Goal: Information Seeking & Learning: Compare options

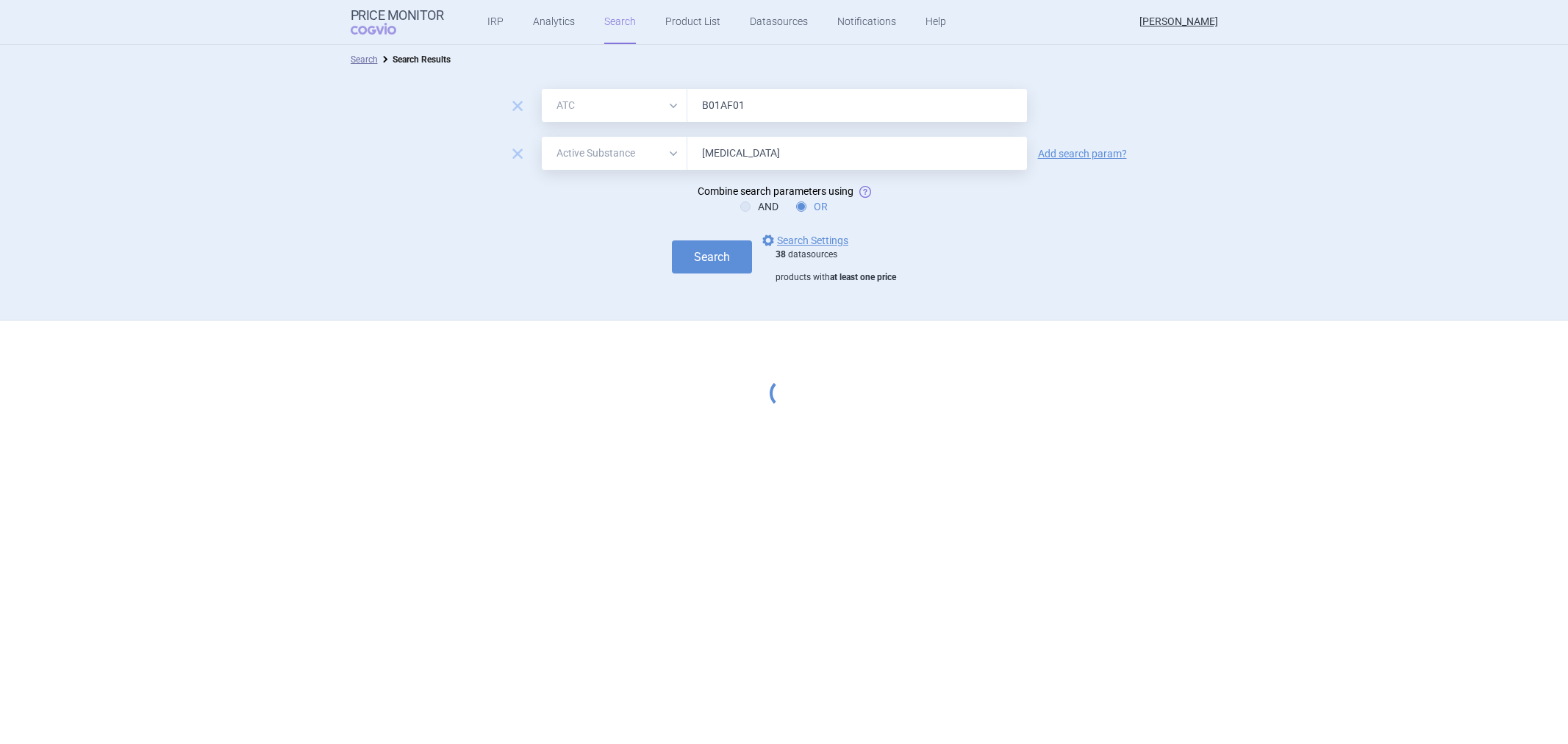
select select "atc"
select select "activeSubstance"
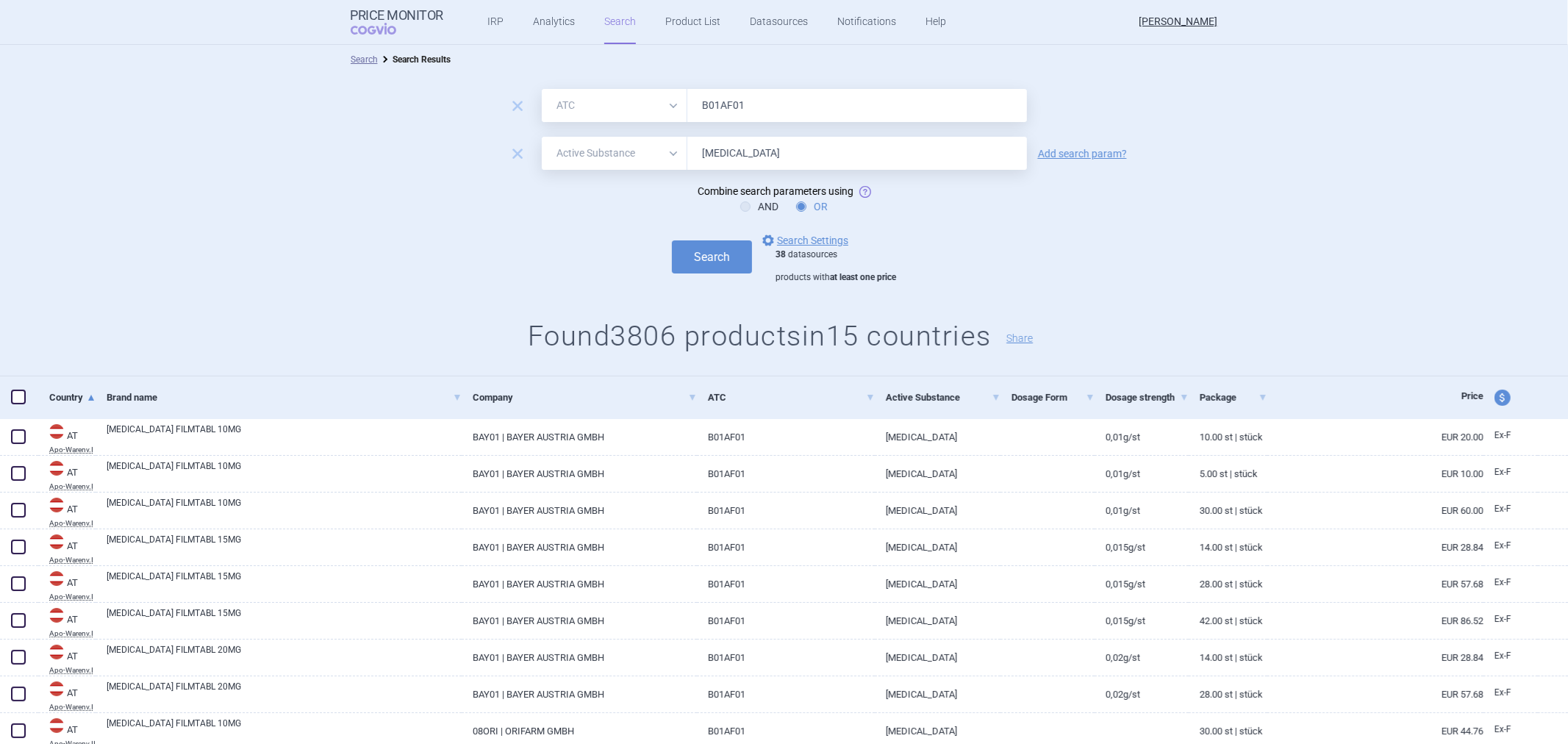
click at [795, 154] on input "[MEDICAL_DATA]" at bounding box center [857, 154] width 340 height 33
type input "Rivaroxab"
click at [686, 262] on button "Search" at bounding box center [712, 256] width 80 height 33
click at [714, 270] on button "Search" at bounding box center [712, 256] width 80 height 33
click at [765, 155] on input "Rivaroxab" at bounding box center [857, 154] width 340 height 33
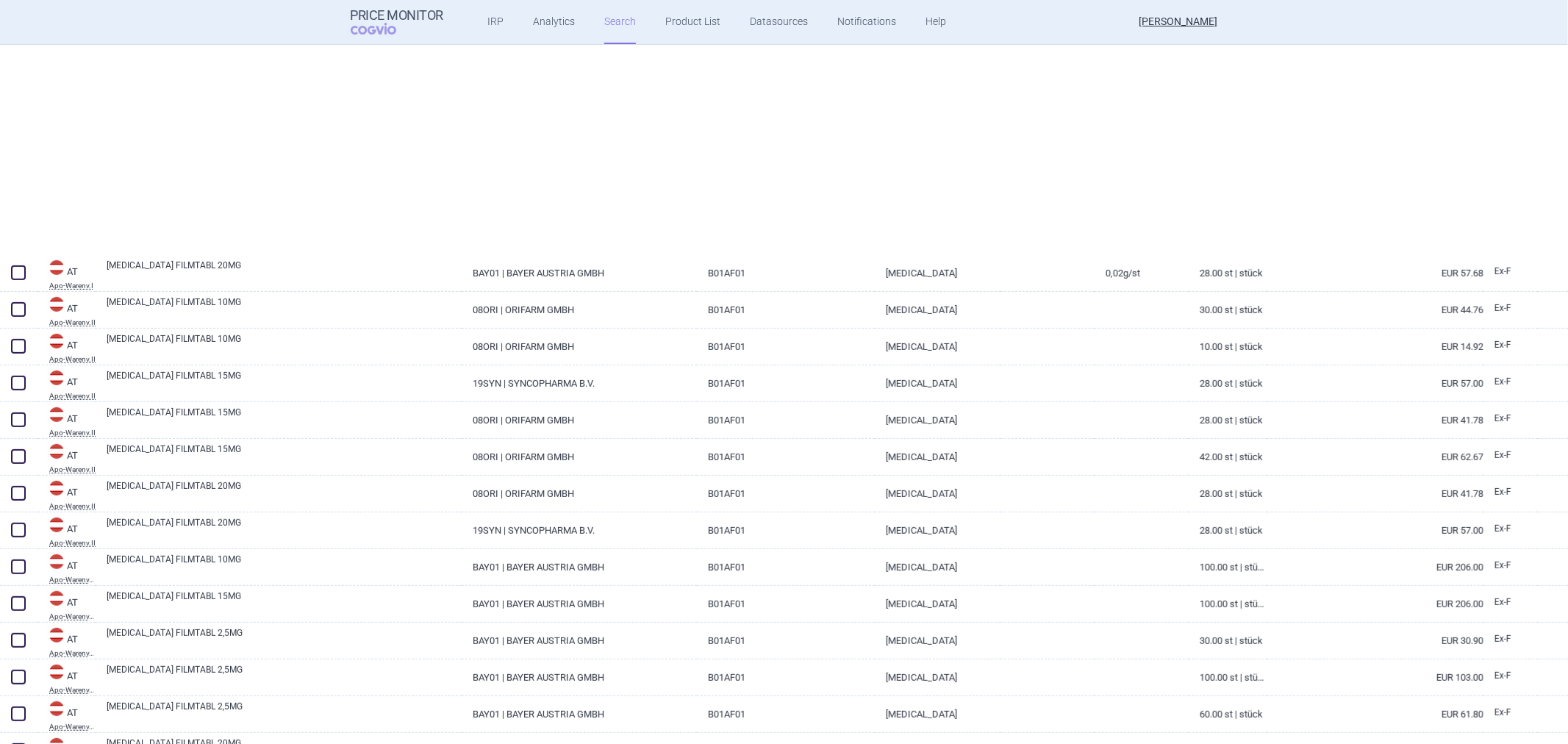
select select "atc"
select select "activeSubstance"
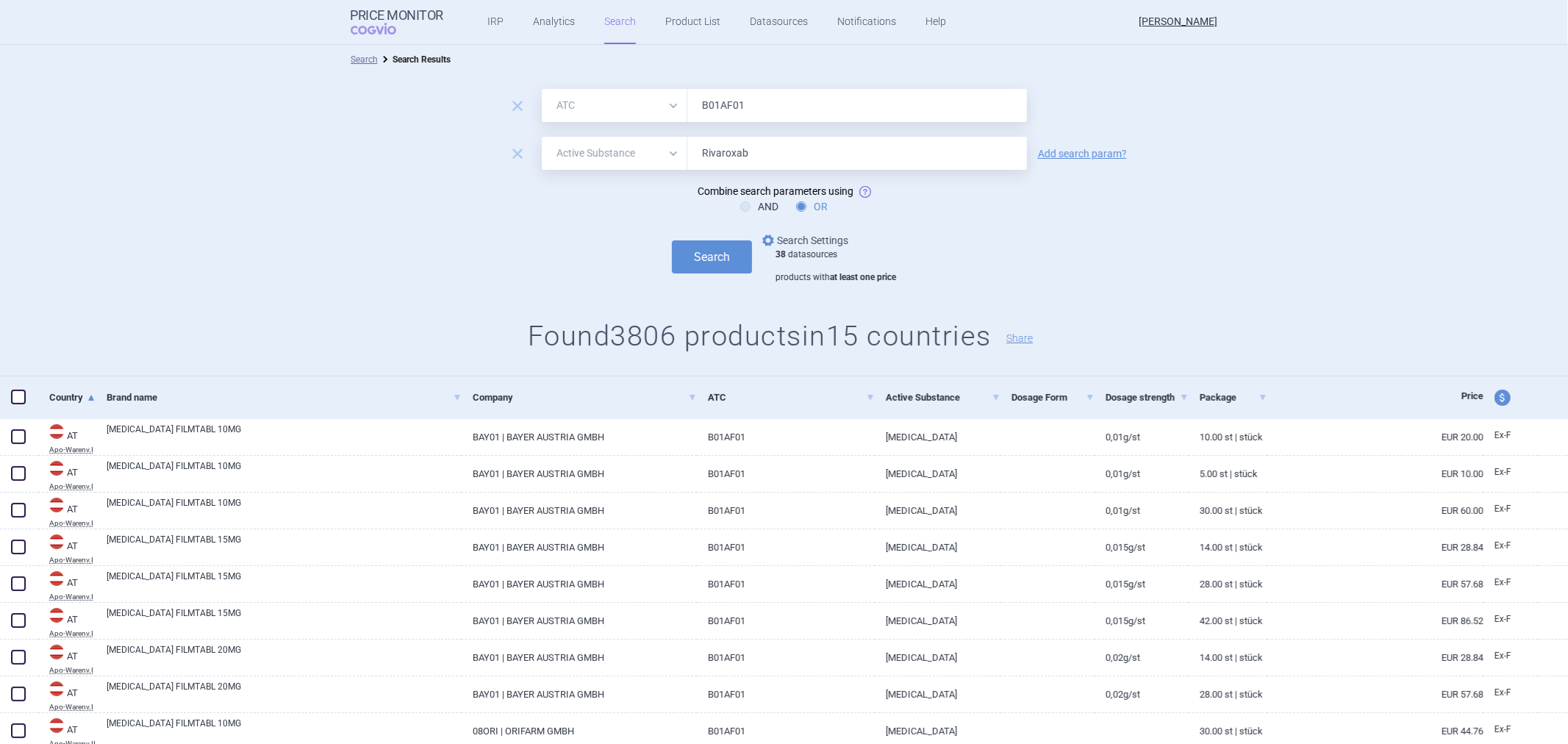
click at [833, 239] on link "options Search Settings" at bounding box center [803, 241] width 89 height 18
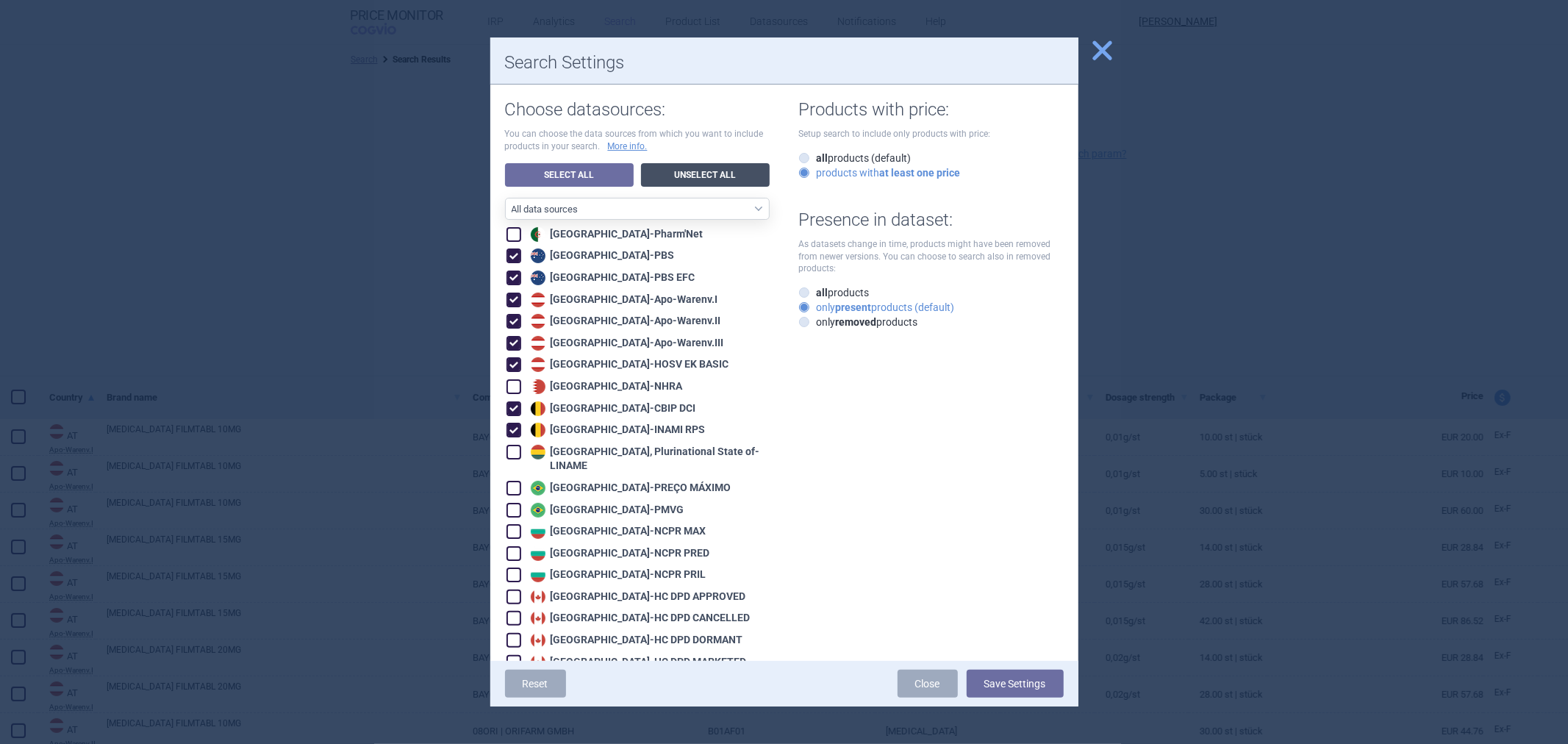
click at [690, 172] on link "Unselect All" at bounding box center [705, 175] width 129 height 24
checkbox input "false"
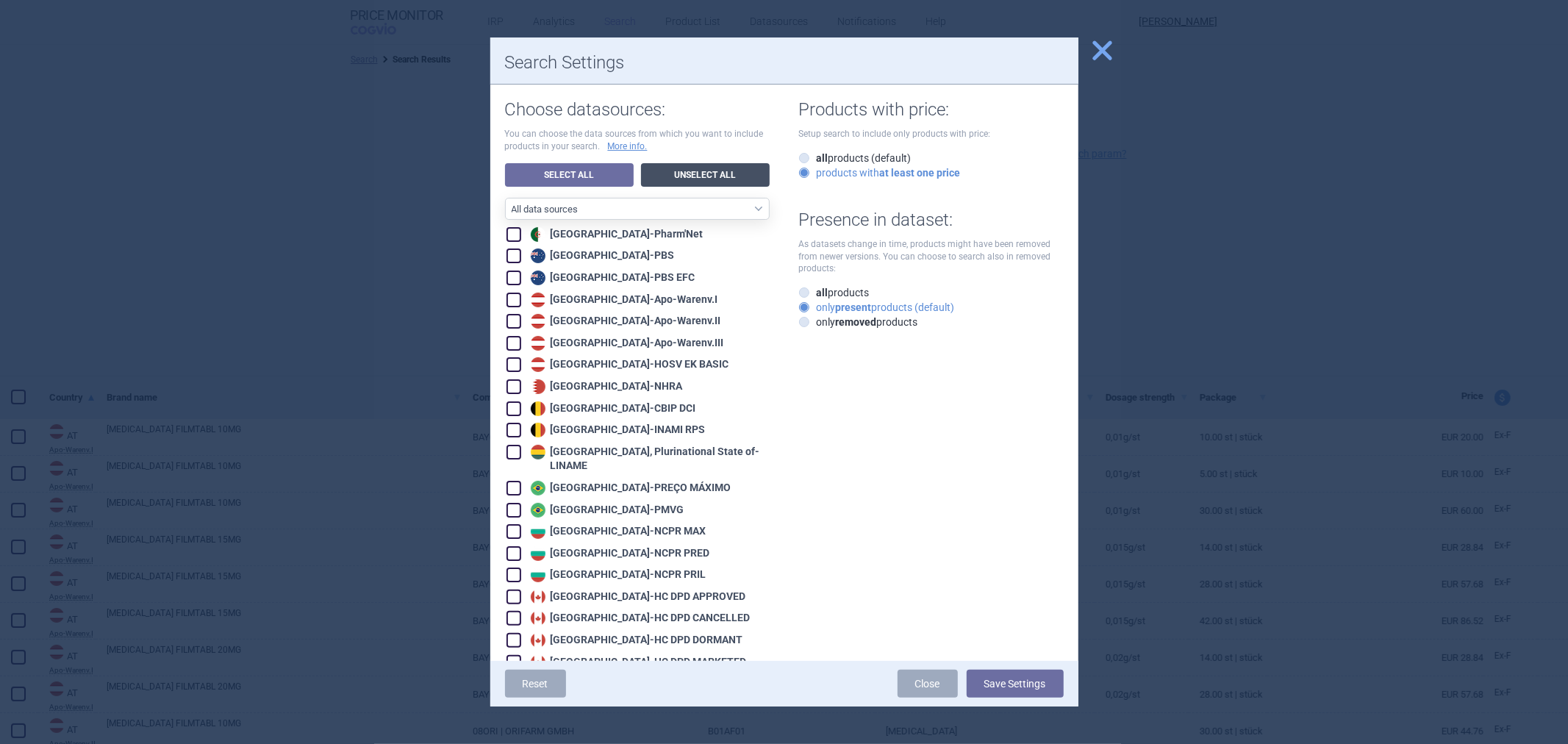
checkbox input "false"
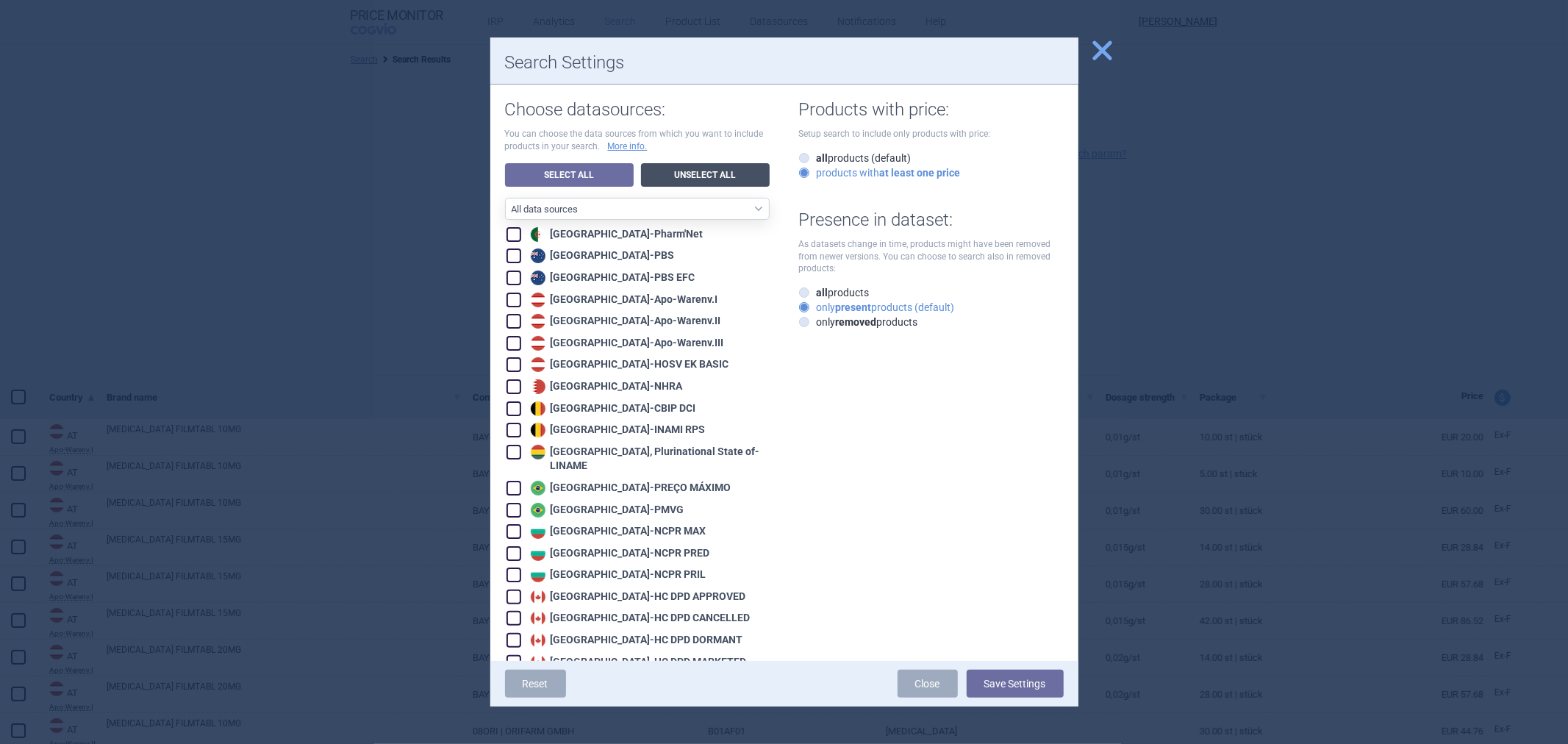
checkbox input "false"
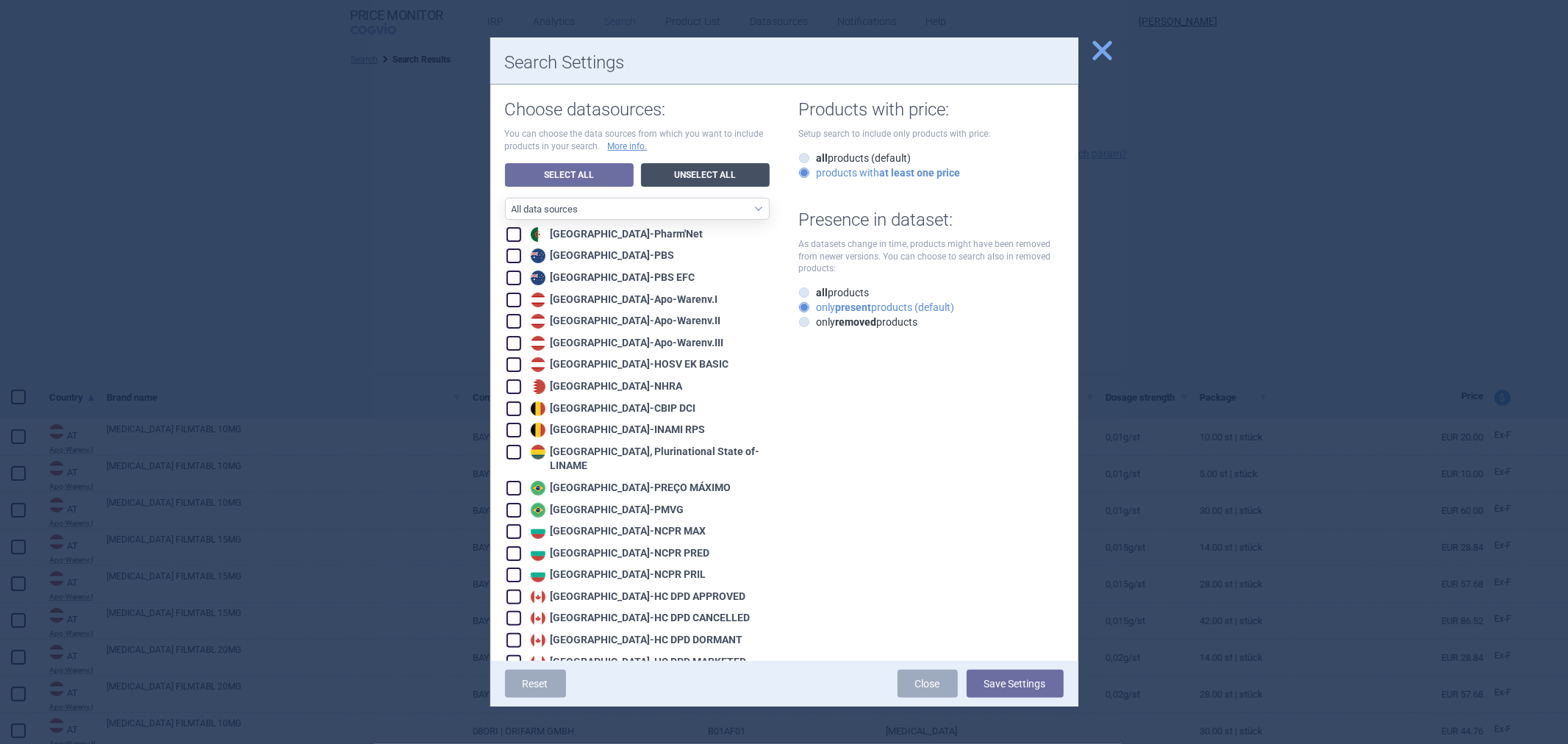
checkbox input "false"
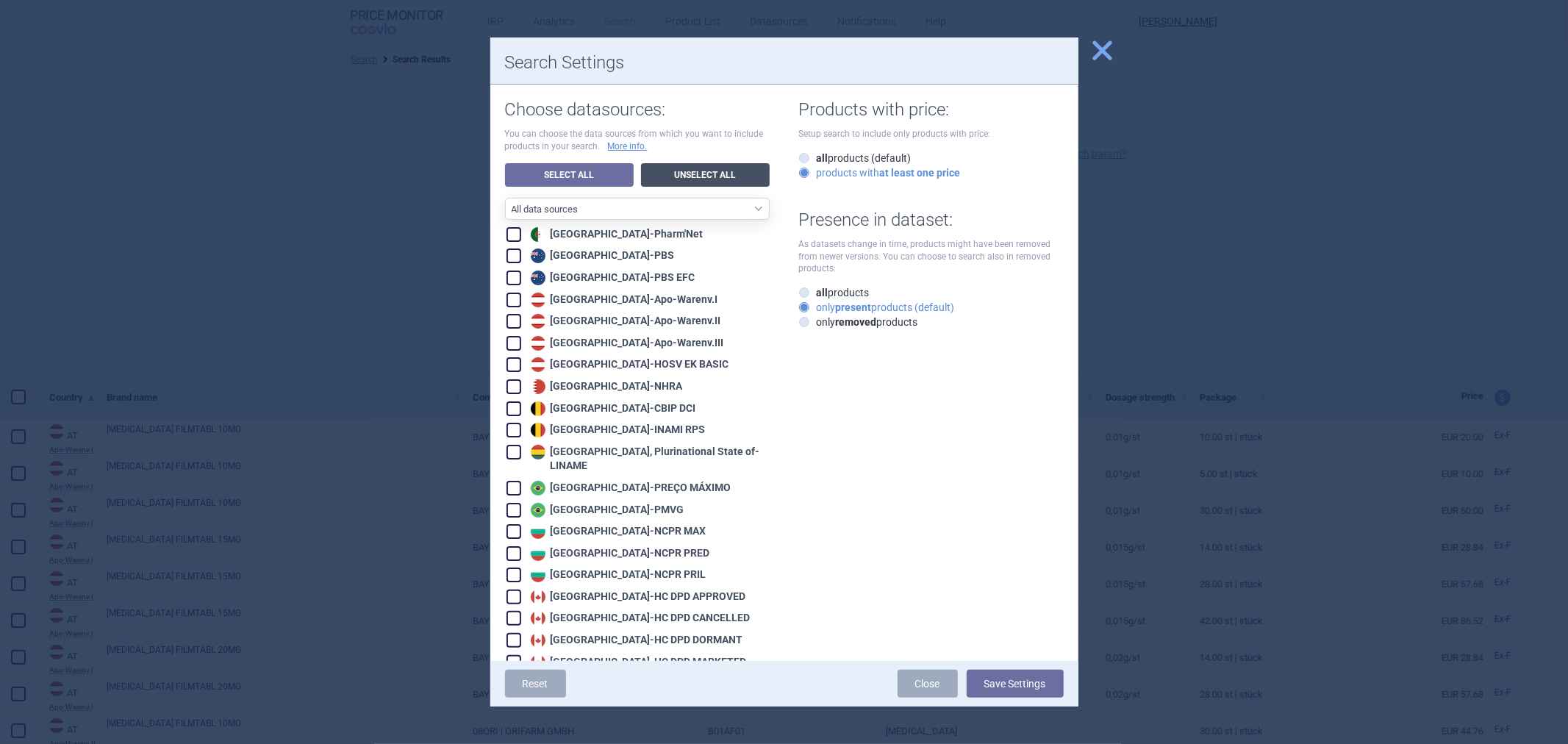
checkbox input "false"
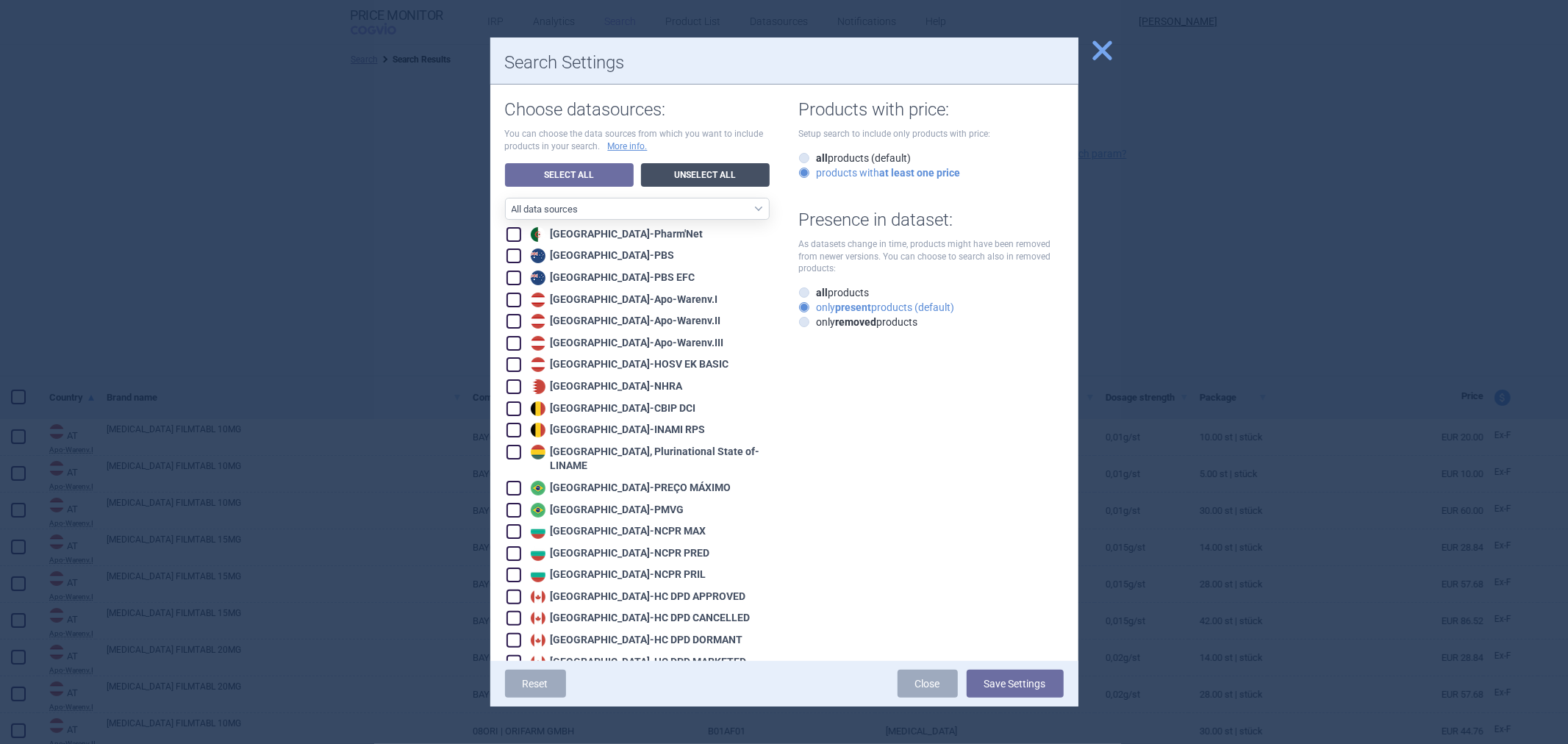
checkbox input "false"
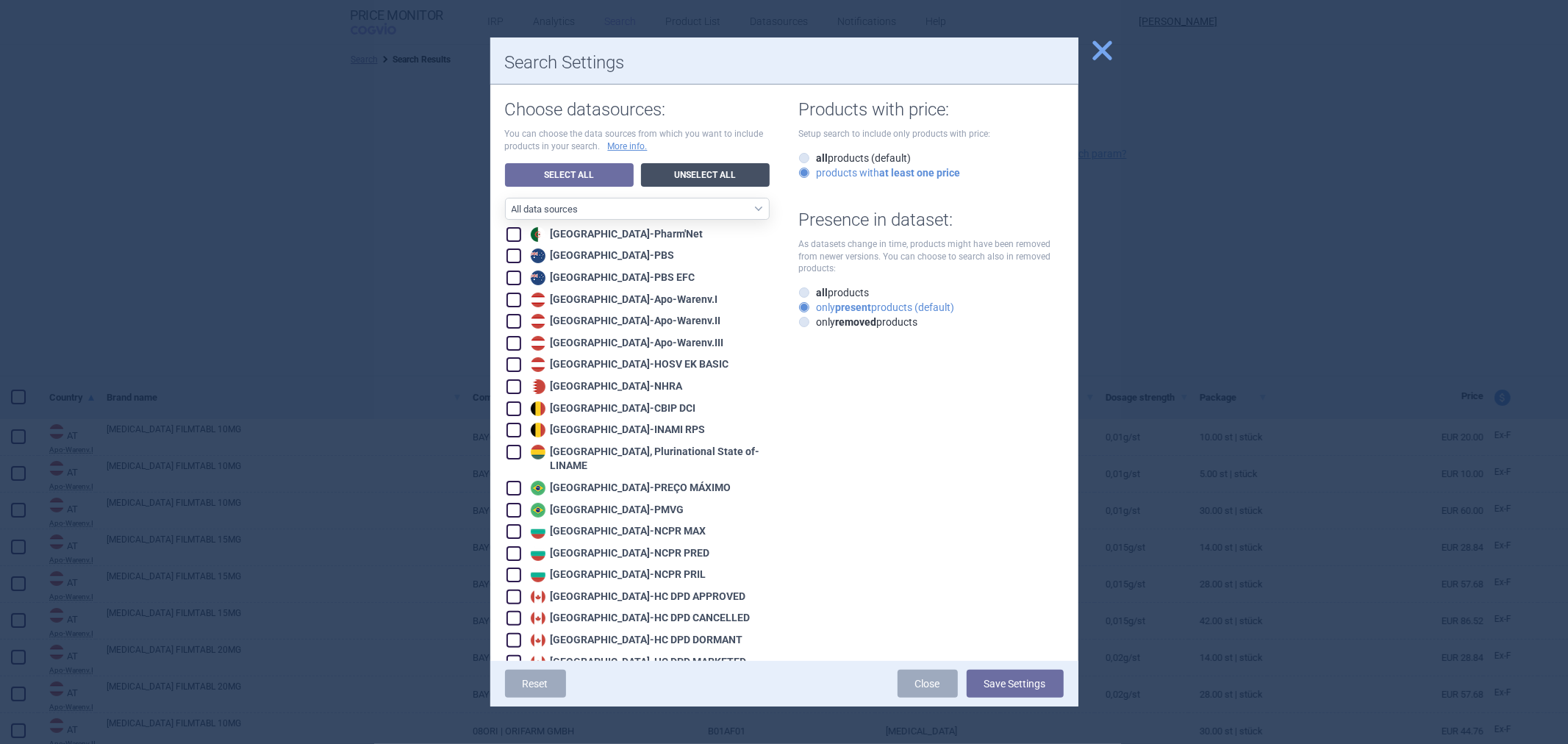
checkbox input "false"
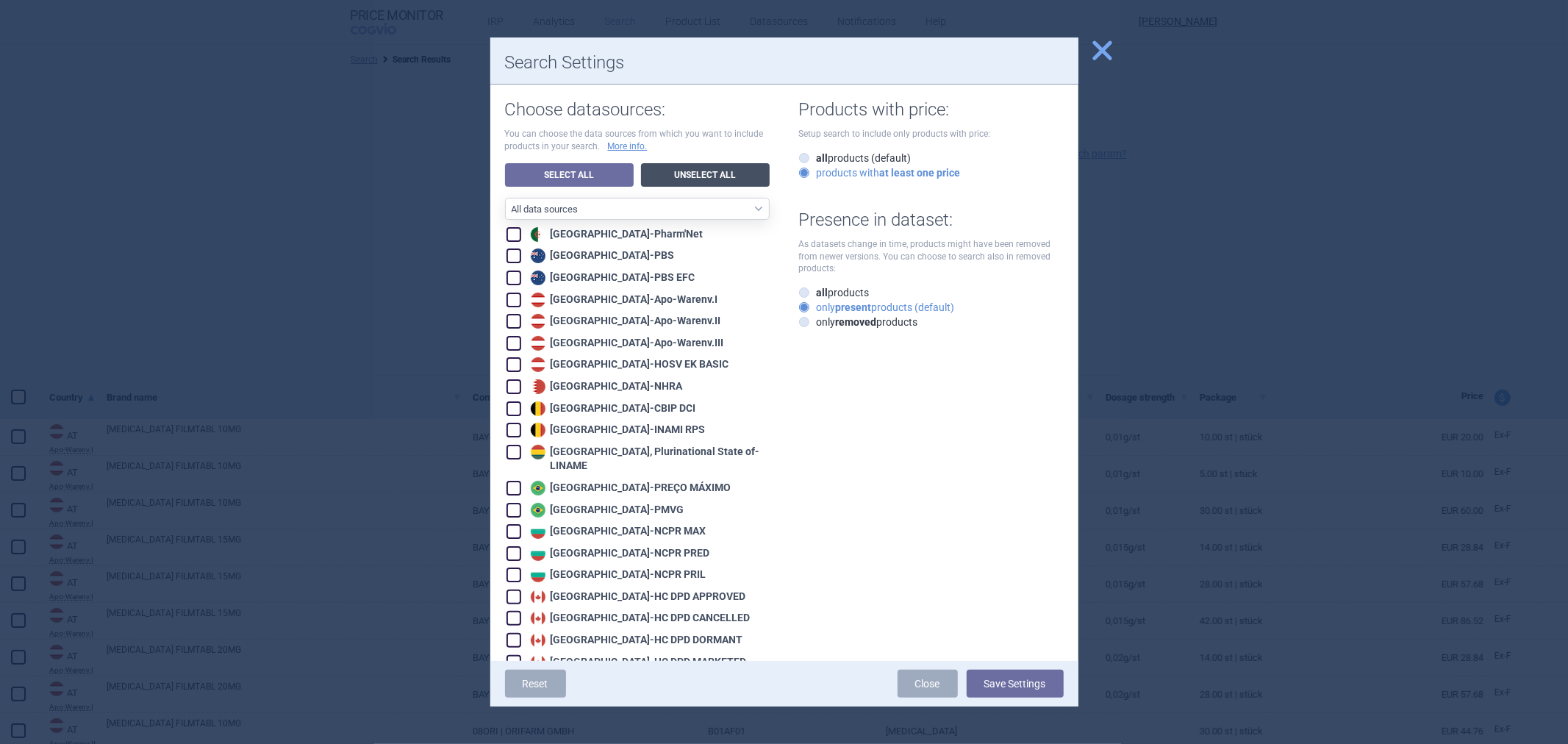
checkbox input "false"
click at [595, 319] on div "Austria - Apo-Warenv.II" at bounding box center [624, 322] width 194 height 15
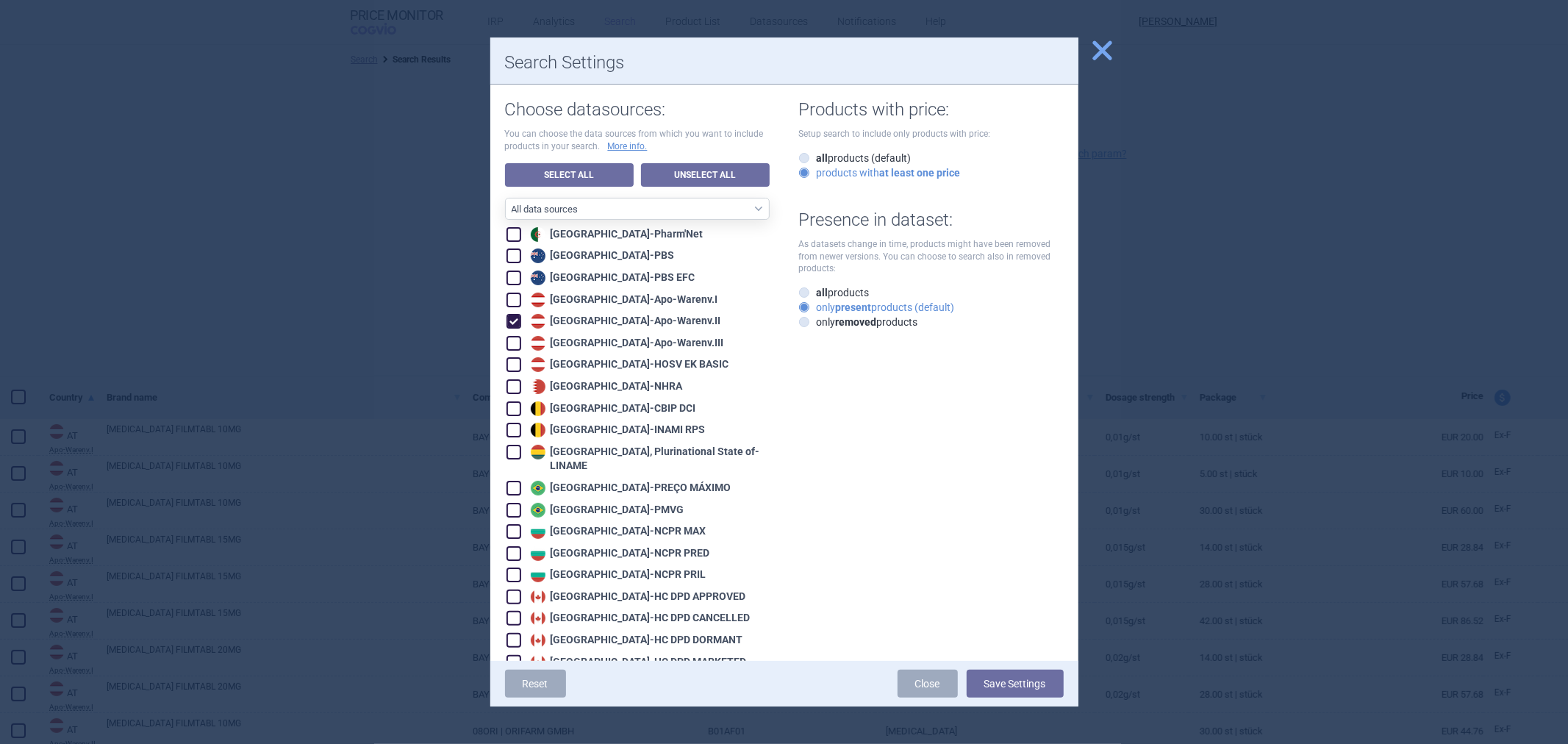
checkbox input "true"
click at [980, 683] on button "Save Settings" at bounding box center [1015, 684] width 97 height 28
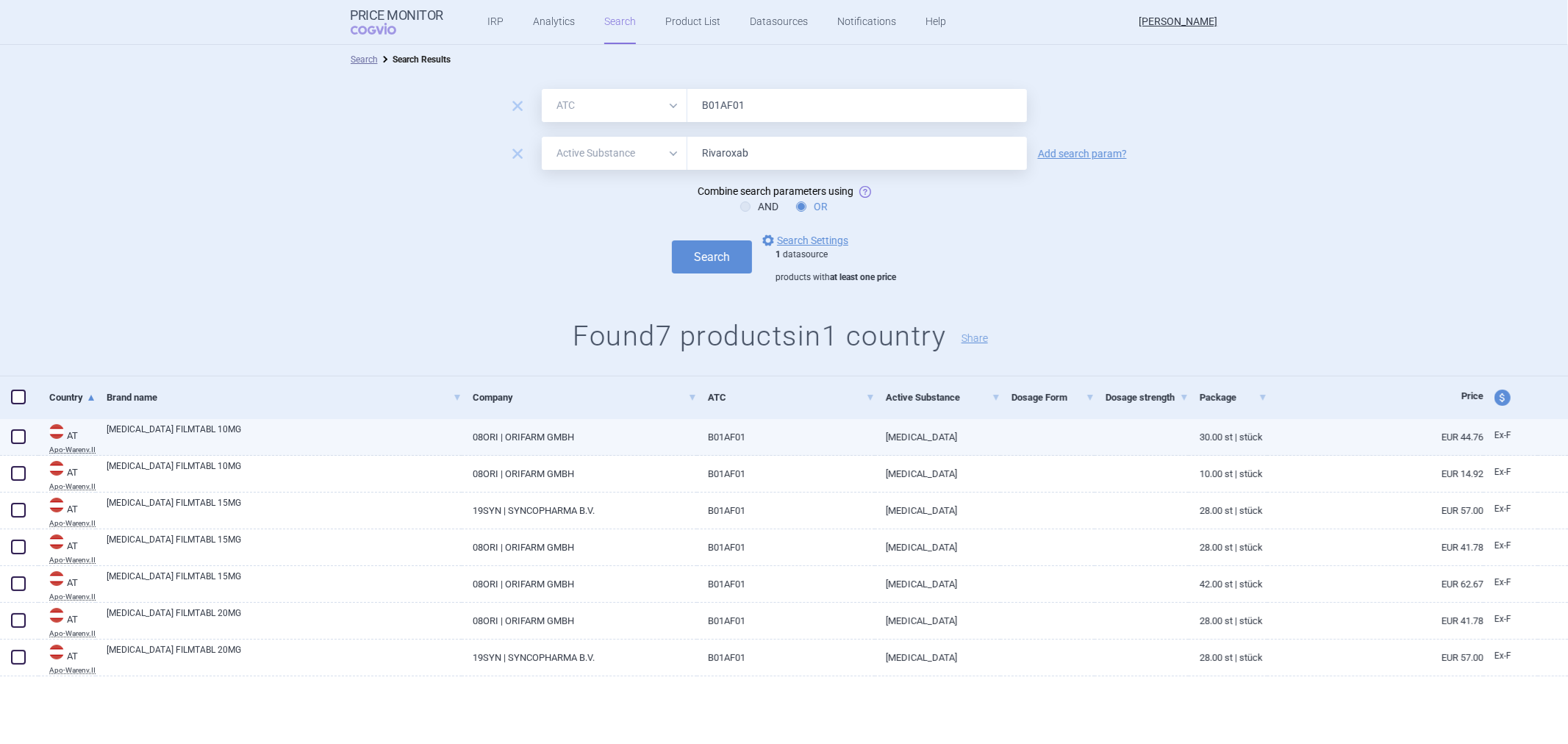
click at [792, 452] on link "B01AF01" at bounding box center [786, 437] width 178 height 36
select select "EUR"
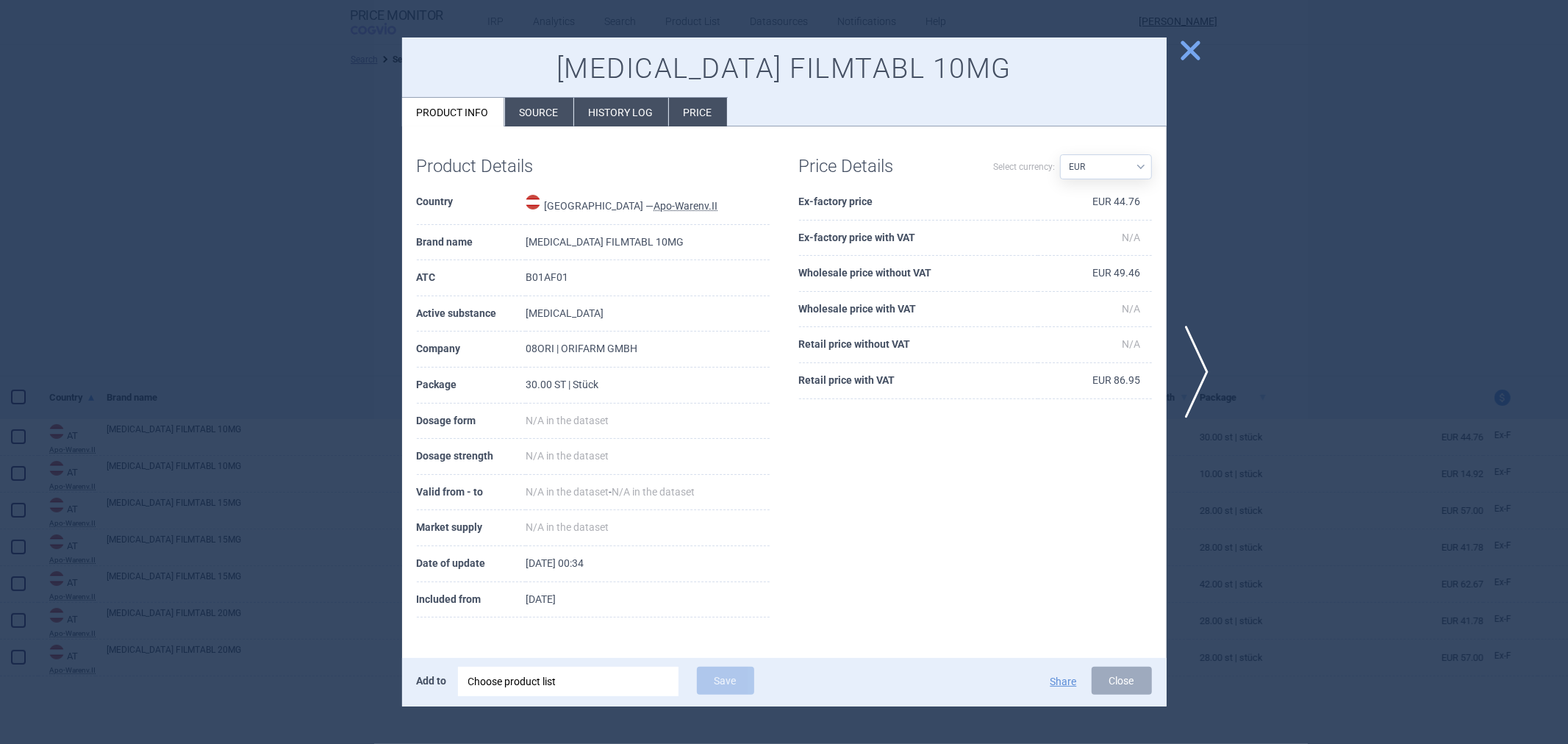
click at [544, 82] on h1 "[MEDICAL_DATA] FILMTABL 10MG" at bounding box center [784, 69] width 735 height 33
click at [542, 109] on li "Source" at bounding box center [540, 112] width 69 height 29
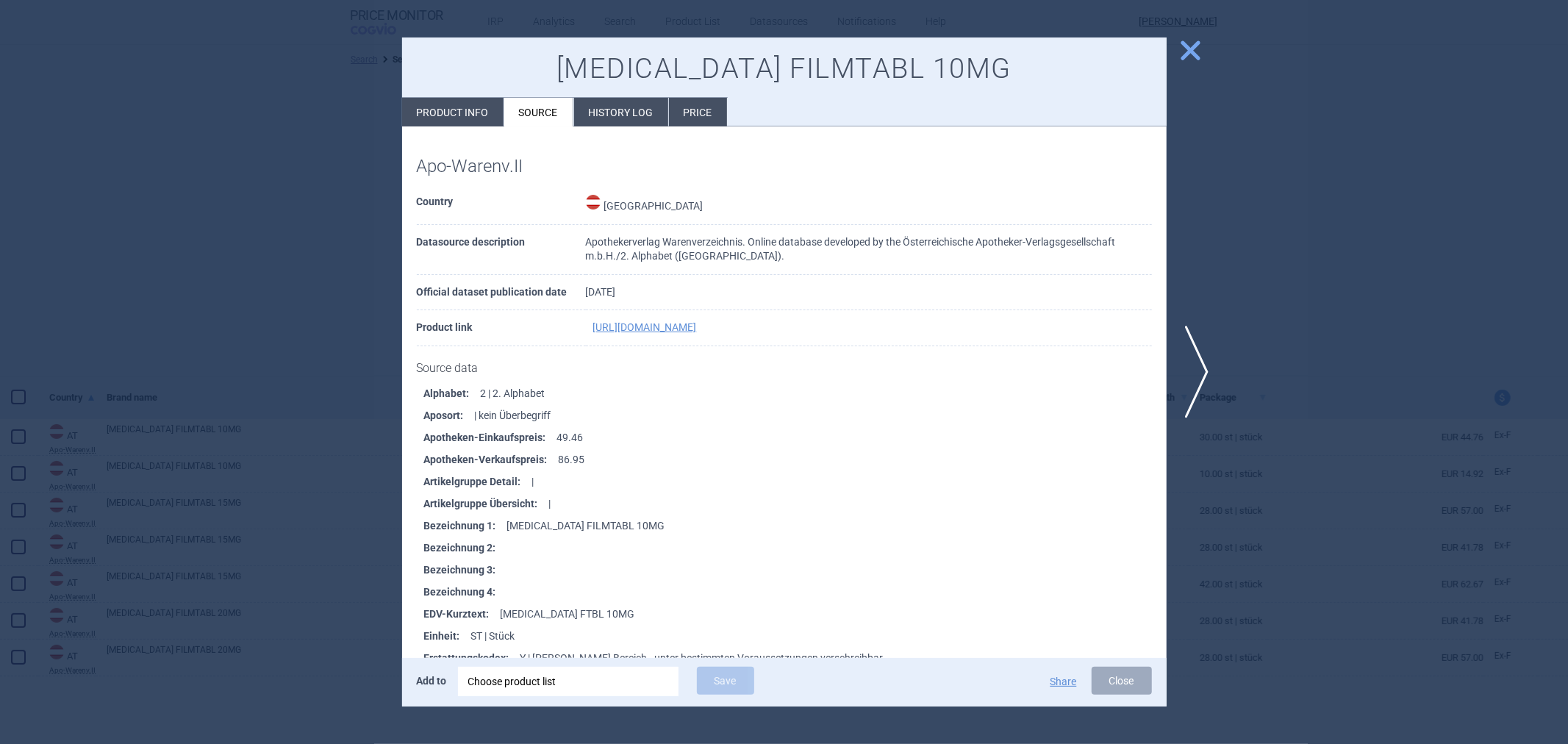
click at [620, 122] on li "History log" at bounding box center [620, 112] width 94 height 29
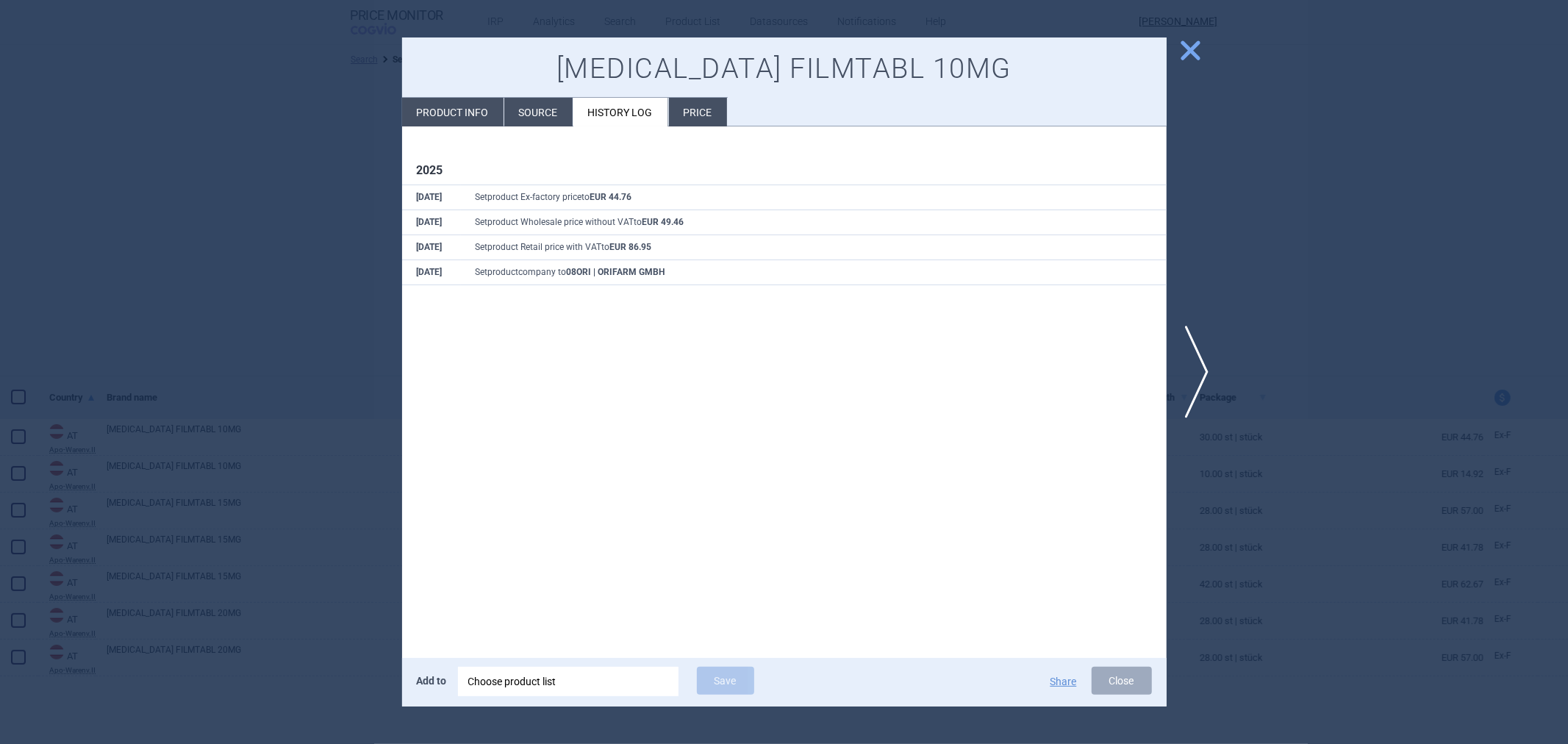
click at [347, 269] on div at bounding box center [784, 372] width 1568 height 744
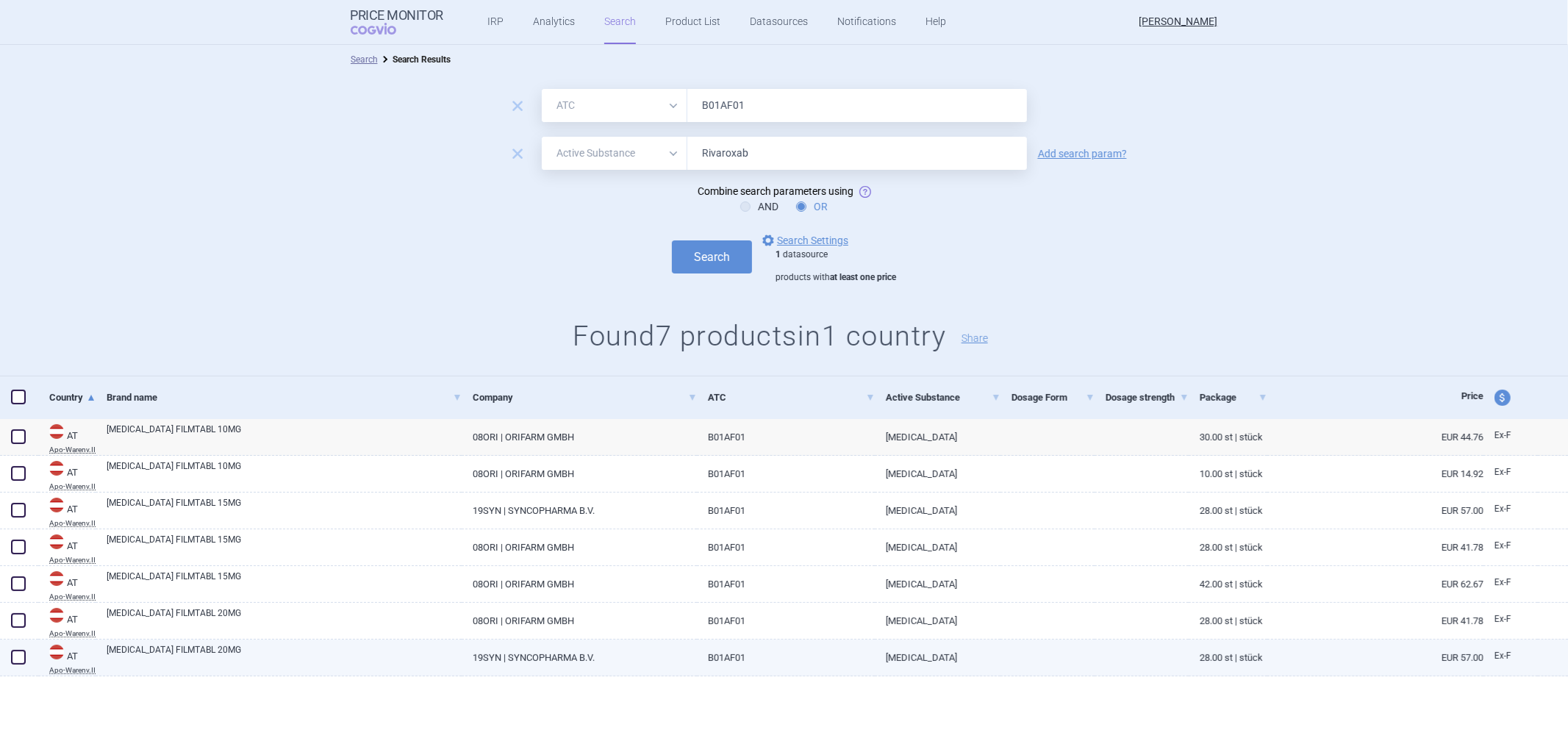
click at [574, 657] on link "19SYN | SYNCOPHARMA B.V." at bounding box center [580, 658] width 235 height 36
select select "EUR"
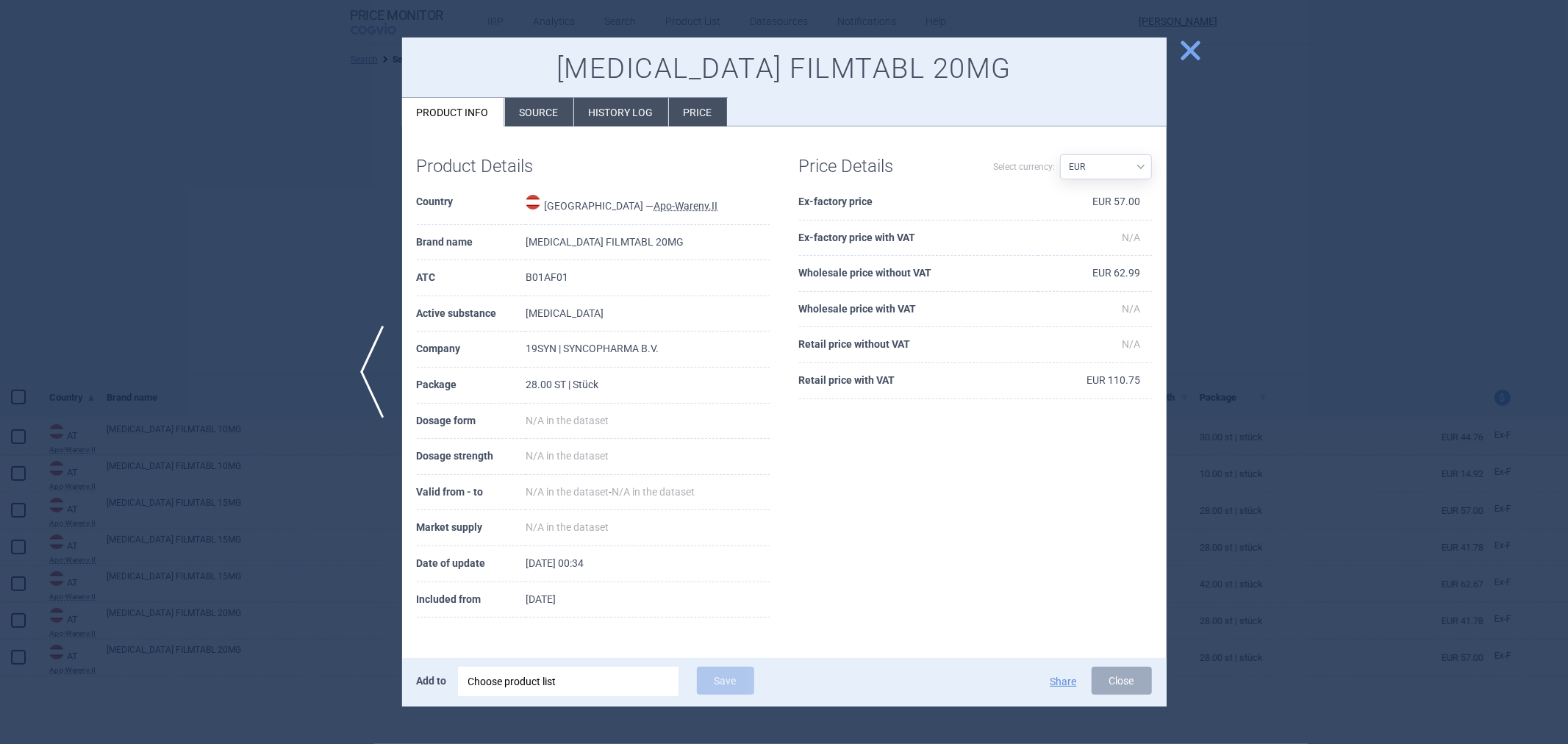
click at [617, 122] on li "History log" at bounding box center [620, 112] width 94 height 29
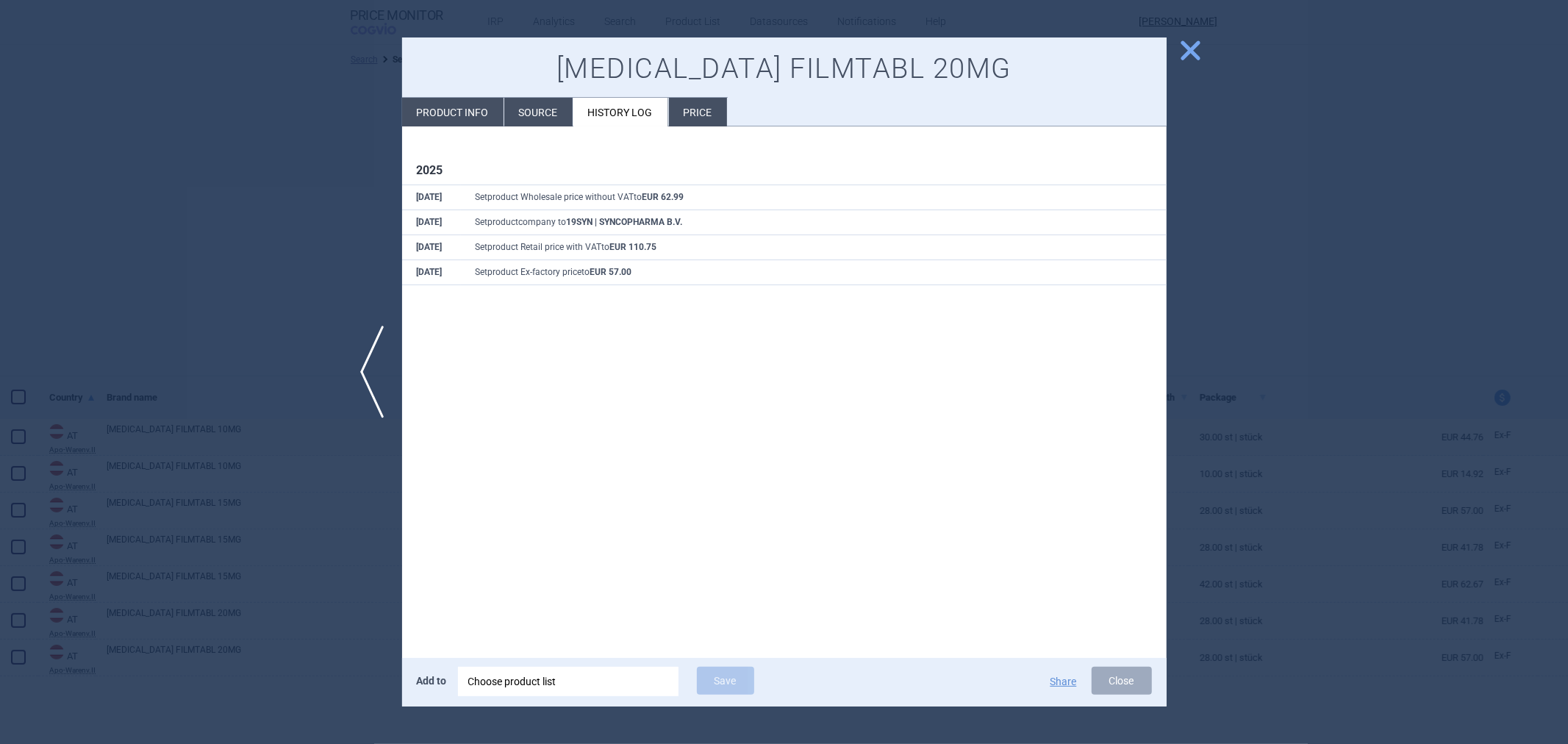
click at [211, 310] on div at bounding box center [784, 372] width 1568 height 744
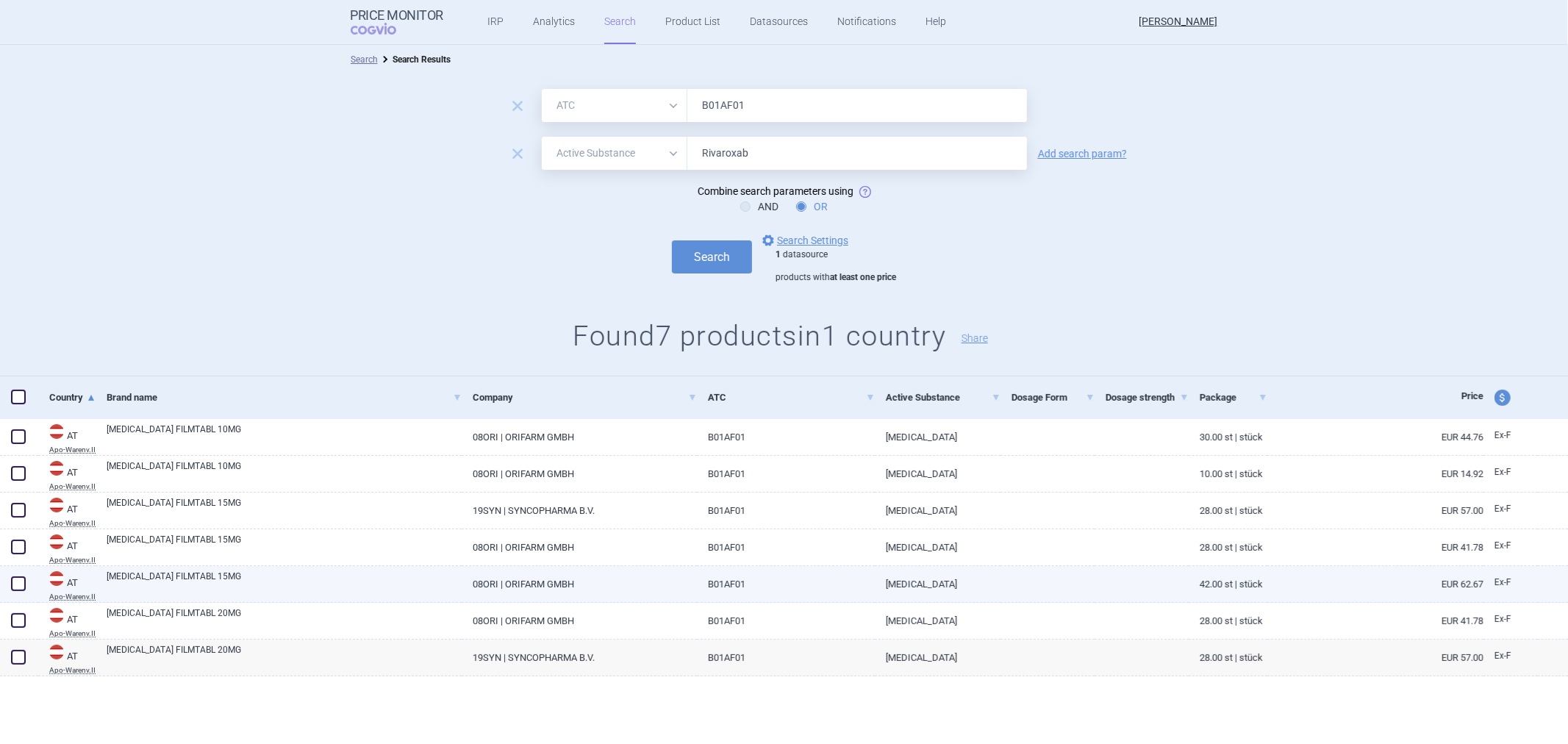
click at [487, 595] on link "08ORI | ORIFARM GMBH" at bounding box center [580, 584] width 235 height 36
select select "EUR"
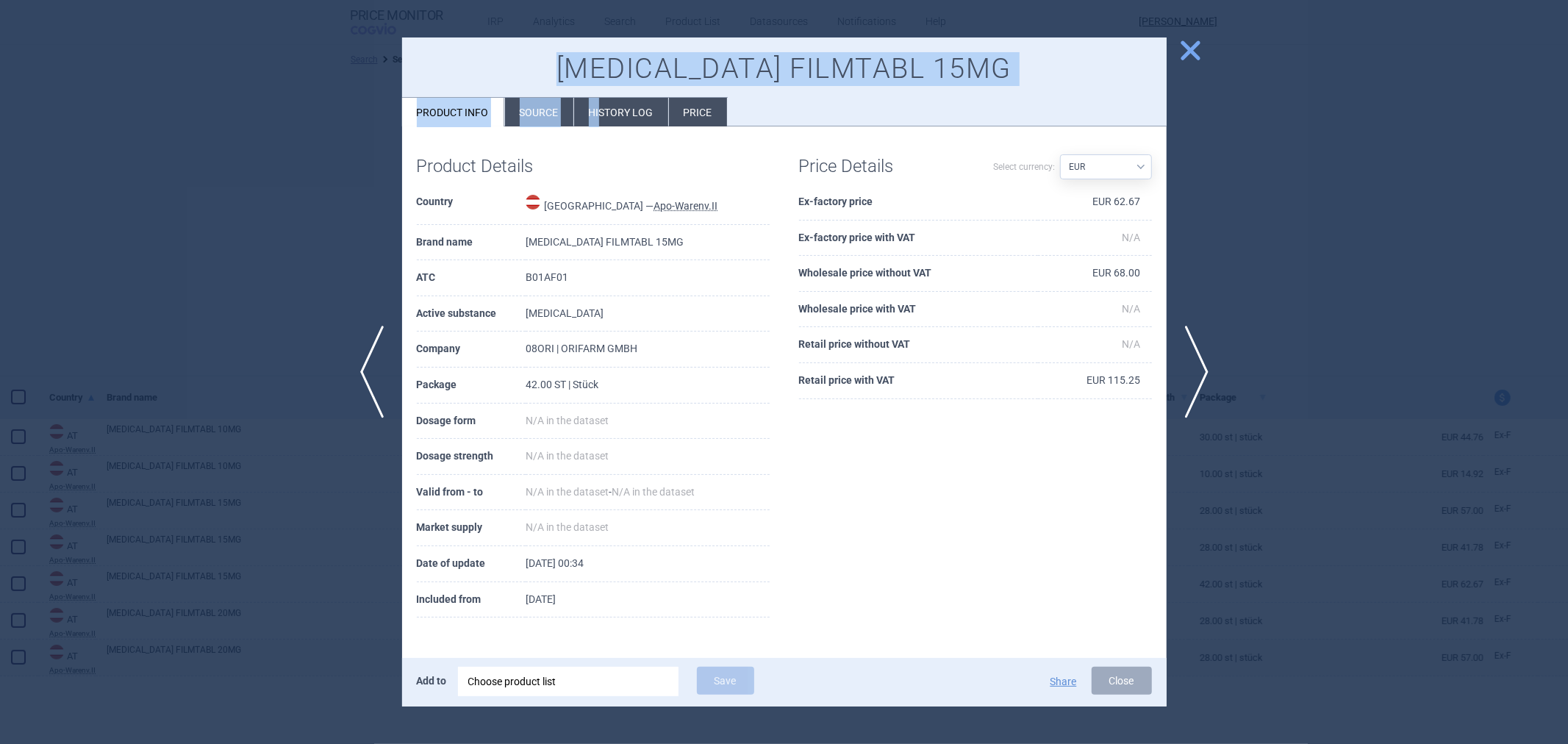
click at [597, 97] on div "XARELTO FILMTABL 15MG Product info Source History log Price" at bounding box center [784, 82] width 765 height 90
click at [595, 114] on li "History log" at bounding box center [620, 112] width 94 height 29
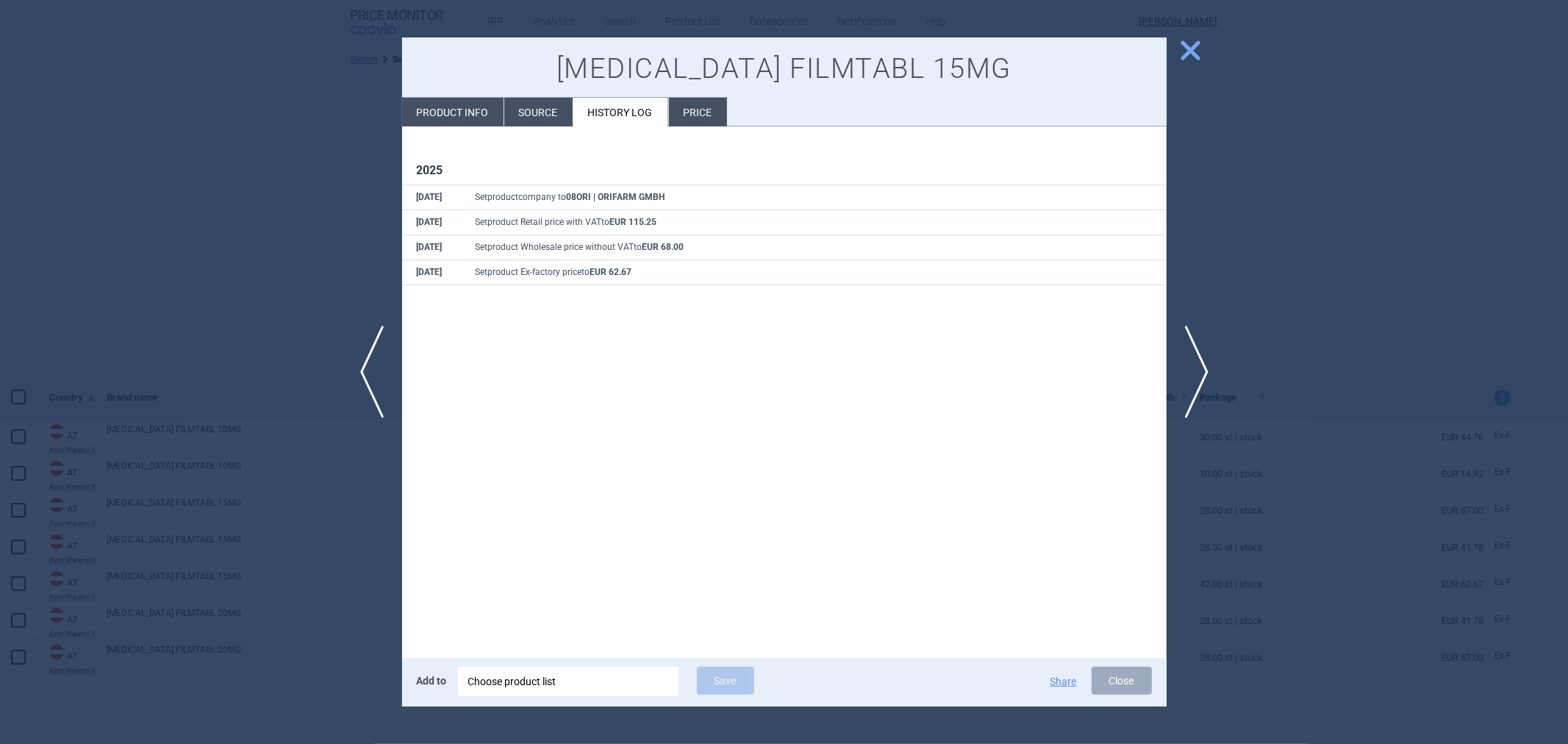
click at [203, 368] on div at bounding box center [784, 372] width 1568 height 744
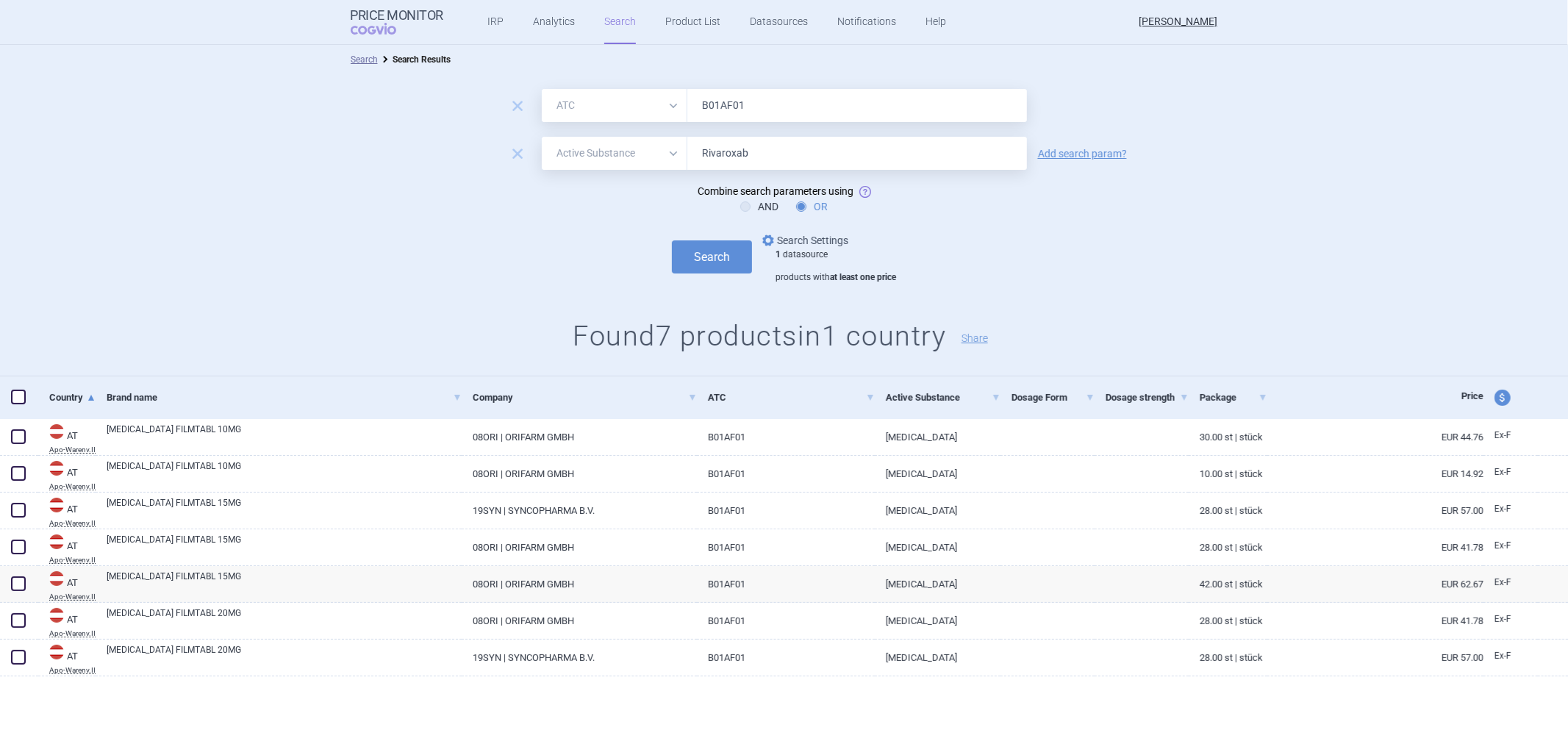
click at [819, 238] on link "options Search Settings" at bounding box center [803, 241] width 89 height 18
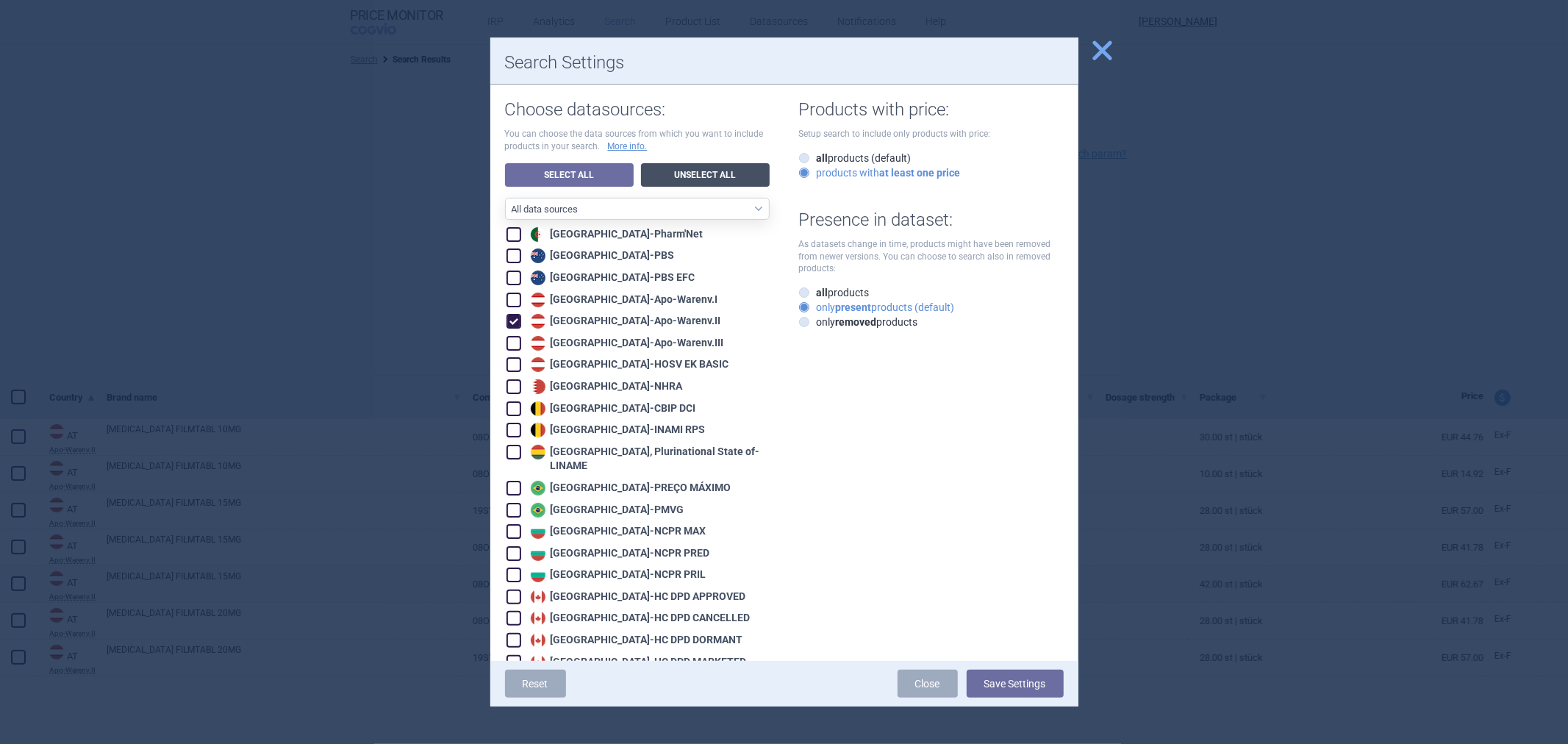
click at [677, 170] on link "Unselect All" at bounding box center [705, 175] width 129 height 24
checkbox input "false"
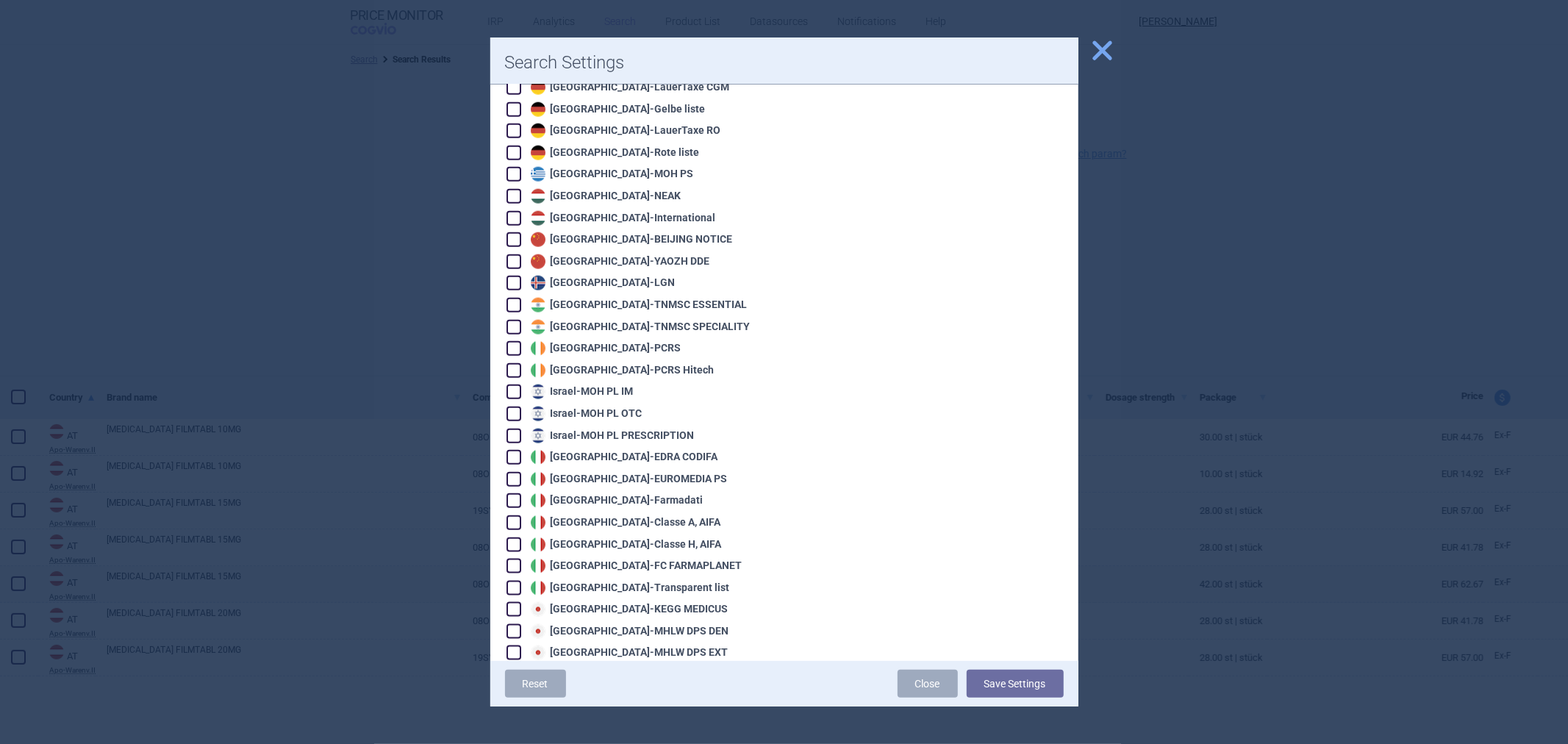
scroll to position [1388, 0]
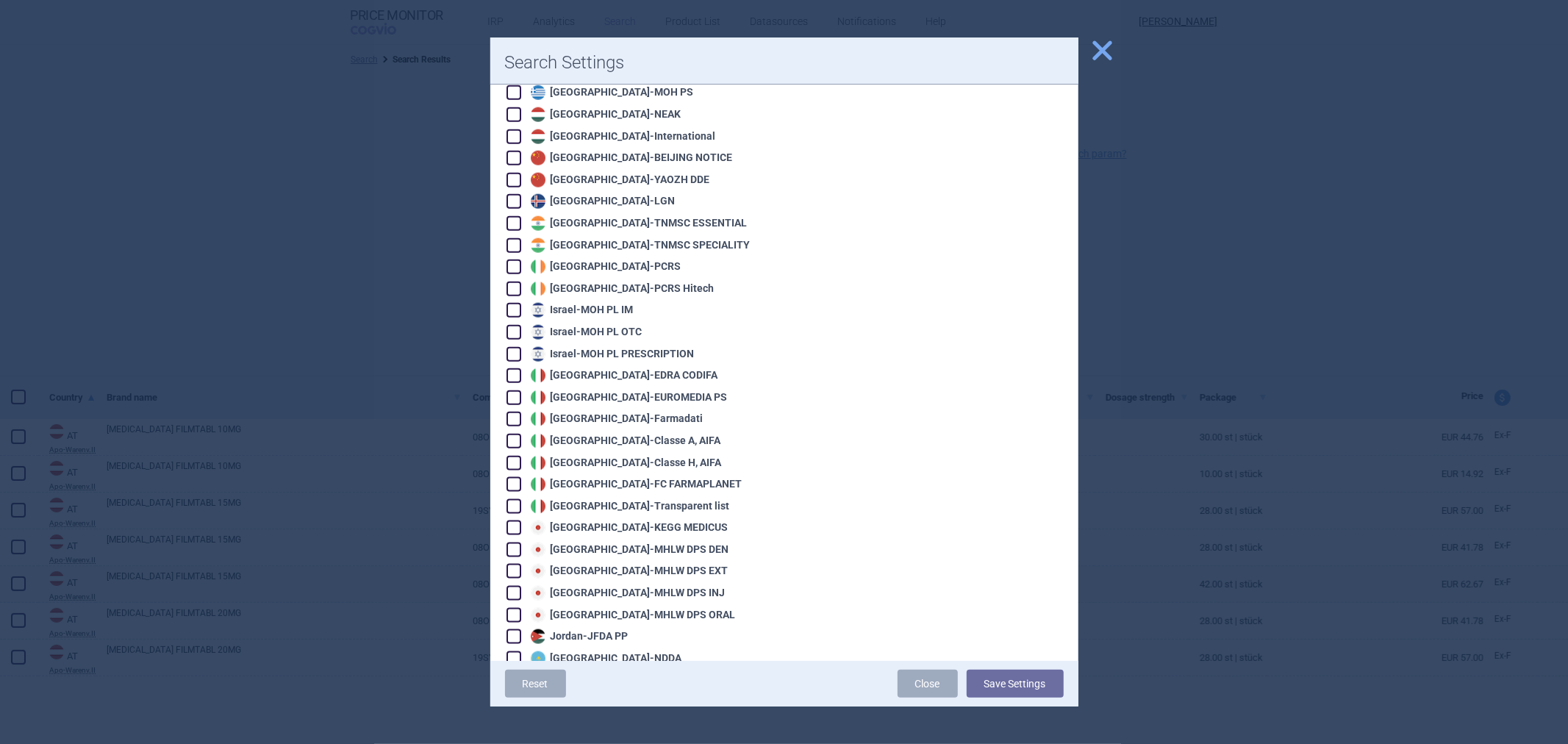
click at [610, 500] on div "Italy - Transparent list" at bounding box center [629, 507] width 203 height 15
checkbox input "true"
click at [982, 675] on button "Save Settings" at bounding box center [1015, 684] width 97 height 28
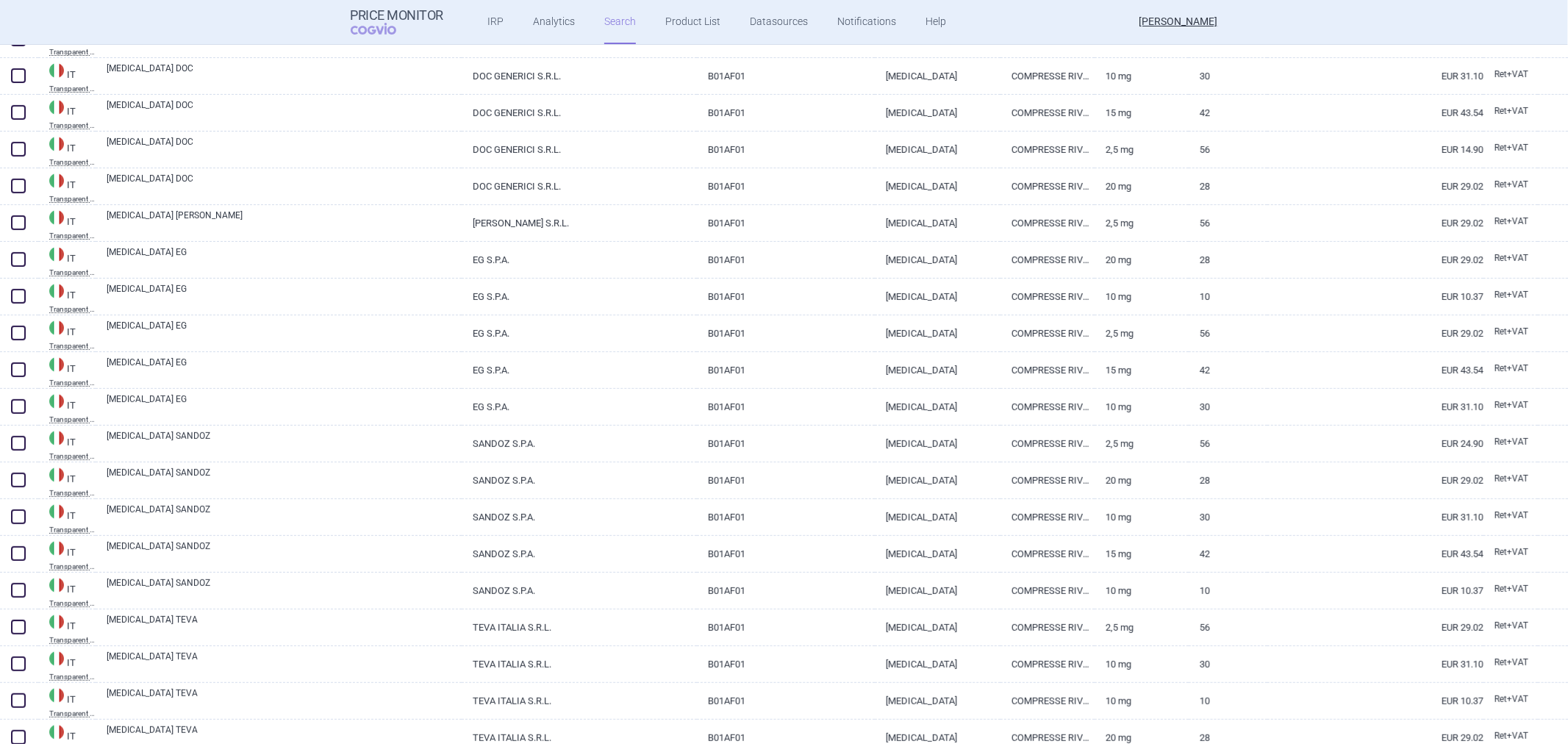
scroll to position [55, 0]
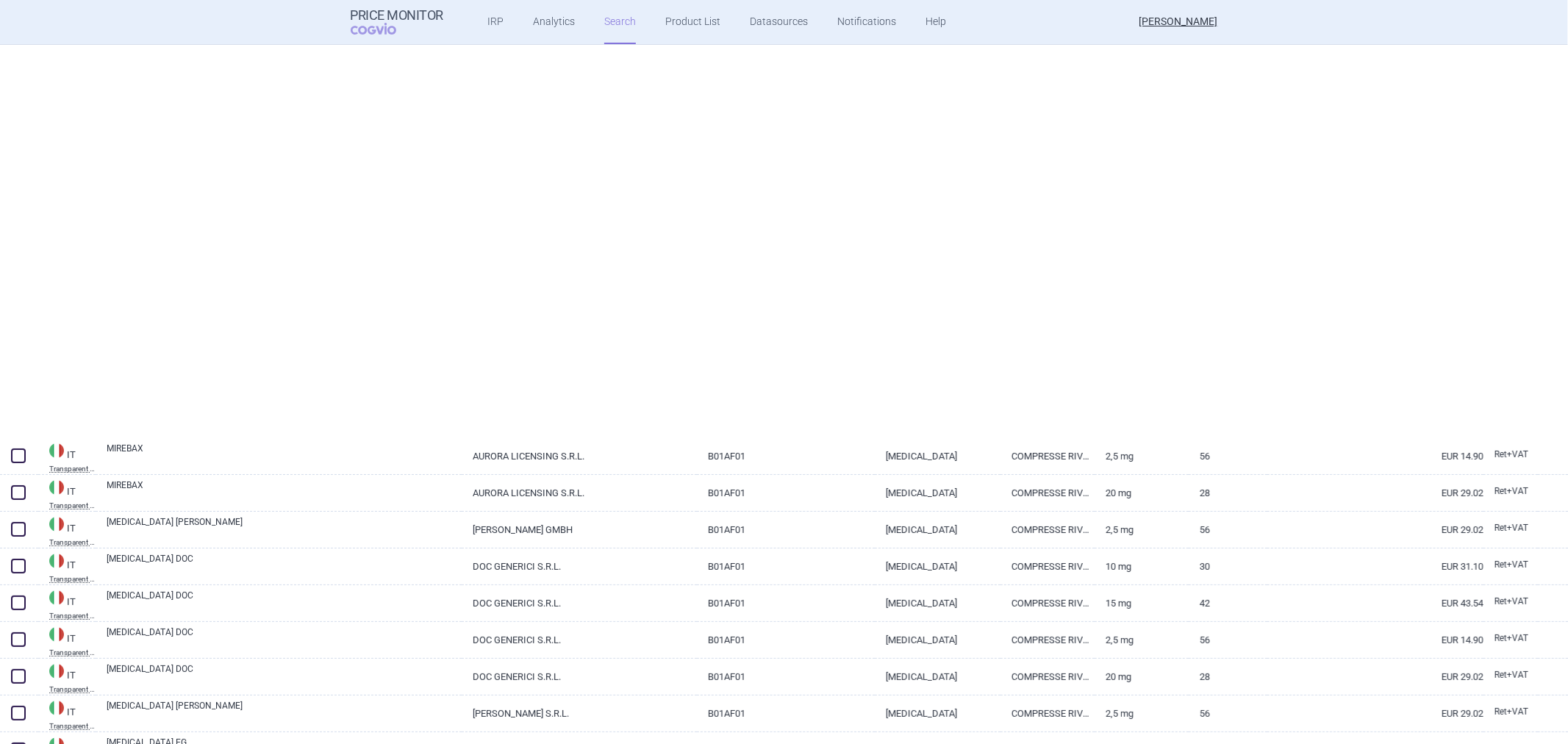
select select "atc"
select select "activeSubstance"
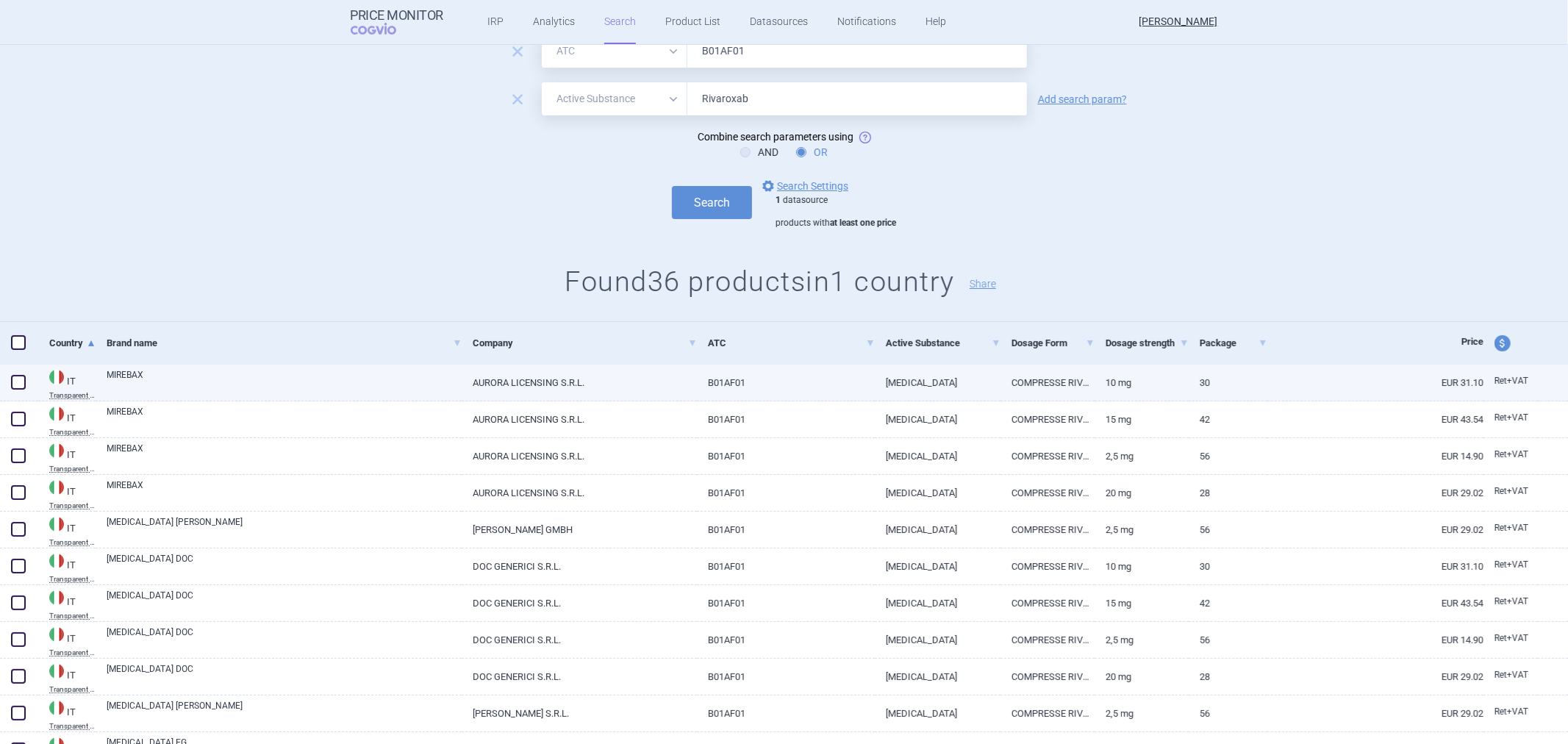
click at [943, 380] on link "RIVAROXABAN" at bounding box center [938, 383] width 126 height 36
select select "EUR"
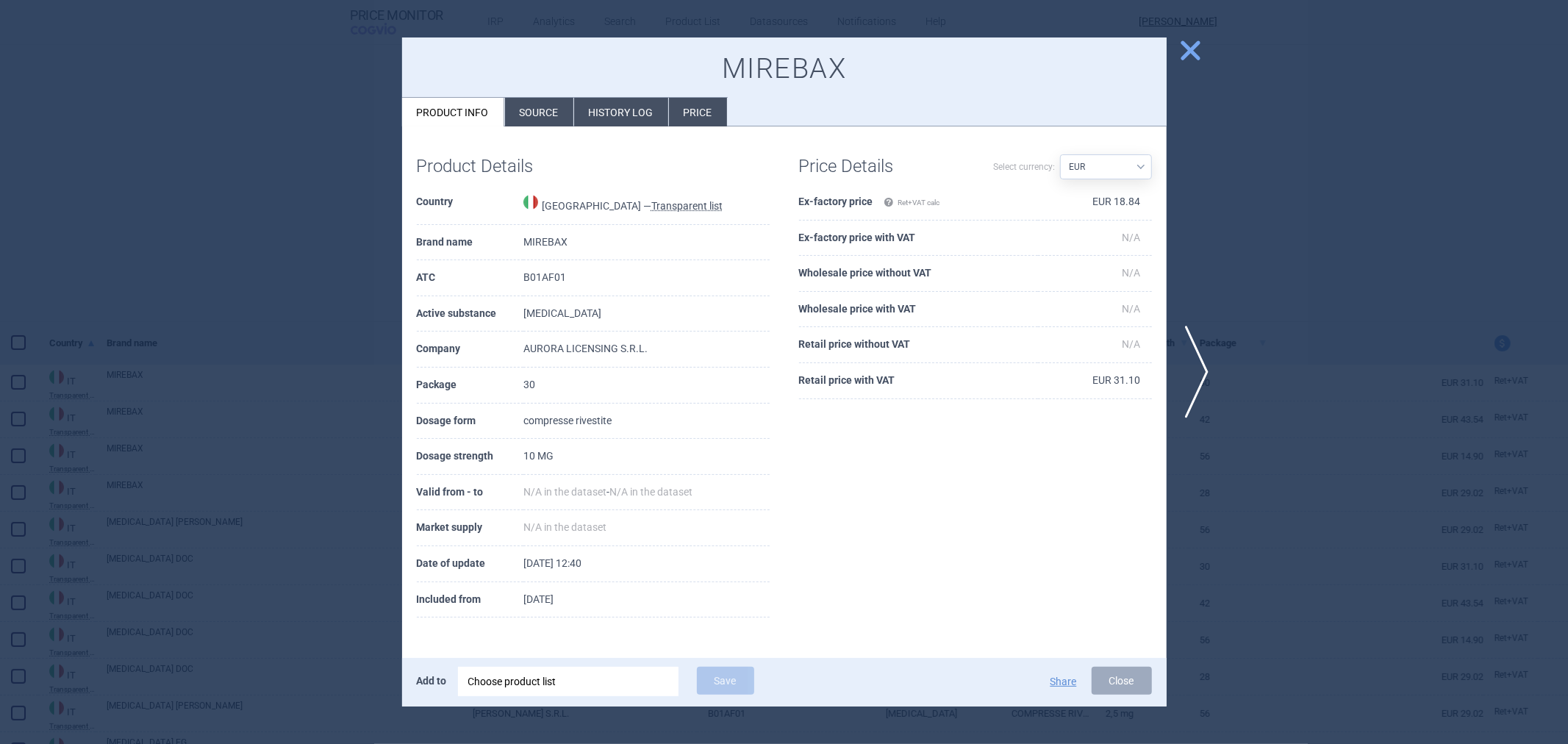
click at [1255, 241] on div at bounding box center [784, 372] width 1568 height 744
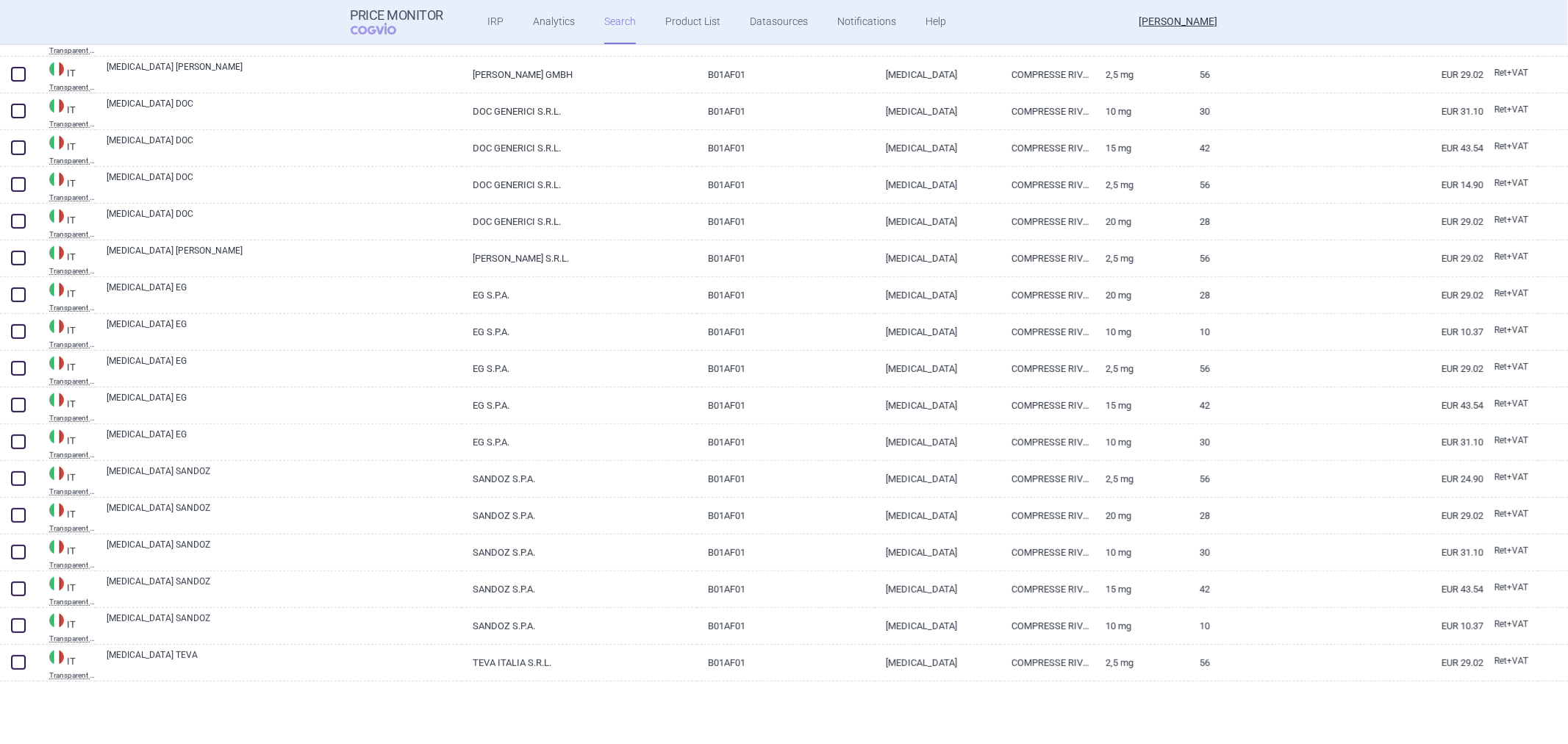
scroll to position [545, 0]
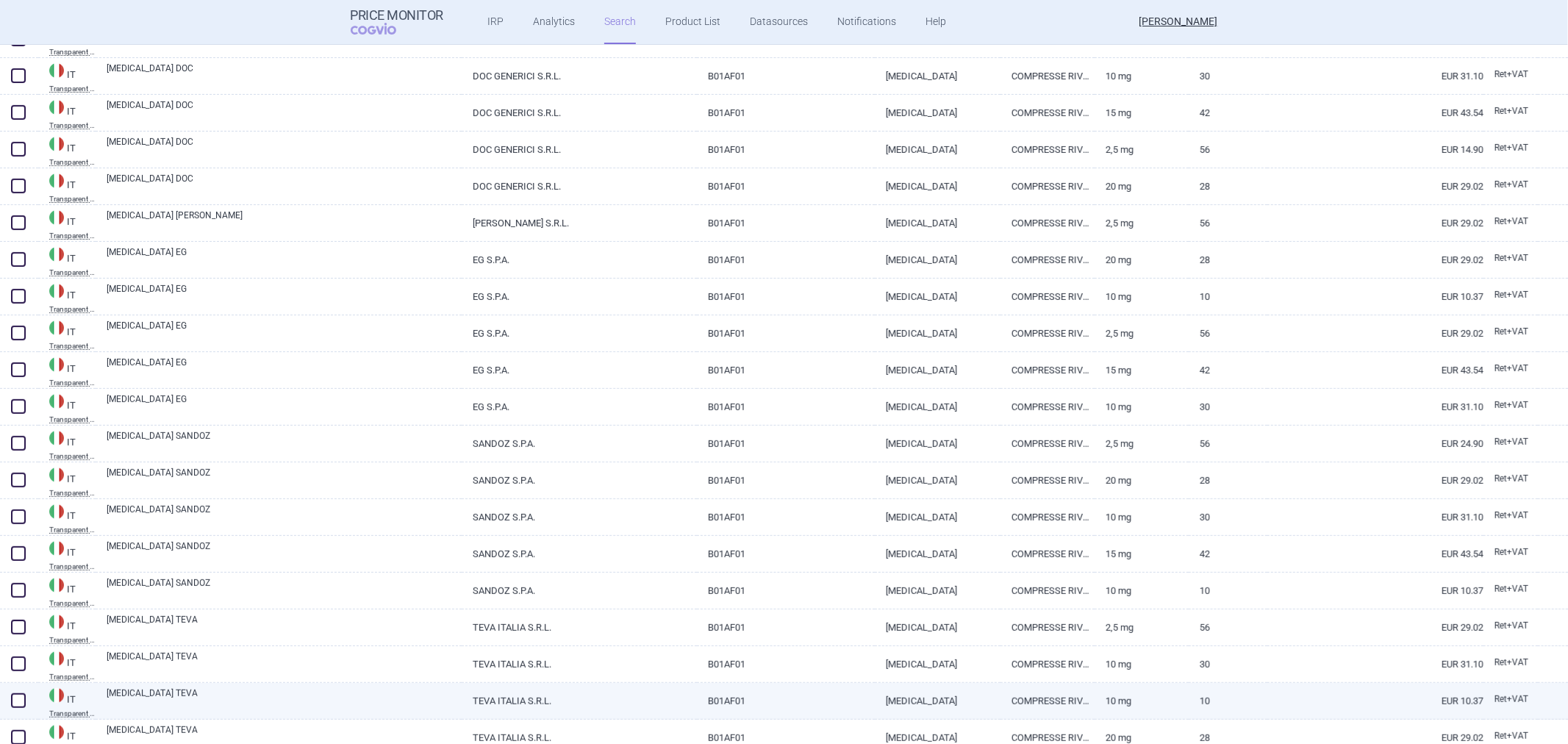
click at [773, 704] on link "B01AF01" at bounding box center [786, 702] width 178 height 36
select select "EUR"
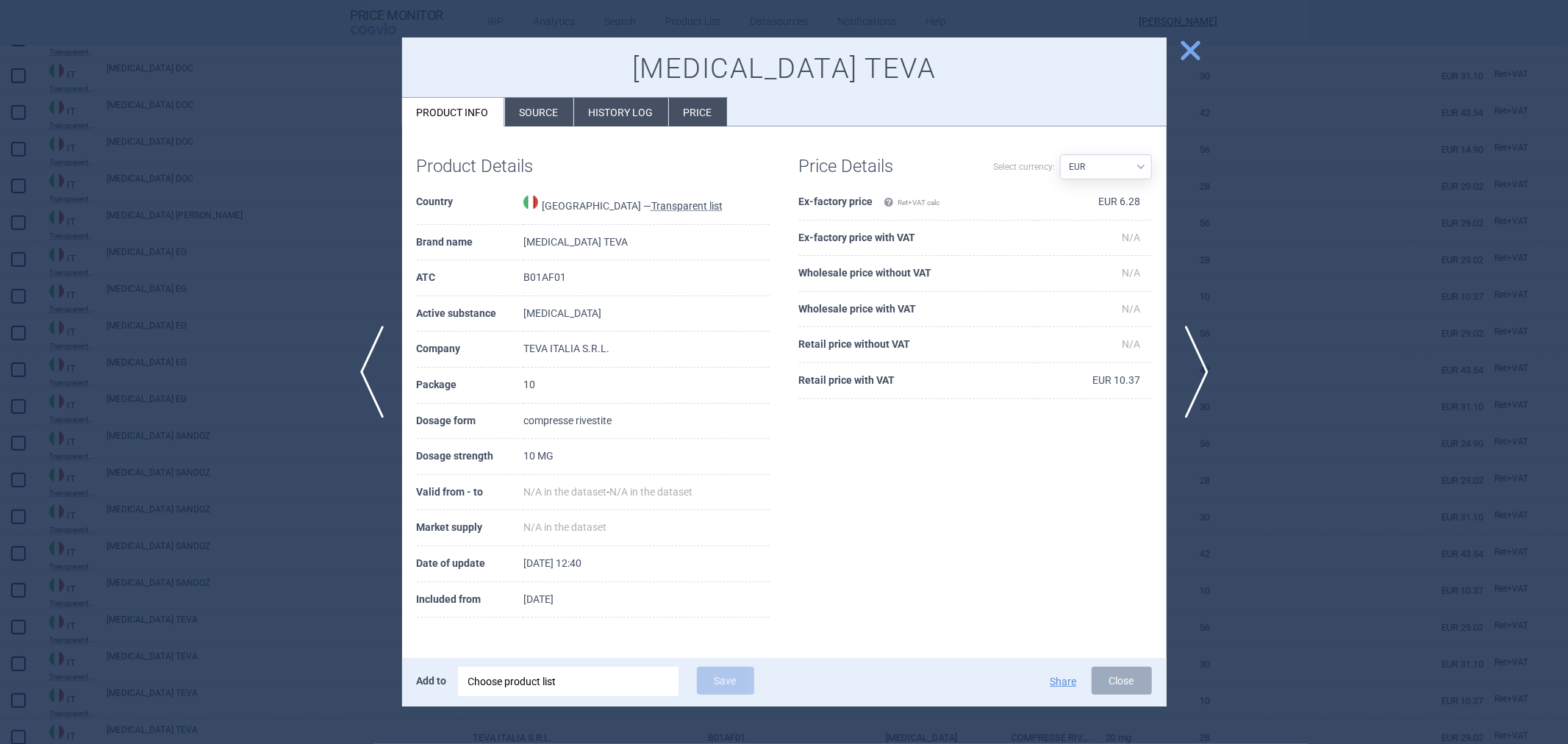
click at [1173, 241] on div at bounding box center [784, 372] width 1568 height 744
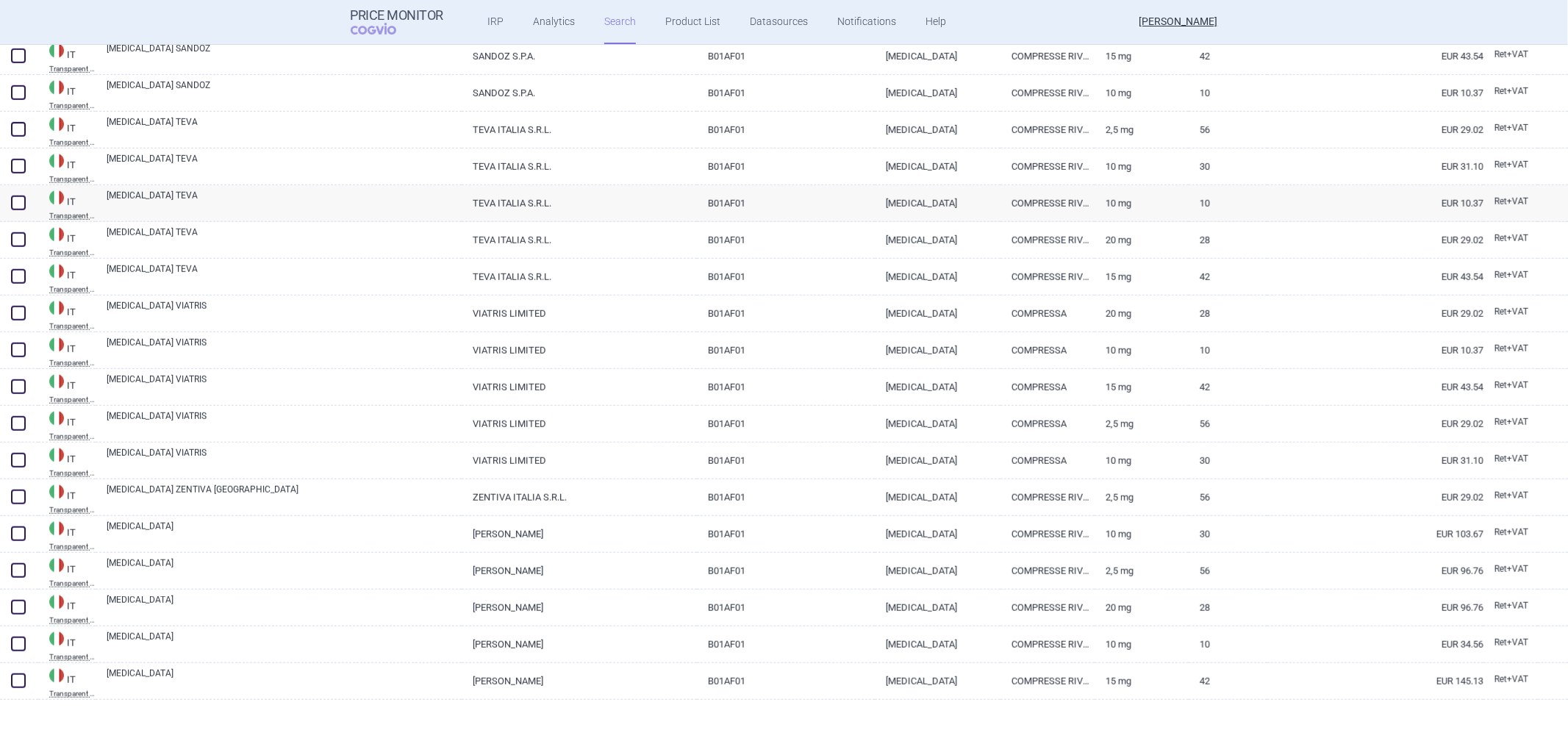
scroll to position [1047, 0]
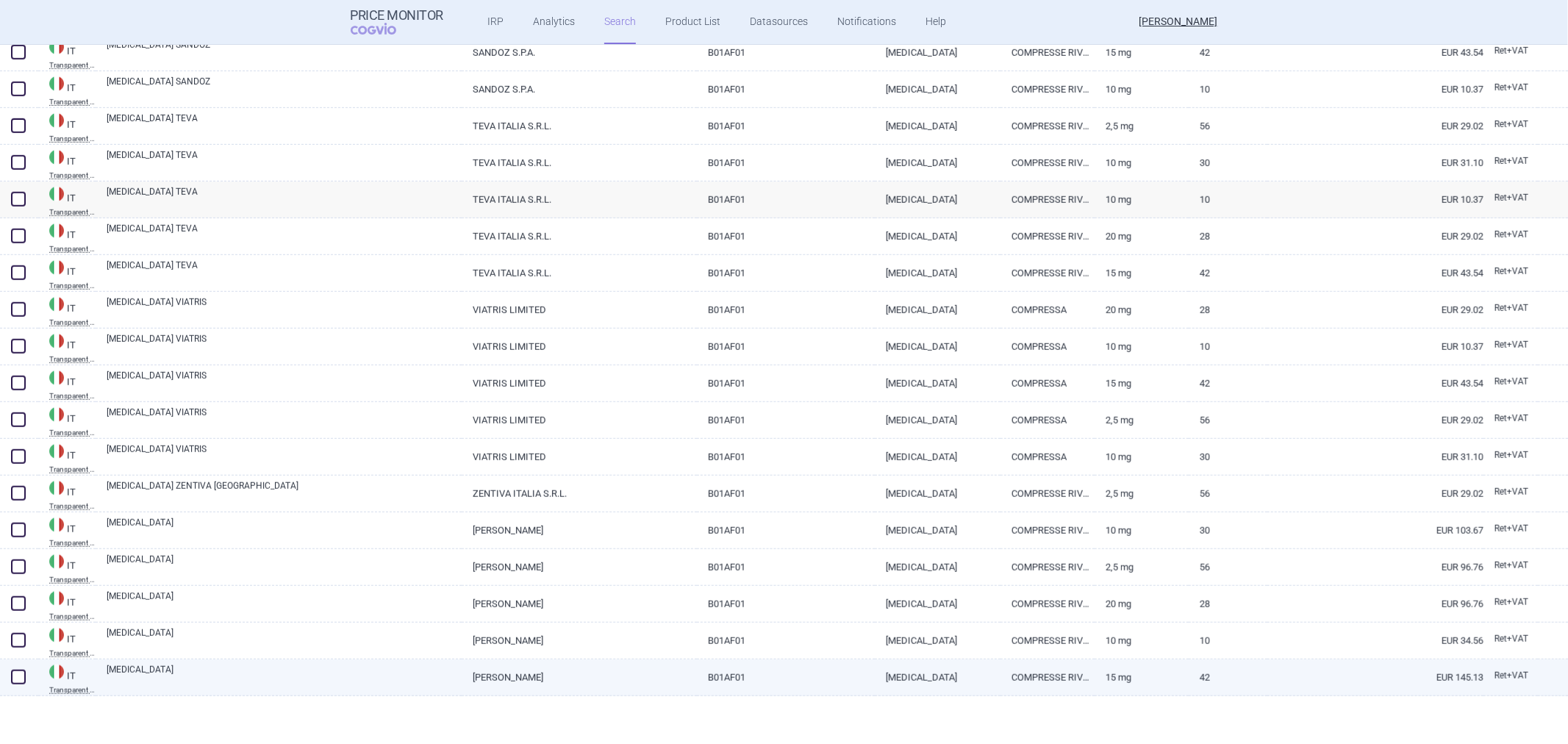
click at [655, 675] on link "BAYER AG" at bounding box center [580, 678] width 235 height 36
select select "EUR"
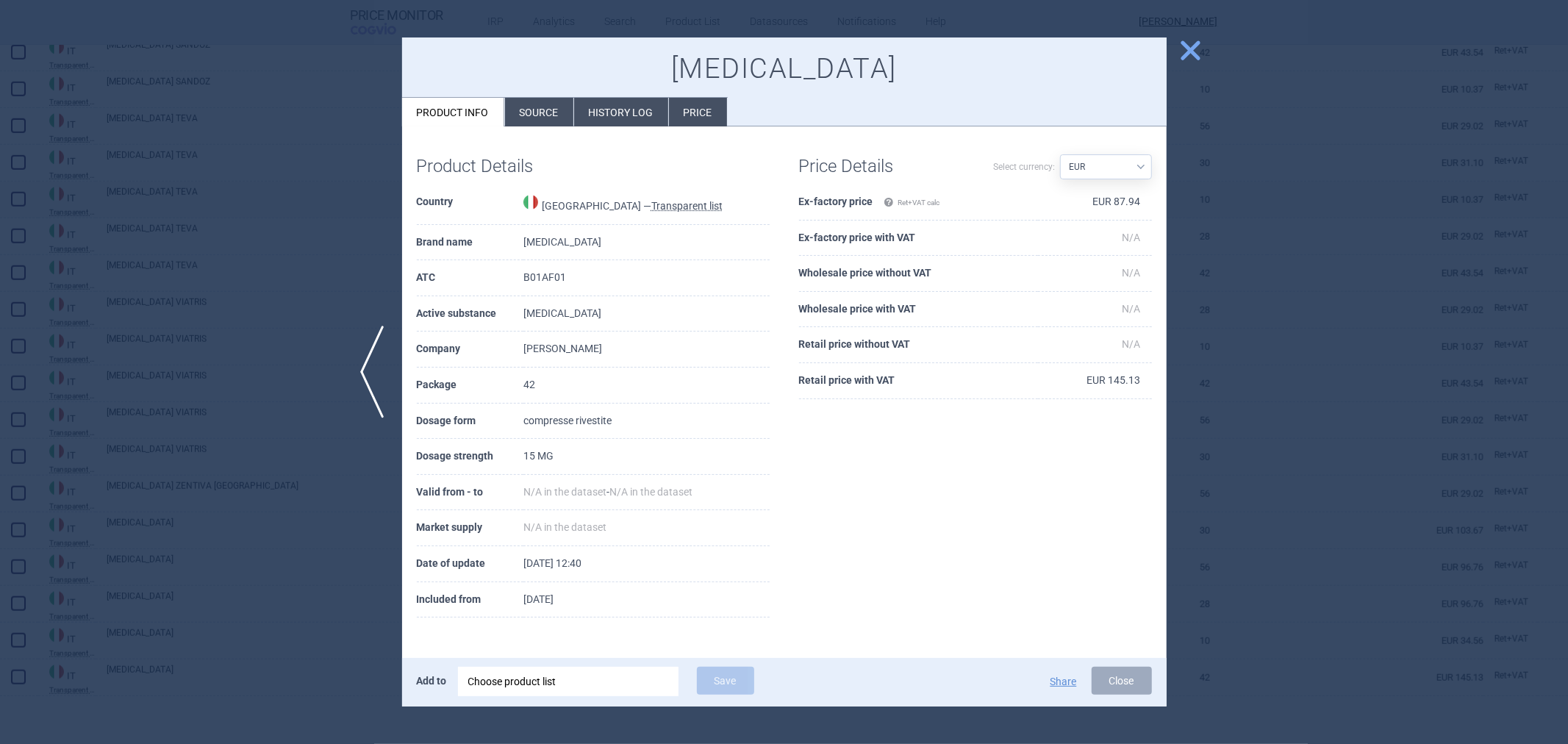
drag, startPoint x: 1372, startPoint y: 502, endPoint x: 892, endPoint y: 553, distance: 482.7
click at [1370, 499] on div at bounding box center [784, 372] width 1568 height 744
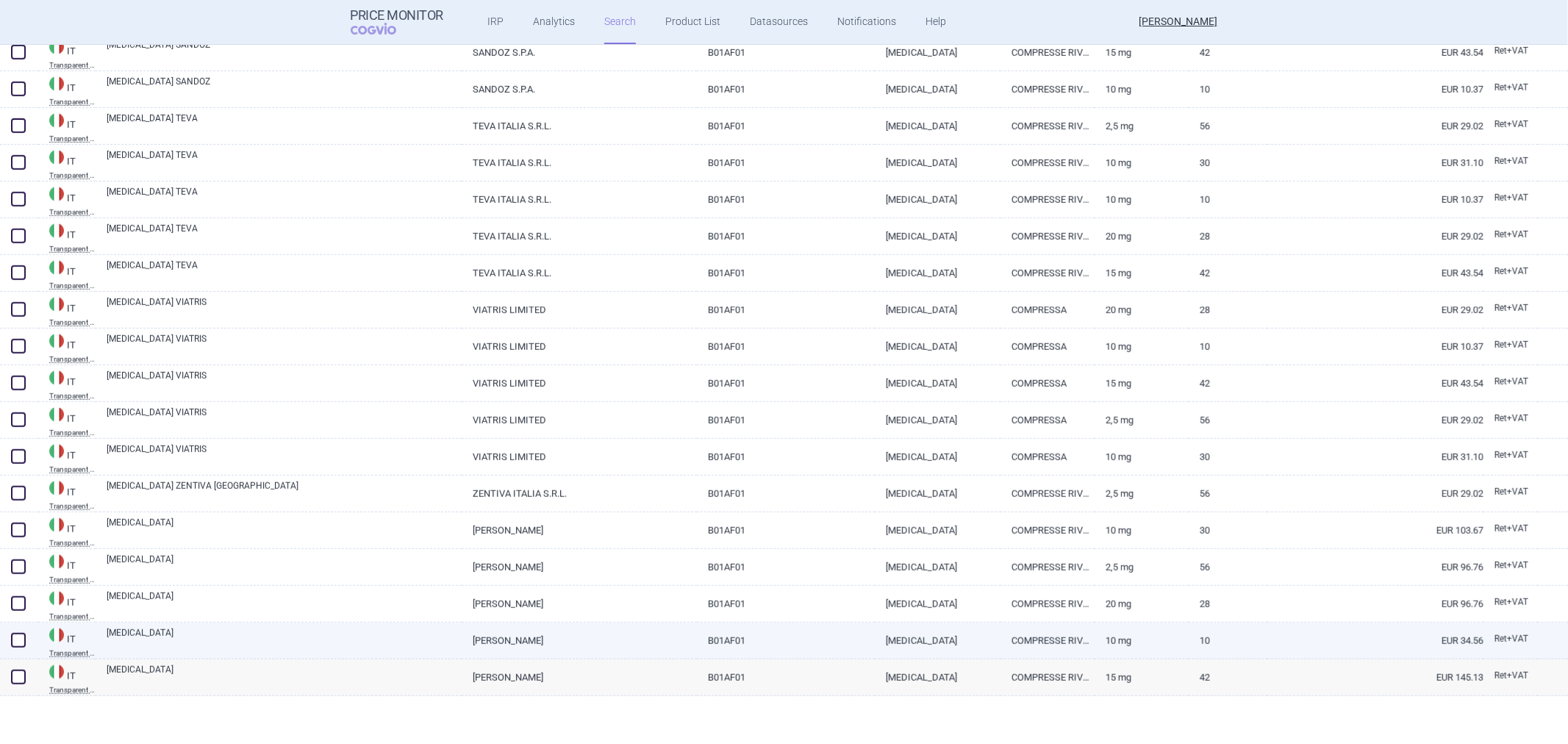
click at [570, 640] on link "BAYER AG" at bounding box center [580, 641] width 235 height 36
select select "EUR"
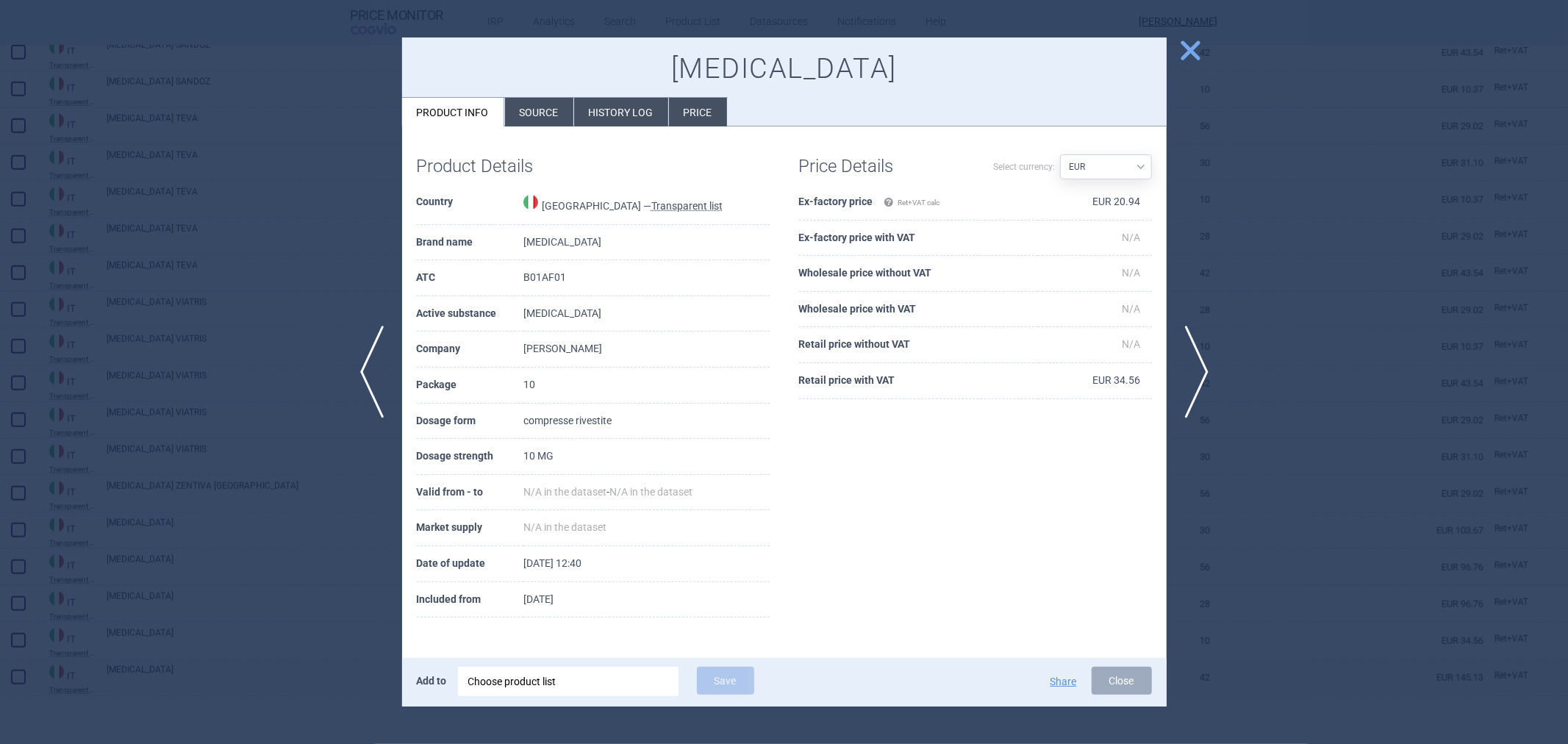
click at [340, 604] on div at bounding box center [784, 372] width 1568 height 744
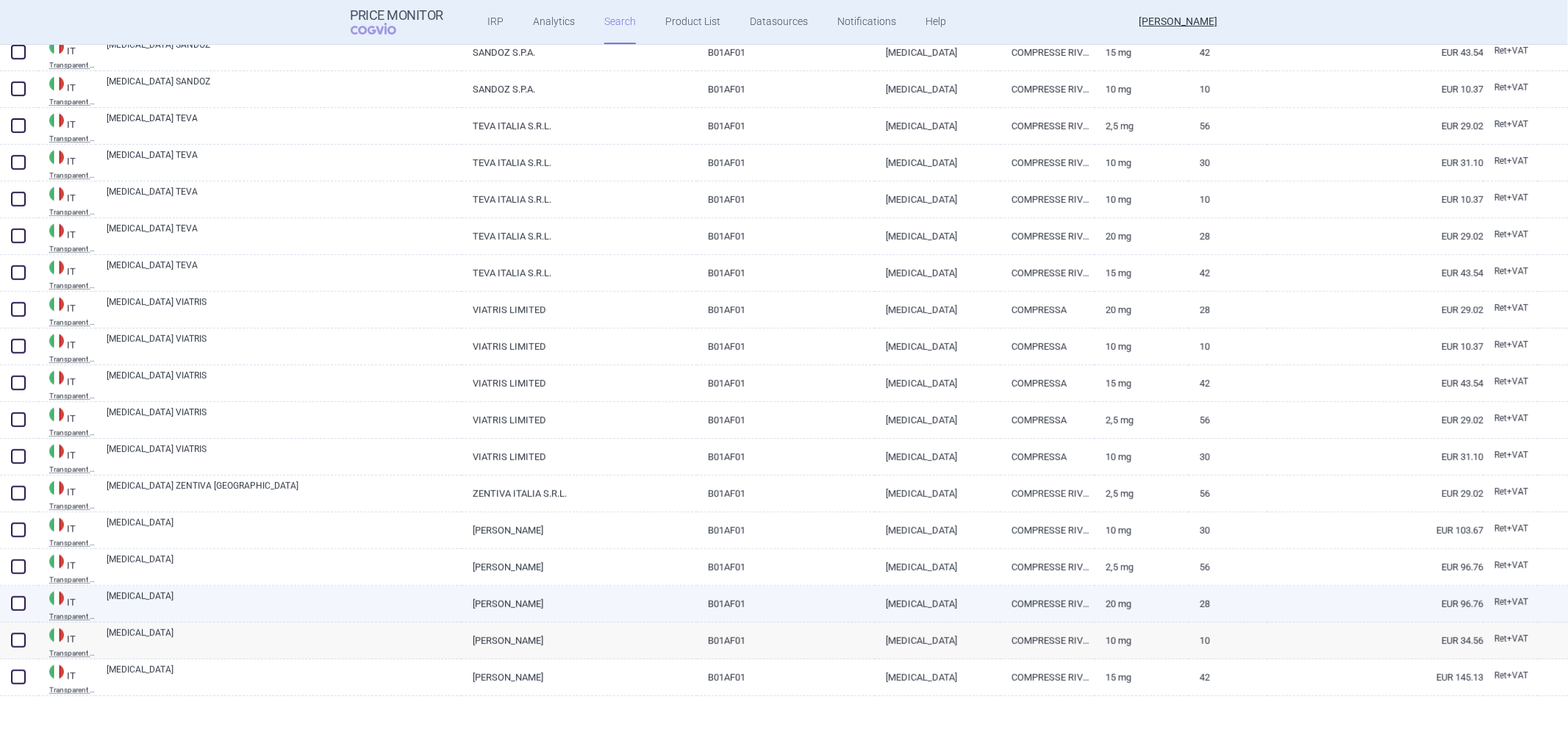
click at [314, 590] on link "XARELTO" at bounding box center [284, 603] width 355 height 26
select select "EUR"
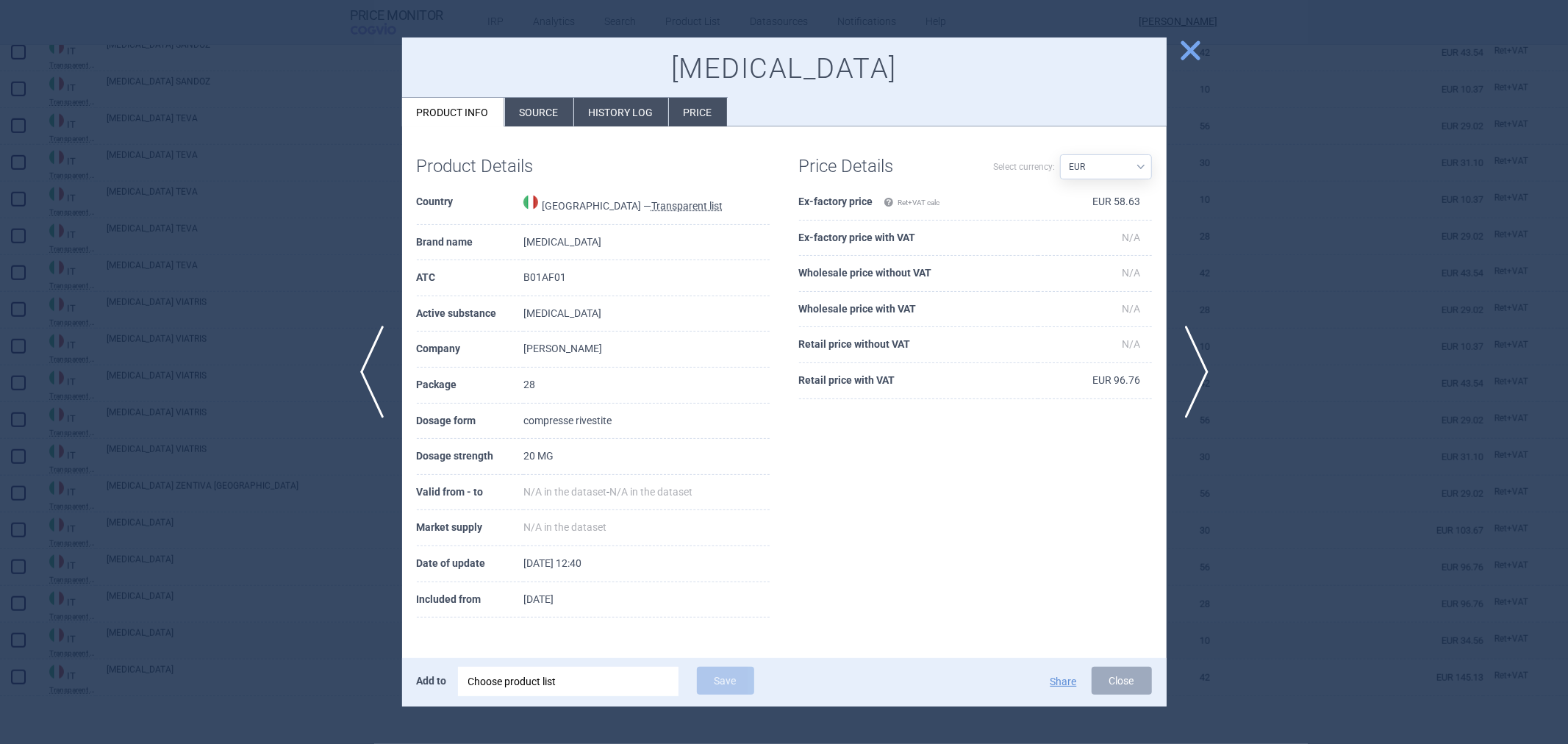
click at [244, 577] on div at bounding box center [784, 372] width 1568 height 744
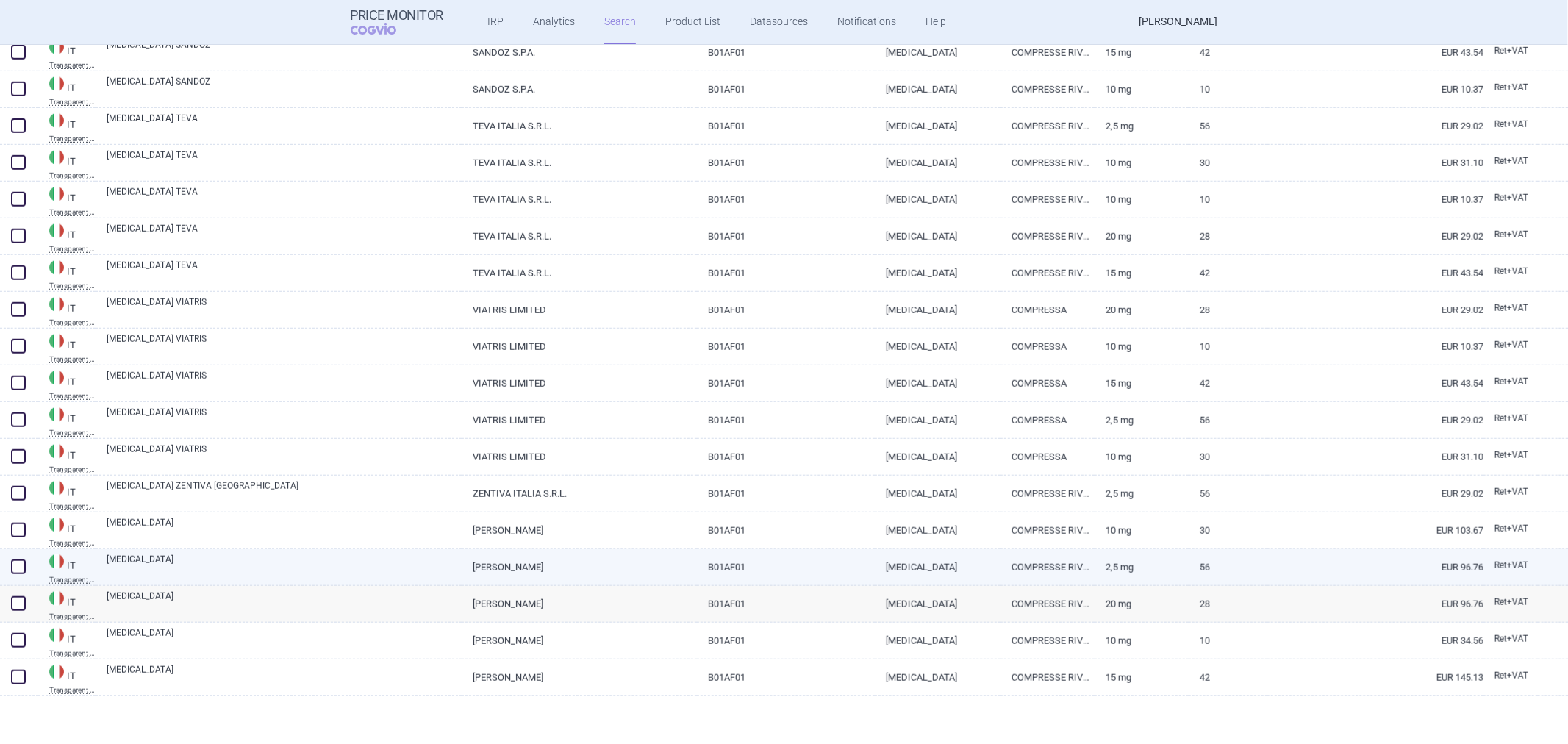
click at [247, 556] on link "XARELTO" at bounding box center [284, 566] width 355 height 26
select select "EUR"
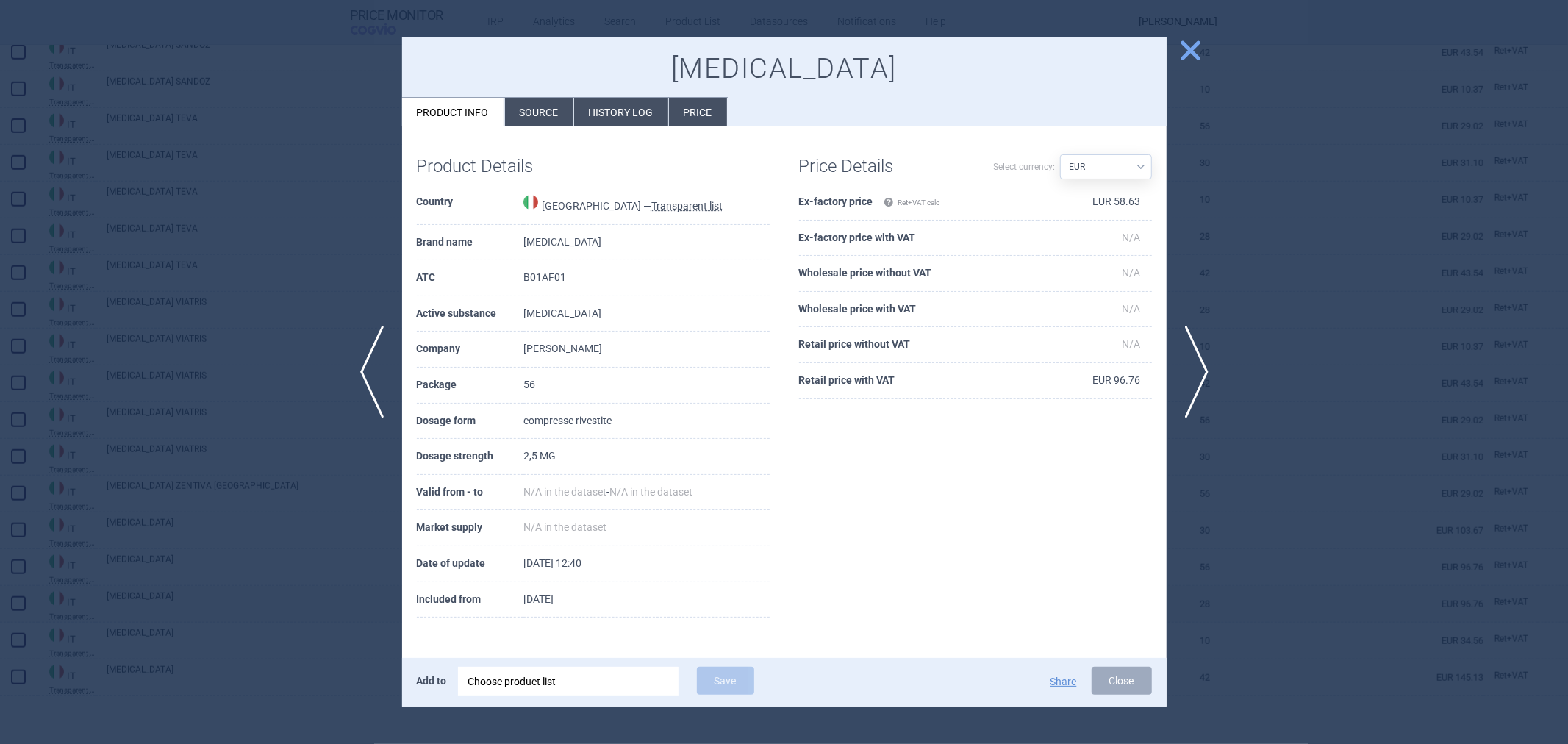
click at [203, 522] on div at bounding box center [784, 372] width 1568 height 744
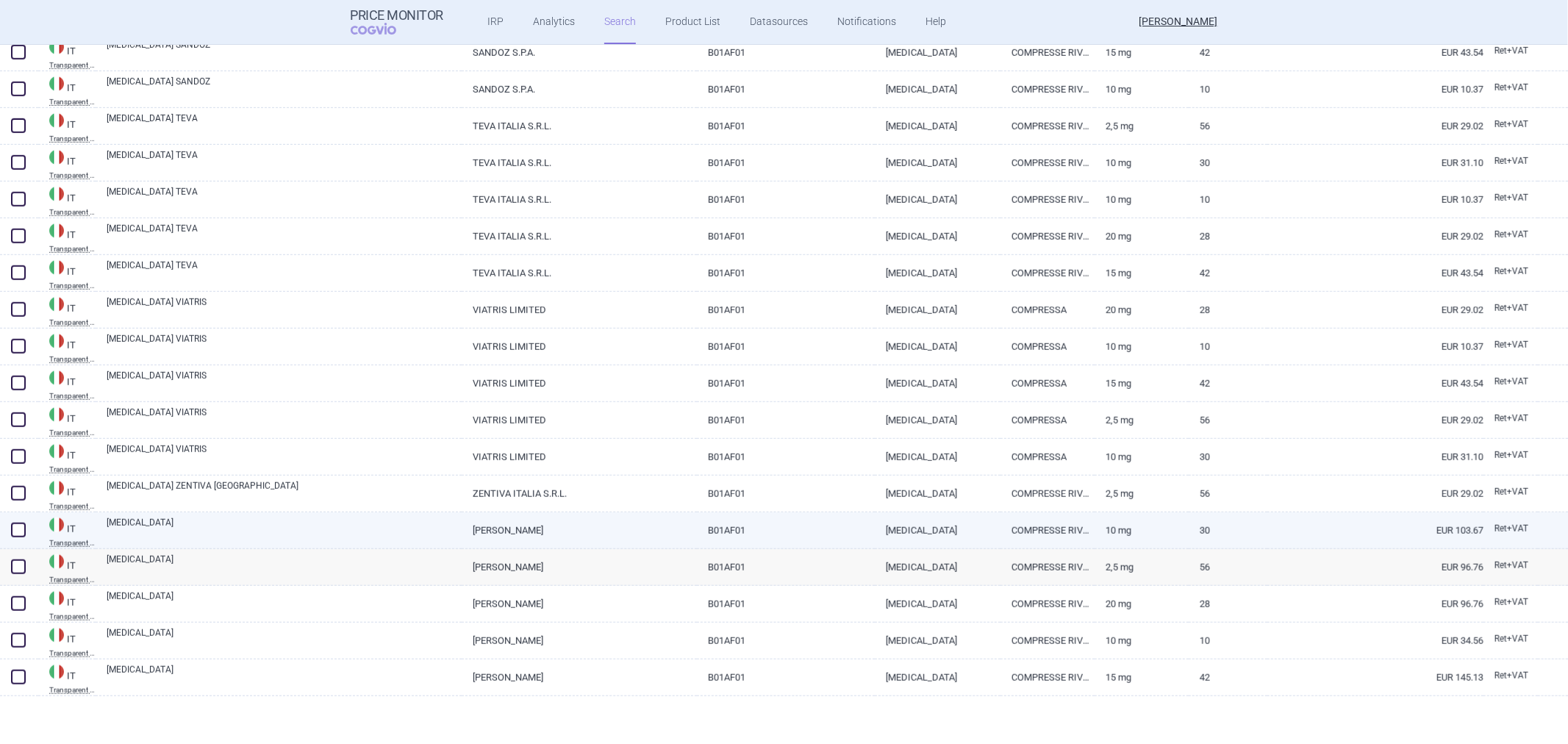
click at [233, 523] on link "XARELTO" at bounding box center [284, 529] width 355 height 26
select select "EUR"
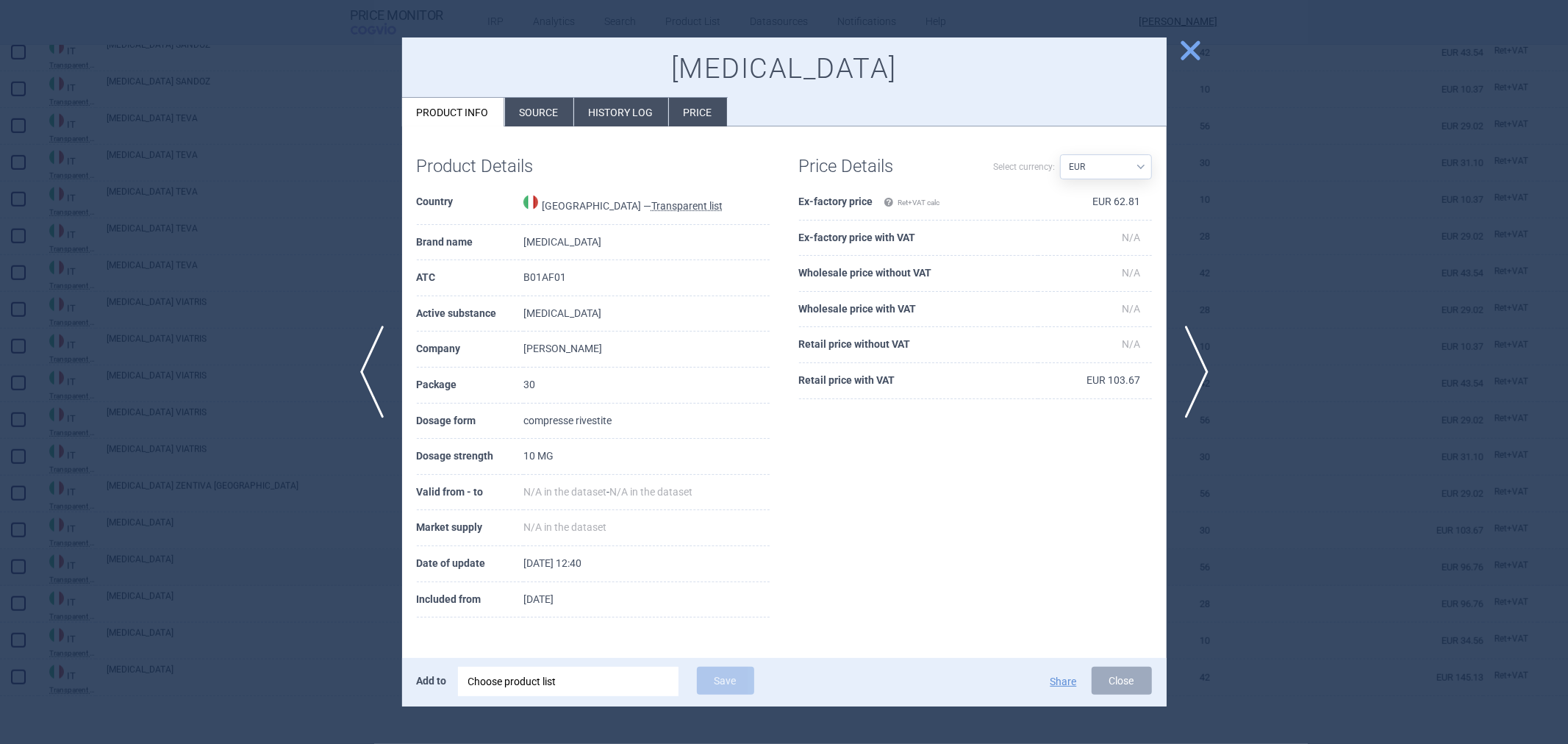
click at [207, 535] on div at bounding box center [784, 372] width 1568 height 744
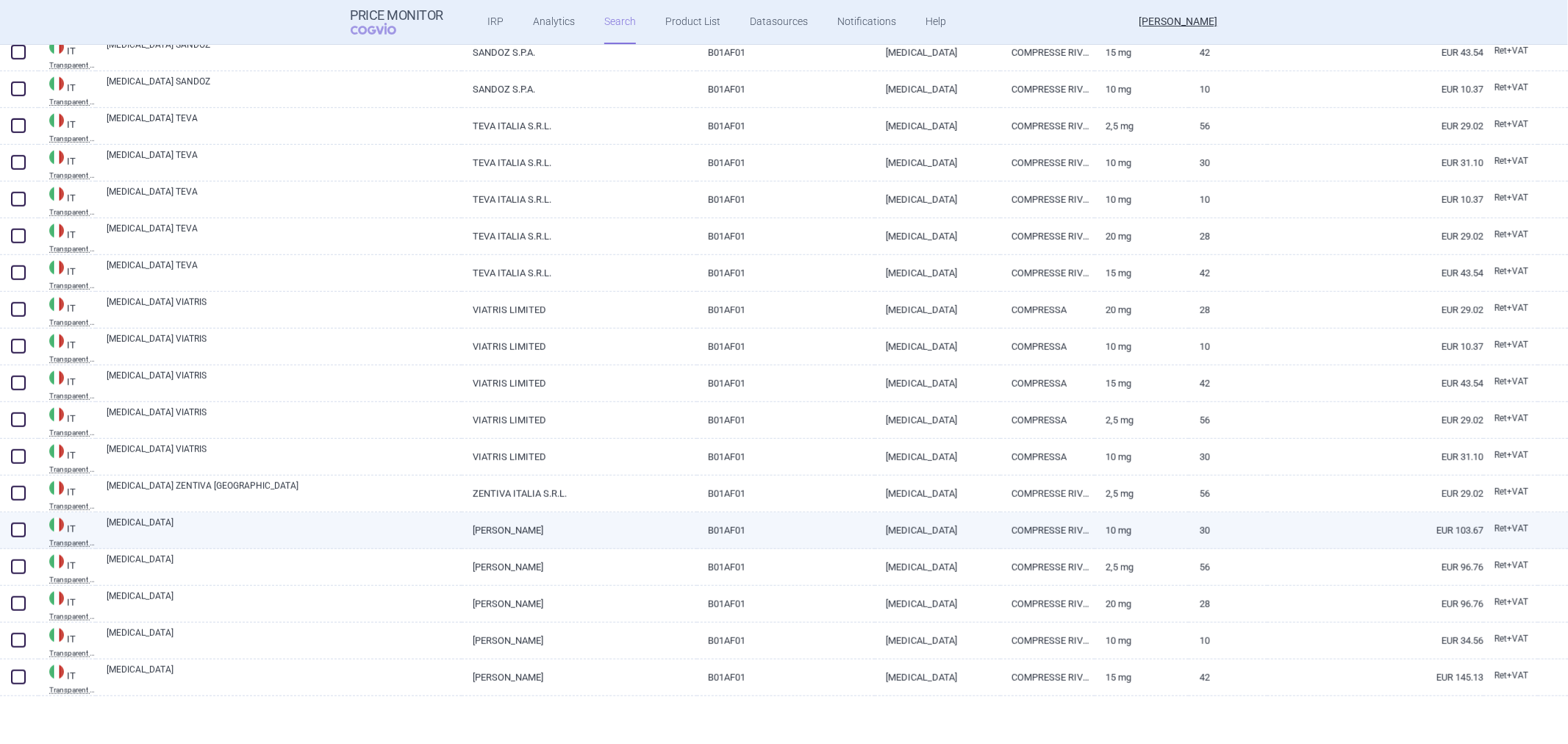
click at [216, 530] on link "XARELTO" at bounding box center [284, 529] width 355 height 26
select select "EUR"
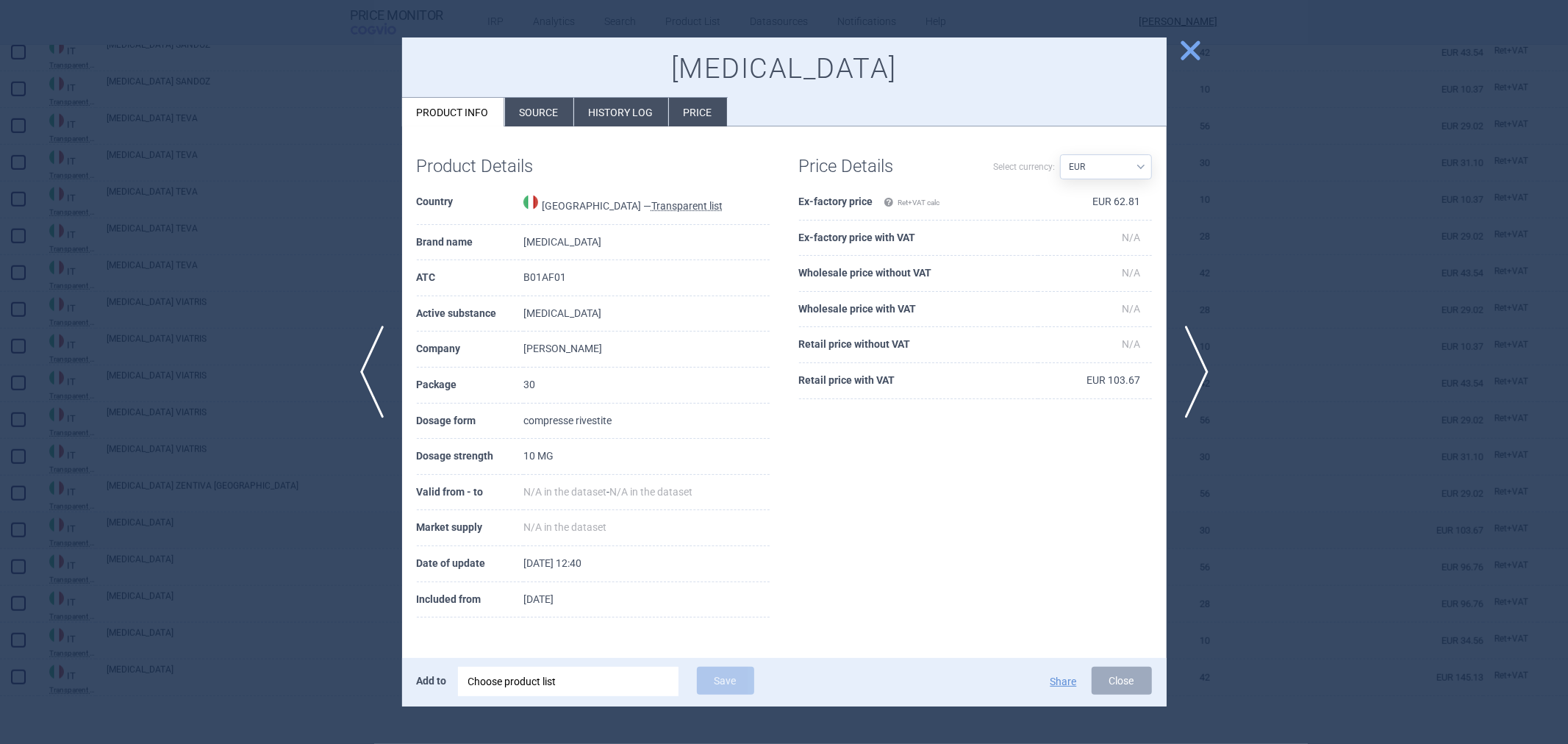
click at [189, 534] on div at bounding box center [784, 372] width 1568 height 744
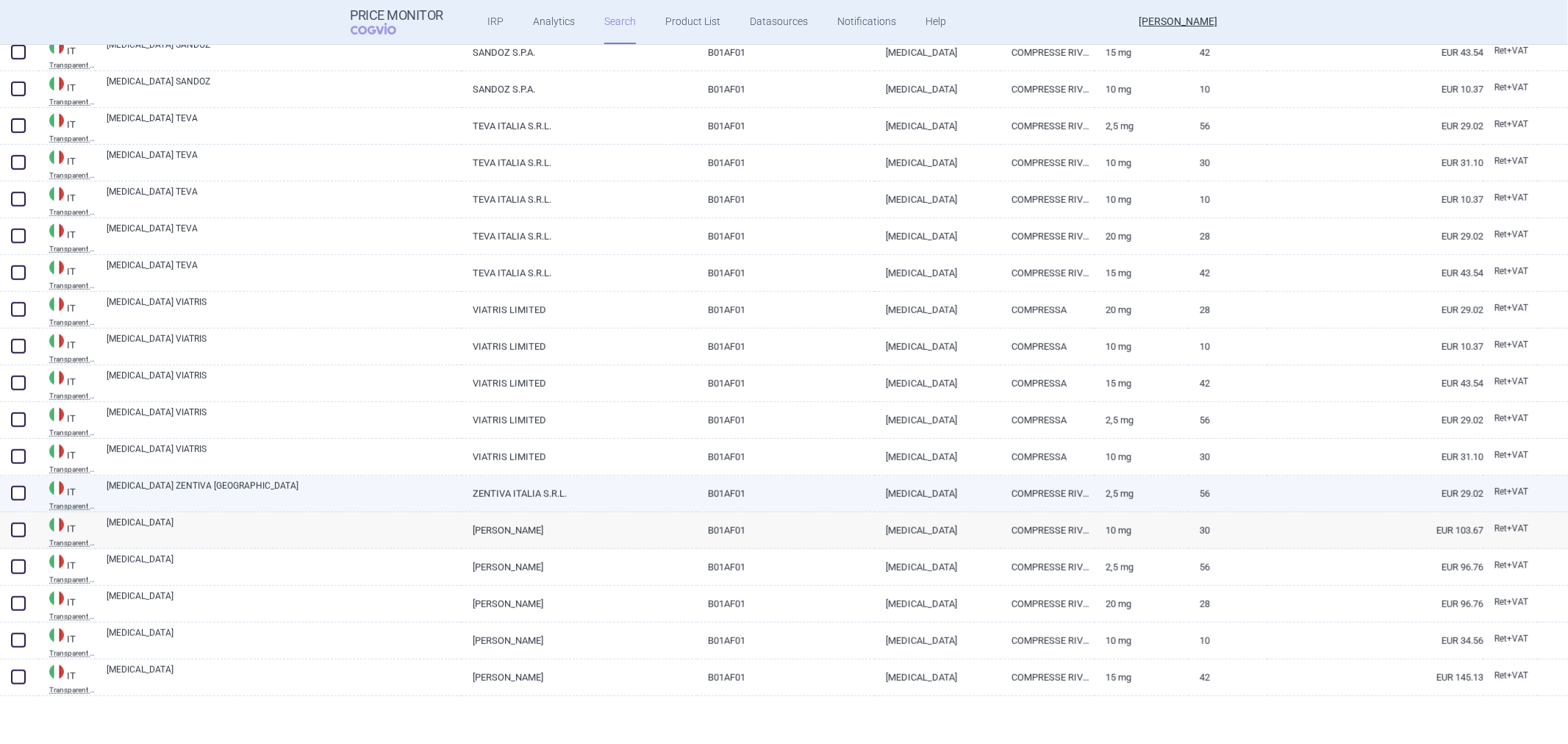
click at [217, 495] on link "RIVAROXABAN ZENTIVA ITALIA" at bounding box center [284, 492] width 355 height 26
select select "EUR"
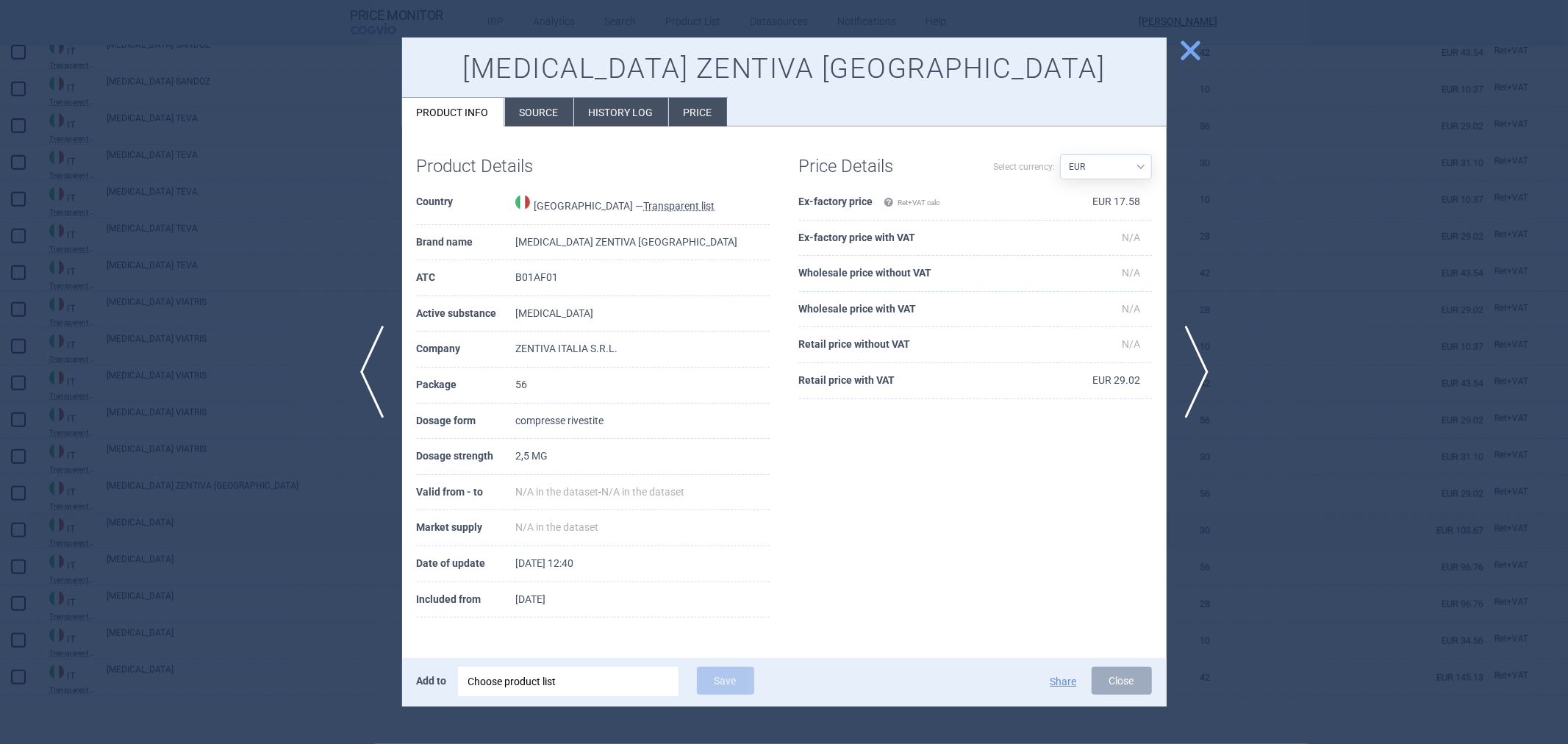
click at [215, 473] on div at bounding box center [784, 372] width 1568 height 744
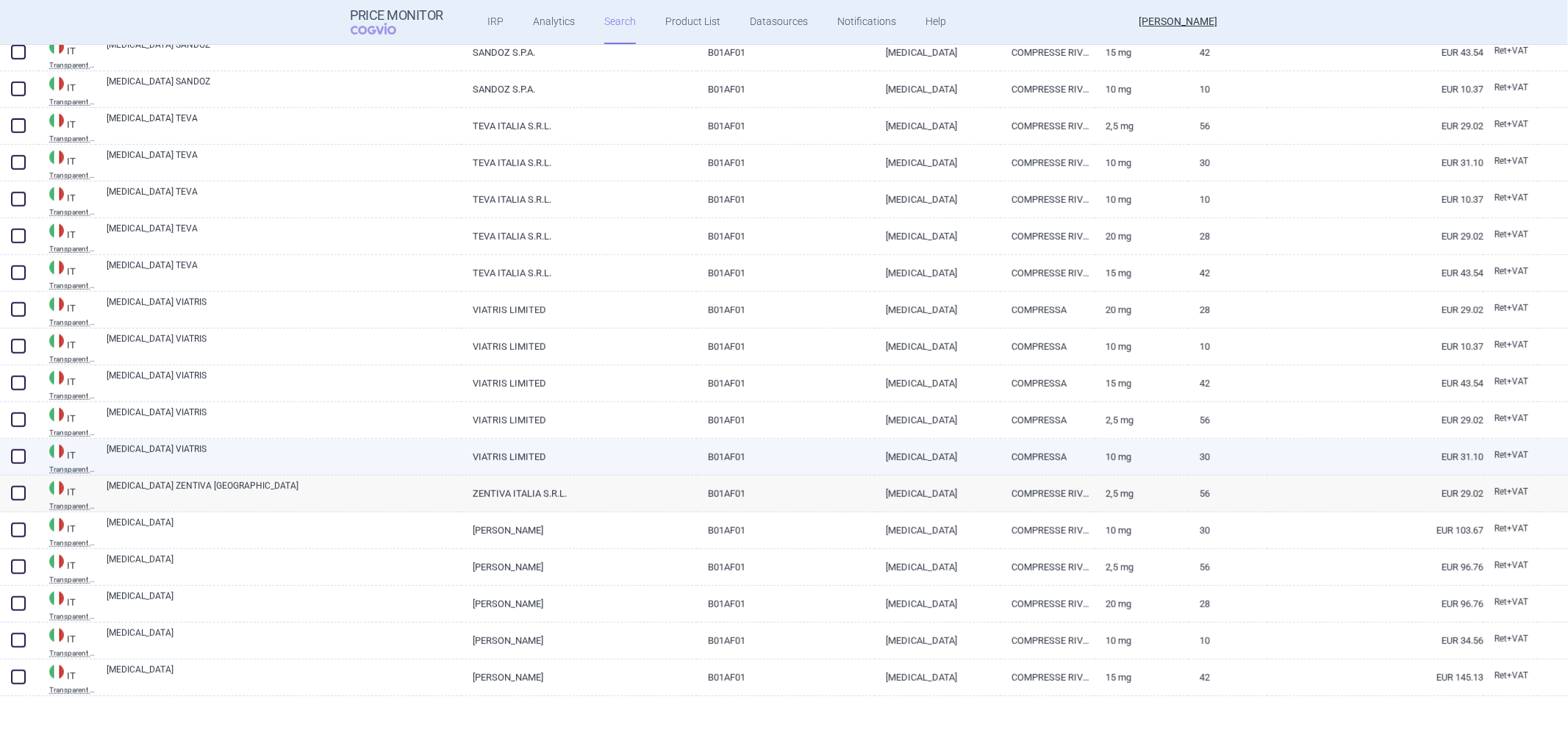
click at [238, 445] on link "RIVAROXABAN VIATRIS" at bounding box center [284, 456] width 355 height 26
select select "EUR"
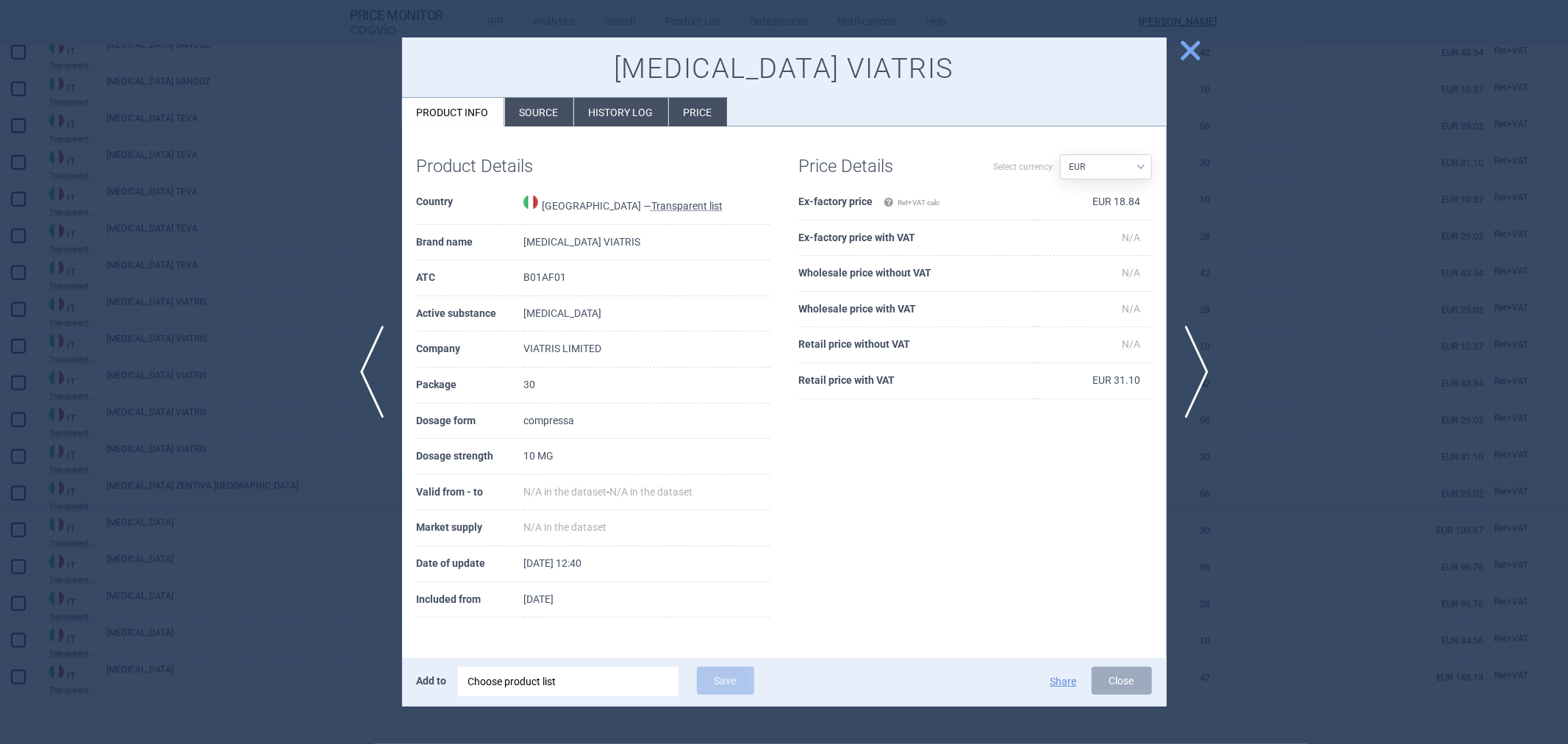
click at [207, 461] on div at bounding box center [784, 372] width 1568 height 744
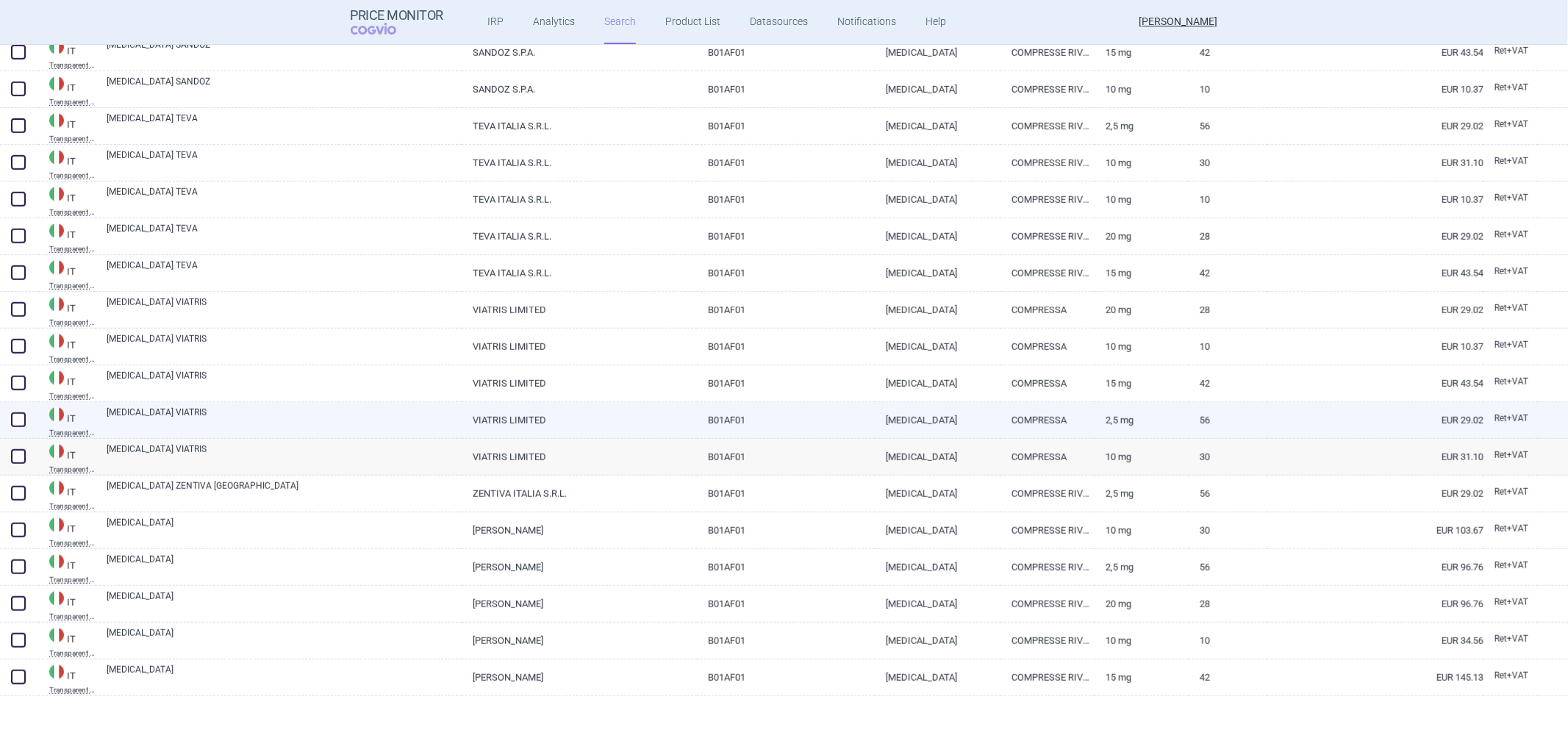
click at [236, 417] on link "RIVAROXABAN VIATRIS" at bounding box center [284, 419] width 355 height 26
select select "EUR"
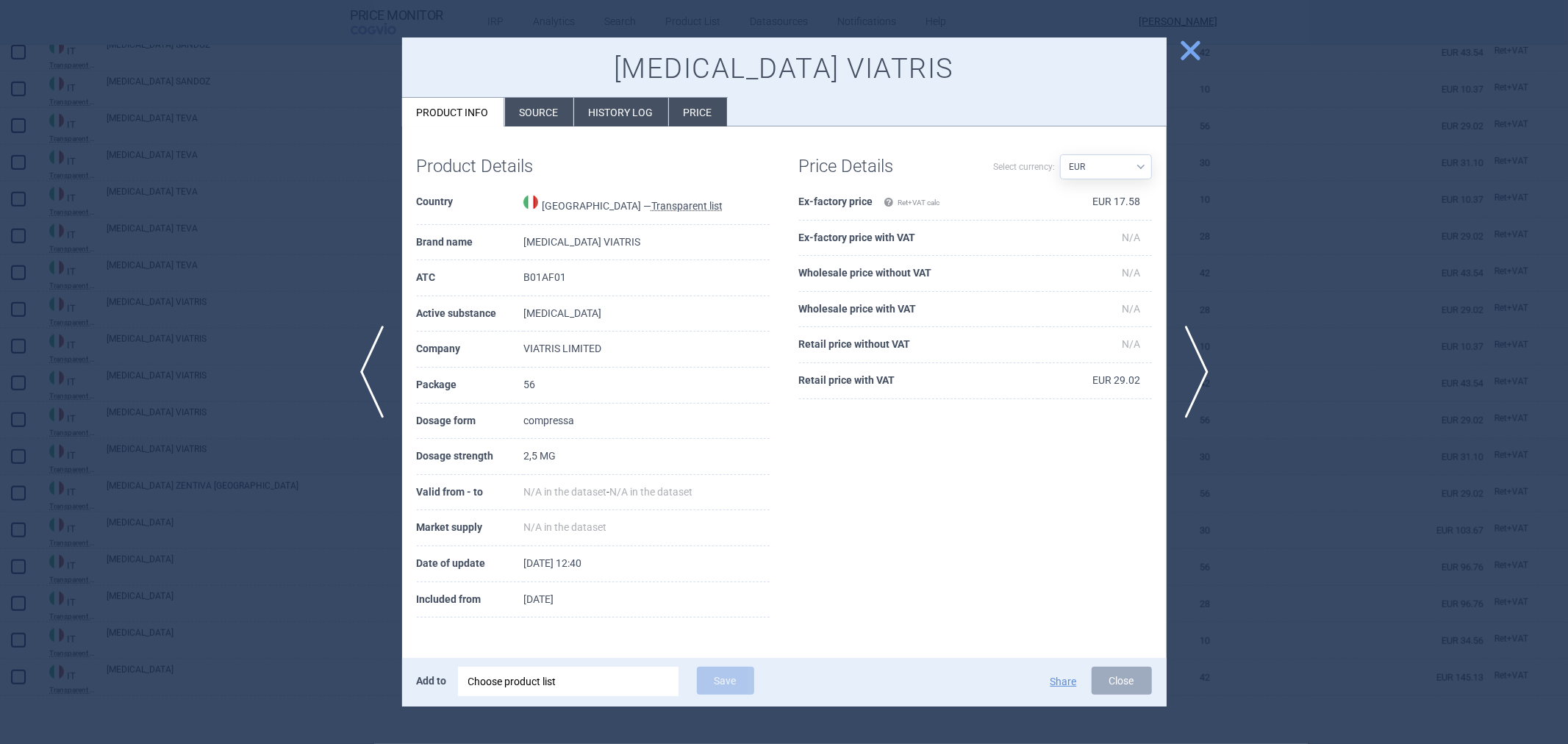
click at [223, 399] on div at bounding box center [784, 372] width 1568 height 744
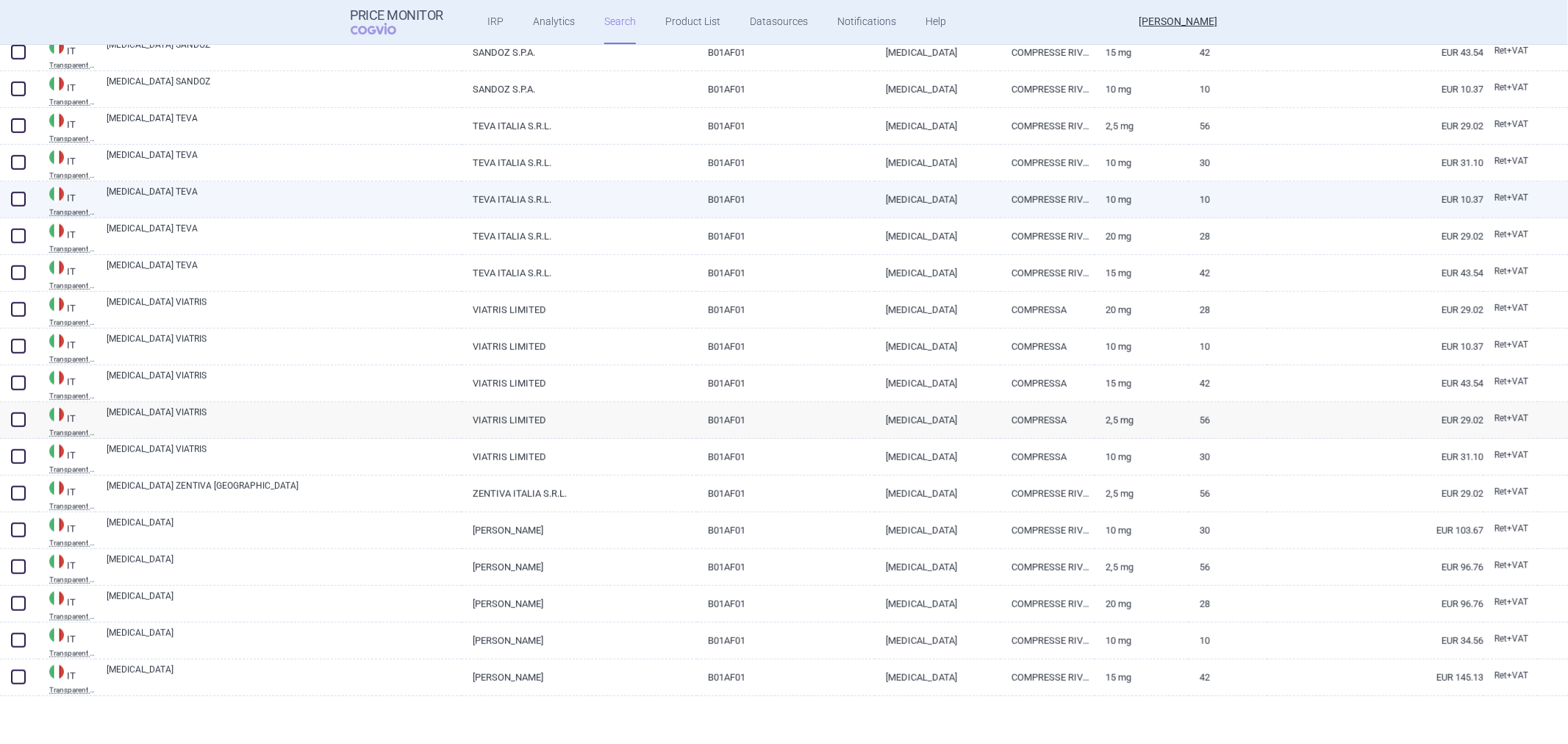
click at [384, 206] on link "RIVAROXABAN TEVA" at bounding box center [284, 198] width 355 height 26
select select "EUR"
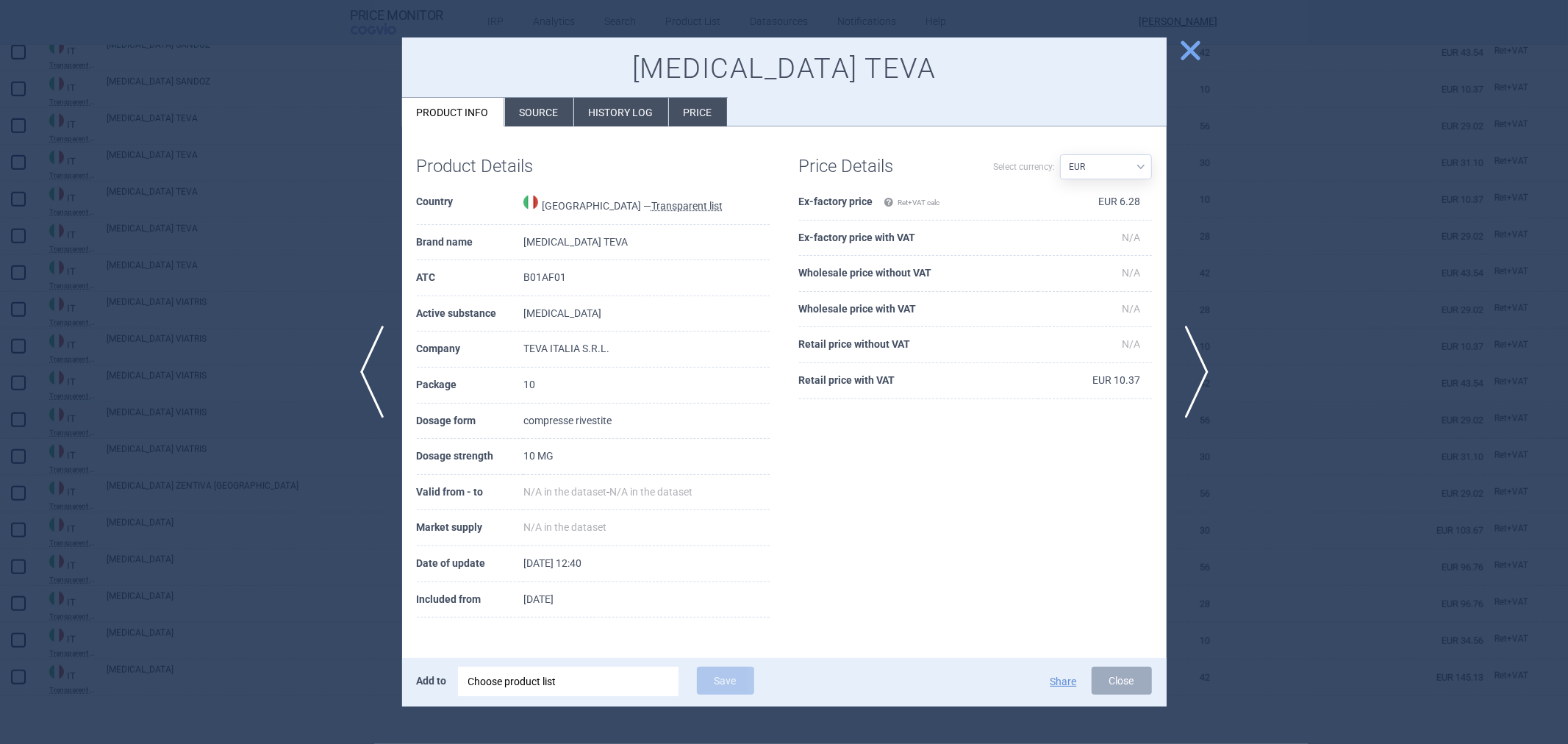
click at [260, 324] on div at bounding box center [784, 372] width 1568 height 744
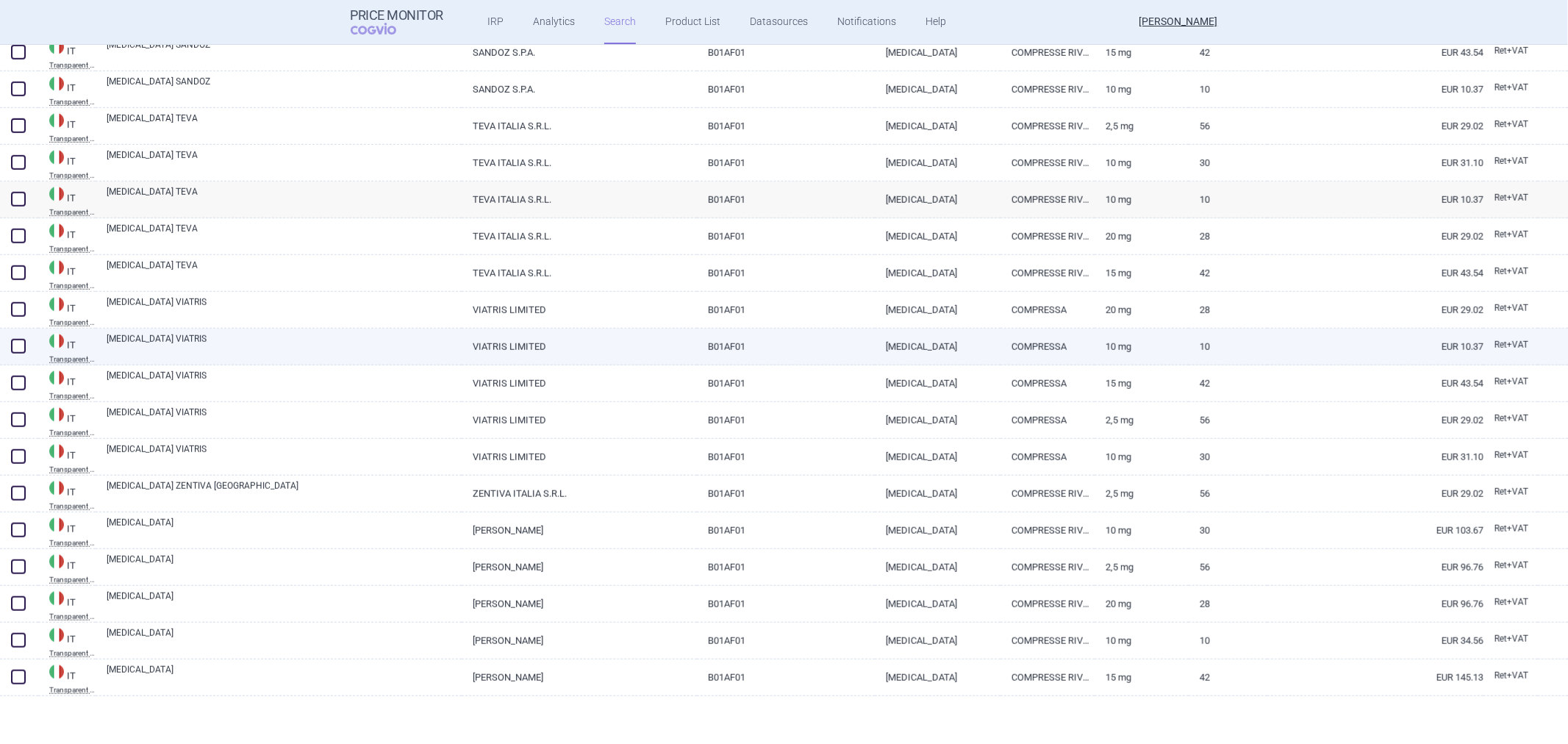
click at [239, 344] on link "RIVAROXABAN VIATRIS" at bounding box center [284, 345] width 355 height 26
select select "EUR"
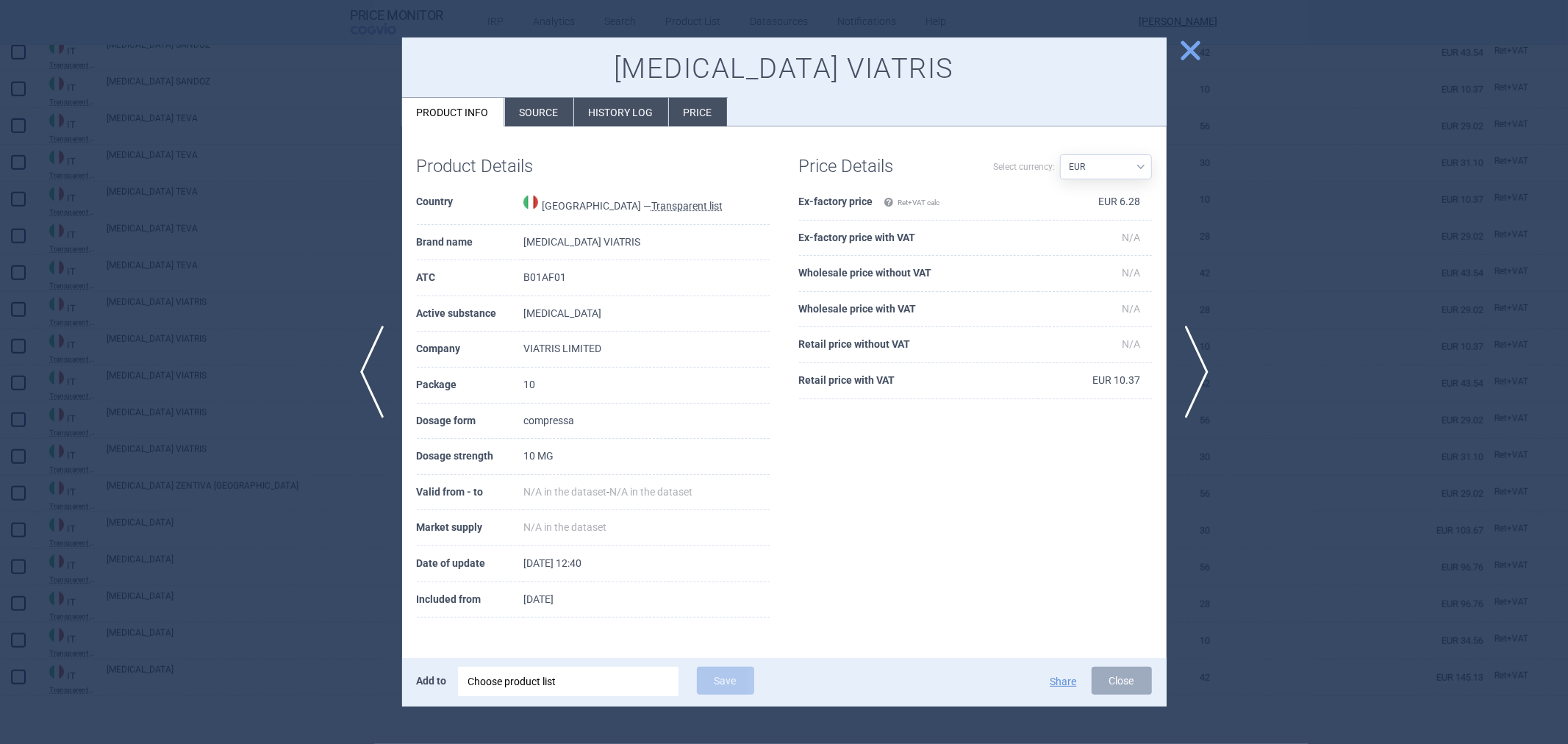
click at [300, 265] on div at bounding box center [784, 372] width 1568 height 744
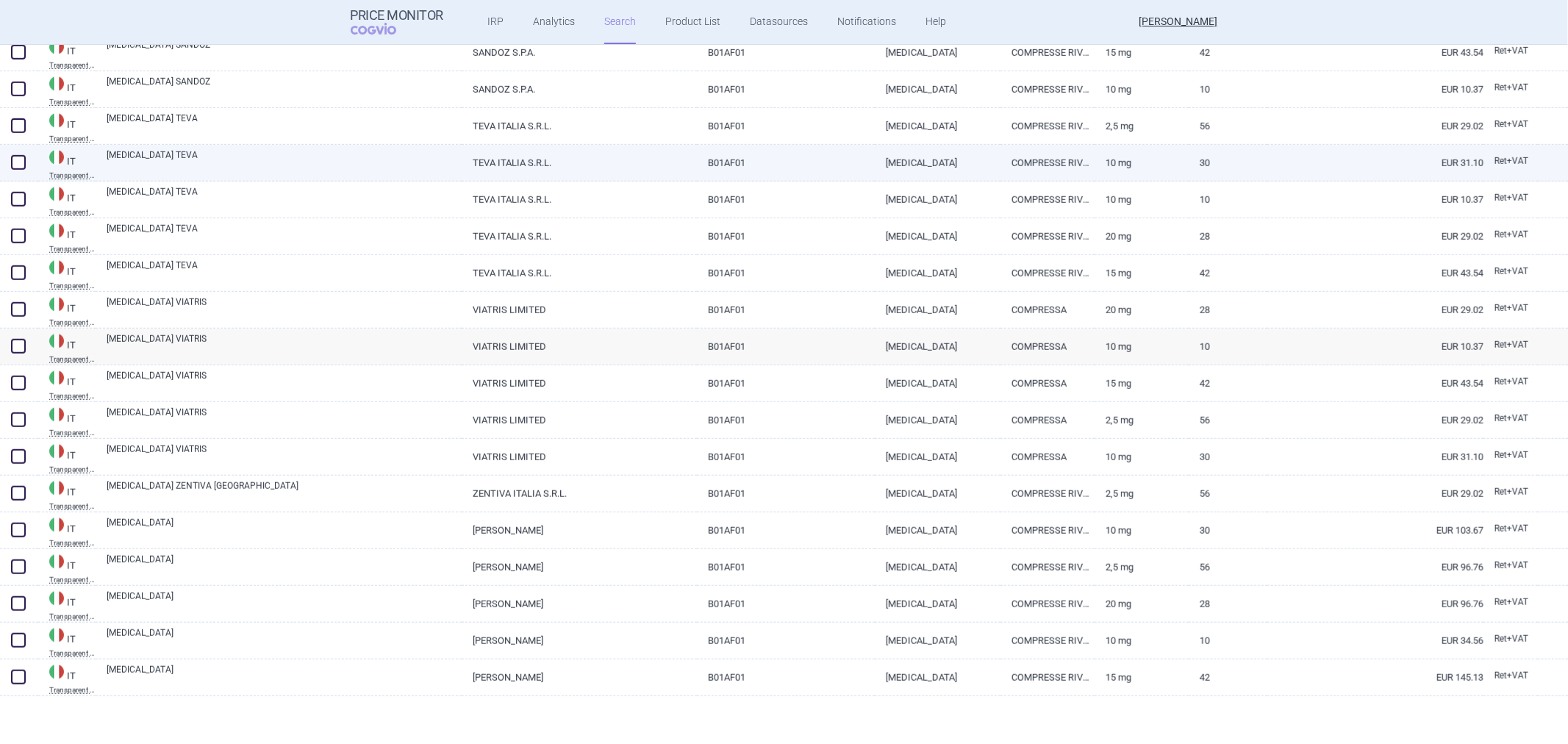
click at [312, 179] on div "RIVAROXABAN TEVA" at bounding box center [278, 163] width 366 height 37
click at [322, 158] on link "RIVAROXABAN TEVA" at bounding box center [284, 162] width 355 height 26
select select "EUR"
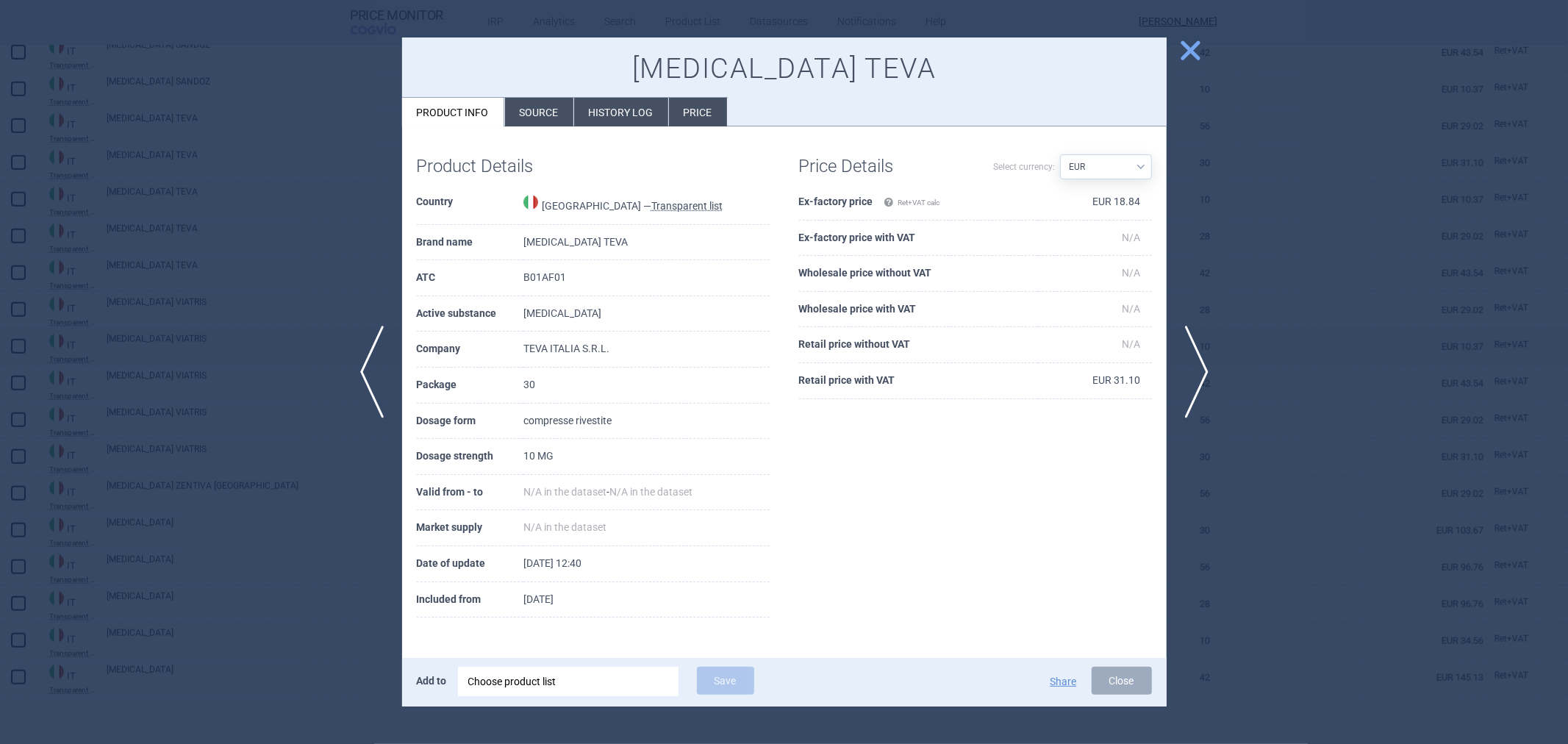
click at [247, 208] on div at bounding box center [784, 372] width 1568 height 744
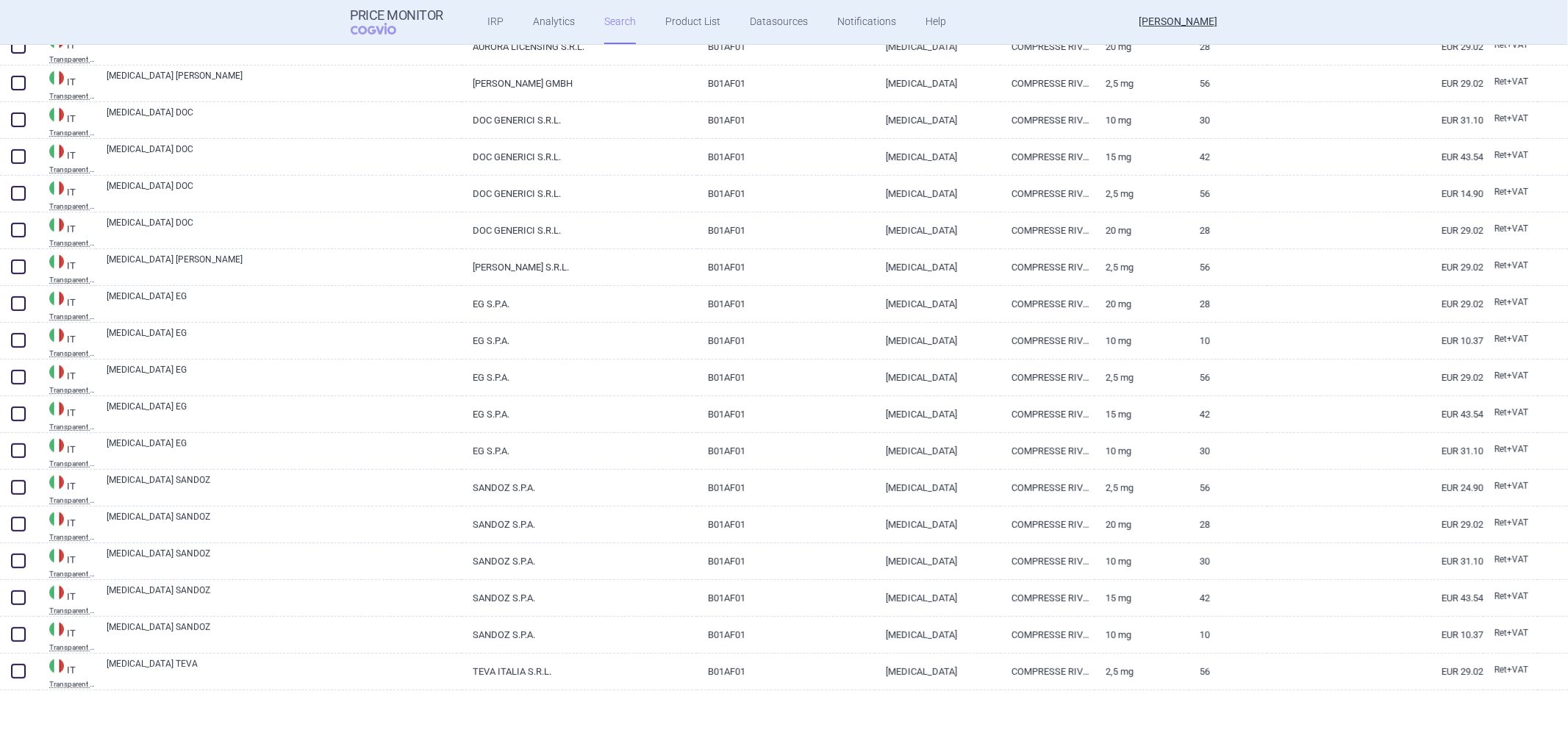
scroll to position [393, 0]
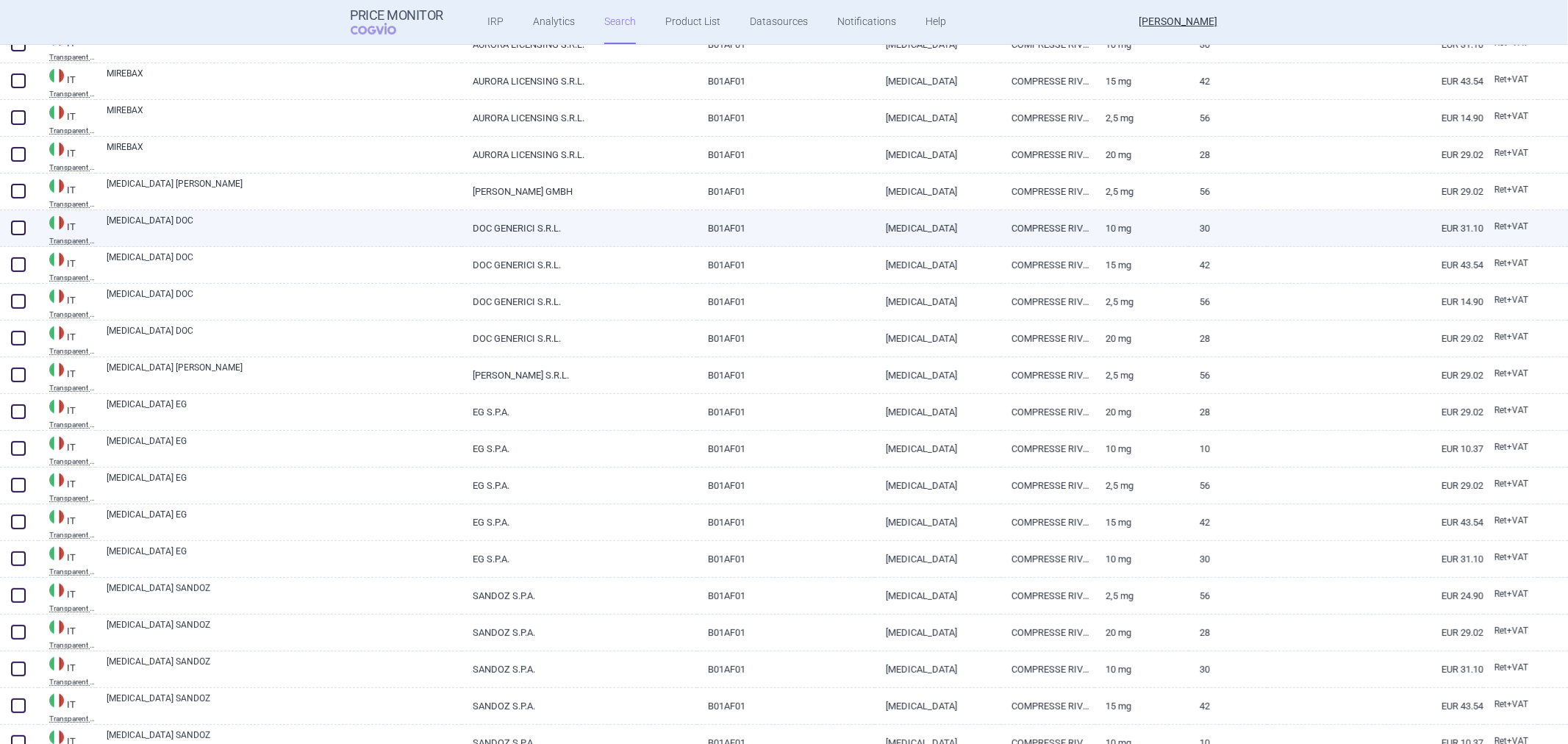
click at [348, 228] on link "RIVAROXABAN DOC" at bounding box center [284, 227] width 355 height 26
select select "EUR"
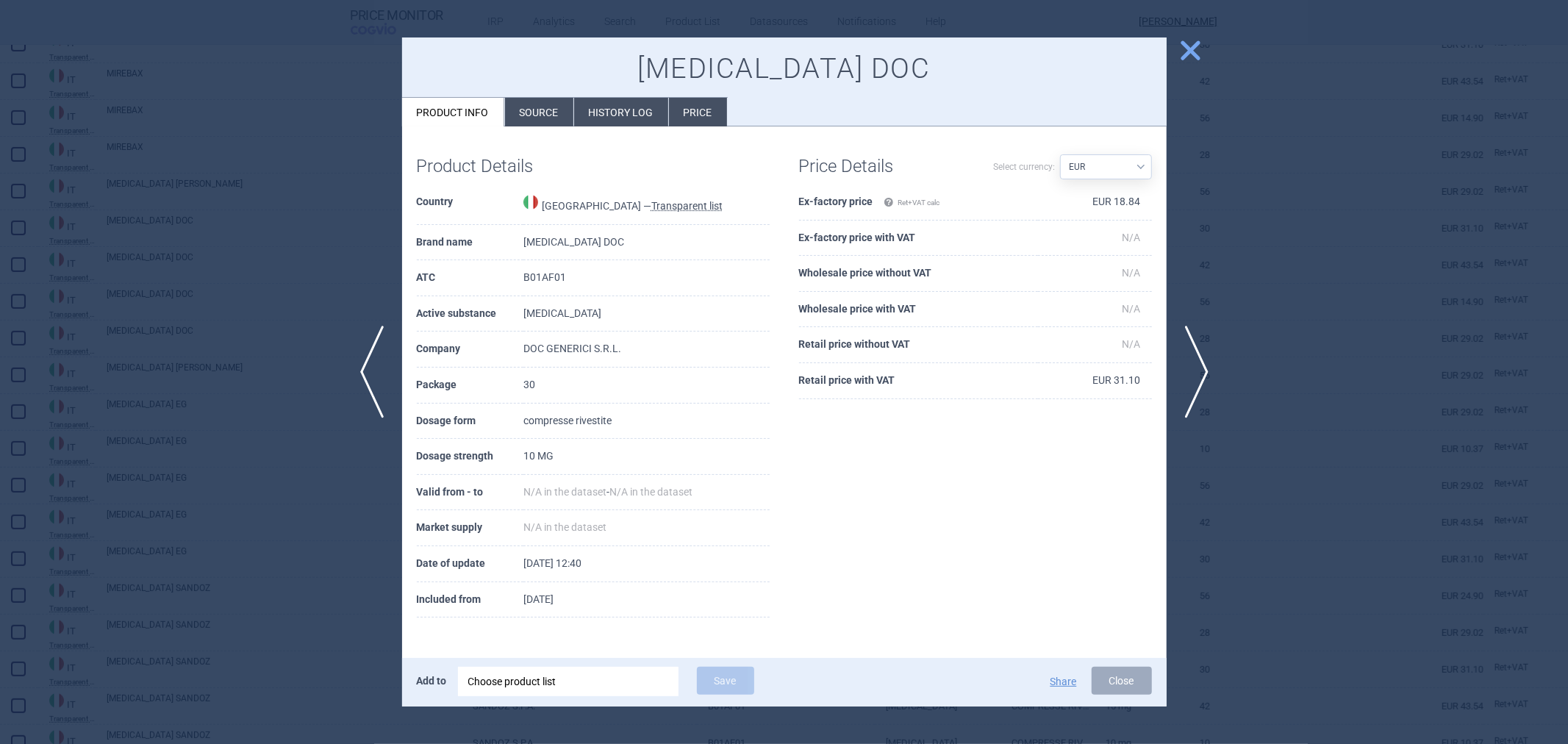
click at [270, 247] on div at bounding box center [784, 372] width 1568 height 744
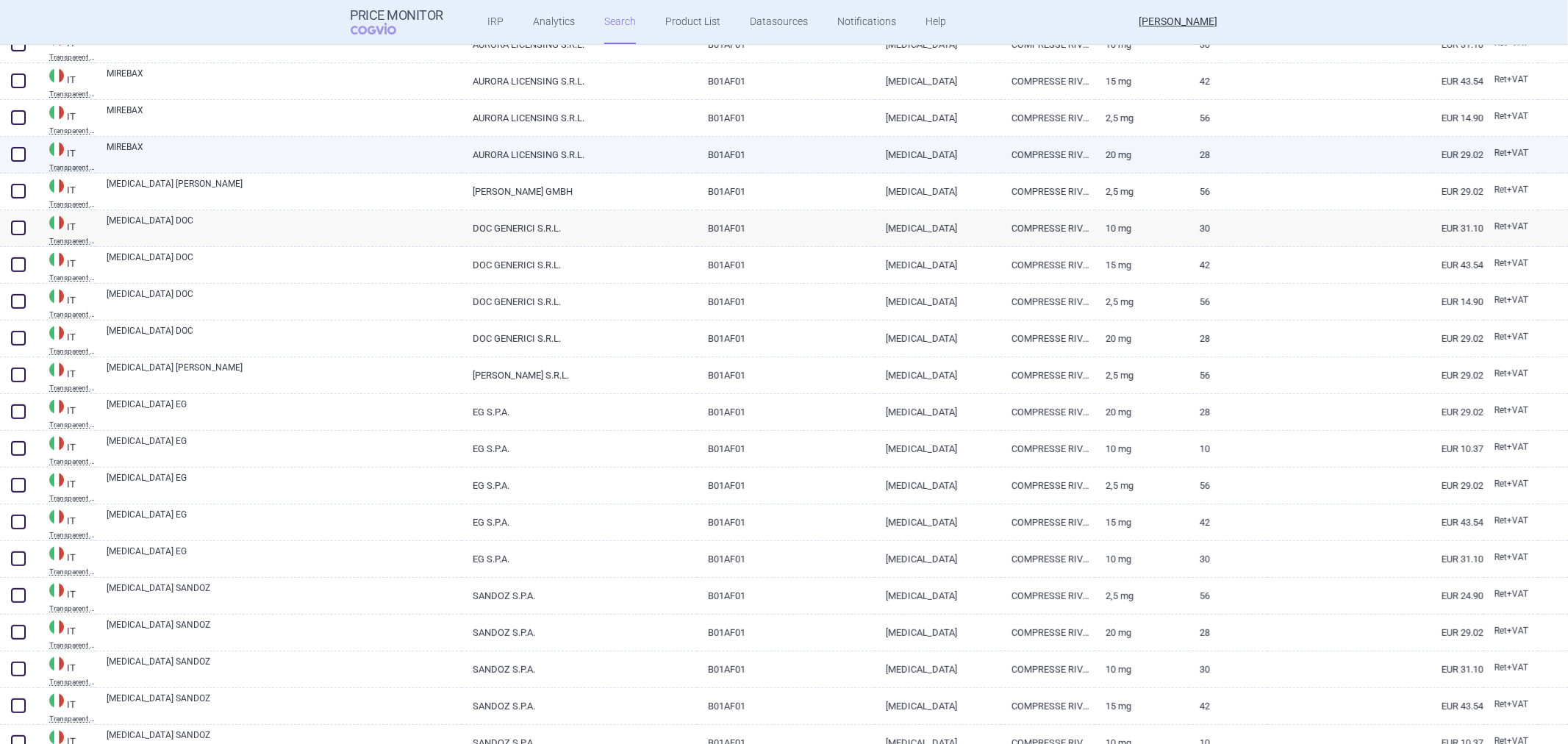
click at [275, 166] on link "MIREBAX" at bounding box center [284, 154] width 355 height 26
select select "EUR"
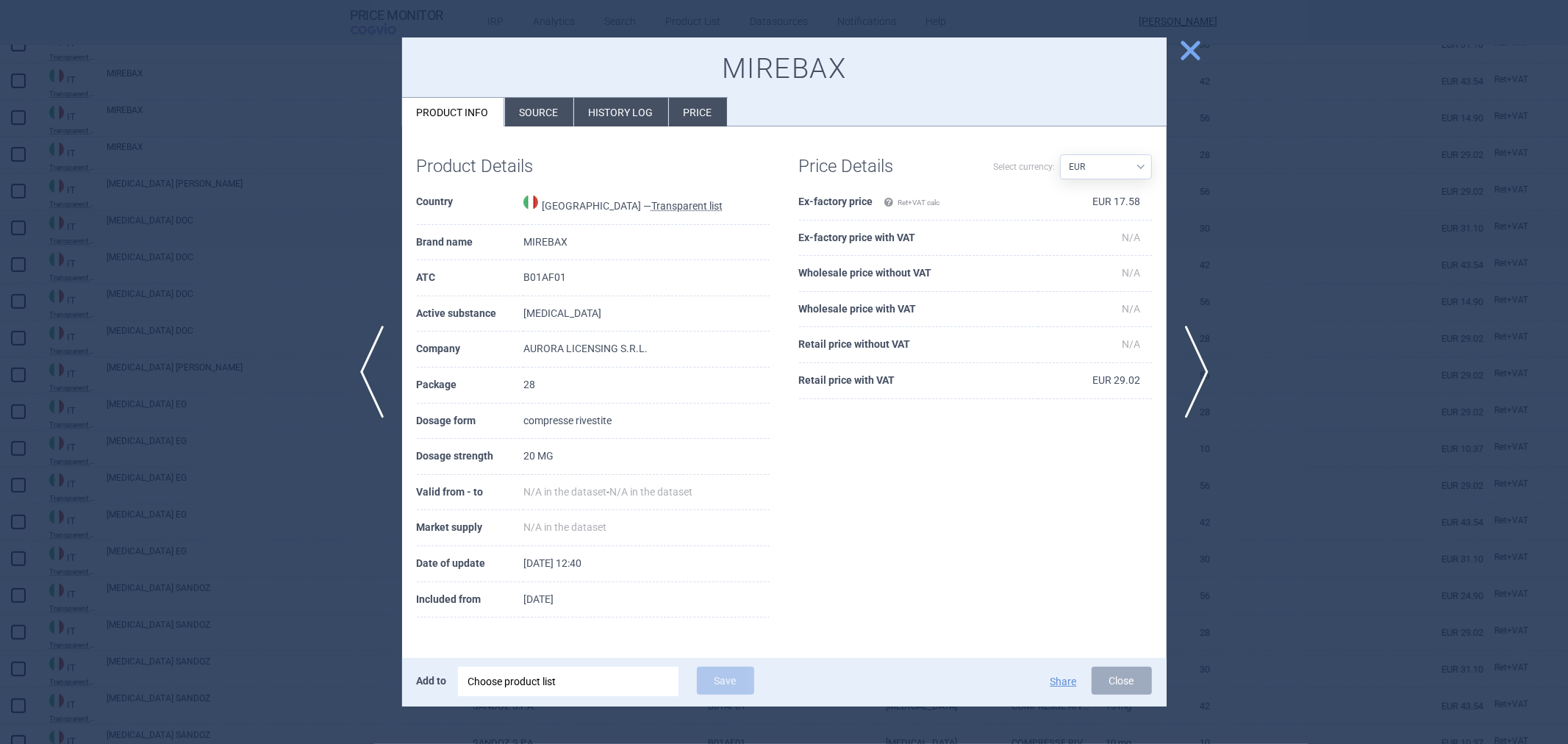
click at [238, 218] on div at bounding box center [784, 372] width 1568 height 744
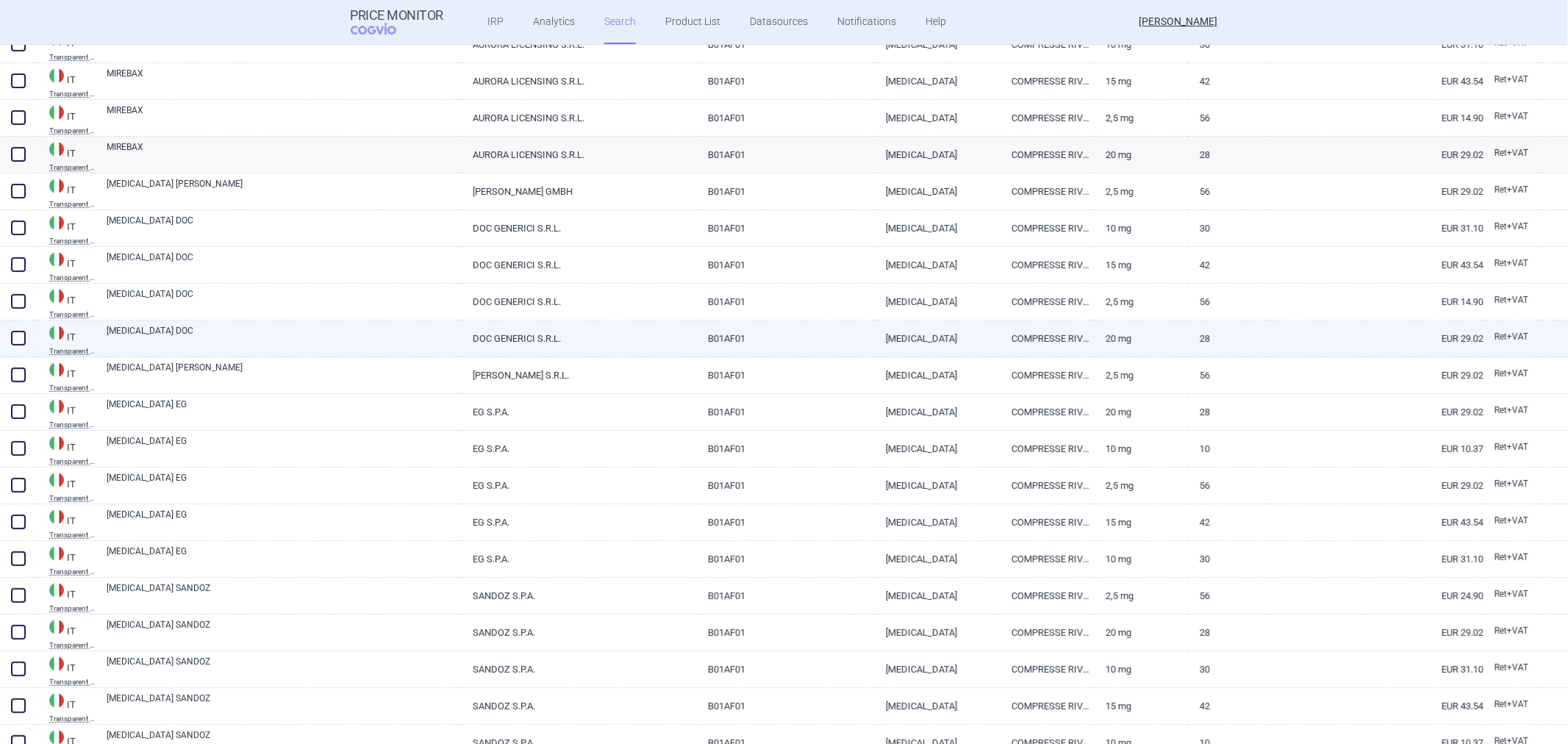
click at [244, 350] on link "RIVAROXABAN DOC" at bounding box center [284, 337] width 355 height 26
select select "EUR"
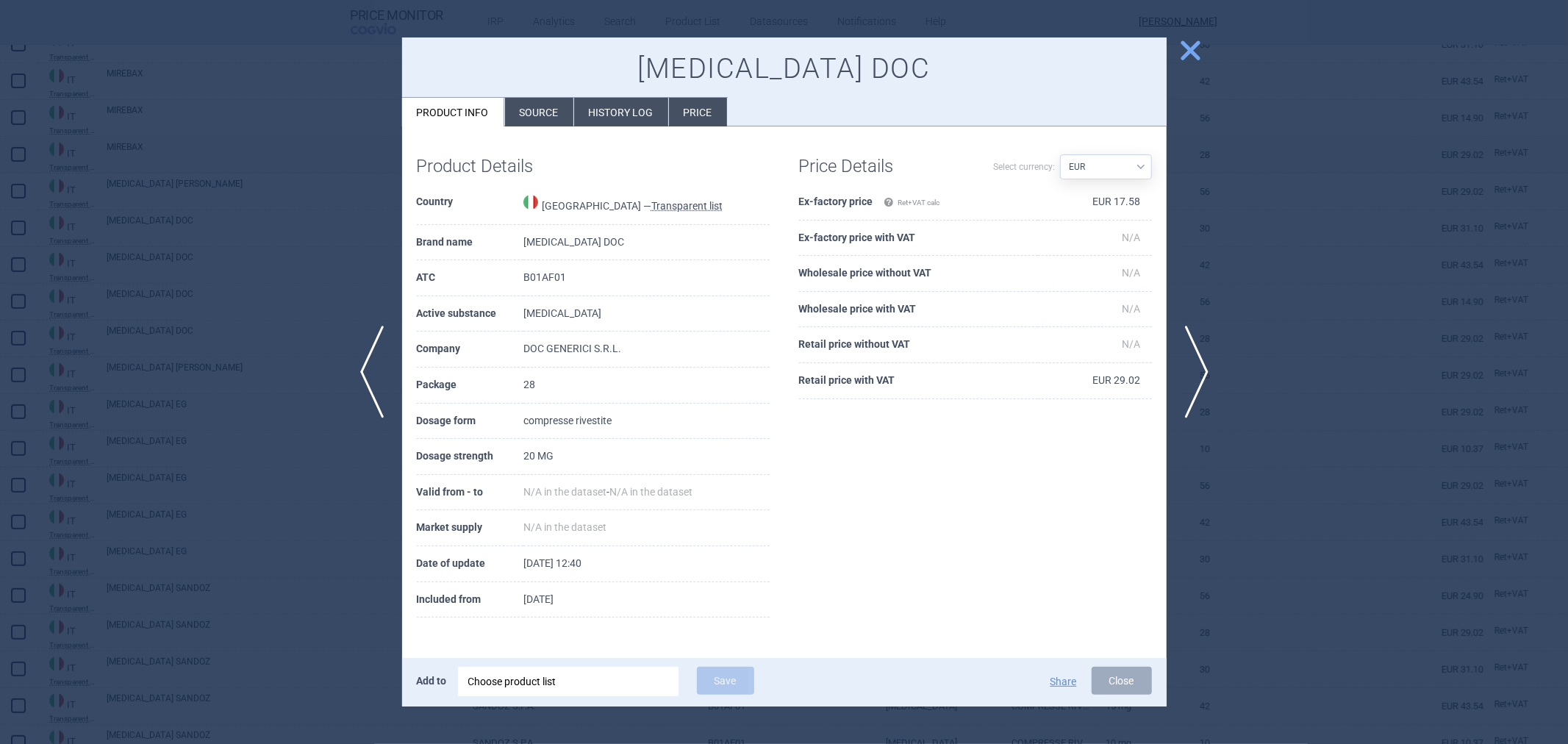
click at [221, 432] on div at bounding box center [784, 372] width 1568 height 744
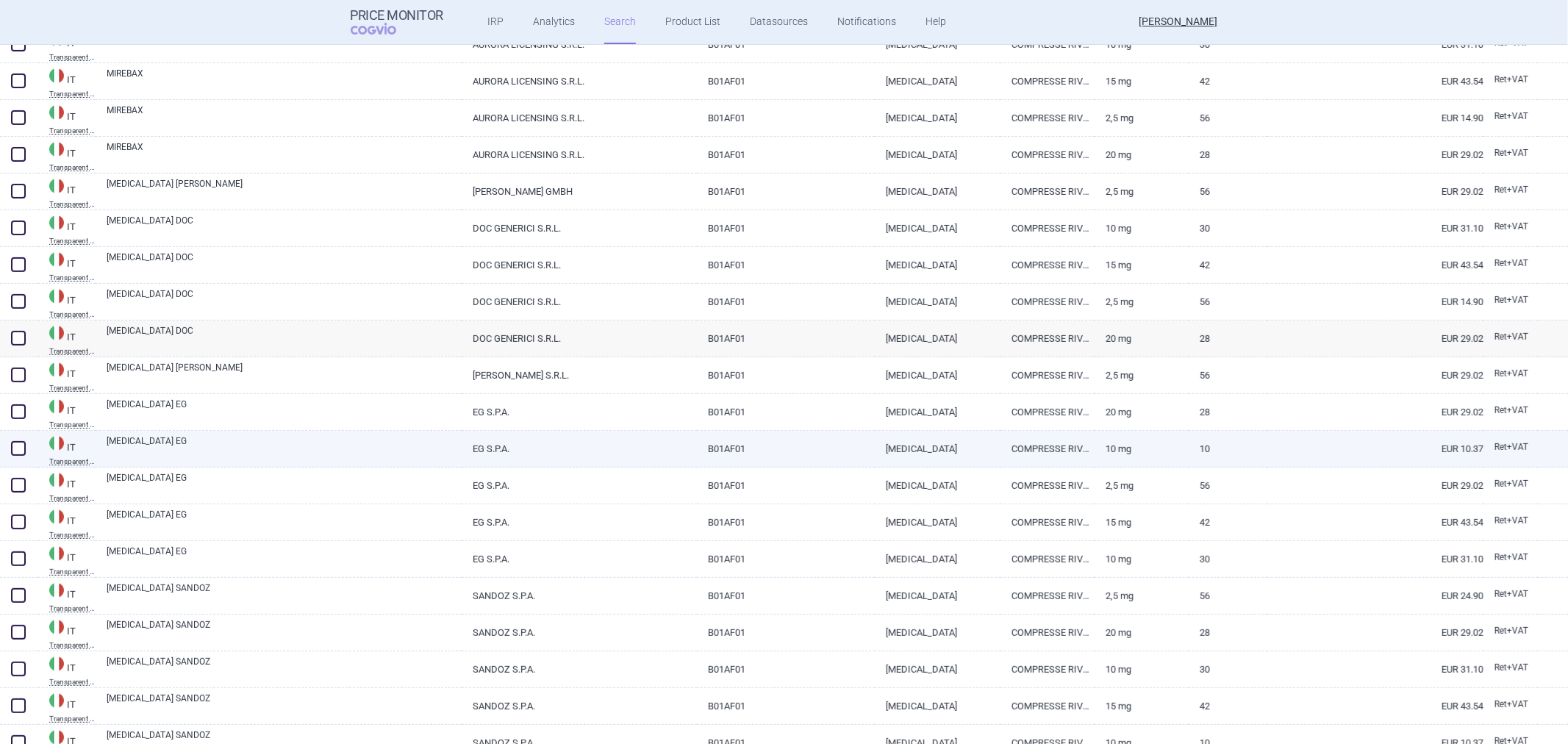
click at [225, 460] on link "RIVAROXABAN EG" at bounding box center [284, 448] width 355 height 26
select select "EUR"
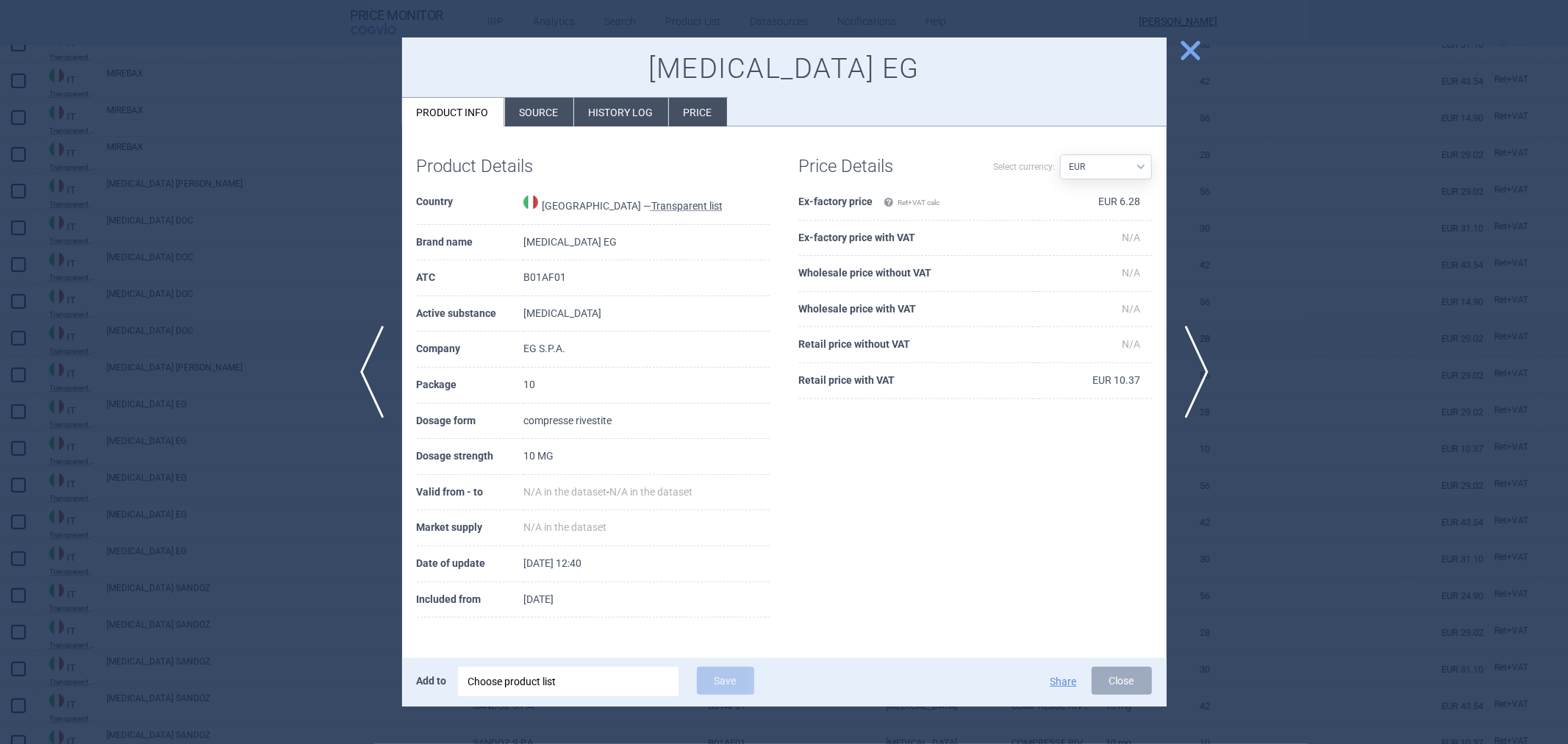
click at [229, 346] on div at bounding box center [784, 372] width 1568 height 744
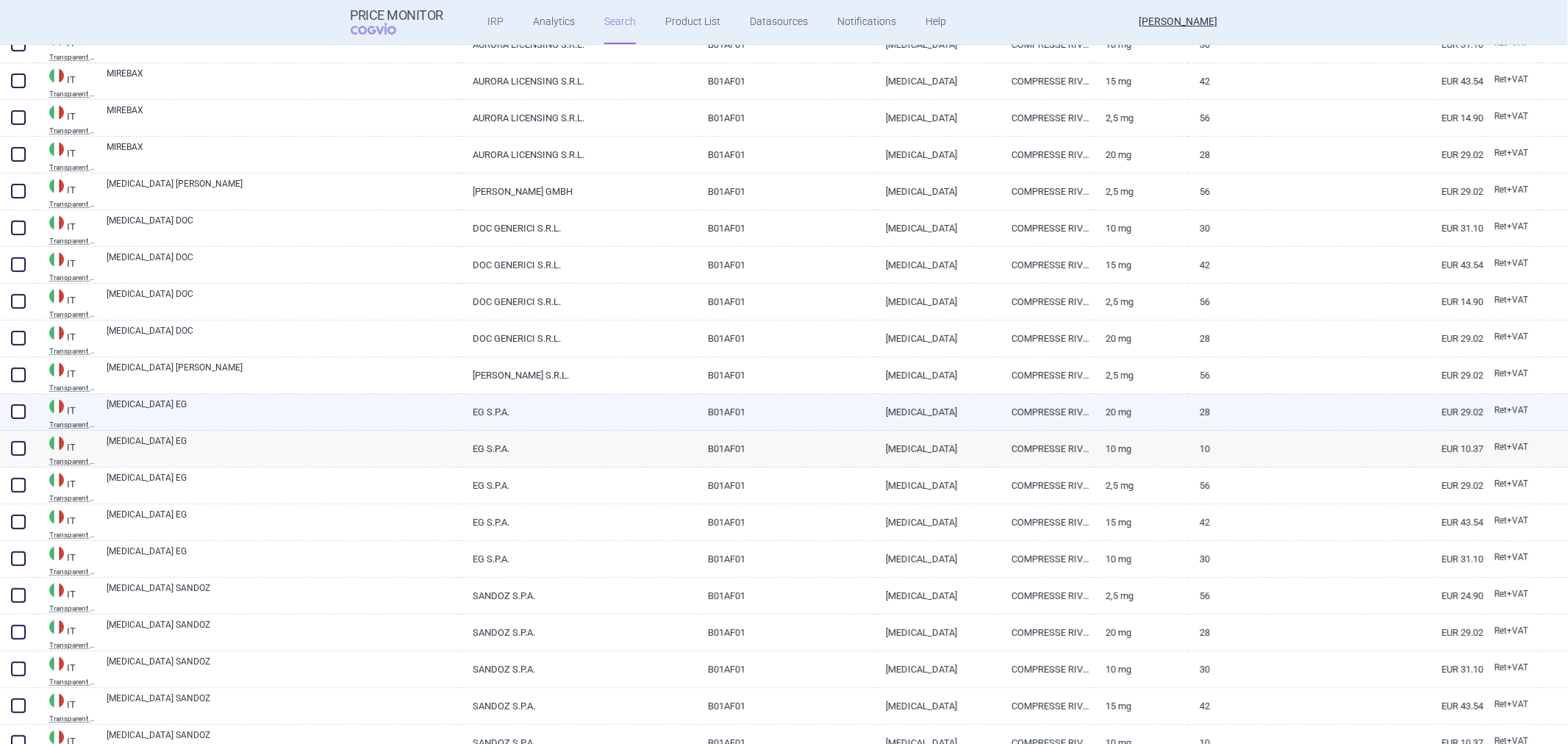
click at [225, 416] on link "RIVAROXABAN EG" at bounding box center [284, 411] width 355 height 26
select select "EUR"
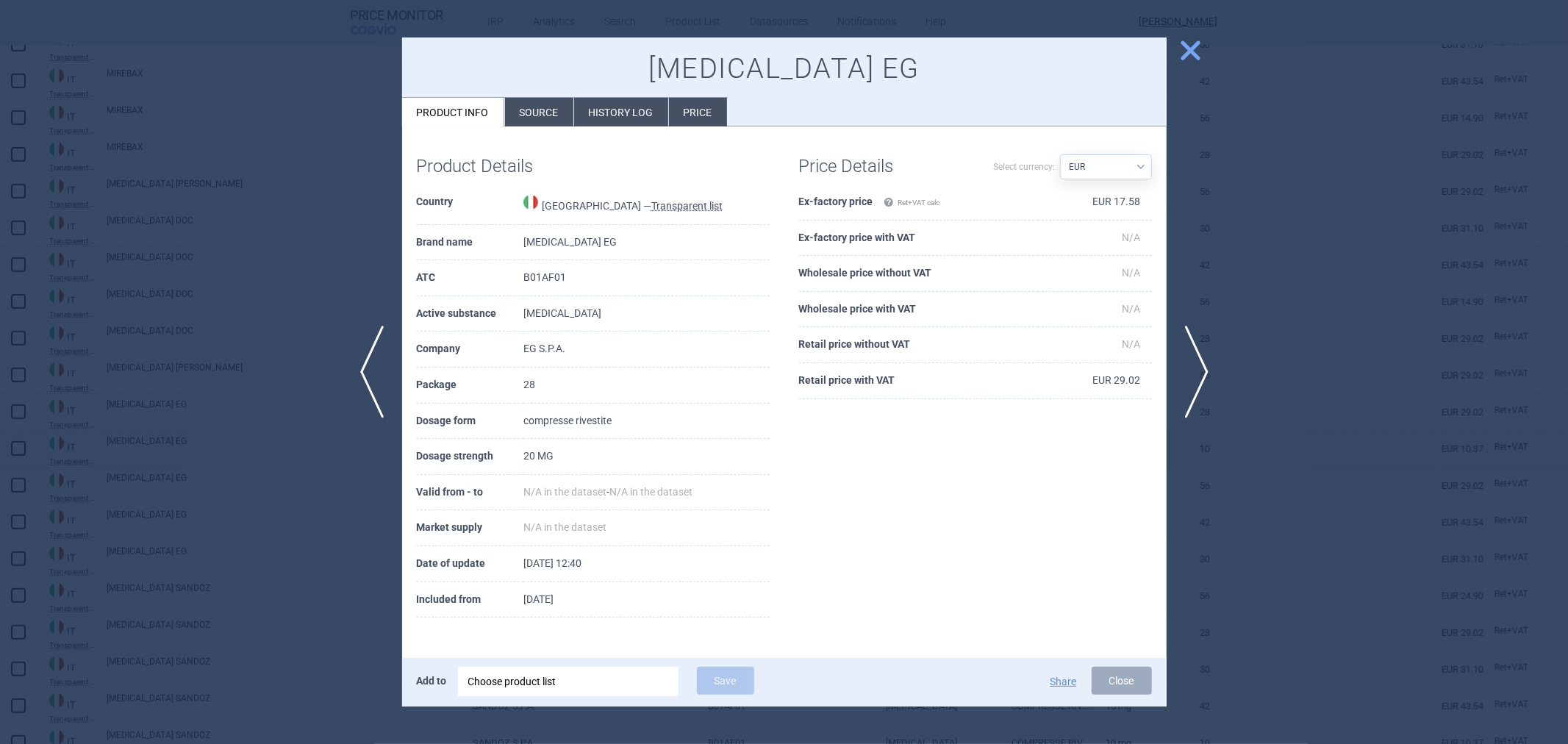
click at [224, 407] on div at bounding box center [784, 372] width 1568 height 744
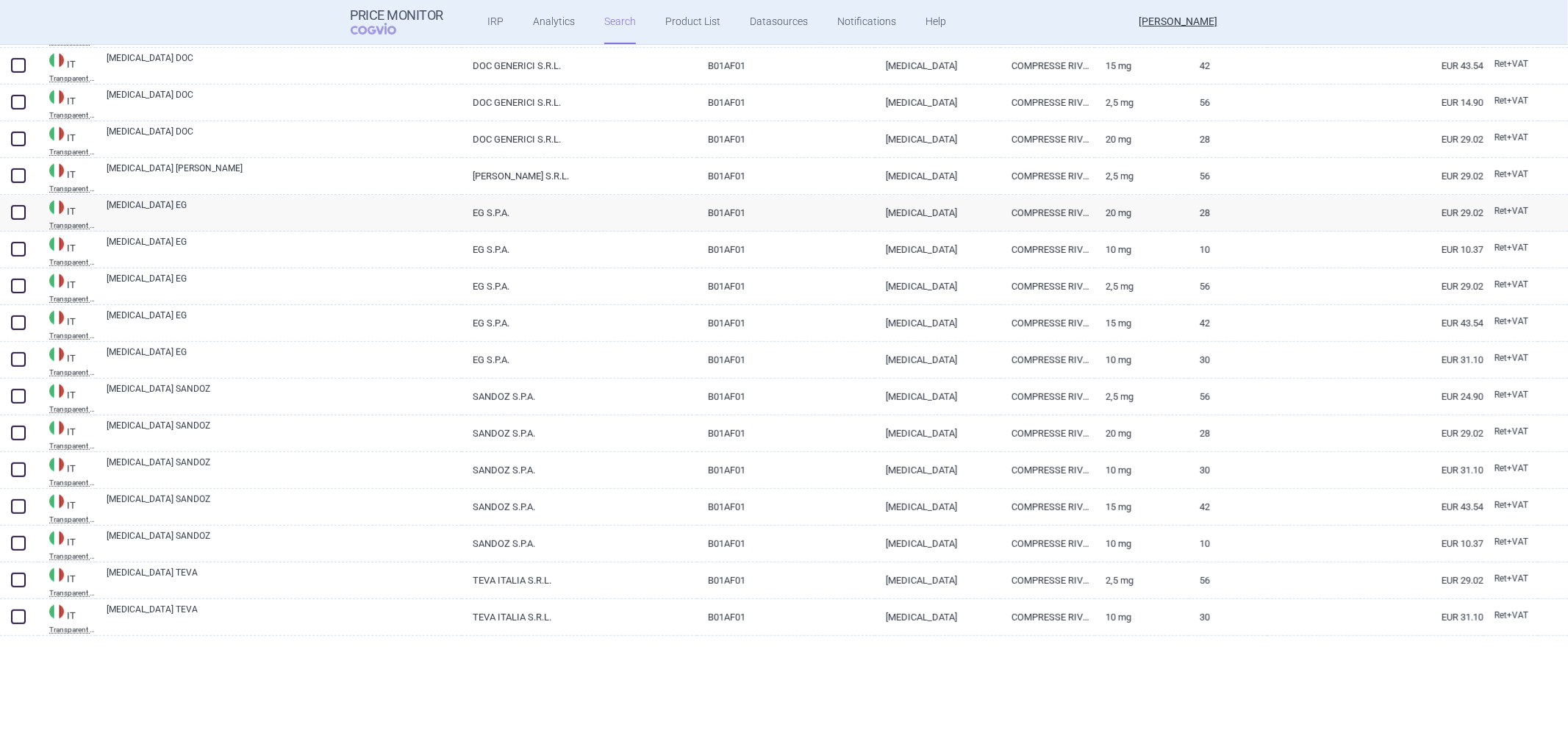
scroll to position [802, 0]
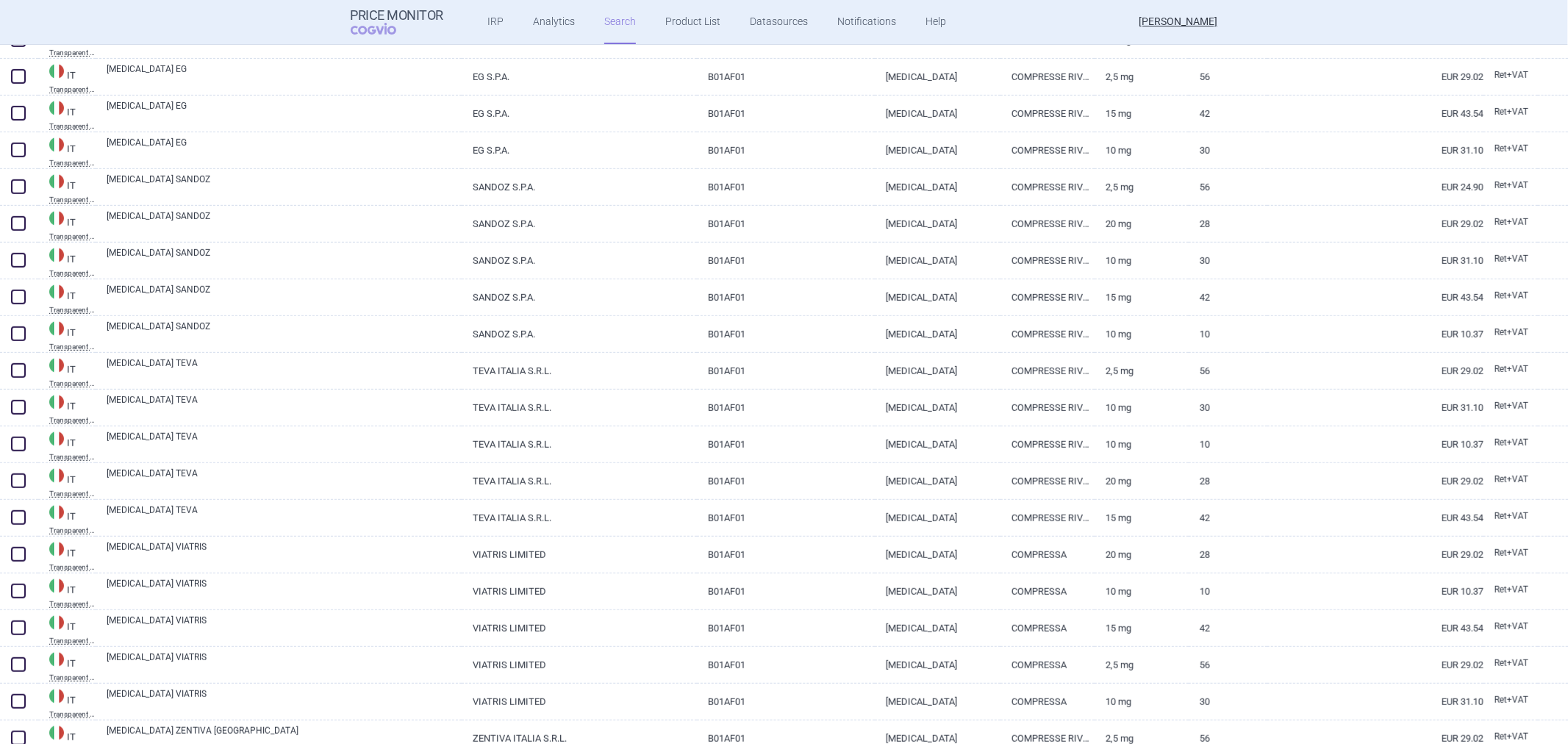
click at [217, 457] on link "RIVAROXABAN TEVA" at bounding box center [284, 443] width 355 height 26
select select "EUR"
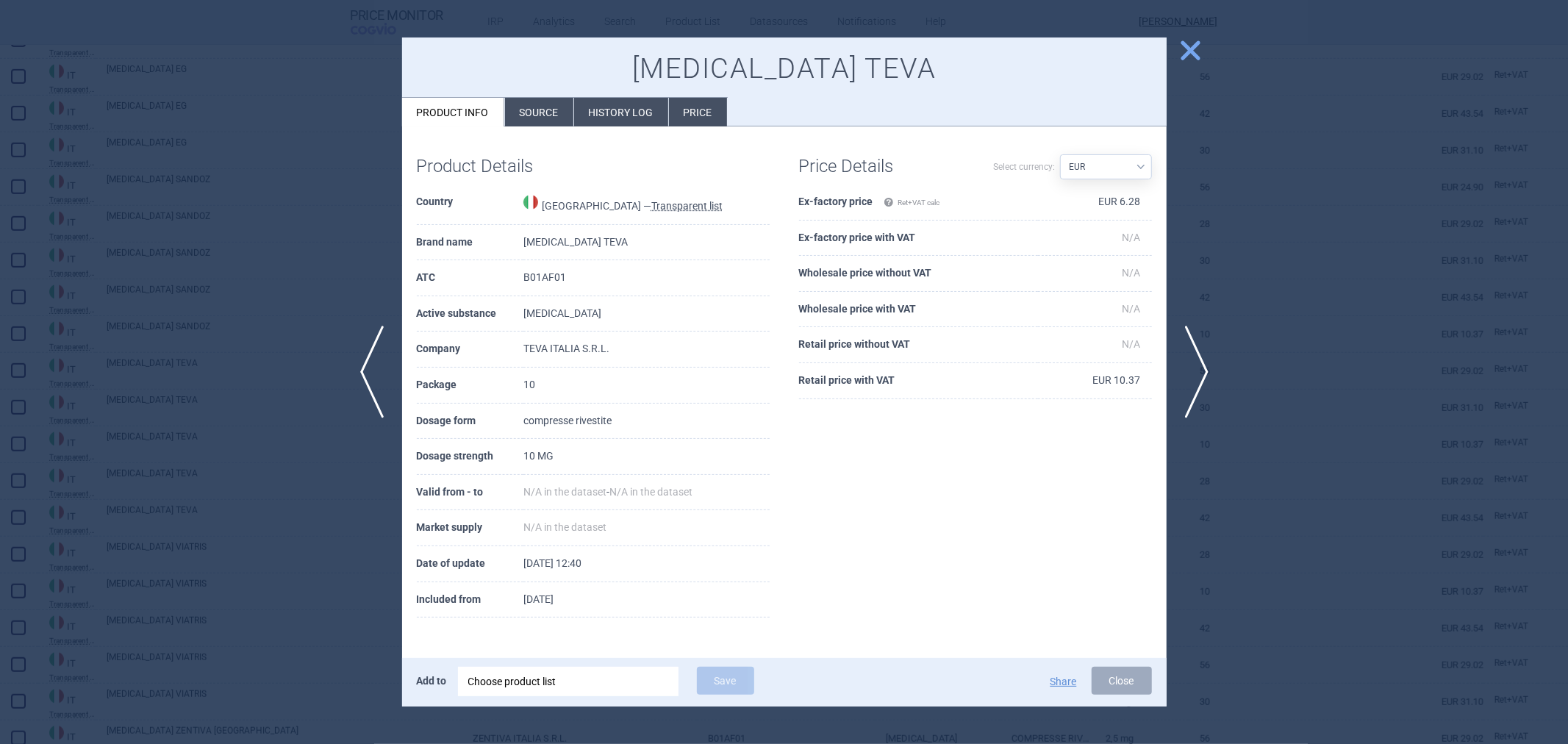
click at [228, 431] on div at bounding box center [784, 372] width 1568 height 744
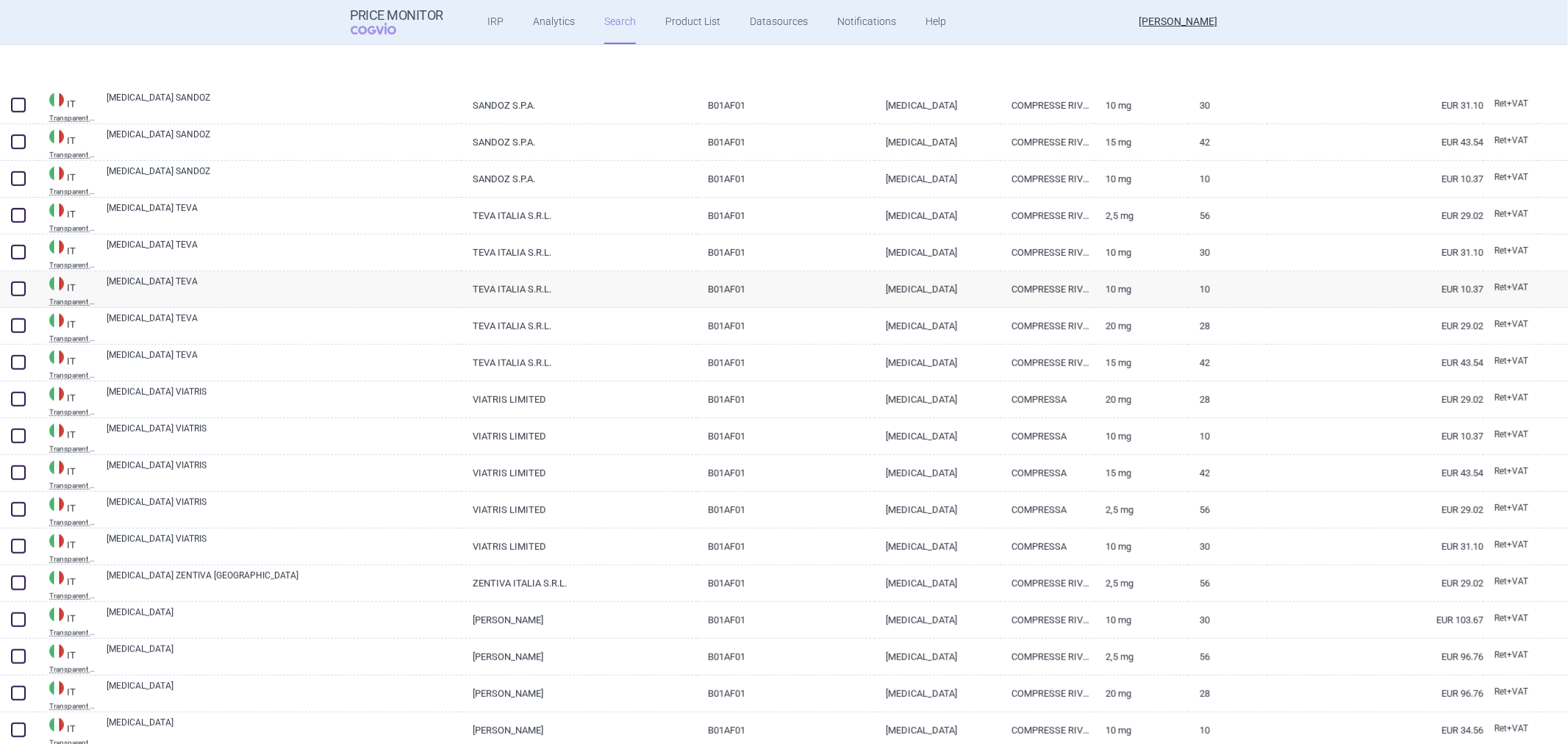
scroll to position [1047, 0]
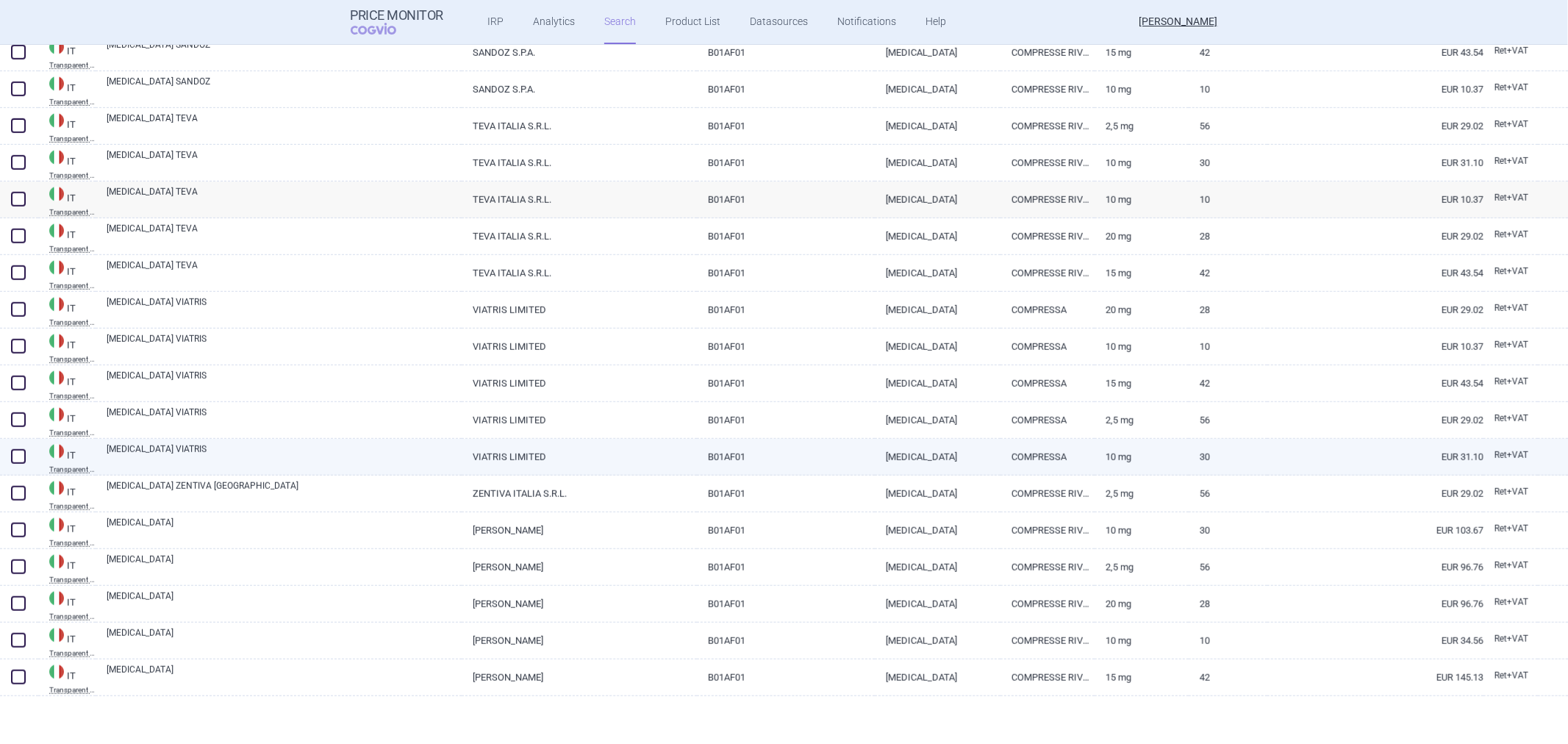
click at [235, 465] on link "RIVAROXABAN VIATRIS" at bounding box center [284, 456] width 355 height 26
select select "EUR"
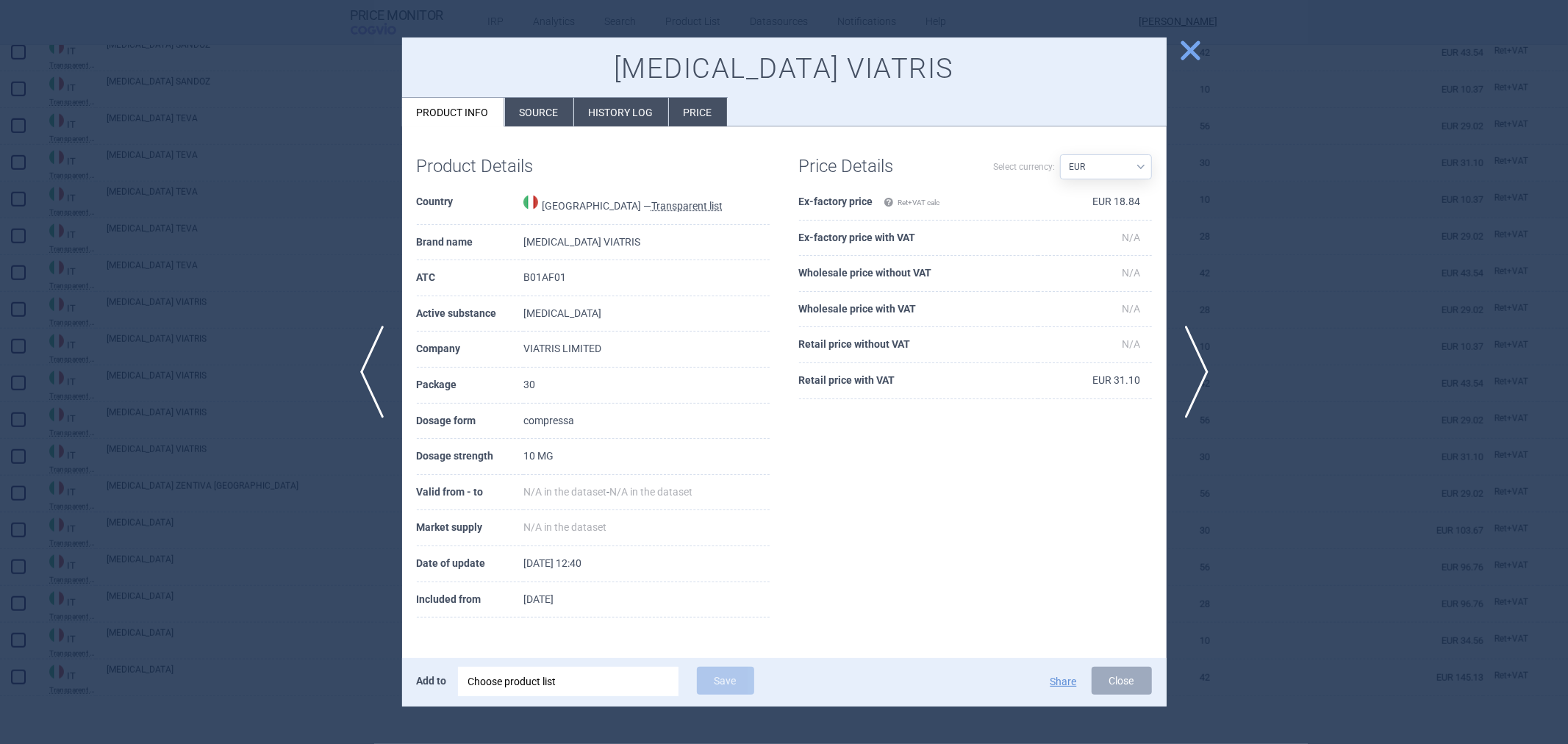
click at [229, 465] on div at bounding box center [784, 372] width 1568 height 744
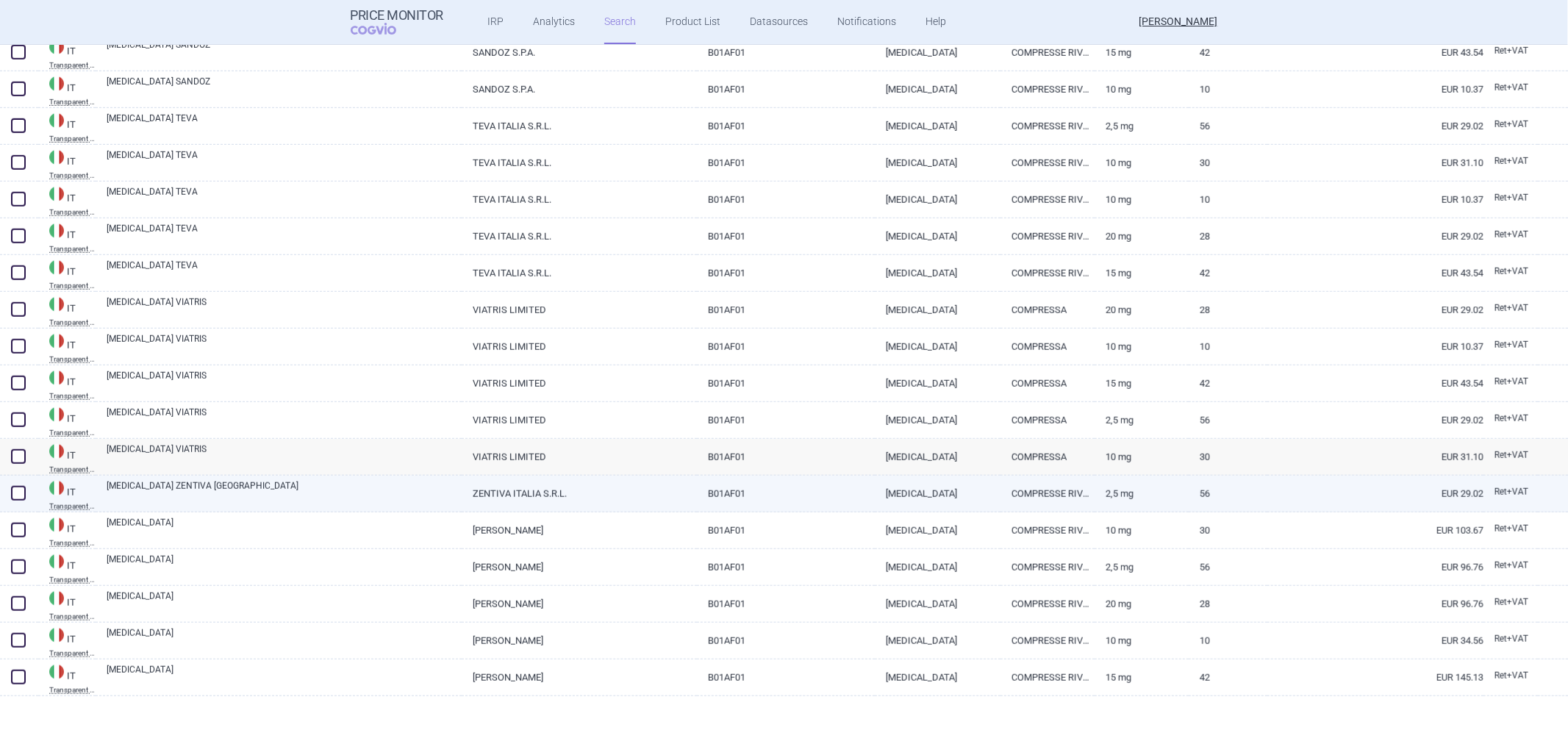
click at [226, 488] on link "RIVAROXABAN ZENTIVA ITALIA" at bounding box center [284, 492] width 355 height 26
select select "EUR"
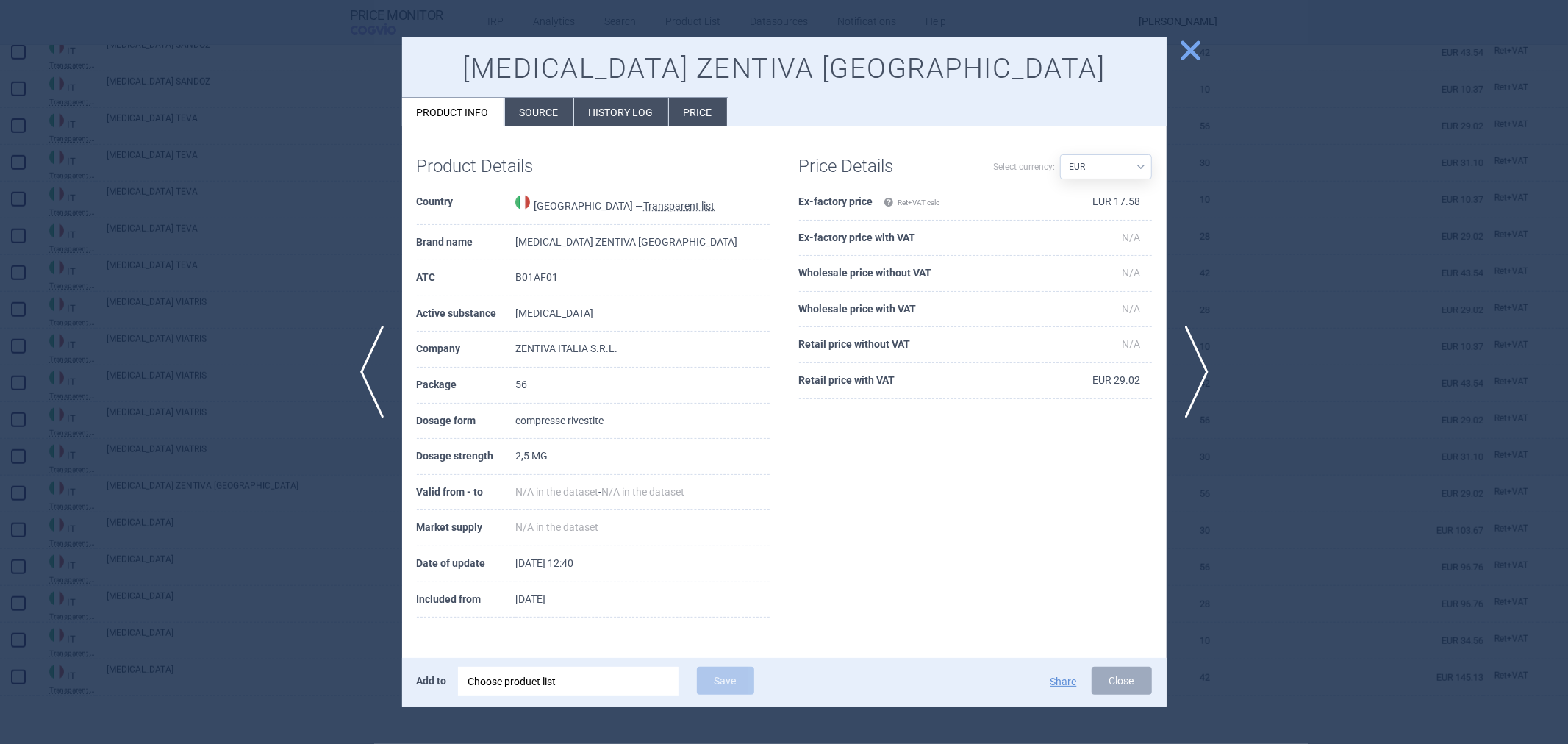
click at [231, 532] on div at bounding box center [784, 372] width 1568 height 744
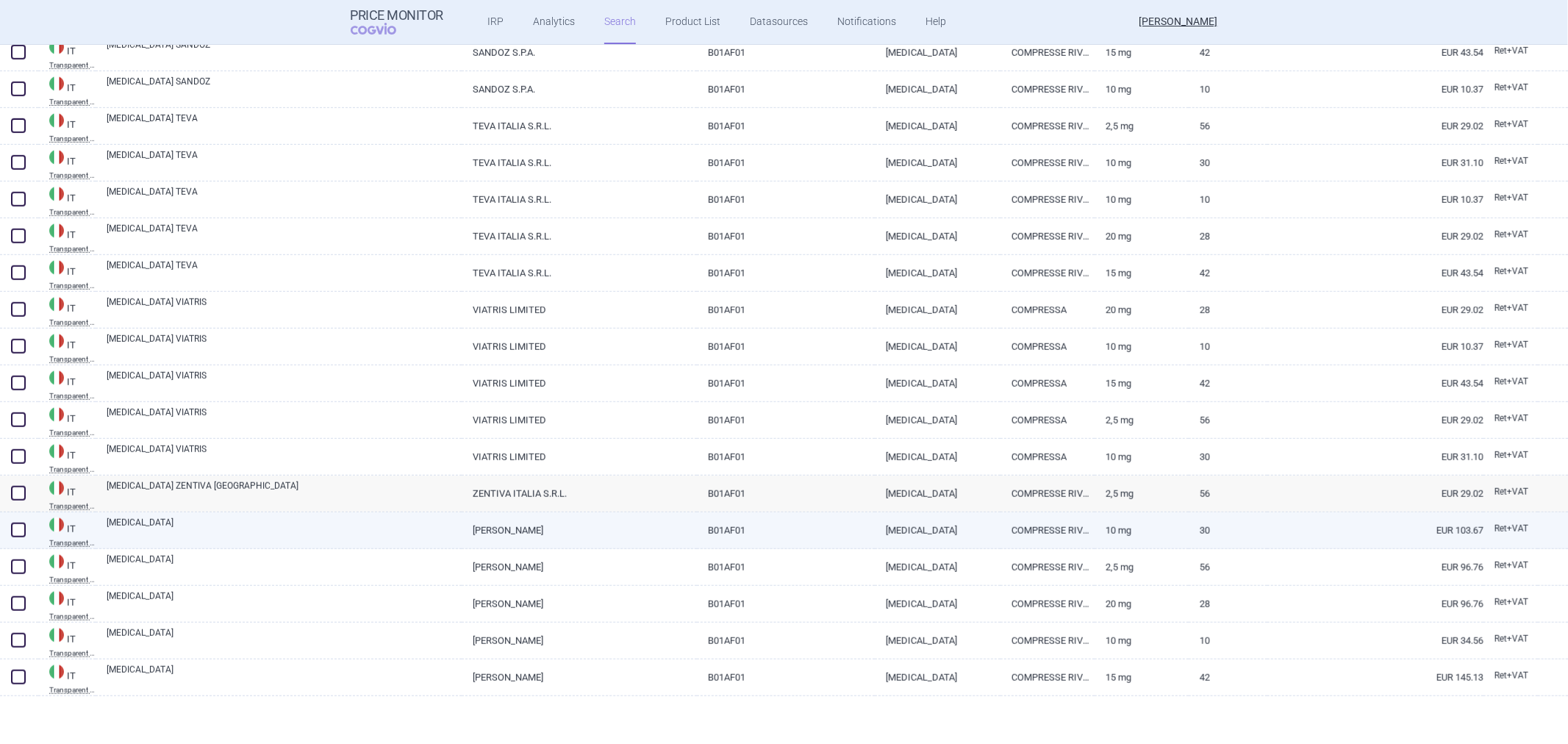
click at [225, 537] on link "XARELTO" at bounding box center [284, 529] width 355 height 26
select select "EUR"
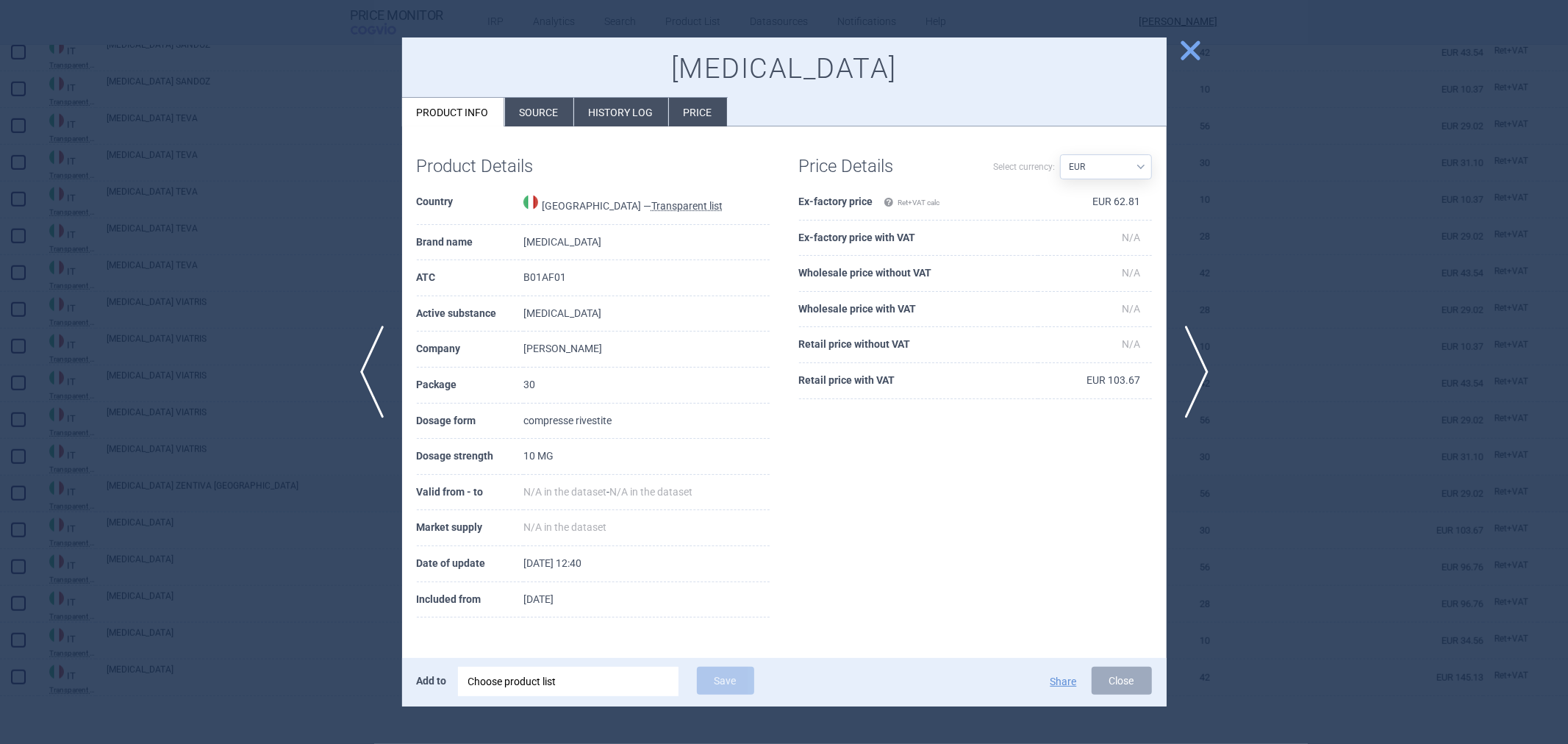
click at [188, 559] on div at bounding box center [784, 372] width 1568 height 744
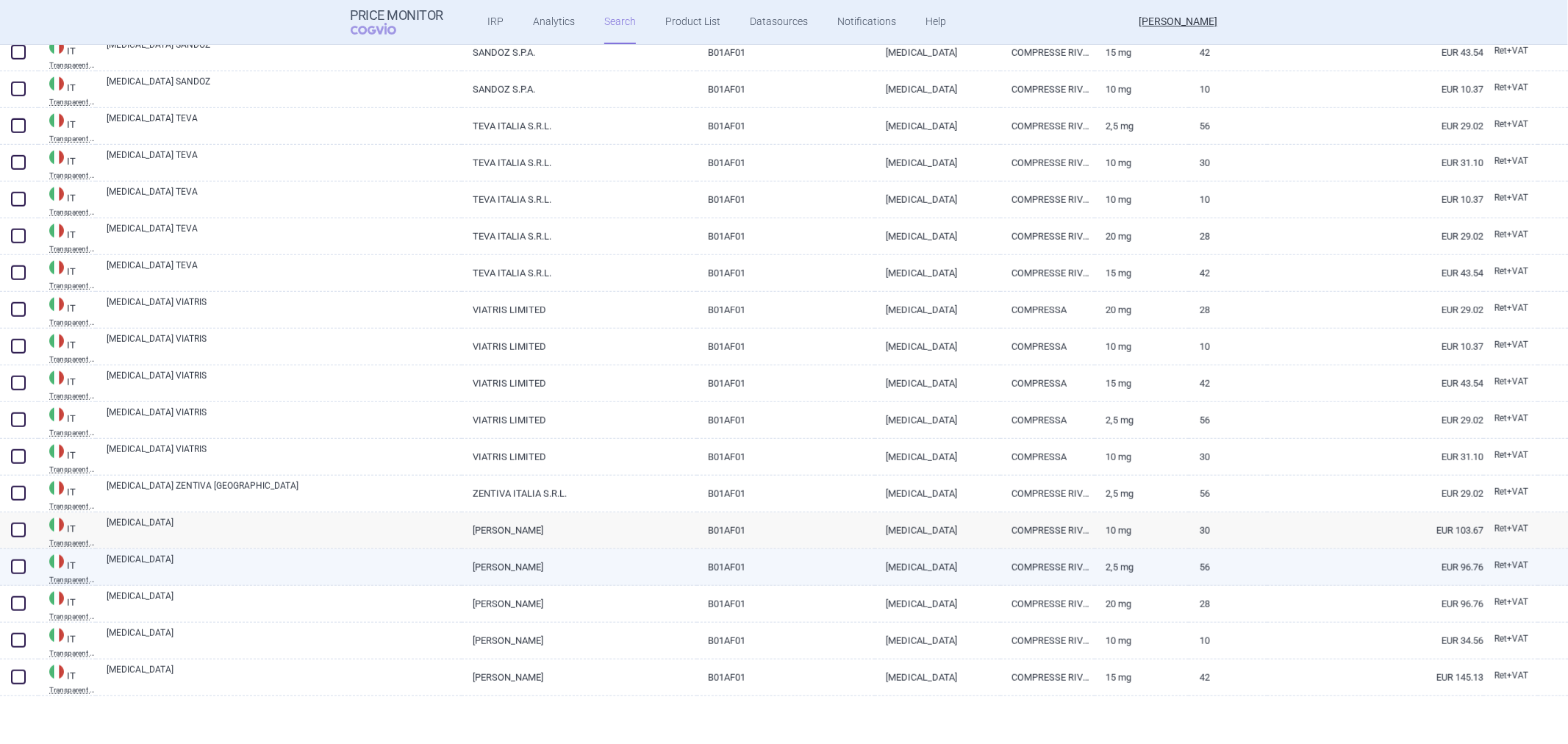
click at [180, 571] on link "XARELTO" at bounding box center [284, 566] width 355 height 26
select select "EUR"
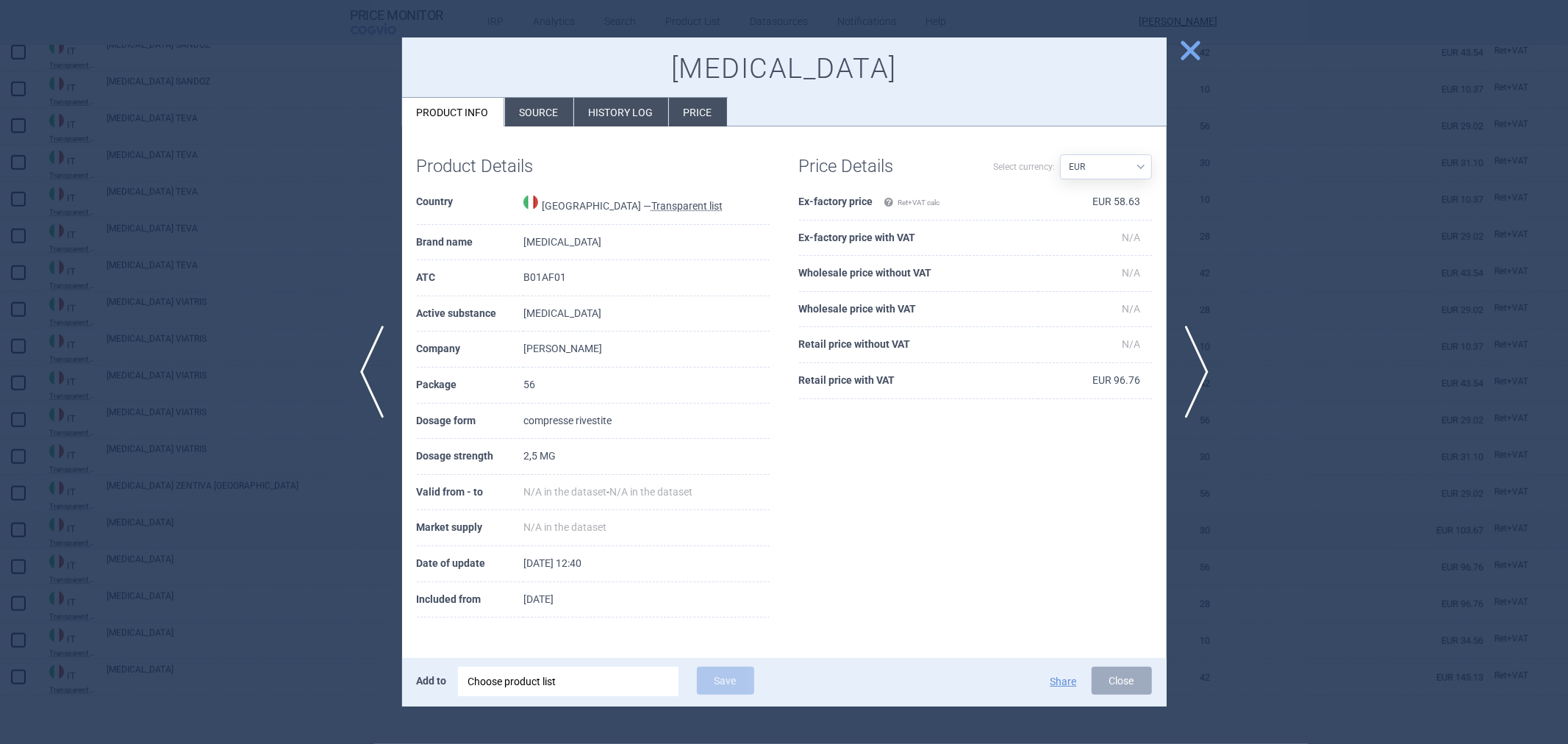
click at [162, 607] on div at bounding box center [784, 372] width 1568 height 744
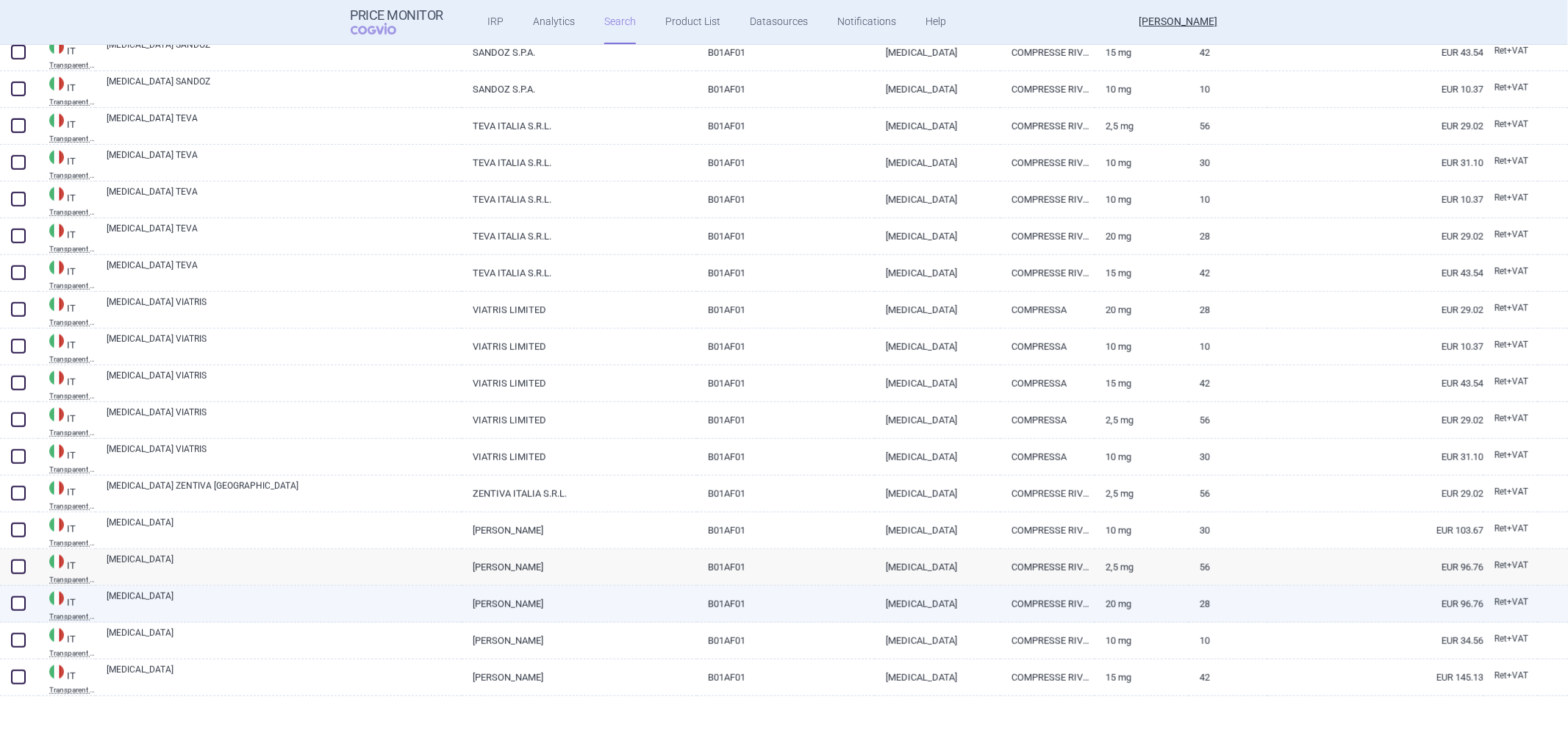
click at [196, 610] on link "XARELTO" at bounding box center [284, 603] width 355 height 26
select select "EUR"
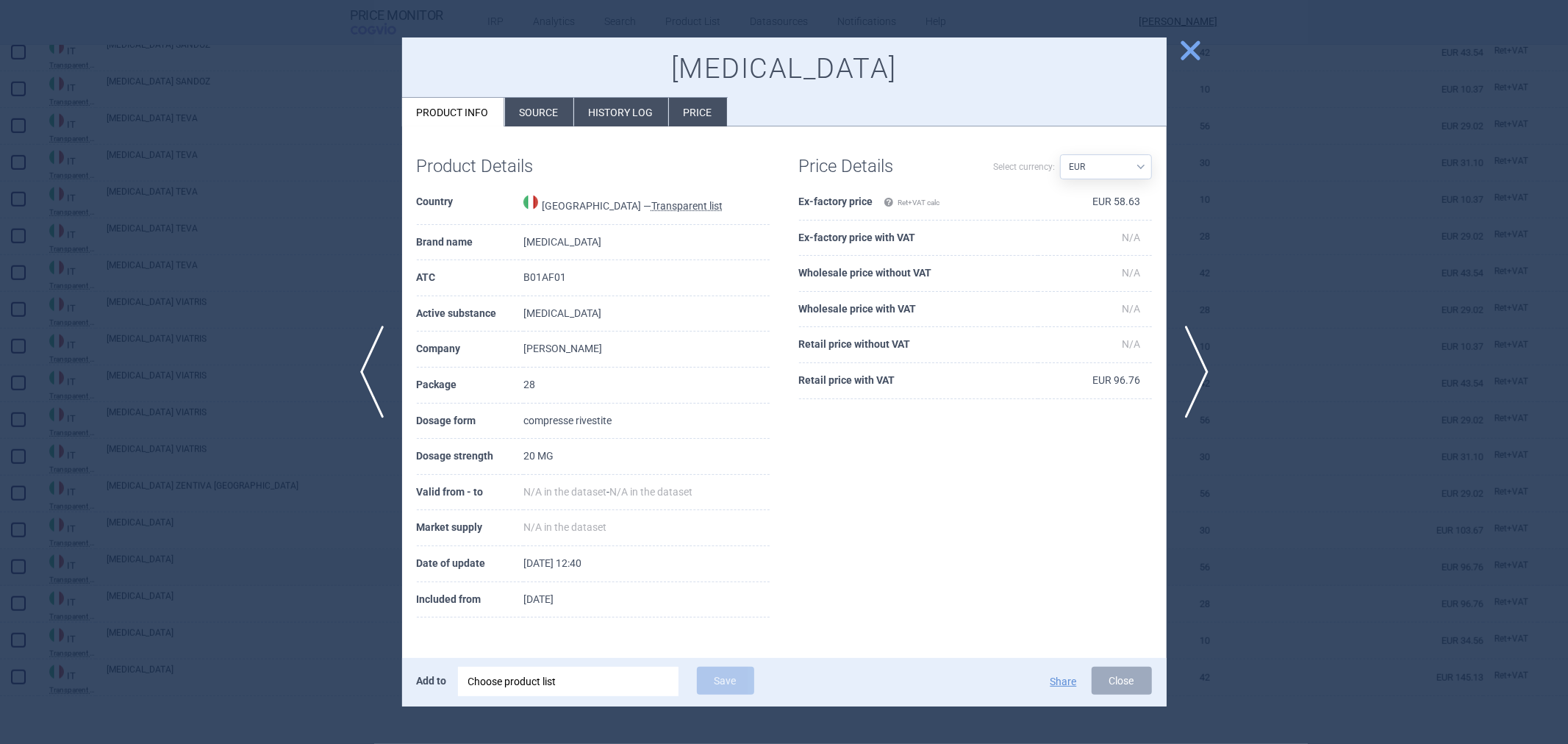
click at [189, 584] on div at bounding box center [784, 372] width 1568 height 744
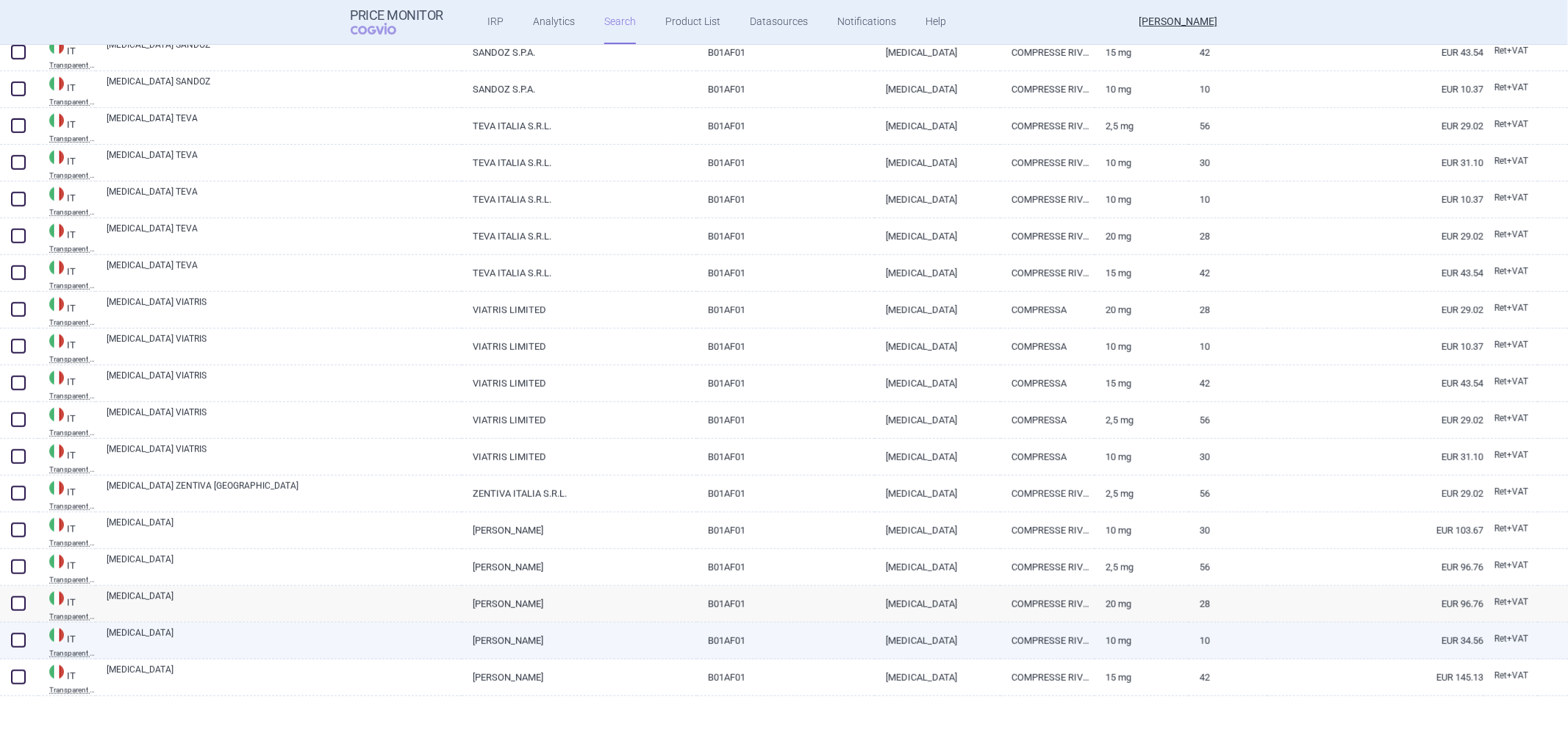
click at [189, 641] on link "XARELTO" at bounding box center [284, 639] width 355 height 26
select select "EUR"
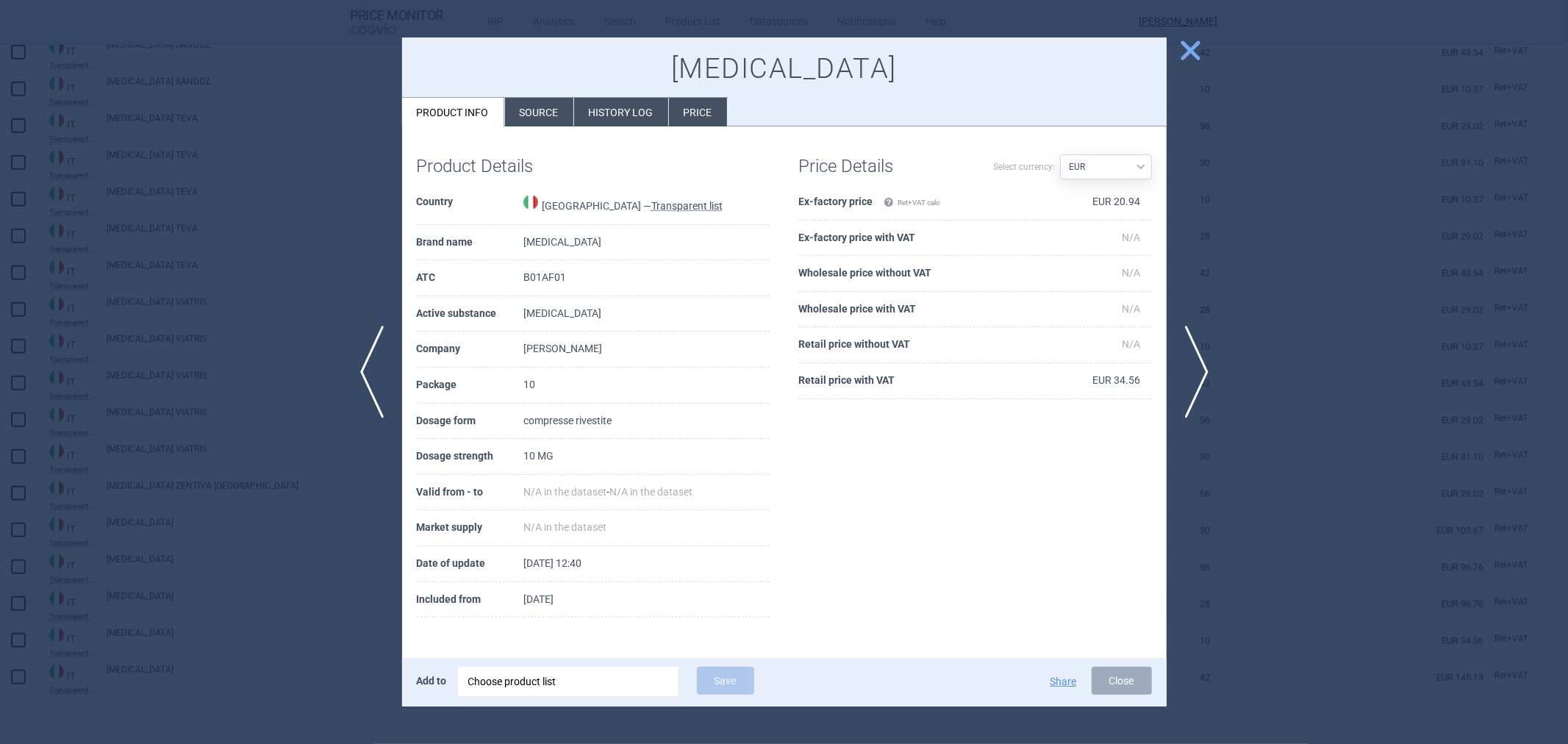
click at [184, 599] on div at bounding box center [784, 372] width 1568 height 744
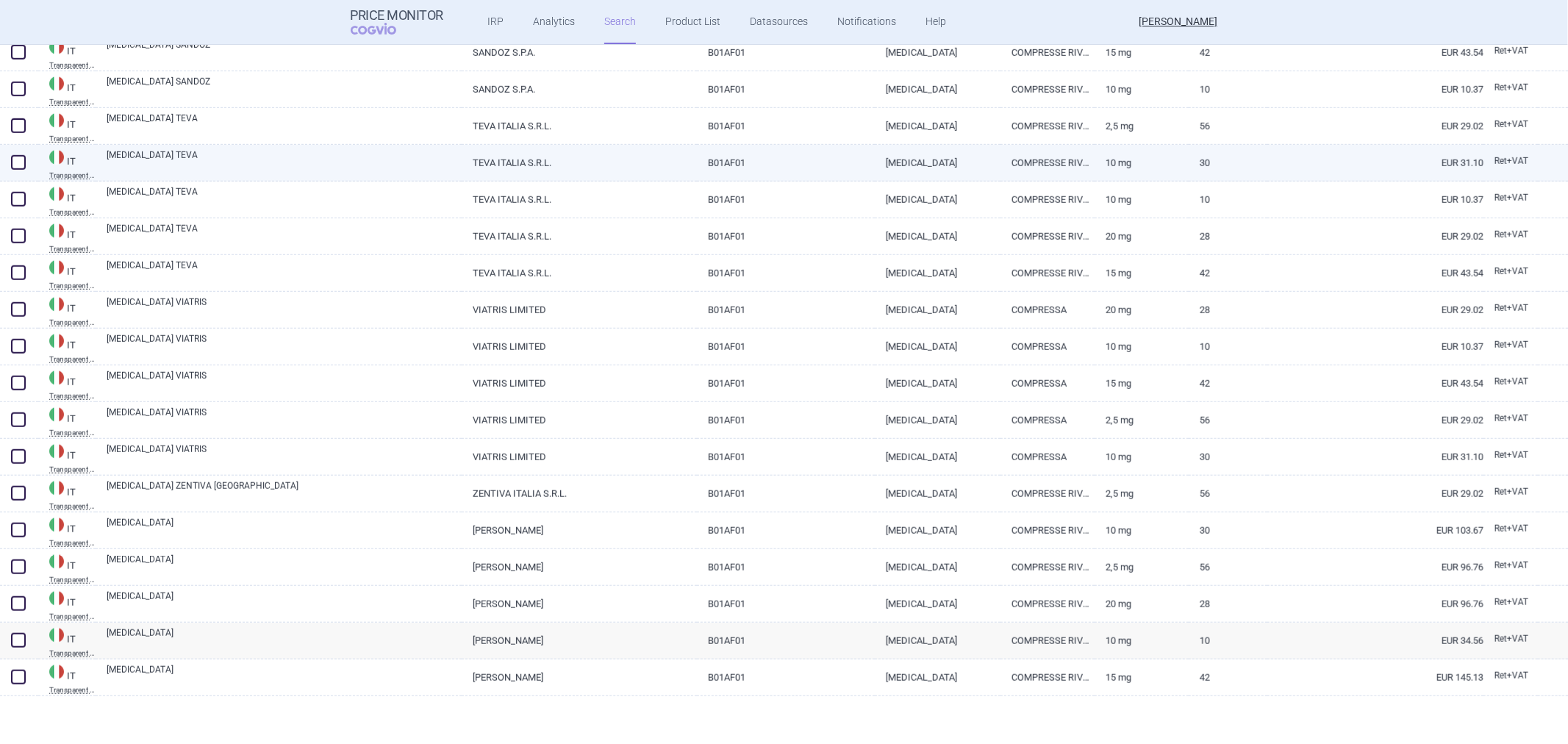
click at [304, 162] on link "RIVAROXABAN TEVA" at bounding box center [284, 162] width 355 height 26
select select "EUR"
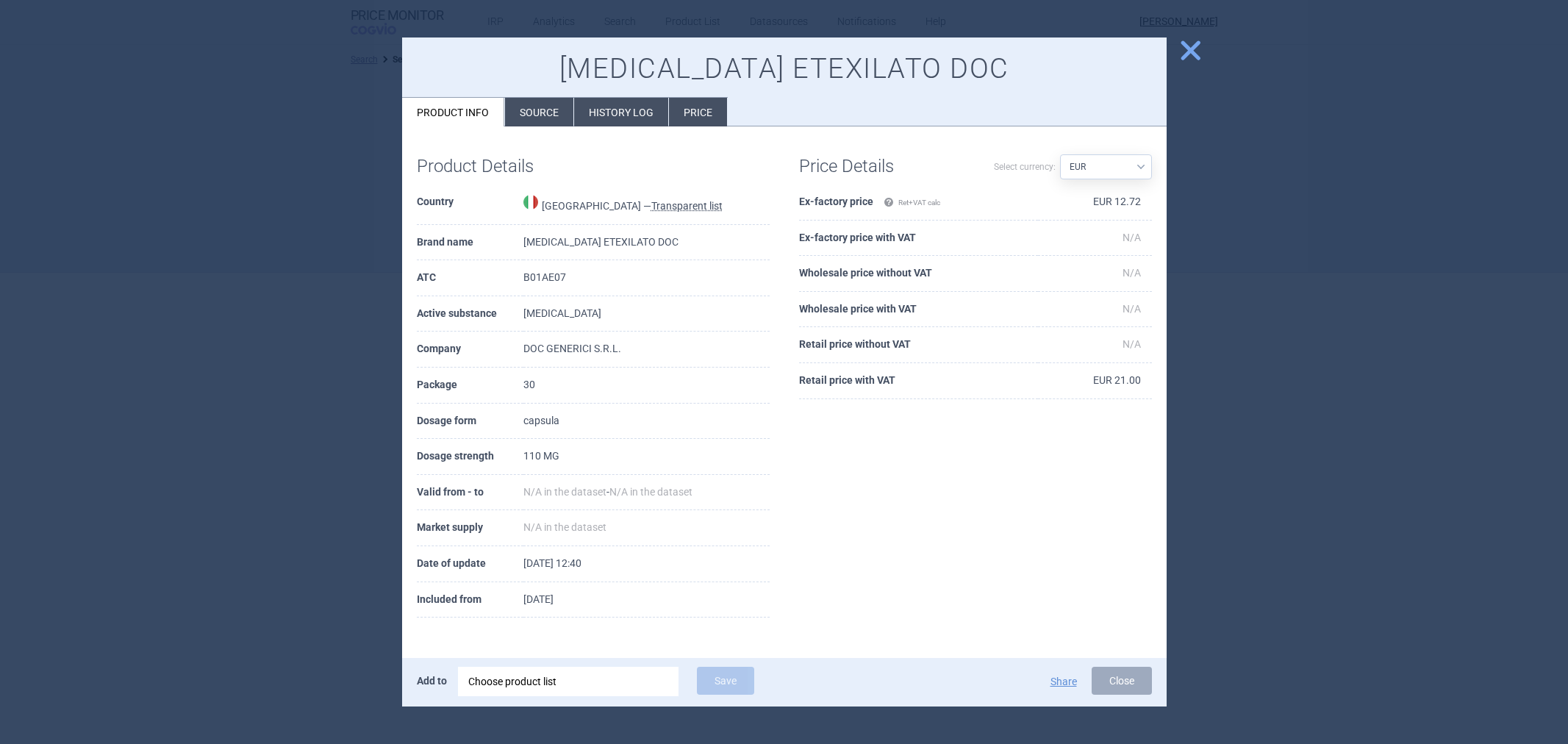
select select "EUR"
click at [1201, 50] on span "close" at bounding box center [1191, 51] width 26 height 26
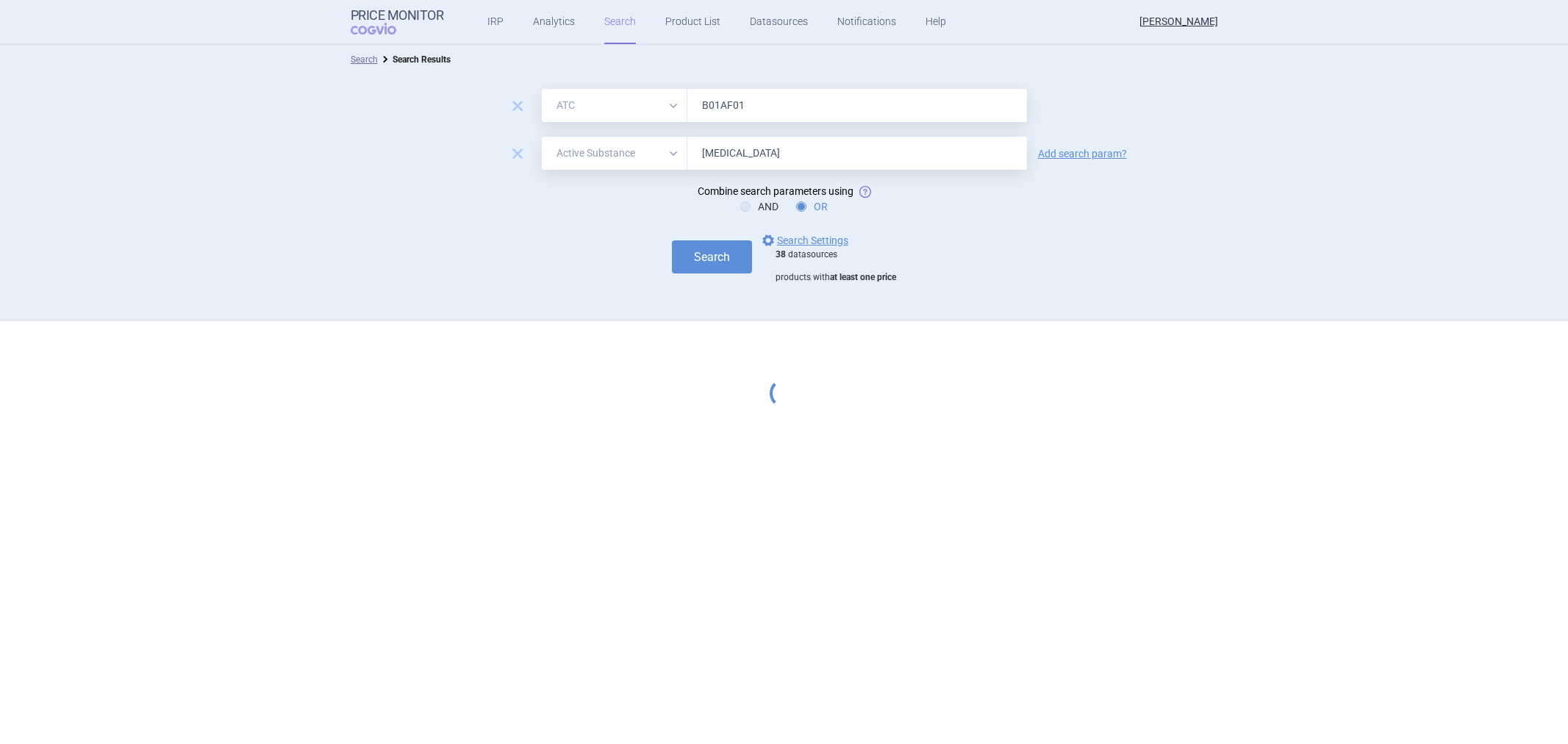
select select "atc"
select select "activeSubstance"
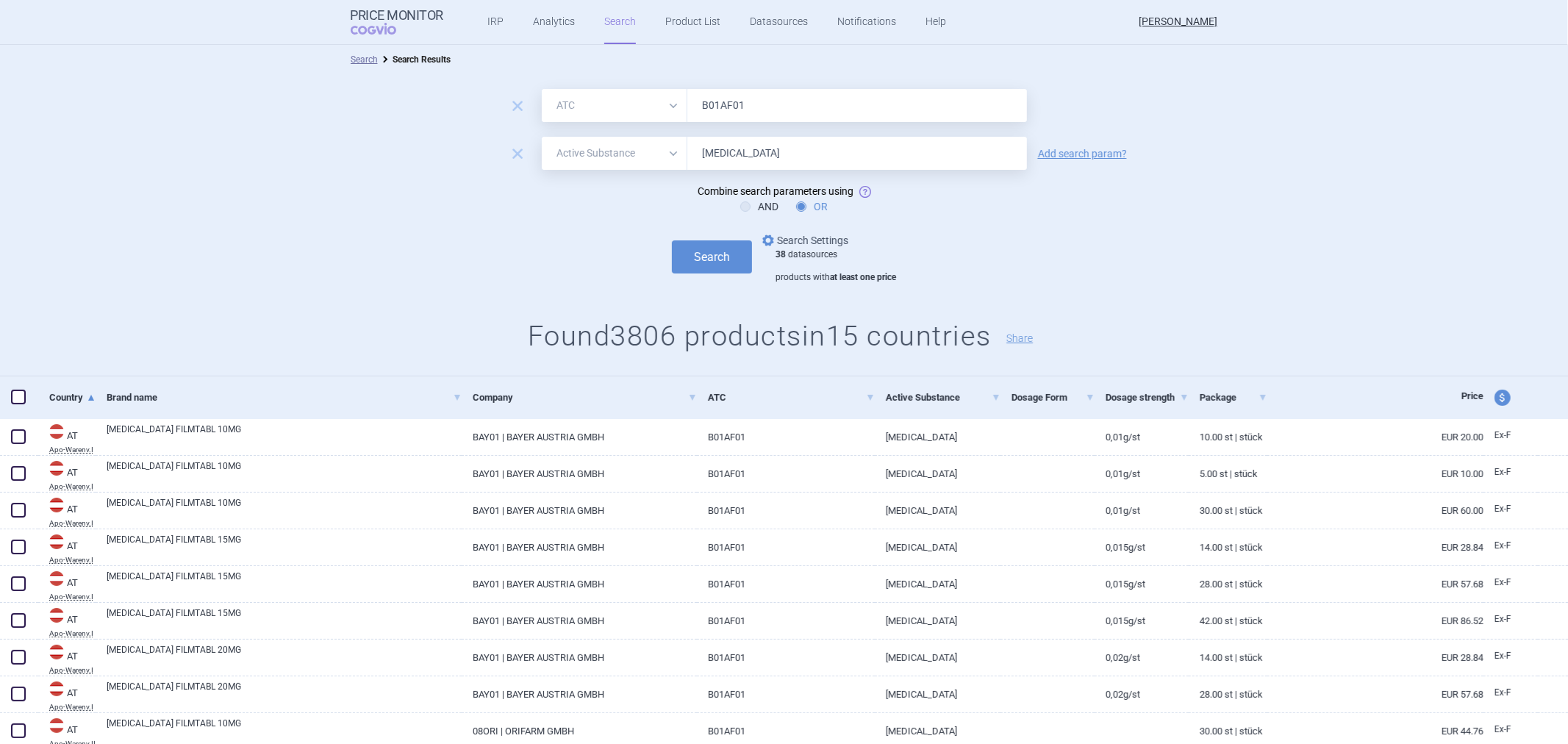
click at [802, 233] on link "options Search Settings" at bounding box center [803, 241] width 89 height 18
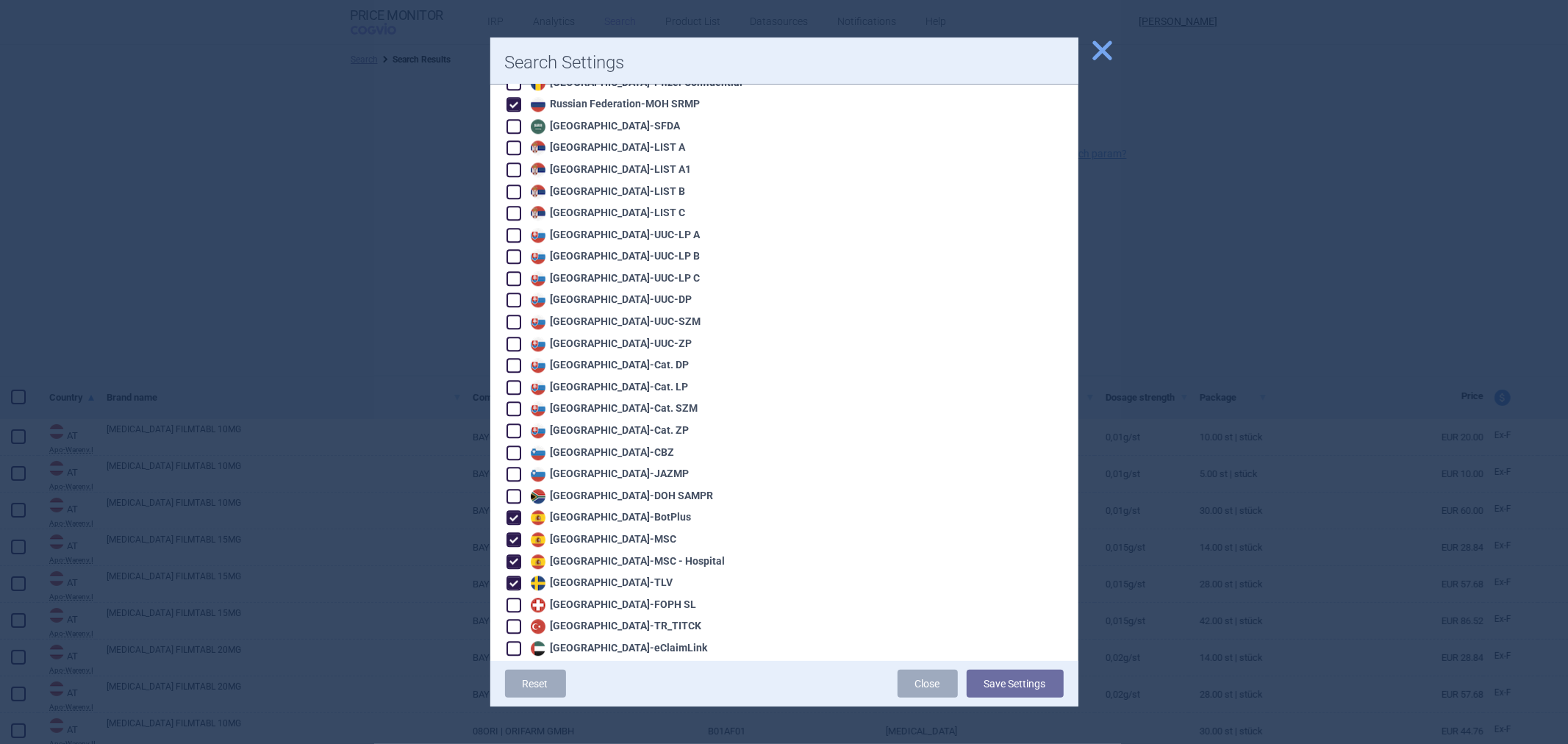
scroll to position [3096, 0]
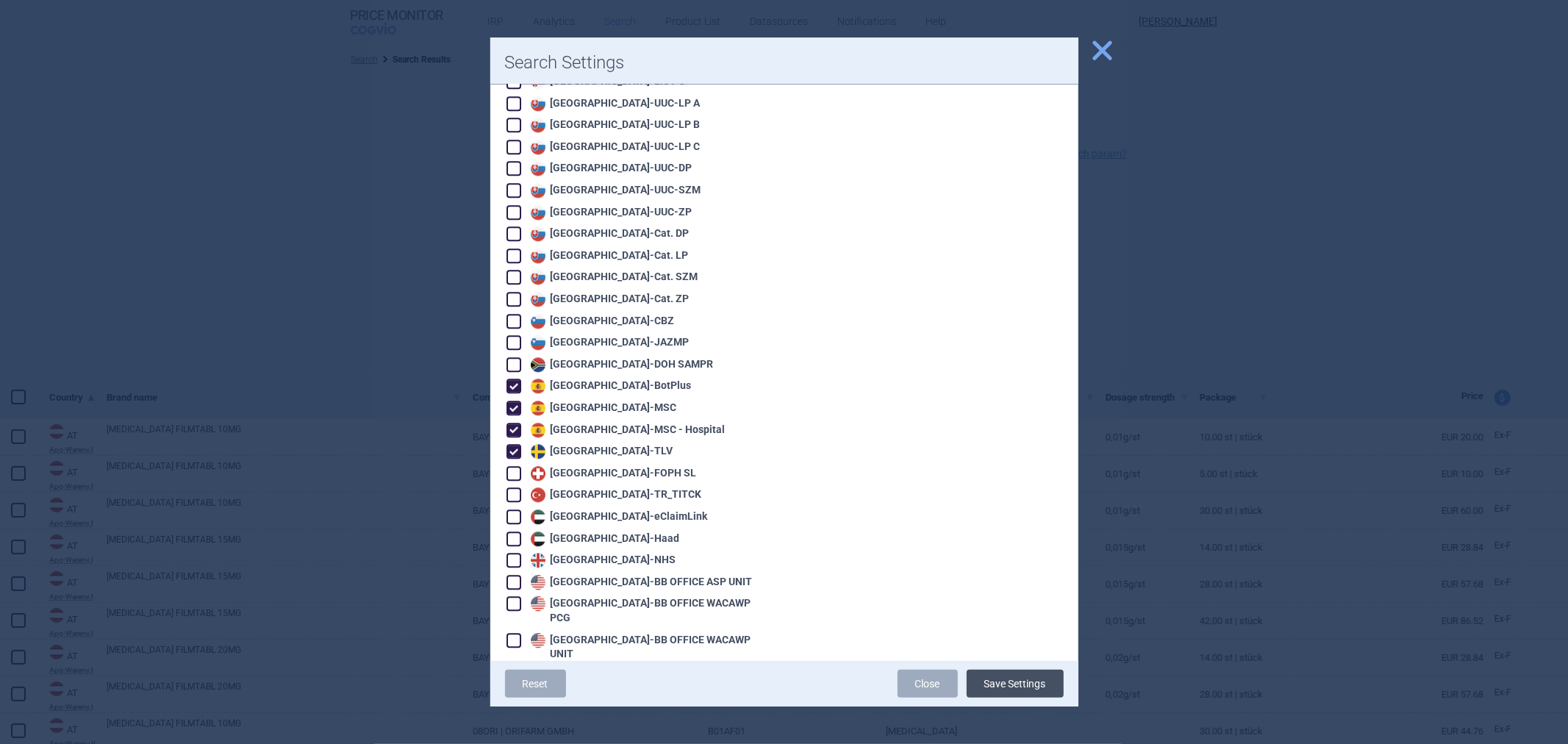
click at [993, 685] on button "Save Settings" at bounding box center [1015, 684] width 97 height 28
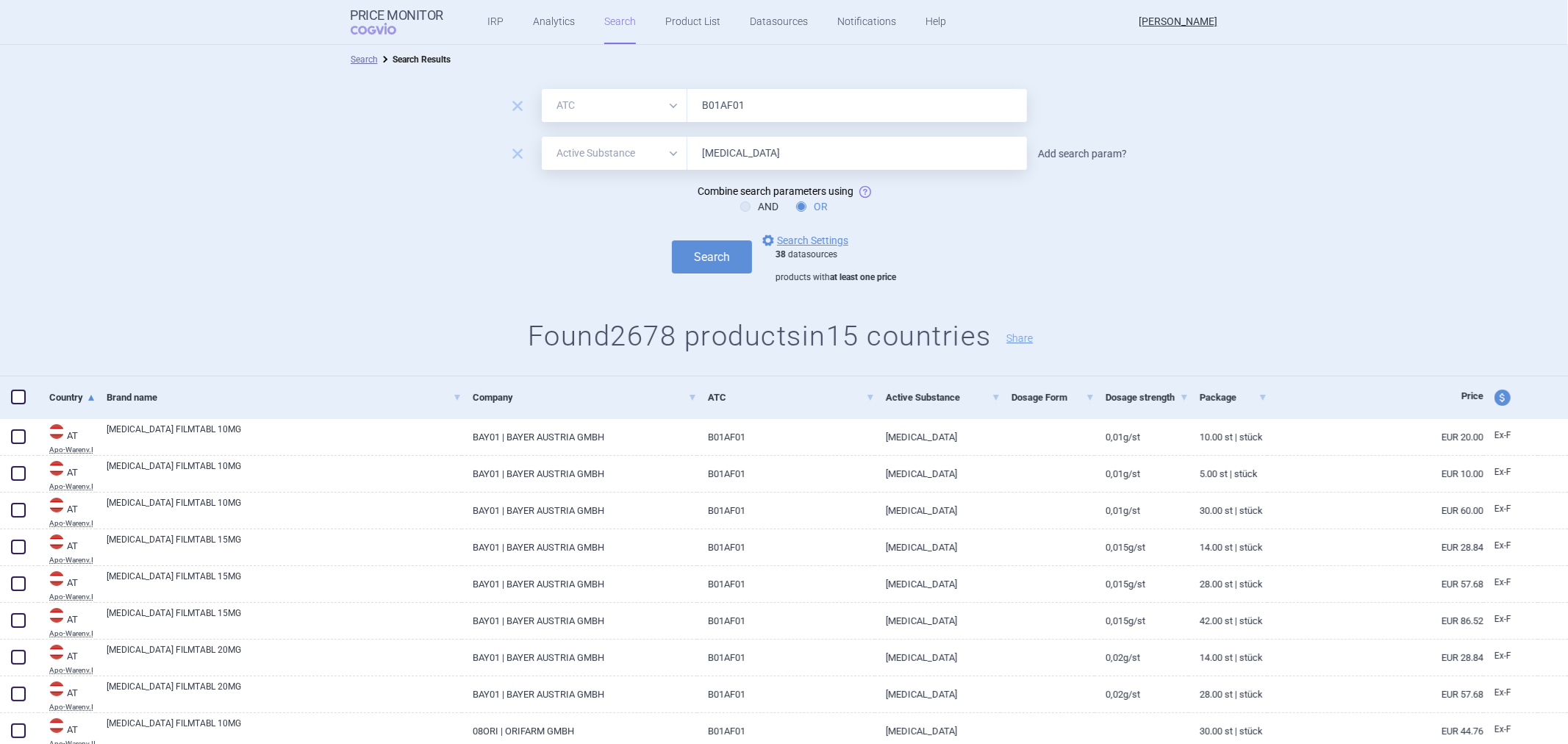
click at [1073, 152] on link "Add search param?" at bounding box center [1082, 154] width 89 height 11
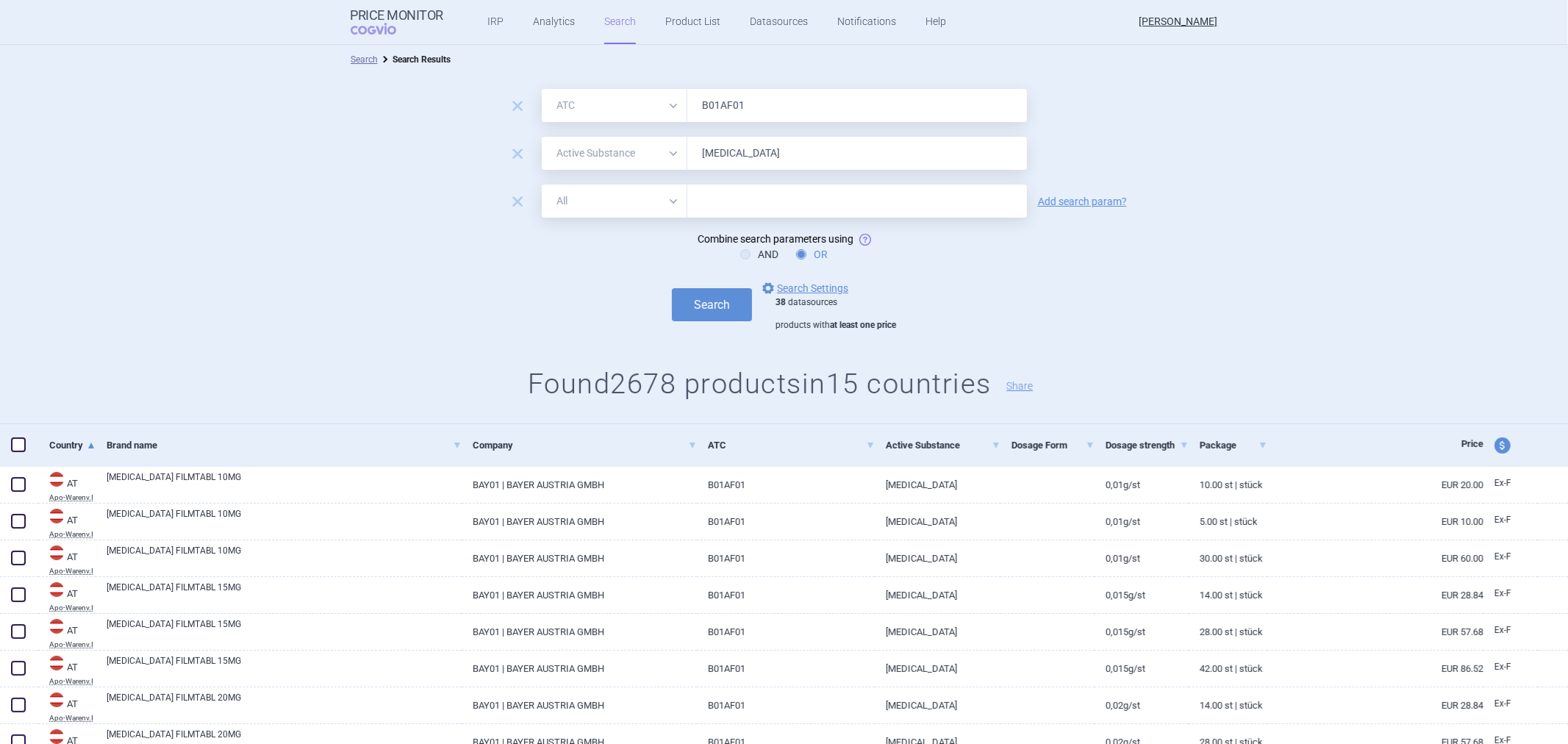
click at [673, 215] on select "All Brand Name ATC Company Active Substance Country Newer than" at bounding box center [615, 201] width 145 height 33
select select "brandName"
click at [542, 185] on select "All Brand Name ATC Company Active Substance Country Newer than" at bounding box center [615, 201] width 145 height 33
click at [744, 200] on input "text" at bounding box center [857, 201] width 340 height 33
paste input "Dabigatran"
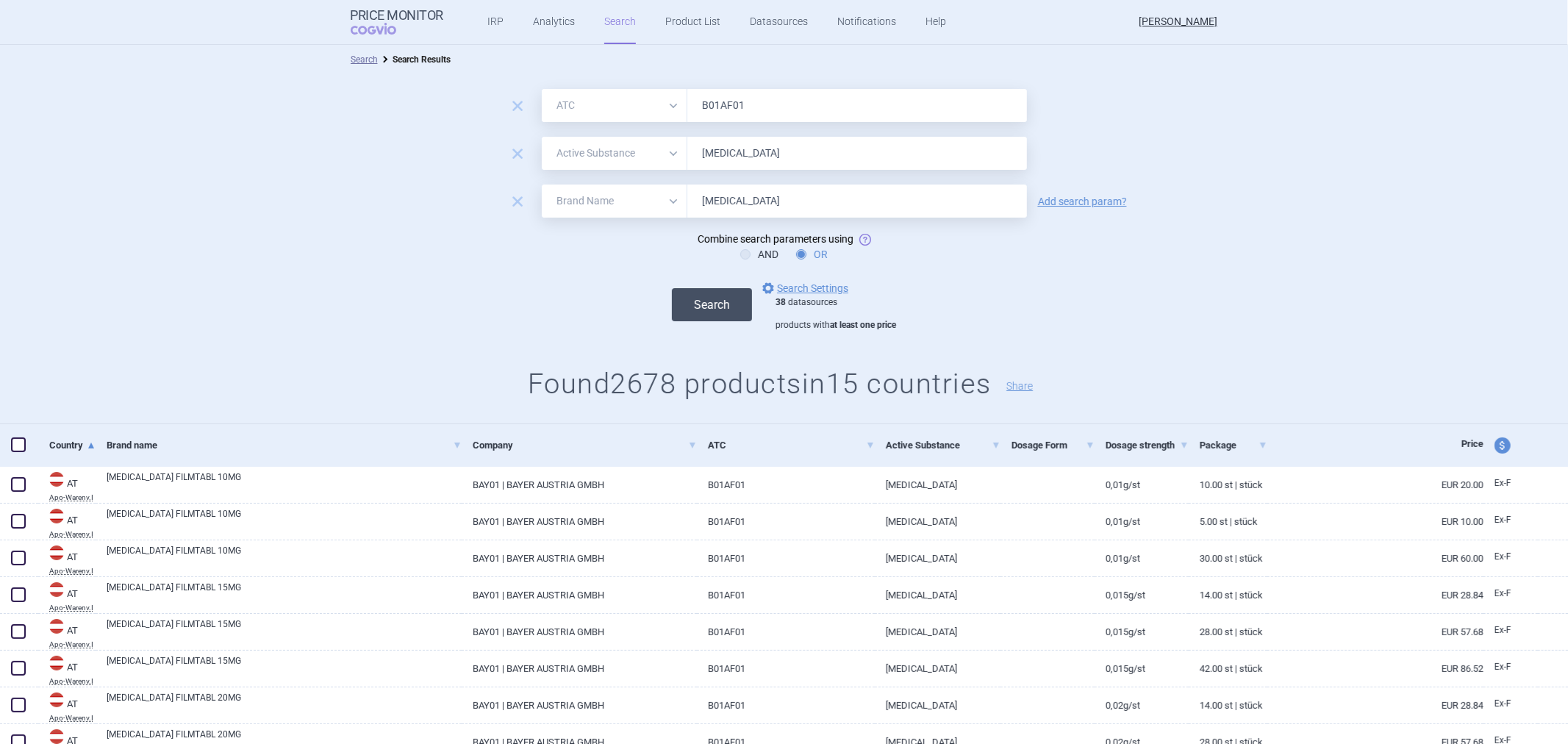
click at [704, 297] on button "Search" at bounding box center [712, 305] width 80 height 33
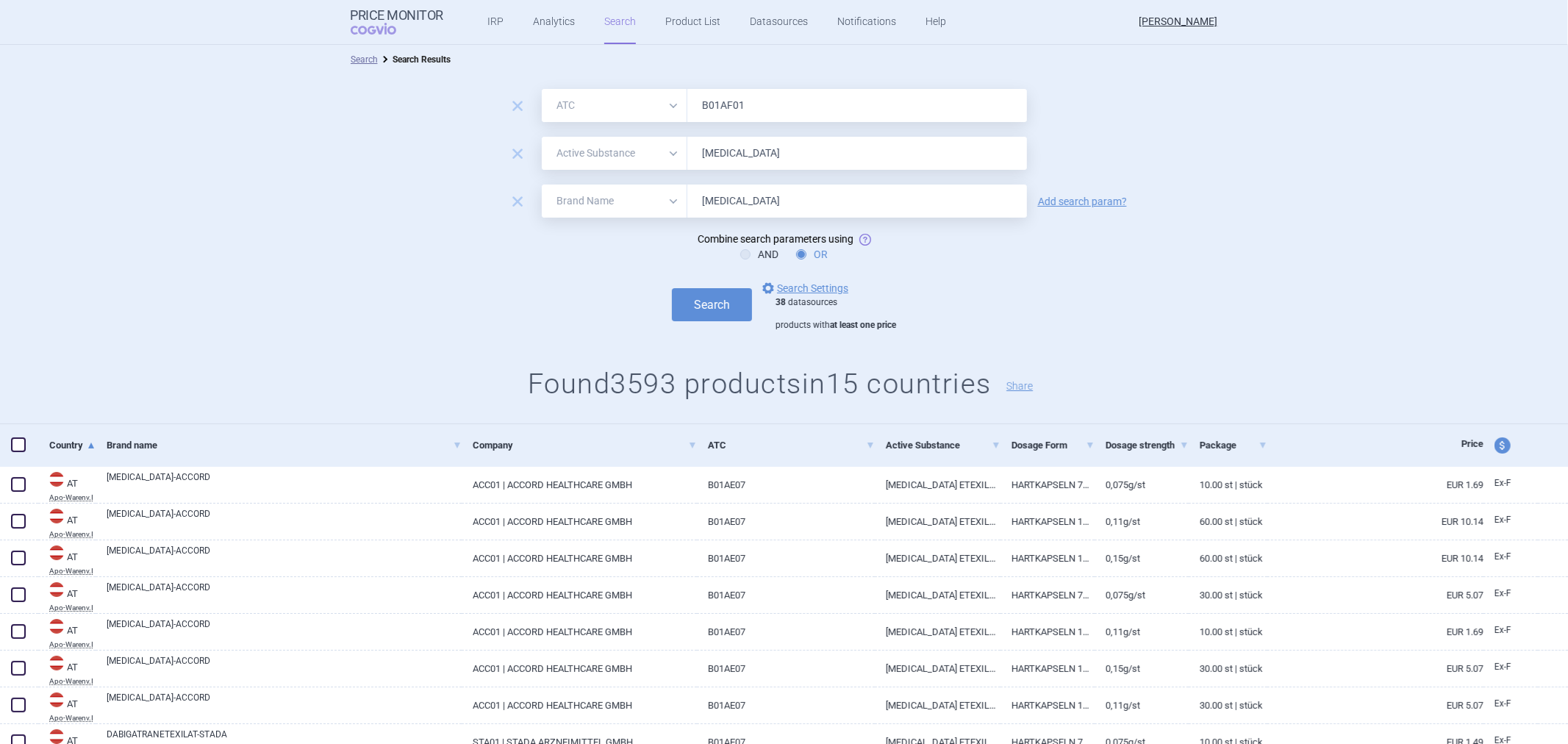
click at [725, 198] on input "Dabigatran" at bounding box center [857, 201] width 340 height 33
click at [735, 152] on input "[MEDICAL_DATA]" at bounding box center [857, 154] width 340 height 33
click at [725, 203] on input "Dabigatran" at bounding box center [857, 201] width 340 height 33
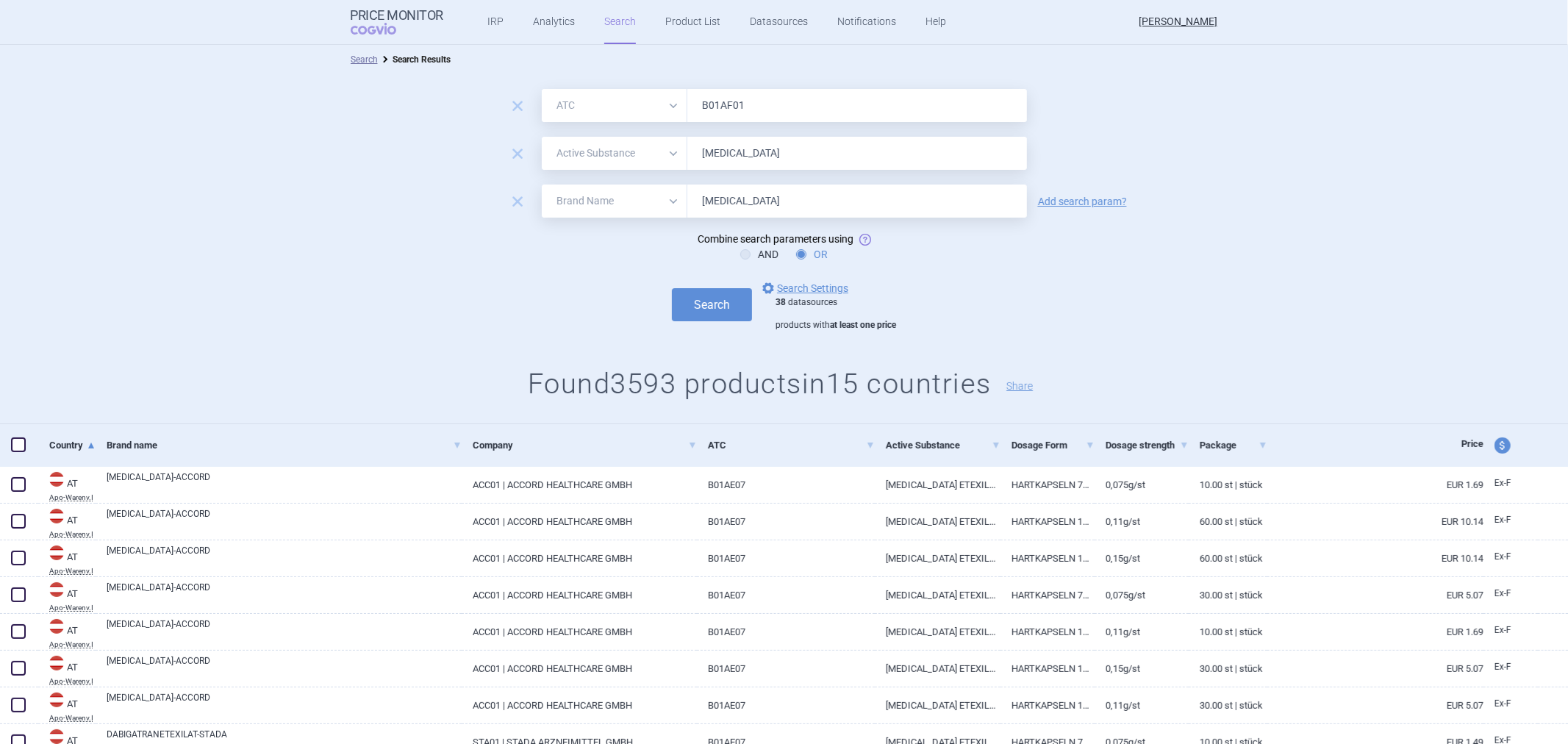
click at [724, 203] on input "Dabigatran" at bounding box center [857, 201] width 340 height 33
paste input "Rivaroxab"
type input "[MEDICAL_DATA]"
click at [731, 200] on input "[MEDICAL_DATA]" at bounding box center [857, 201] width 340 height 33
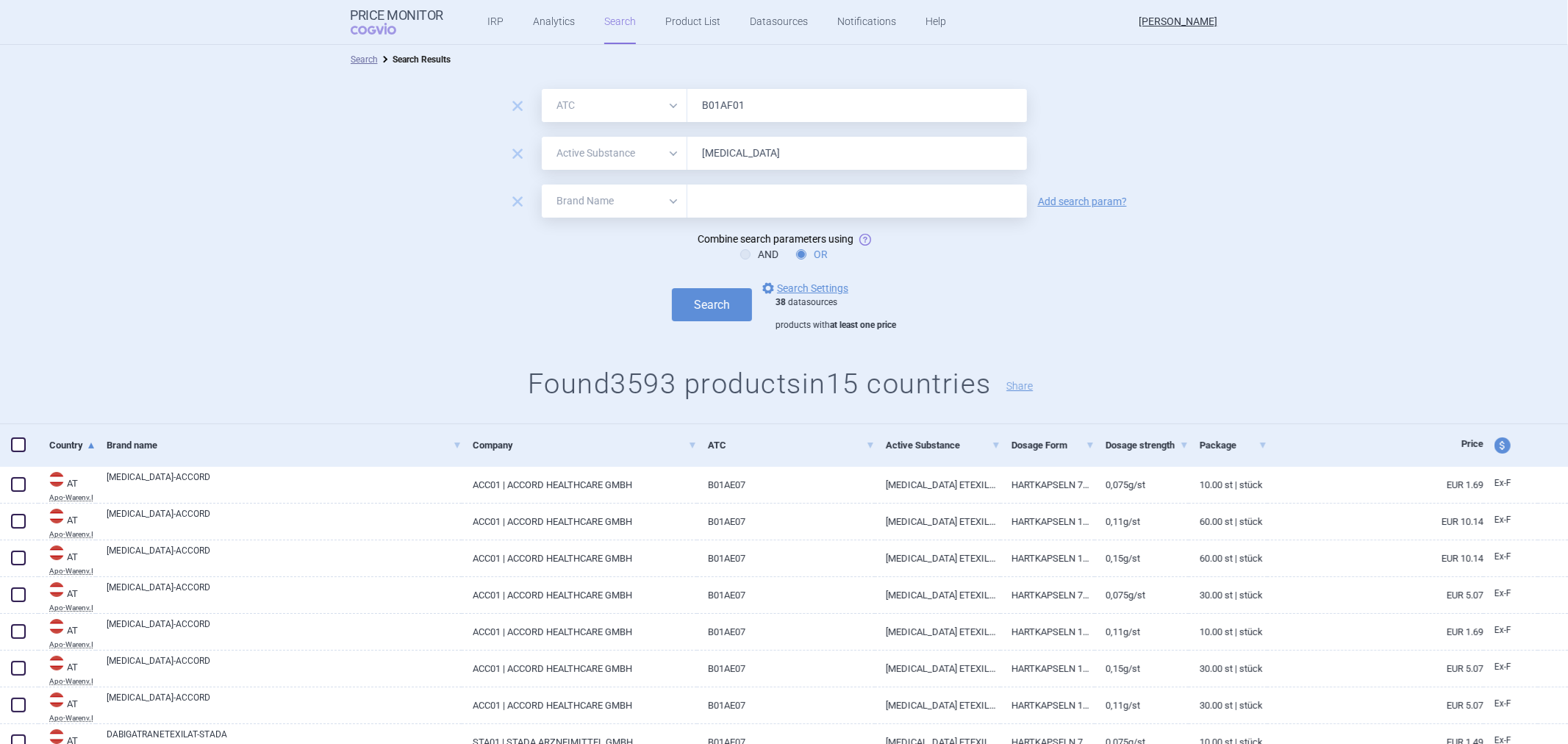
click at [672, 288] on button "Search" at bounding box center [712, 305] width 80 height 33
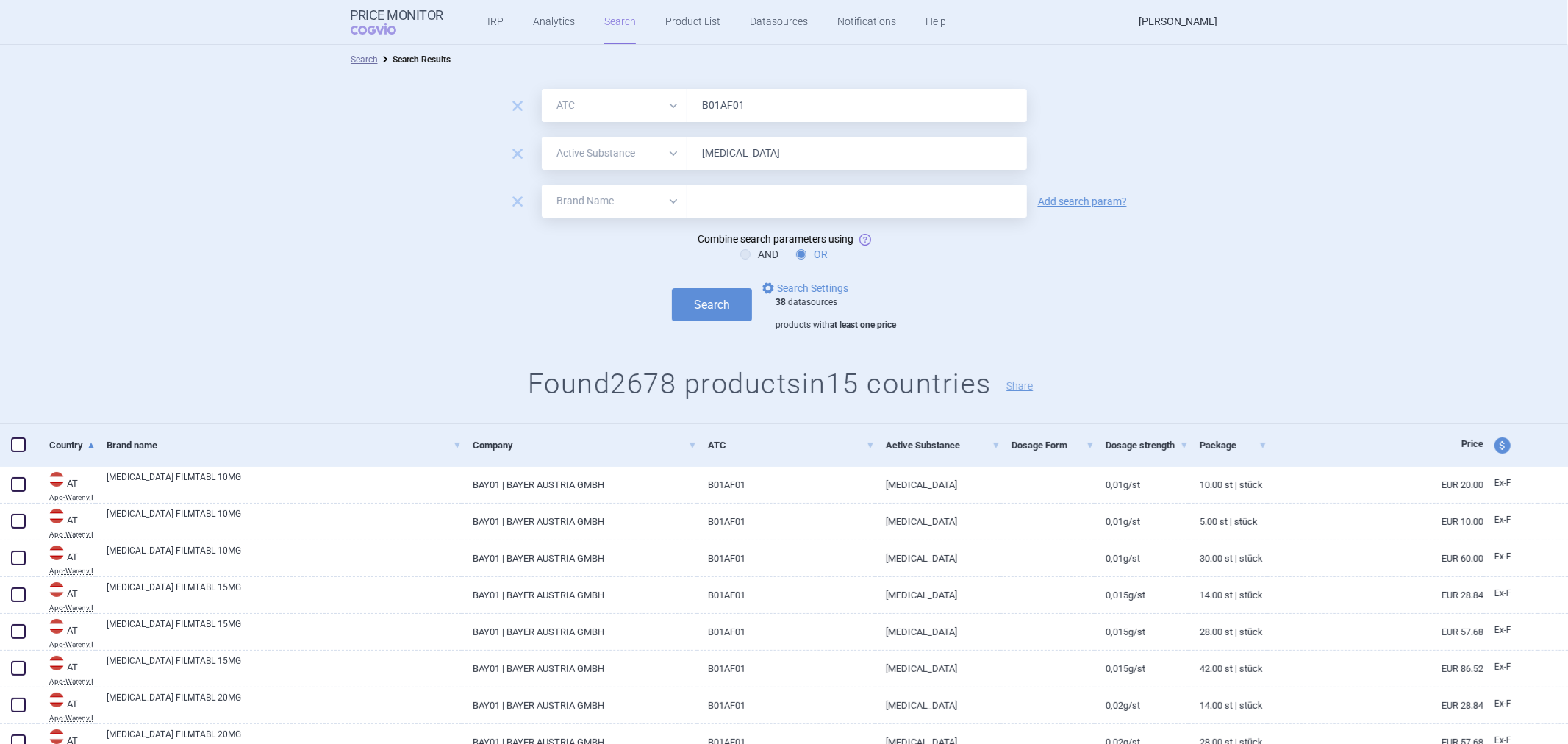
click at [734, 198] on input "text" at bounding box center [857, 201] width 340 height 33
type input "[MEDICAL_DATA]"
click at [694, 297] on button "Search" at bounding box center [712, 305] width 80 height 33
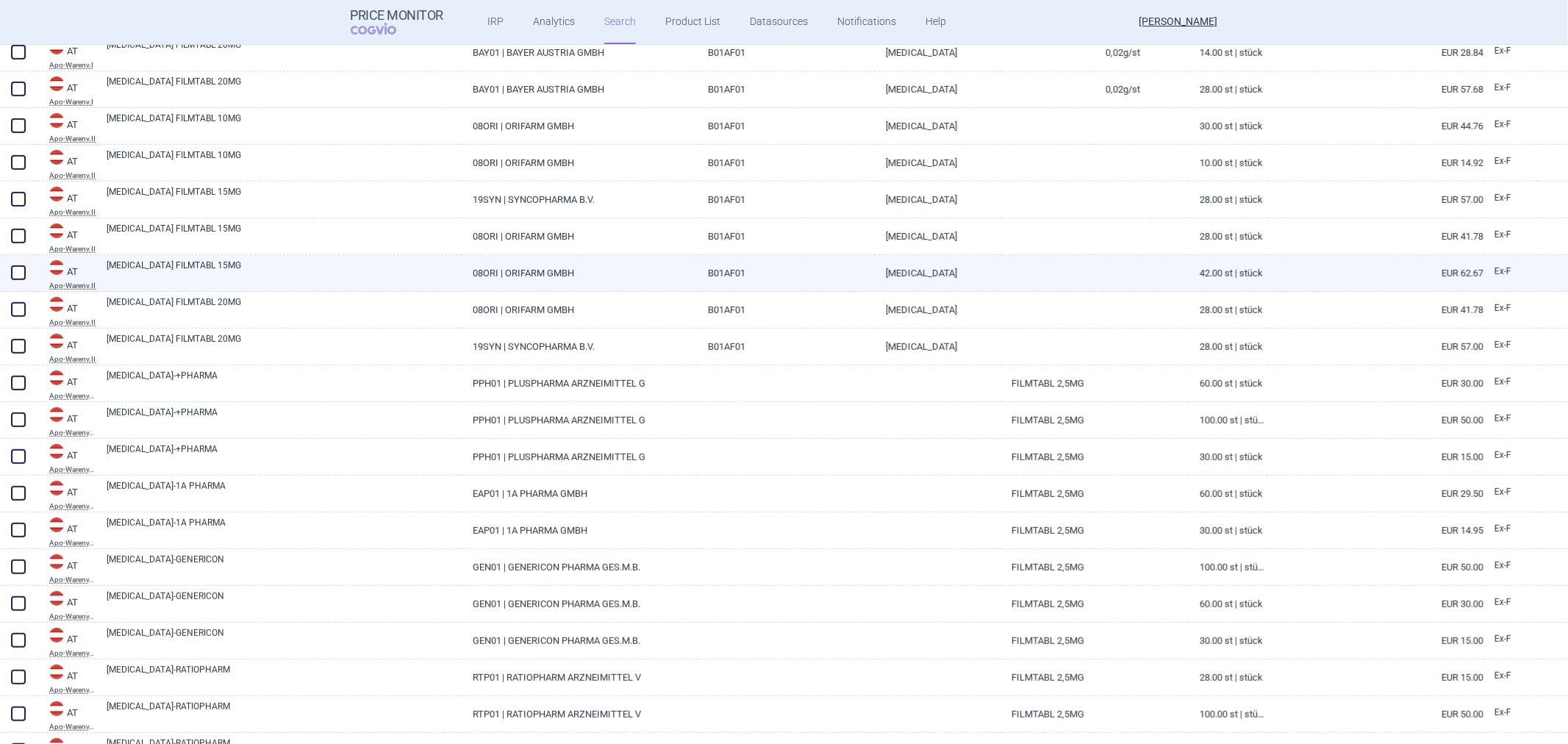
scroll to position [980, 0]
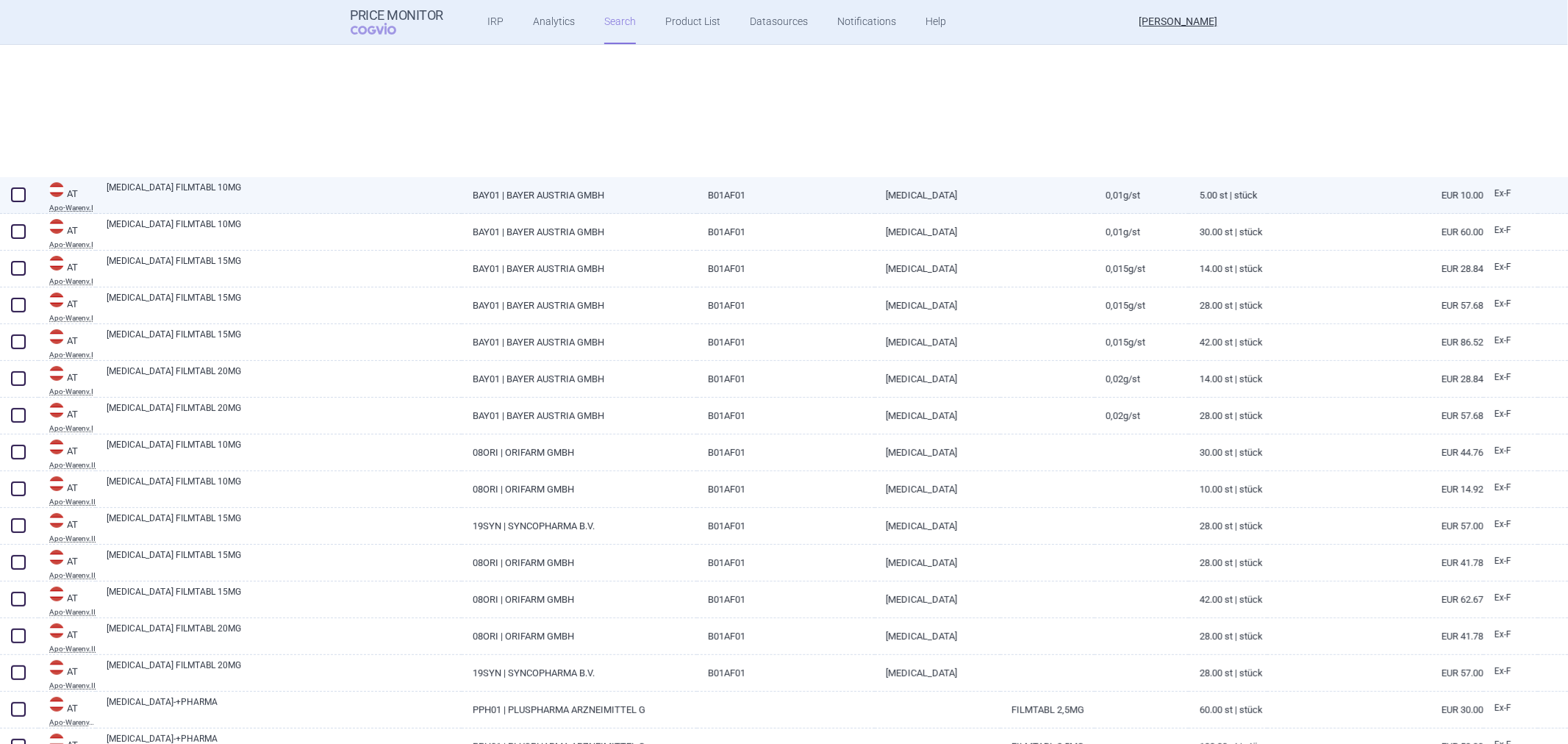
select select "atc"
select select "activeSubstance"
select select "brandName"
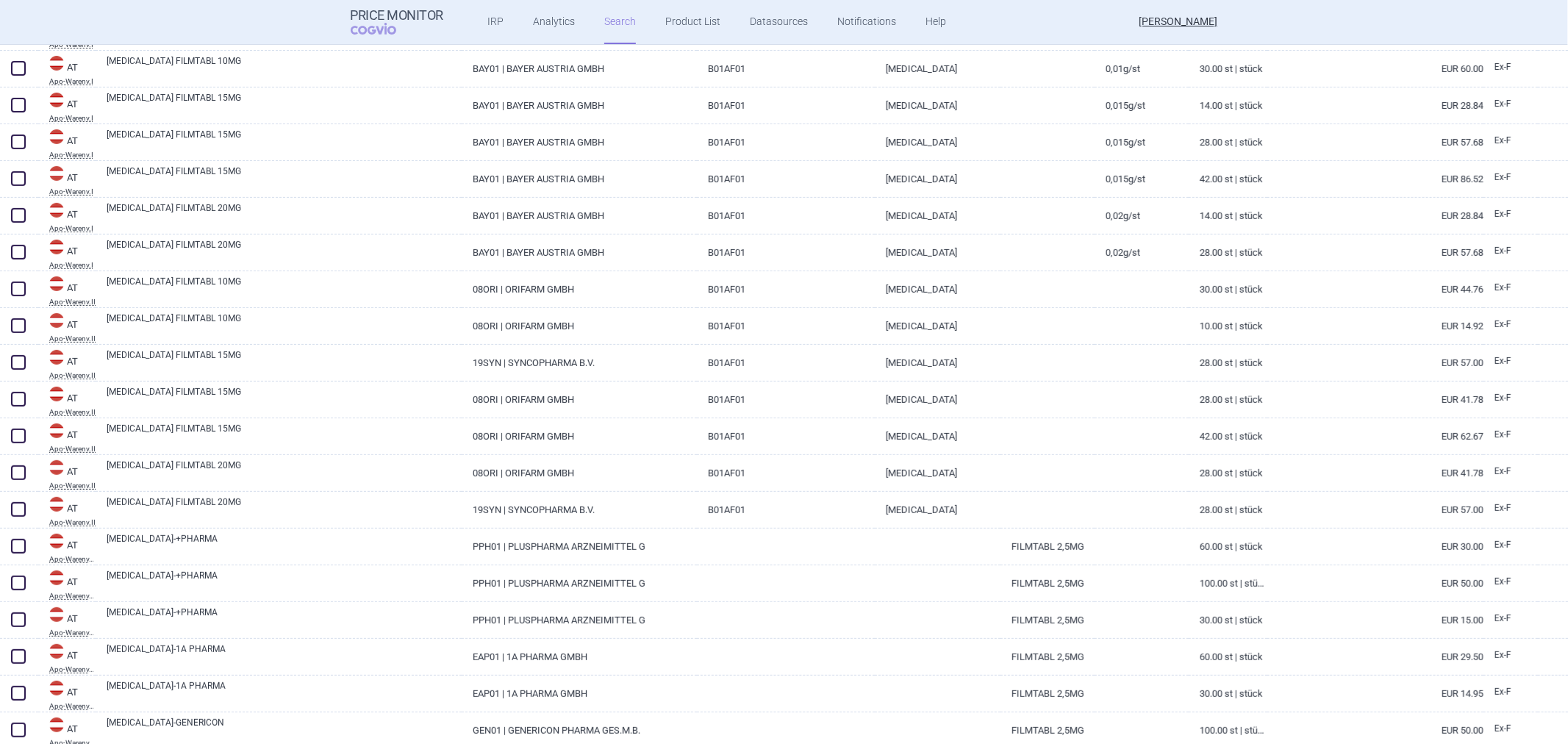
scroll to position [189, 0]
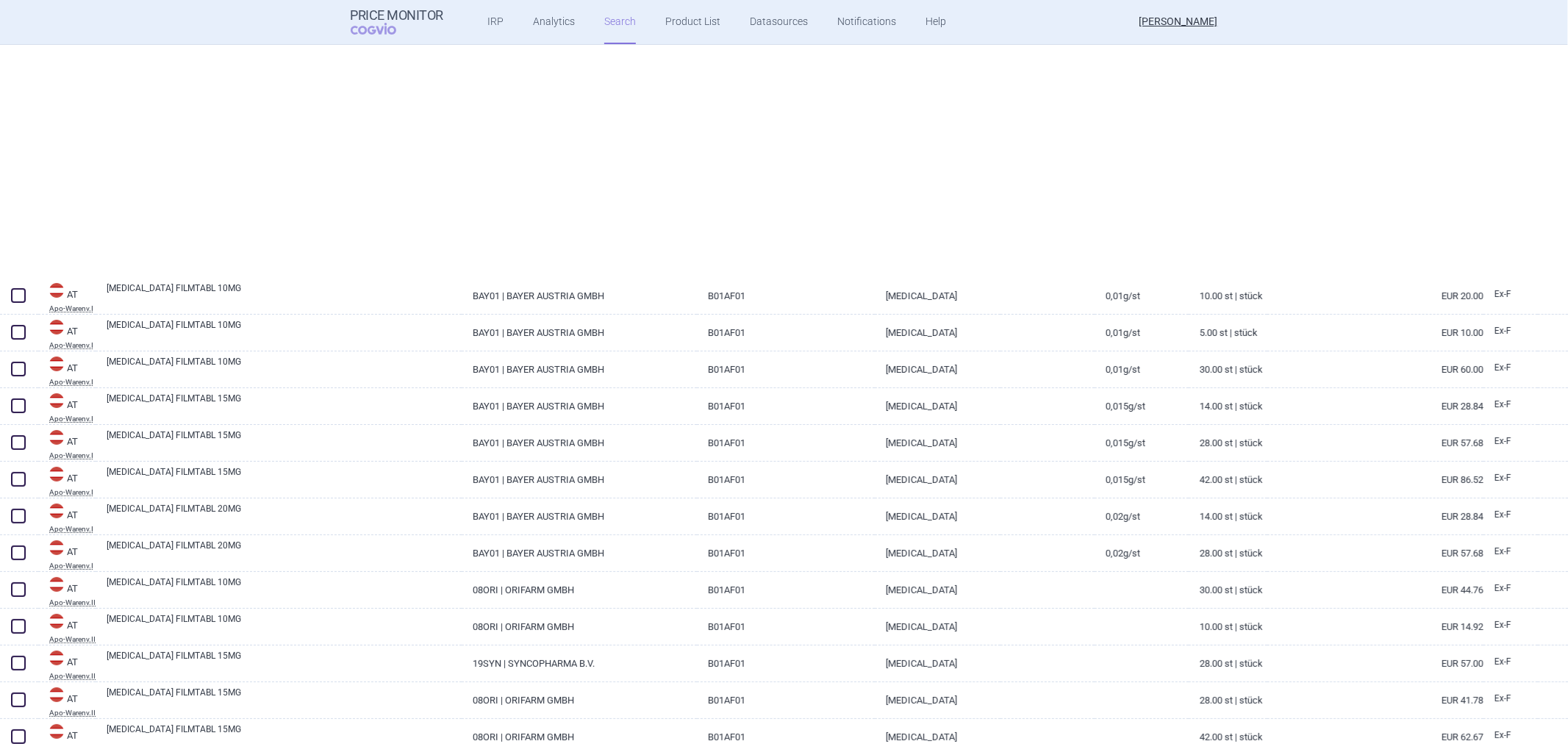
select select "atc"
select select "activeSubstance"
select select "brandName"
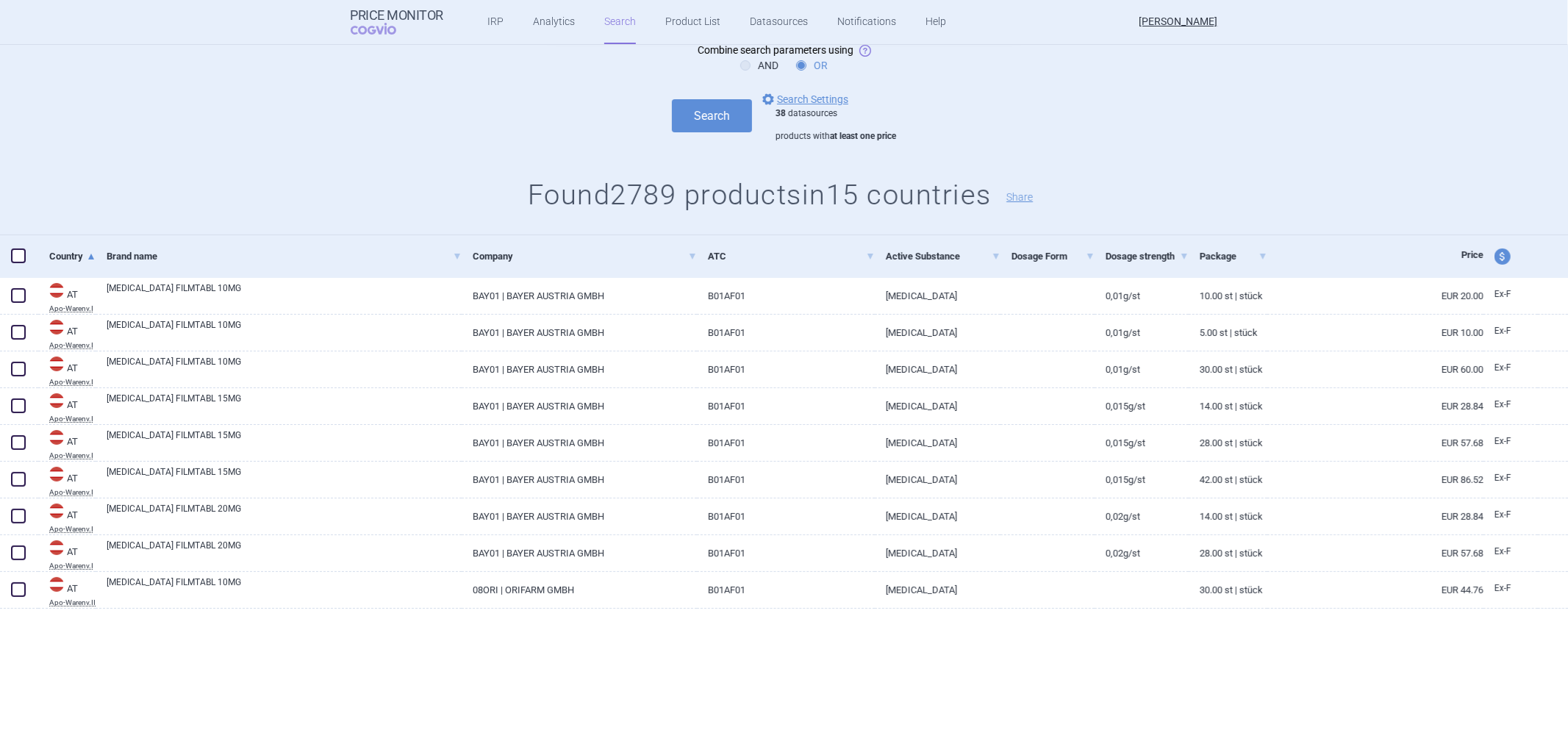
scroll to position [0, 0]
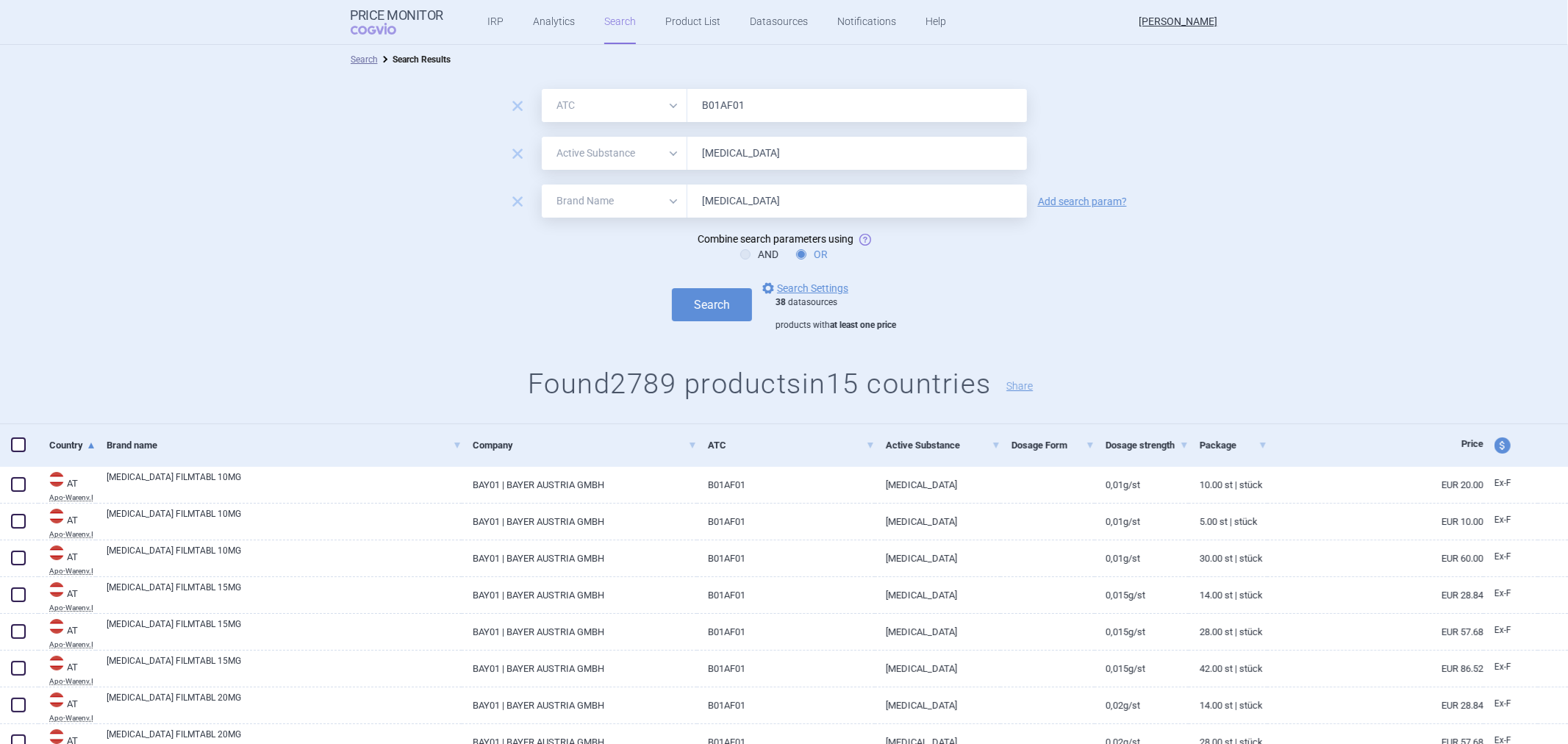
click at [864, 211] on input "Rivaroxaban" at bounding box center [857, 201] width 340 height 33
paste input "Xarelto"
click at [679, 296] on button "Search" at bounding box center [712, 305] width 80 height 33
click at [750, 203] on input "Rivaroxaban, Xarelto" at bounding box center [857, 201] width 340 height 33
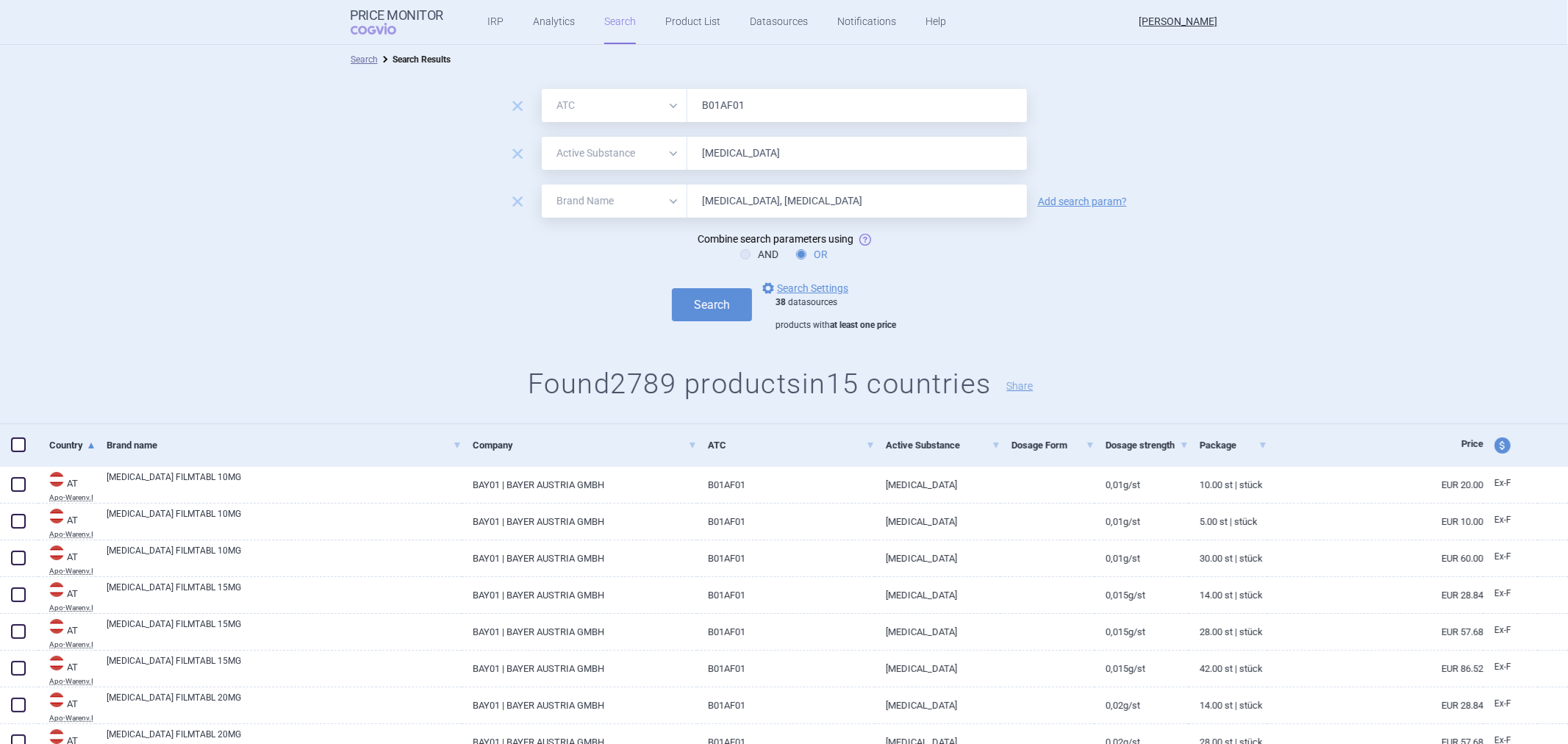
click at [751, 203] on input "Rivaroxaban, Xarelto" at bounding box center [857, 201] width 340 height 33
drag, startPoint x: 755, startPoint y: 198, endPoint x: 686, endPoint y: 206, distance: 69.5
click at [687, 206] on input "Rivaroxaban, Xarelto" at bounding box center [857, 201] width 340 height 33
click at [672, 288] on button "Search" at bounding box center [712, 305] width 80 height 33
click at [759, 194] on input "Xarelto" at bounding box center [857, 201] width 340 height 33
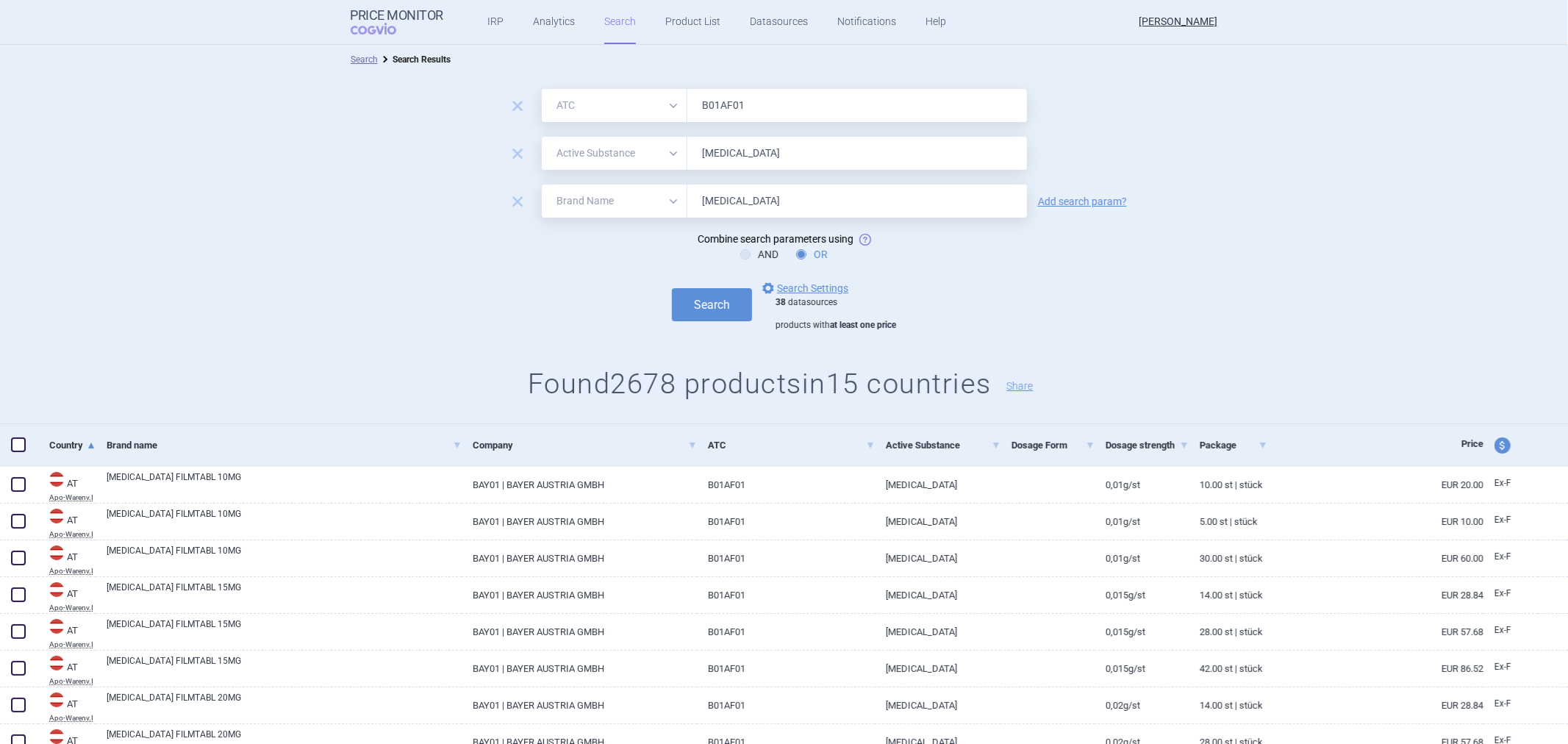
click at [758, 194] on input "Xarelto" at bounding box center [857, 201] width 340 height 33
type input "X"
click at [672, 288] on button "Search" at bounding box center [712, 305] width 80 height 33
click at [763, 202] on input "text" at bounding box center [857, 201] width 340 height 33
type input "X"
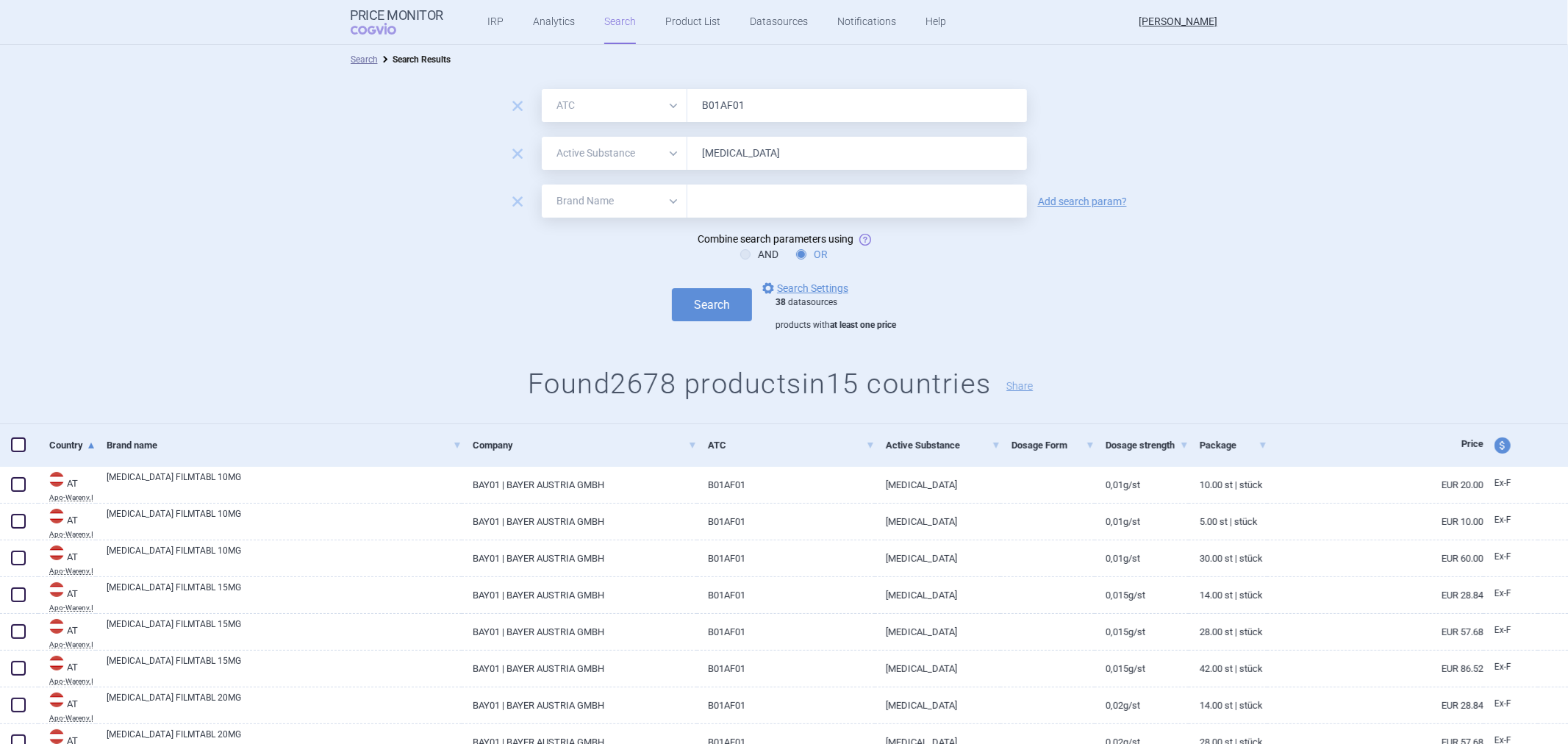
click at [736, 158] on input "Rivaroxaban" at bounding box center [857, 154] width 340 height 33
click at [730, 202] on input "text" at bounding box center [857, 201] width 340 height 33
paste input "Rivaroxaban"
type input "Rivaroxaban"
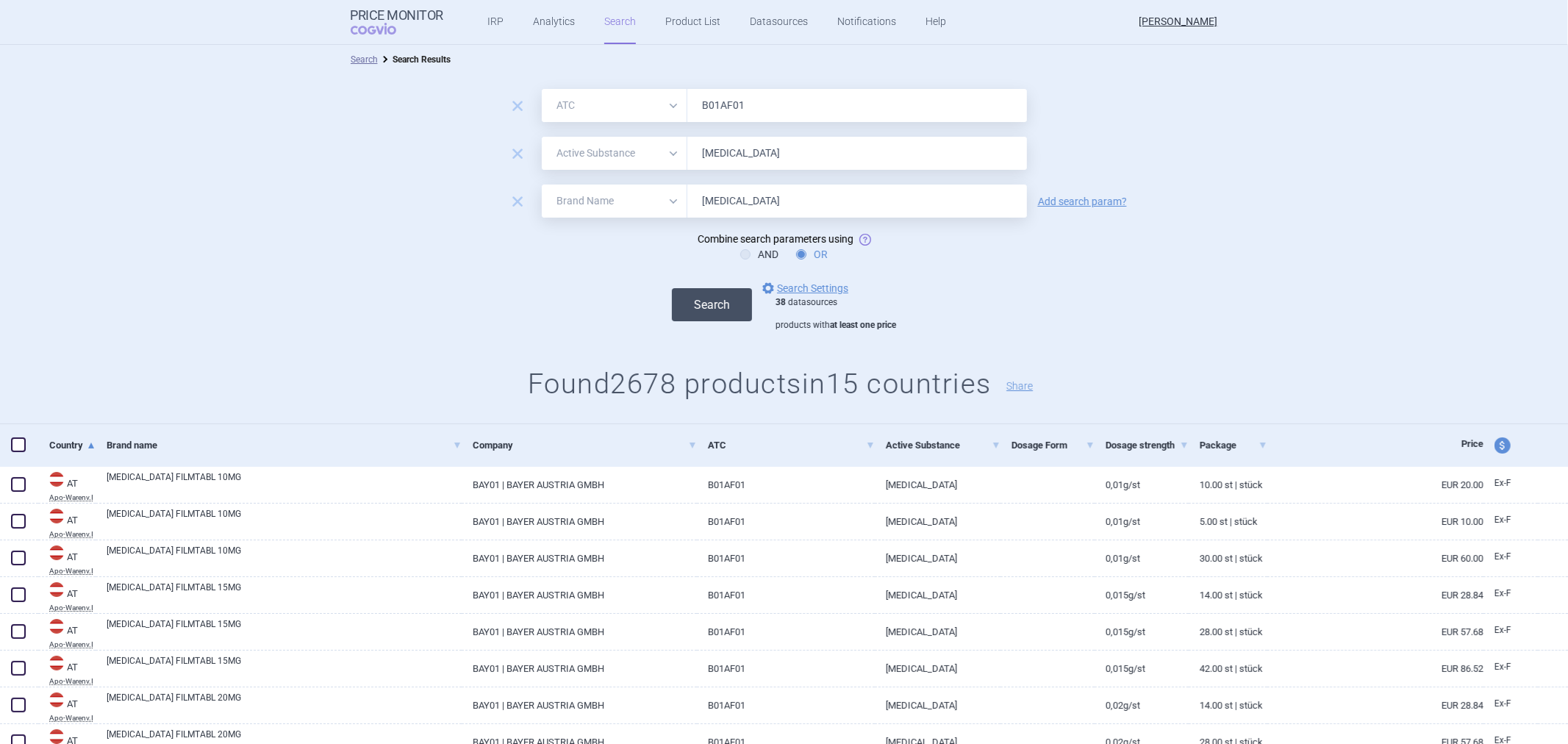
click at [686, 296] on button "Search" at bounding box center [712, 305] width 80 height 33
click at [728, 302] on button "Search" at bounding box center [712, 305] width 80 height 33
click at [731, 298] on button "Search" at bounding box center [712, 305] width 80 height 33
click at [757, 203] on input "Rivaroxaban" at bounding box center [857, 201] width 340 height 33
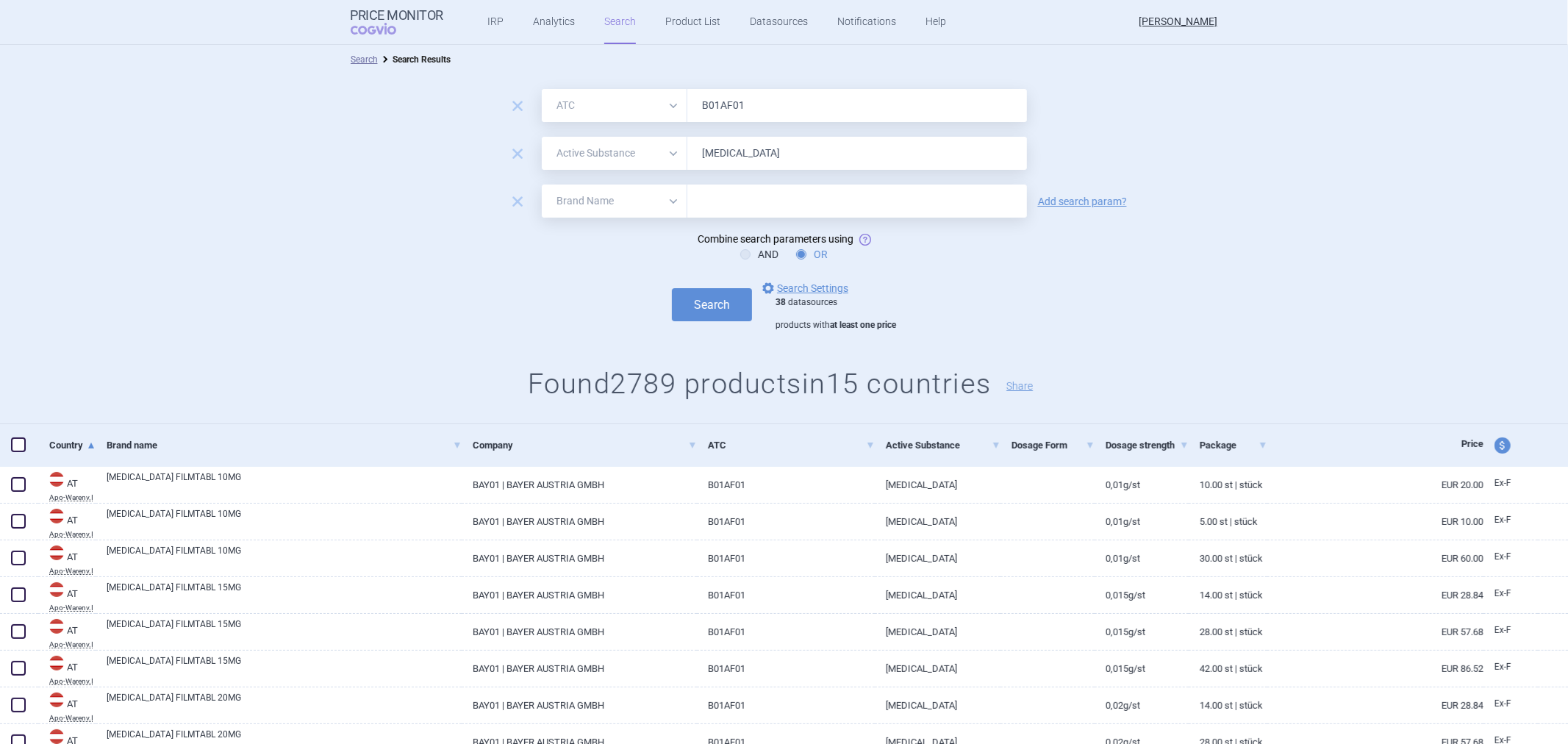
click at [672, 288] on button "Search" at bounding box center [712, 305] width 80 height 33
type input "Rivaroxaban"
click at [721, 297] on button "Search" at bounding box center [712, 305] width 80 height 33
click at [762, 216] on input "Rivaroxaban" at bounding box center [857, 201] width 340 height 33
click at [762, 215] on input "Rivaroxaban" at bounding box center [857, 201] width 340 height 33
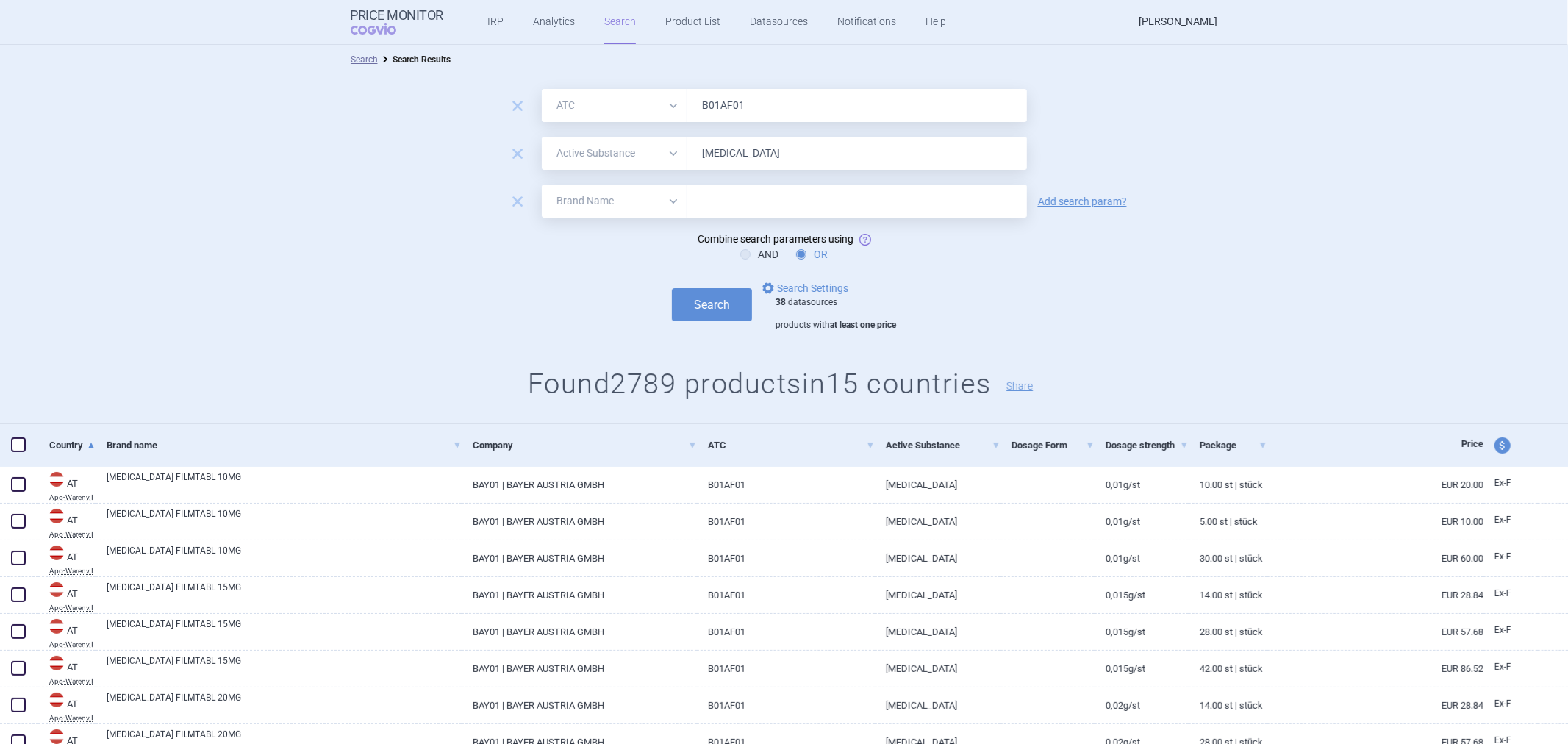
click at [672, 288] on button "Search" at bounding box center [712, 305] width 80 height 33
type input "Rivaroxaban"
click at [672, 288] on button "Search" at bounding box center [712, 305] width 80 height 33
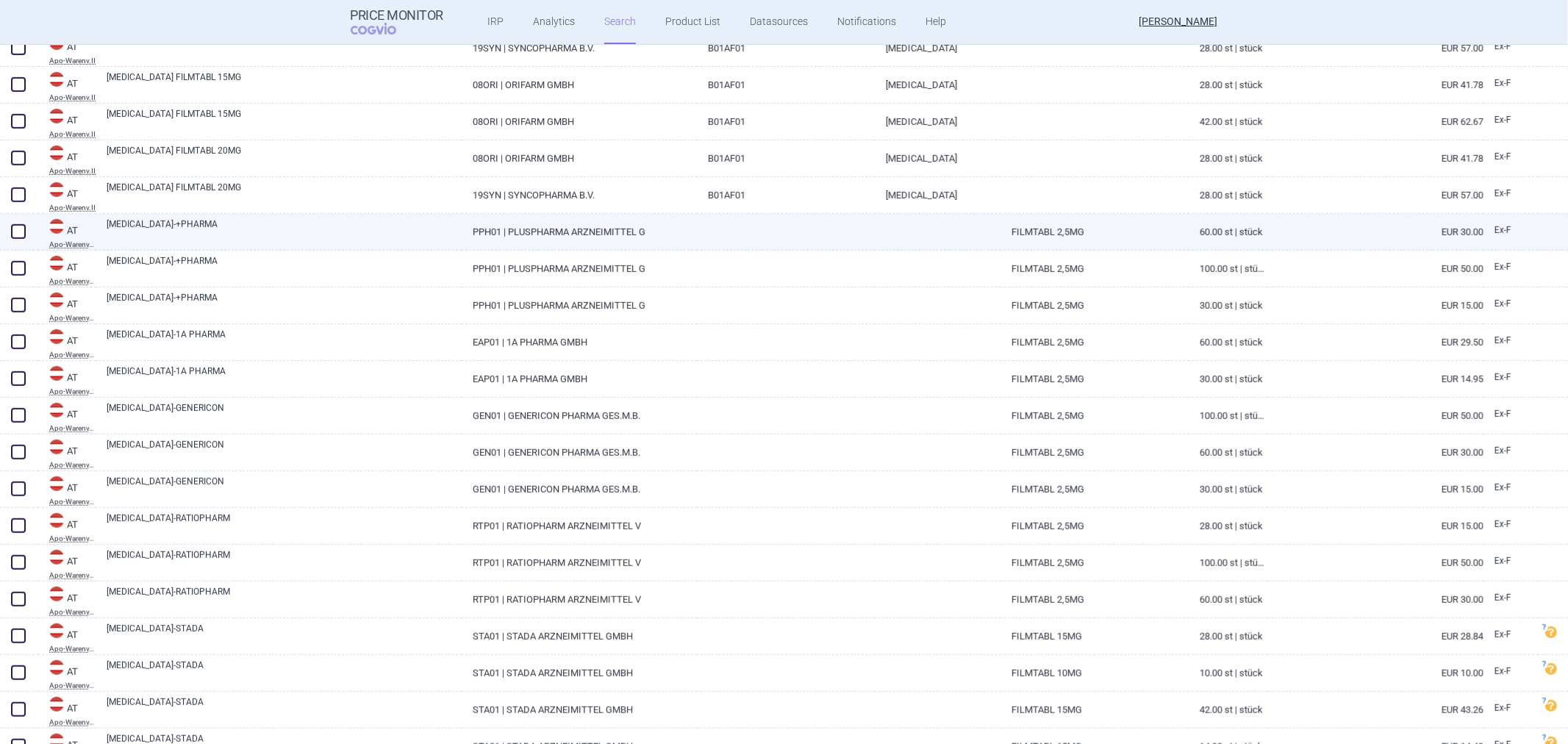
scroll to position [818, 0]
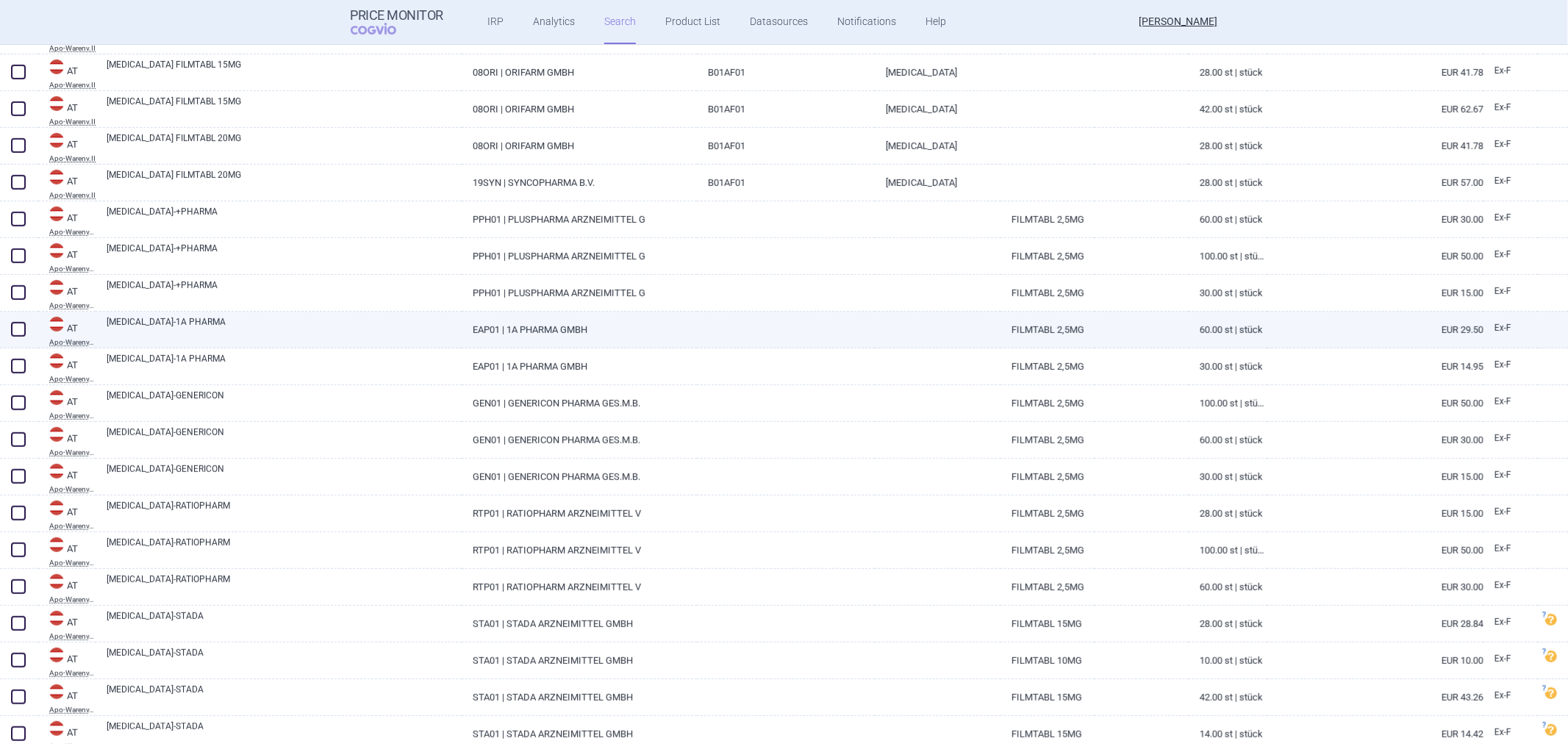
click at [875, 323] on link at bounding box center [938, 325] width 126 height 26
select select "EUR"
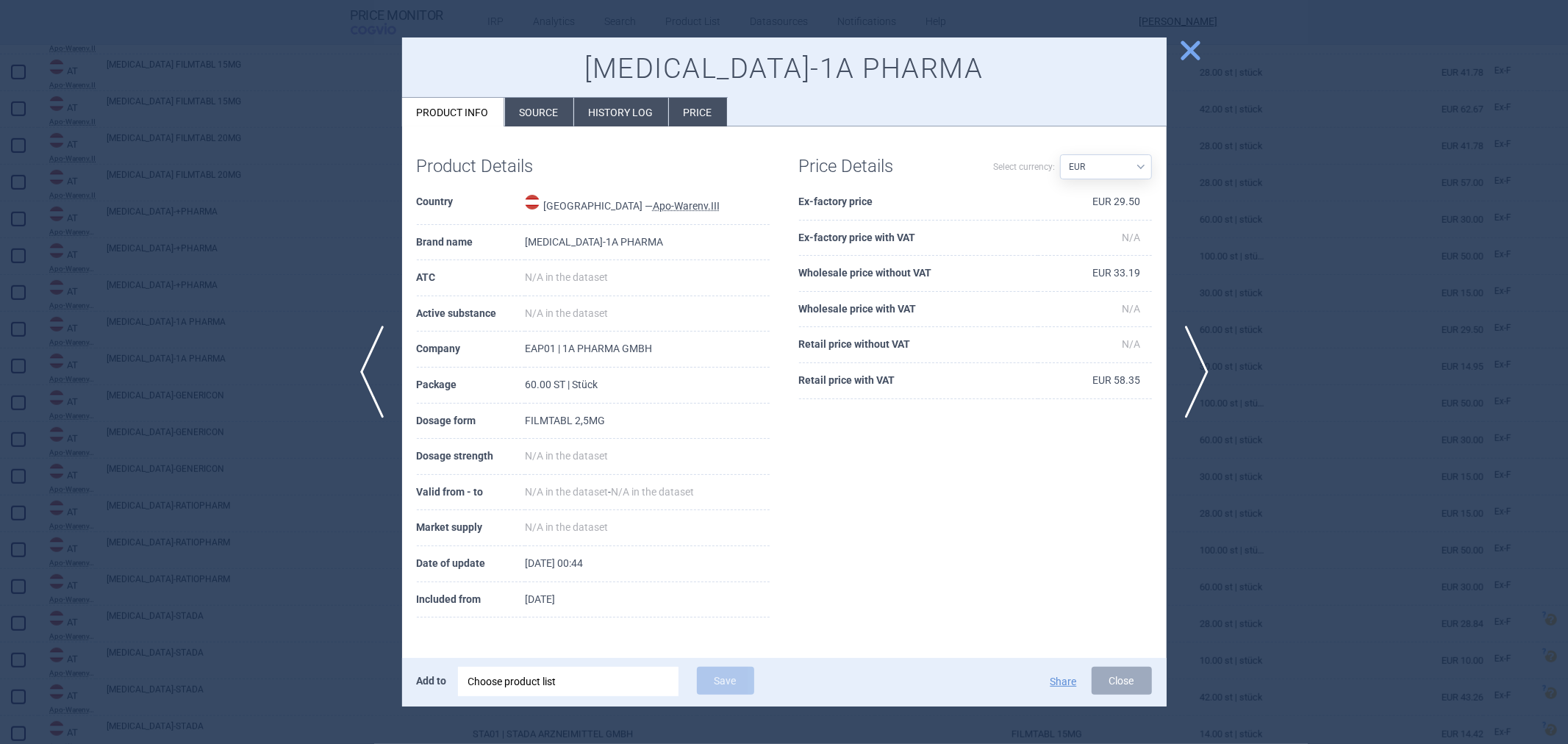
click at [1272, 204] on div at bounding box center [784, 372] width 1568 height 744
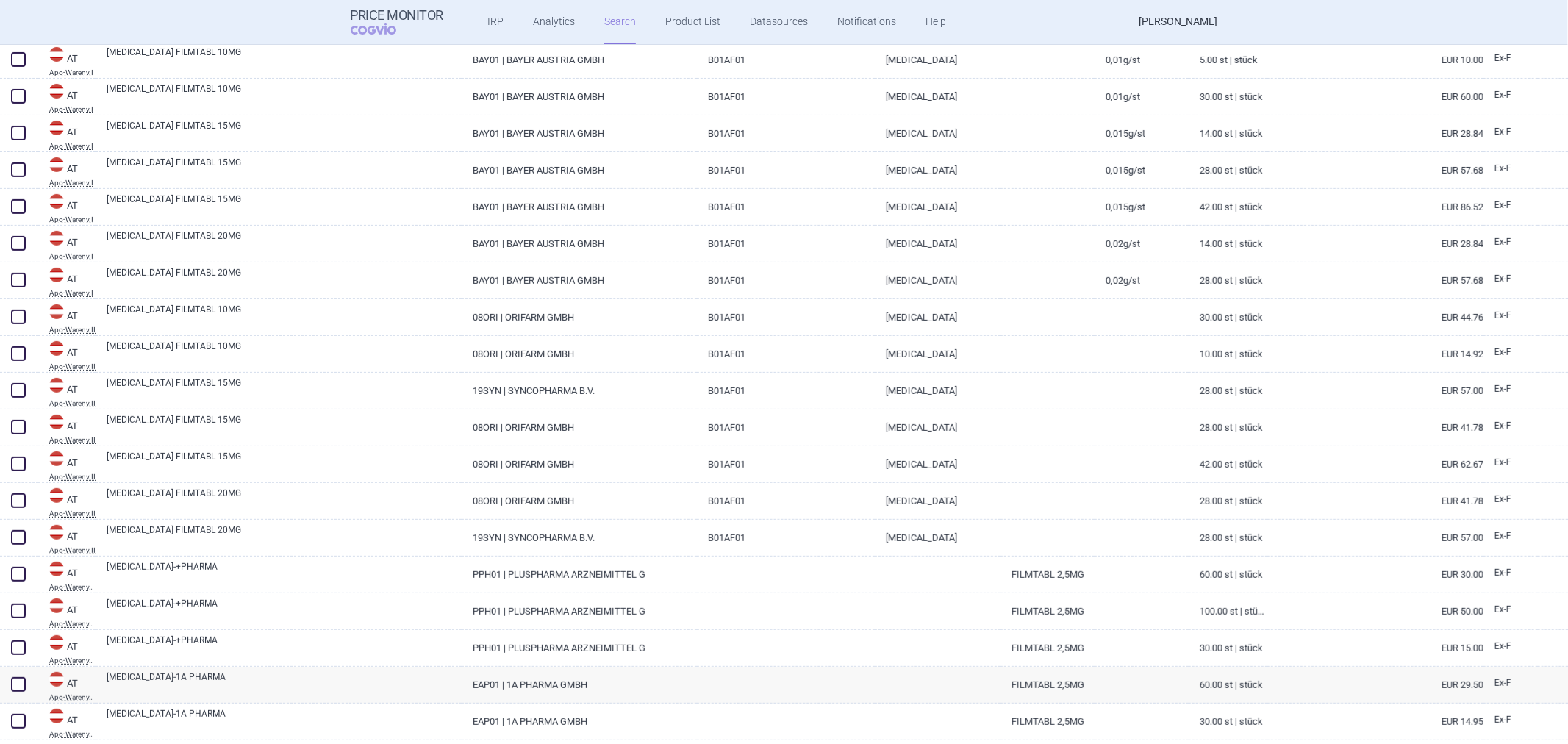
scroll to position [245, 0]
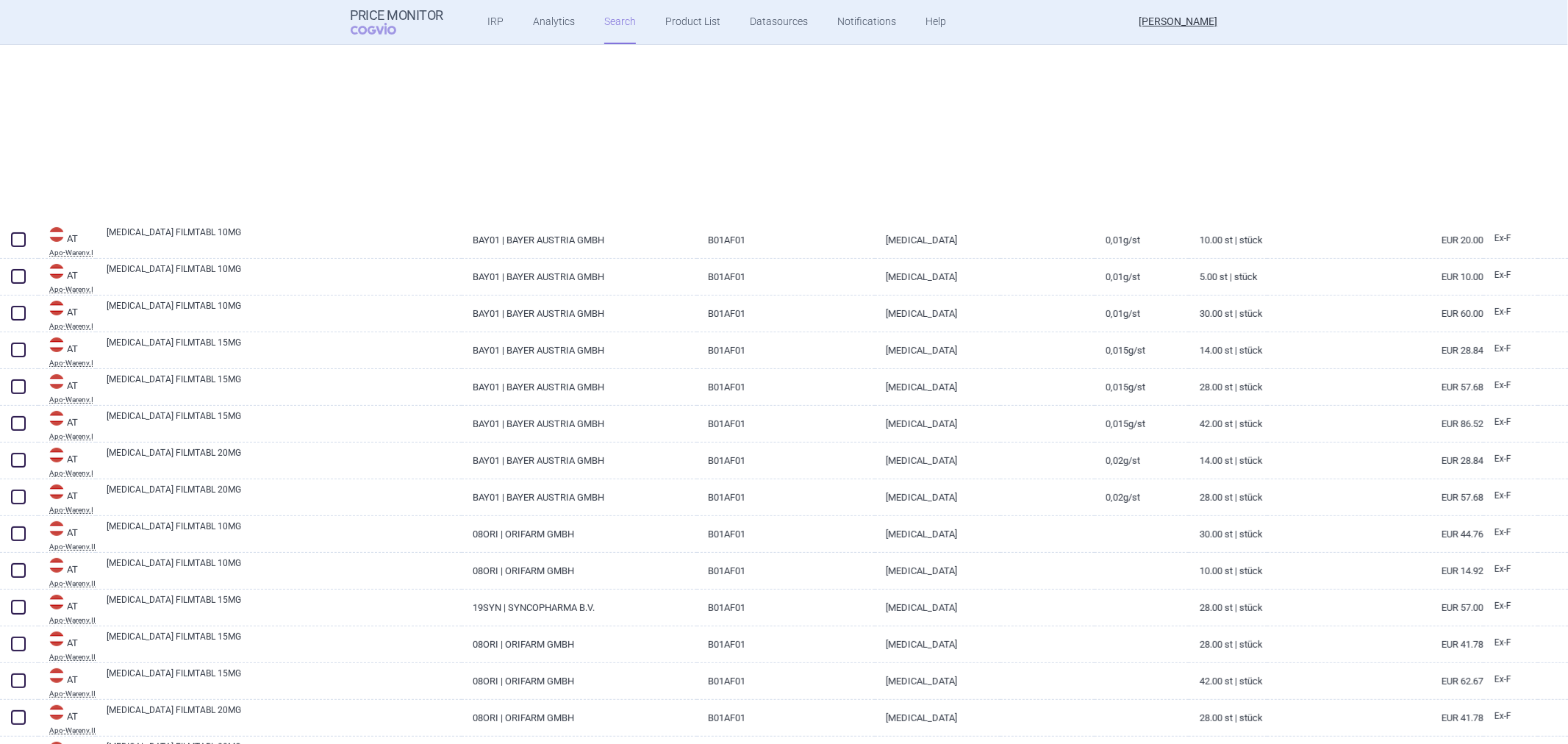
select select "atc"
select select "activeSubstance"
select select "brandName"
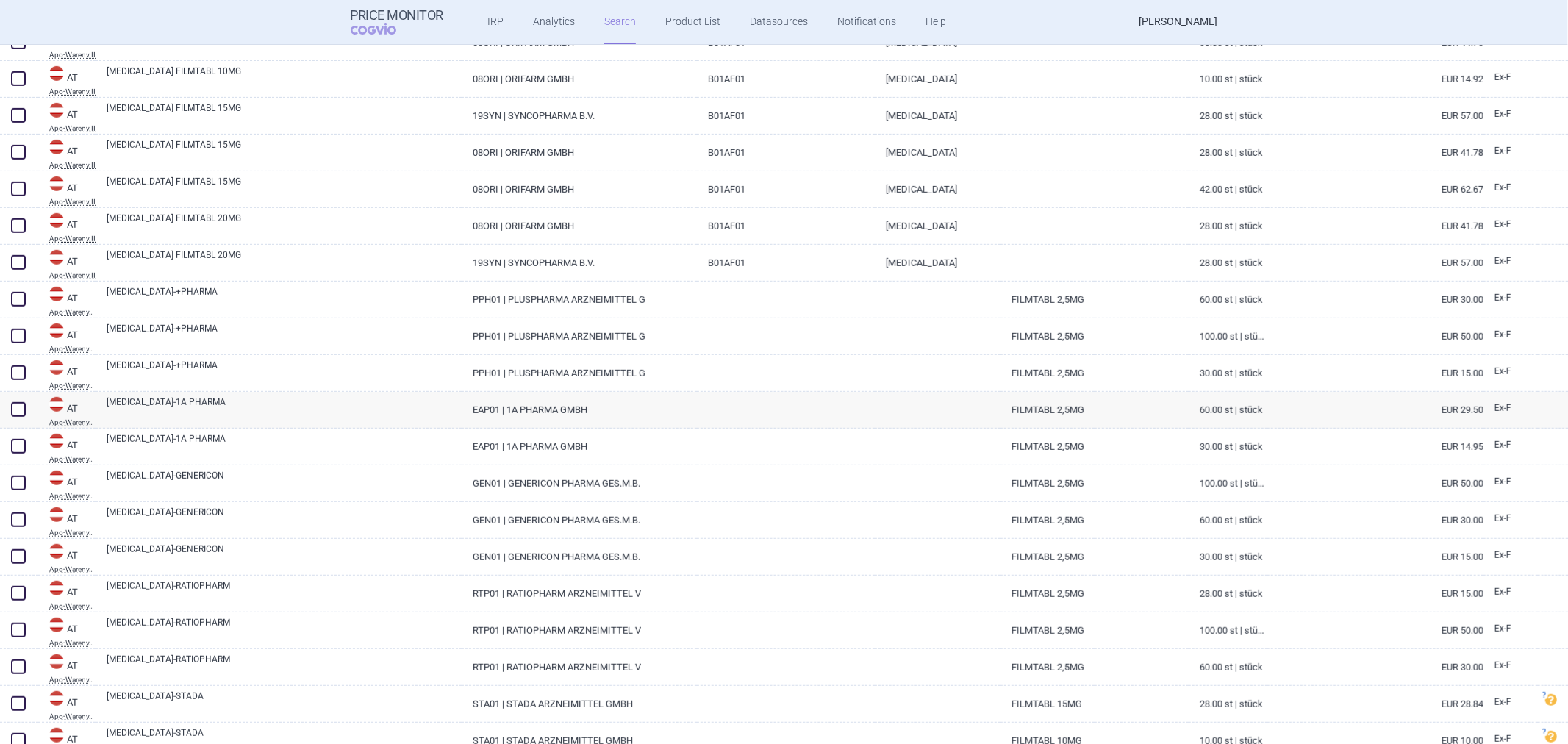
scroll to position [653, 0]
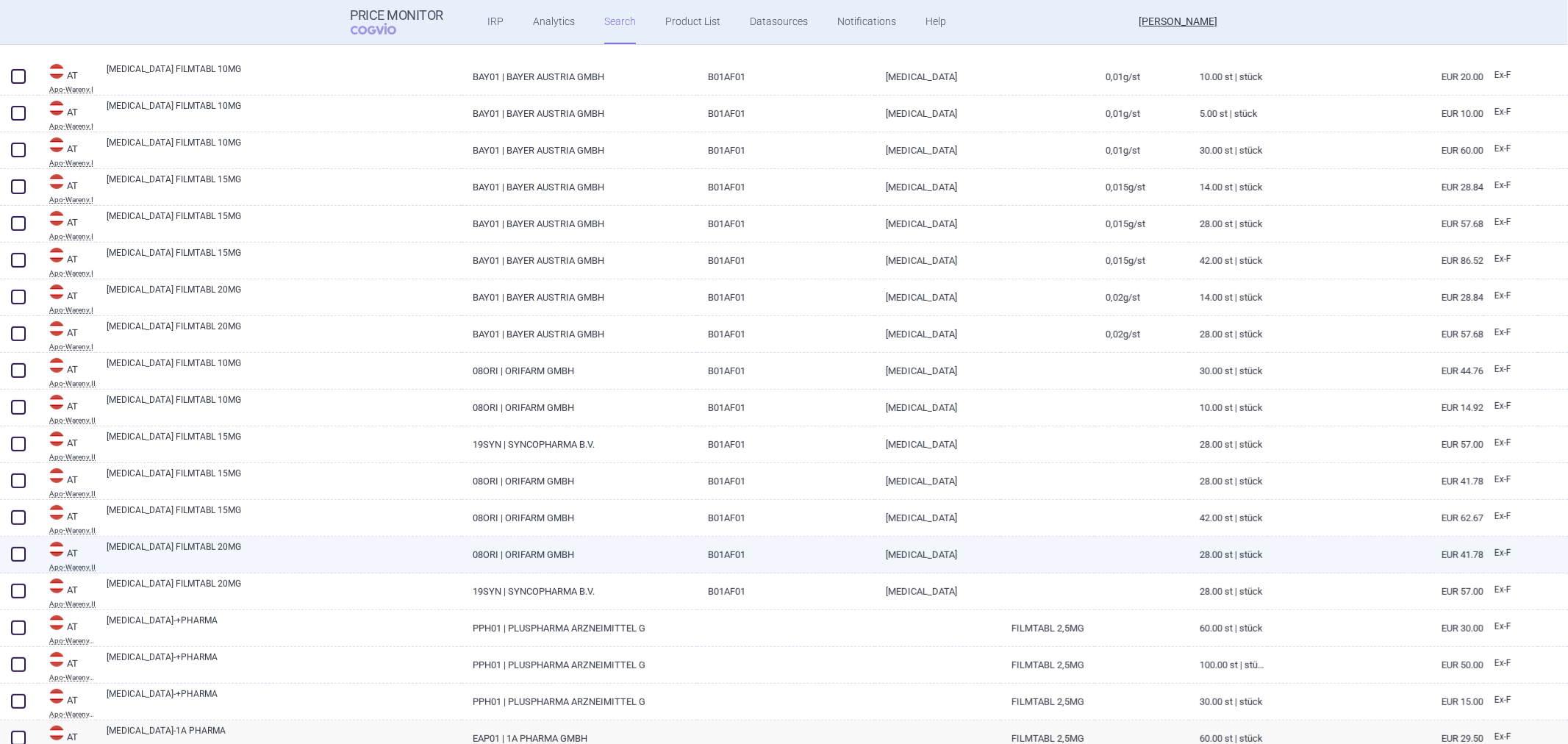
select select "atc"
select select "activeSubstance"
select select "brandName"
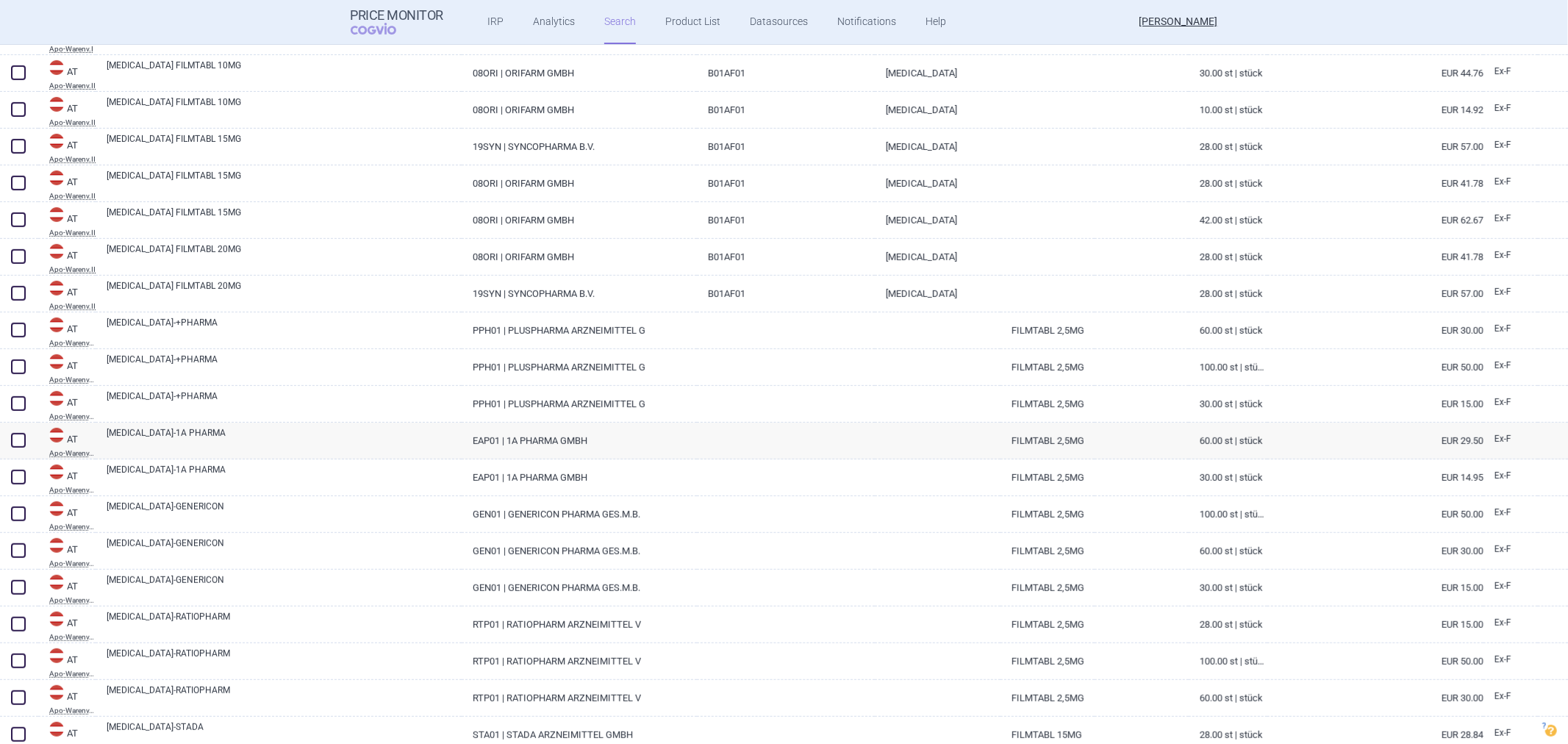
scroll to position [736, 0]
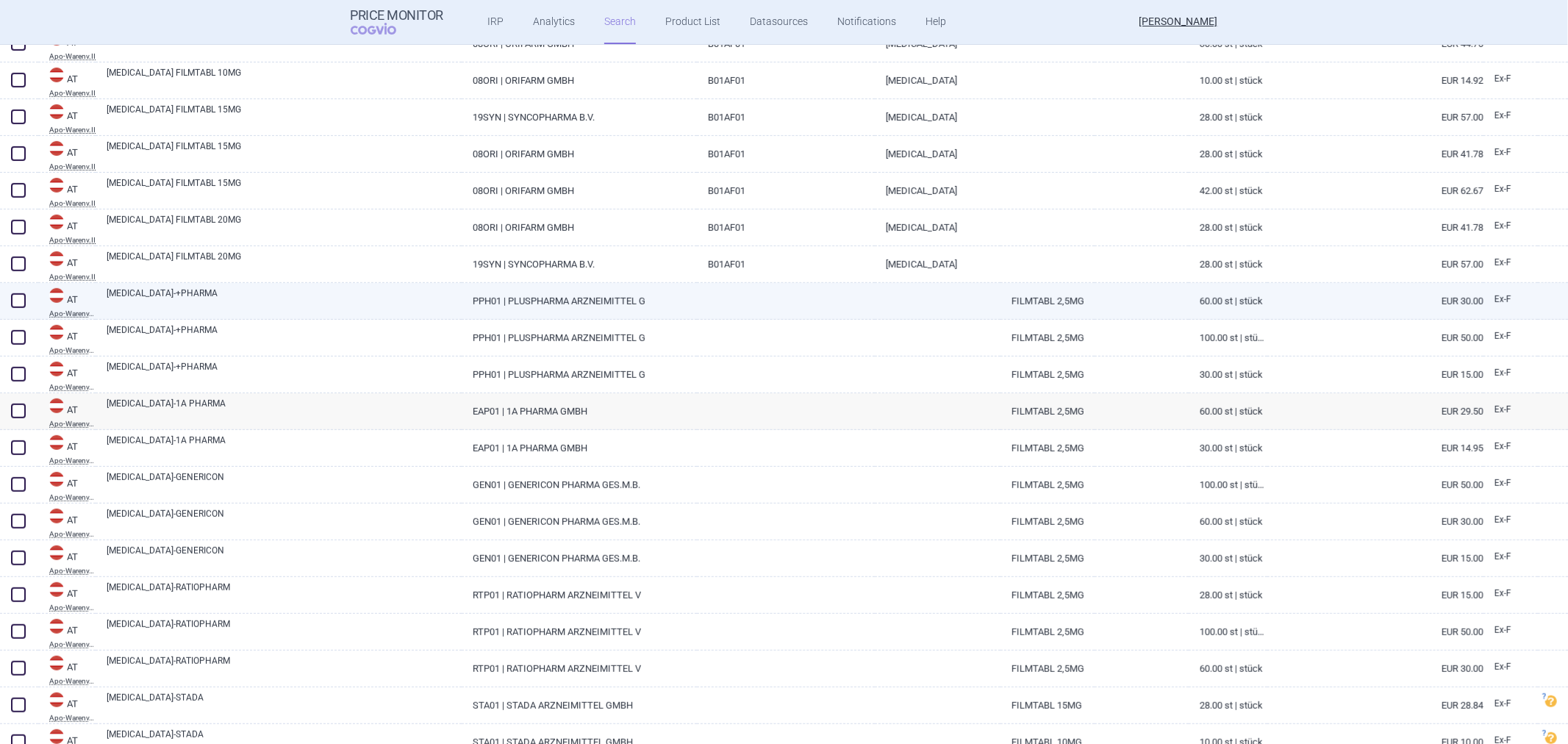
click at [684, 305] on link "PPH01 | PLUSPHARMA ARZNEIMITTEL G" at bounding box center [580, 301] width 235 height 36
select select "EUR"
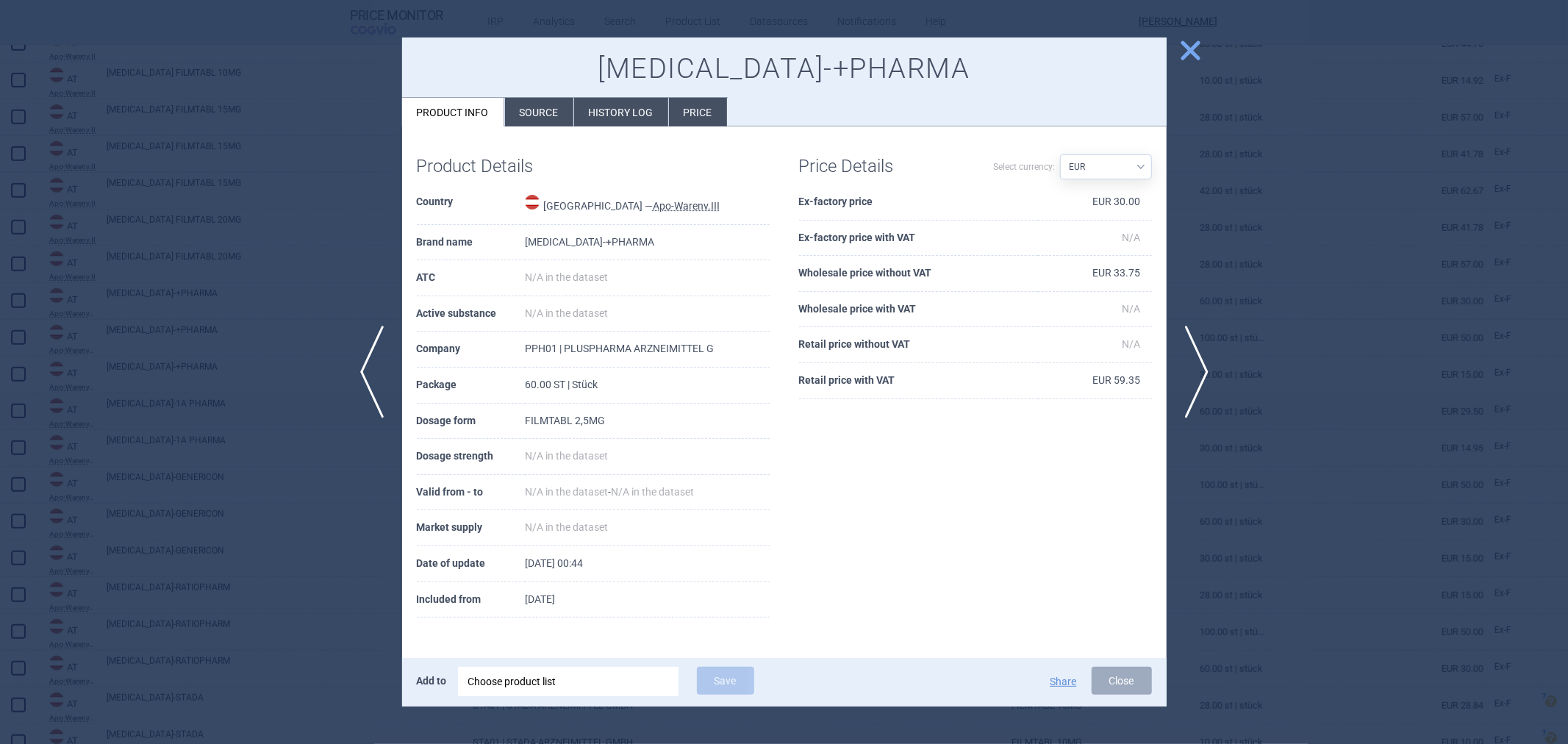
click at [272, 184] on div at bounding box center [784, 372] width 1568 height 744
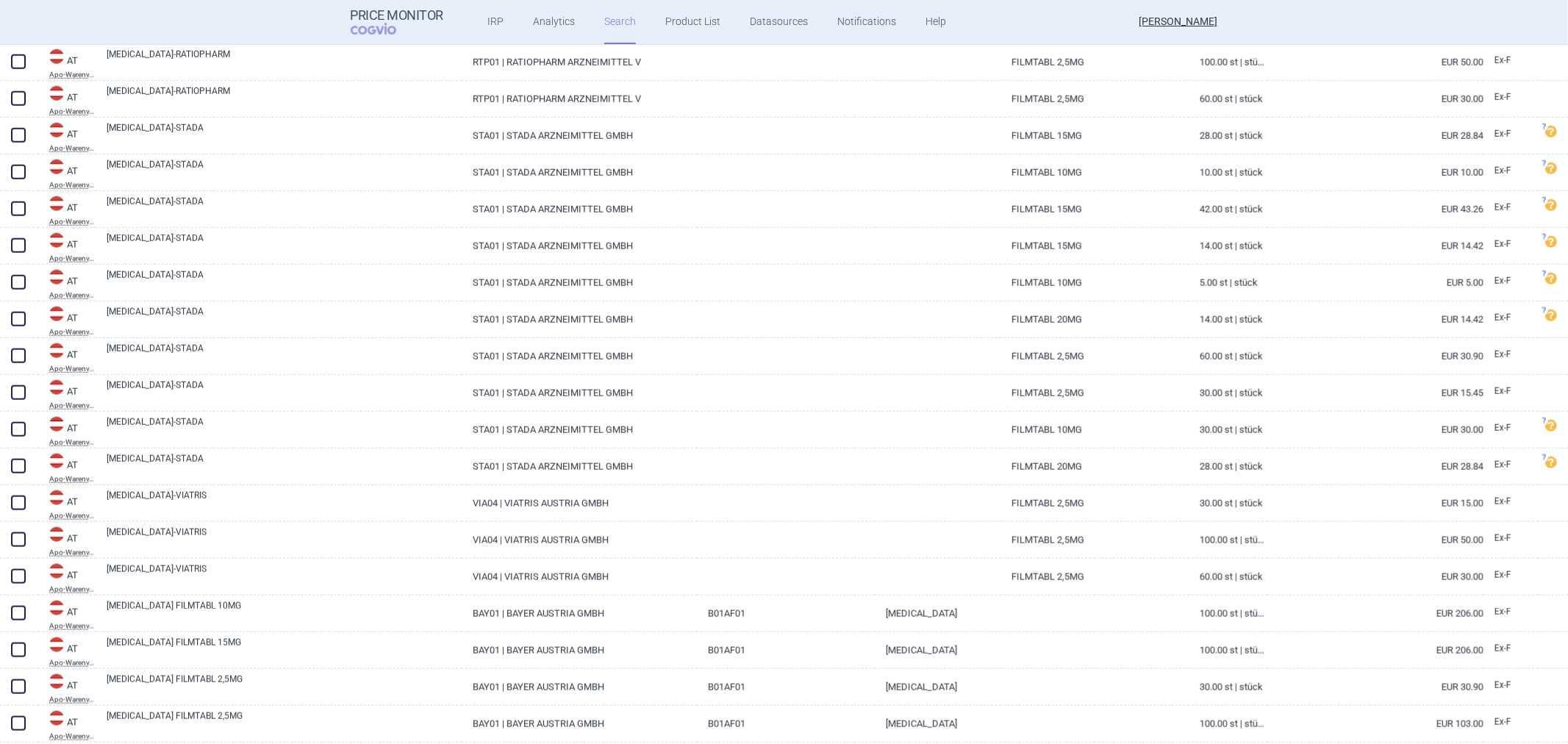
scroll to position [1225, 0]
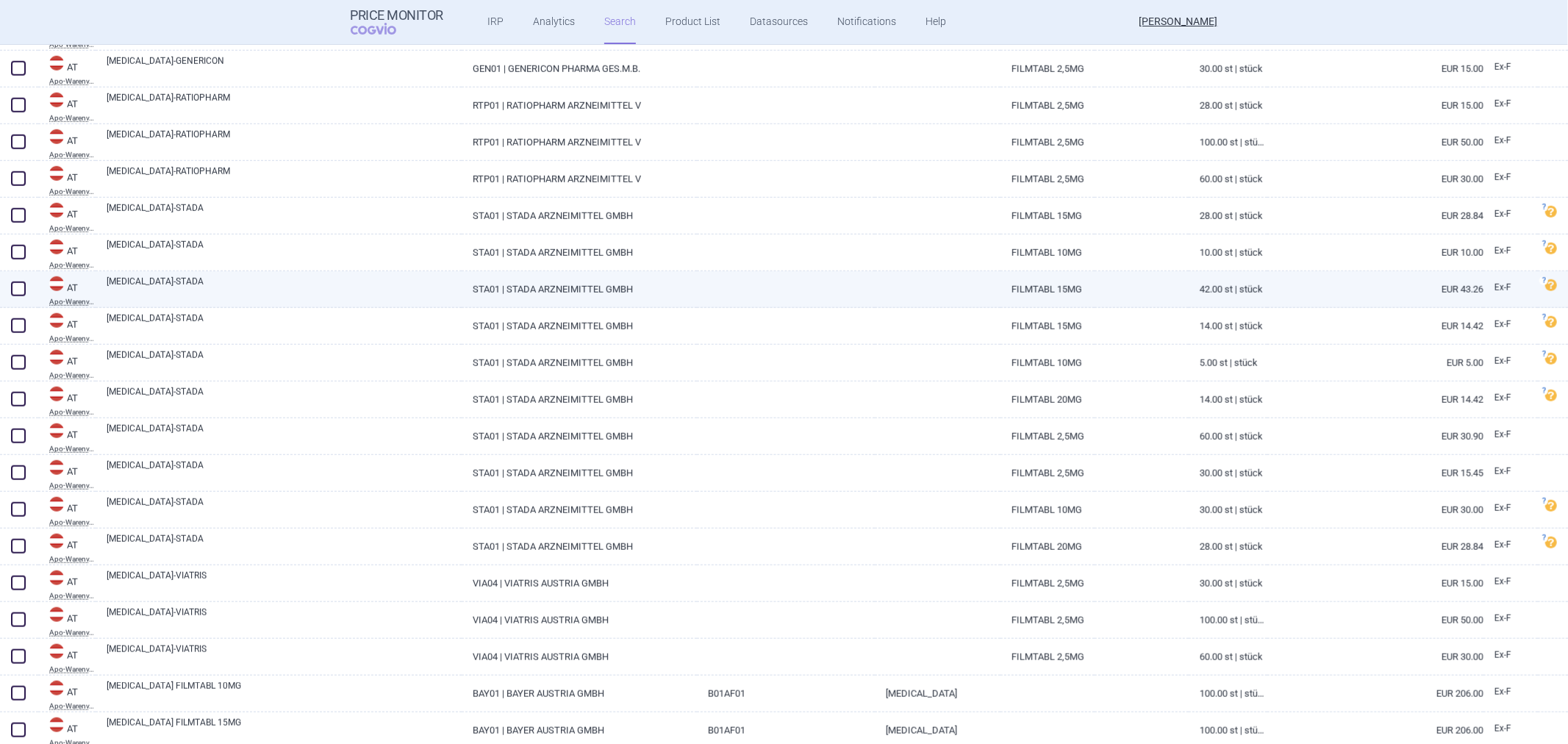
click at [888, 288] on link at bounding box center [938, 284] width 126 height 26
select select "EUR"
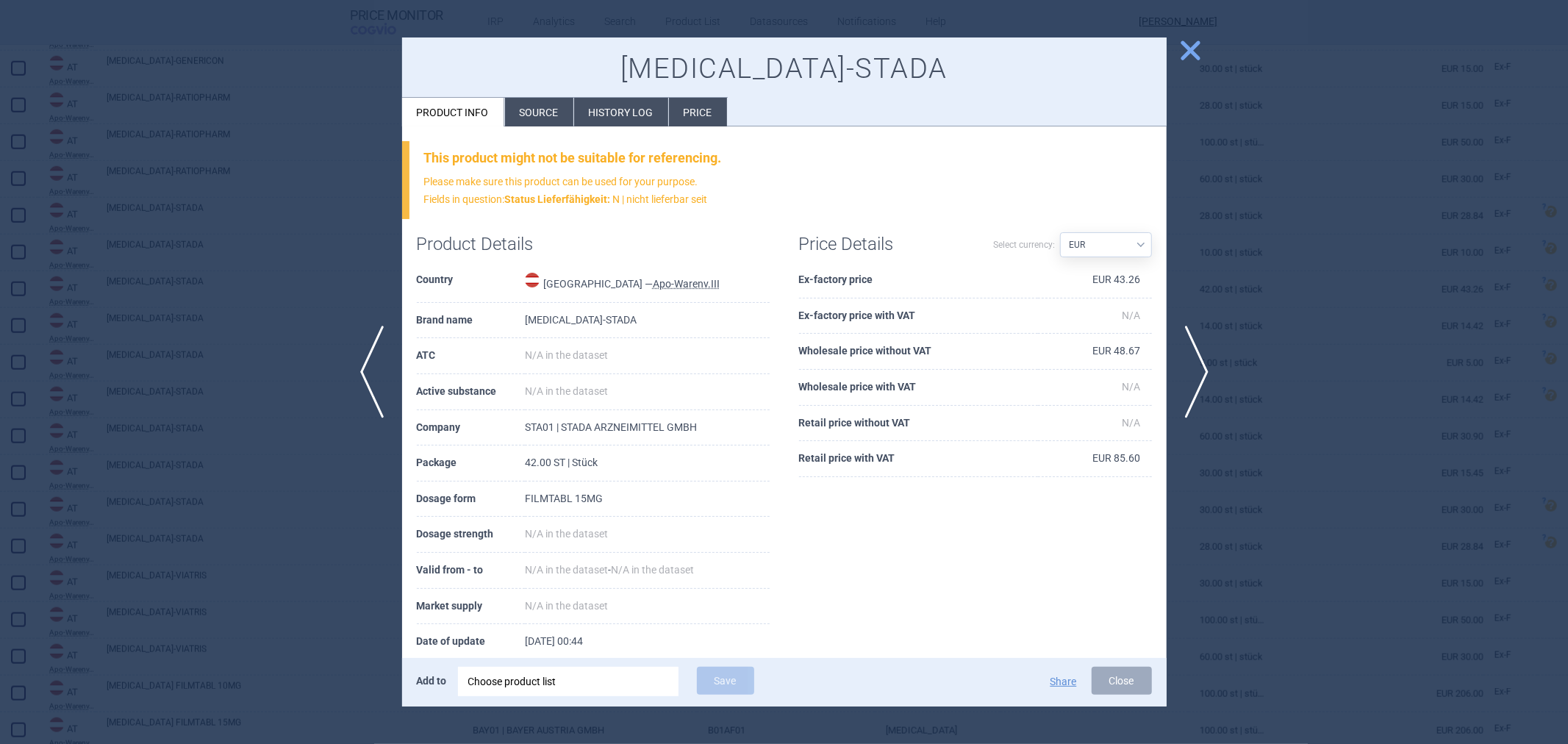
click at [363, 216] on div at bounding box center [784, 372] width 1568 height 744
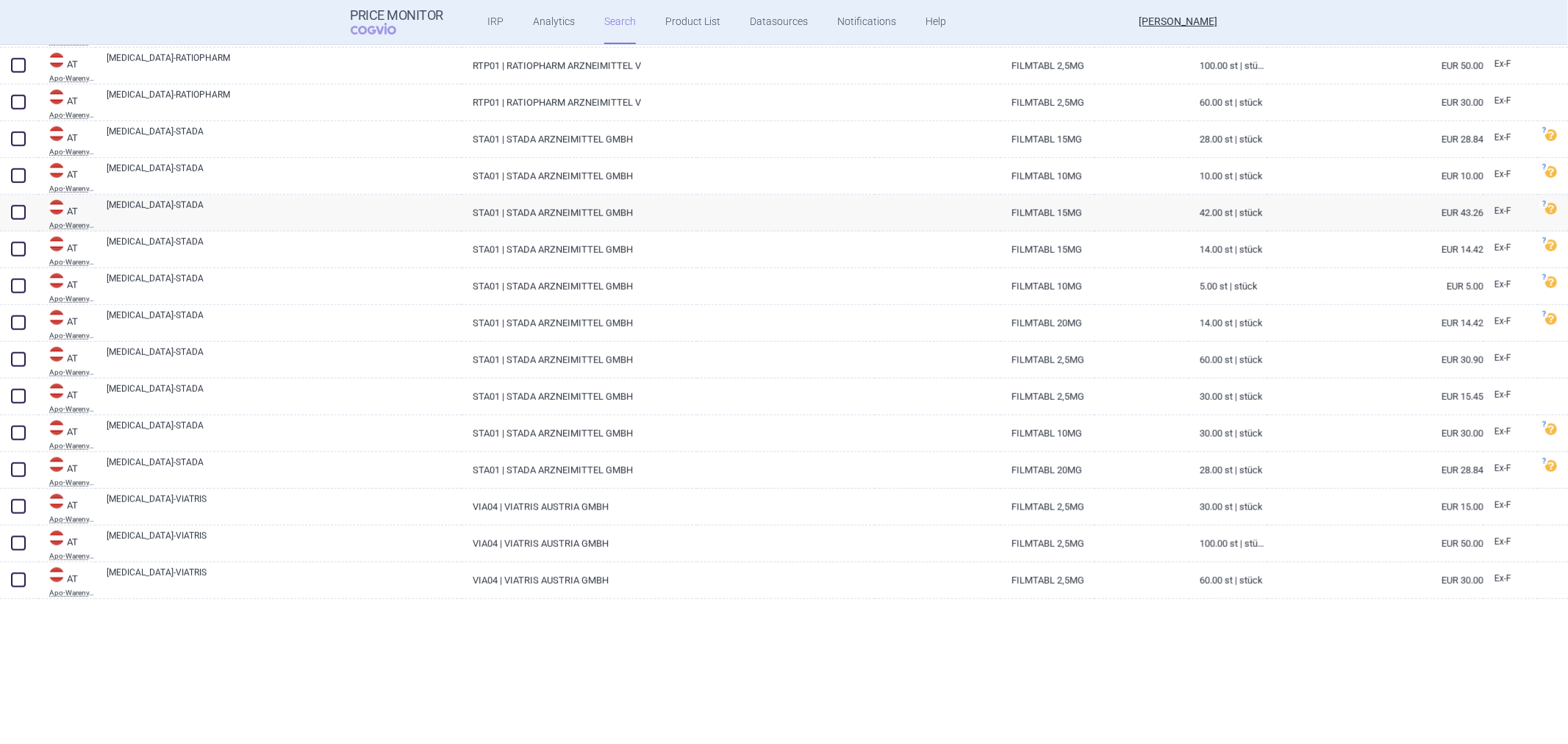
scroll to position [1307, 0]
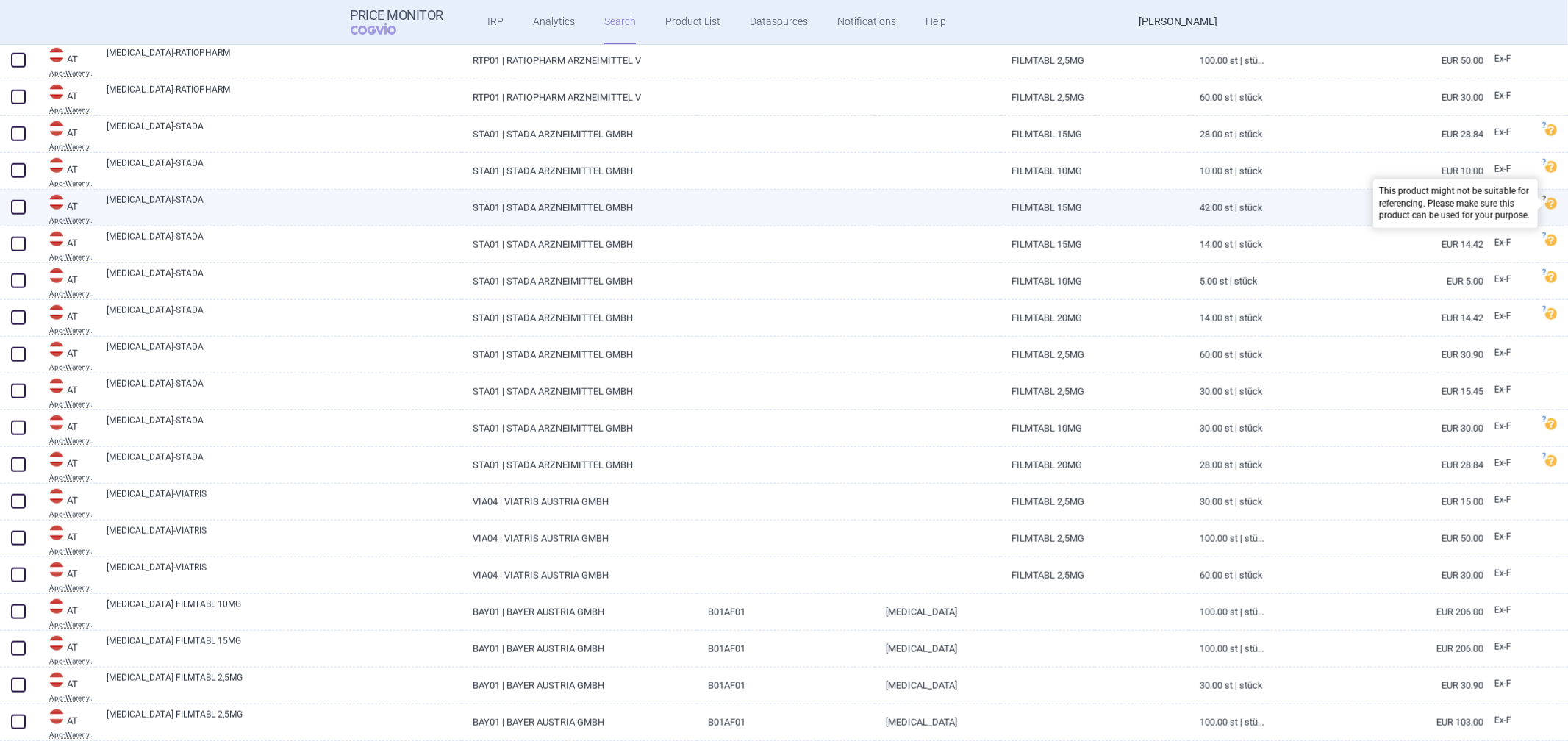
click at [1545, 202] on span at bounding box center [1551, 203] width 11 height 11
select select "EUR"
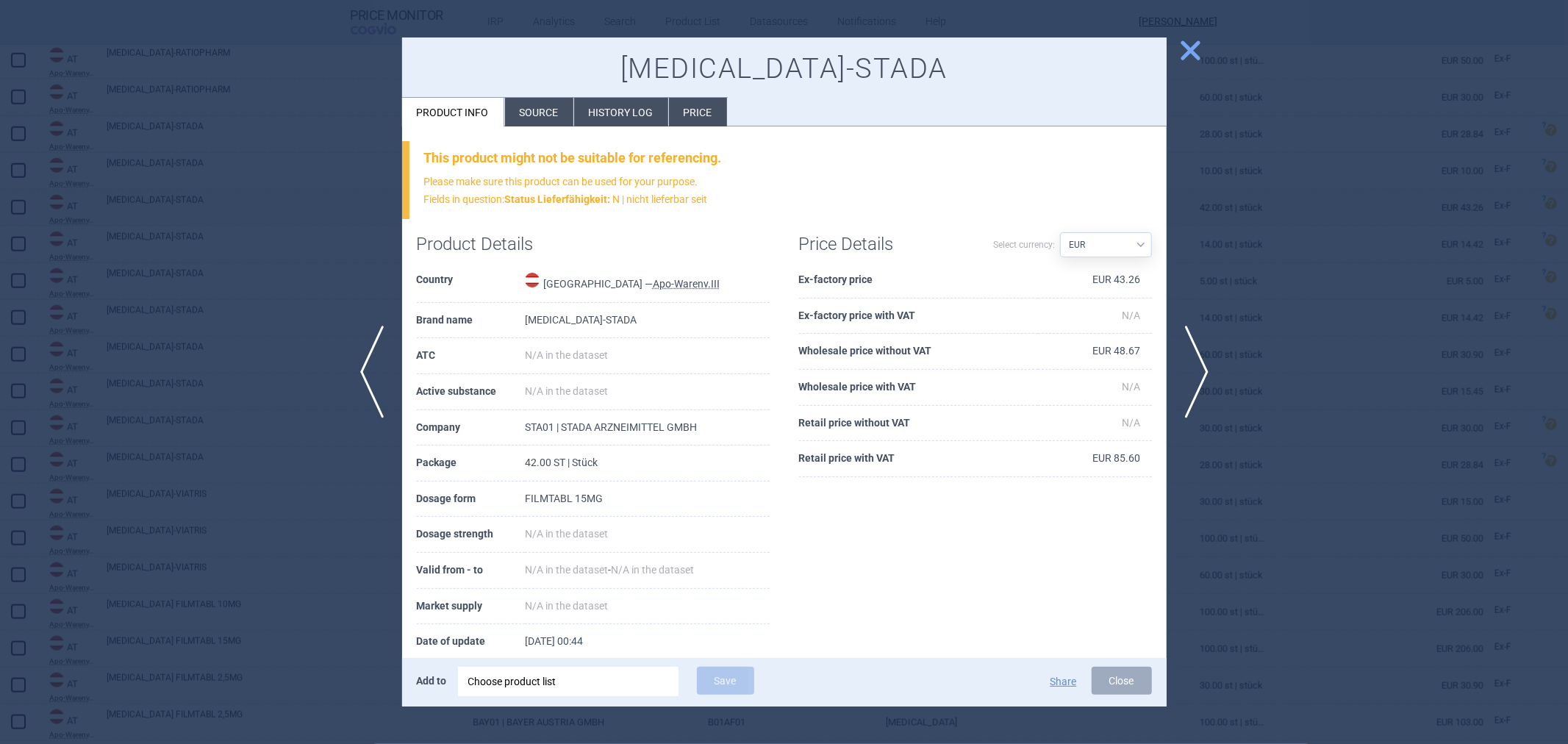
click at [566, 198] on strong "Status Lieferfähigkeit :" at bounding box center [558, 199] width 106 height 11
click at [771, 194] on p "Please make sure this product can be used for your purpose. Fields in question:…" at bounding box center [788, 191] width 728 height 35
click at [362, 219] on div at bounding box center [784, 372] width 1568 height 744
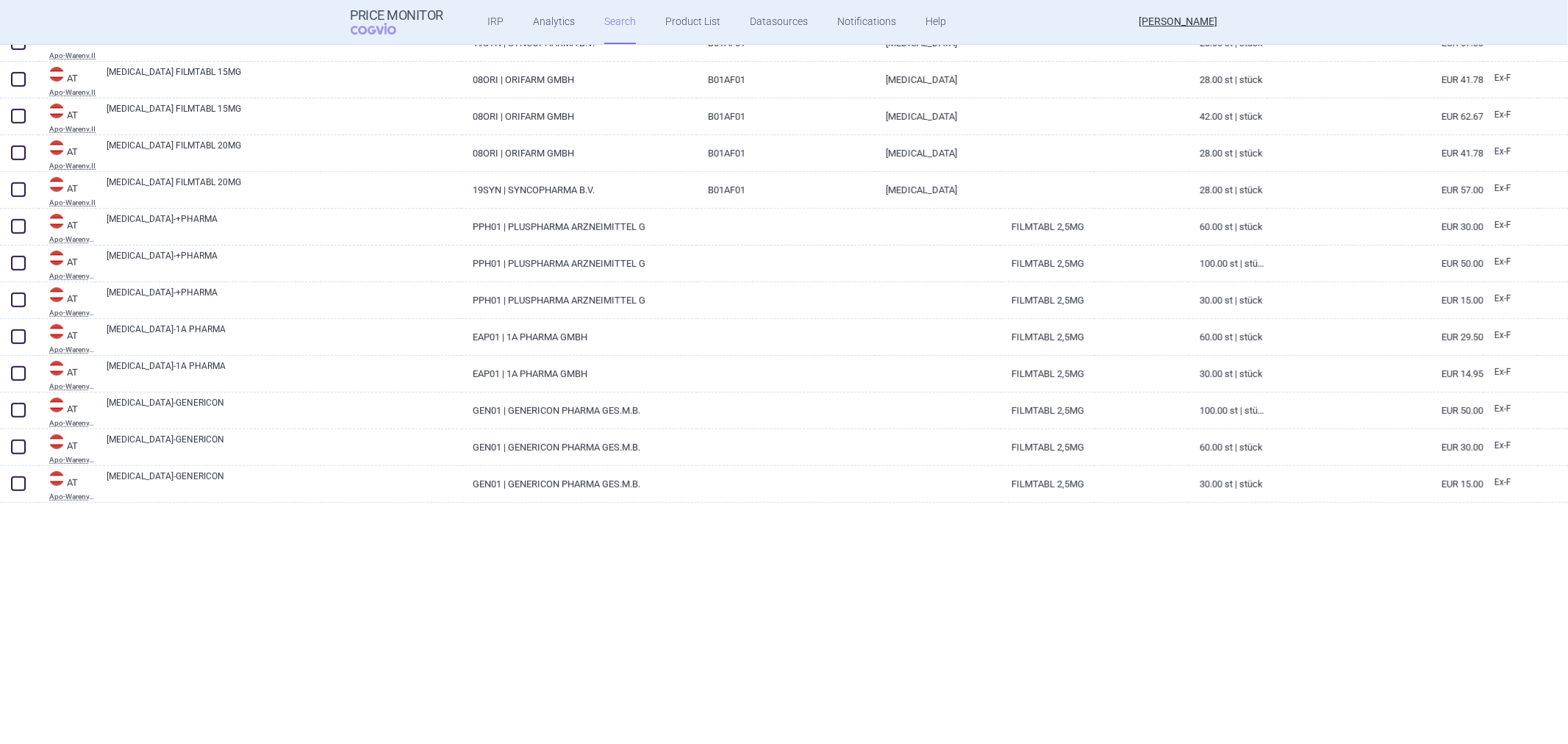
scroll to position [490, 0]
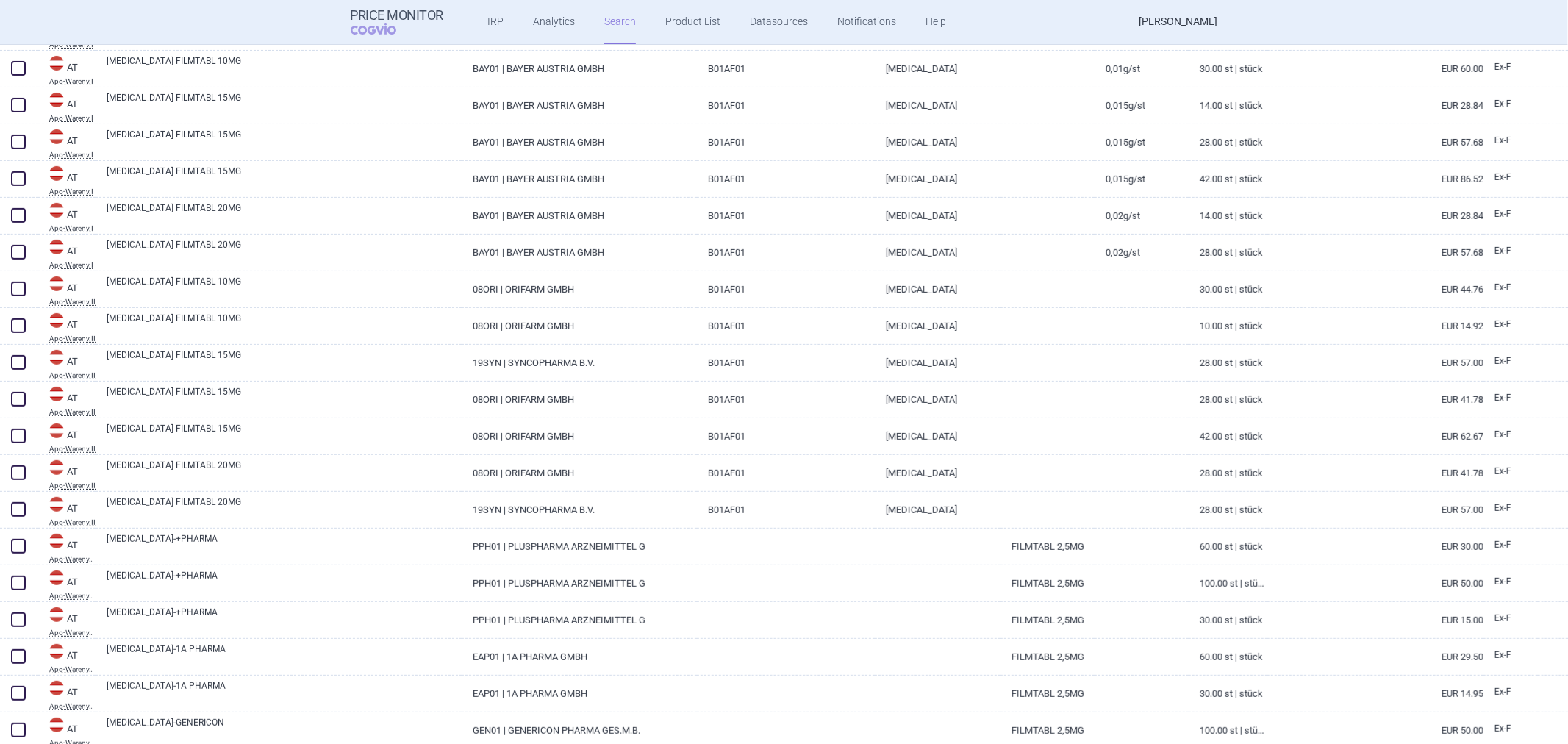
select select "atc"
select select "activeSubstance"
select select "brandName"
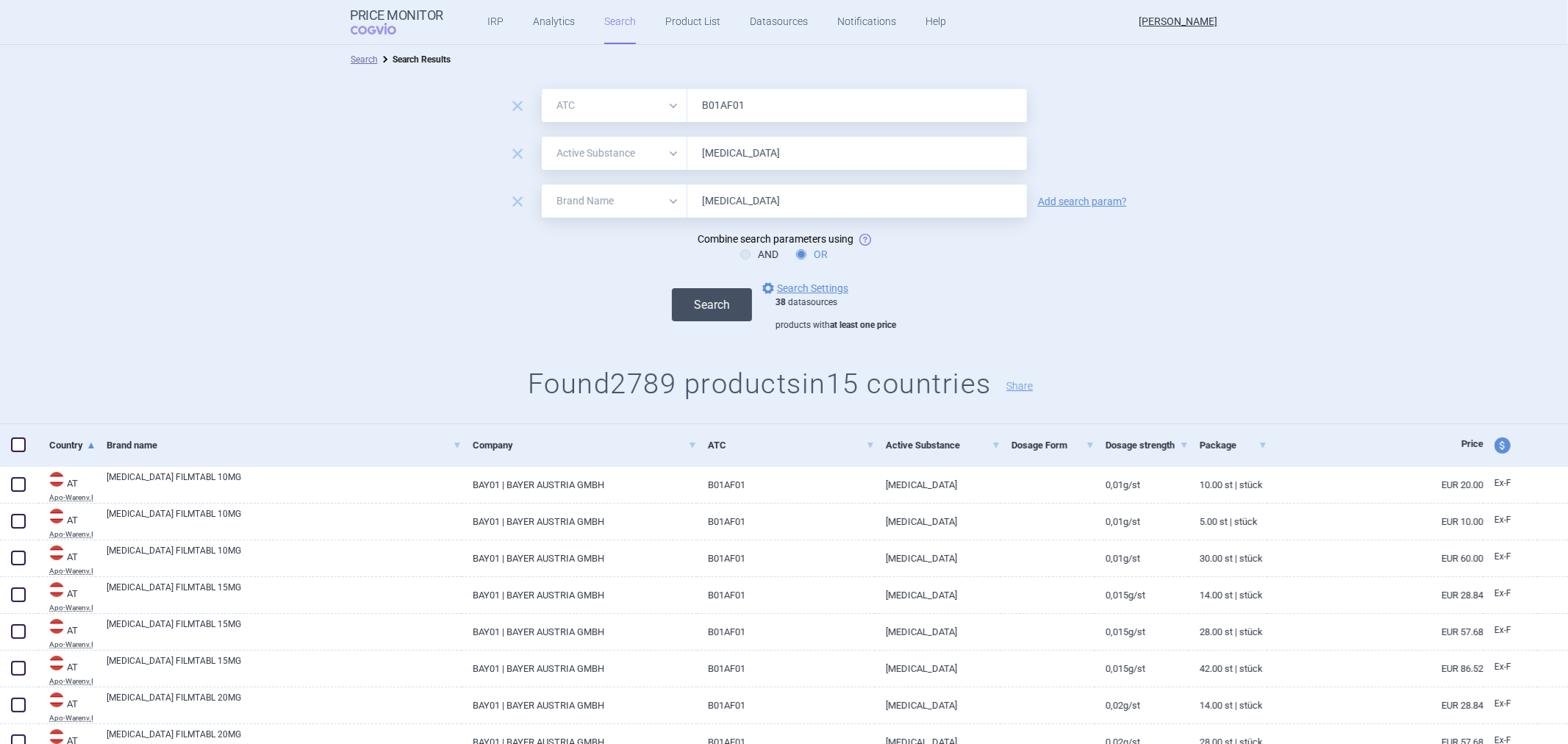
click at [700, 319] on button "Search" at bounding box center [712, 305] width 80 height 33
click at [611, 296] on div "Search options Search Settings 38 datasources products with at least one price" at bounding box center [784, 305] width 1568 height 52
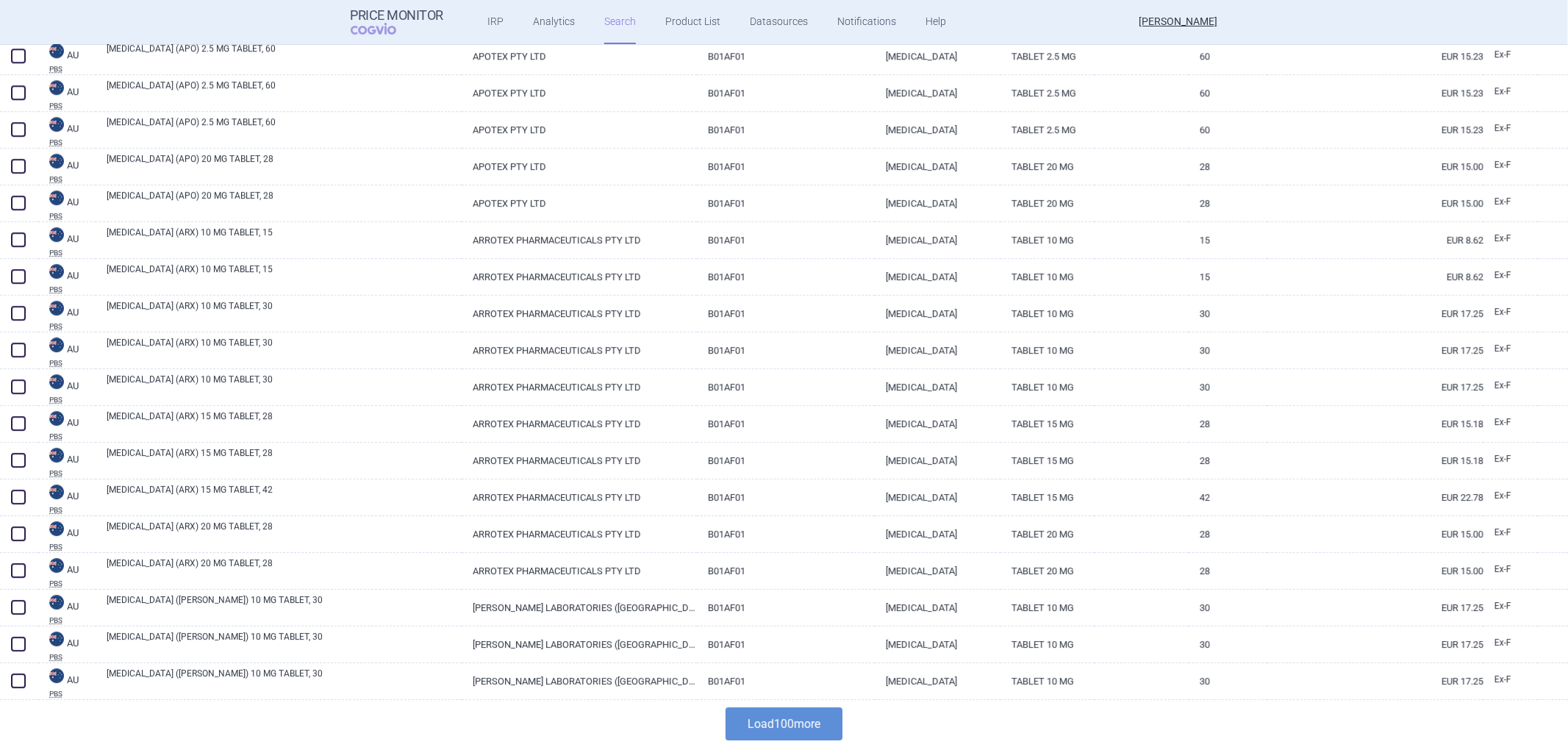
scroll to position [3447, 0]
click at [756, 725] on button "Load 100 more" at bounding box center [784, 721] width 117 height 33
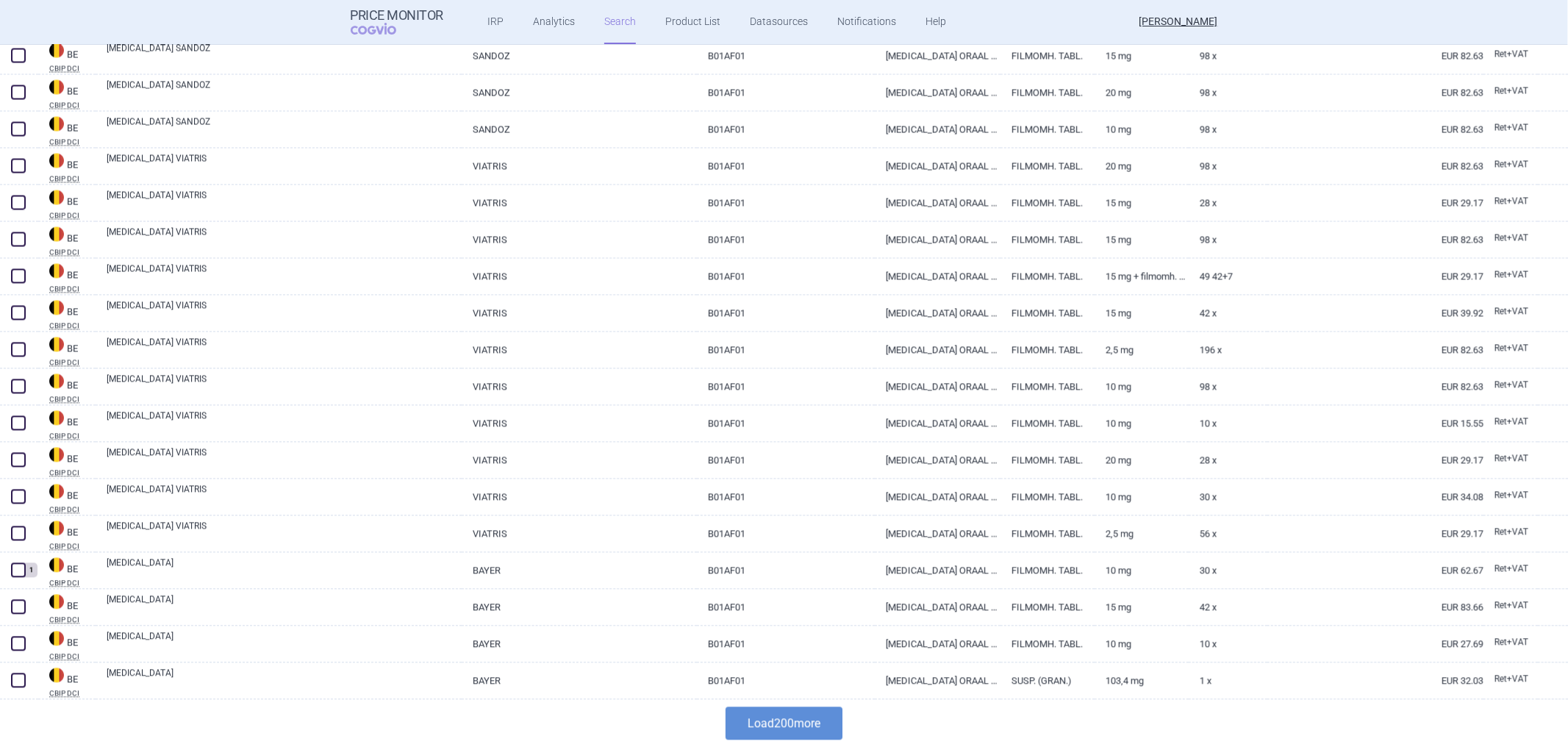
scroll to position [7125, 0]
click at [780, 717] on button "Load 200 more" at bounding box center [784, 721] width 117 height 33
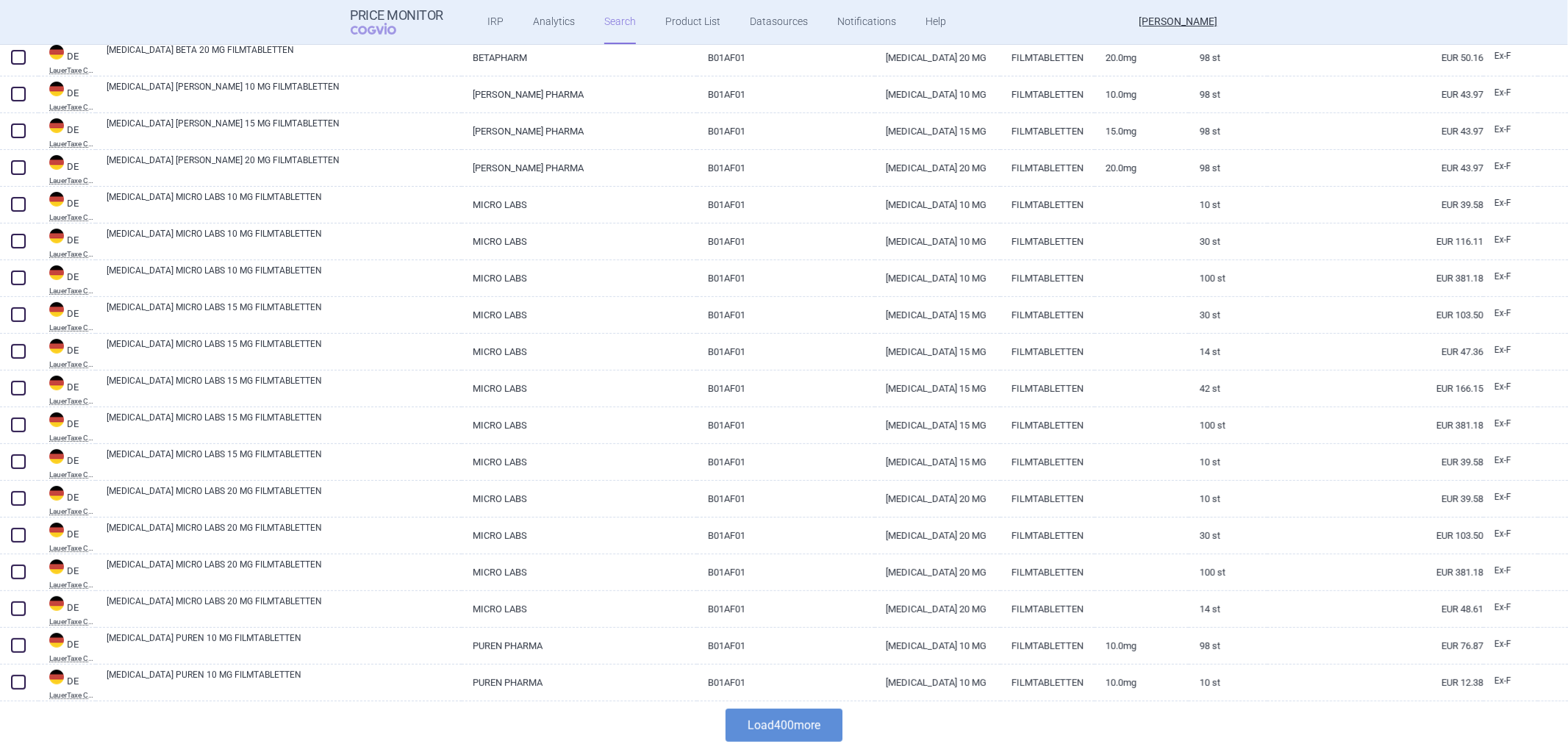
scroll to position [14480, 0]
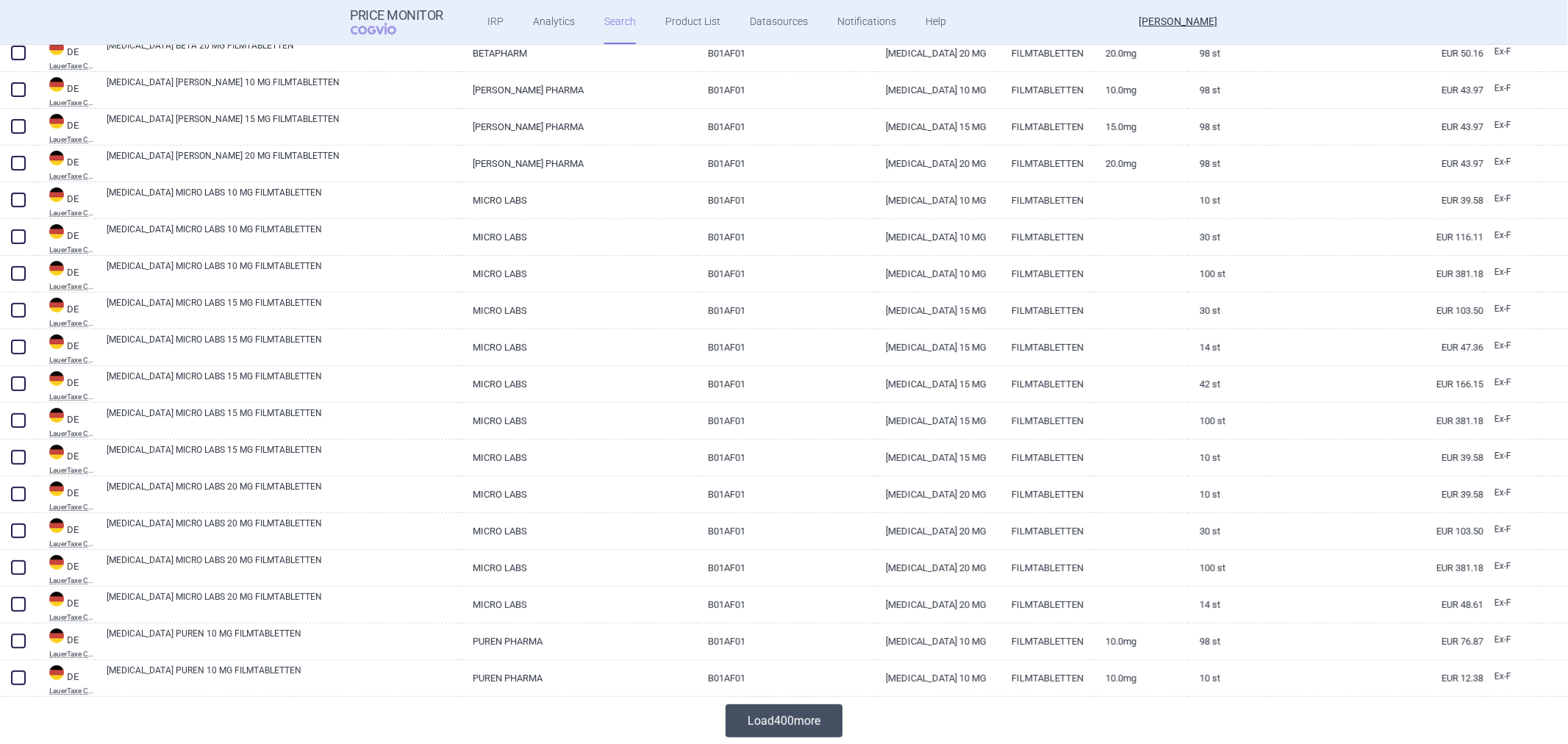
click at [761, 719] on button "Load 400 more" at bounding box center [784, 721] width 117 height 33
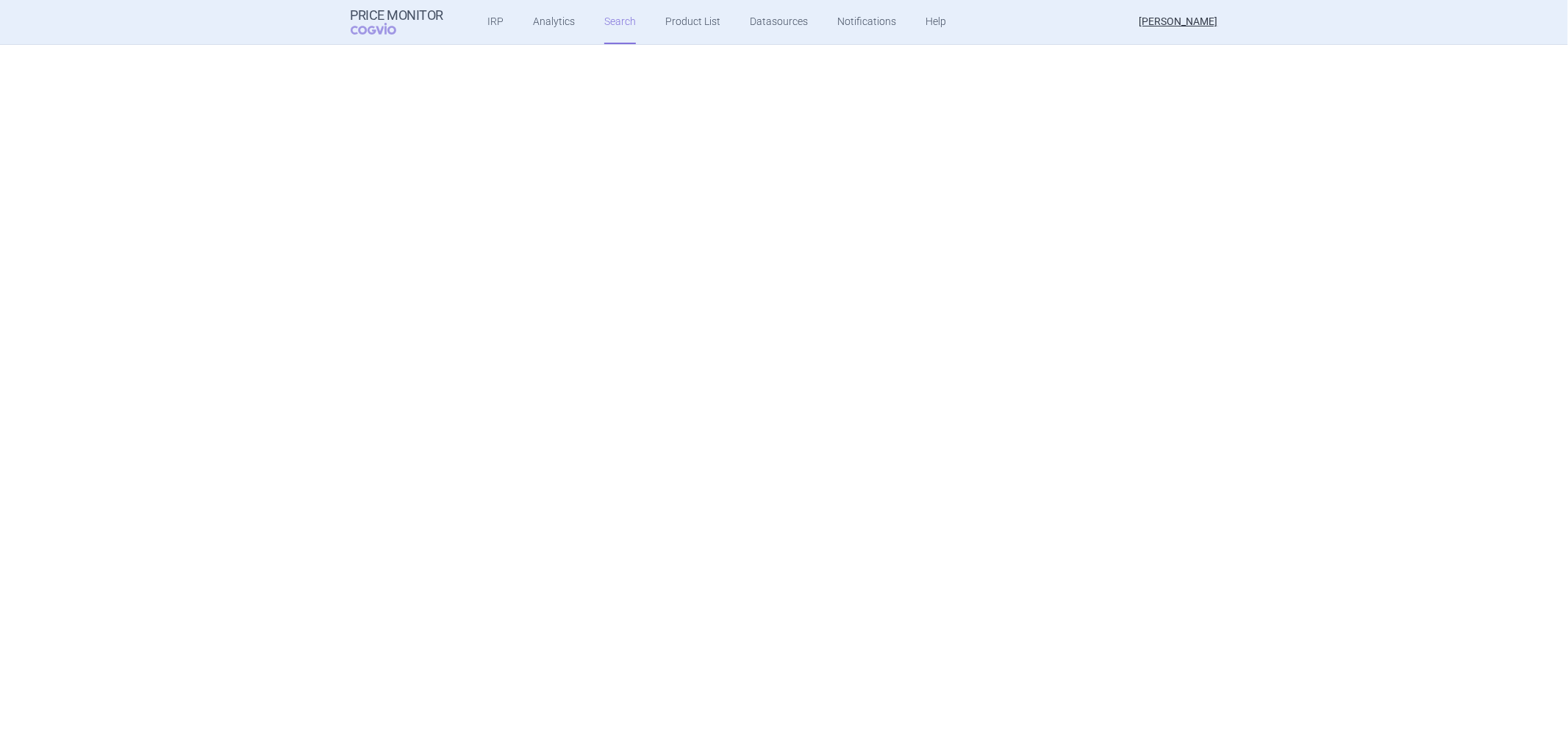
scroll to position [863, 0]
select select "atc"
select select "activeSubstance"
select select "brandName"
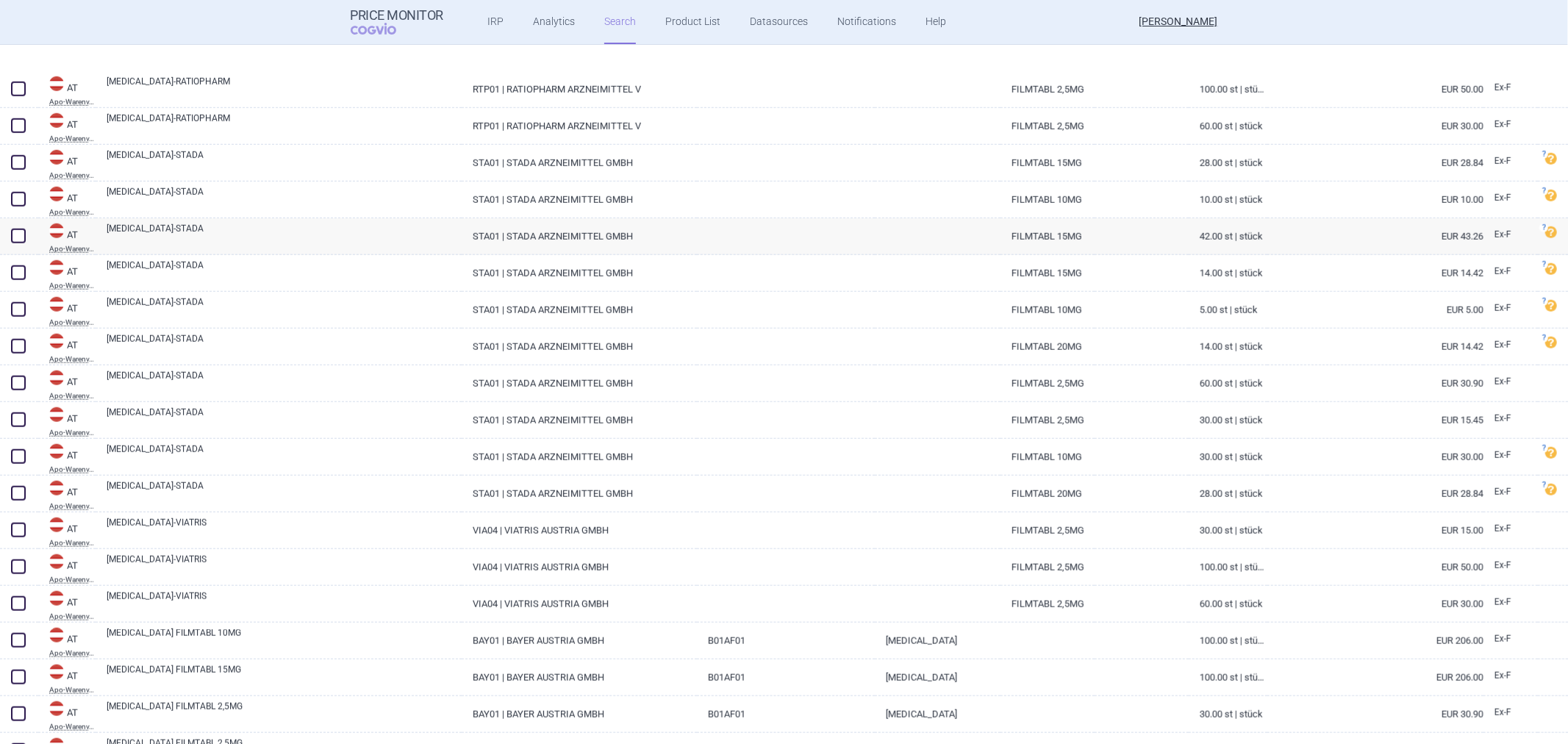
scroll to position [1388, 0]
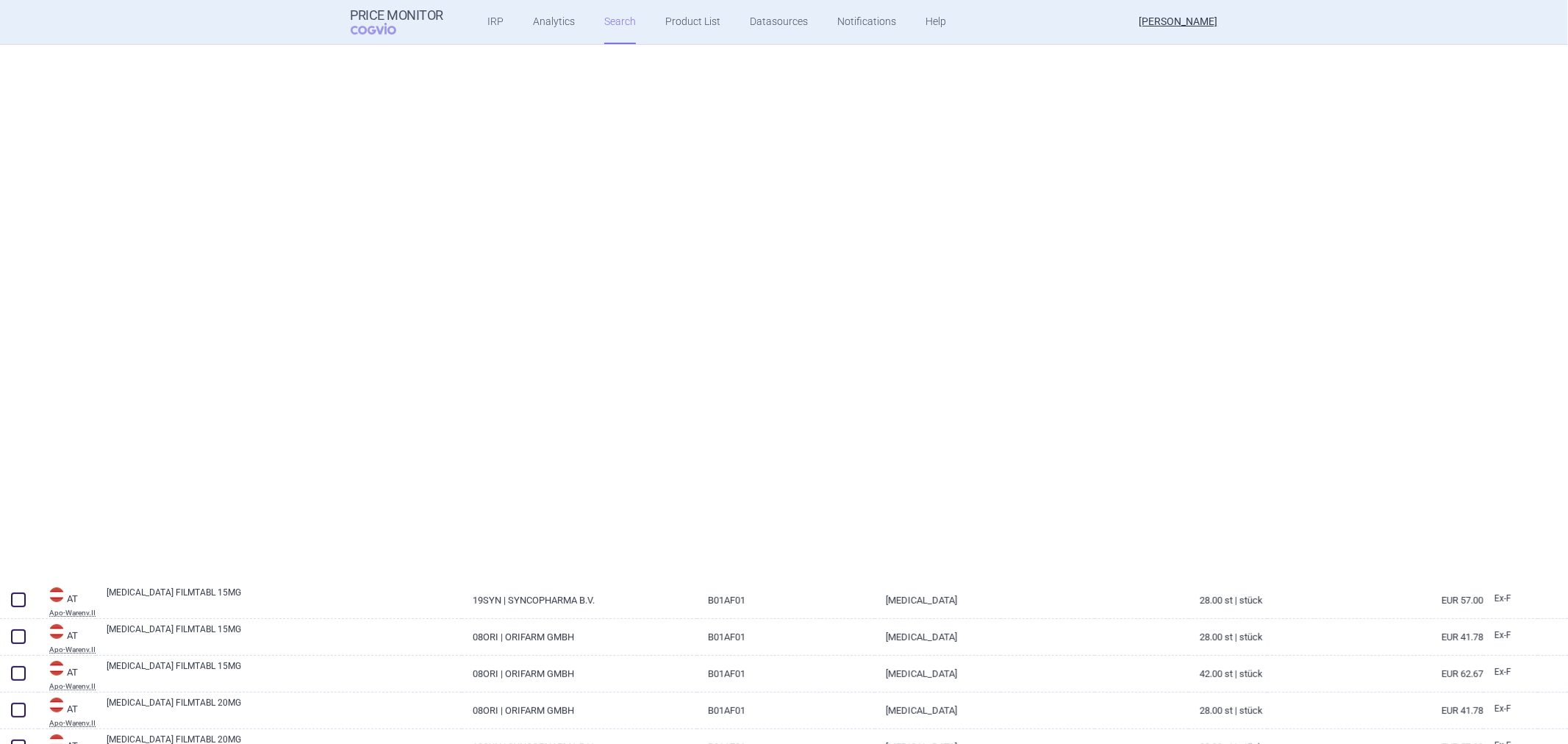
select select "atc"
select select "activeSubstance"
select select "brandName"
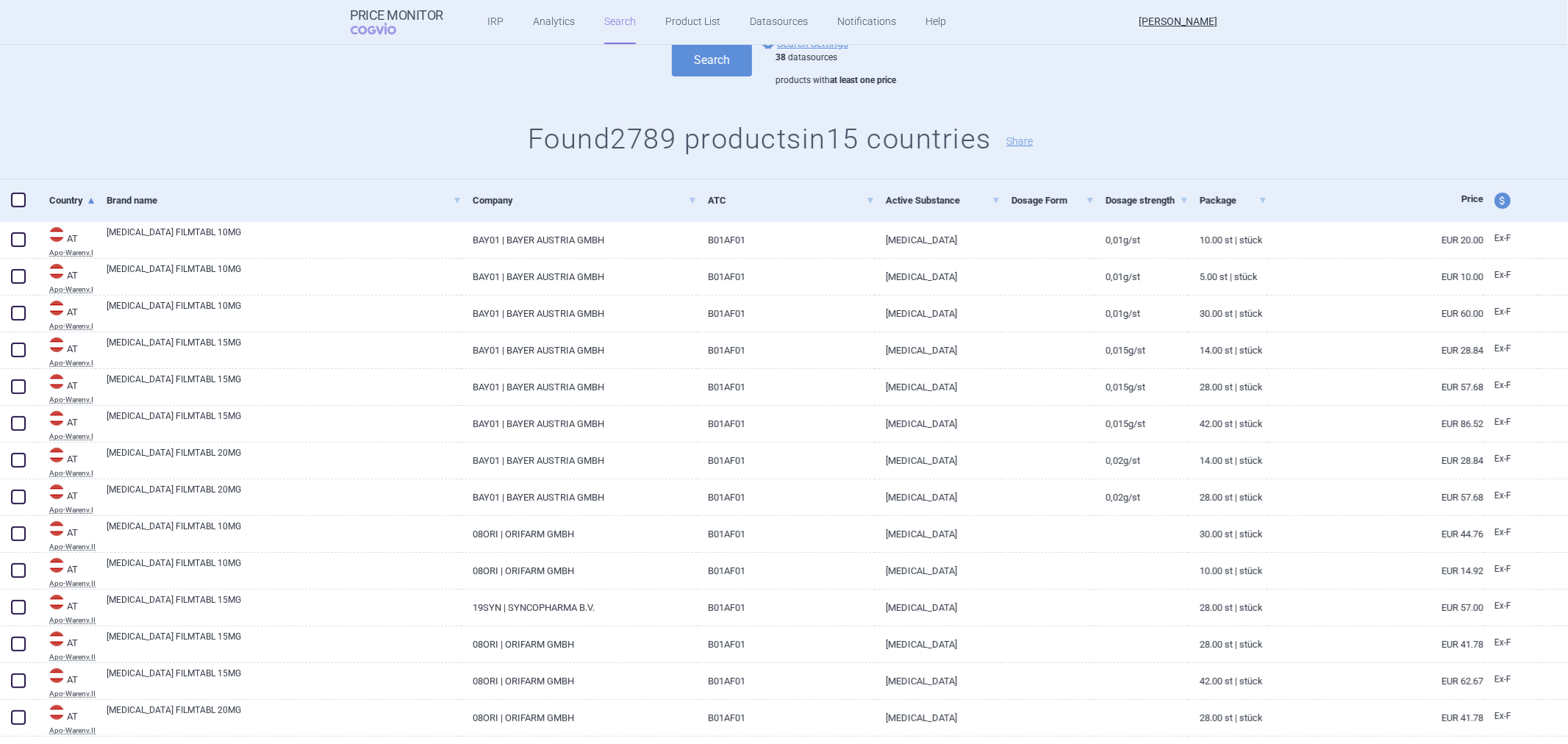
scroll to position [0, 0]
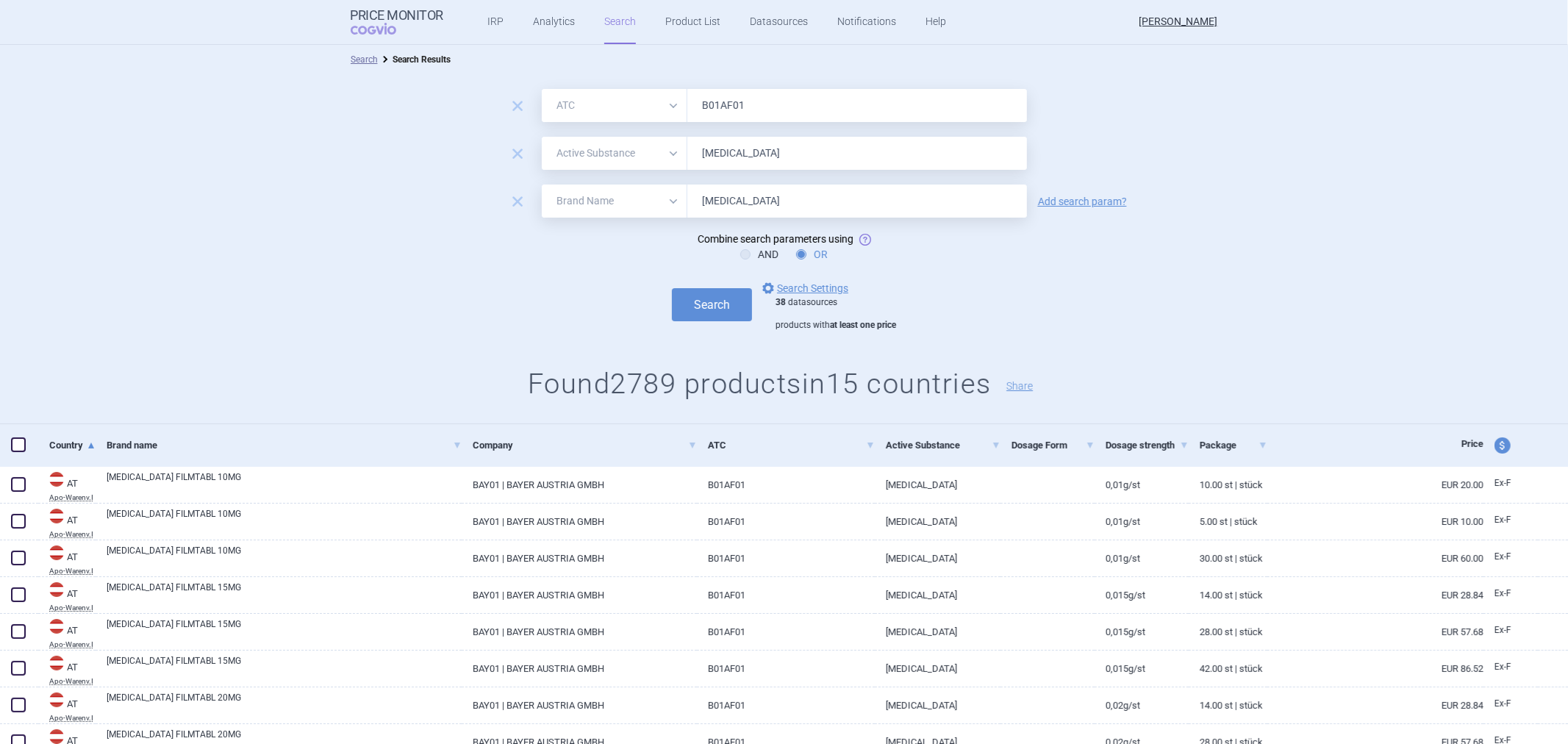
click at [846, 351] on div "remove All Brand Name ATC Company Active Substance Country Newer than B01AF01 r…" at bounding box center [784, 249] width 1568 height 350
click at [891, 305] on div "38 datasources products with at least one price" at bounding box center [836, 314] width 121 height 34
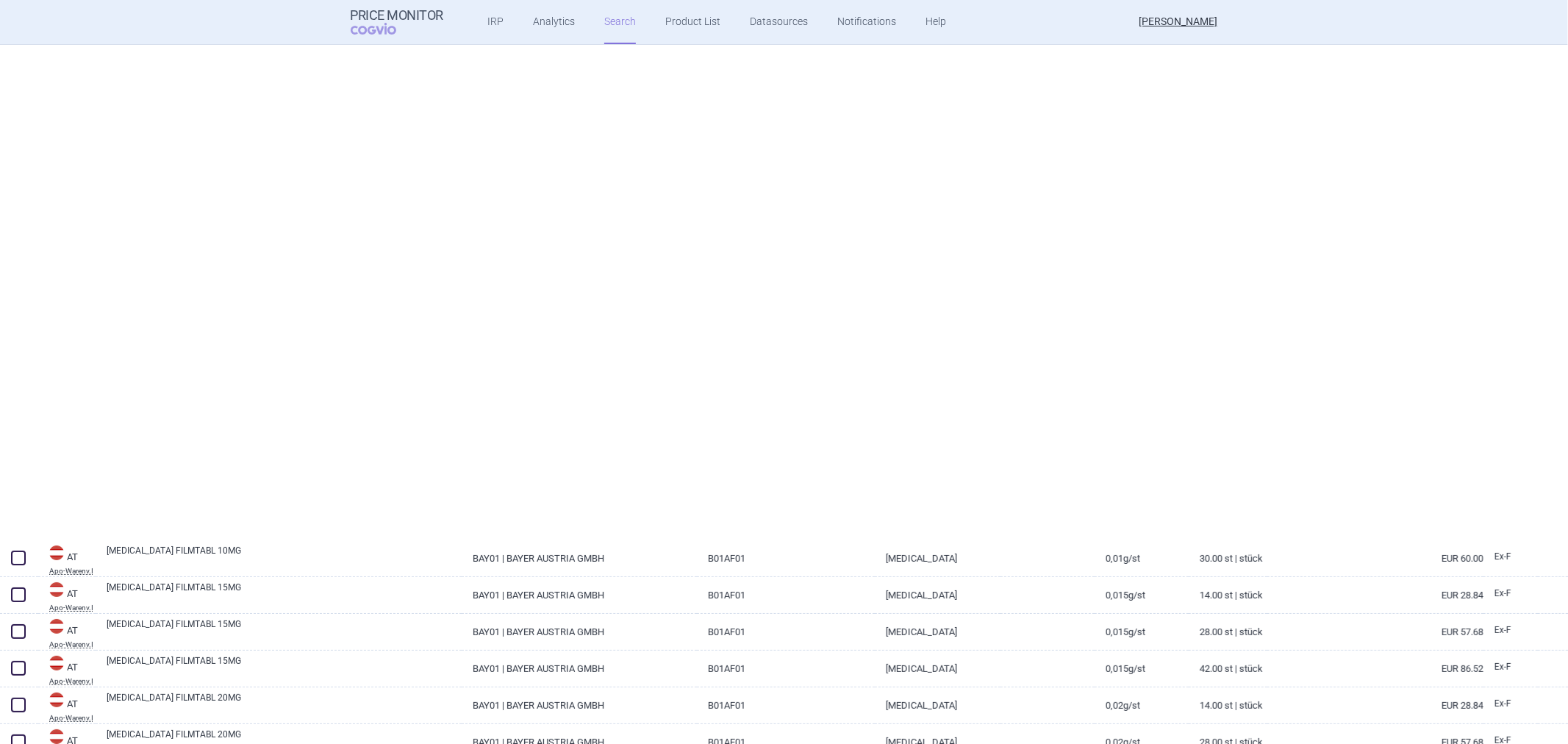
select select "atc"
select select "activeSubstance"
select select "brandName"
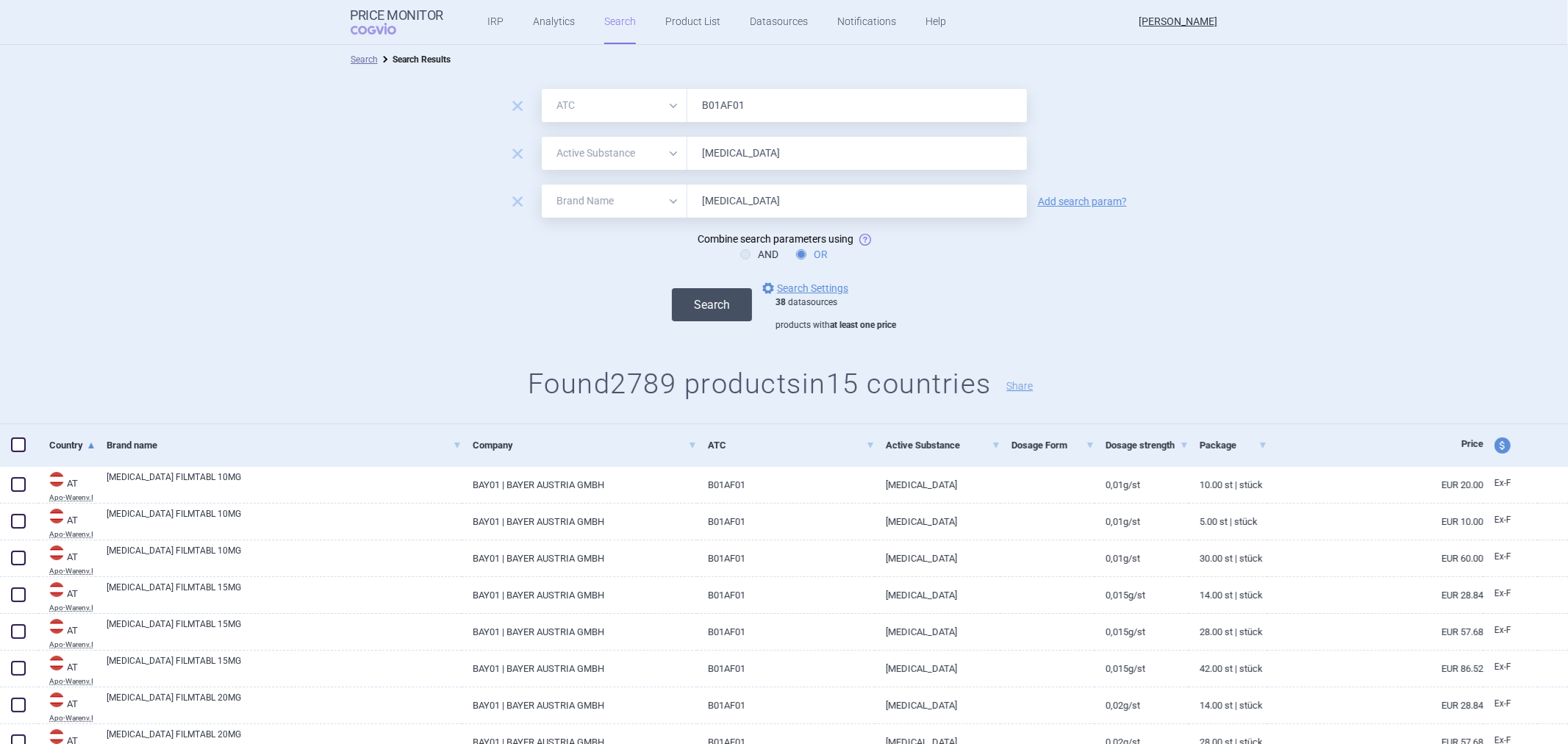
click at [707, 304] on button "Search" at bounding box center [712, 305] width 80 height 33
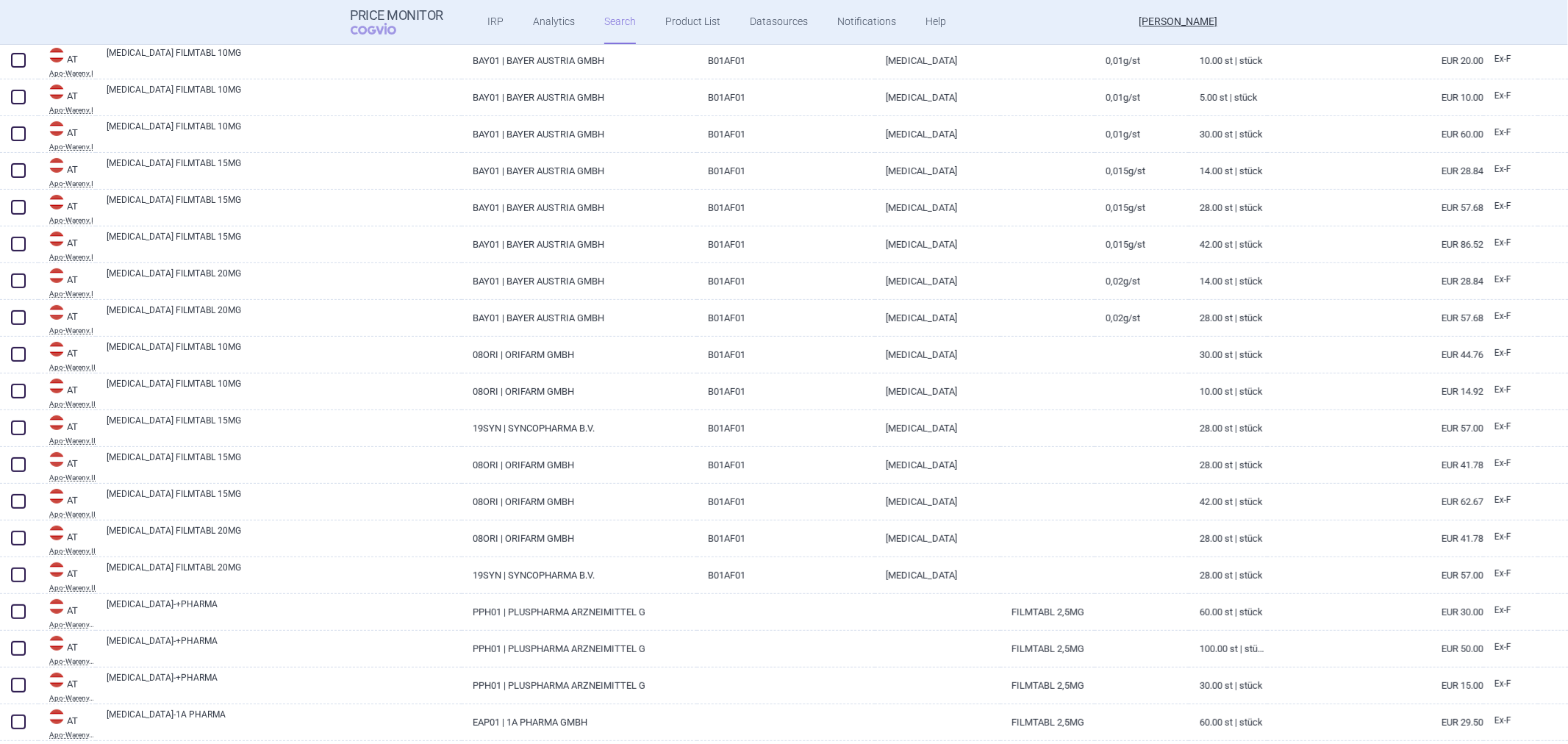
scroll to position [245, 0]
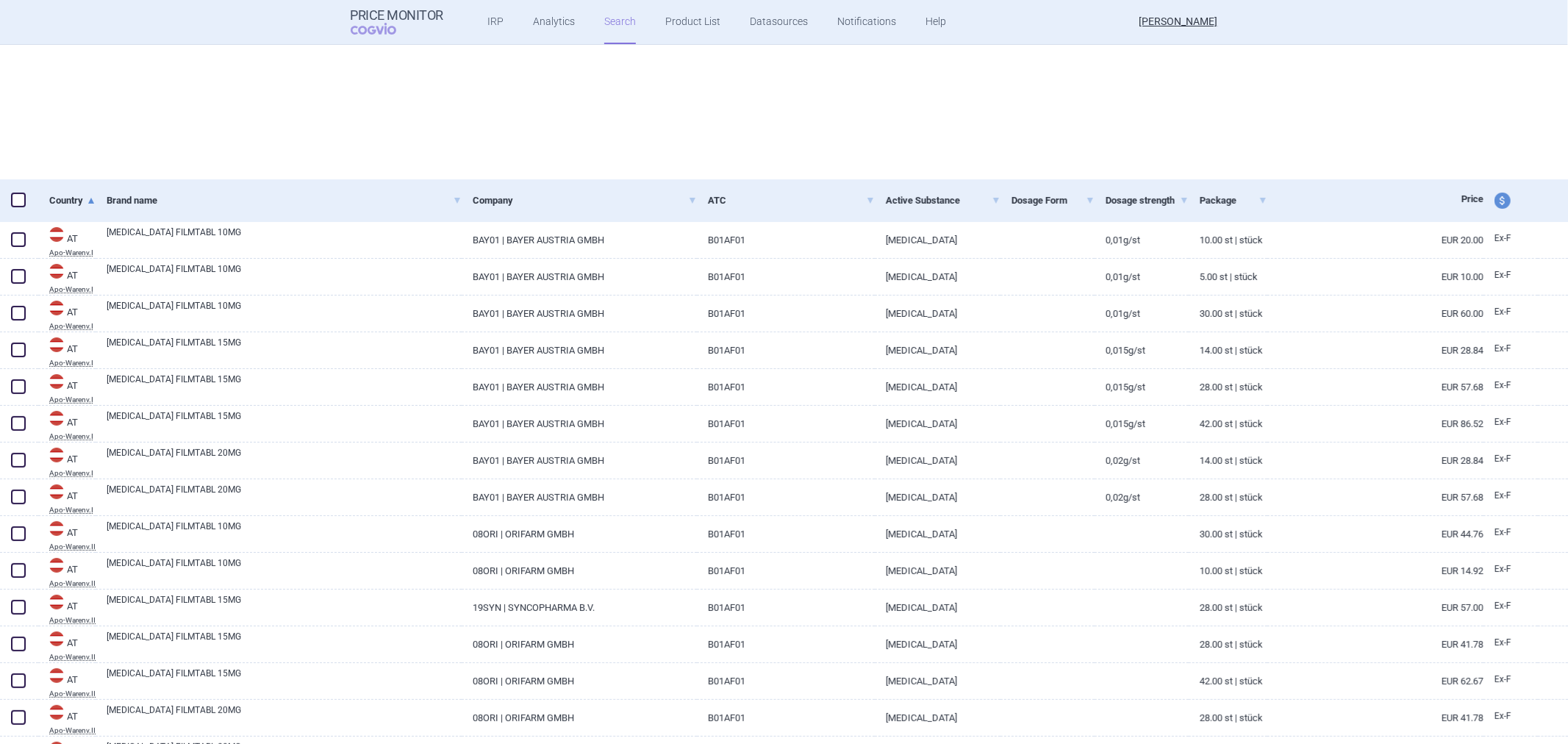
select select "atc"
select select "activeSubstance"
select select "brandName"
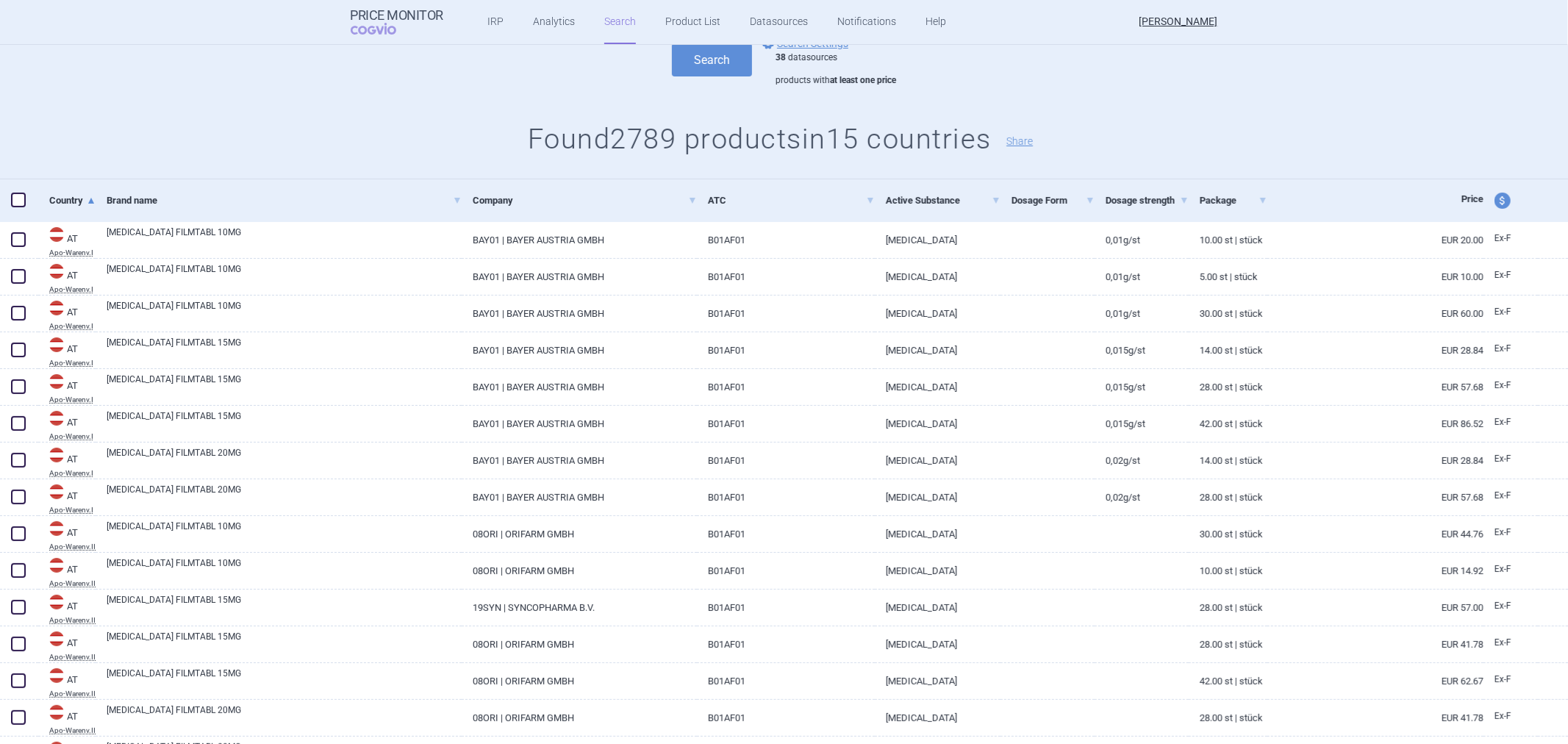
scroll to position [0, 0]
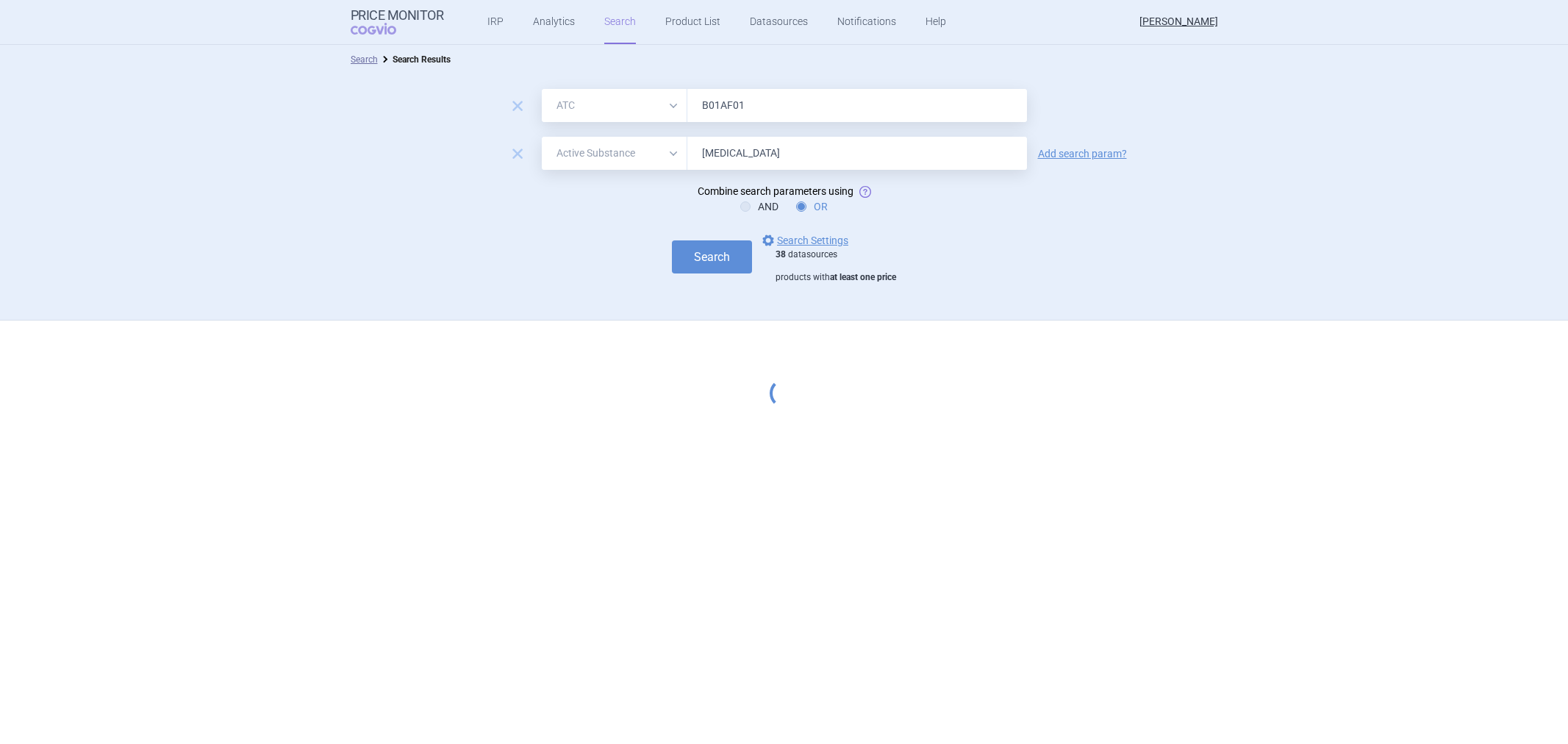
select select "atc"
select select "activeSubstance"
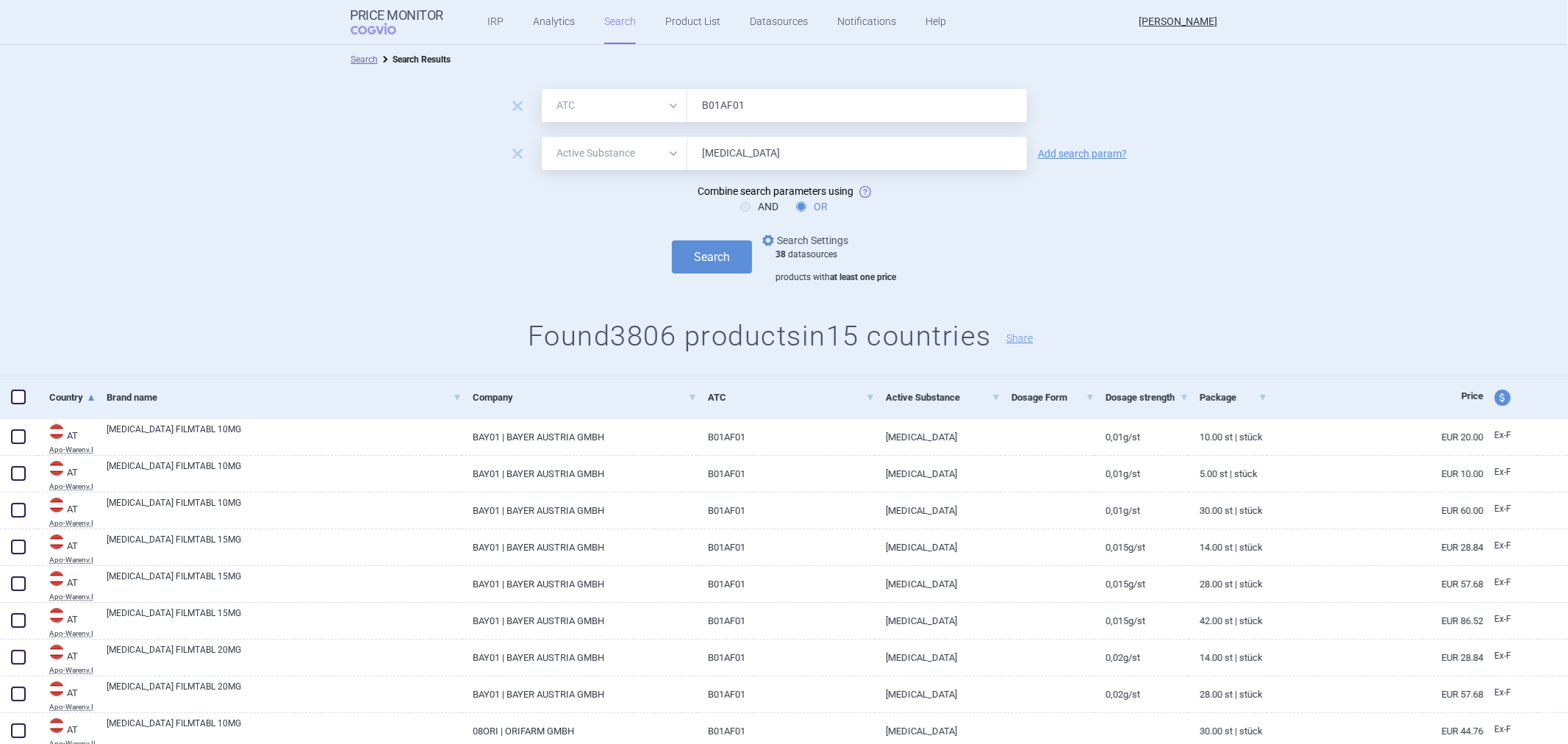
click at [813, 238] on link "options Search Settings" at bounding box center [803, 241] width 89 height 18
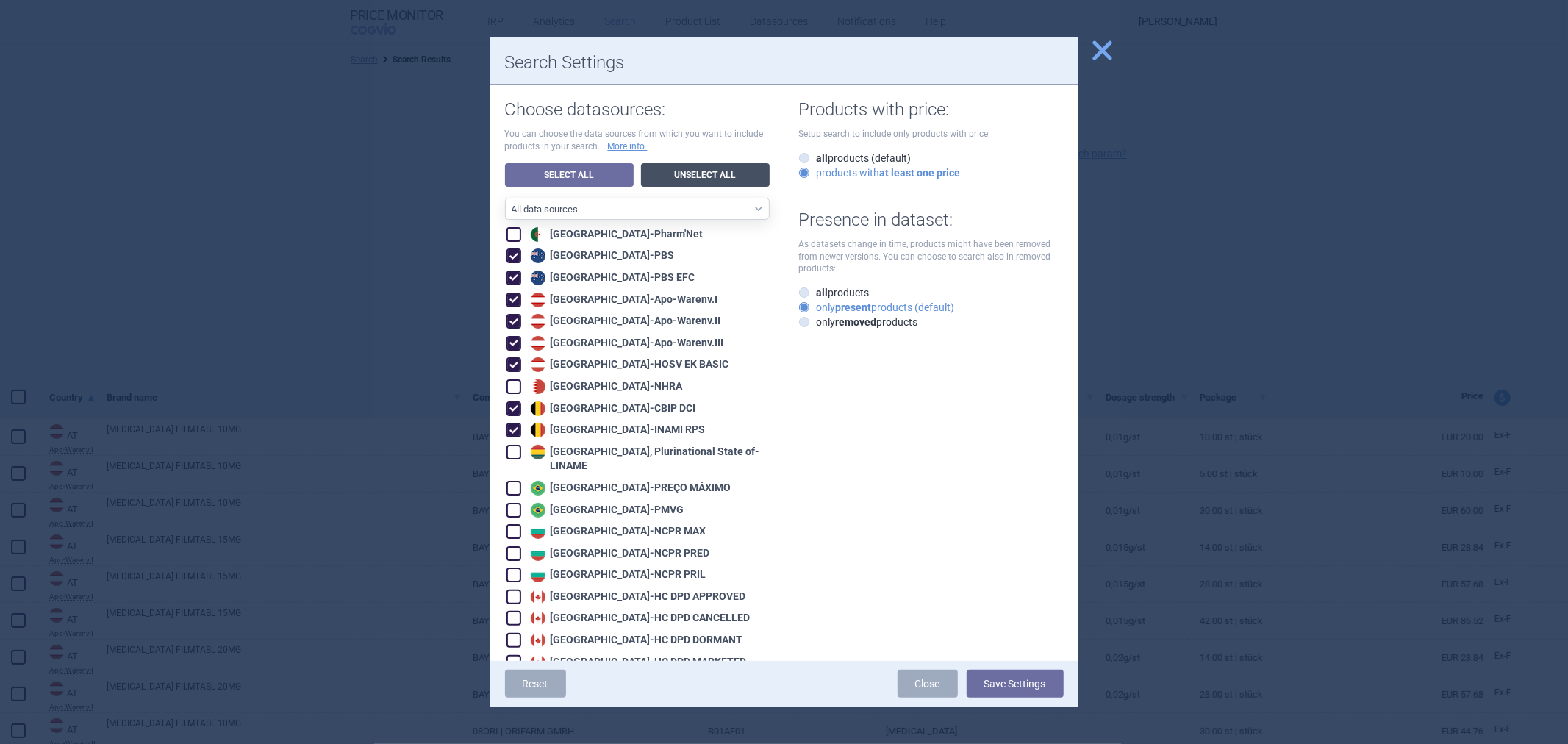
click at [679, 186] on link "Unselect All" at bounding box center [705, 175] width 129 height 24
checkbox input "false"
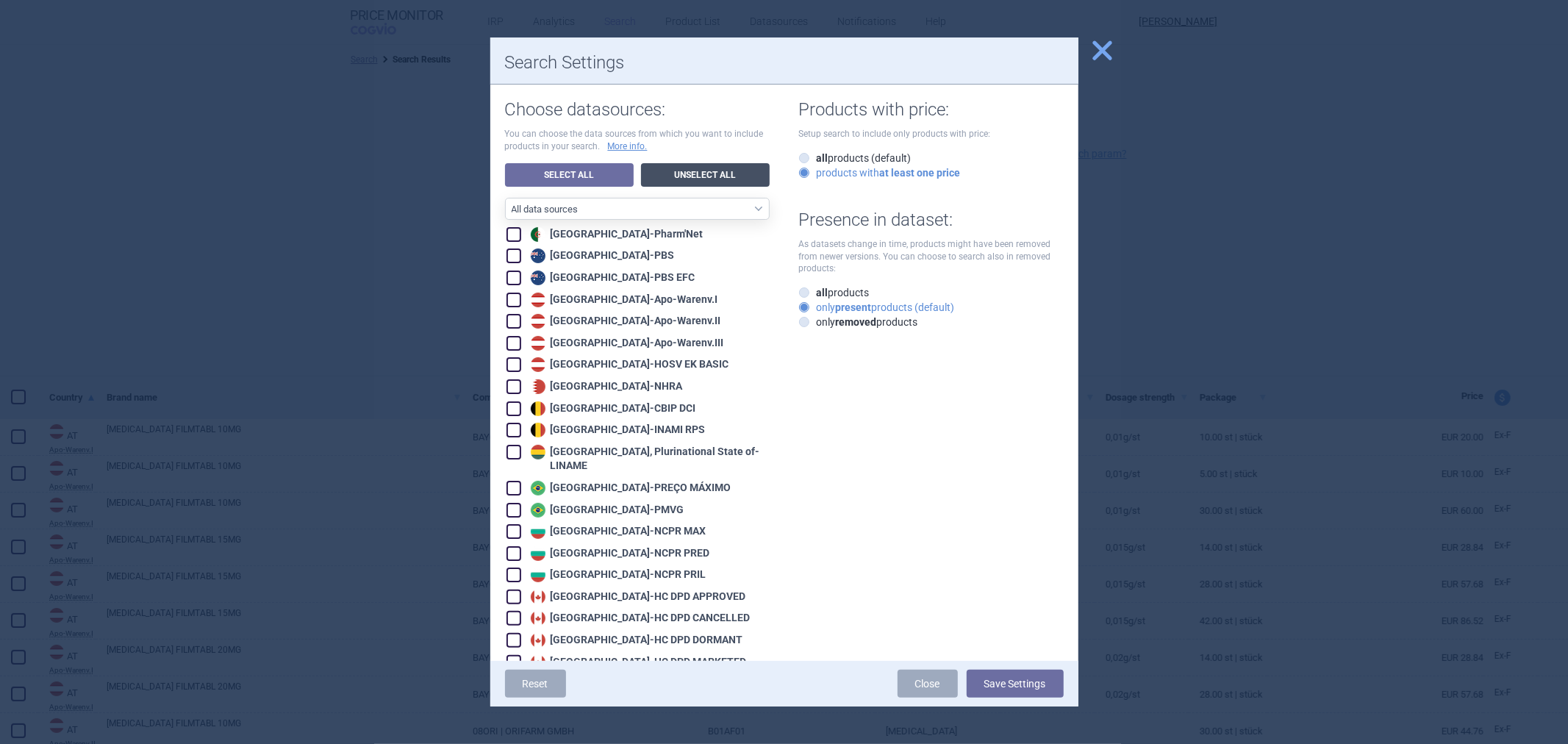
checkbox input "false"
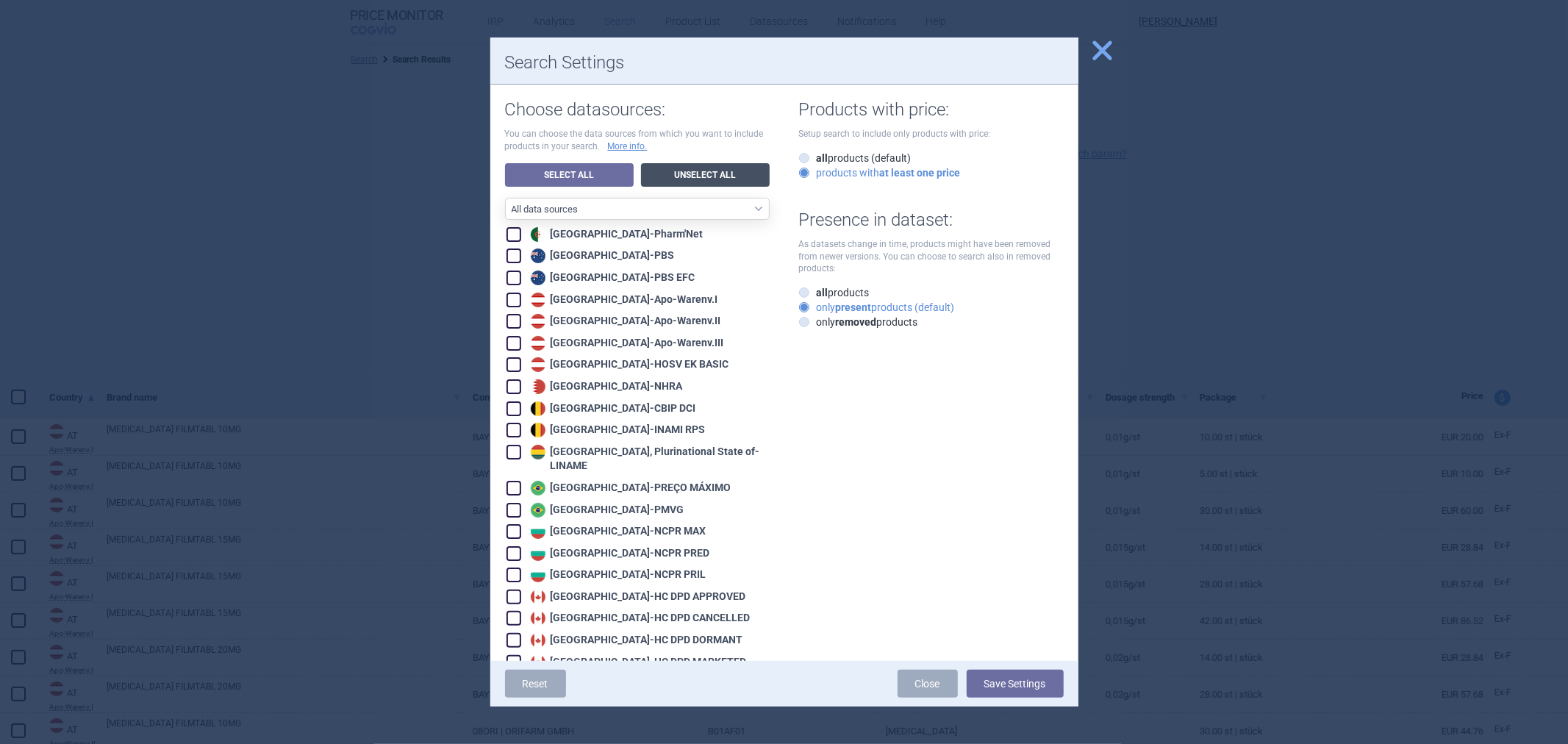
checkbox input "false"
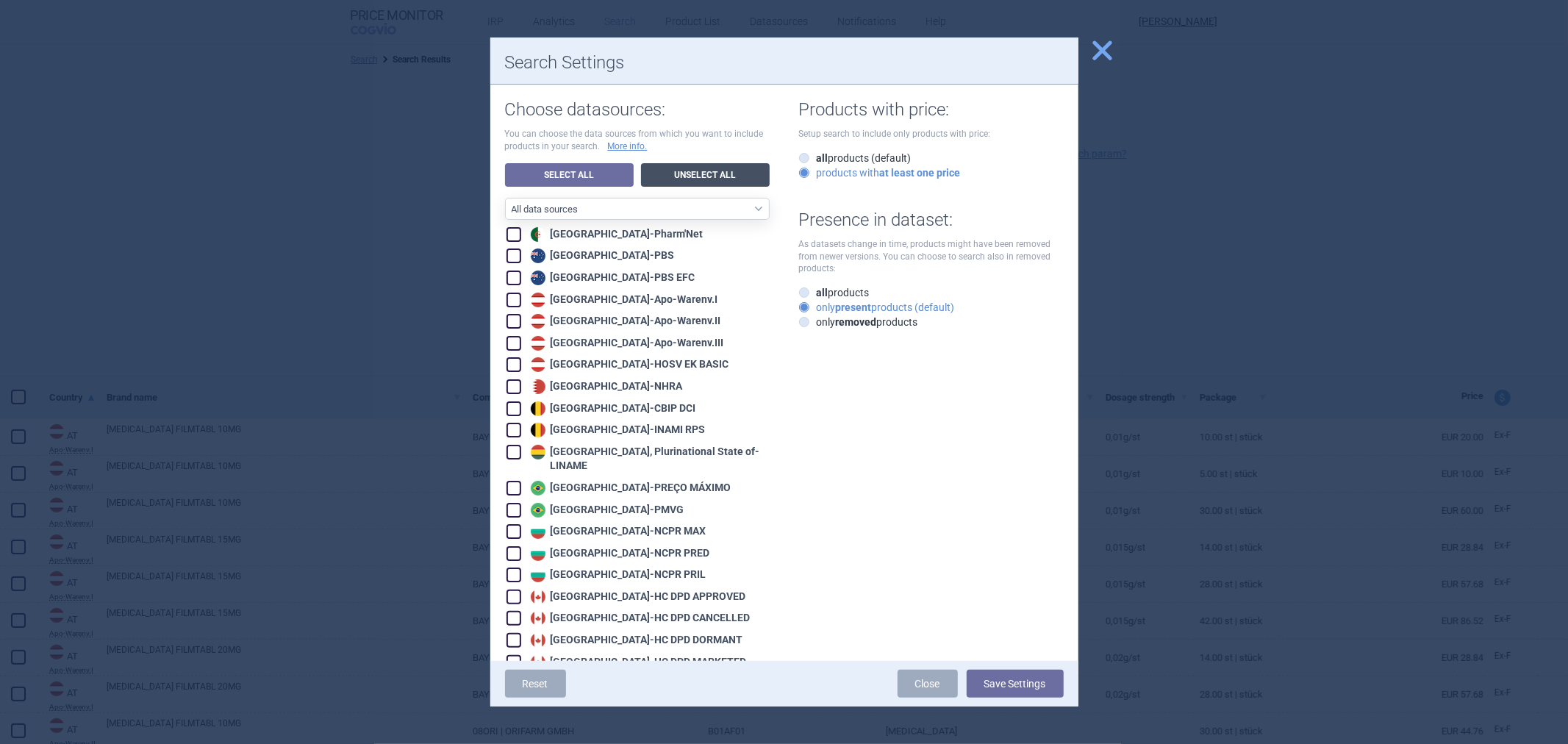
checkbox input "false"
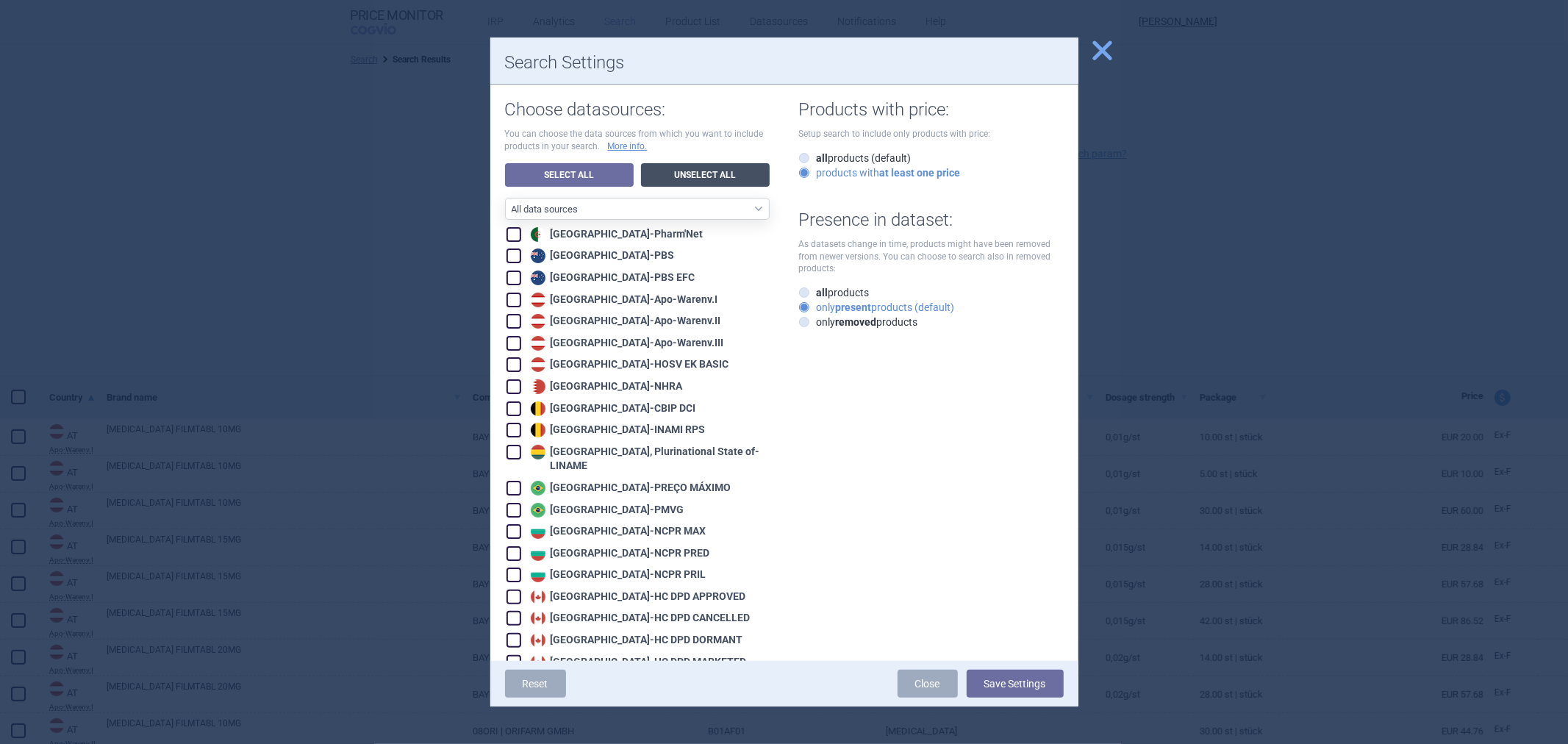
checkbox input "false"
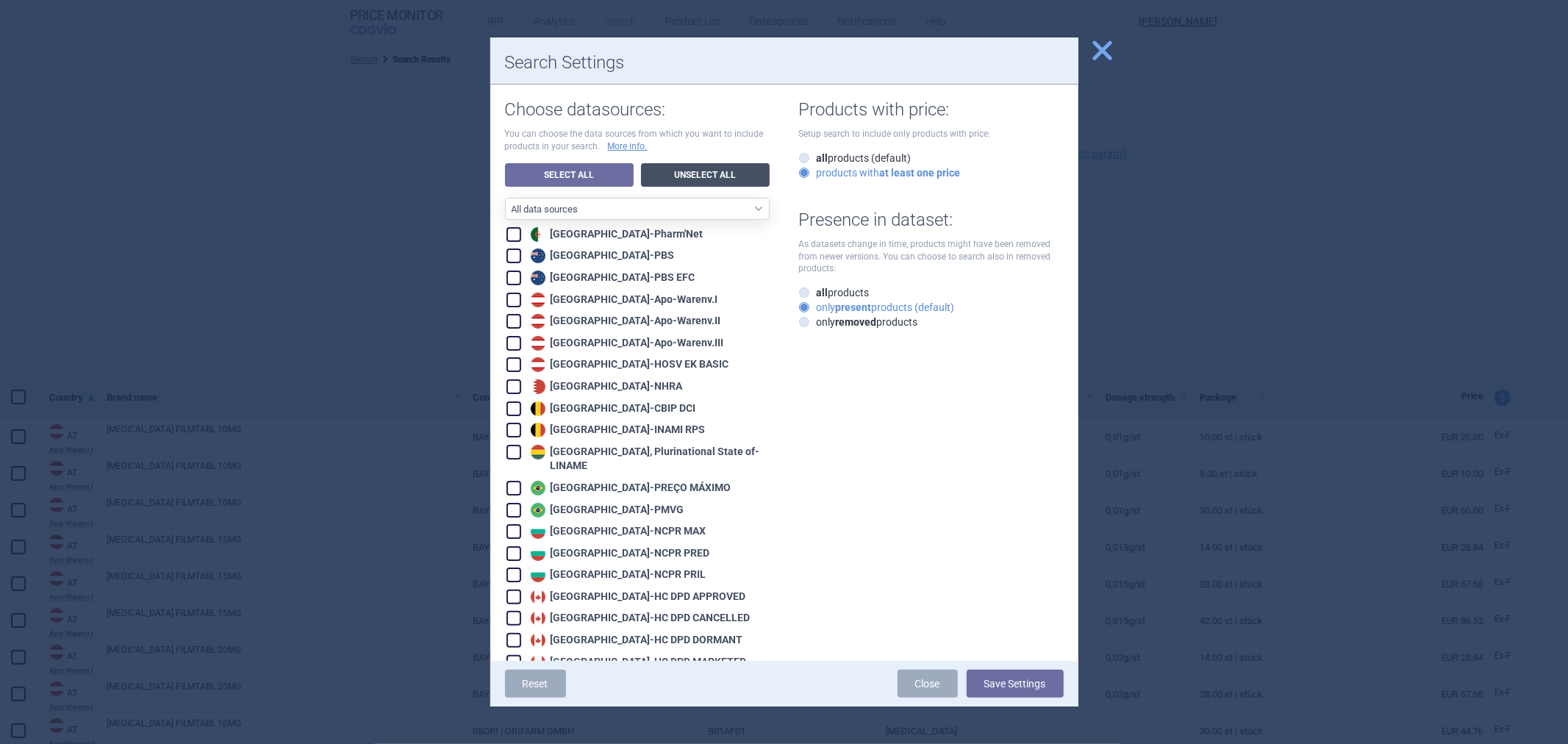
checkbox input "false"
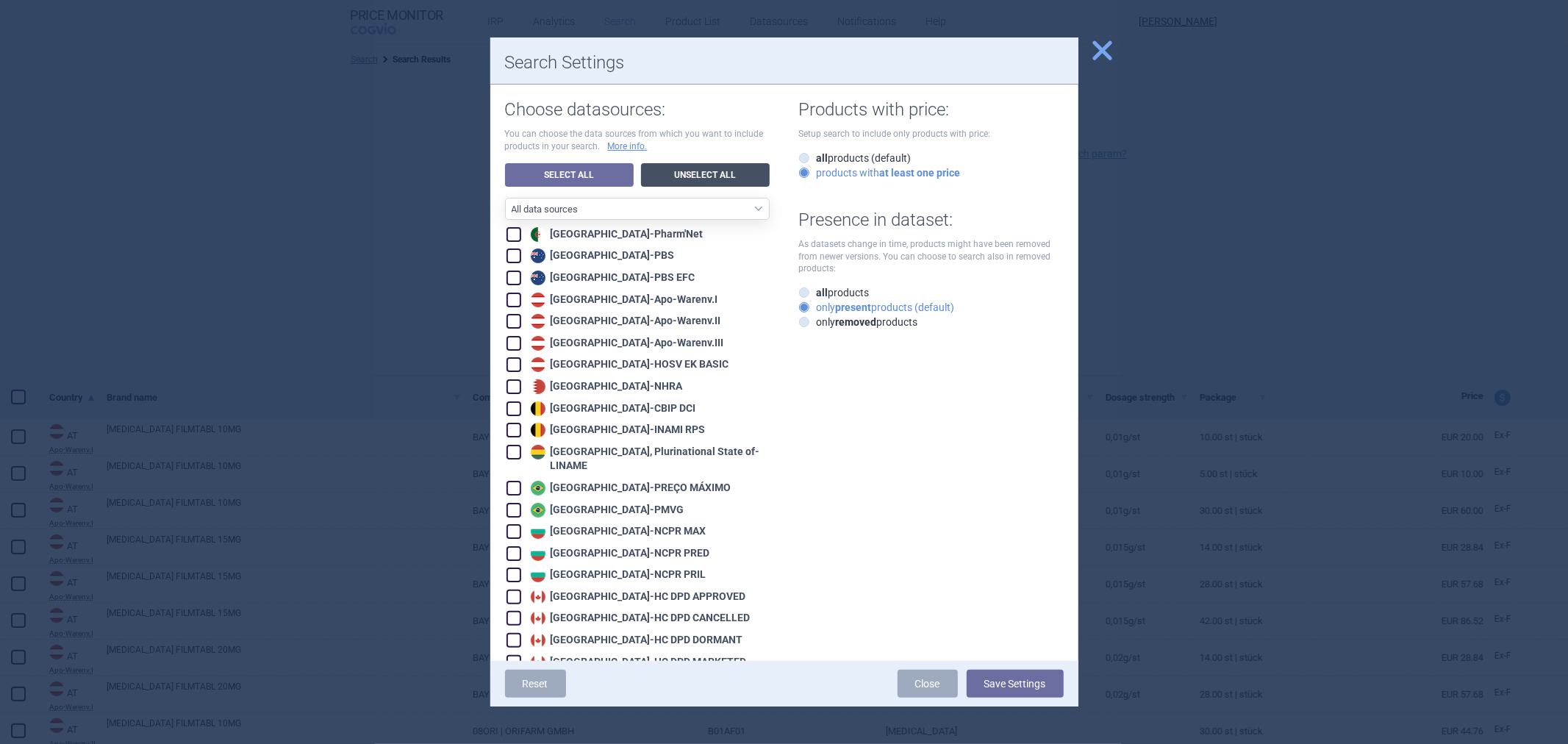
checkbox input "false"
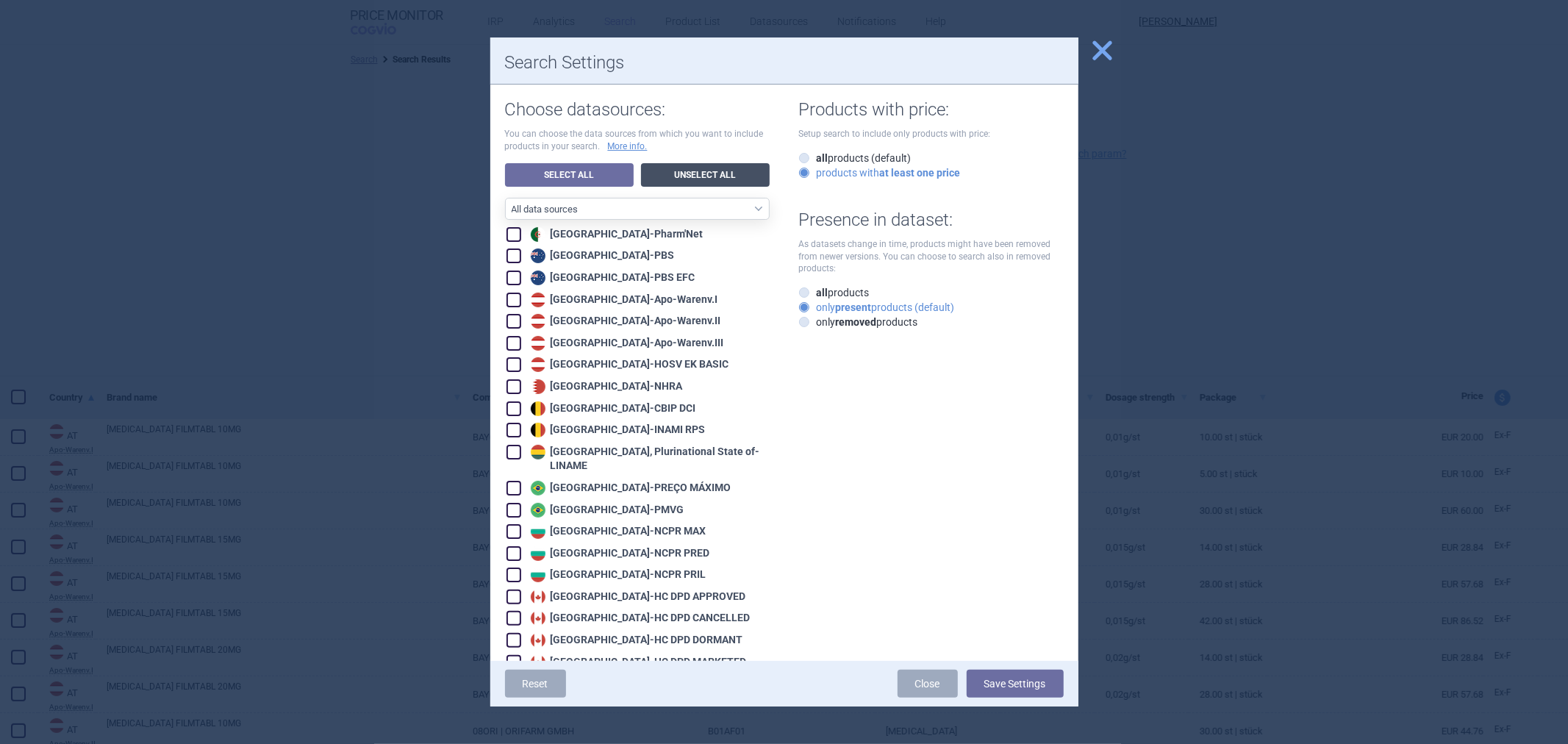
checkbox input "false"
click at [590, 252] on div "Australia - PBS" at bounding box center [601, 256] width 148 height 15
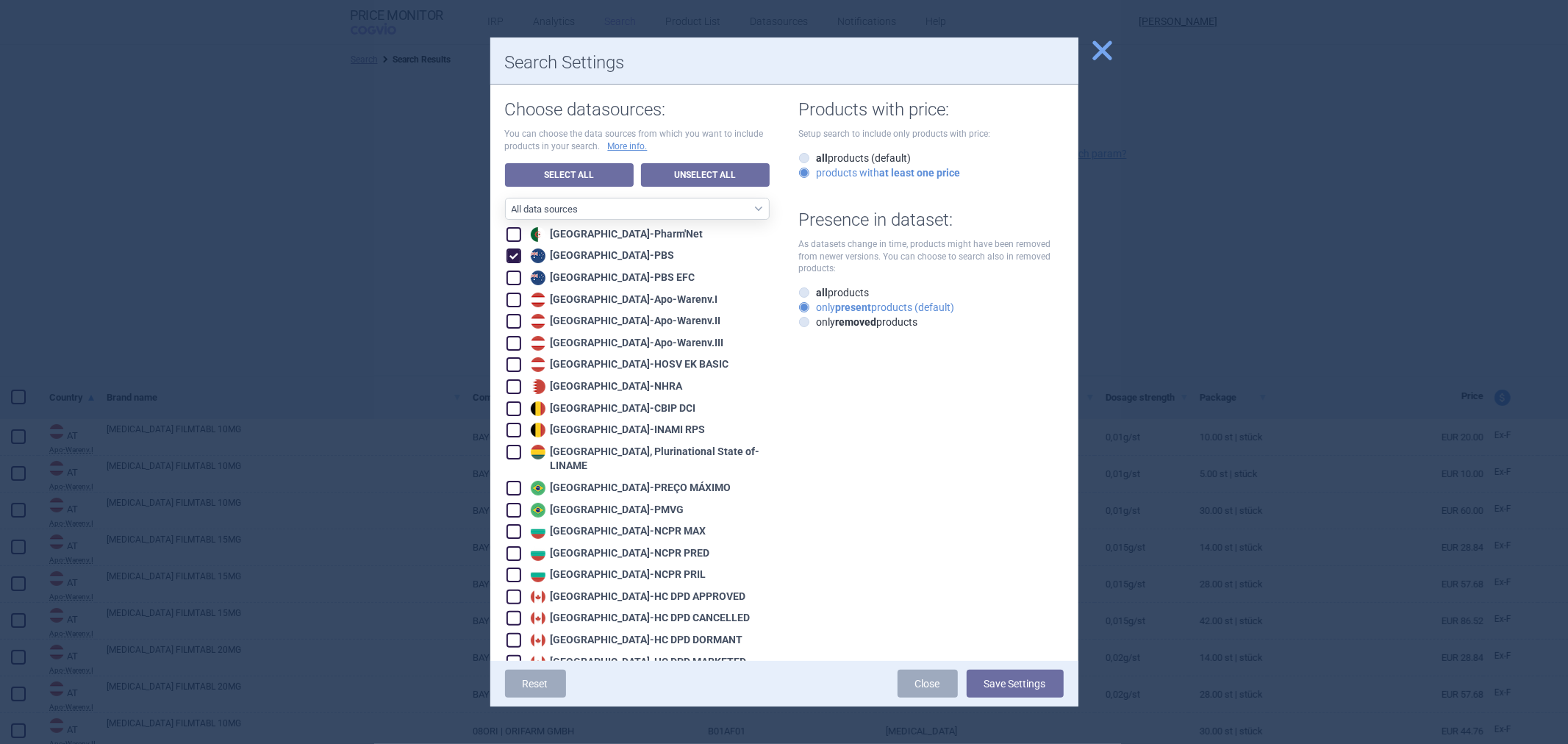
checkbox input "true"
click at [580, 274] on div "Australia - PBS EFC" at bounding box center [611, 278] width 168 height 15
checkbox input "true"
click at [984, 686] on button "Save Settings" at bounding box center [1015, 684] width 97 height 28
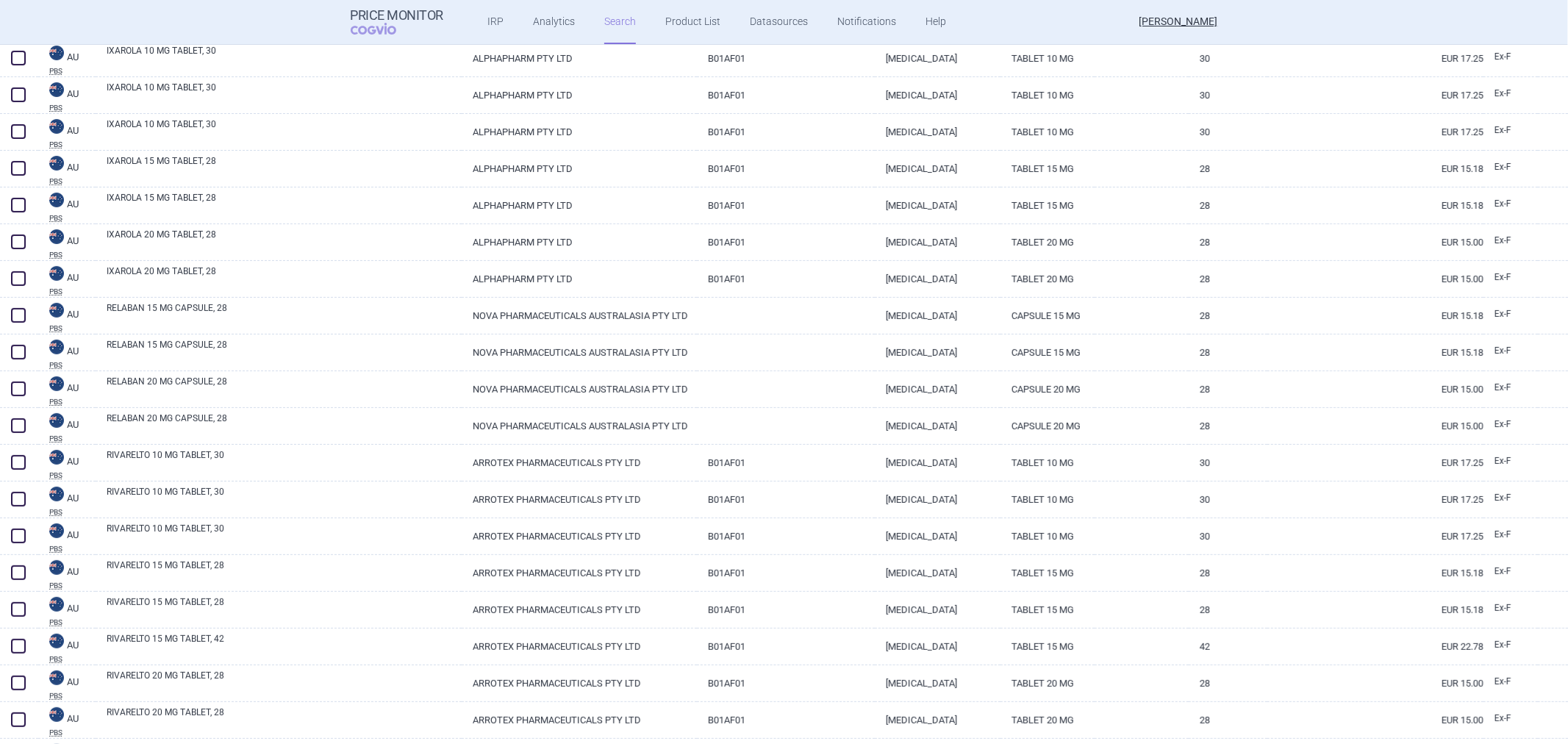
scroll to position [299, 0]
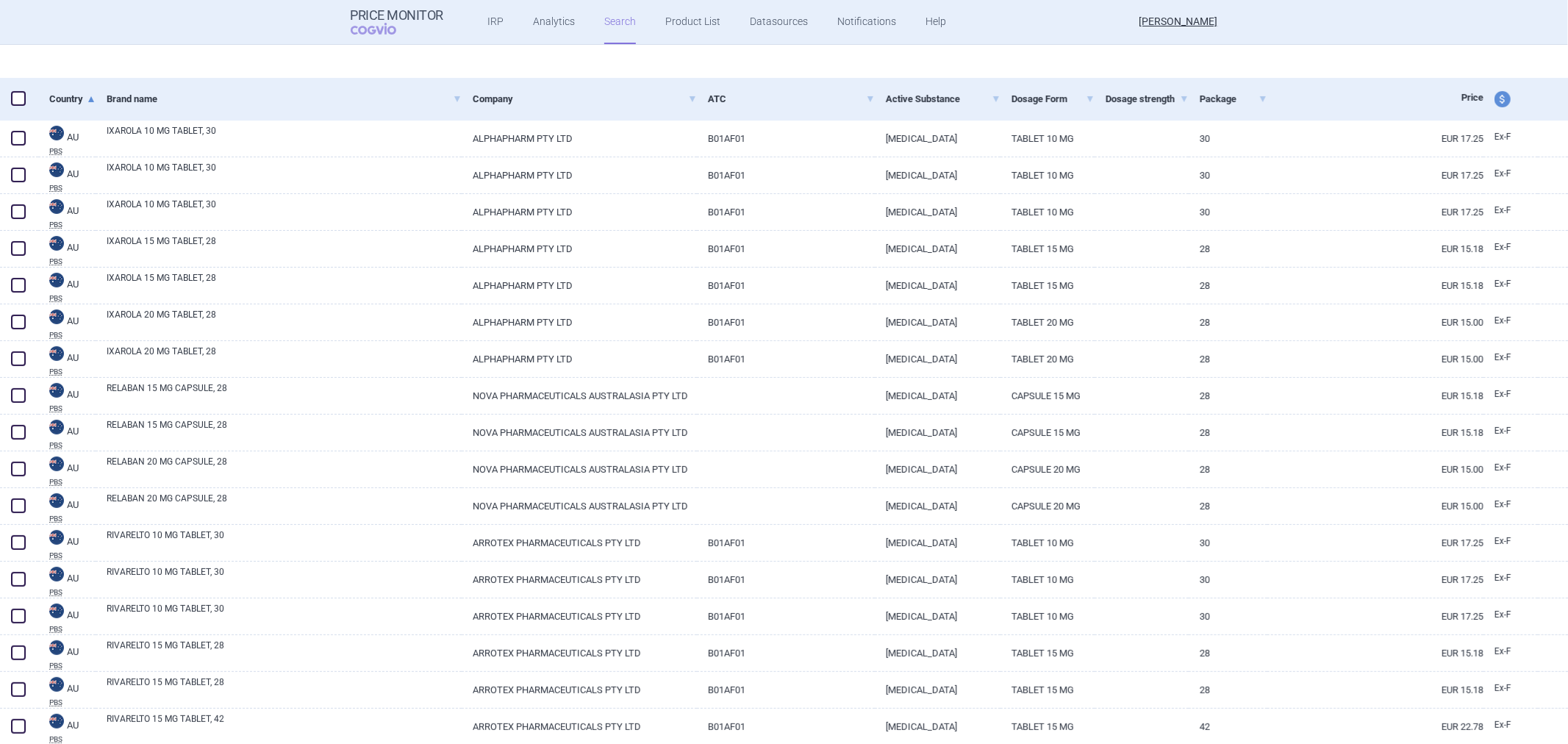
select select "atc"
select select "activeSubstance"
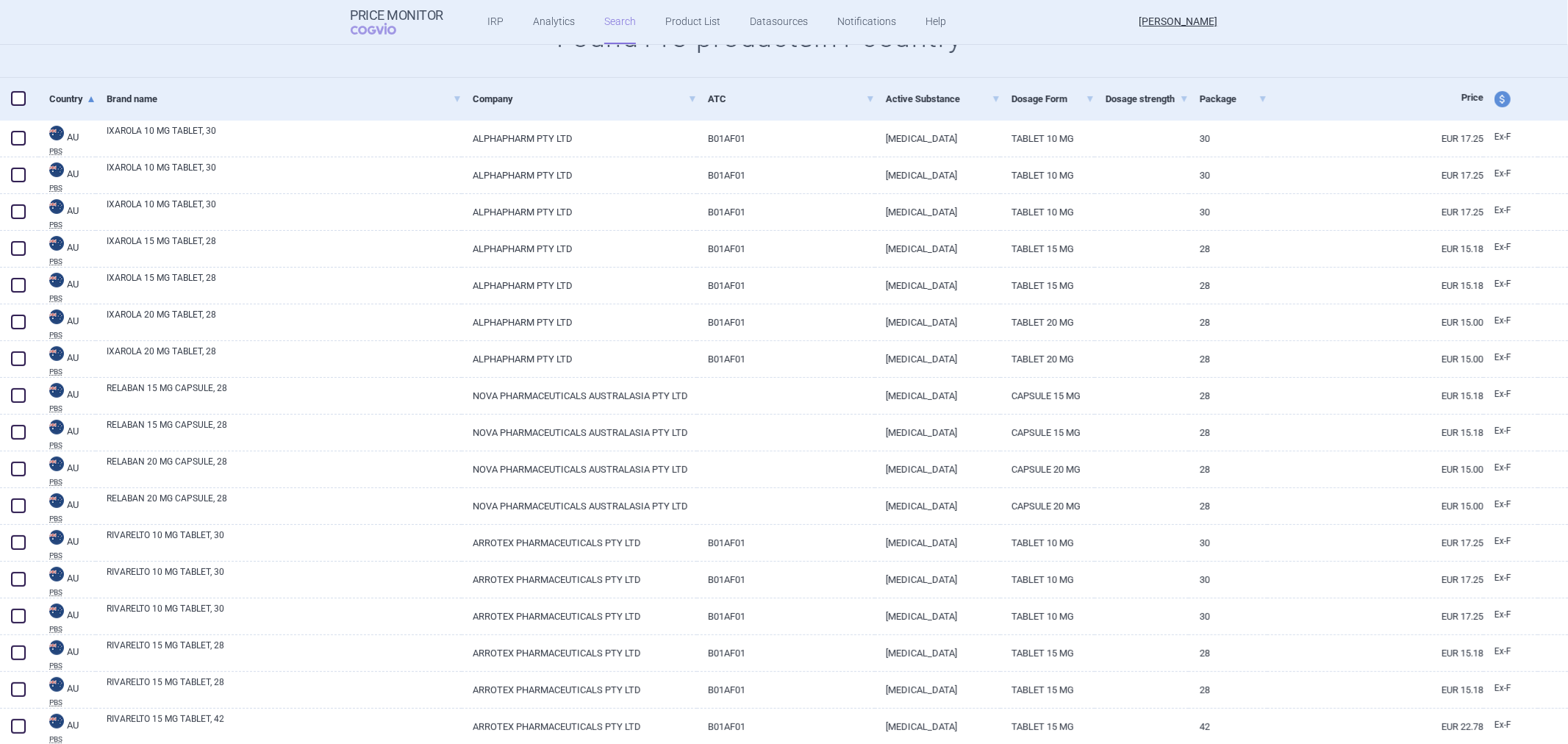
scroll to position [0, 0]
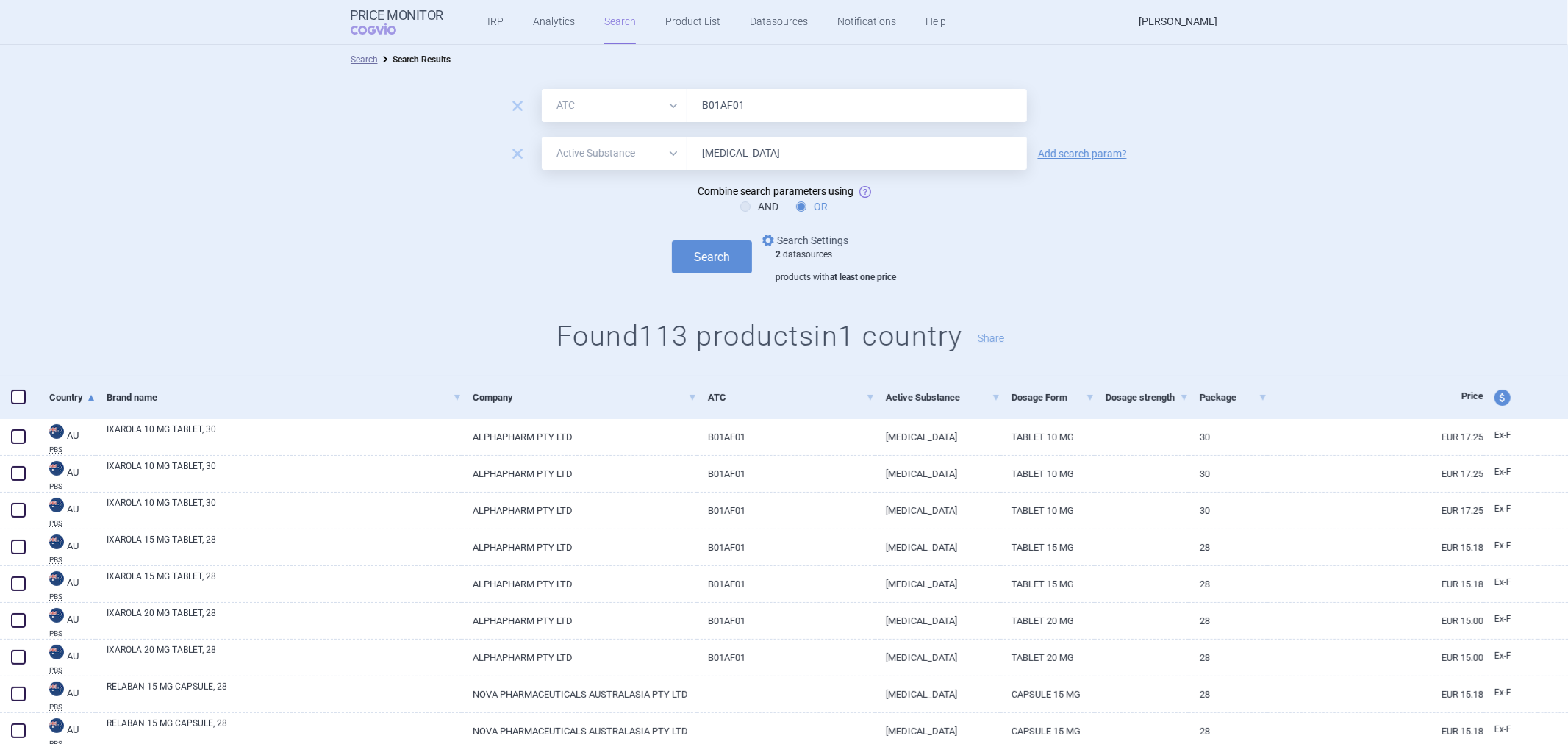
click at [817, 243] on link "options Search Settings" at bounding box center [803, 241] width 89 height 18
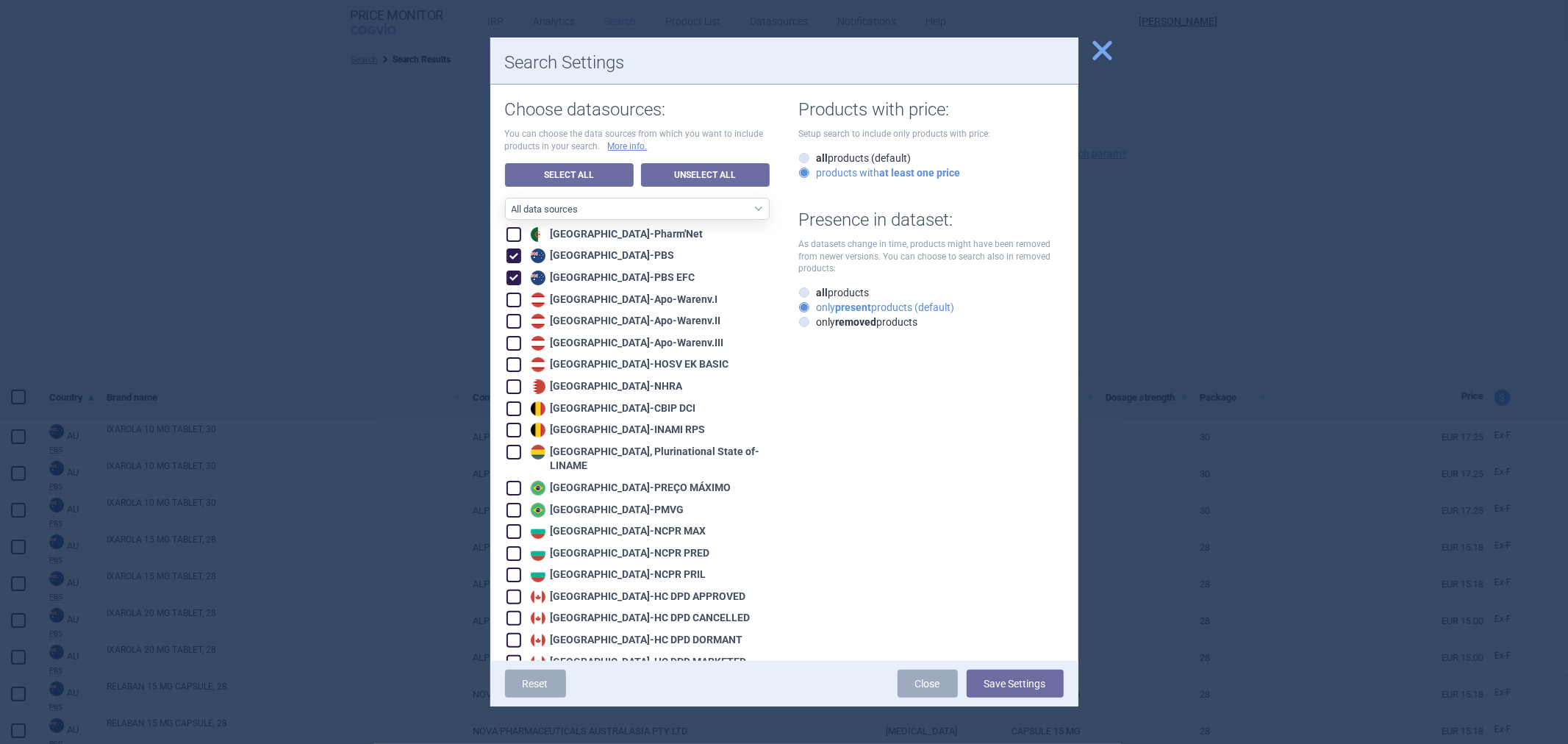
click at [430, 278] on div at bounding box center [784, 372] width 1568 height 744
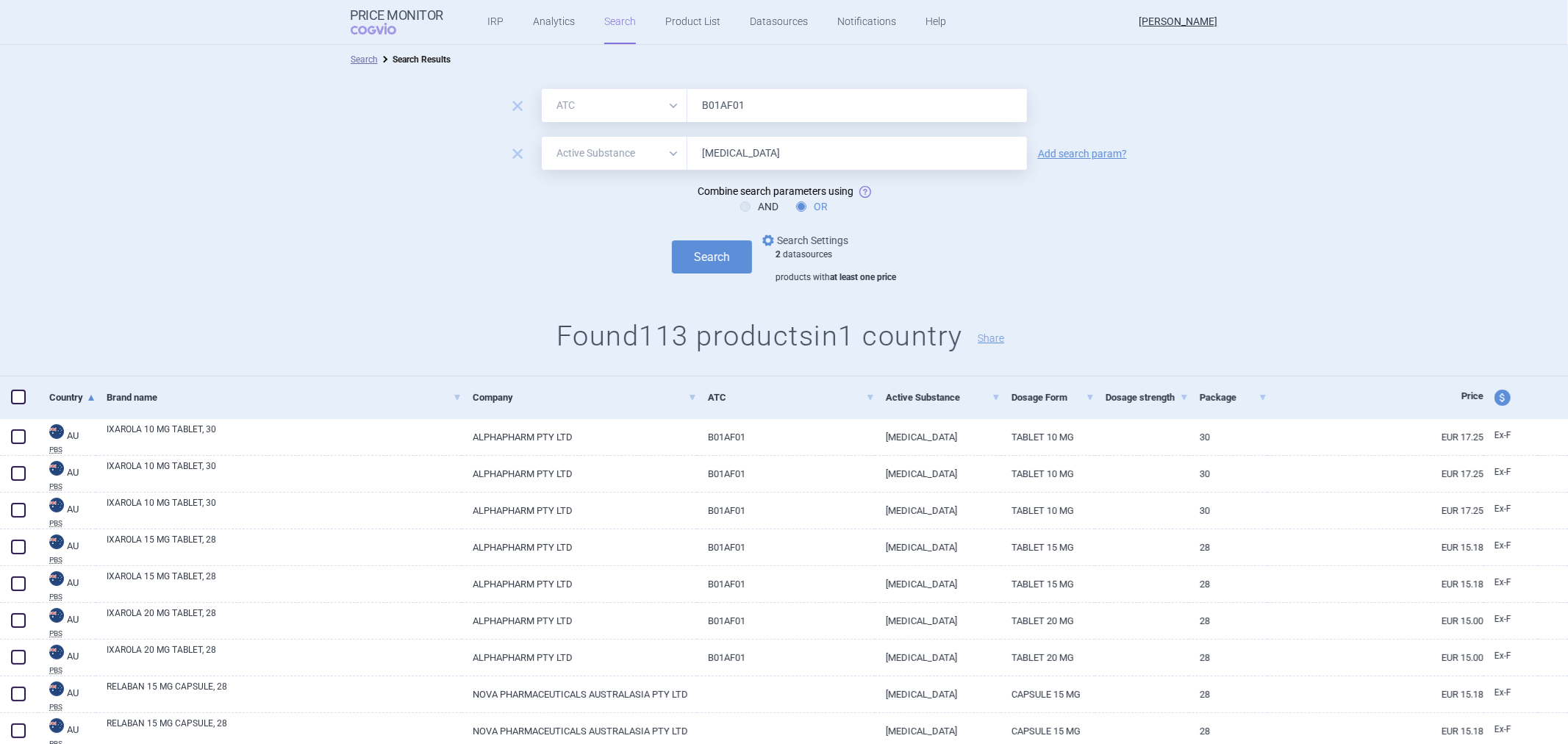
click at [785, 234] on link "options Search Settings" at bounding box center [803, 241] width 89 height 18
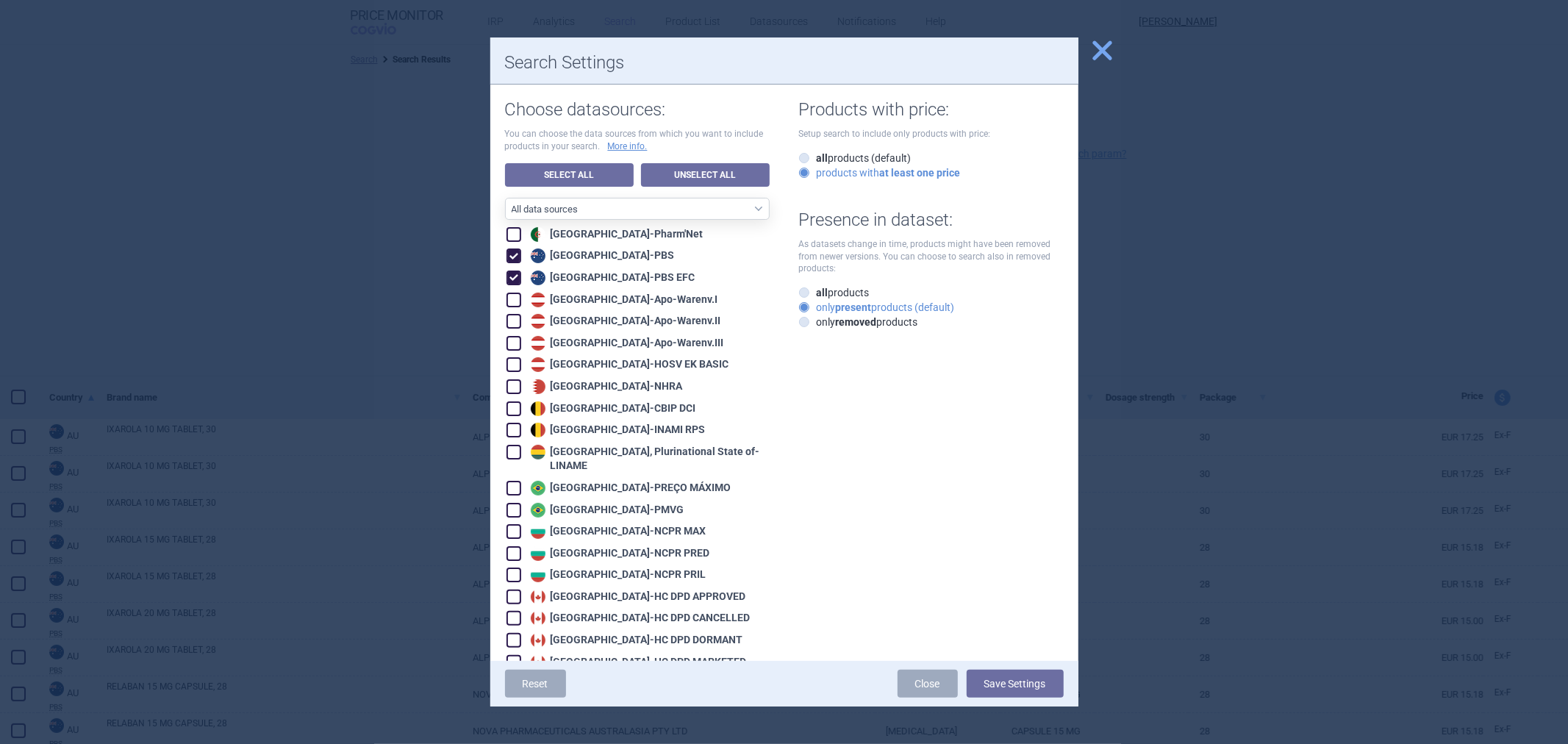
click at [608, 253] on div "Australia - PBS" at bounding box center [601, 256] width 148 height 15
checkbox input "false"
click at [597, 270] on div "Australia - PBS EFC" at bounding box center [638, 278] width 263 height 16
click at [597, 285] on div at bounding box center [597, 285] width 0 height 0
click at [556, 305] on div "Austria - Apo-Warenv.I" at bounding box center [623, 300] width 191 height 15
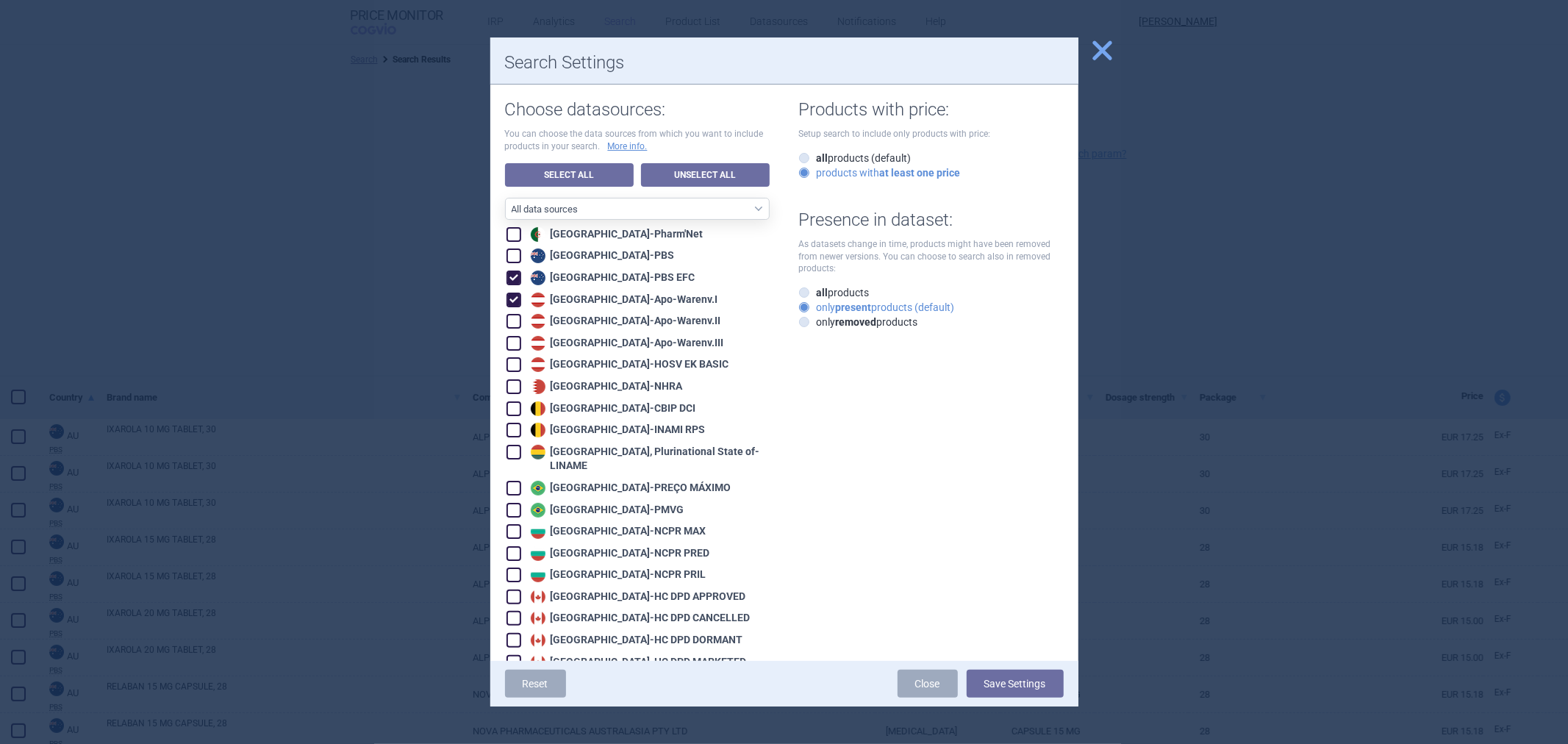
checkbox input "true"
click at [562, 284] on div "Australia - PBS EFC" at bounding box center [611, 278] width 168 height 15
checkbox input "false"
click at [570, 314] on div "Austria - Apo-Warenv.II" at bounding box center [624, 322] width 194 height 15
checkbox input "true"
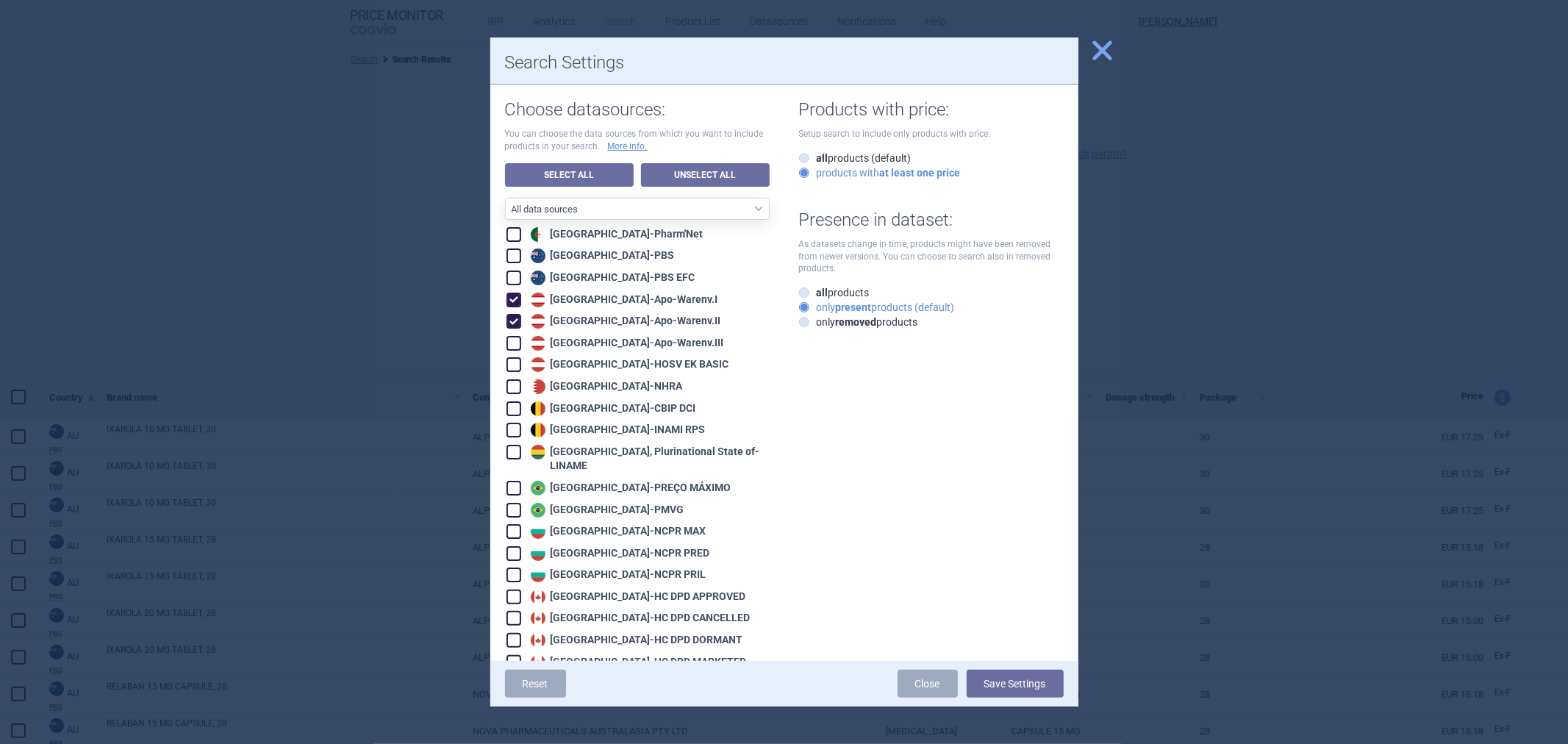
click at [570, 338] on div "Austria - Apo-Warenv.III" at bounding box center [625, 344] width 197 height 15
checkbox input "true"
click at [570, 359] on div "Austria - HOSV EK BASIC" at bounding box center [629, 365] width 202 height 15
checkbox input "true"
click at [996, 688] on div "Reset Close Save Settings" at bounding box center [784, 684] width 588 height 46
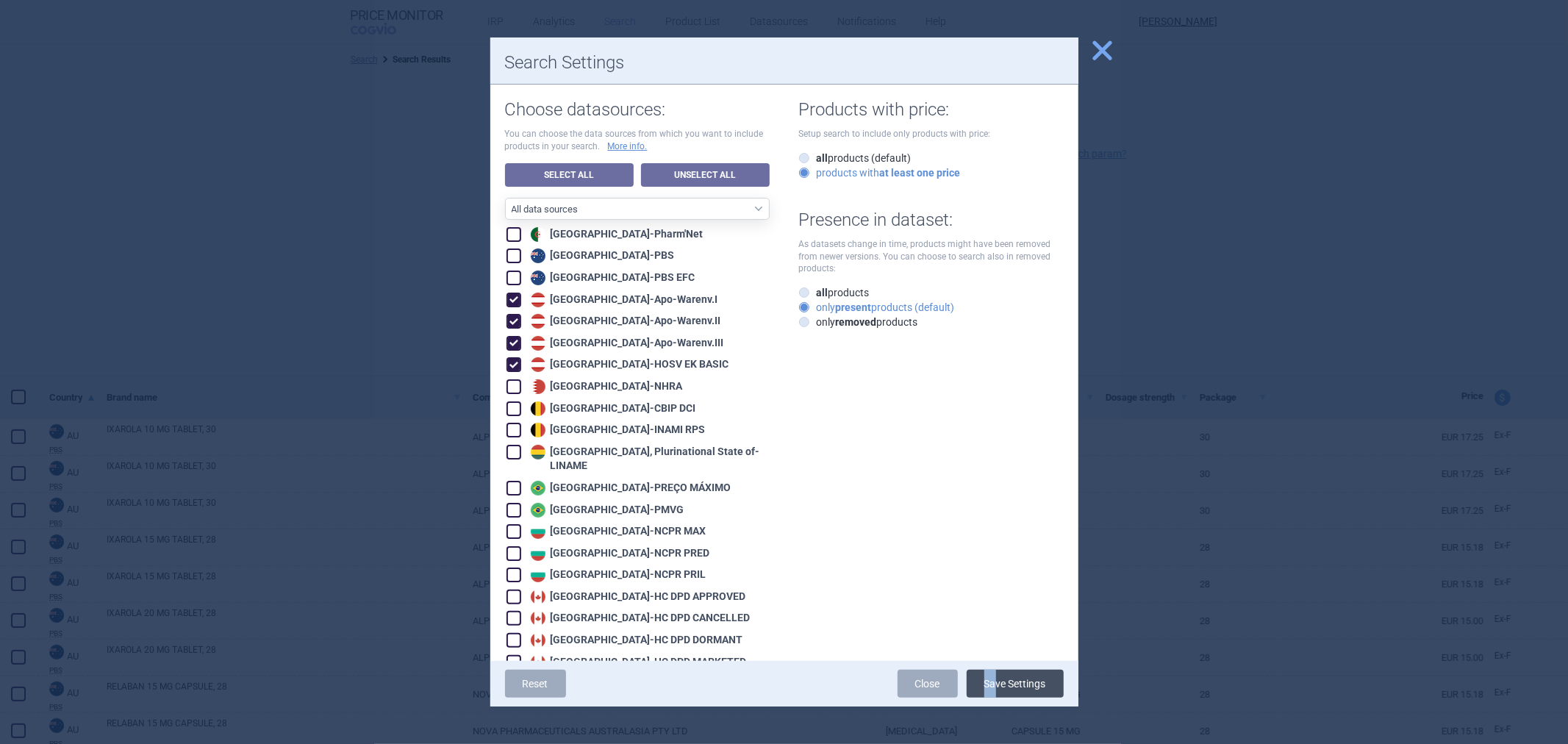
click at [996, 688] on button "Save Settings" at bounding box center [1015, 684] width 97 height 28
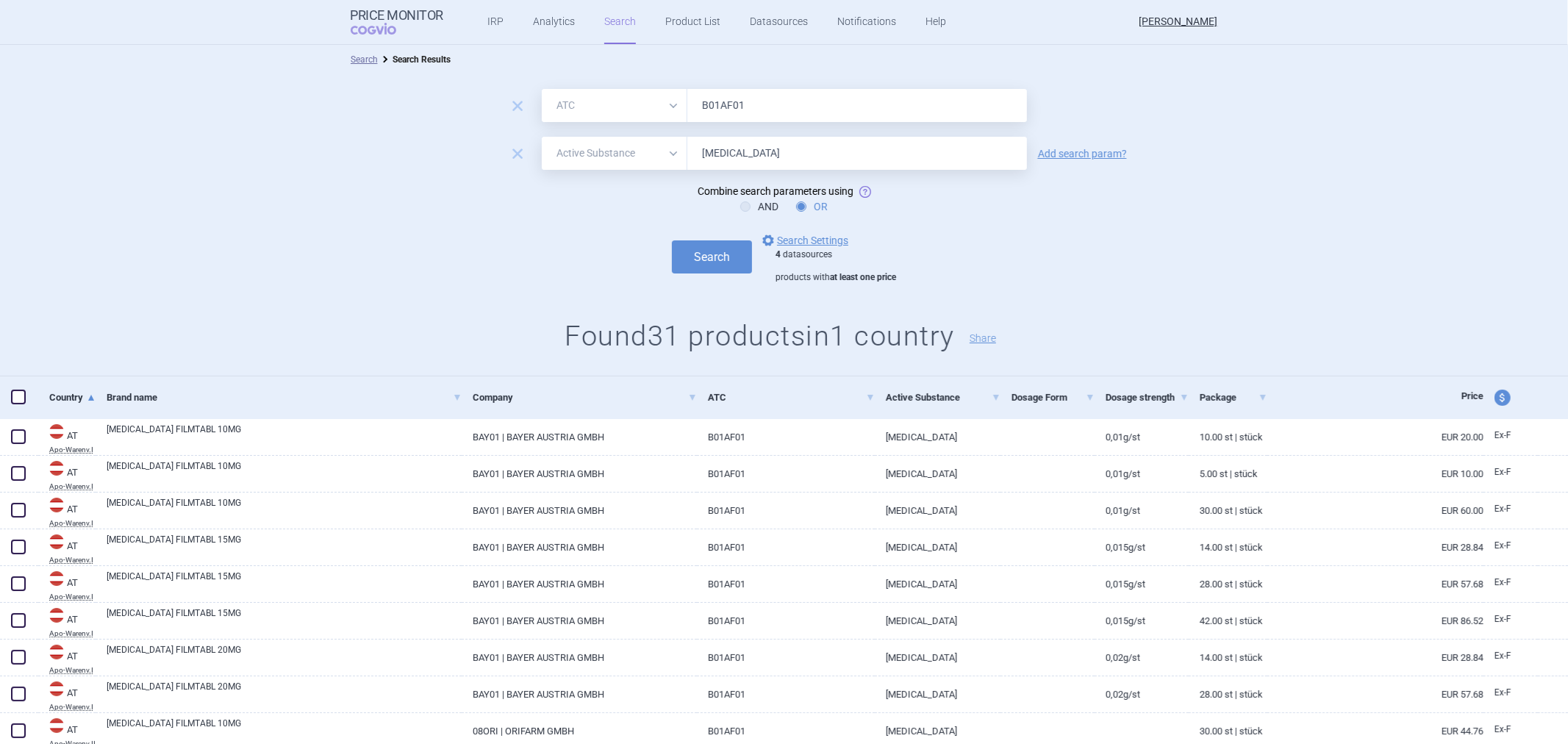
drag, startPoint x: 476, startPoint y: 261, endPoint x: 482, endPoint y: 274, distance: 14.3
click at [478, 258] on div "Search options Search Settings 4 datasources products with at least one price" at bounding box center [784, 258] width 1568 height 52
click at [492, 282] on div "Search options Search Settings 4 datasources products with at least one price" at bounding box center [784, 258] width 1568 height 52
drag, startPoint x: 628, startPoint y: 344, endPoint x: 617, endPoint y: 342, distance: 11.2
click at [626, 347] on h1 "Found 31 products in 1 country Share" at bounding box center [784, 336] width 1568 height 33
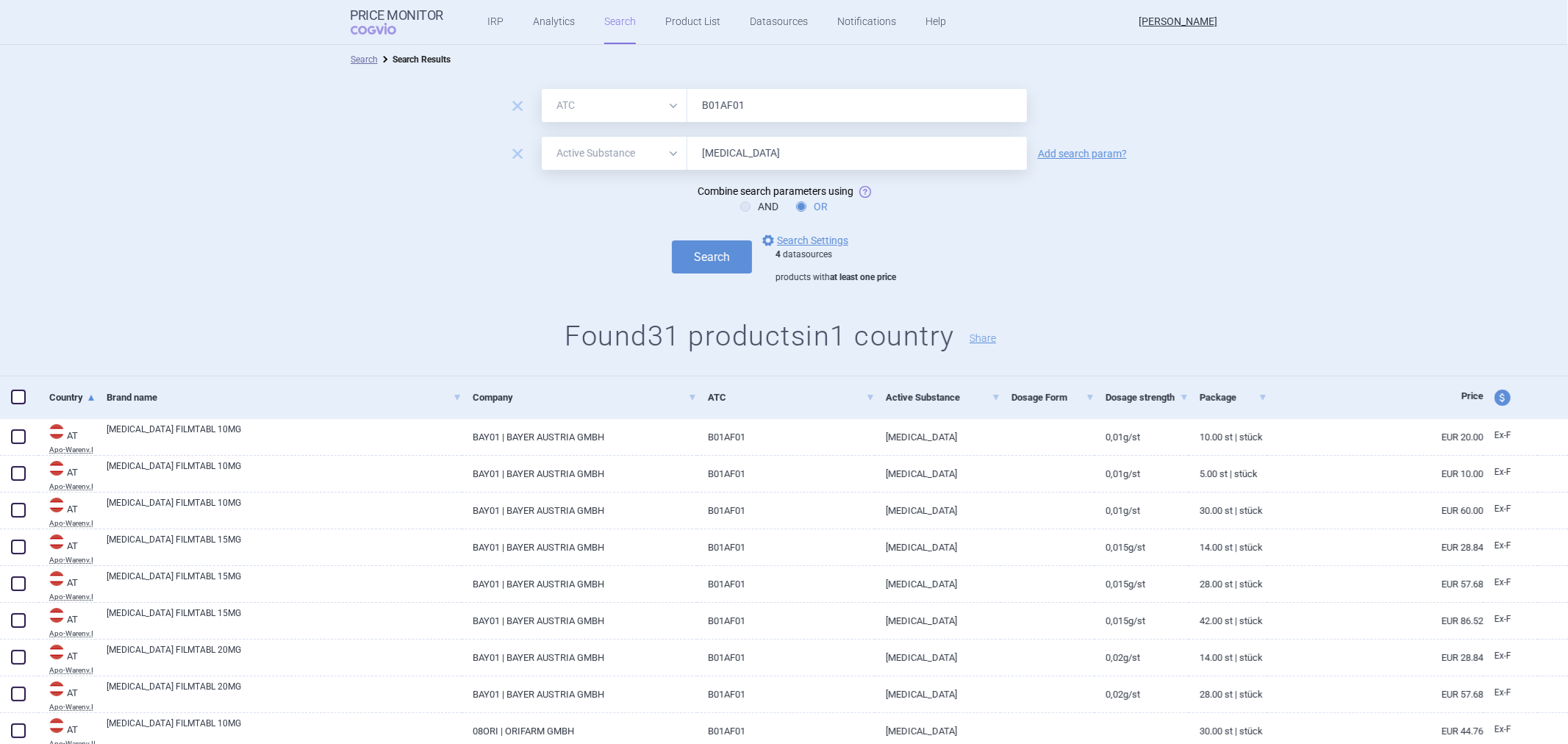
click at [537, 252] on div "Search options Search Settings 4 datasources products with at least one price" at bounding box center [784, 258] width 1568 height 52
click at [833, 247] on link "options Search Settings" at bounding box center [803, 241] width 89 height 18
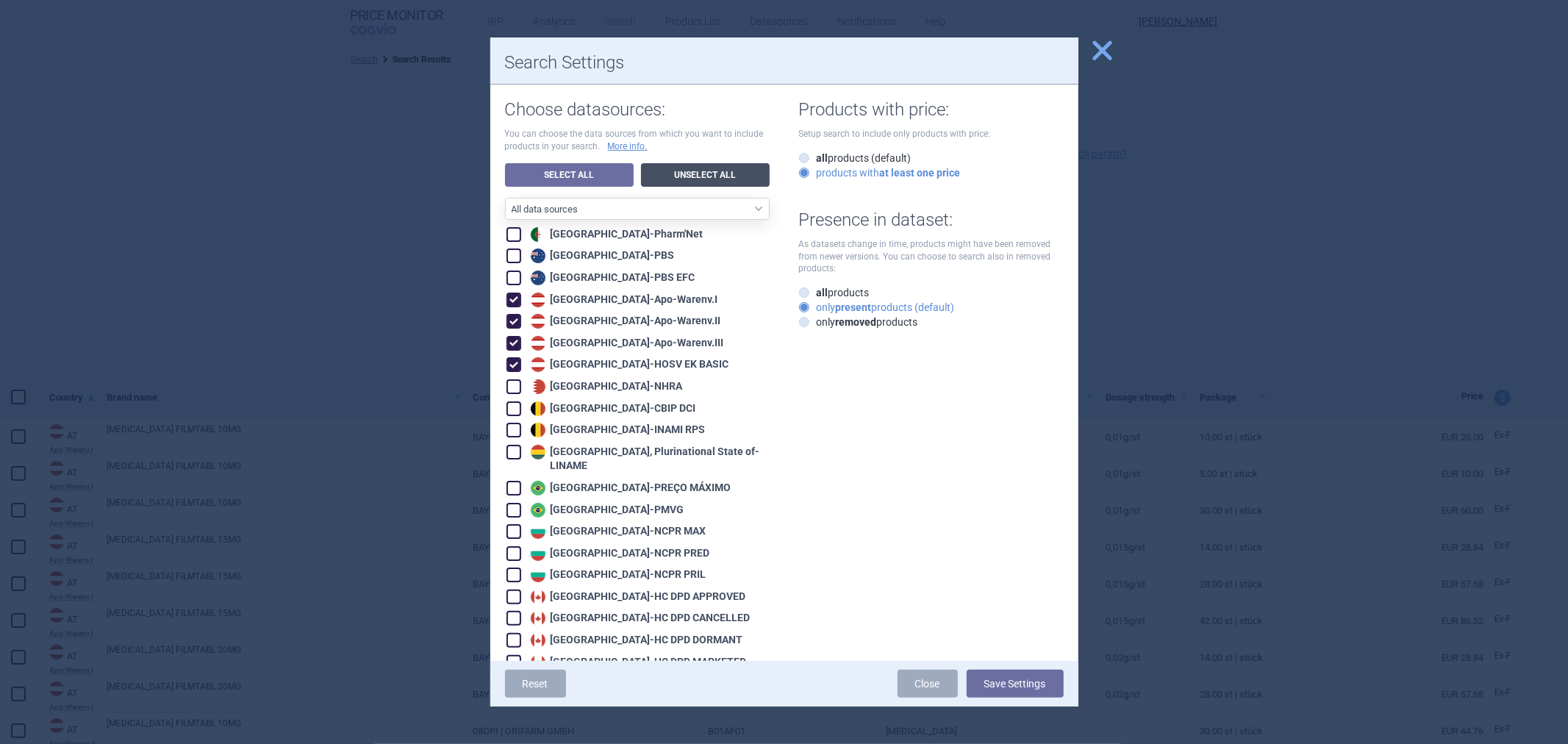
click at [686, 170] on link "Unselect All" at bounding box center [705, 175] width 129 height 24
checkbox input "false"
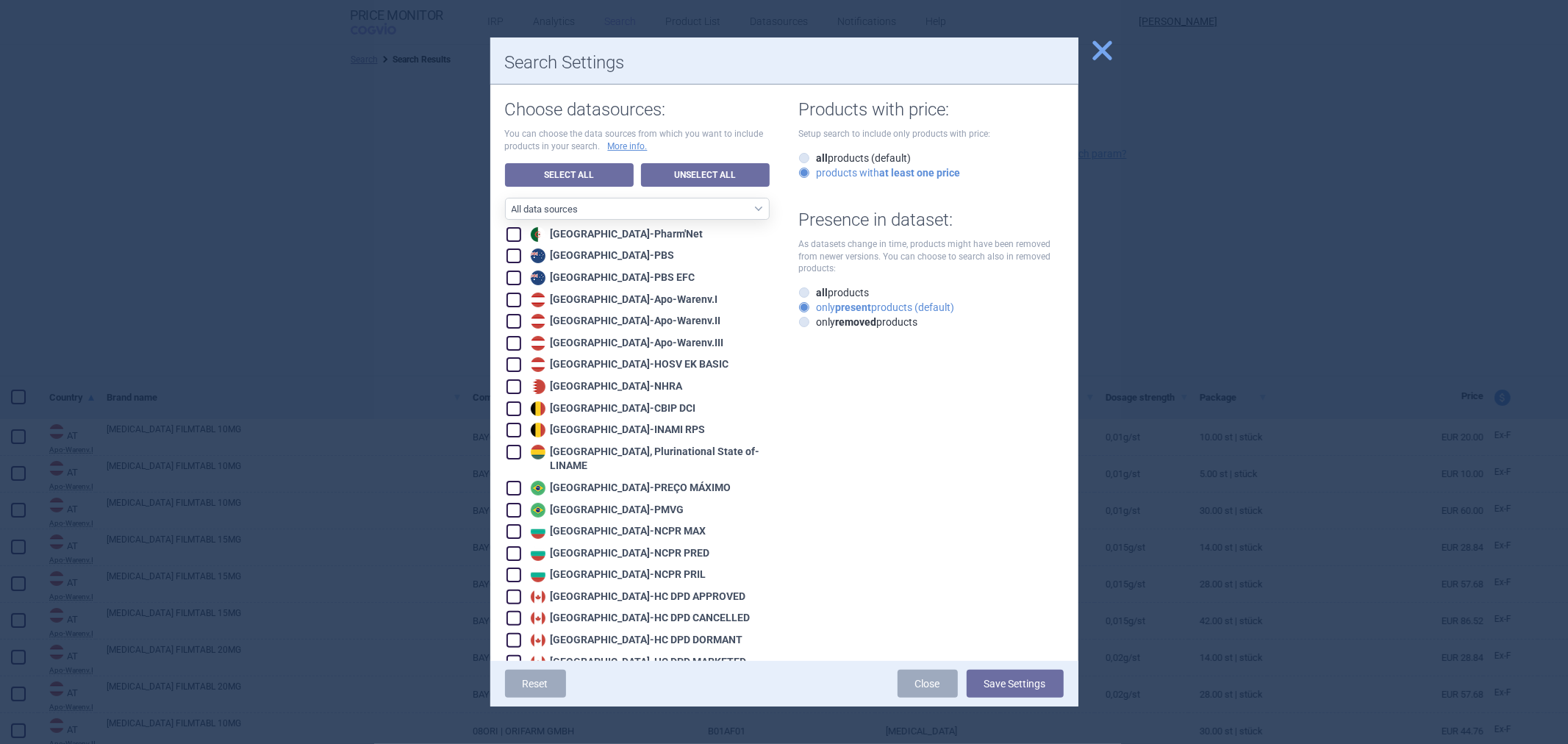
click at [585, 406] on div "Belgium - CBIP DCI" at bounding box center [611, 409] width 169 height 15
checkbox input "true"
click at [584, 434] on div "Belgium - INAMI RPS" at bounding box center [616, 430] width 179 height 15
checkbox input "true"
click at [991, 679] on button "Save Settings" at bounding box center [1015, 684] width 97 height 28
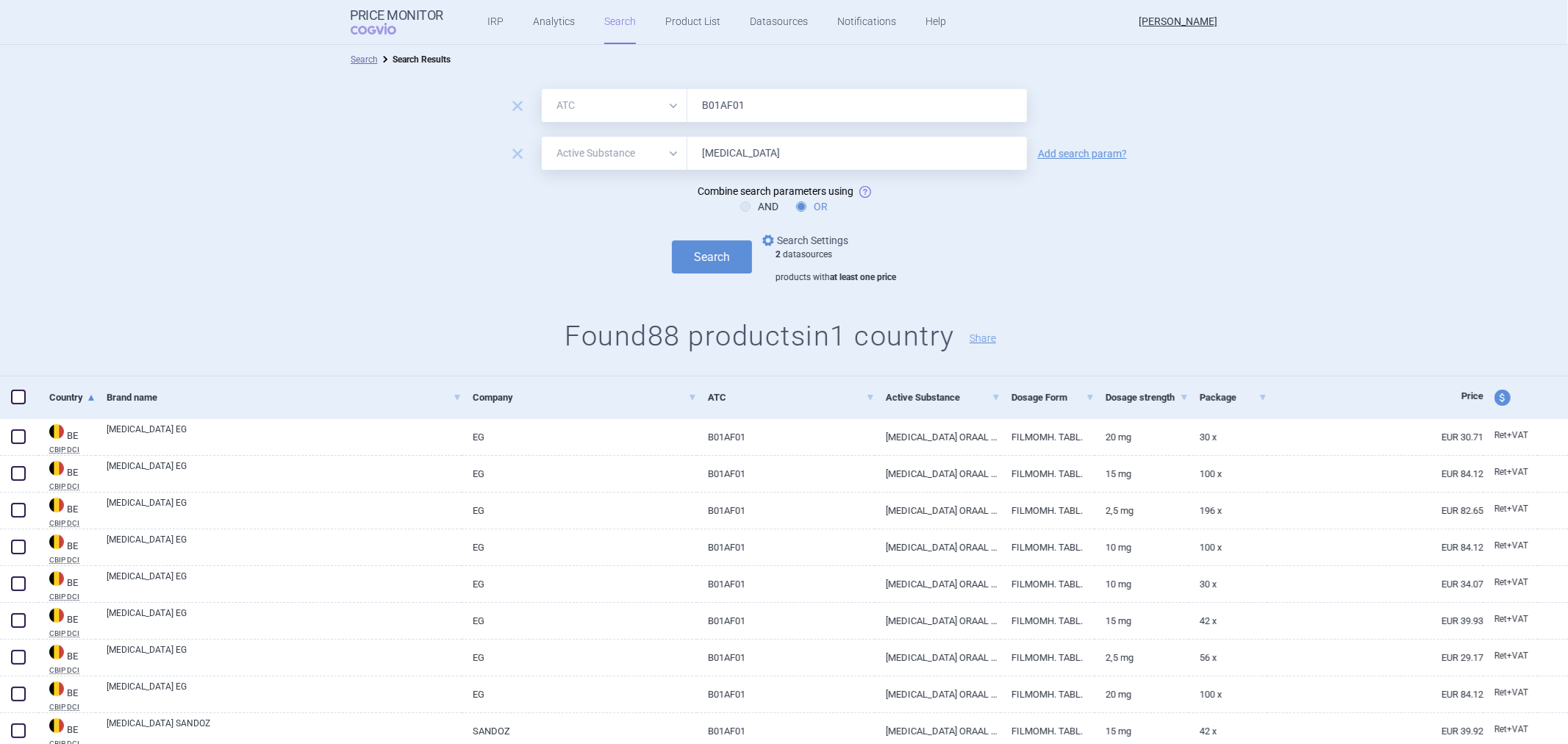
click at [793, 239] on link "options Search Settings" at bounding box center [803, 241] width 89 height 18
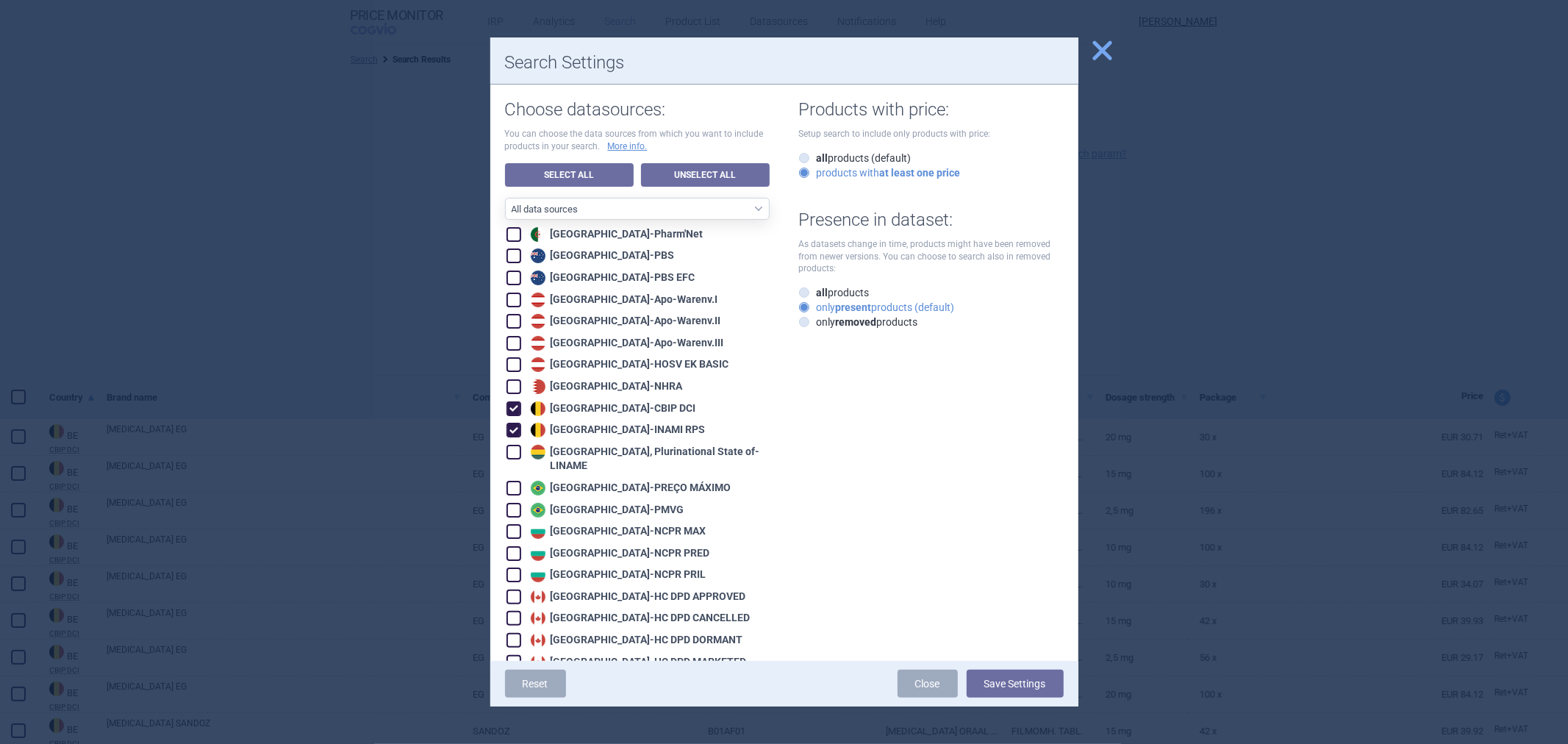
click at [562, 411] on div "Belgium - CBIP DCI" at bounding box center [611, 409] width 169 height 15
checkbox input "false"
click at [549, 426] on div "Belgium - INAMI RPS" at bounding box center [616, 430] width 179 height 15
checkbox input "false"
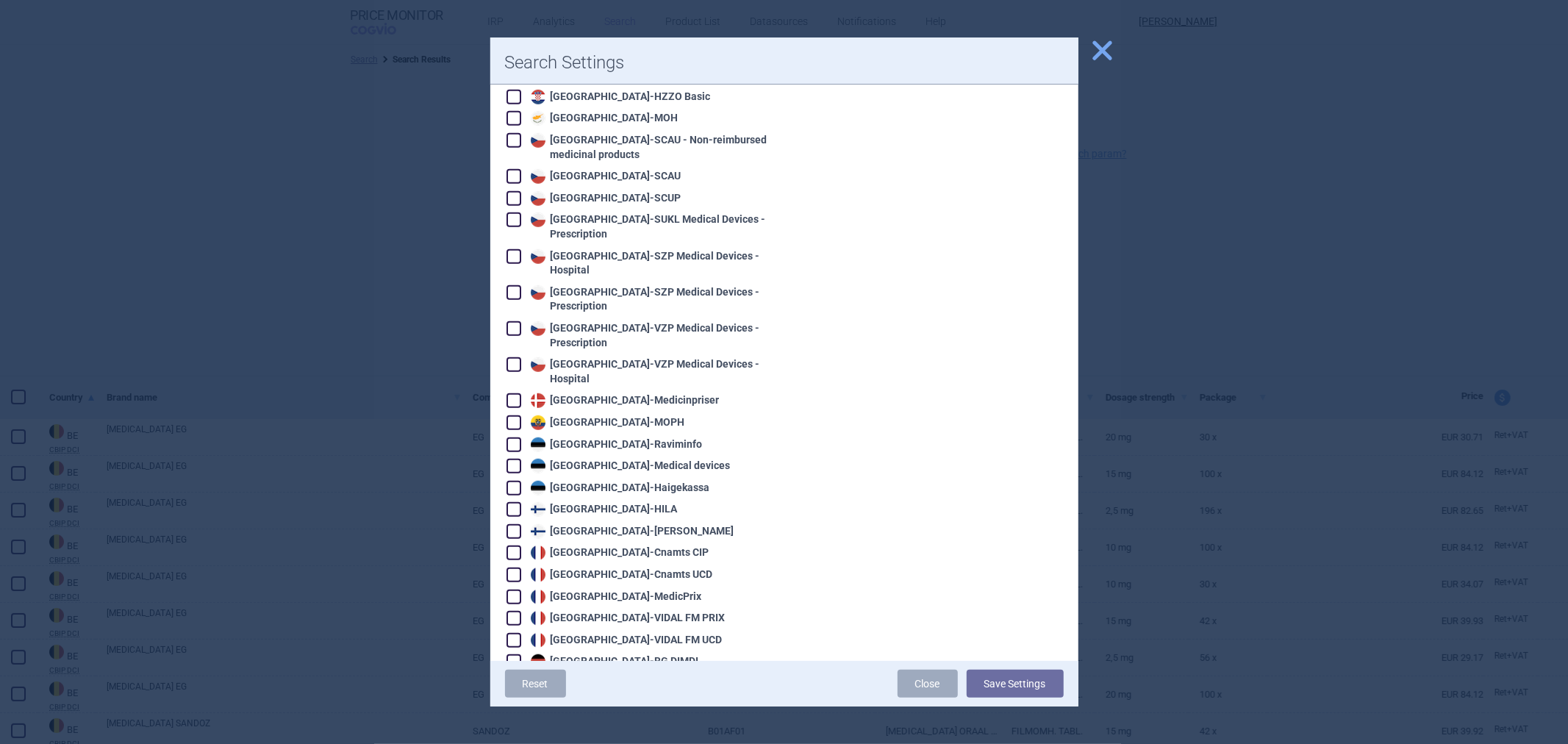
scroll to position [736, 0]
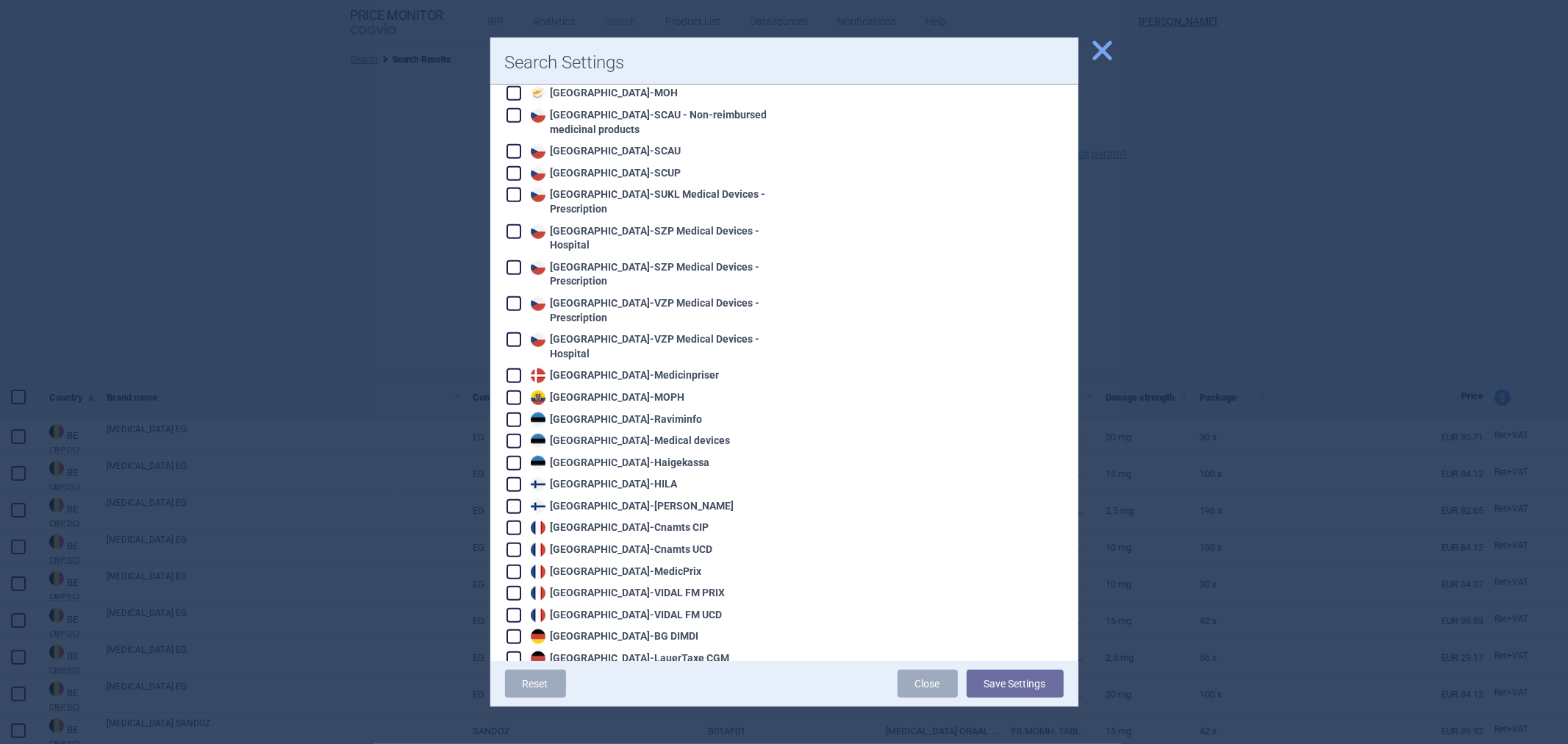
click at [589, 368] on div "Denmark - Medicinpriser" at bounding box center [624, 376] width 193 height 15
checkbox input "true"
click at [991, 688] on button "Save Settings" at bounding box center [1015, 684] width 97 height 28
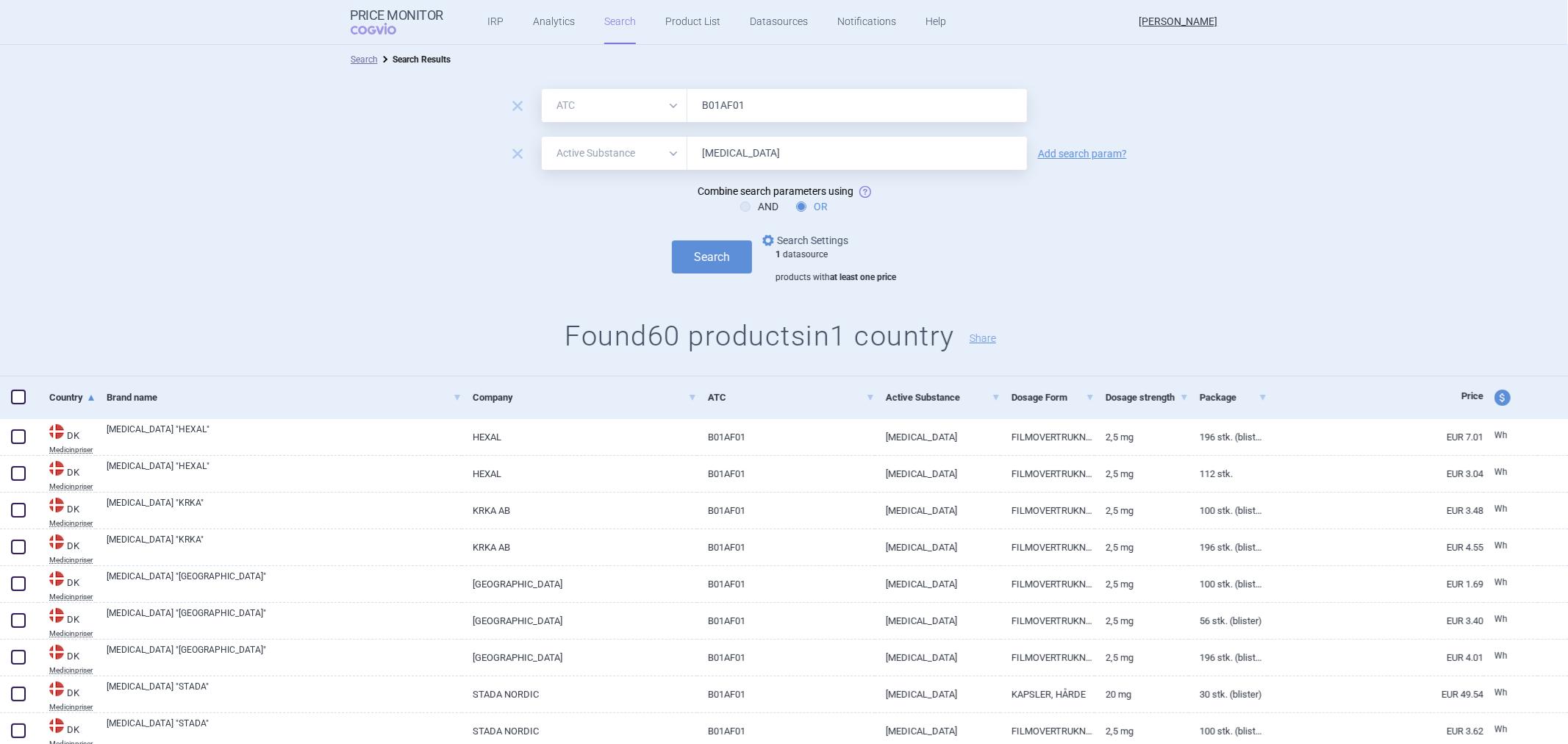
click at [811, 240] on link "options Search Settings" at bounding box center [803, 241] width 89 height 18
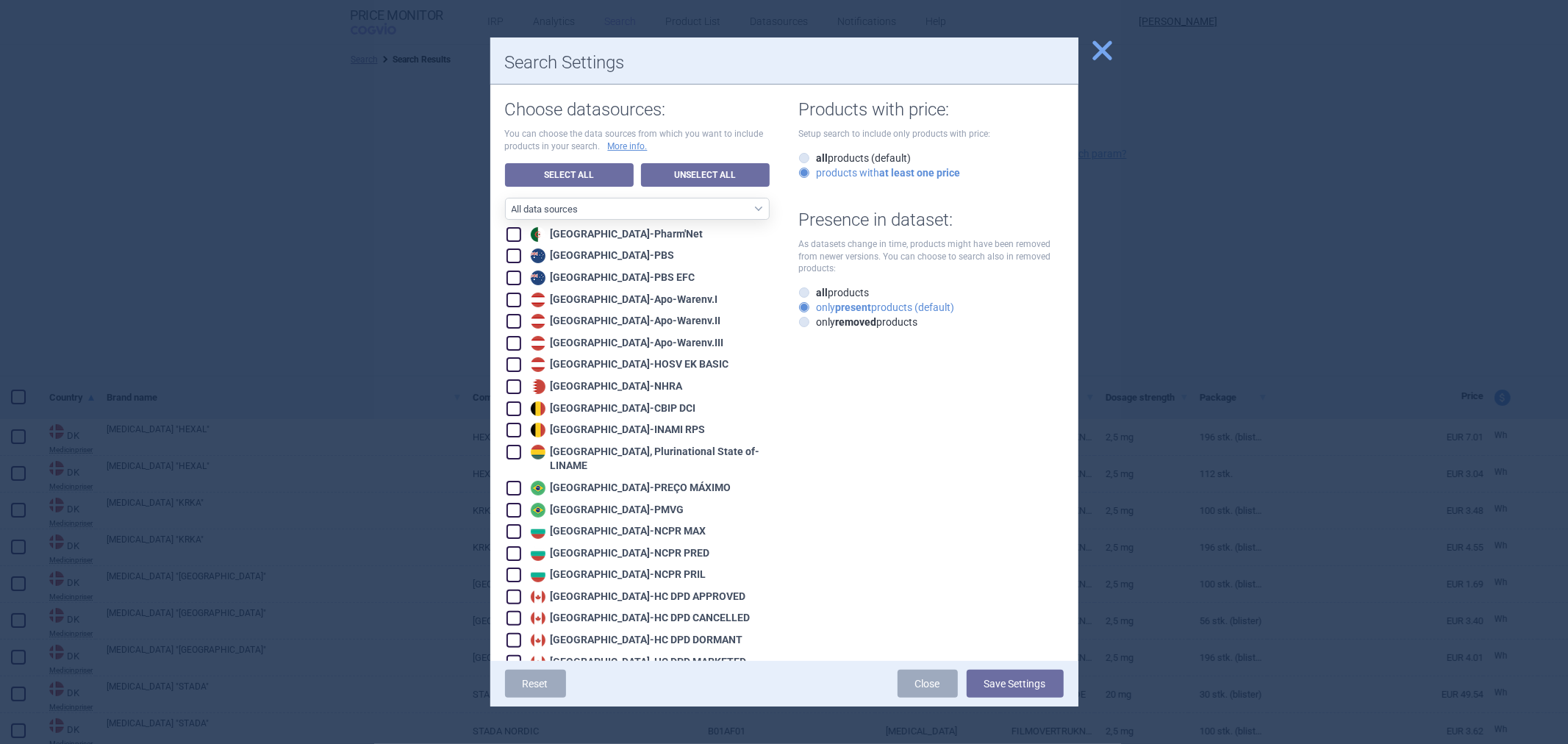
click at [371, 453] on div at bounding box center [784, 372] width 1568 height 744
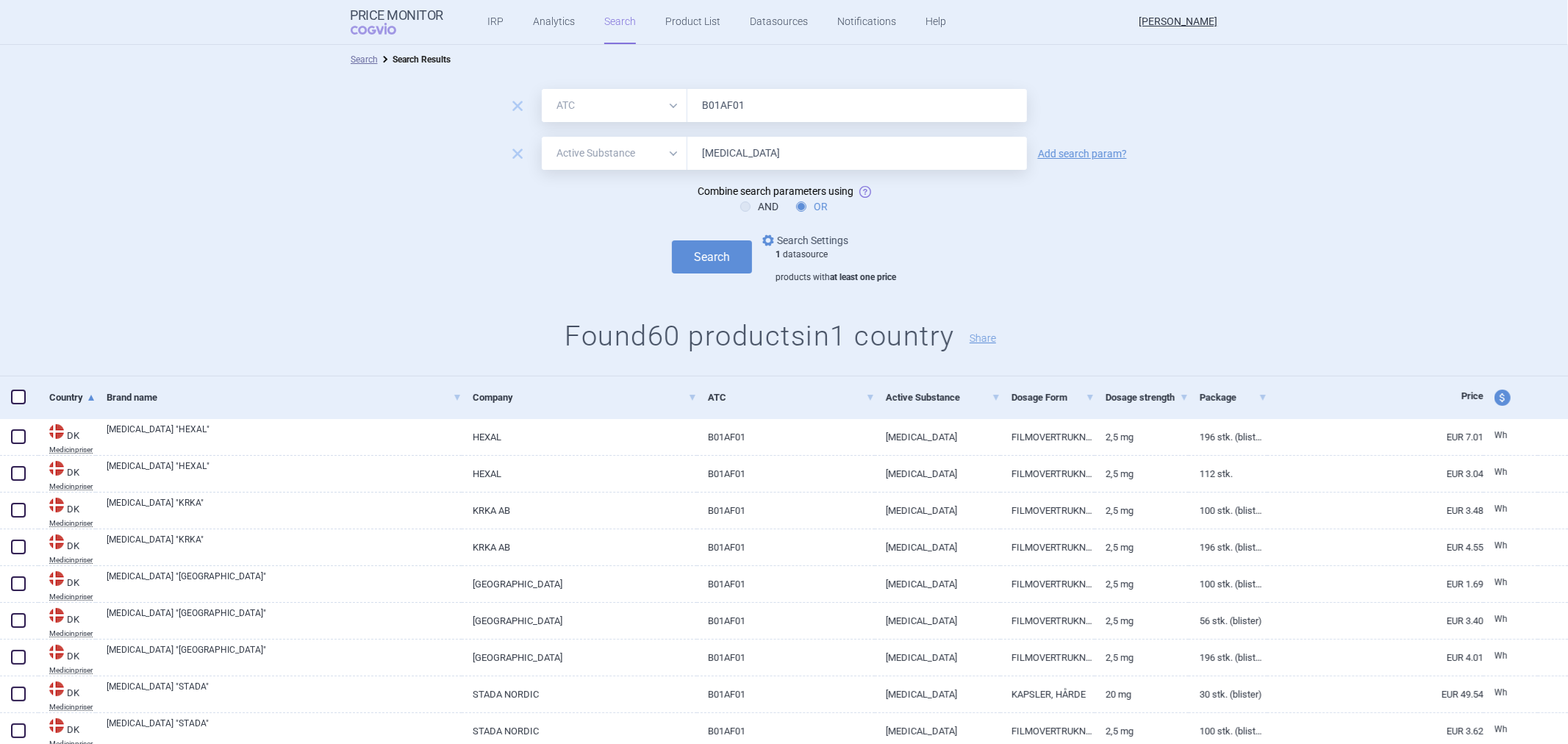
click at [788, 243] on link "options Search Settings" at bounding box center [803, 241] width 89 height 18
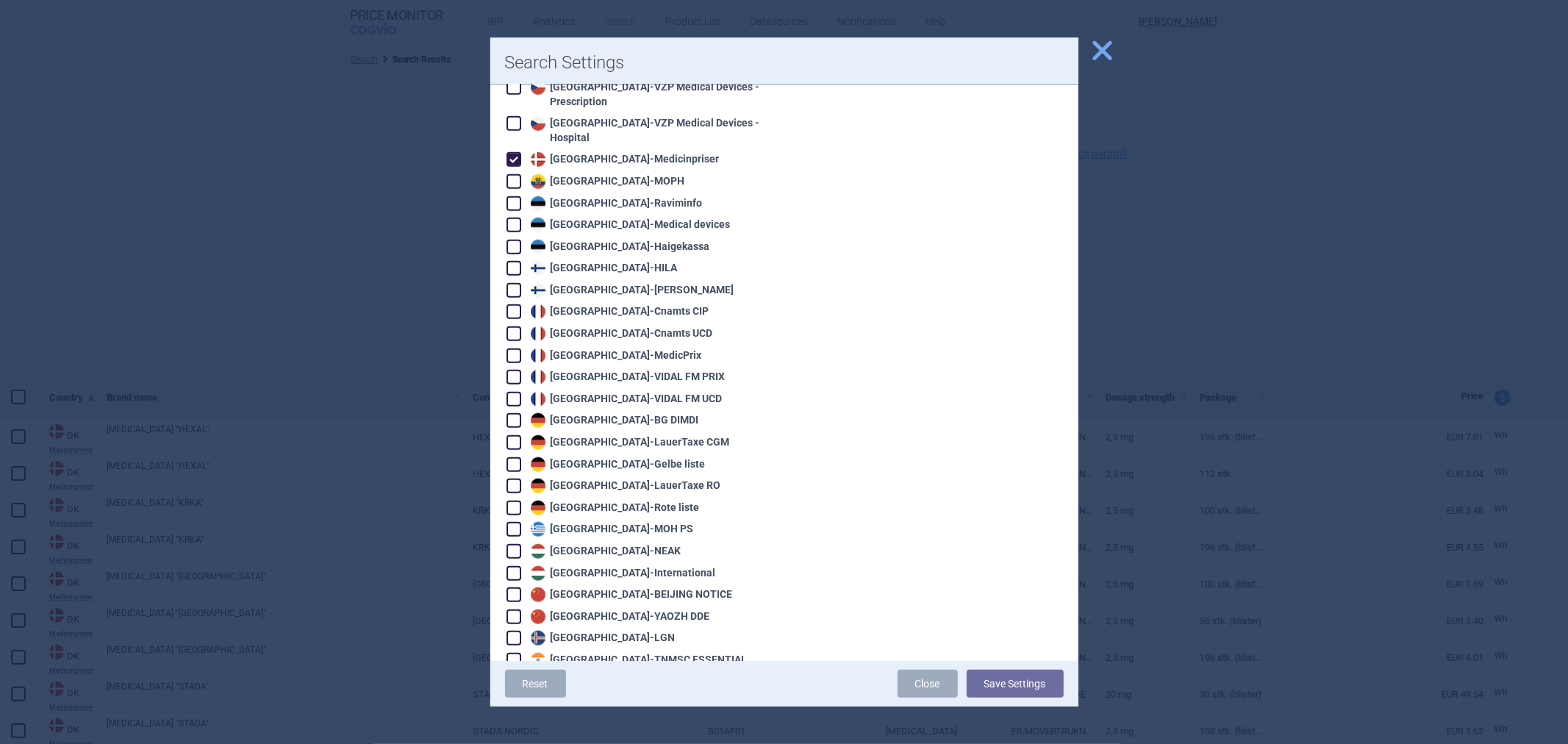
scroll to position [818, 0]
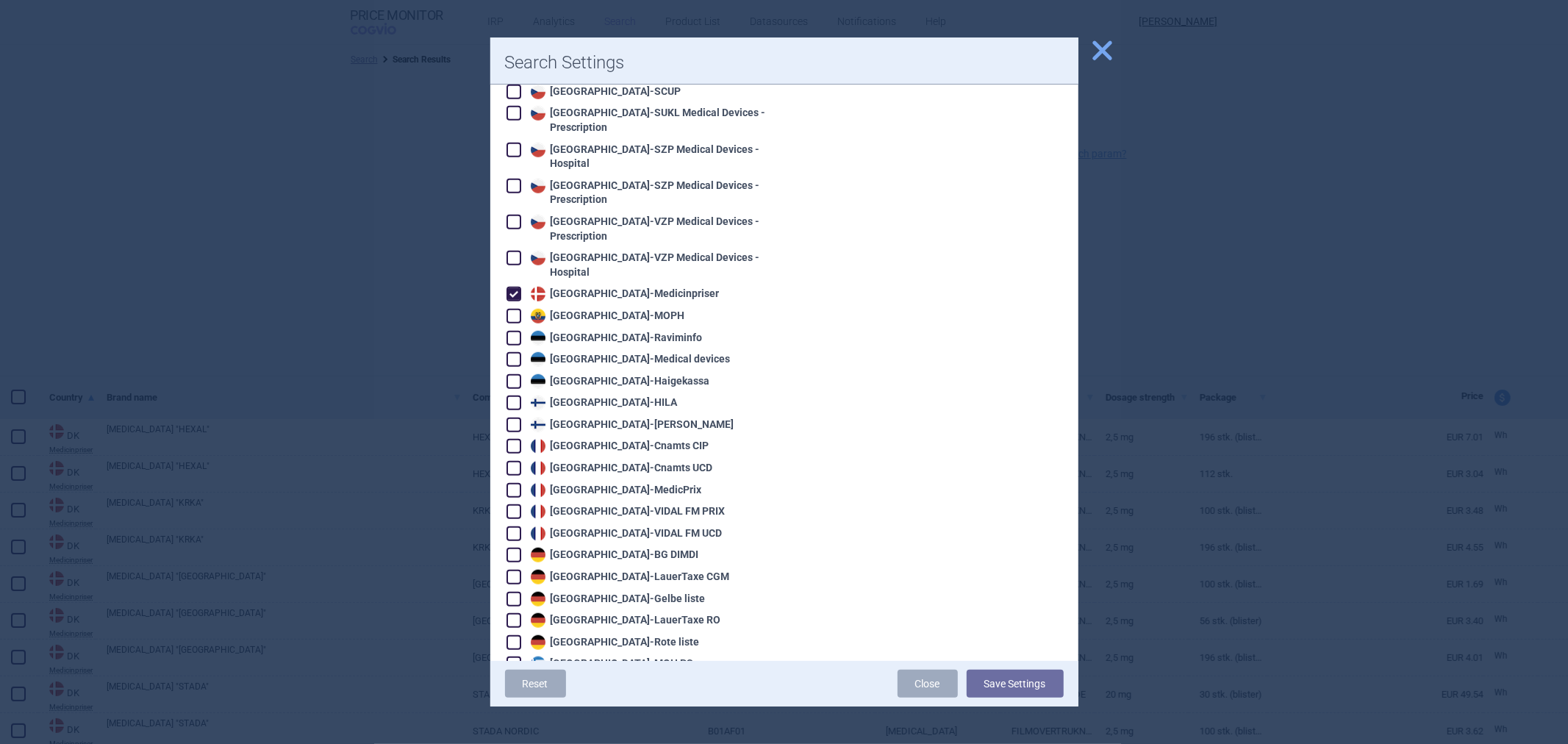
click at [583, 287] on div "Denmark - Medicinpriser" at bounding box center [624, 294] width 193 height 15
checkbox input "false"
click at [591, 439] on div "France - Cnamts CIP" at bounding box center [618, 447] width 182 height 15
checkbox input "true"
click at [591, 461] on div "France - Cnamts UCD" at bounding box center [620, 469] width 186 height 15
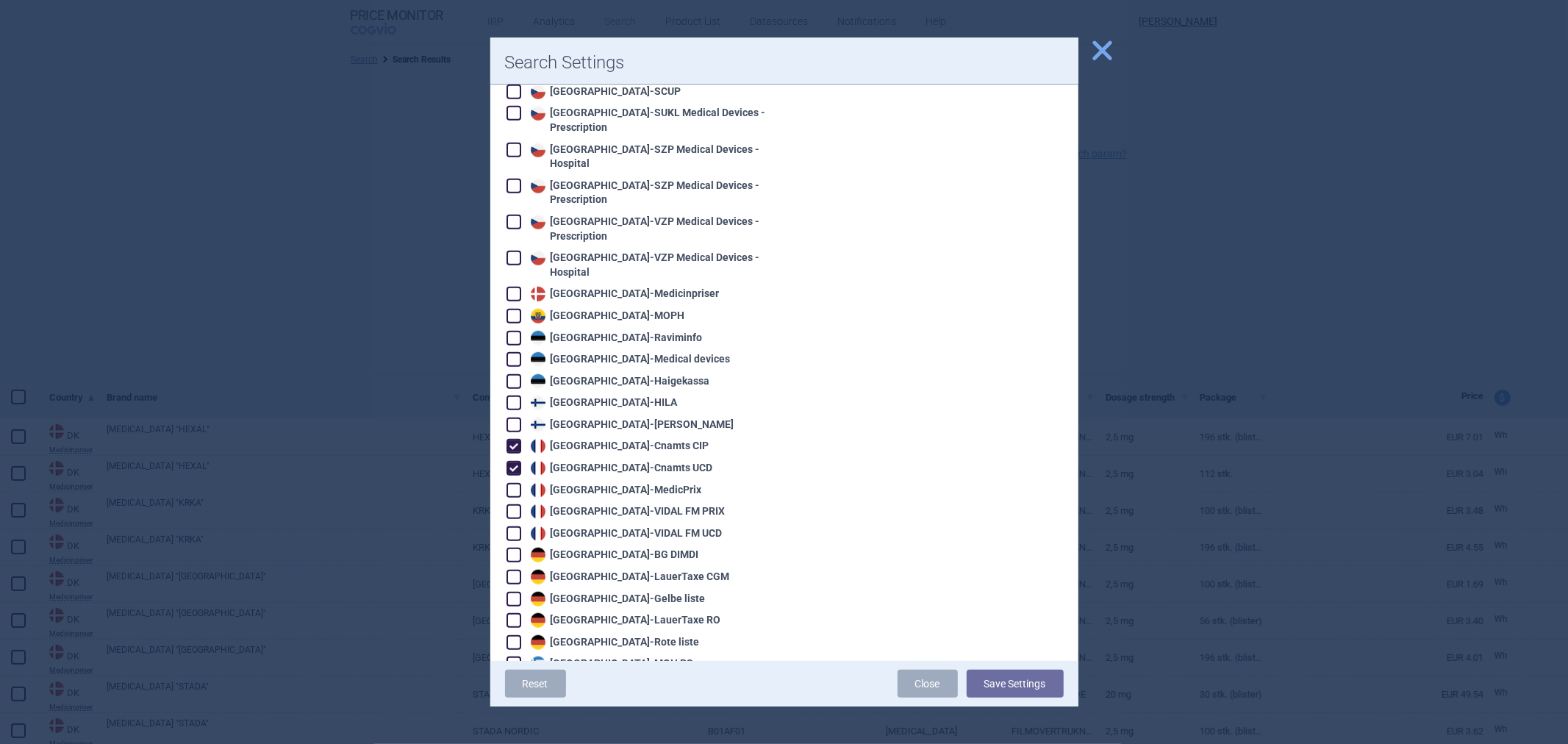
checkbox input "true"
drag, startPoint x: 531, startPoint y: 457, endPoint x: 543, endPoint y: 457, distance: 12.0
click at [531, 483] on img at bounding box center [538, 491] width 15 height 15
checkbox input "true"
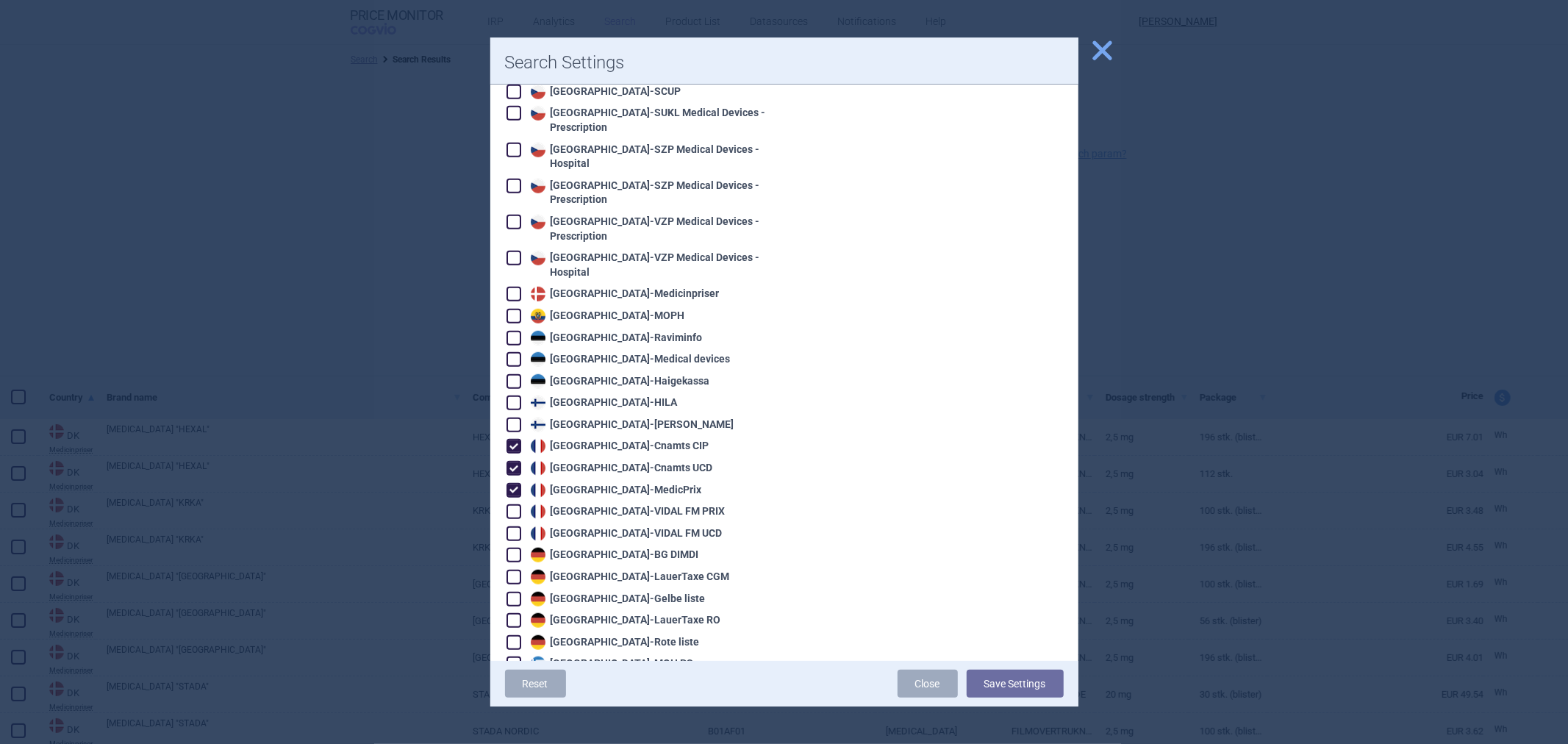
click at [569, 505] on div "France - VIDAL FM PRIX" at bounding box center [626, 512] width 198 height 15
checkbox input "true"
click at [563, 527] on div "France - VIDAL FM UCD" at bounding box center [625, 534] width 196 height 15
checkbox input "true"
click at [1056, 693] on button "Save Settings" at bounding box center [1015, 684] width 97 height 28
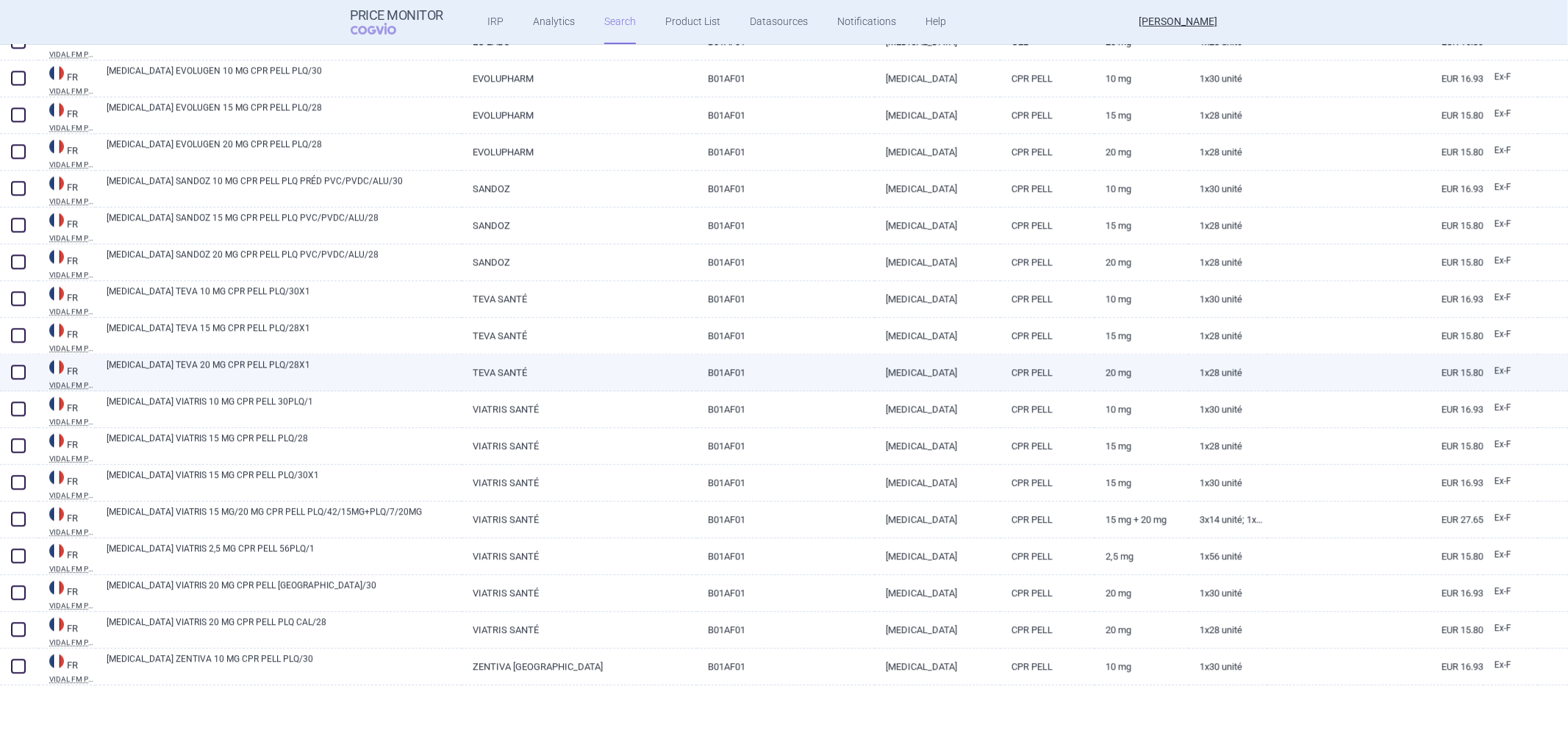
scroll to position [2533, 0]
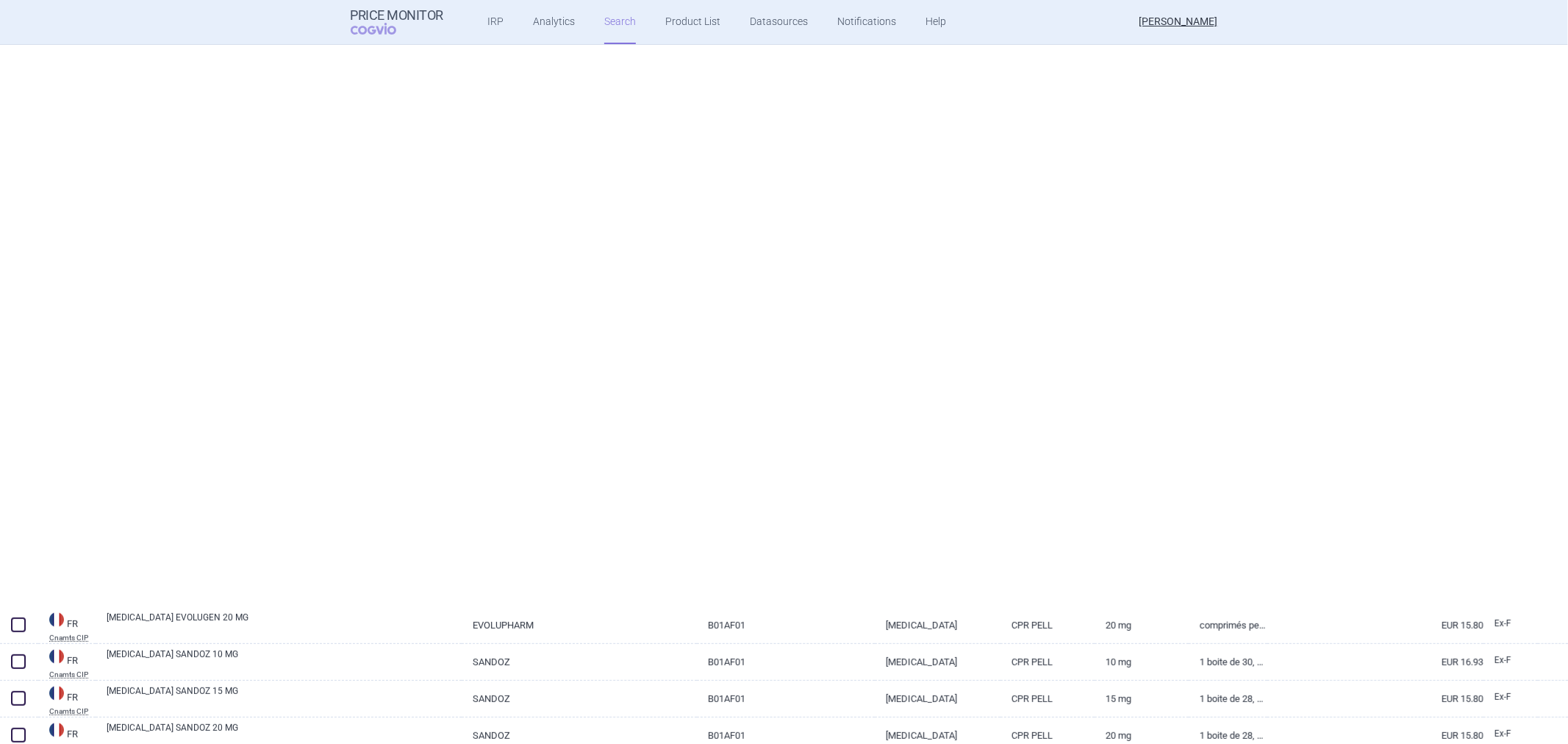
select select "atc"
select select "activeSubstance"
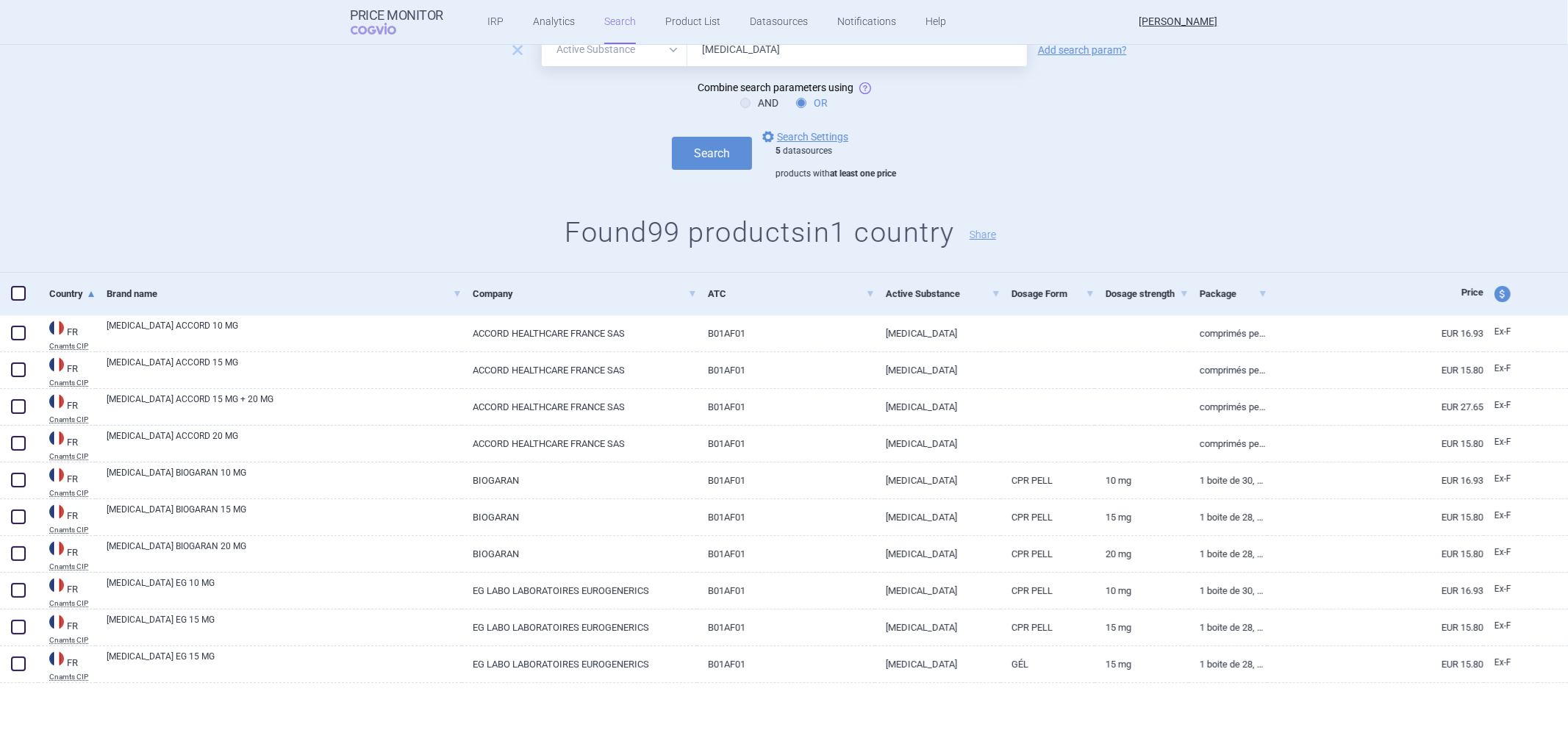
scroll to position [0, 0]
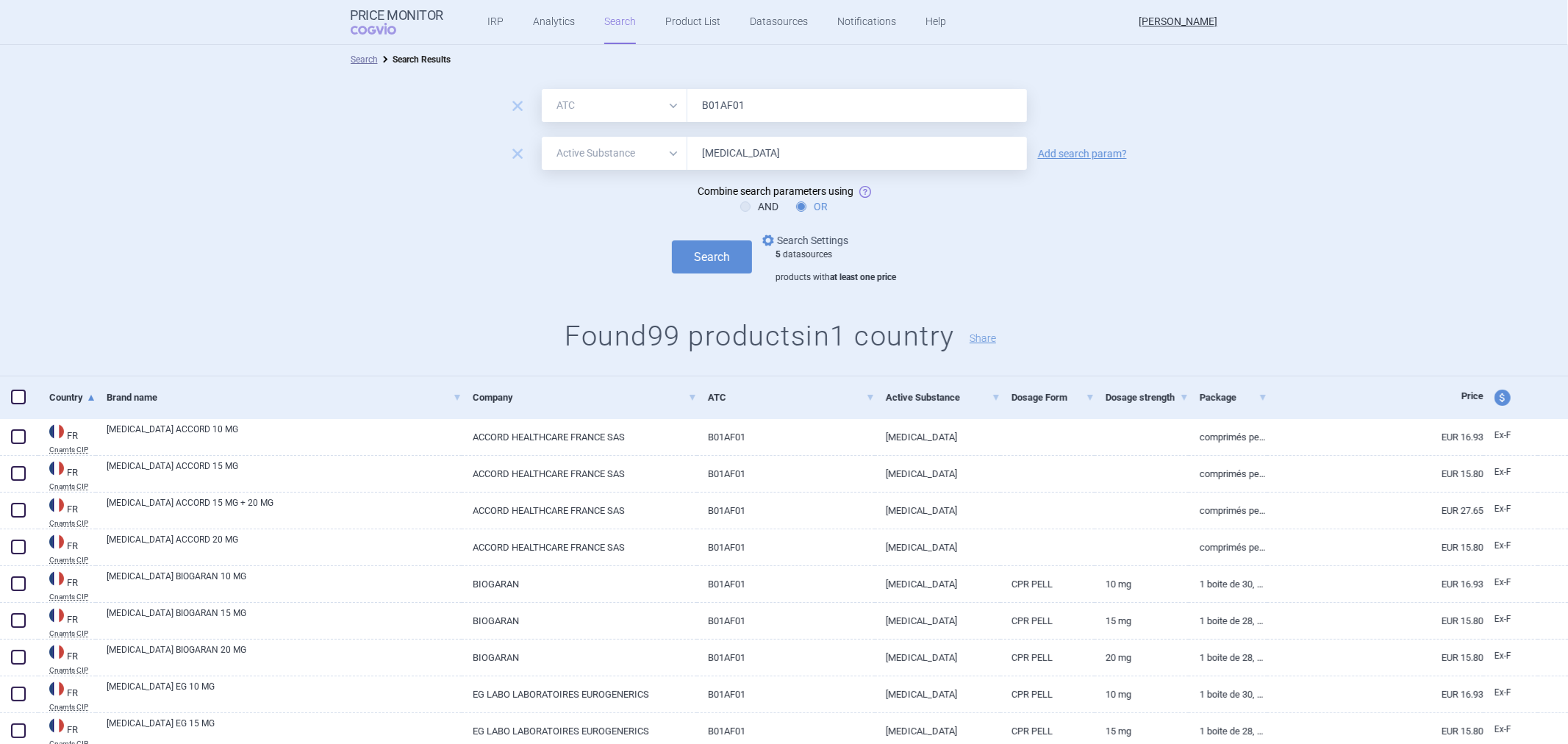
click at [784, 237] on link "options Search Settings" at bounding box center [803, 241] width 89 height 18
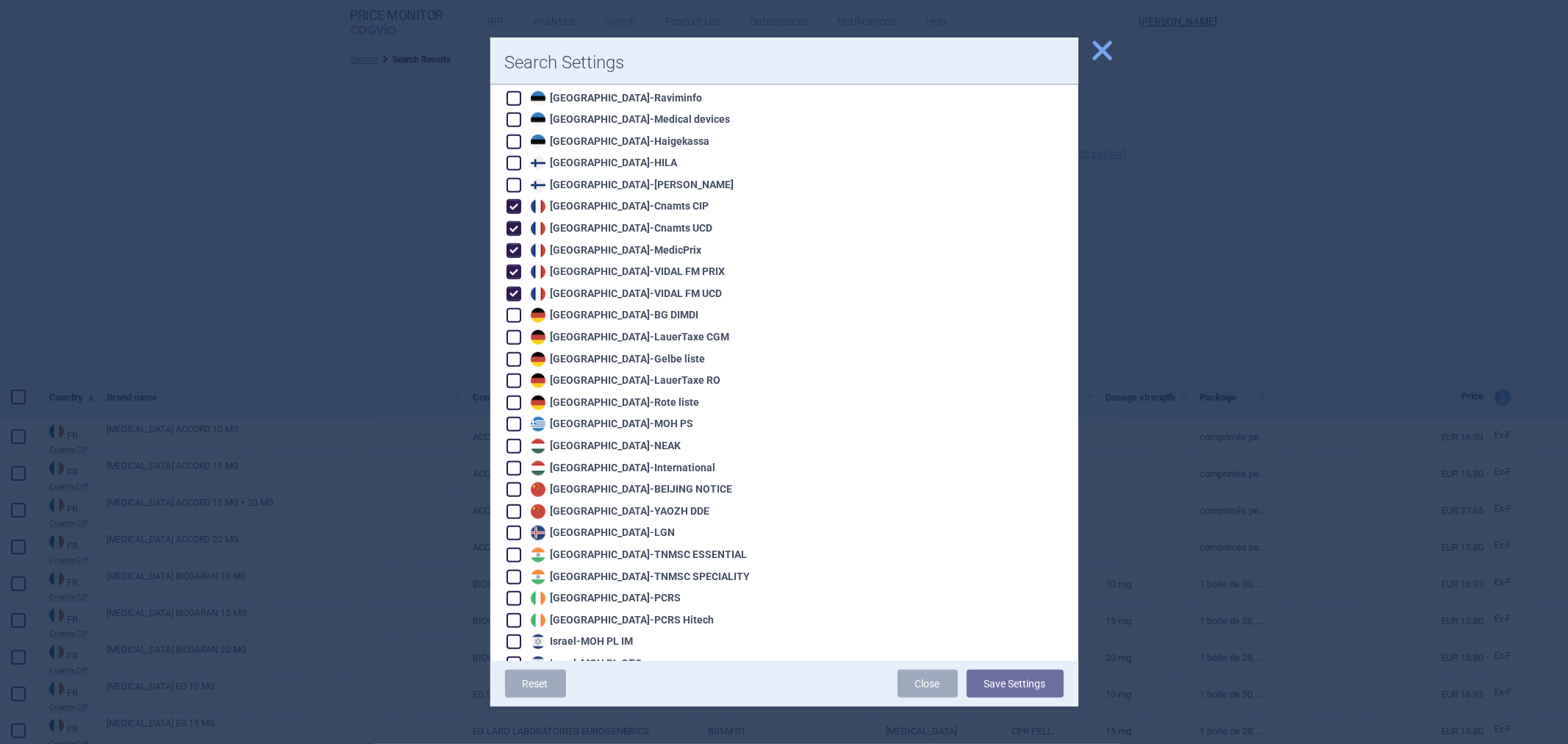
scroll to position [1062, 0]
click at [584, 282] on div "France - VIDAL FM UCD" at bounding box center [625, 289] width 196 height 15
checkbox input "false"
click at [590, 260] on div "France - VIDAL FM PRIX" at bounding box center [626, 267] width 198 height 15
checkbox input "false"
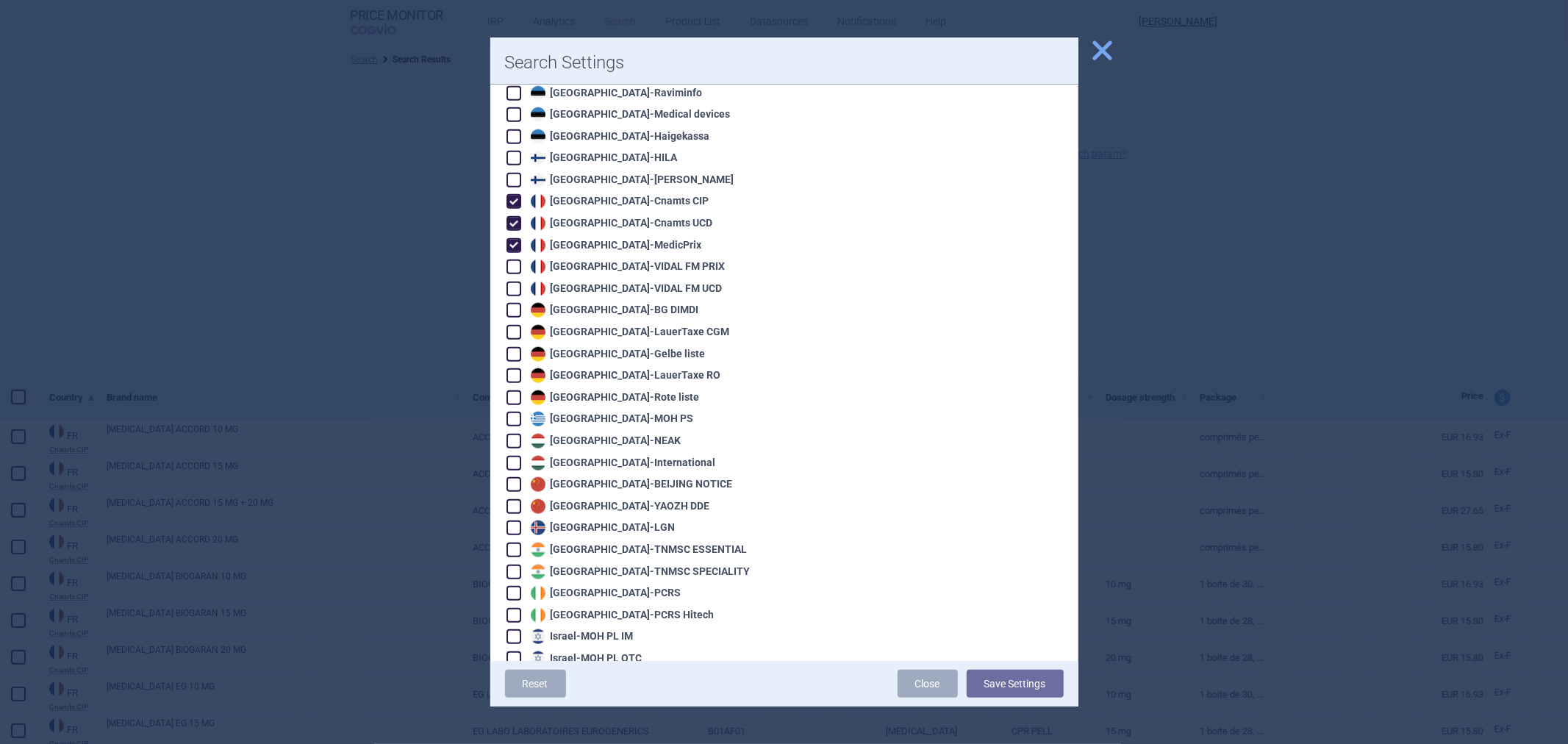
click at [585, 238] on div "France - MedicPrix" at bounding box center [615, 246] width 175 height 15
checkbox input "false"
click at [578, 216] on div "France - Cnamts UCD" at bounding box center [620, 224] width 186 height 15
checkbox input "false"
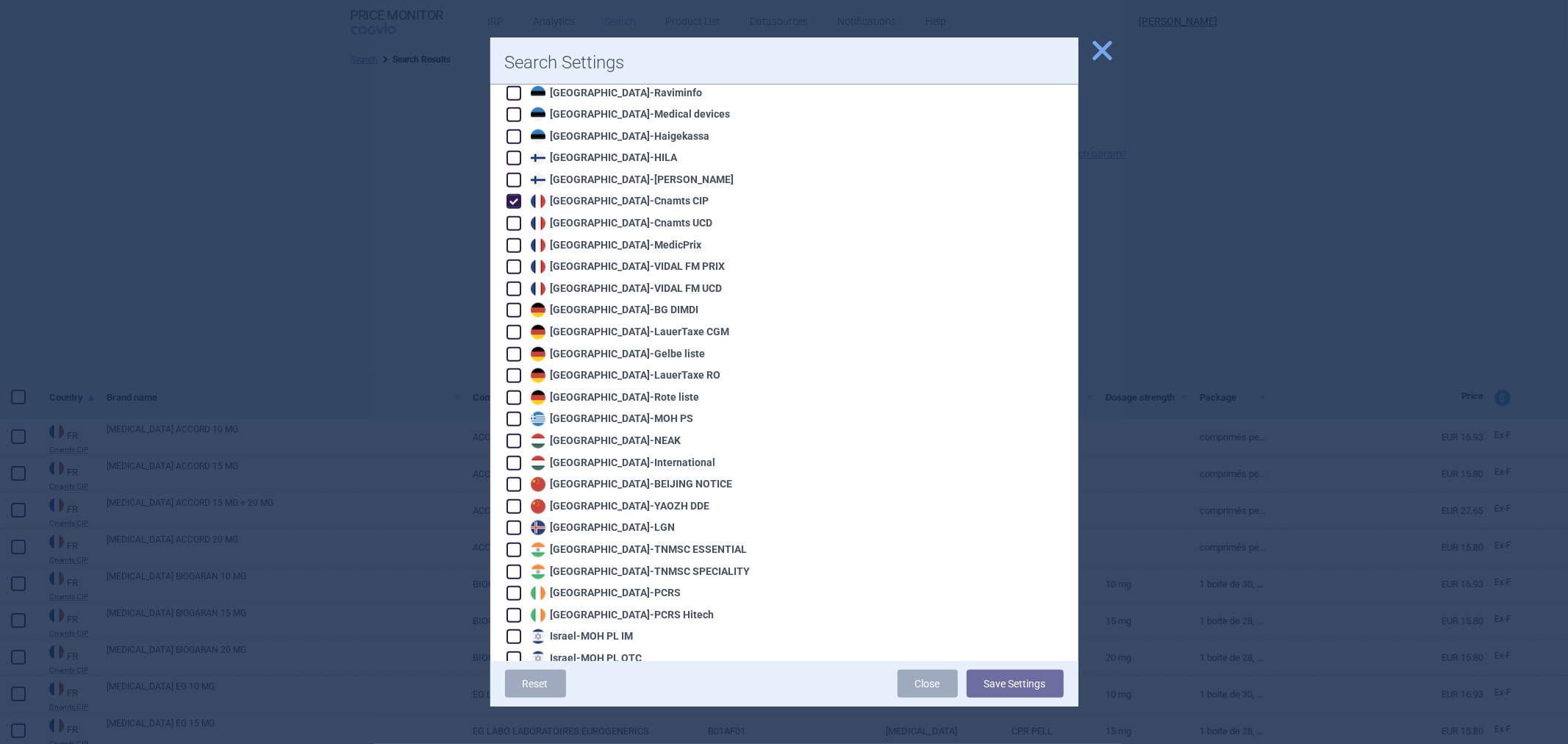
click at [593, 194] on div "France - Cnamts CIP" at bounding box center [618, 202] width 182 height 15
checkbox input "false"
click at [602, 325] on div "Germany - LauerTaxe CGM" at bounding box center [629, 332] width 203 height 15
checkbox input "true"
click at [597, 347] on div "Germany - Gelbe liste" at bounding box center [616, 354] width 179 height 15
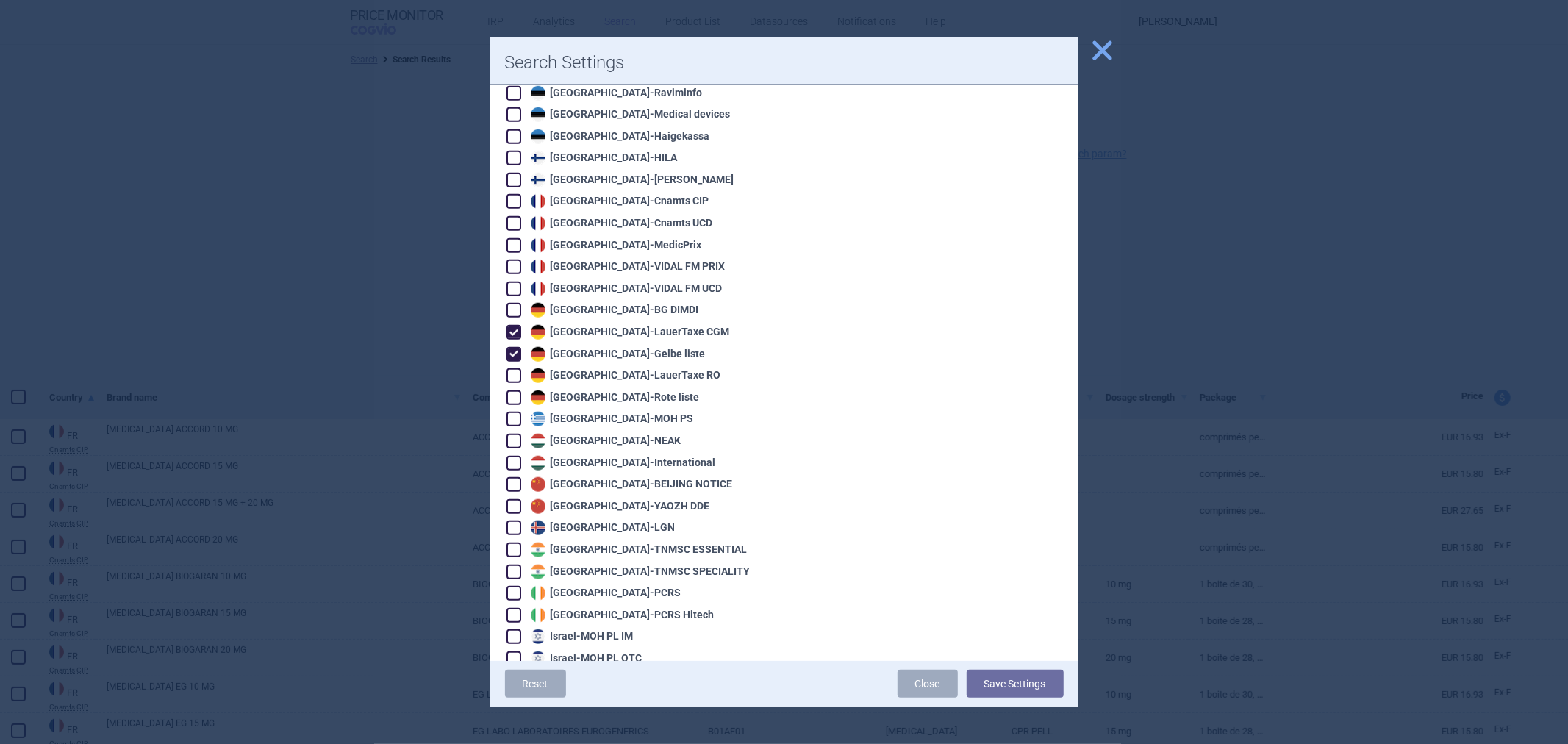
checkbox input "true"
click at [1000, 675] on button "Save Settings" at bounding box center [1015, 684] width 97 height 28
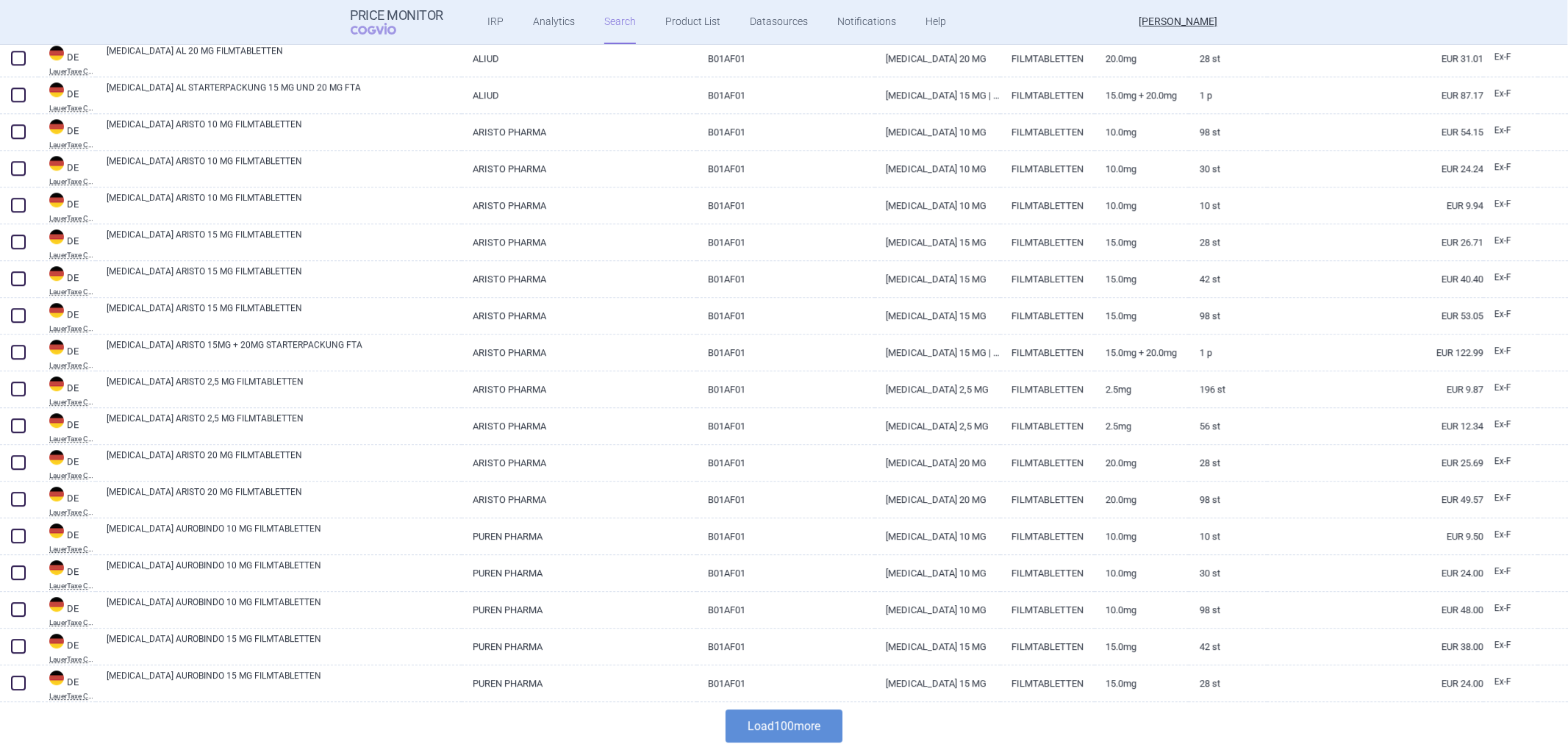
scroll to position [3400, 0]
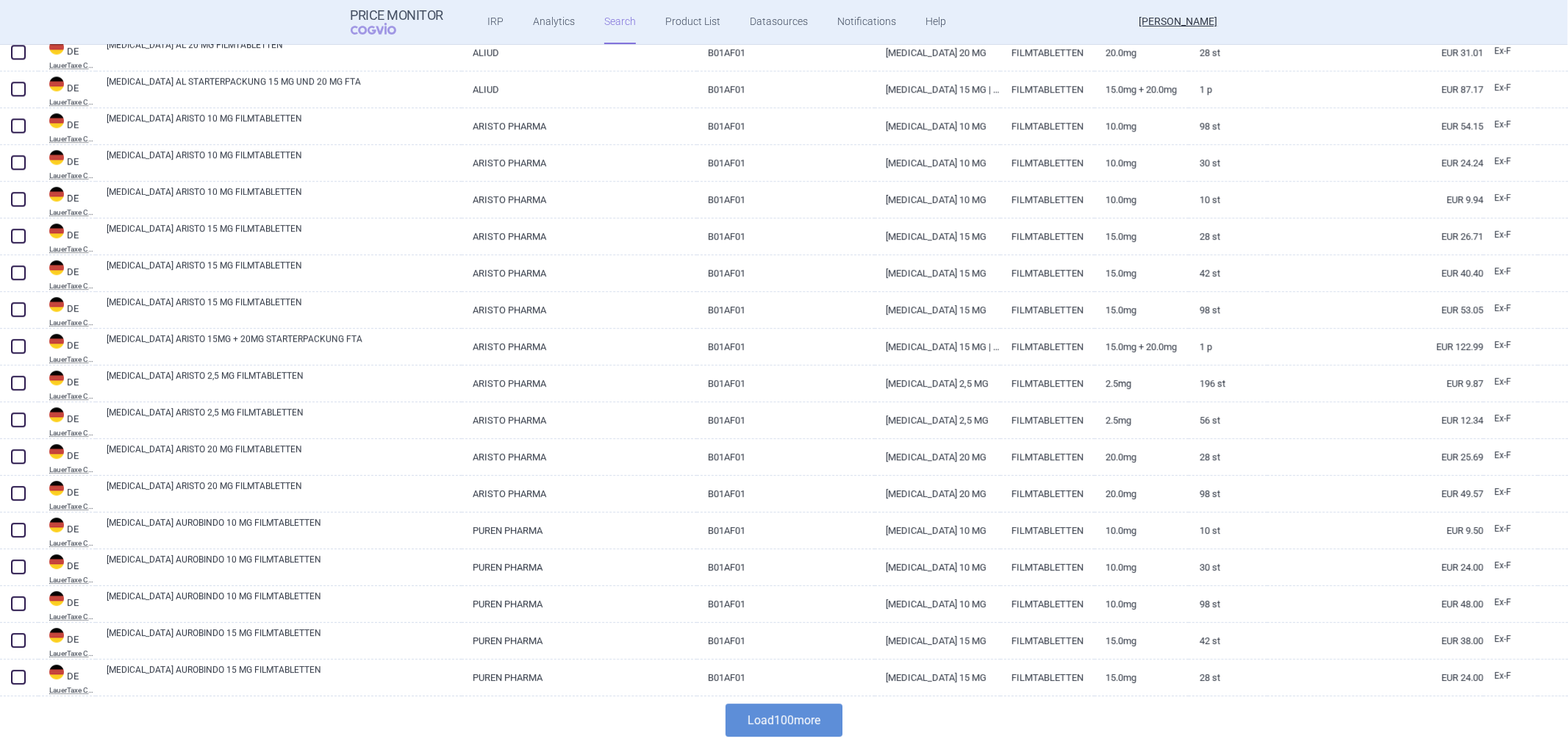
click at [756, 727] on button "Load 100 more" at bounding box center [784, 720] width 117 height 33
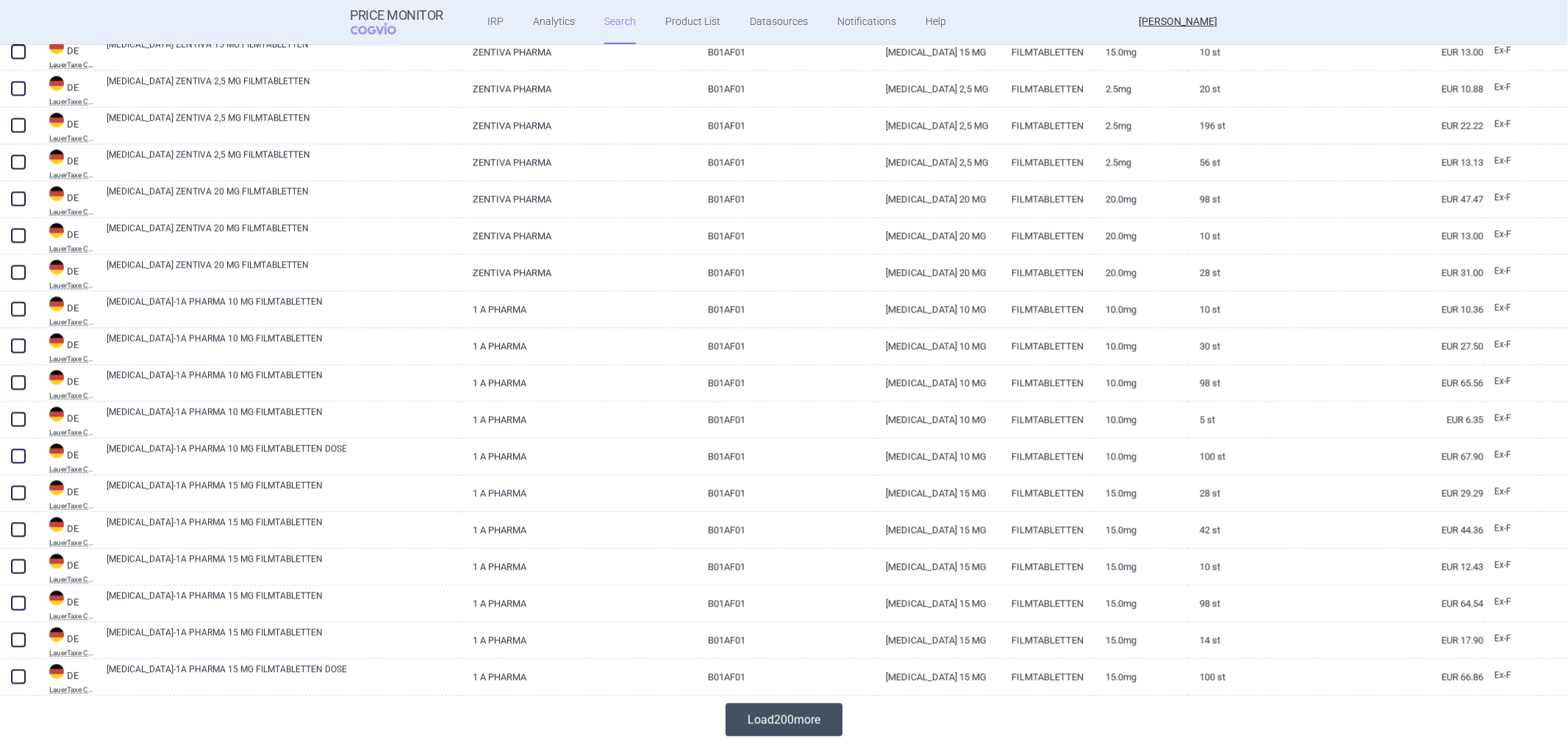
click at [784, 724] on button "Load 200 more" at bounding box center [784, 720] width 117 height 33
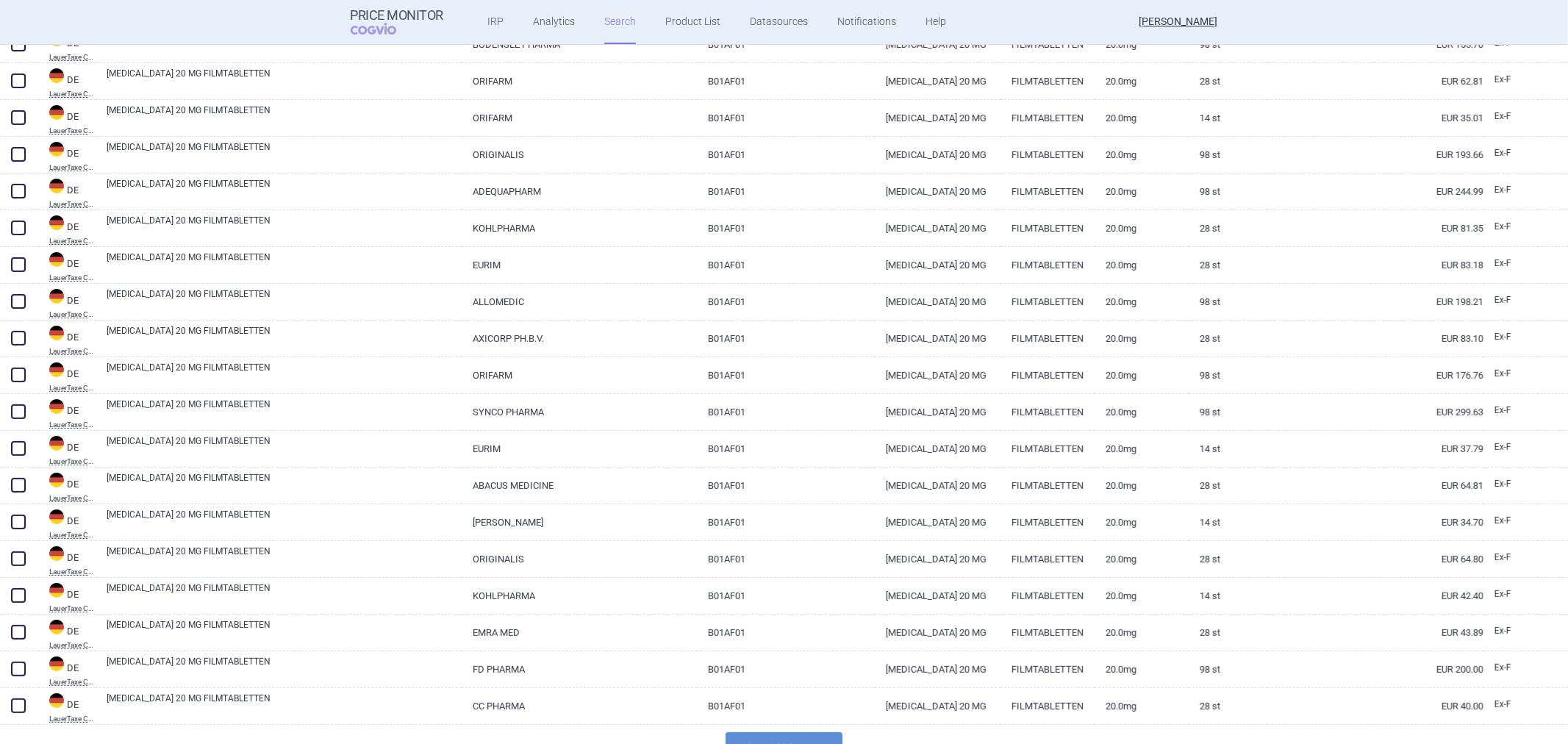
scroll to position [14432, 0]
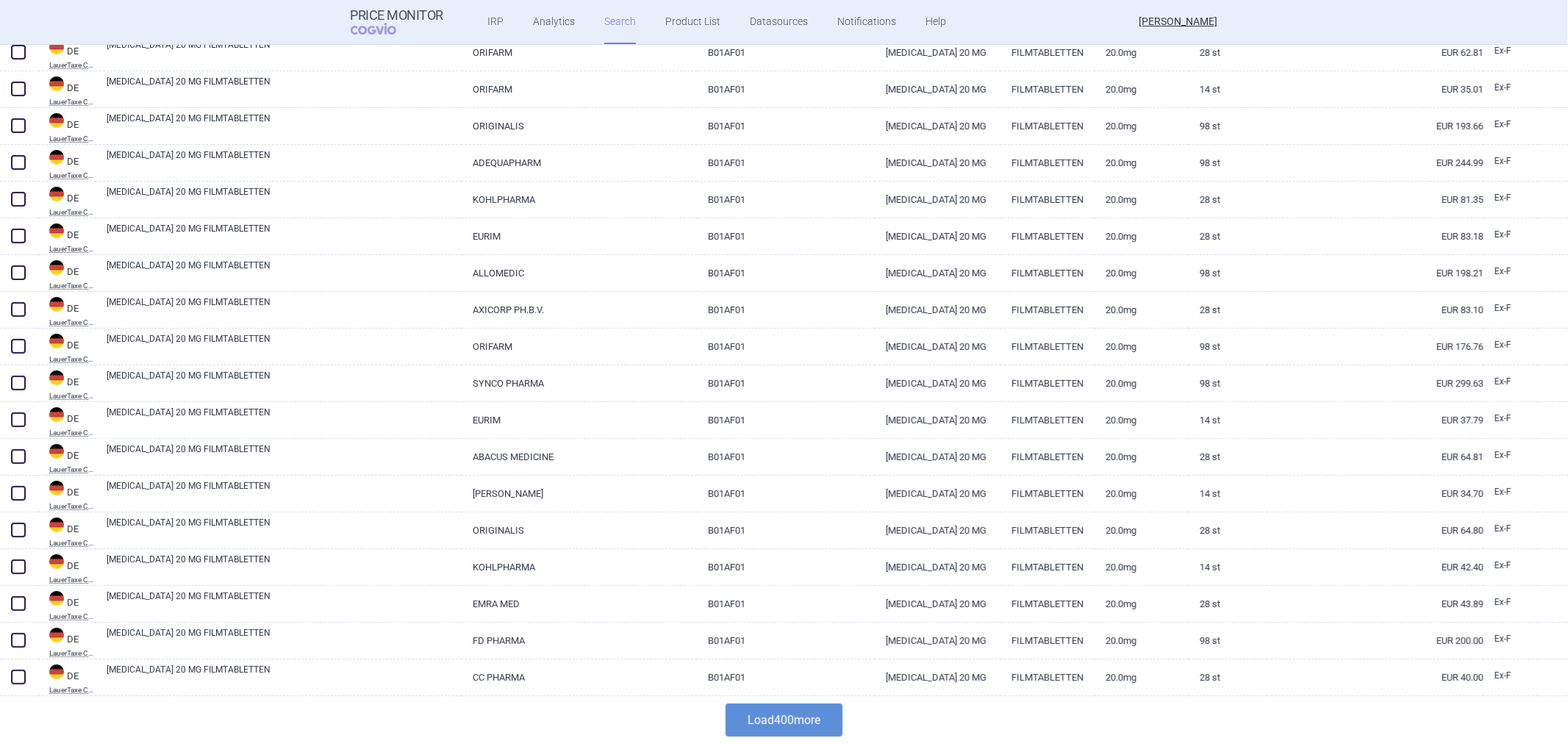
click at [762, 728] on button "Load 400 more" at bounding box center [784, 720] width 117 height 33
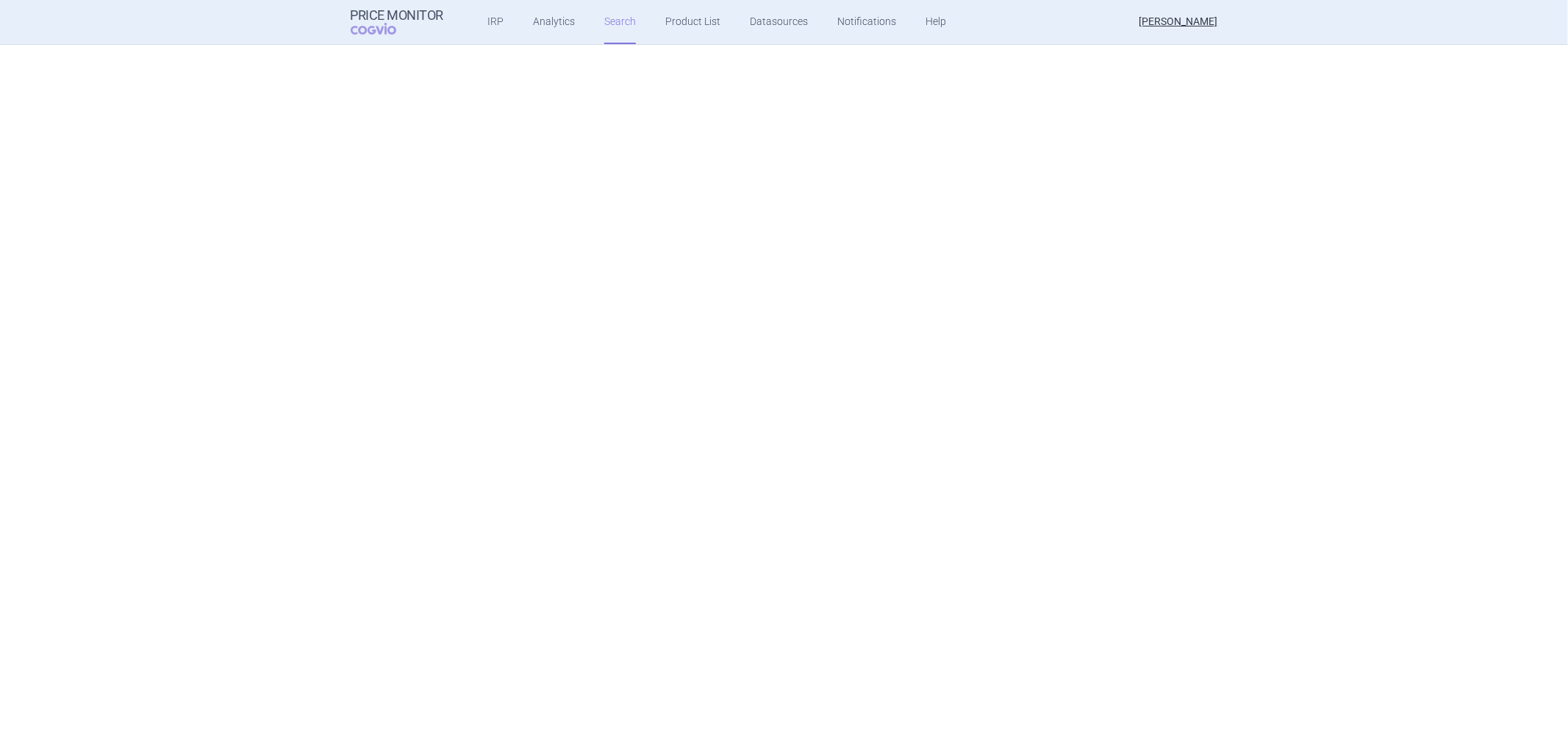
scroll to position [0, 0]
select select "atc"
select select "activeSubstance"
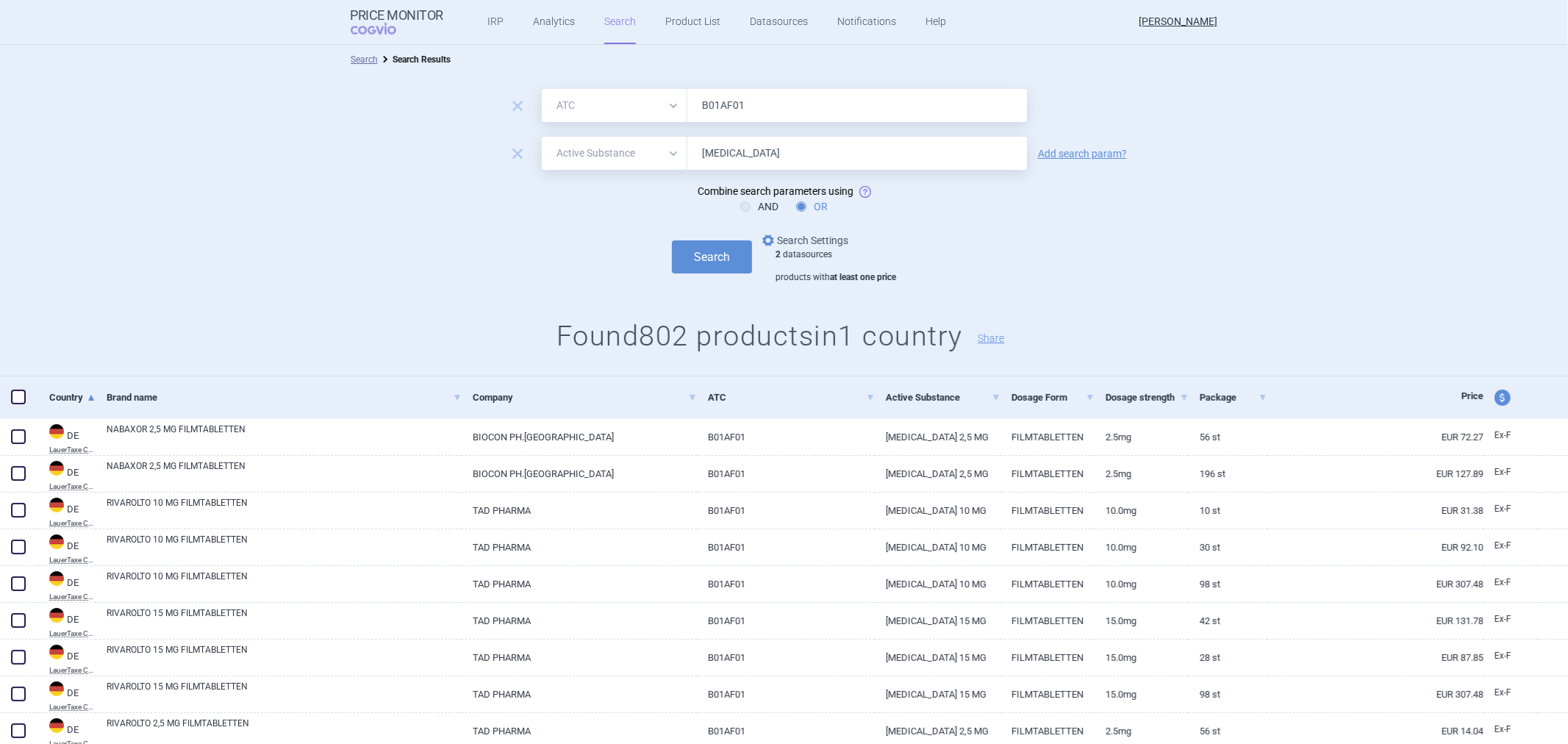
click at [783, 238] on link "options Search Settings" at bounding box center [803, 241] width 89 height 18
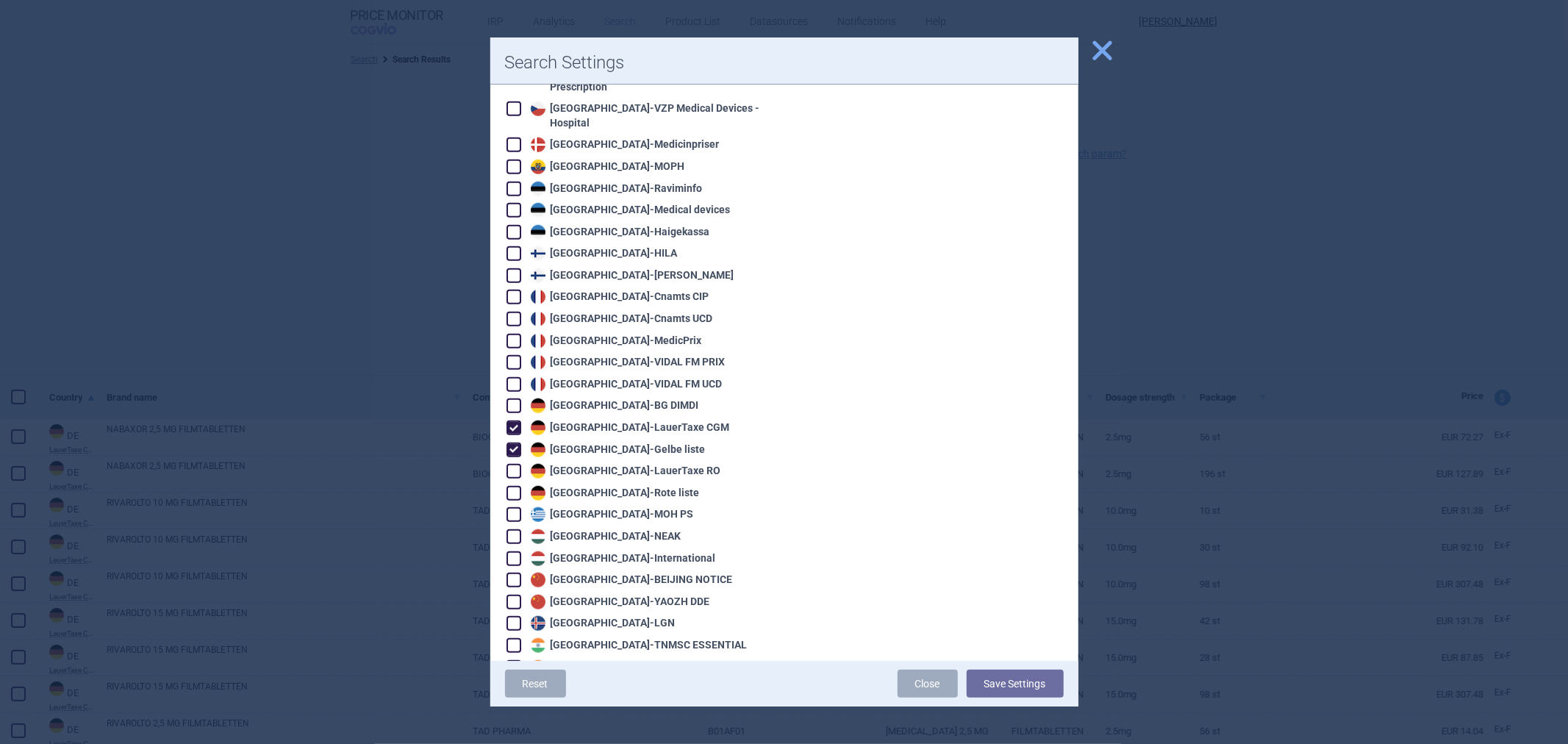
scroll to position [980, 0]
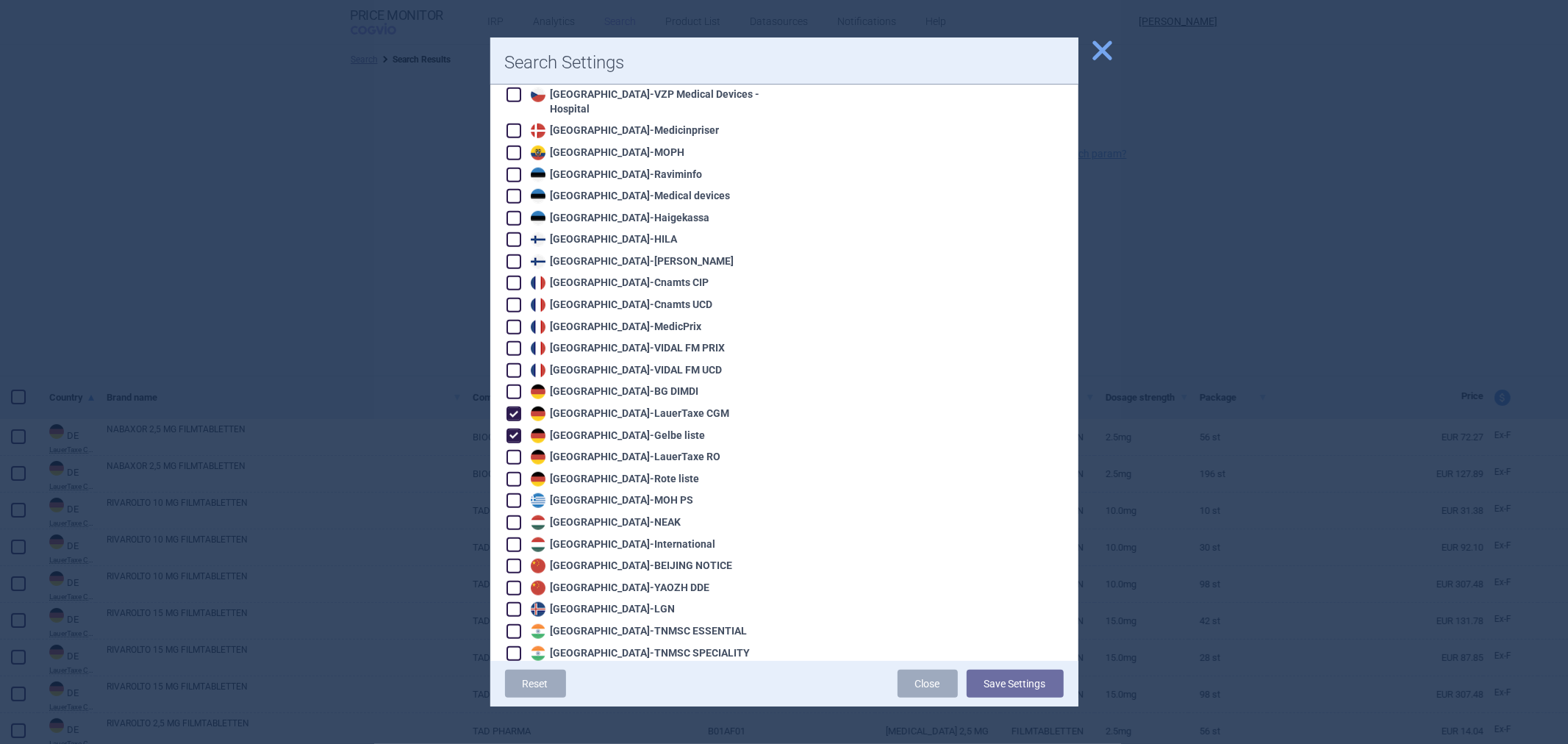
click at [611, 407] on div "Germany - LauerTaxe CGM" at bounding box center [629, 414] width 203 height 15
checkbox input "false"
click at [612, 429] on div "Germany - Gelbe liste" at bounding box center [616, 436] width 179 height 15
checkbox input "false"
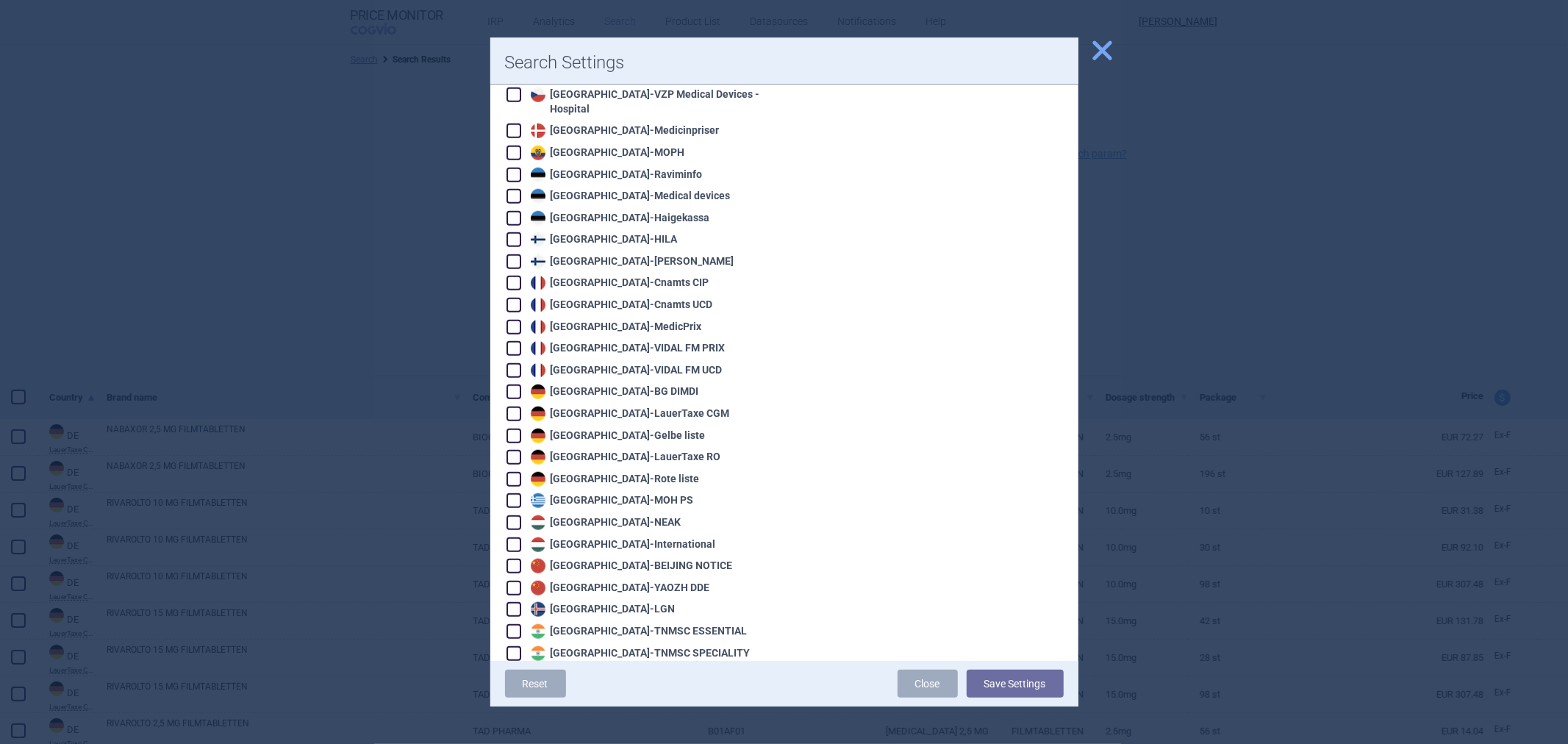
click at [600, 493] on div "Greece - MOH PS" at bounding box center [611, 501] width 167 height 15
checkbox input "true"
click at [995, 689] on button "Save Settings" at bounding box center [1015, 684] width 97 height 28
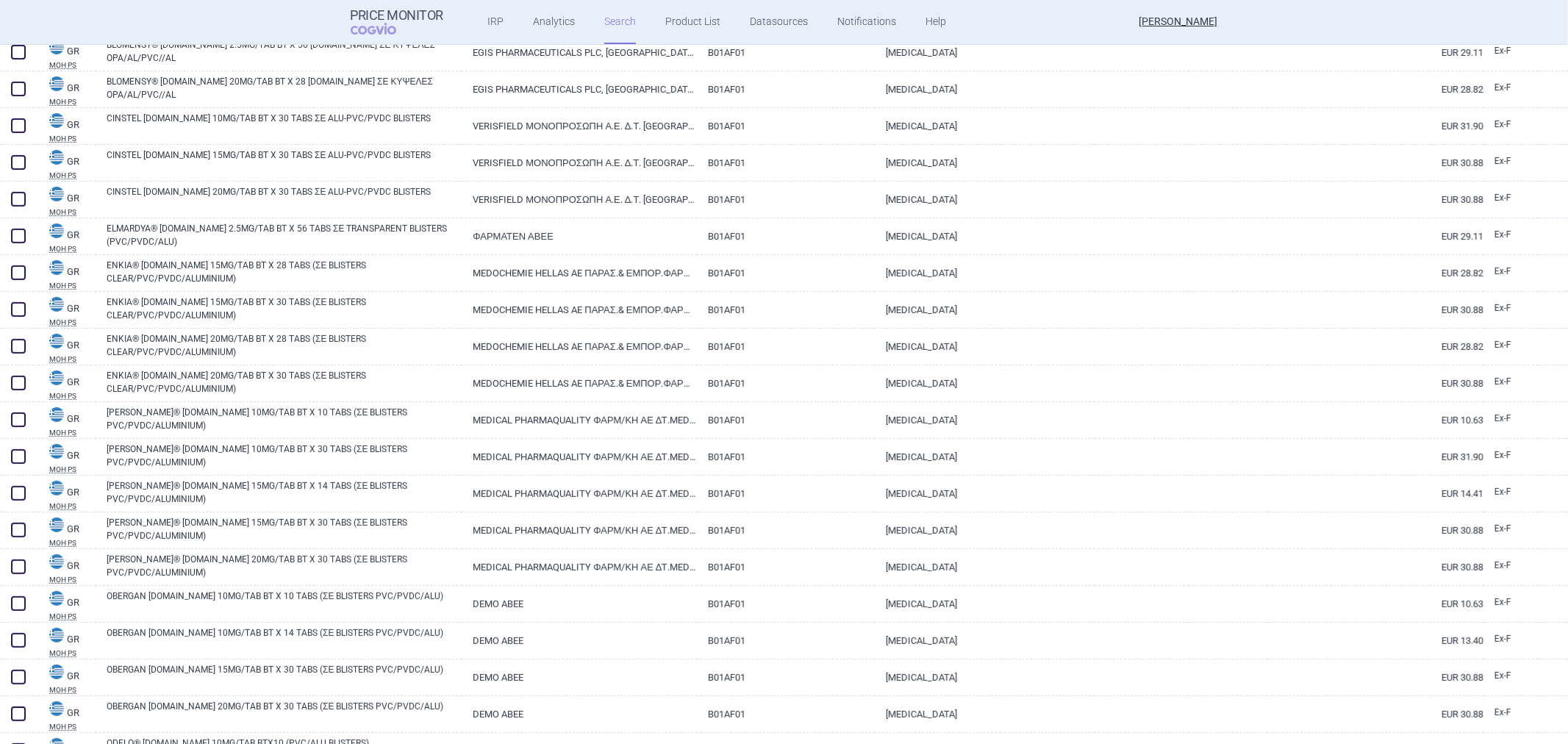
scroll to position [155, 0]
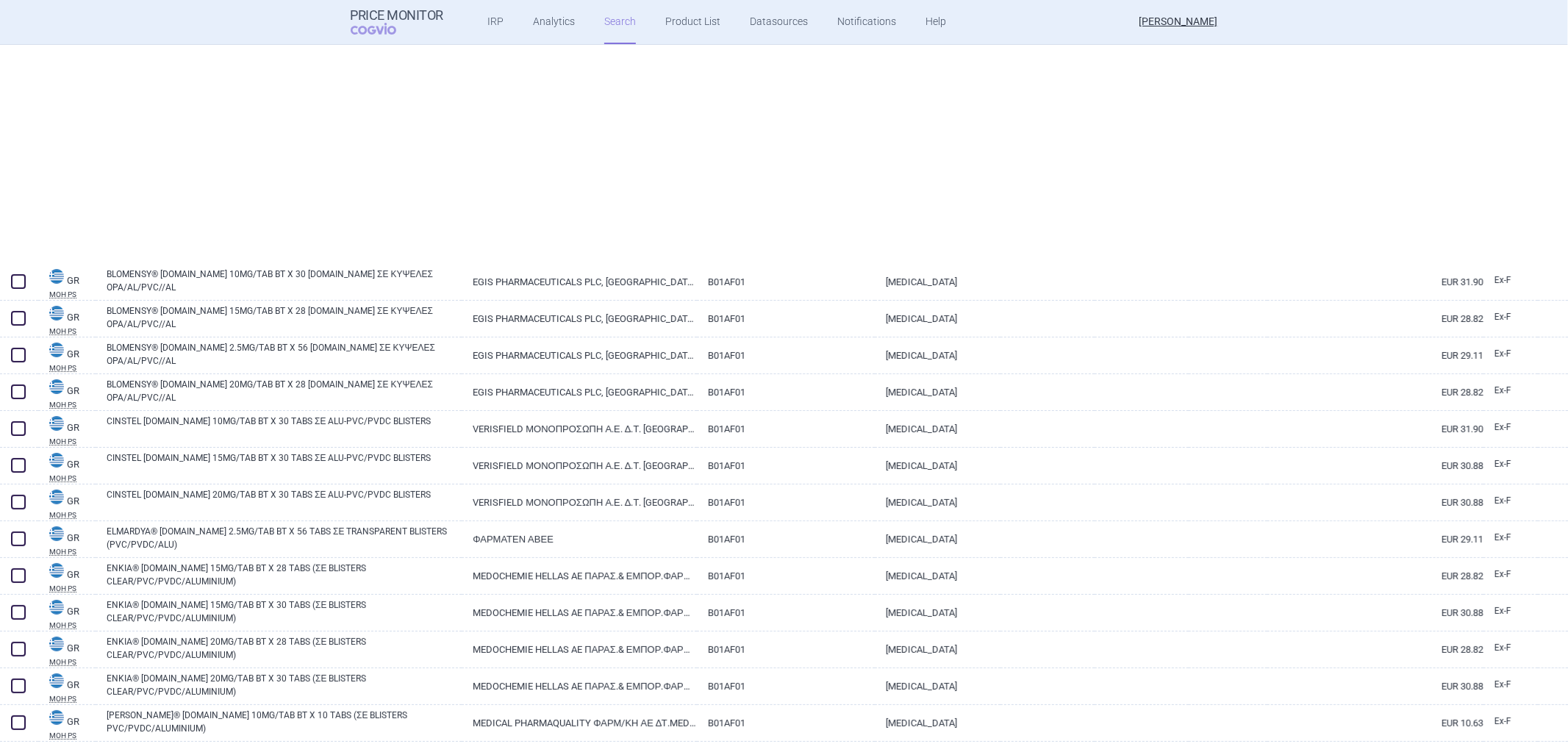
select select "atc"
select select "activeSubstance"
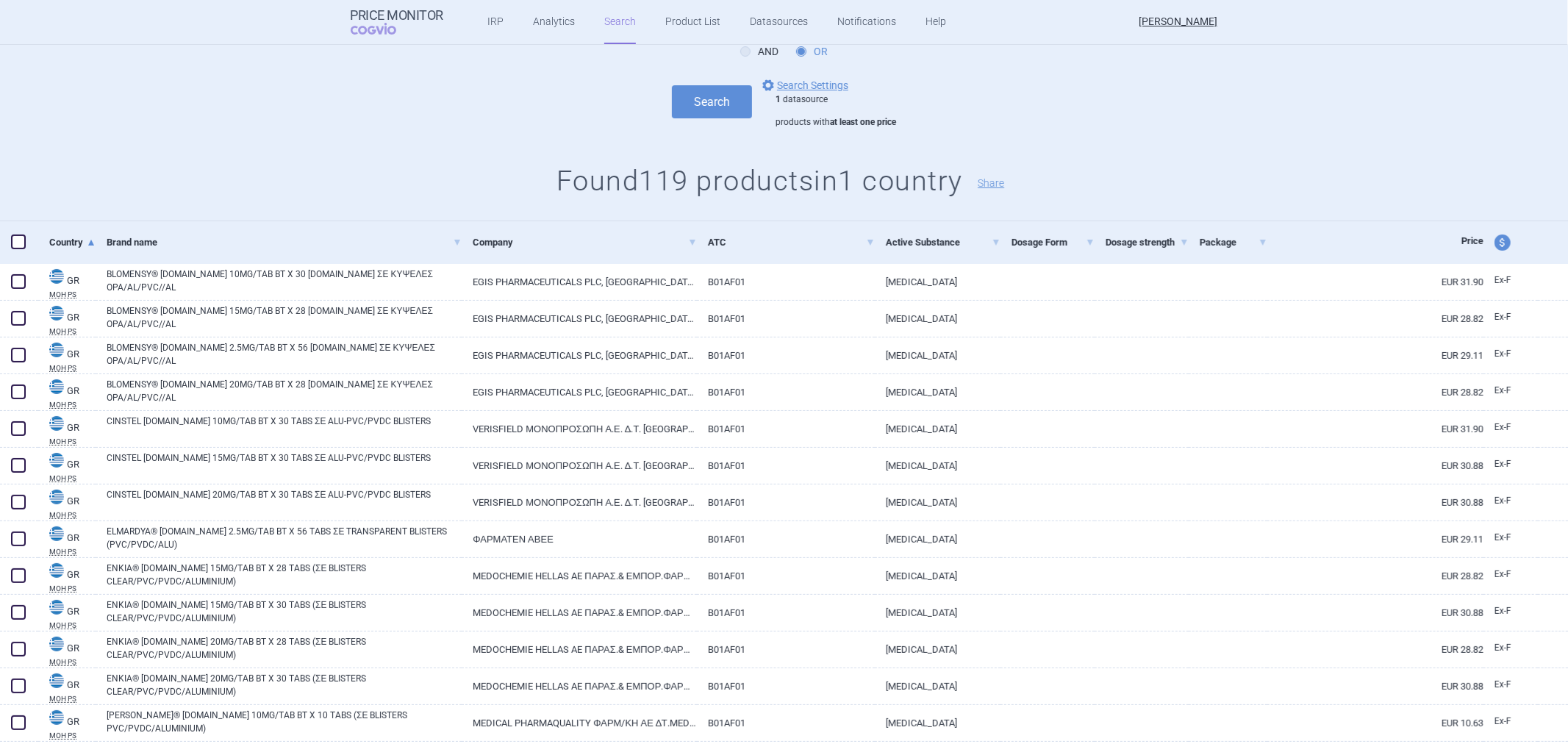
scroll to position [0, 0]
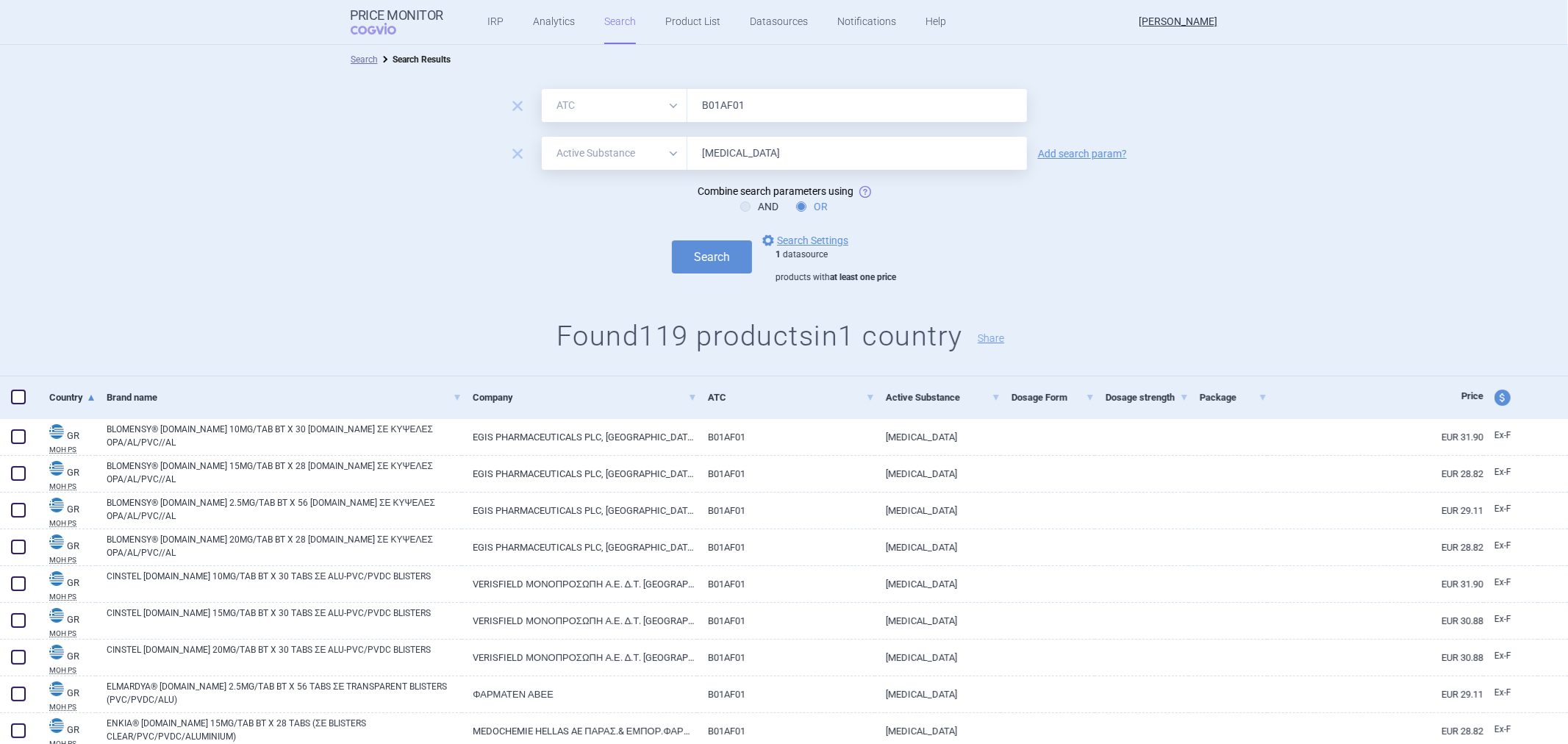
click at [633, 303] on div "remove All Brand Name ATC Company Active Substance Country Newer than B01AF01 r…" at bounding box center [784, 225] width 1568 height 302
click at [820, 246] on link "options Search Settings" at bounding box center [803, 241] width 89 height 18
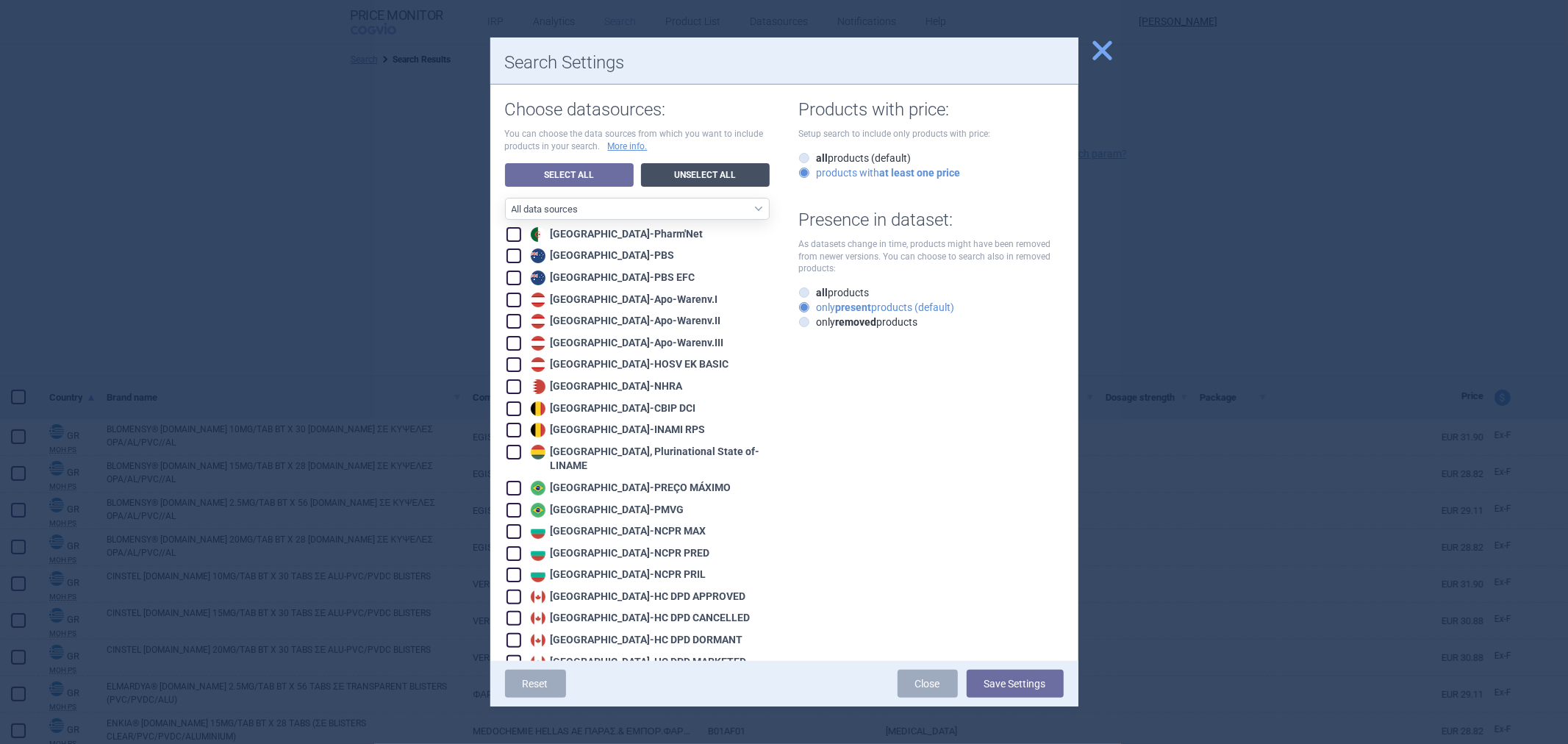
click at [712, 180] on link "Unselect All" at bounding box center [705, 175] width 129 height 24
checkbox input "false"
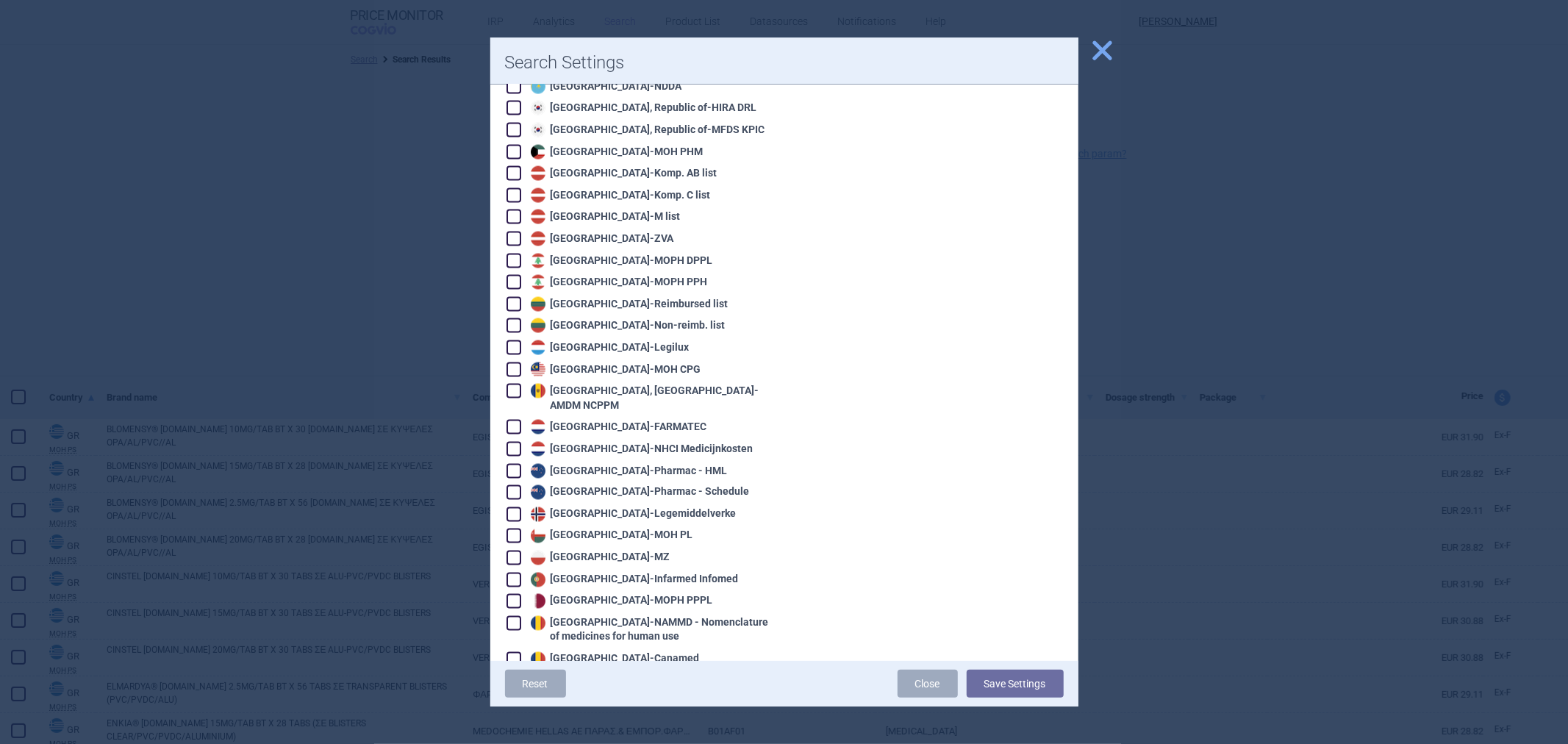
scroll to position [1553, 0]
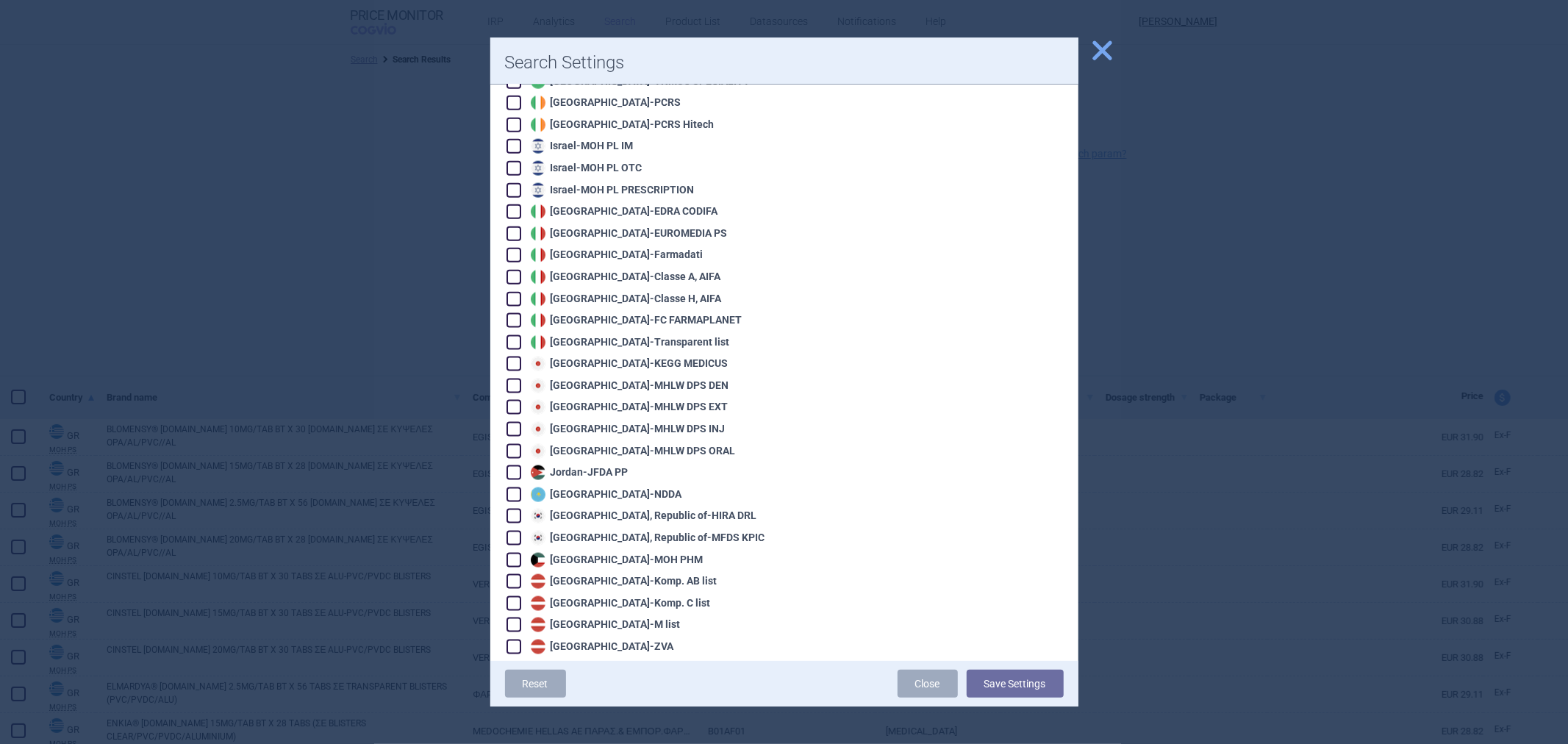
click at [600, 204] on div "Italy - EDRA CODIFA" at bounding box center [623, 212] width 191 height 15
checkbox input "true"
click at [584, 247] on div "Italy - Farmadati" at bounding box center [615, 255] width 176 height 15
checkbox input "true"
click at [583, 270] on div "Italy - Classe A, AIFA" at bounding box center [624, 278] width 194 height 15
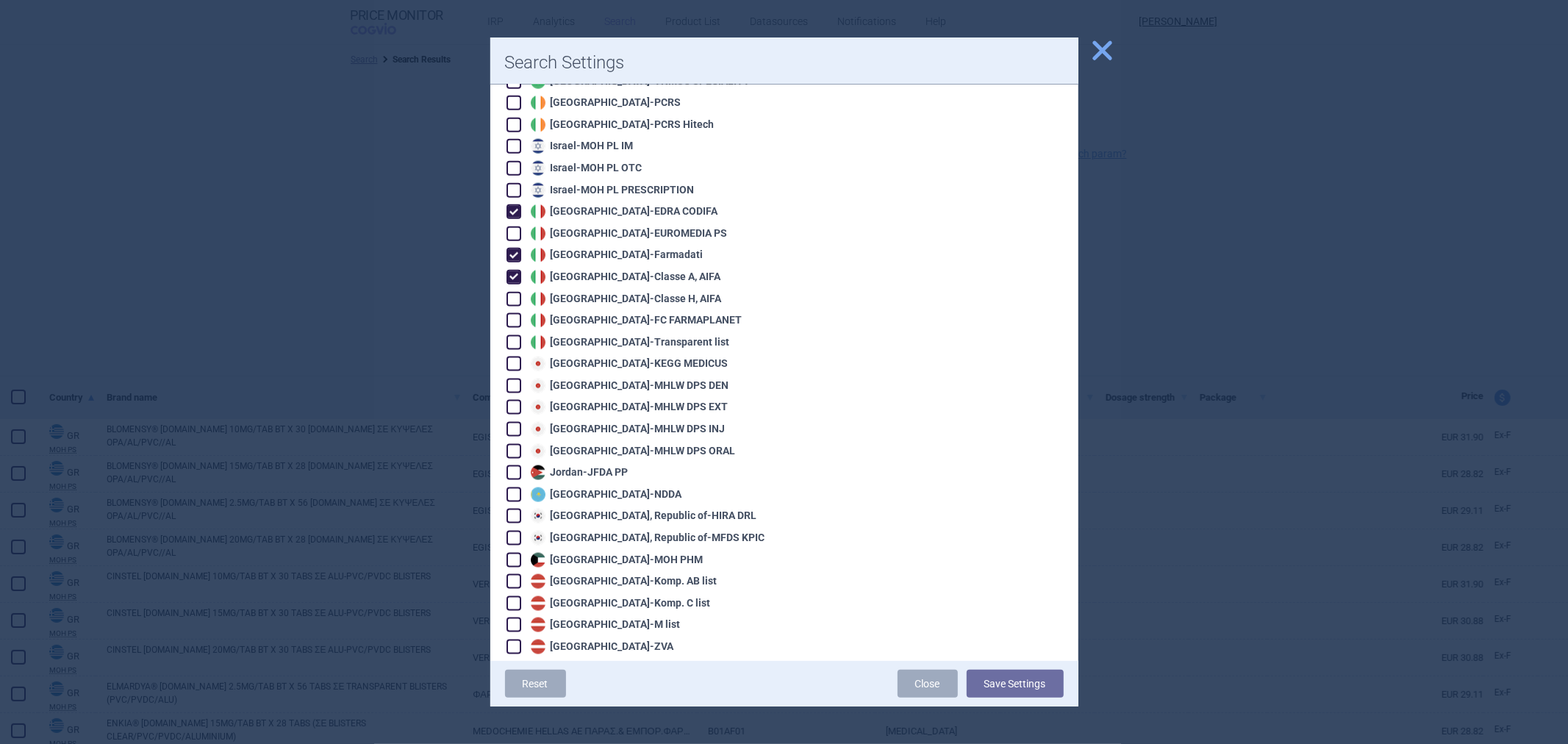
checkbox input "true"
click at [581, 292] on div "Italy - Classe H, AIFA" at bounding box center [624, 300] width 195 height 15
checkbox input "true"
click at [573, 336] on div "Italy - Transparent list" at bounding box center [629, 343] width 203 height 15
checkbox input "true"
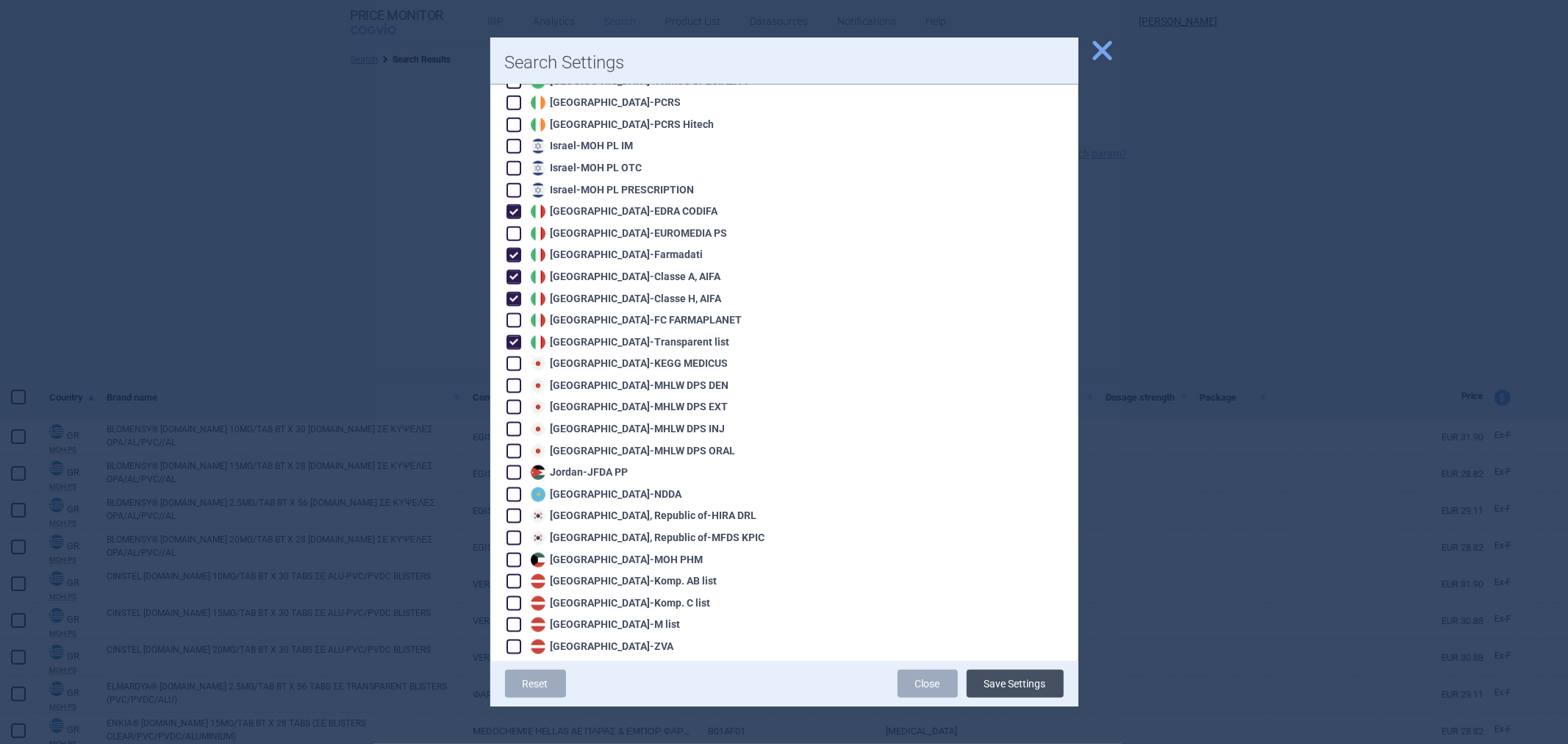
click at [1031, 684] on button "Save Settings" at bounding box center [1015, 684] width 97 height 28
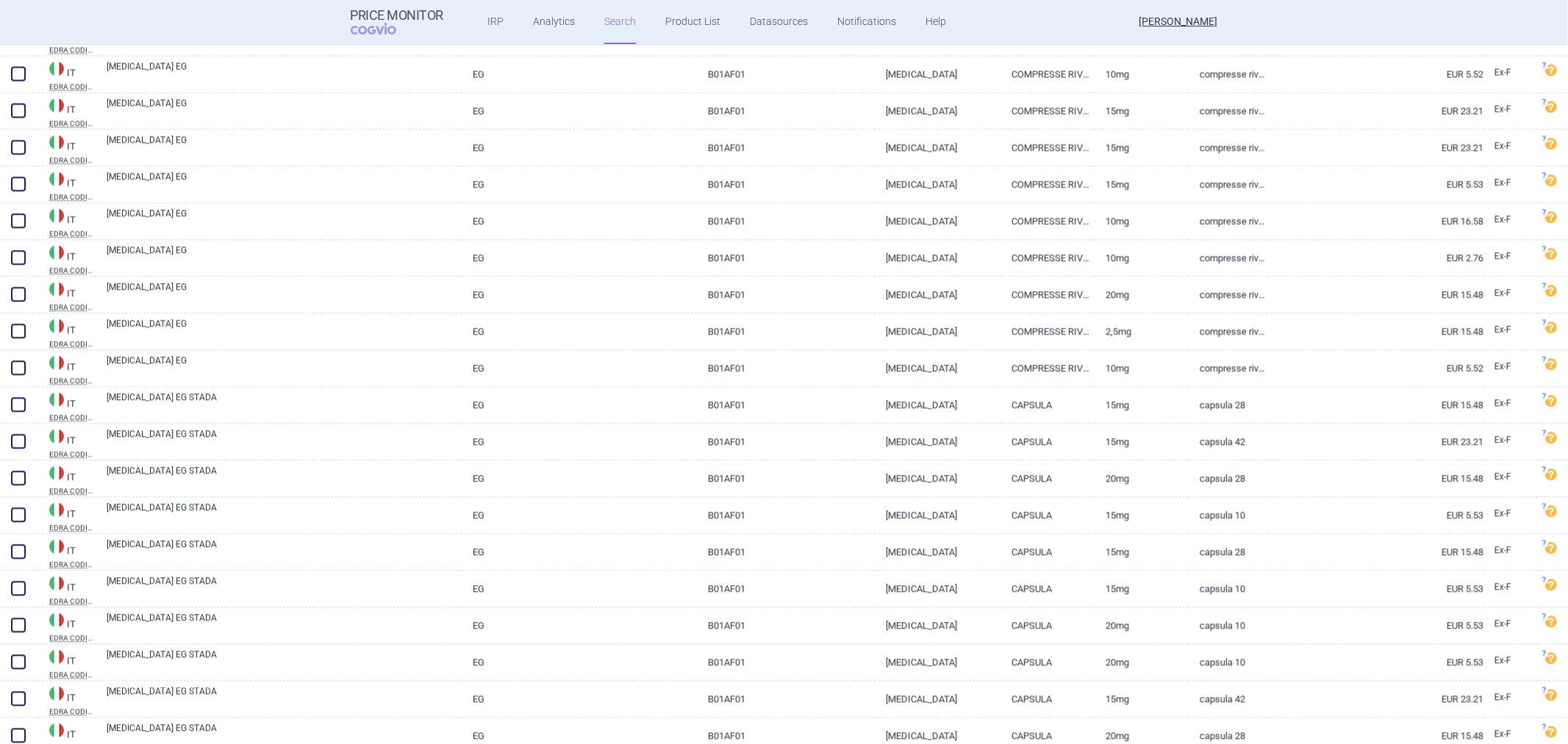
scroll to position [3268, 0]
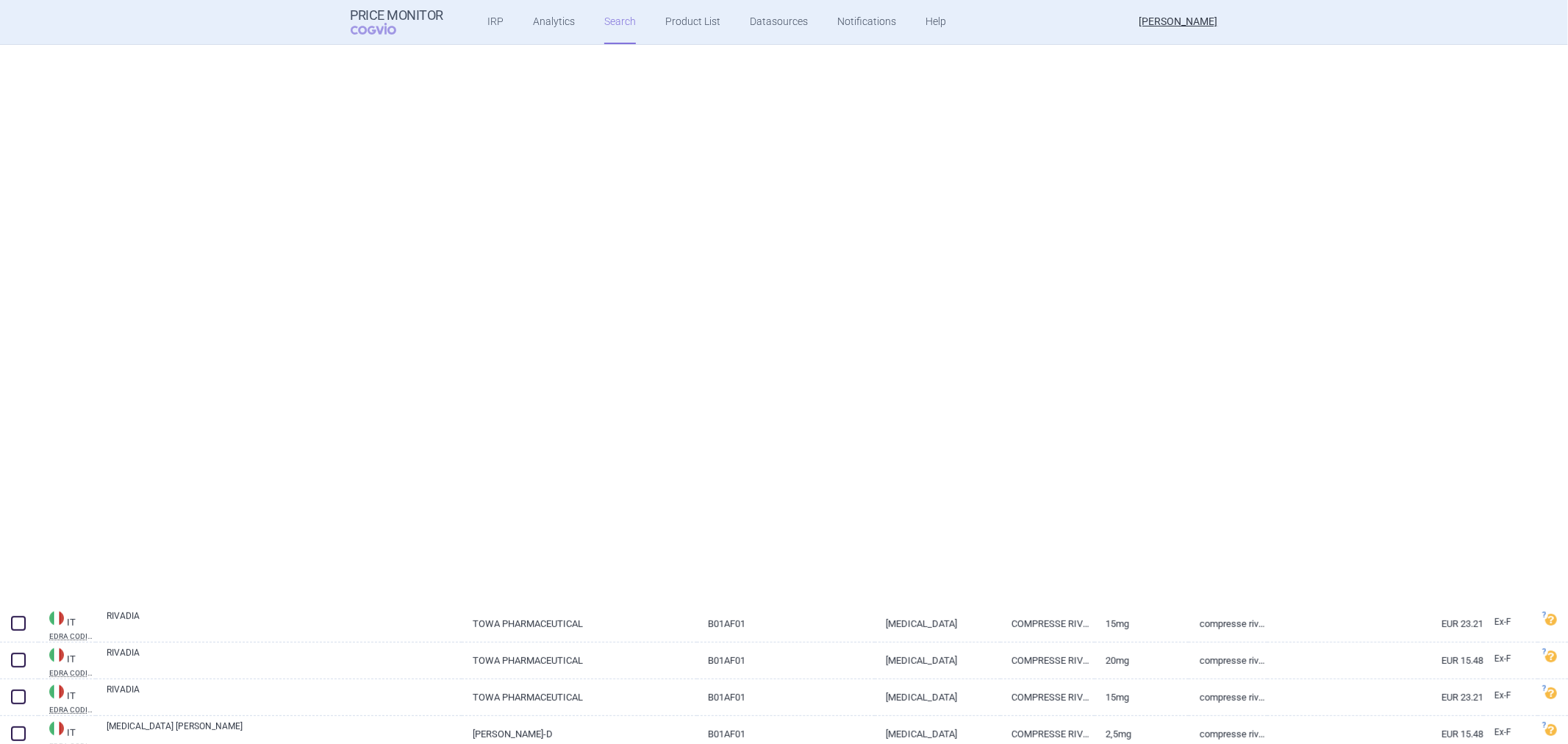
select select "atc"
select select "activeSubstance"
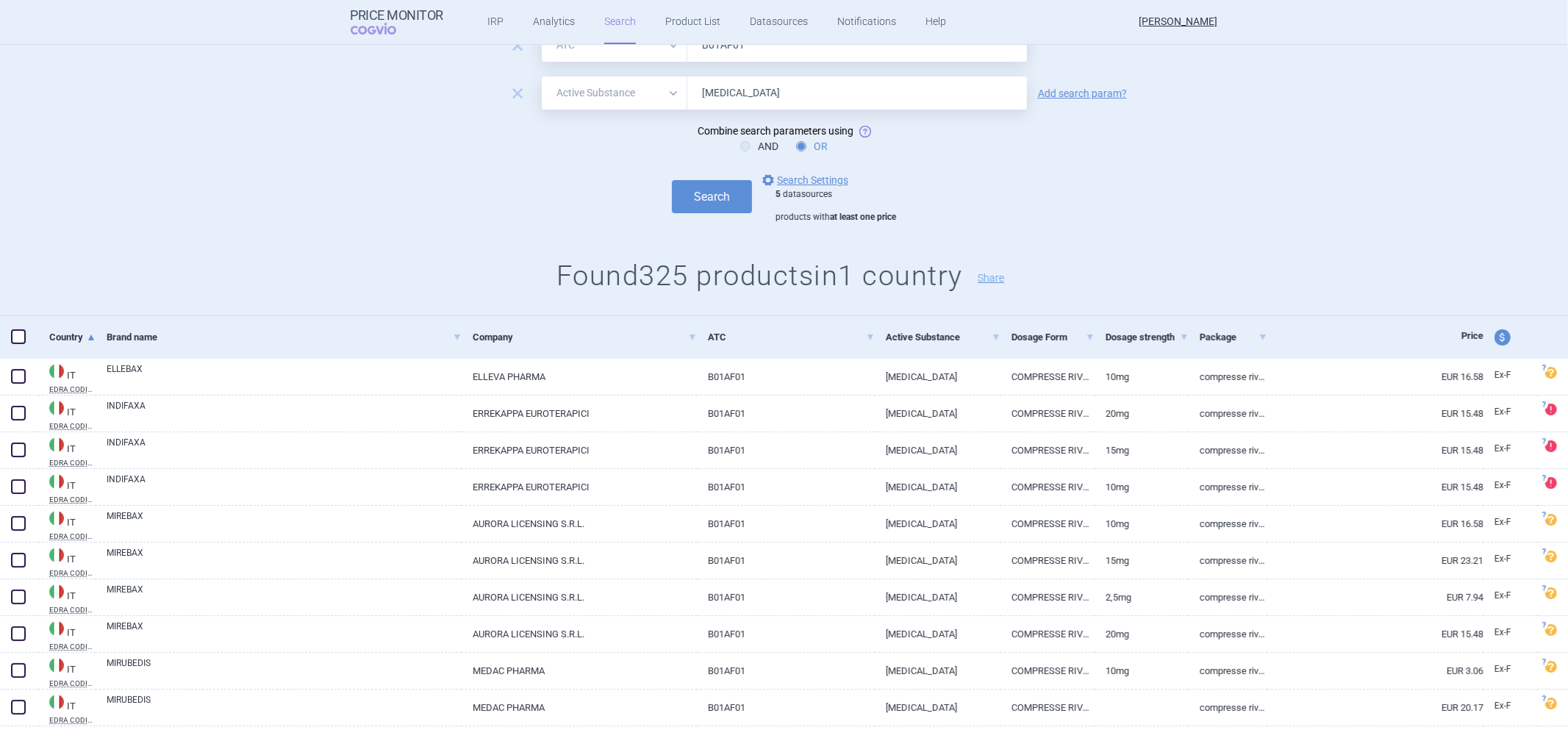
scroll to position [0, 0]
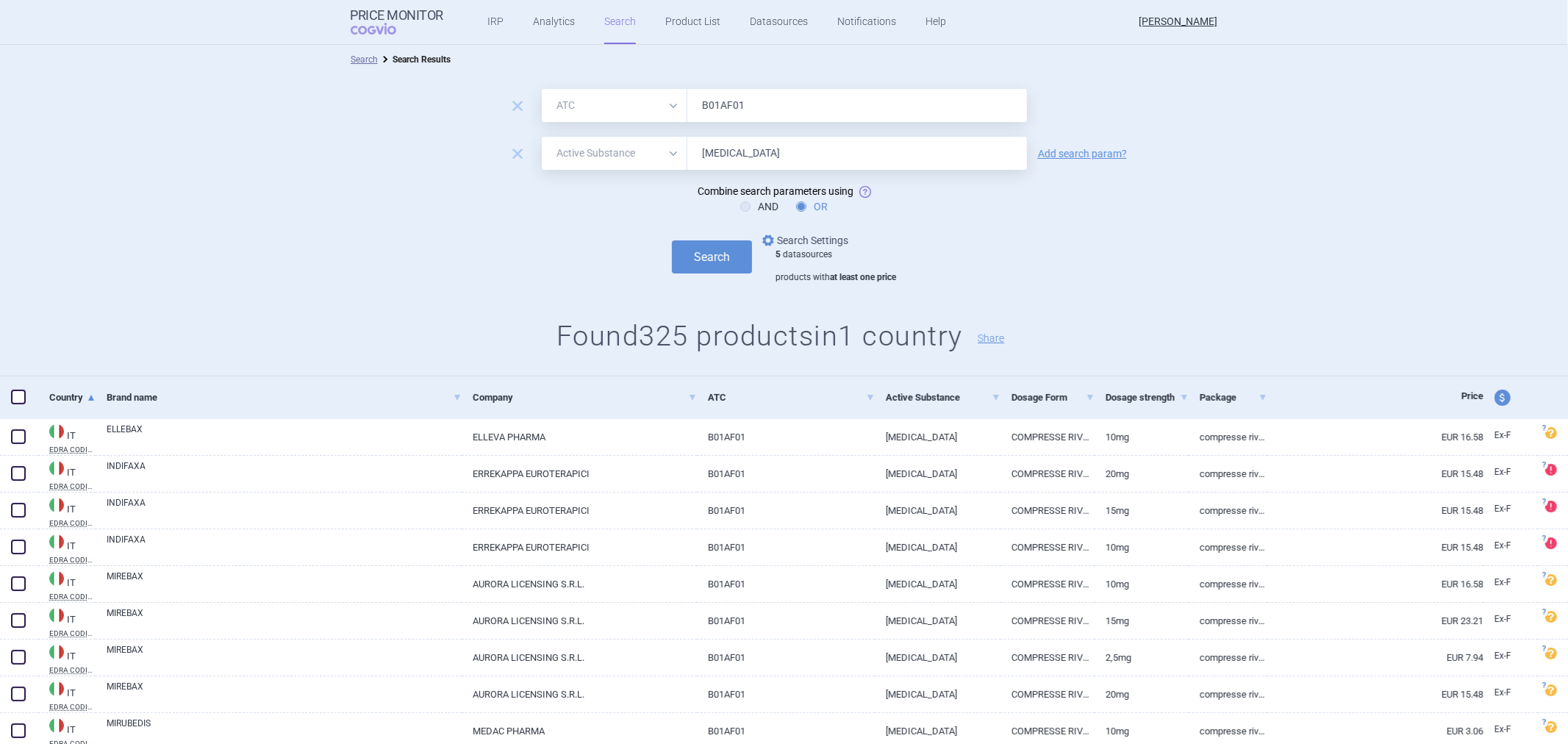
click at [828, 236] on link "options Search Settings" at bounding box center [803, 241] width 89 height 18
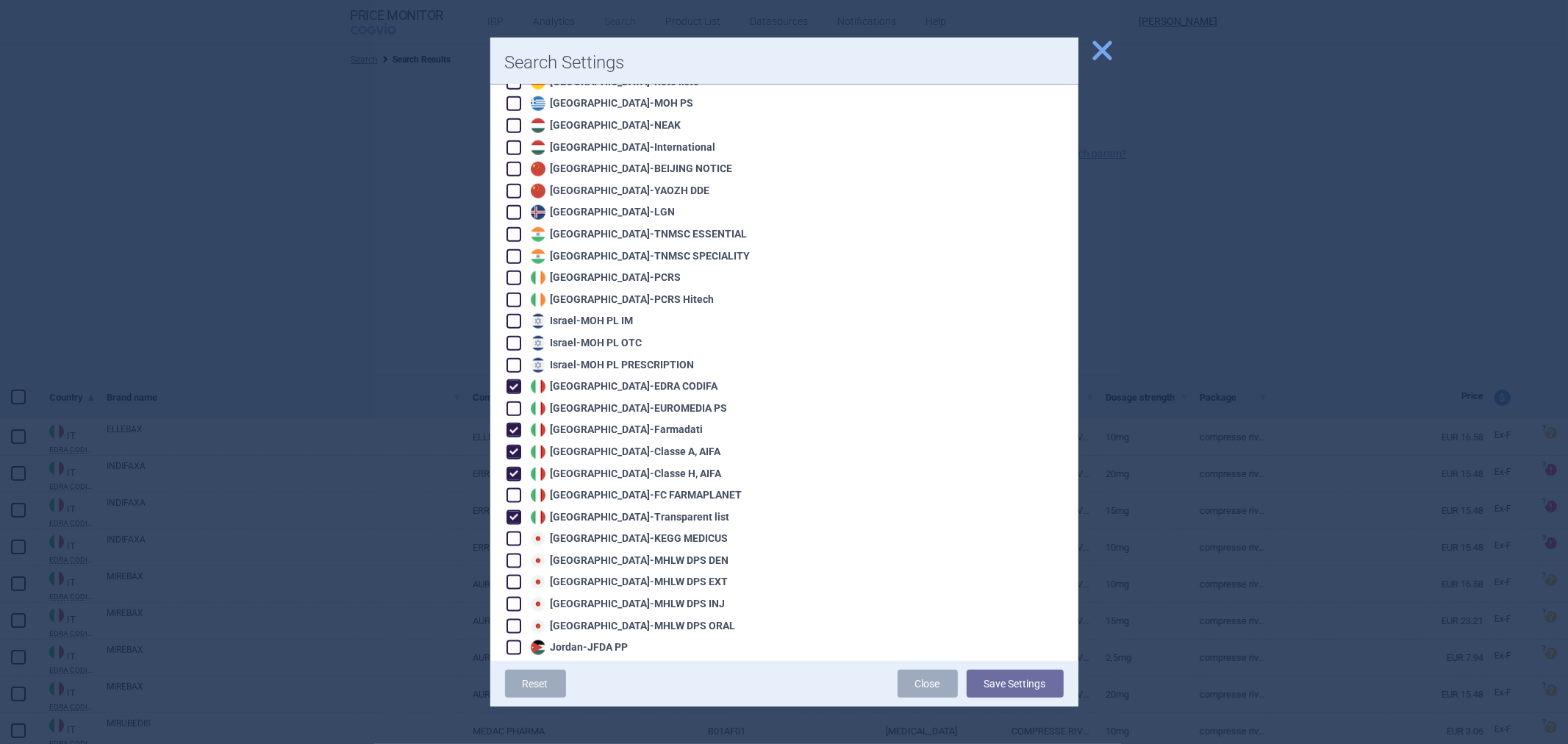
scroll to position [1388, 0]
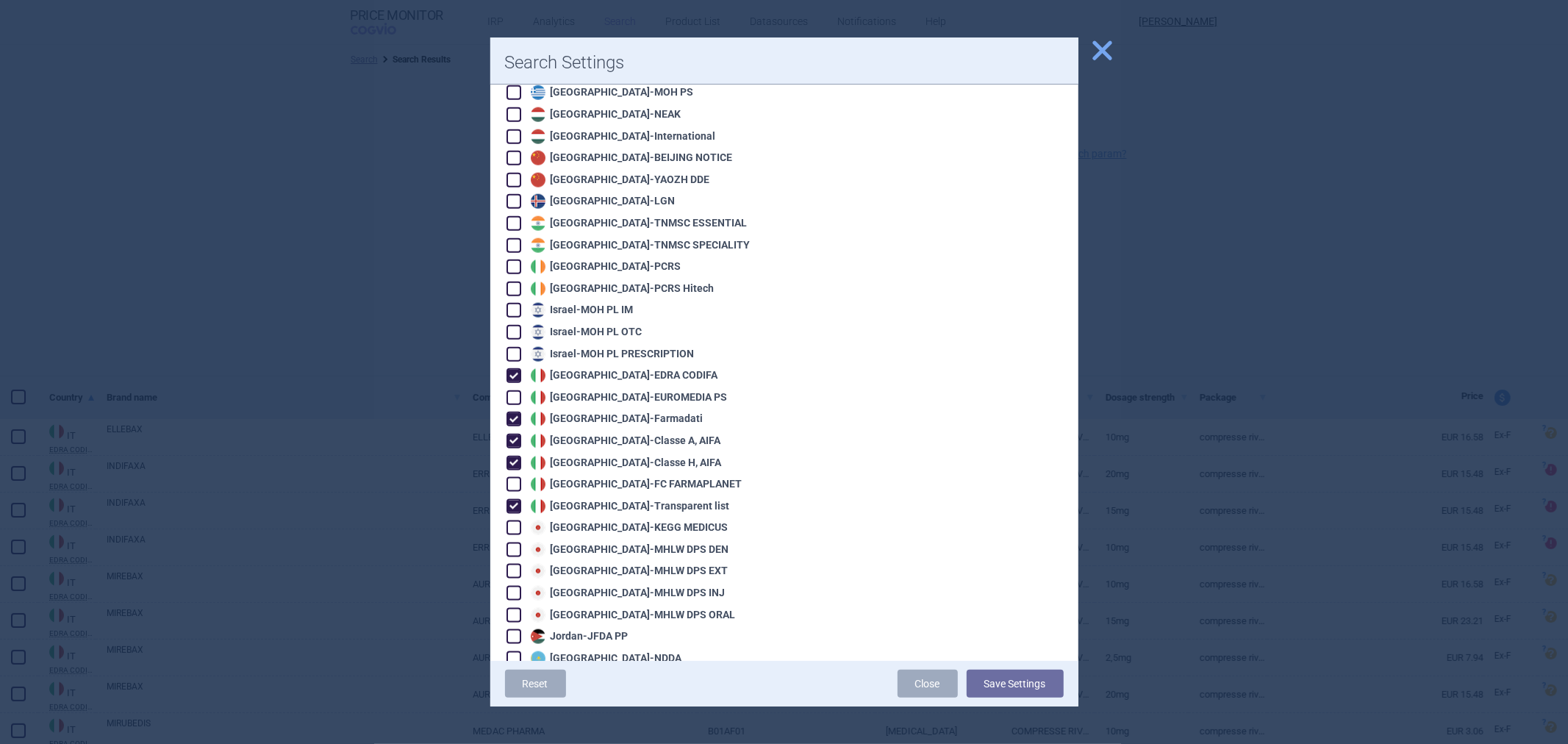
click at [610, 368] on div "Italy - EDRA CODIFA" at bounding box center [623, 376] width 191 height 15
checkbox input "false"
click at [597, 412] on div "Italy - Farmadati" at bounding box center [615, 419] width 176 height 15
checkbox input "false"
click at [596, 500] on div "Italy - Transparent list" at bounding box center [629, 507] width 203 height 15
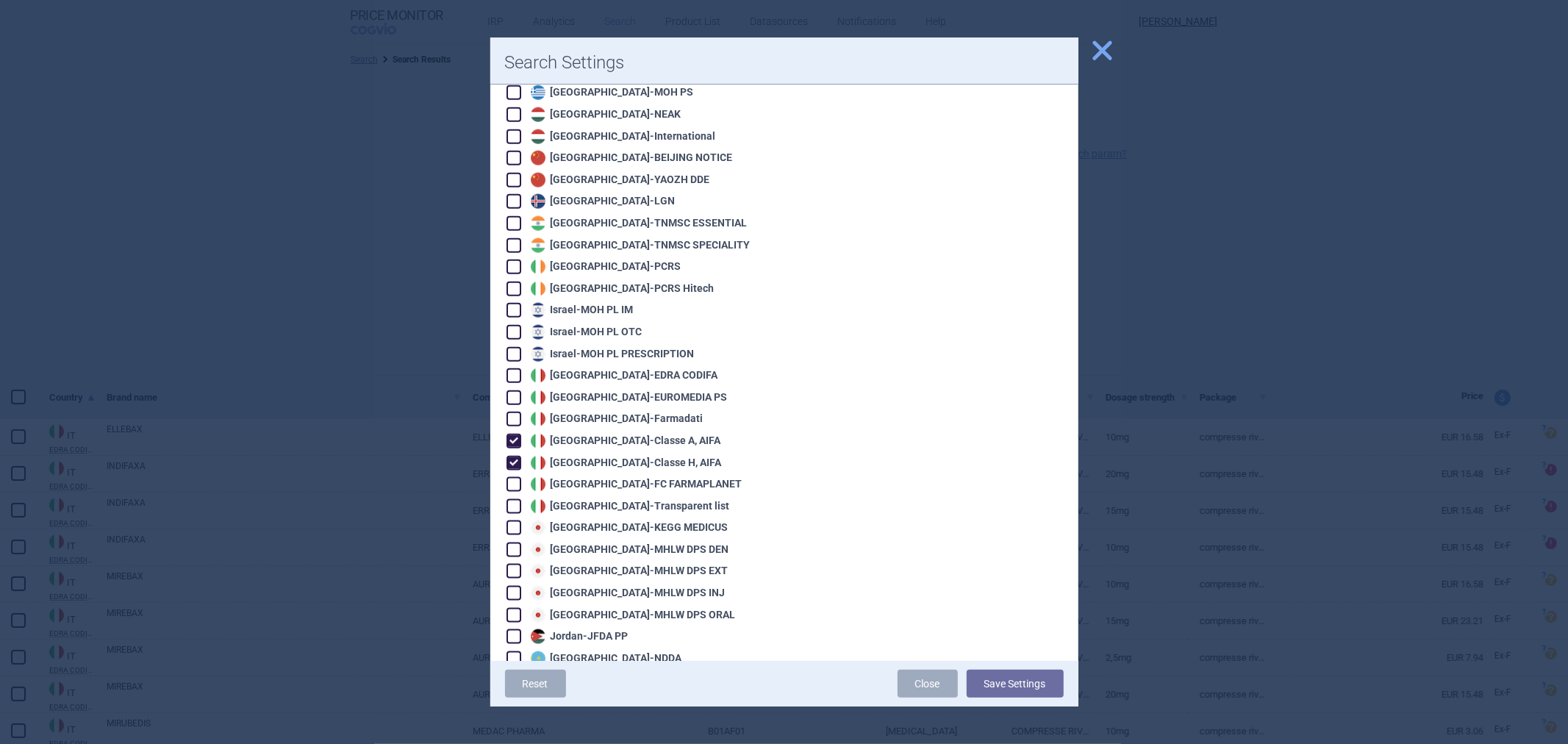
checkbox input "false"
click at [597, 434] on div "Italy - Classe A, AIFA" at bounding box center [624, 441] width 194 height 15
checkbox input "false"
click at [1007, 693] on button "Save Settings" at bounding box center [1015, 684] width 97 height 28
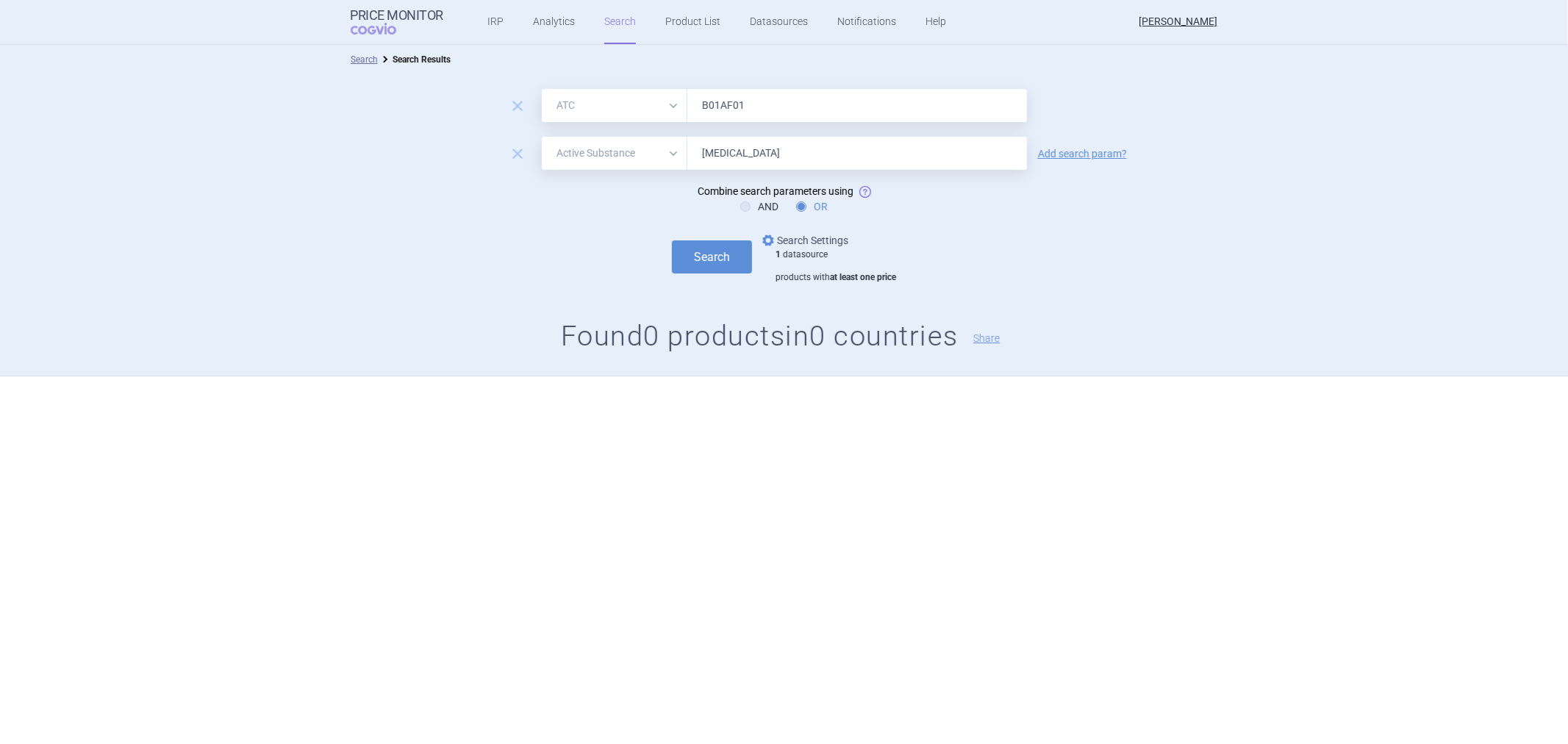
click at [795, 246] on link "options Search Settings" at bounding box center [803, 241] width 89 height 18
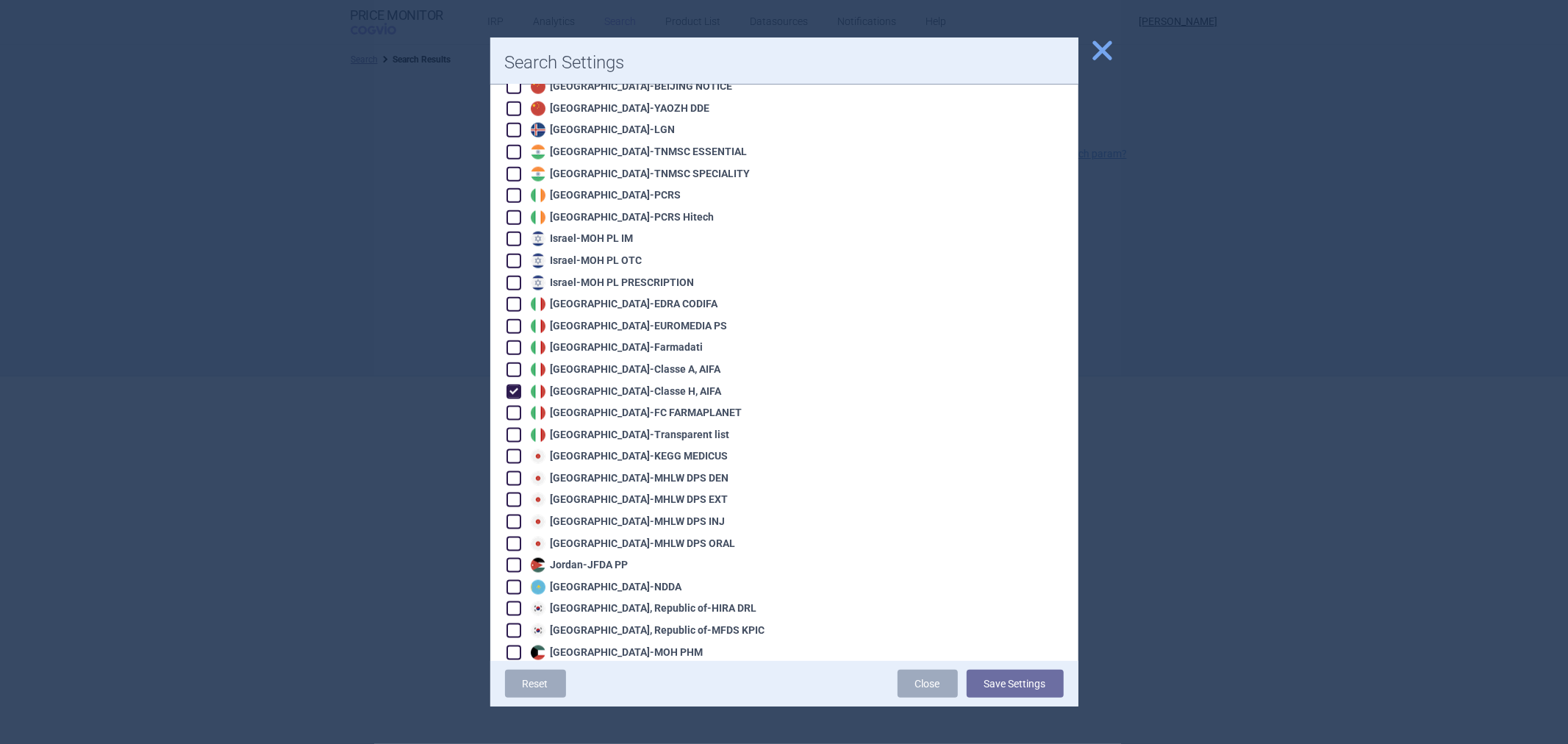
scroll to position [1553, 0]
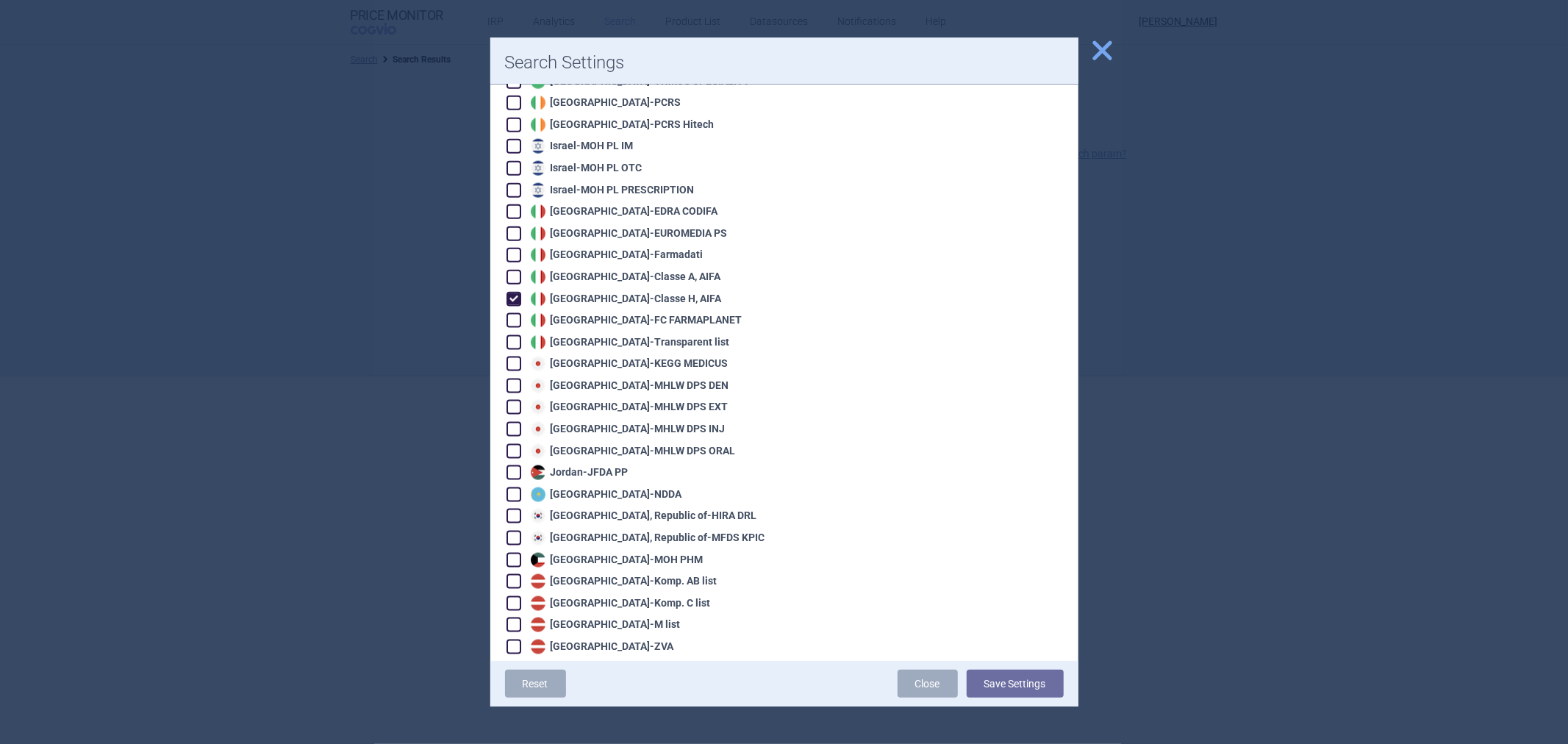
click at [571, 292] on div "Italy - Classe H, AIFA" at bounding box center [624, 300] width 195 height 15
checkbox input "false"
click at [597, 357] on div "Japan - KEGG MEDICUS" at bounding box center [628, 364] width 202 height 15
checkbox input "true"
click at [1011, 684] on button "Save Settings" at bounding box center [1015, 684] width 97 height 28
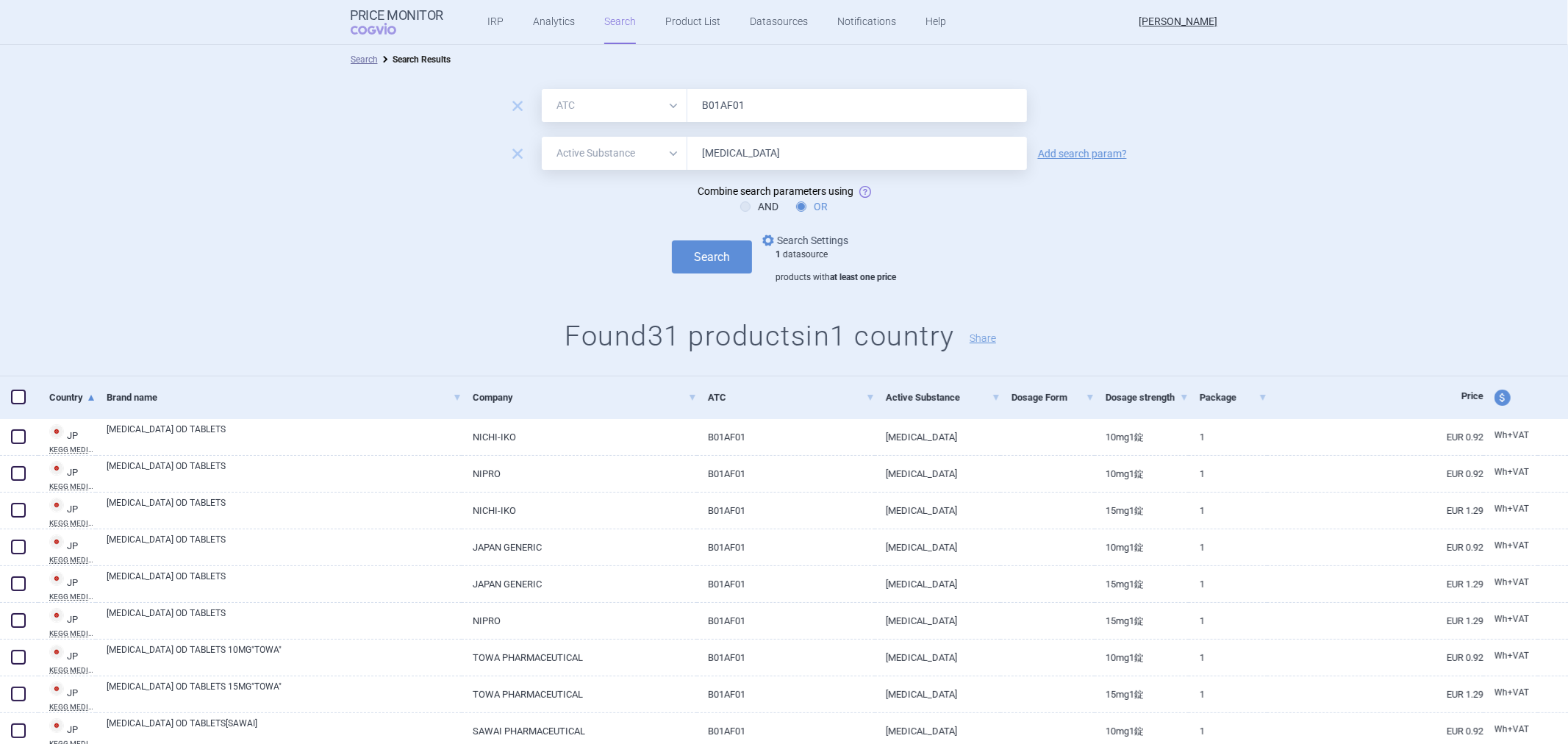
click at [818, 241] on link "options Search Settings" at bounding box center [803, 241] width 89 height 18
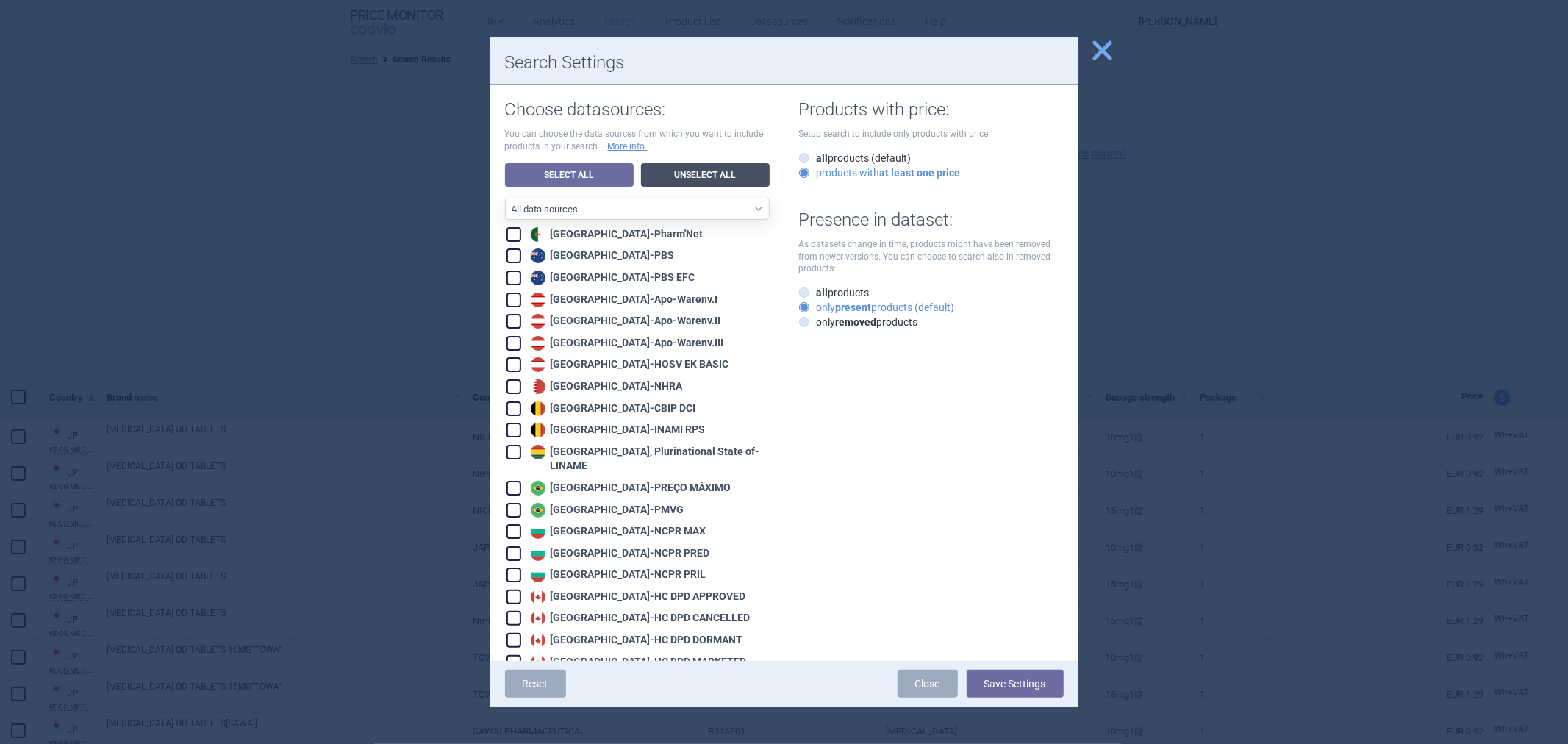
click at [662, 167] on link "Unselect All" at bounding box center [705, 175] width 129 height 24
checkbox input "false"
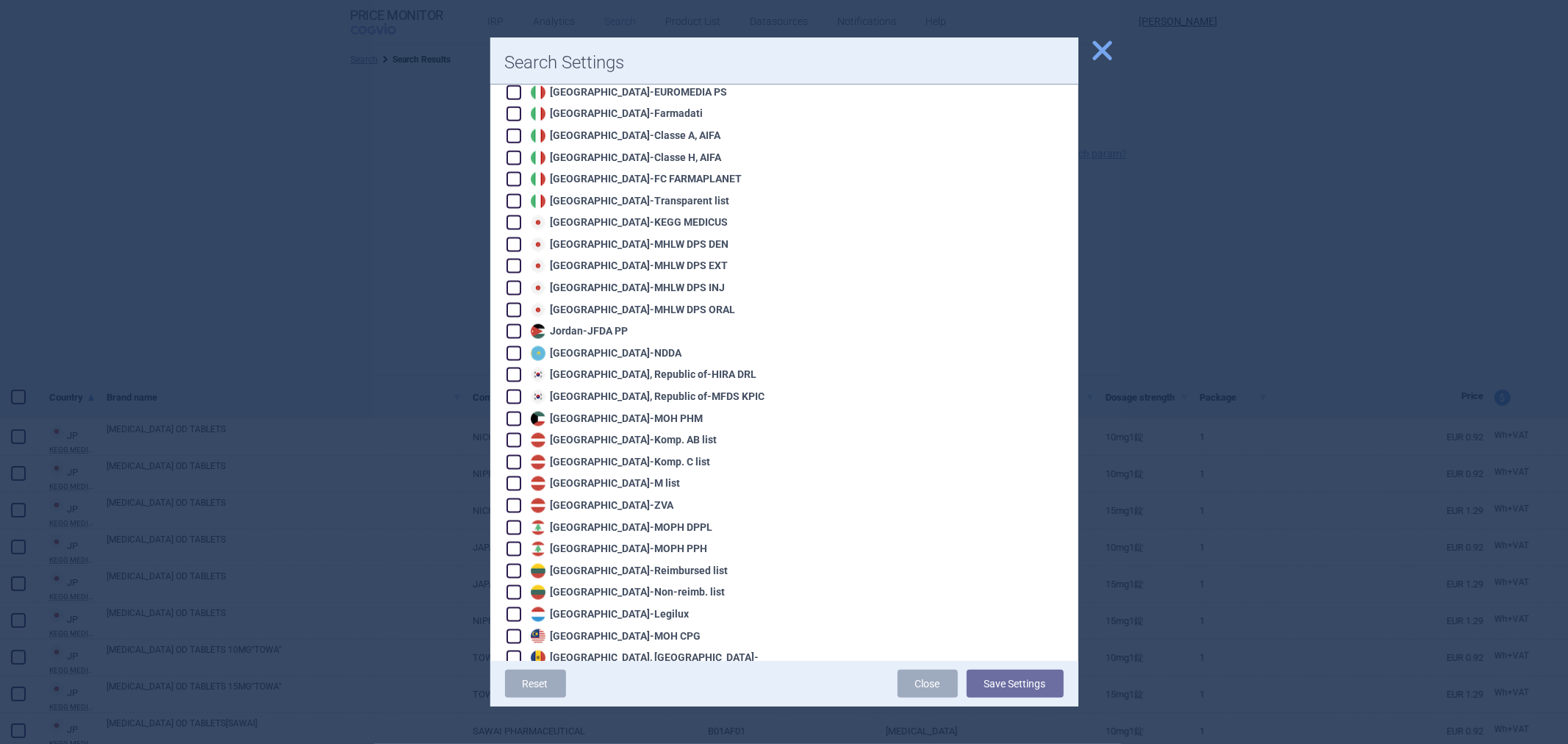
scroll to position [1879, 0]
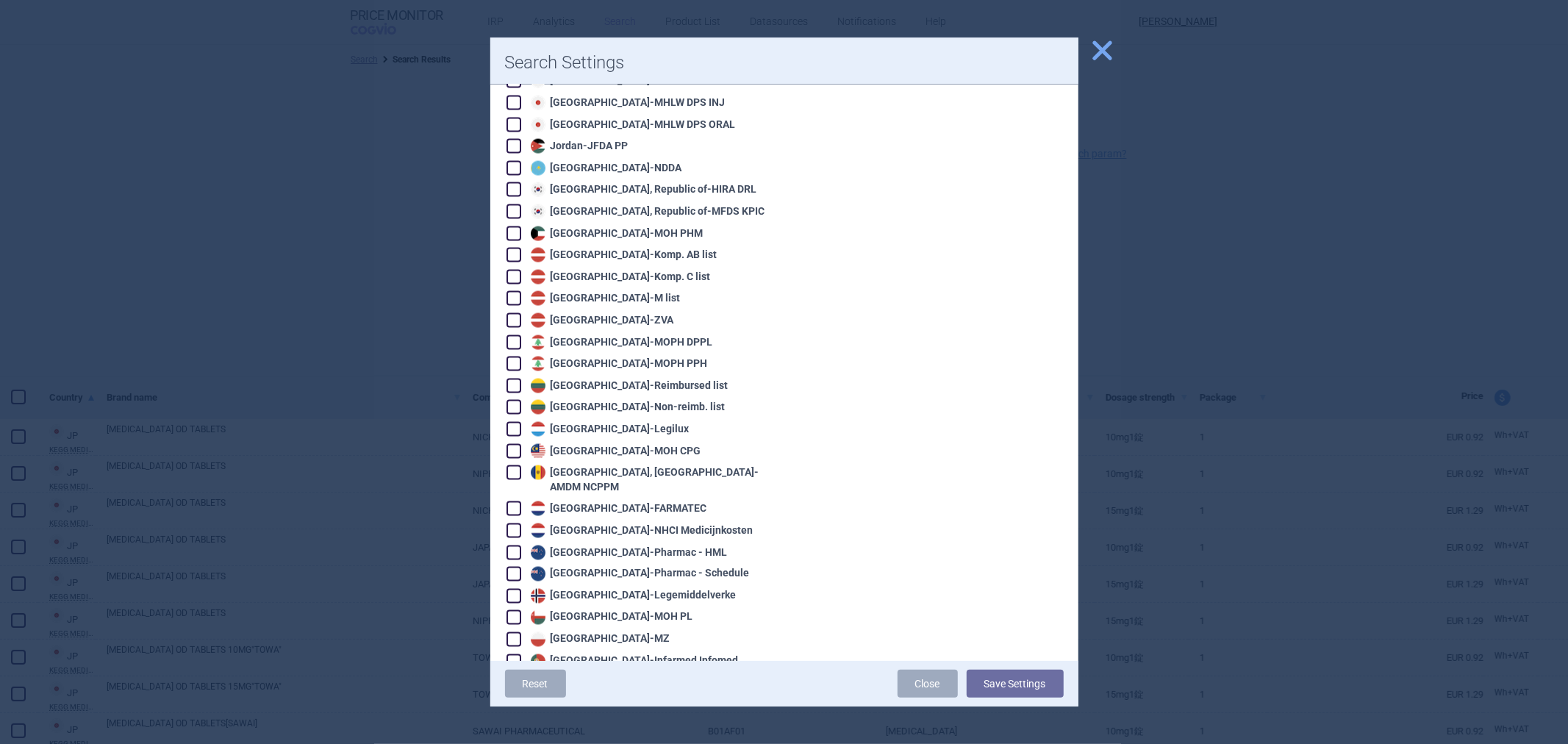
click at [597, 501] on div "Netherlands - FARMATEC" at bounding box center [617, 509] width 180 height 15
checkbox input "true"
click at [593, 523] on div "Netherlands - NHCI Medicijnkosten" at bounding box center [640, 531] width 226 height 15
checkbox input "true"
click at [997, 686] on button "Save Settings" at bounding box center [1015, 684] width 97 height 28
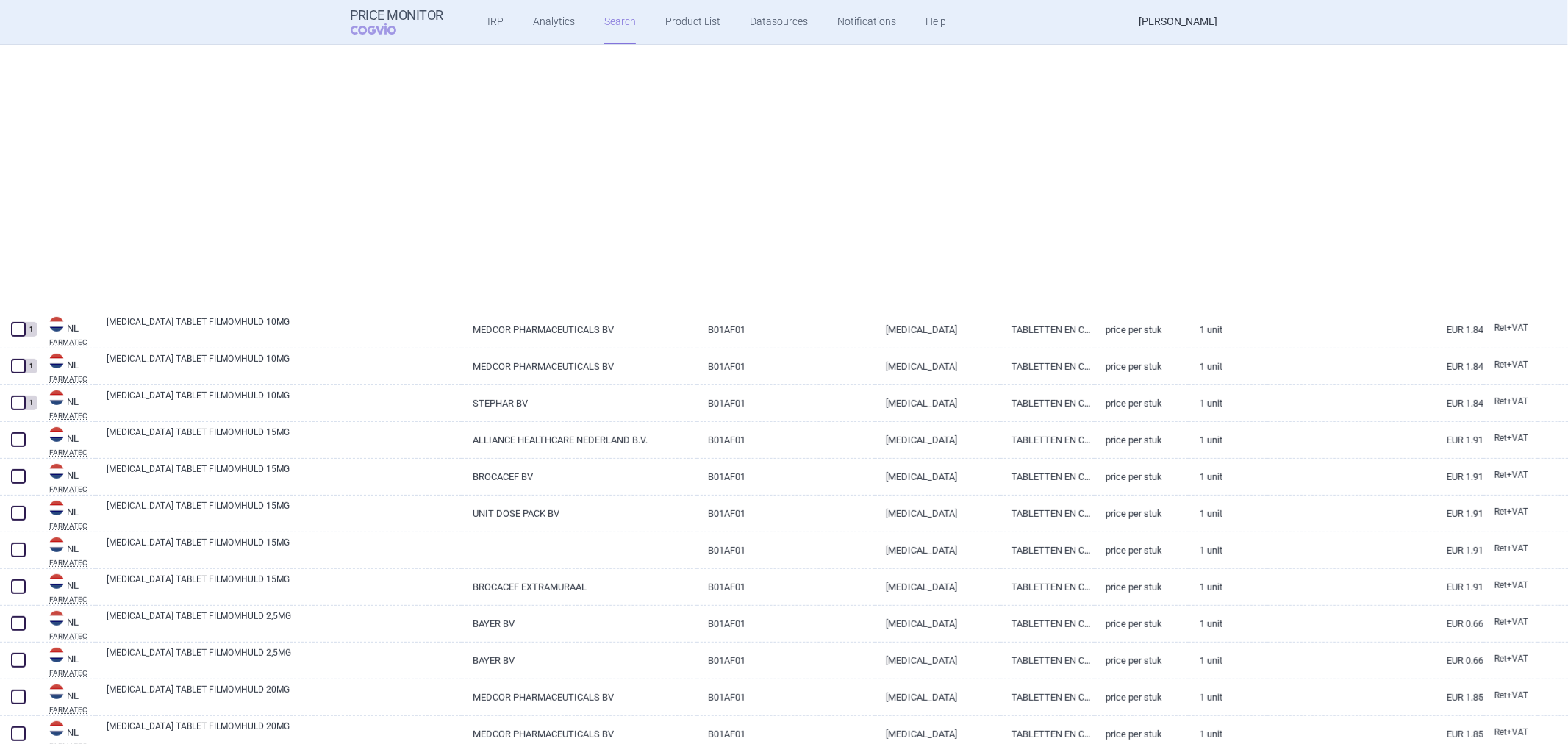
select select "atc"
select select "activeSubstance"
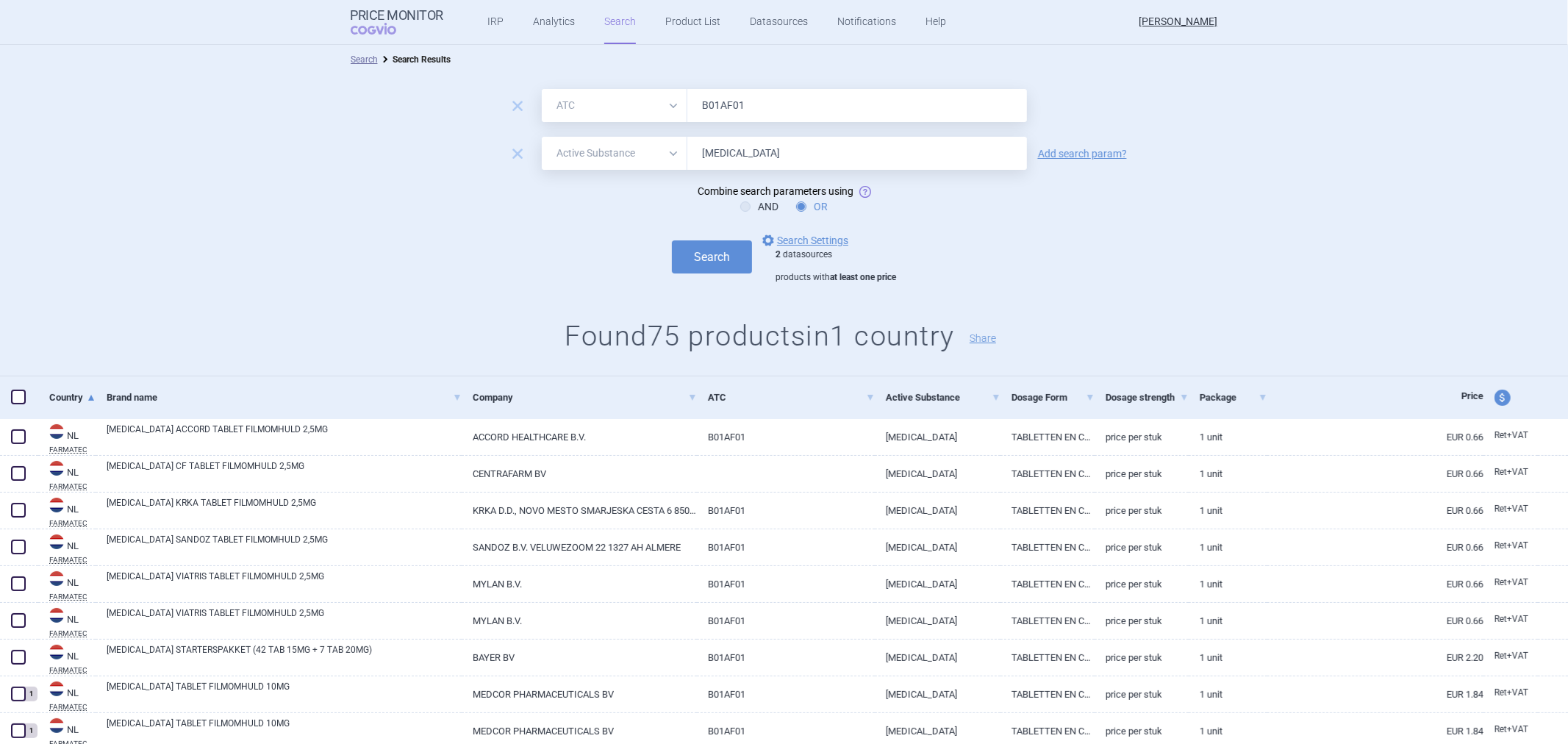
drag, startPoint x: 753, startPoint y: 343, endPoint x: 784, endPoint y: 325, distance: 35.8
click at [756, 340] on h1 "Found 75 products in 1 country Share" at bounding box center [784, 336] width 1568 height 33
click at [1011, 233] on div "Search options Search Settings 2 datasources products with at least one price" at bounding box center [784, 258] width 1568 height 52
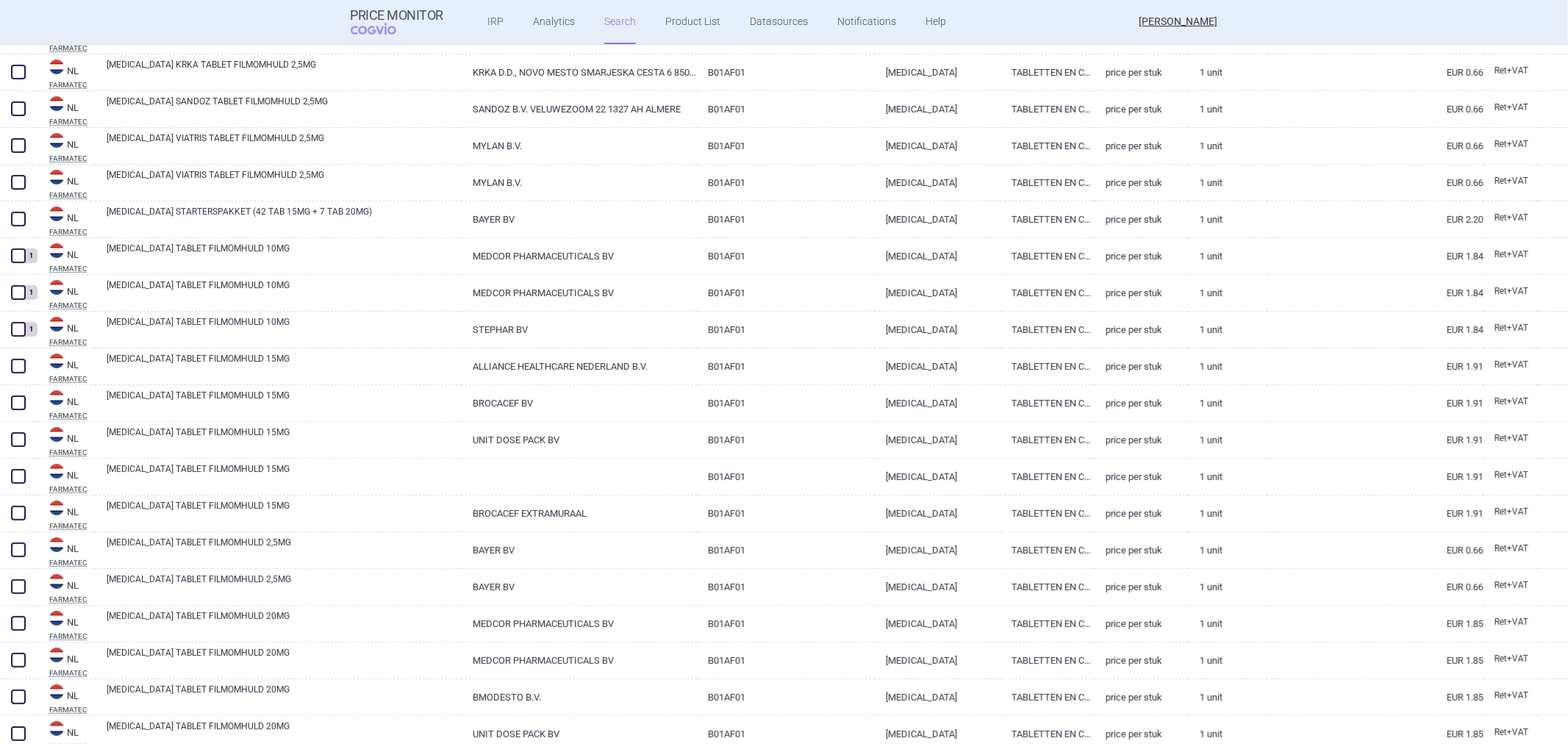
scroll to position [89, 0]
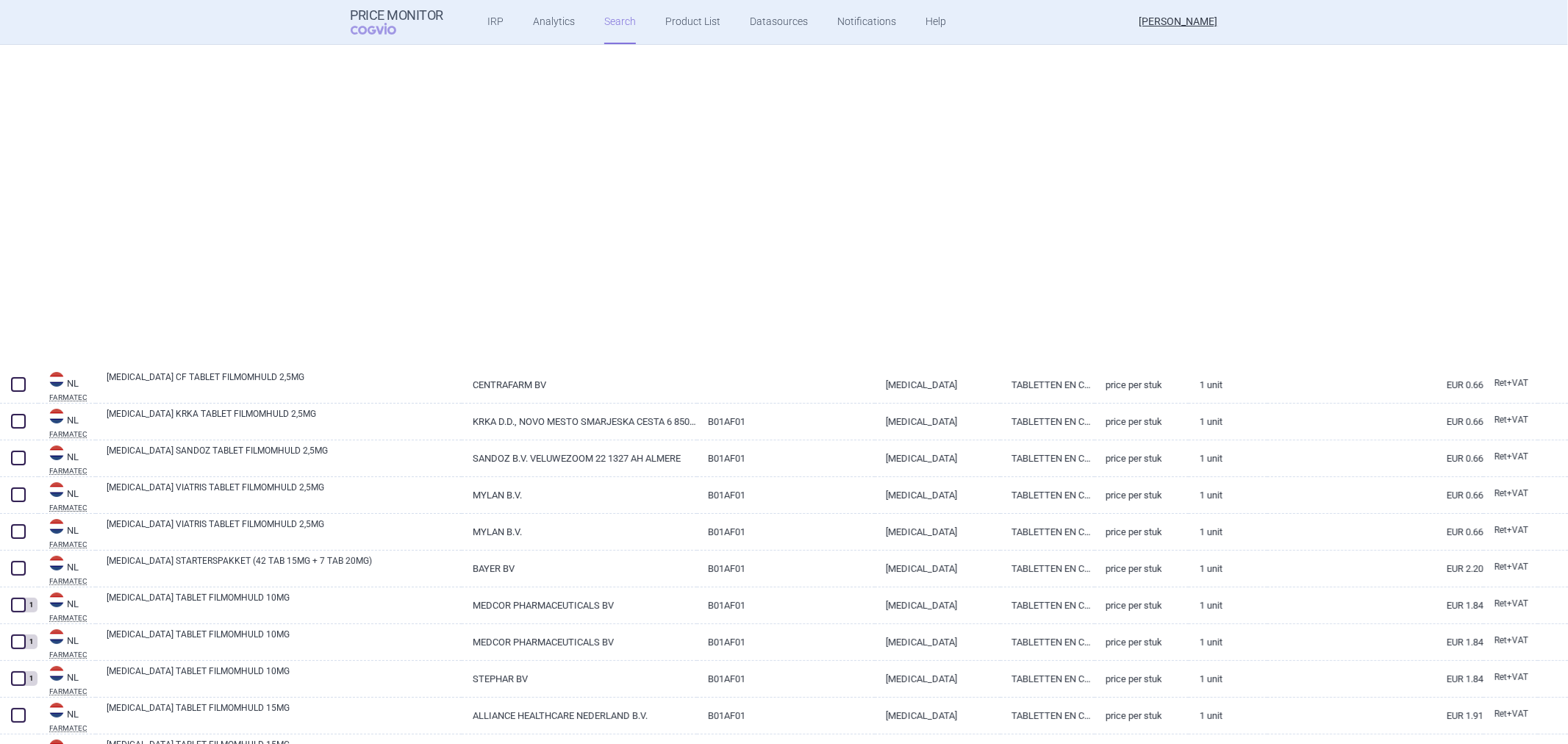
select select "atc"
select select "activeSubstance"
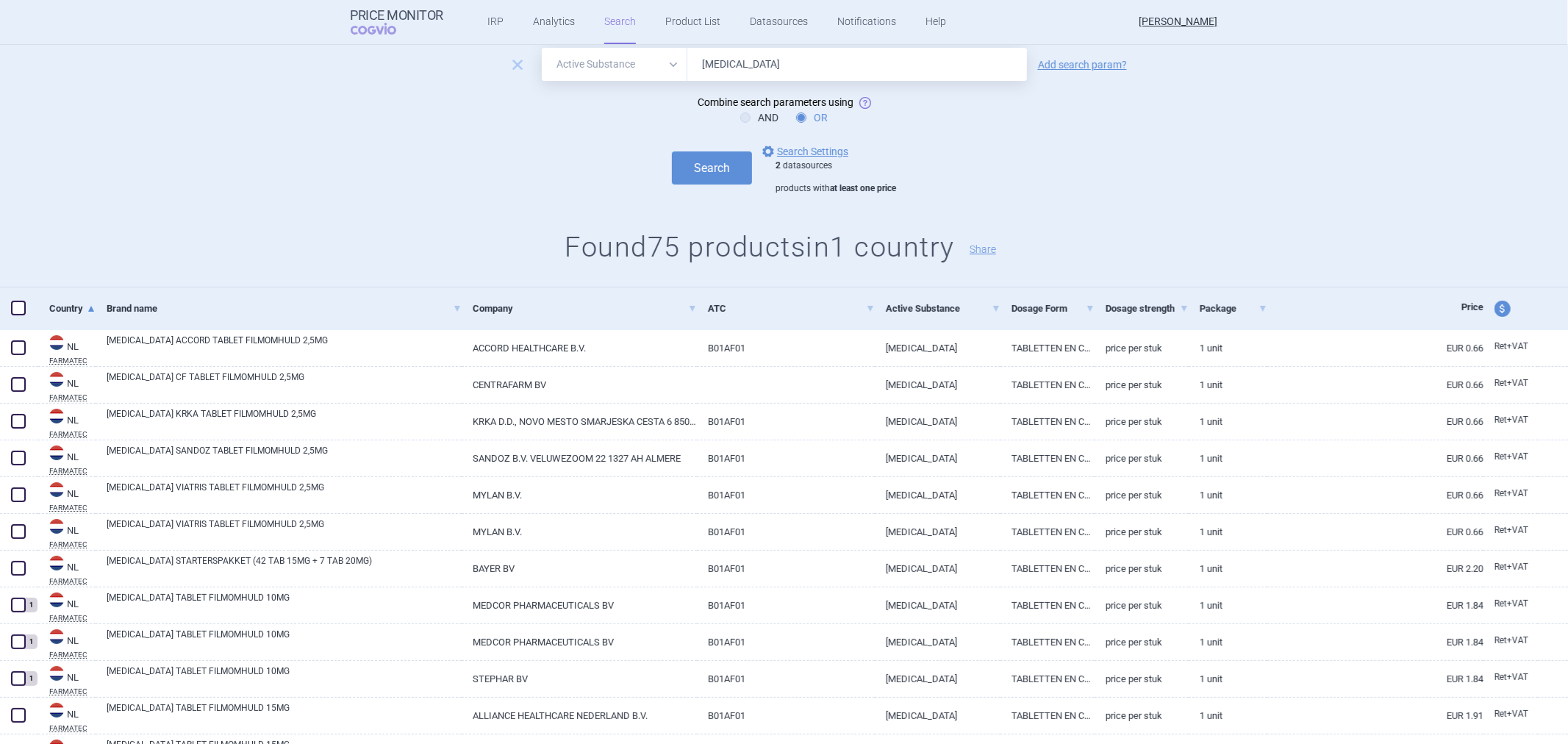
scroll to position [0, 0]
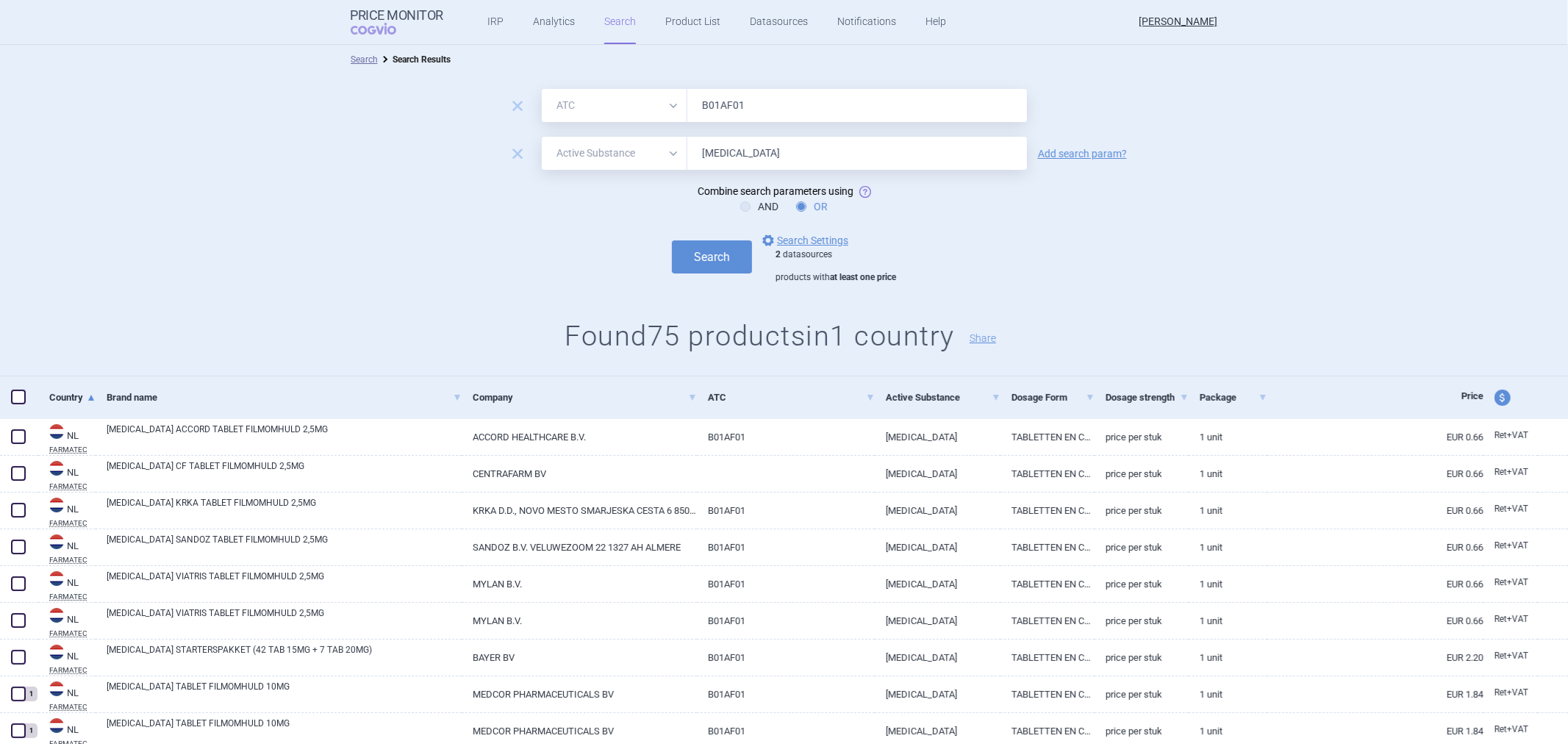
click at [589, 296] on div "remove All Brand Name ATC Company Active Substance Country Newer than B01AF01 r…" at bounding box center [784, 225] width 1568 height 302
click at [797, 243] on link "options Search Settings" at bounding box center [803, 241] width 89 height 18
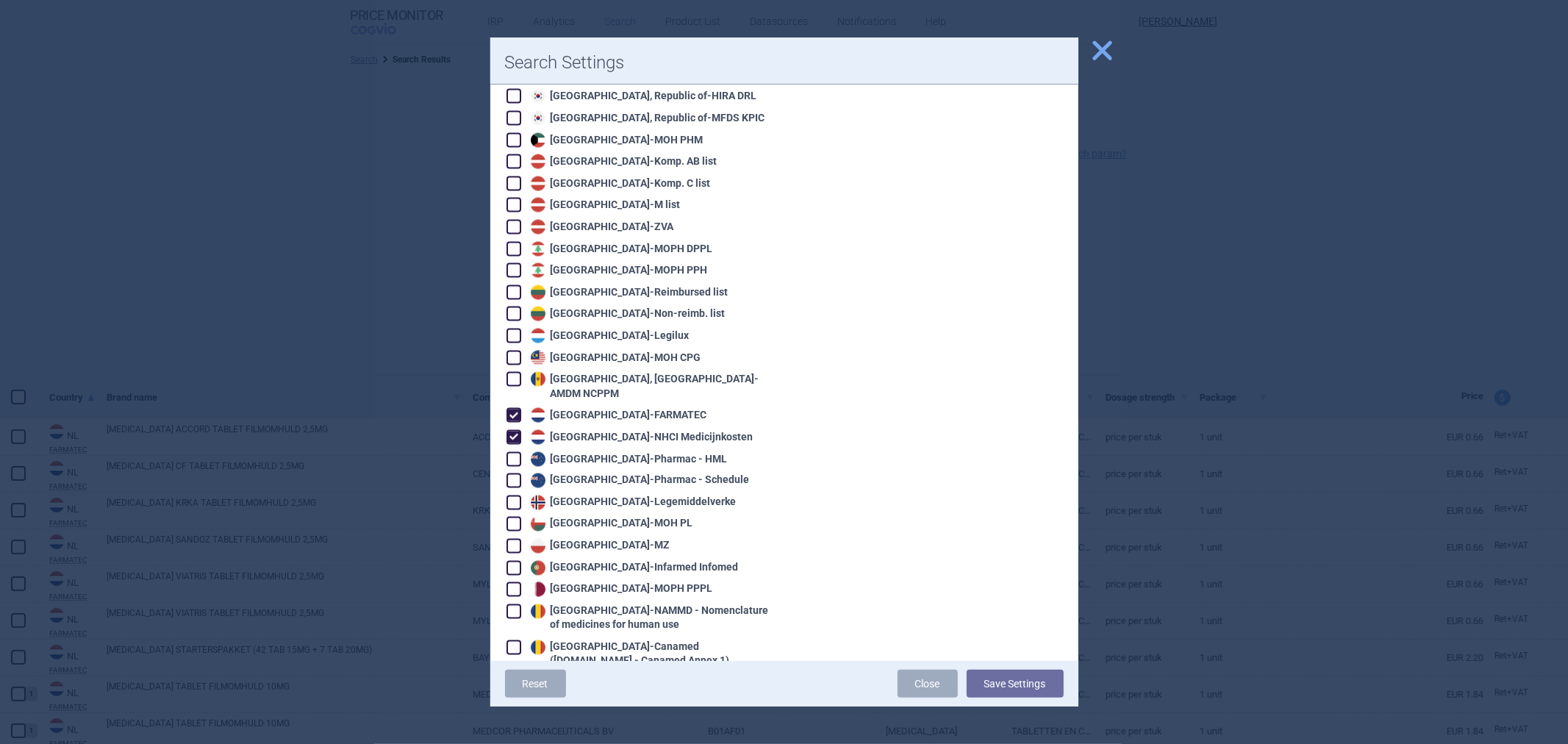
scroll to position [1961, 0]
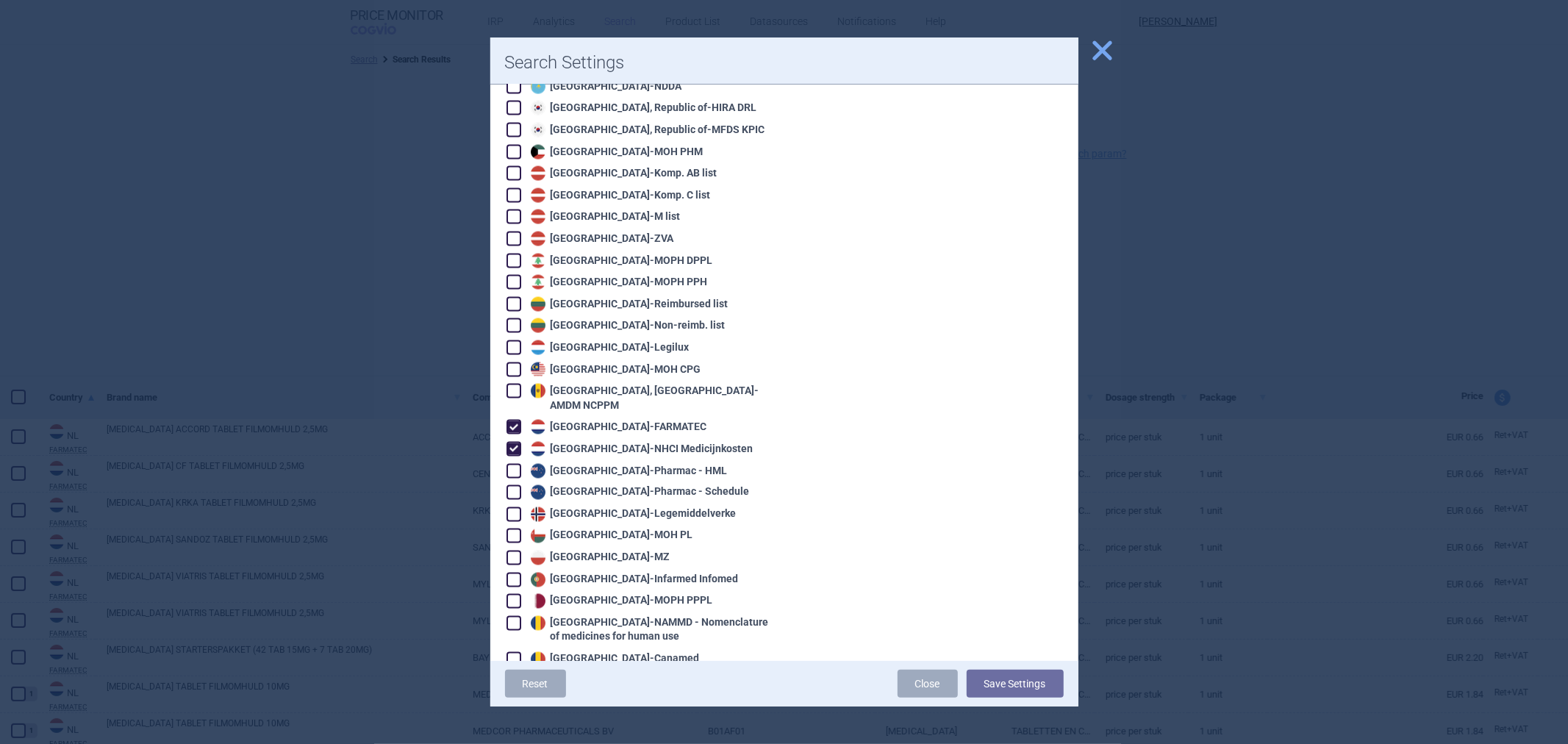
click at [606, 442] on div "Netherlands - NHCI Medicijnkosten" at bounding box center [640, 449] width 226 height 15
checkbox input "false"
click at [602, 420] on div "Netherlands - FARMATEC" at bounding box center [617, 427] width 180 height 15
checkbox input "false"
click at [575, 504] on div "Algeria - Pharm'Net Australia - PBS Australia - PBS EFC Austria - Apo-Warenv.I …" at bounding box center [637, 86] width 264 height 3642
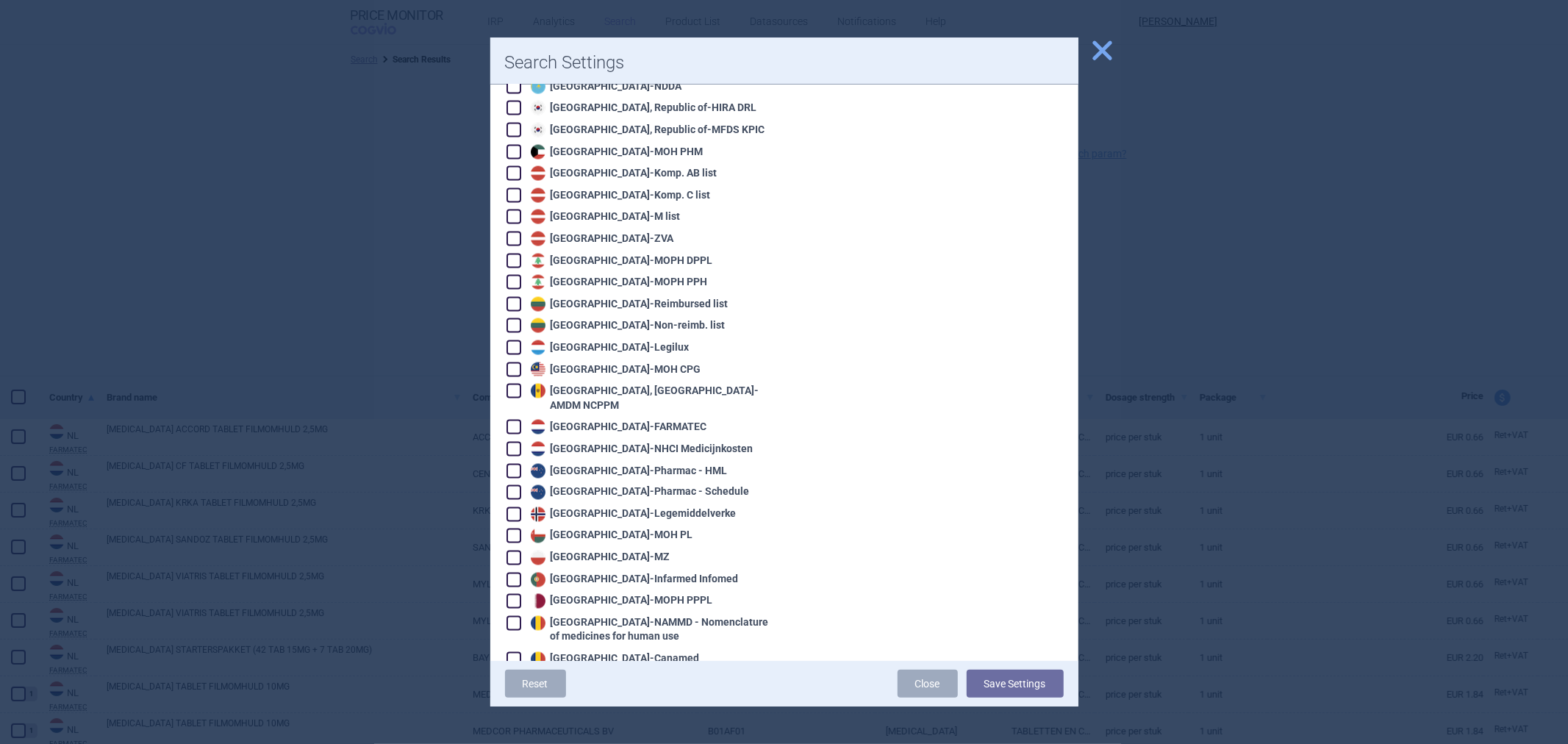
click at [575, 551] on div "Poland - MZ" at bounding box center [599, 559] width 144 height 15
checkbox input "true"
click at [984, 680] on button "Save Settings" at bounding box center [1015, 684] width 97 height 28
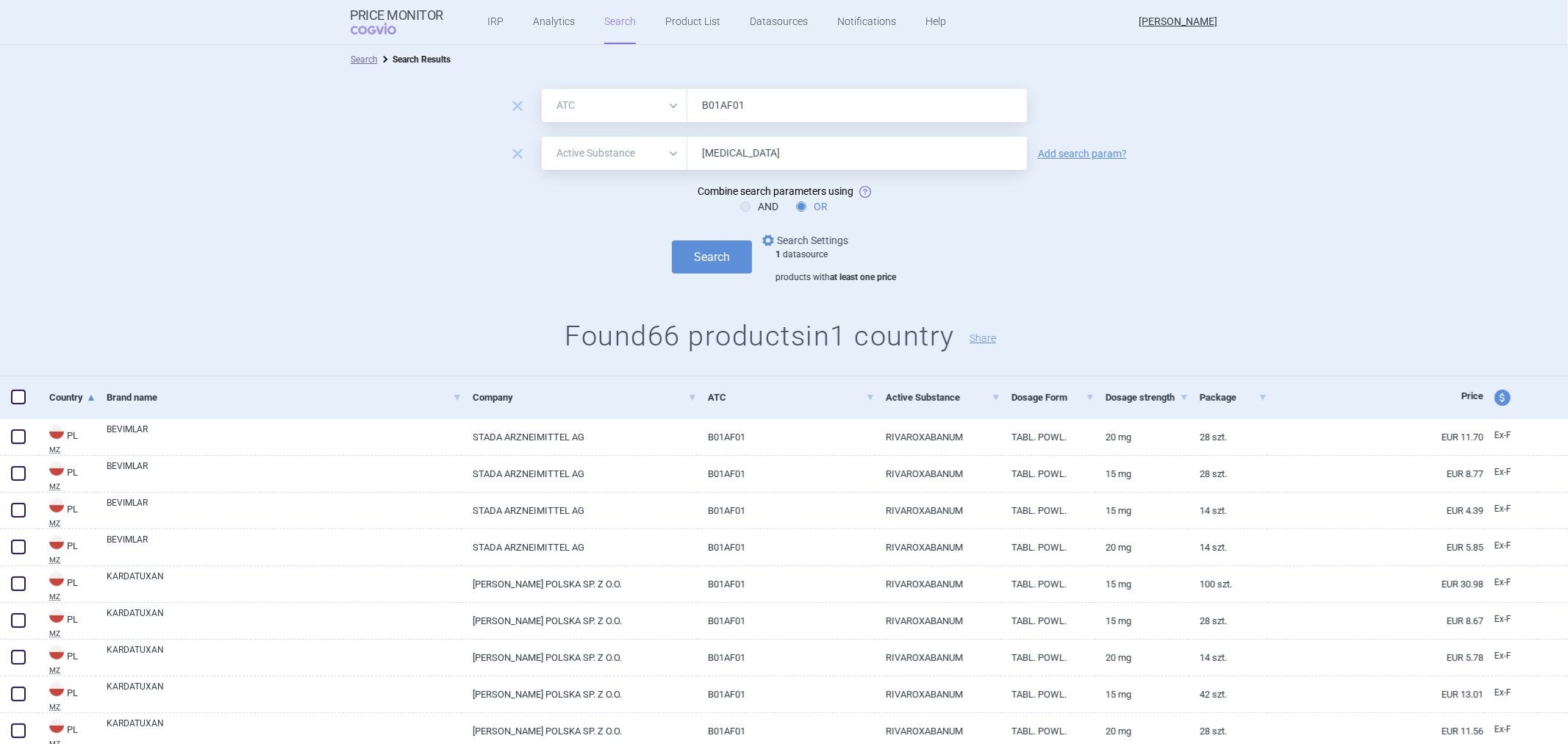
click at [824, 244] on link "options Search Settings" at bounding box center [803, 241] width 89 height 18
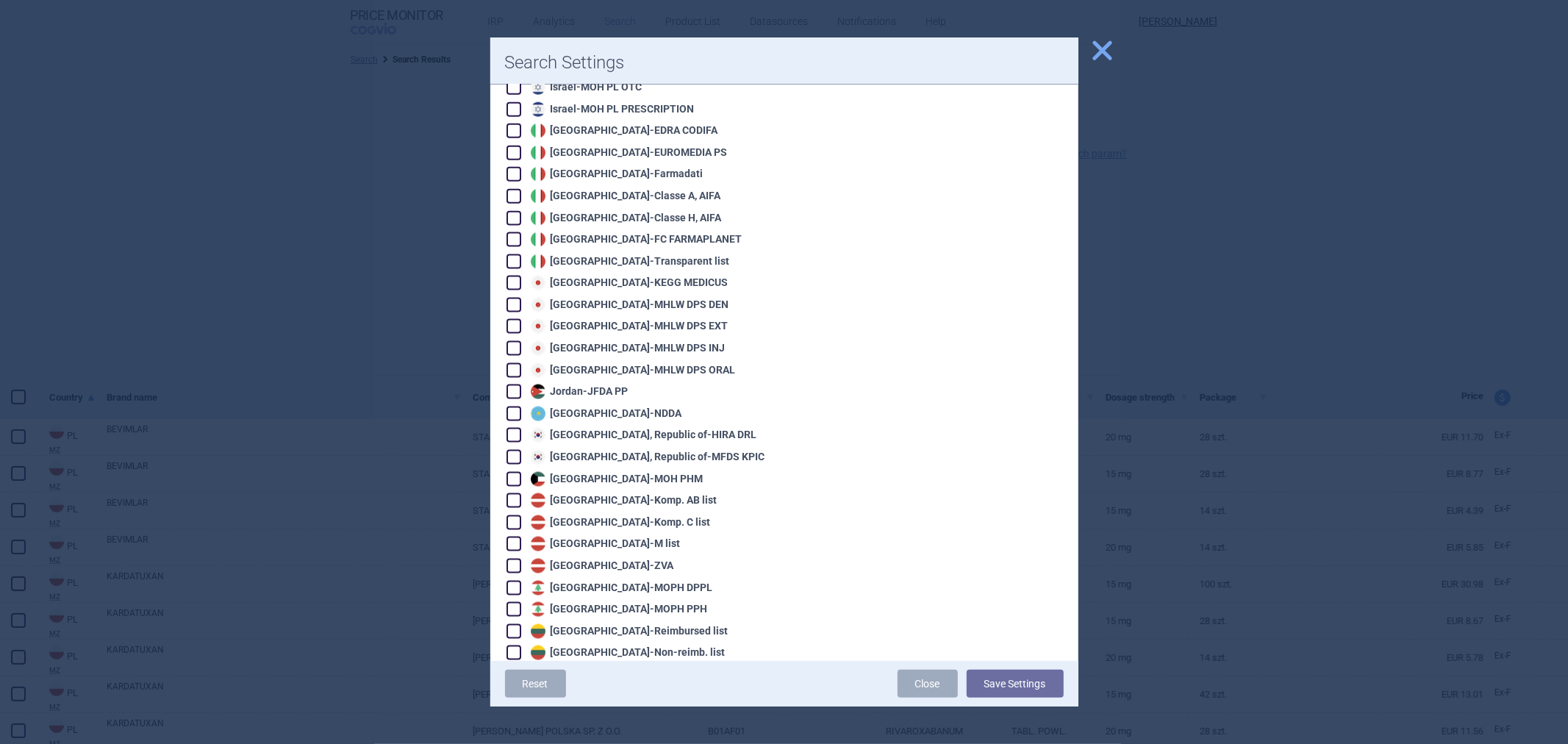
scroll to position [1961, 0]
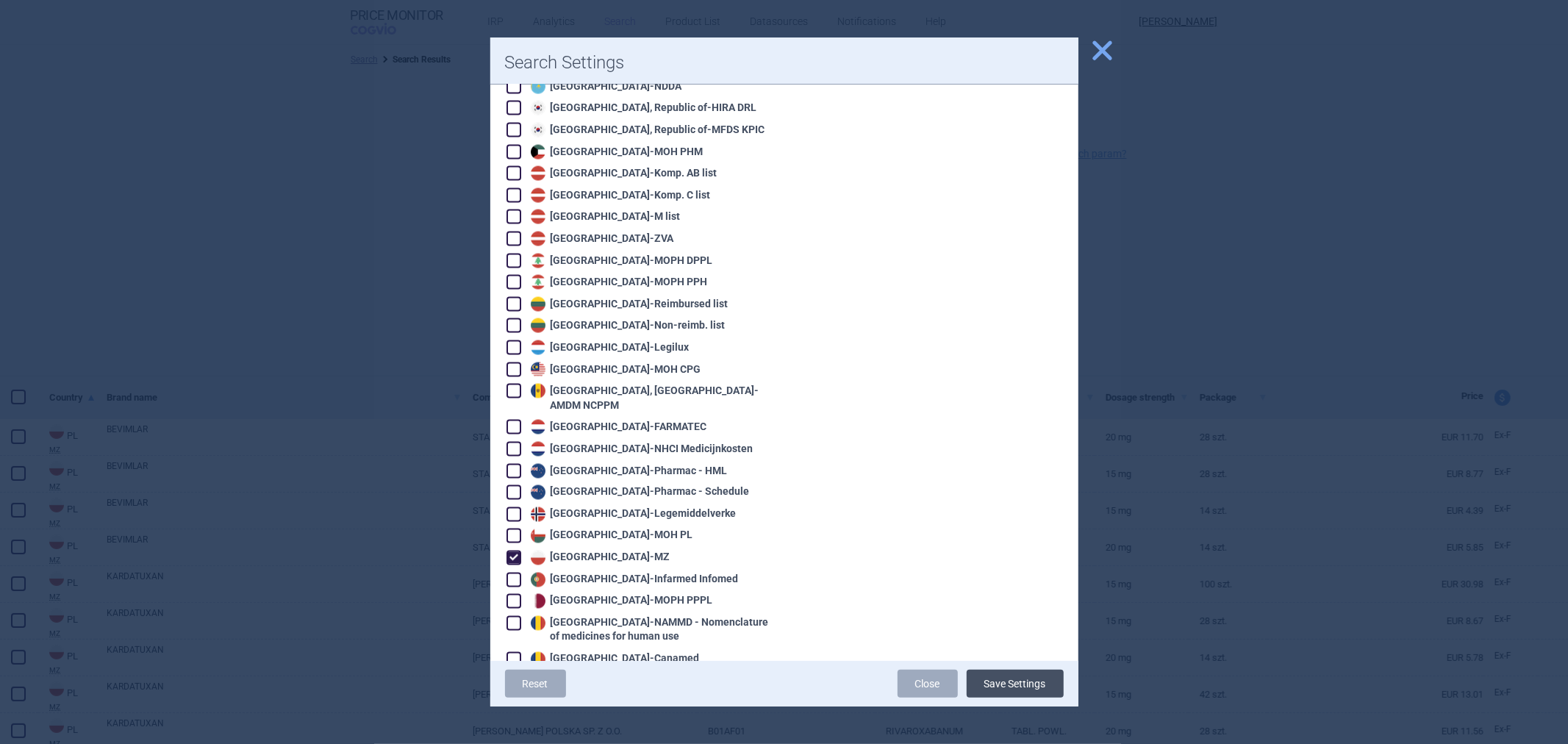
click at [1006, 684] on button "Save Settings" at bounding box center [1015, 684] width 97 height 28
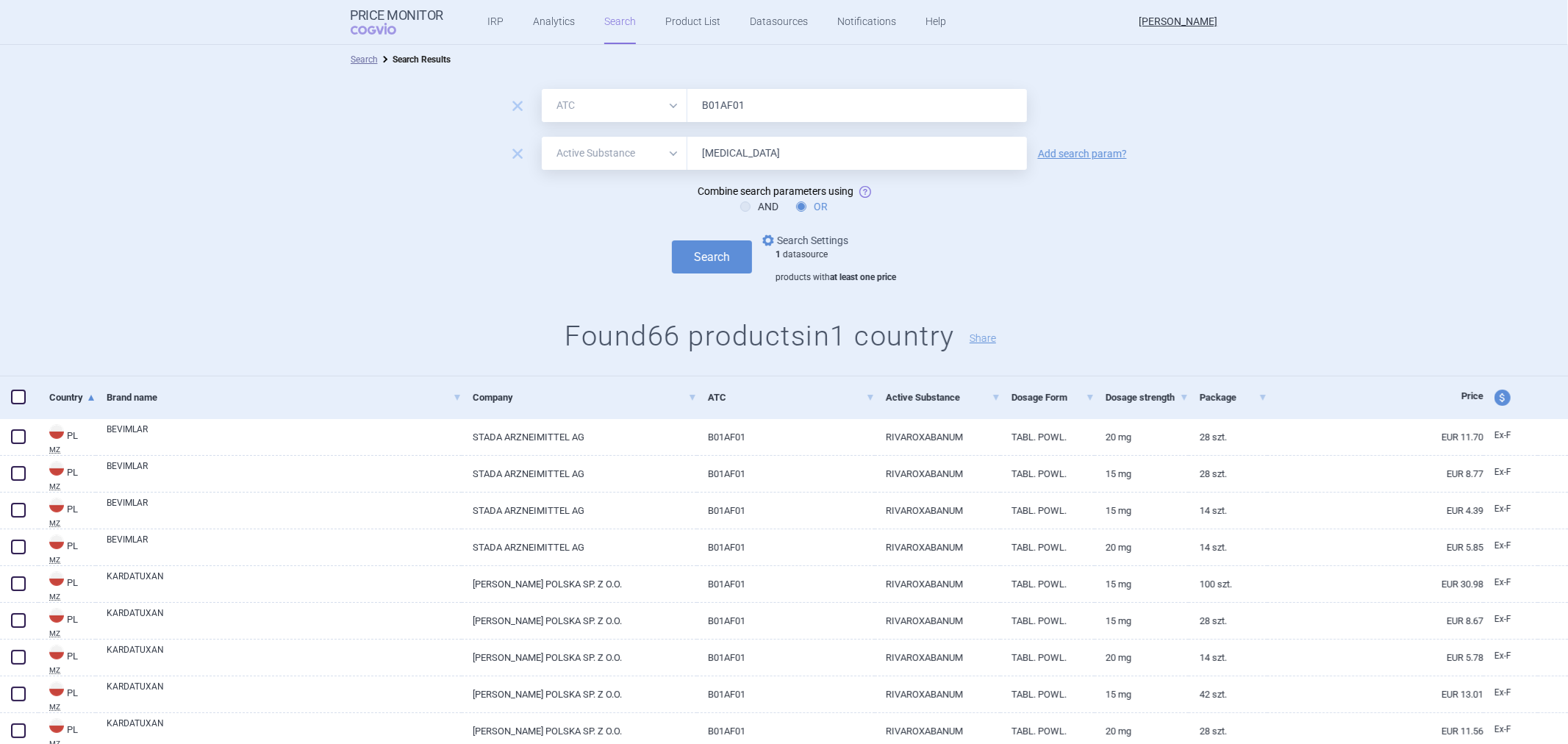
click at [793, 243] on link "options Search Settings" at bounding box center [803, 241] width 89 height 18
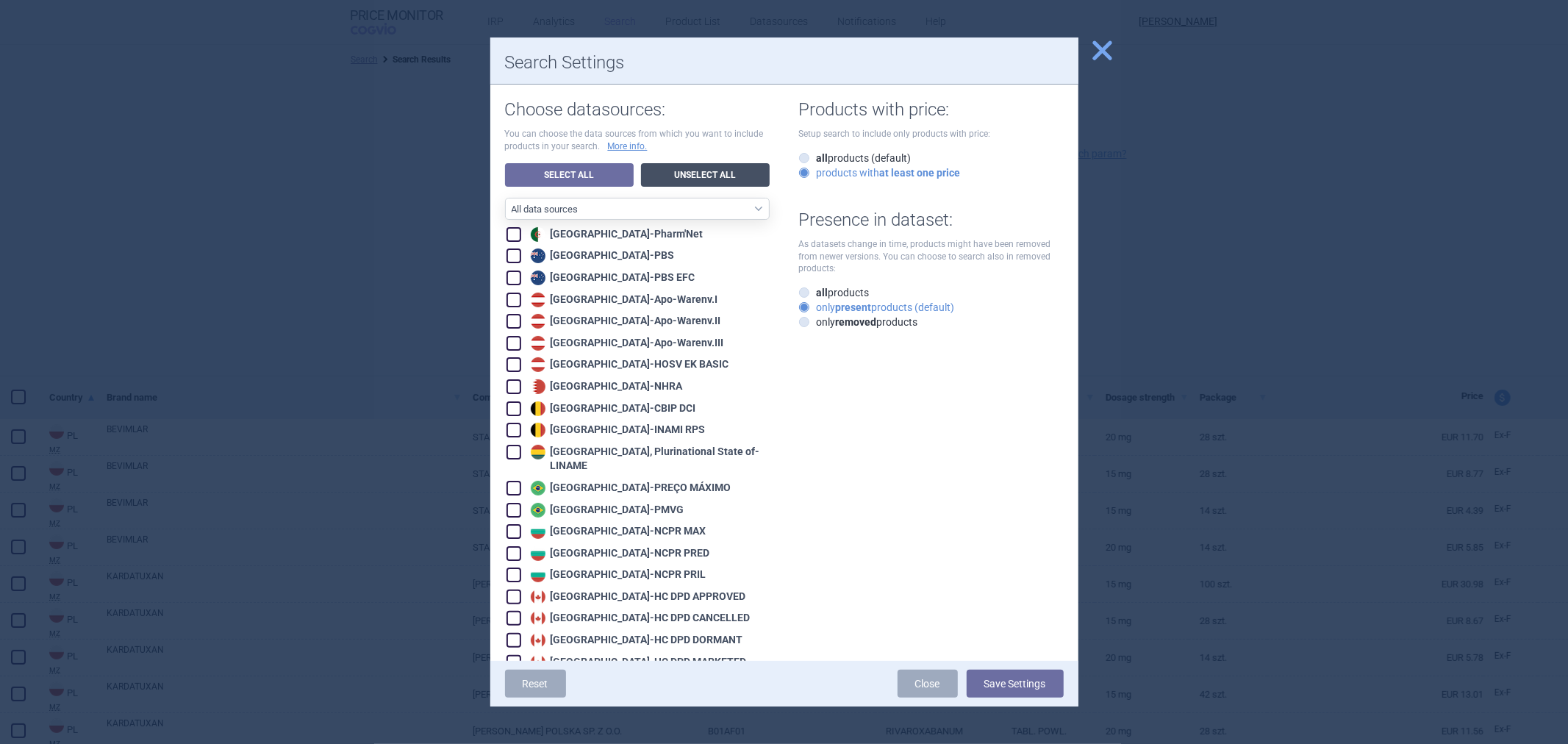
click at [687, 165] on link "Unselect All" at bounding box center [705, 175] width 129 height 24
checkbox input "false"
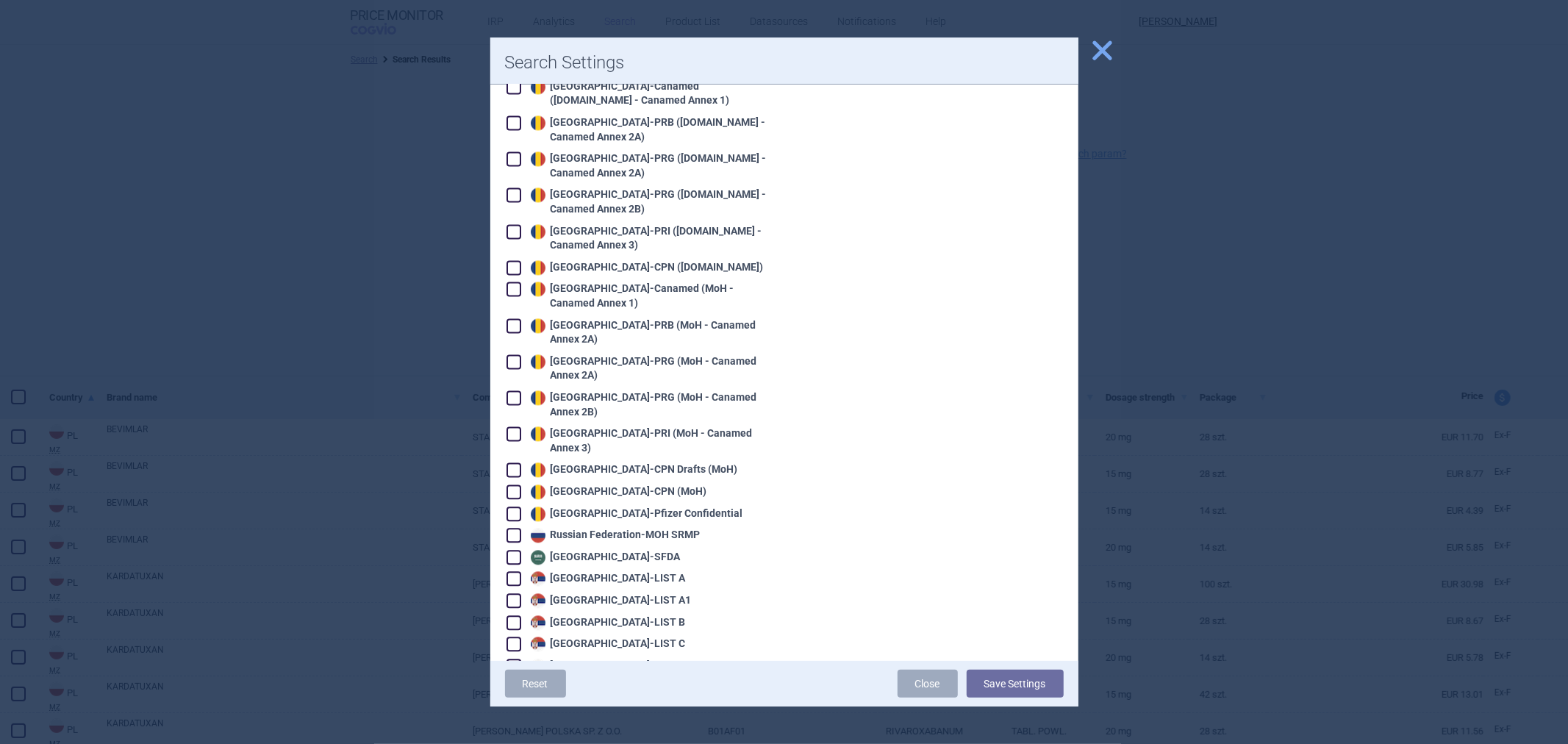
scroll to position [2279, 0]
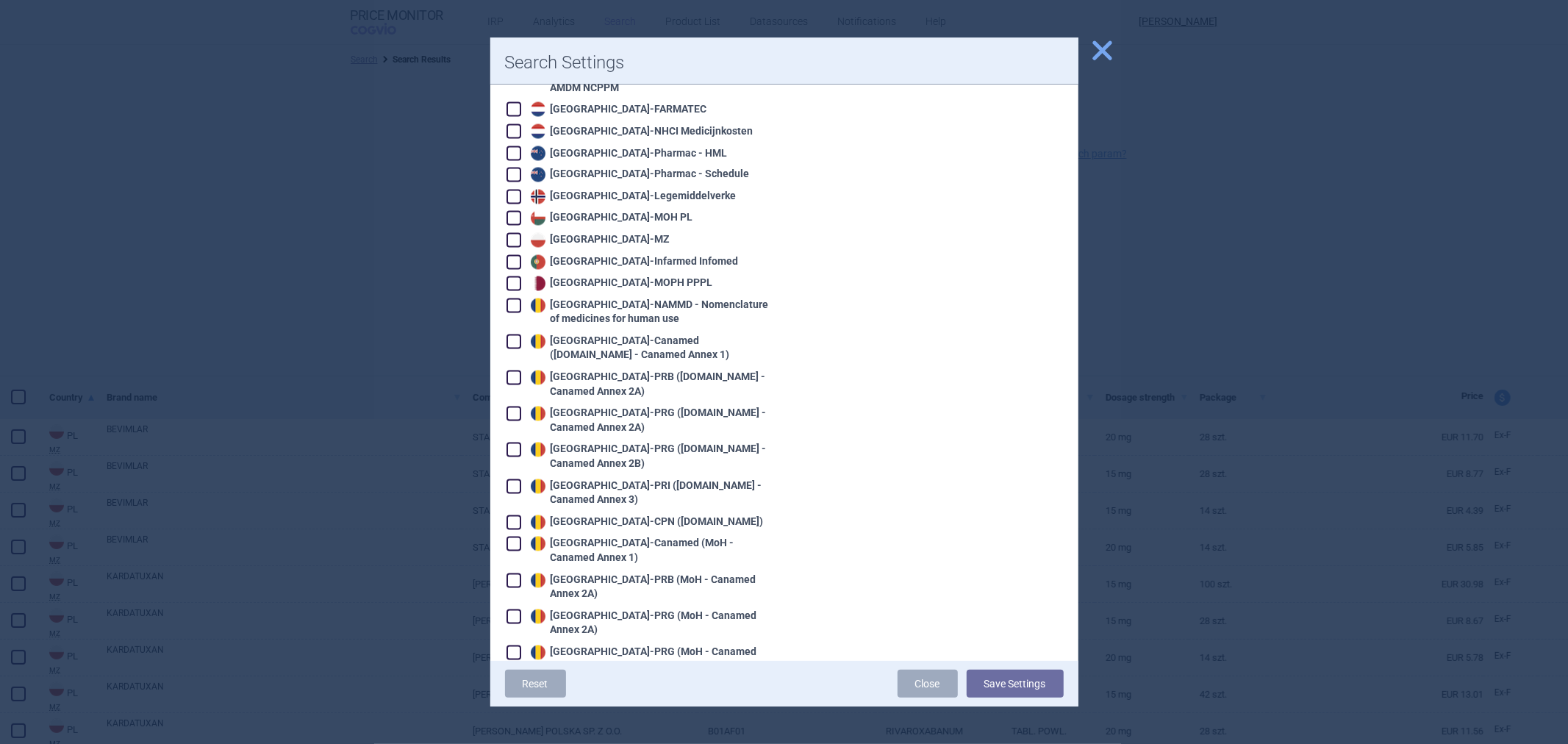
click at [614, 335] on div "Romania - Canamed (Legislatie.just.ro - Canamed Annex 1)" at bounding box center [648, 349] width 242 height 29
checkbox input "true"
click at [612, 371] on div "Romania - PRB (Legislatie.just.ro - Canamed Annex 2A)" at bounding box center [648, 385] width 242 height 29
checkbox input "true"
click at [599, 407] on div "Romania - PRG (Legislatie.just.ro - Canamed Annex 2A)" at bounding box center [648, 421] width 242 height 29
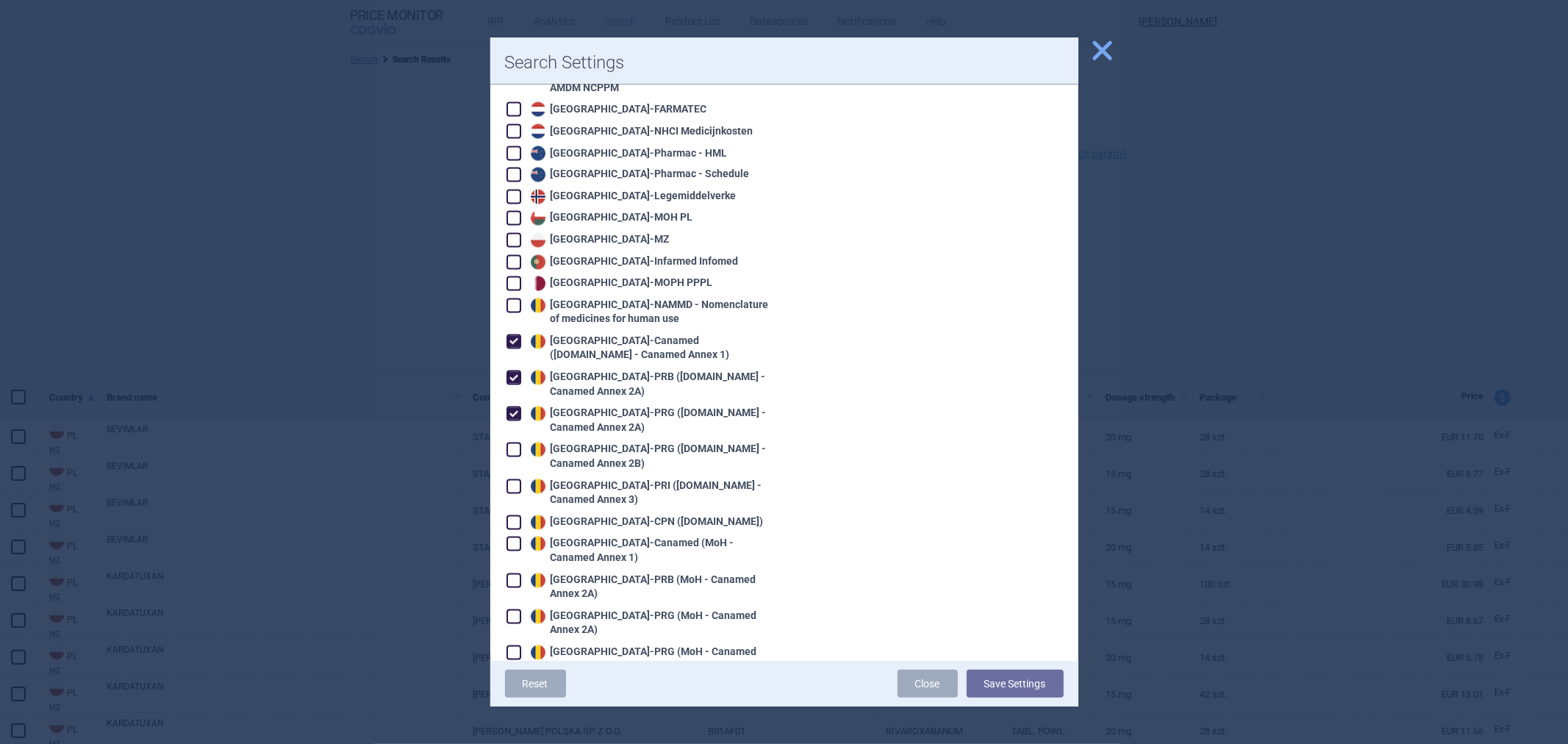
checkbox input "true"
click at [571, 443] on div "Romania - PRG (Legislatie.just.ro - Canamed Annex 2B)" at bounding box center [648, 457] width 242 height 29
checkbox input "true"
click at [565, 479] on div "Romania - PRI (Legislatie.just.ro - Canamed Annex 3)" at bounding box center [648, 493] width 242 height 29
checkbox input "true"
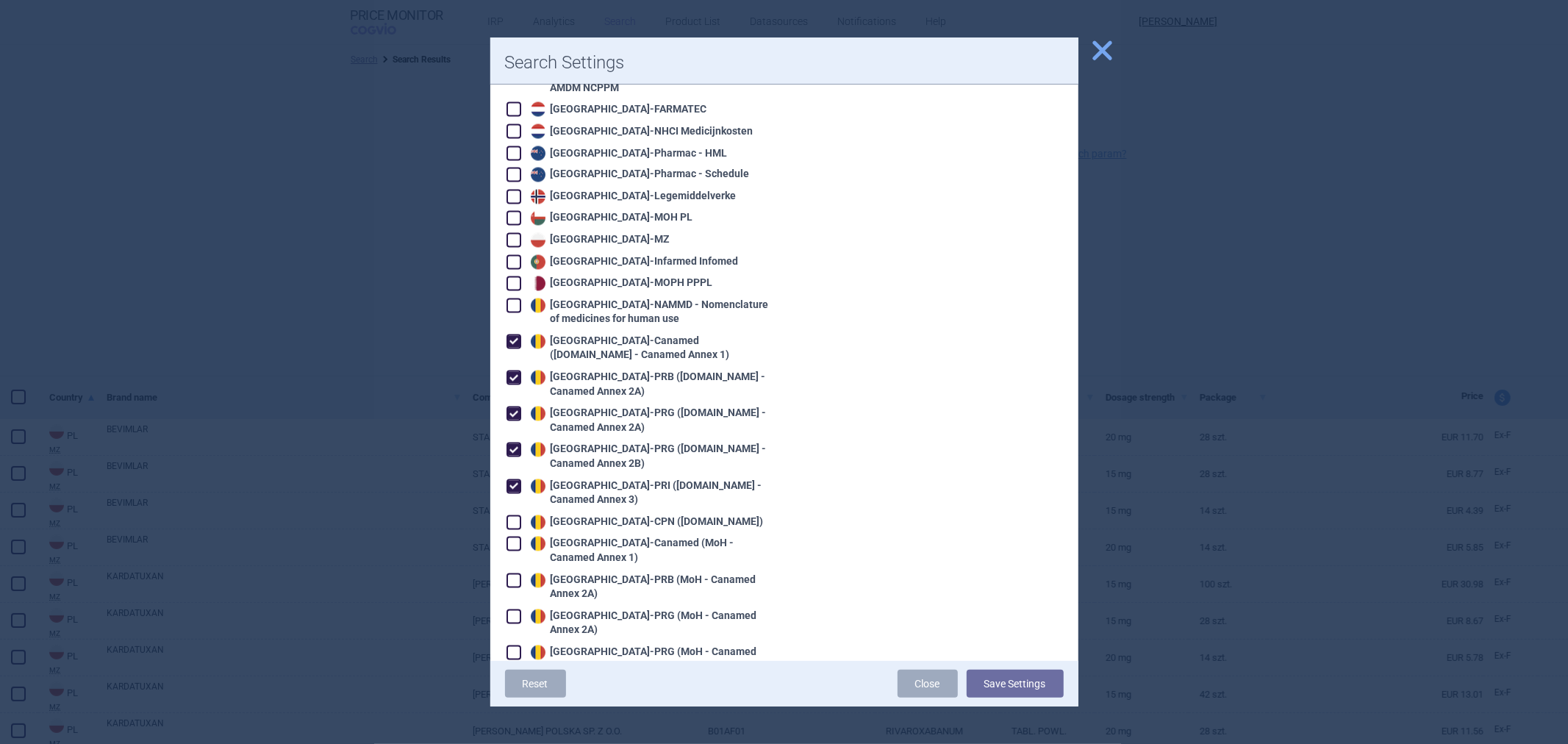
click at [561, 515] on div "Romania - CPN (Legislatie.just.ro)" at bounding box center [646, 523] width 237 height 15
checkbox input "true"
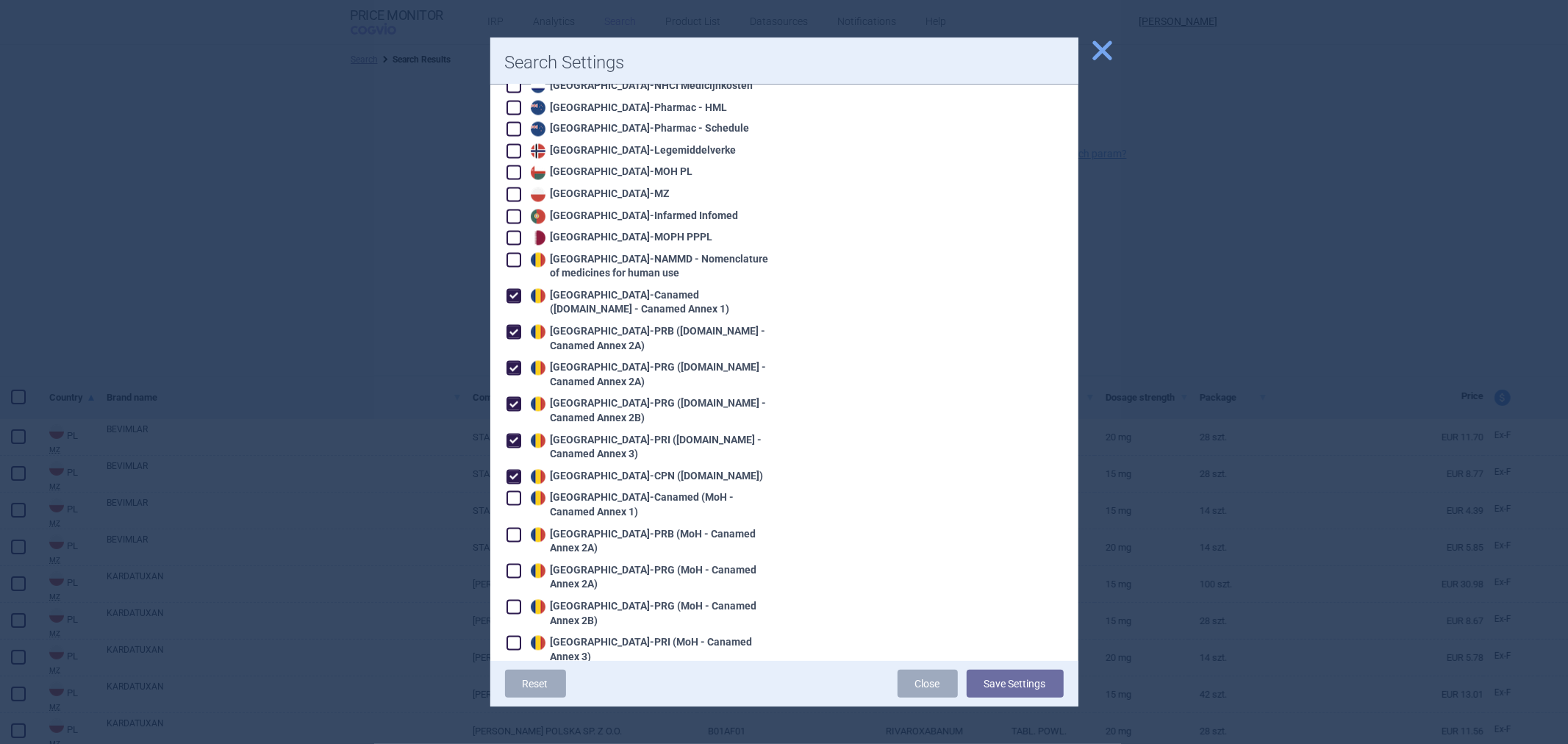
scroll to position [2361, 0]
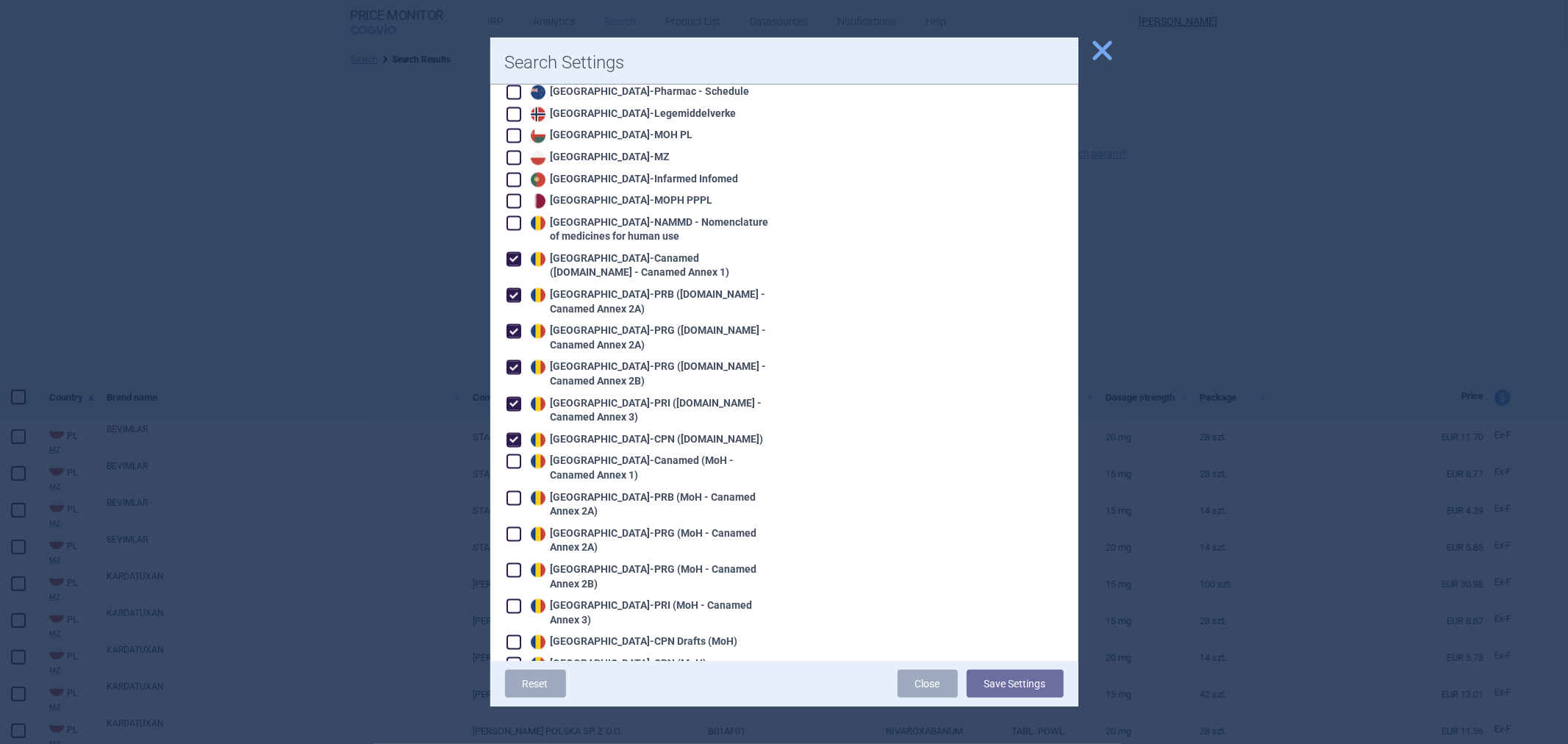
click at [562, 635] on div "Romania - CPN Drafts (MoH)" at bounding box center [633, 643] width 211 height 15
checkbox input "false"
click at [565, 657] on div "Romania - CPN (MoH)" at bounding box center [617, 665] width 180 height 15
checkbox input "true"
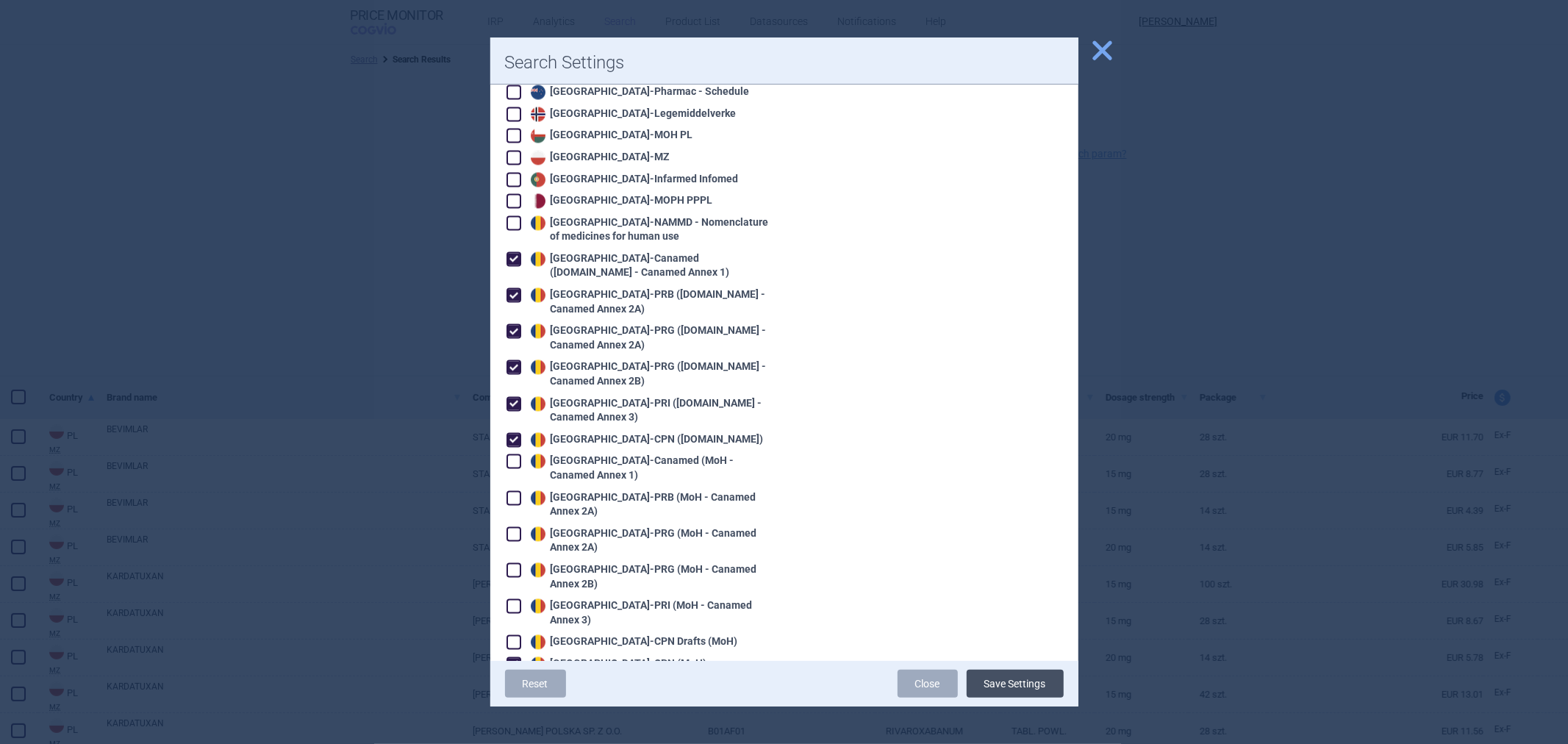
click at [1009, 683] on button "Save Settings" at bounding box center [1015, 684] width 97 height 28
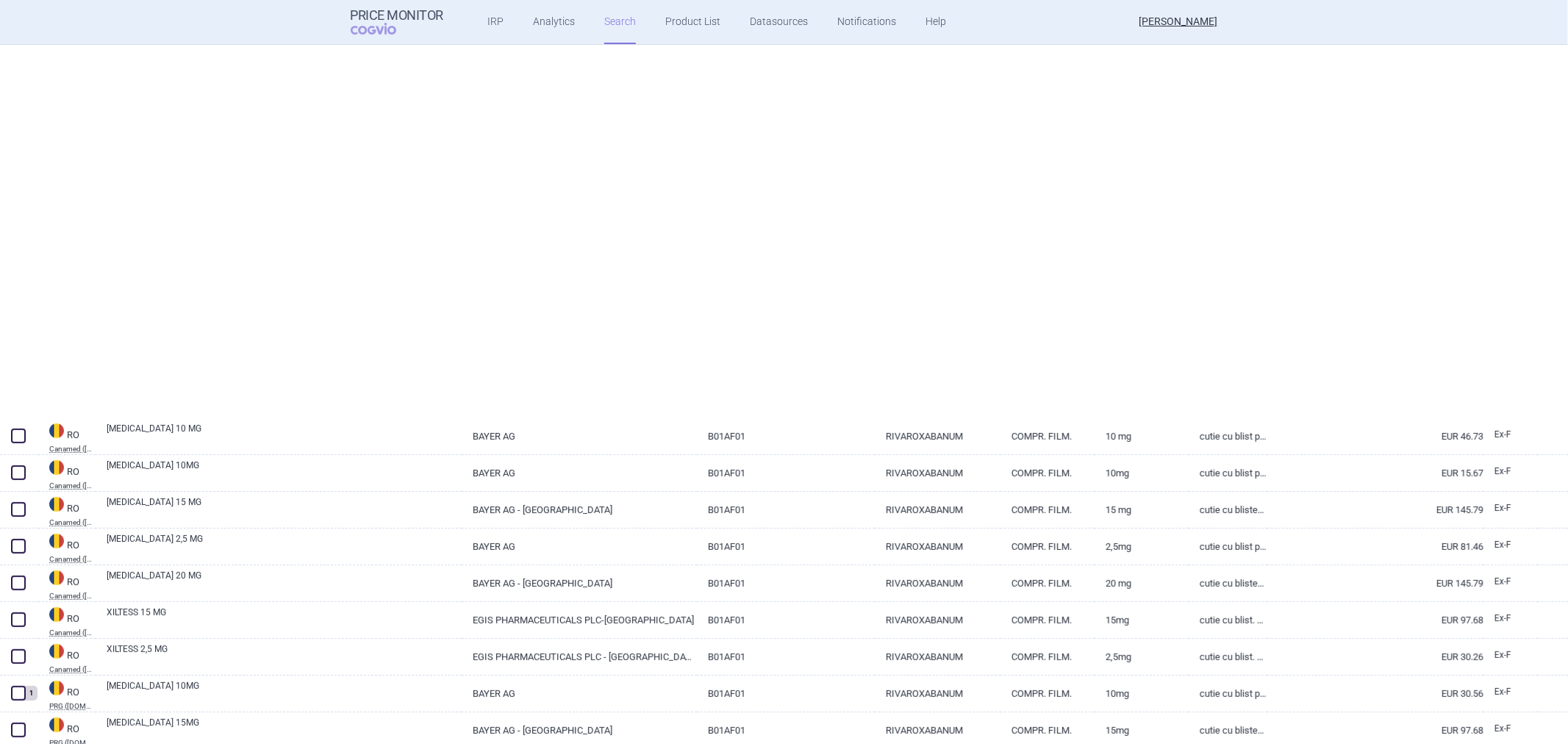
select select "atc"
select select "activeSubstance"
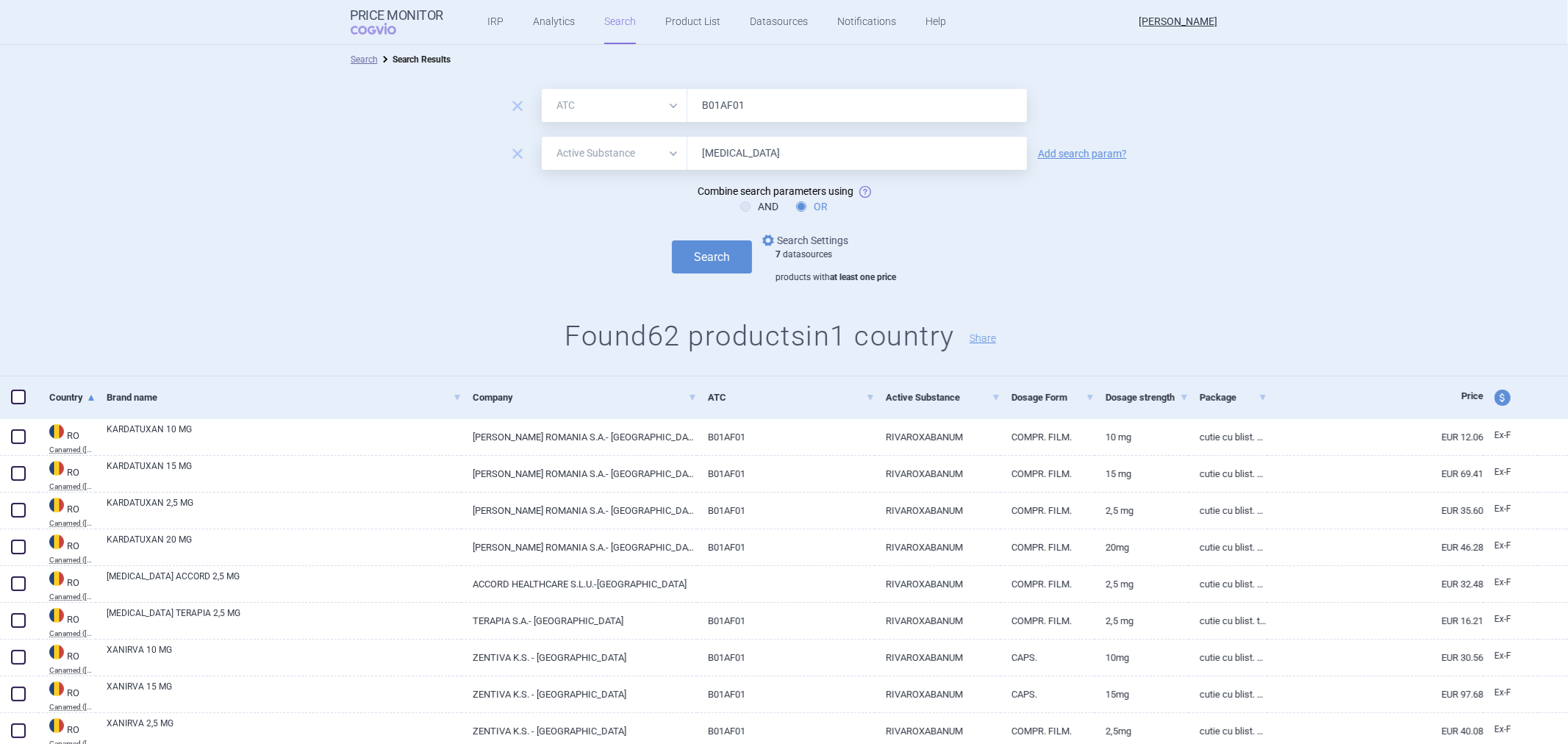
click at [778, 238] on link "options Search Settings" at bounding box center [803, 241] width 89 height 18
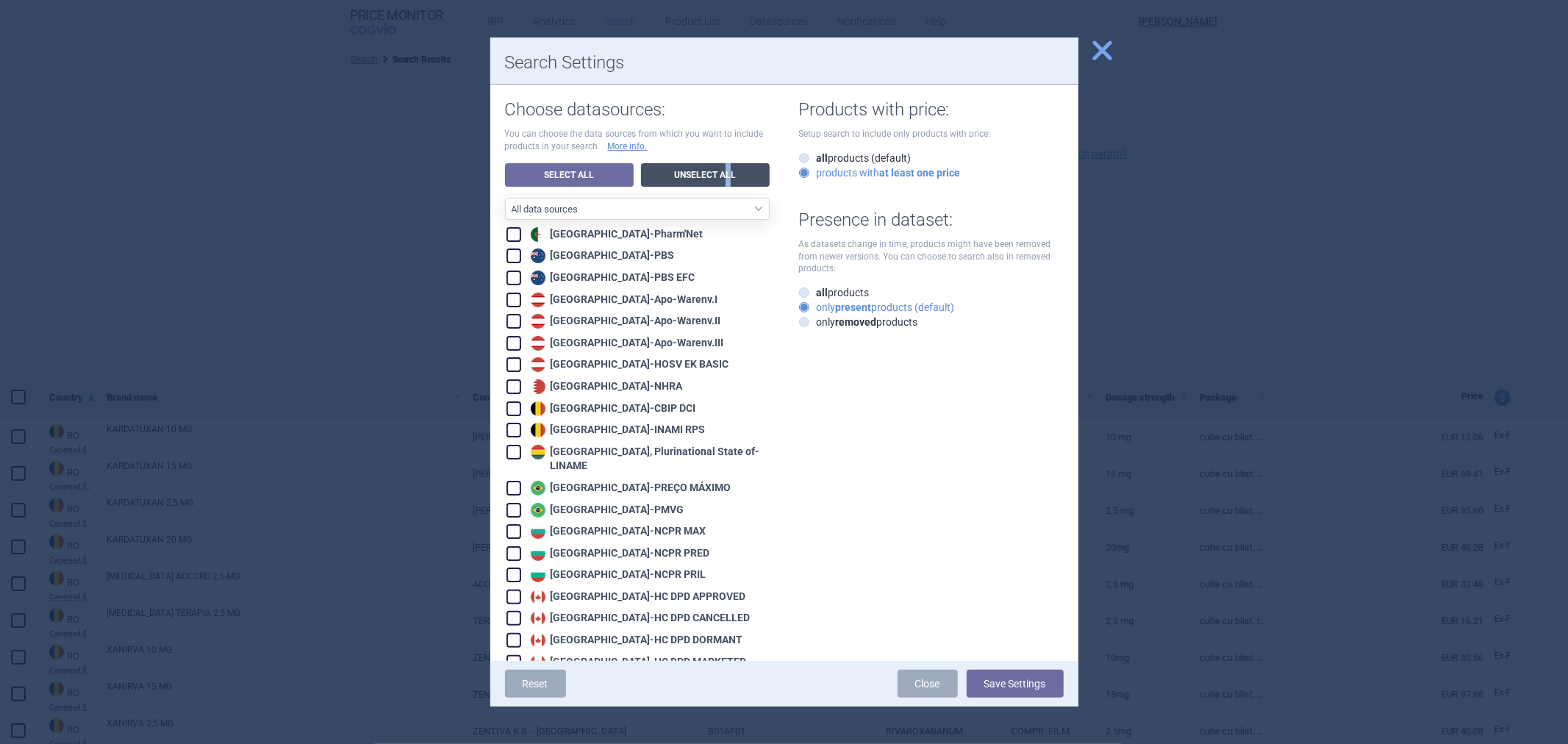
click at [725, 166] on link "Unselect All" at bounding box center [705, 175] width 129 height 24
checkbox input "false"
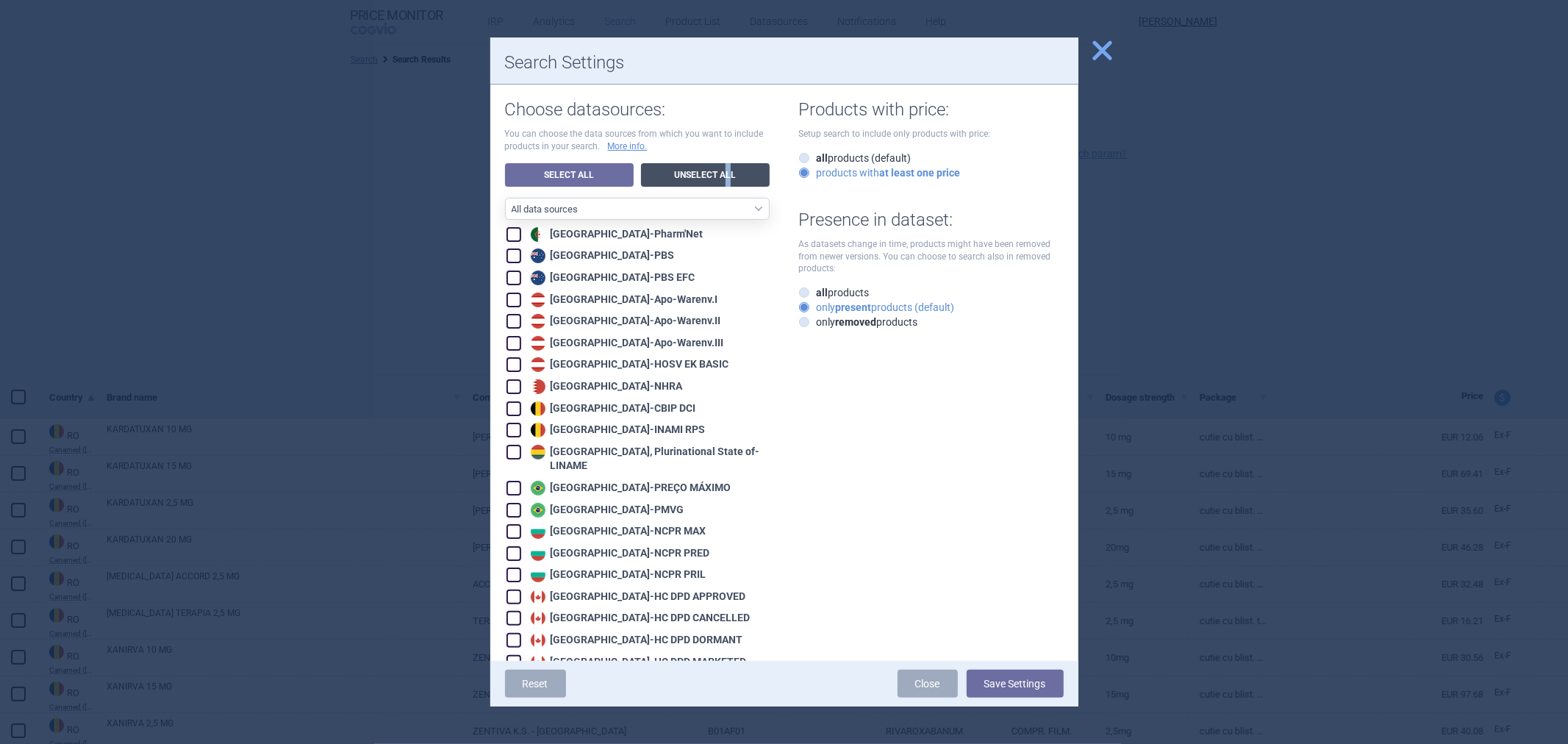
checkbox input "false"
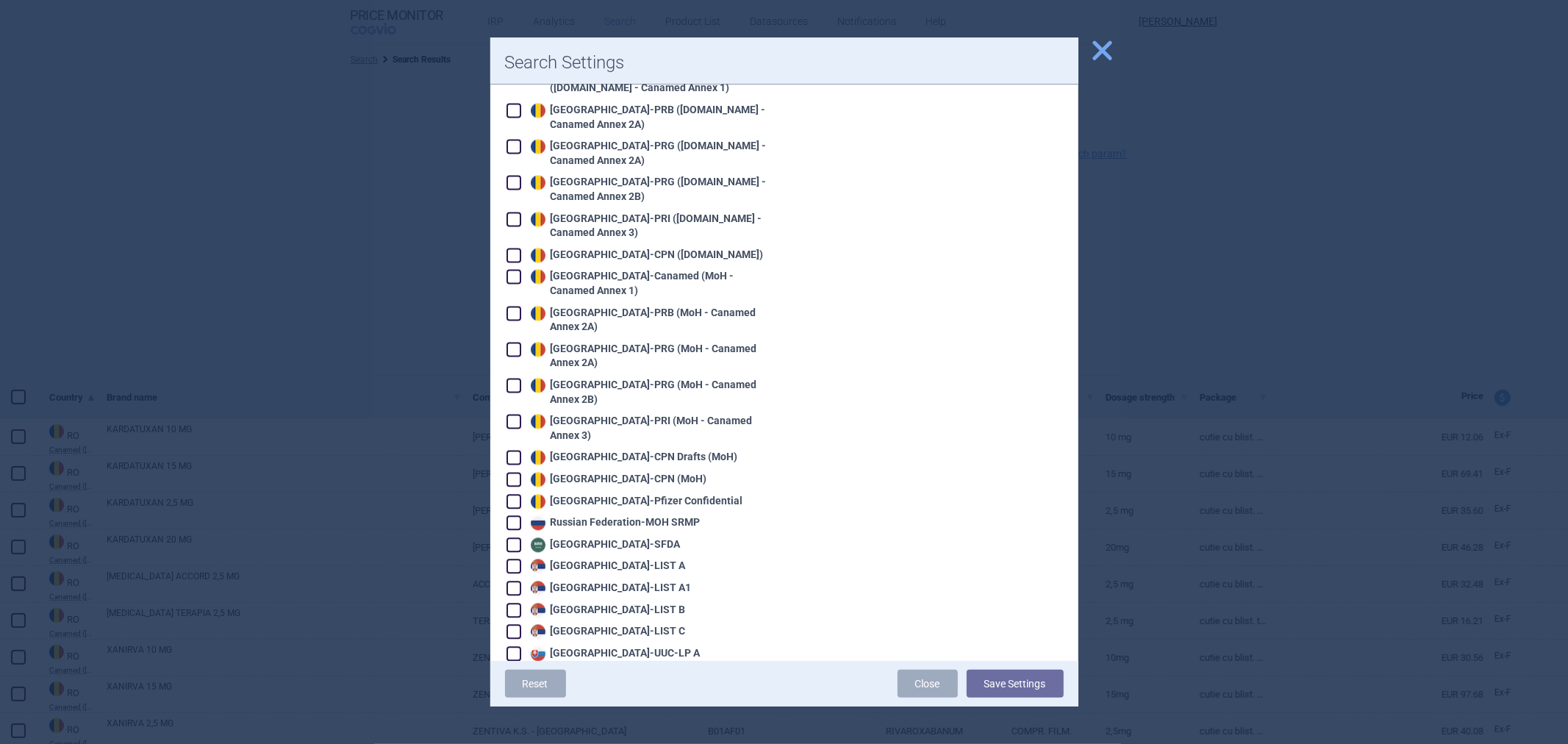
scroll to position [2524, 0]
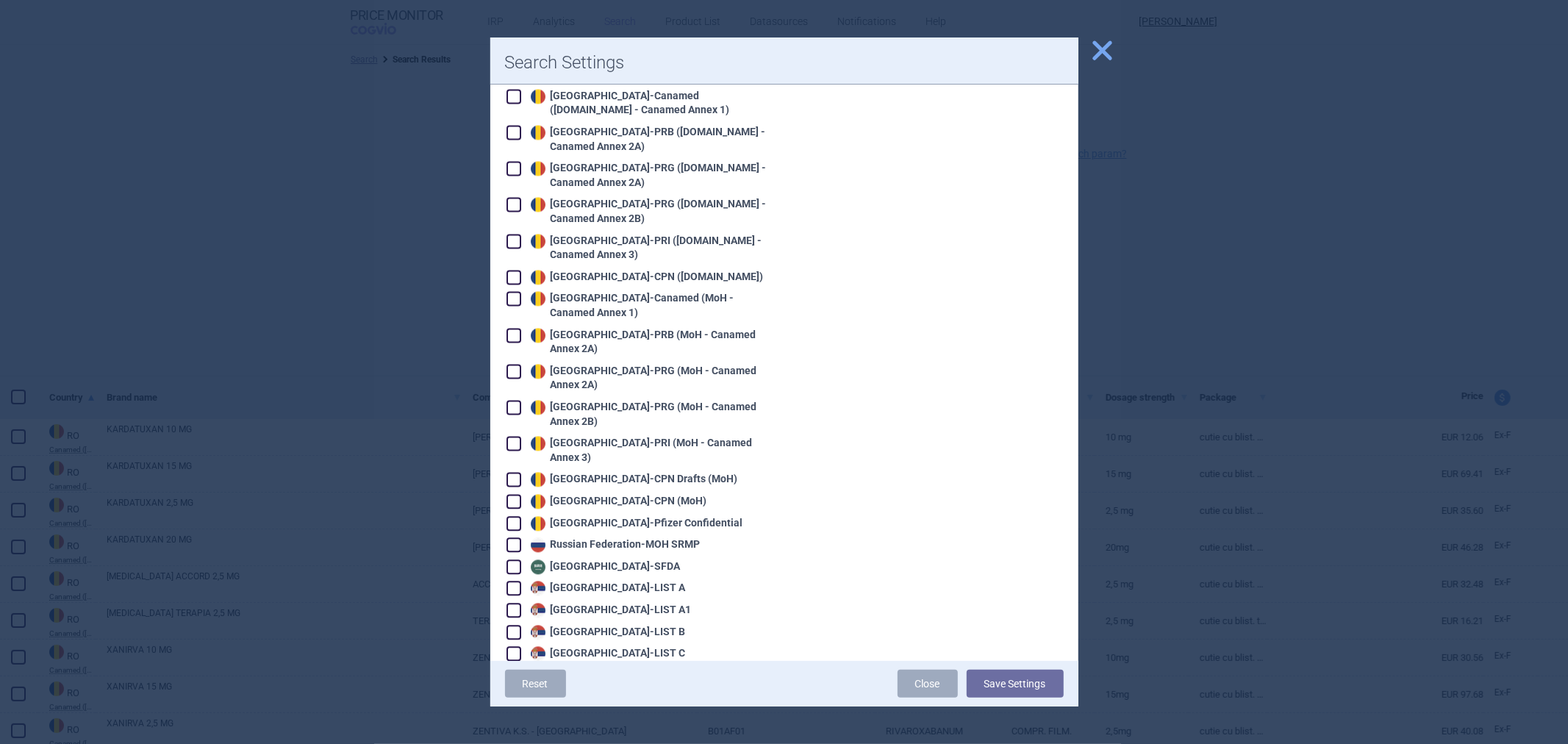
click at [610, 537] on div "Russian Federation - MOH SRMP" at bounding box center [614, 545] width 174 height 15
checkbox input "true"
click at [1044, 697] on button "Save Settings" at bounding box center [1015, 684] width 97 height 28
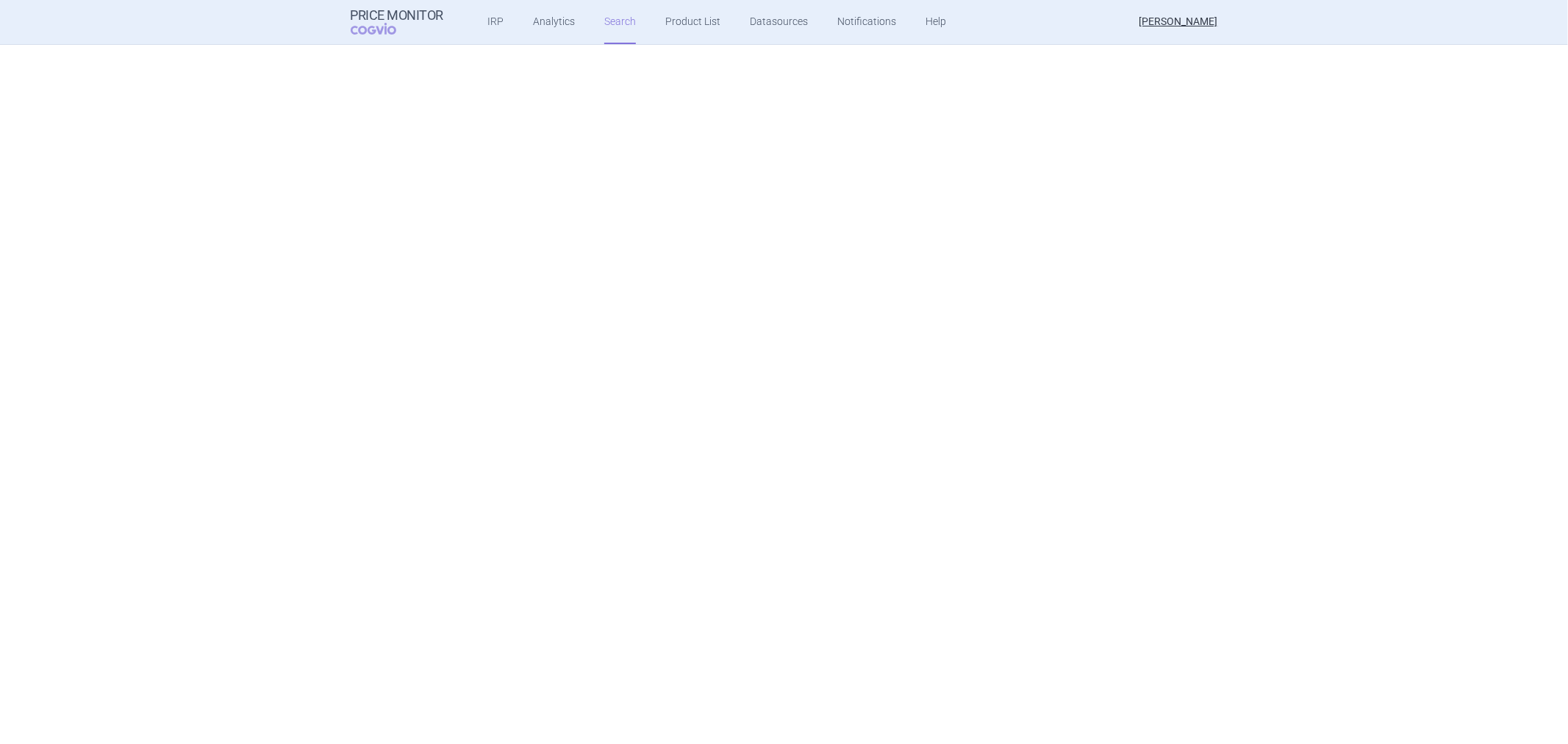
scroll to position [3400, 0]
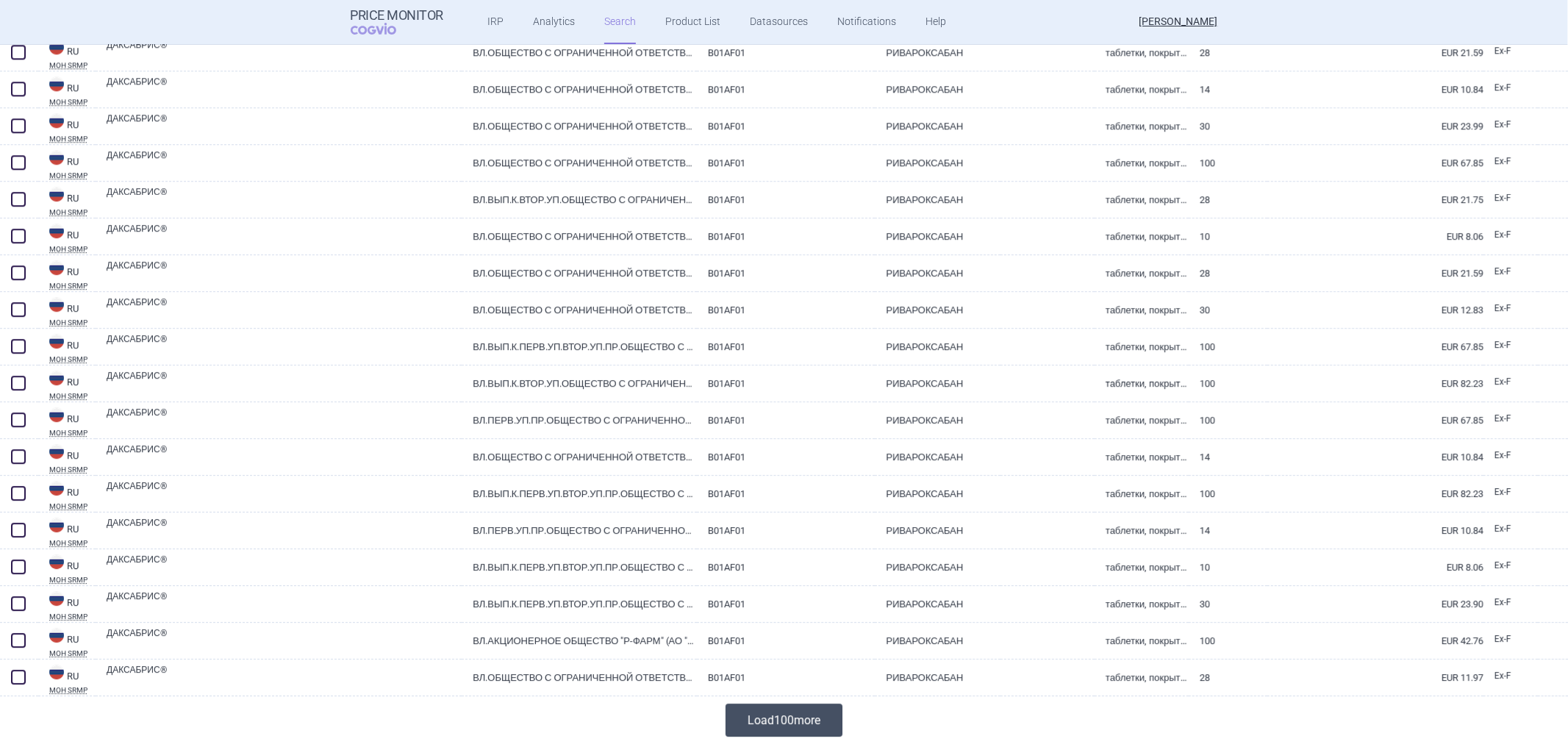
click at [802, 715] on button "Load 100 more" at bounding box center [784, 720] width 117 height 33
click at [798, 721] on button "Load 200 more" at bounding box center [784, 720] width 117 height 33
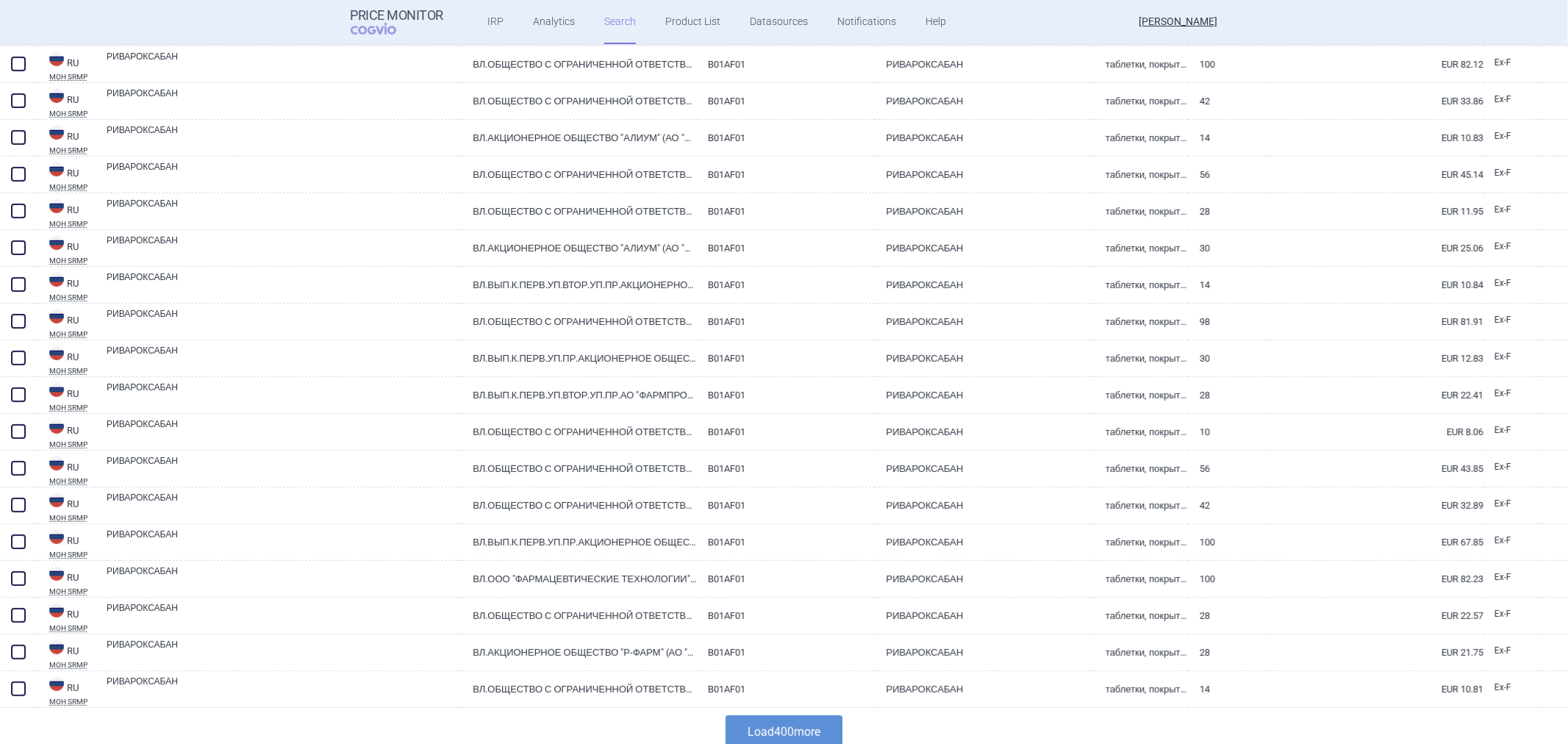
scroll to position [14432, 0]
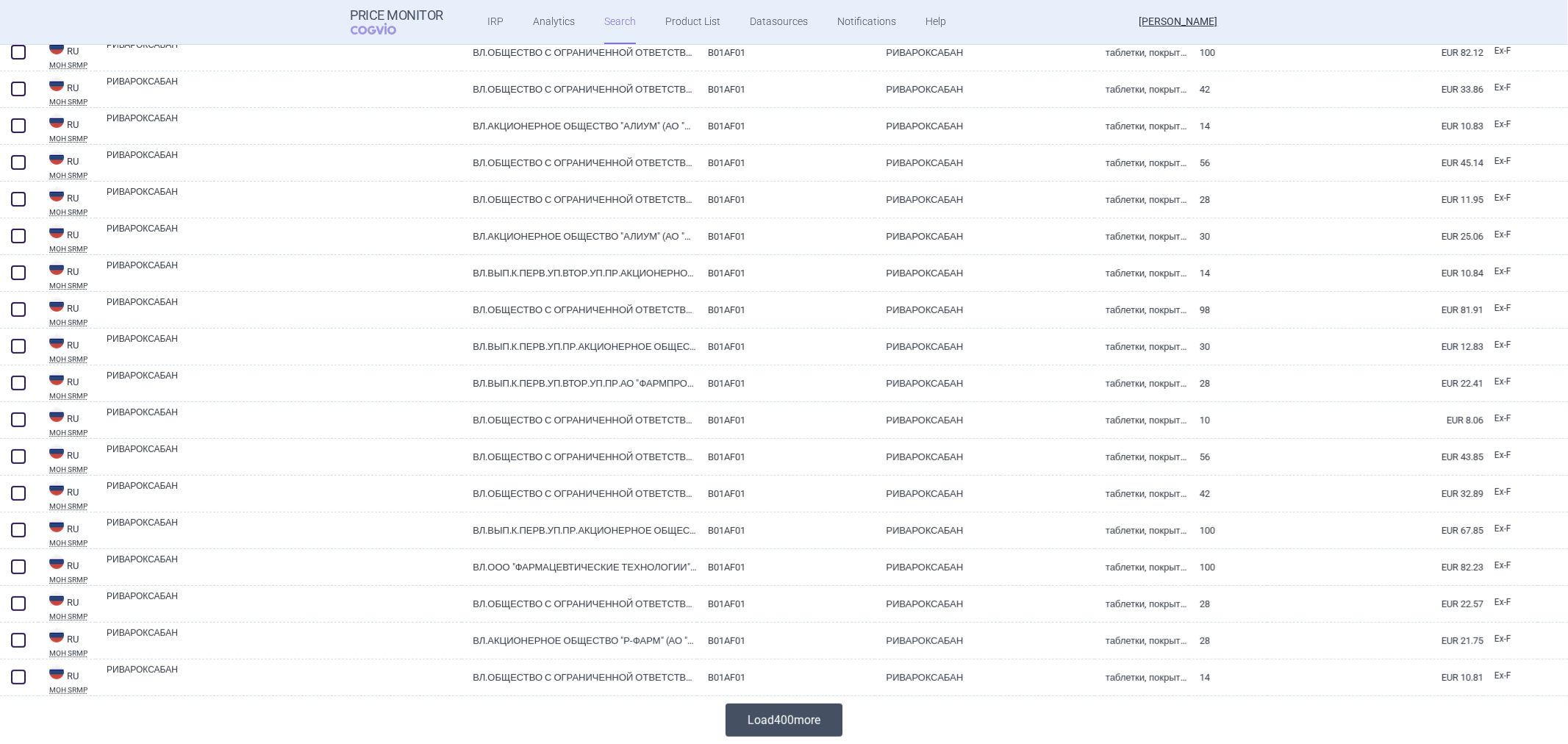
click at [788, 714] on button "Load 400 more" at bounding box center [784, 720] width 117 height 33
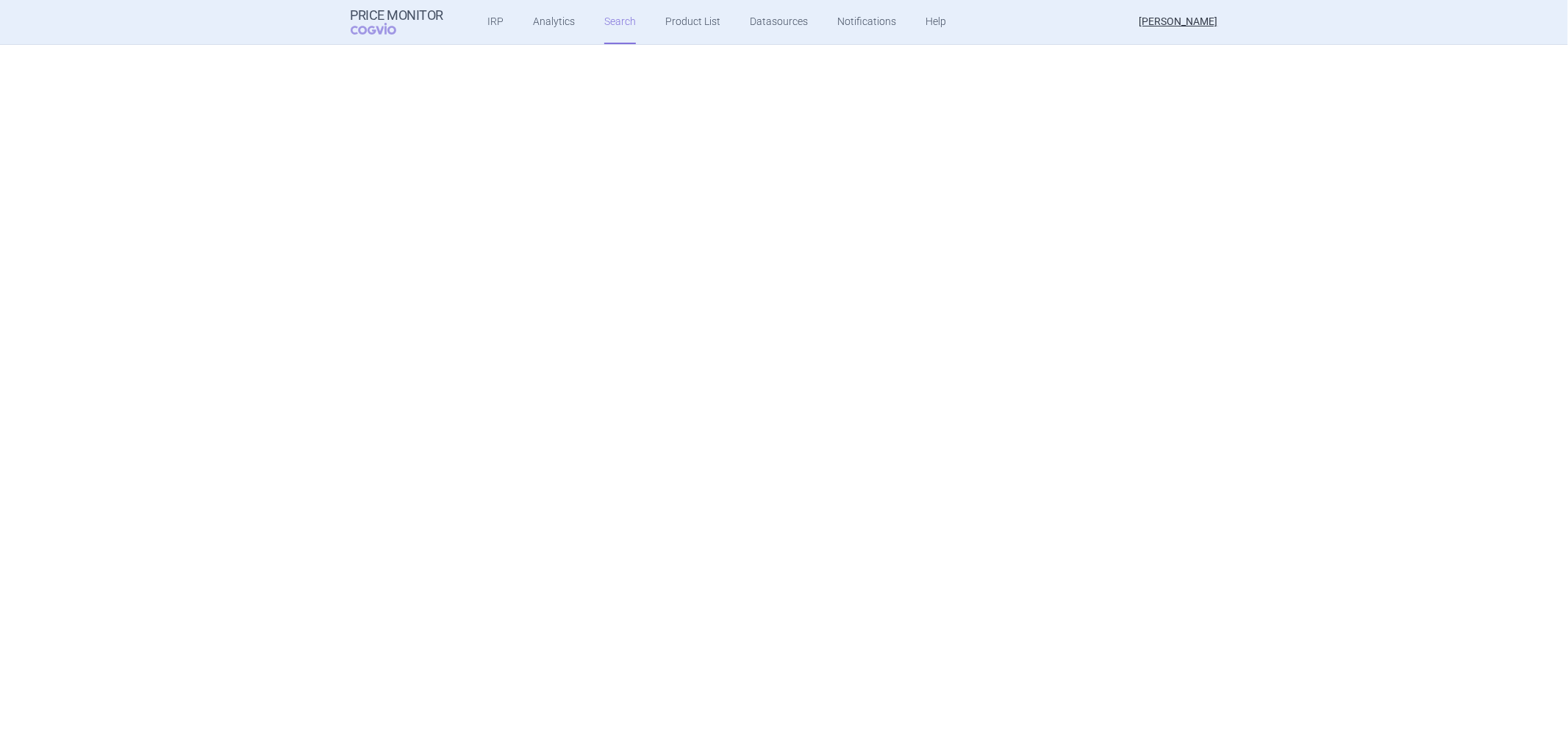
scroll to position [0, 0]
select select "atc"
select select "activeSubstance"
select select "atc"
select select "activeSubstance"
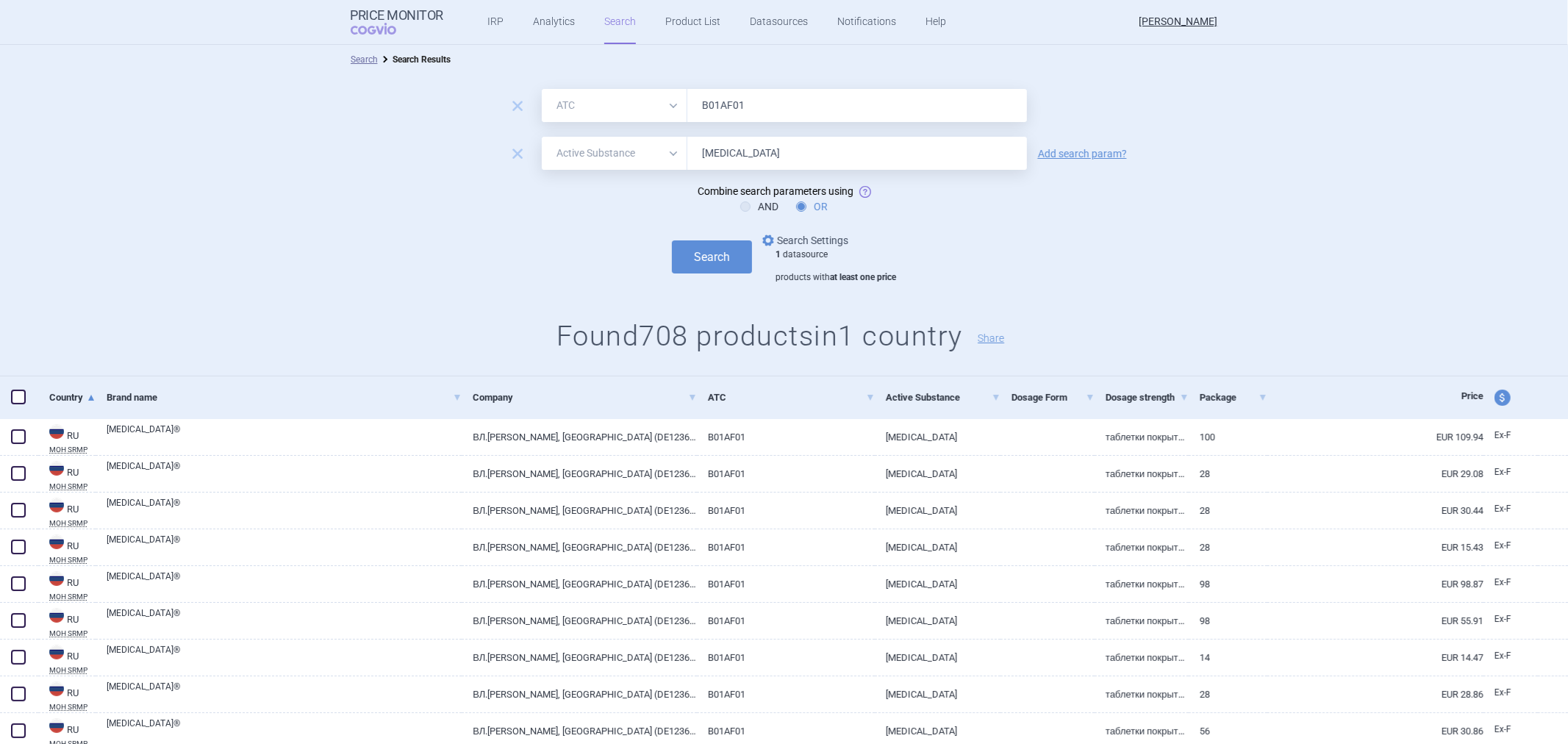
click at [791, 235] on link "options Search Settings" at bounding box center [803, 241] width 89 height 18
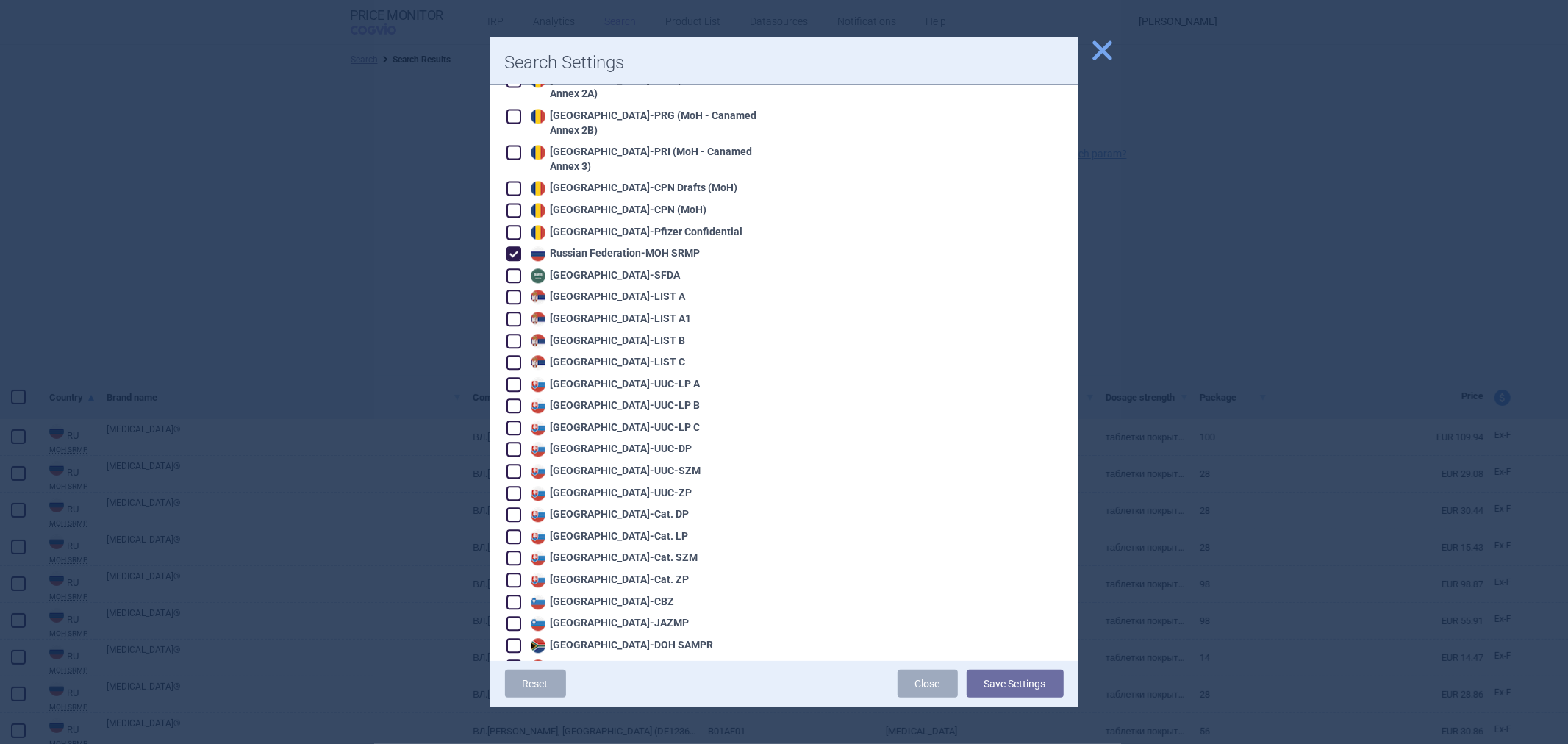
scroll to position [2778, 0]
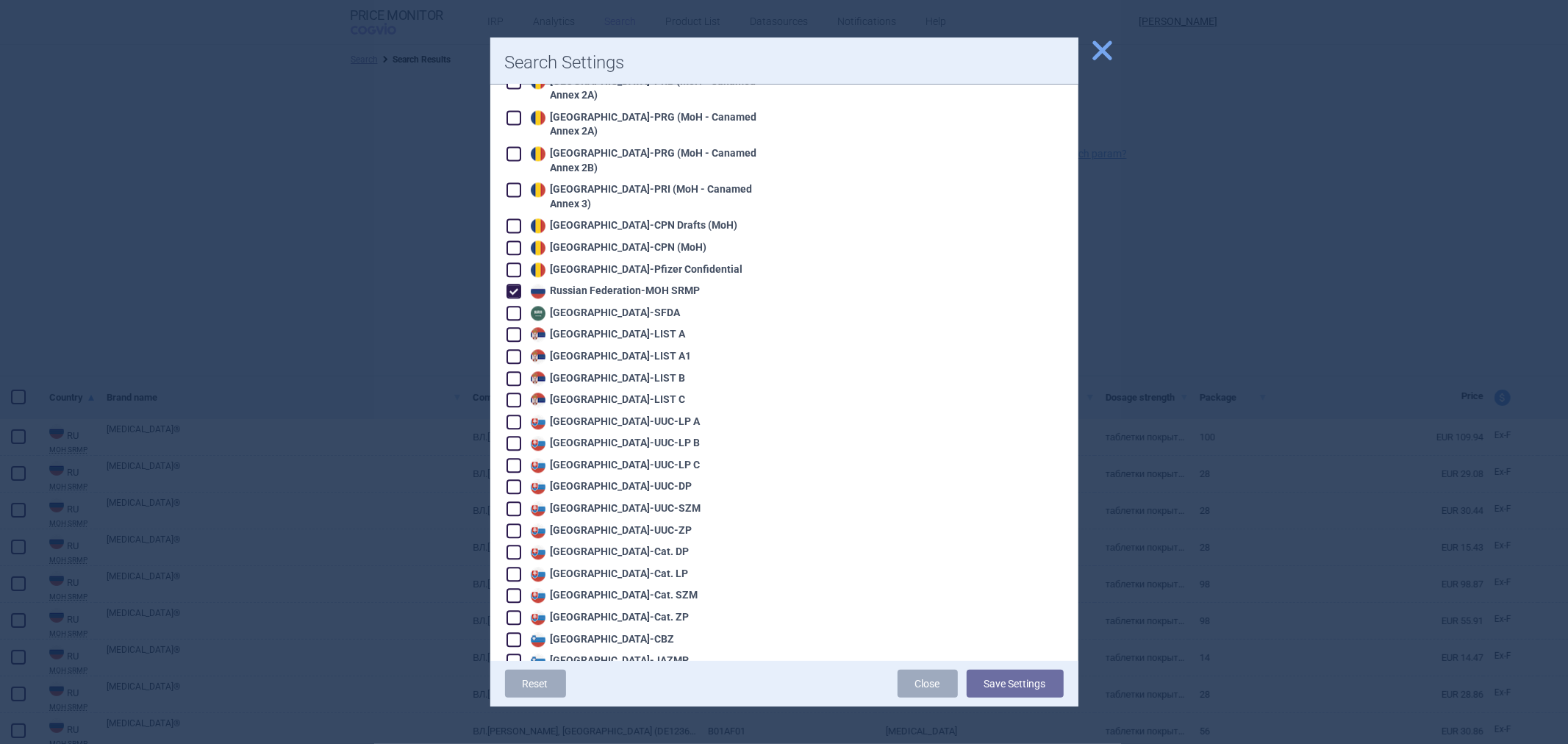
click at [604, 284] on div "Russian Federation - MOH SRMP" at bounding box center [614, 292] width 174 height 15
checkbox input "false"
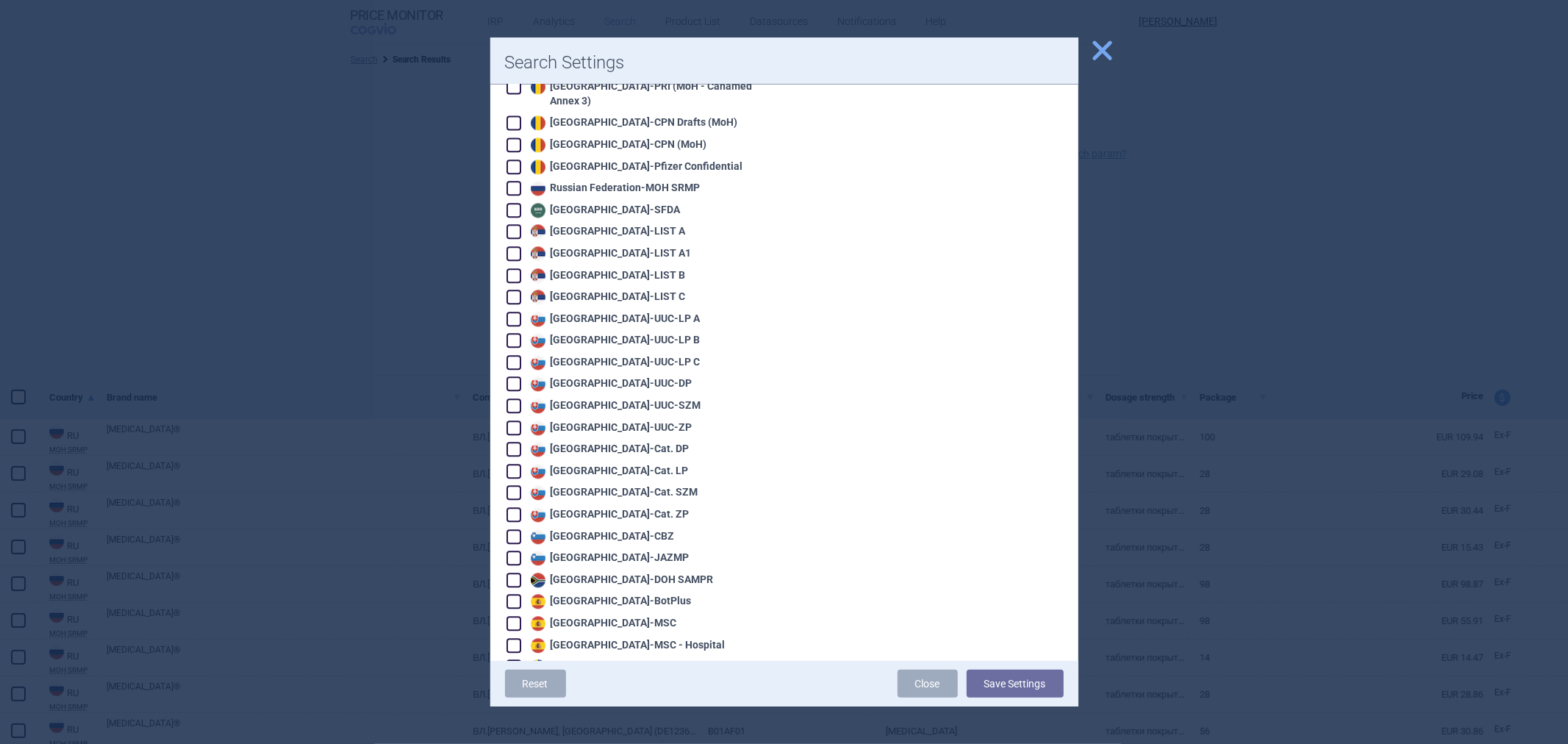
scroll to position [2942, 0]
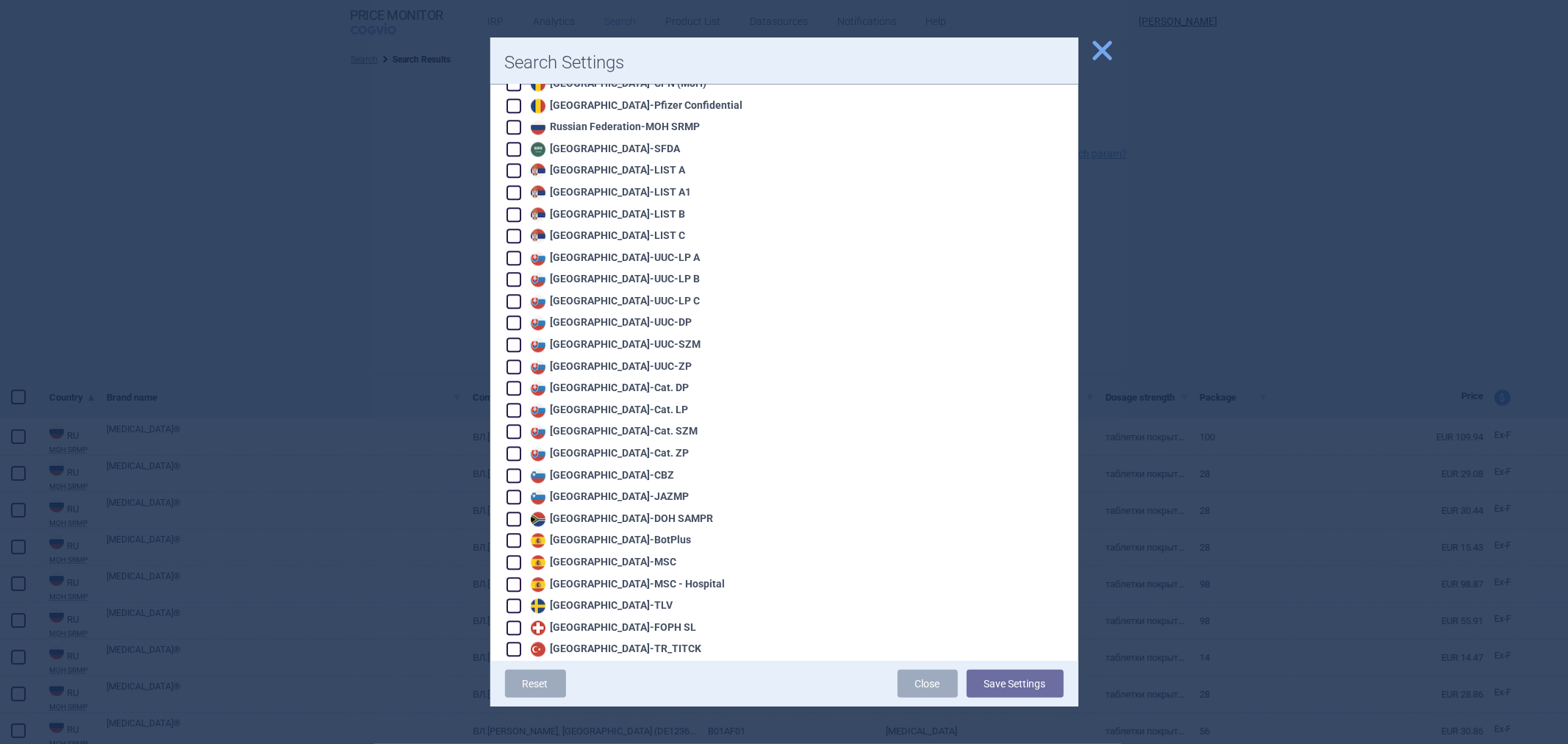
click at [586, 555] on div "Spain - MSC" at bounding box center [602, 563] width 150 height 15
checkbox input "true"
click at [588, 533] on div "Spain - BotPlus" at bounding box center [610, 541] width 165 height 15
checkbox input "true"
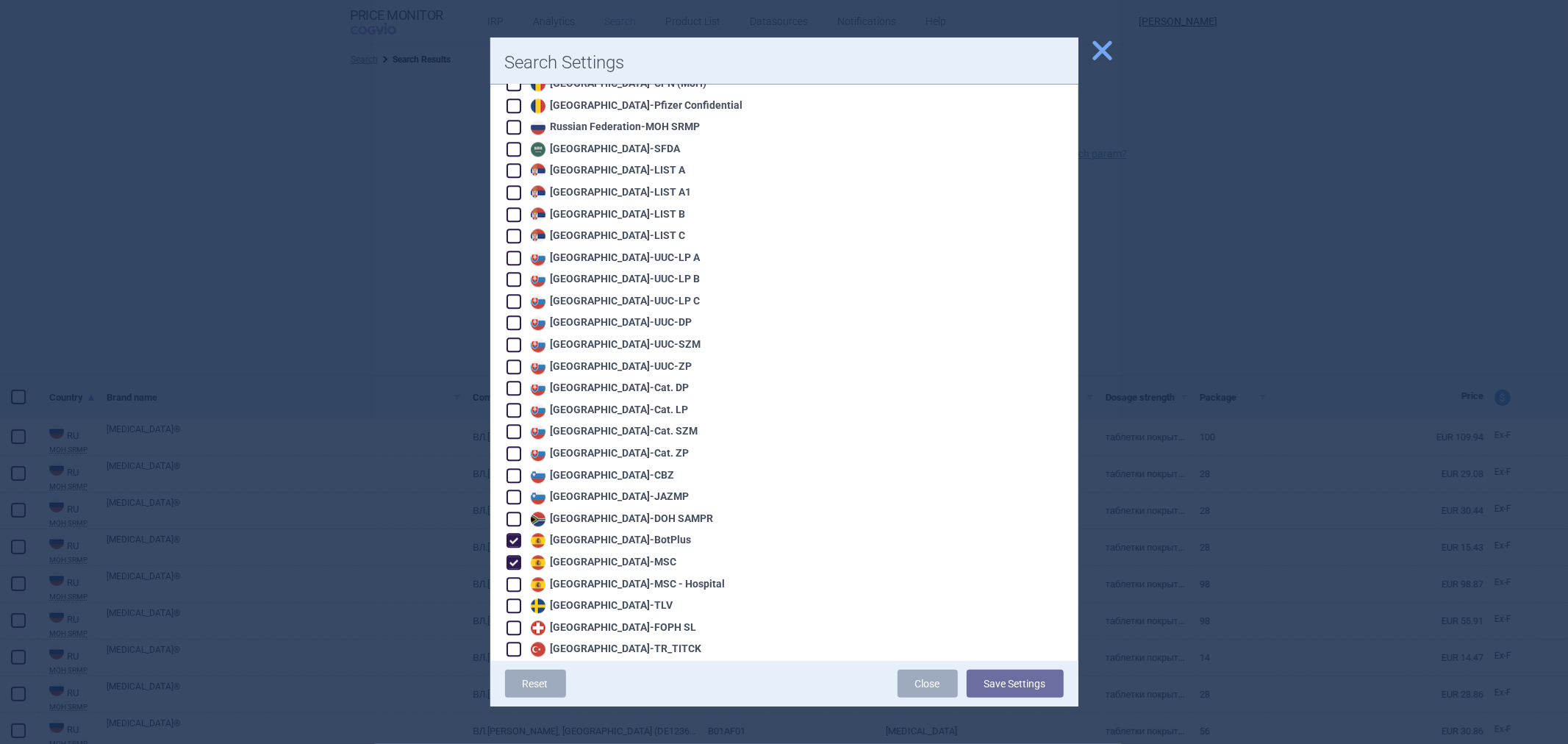
click at [617, 577] on div "Spain - MSC - Hospital" at bounding box center [626, 585] width 198 height 15
checkbox input "true"
click at [966, 679] on button "Save Settings" at bounding box center [1015, 684] width 97 height 28
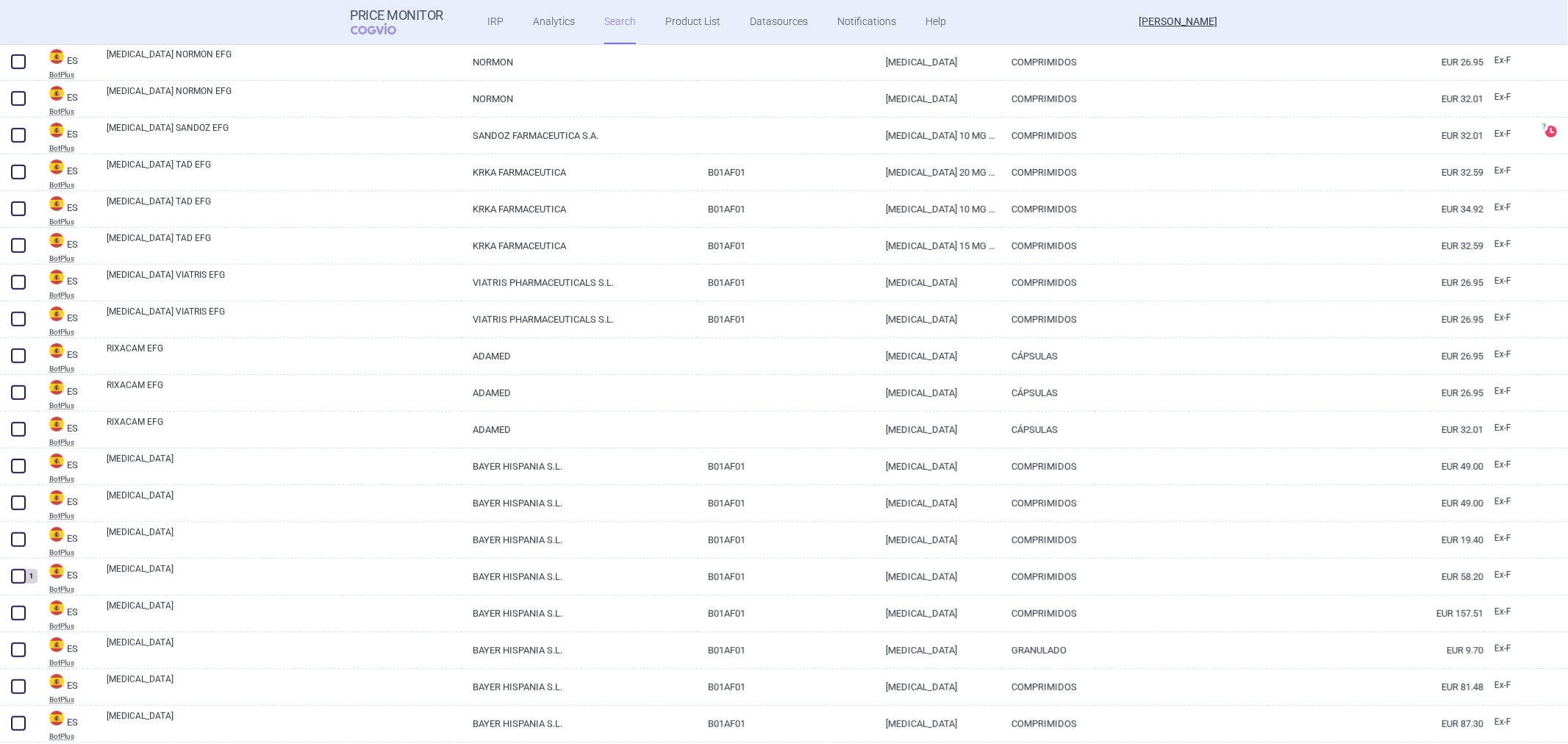
scroll to position [736, 0]
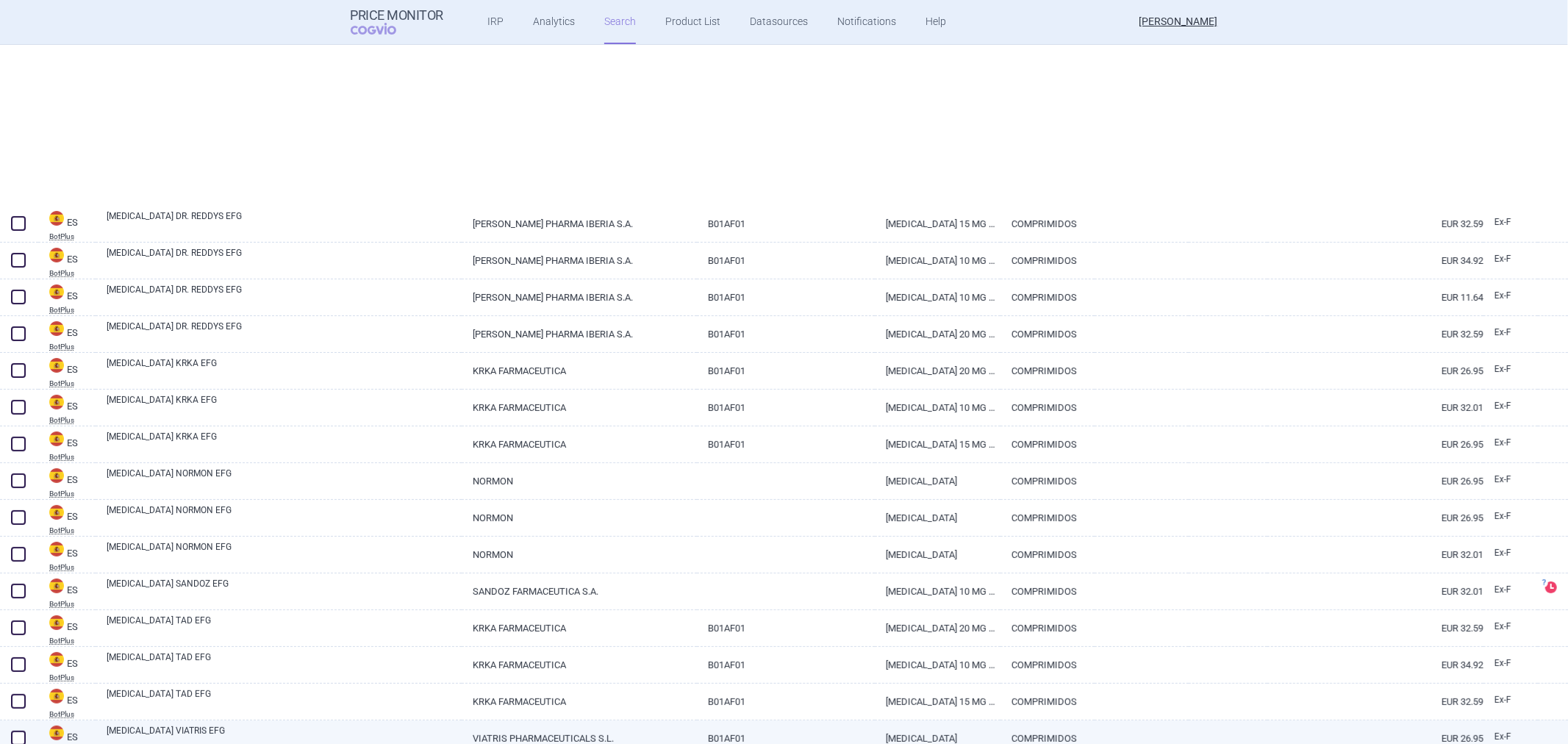
select select "atc"
select select "activeSubstance"
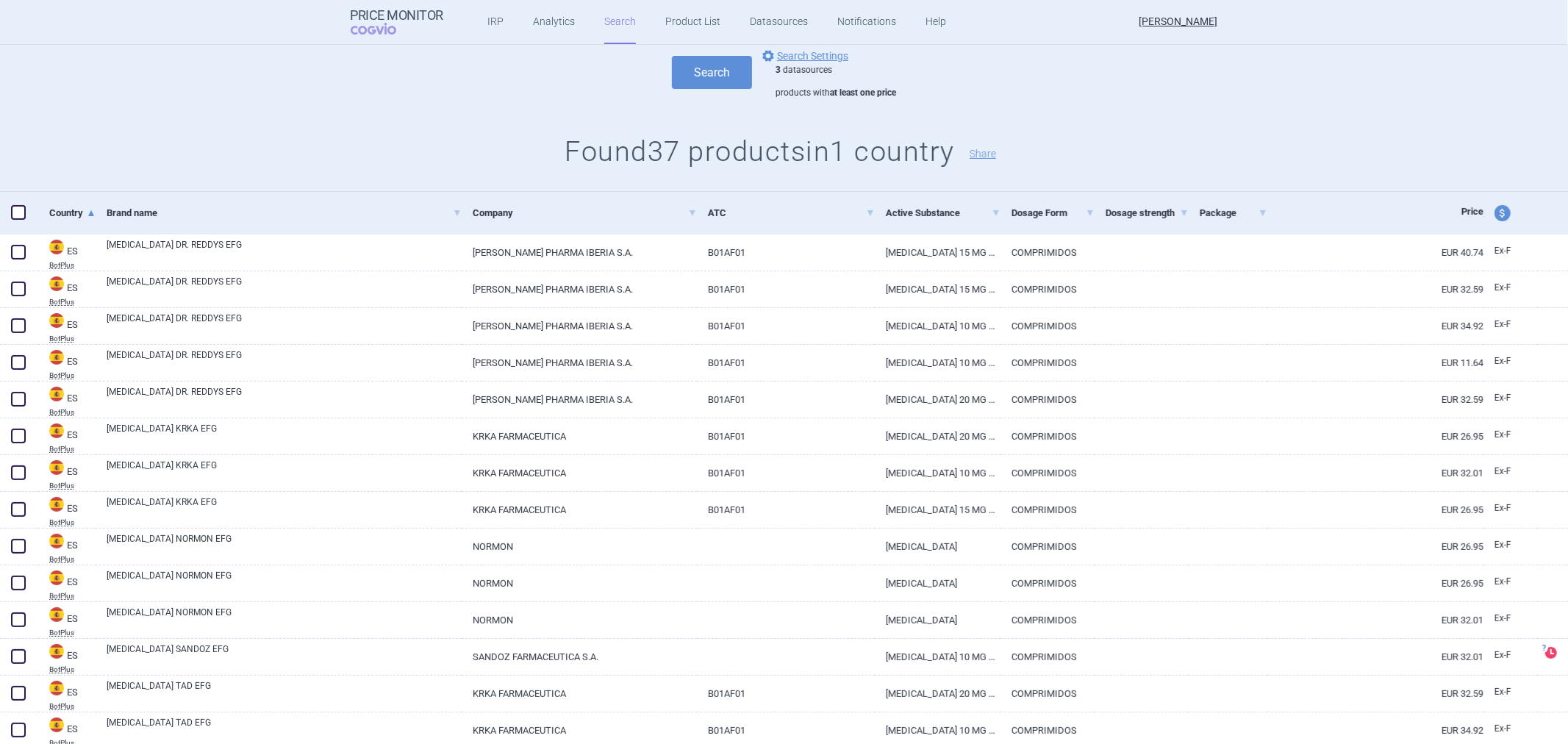
scroll to position [20, 0]
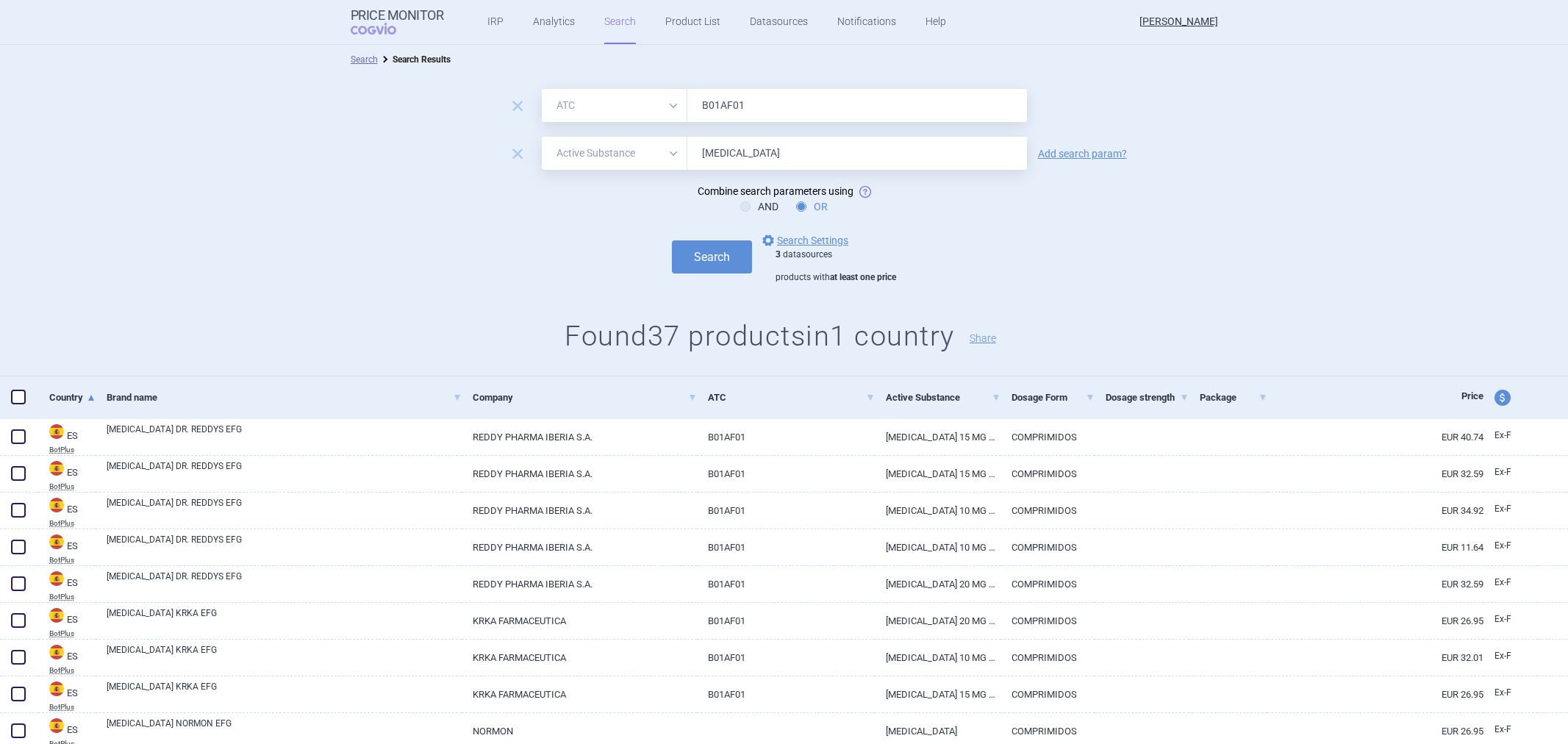
select select "atc"
select select "activeSubstance"
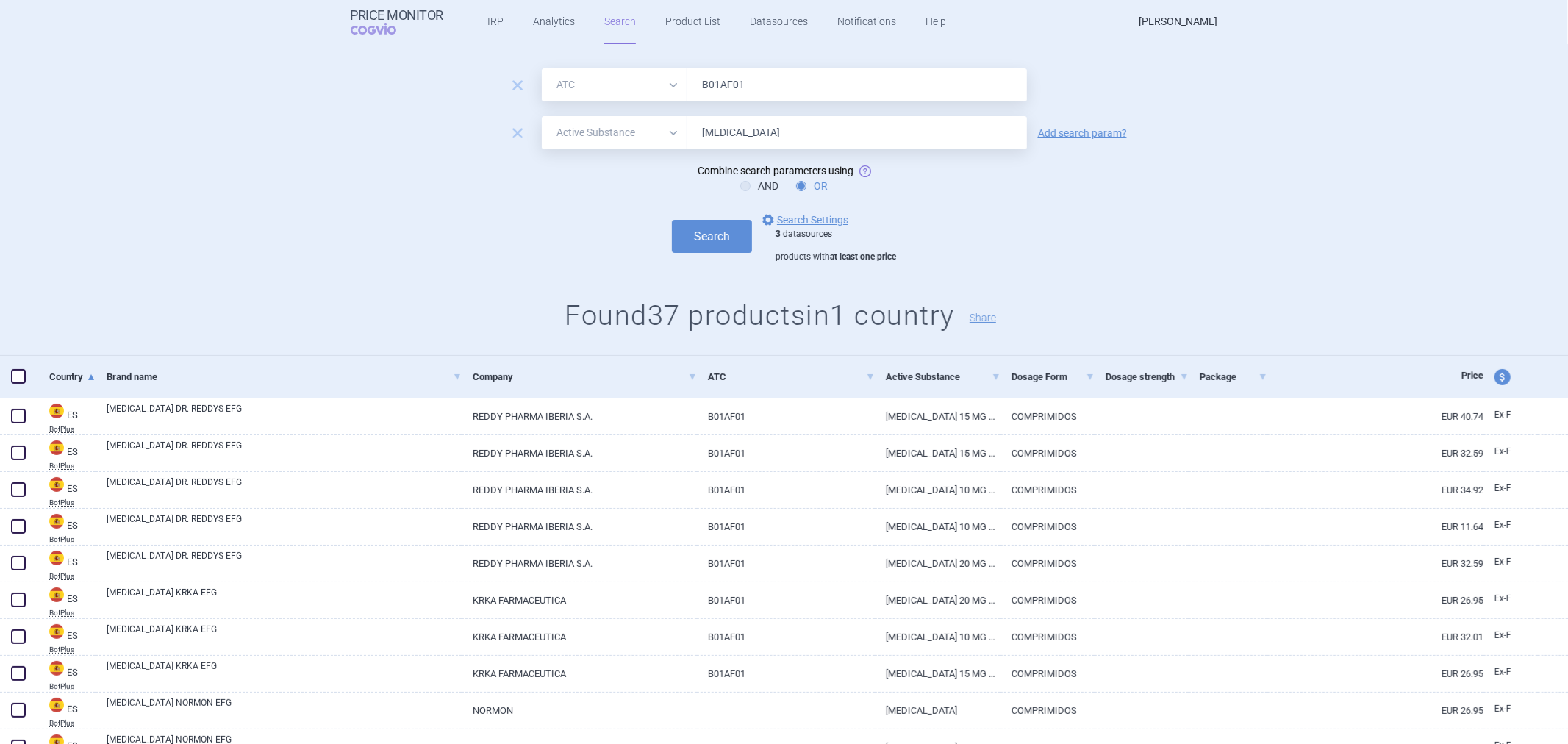
click at [795, 225] on link "options Search Settings" at bounding box center [803, 220] width 89 height 18
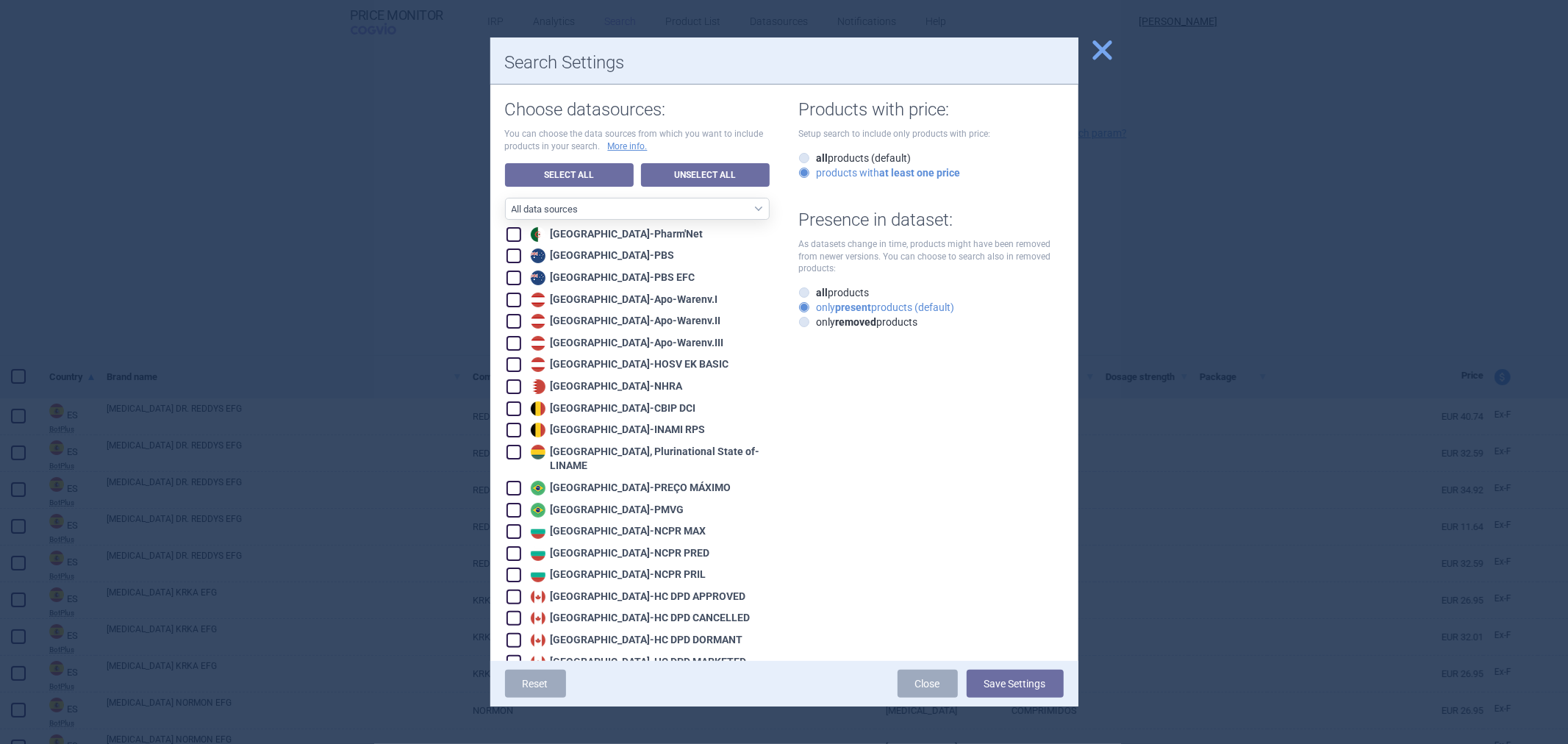
click at [1104, 60] on span "close" at bounding box center [1103, 51] width 26 height 26
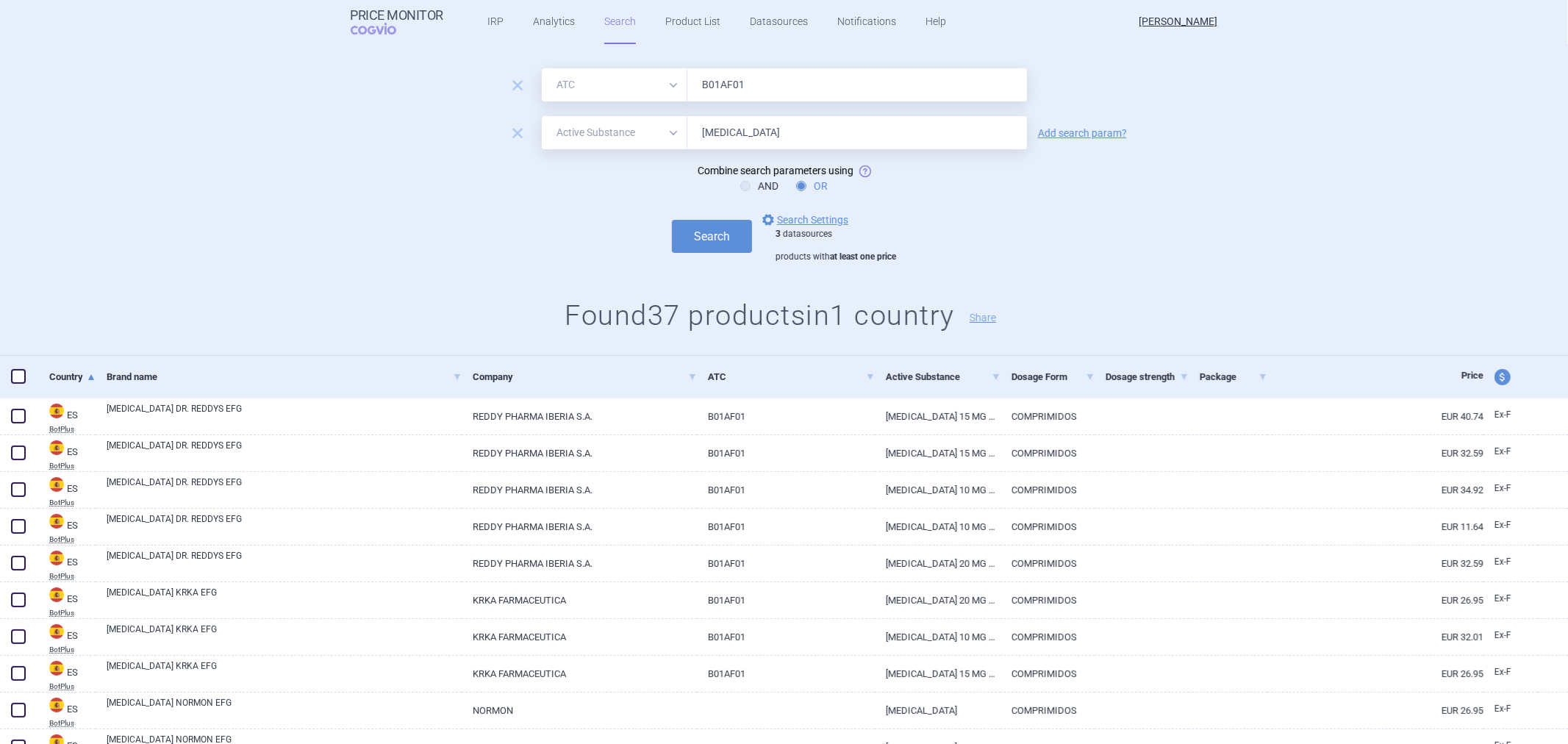
click at [1083, 122] on div "remove All Brand Name ATC Company Active Substance Country Newer than Rivaroxab…" at bounding box center [784, 132] width 1568 height 33
click at [1097, 131] on link "Add search param?" at bounding box center [1082, 133] width 89 height 11
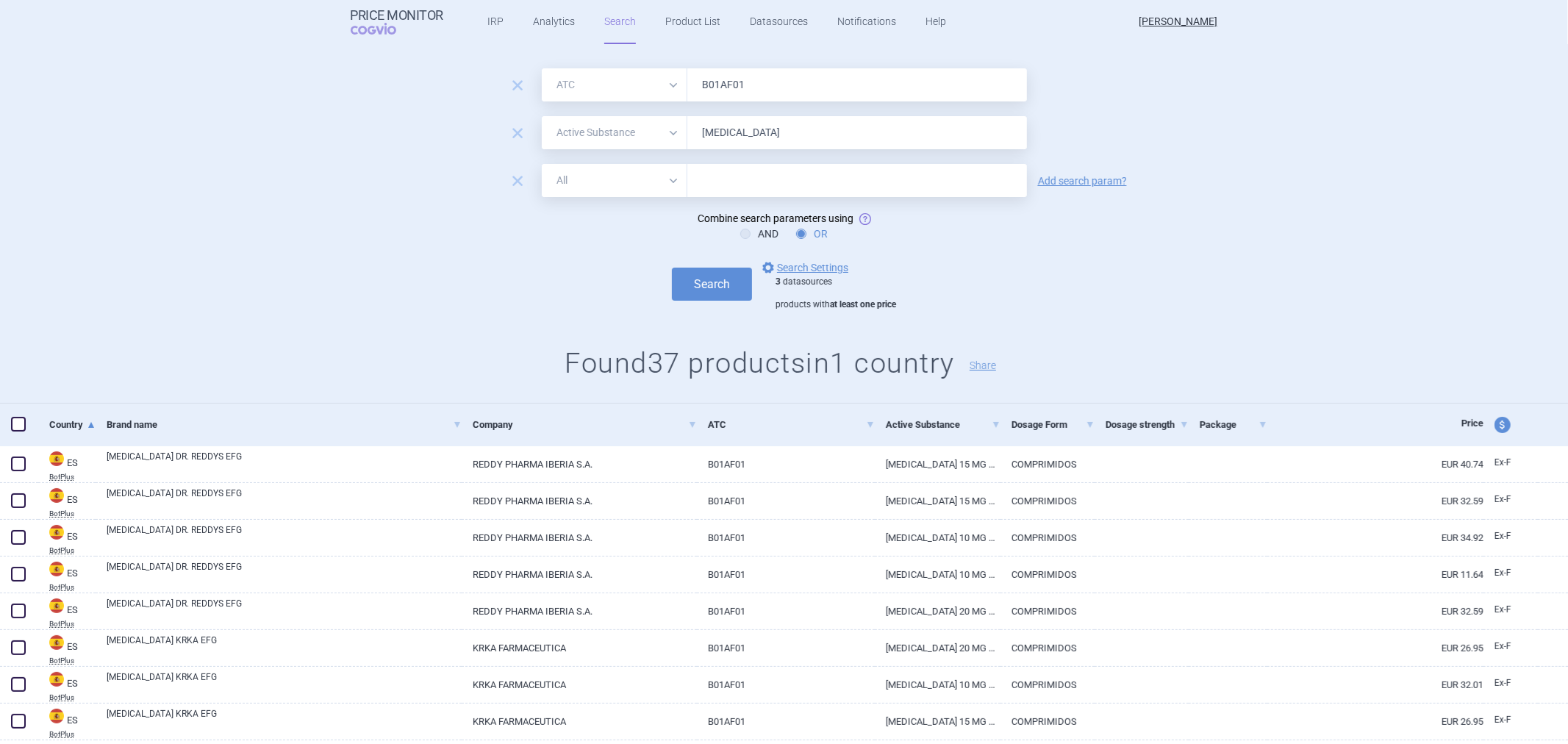
drag, startPoint x: 628, startPoint y: 186, endPoint x: 627, endPoint y: 178, distance: 8.1
click at [628, 186] on select "All Brand Name ATC Company Active Substance Country Newer than" at bounding box center [615, 180] width 145 height 33
select select "newerThan"
click at [542, 164] on select "All Brand Name ATC Company Active Substance Country Newer than" at bounding box center [615, 180] width 145 height 33
click at [717, 166] on input "text" at bounding box center [857, 180] width 340 height 33
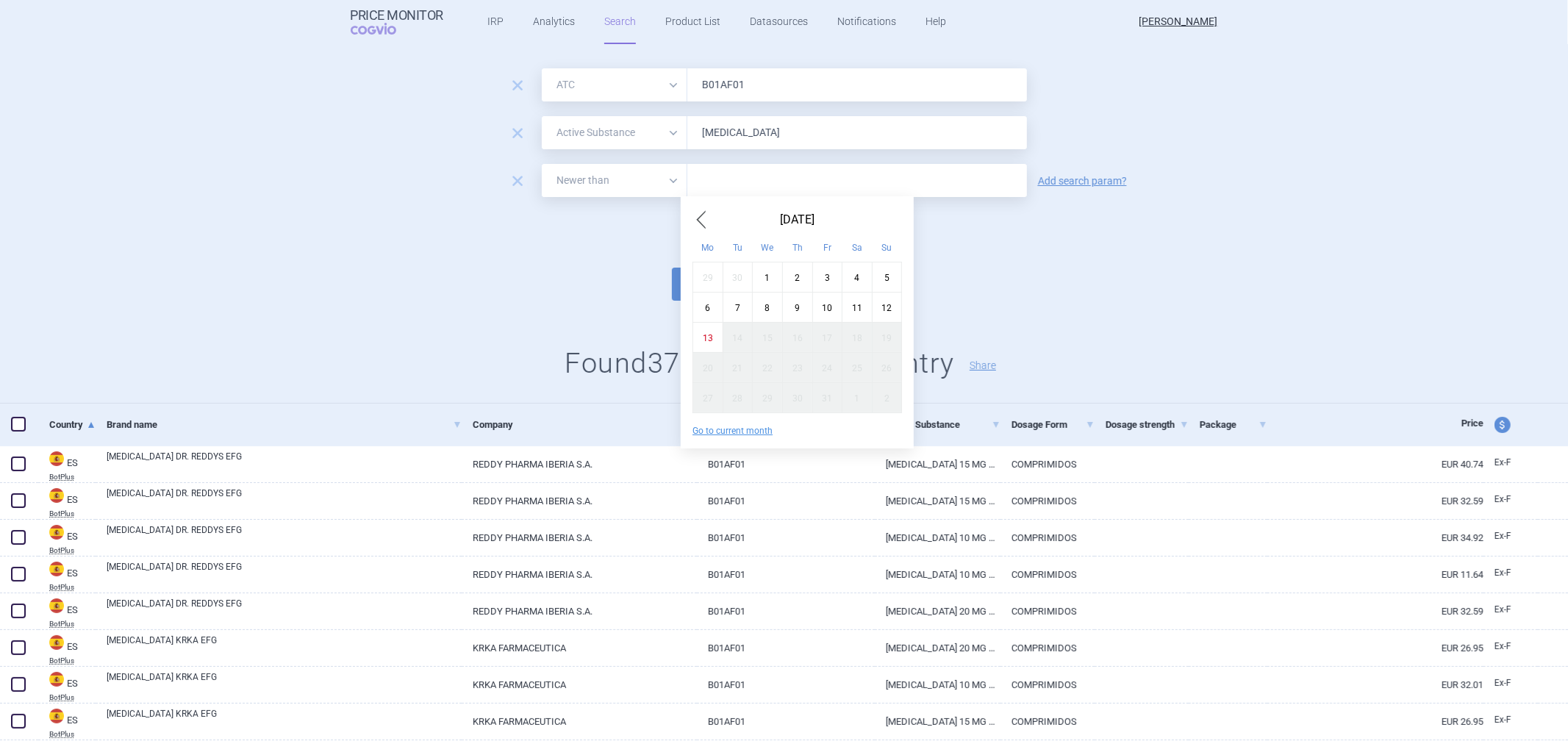
click at [793, 273] on div "2" at bounding box center [797, 277] width 30 height 30
type input "2. 10. 2025"
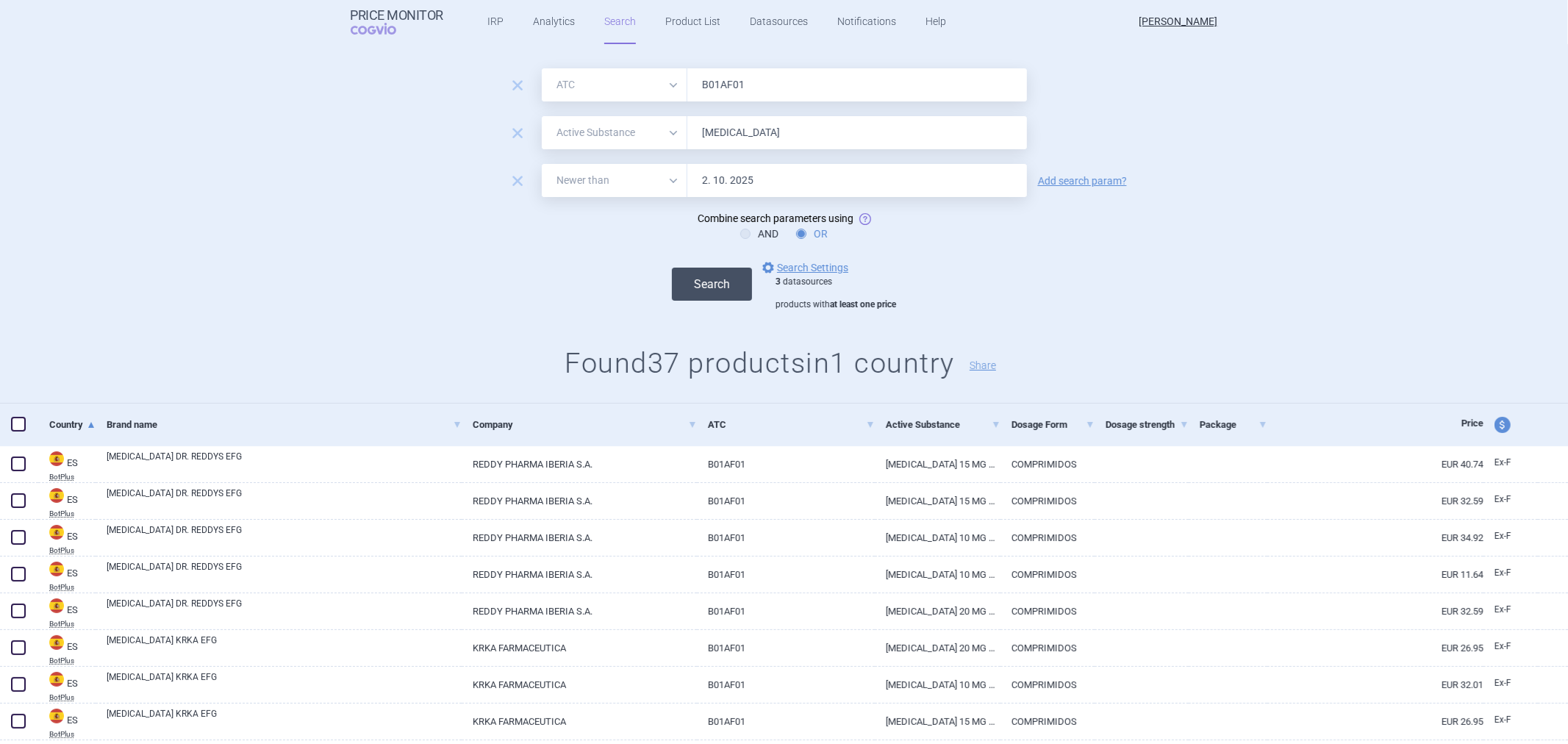
click at [716, 296] on button "Search" at bounding box center [712, 284] width 80 height 33
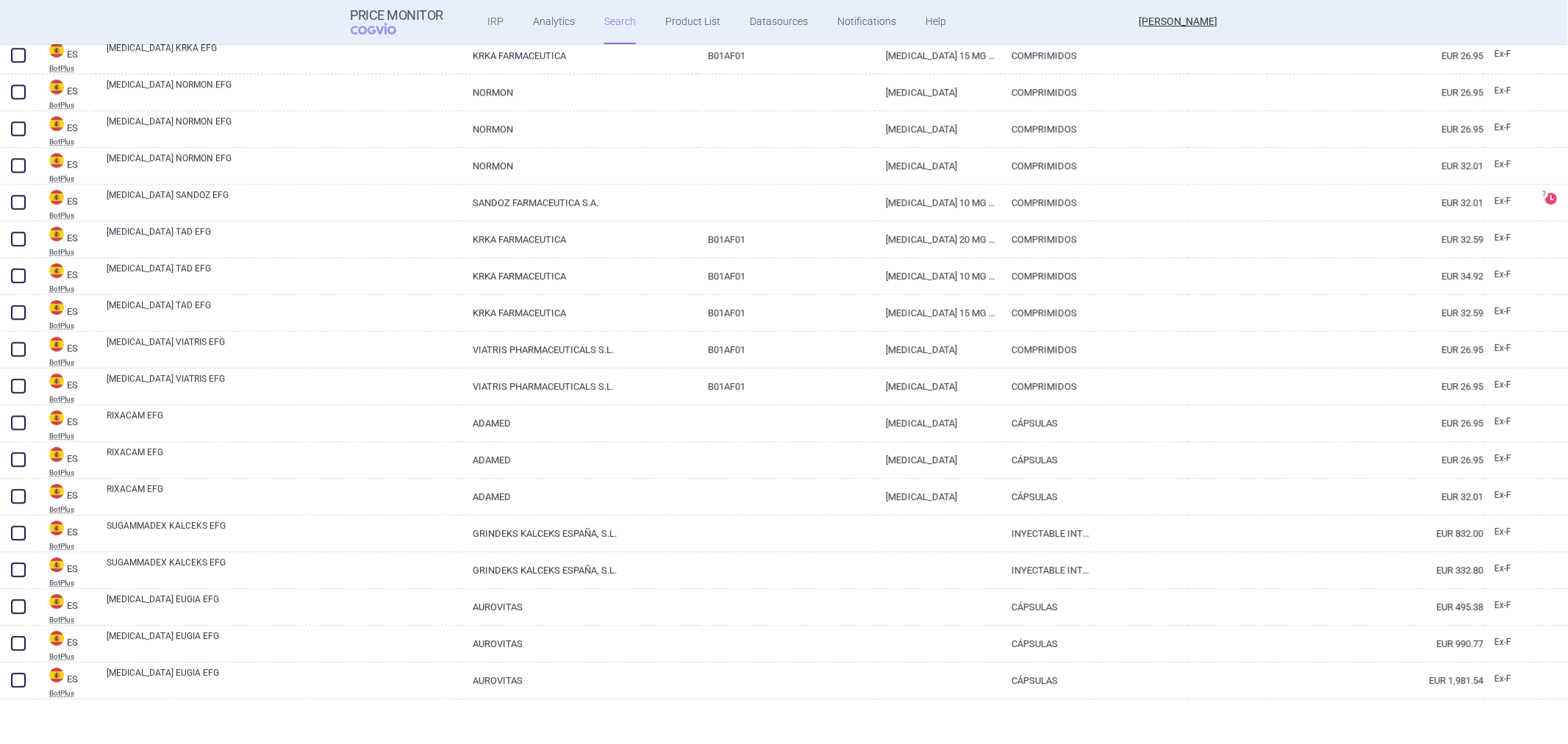
scroll to position [3192, 0]
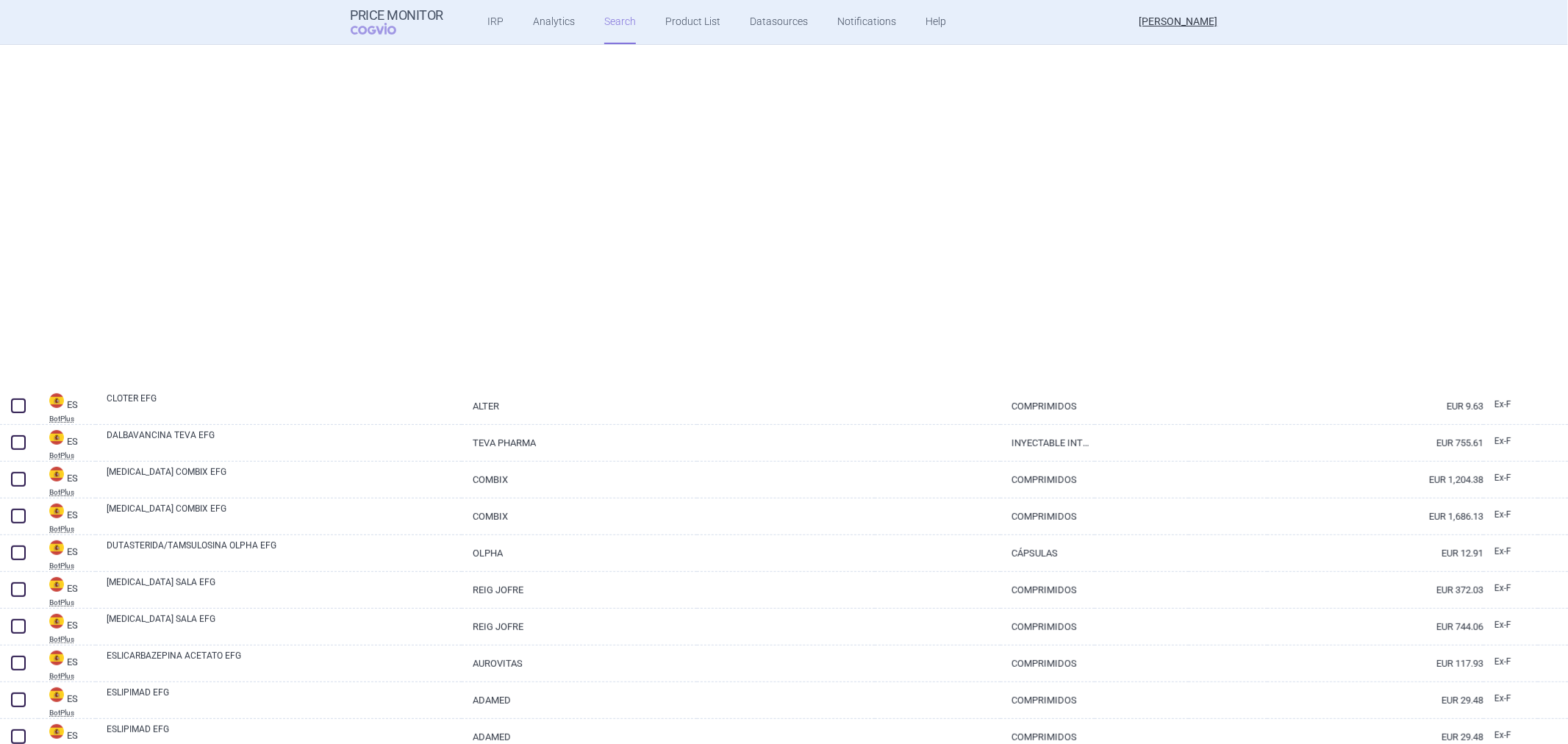
select select "atc"
select select "activeSubstance"
select select "newerThan"
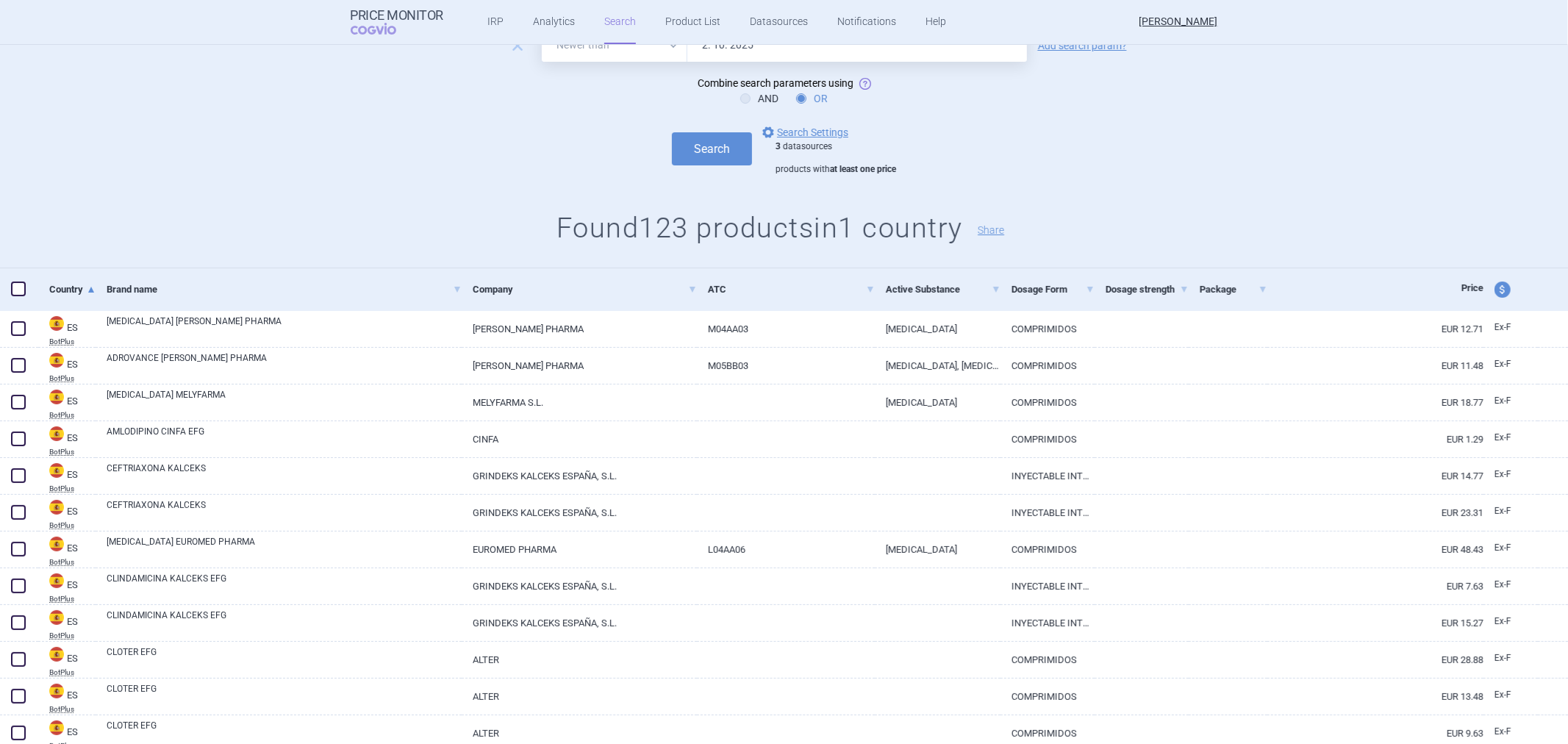
scroll to position [0, 0]
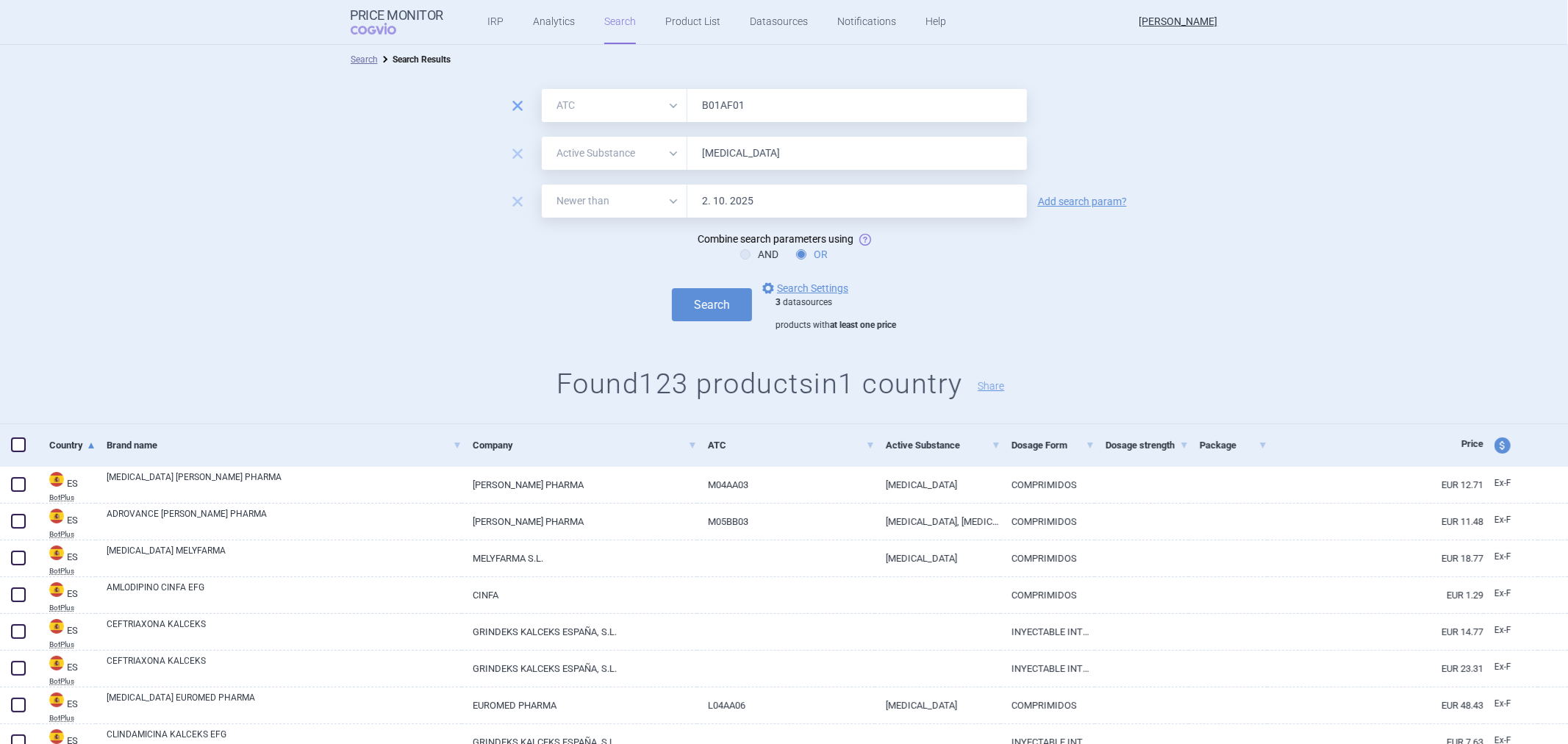
click at [511, 100] on span "remove" at bounding box center [517, 105] width 20 height 20
select select "activeSubstance"
type input "[MEDICAL_DATA]"
select select "newerThan"
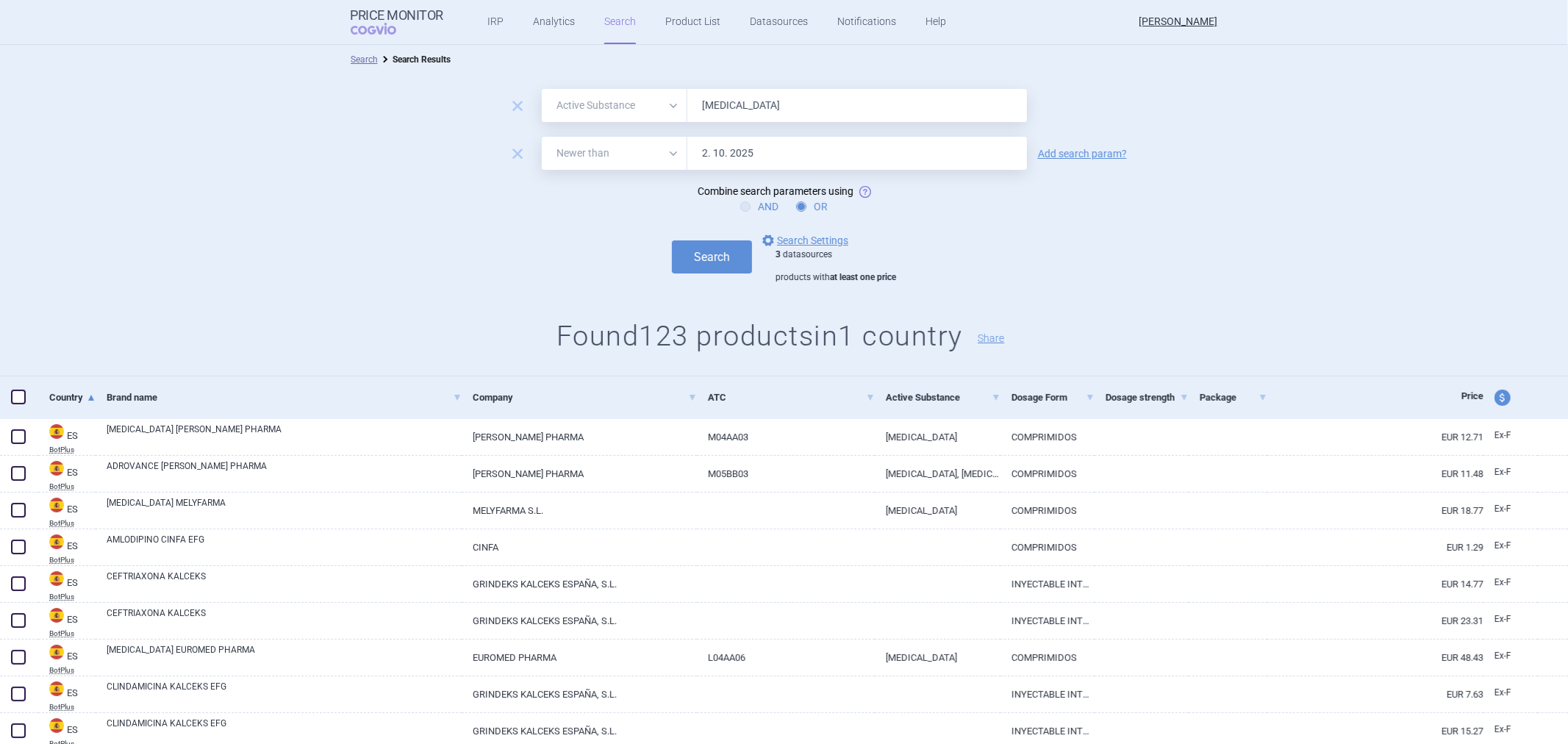
click at [740, 199] on label "AND" at bounding box center [759, 207] width 38 height 15
click at [741, 200] on input "AND" at bounding box center [748, 207] width 15 height 15
radio input "true"
click at [709, 250] on button "Search" at bounding box center [712, 256] width 80 height 33
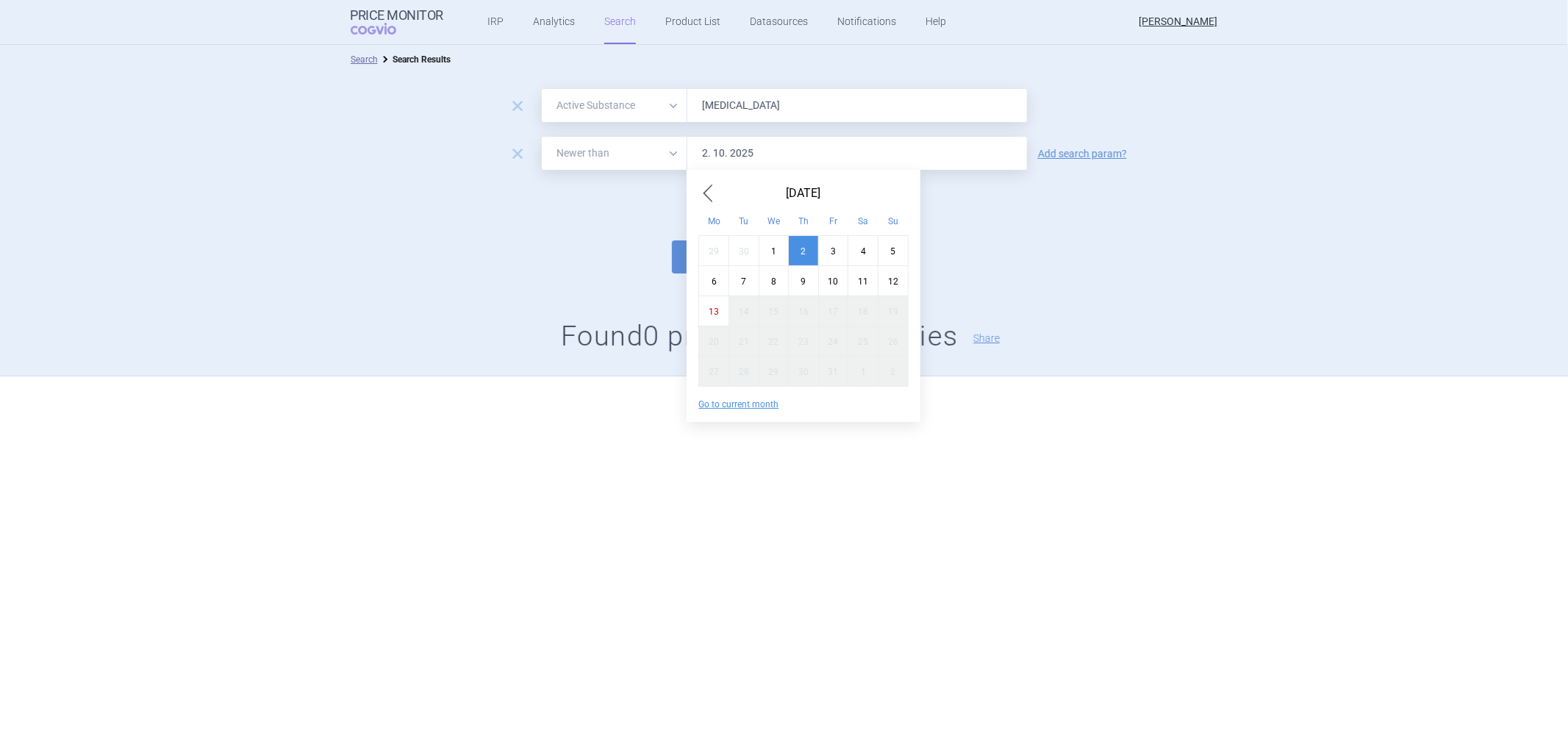
click at [708, 153] on input "2. 10. 2025" at bounding box center [857, 154] width 340 height 33
type input "1. 10. 2025"
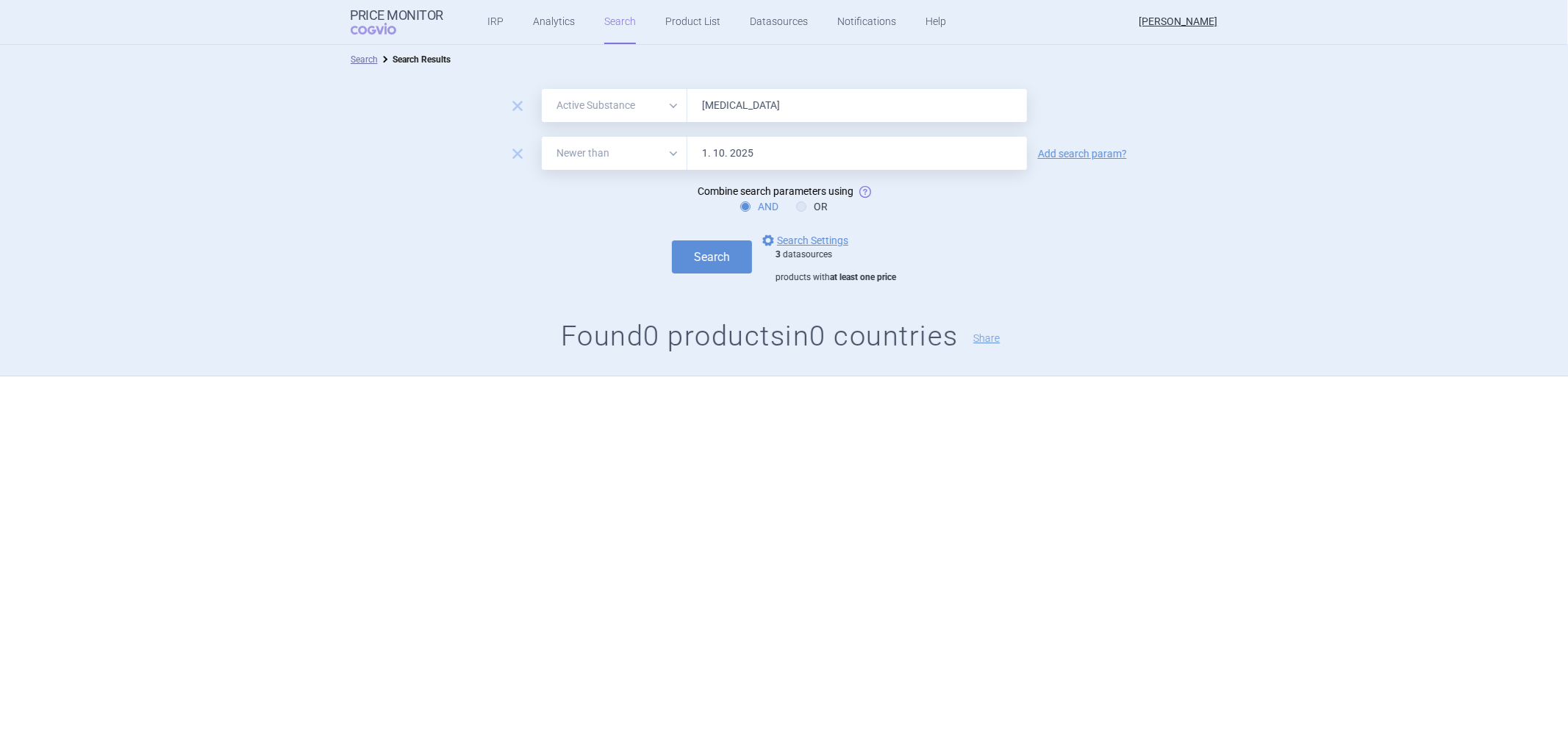
click at [620, 217] on form "remove All Brand Name ATC Company Active Substance Country Newer than Rivaroxab…" at bounding box center [784, 186] width 1568 height 194
click at [706, 257] on button "Search" at bounding box center [712, 256] width 80 height 33
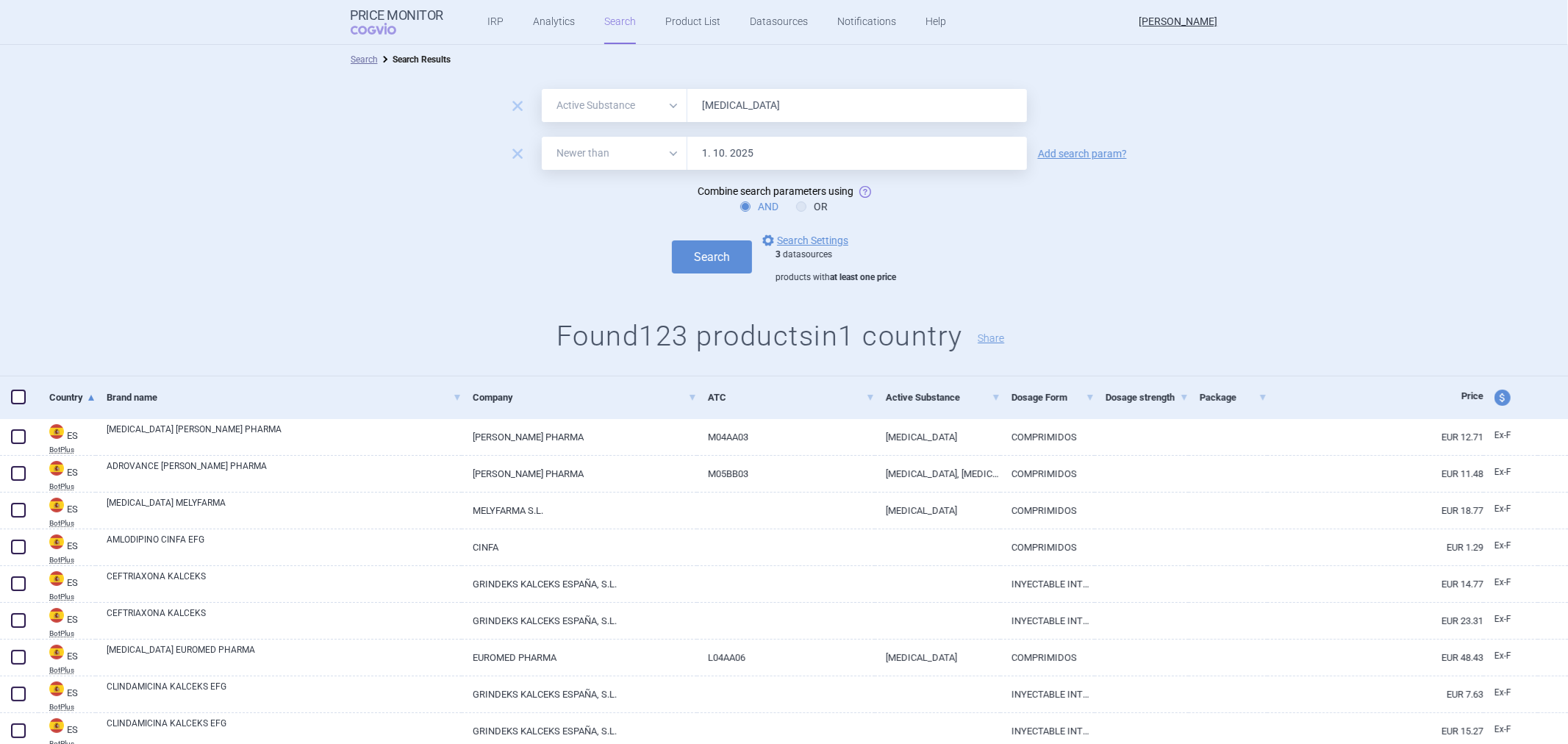
click at [802, 196] on span "Combine search parameters using" at bounding box center [775, 191] width 156 height 11
click at [796, 206] on icon at bounding box center [801, 207] width 11 height 11
click at [797, 206] on input "OR" at bounding box center [804, 207] width 15 height 15
radio input "true"
click at [723, 263] on button "Search" at bounding box center [712, 256] width 80 height 33
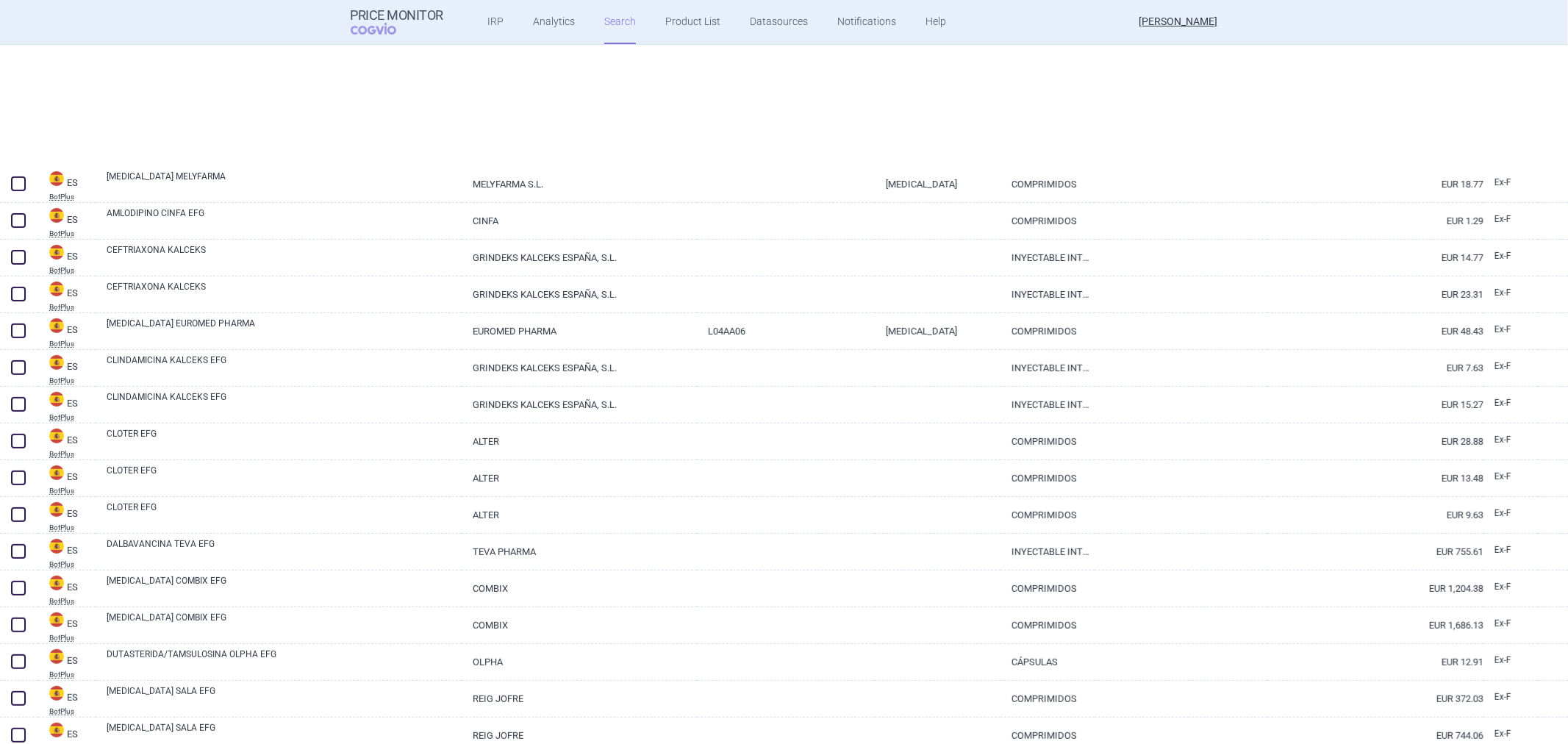
select select "activeSubstance"
select select "newerThan"
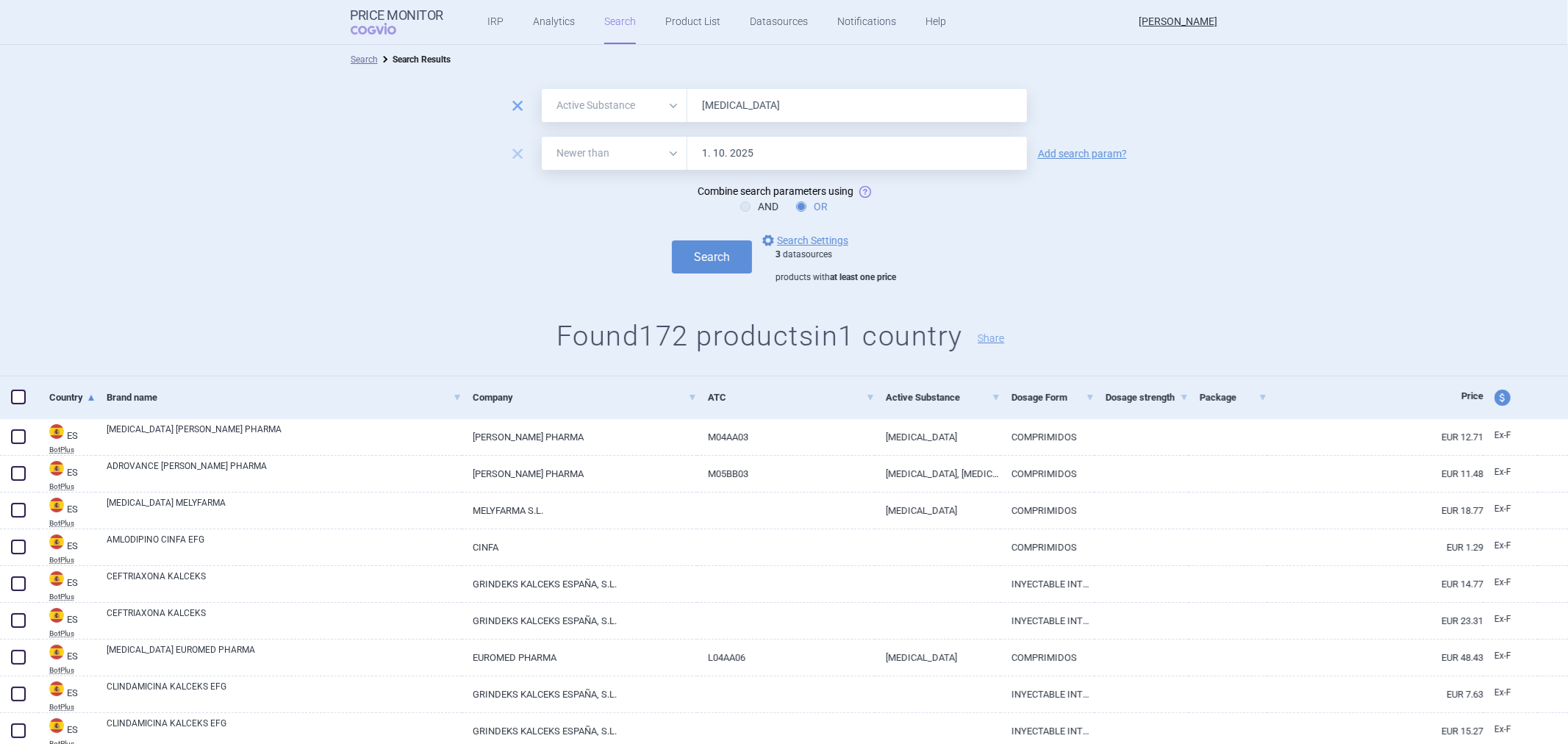
click at [517, 101] on span "remove" at bounding box center [517, 105] width 20 height 20
select select "newerThan"
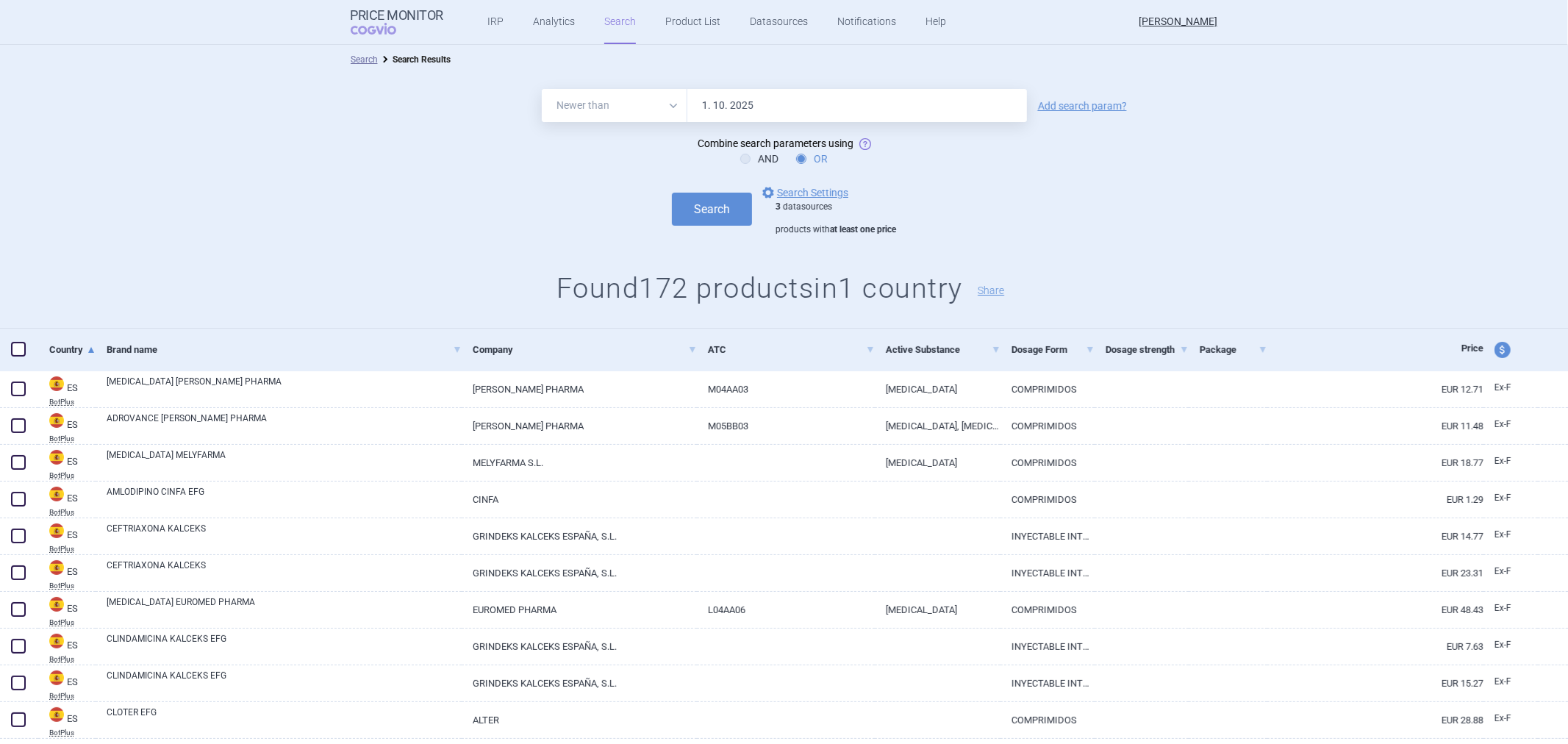
click at [733, 225] on div "Search options Search Settings 3 datasources products with at least one price" at bounding box center [784, 210] width 1568 height 52
click at [721, 214] on button "Search" at bounding box center [712, 209] width 80 height 33
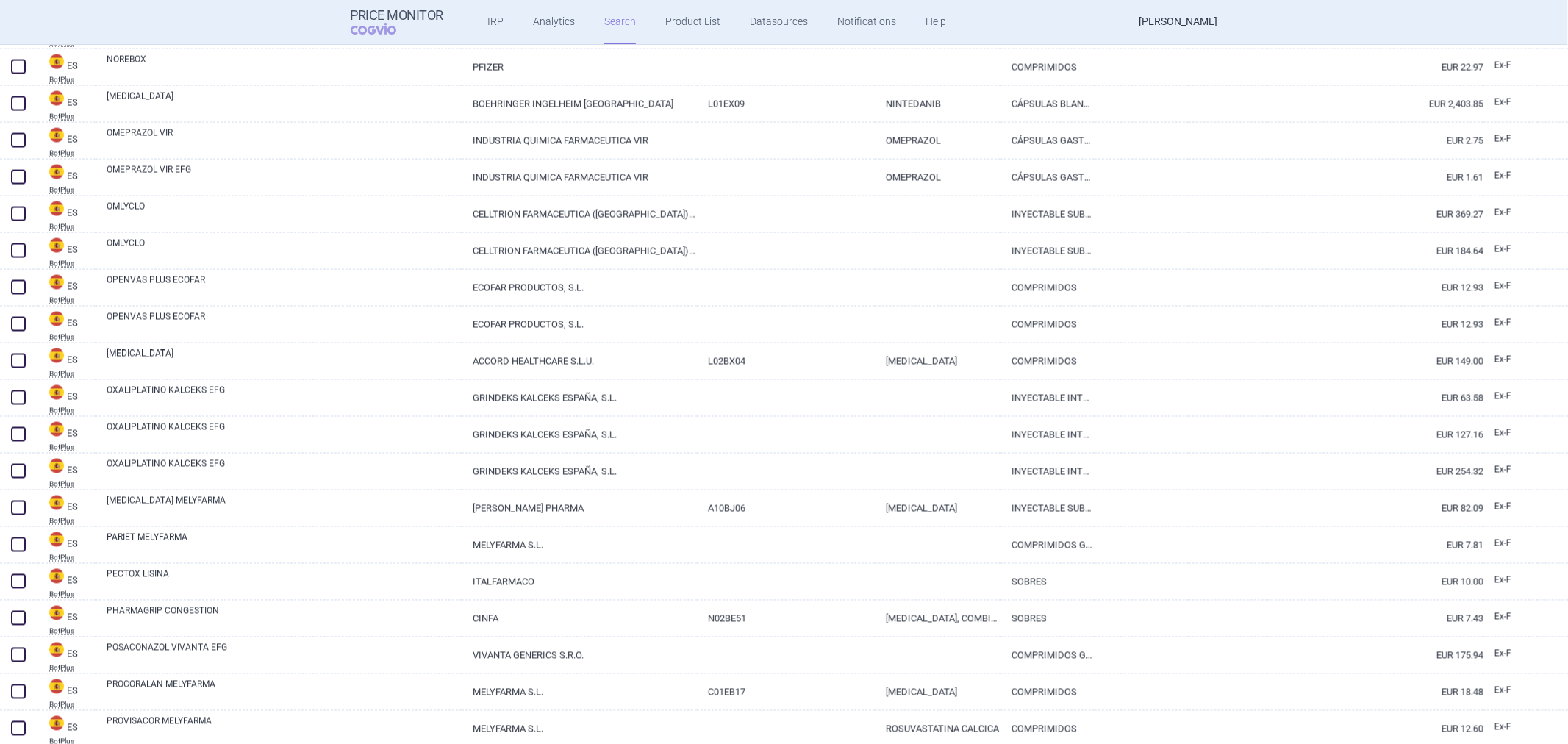
scroll to position [2452, 0]
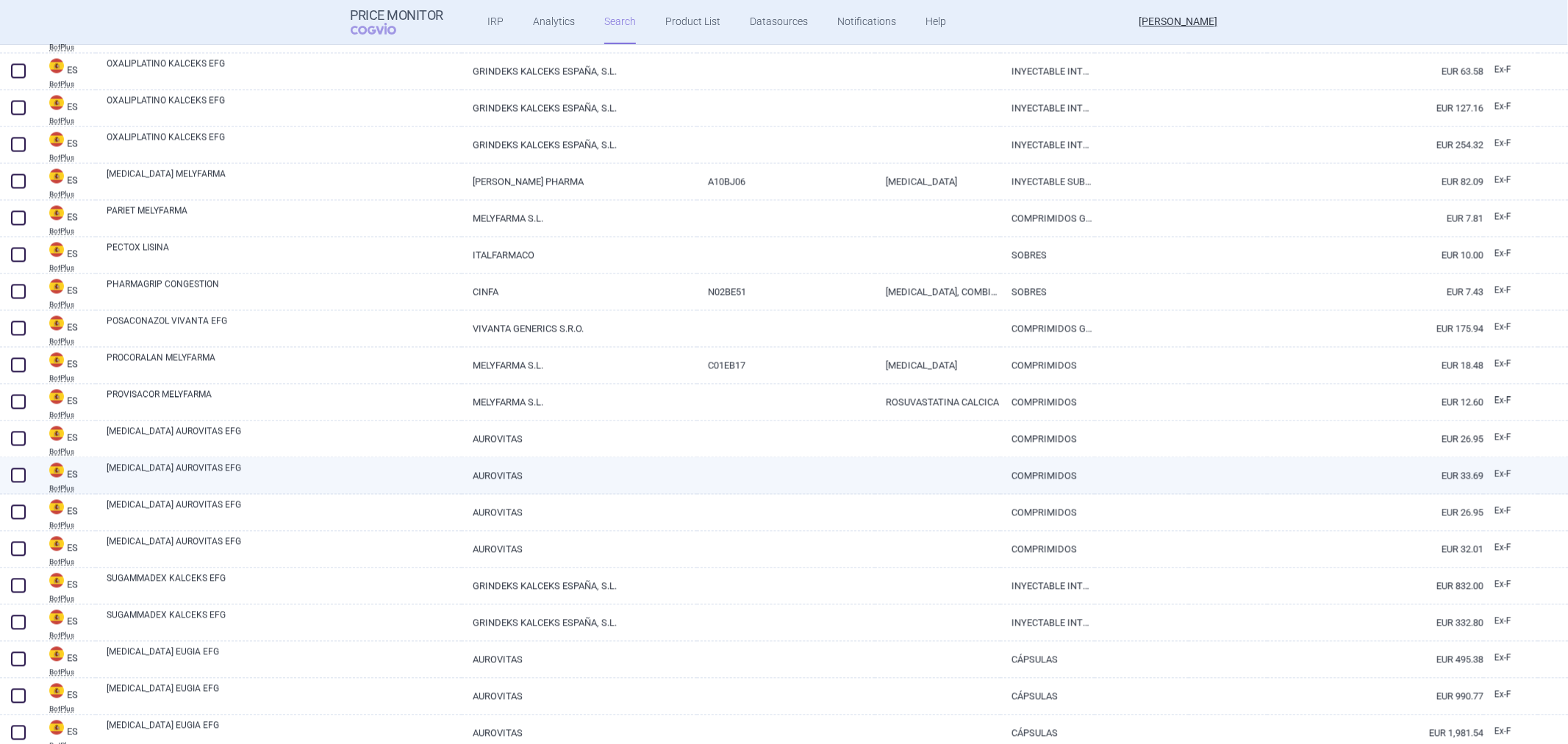
click at [521, 483] on link "AUROVITAS" at bounding box center [580, 475] width 235 height 36
select select "EUR"
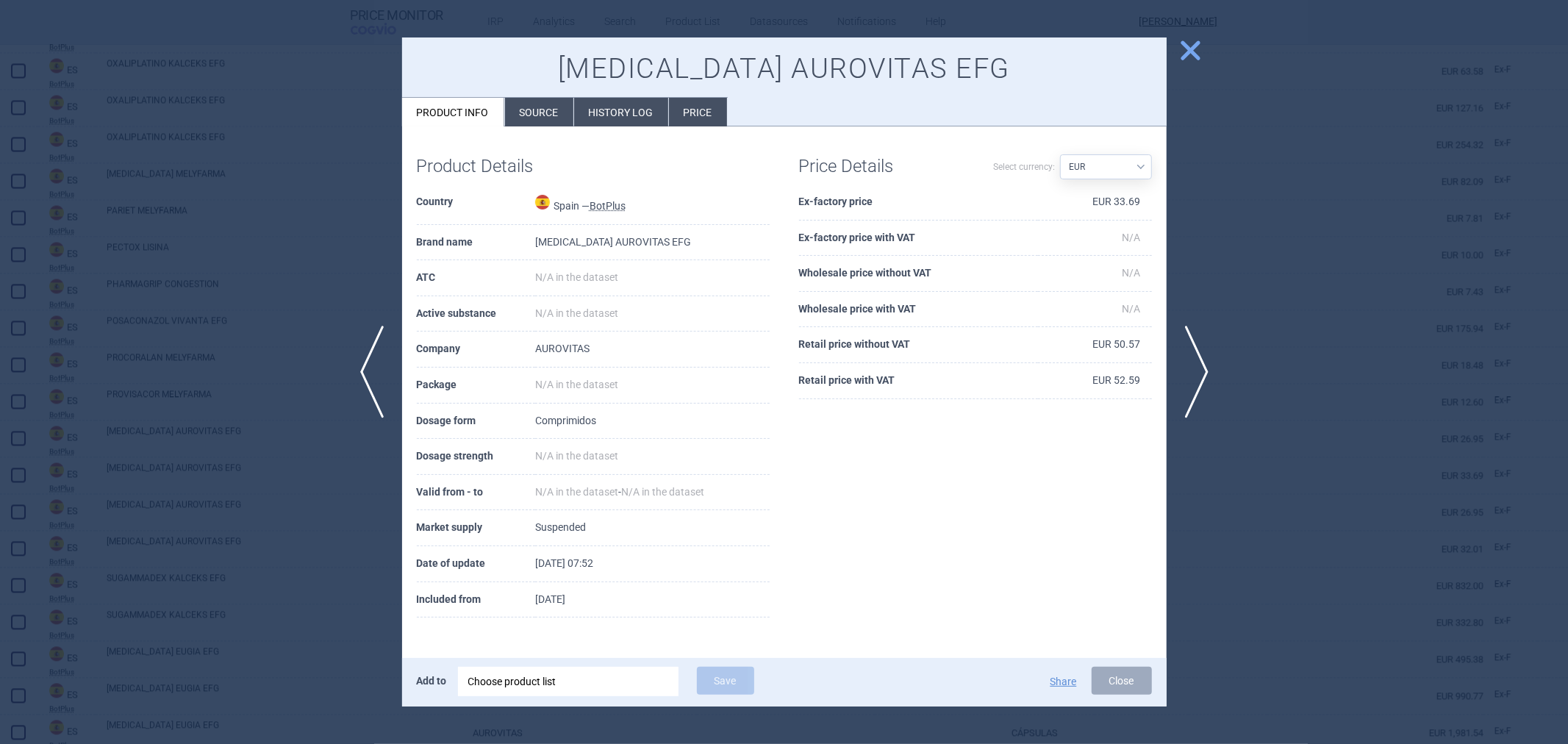
click at [295, 272] on div at bounding box center [784, 372] width 1568 height 744
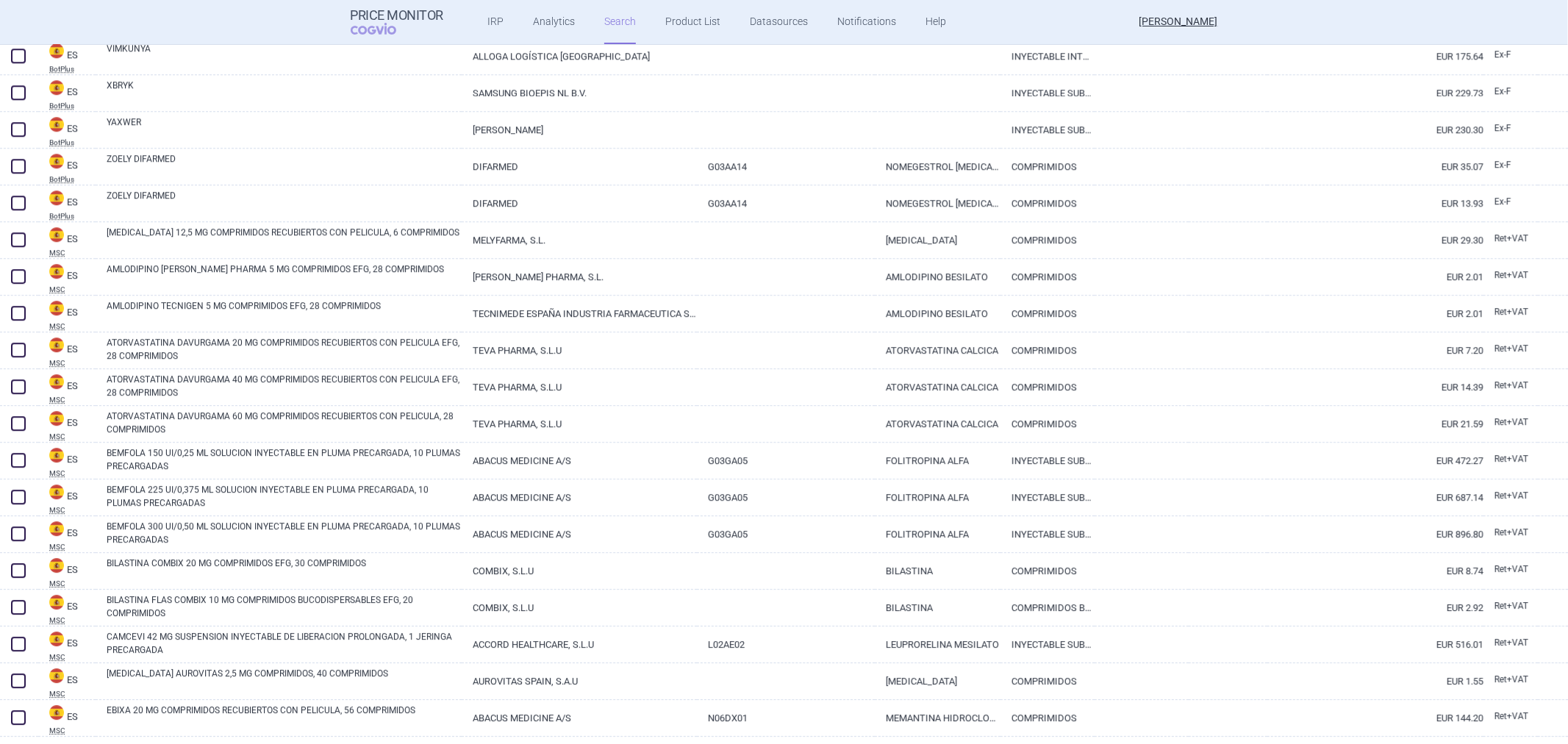
scroll to position [3352, 0]
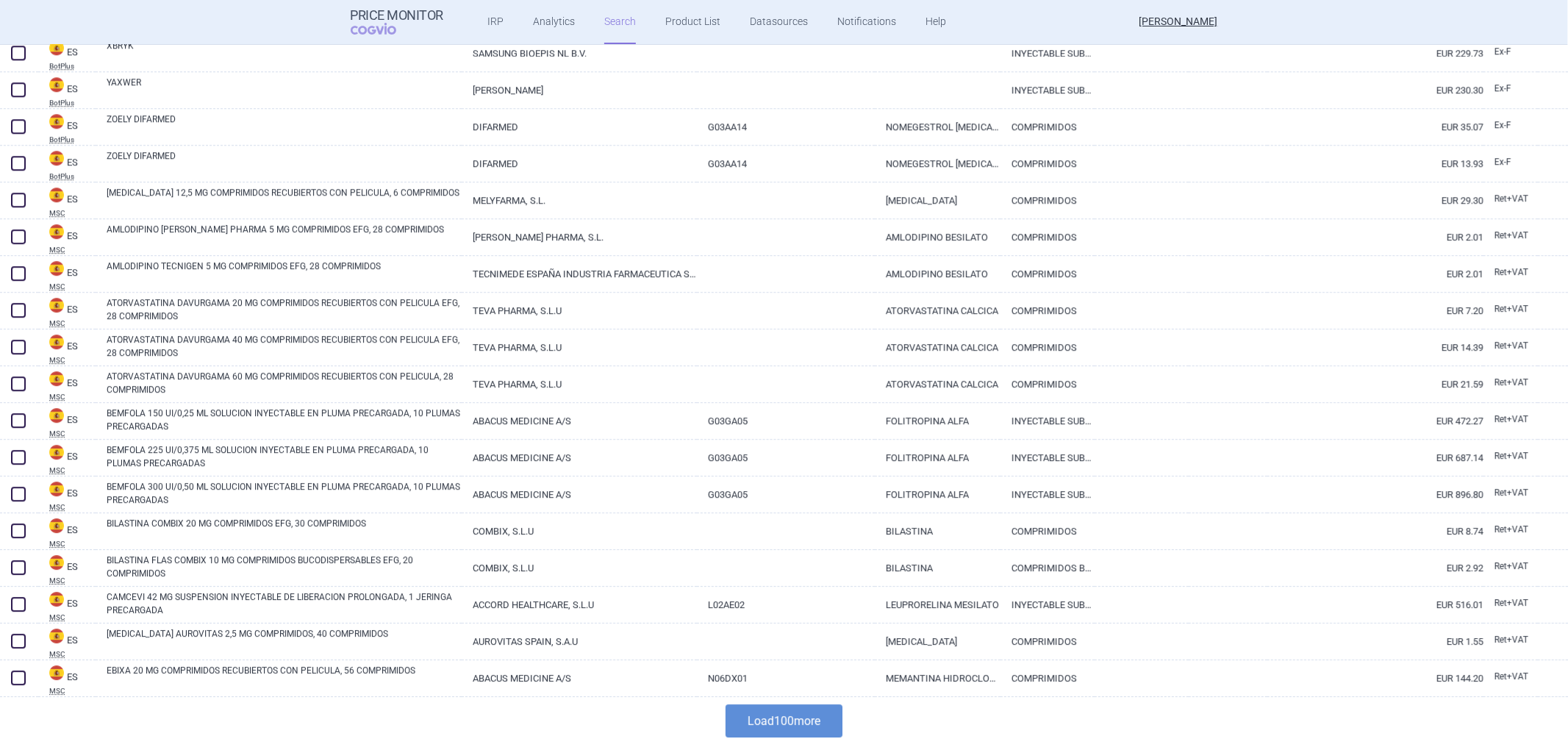
drag, startPoint x: 796, startPoint y: 718, endPoint x: 797, endPoint y: 706, distance: 12.0
click at [796, 718] on button "Load 100 more" at bounding box center [784, 721] width 117 height 33
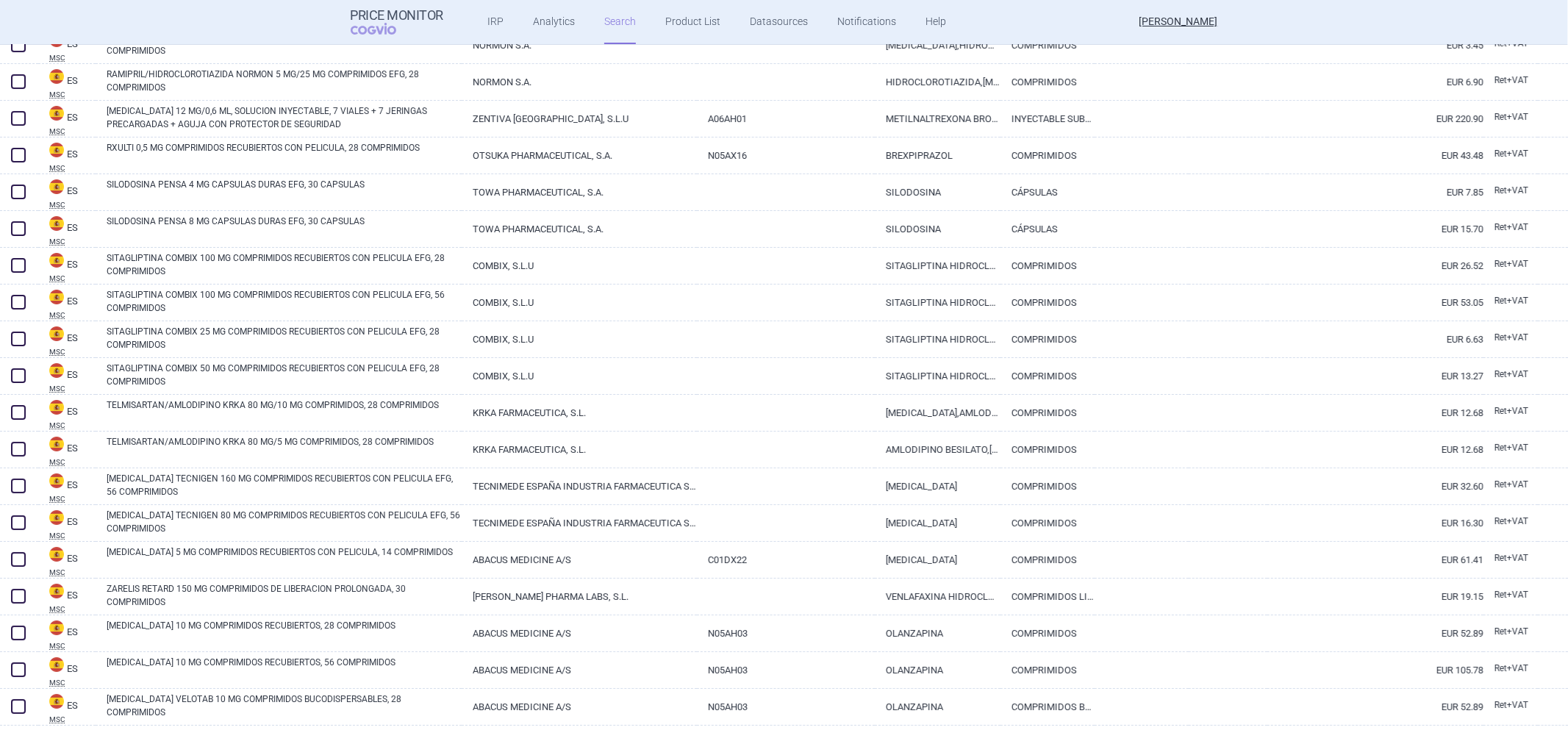
scroll to position [4639, 0]
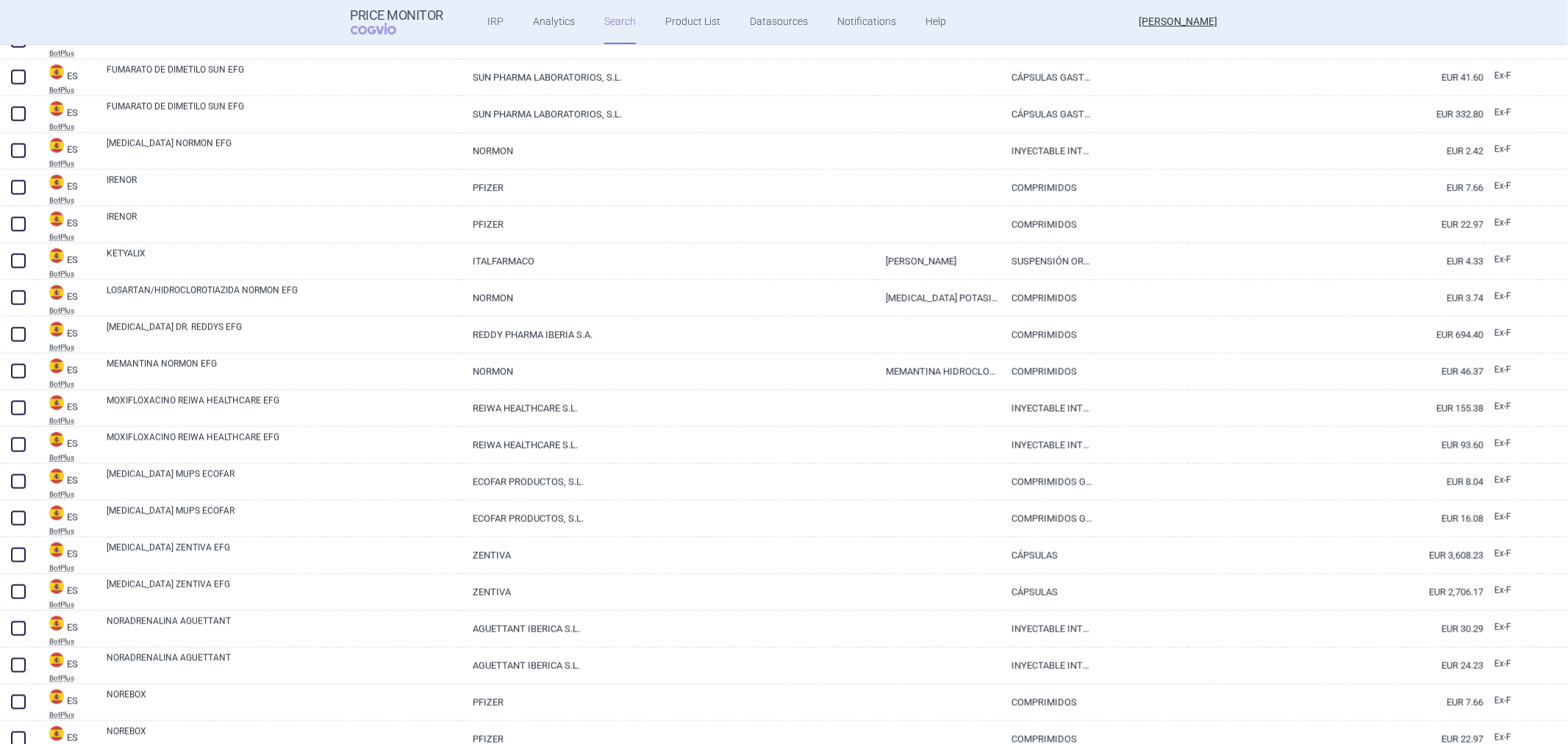
drag, startPoint x: 476, startPoint y: 470, endPoint x: 464, endPoint y: 479, distance: 15.0
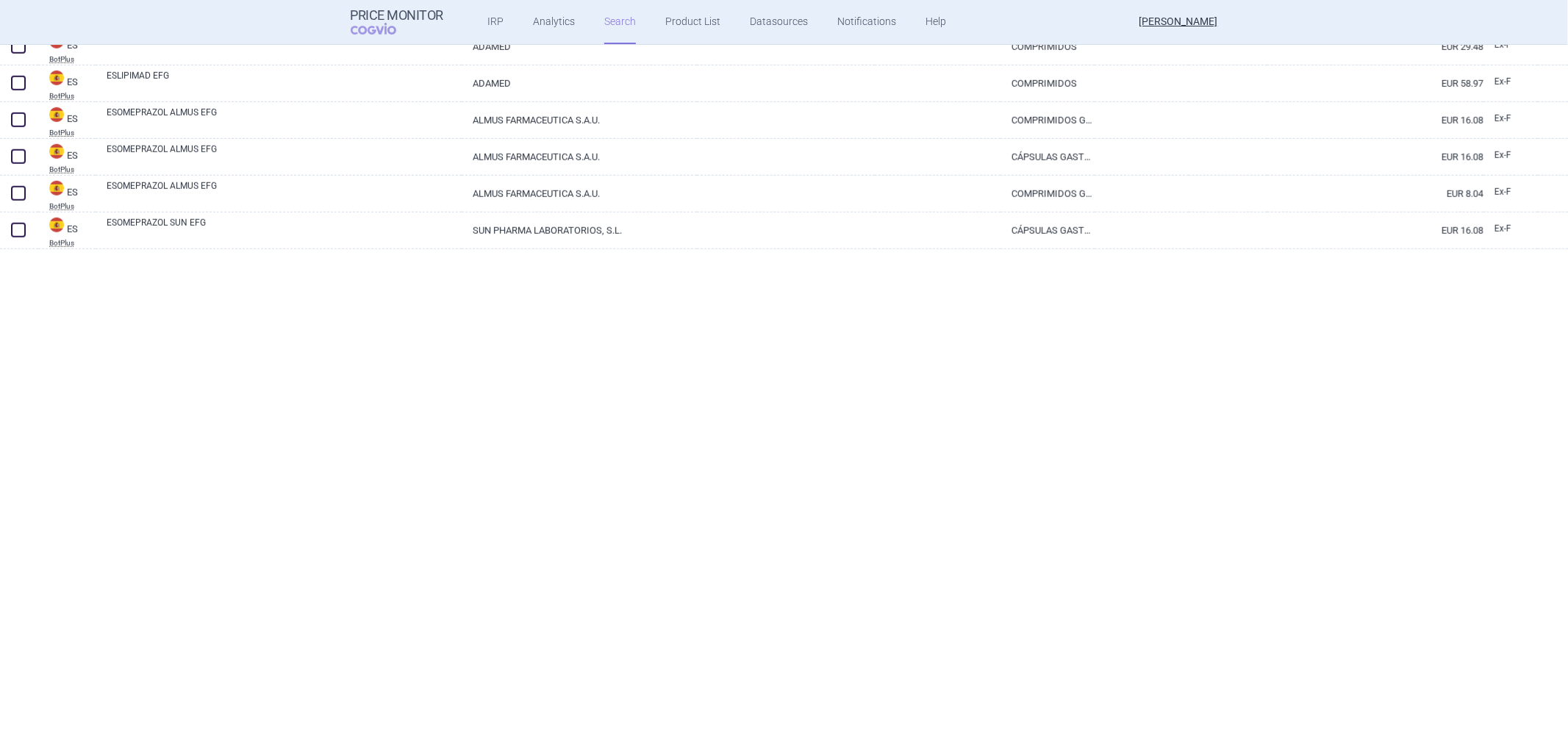
scroll to position [0, 0]
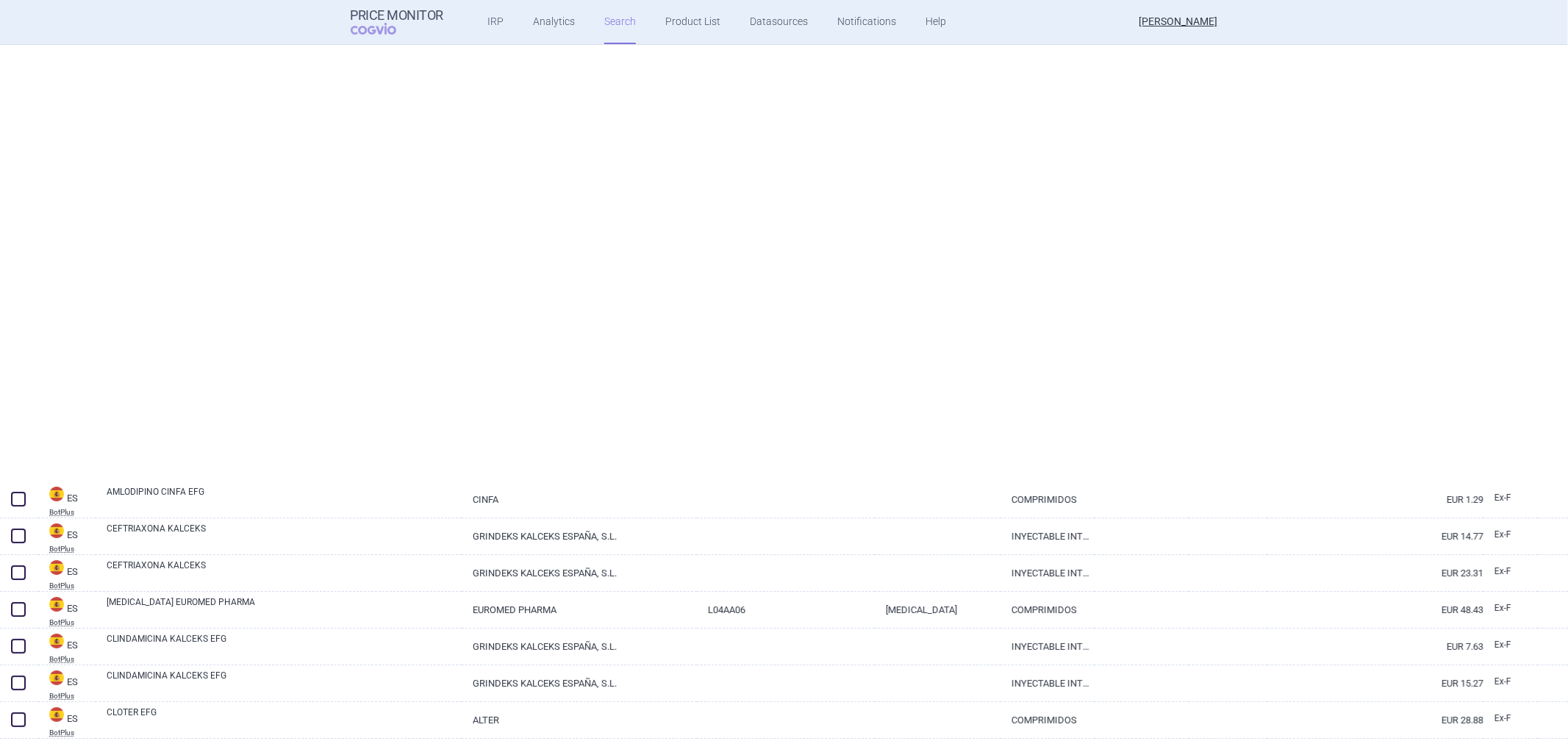
select select "newerThan"
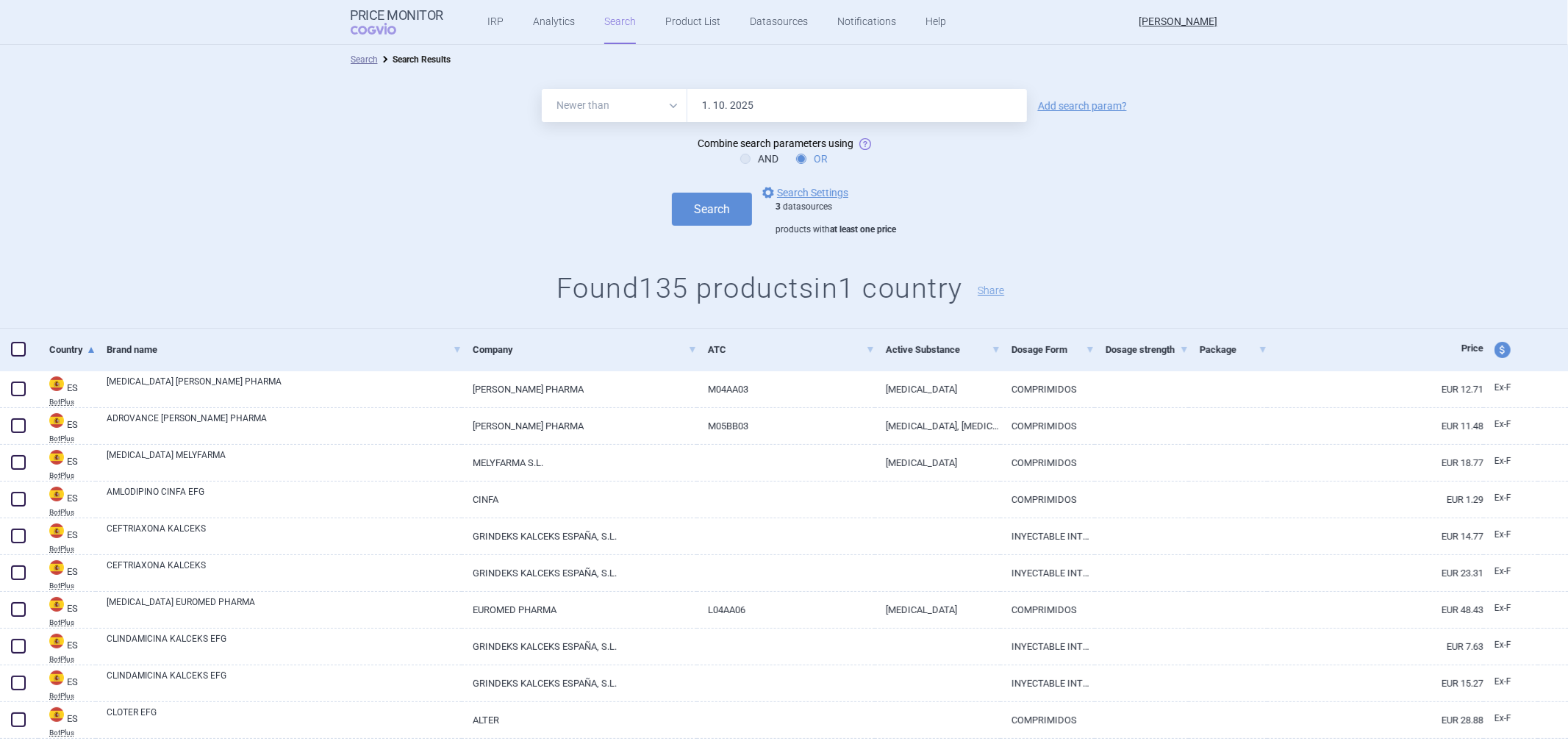
click at [459, 203] on div "Search options Search Settings 3 datasources products with at least one price" at bounding box center [784, 210] width 1568 height 52
click at [785, 189] on link "options Search Settings" at bounding box center [803, 193] width 89 height 18
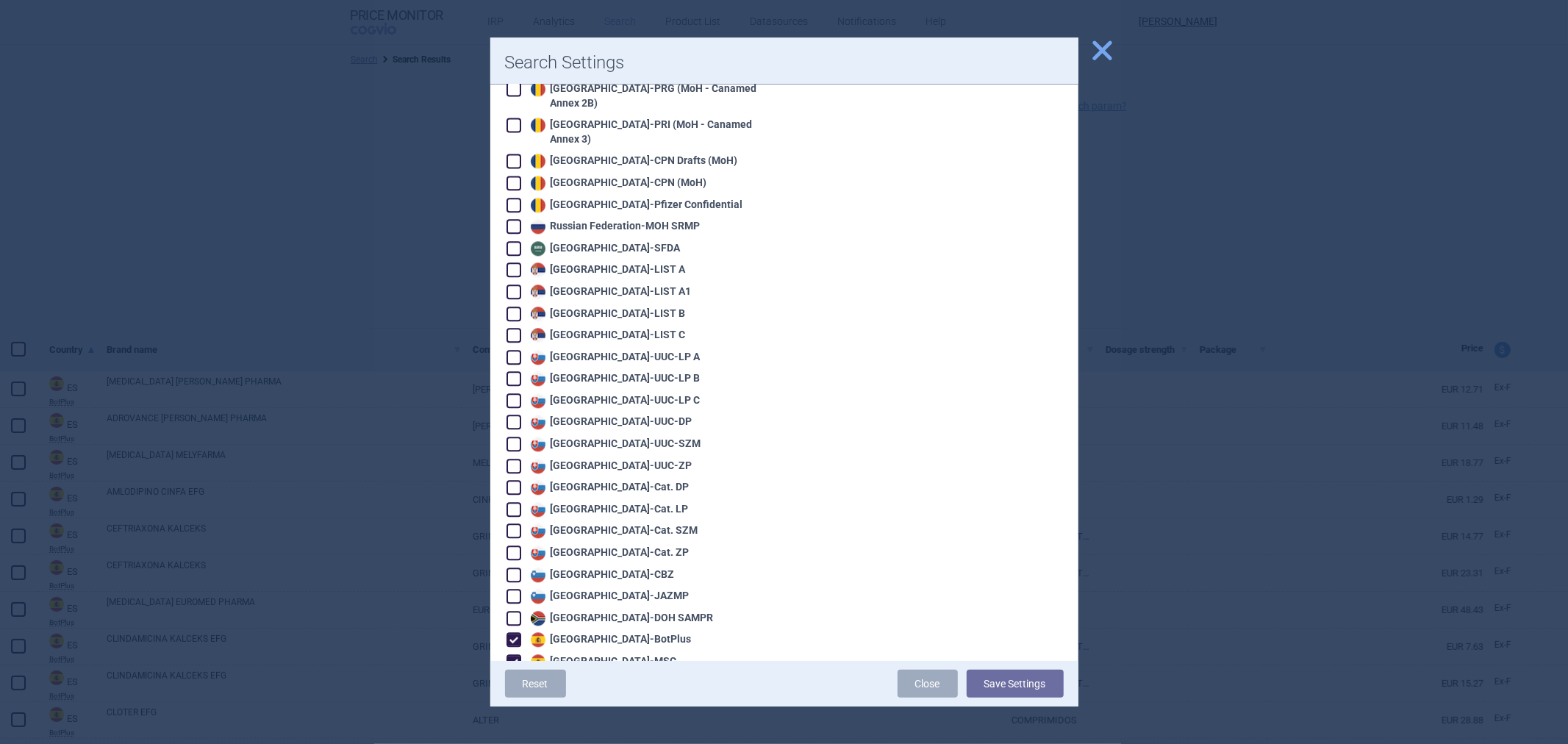
scroll to position [3023, 0]
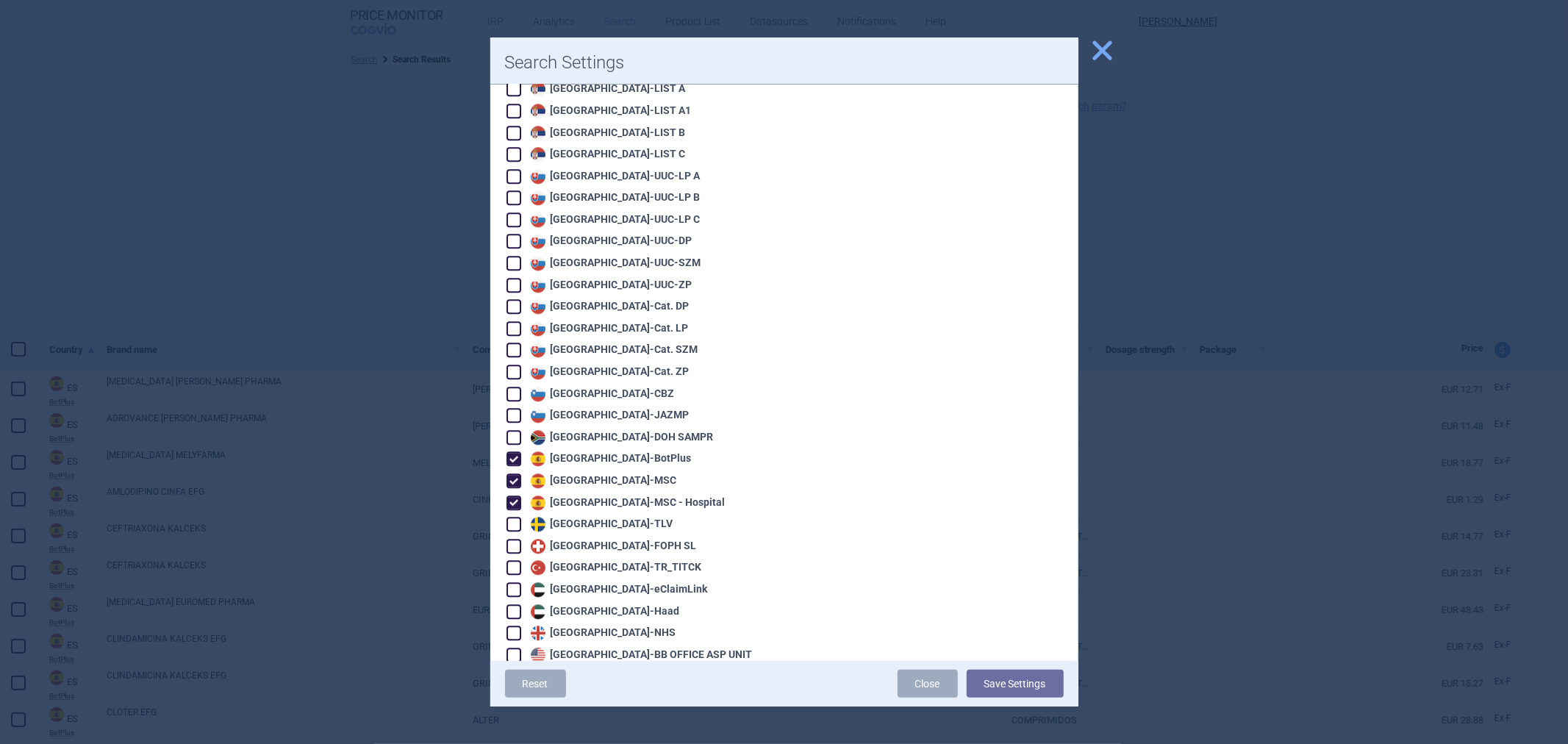
click at [584, 452] on div "Spain - BotPlus" at bounding box center [610, 459] width 165 height 15
checkbox input "false"
click at [573, 494] on div "[GEOGRAPHIC_DATA] - [GEOGRAPHIC_DATA]" at bounding box center [638, 502] width 263 height 16
click at [567, 517] on div "Sweden - TLV" at bounding box center [600, 524] width 146 height 15
checkbox input "true"
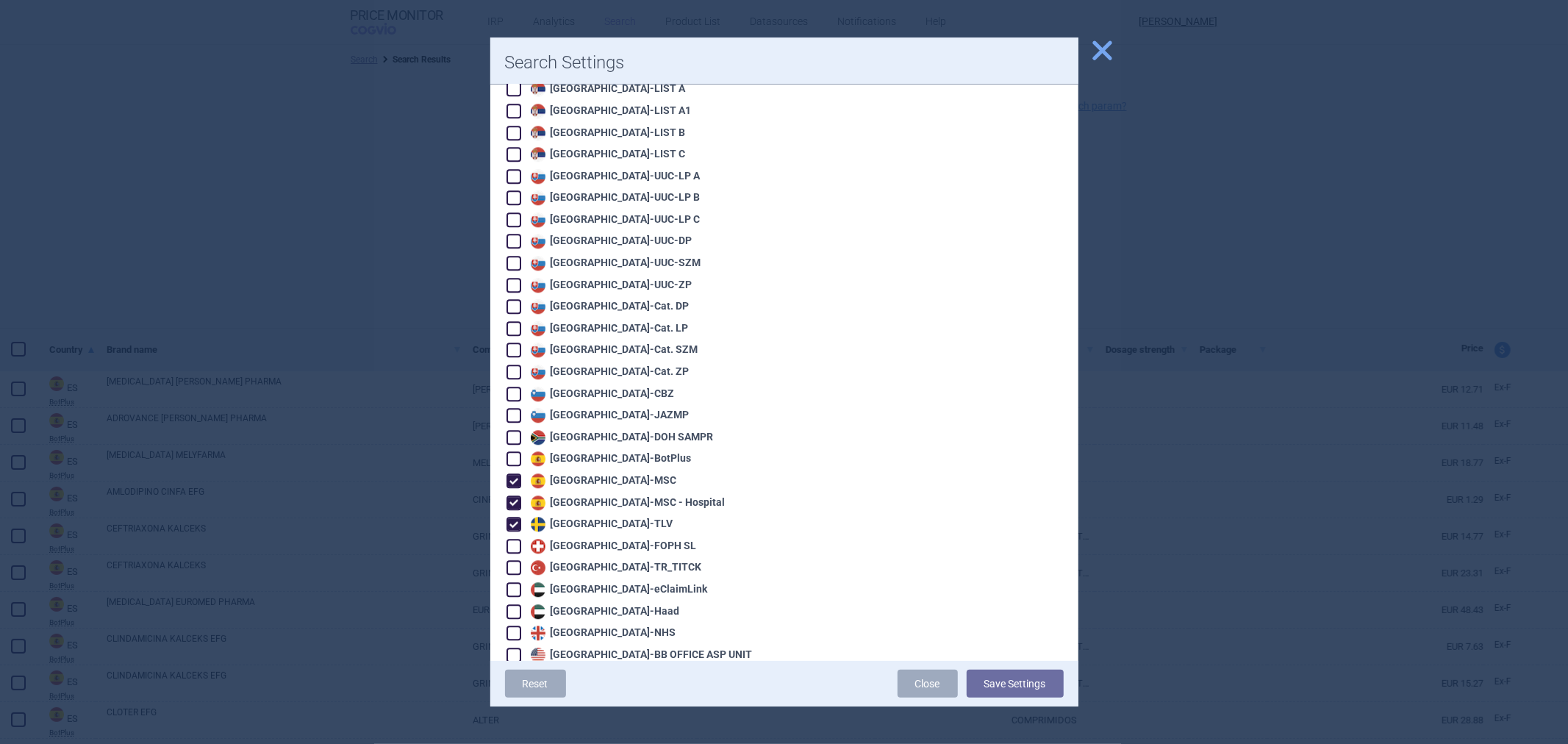
click at [576, 496] on div "[GEOGRAPHIC_DATA] - [GEOGRAPHIC_DATA]" at bounding box center [626, 503] width 198 height 15
checkbox input "false"
click at [579, 474] on div "Spain - MSC" at bounding box center [602, 481] width 150 height 15
checkbox input "false"
click at [990, 693] on button "Save Settings" at bounding box center [1015, 684] width 97 height 28
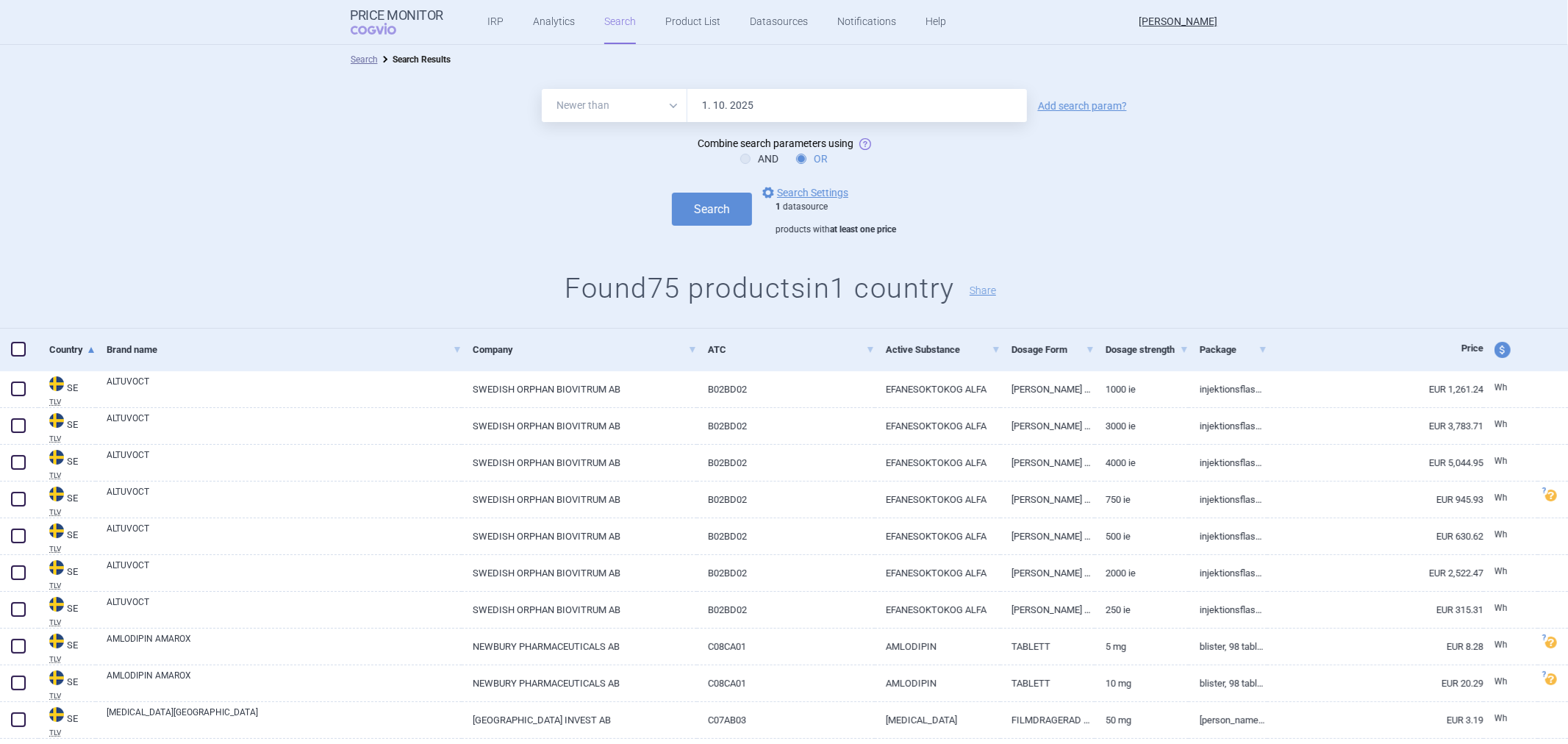
click at [653, 108] on select "All Brand Name ATC Company Active Substance Country Newer than" at bounding box center [615, 105] width 145 height 33
click at [662, 104] on select "All Brand Name ATC Company Active Substance Country Newer than" at bounding box center [615, 105] width 145 height 33
select select "activeSubstance"
click at [542, 89] on select "All Brand Name ATC Company Active Substance Country Newer than" at bounding box center [615, 105] width 145 height 33
click at [722, 92] on input "1. 10. 2025" at bounding box center [857, 105] width 340 height 33
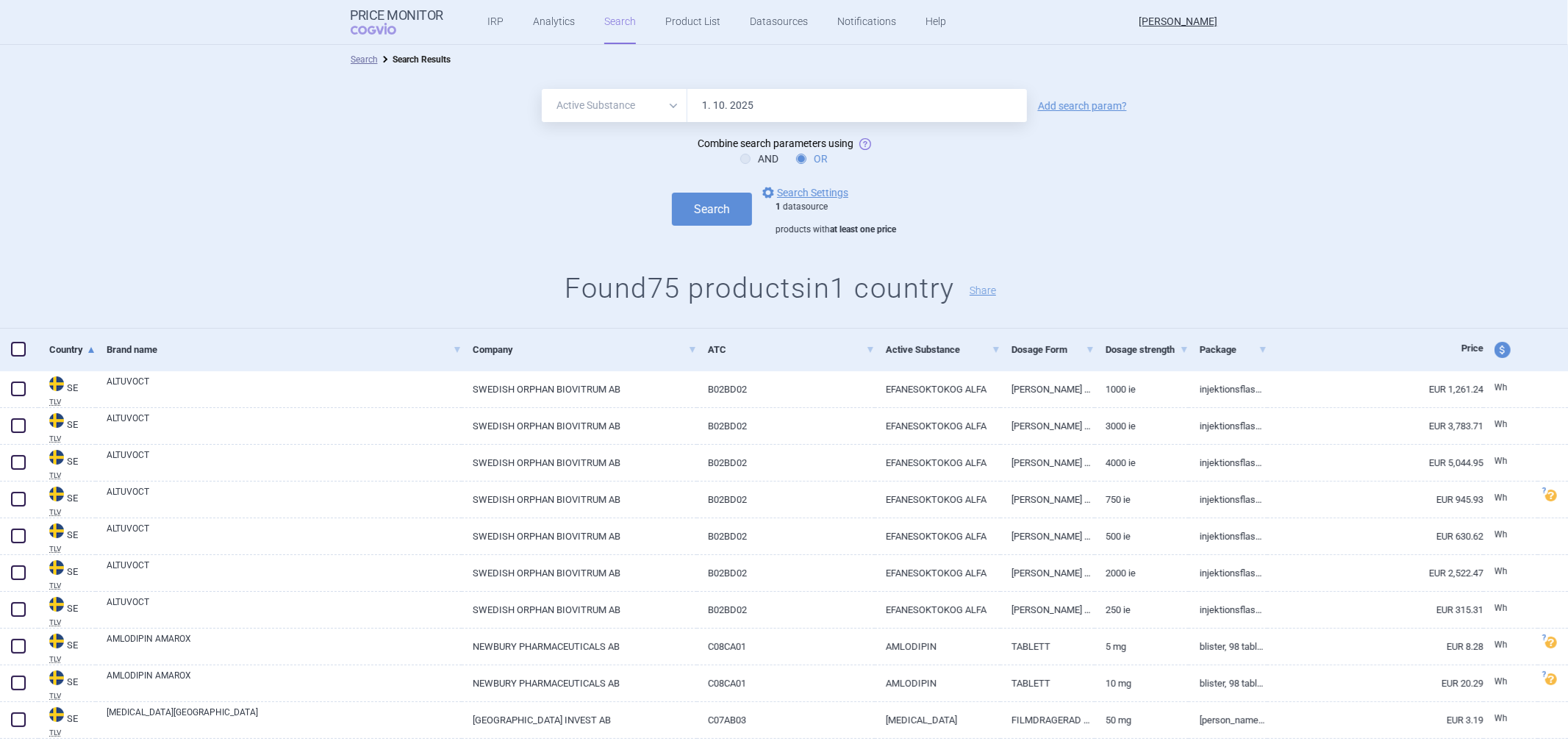
click at [722, 92] on input "1. 10. 2025" at bounding box center [857, 105] width 340 height 33
paste input "[MEDICAL_DATA]"
type input "[MEDICAL_DATA]"
click at [1068, 109] on link "Add search param?" at bounding box center [1082, 105] width 89 height 11
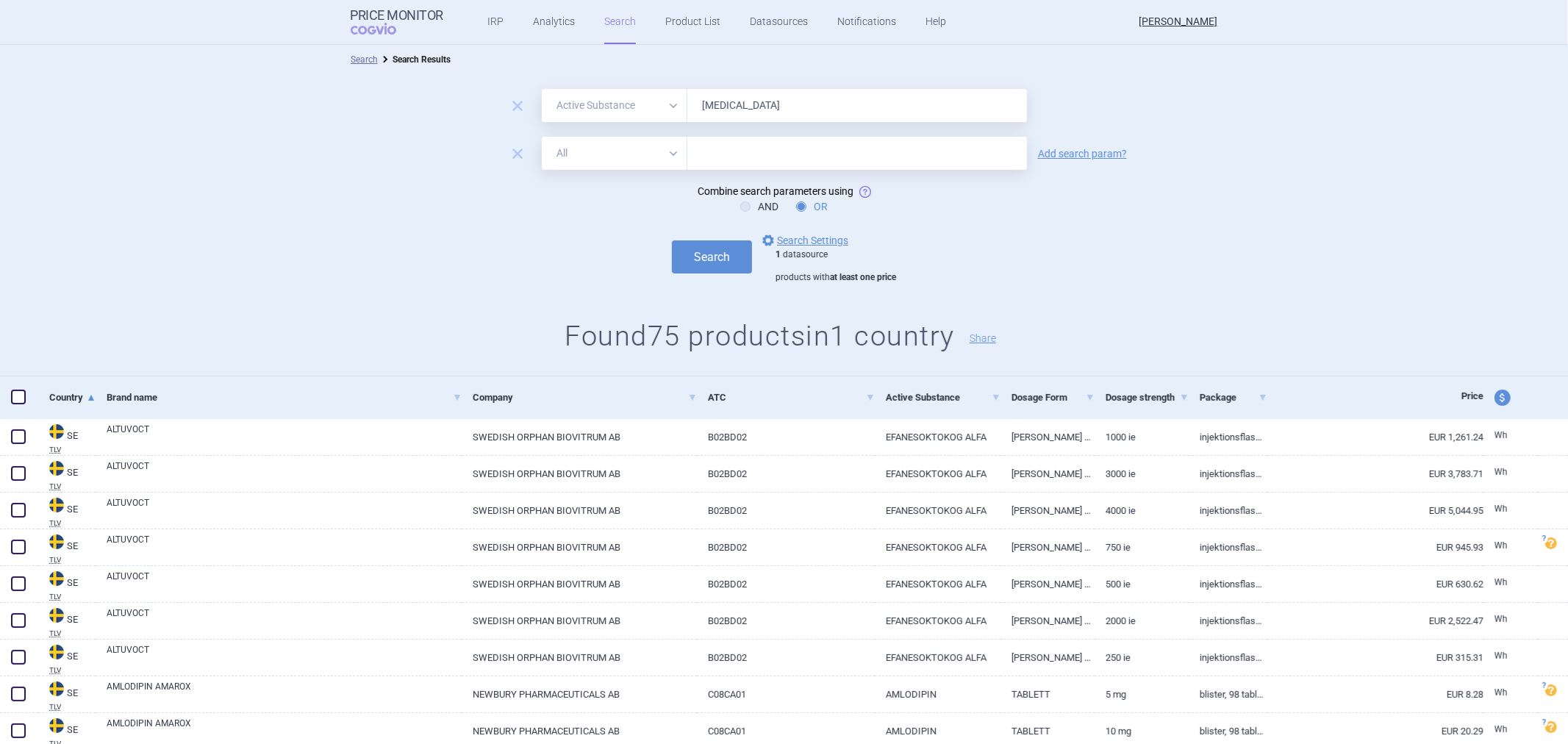
click at [652, 155] on select "All Brand Name ATC Company Active Substance Country Newer than" at bounding box center [615, 154] width 145 height 33
select select "atc"
click at [542, 137] on select "All Brand Name ATC Company Active Substance Country Newer than" at bounding box center [615, 154] width 145 height 33
click at [728, 152] on input "text" at bounding box center [857, 154] width 340 height 33
paste input "B01AF01"
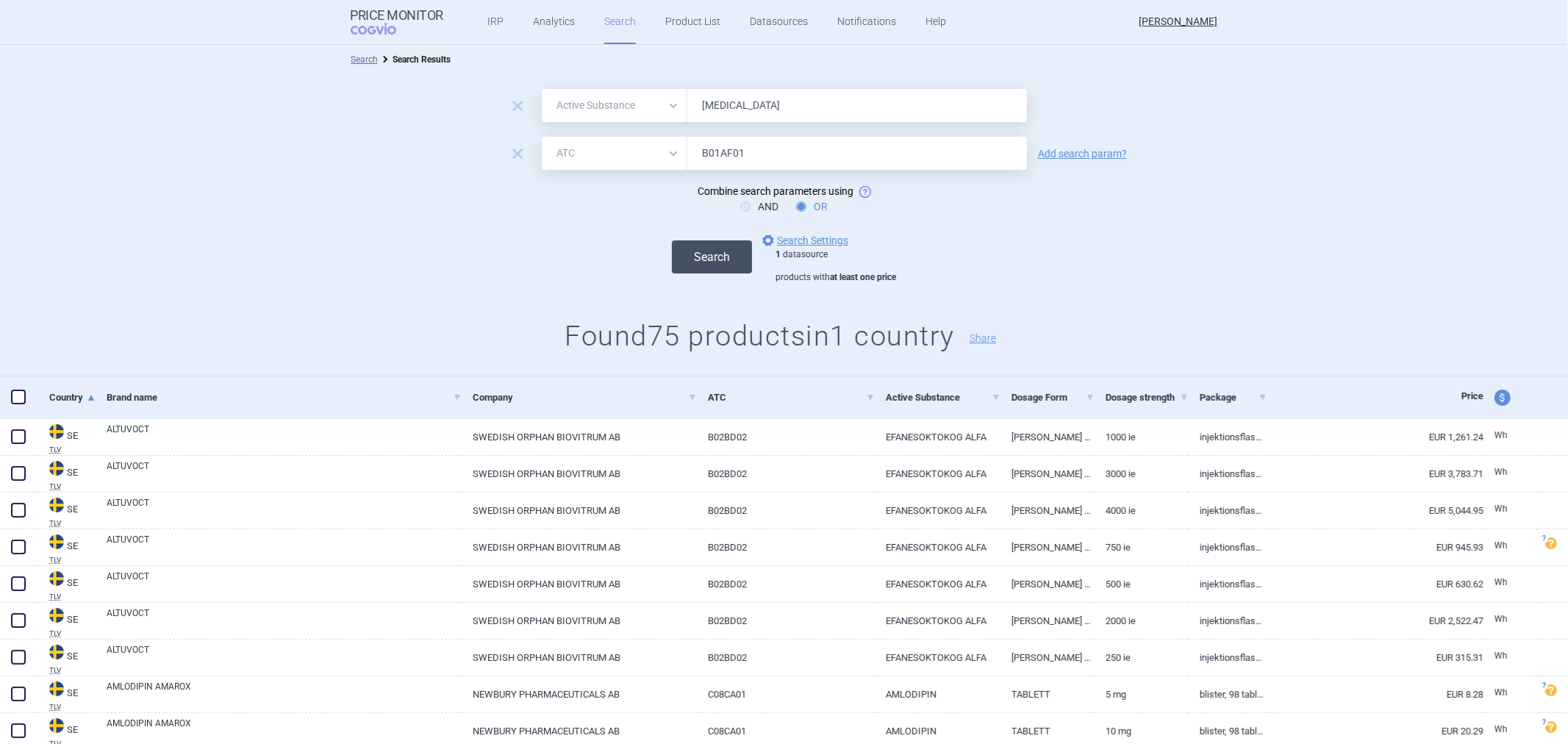
type input "B01AF01"
click at [700, 255] on button "Search" at bounding box center [712, 256] width 80 height 33
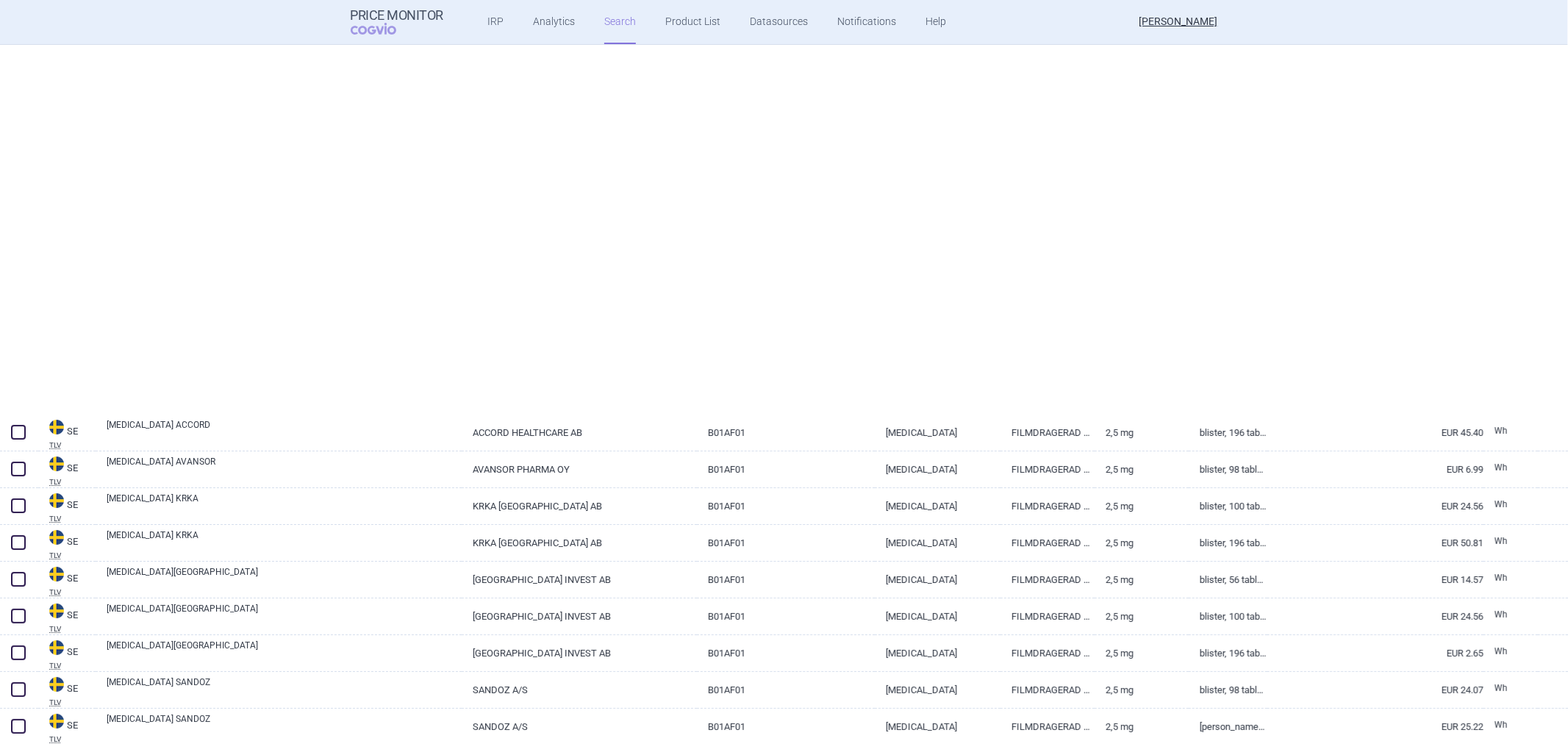
select select "activeSubstance"
select select "atc"
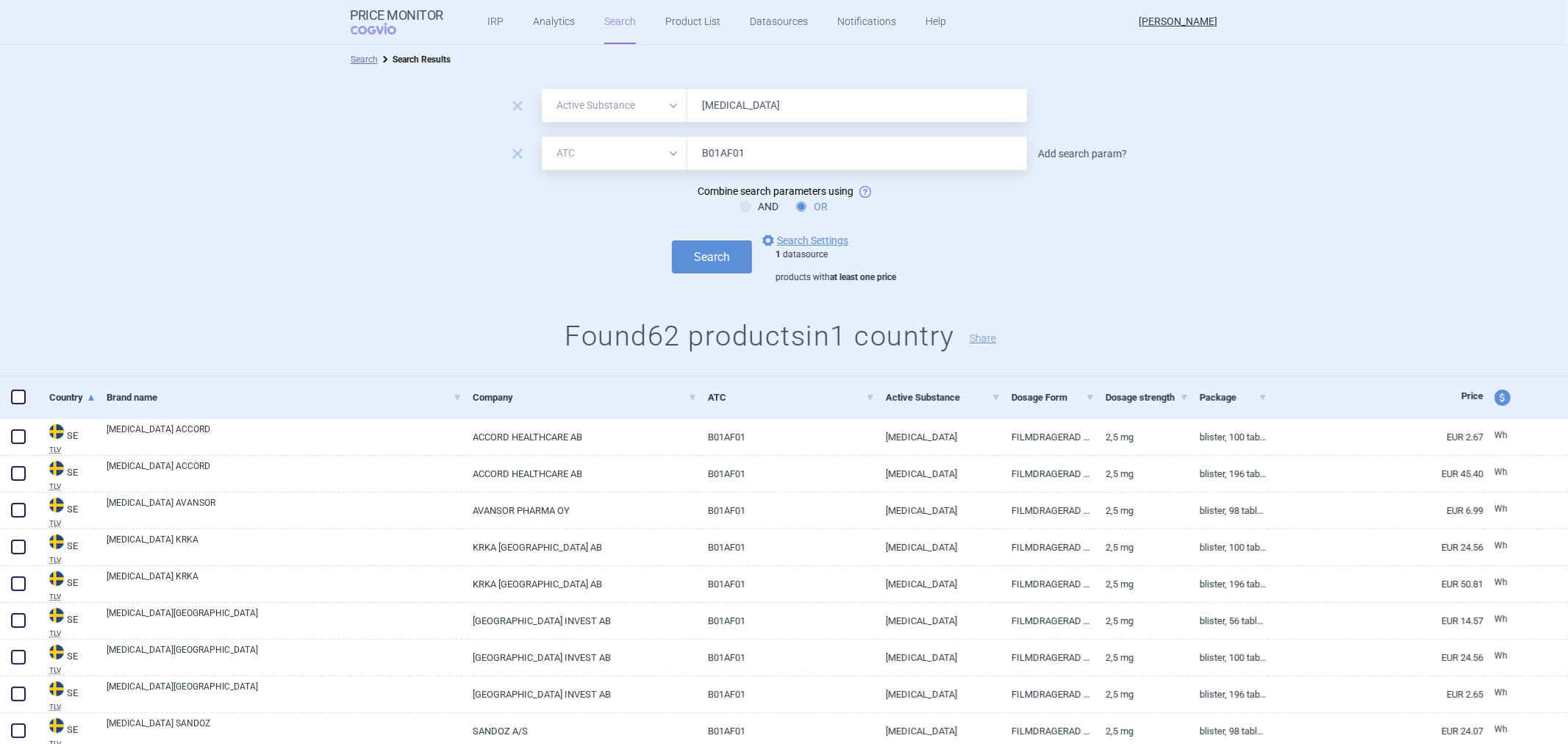
click at [1085, 159] on link "Add search param?" at bounding box center [1082, 154] width 89 height 11
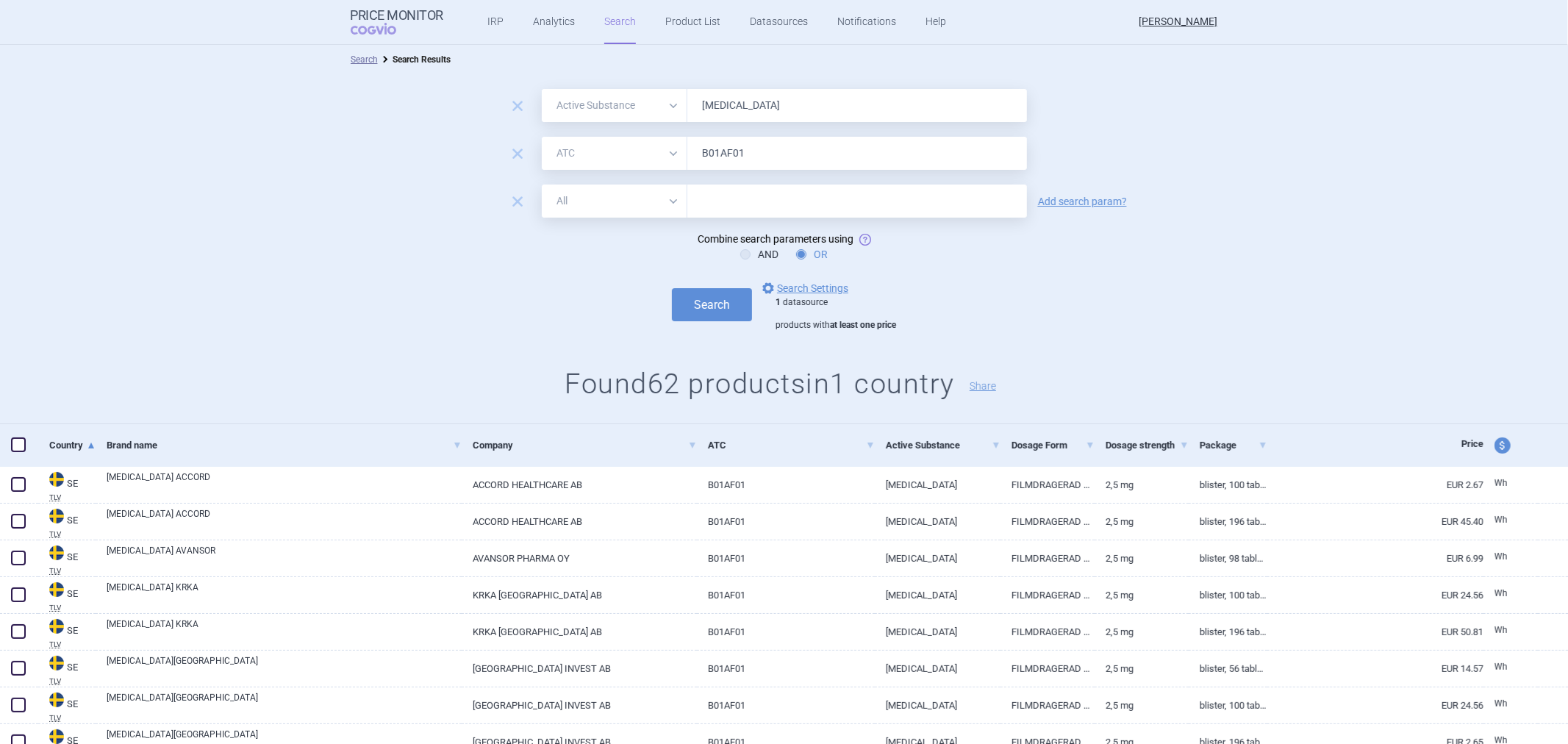
drag, startPoint x: 633, startPoint y: 213, endPoint x: 634, endPoint y: 204, distance: 9.1
click at [633, 209] on select "All Brand Name ATC Company Active Substance Country Newer than" at bounding box center [615, 201] width 145 height 33
select select "brandName"
click at [542, 185] on select "All Brand Name ATC Company Active Substance Country Newer than" at bounding box center [615, 201] width 145 height 33
click at [747, 201] on input "text" at bounding box center [857, 201] width 340 height 33
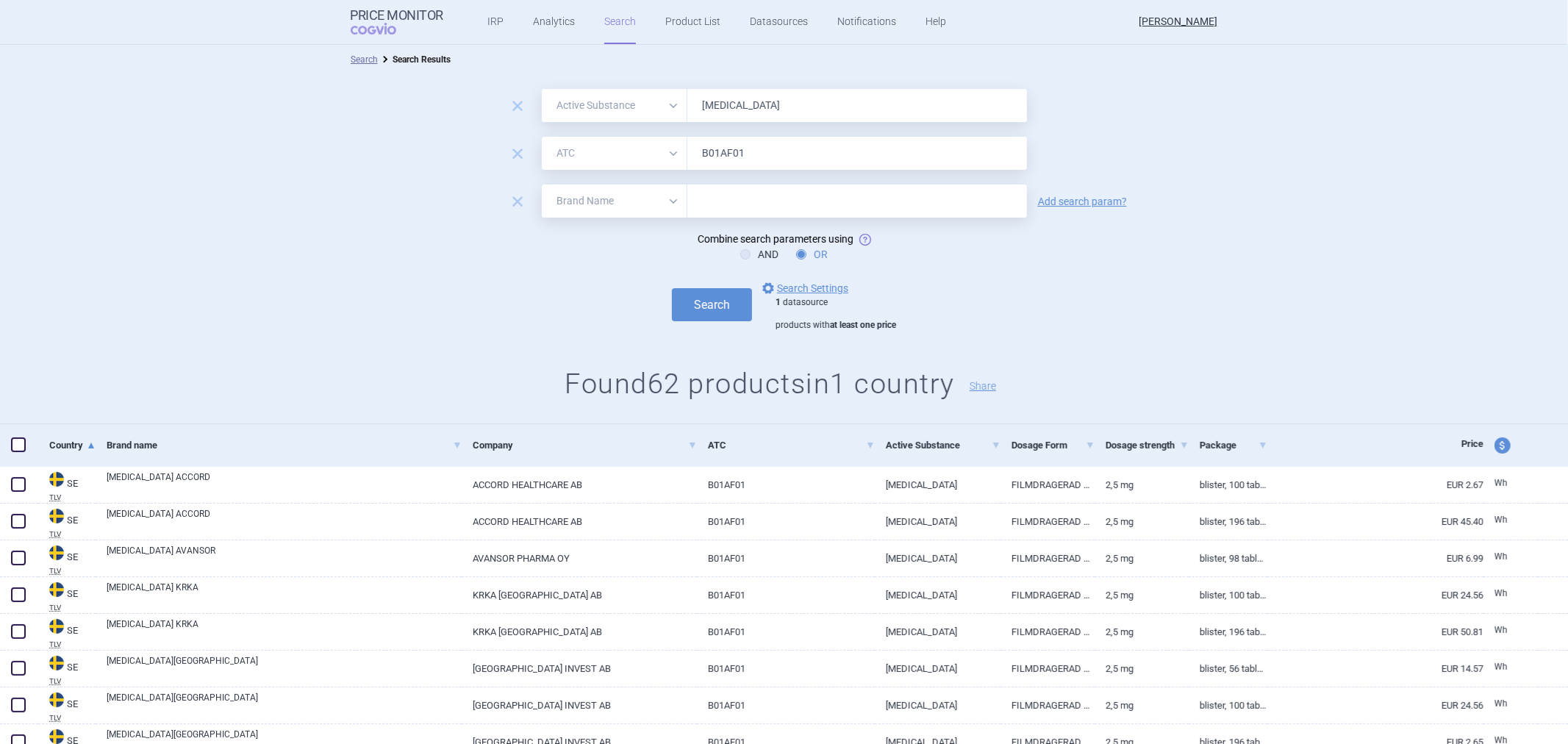
click at [739, 109] on input "[MEDICAL_DATA]" at bounding box center [857, 105] width 340 height 33
click at [739, 108] on input "[MEDICAL_DATA]" at bounding box center [857, 105] width 340 height 33
click at [513, 202] on span "remove" at bounding box center [517, 201] width 20 height 20
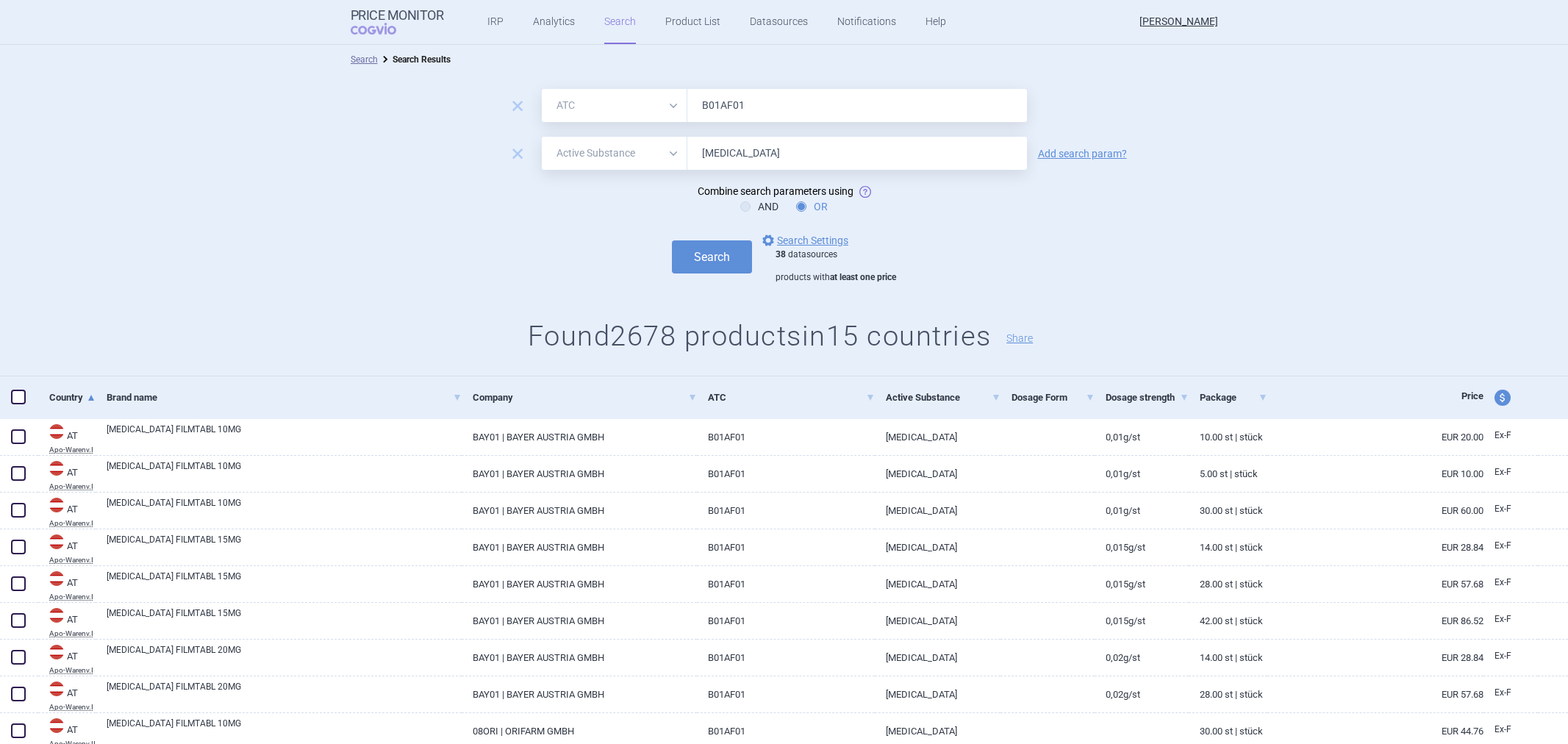
select select "atc"
select select "activeSubstance"
click at [1068, 152] on link "Add search param?" at bounding box center [1082, 154] width 89 height 11
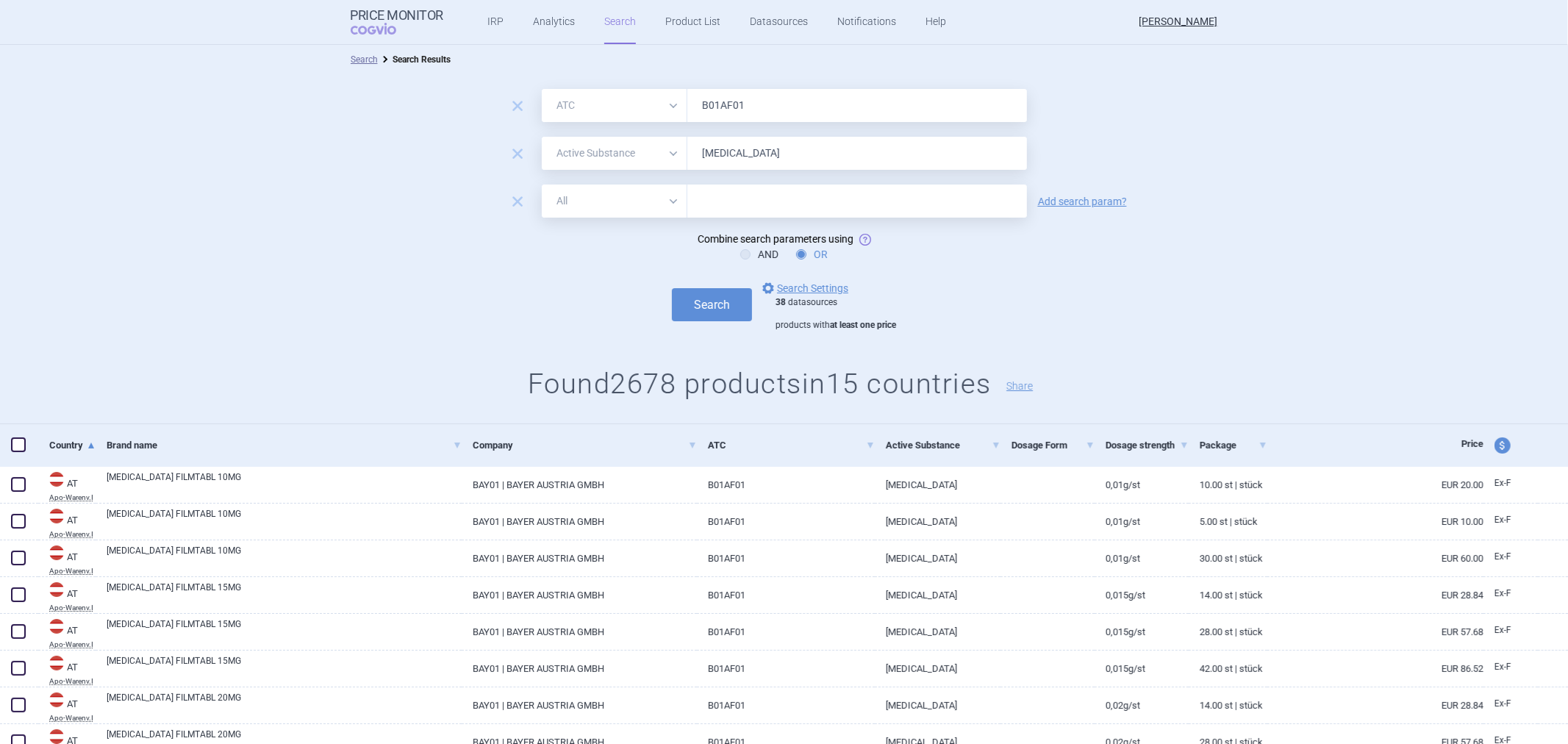
click at [597, 200] on select "All Brand Name ATC Company Active Substance Country Newer than" at bounding box center [615, 201] width 145 height 33
select select "brandName"
click at [542, 185] on select "All Brand Name ATC Company Active Substance Country Newer than" at bounding box center [615, 201] width 145 height 33
click at [788, 185] on input "text" at bounding box center [857, 201] width 340 height 33
click at [737, 137] on input "[MEDICAL_DATA]" at bounding box center [857, 154] width 340 height 33
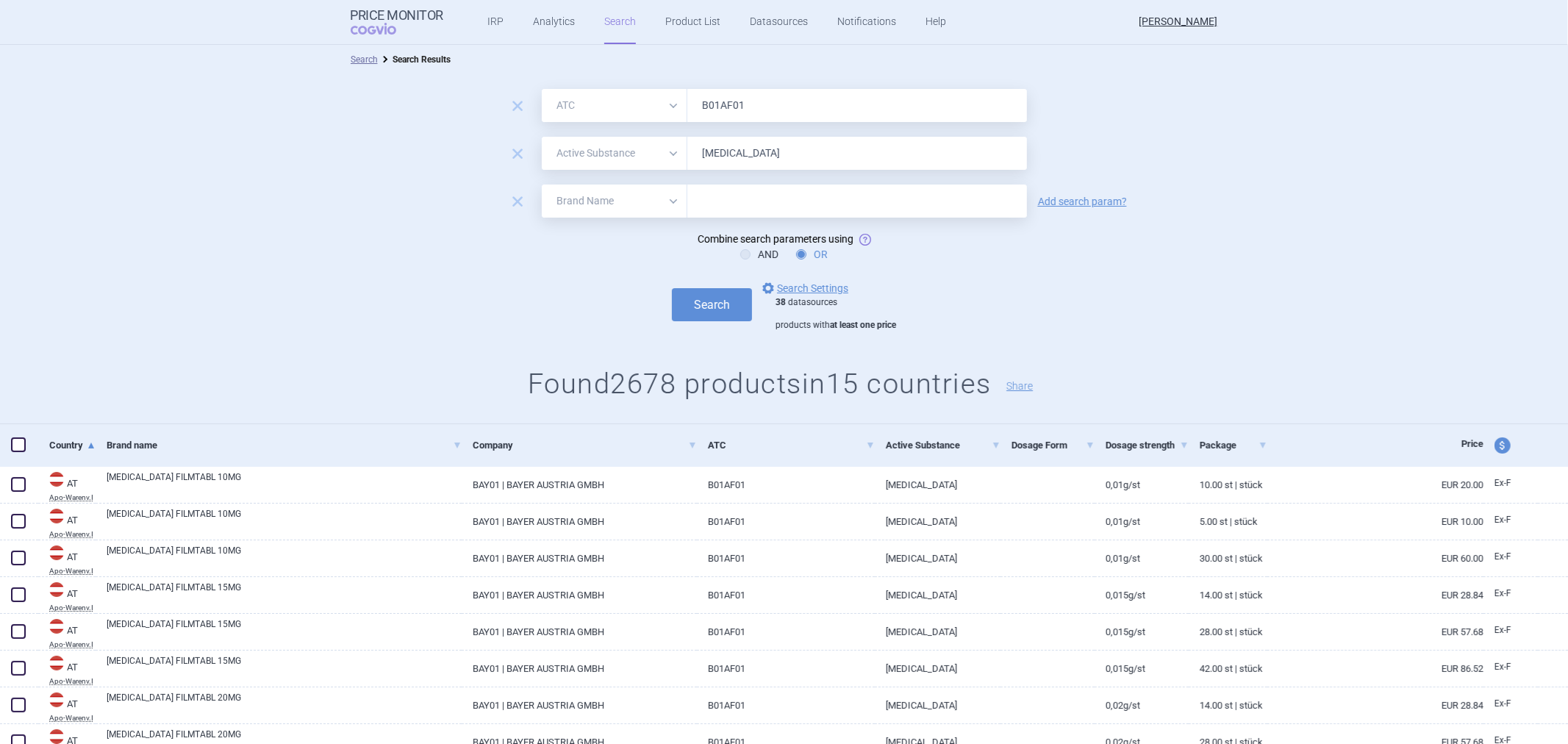
click at [733, 137] on input "[MEDICAL_DATA]" at bounding box center [857, 154] width 340 height 33
click at [751, 203] on input "text" at bounding box center [857, 201] width 340 height 33
paste input "[MEDICAL_DATA]"
type input "[MEDICAL_DATA]"
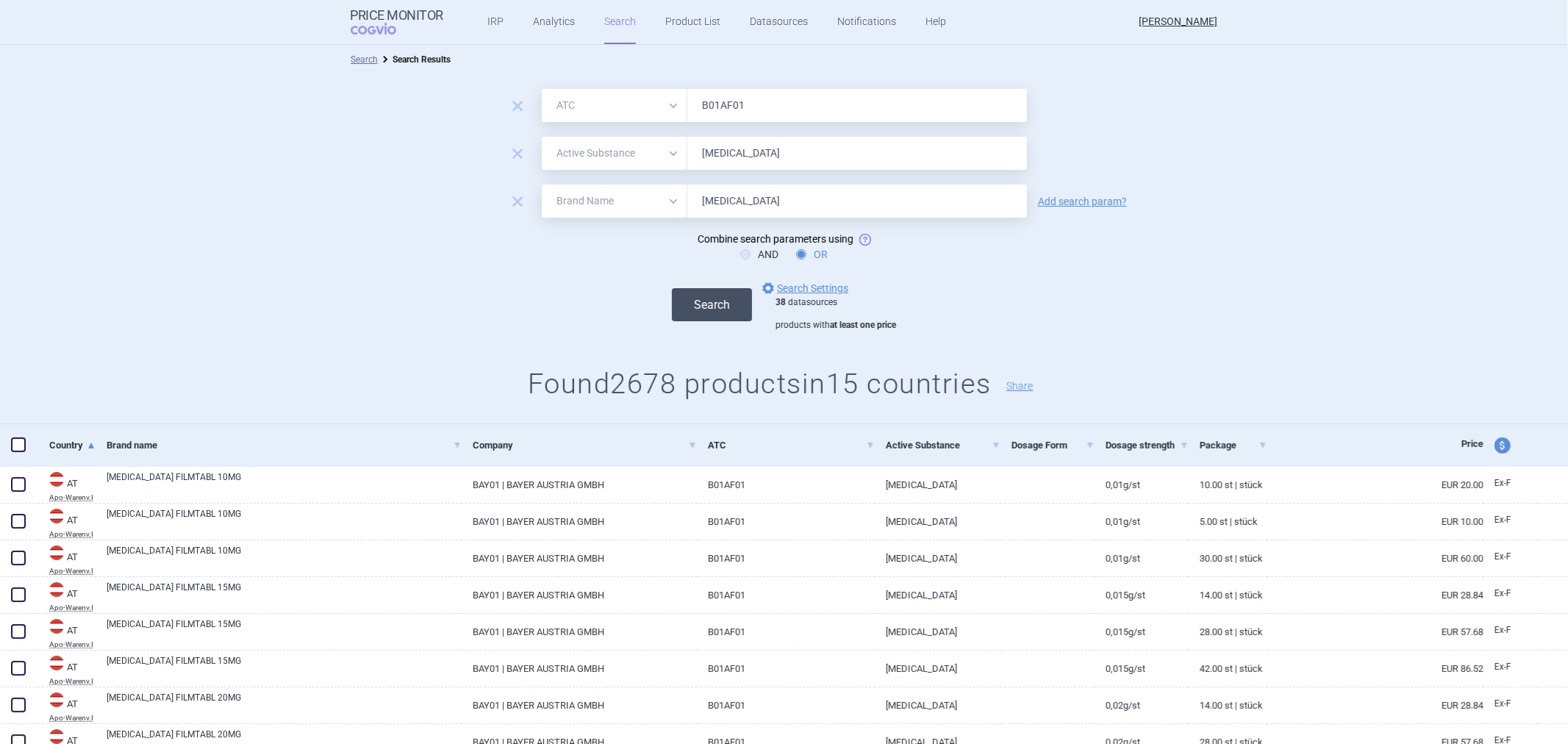
click at [700, 292] on button "Search" at bounding box center [712, 305] width 80 height 33
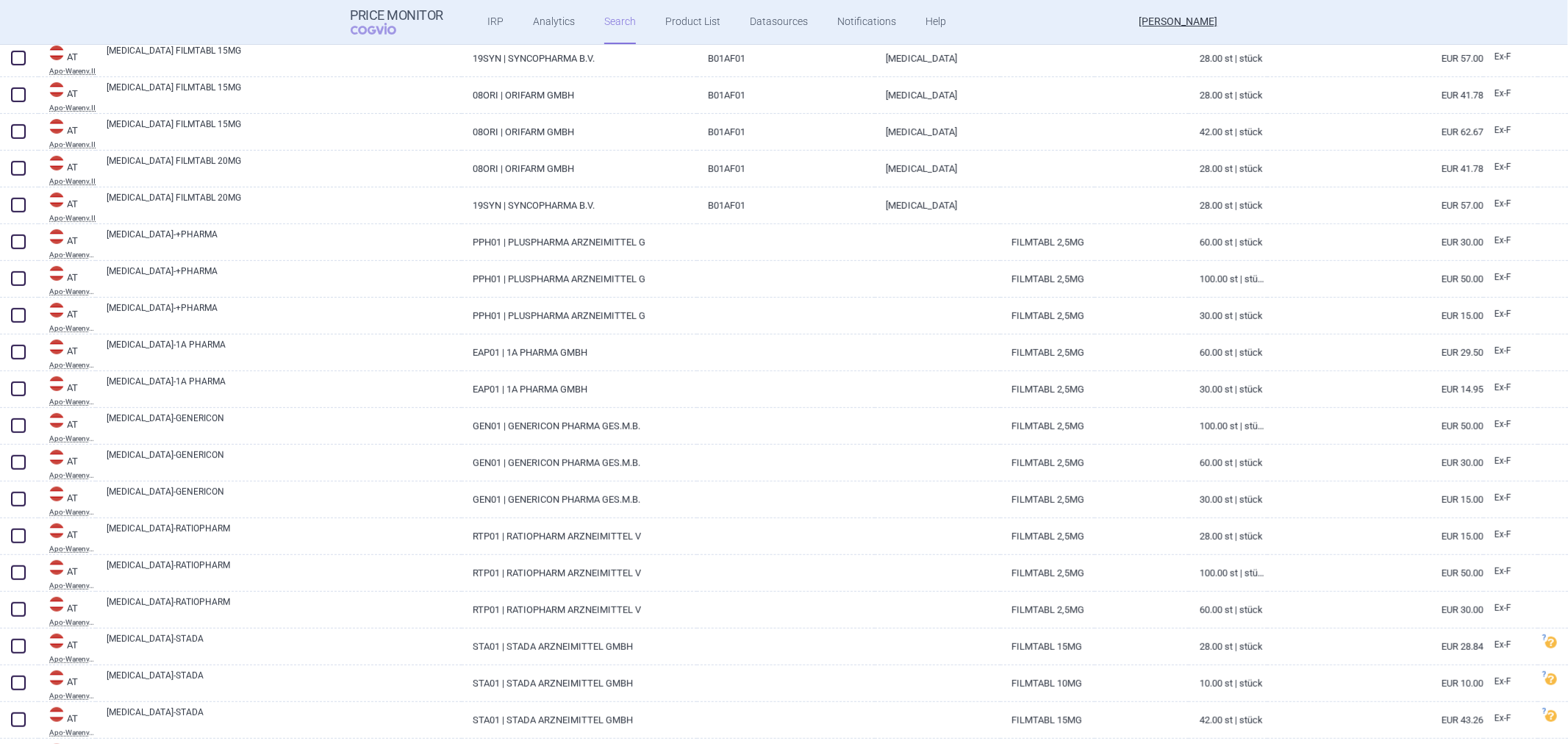
scroll to position [818, 0]
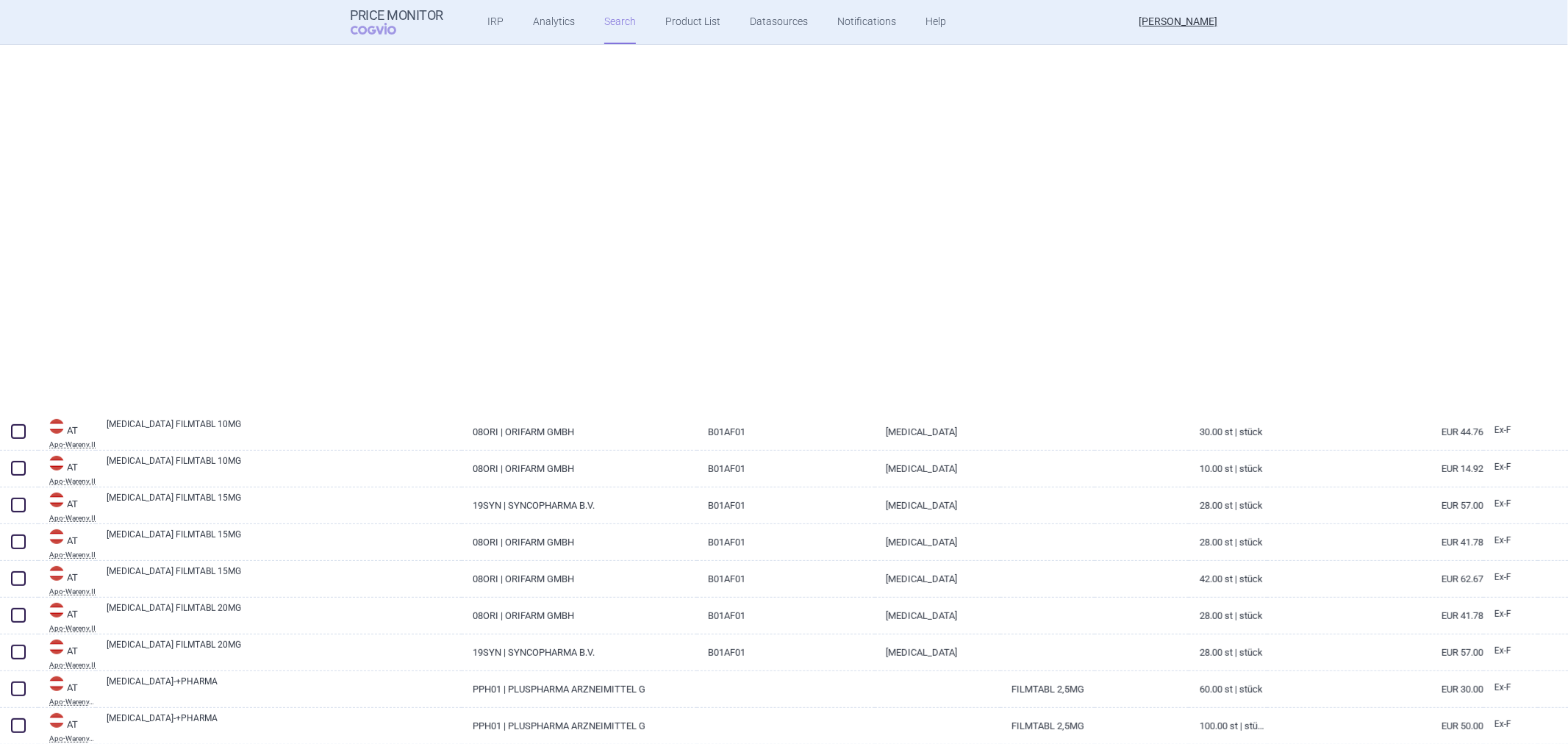
select select "atc"
select select "activeSubstance"
select select "brandName"
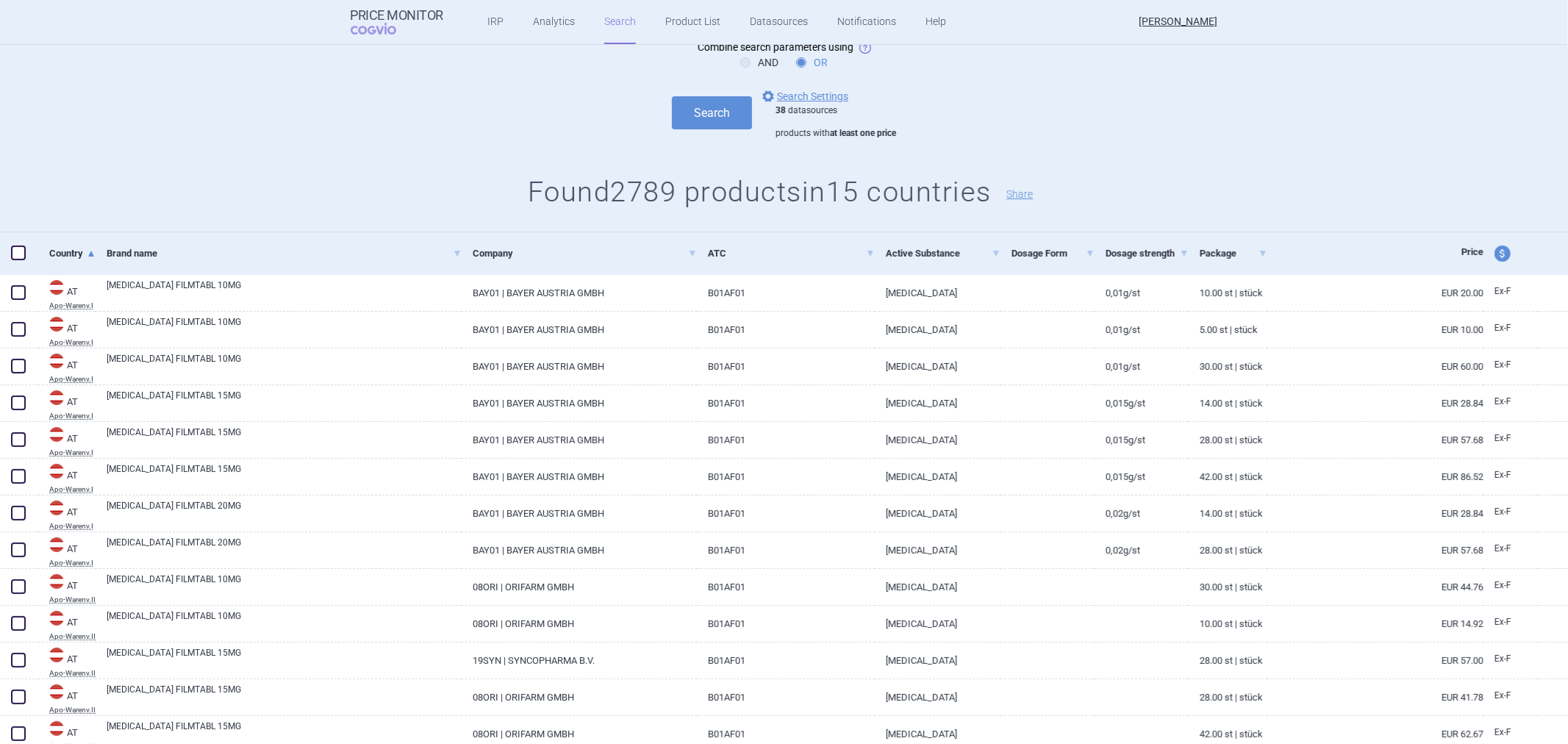
scroll to position [0, 0]
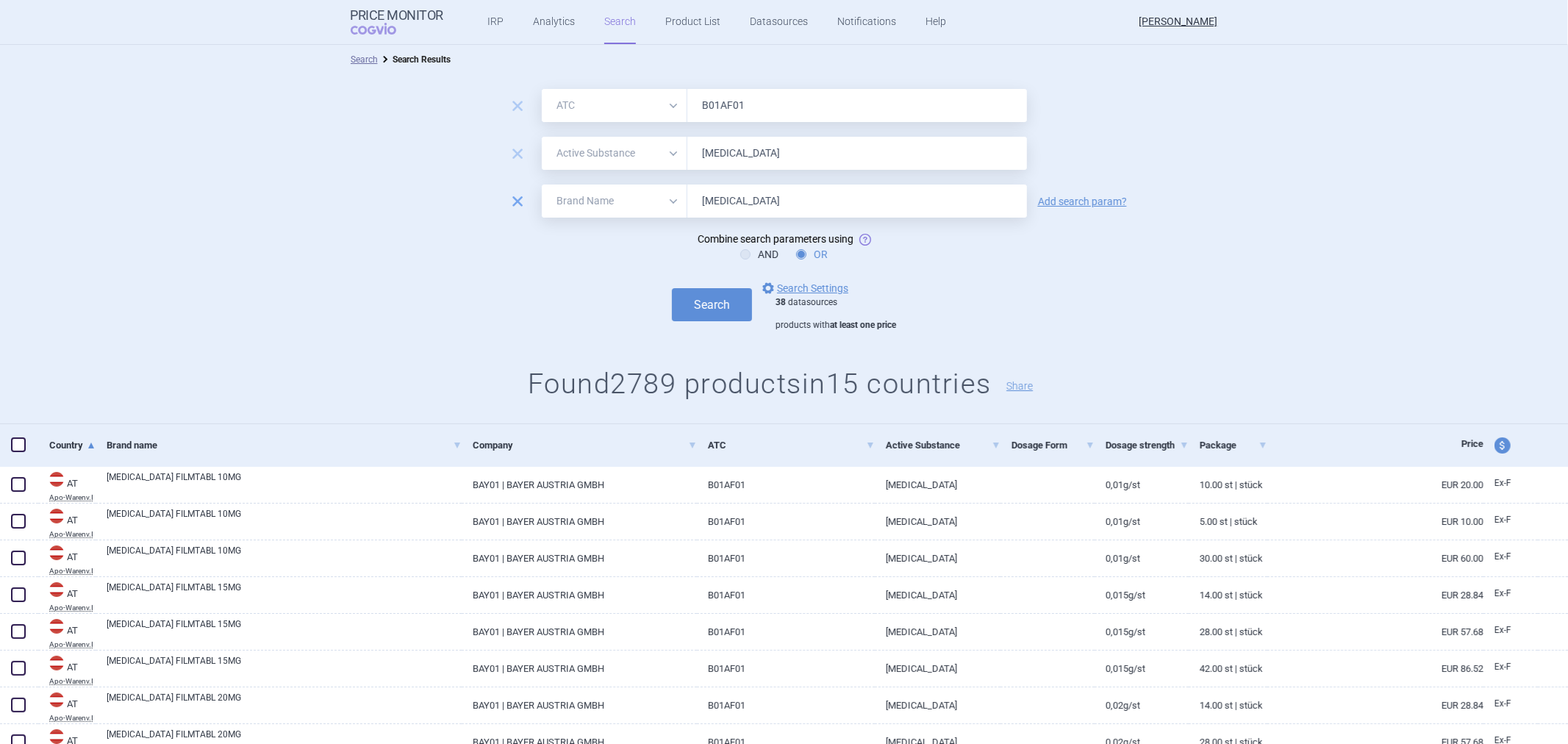
click at [514, 196] on span "remove" at bounding box center [517, 201] width 20 height 20
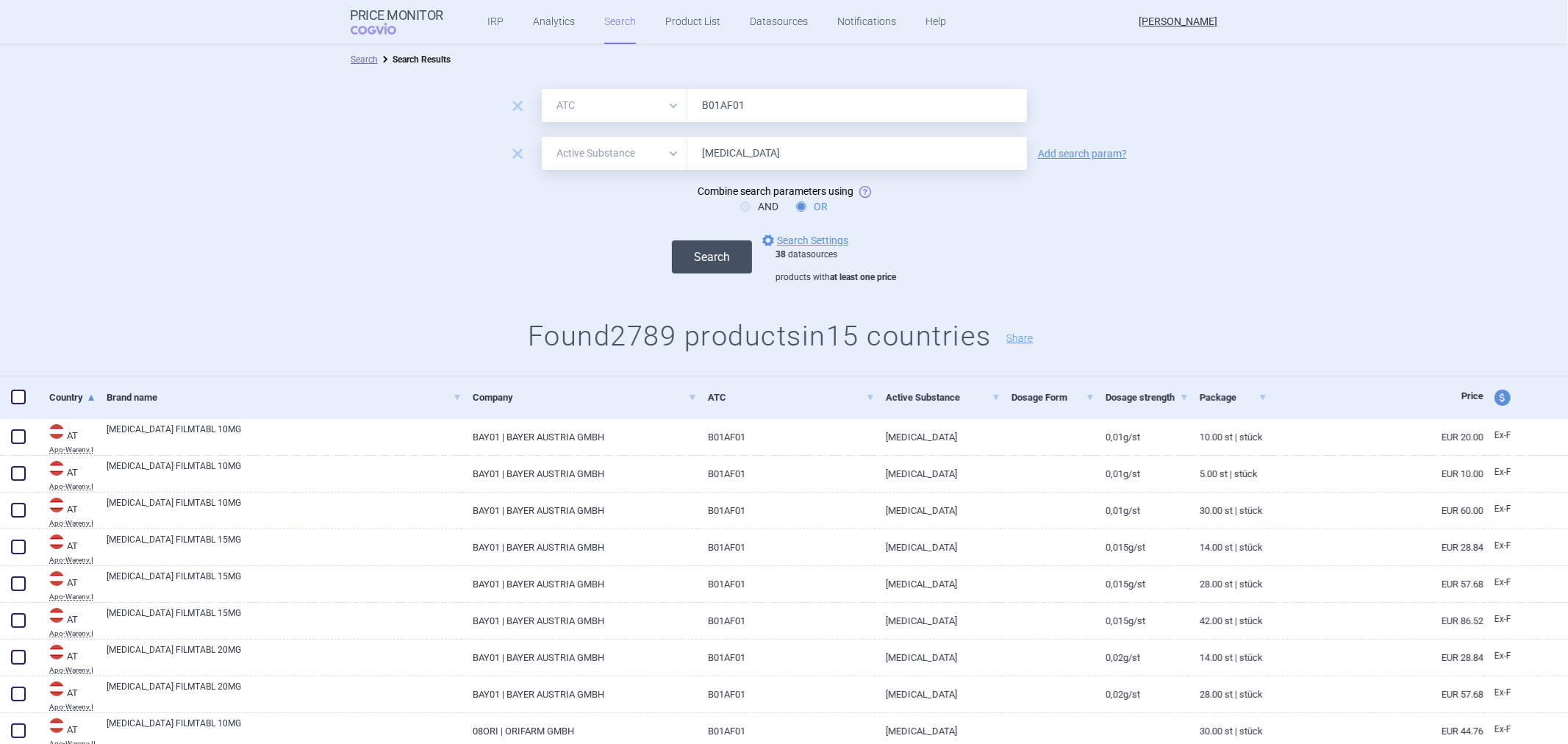
click at [682, 247] on button "Search" at bounding box center [712, 256] width 80 height 33
click at [1082, 152] on link "Add search param?" at bounding box center [1082, 154] width 89 height 11
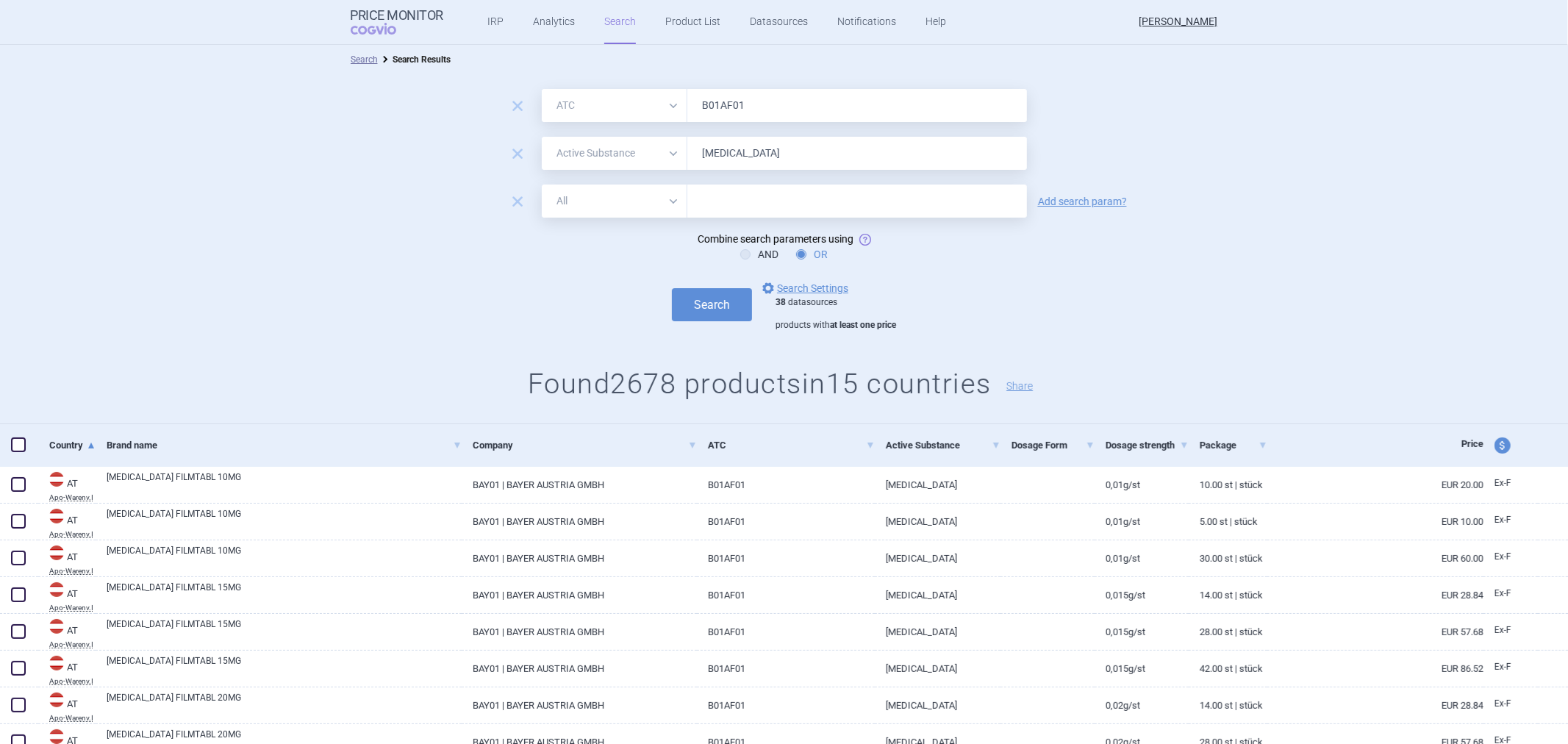
click at [643, 215] on select "All Brand Name ATC Company Active Substance Country Newer than" at bounding box center [615, 201] width 145 height 33
select select "brandName"
click at [542, 185] on select "All Brand Name ATC Company Active Substance Country Newer than" at bounding box center [615, 201] width 145 height 33
click at [768, 210] on input "text" at bounding box center [857, 201] width 340 height 33
paste input "[MEDICAL_DATA]"
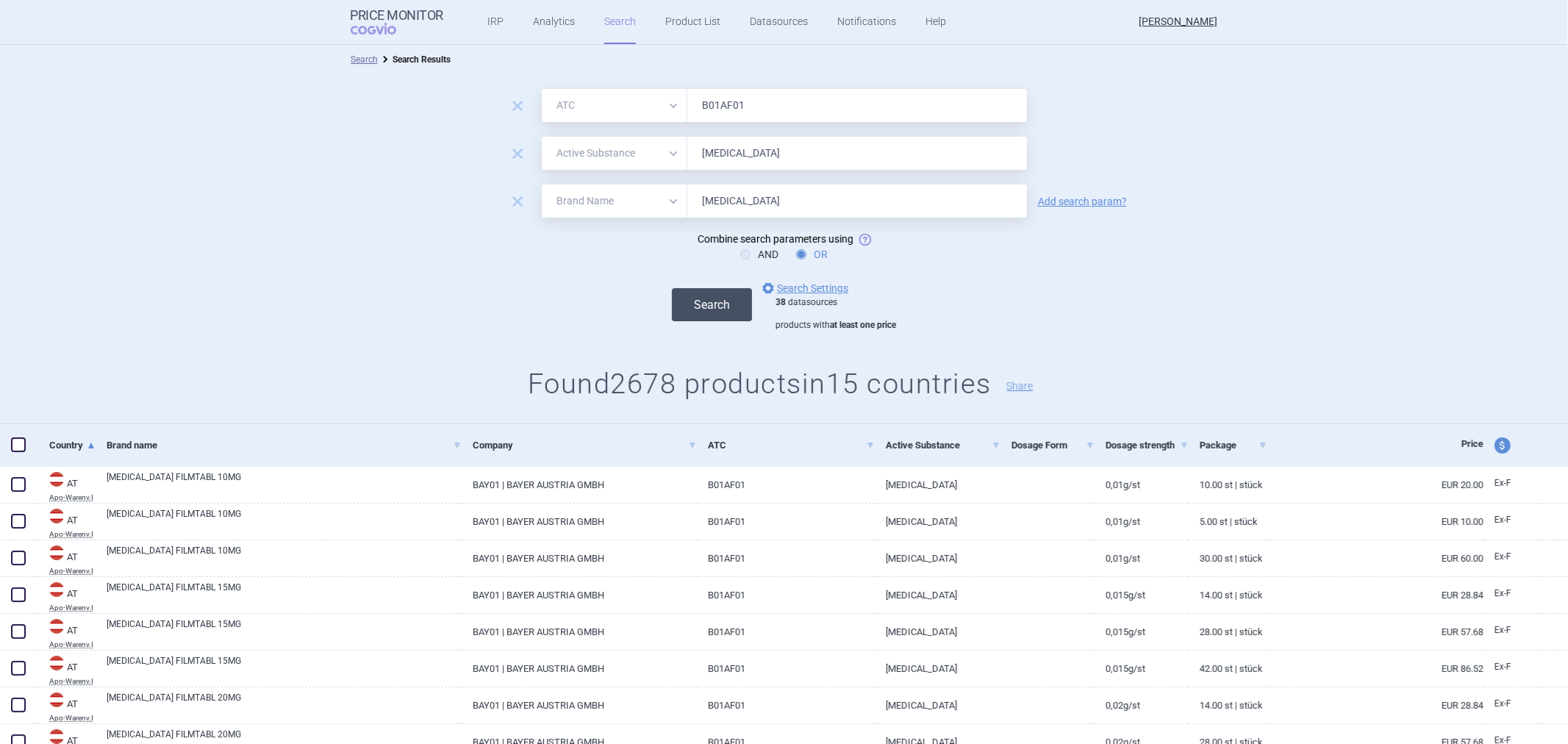
type input "[MEDICAL_DATA]"
click at [719, 296] on button "Search" at bounding box center [712, 305] width 80 height 33
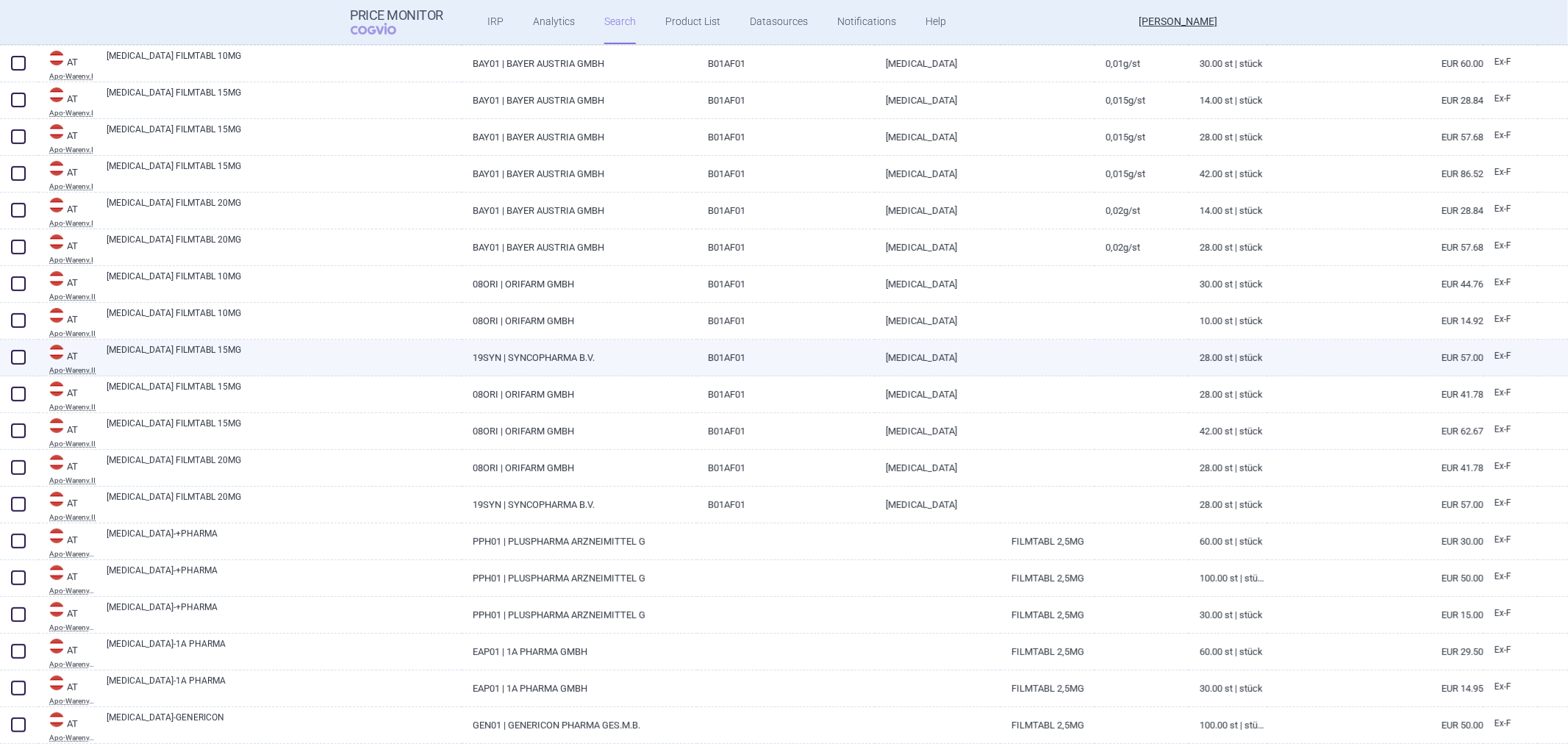
scroll to position [577, 0]
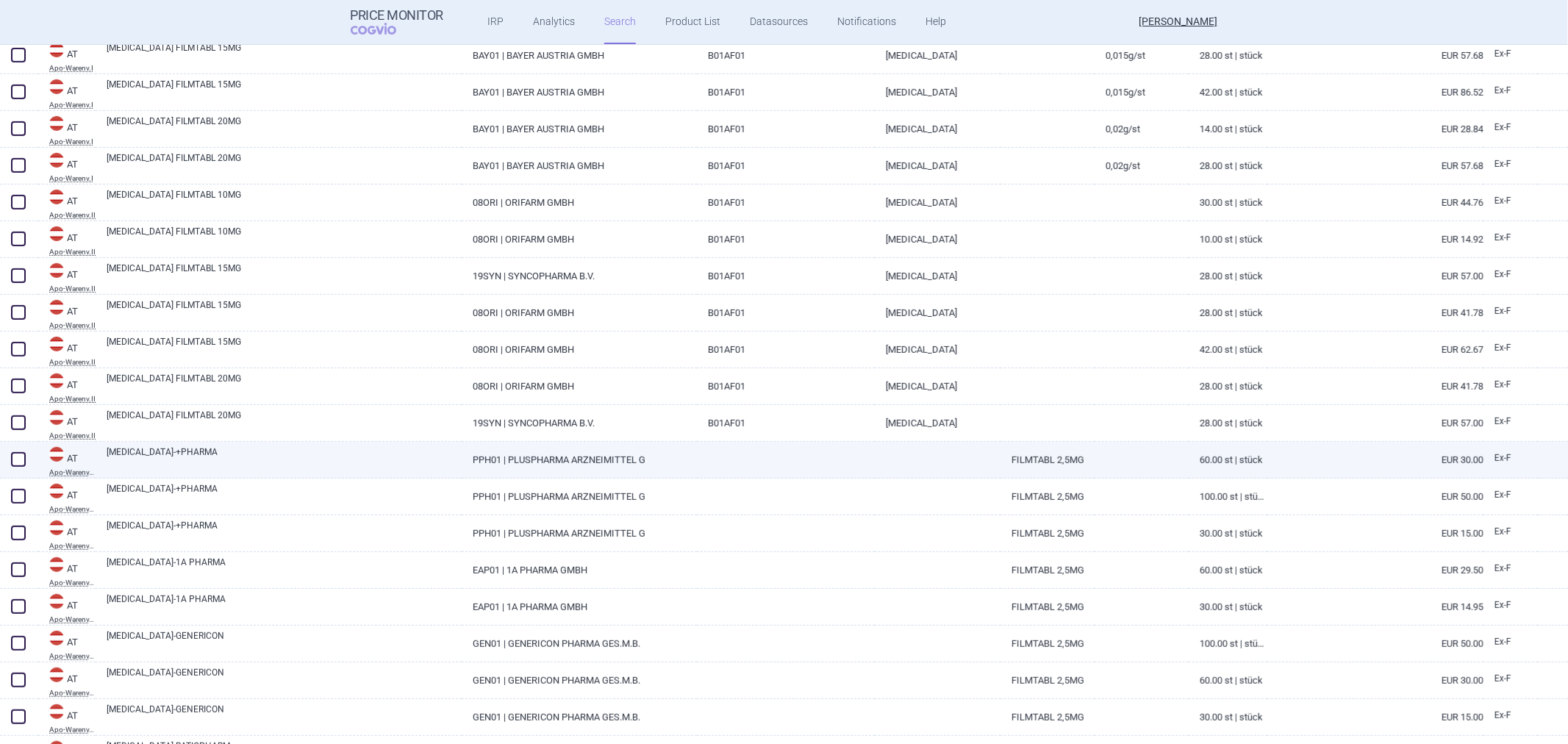
click at [377, 461] on link "[MEDICAL_DATA]-+PHARMA" at bounding box center [284, 459] width 355 height 26
select select "EUR"
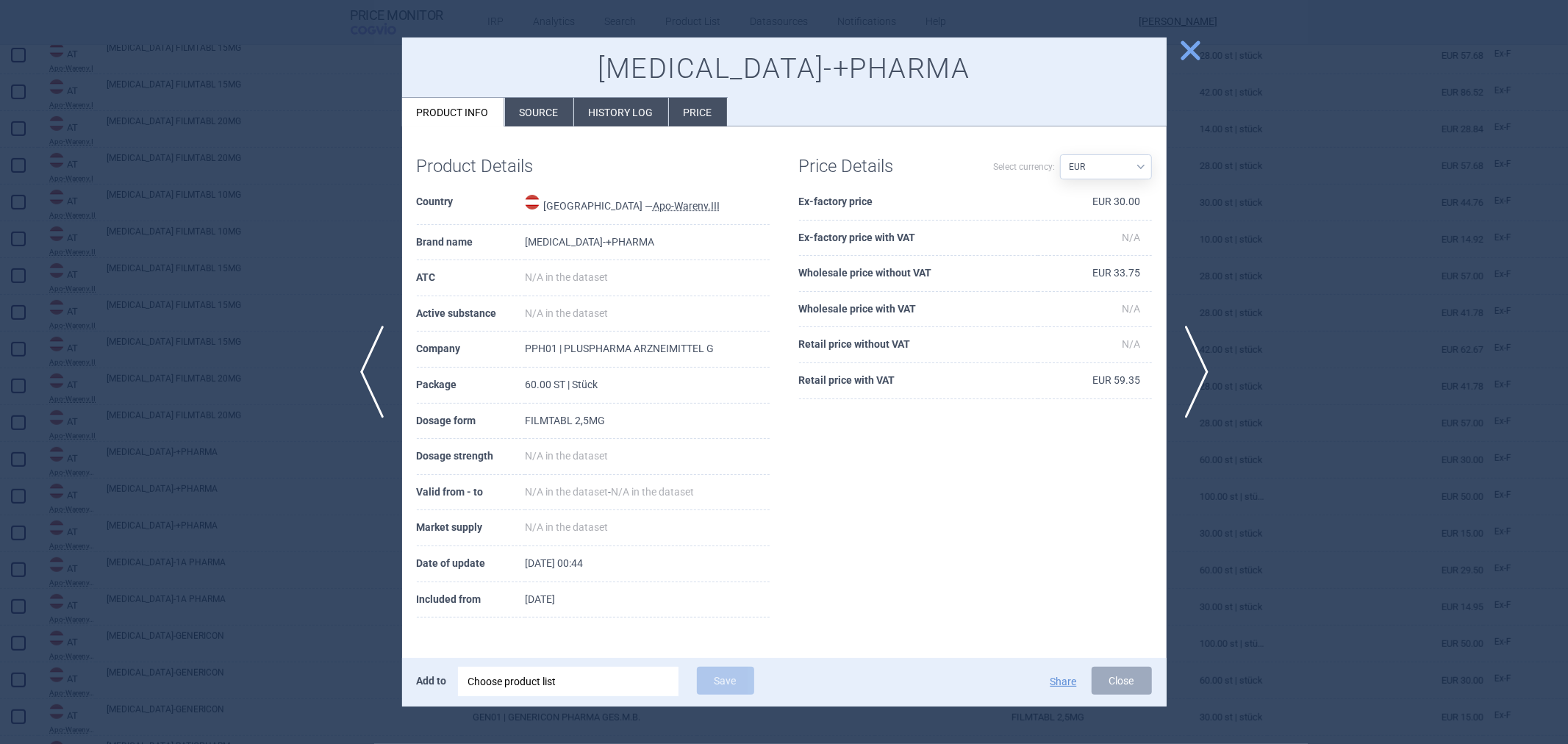
click at [273, 151] on div at bounding box center [784, 372] width 1568 height 744
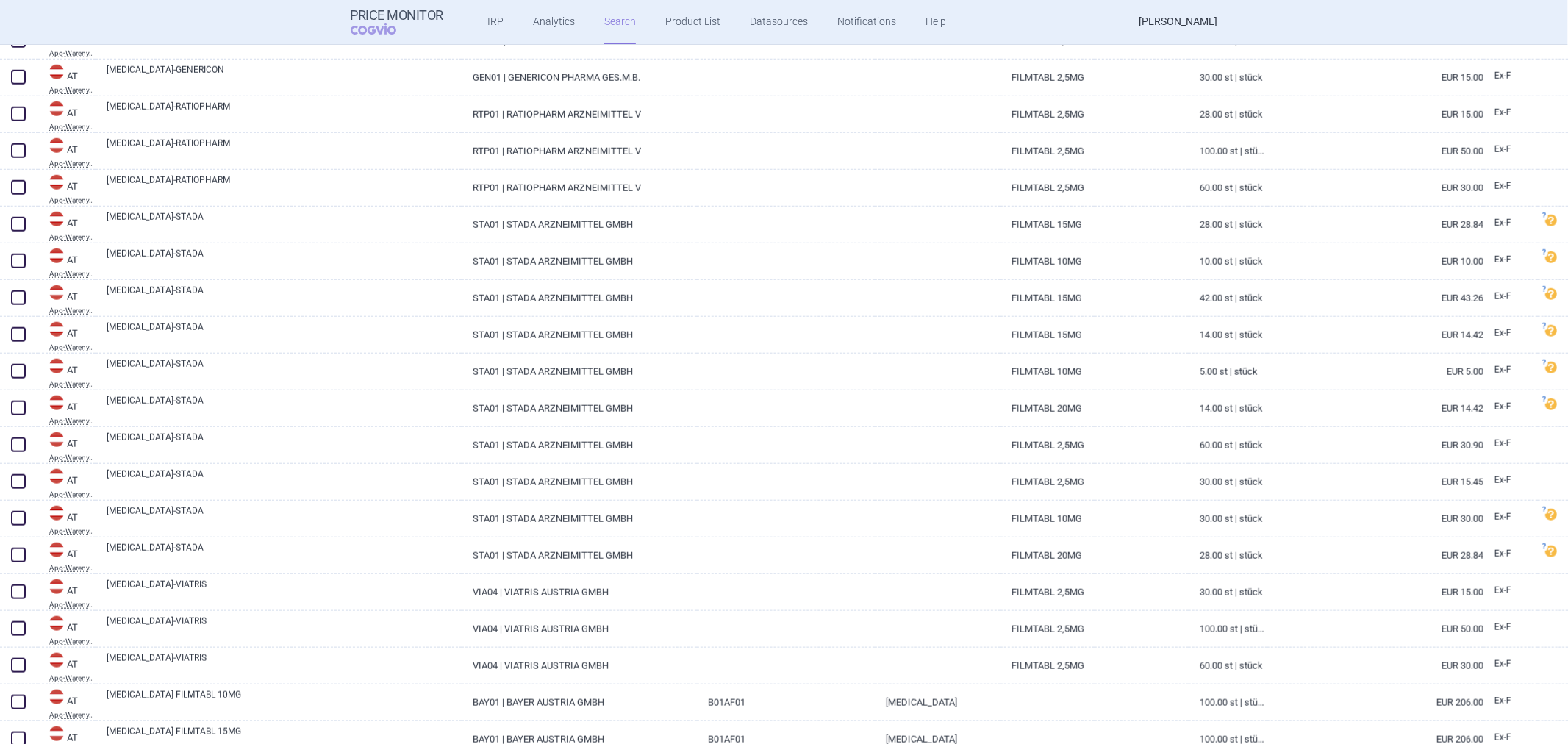
scroll to position [1231, 0]
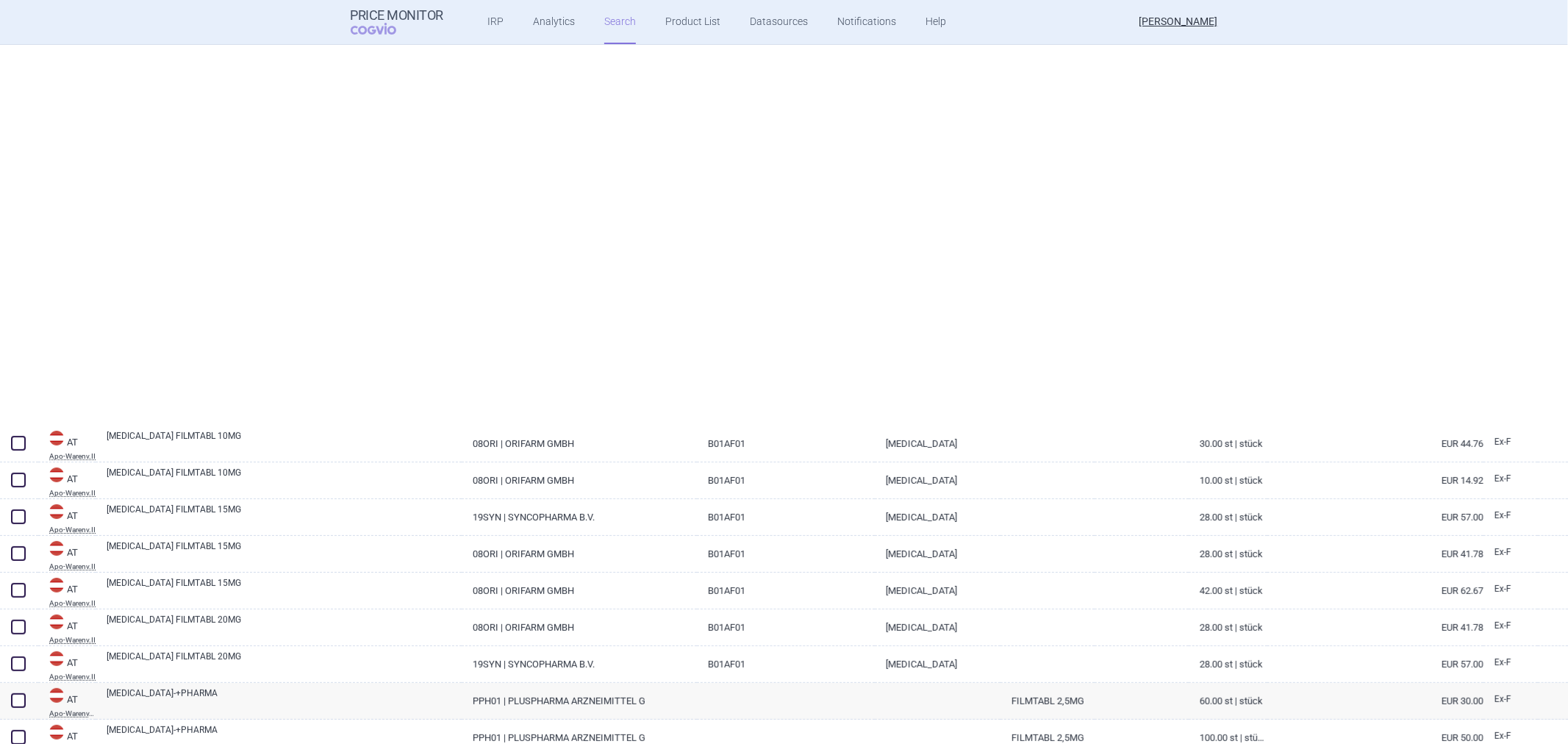
select select "atc"
select select "activeSubstance"
select select "brandName"
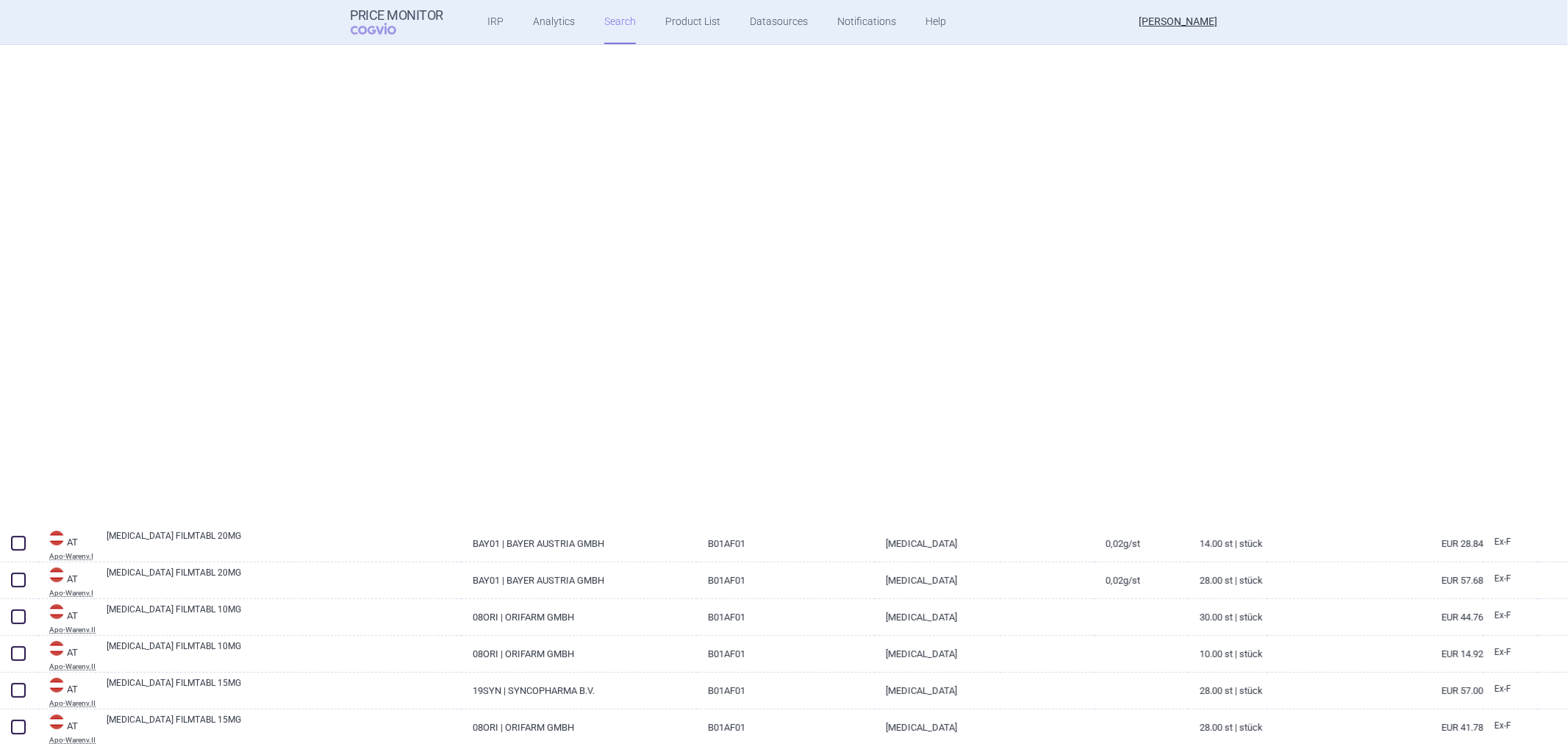
scroll to position [0, 0]
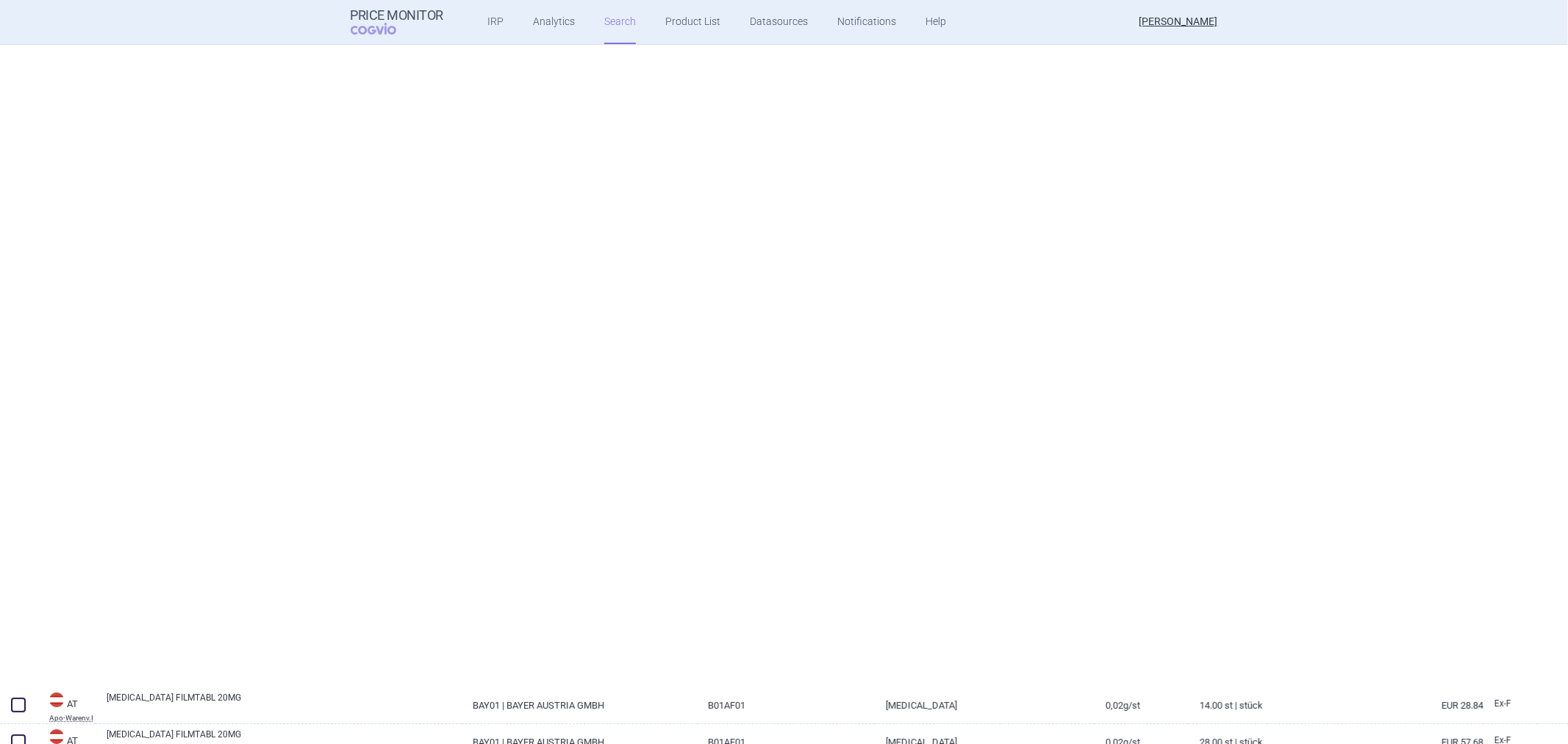
select select "atc"
select select "activeSubstance"
select select "brandName"
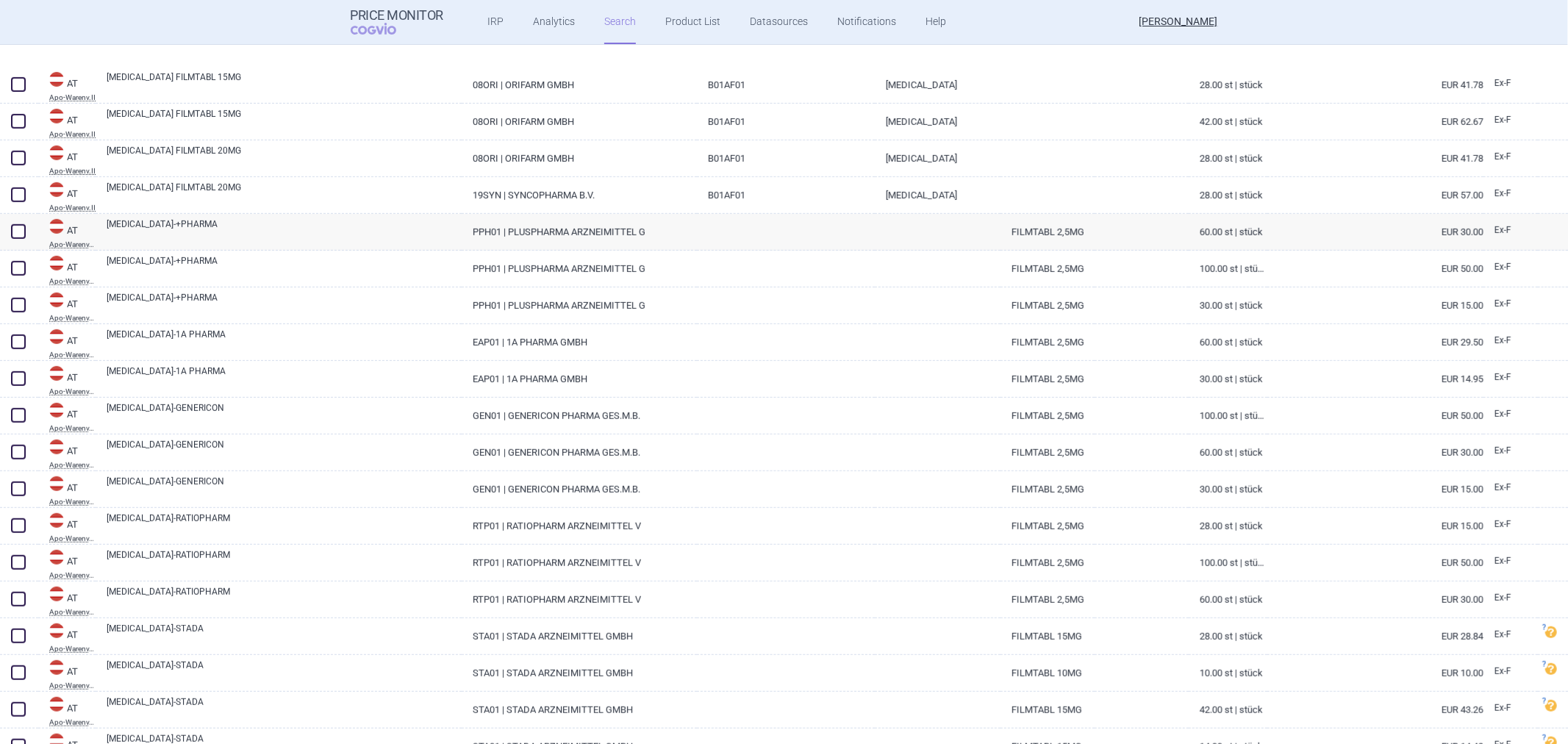
scroll to position [899, 0]
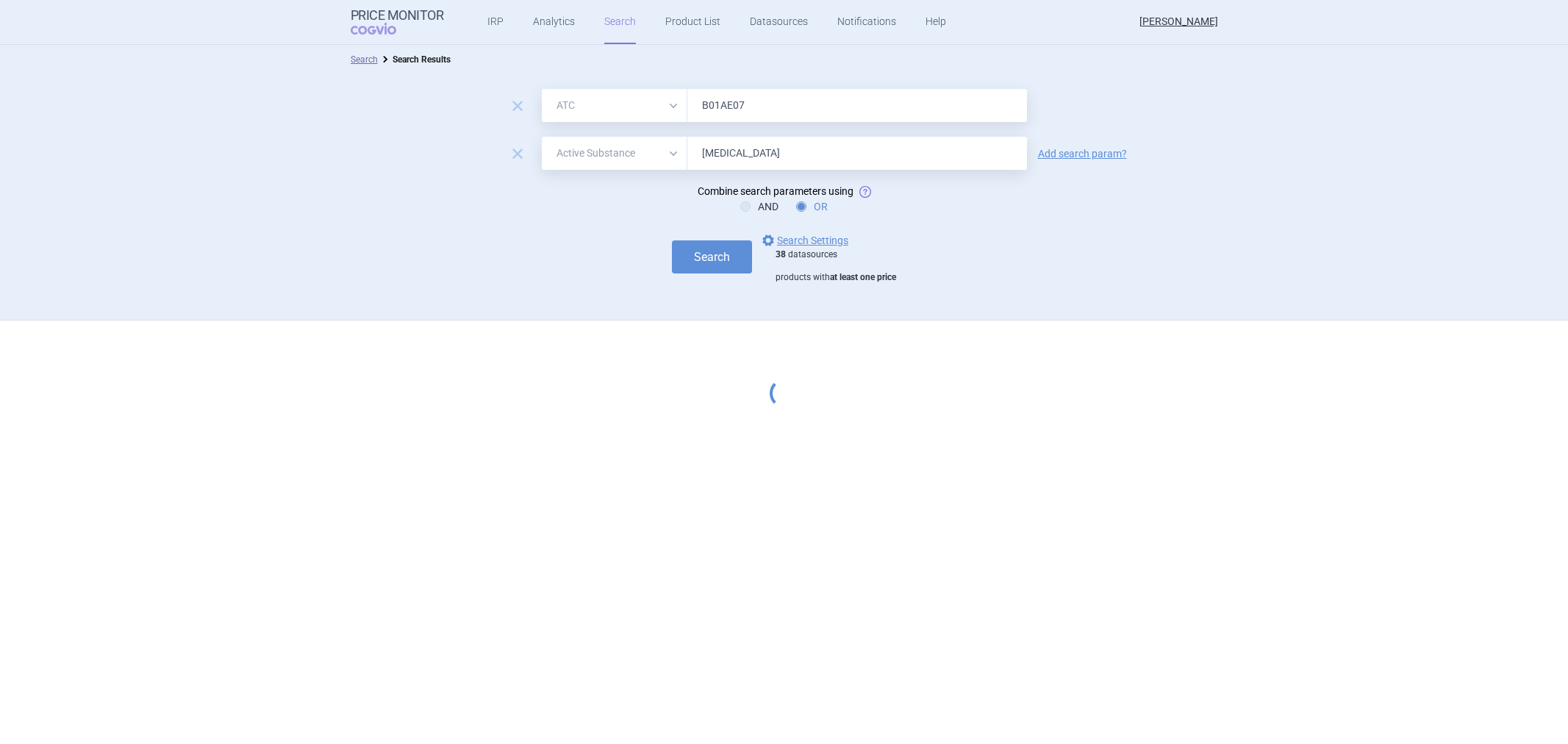
select select "atc"
select select "activeSubstance"
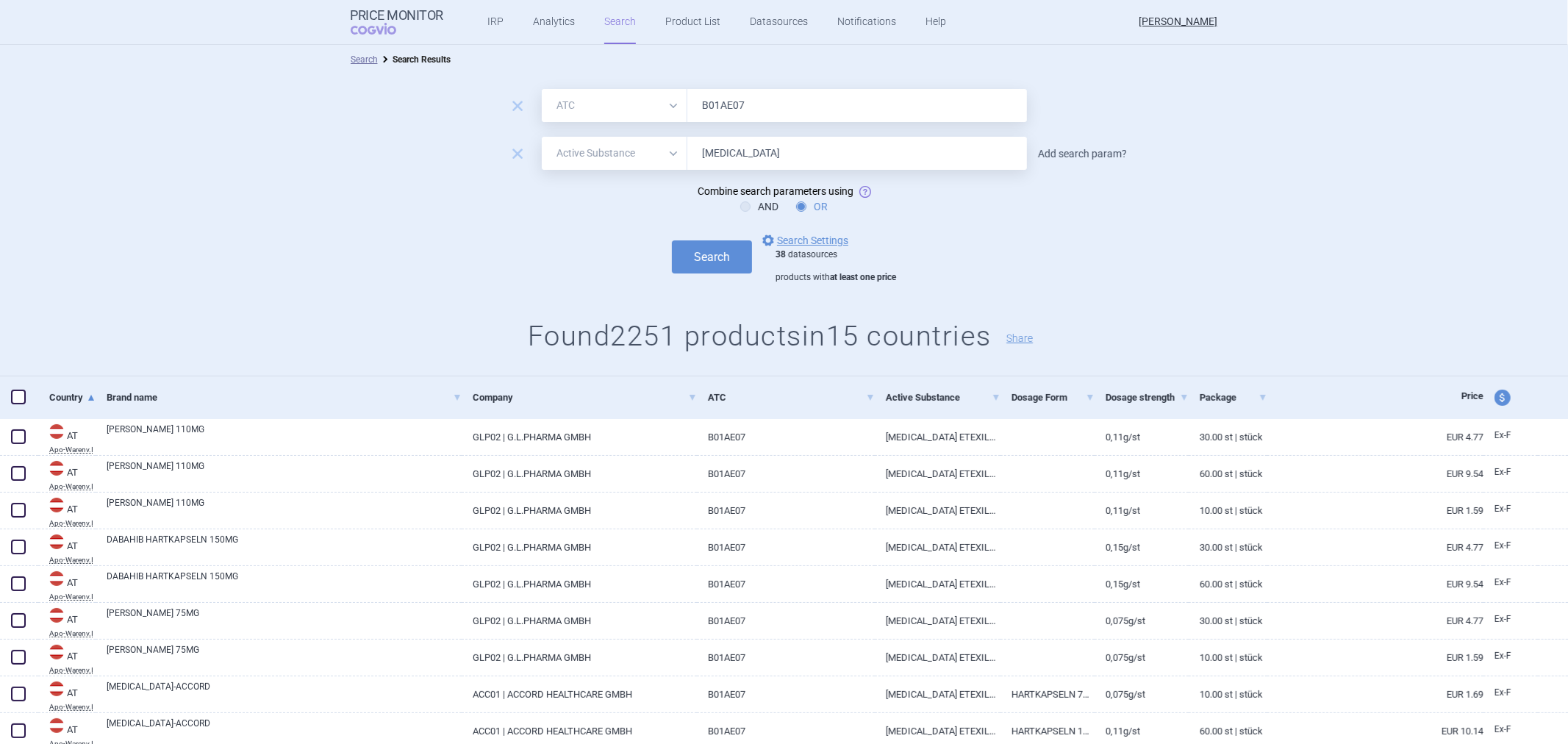
click at [1057, 152] on link "Add search param?" at bounding box center [1082, 154] width 89 height 11
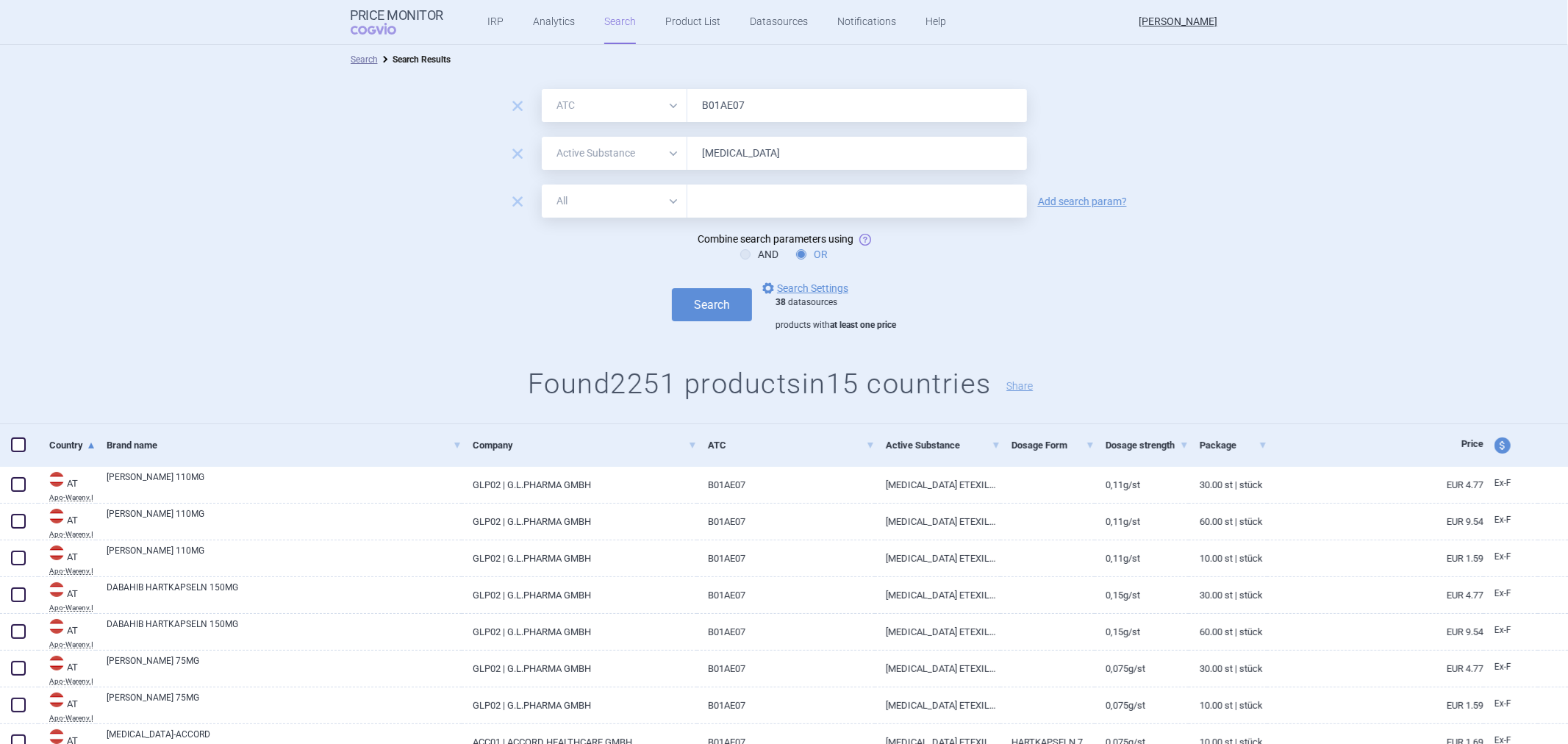
click at [621, 203] on select "All Brand Name ATC Company Active Substance Country Newer than" at bounding box center [615, 201] width 145 height 33
select select "brandName"
click at [542, 185] on select "All Brand Name ATC Company Active Substance Country Newer than" at bounding box center [615, 201] width 145 height 33
click at [710, 165] on input "[MEDICAL_DATA]" at bounding box center [857, 154] width 340 height 33
click at [709, 166] on input "[MEDICAL_DATA]" at bounding box center [857, 154] width 340 height 33
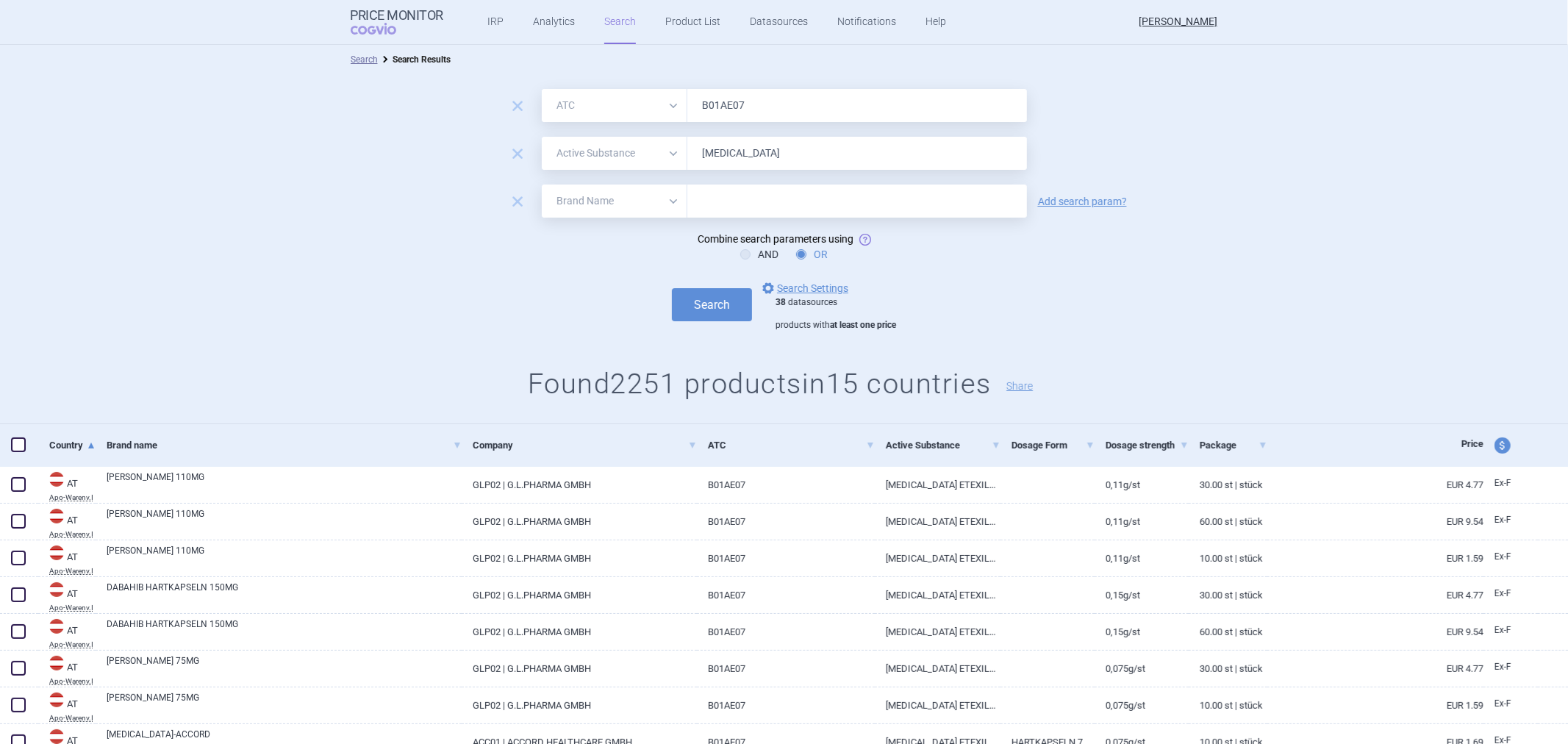
click at [744, 199] on input "text" at bounding box center [857, 201] width 340 height 33
paste input "[MEDICAL_DATA]"
type input "[MEDICAL_DATA]"
click at [691, 305] on button "Search" at bounding box center [712, 305] width 80 height 33
click at [507, 201] on span "remove" at bounding box center [517, 201] width 20 height 20
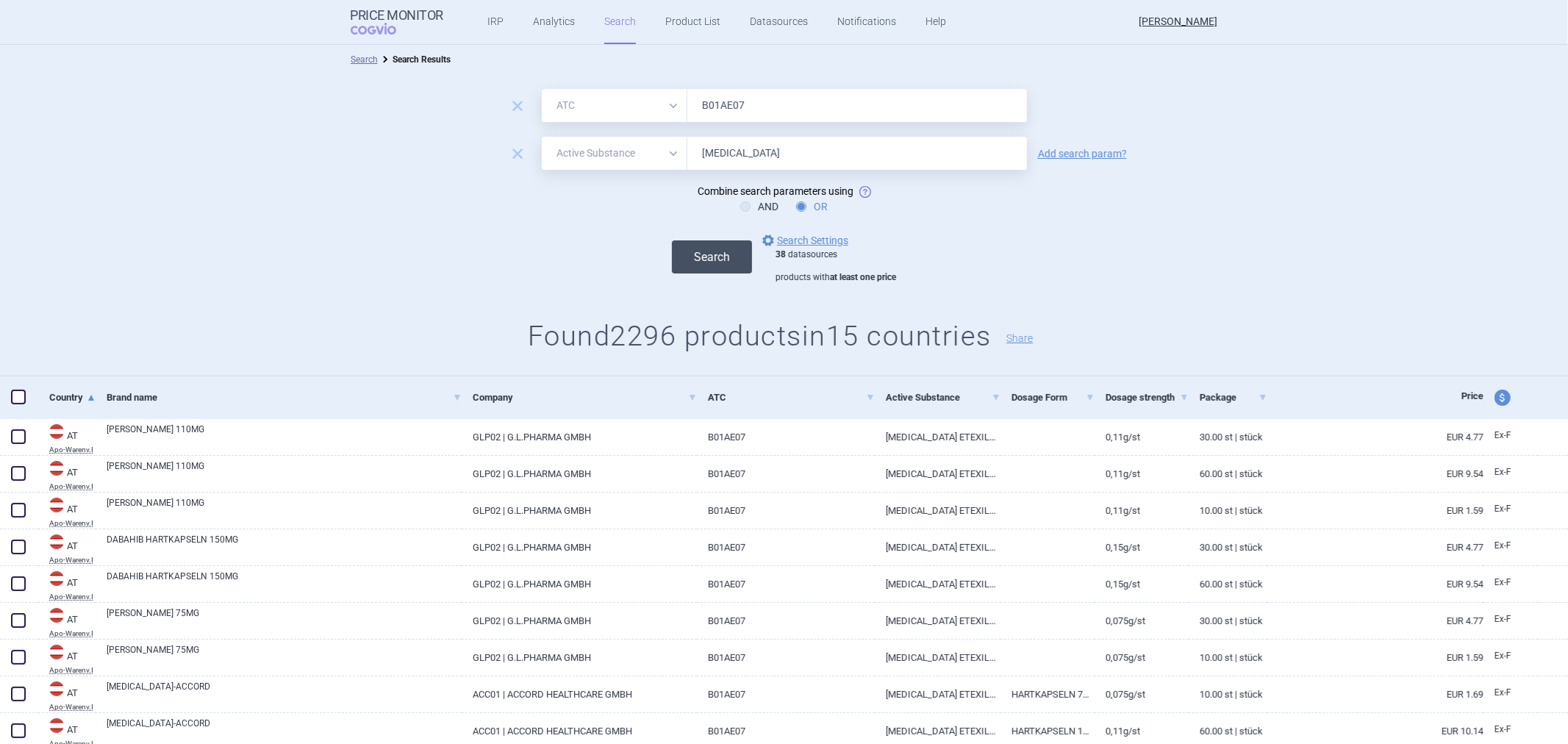
click at [690, 255] on button "Search" at bounding box center [712, 256] width 80 height 33
click at [1076, 149] on link "Add search param?" at bounding box center [1082, 154] width 89 height 11
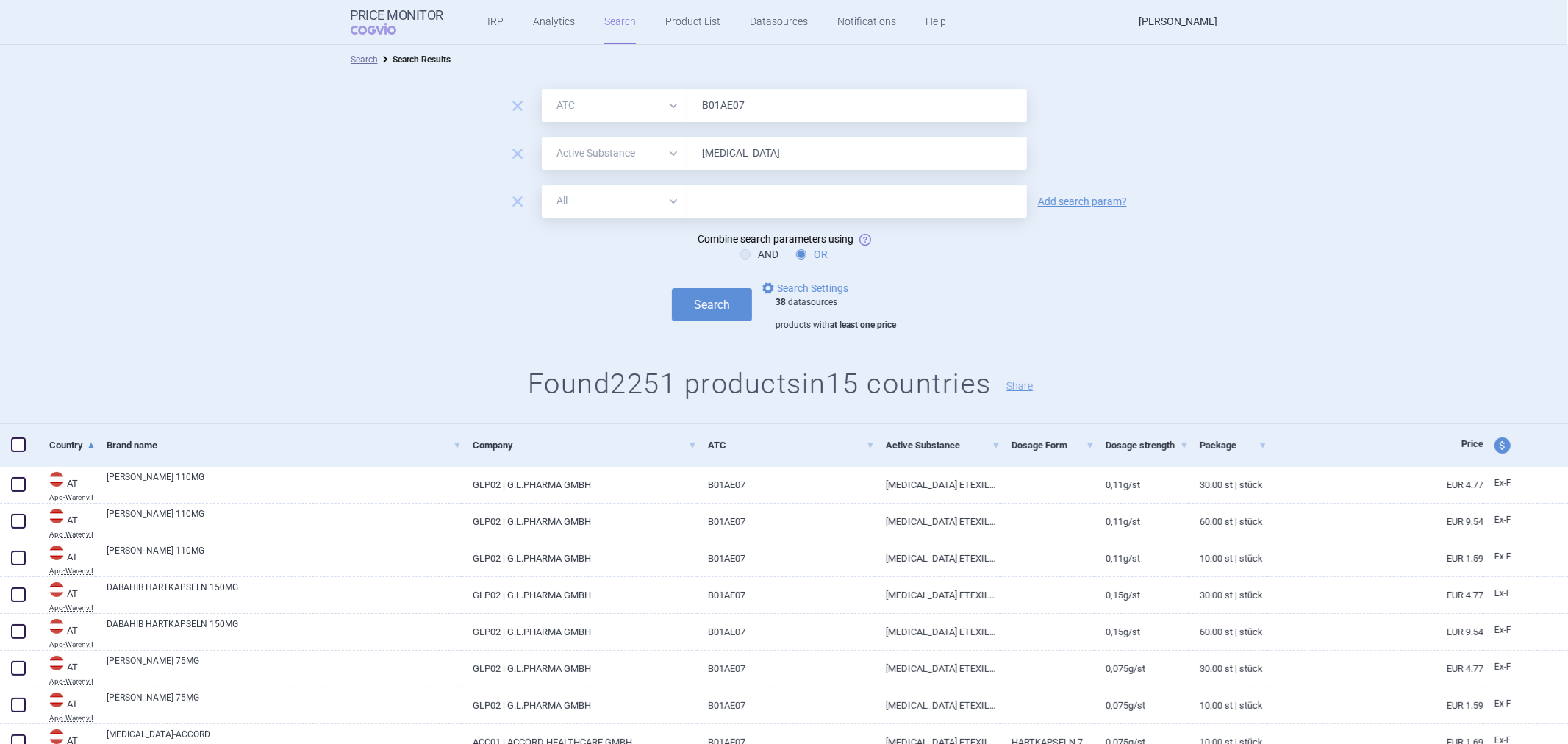
click at [607, 204] on select "All Brand Name ATC Company Active Substance Country Newer than" at bounding box center [615, 201] width 145 height 33
select select "brandName"
click at [542, 185] on select "All Brand Name ATC Company Active Substance Country Newer than" at bounding box center [615, 201] width 145 height 33
click at [723, 149] on input "[MEDICAL_DATA]" at bounding box center [857, 154] width 340 height 33
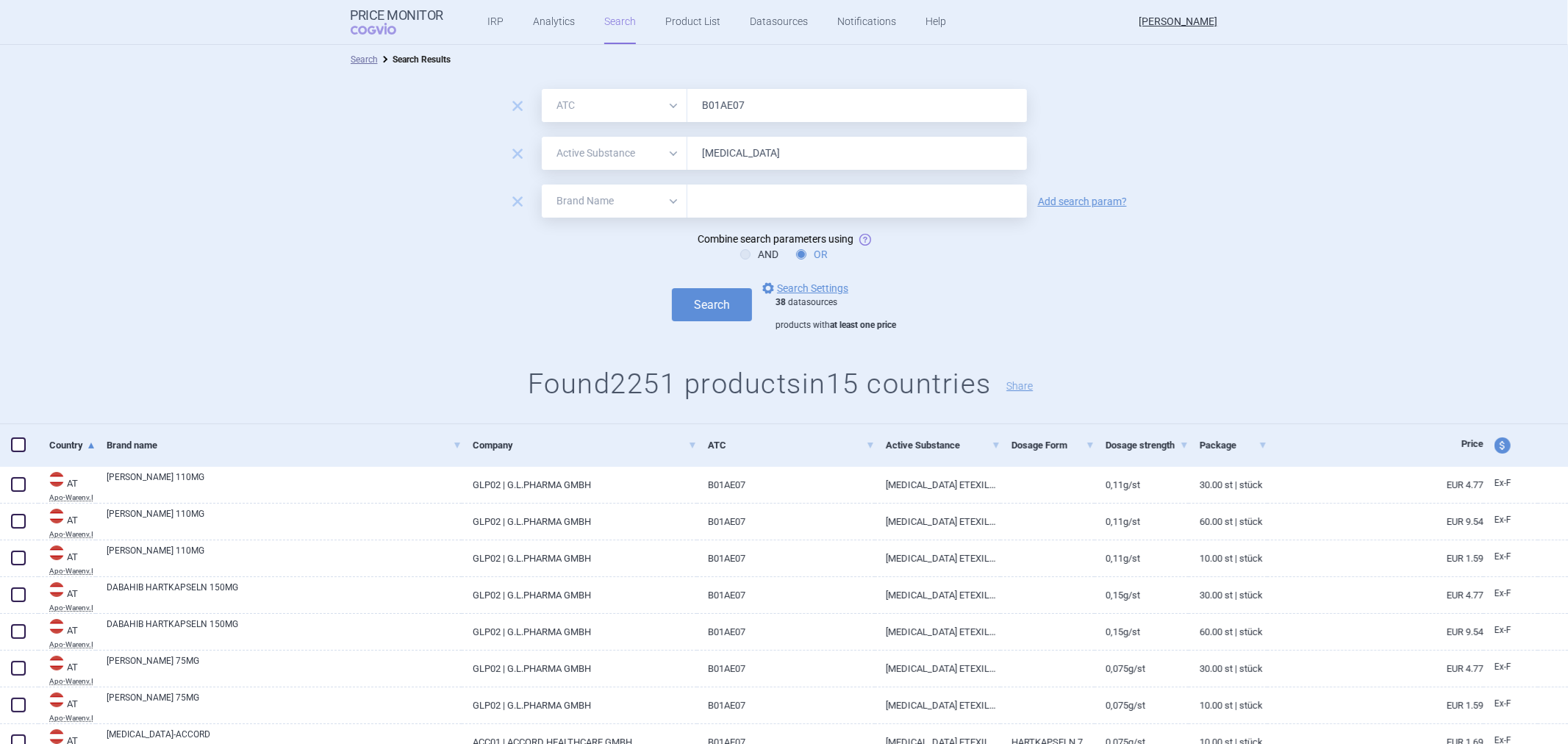
click at [726, 191] on input "text" at bounding box center [857, 201] width 340 height 33
click at [721, 208] on input "v" at bounding box center [857, 201] width 340 height 33
paste input "[MEDICAL_DATA]"
type input "[MEDICAL_DATA]"
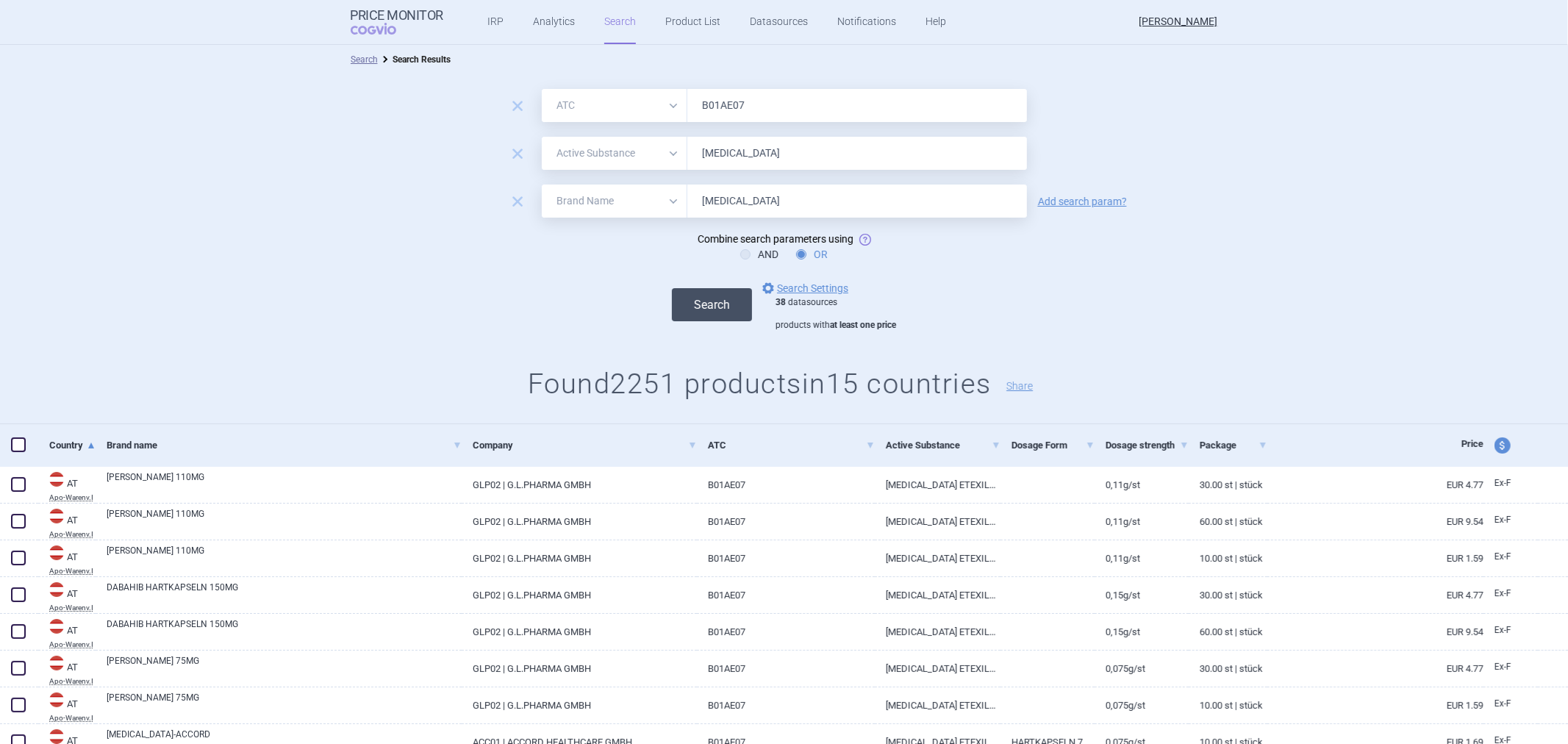
click at [686, 300] on button "Search" at bounding box center [712, 305] width 80 height 33
click at [513, 198] on span "remove" at bounding box center [517, 201] width 20 height 20
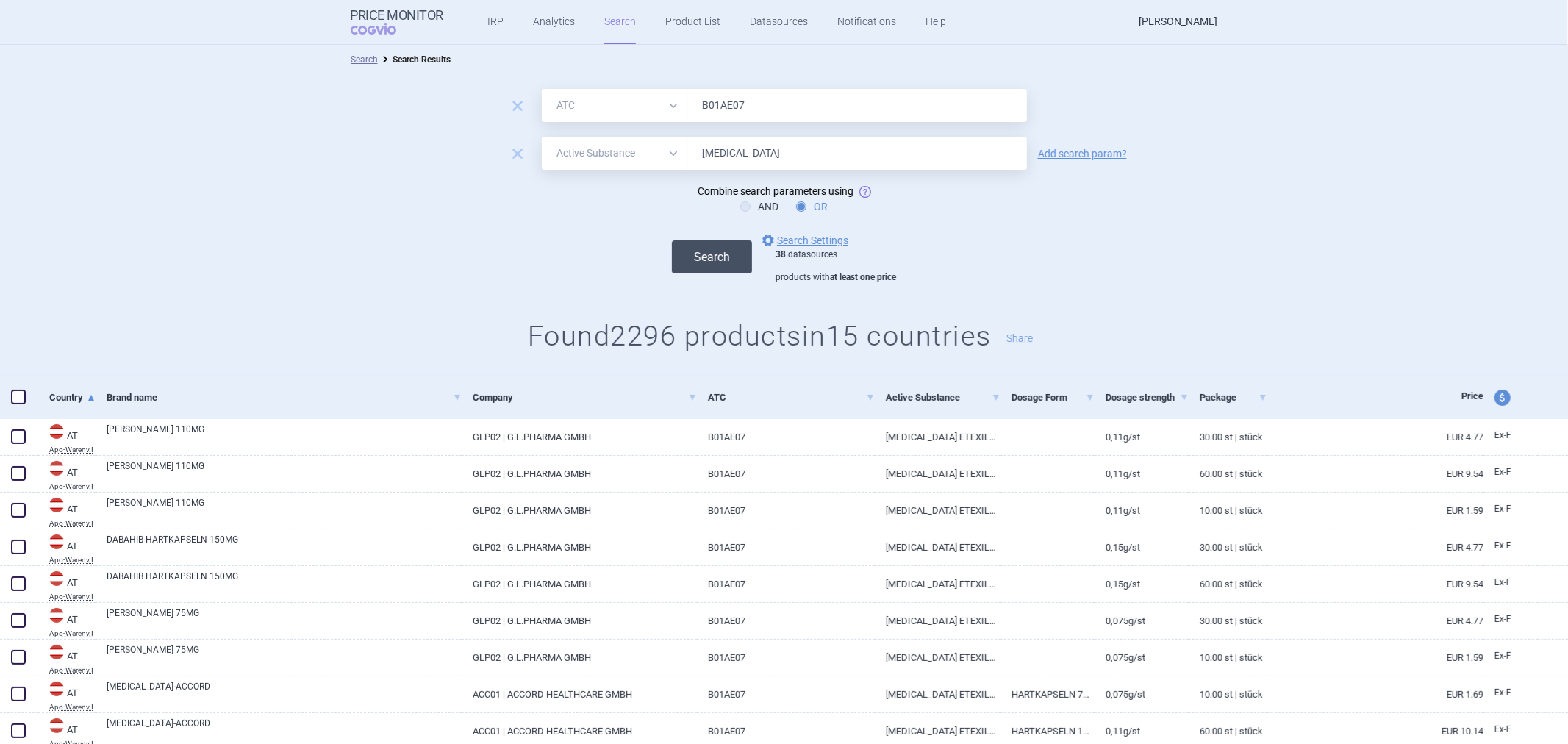
click at [697, 254] on button "Search" at bounding box center [712, 256] width 80 height 33
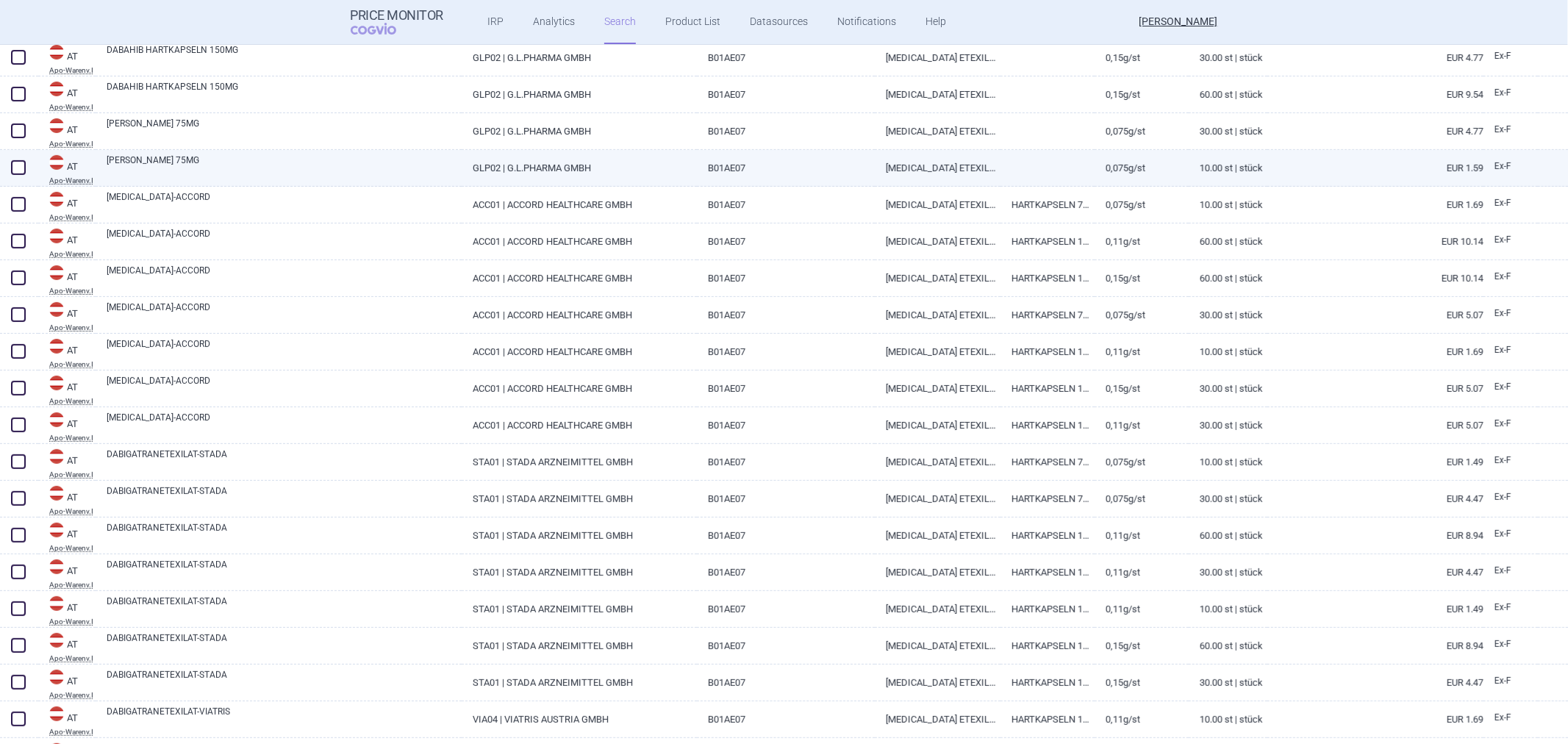
scroll to position [185, 0]
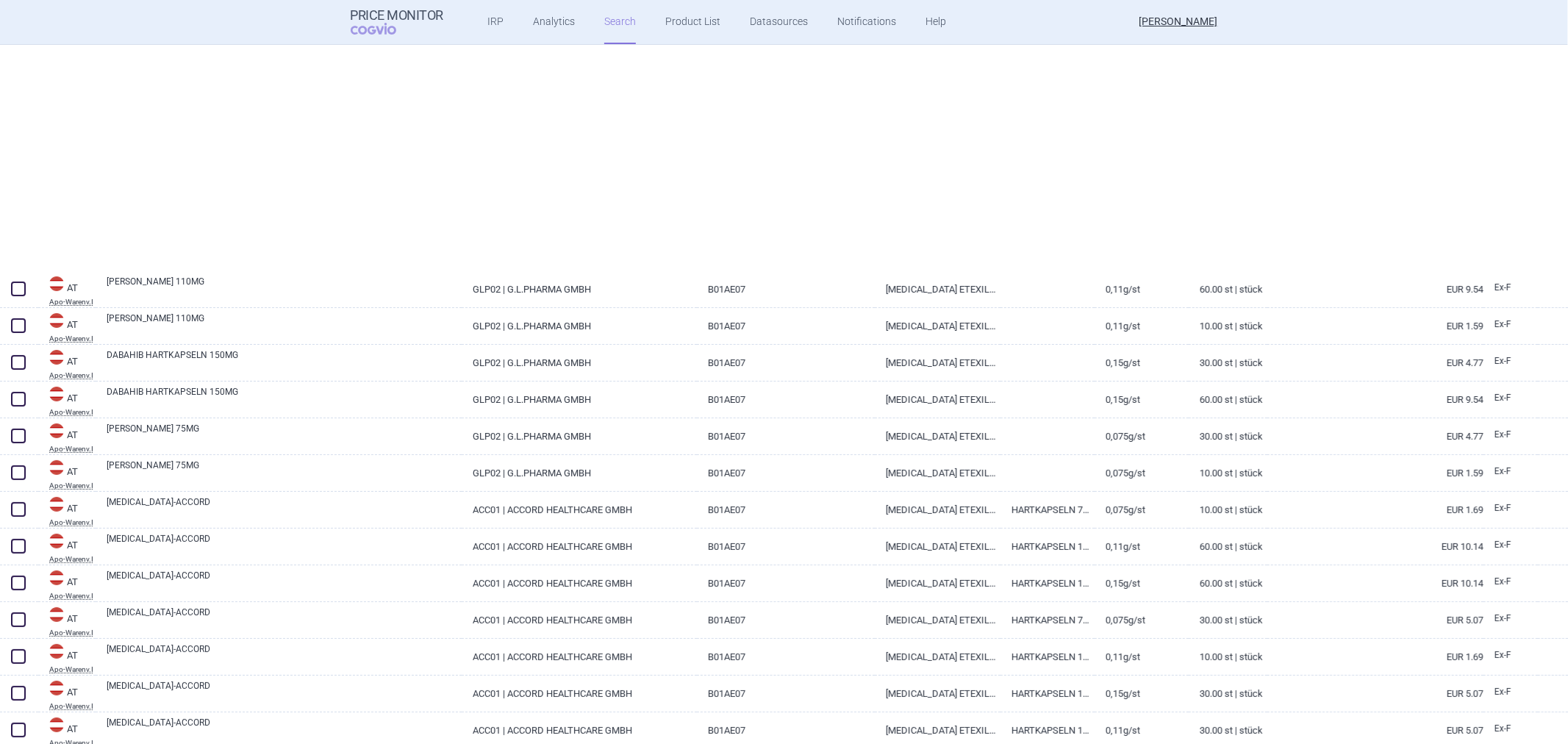
select select "atc"
select select "activeSubstance"
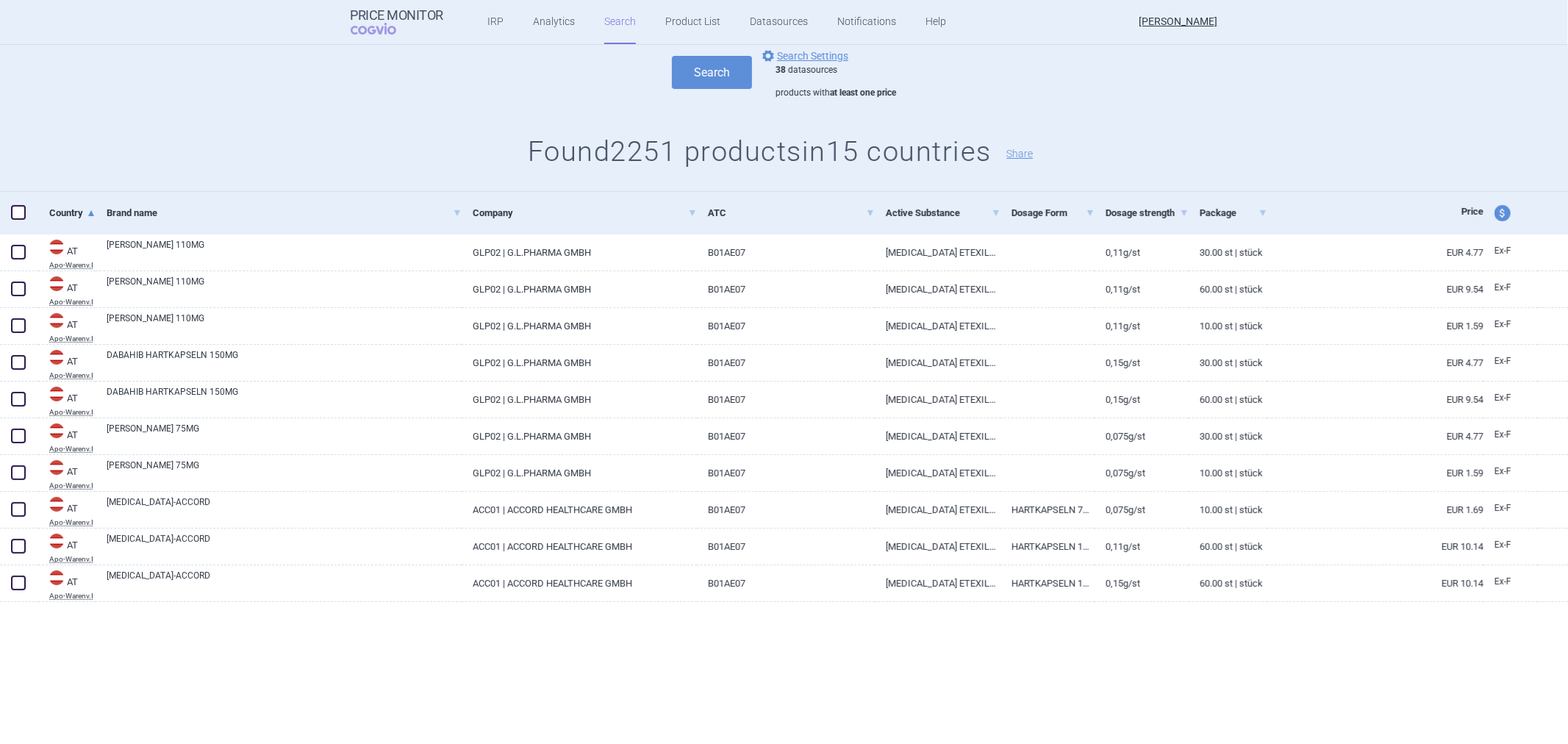
scroll to position [0, 0]
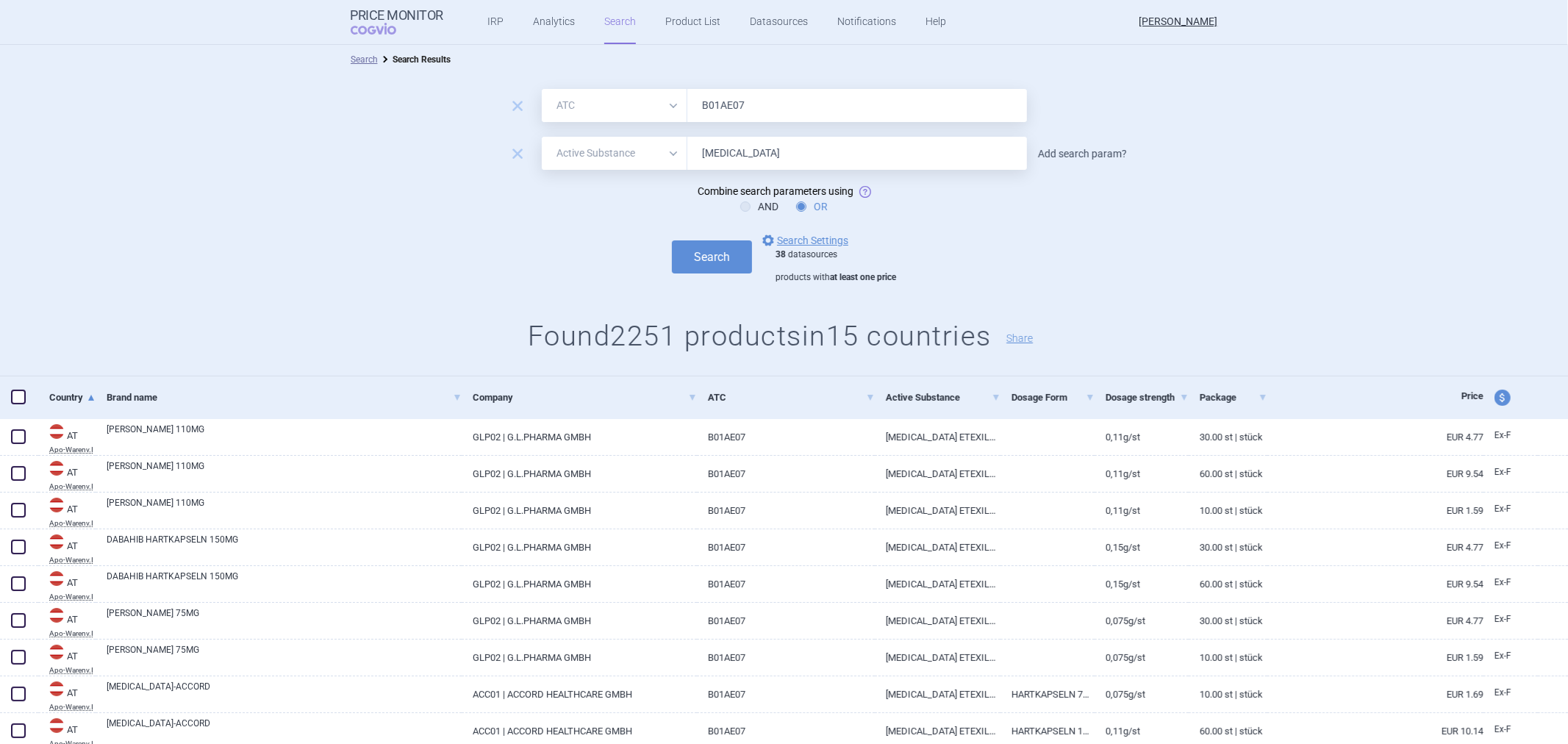
click at [1095, 158] on link "Add search param?" at bounding box center [1082, 154] width 89 height 11
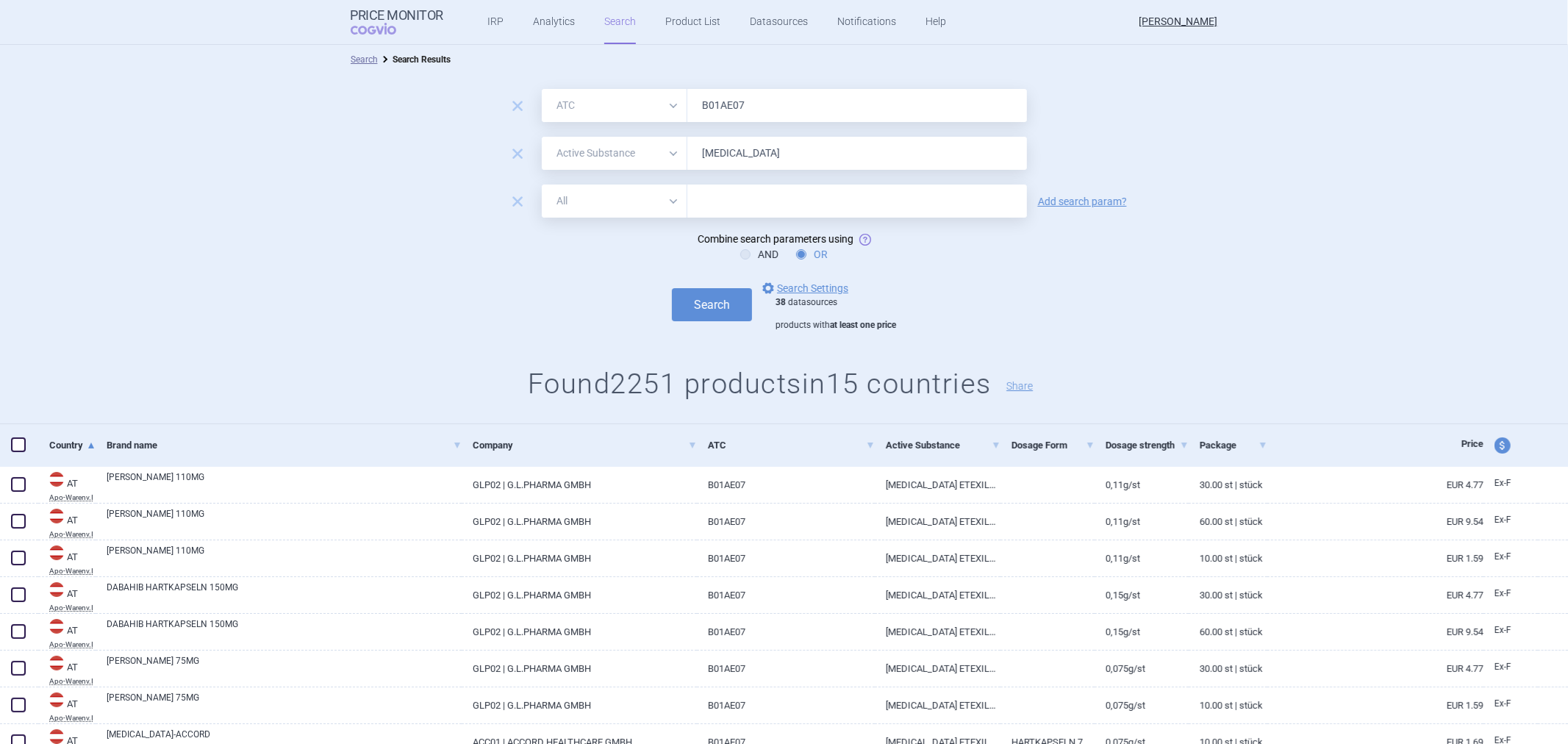
click at [642, 214] on select "All Brand Name ATC Company Active Substance Country Newer than" at bounding box center [615, 201] width 145 height 33
select select "brandName"
click at [542, 185] on select "All Brand Name ATC Company Active Substance Country Newer than" at bounding box center [615, 201] width 145 height 33
click at [721, 153] on input "[MEDICAL_DATA]" at bounding box center [857, 154] width 340 height 33
click at [721, 152] on input "[MEDICAL_DATA]" at bounding box center [857, 154] width 340 height 33
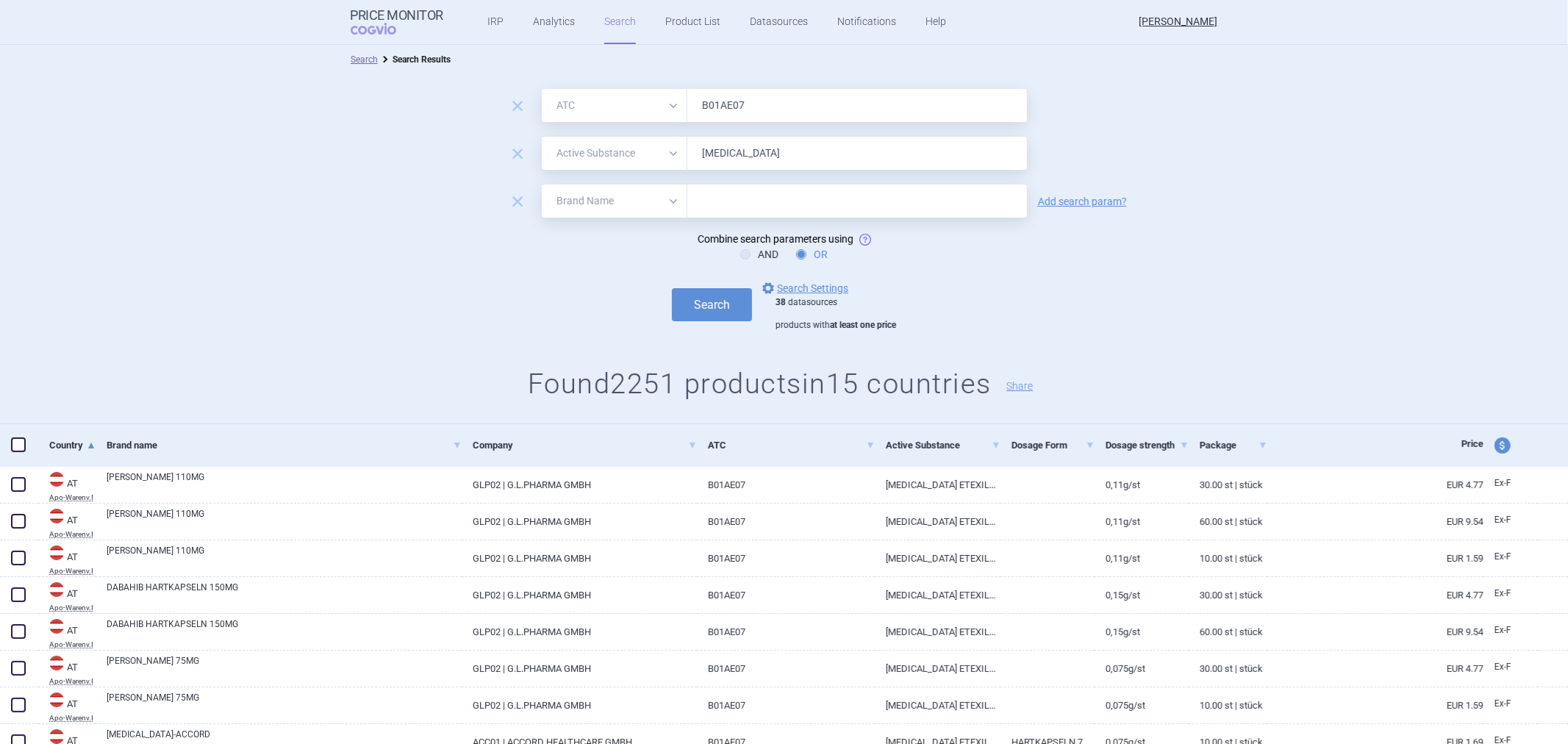
click at [797, 191] on input "text" at bounding box center [857, 201] width 340 height 33
paste input "Dabigatran"
type input "Dabigatran"
click at [695, 311] on button "Search" at bounding box center [712, 305] width 80 height 33
click at [932, 294] on div "Search options Search Settings 38 datasources products with at least one price" at bounding box center [784, 305] width 1568 height 52
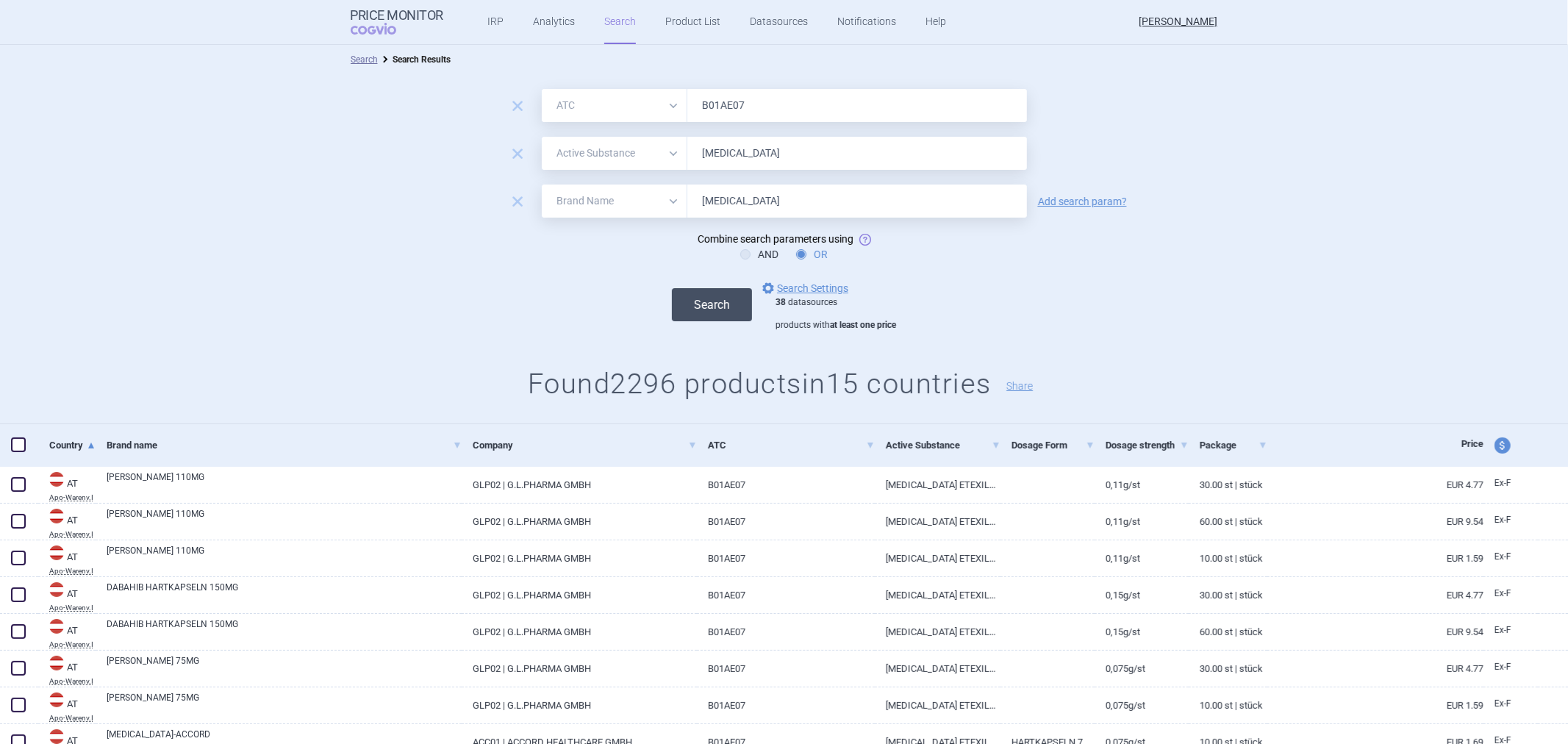
click at [718, 313] on button "Search" at bounding box center [712, 305] width 80 height 33
click at [507, 203] on span "remove" at bounding box center [517, 201] width 20 height 20
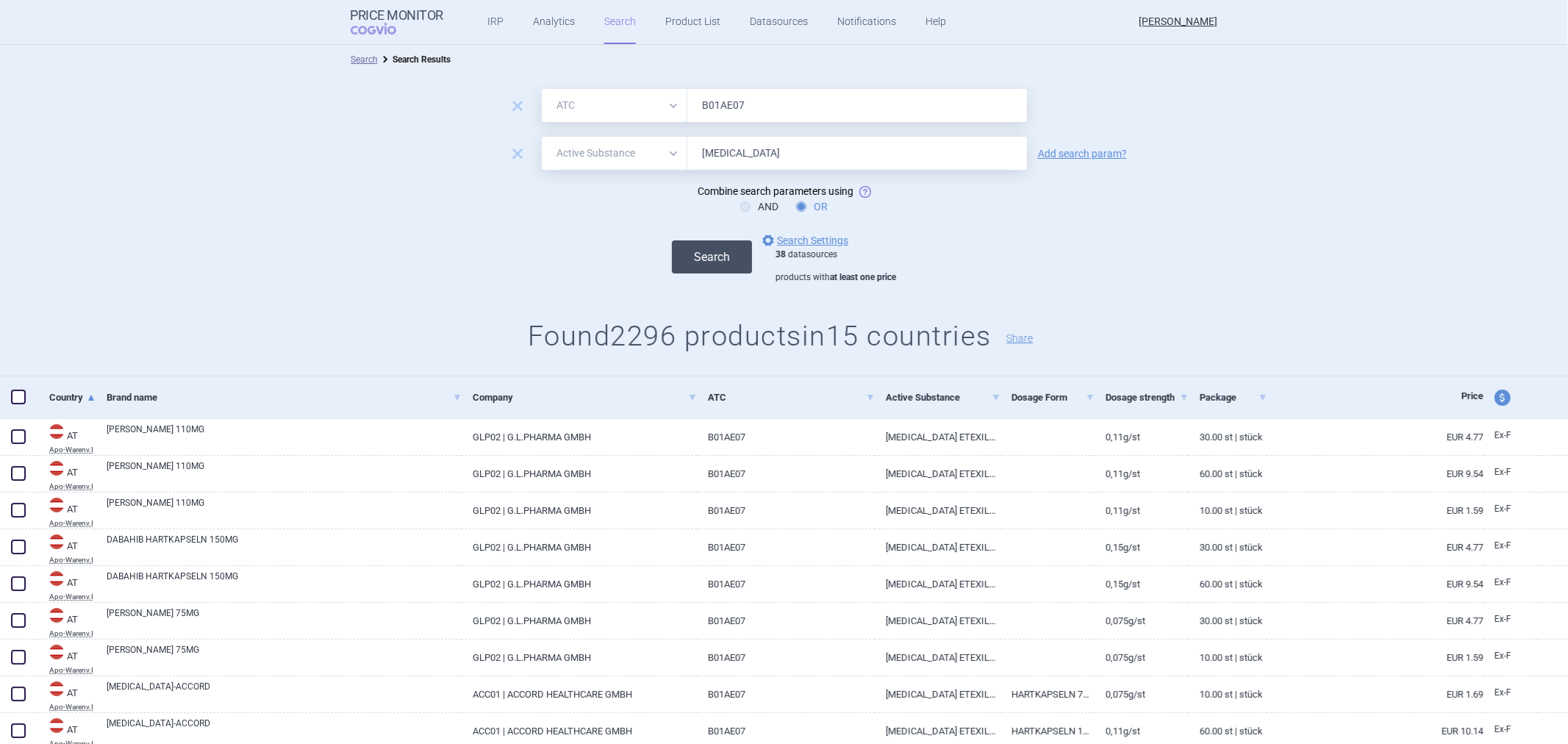
click at [689, 258] on button "Search" at bounding box center [712, 256] width 80 height 33
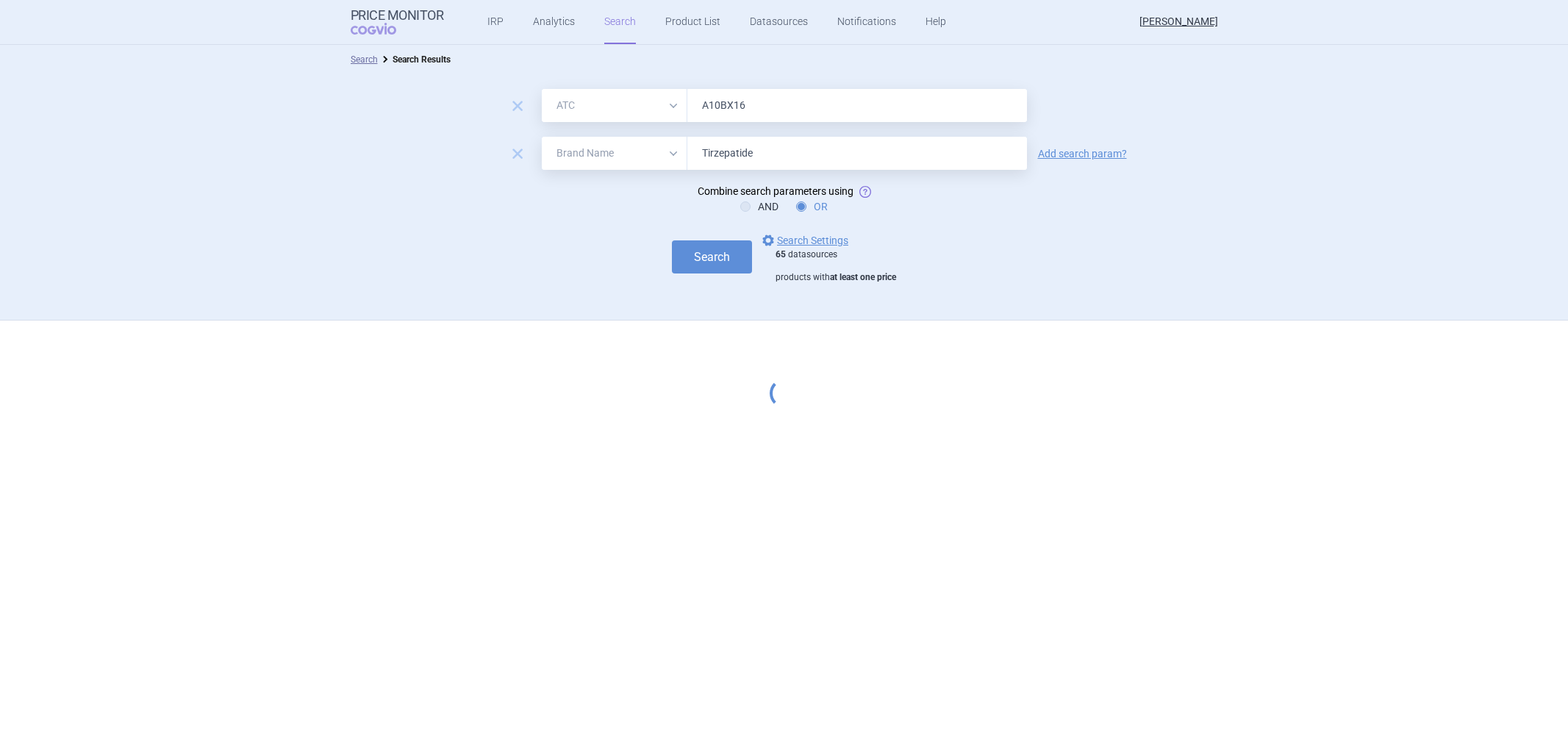
select select "atc"
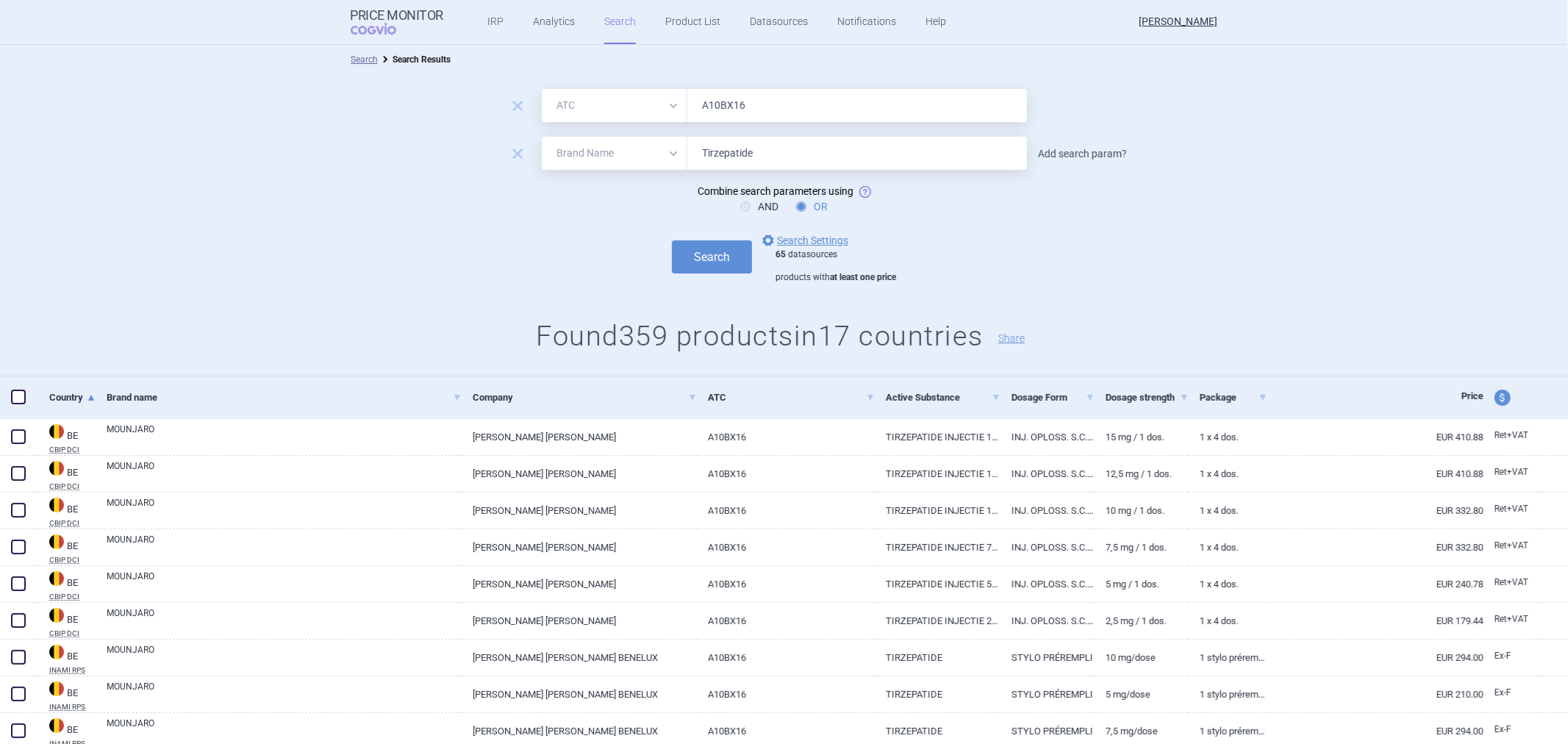
click at [1086, 149] on link "Add search param?" at bounding box center [1082, 154] width 89 height 11
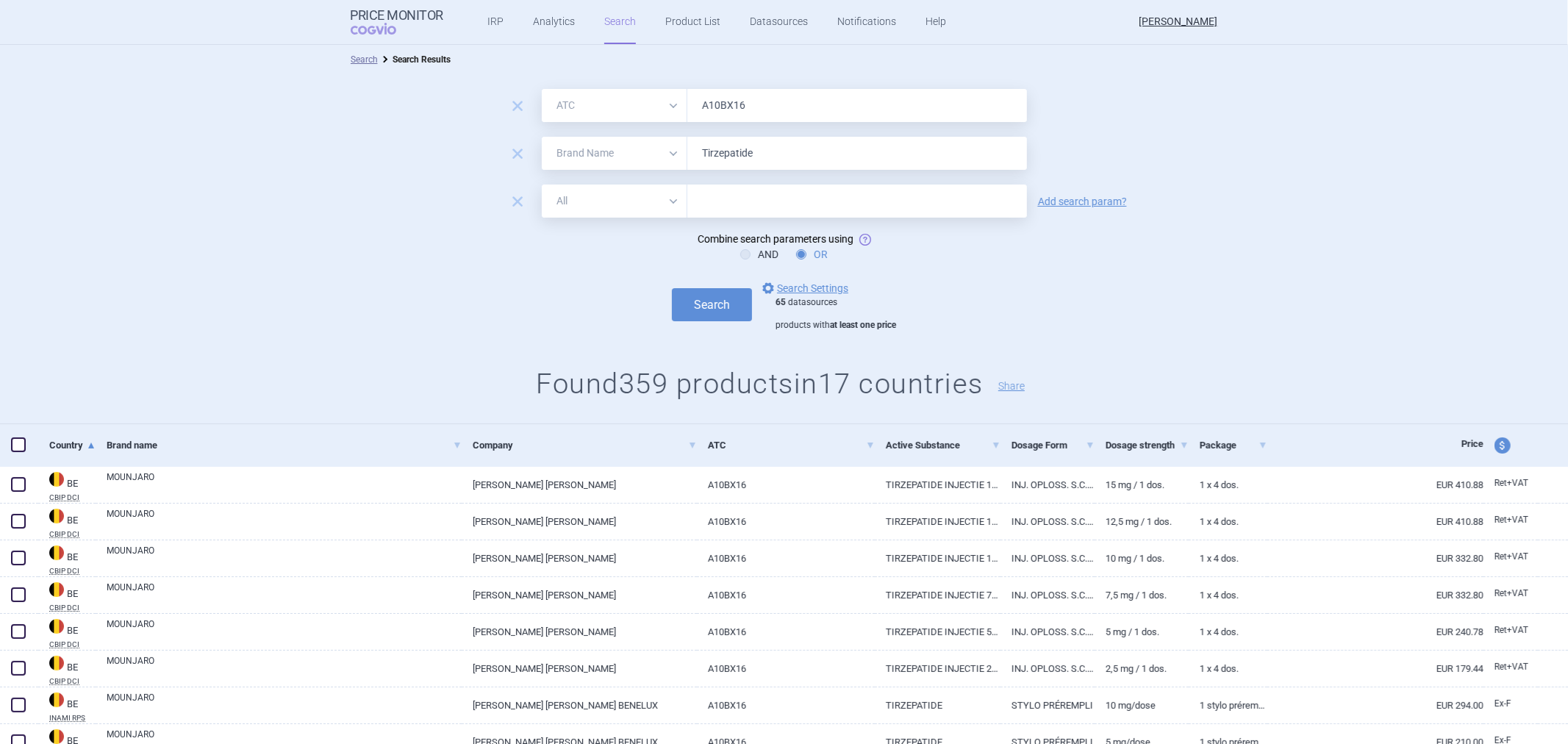
click at [659, 214] on select "All Brand Name ATC Company Active Substance Country Newer than" at bounding box center [615, 201] width 145 height 33
click at [446, 305] on div "Search options Search Settings 65 datasources products with at least one price" at bounding box center [784, 305] width 1568 height 52
click at [623, 162] on select "All Brand Name ATC Company Active Substance Country Newer than" at bounding box center [615, 154] width 145 height 33
select select "activeSubstance"
click at [542, 137] on select "All Brand Name ATC Company Active Substance Country Newer than" at bounding box center [615, 154] width 145 height 33
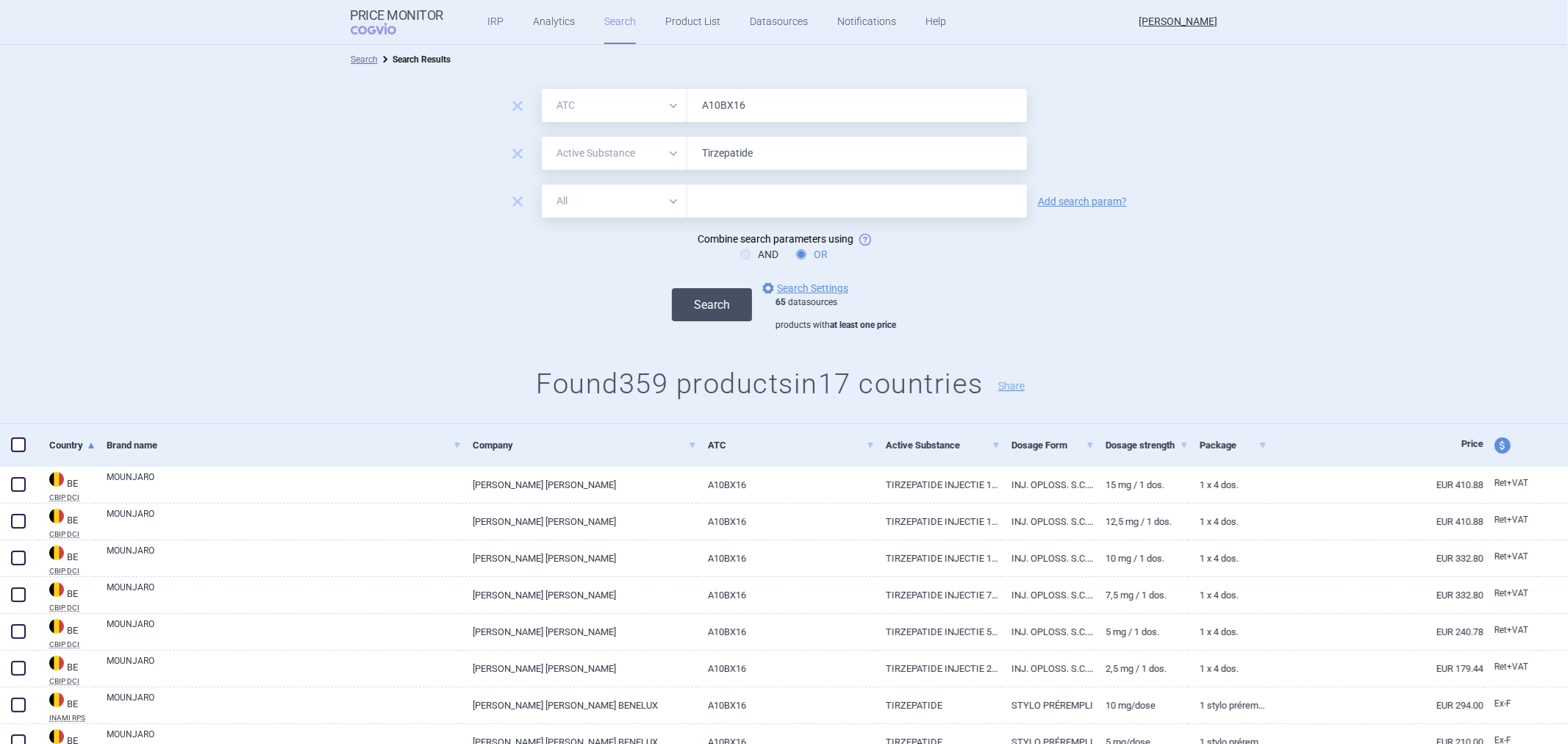
click at [706, 307] on button "Search" at bounding box center [712, 305] width 80 height 33
click at [511, 199] on span "remove" at bounding box center [517, 201] width 20 height 20
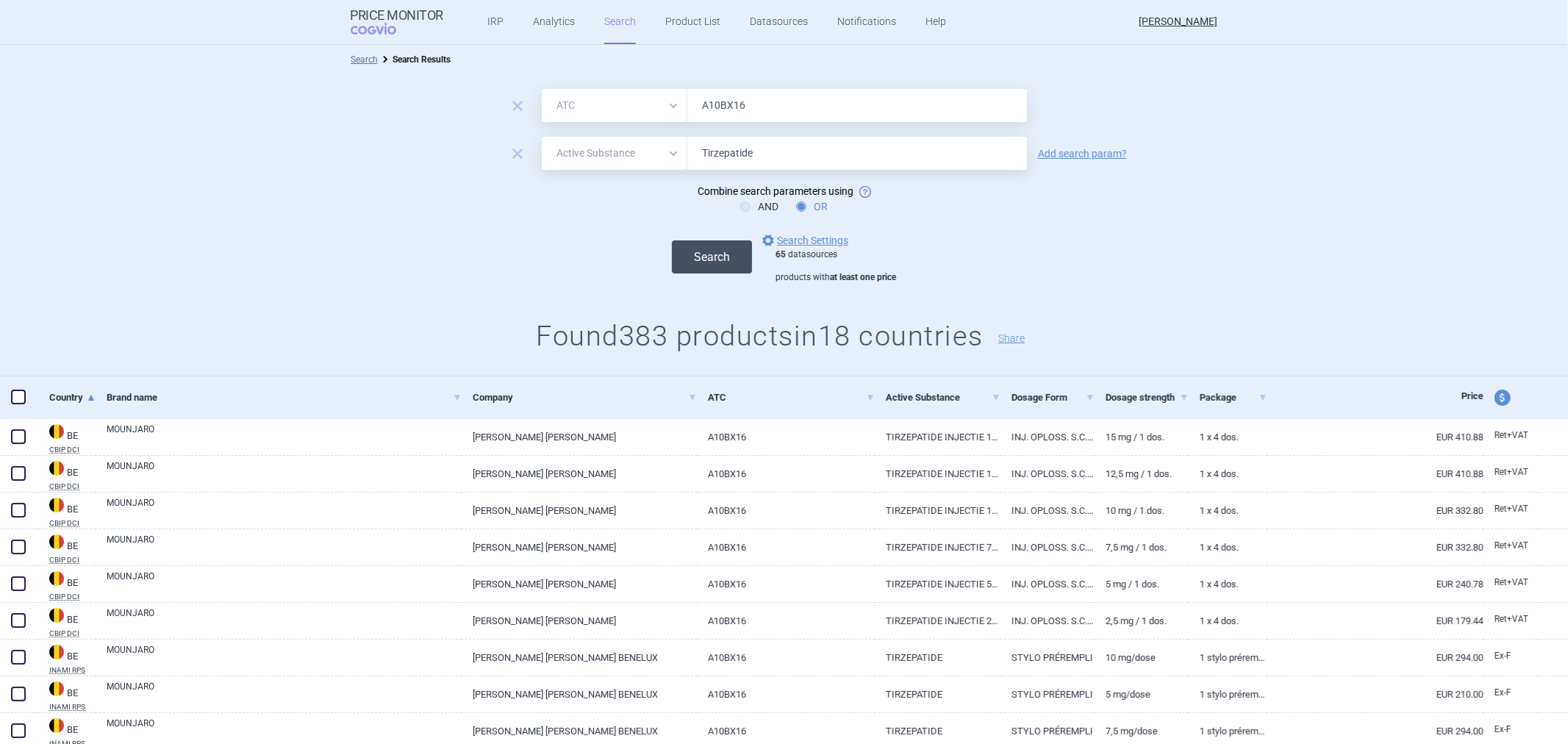
click at [682, 240] on button "Search" at bounding box center [712, 256] width 80 height 33
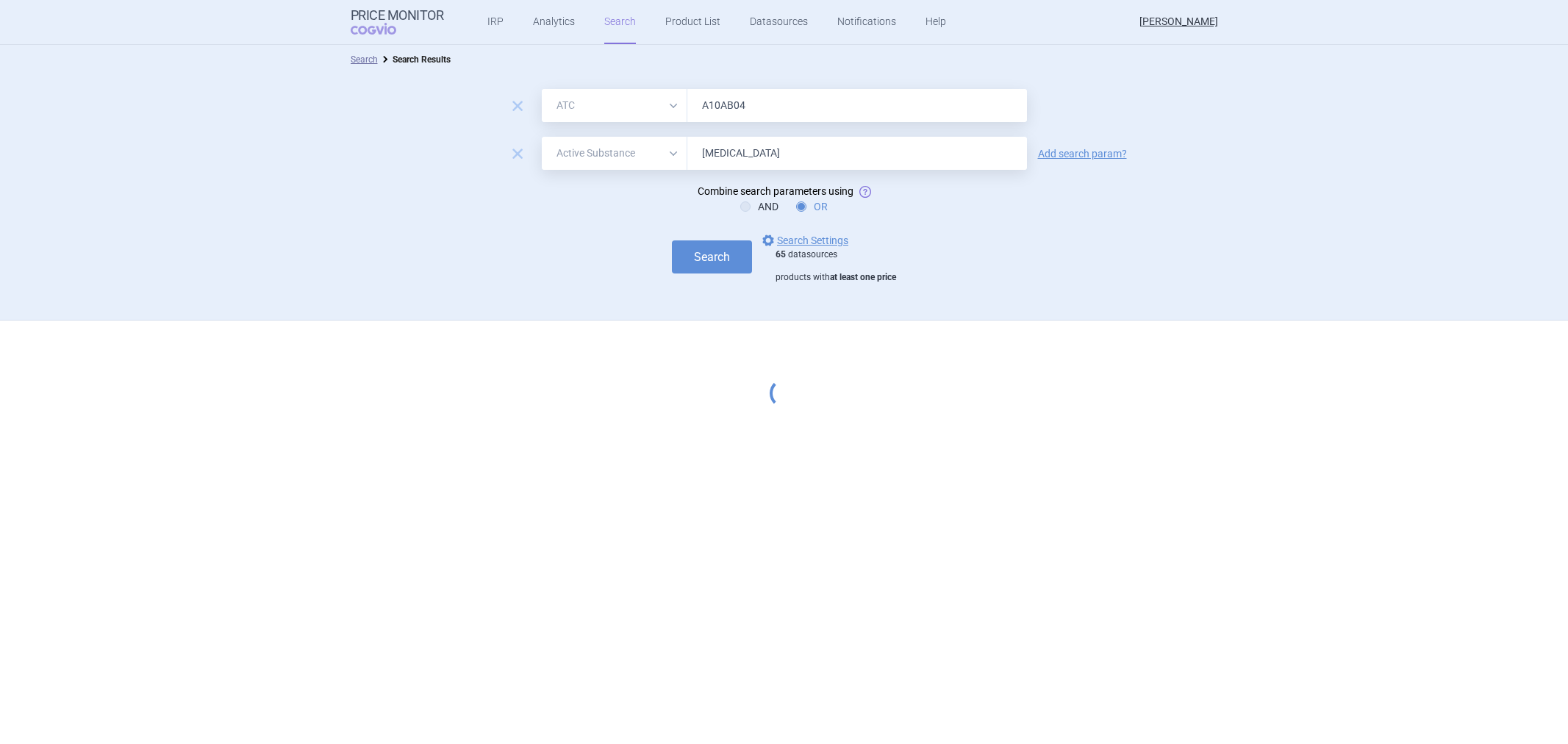
select select "atc"
select select "activeSubstance"
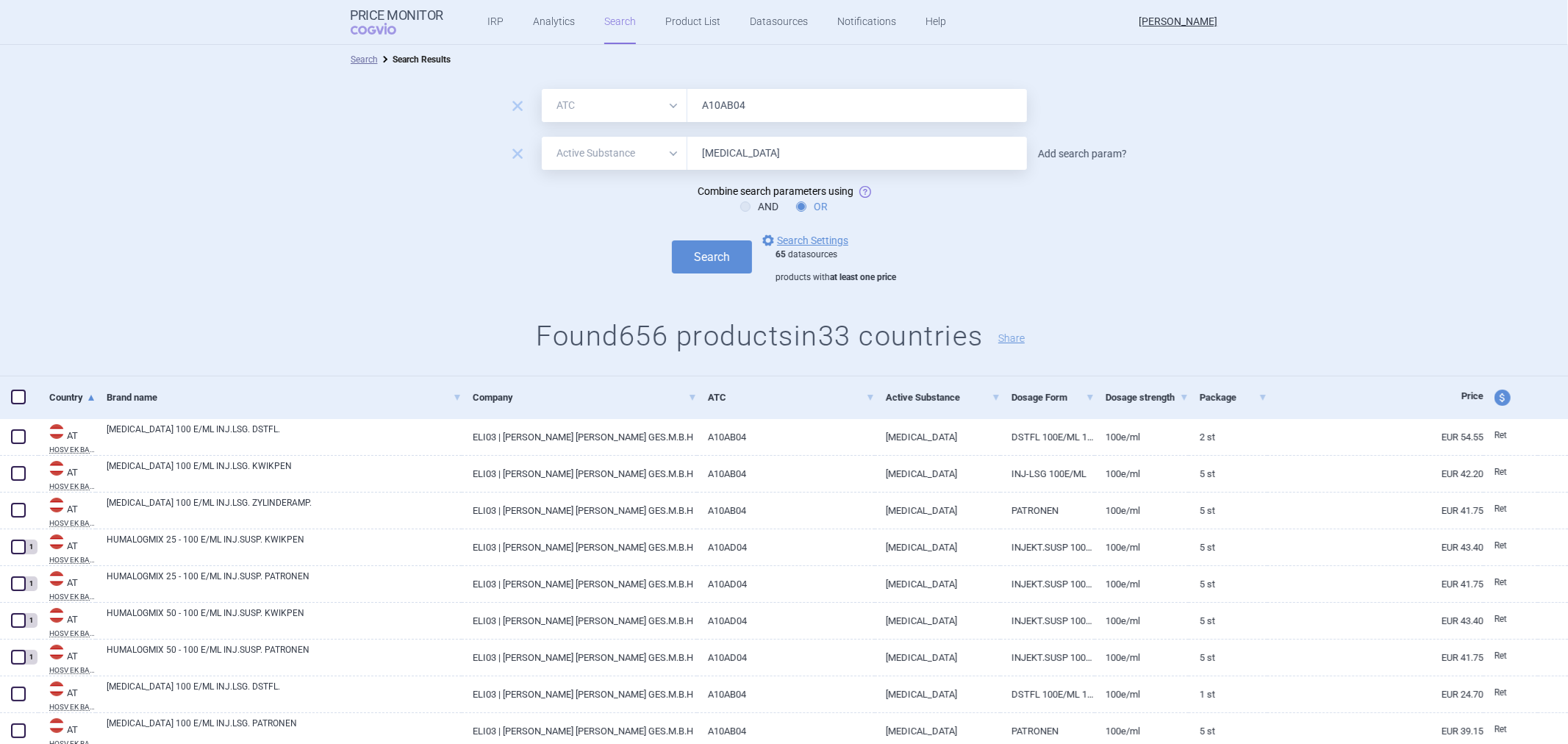
click at [1066, 153] on link "Add search param?" at bounding box center [1082, 154] width 89 height 11
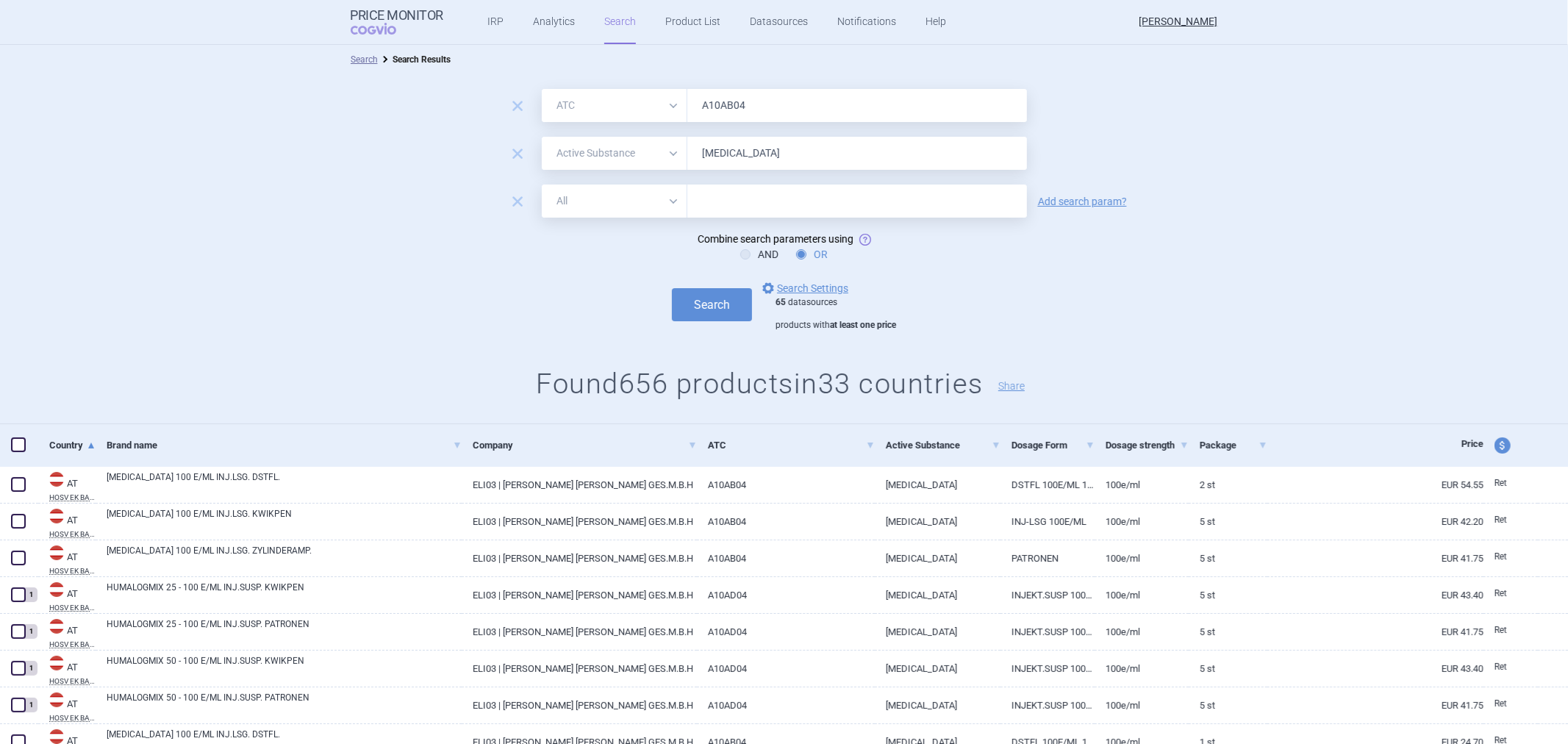
click at [624, 199] on select "All Brand Name ATC Company Active Substance Country Newer than" at bounding box center [615, 201] width 145 height 33
select select "brandName"
click at [542, 185] on select "All Brand Name ATC Company Active Substance Country Newer than" at bounding box center [615, 201] width 145 height 33
click at [740, 152] on input "[MEDICAL_DATA]" at bounding box center [857, 154] width 340 height 33
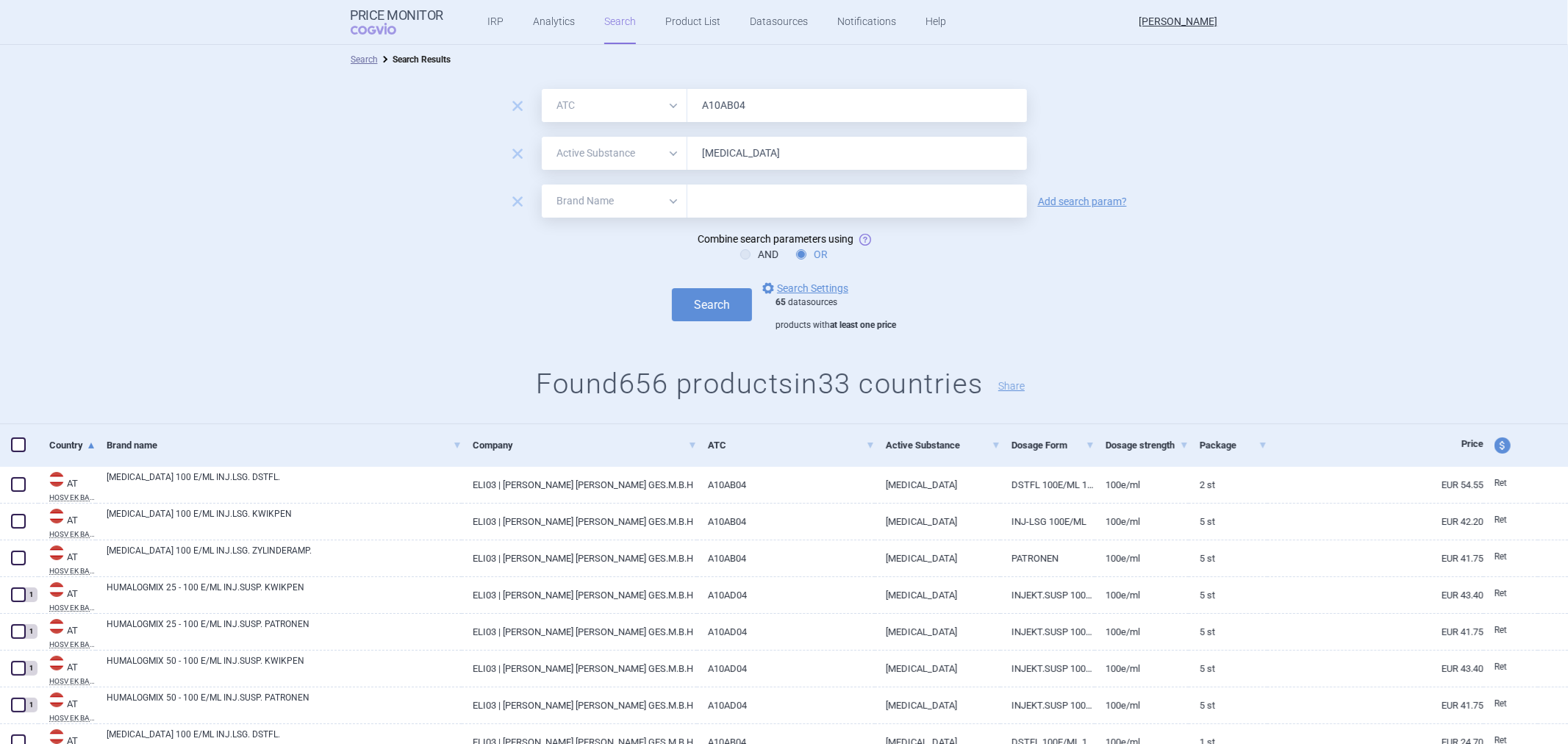
click at [740, 152] on input "[MEDICAL_DATA]" at bounding box center [857, 154] width 340 height 33
click at [724, 189] on input "text" at bounding box center [857, 201] width 340 height 33
paste input "[MEDICAL_DATA]"
type input "[MEDICAL_DATA]"
click at [695, 298] on button "Search" at bounding box center [712, 305] width 80 height 33
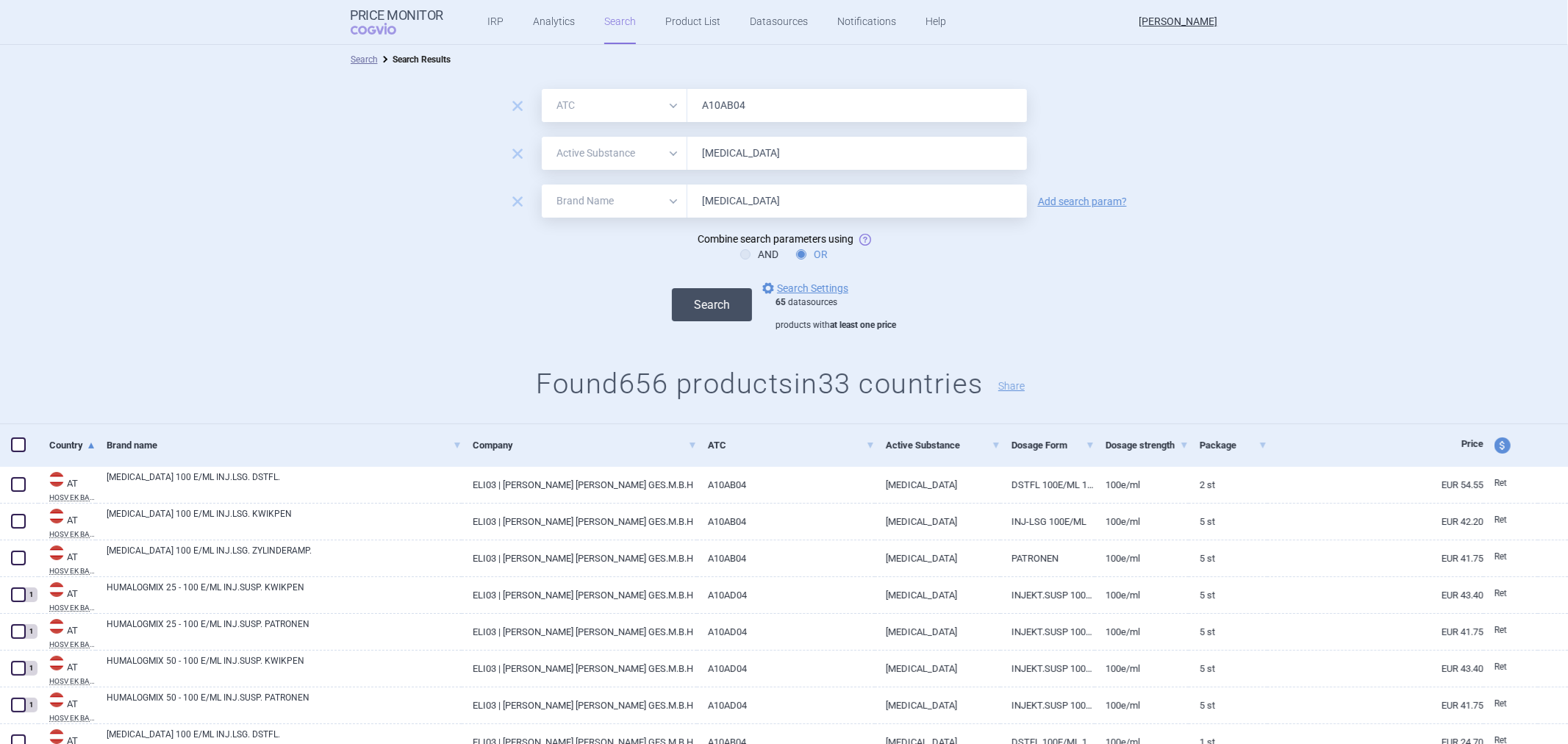
click at [713, 304] on button "Search" at bounding box center [712, 305] width 80 height 33
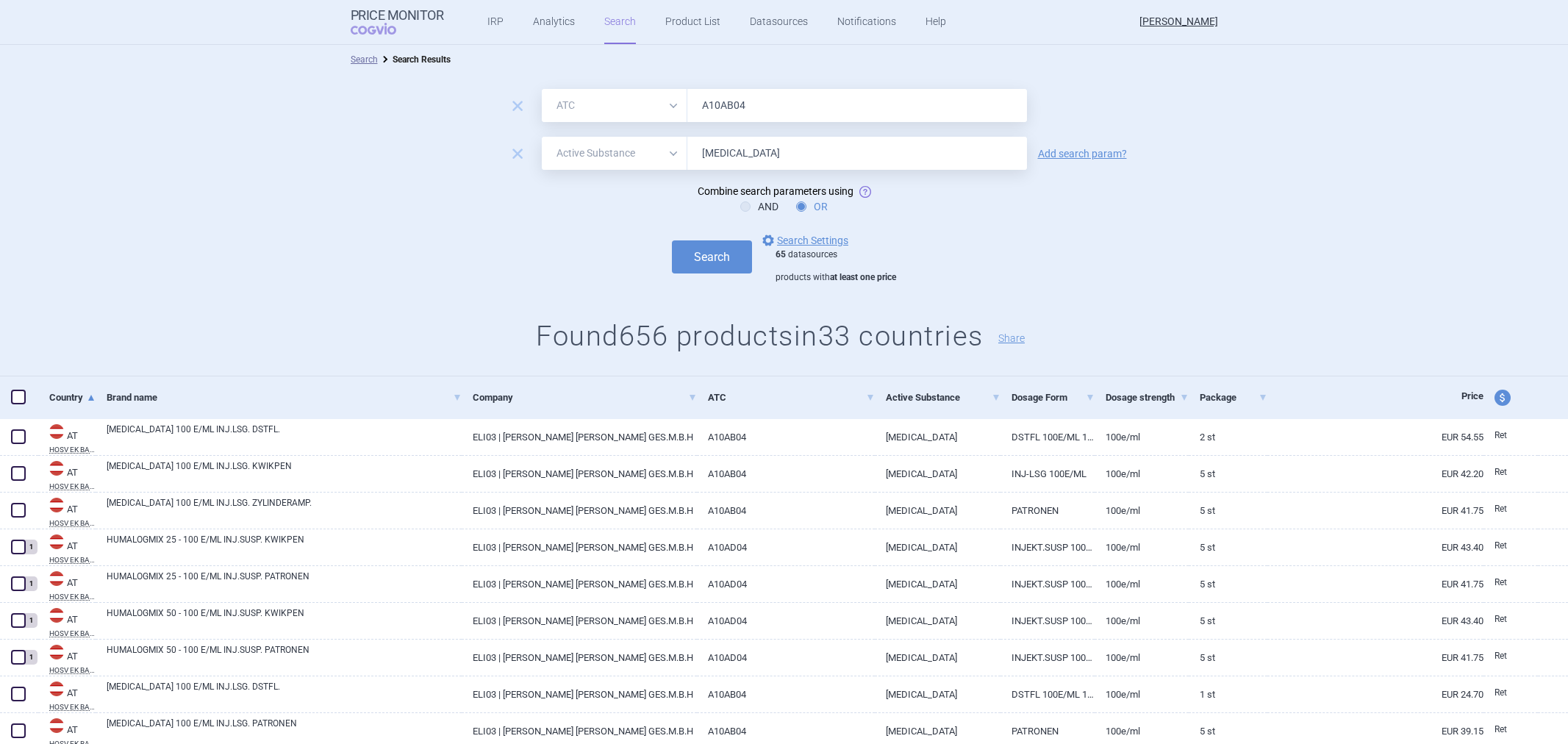
select select "atc"
select select "activeSubstance"
click at [1098, 156] on link "Add search param?" at bounding box center [1082, 154] width 89 height 11
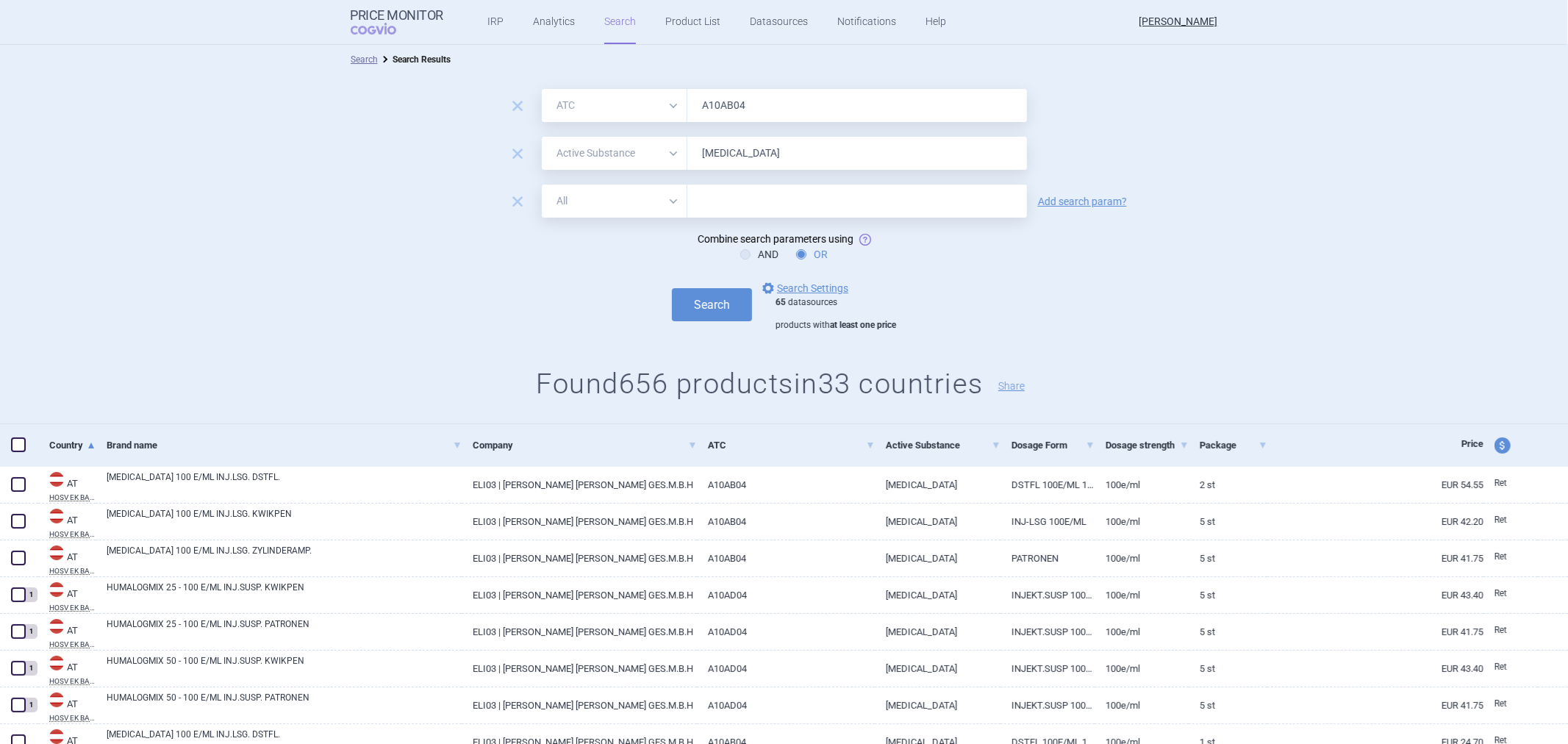
click at [626, 207] on select "All Brand Name ATC Company Active Substance Country Newer than" at bounding box center [615, 201] width 145 height 33
select select "brandName"
click at [542, 185] on select "All Brand Name ATC Company Active Substance Country Newer than" at bounding box center [615, 201] width 145 height 33
click at [719, 160] on input "[MEDICAL_DATA]" at bounding box center [857, 154] width 340 height 33
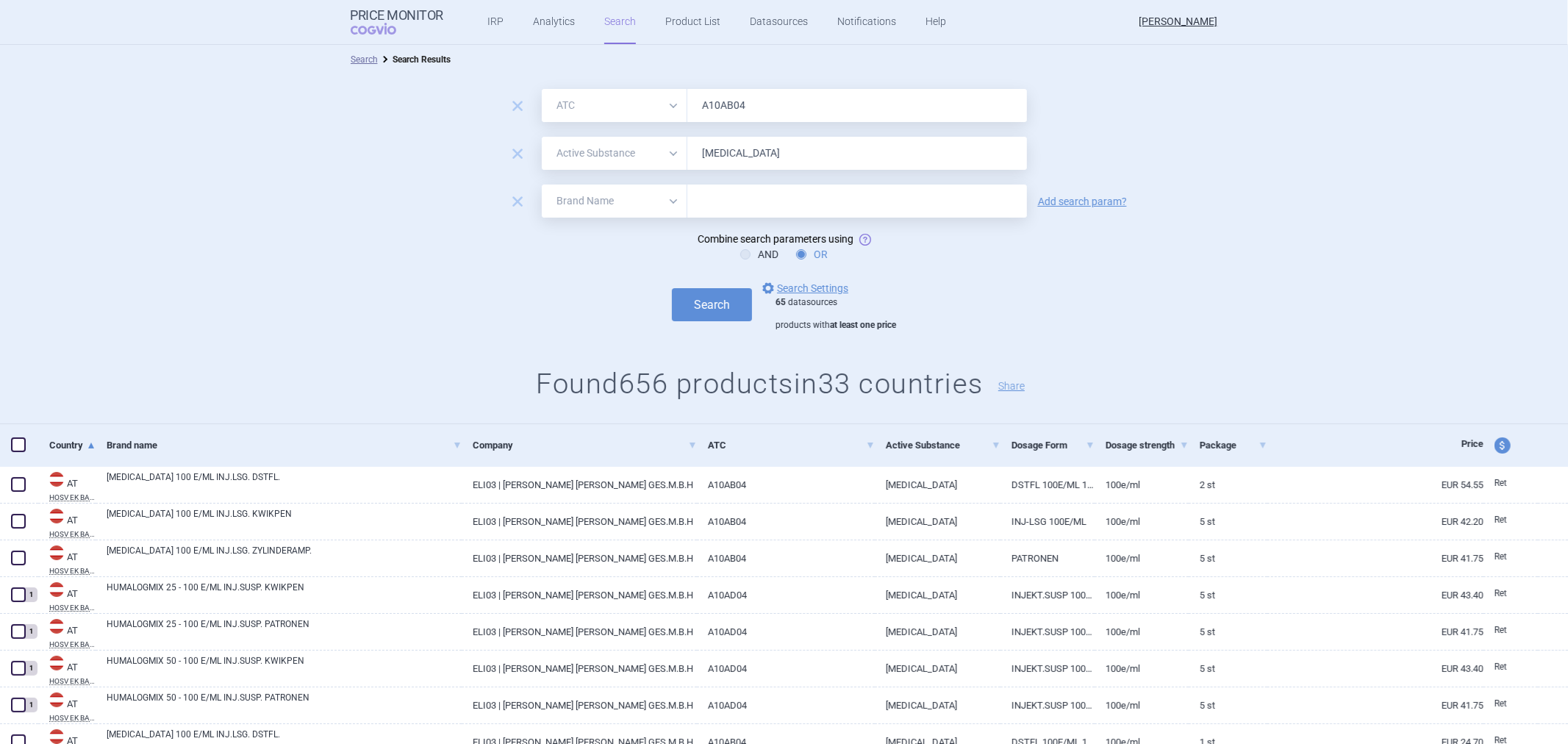
click at [719, 160] on input "[MEDICAL_DATA]" at bounding box center [857, 154] width 340 height 33
click at [728, 186] on input "text" at bounding box center [857, 201] width 340 height 33
paste input "Insulin Lispro"
type input "Insulin Lispro"
click at [723, 292] on button "Search" at bounding box center [712, 305] width 80 height 33
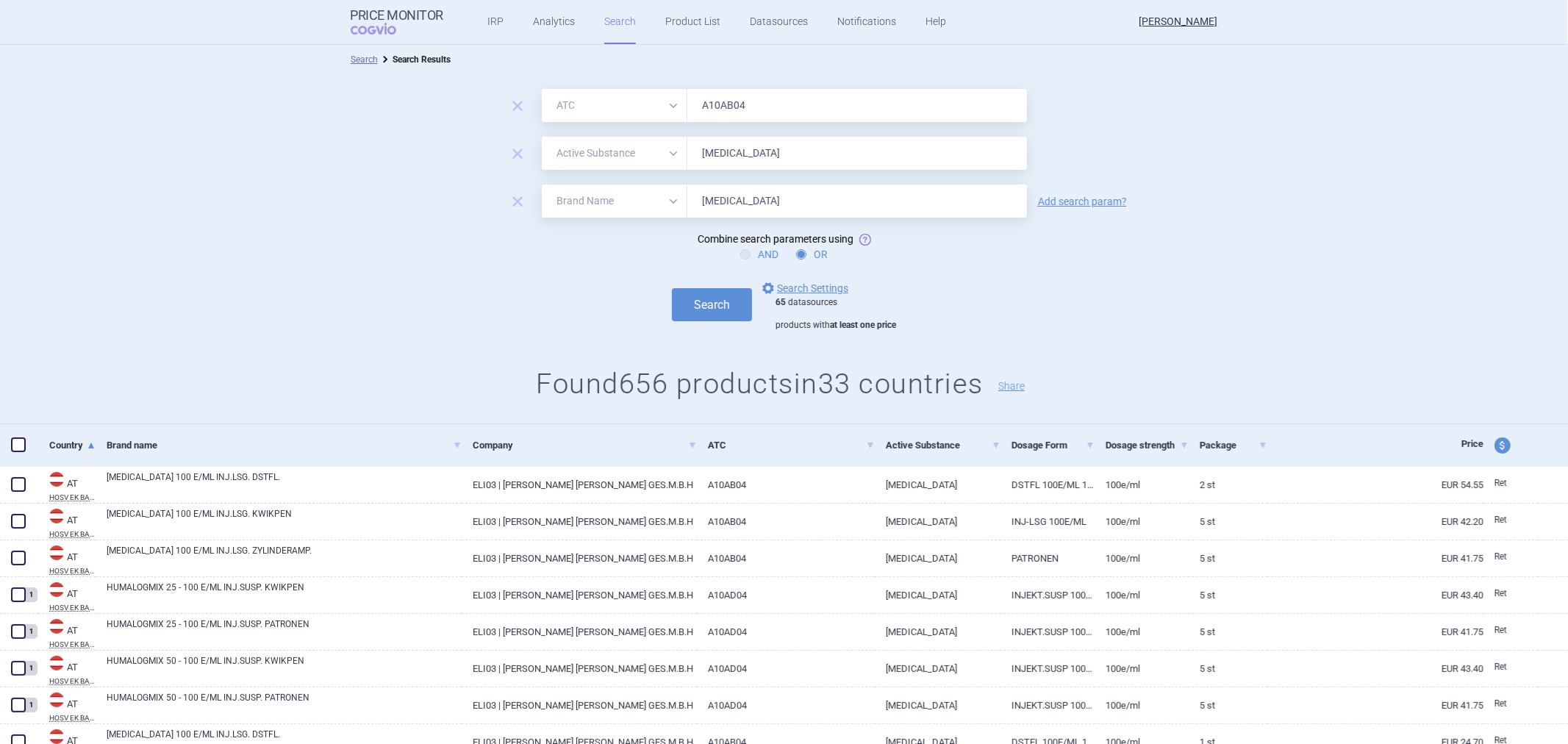
click at [740, 251] on icon at bounding box center [745, 254] width 11 height 11
click at [741, 251] on input "AND" at bounding box center [748, 255] width 15 height 15
radio input "true"
click at [796, 250] on label "OR" at bounding box center [811, 255] width 32 height 15
click at [797, 250] on input "OR" at bounding box center [804, 255] width 15 height 15
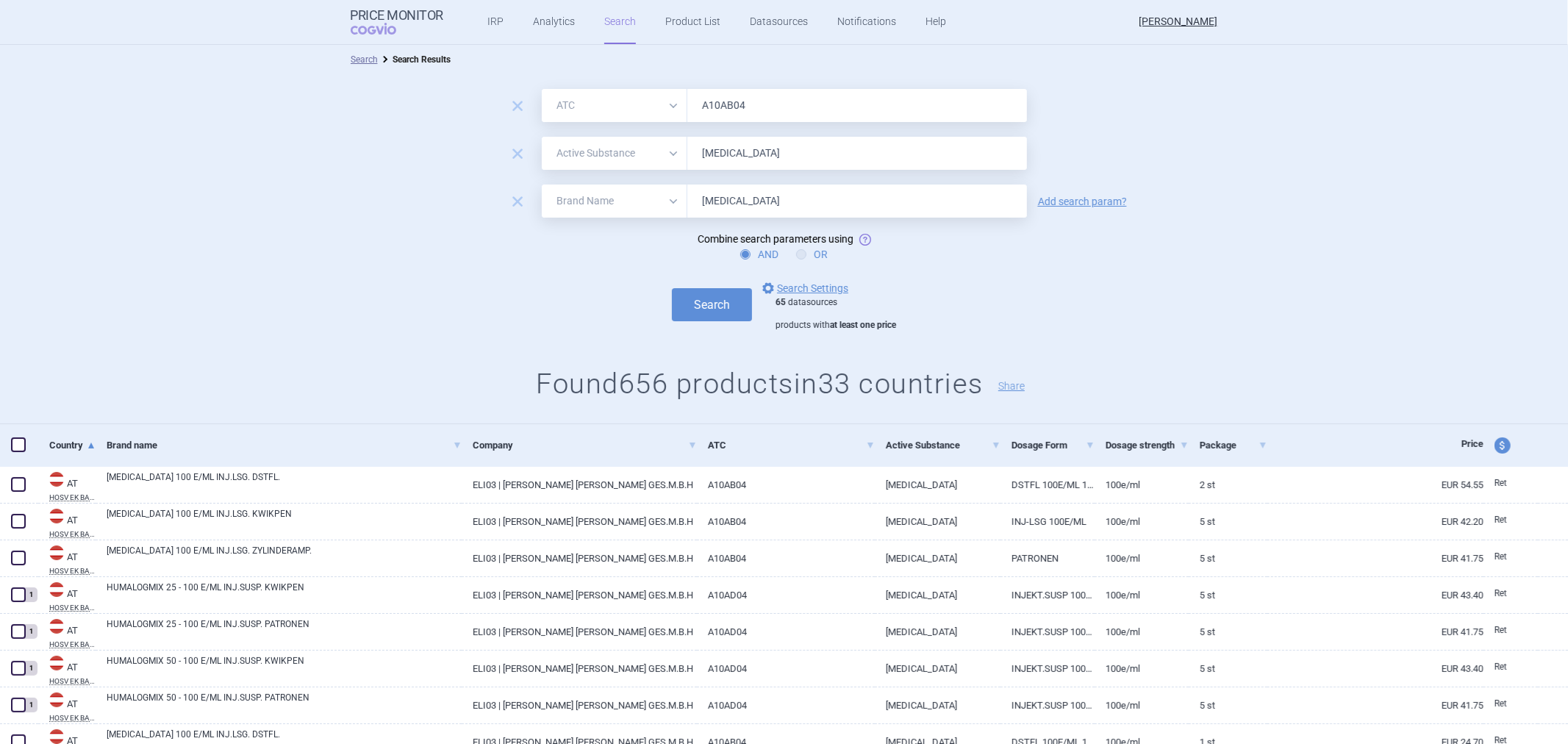
radio input "true"
click at [1339, 121] on div "remove All Brand Name ATC Company Active Substance Country Newer than A10AB04" at bounding box center [784, 105] width 1568 height 33
click at [509, 211] on span "remove" at bounding box center [517, 201] width 20 height 20
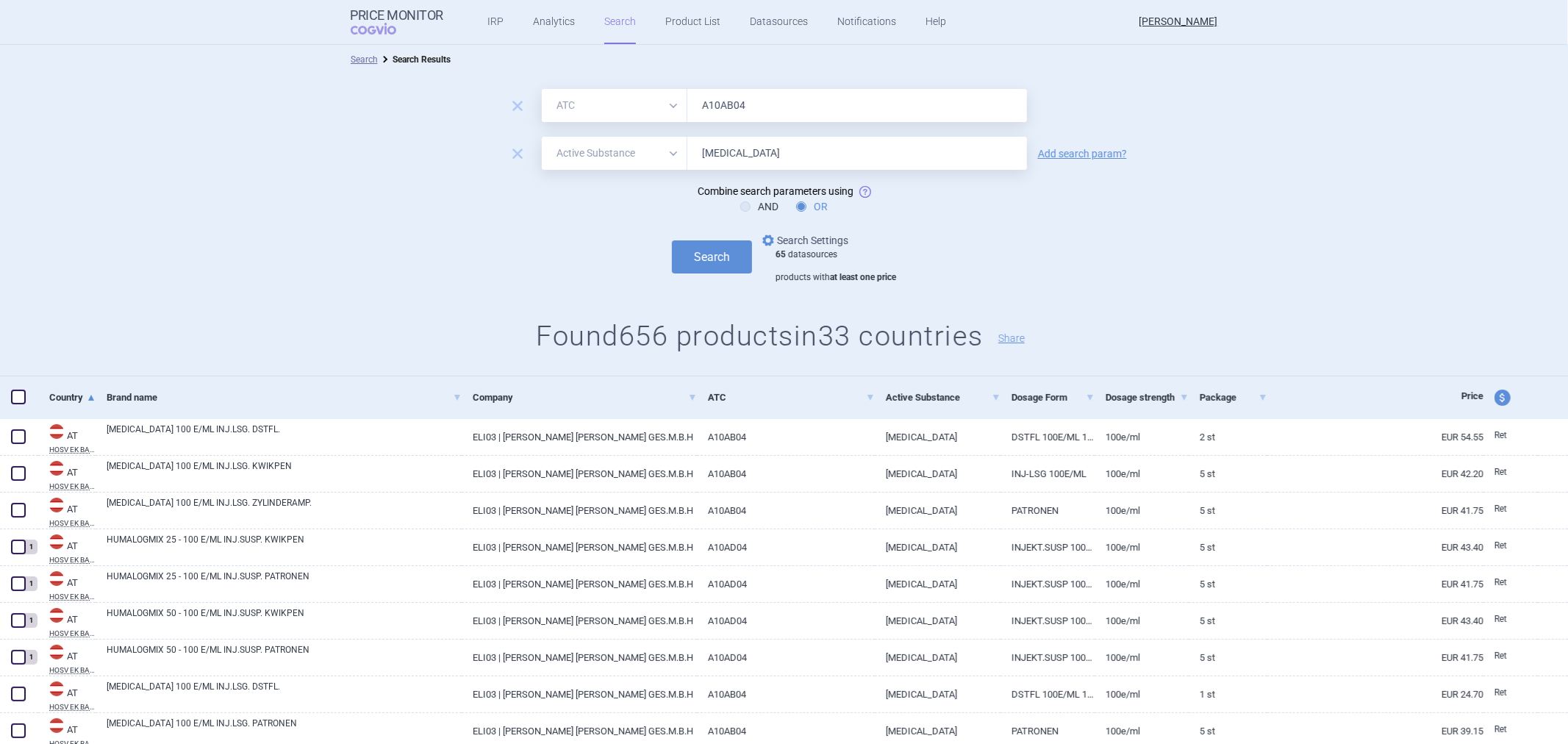
click at [810, 232] on link "options Search Settings" at bounding box center [803, 241] width 89 height 18
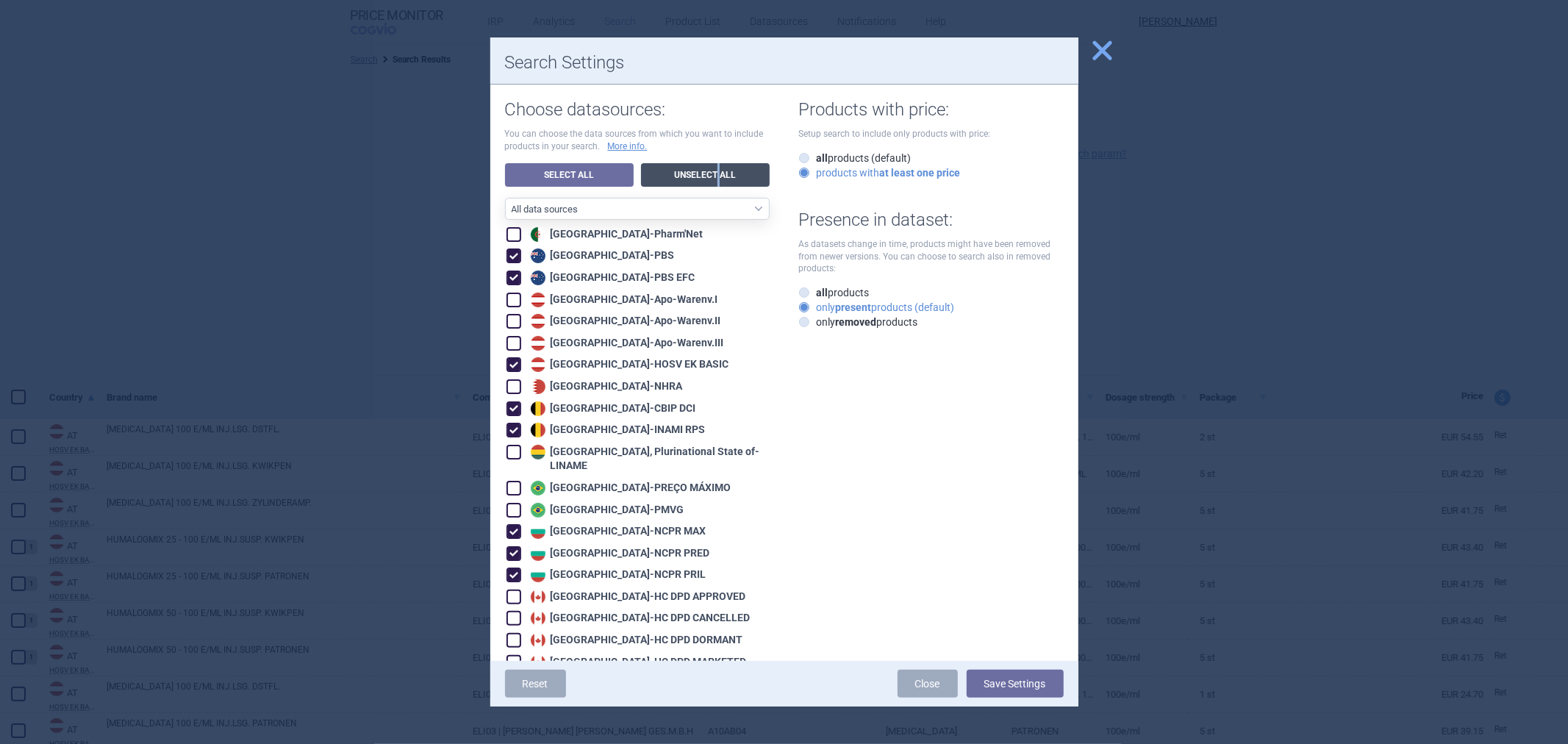
click at [717, 172] on link "Unselect All" at bounding box center [705, 175] width 129 height 24
checkbox input "false"
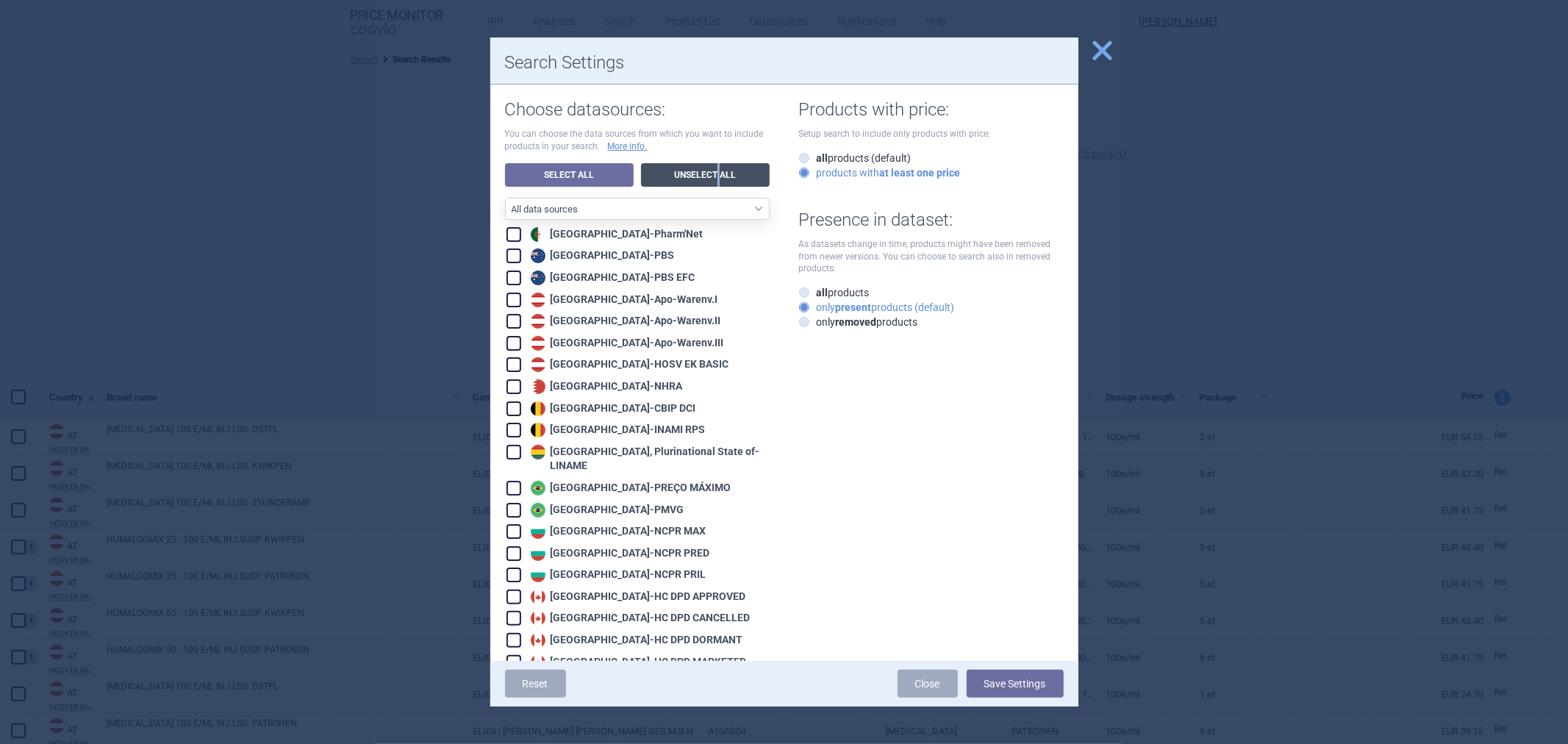
checkbox input "false"
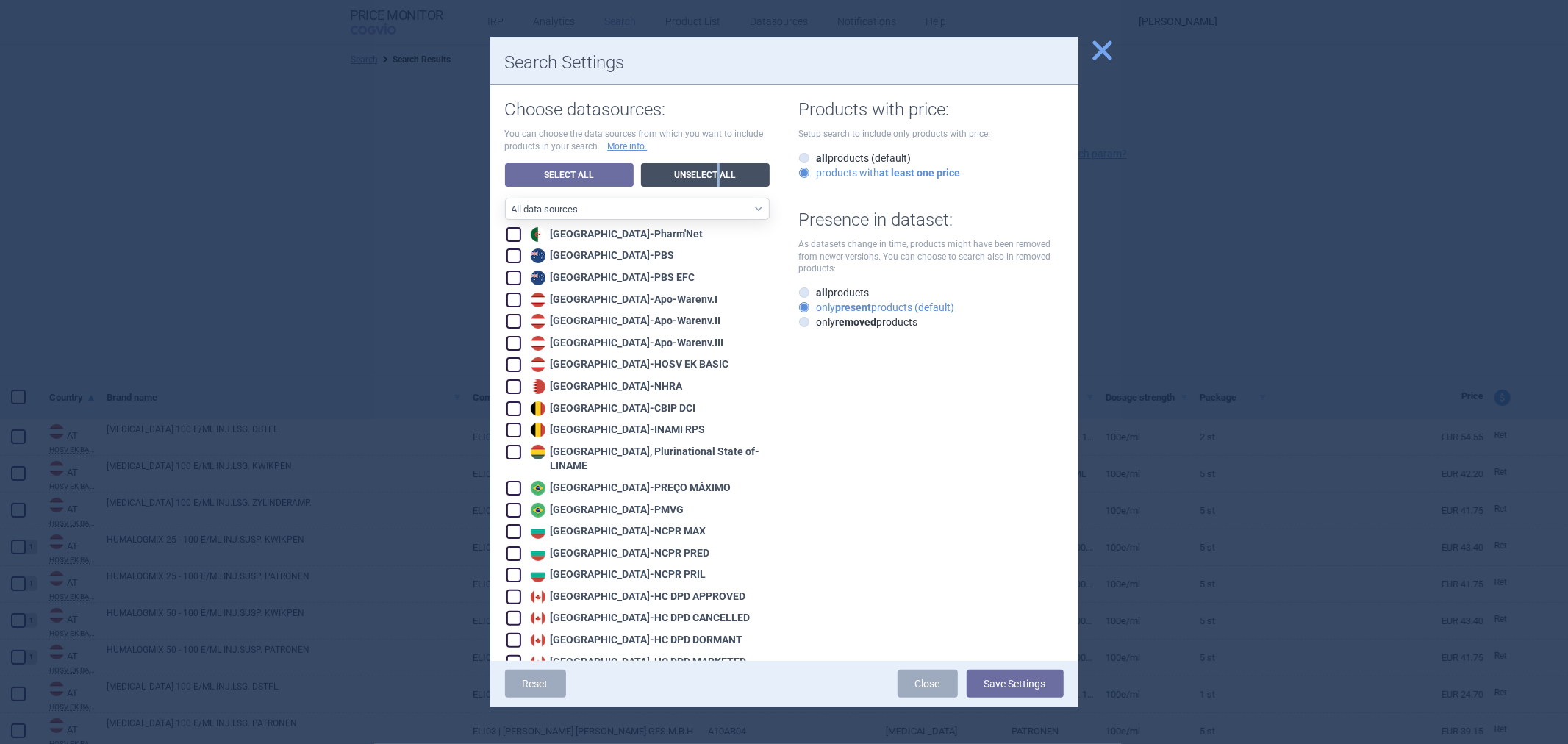
checkbox input "false"
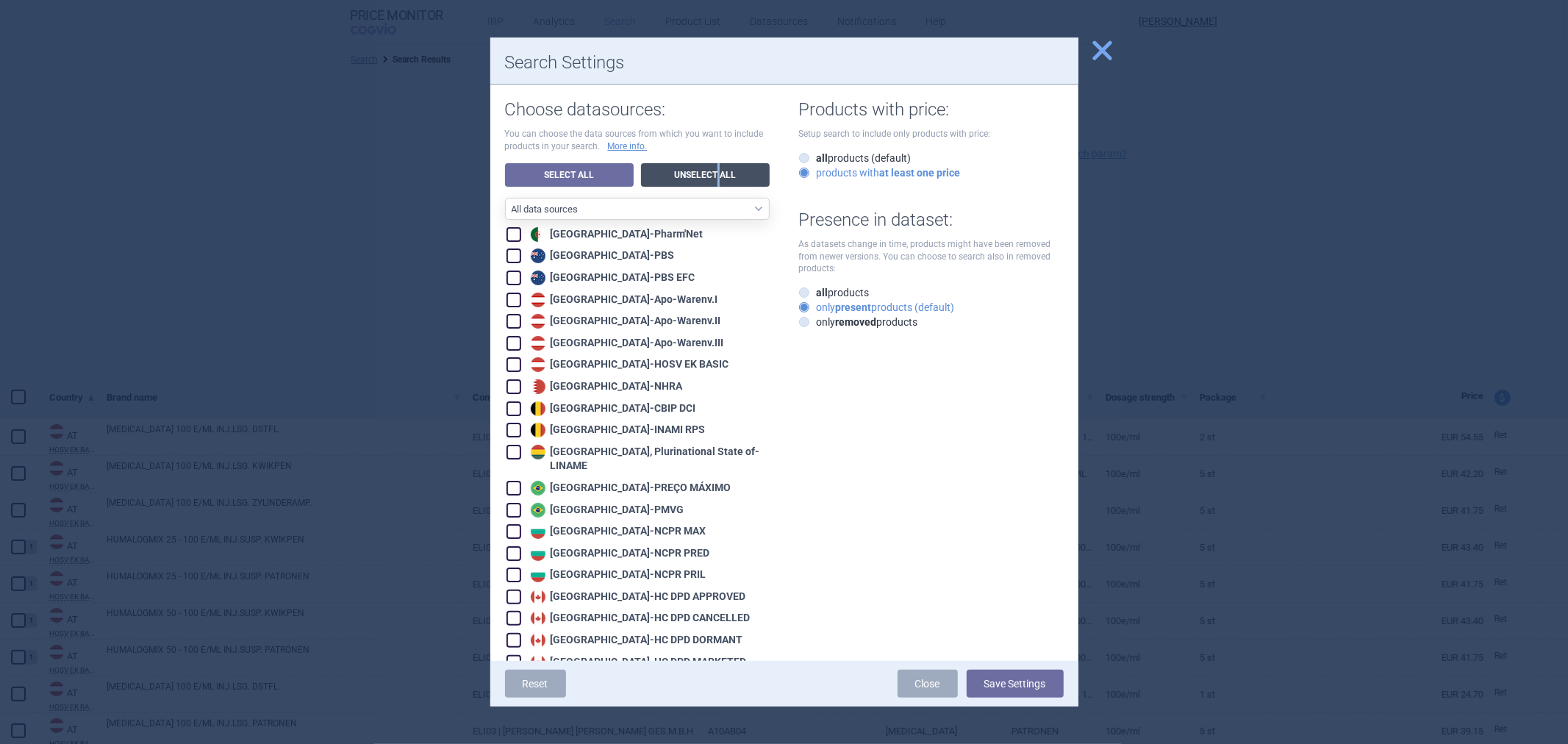
checkbox input "false"
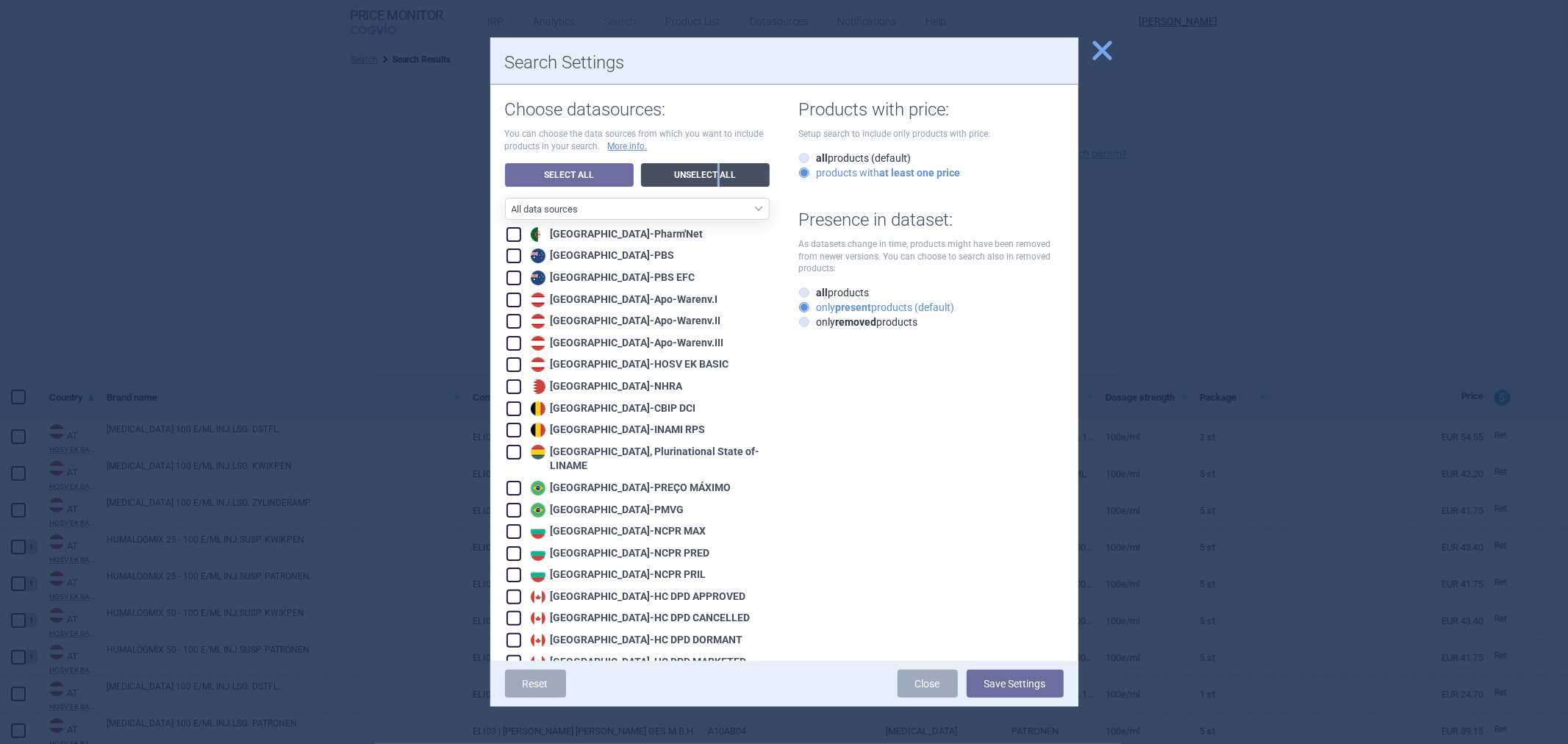
checkbox input "false"
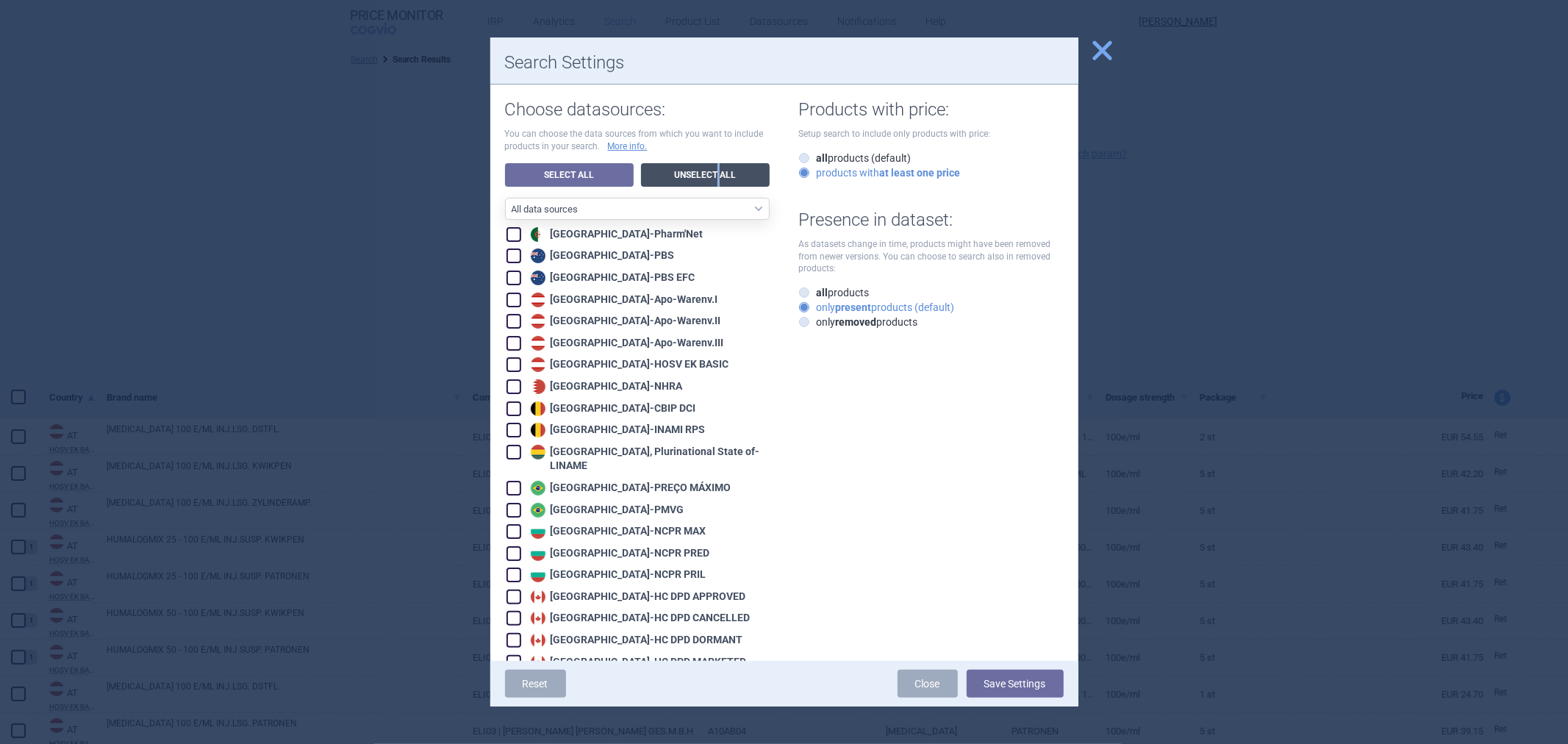
checkbox input "false"
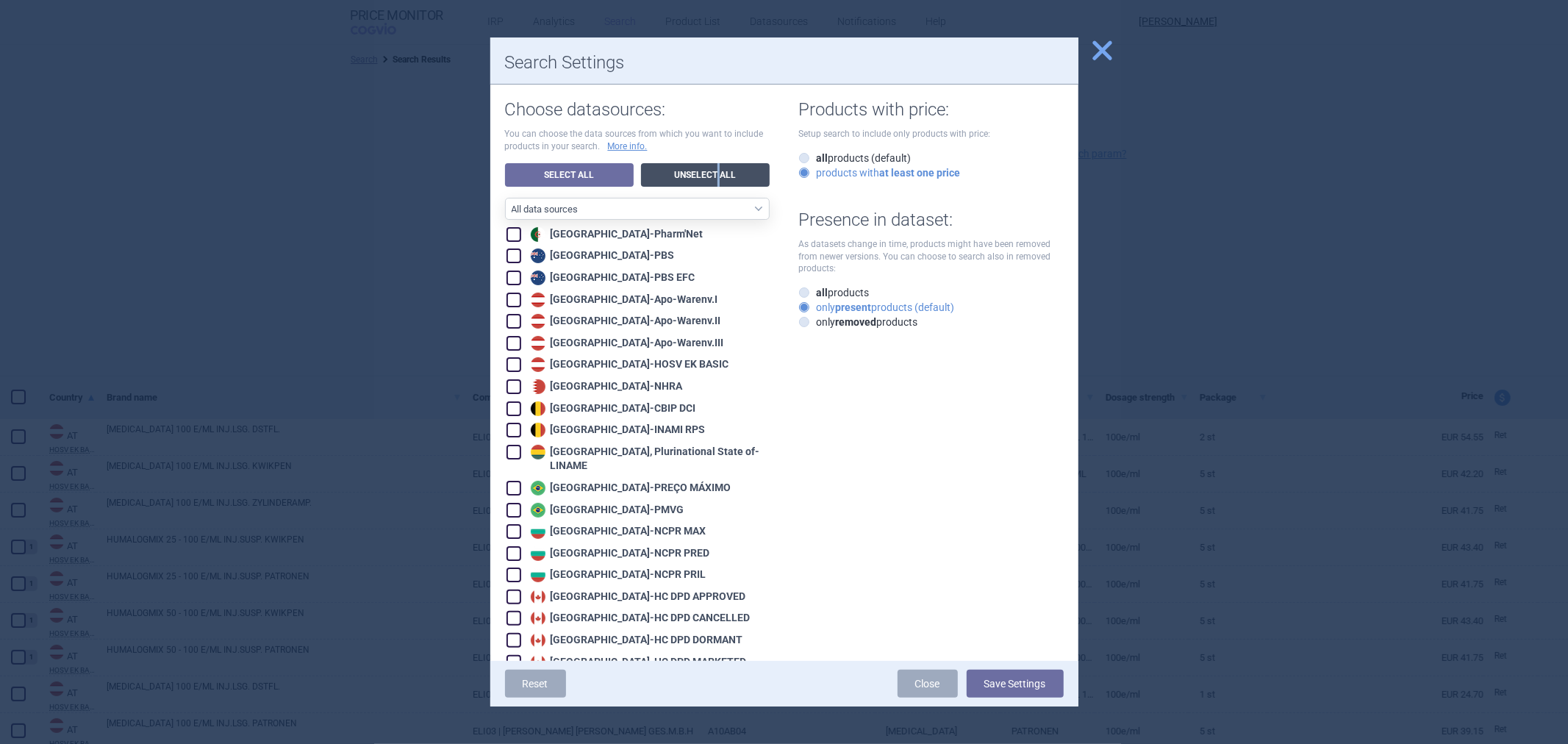
checkbox input "false"
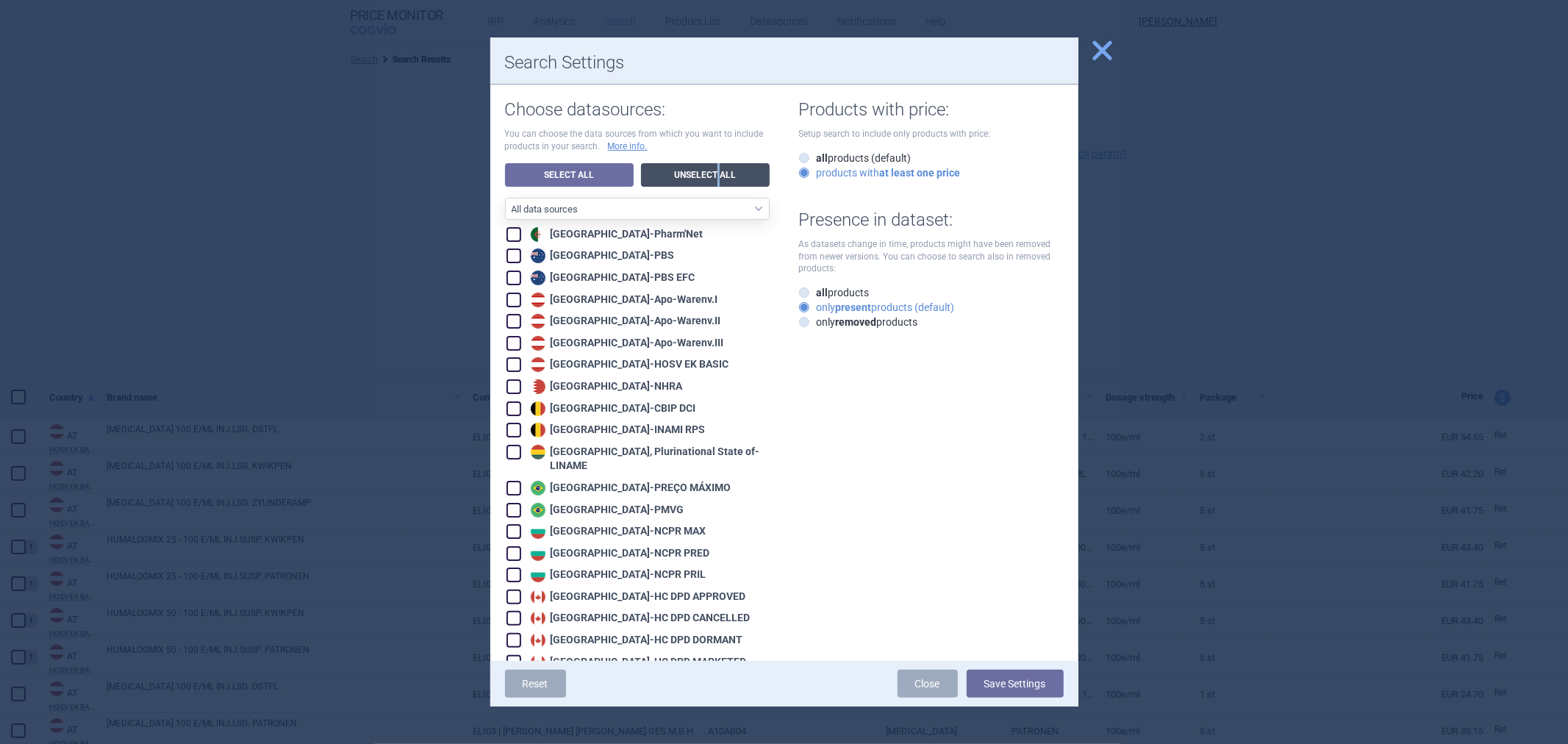
checkbox input "false"
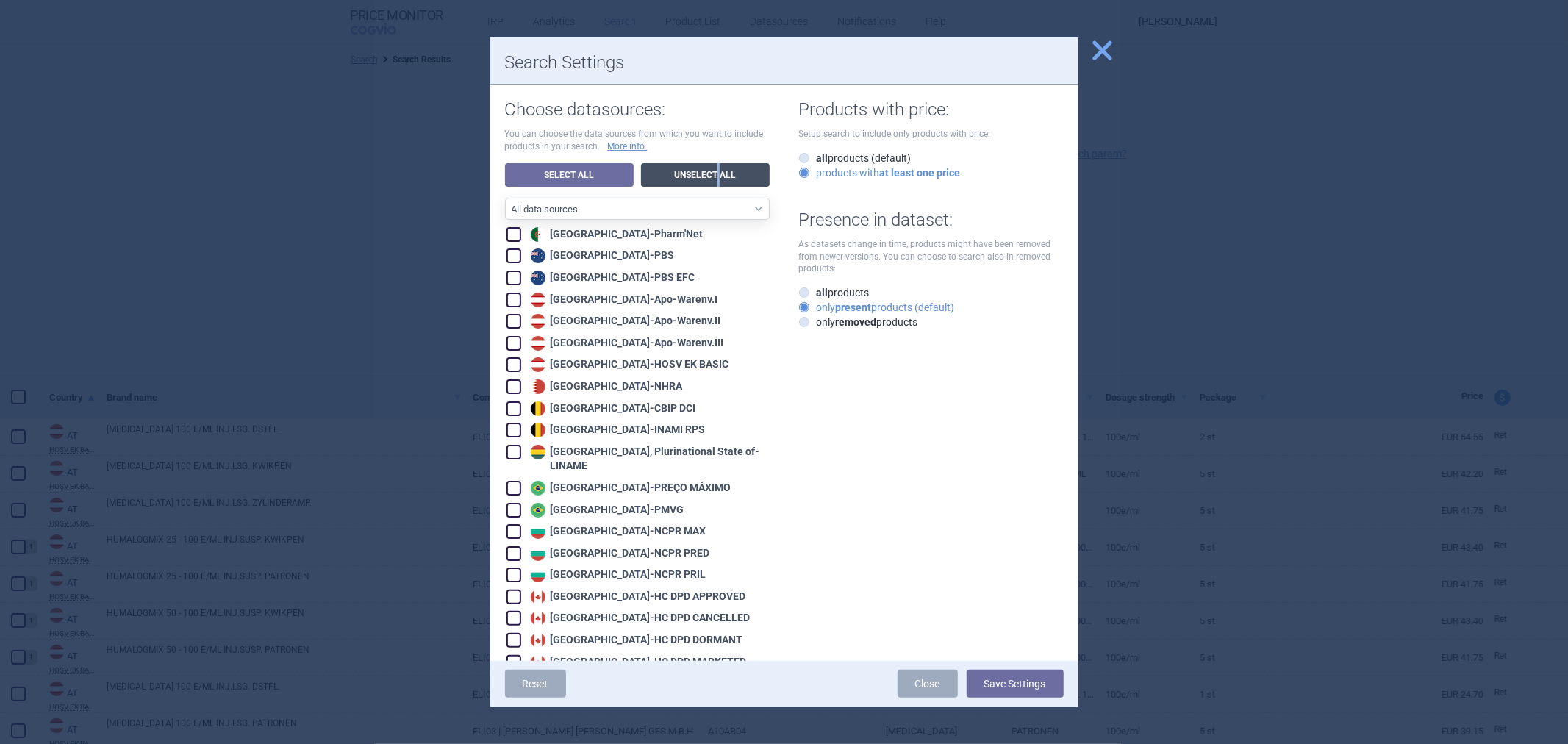
checkbox input "false"
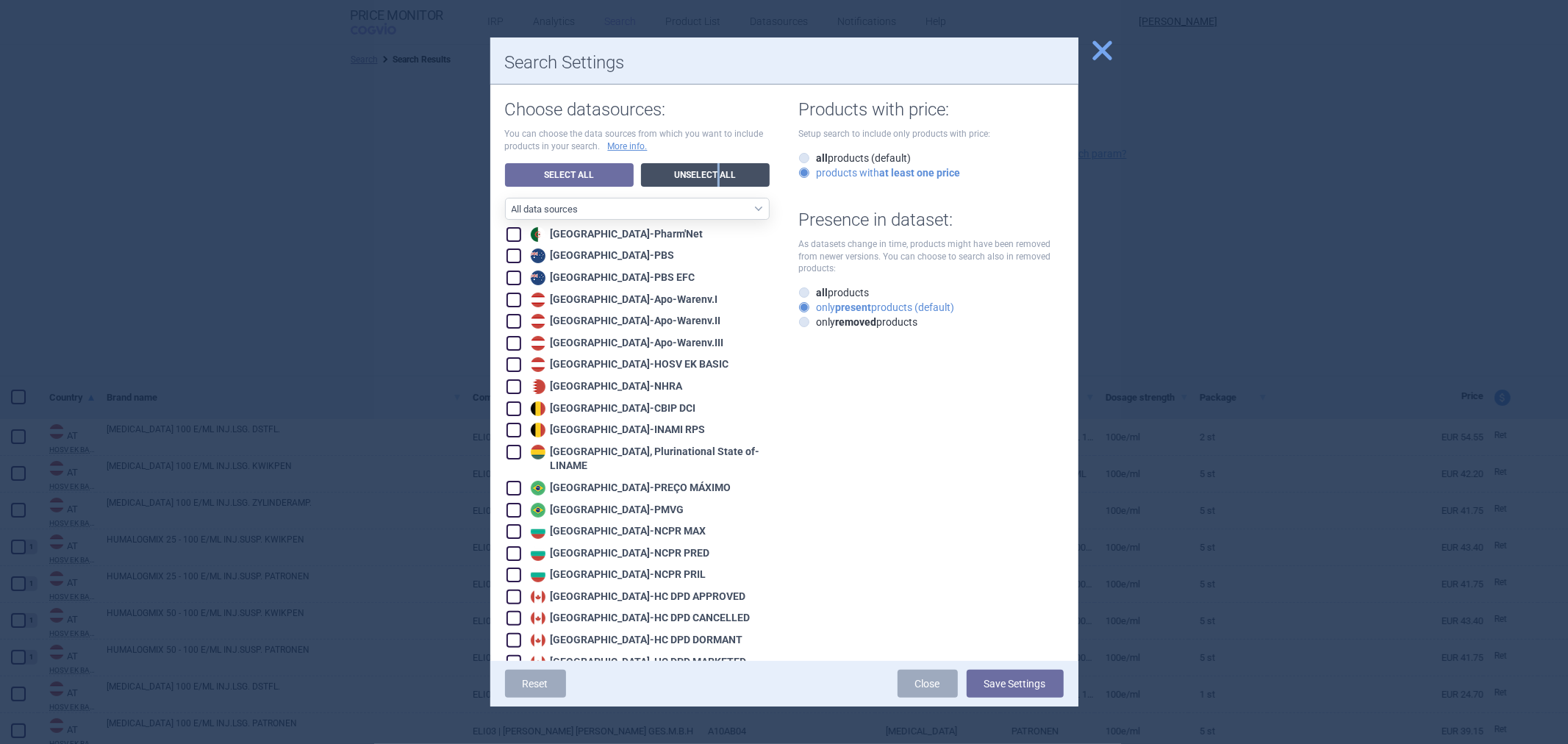
checkbox input "false"
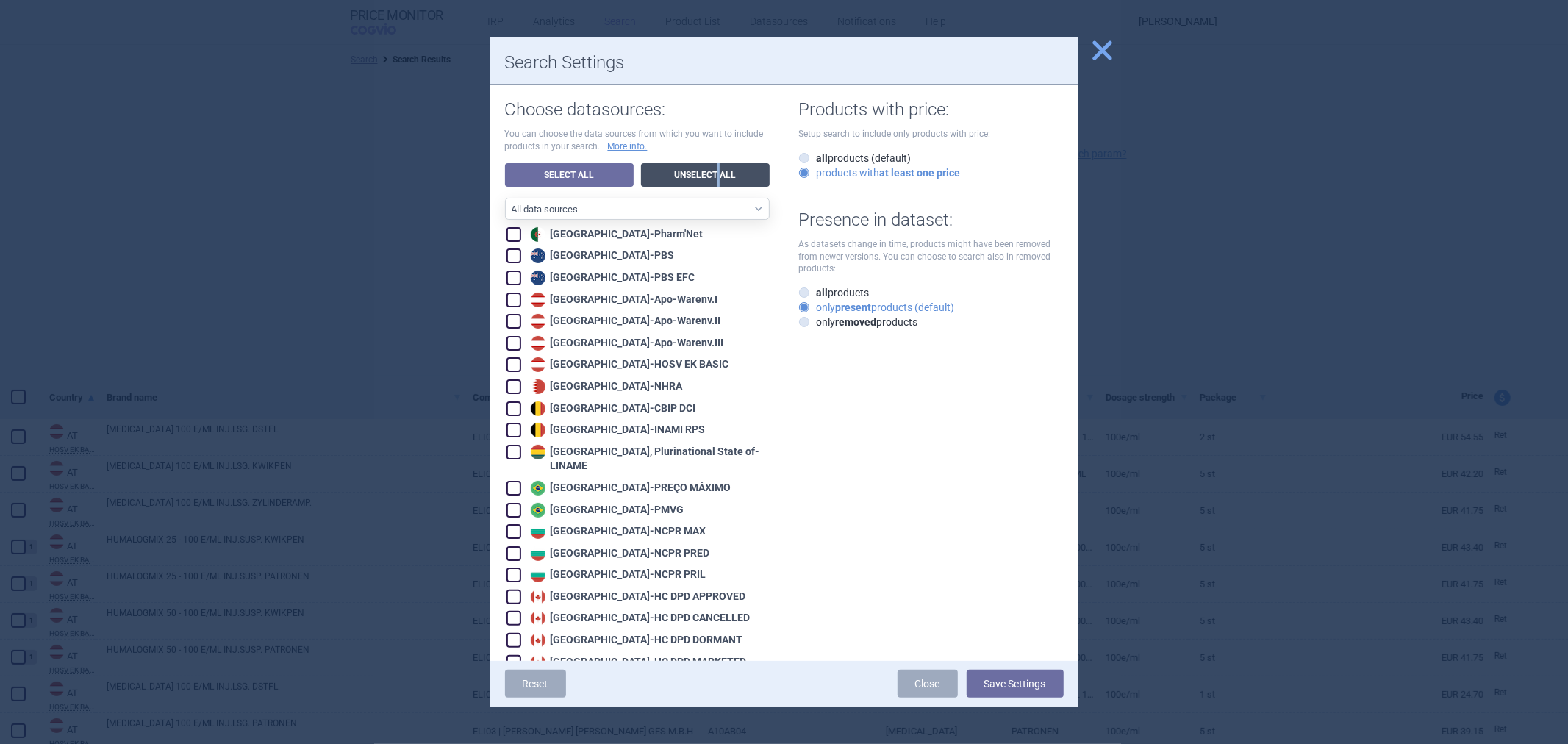
checkbox input "false"
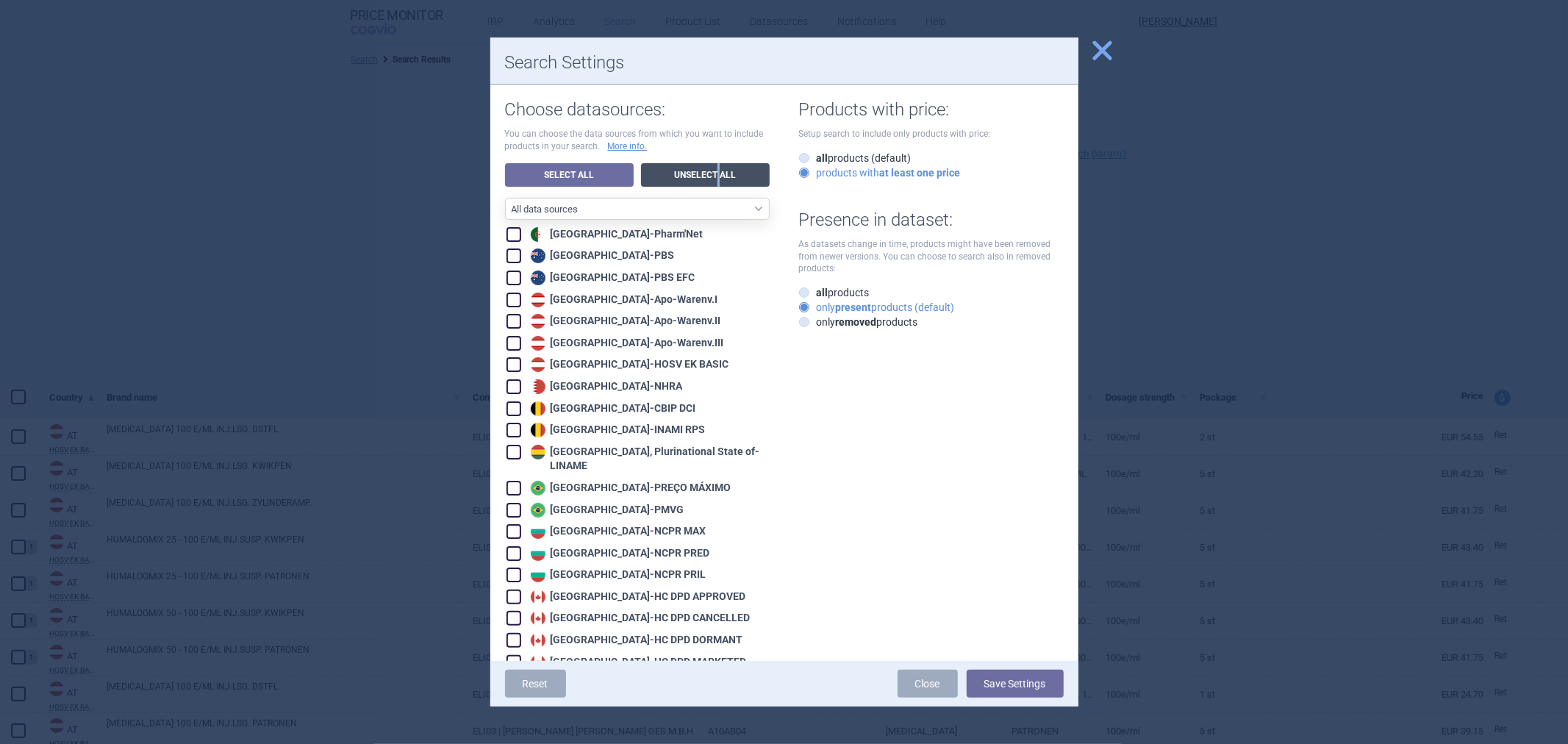
checkbox input "false"
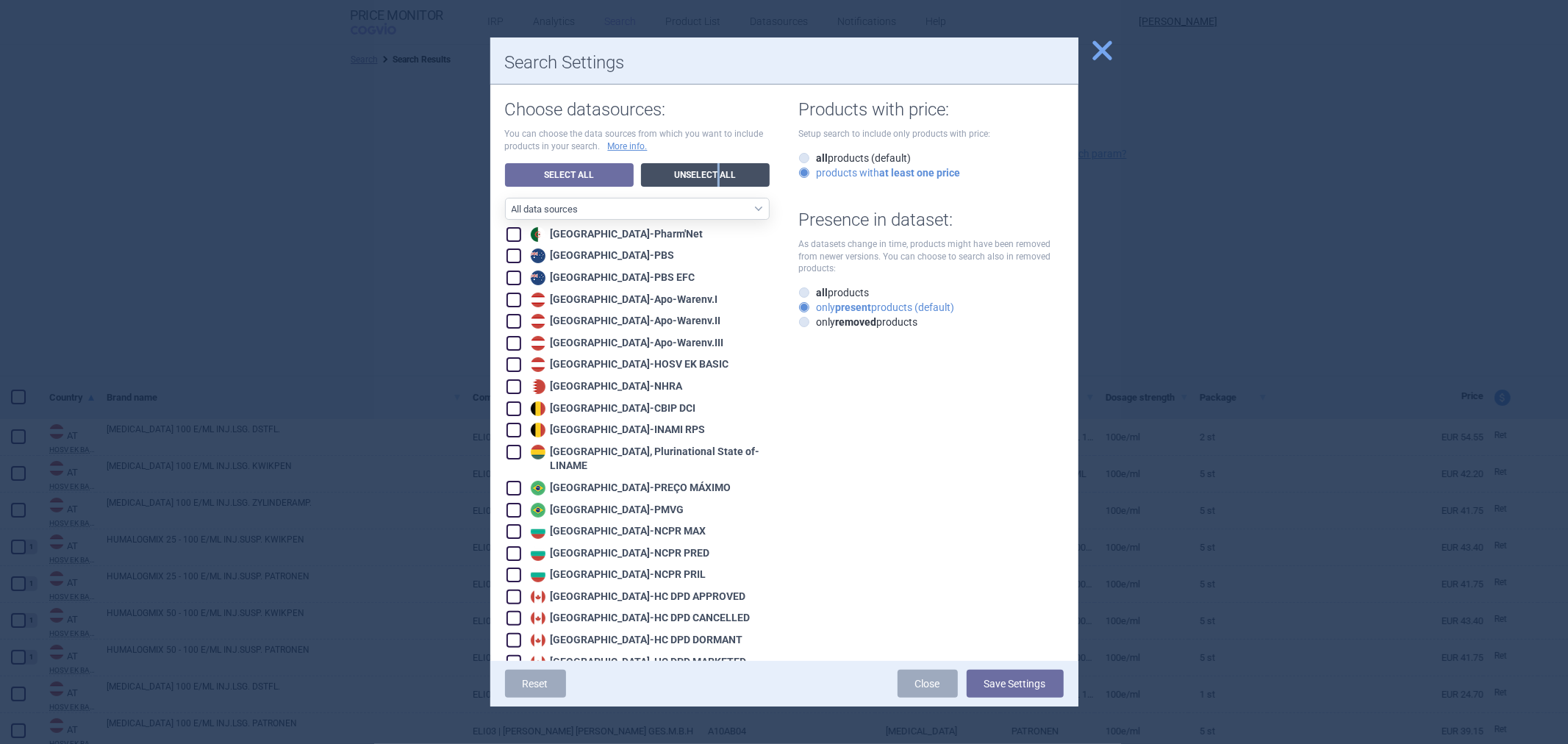
checkbox input "false"
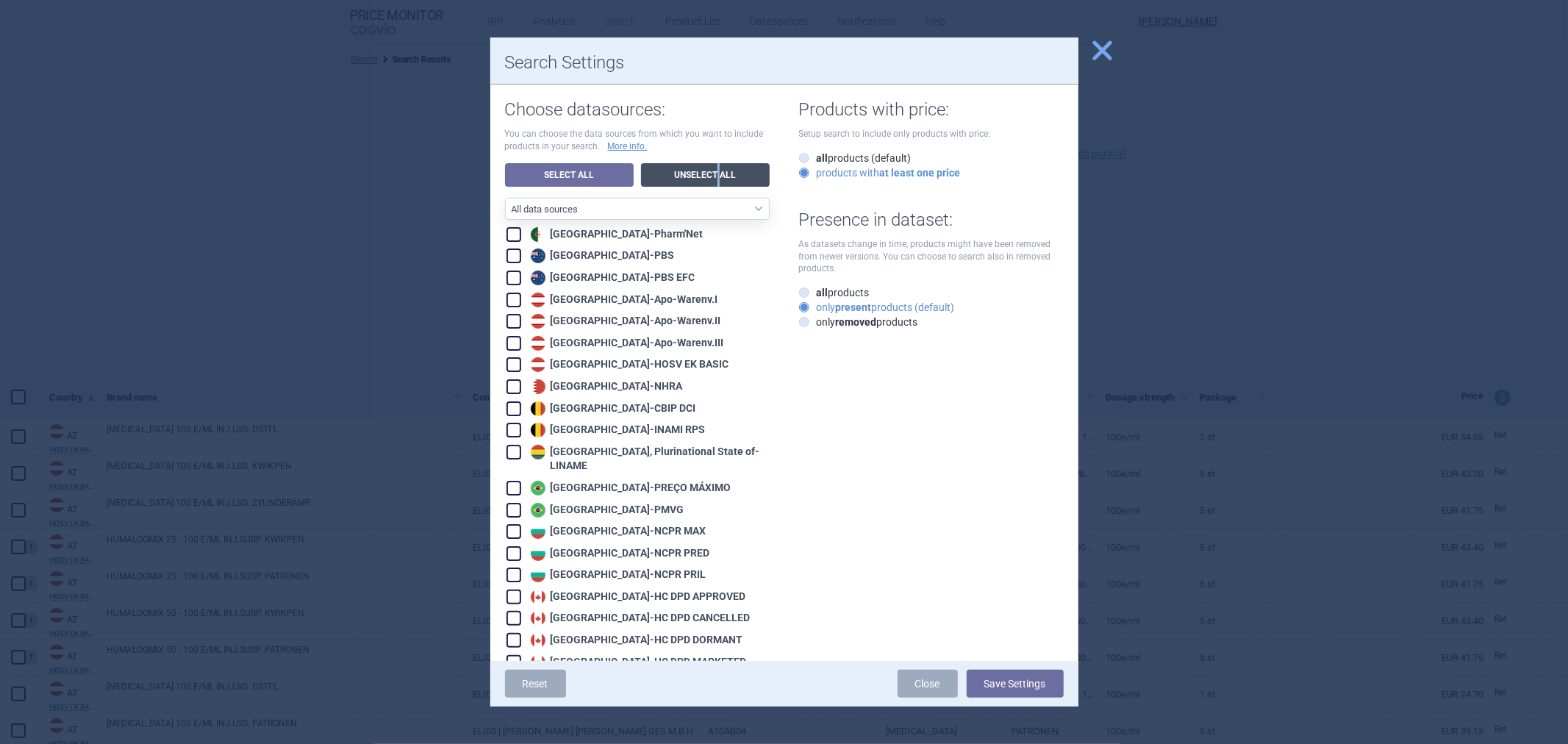
checkbox input "false"
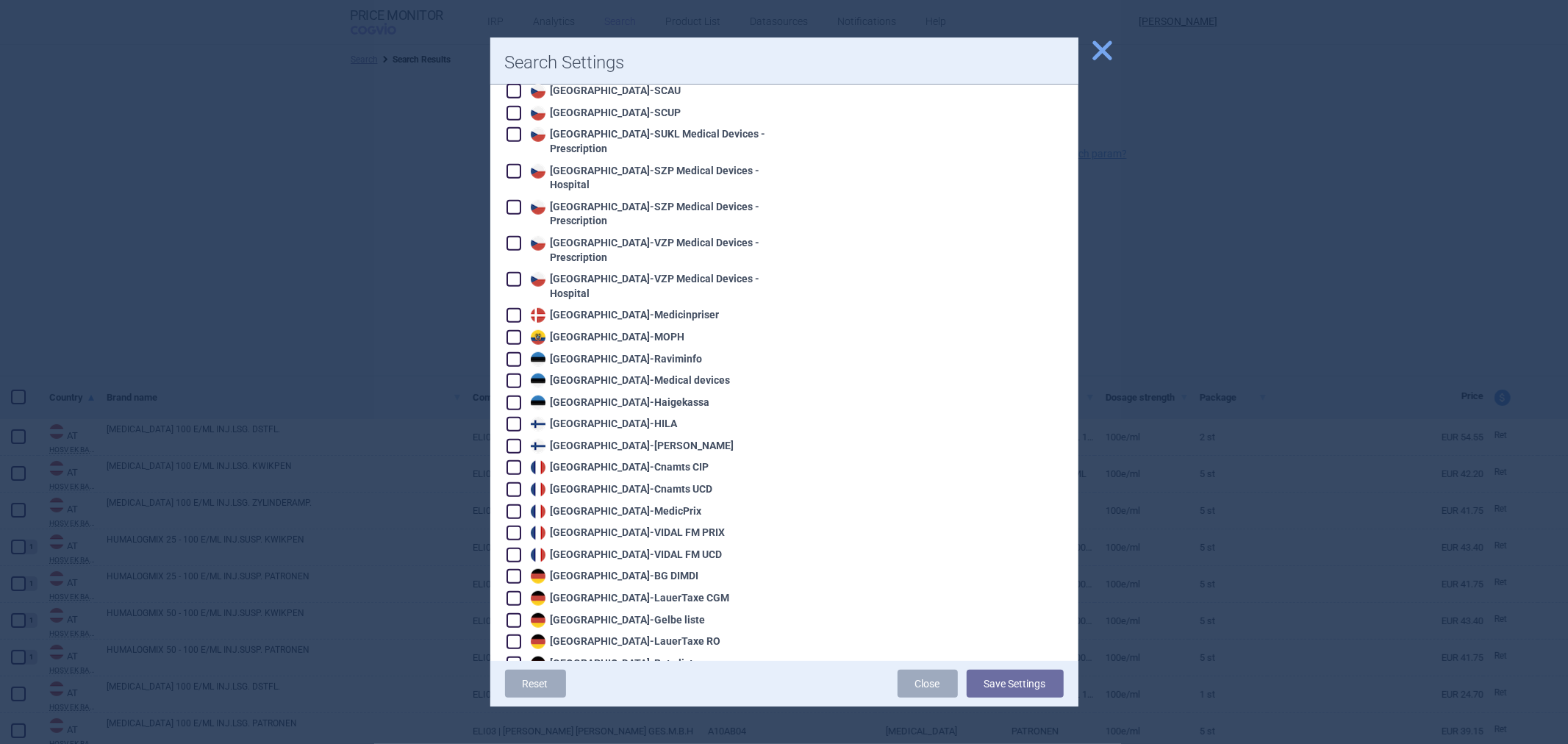
click at [616, 396] on div "Estonia - [GEOGRAPHIC_DATA]" at bounding box center [619, 403] width 183 height 15
checkbox input "true"
click at [1042, 692] on button "Save Settings" at bounding box center [1015, 684] width 97 height 28
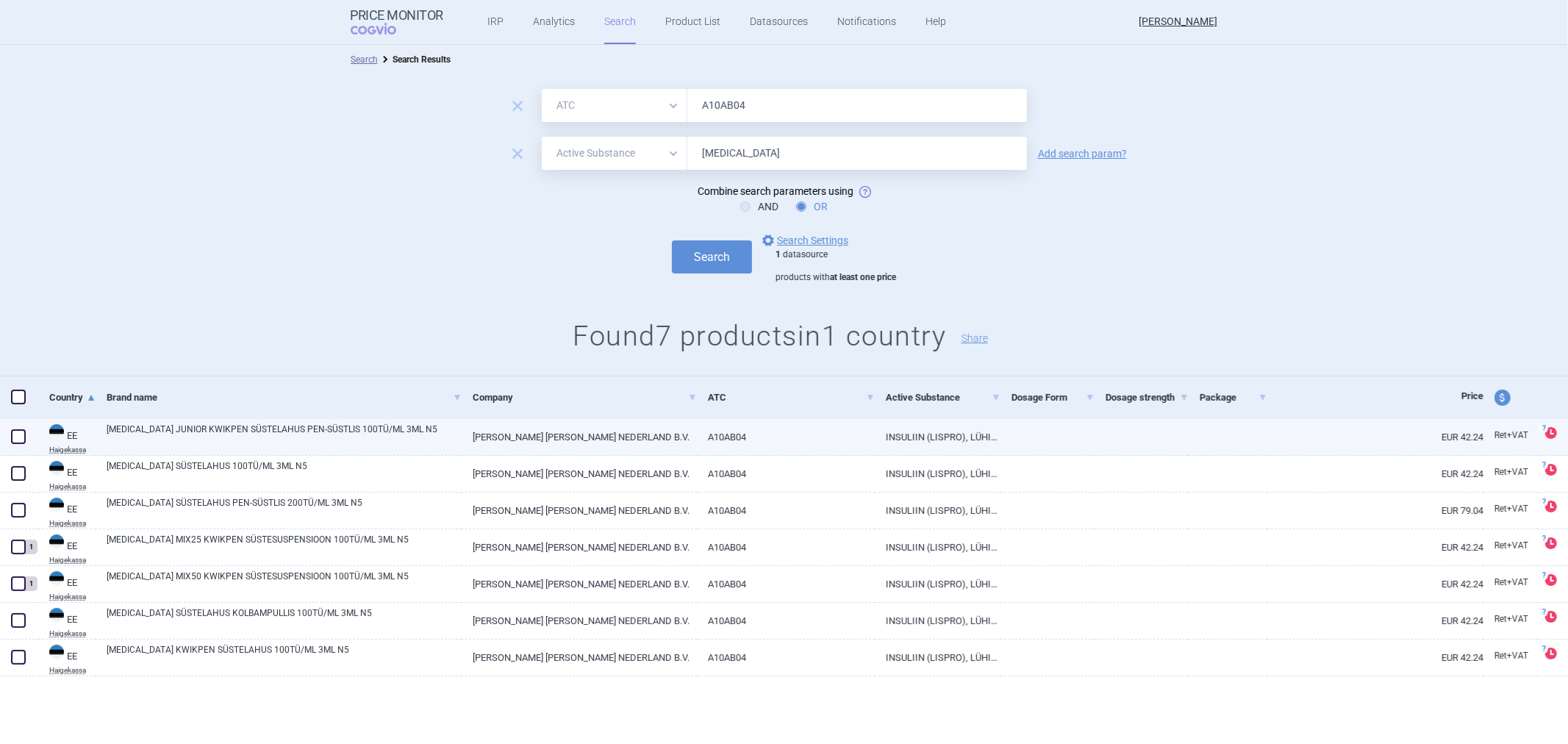
click at [1252, 430] on link at bounding box center [1228, 432] width 78 height 26
select select "EUR"
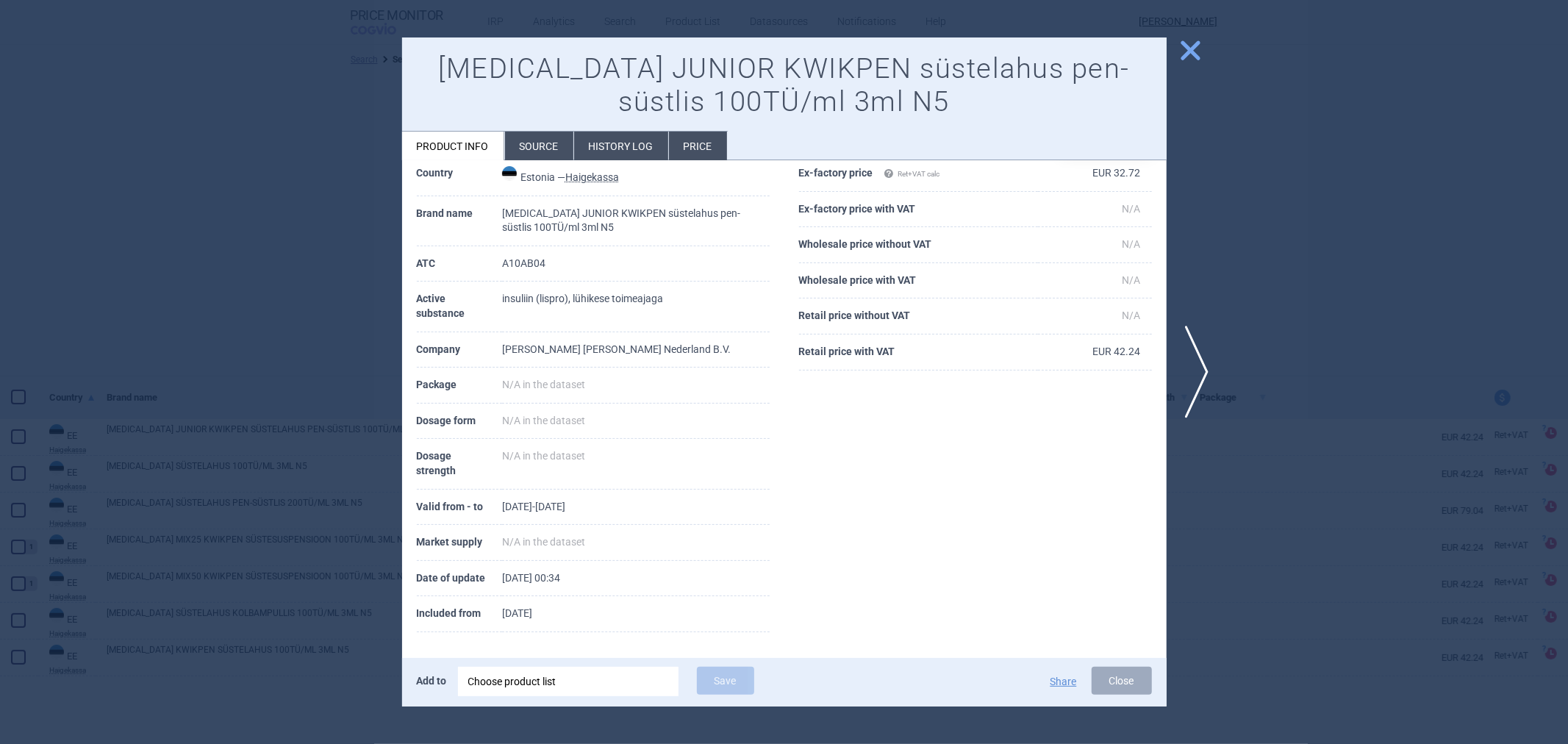
scroll to position [127, 0]
click at [1297, 466] on div at bounding box center [784, 372] width 1568 height 744
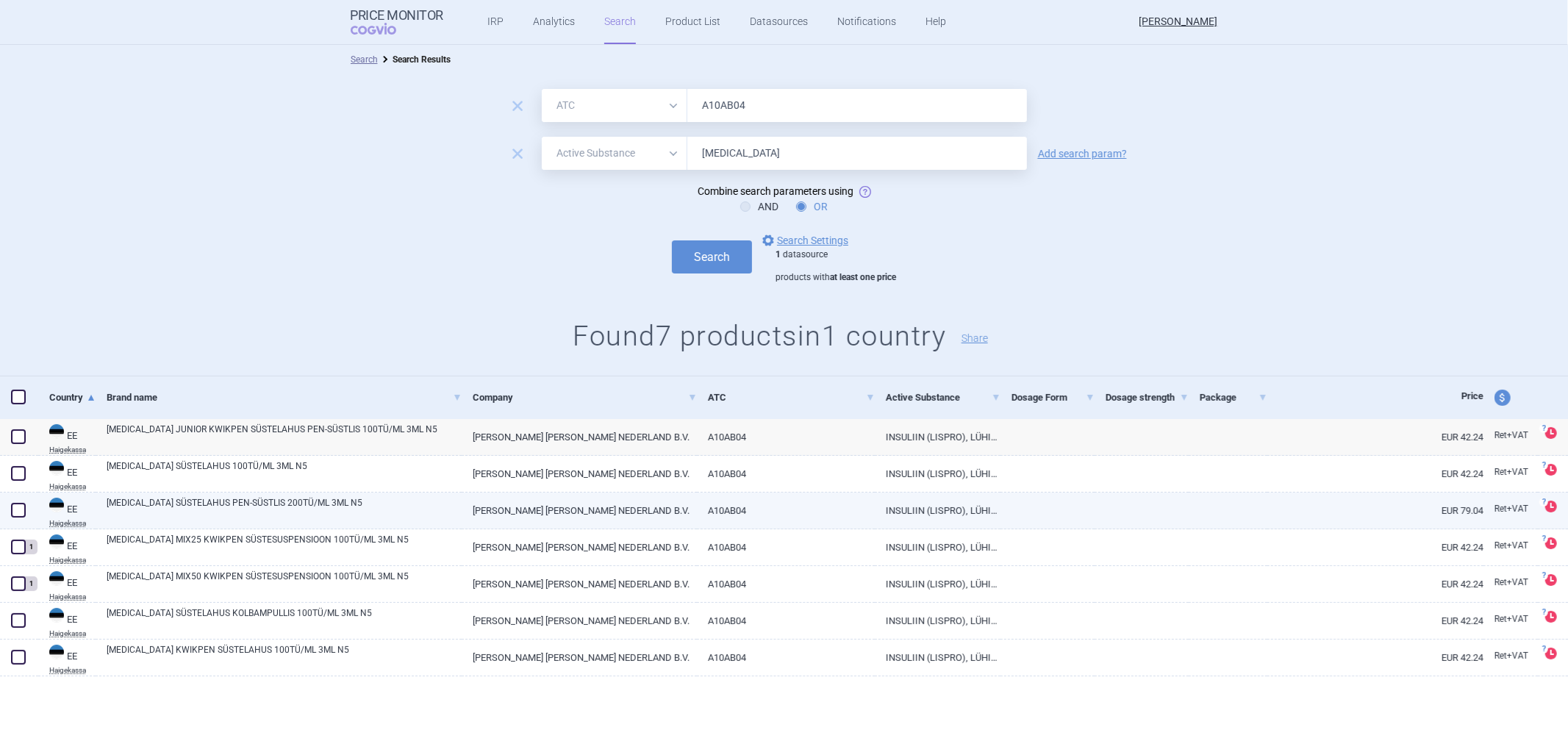
click at [1370, 501] on link "EUR 79.04" at bounding box center [1375, 510] width 216 height 36
select select "EUR"
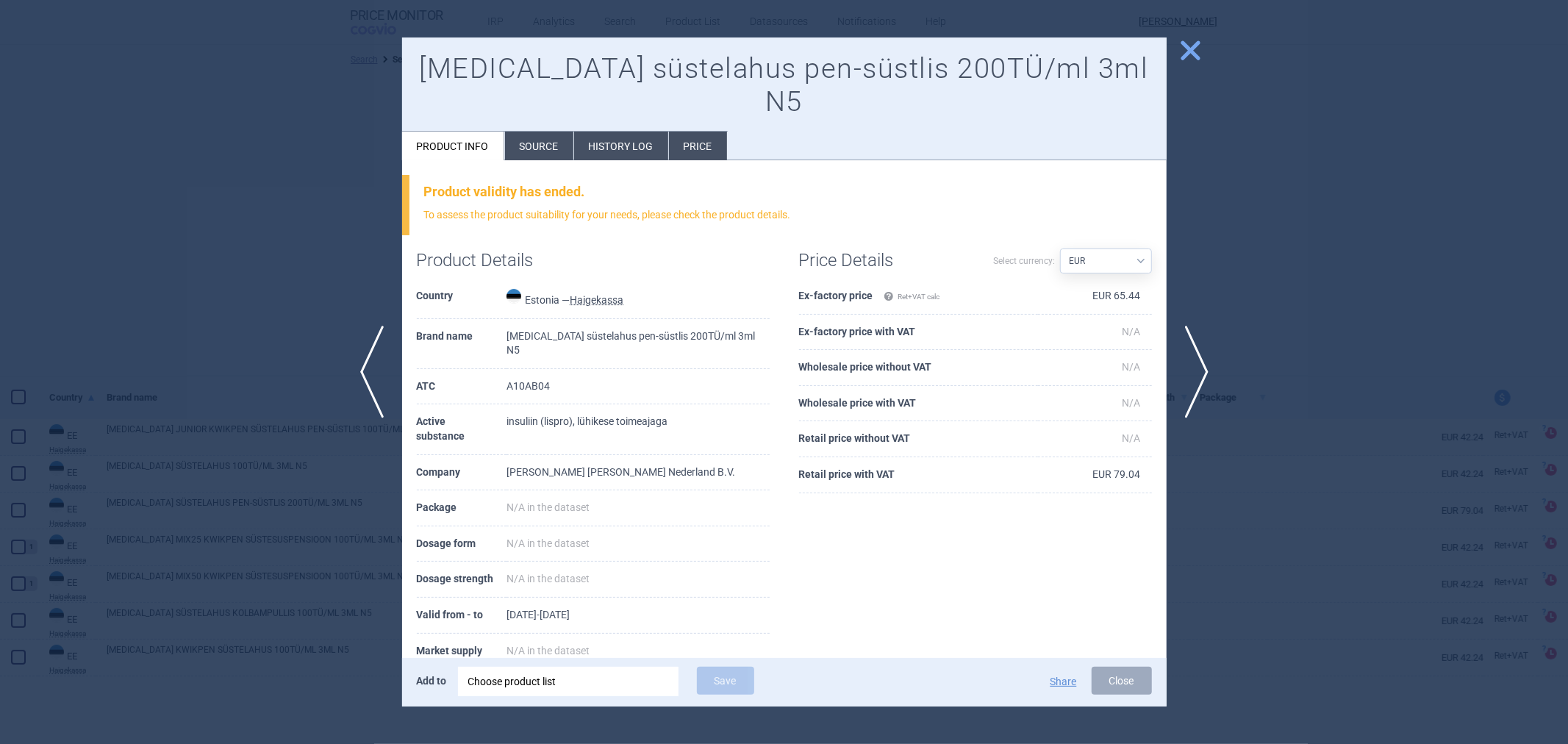
click at [1364, 492] on div at bounding box center [784, 372] width 1568 height 744
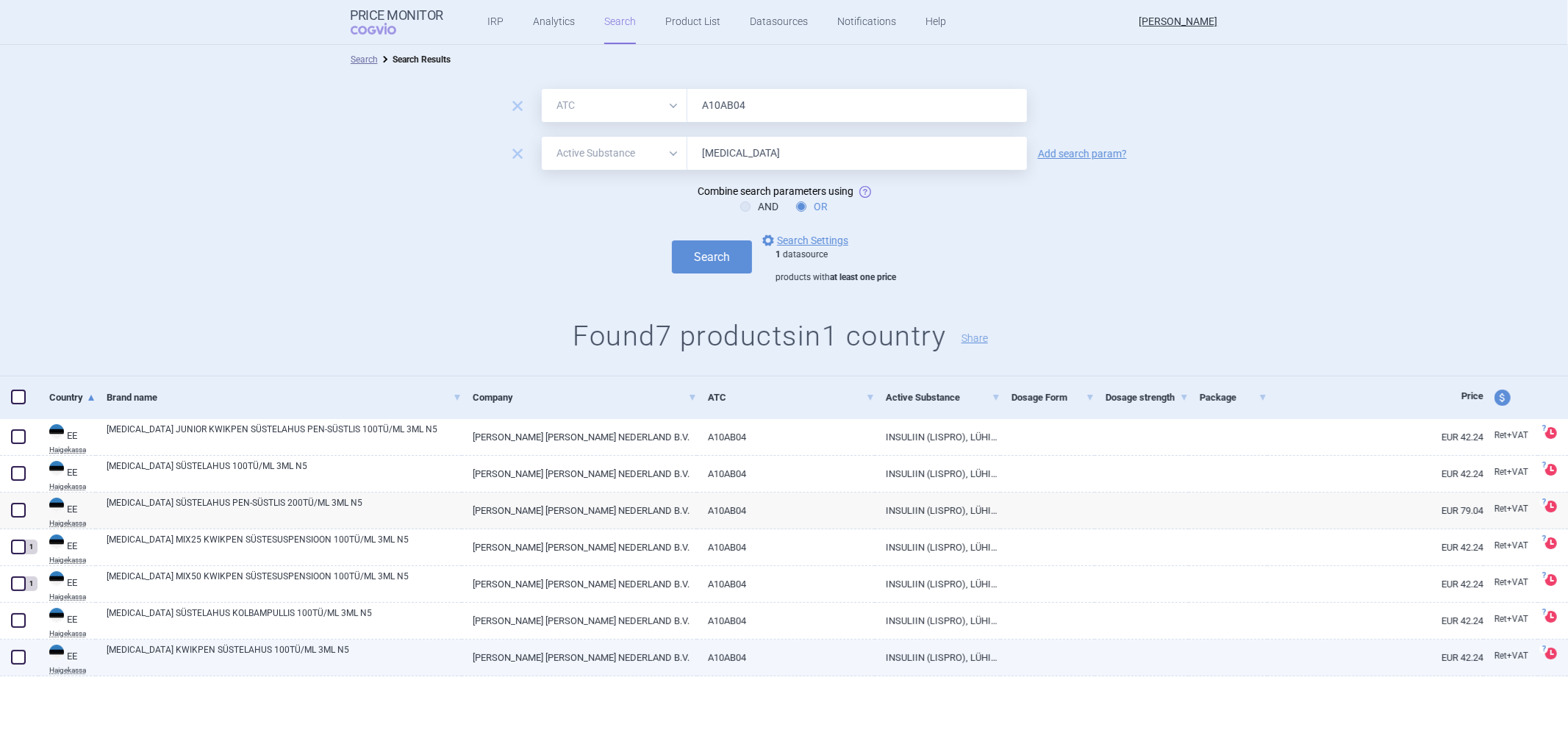
click at [1341, 659] on link "EUR 42.24" at bounding box center [1375, 658] width 216 height 36
select select "EUR"
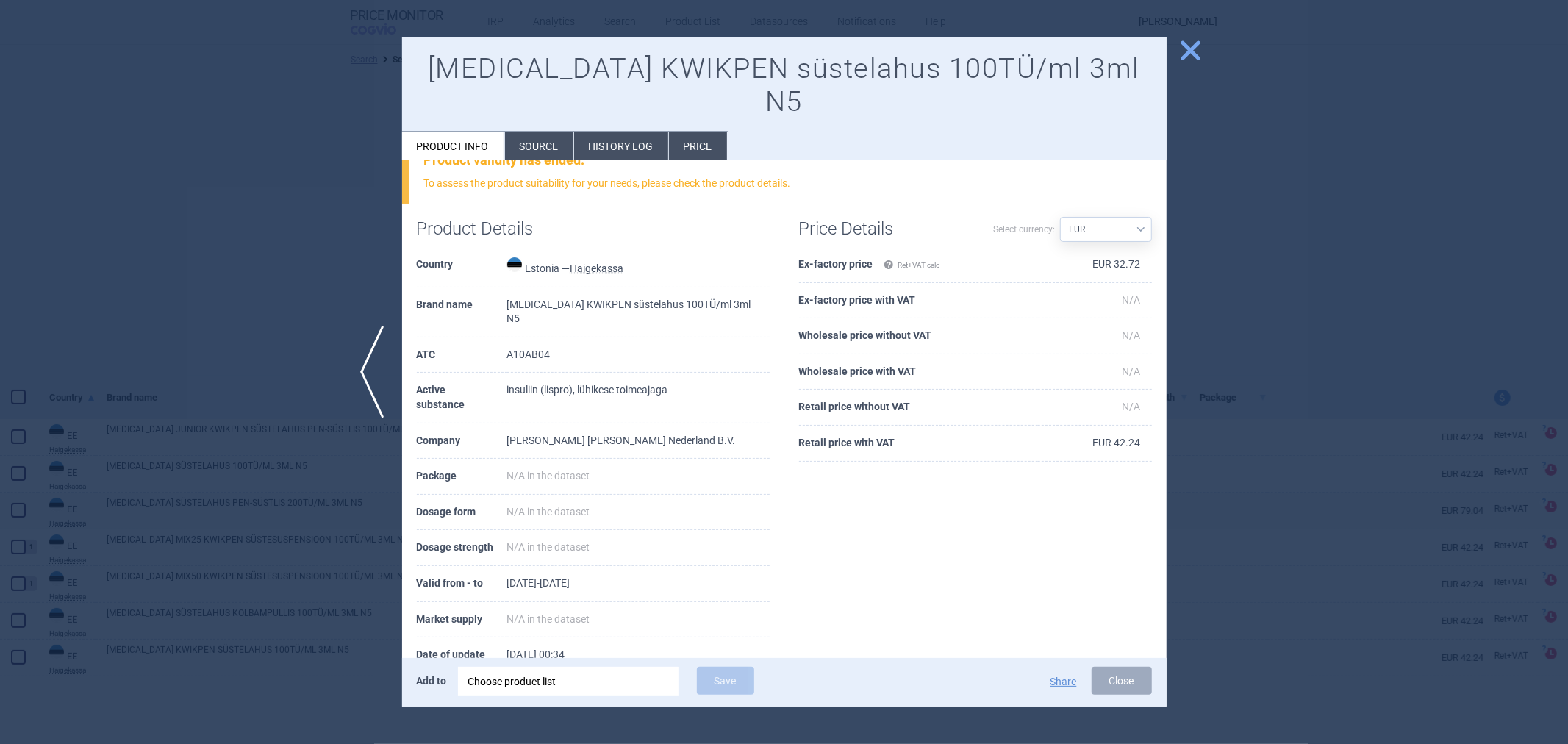
scroll to position [49, 0]
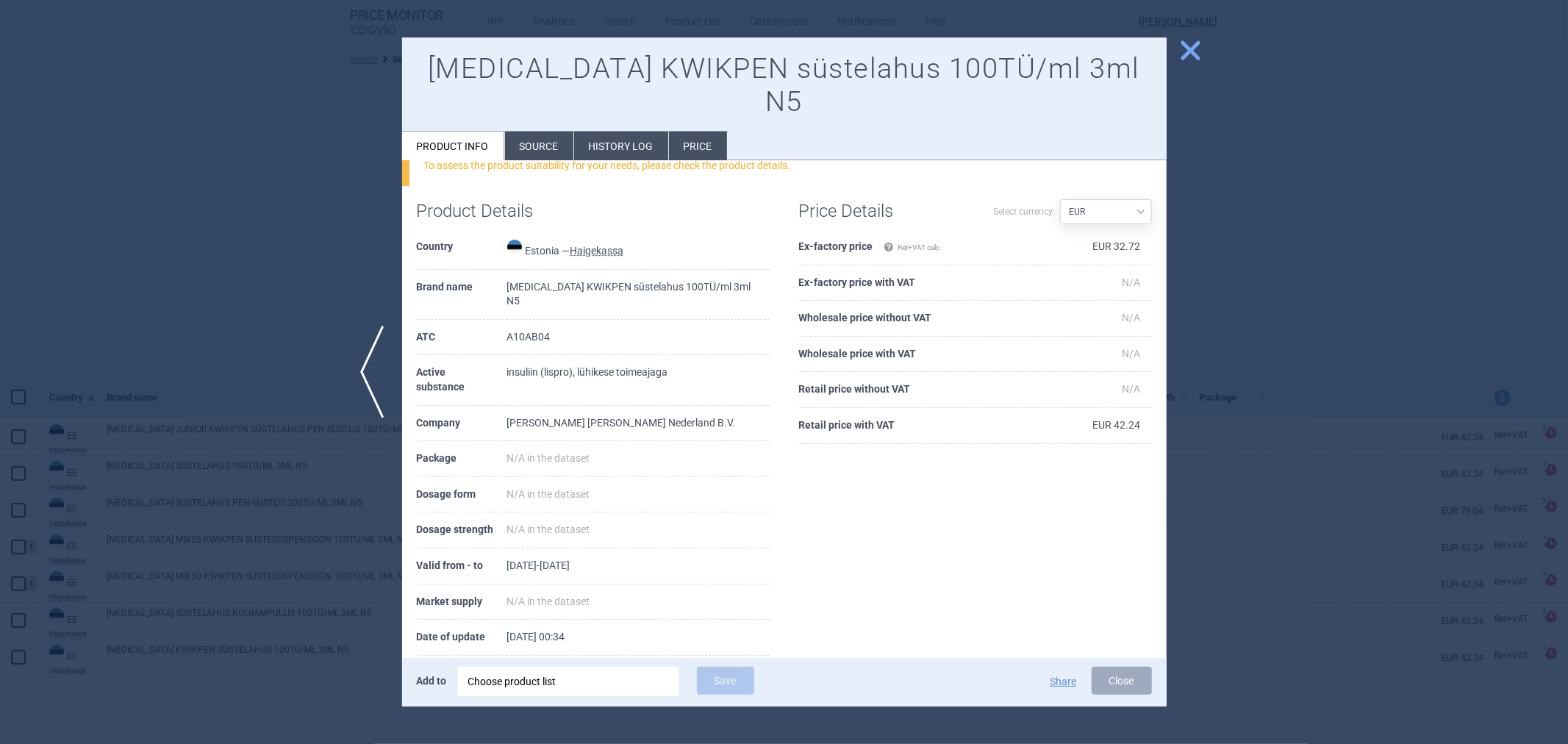
click at [1260, 359] on div at bounding box center [784, 372] width 1568 height 744
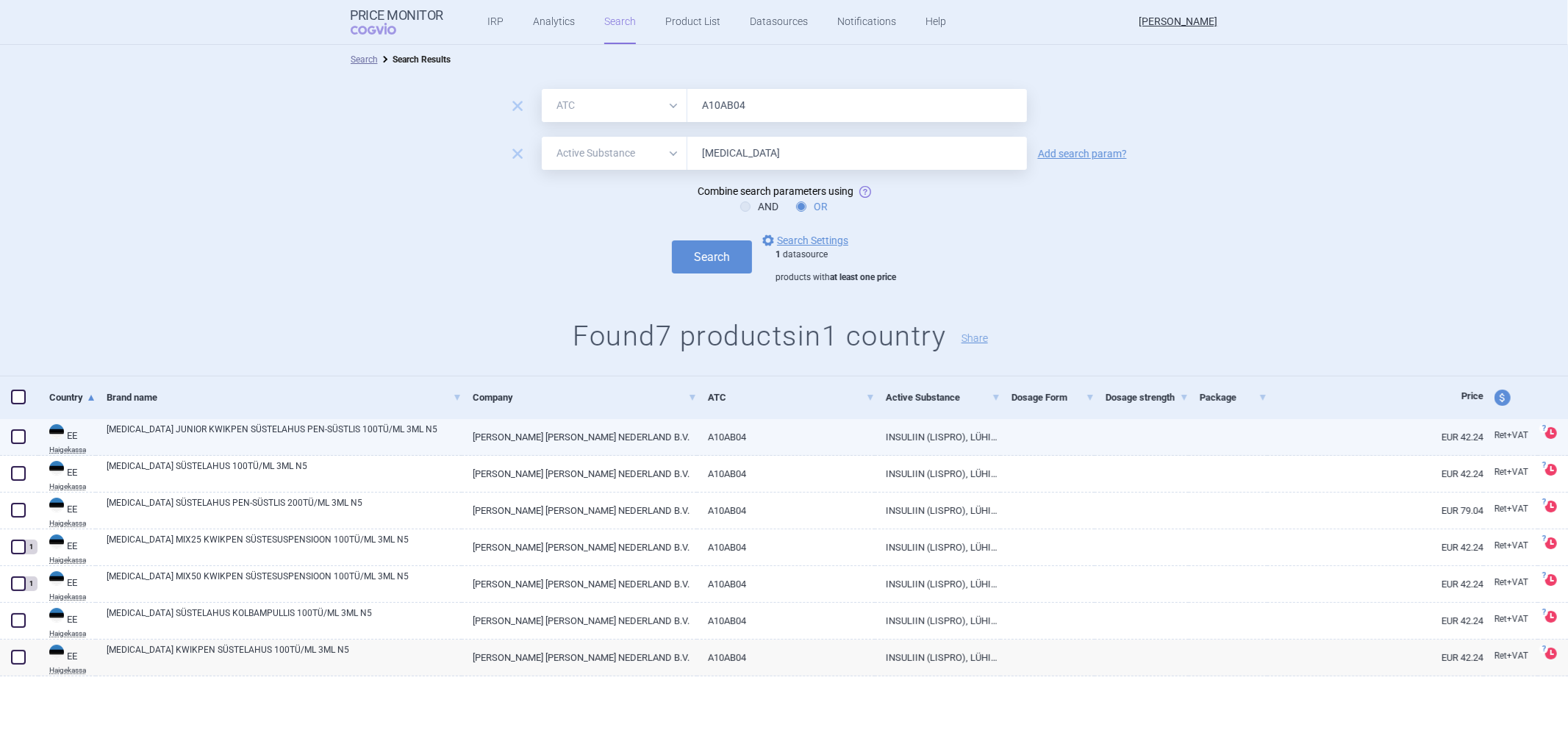
click at [763, 439] on link "A10AB04" at bounding box center [786, 437] width 178 height 36
select select "EUR"
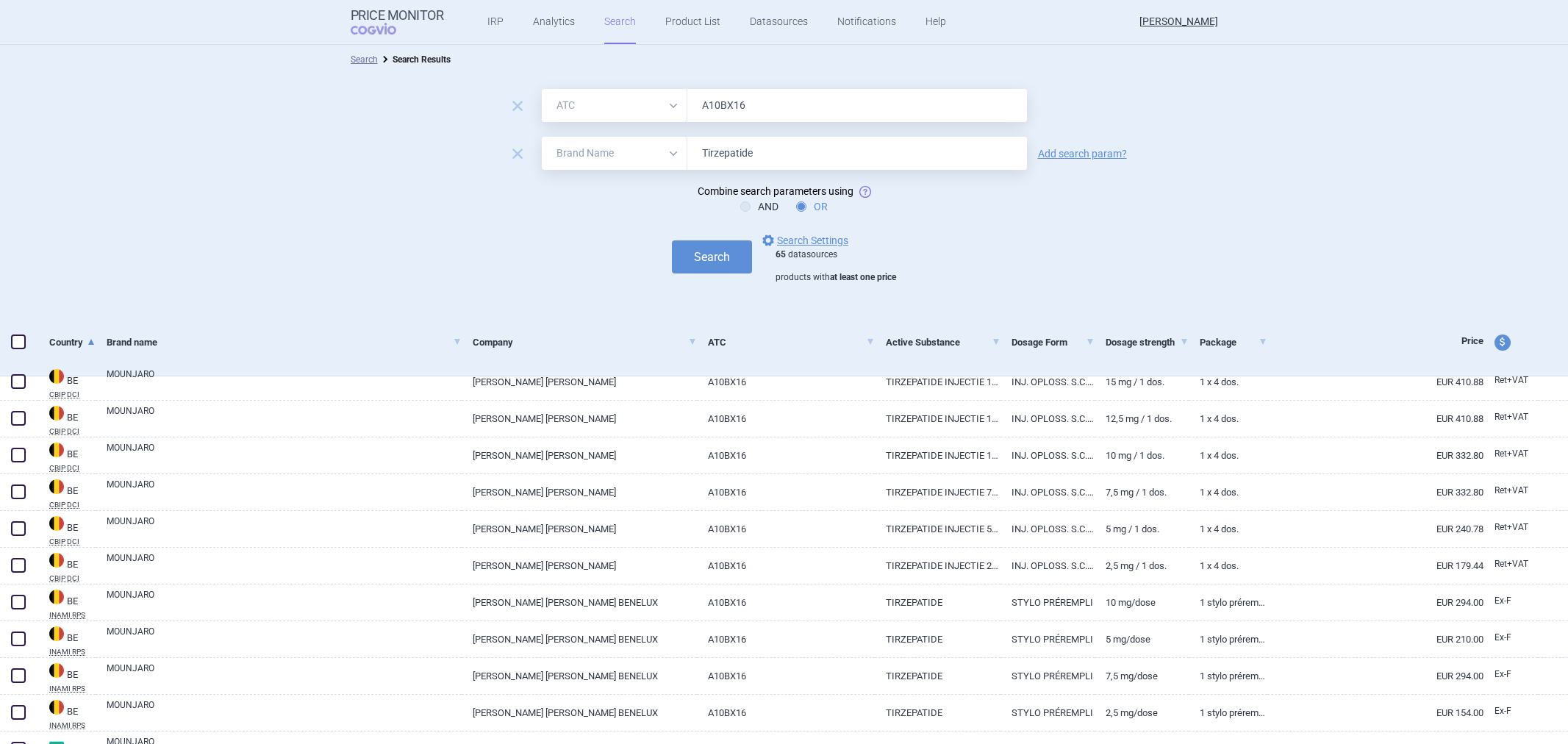
select select "atc"
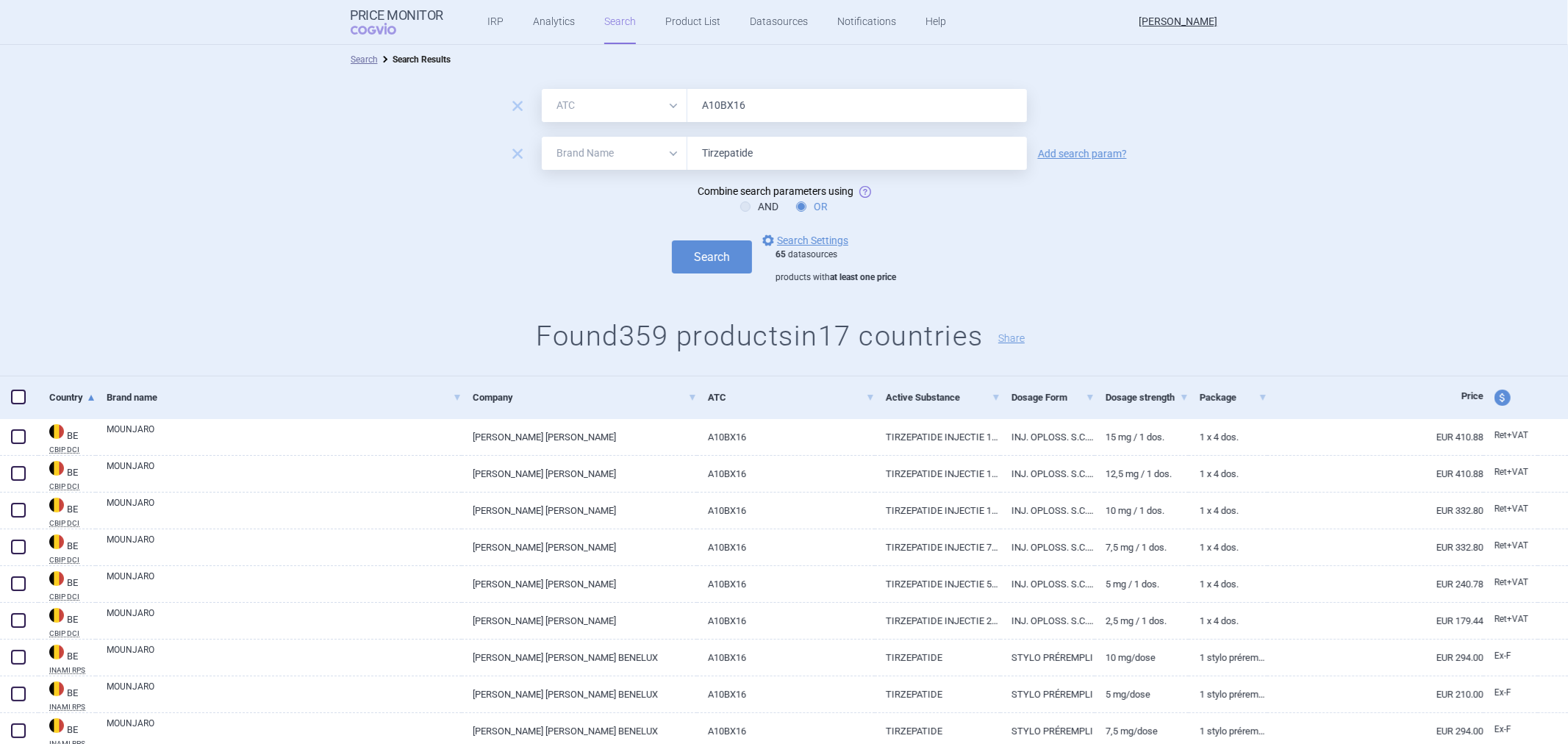
click at [599, 153] on select "All Brand Name ATC Company Active Substance Country Newer than" at bounding box center [615, 154] width 145 height 33
select select "activeSubstance"
click at [542, 137] on select "All Brand Name ATC Company Active Substance Country Newer than" at bounding box center [615, 154] width 145 height 33
click at [703, 247] on button "Search" at bounding box center [712, 256] width 80 height 33
click at [806, 238] on link "options Search Settings" at bounding box center [803, 241] width 89 height 18
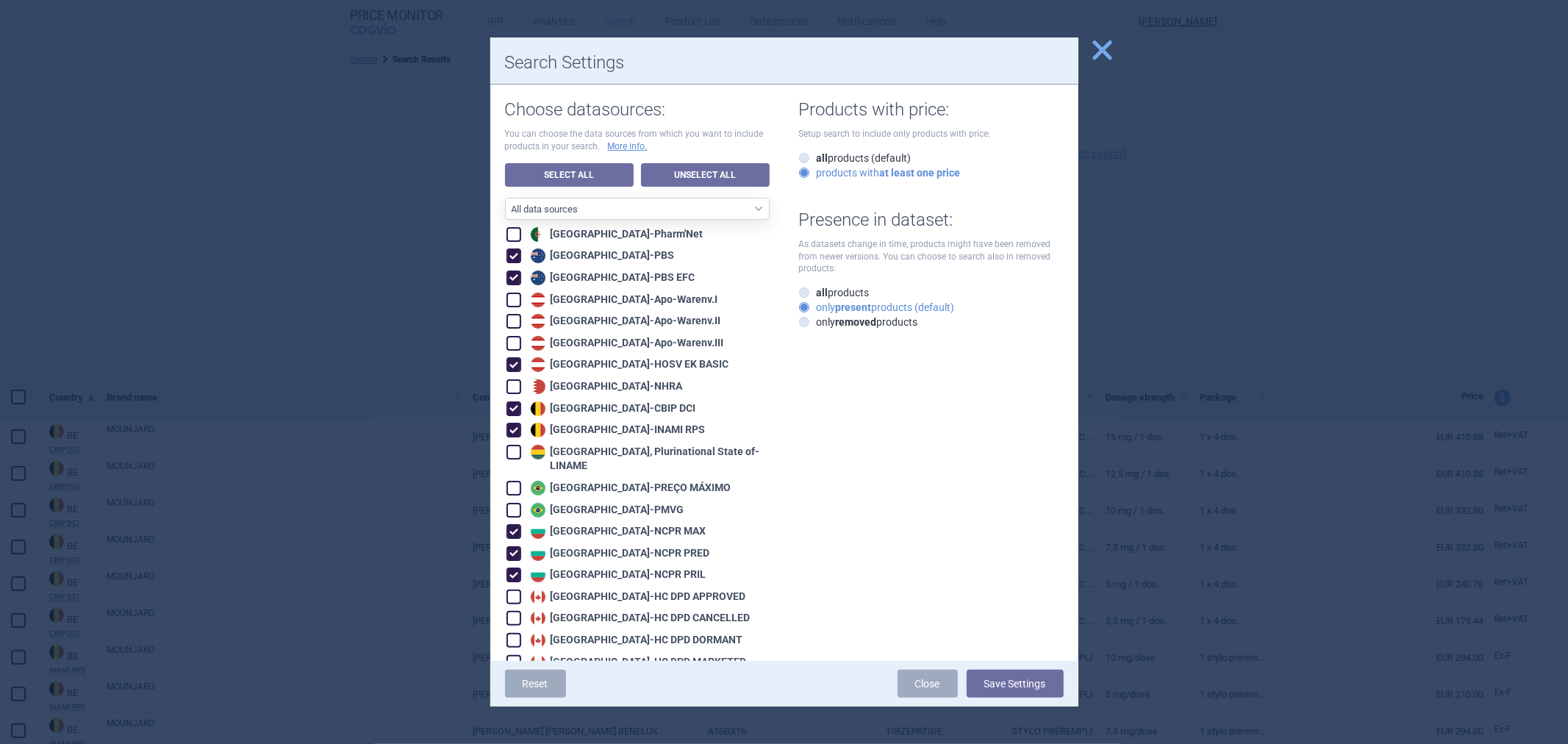
click at [1098, 56] on span "close" at bounding box center [1103, 51] width 26 height 26
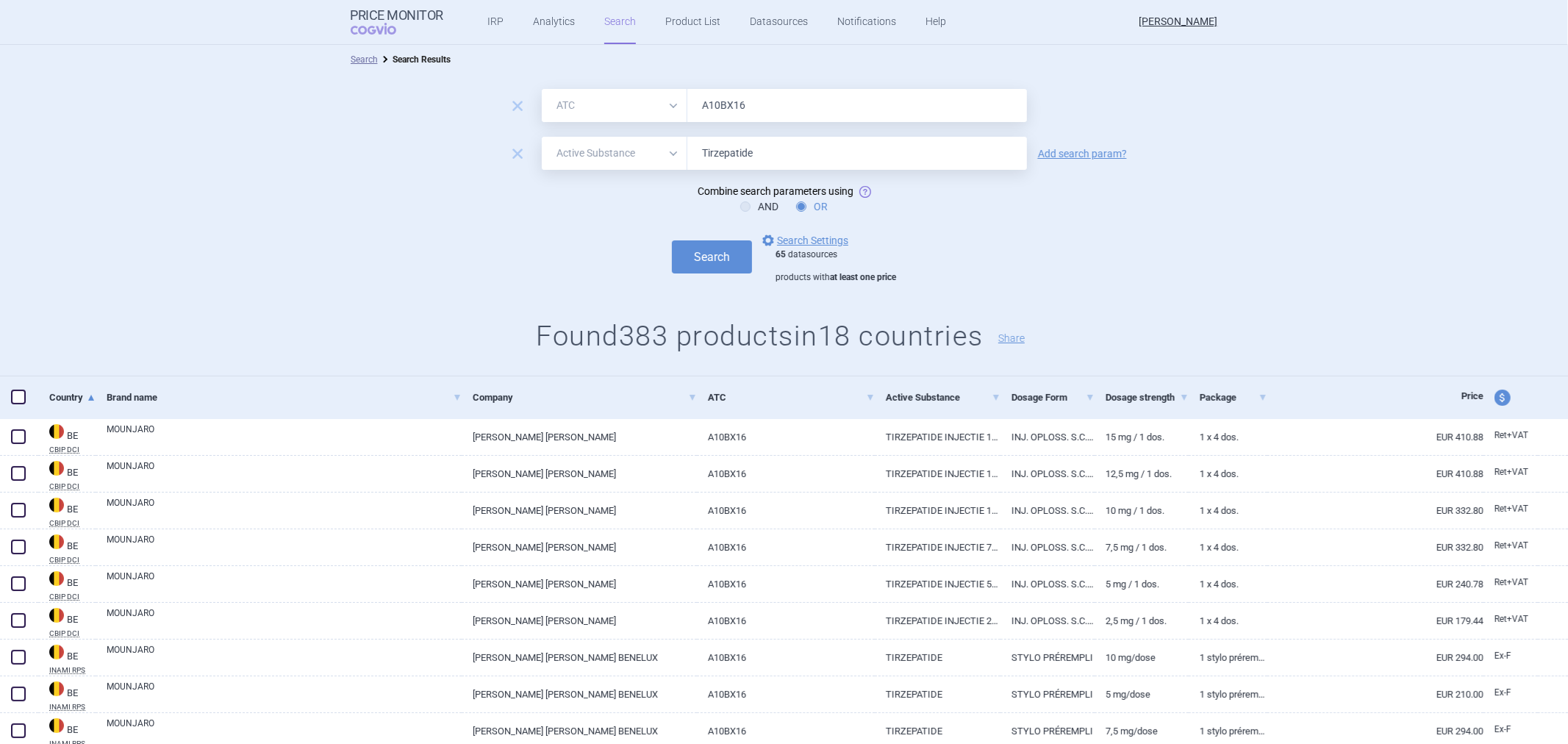
click at [1068, 148] on div "Add search param?" at bounding box center [1082, 154] width 104 height 11
click at [1097, 155] on link "Add search param?" at bounding box center [1082, 154] width 89 height 11
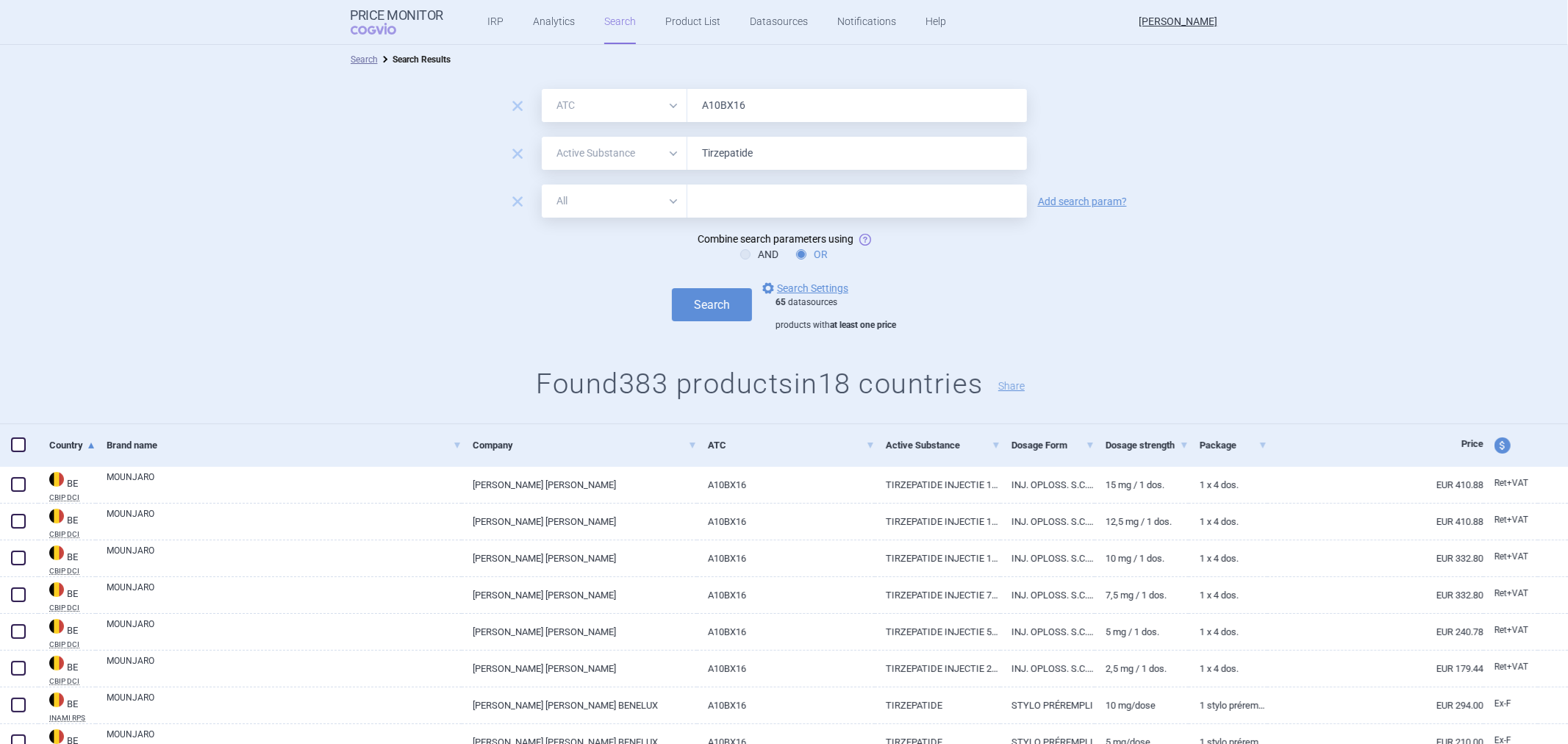
click at [625, 210] on select "All Brand Name ATC Company Active Substance Country Newer than" at bounding box center [615, 201] width 145 height 33
select select "brandName"
click at [542, 185] on select "All Brand Name ATC Company Active Substance Country Newer than" at bounding box center [615, 201] width 145 height 33
click at [744, 171] on form "remove All Brand Name ATC Company Active Substance Country Newer than A10BX16 r…" at bounding box center [784, 210] width 1568 height 242
click at [744, 167] on input "Tirzepatide" at bounding box center [857, 154] width 340 height 33
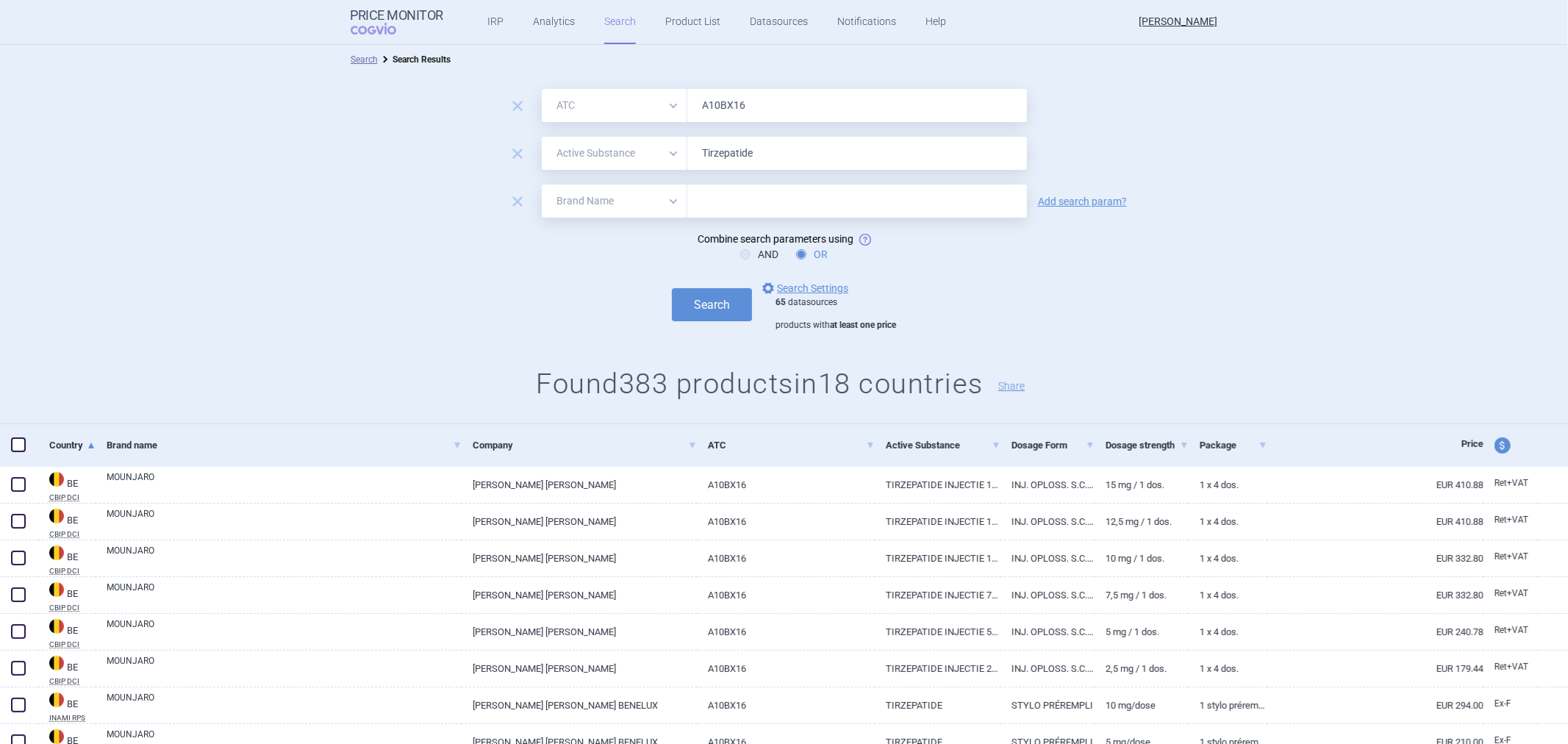
click at [744, 167] on input "Tirzepatide" at bounding box center [857, 154] width 340 height 33
paste input "Tirzepatide"
type input "Tirzepatide"
click at [731, 201] on input "text" at bounding box center [857, 201] width 340 height 33
paste input "Tirzepatide"
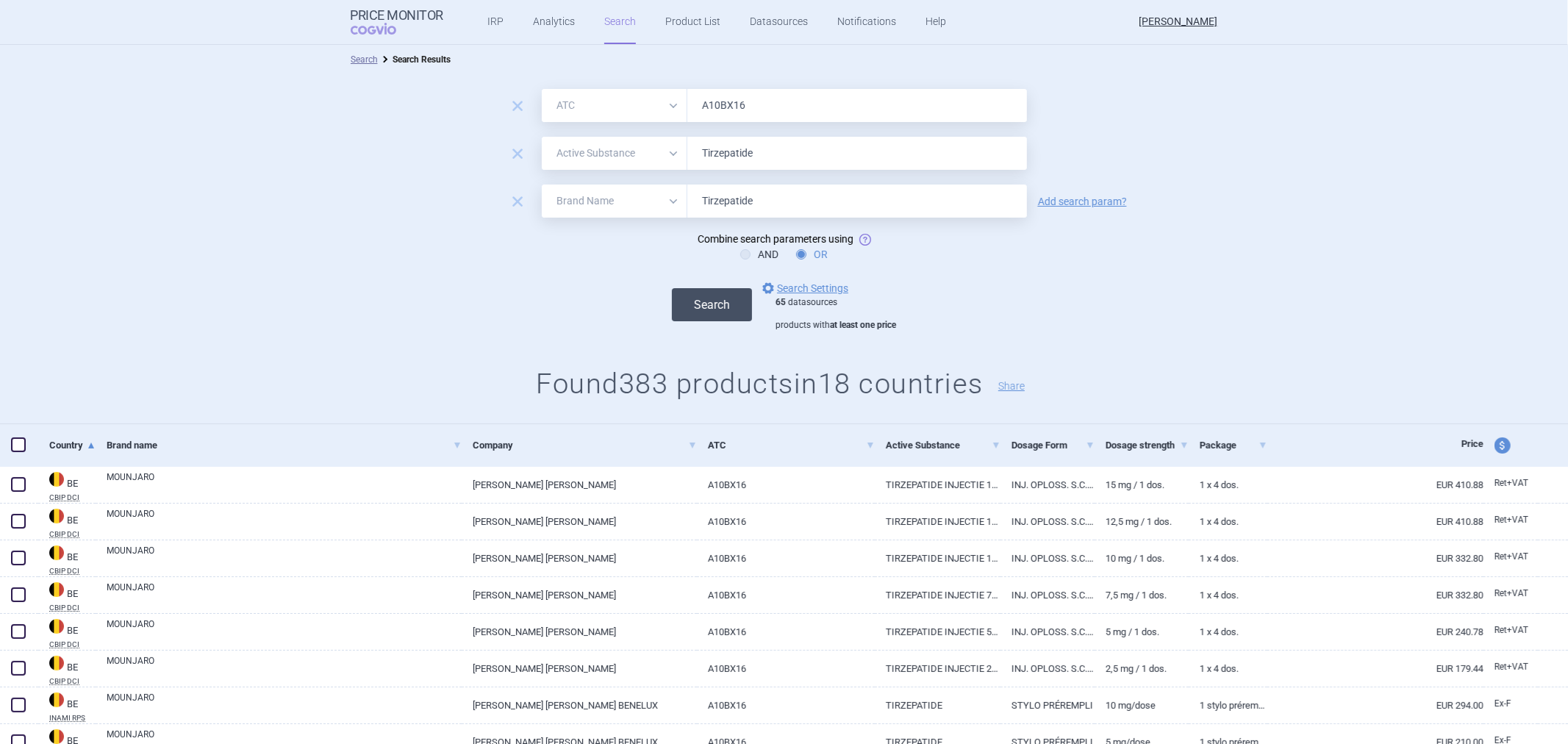
type input "Tirzepatide"
click at [728, 307] on button "Search" at bounding box center [712, 305] width 80 height 33
click at [697, 305] on button "Search" at bounding box center [712, 305] width 80 height 33
click at [515, 203] on span "remove" at bounding box center [517, 201] width 20 height 20
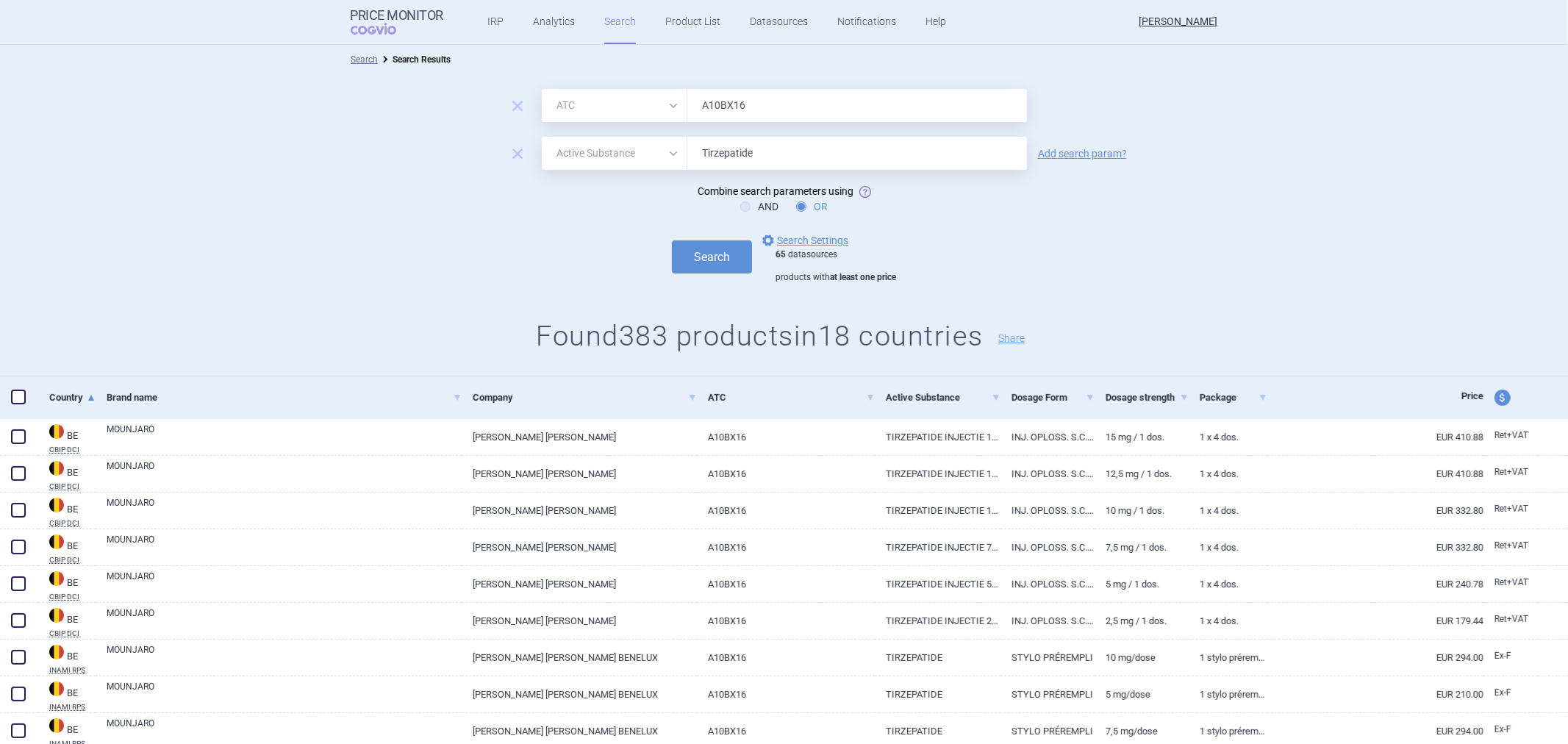
click at [811, 226] on form "remove All Brand Name ATC Company Active Substance Country Newer than A10BX16 r…" at bounding box center [784, 186] width 1568 height 194
click at [806, 234] on link "options Search Settings" at bounding box center [803, 241] width 89 height 18
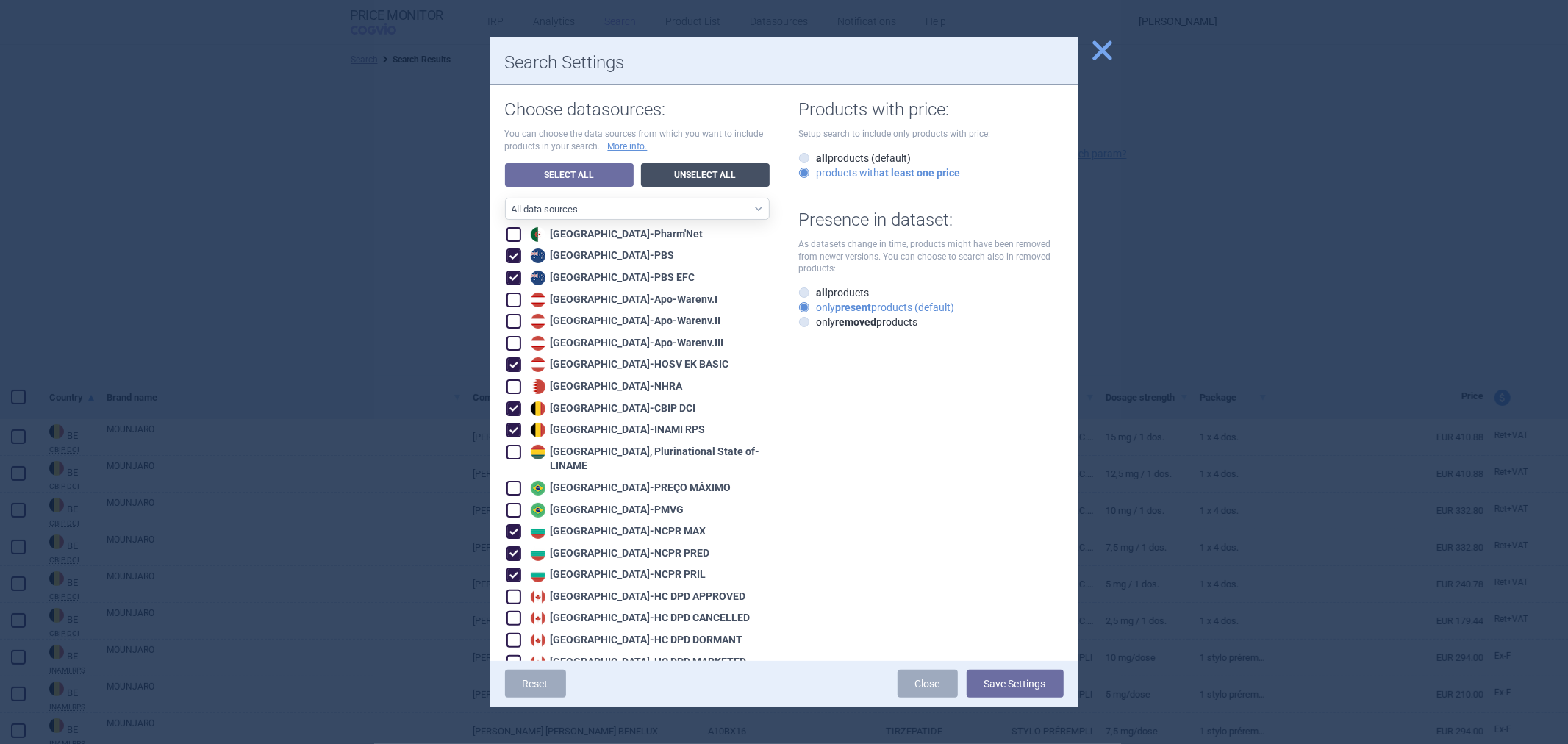
click at [712, 167] on link "Unselect All" at bounding box center [705, 175] width 129 height 24
checkbox input "false"
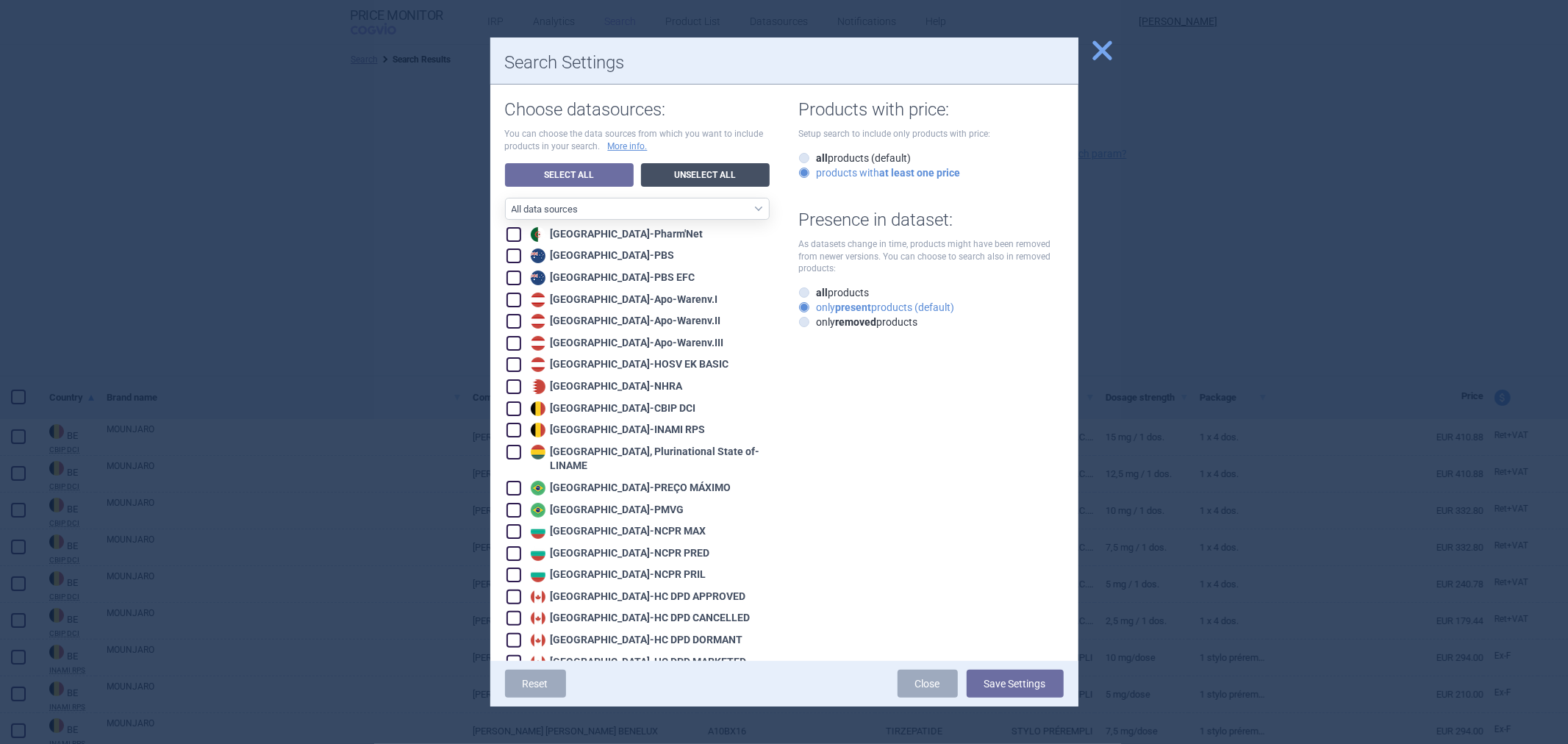
checkbox input "false"
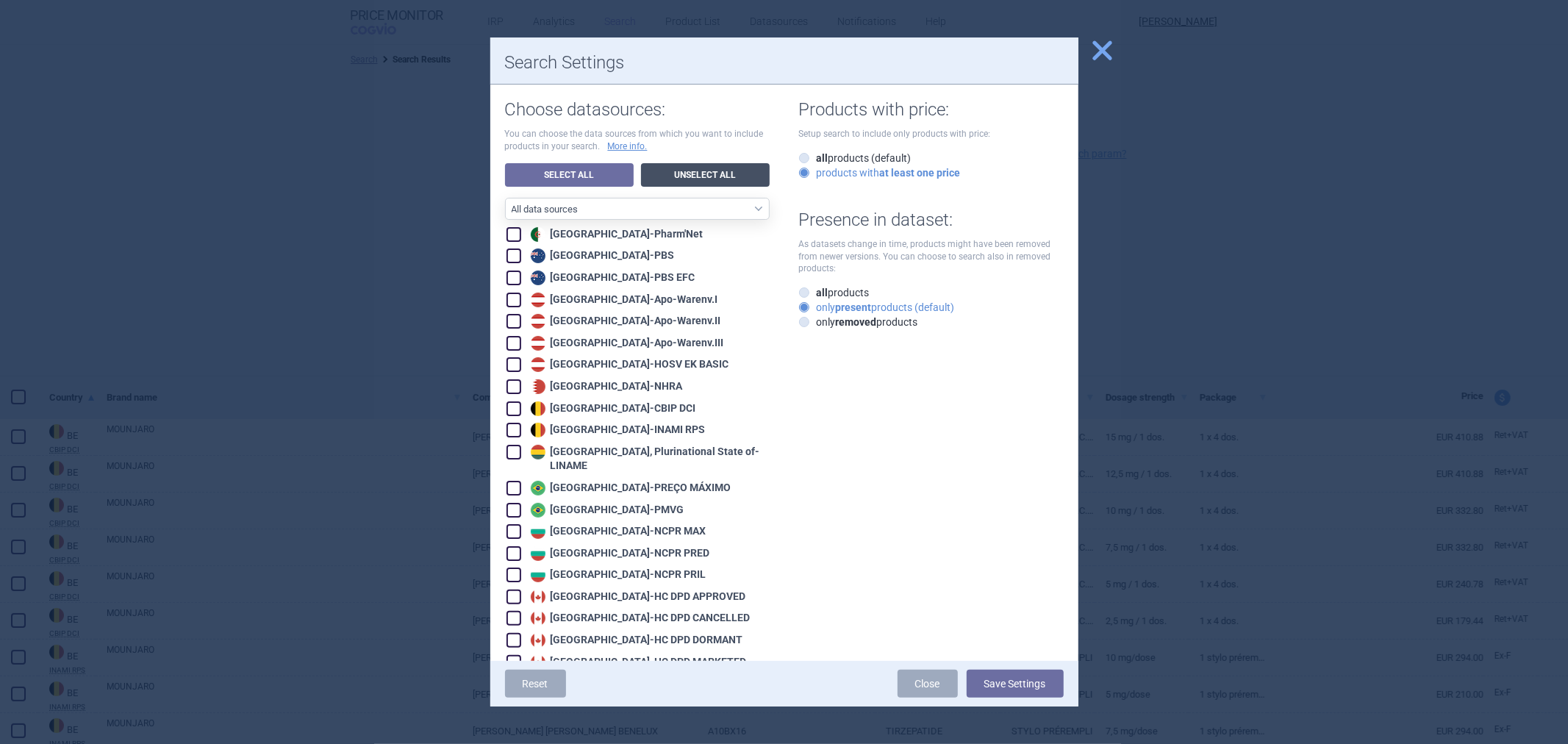
checkbox input "false"
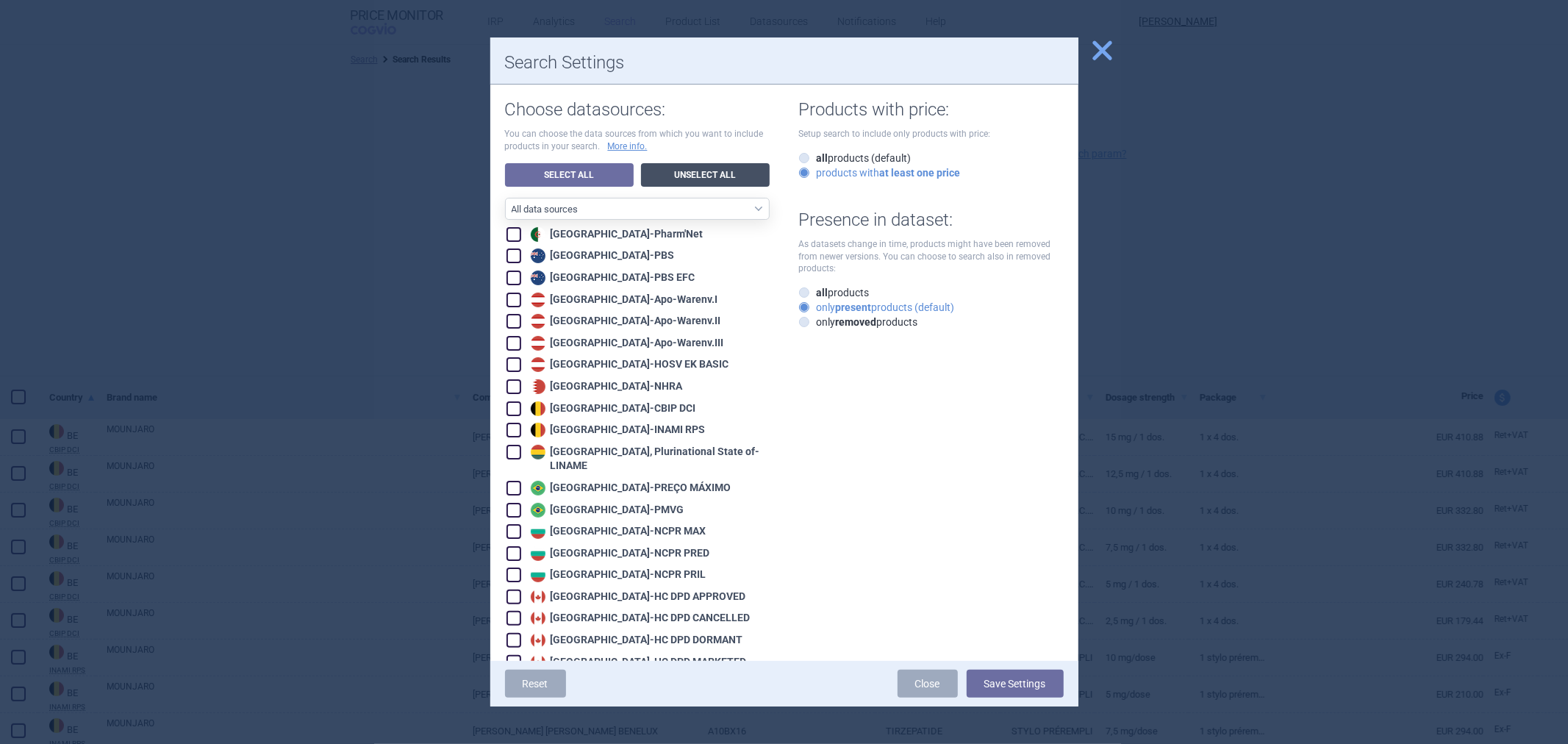
checkbox input "false"
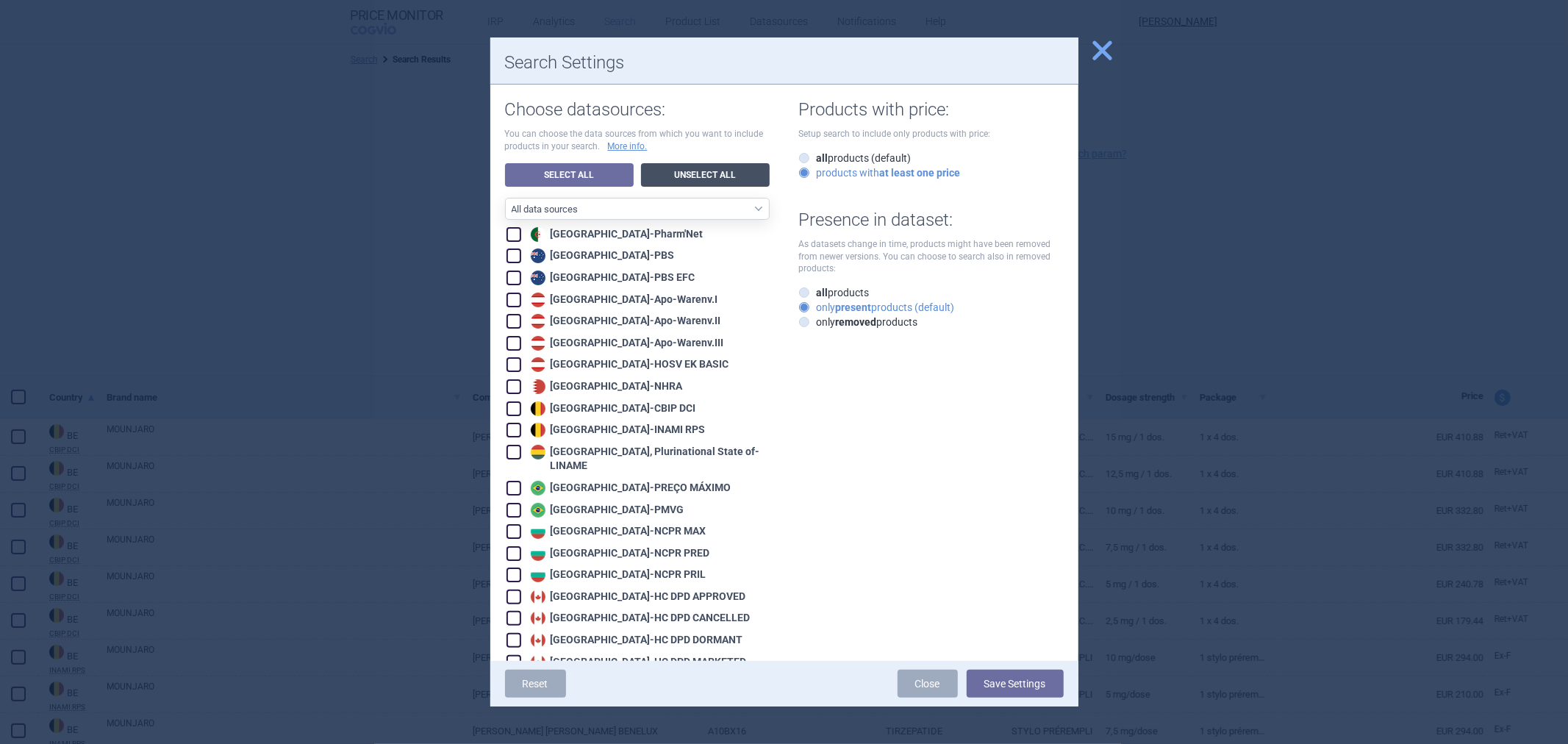
checkbox input "false"
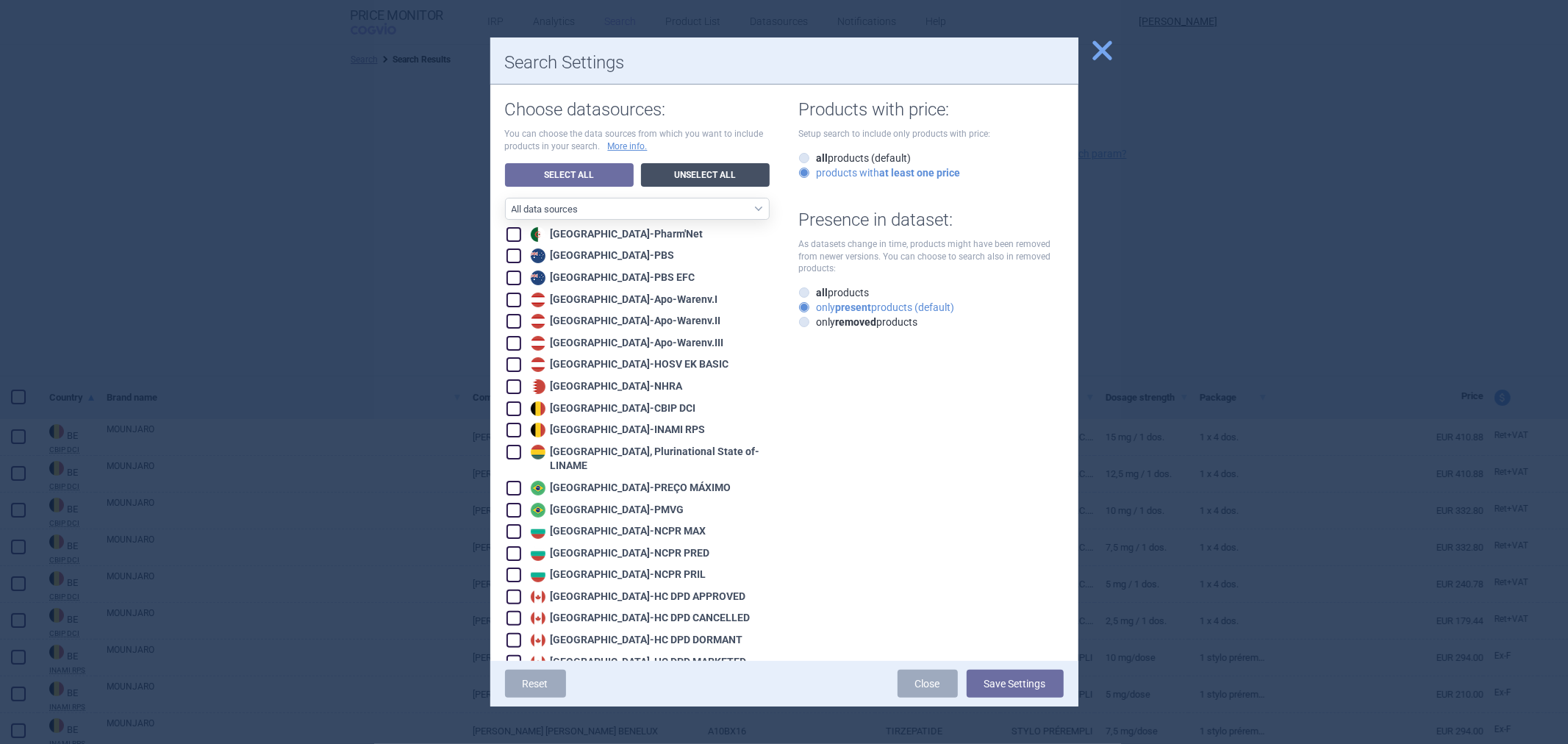
checkbox input "false"
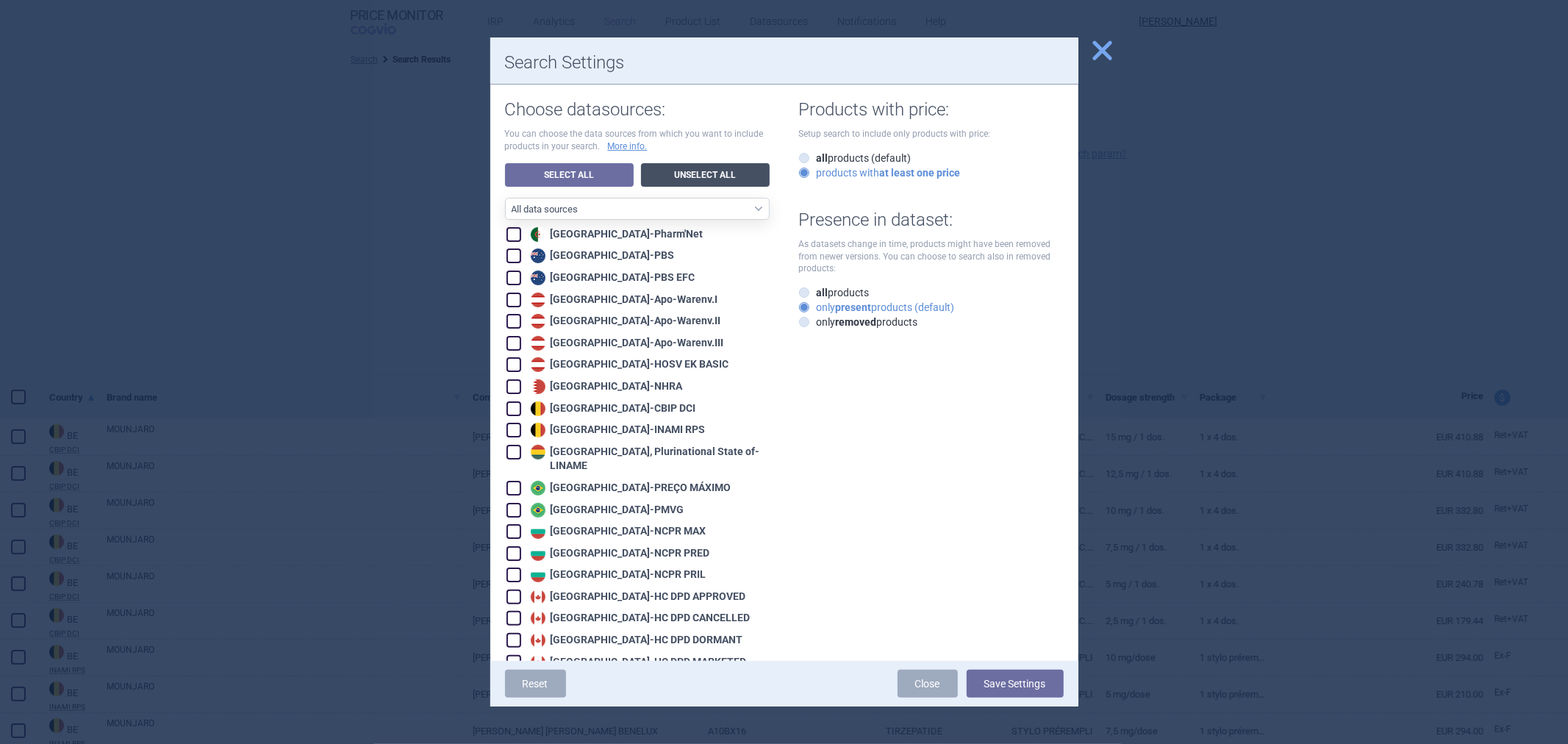
checkbox input "false"
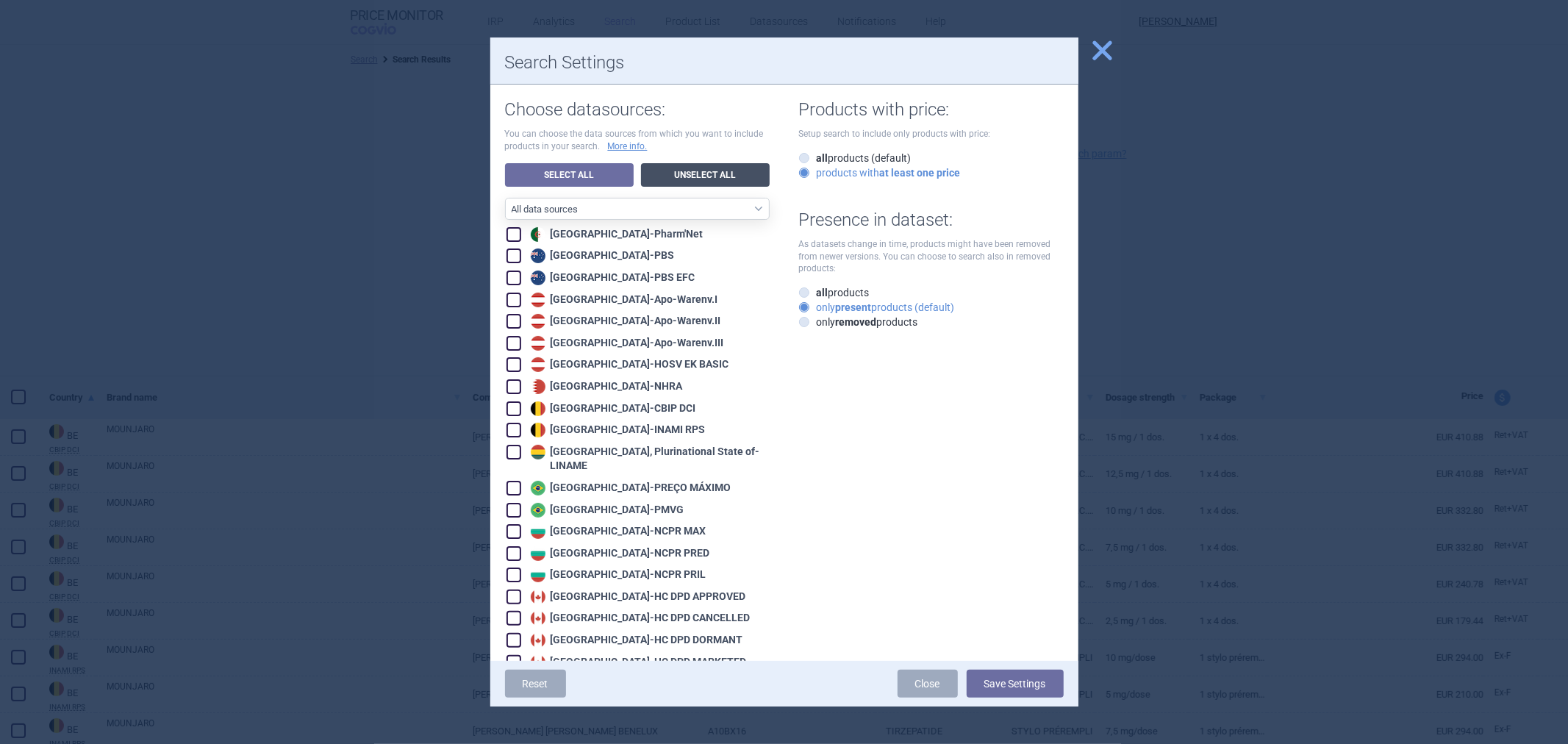
checkbox input "false"
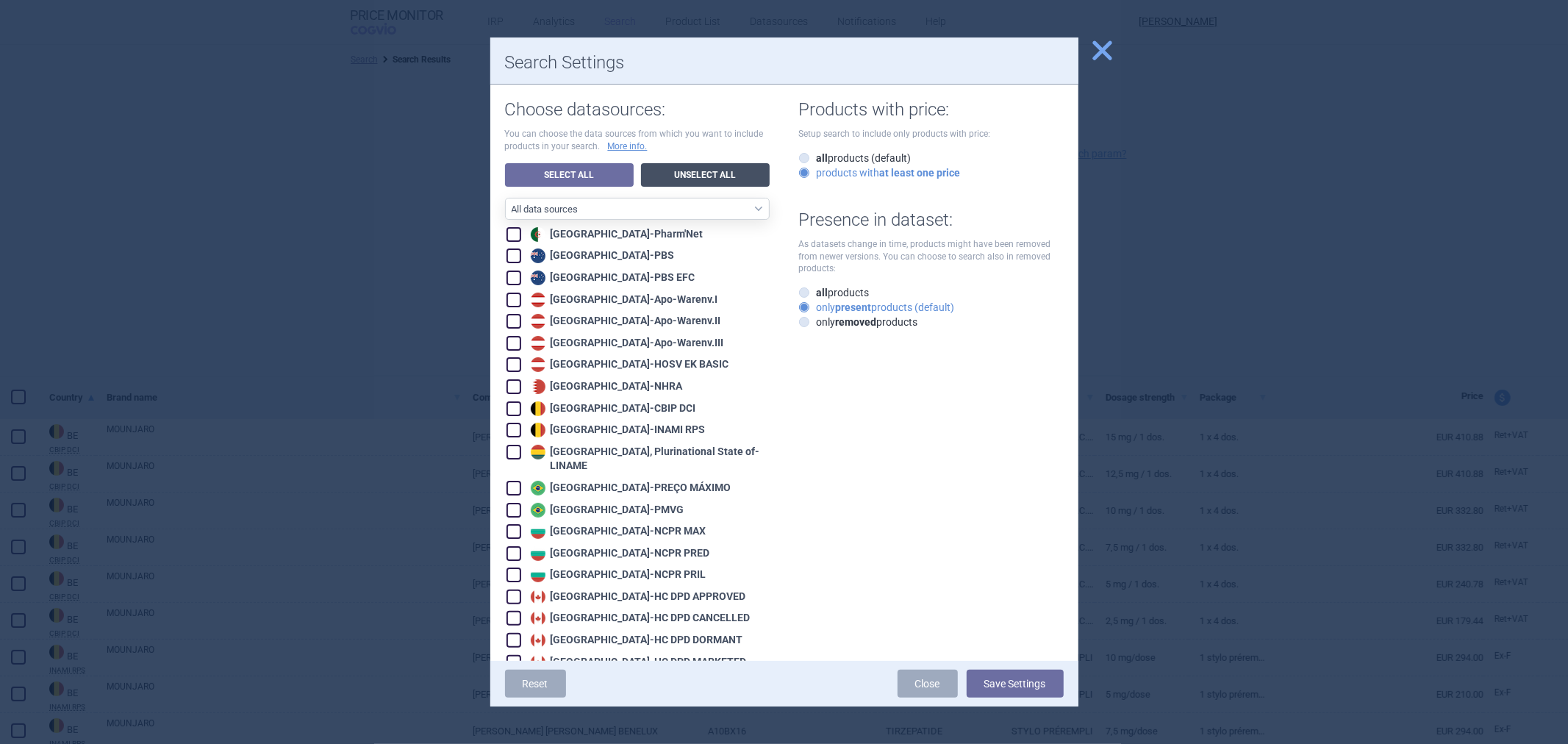
checkbox input "false"
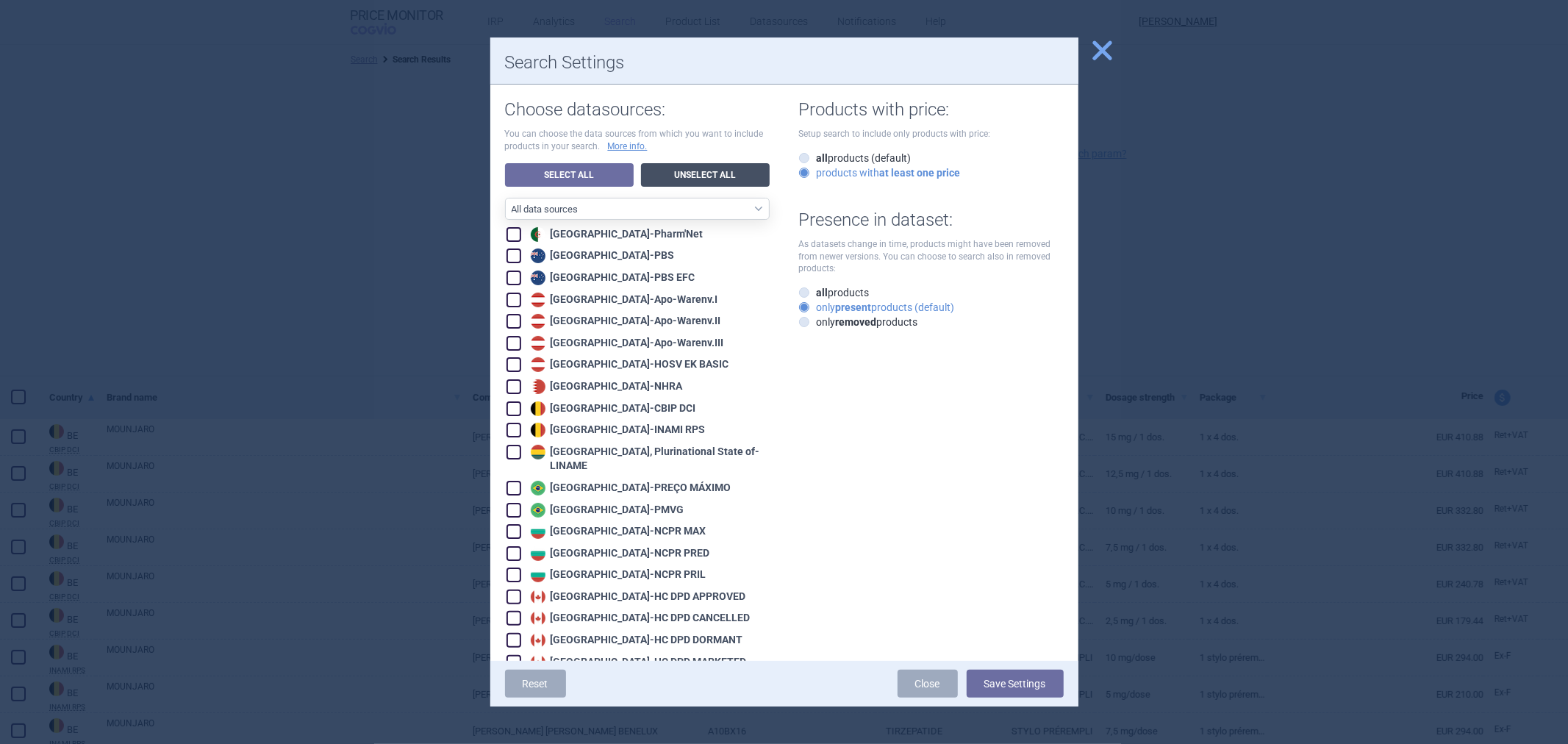
checkbox input "false"
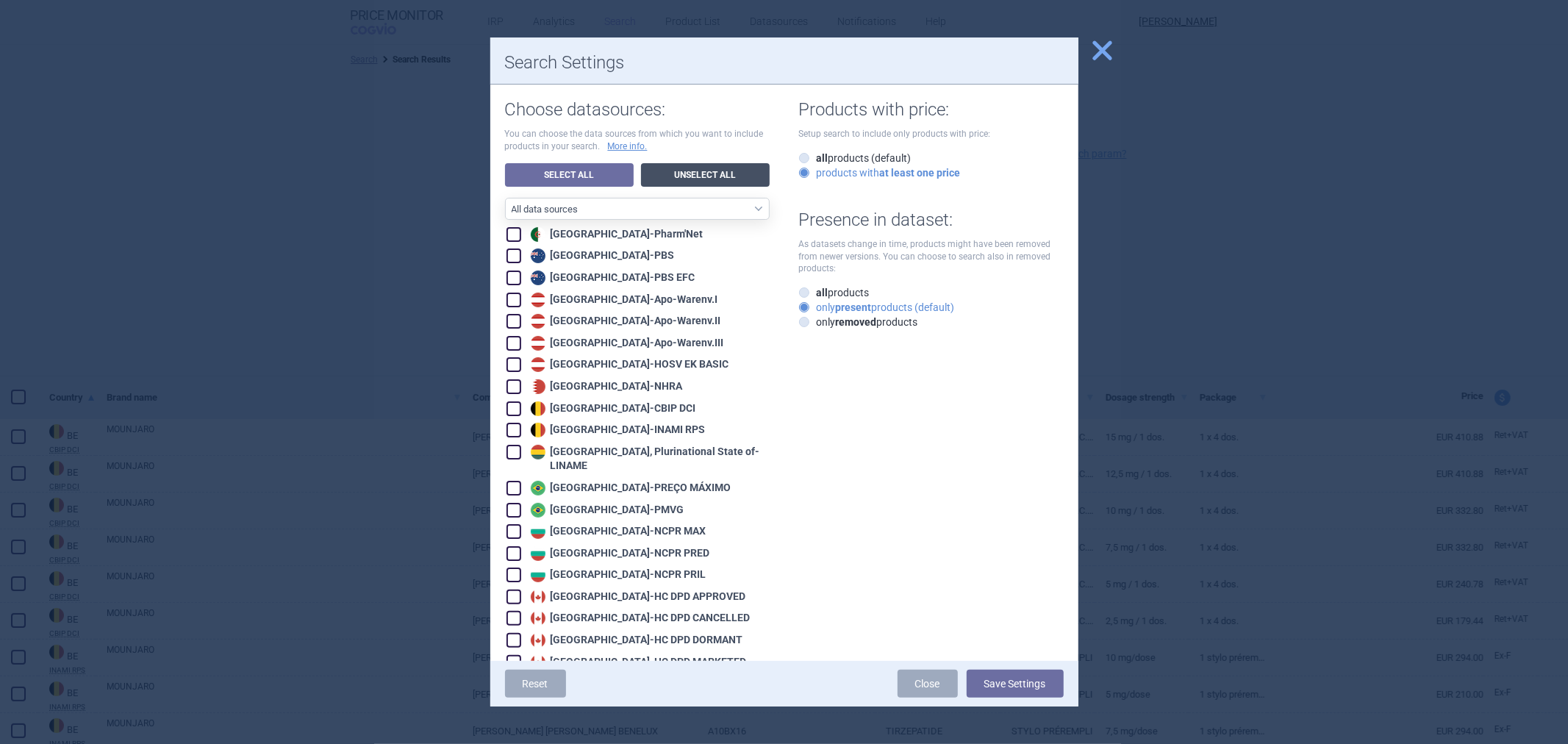
checkbox input "false"
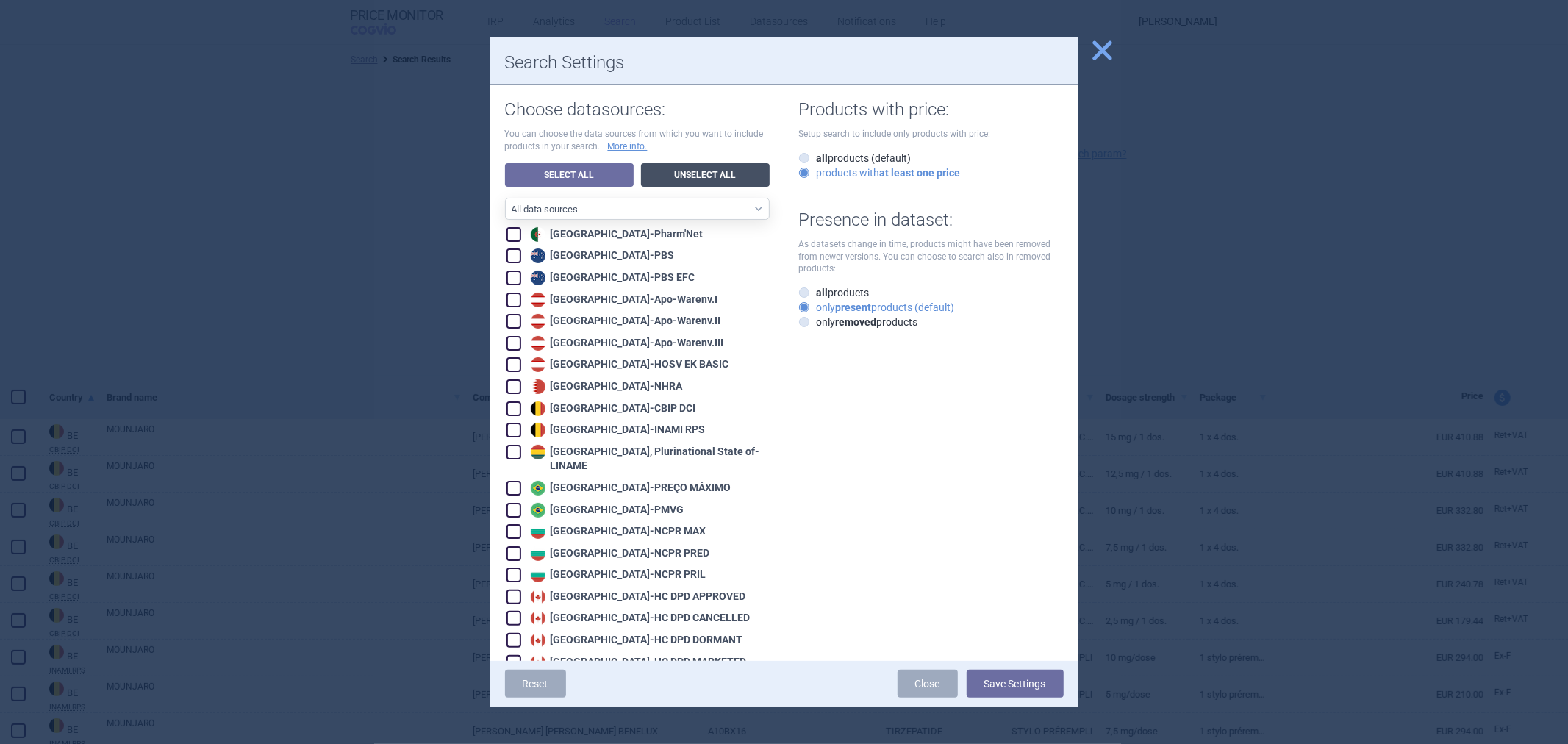
checkbox input "false"
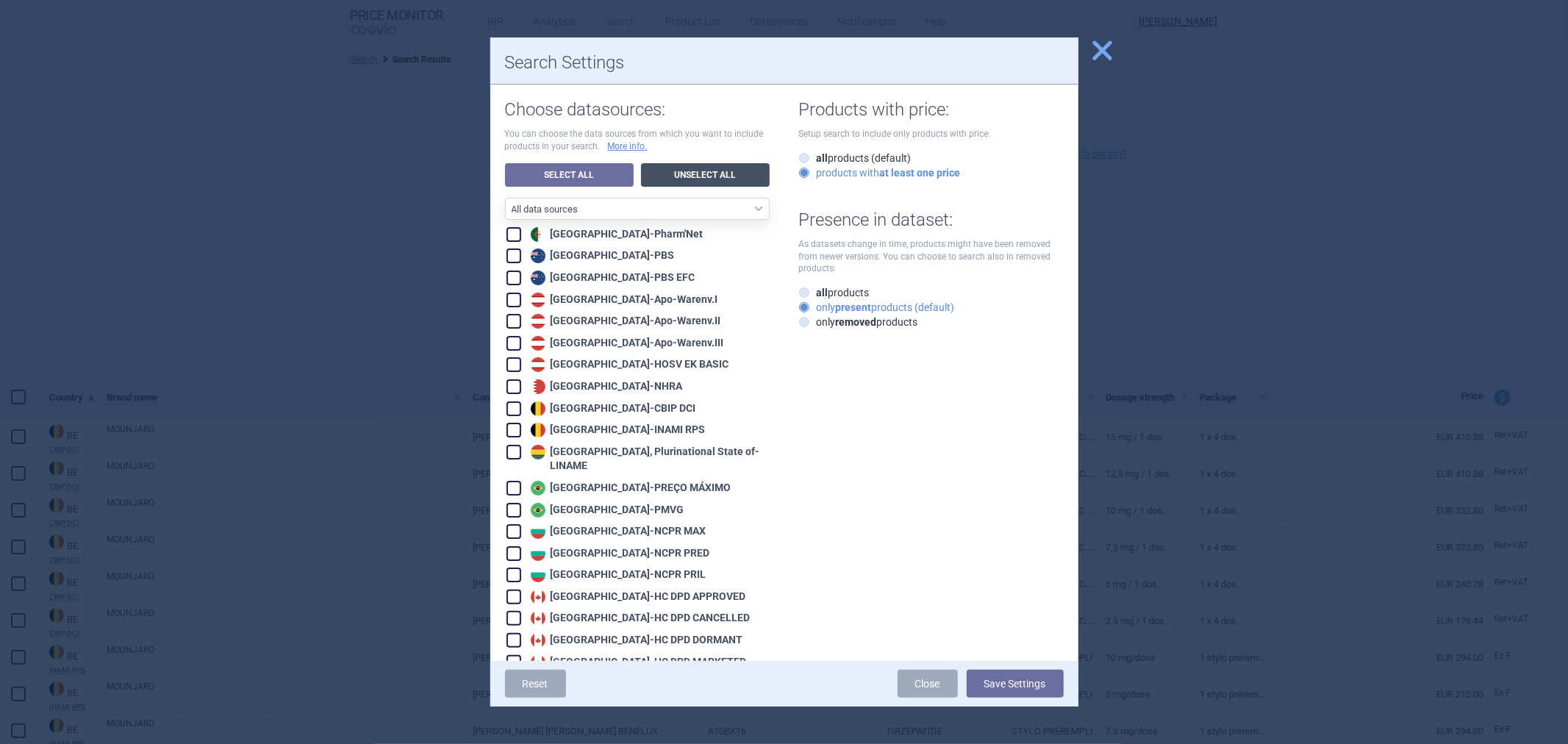
checkbox input "false"
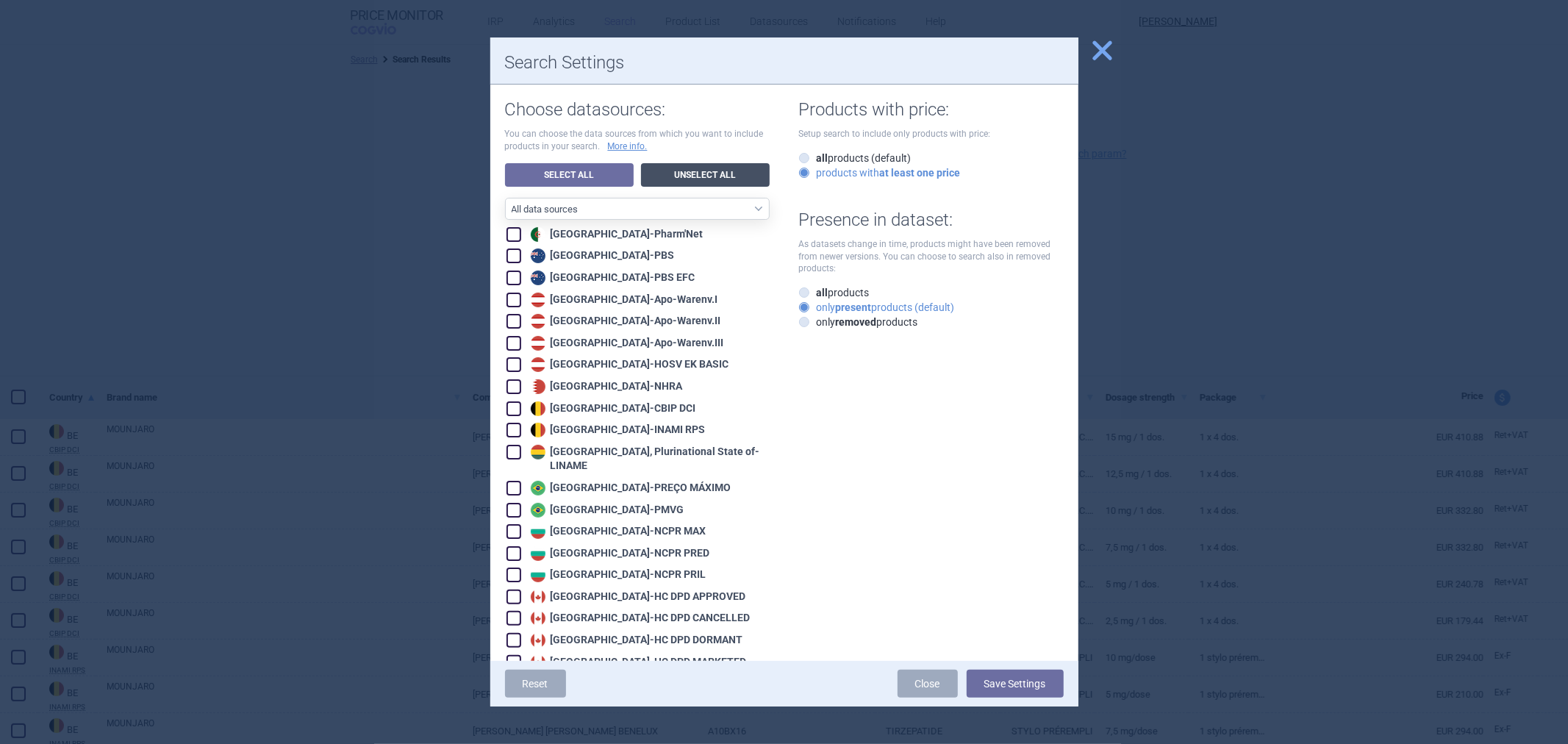
checkbox input "false"
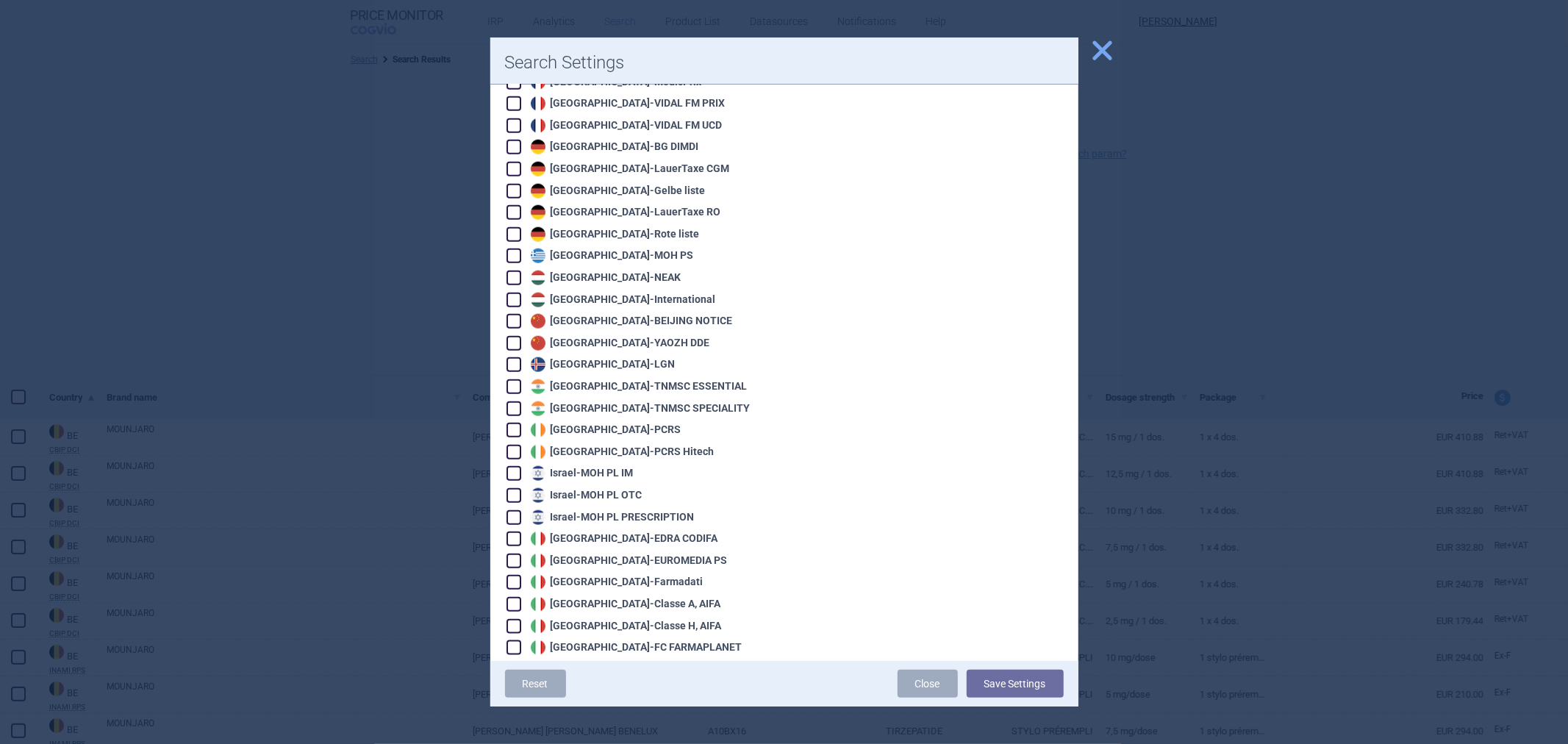
scroll to position [795, 0]
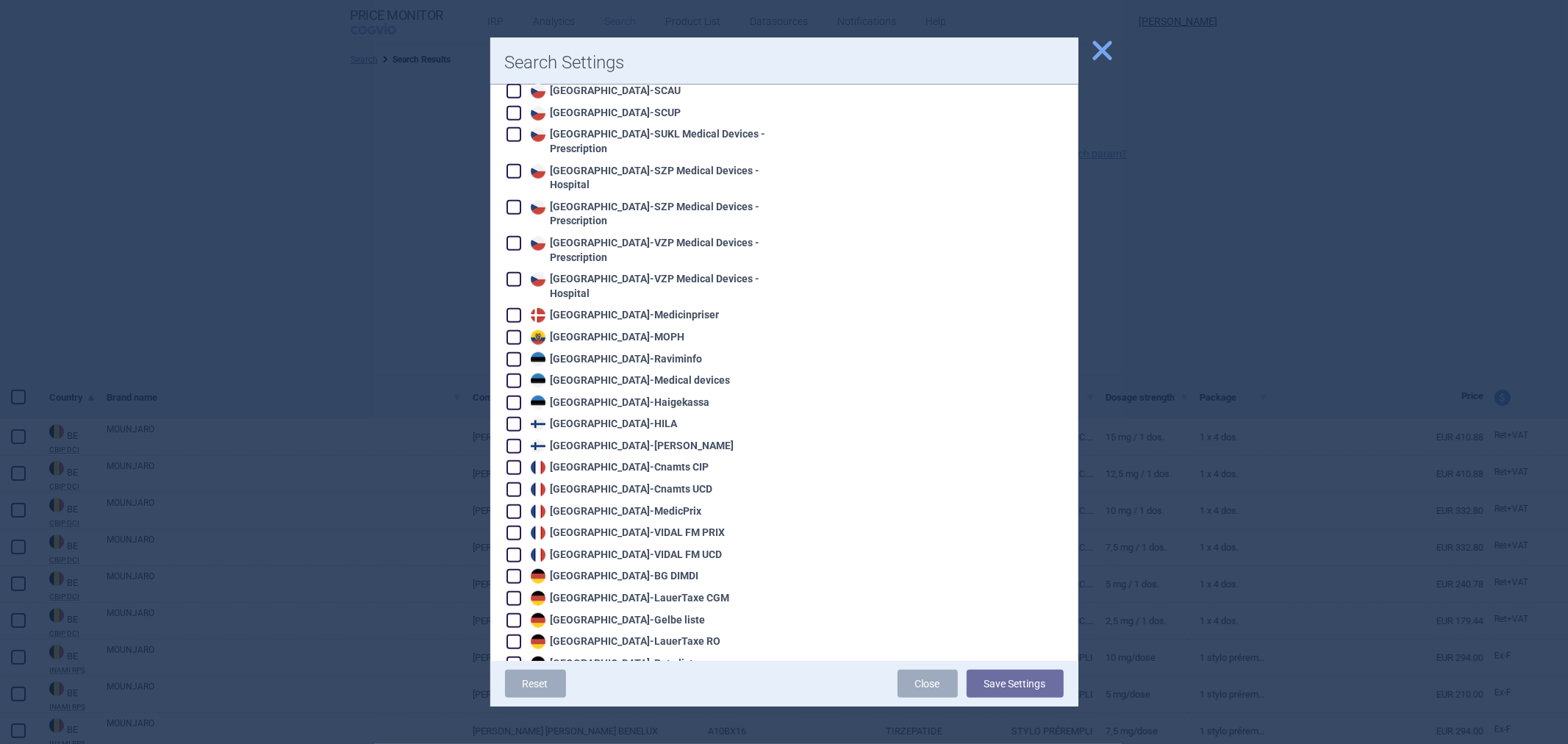
drag, startPoint x: 614, startPoint y: 371, endPoint x: 725, endPoint y: 423, distance: 122.6
click at [615, 396] on div "Estonia - [GEOGRAPHIC_DATA]" at bounding box center [619, 403] width 183 height 15
checkbox input "true"
click at [985, 670] on div "Reset Close Save Settings" at bounding box center [784, 684] width 588 height 46
click at [989, 689] on button "Save Settings" at bounding box center [1015, 684] width 97 height 28
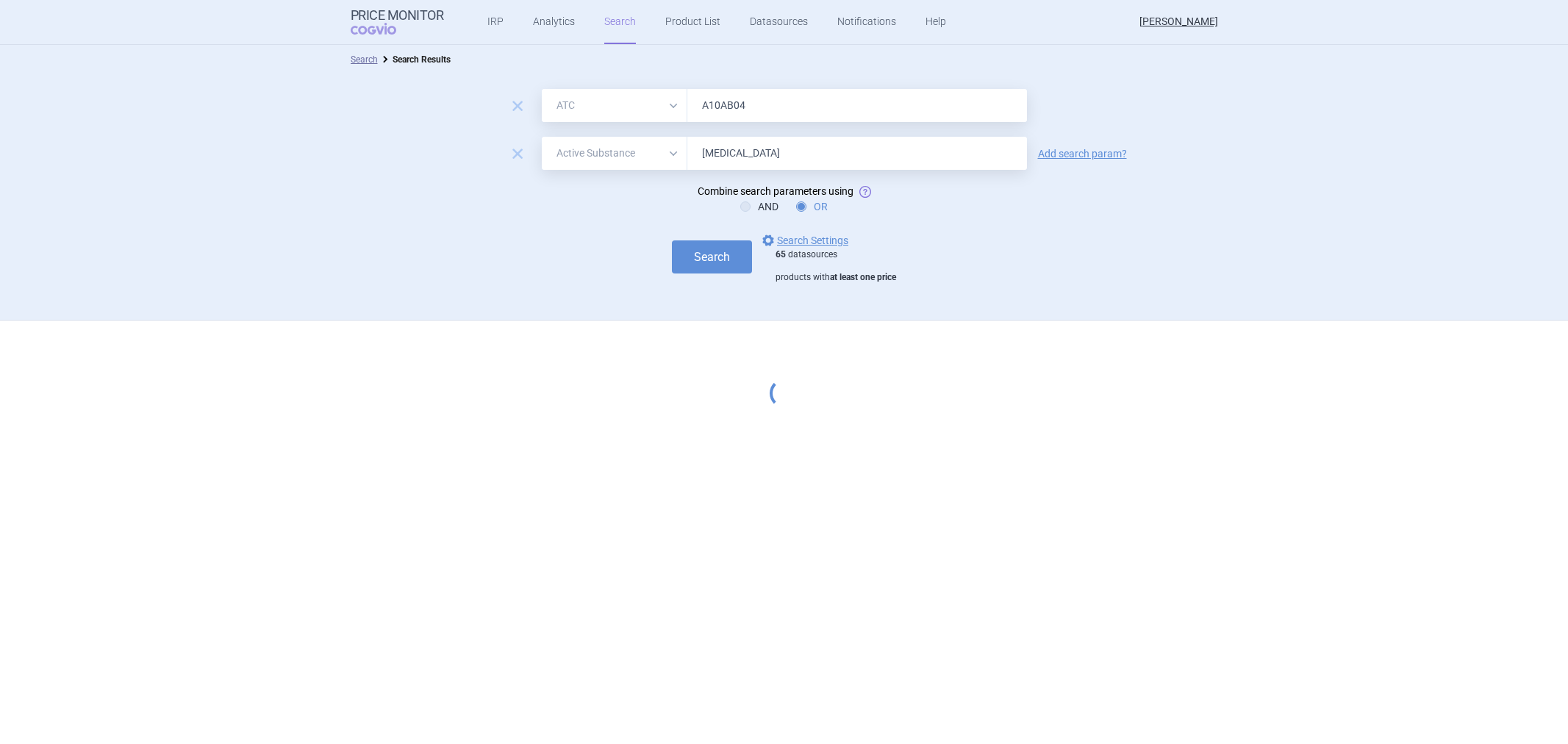
select select "atc"
select select "activeSubstance"
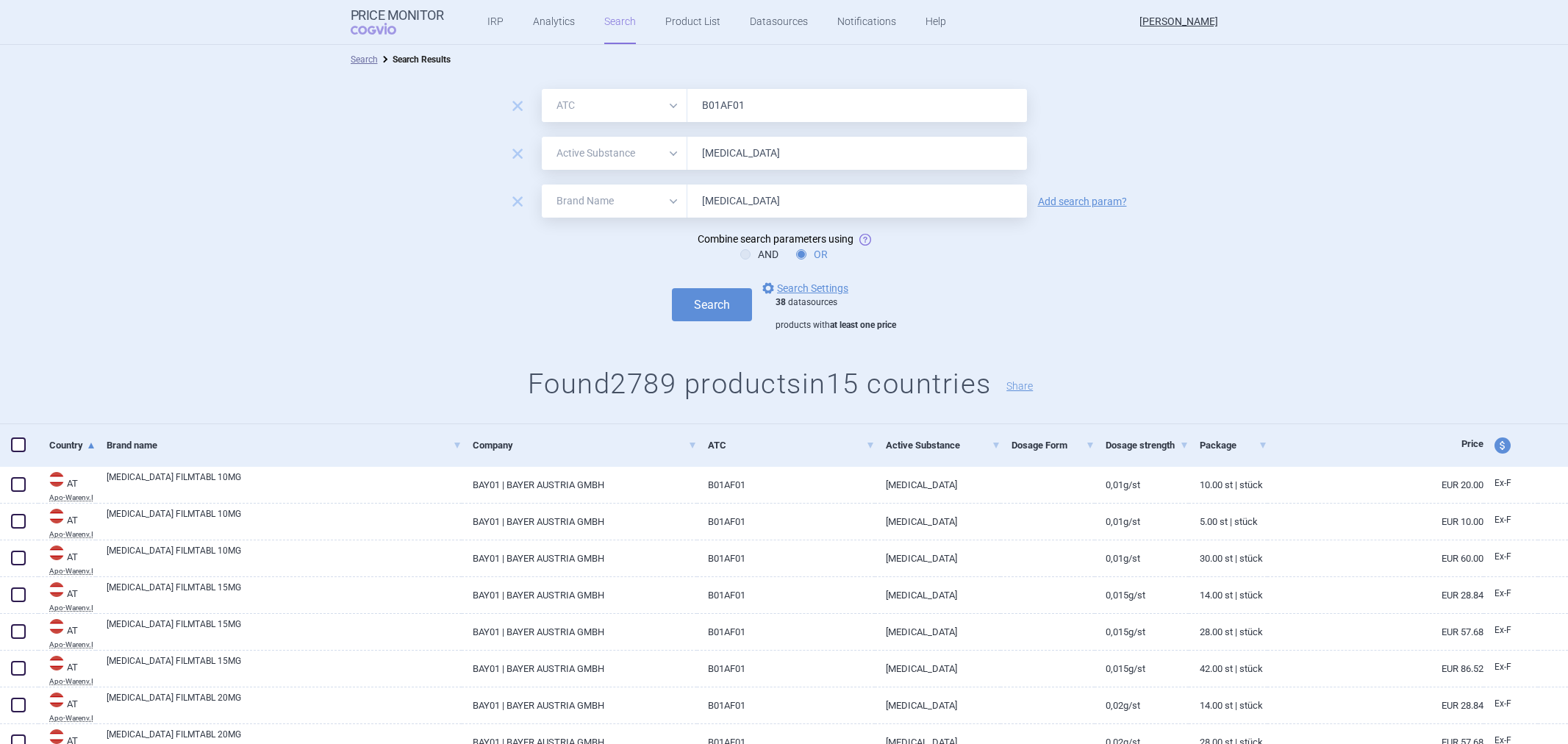
select select "atc"
select select "activeSubstance"
select select "brandName"
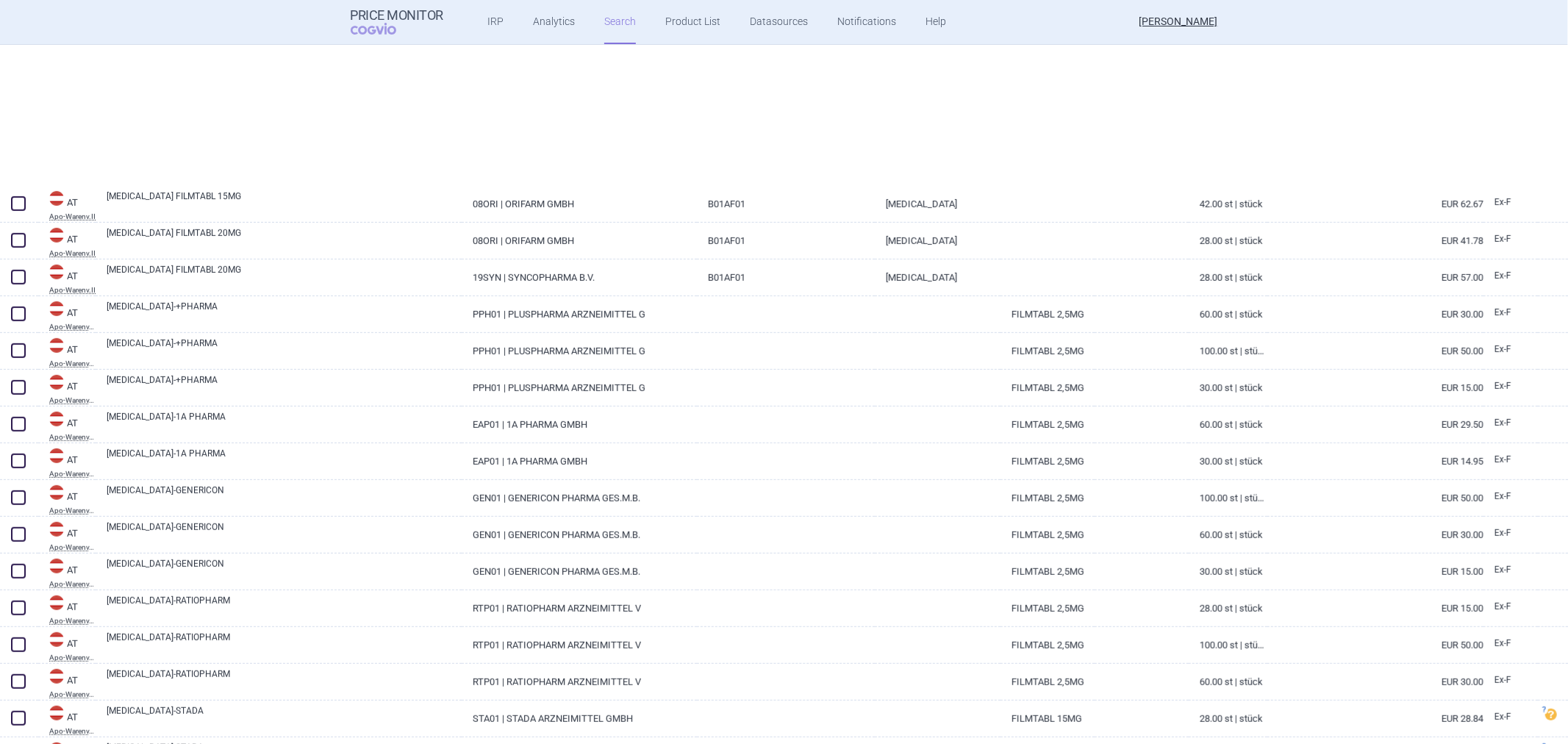
scroll to position [980, 0]
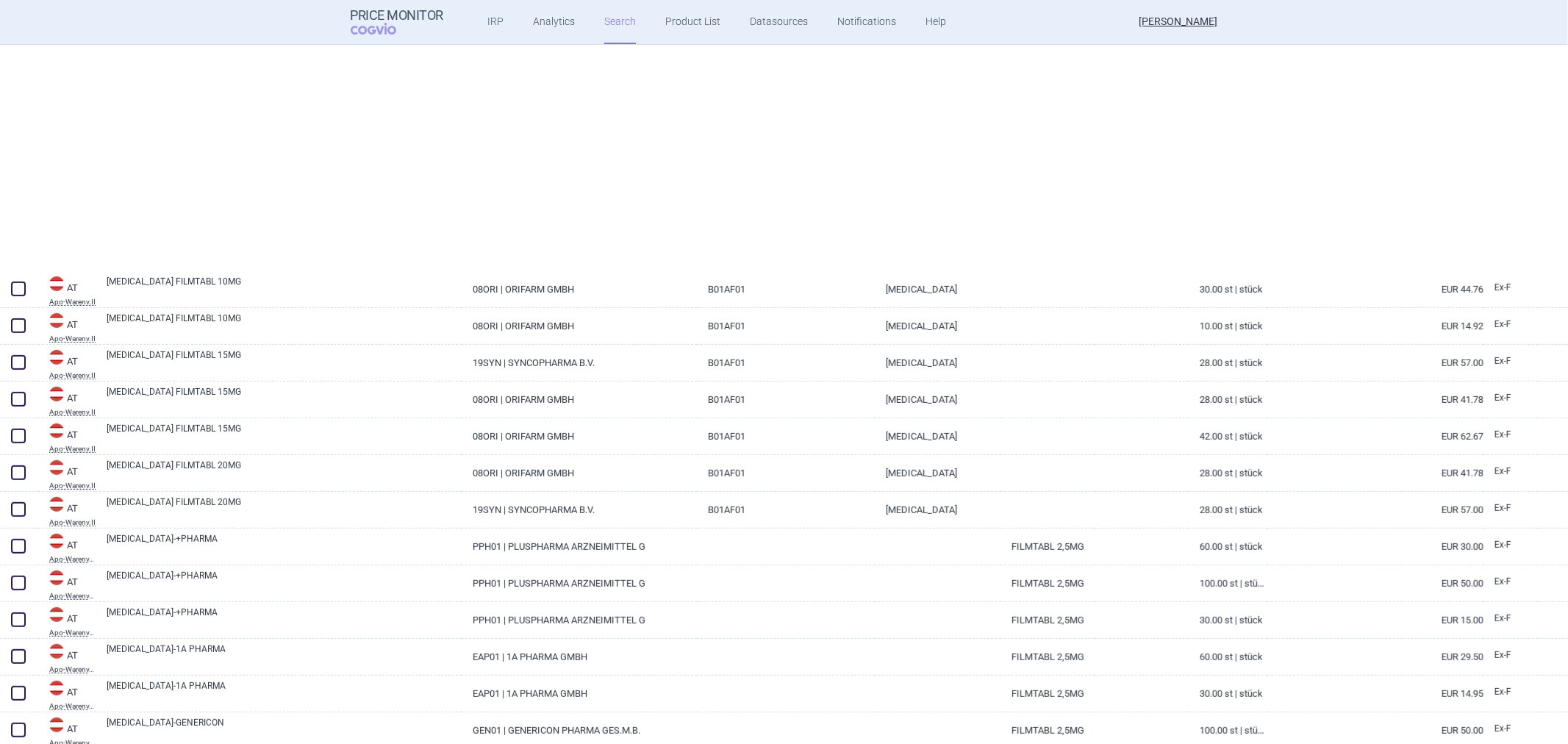
select select "atc"
select select "activeSubstance"
select select "brandName"
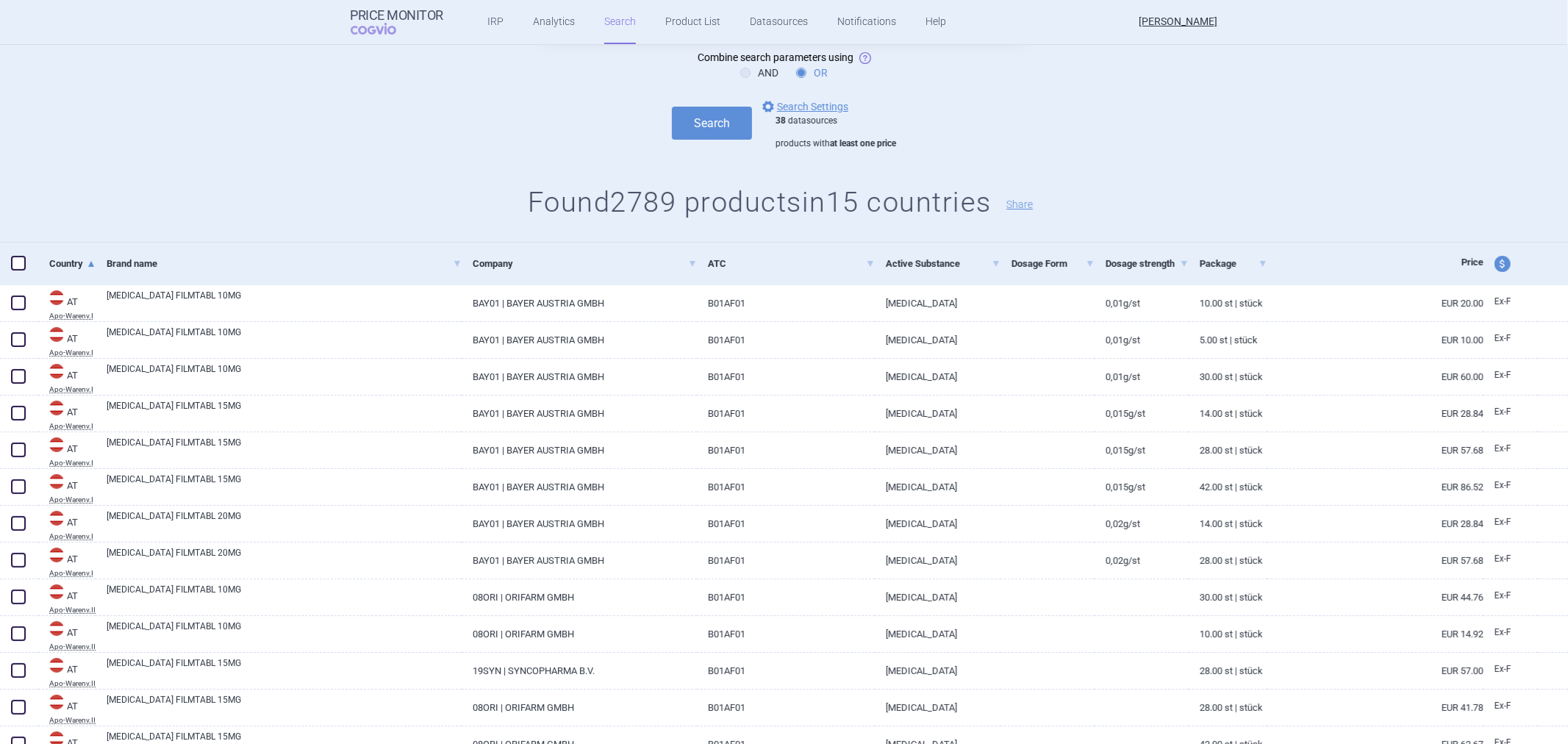
scroll to position [0, 0]
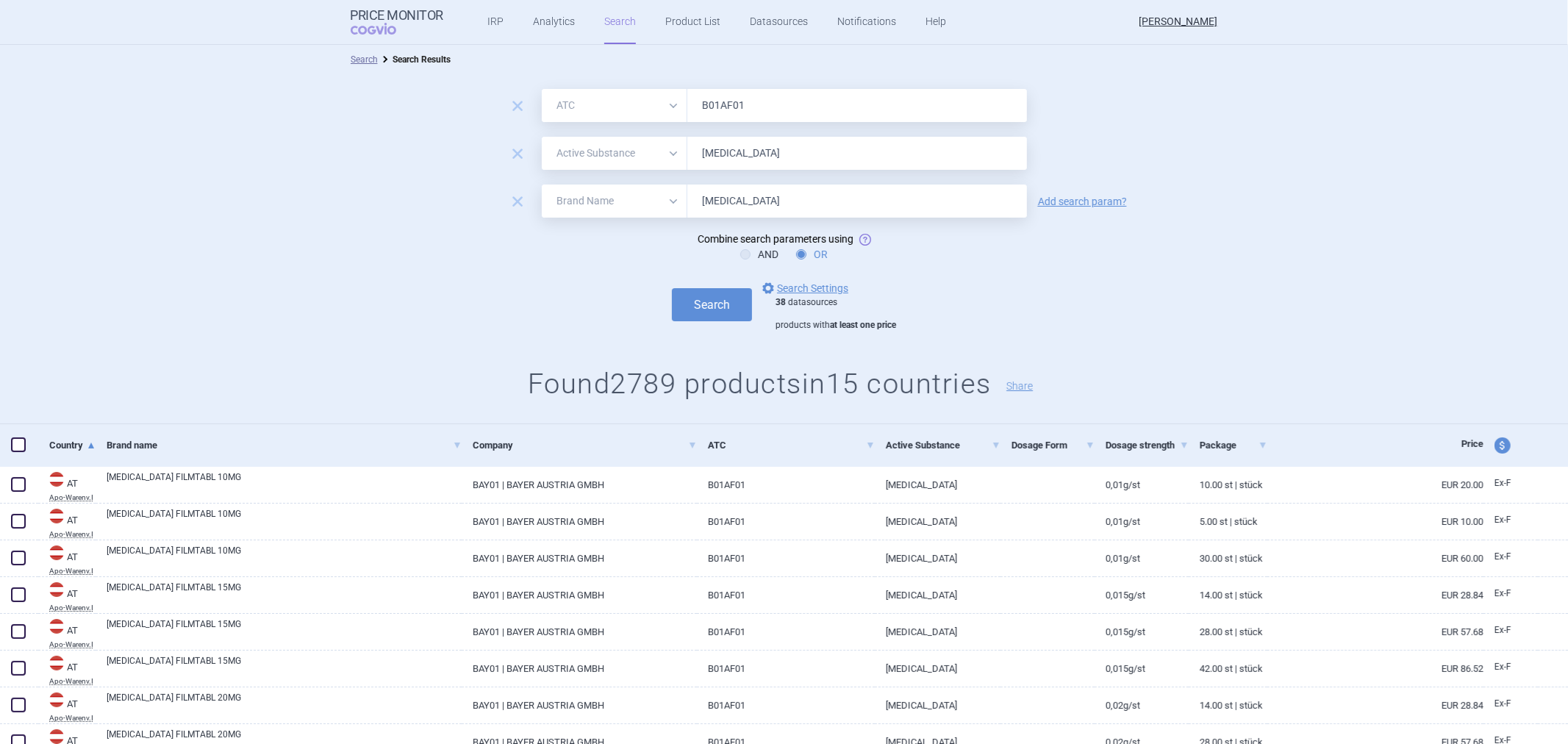
click at [507, 196] on span "remove" at bounding box center [517, 201] width 20 height 20
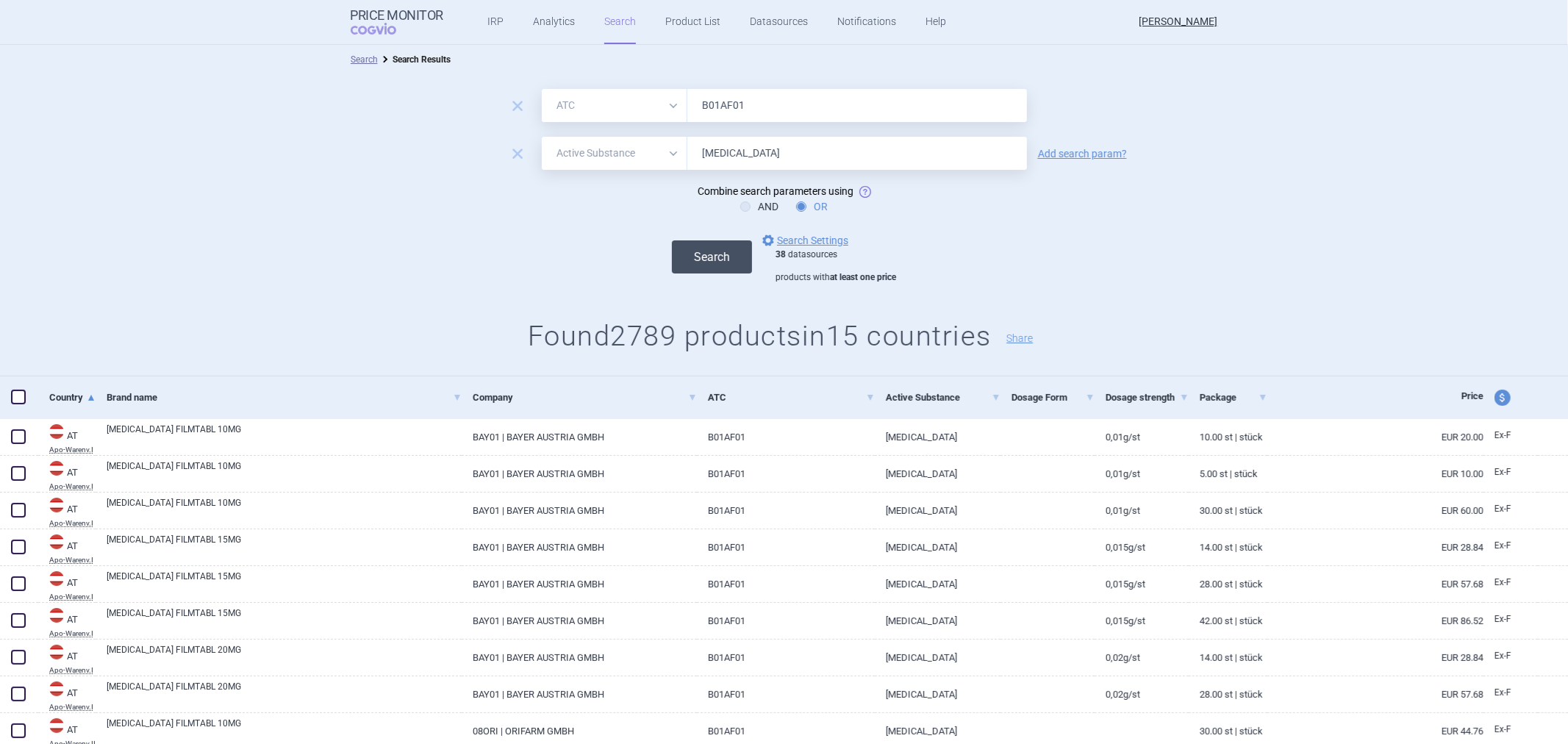
click at [684, 243] on button "Search" at bounding box center [712, 256] width 80 height 33
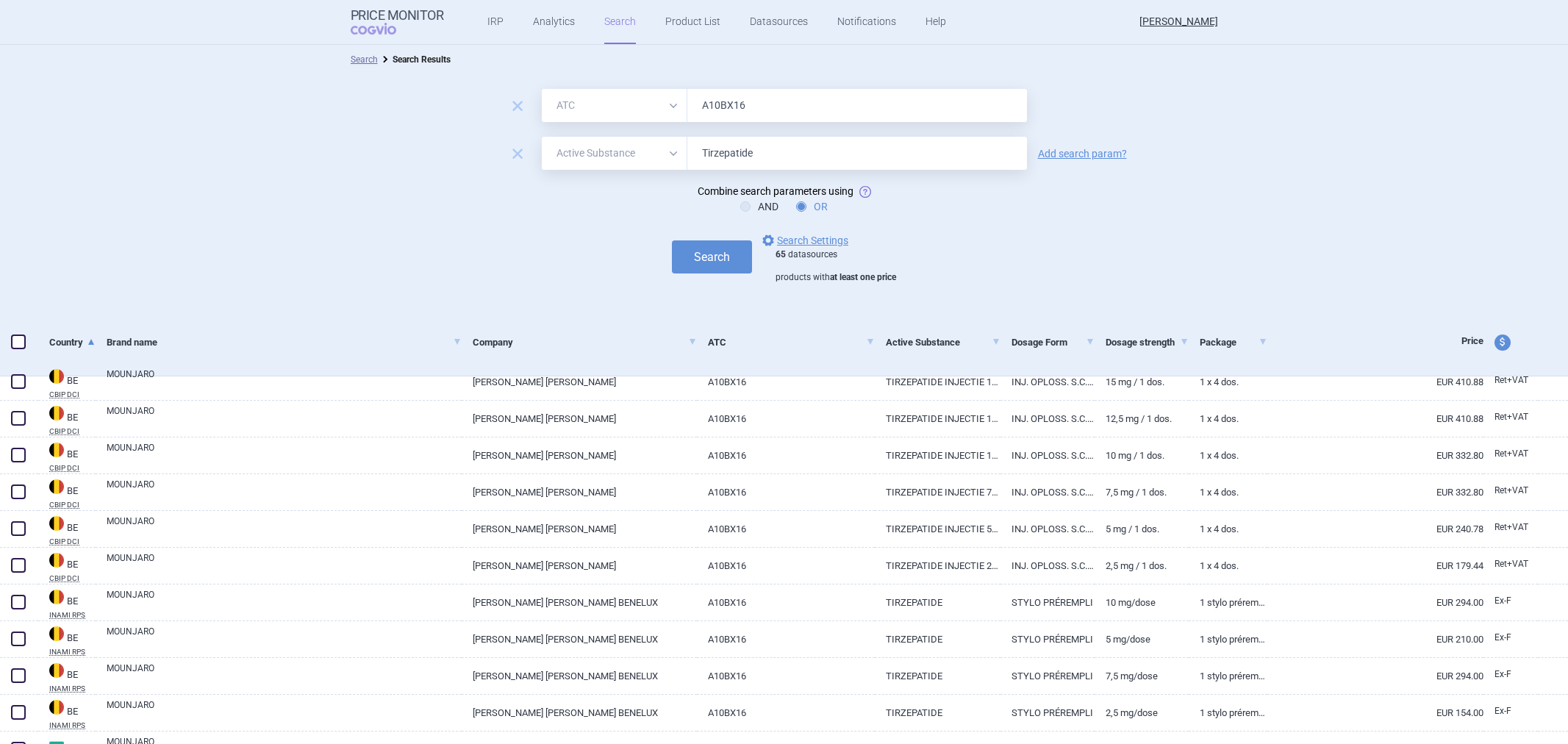
select select "atc"
select select "activeSubstance"
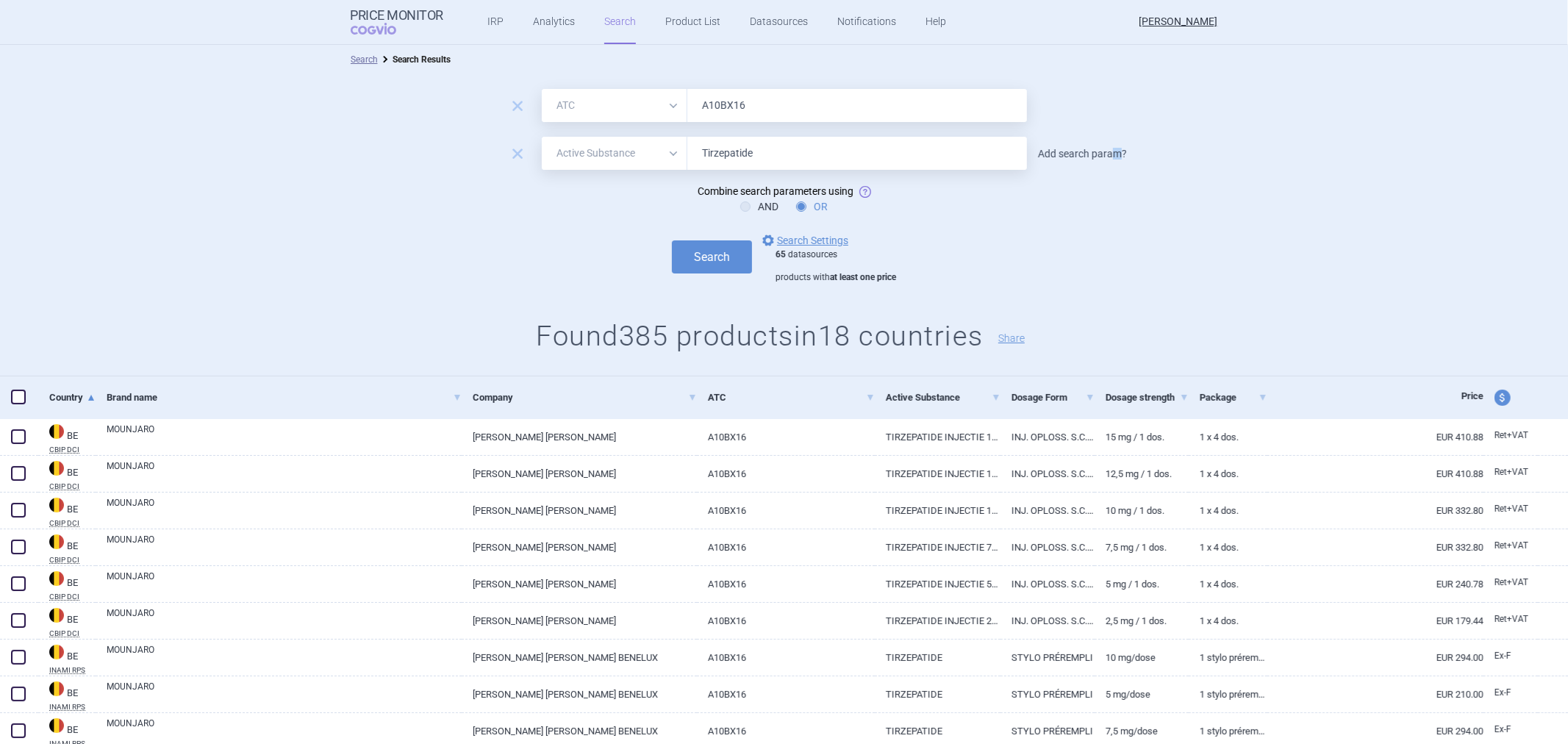
click at [1110, 152] on link "Add search param?" at bounding box center [1082, 154] width 89 height 11
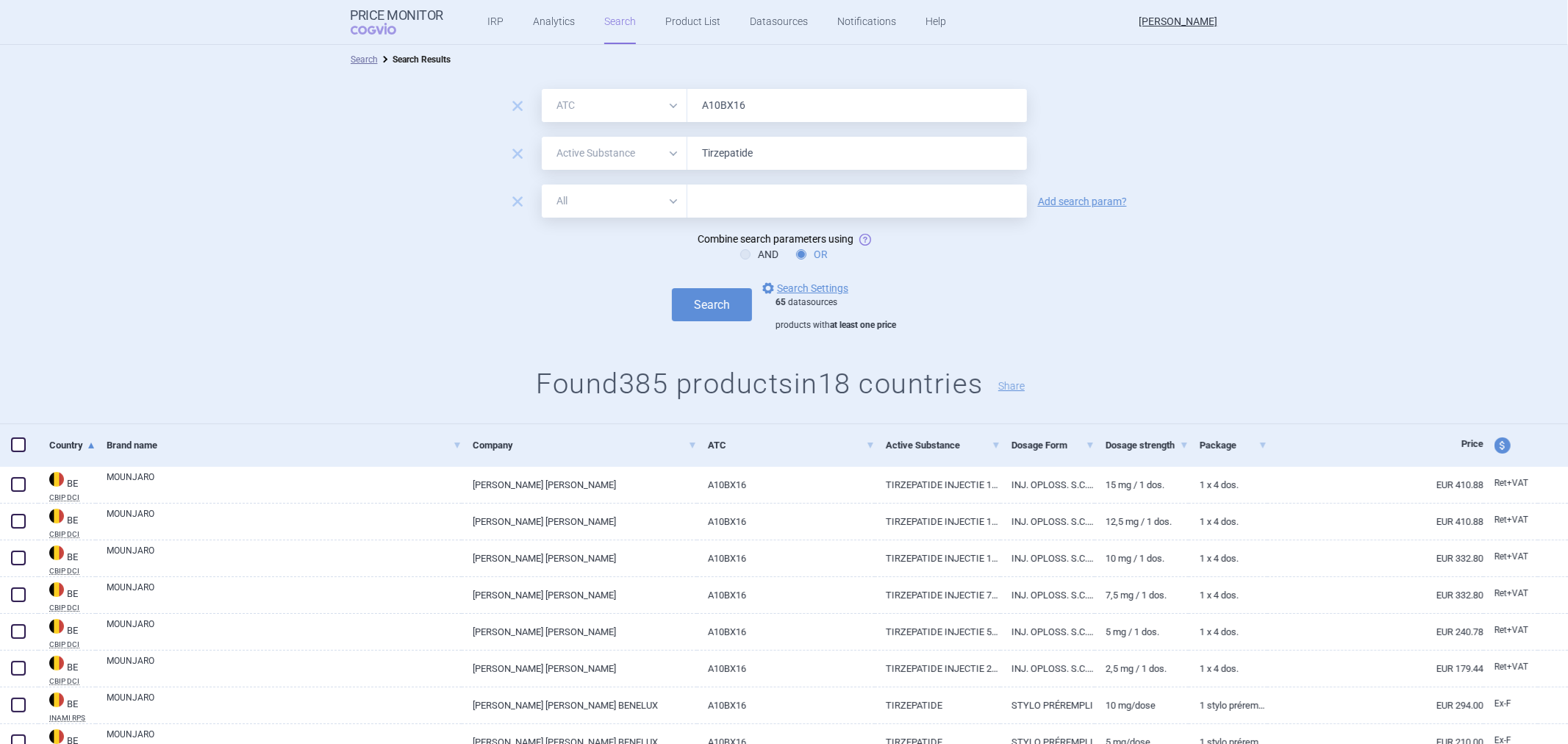
click at [726, 144] on input "Tirzepatide" at bounding box center [857, 154] width 340 height 33
click at [606, 223] on form "remove All Brand Name ATC Company Active Substance Country Newer than A10BX16 r…" at bounding box center [784, 210] width 1568 height 242
click at [612, 202] on select "All Brand Name ATC Company Active Substance Country Newer than" at bounding box center [615, 201] width 145 height 33
select select "brandName"
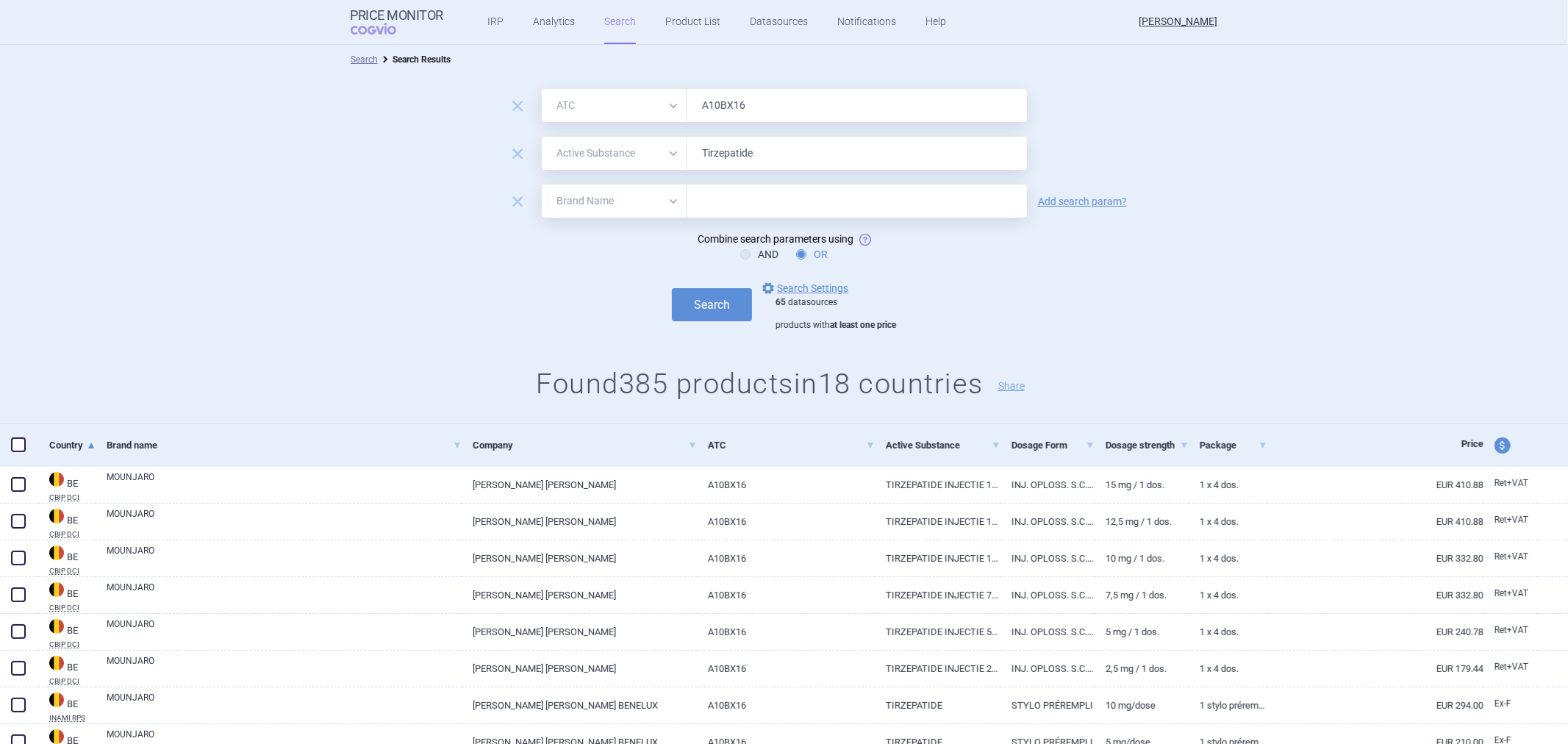
click at [542, 185] on select "All Brand Name ATC Company Active Substance Country Newer than" at bounding box center [615, 201] width 145 height 33
click at [751, 195] on input "text" at bounding box center [857, 201] width 340 height 33
paste input "Tirzepatide"
type input "Tirzepatid"
click at [694, 301] on button "Search" at bounding box center [712, 305] width 80 height 33
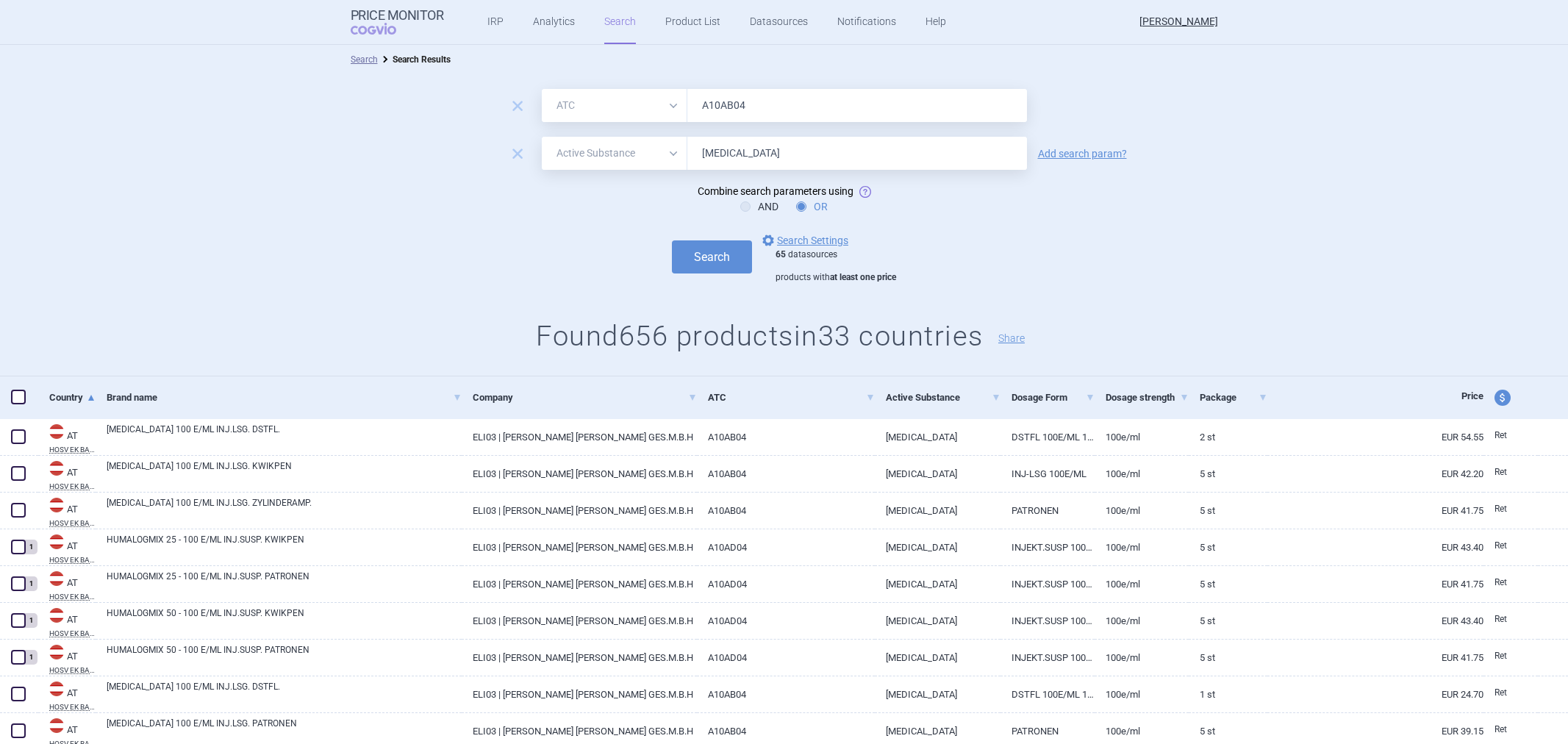
select select "atc"
select select "activeSubstance"
click at [824, 149] on input "[MEDICAL_DATA]" at bounding box center [857, 154] width 340 height 33
click at [824, 151] on input "[MEDICAL_DATA]" at bounding box center [857, 154] width 340 height 33
click at [824, 151] on input "Insulin Lispro" at bounding box center [857, 154] width 340 height 33
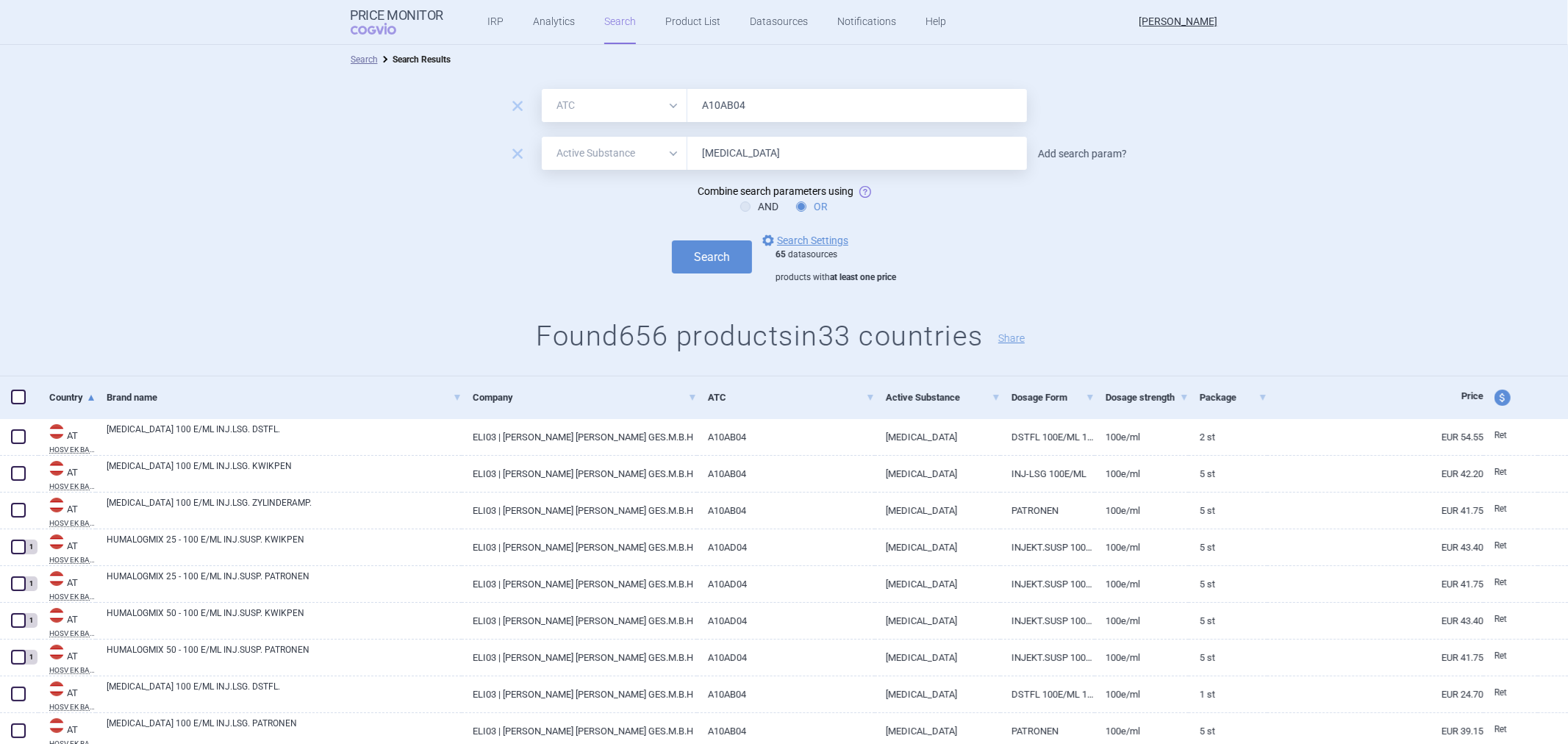
click at [1113, 149] on link "Add search param?" at bounding box center [1082, 154] width 89 height 11
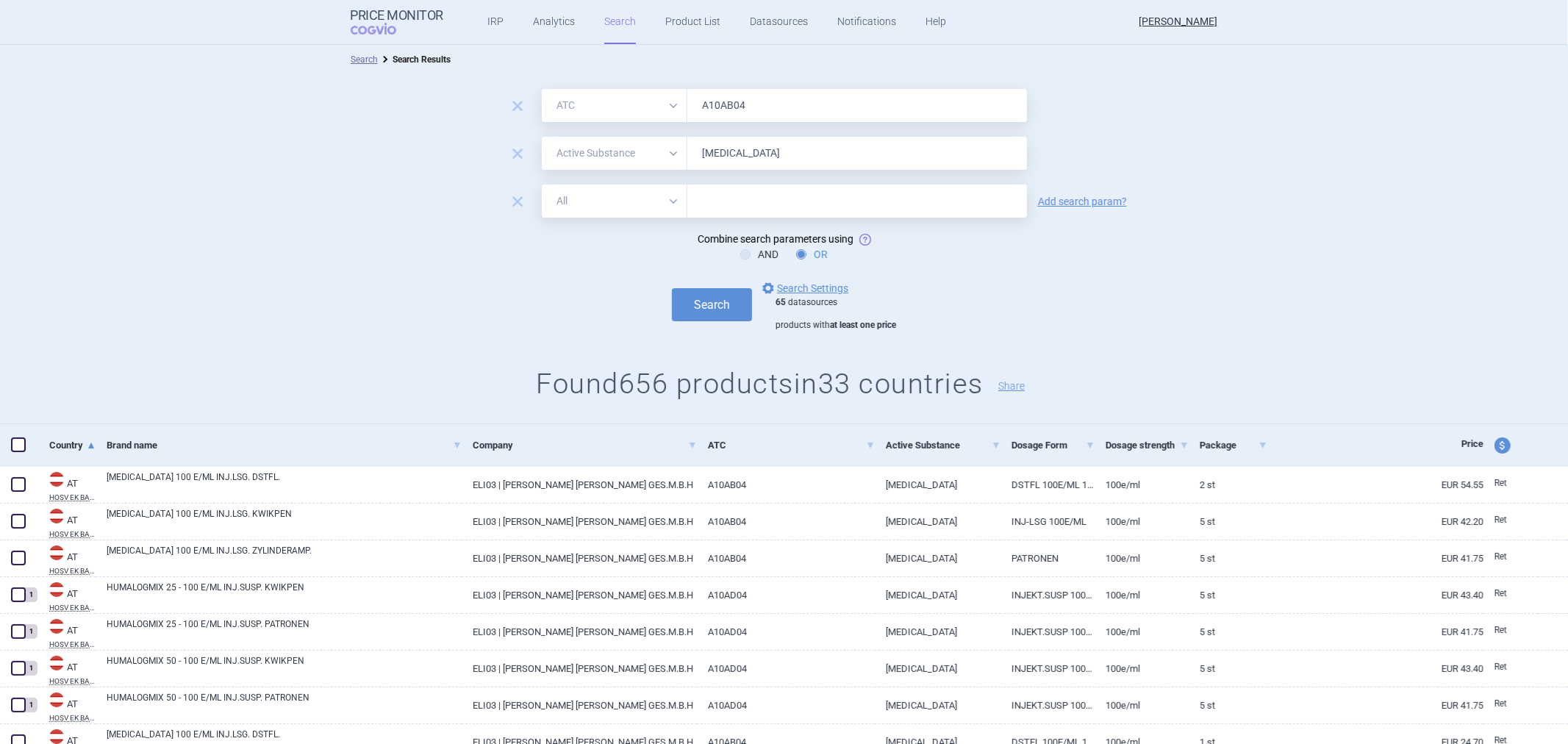
click at [647, 198] on select "All Brand Name ATC Company Active Substance Country Newer than" at bounding box center [615, 201] width 145 height 33
select select "brandName"
click at [542, 185] on select "All Brand Name ATC Company Active Substance Country Newer than" at bounding box center [615, 201] width 145 height 33
click at [737, 211] on input "text" at bounding box center [857, 201] width 340 height 33
paste input "Insulin Lispro"
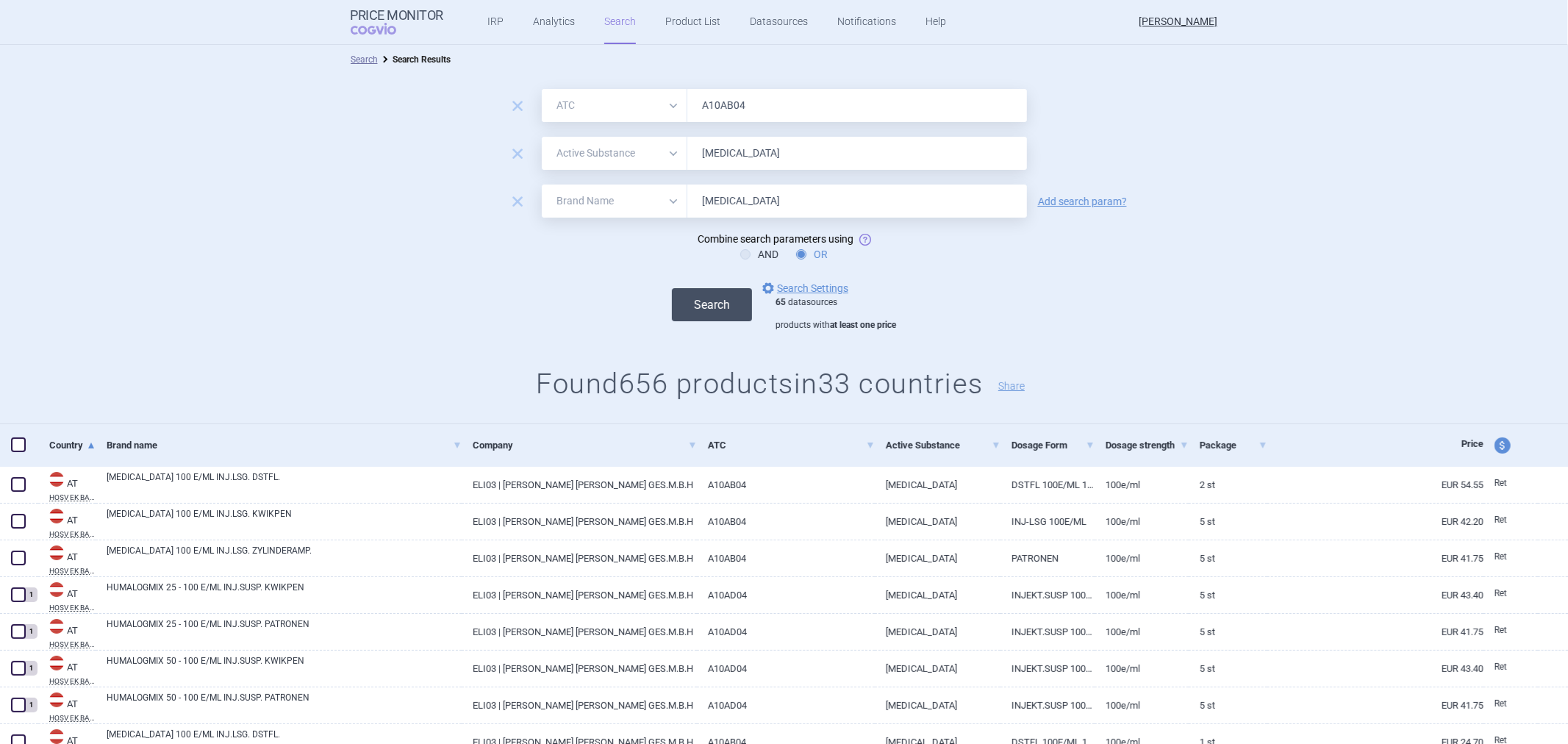
type input "Insulin Lispro"
click at [700, 310] on button "Search" at bounding box center [712, 305] width 80 height 33
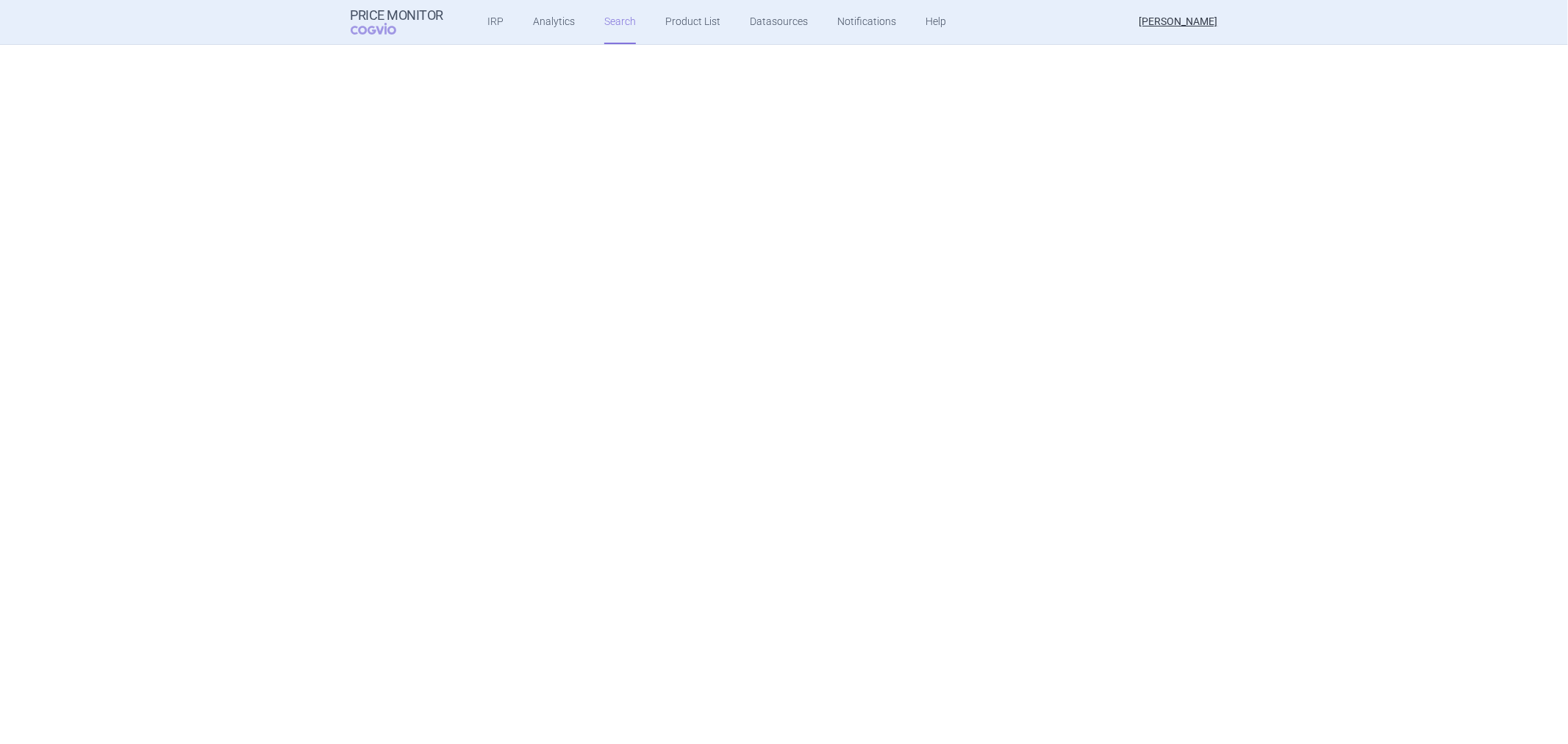
scroll to position [899, 0]
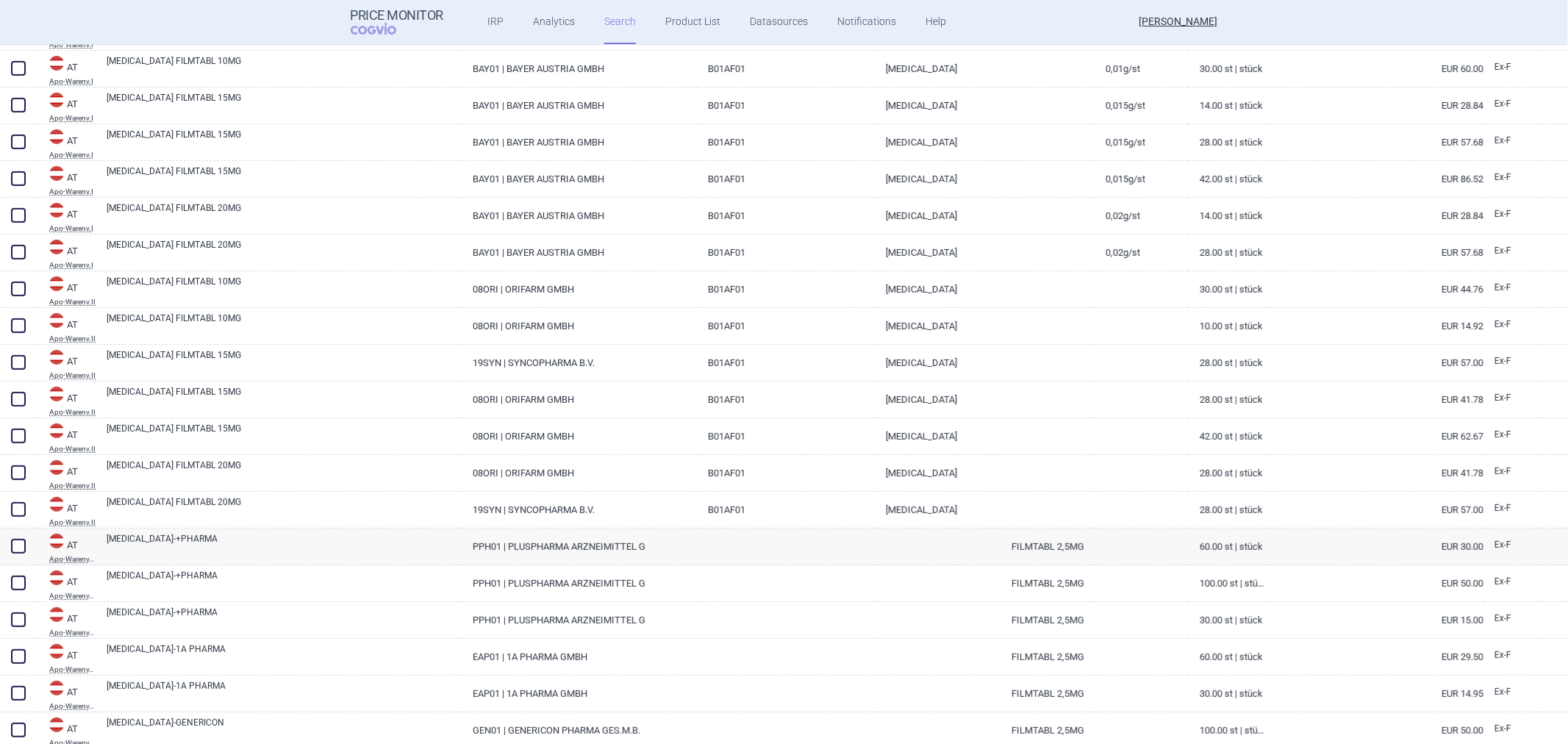
select select "atc"
select select "activeSubstance"
select select "brandName"
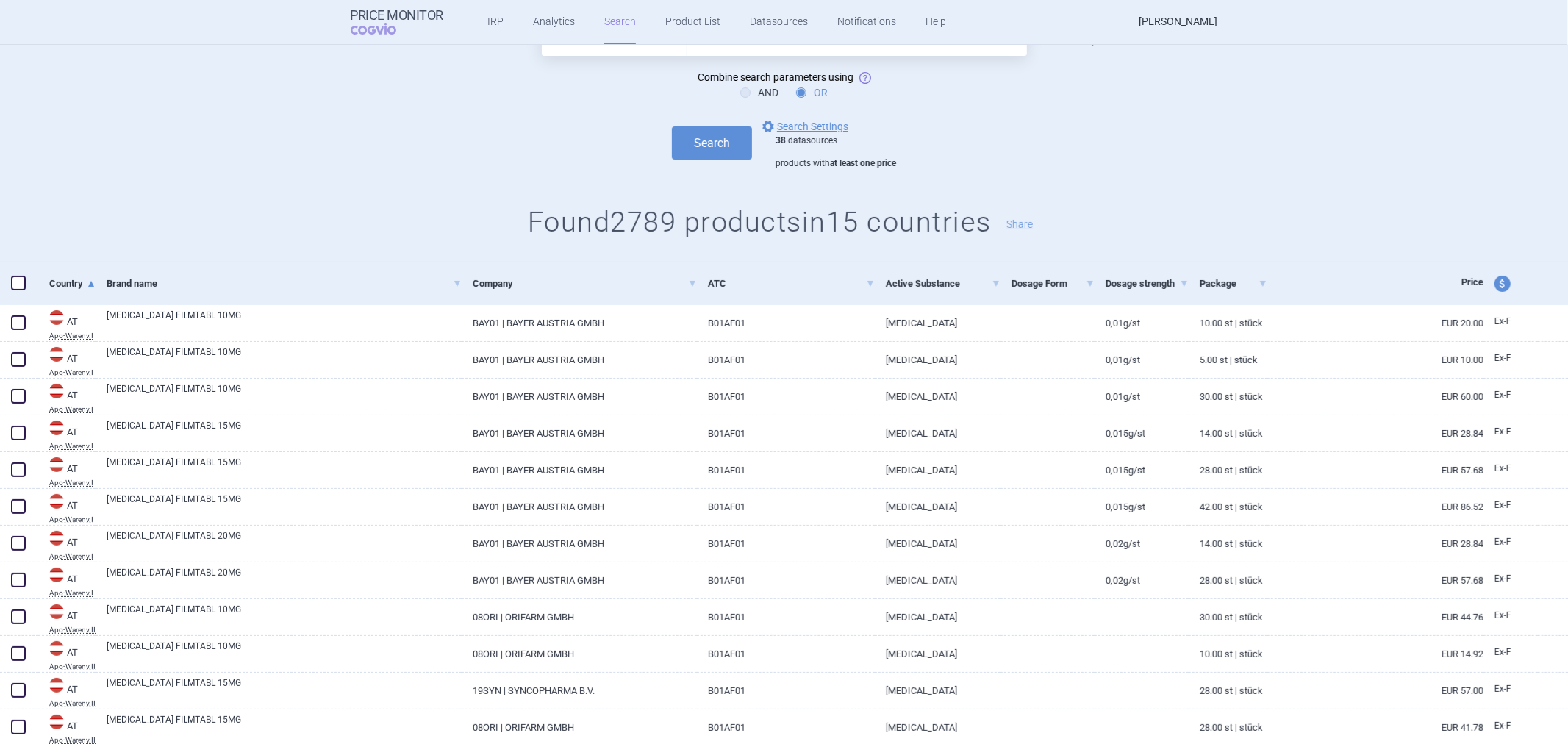
scroll to position [82, 0]
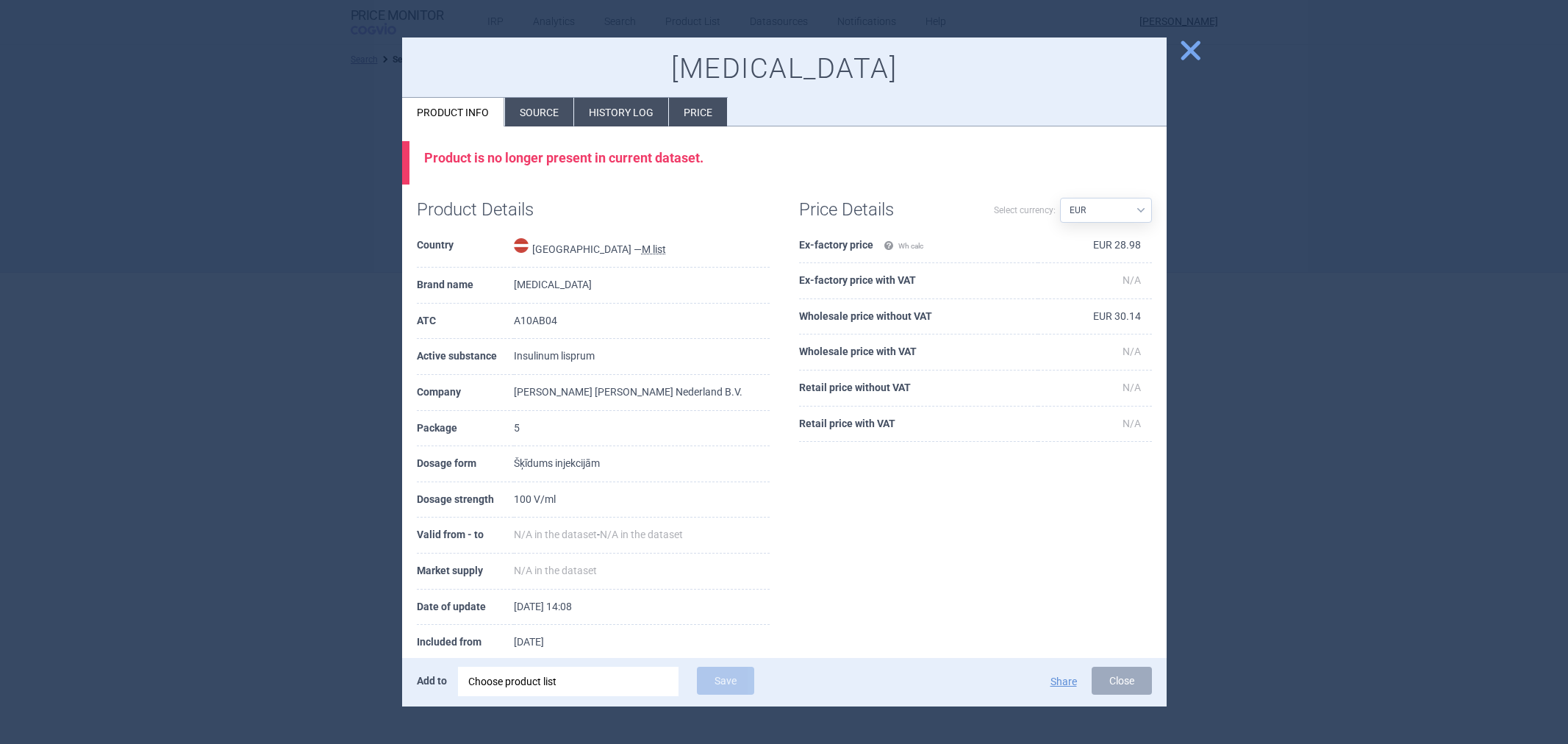
select select "EUR"
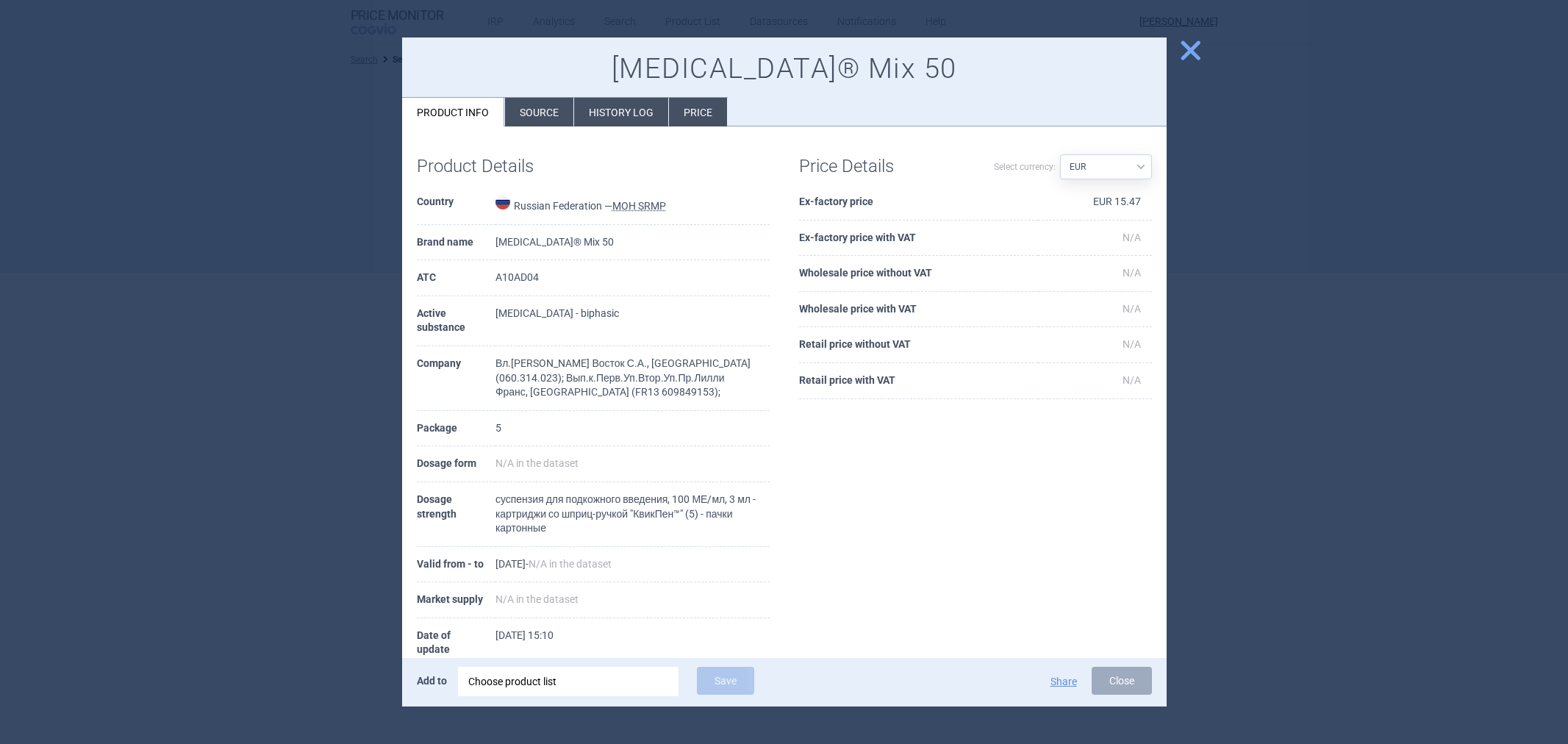
select select "EUR"
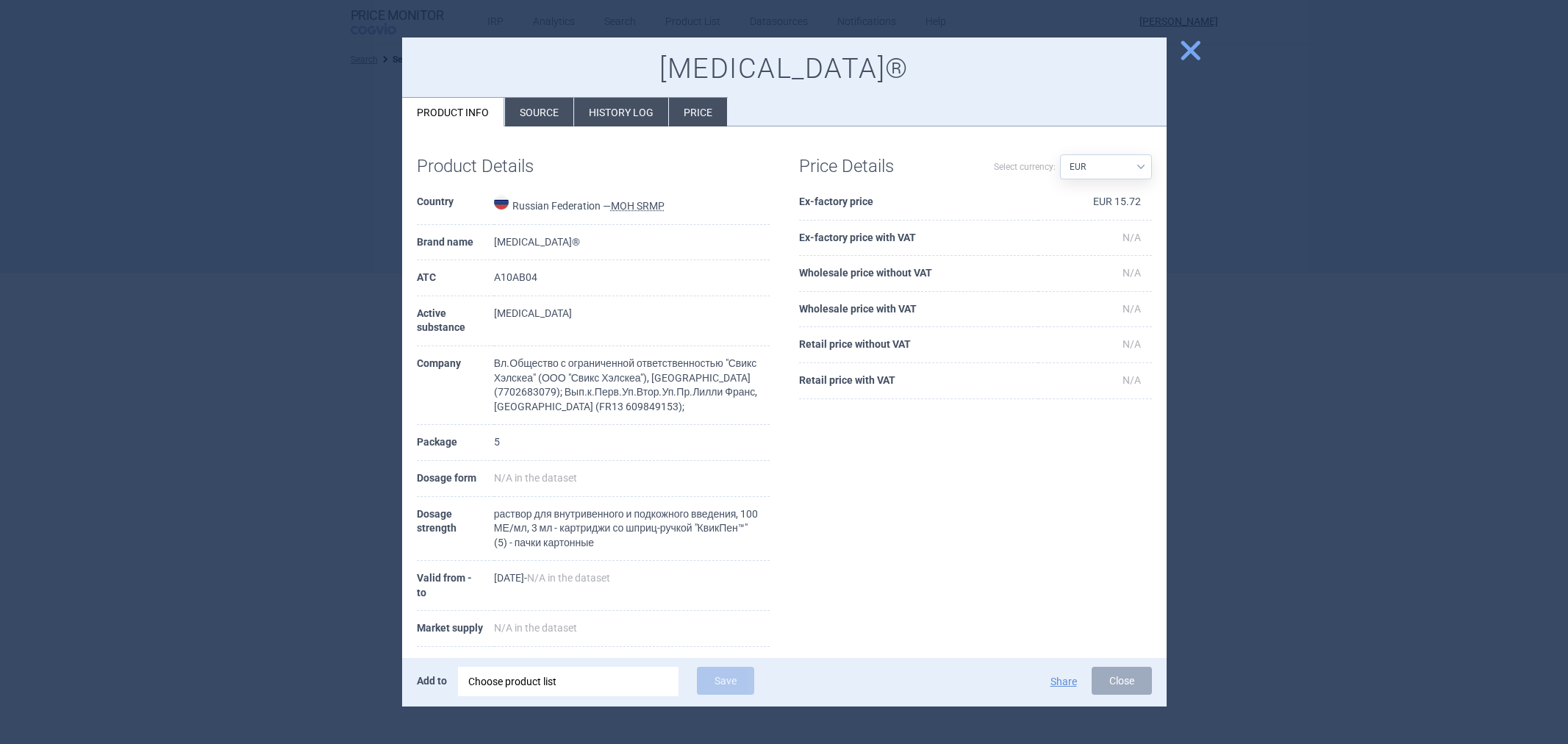
select select "EUR"
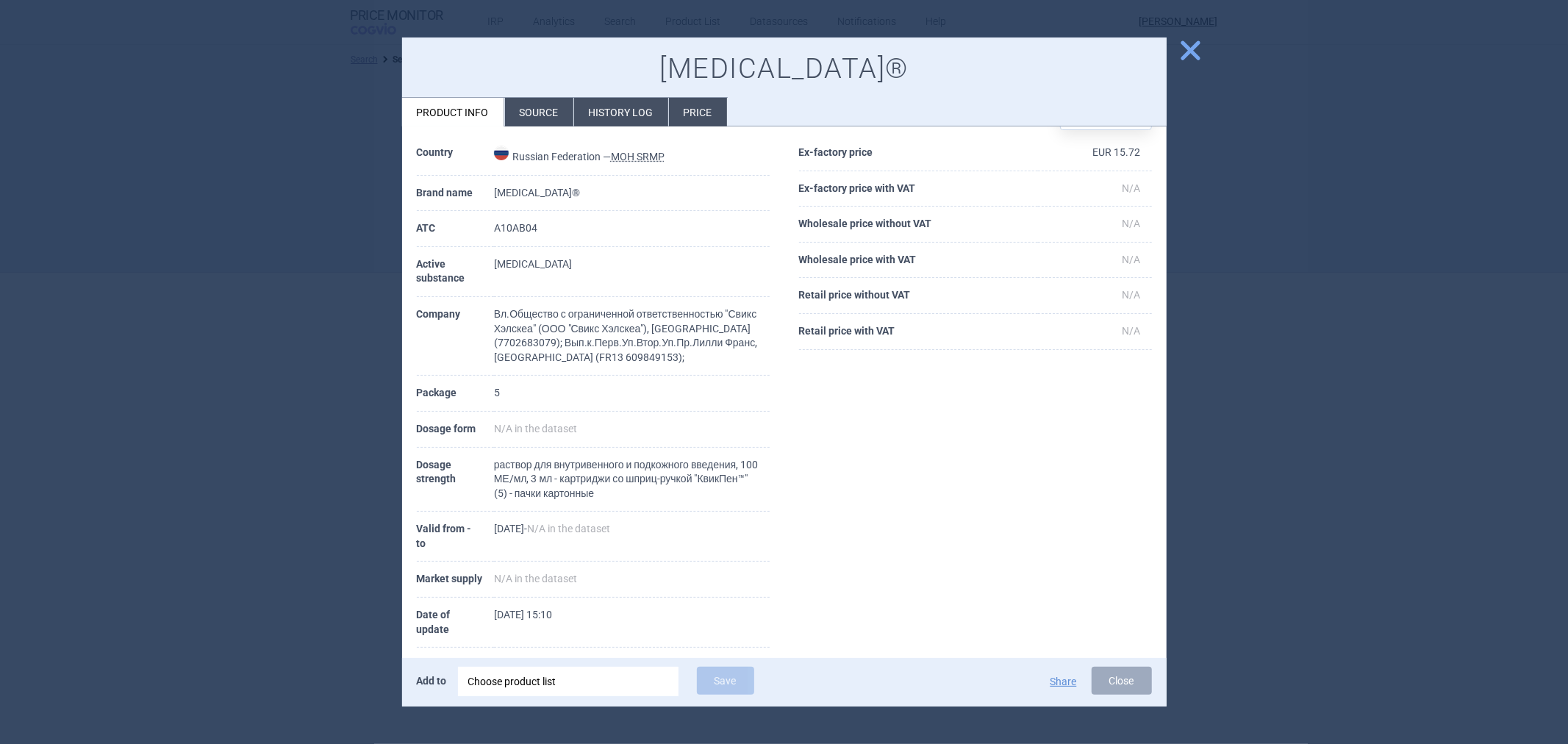
scroll to position [90, 0]
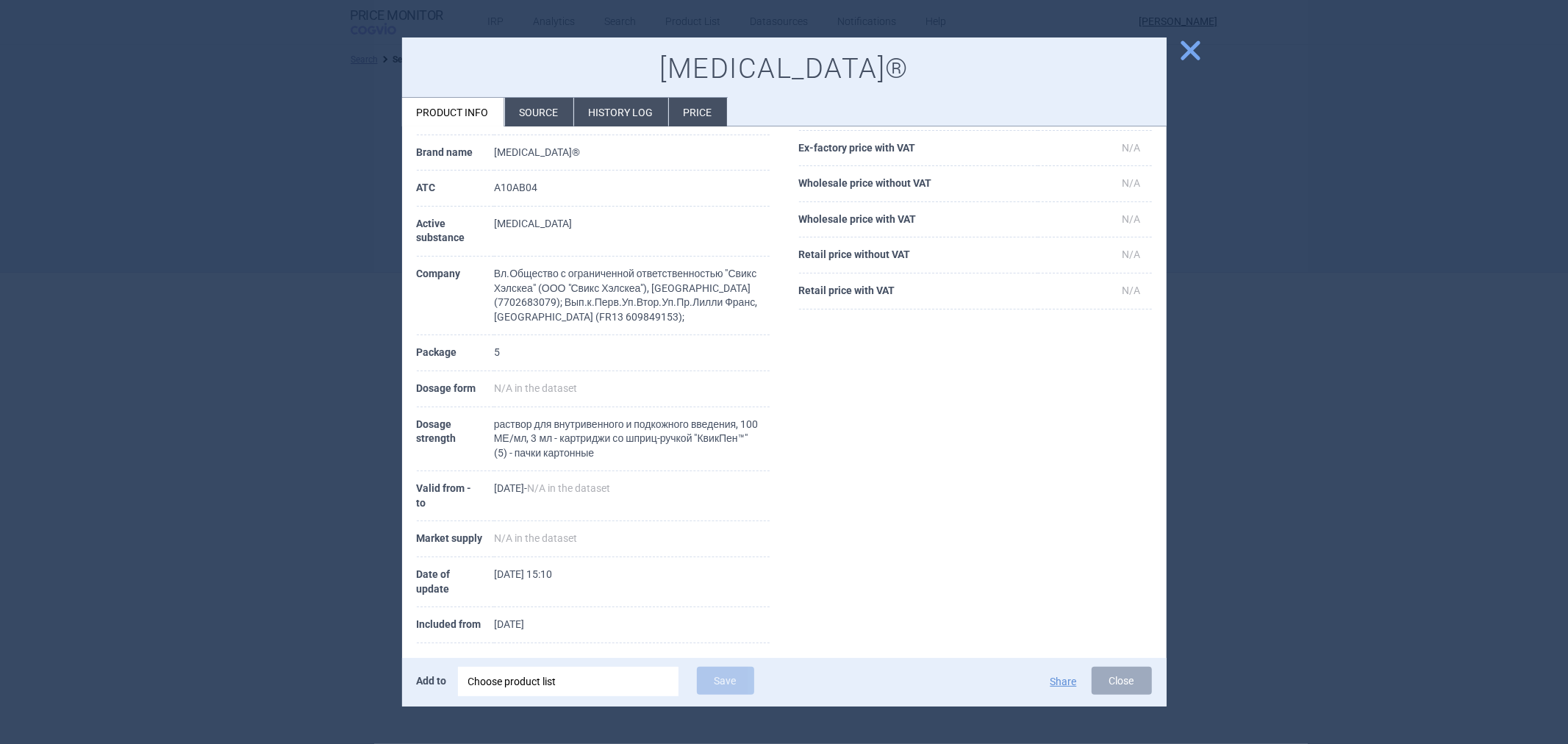
click at [560, 121] on li "Source" at bounding box center [540, 112] width 69 height 29
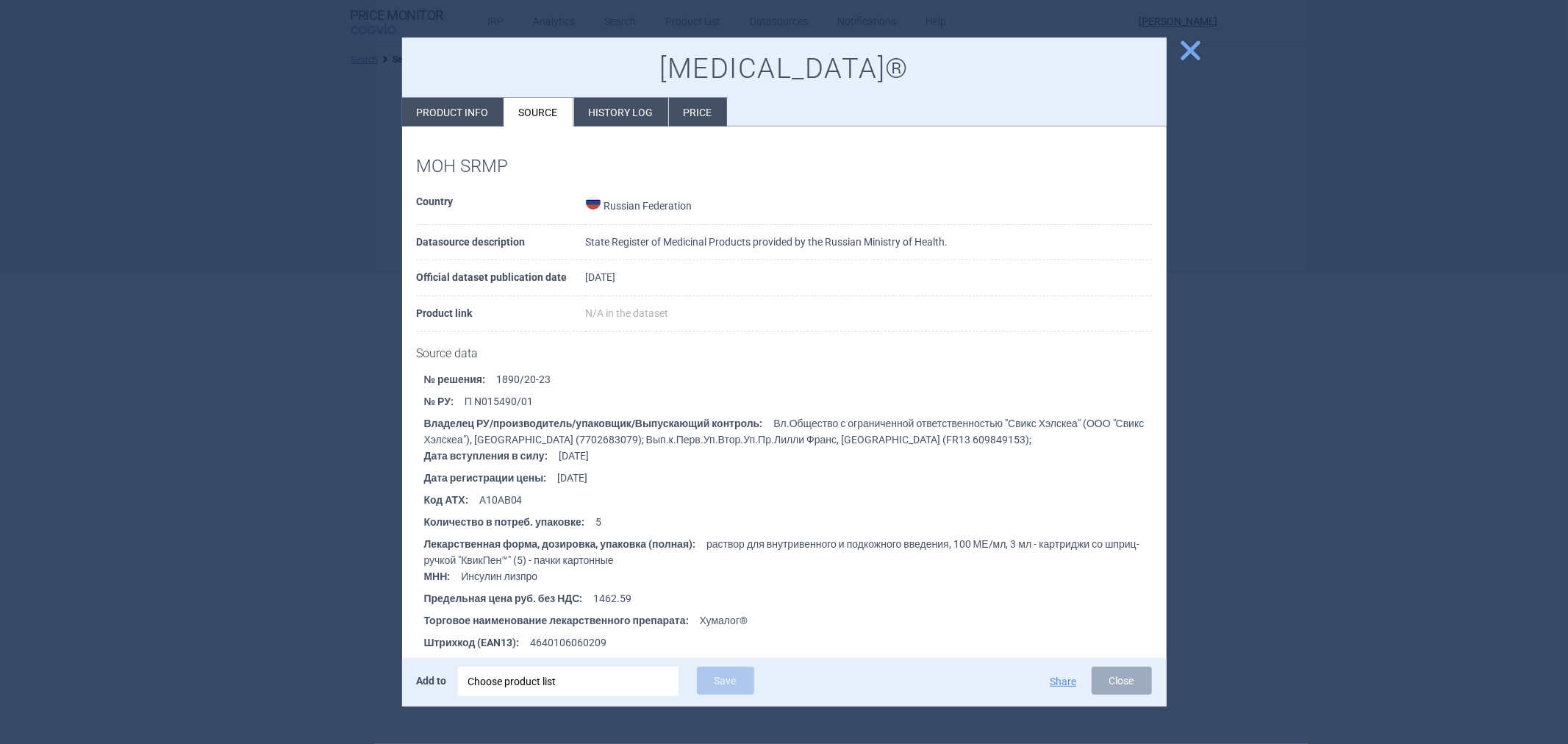
click at [463, 114] on li "Product info" at bounding box center [453, 112] width 101 height 29
select select "EUR"
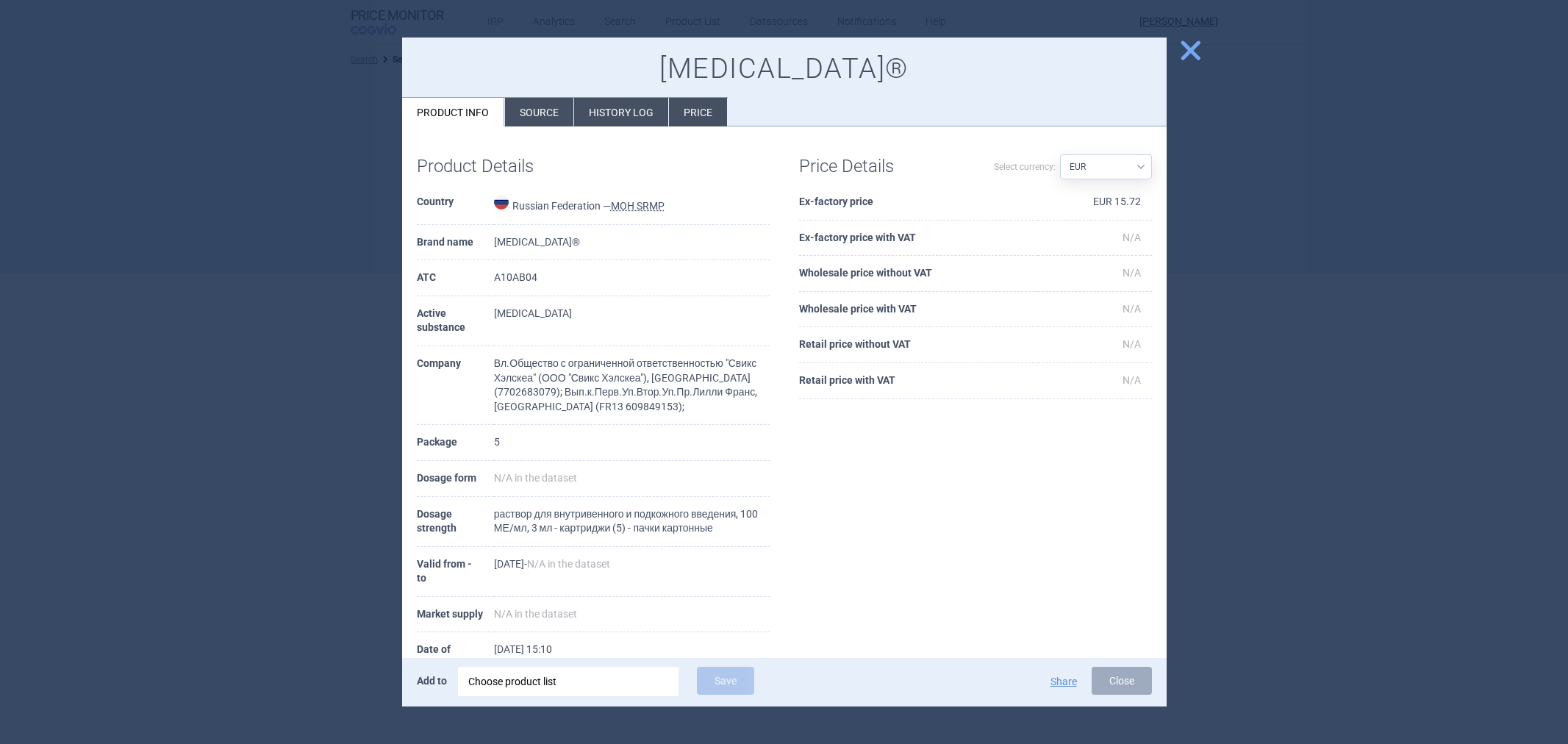
select select "EUR"
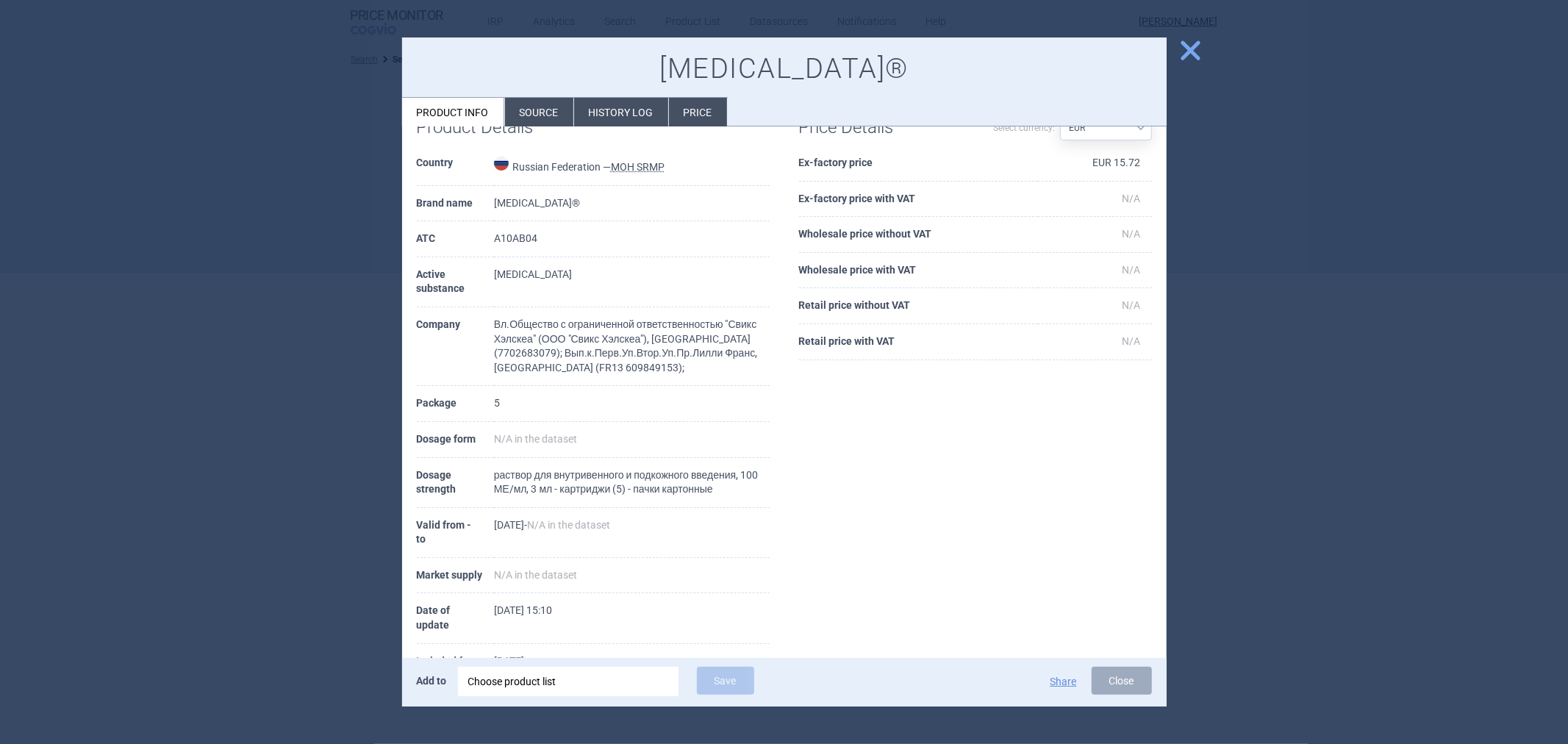
scroll to position [76, 0]
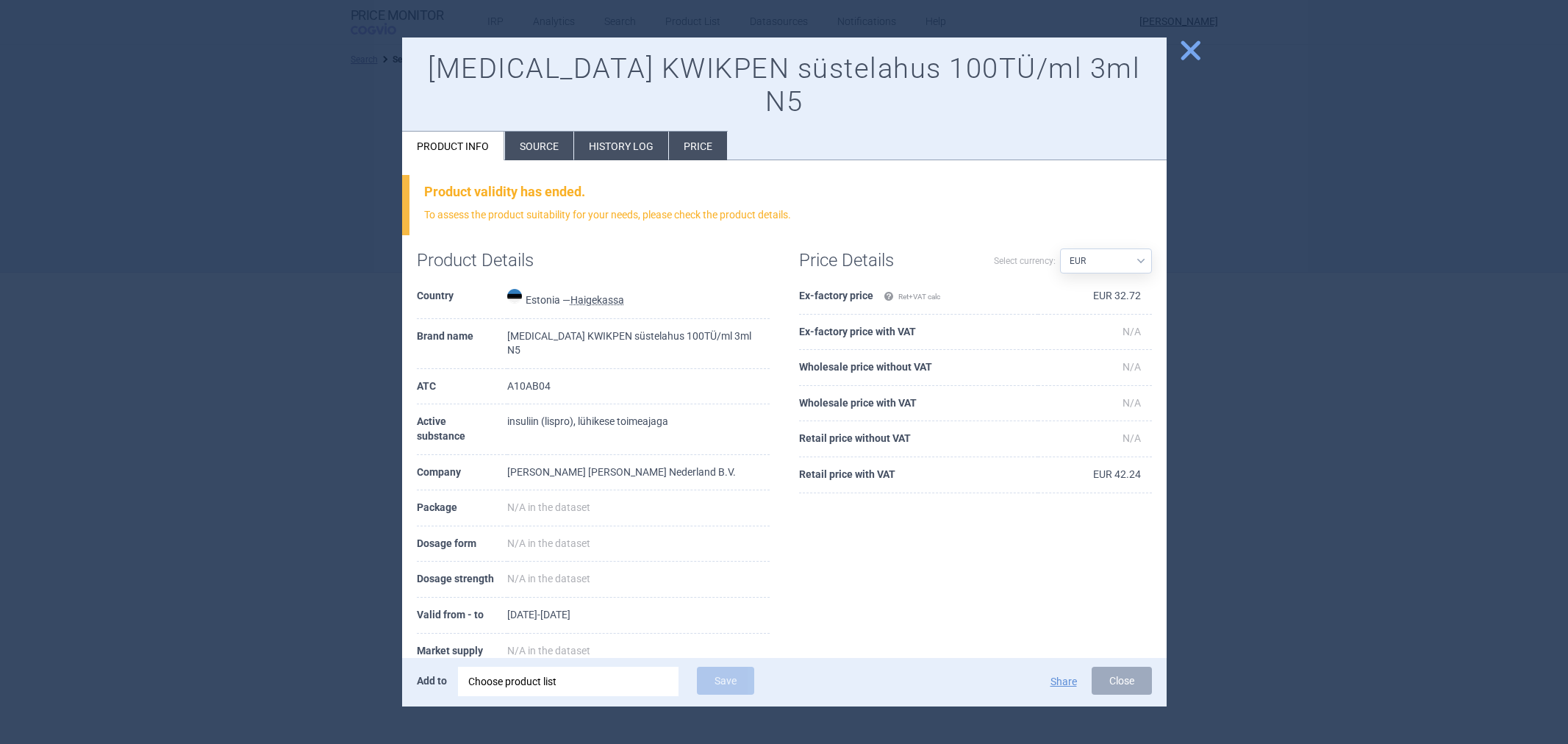
select select "EUR"
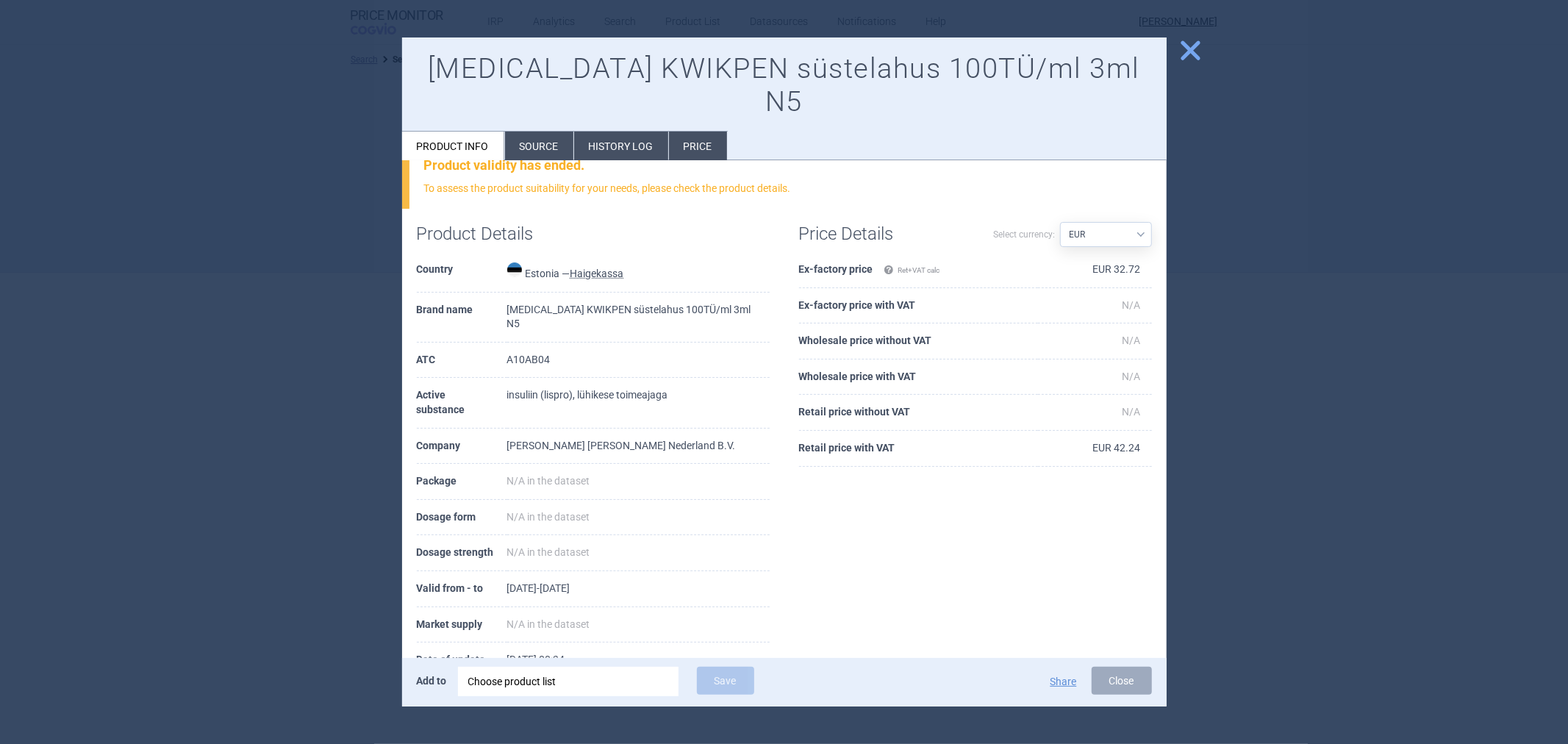
scroll to position [49, 0]
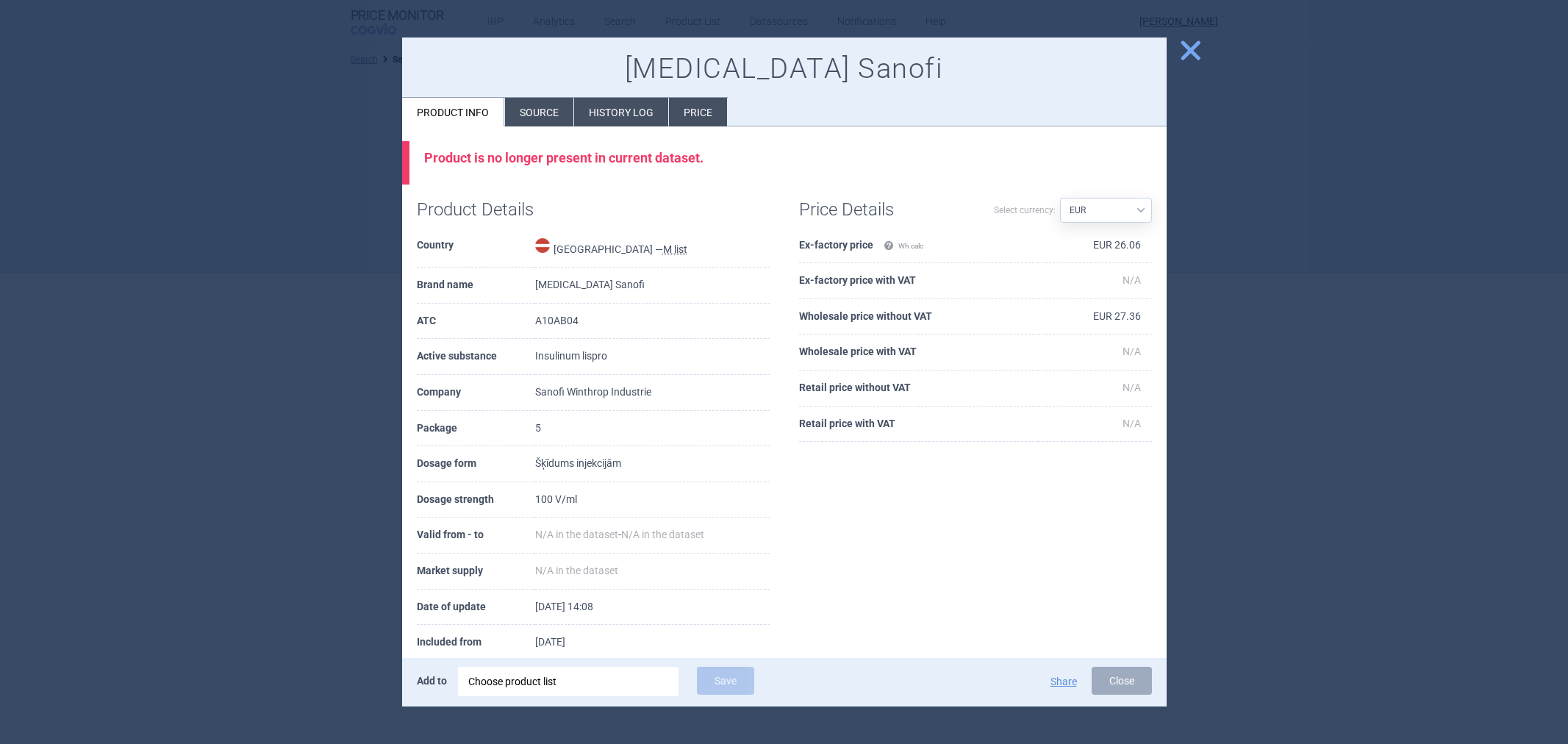
select select "EUR"
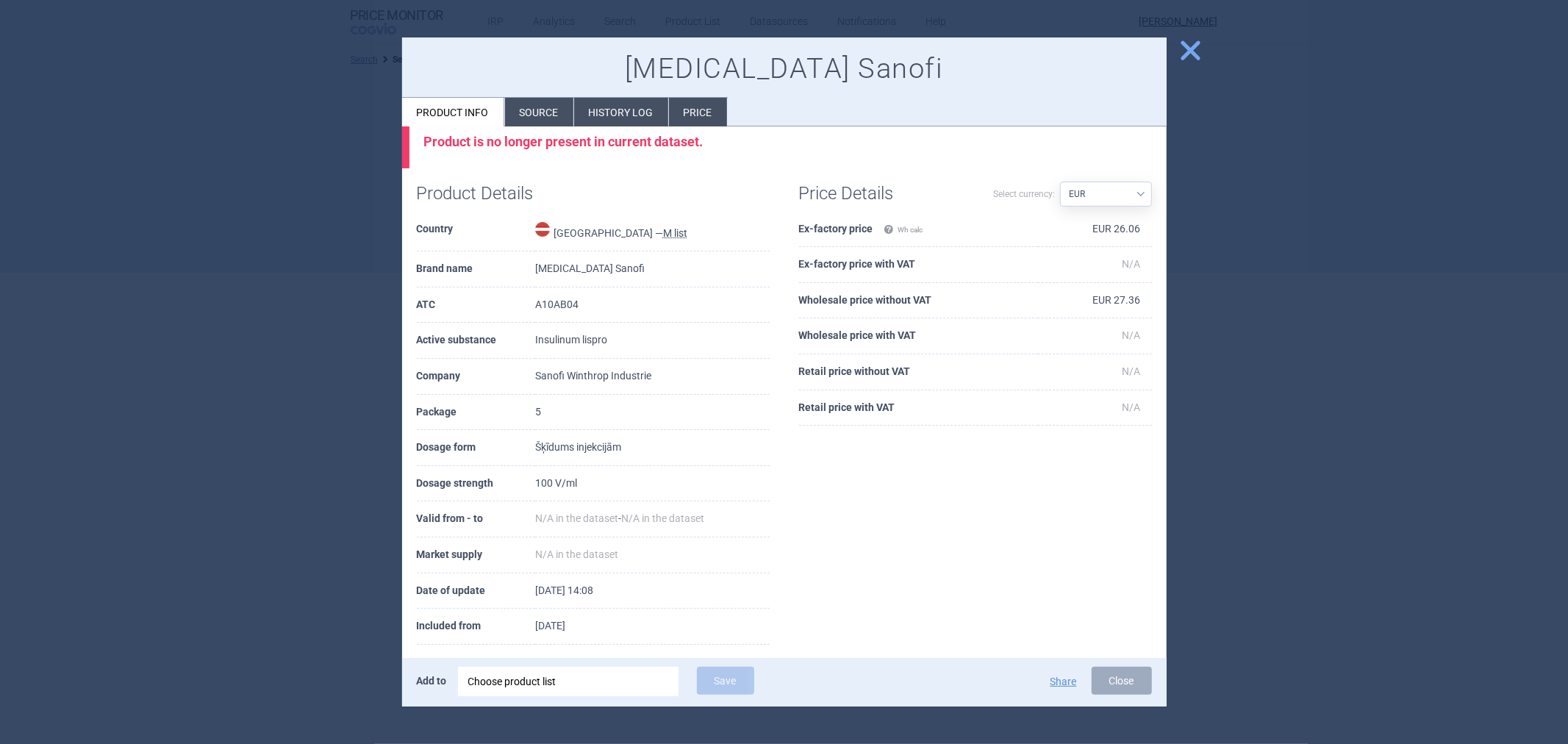
scroll to position [33, 0]
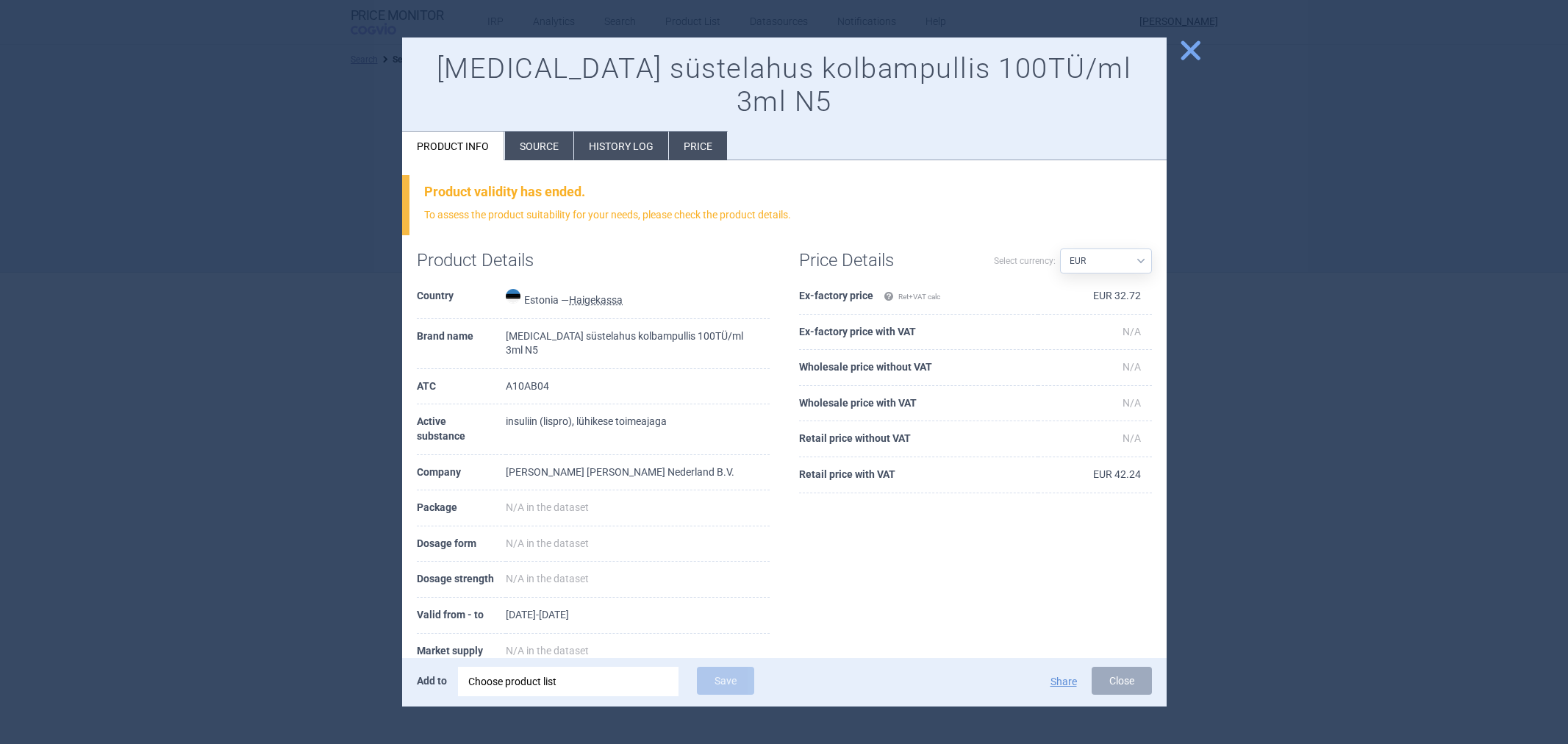
select select "EUR"
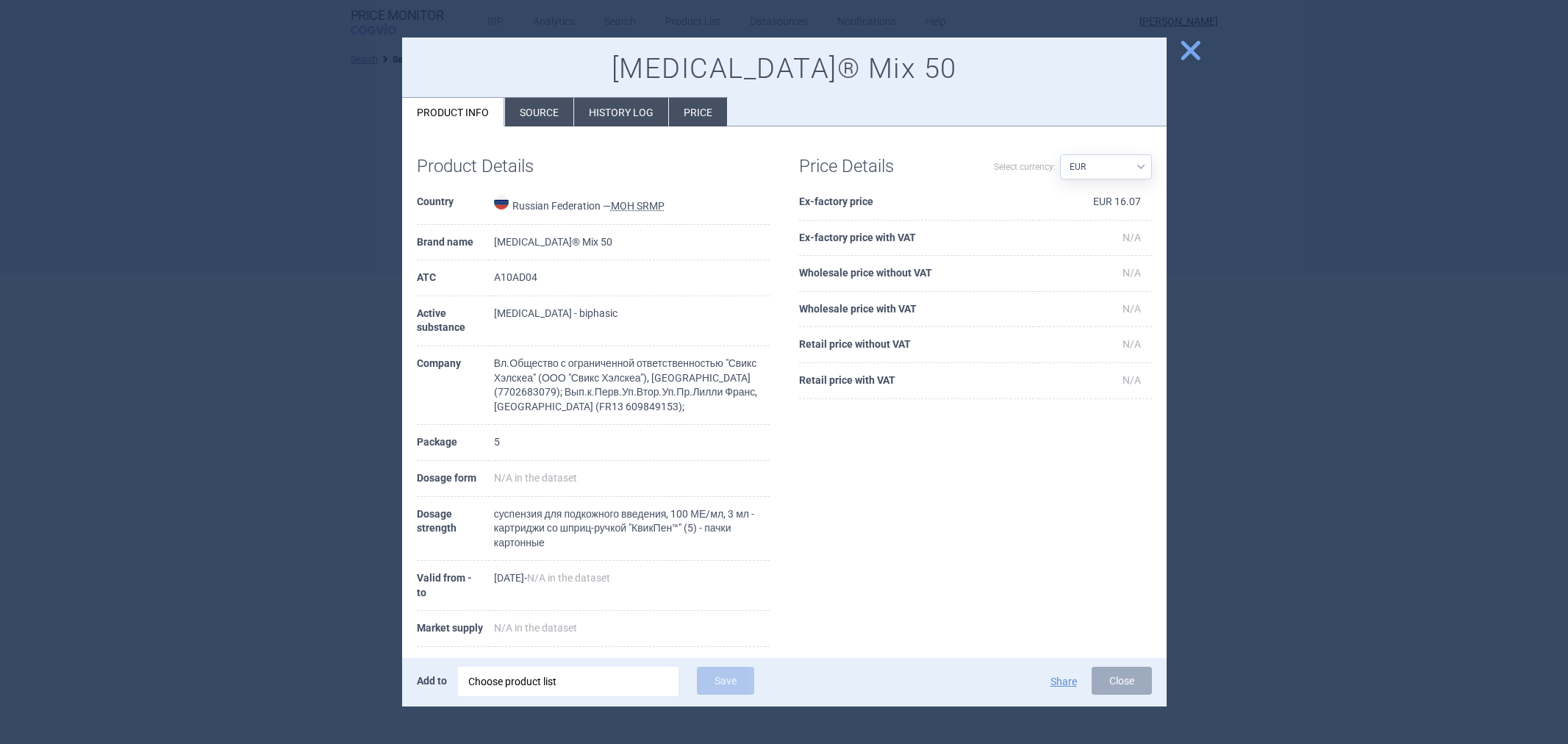
select select "EUR"
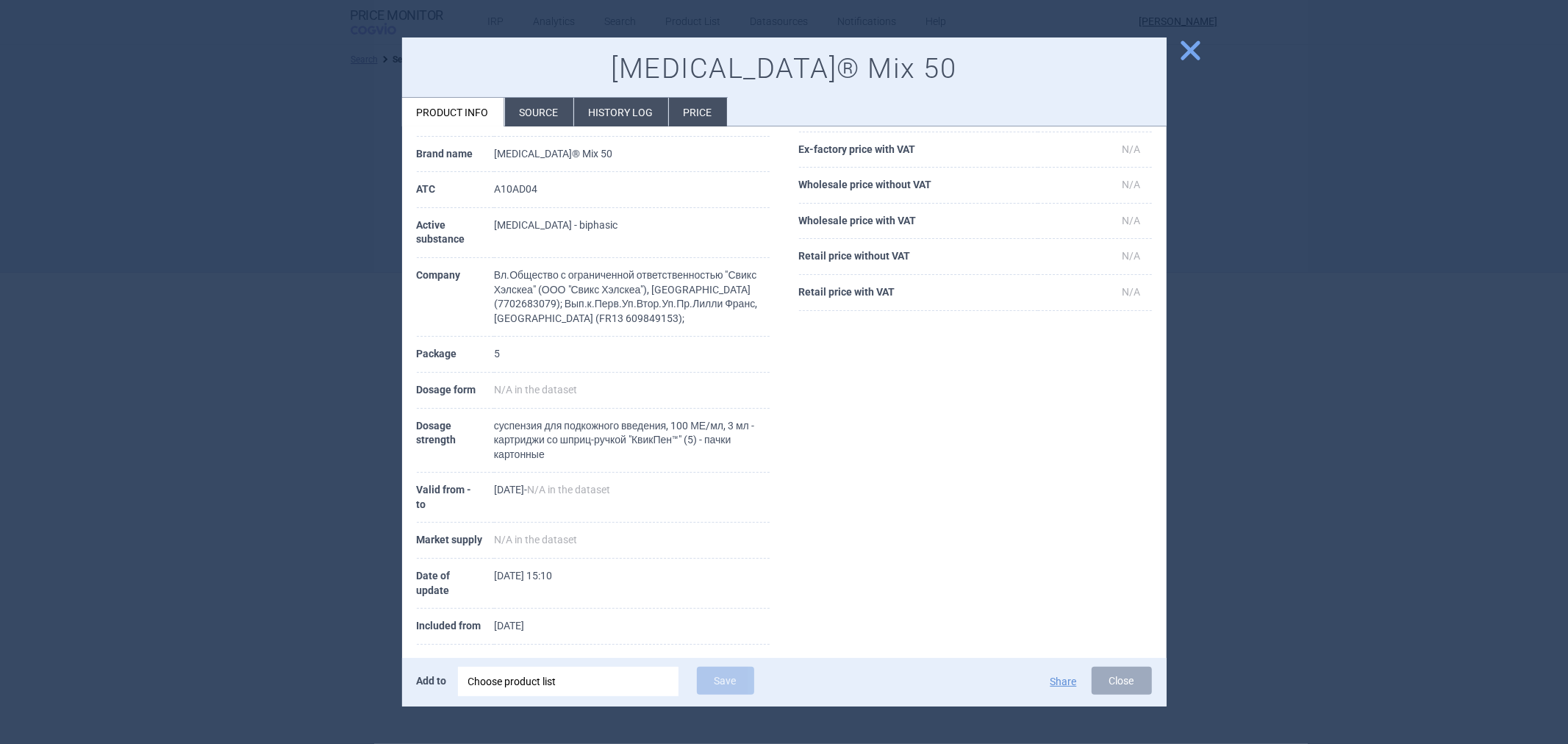
scroll to position [90, 0]
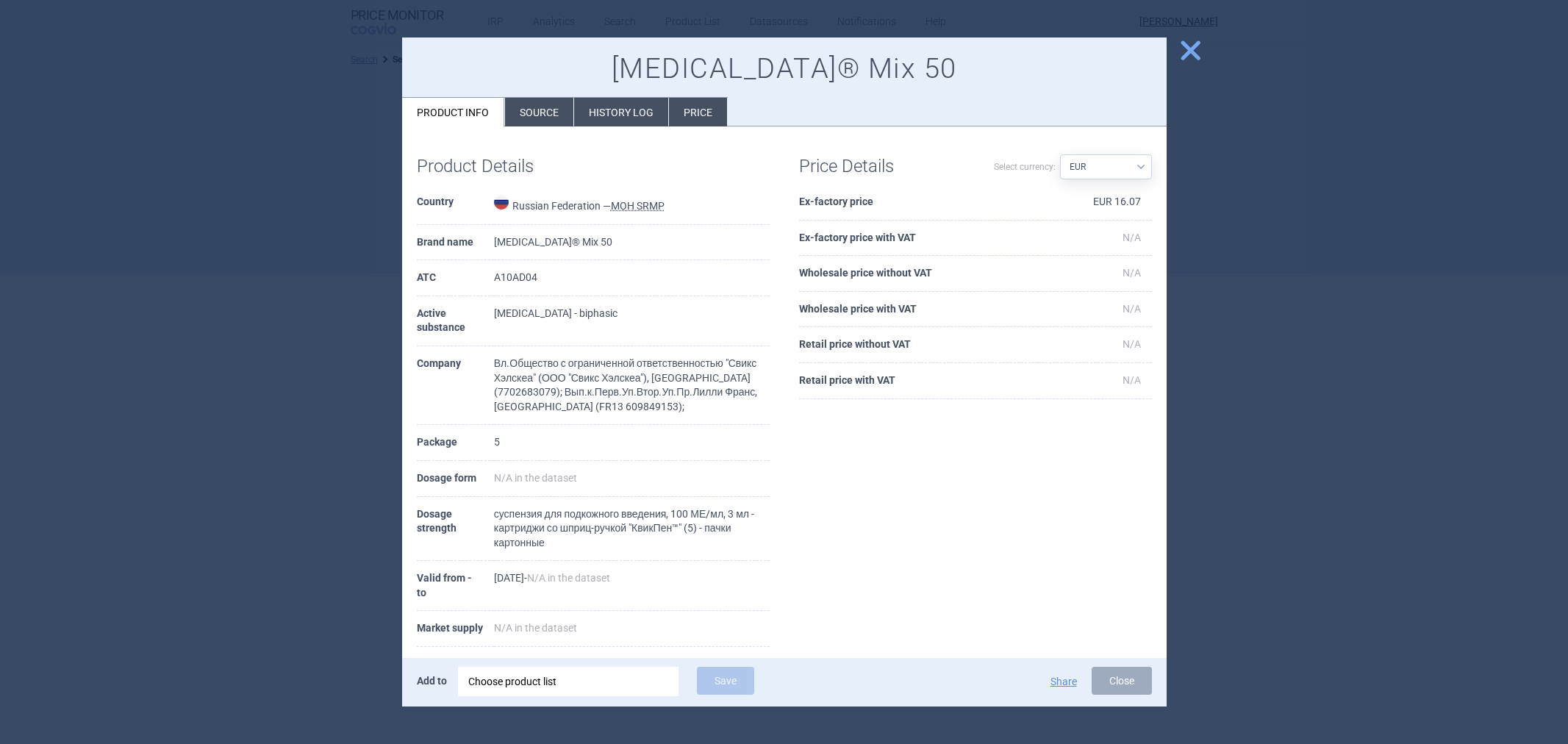
select select "EUR"
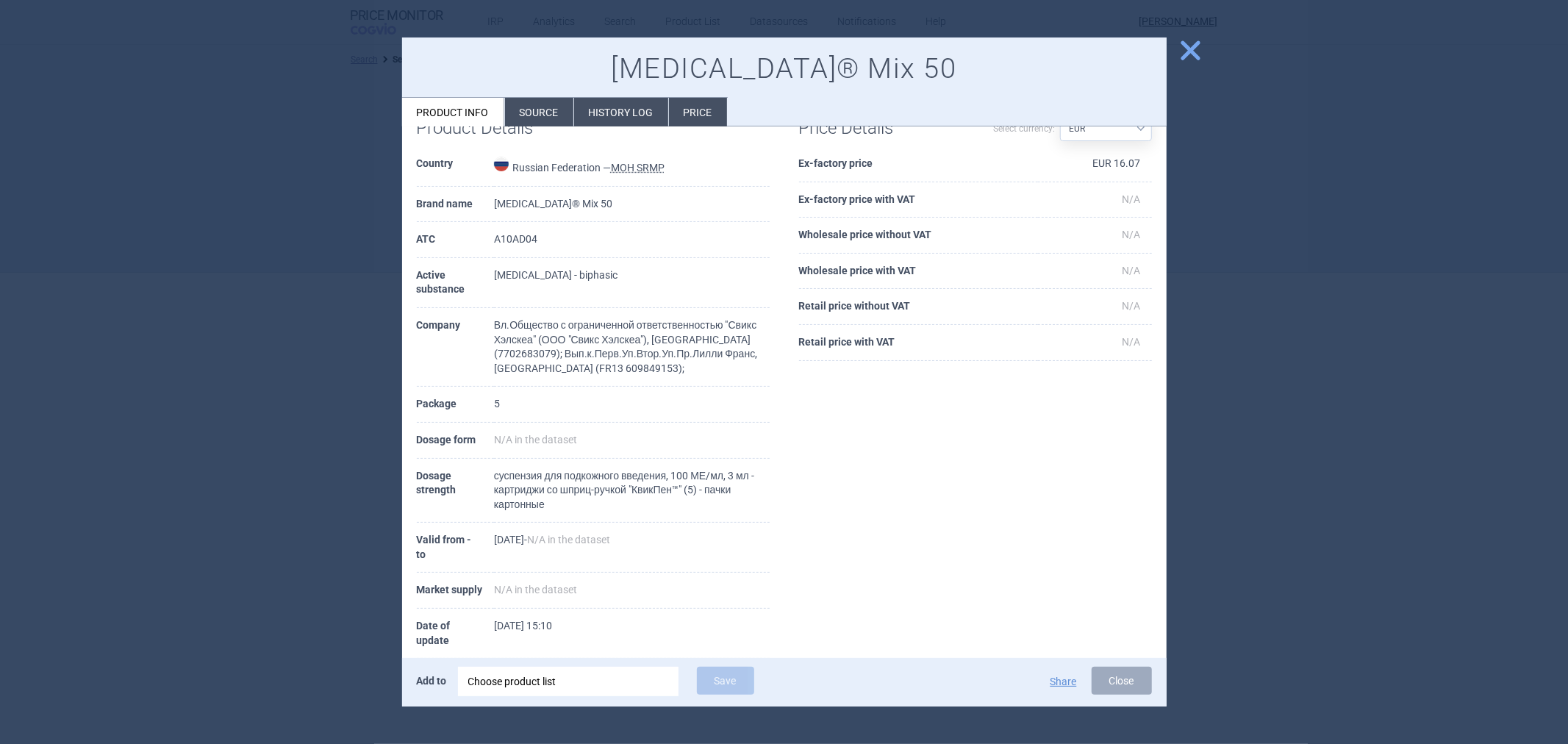
scroll to position [90, 0]
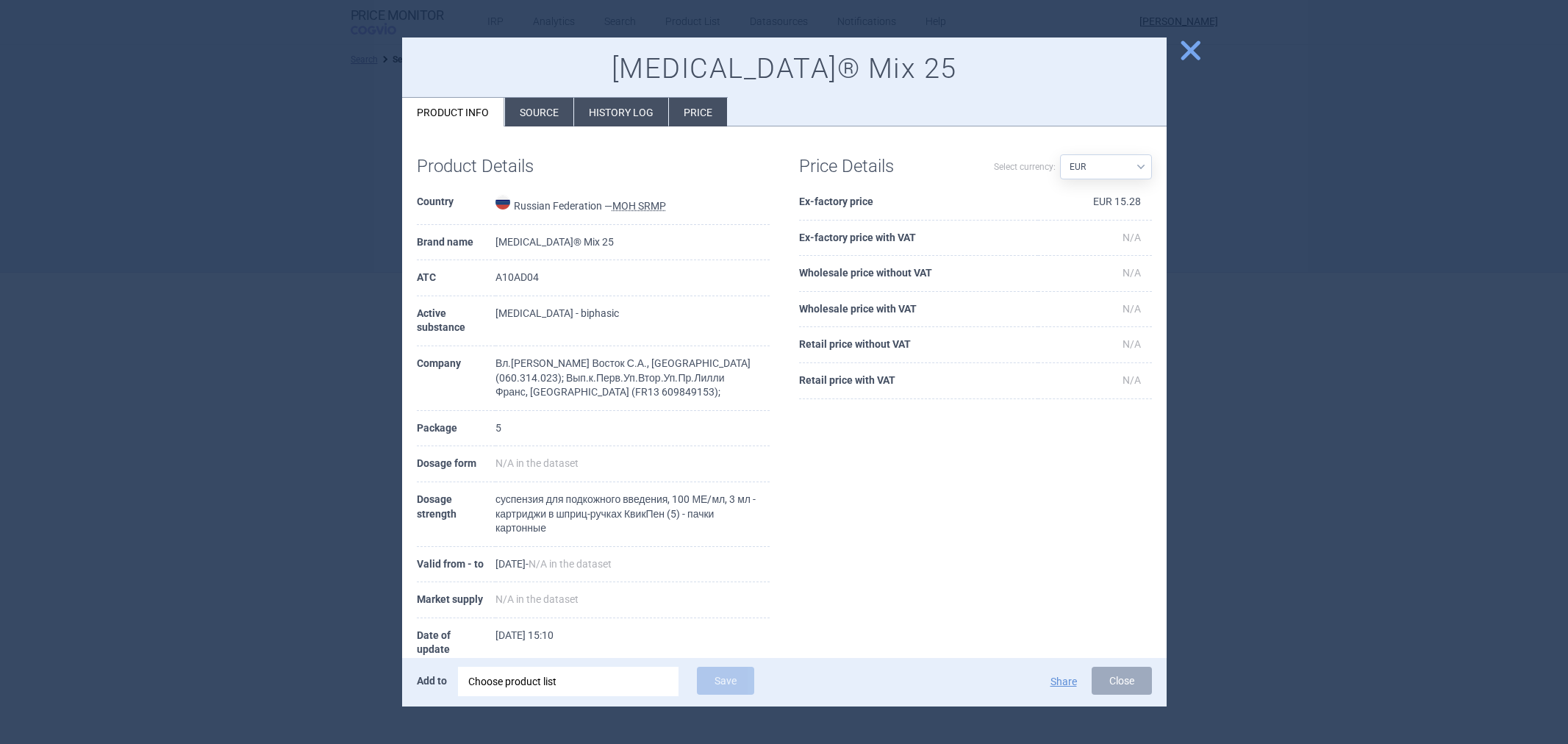
select select "EUR"
click at [566, 221] on td "Russian Federation — MOH SRMP" at bounding box center [633, 205] width 274 height 41
click at [566, 210] on td "Russian Federation — MOH SRMP" at bounding box center [633, 205] width 274 height 41
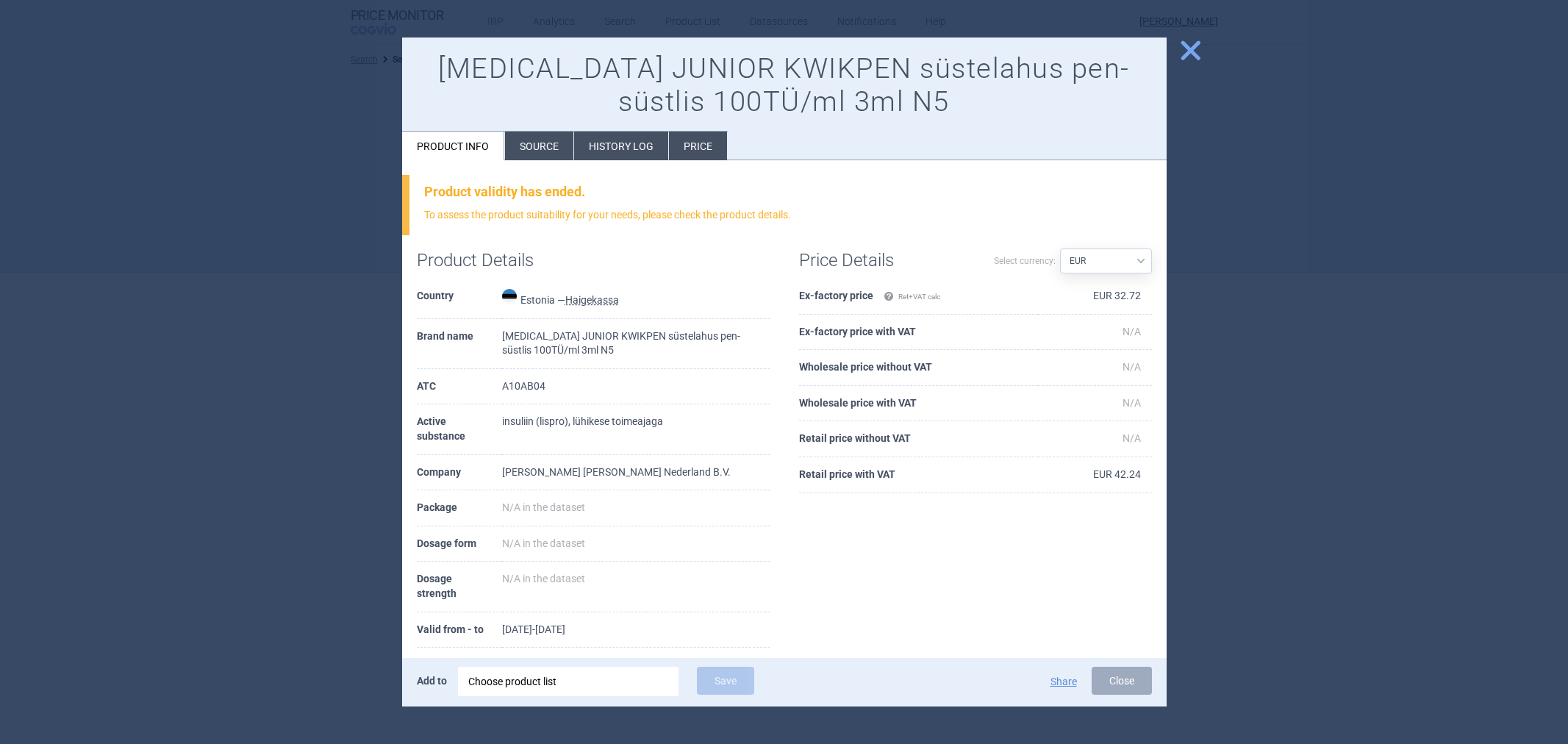
select select "EUR"
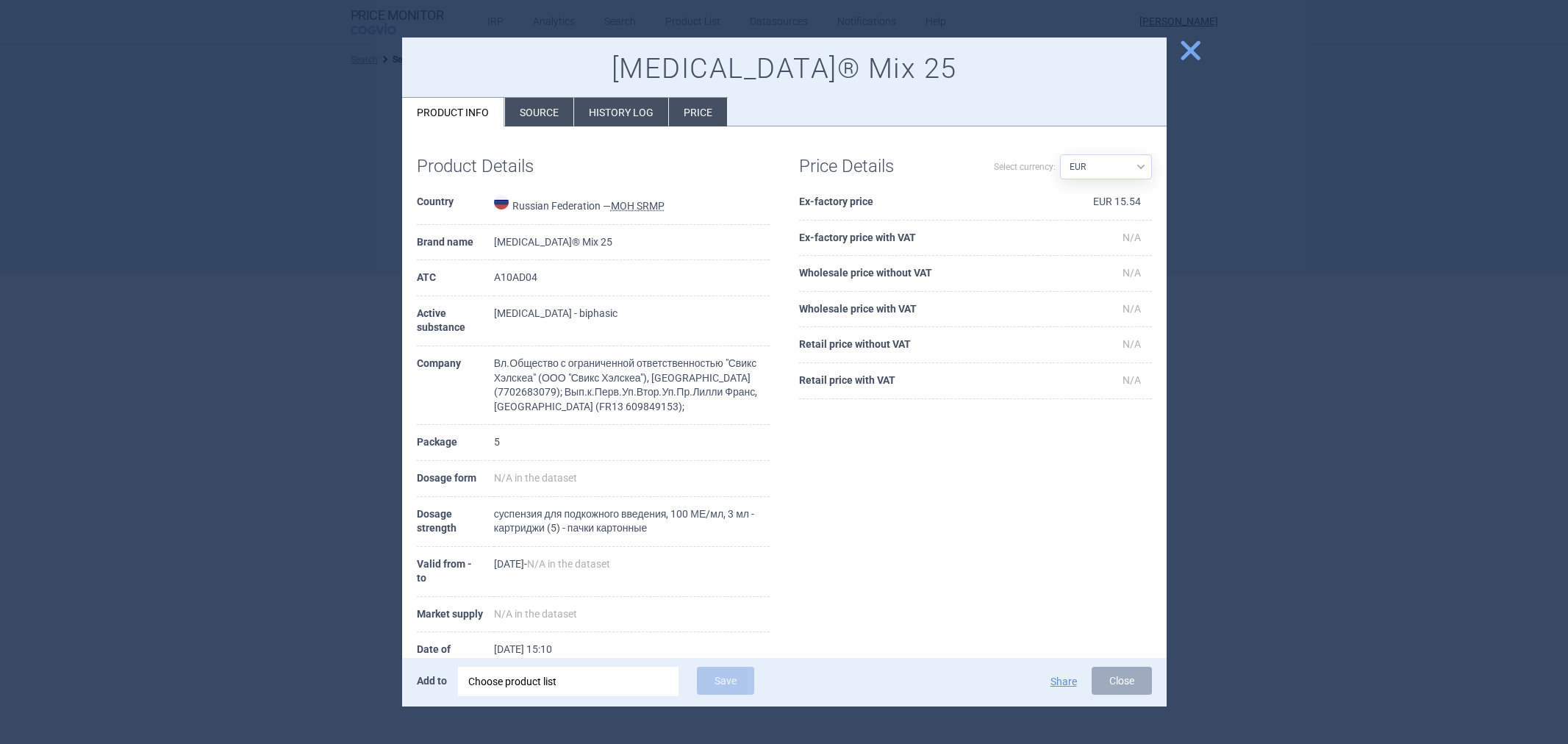
select select "EUR"
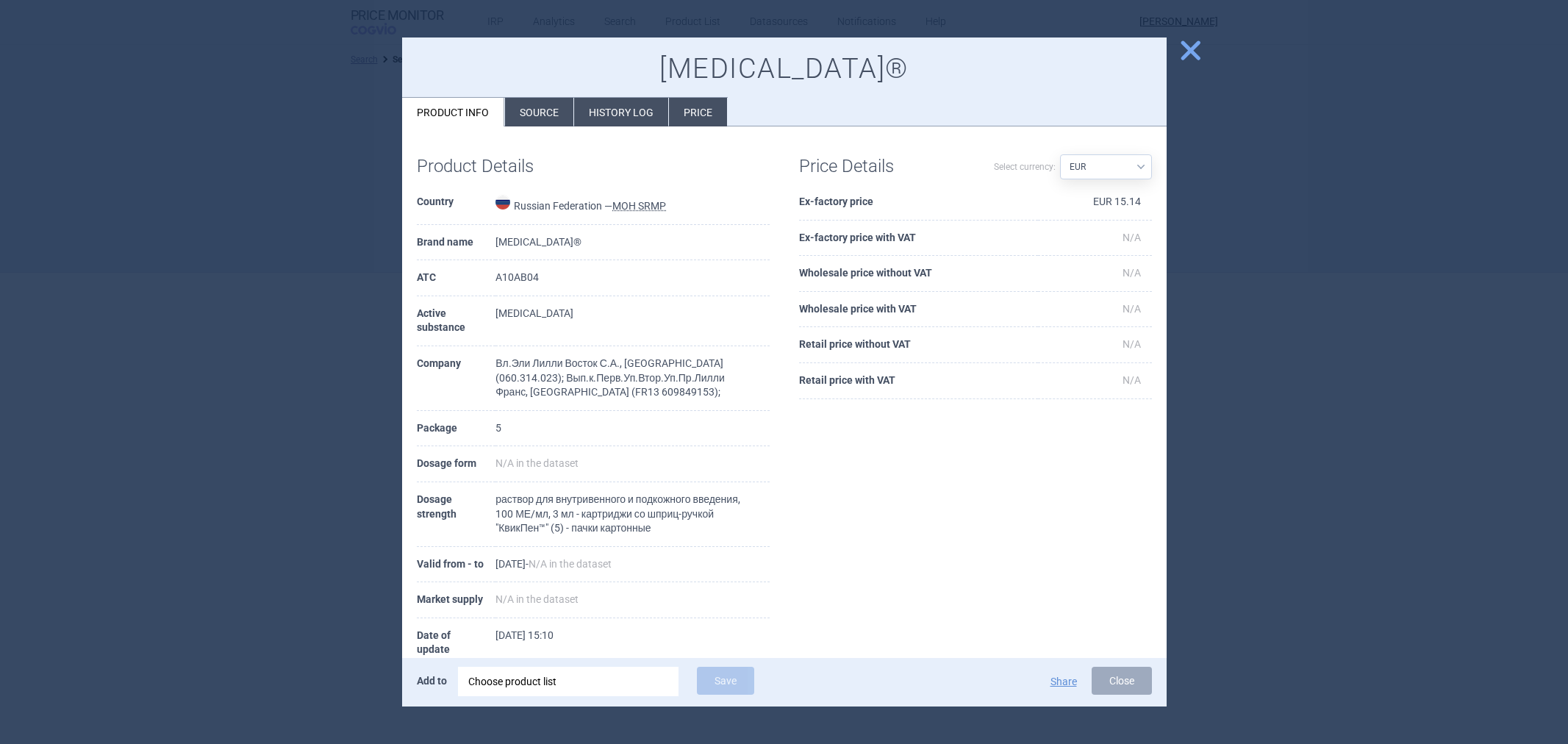
select select "EUR"
click at [614, 122] on li "History log" at bounding box center [620, 112] width 94 height 29
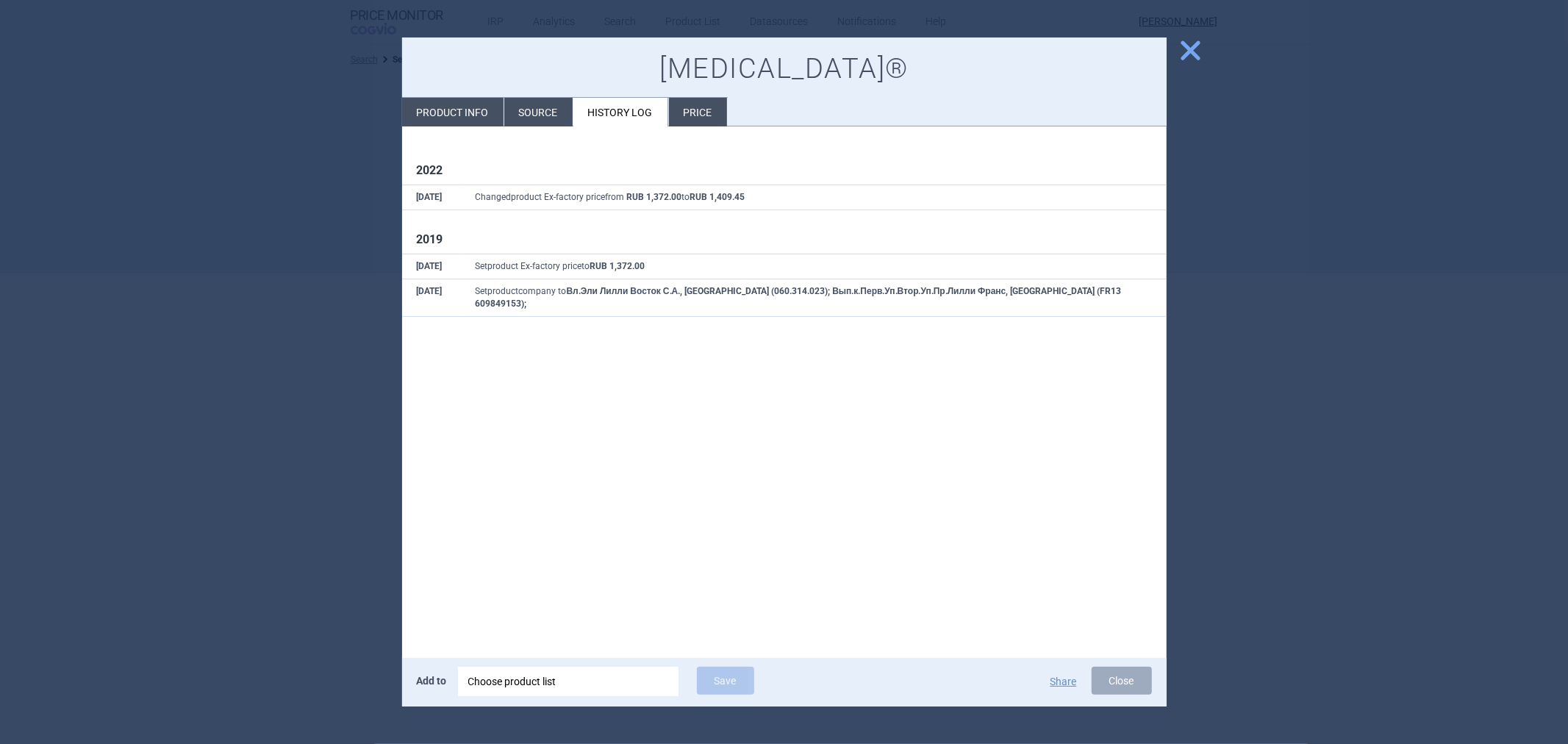
click at [699, 105] on li "Price" at bounding box center [698, 112] width 58 height 29
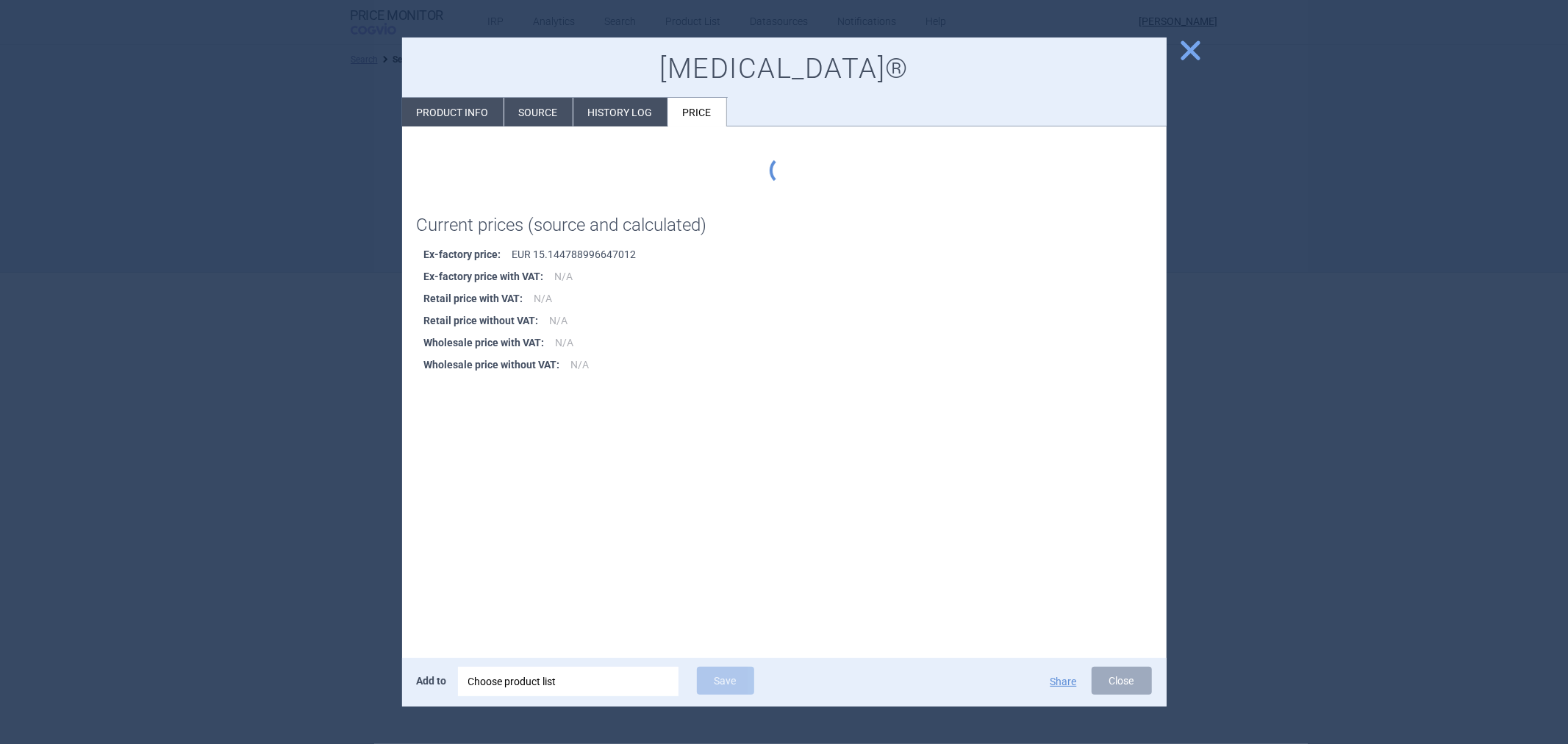
click at [530, 110] on li "Source" at bounding box center [539, 112] width 69 height 29
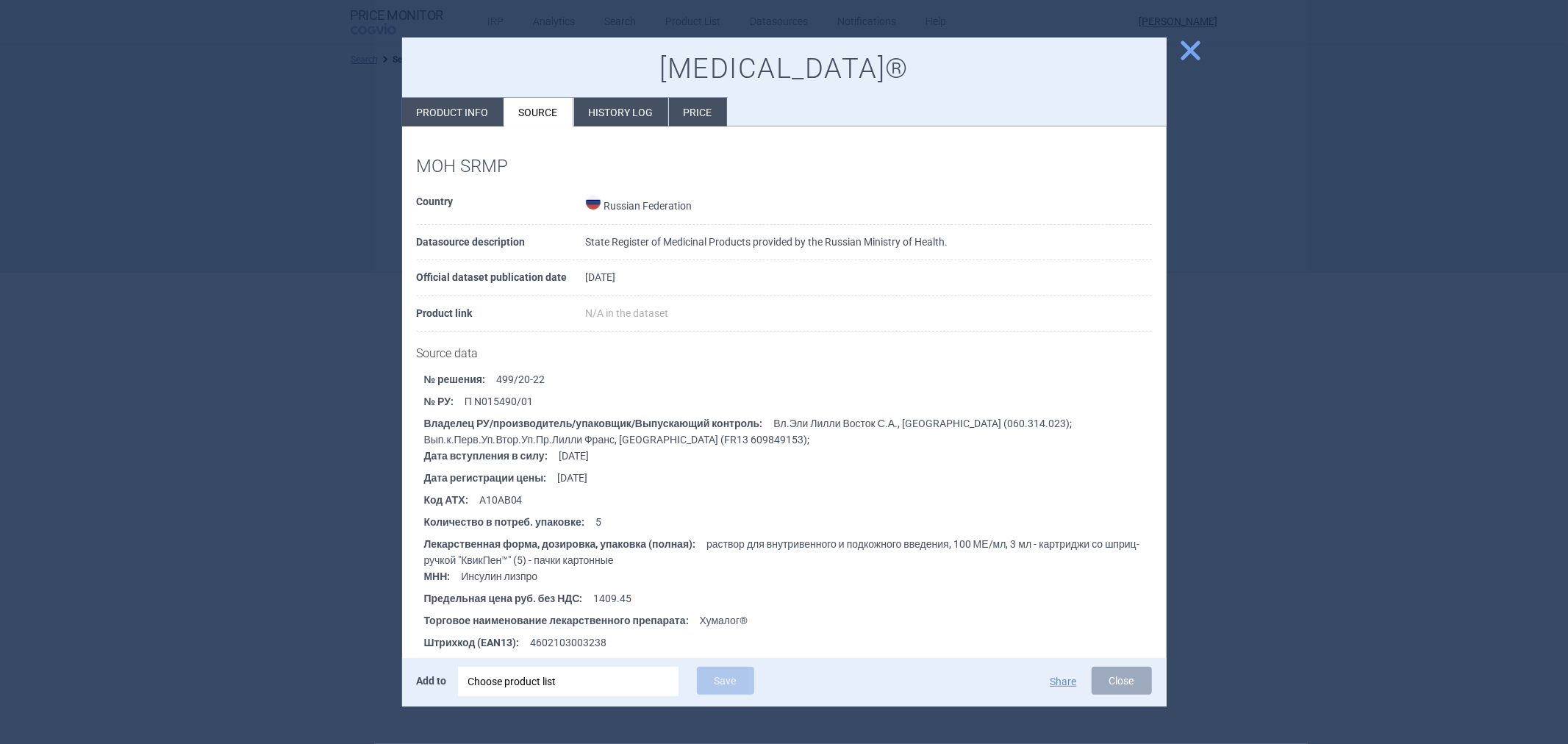
click at [448, 100] on li "Product info" at bounding box center [453, 112] width 101 height 29
select select "EUR"
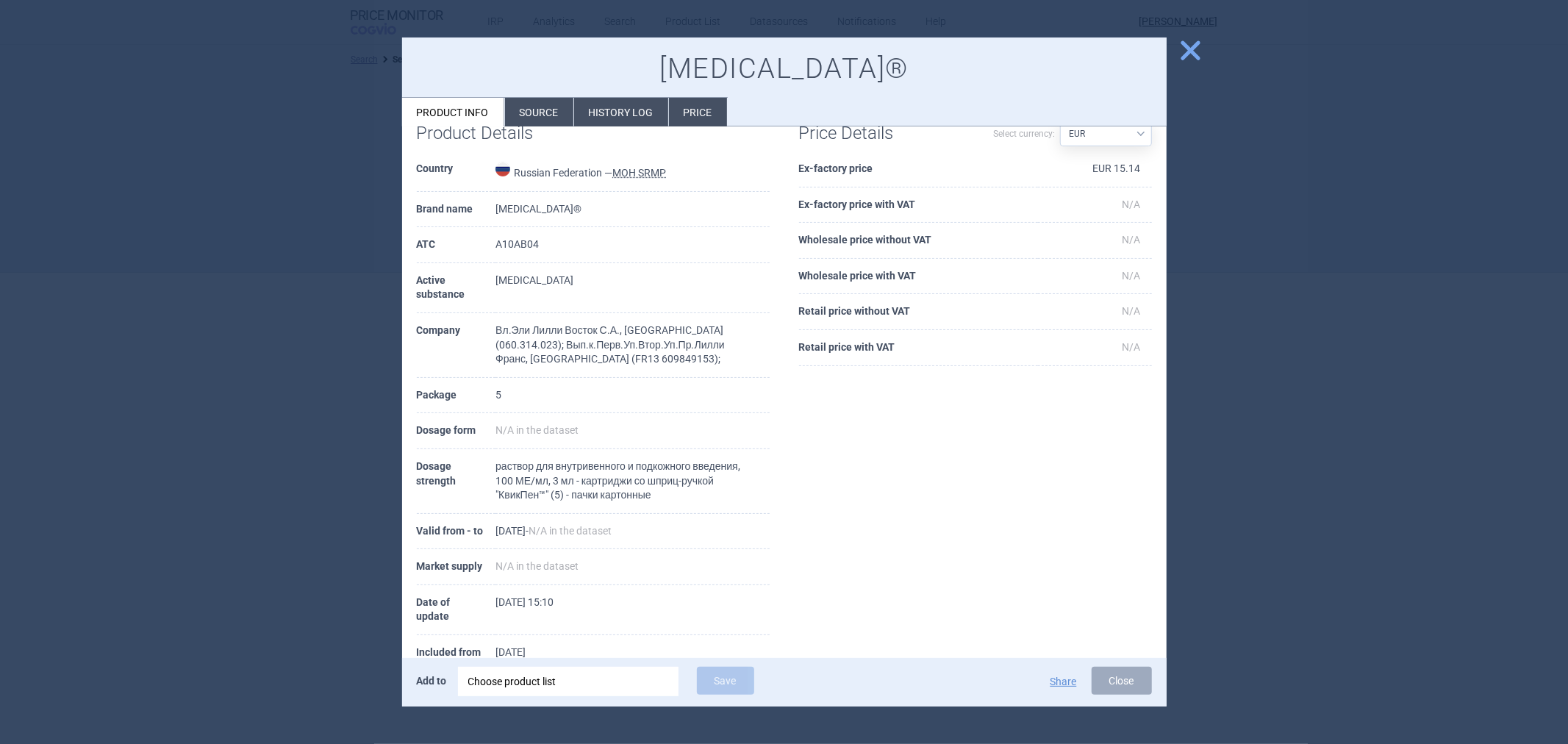
scroll to position [61, 0]
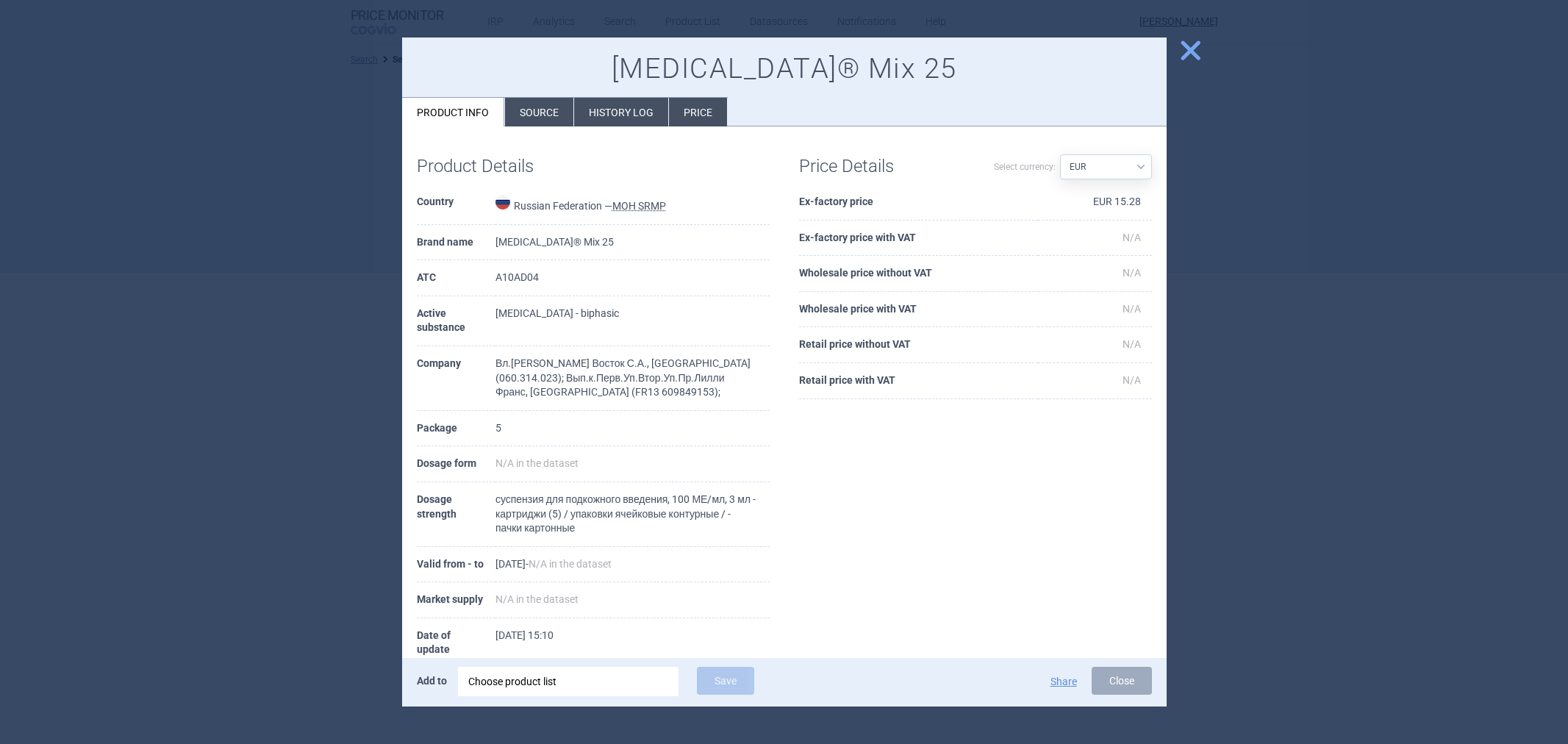
select select "EUR"
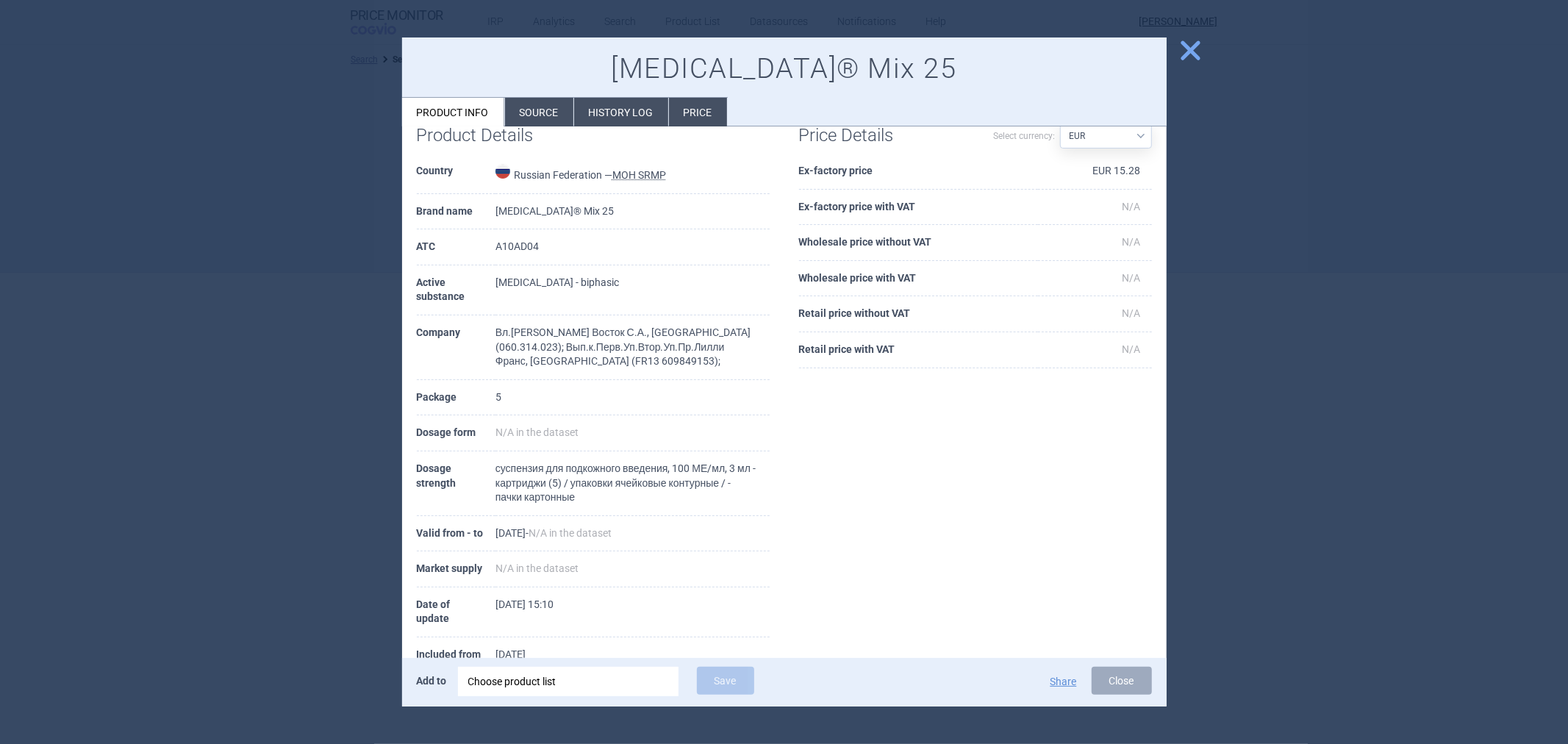
scroll to position [61, 0]
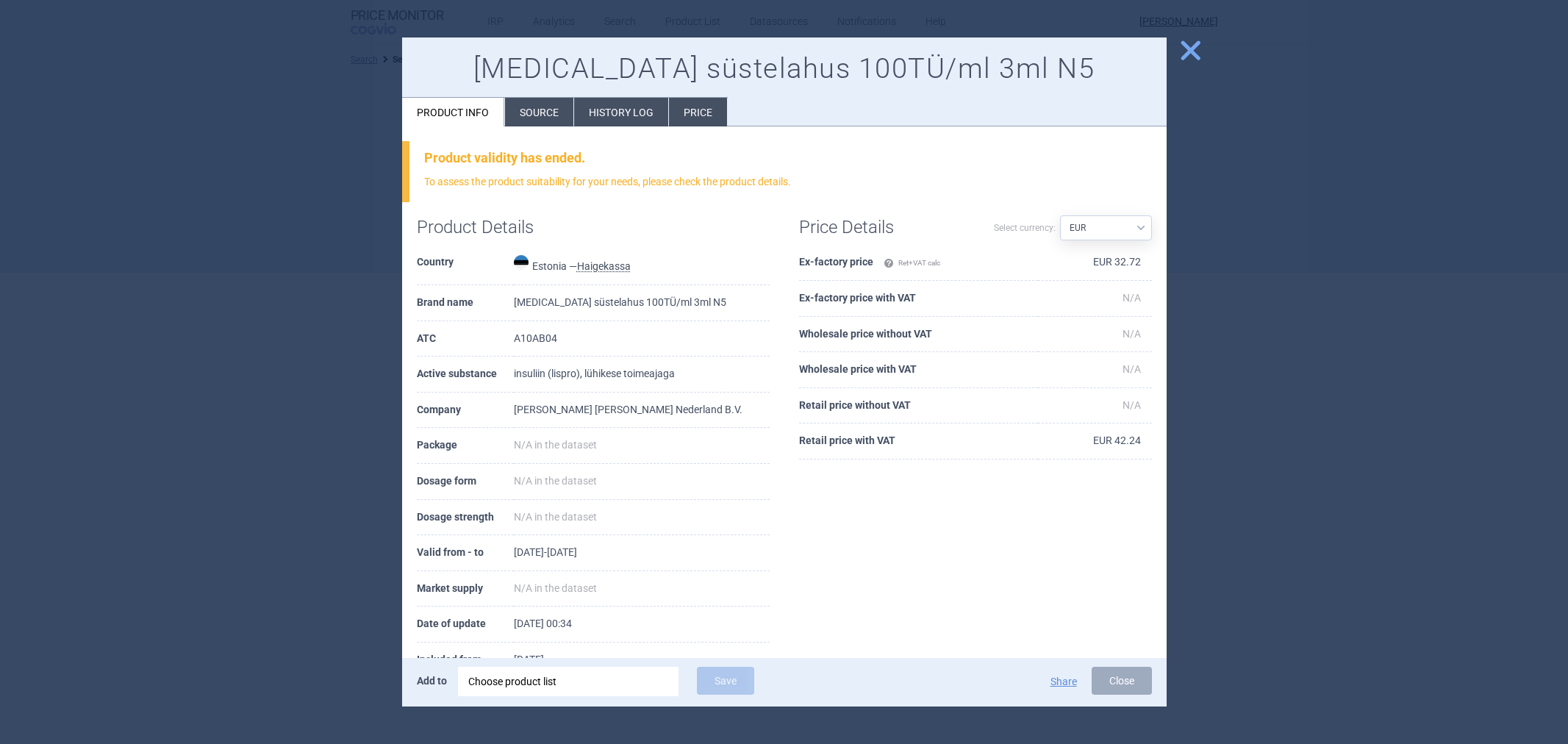
select select "EUR"
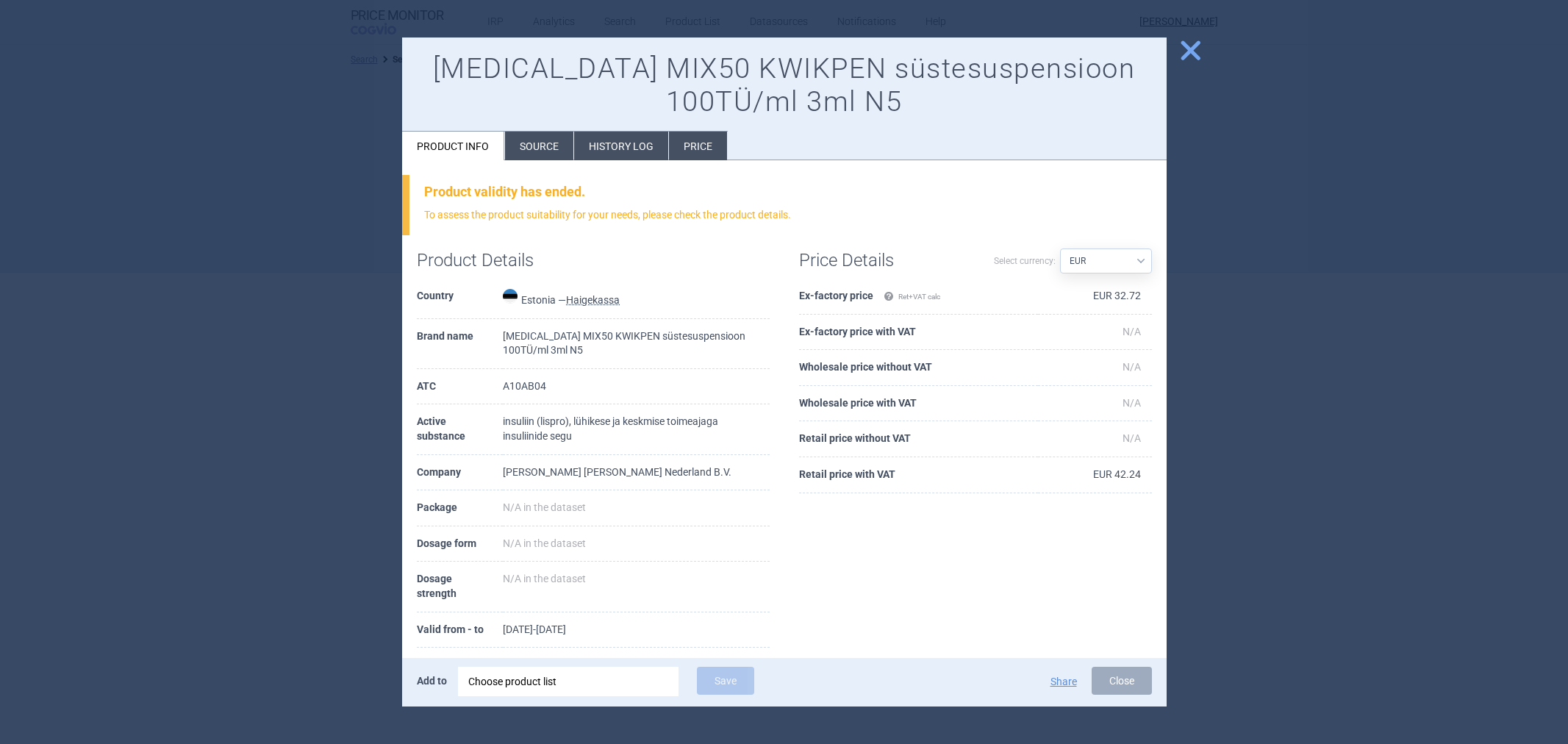
select select "EUR"
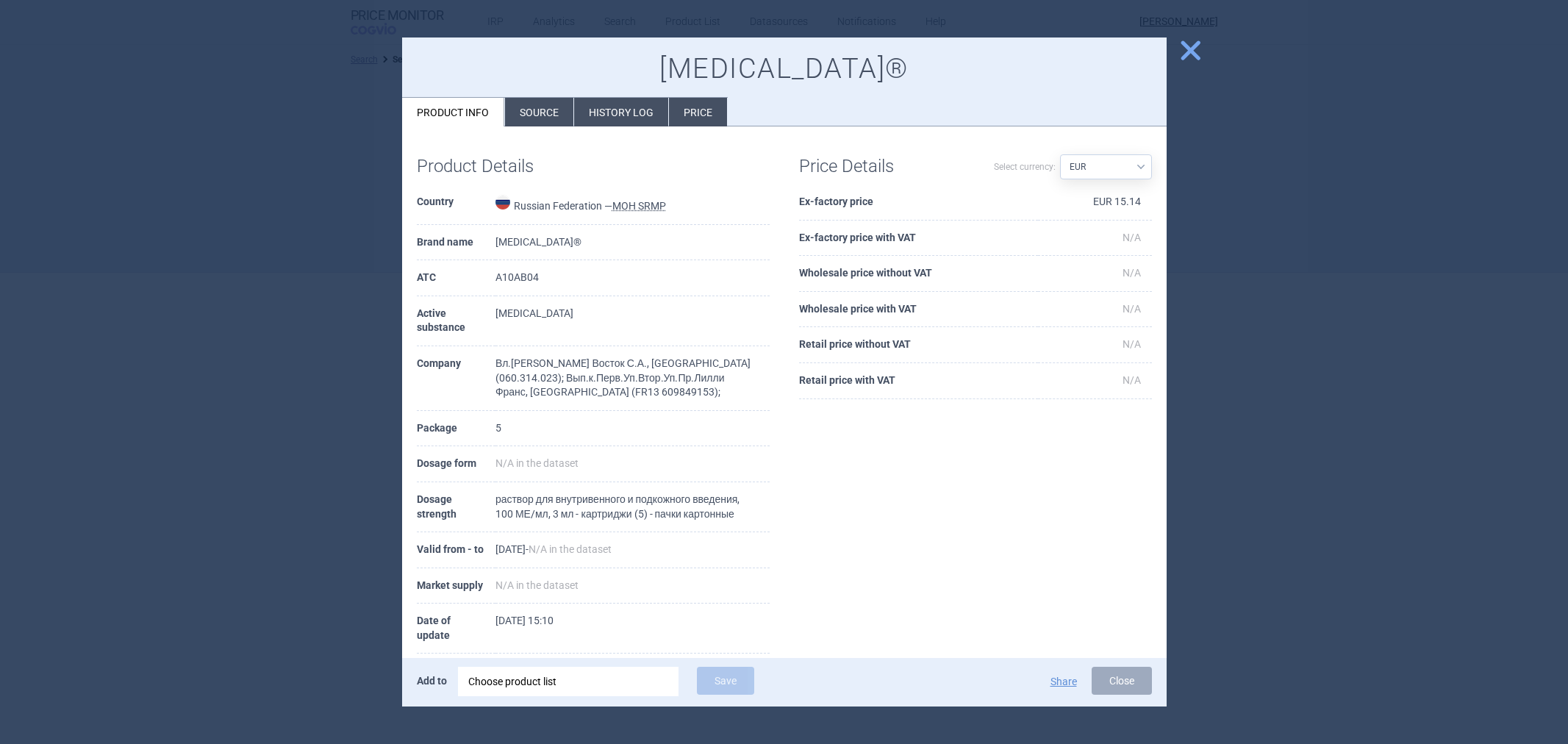
select select "EUR"
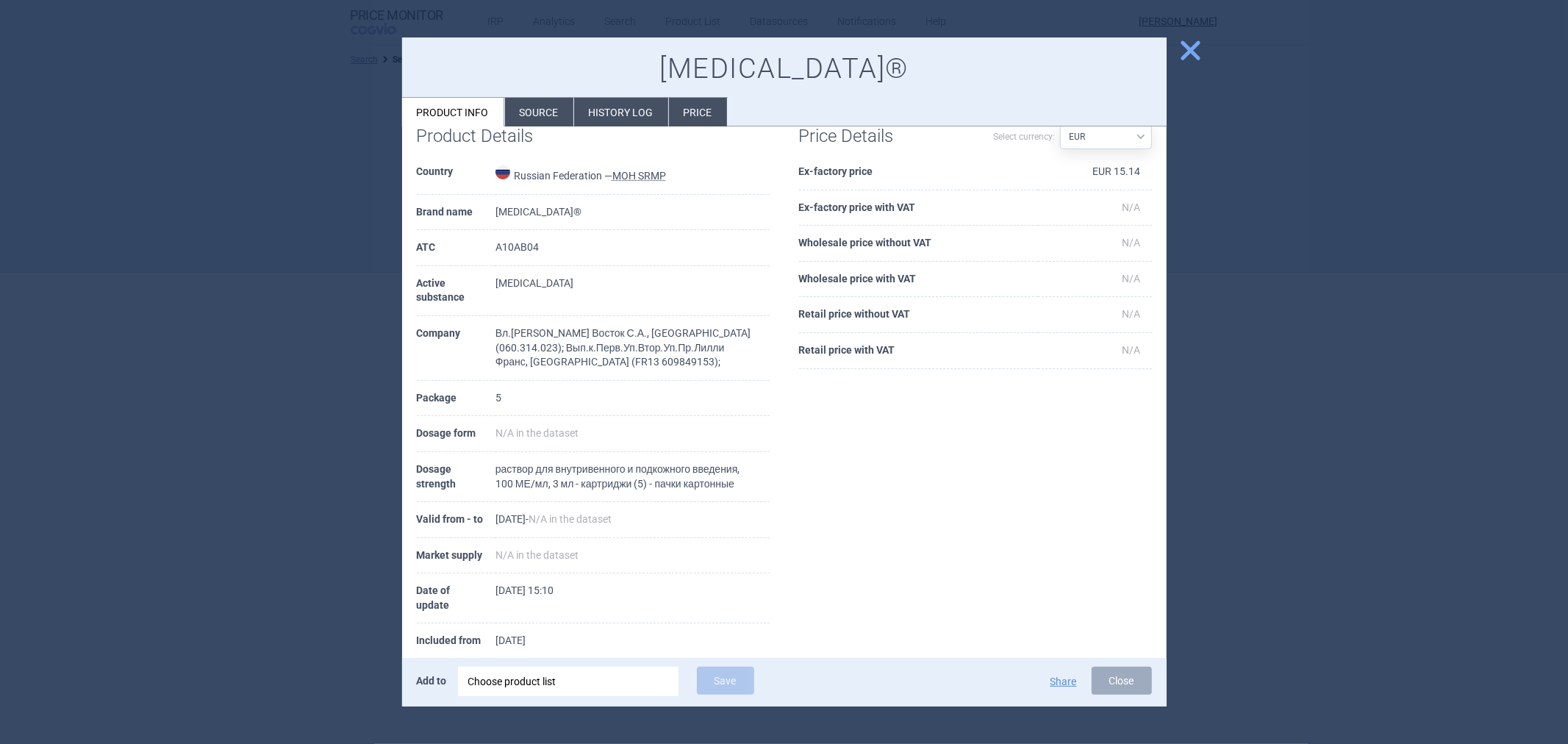
scroll to position [47, 0]
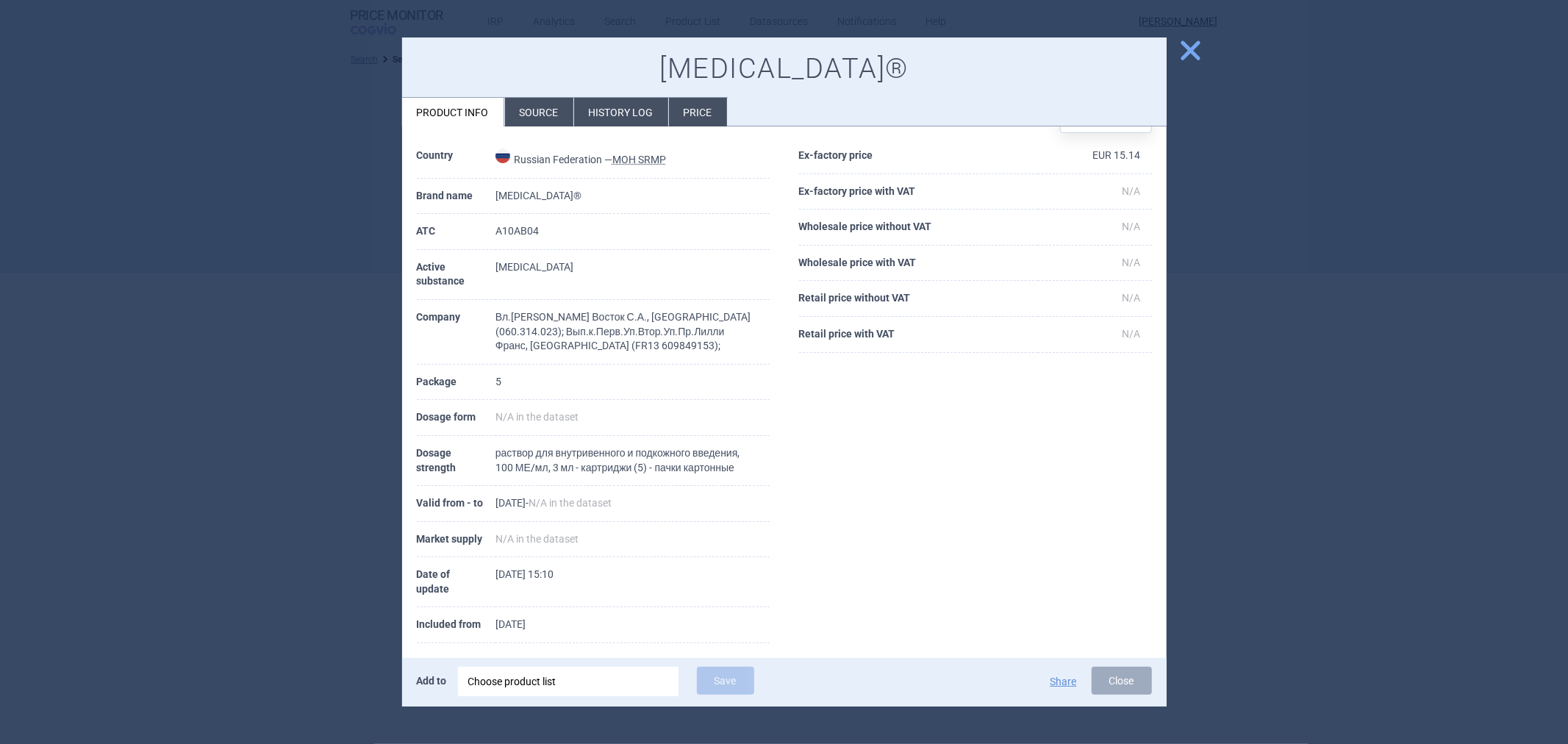
click at [541, 112] on li "Source" at bounding box center [540, 112] width 69 height 29
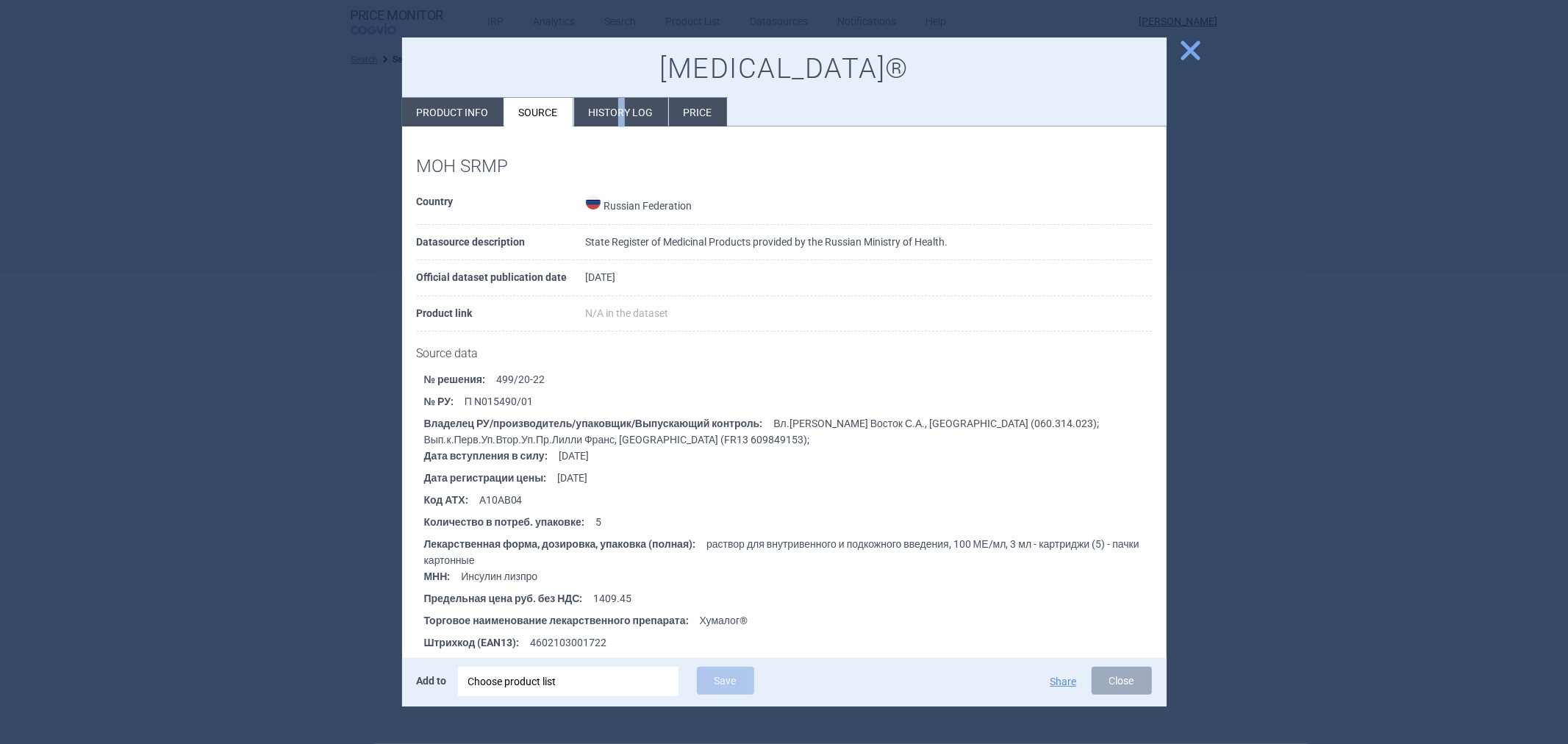
click at [622, 107] on li "History log" at bounding box center [620, 112] width 94 height 29
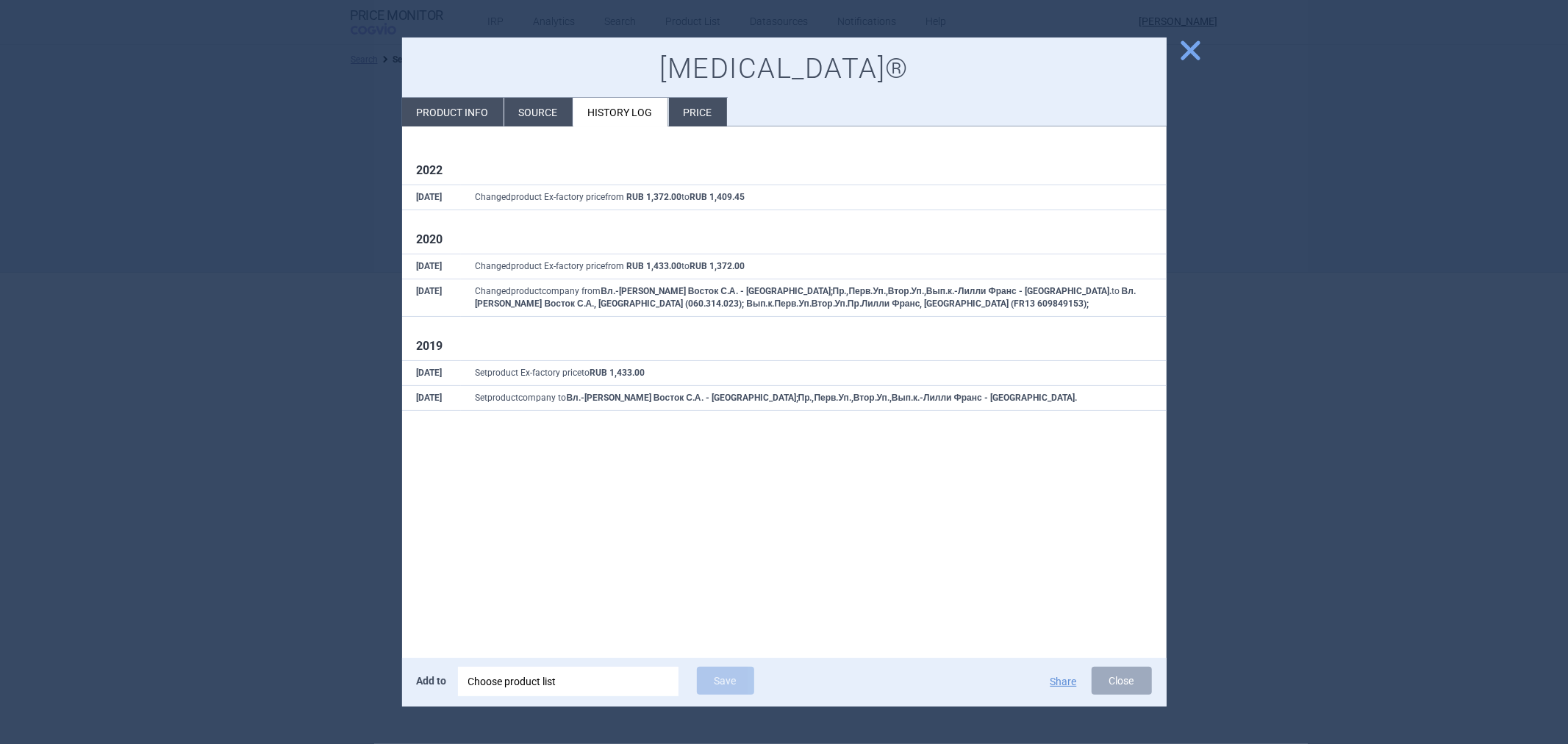
click at [440, 114] on li "Product info" at bounding box center [453, 112] width 101 height 29
select select "EUR"
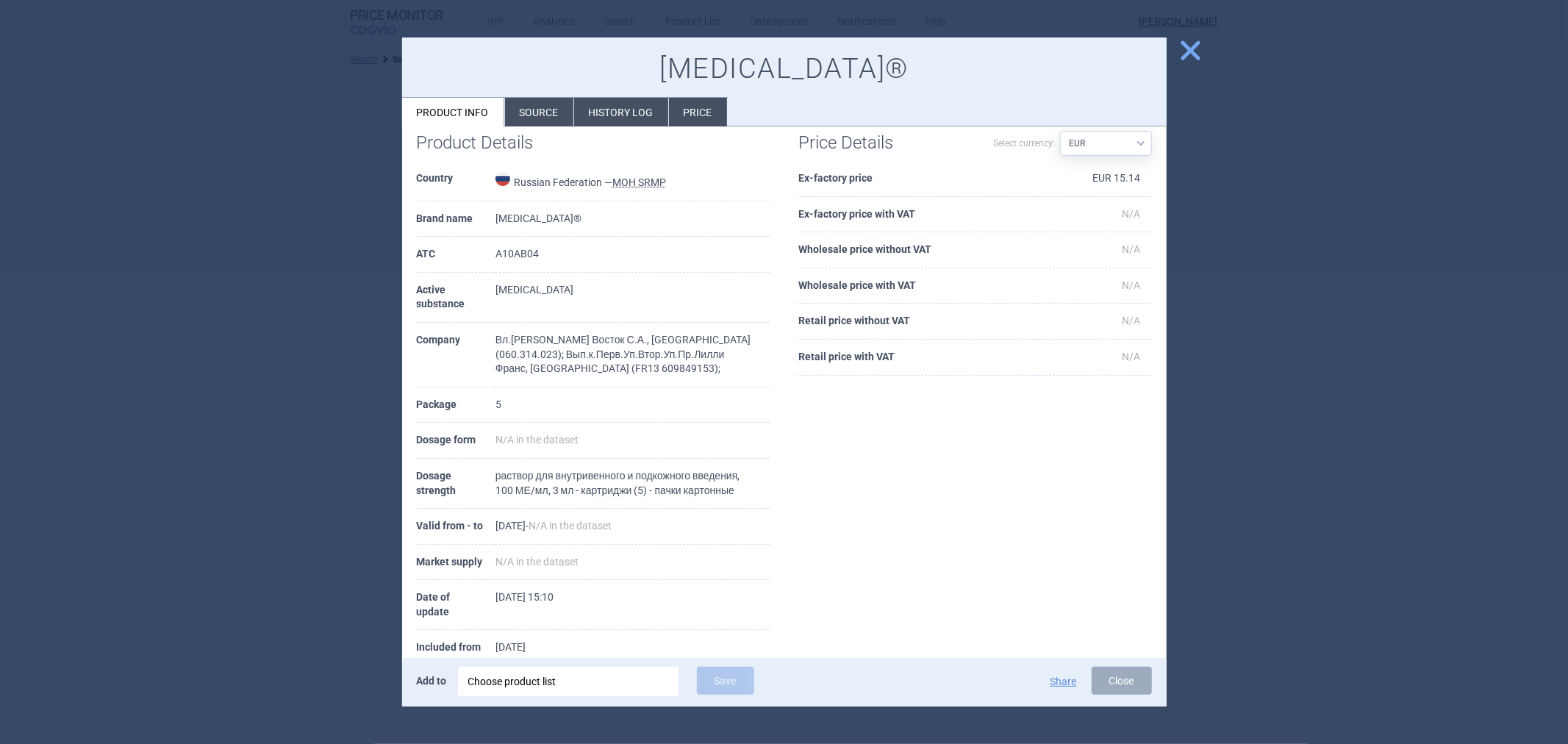
scroll to position [47, 0]
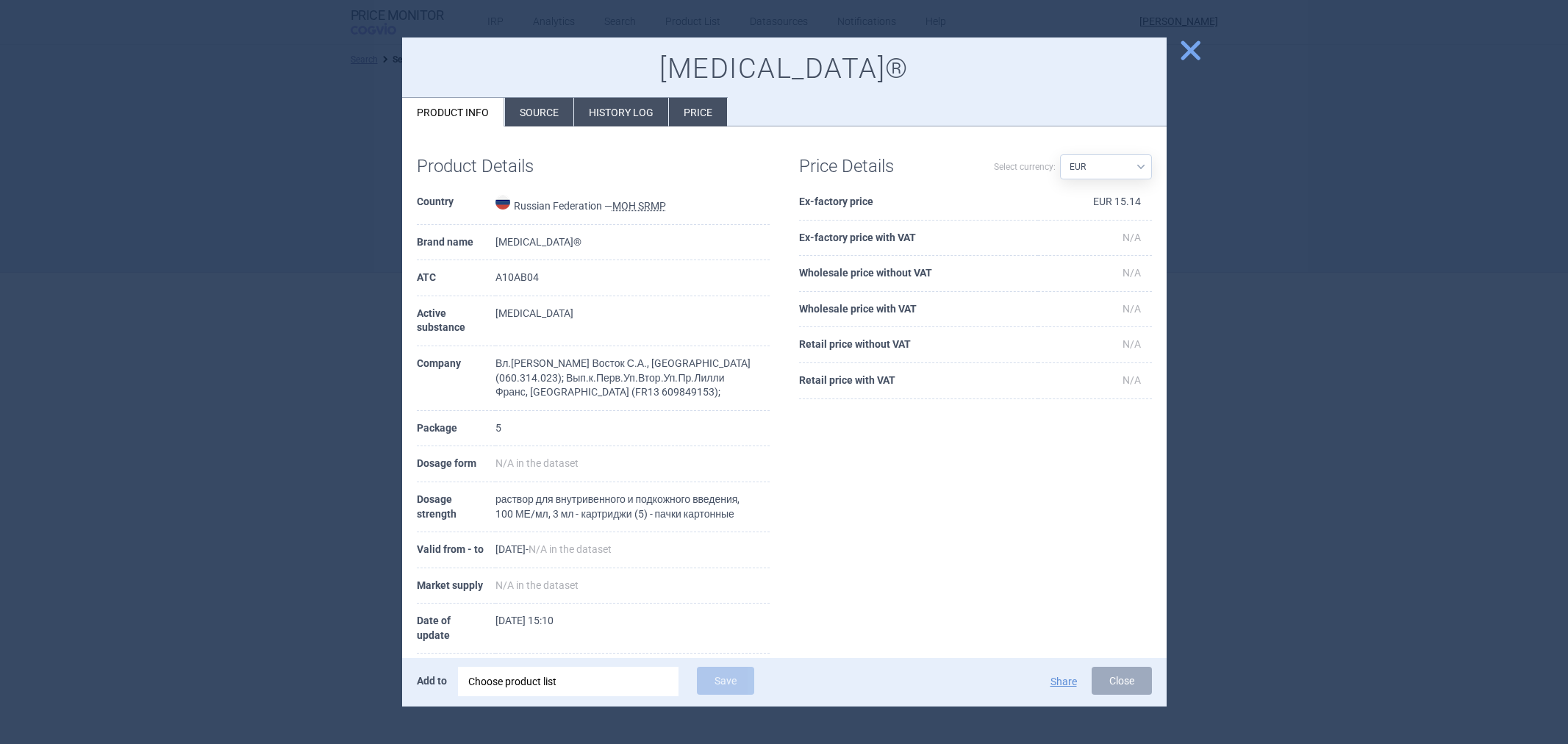
select select "EUR"
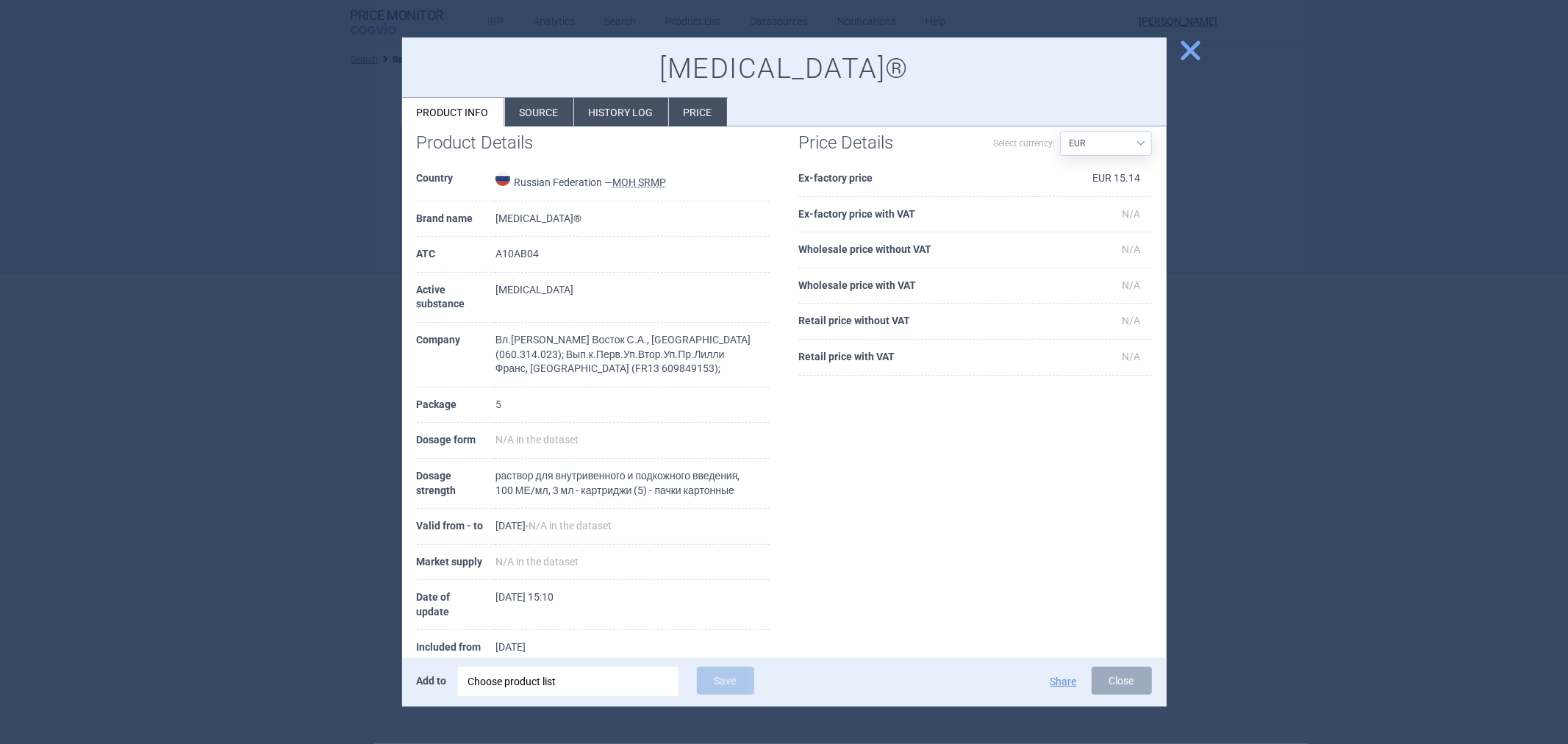
scroll to position [47, 0]
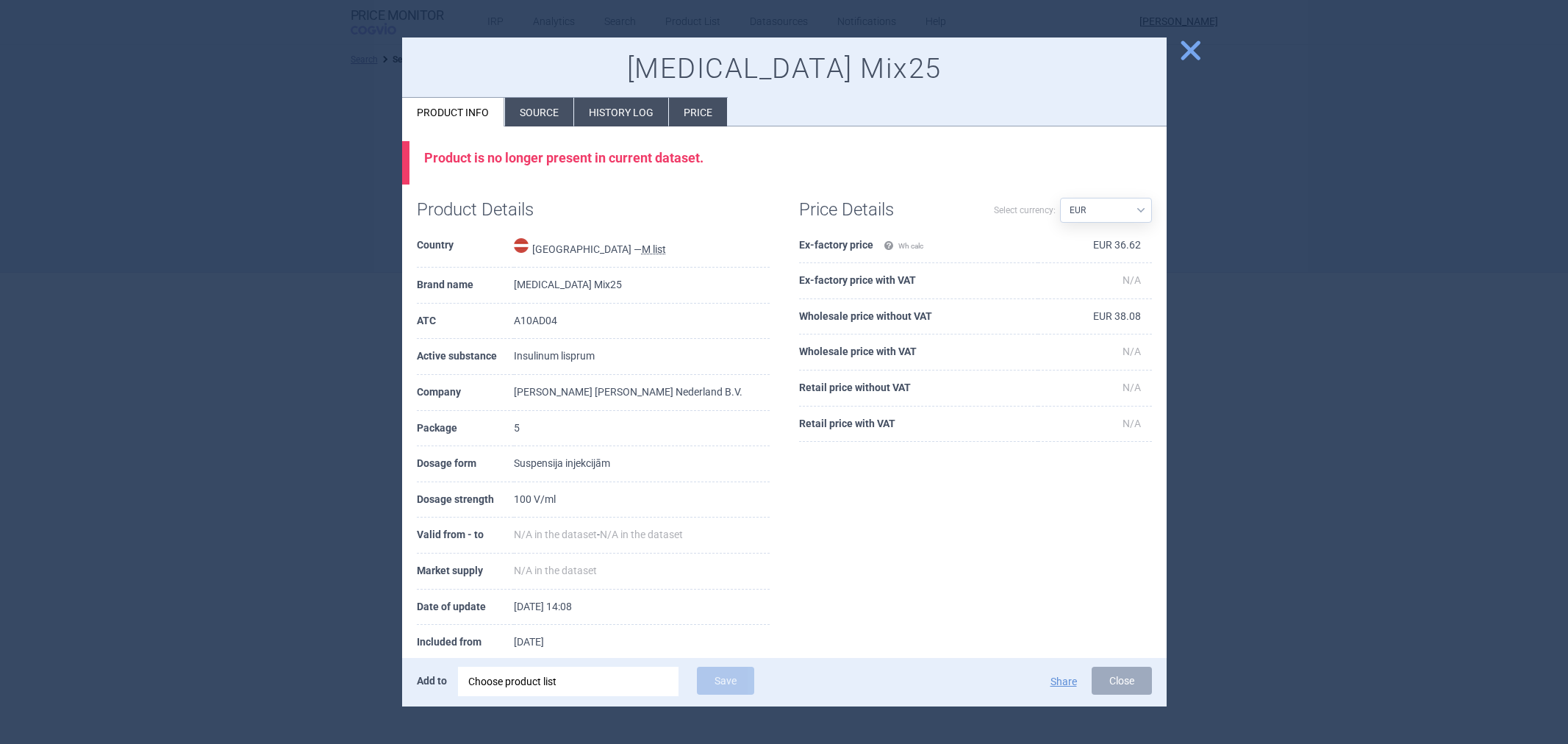
select select "EUR"
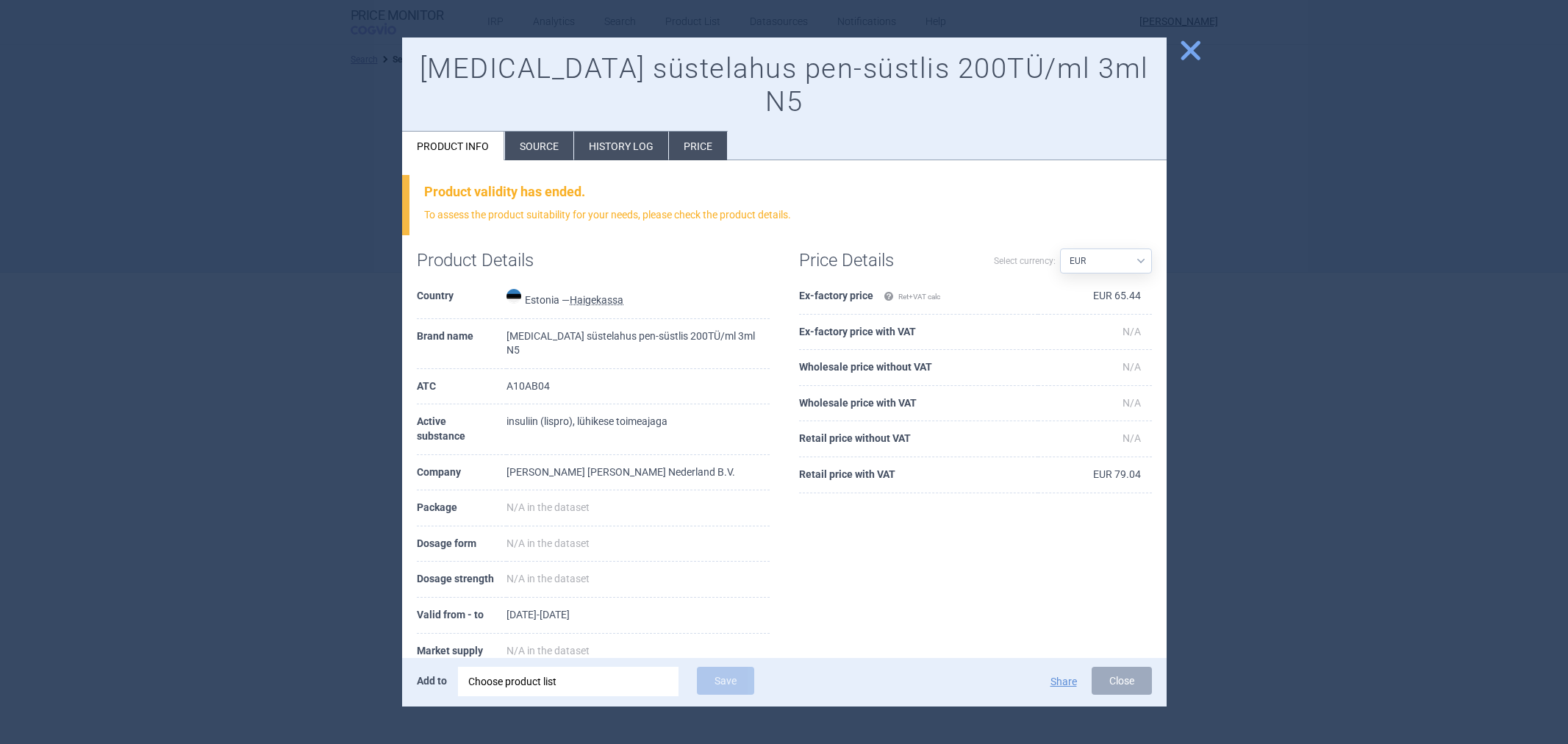
select select "EUR"
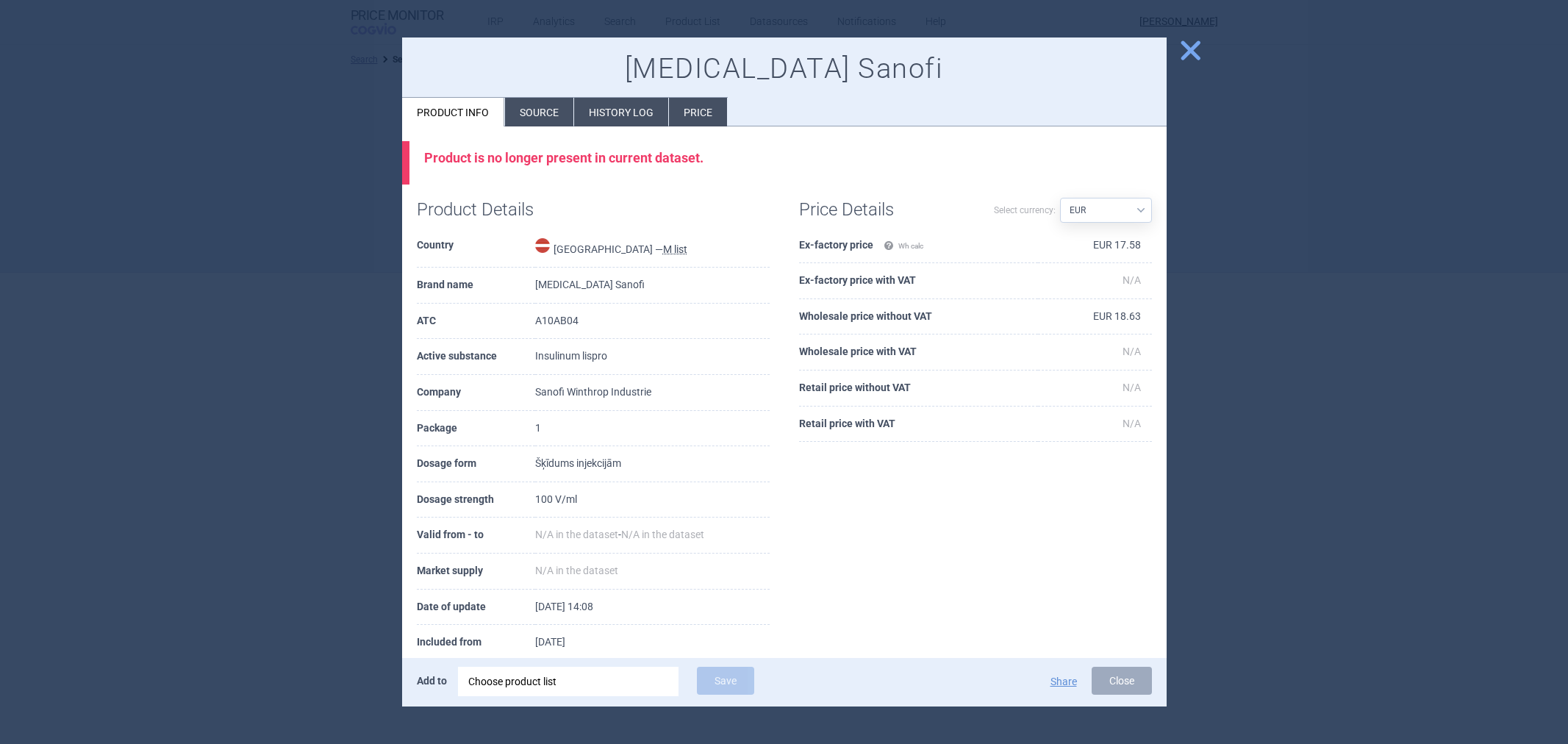
select select "EUR"
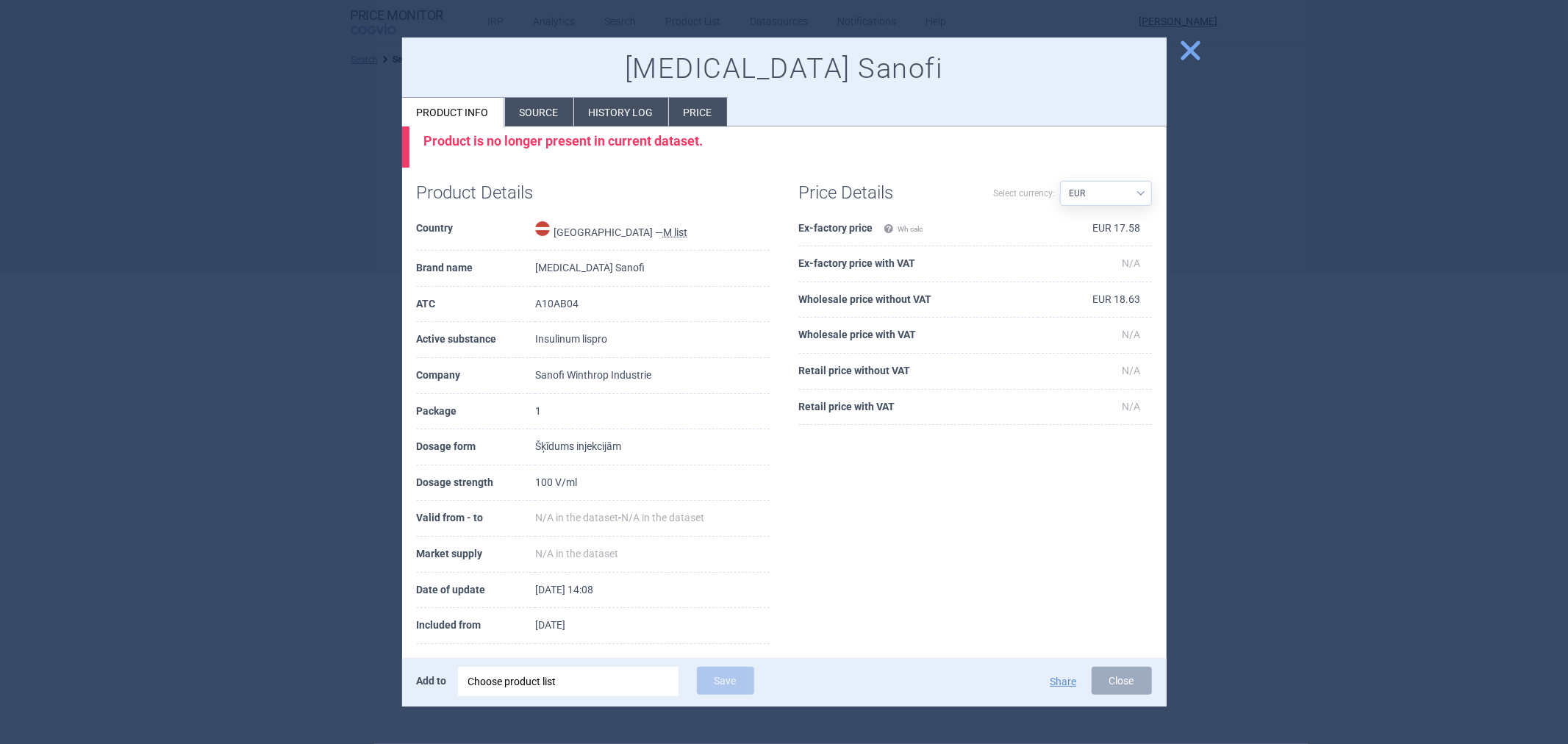
scroll to position [33, 0]
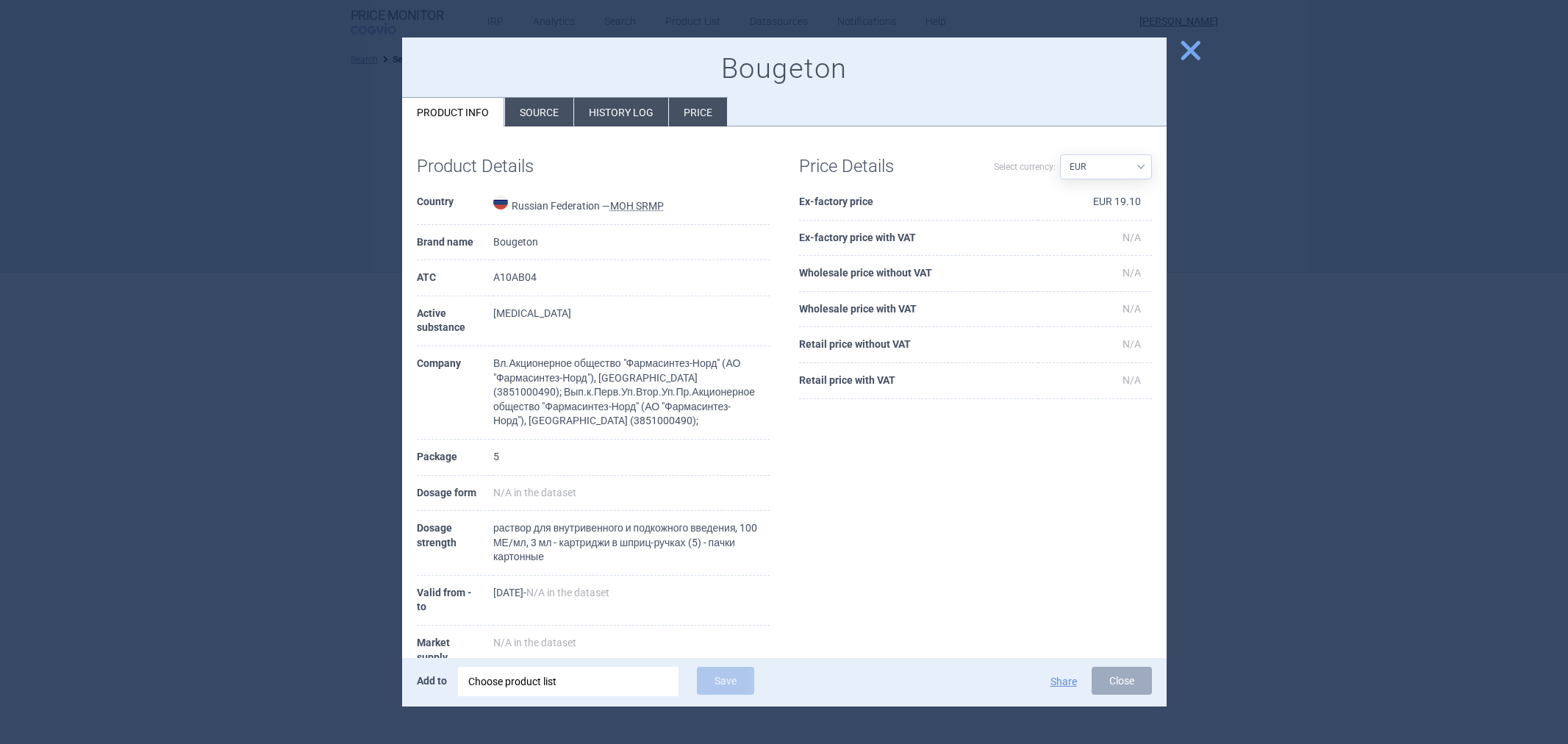
select select "EUR"
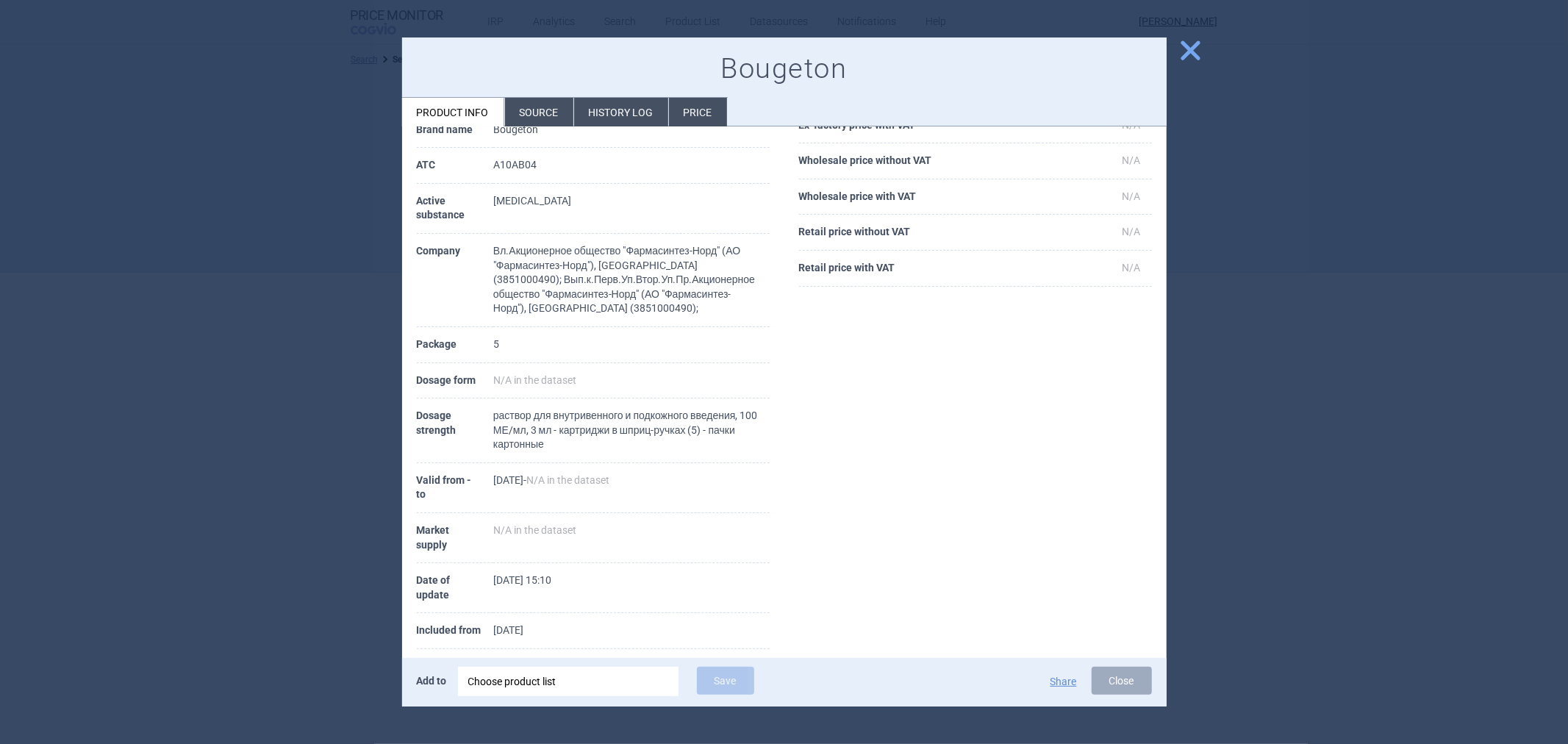
scroll to position [119, 0]
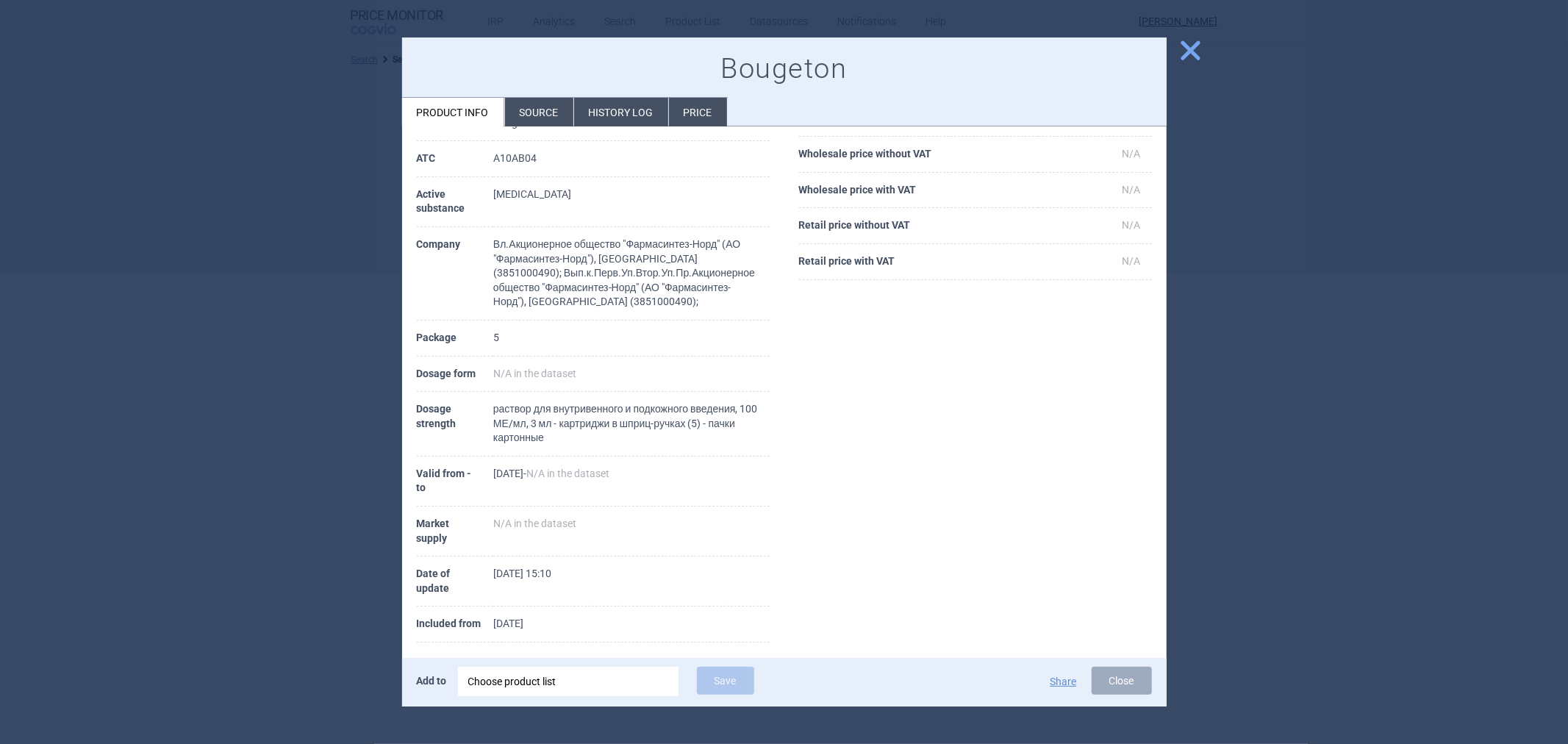
click at [548, 255] on td "Вл.Акционерное общество "Фармасинтез-Норд" (АО "Фармасинтез-Норд"), Россия (385…" at bounding box center [631, 274] width 277 height 93
click at [541, 194] on td "insulin lispro" at bounding box center [631, 202] width 277 height 50
click at [514, 203] on td "insulin lispro" at bounding box center [631, 202] width 277 height 50
click at [560, 118] on li "Source" at bounding box center [540, 112] width 69 height 29
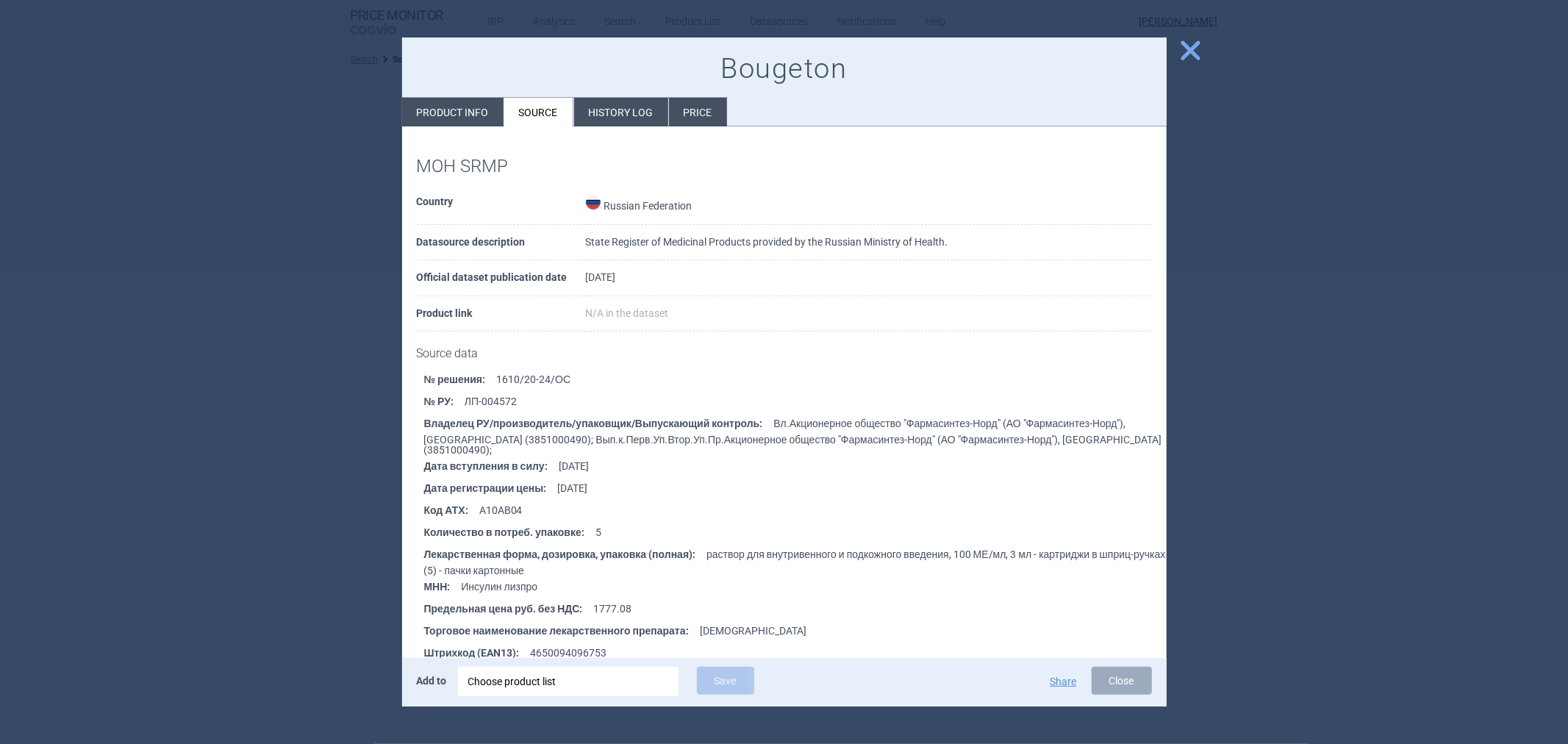
click at [602, 113] on li "History log" at bounding box center [620, 112] width 94 height 29
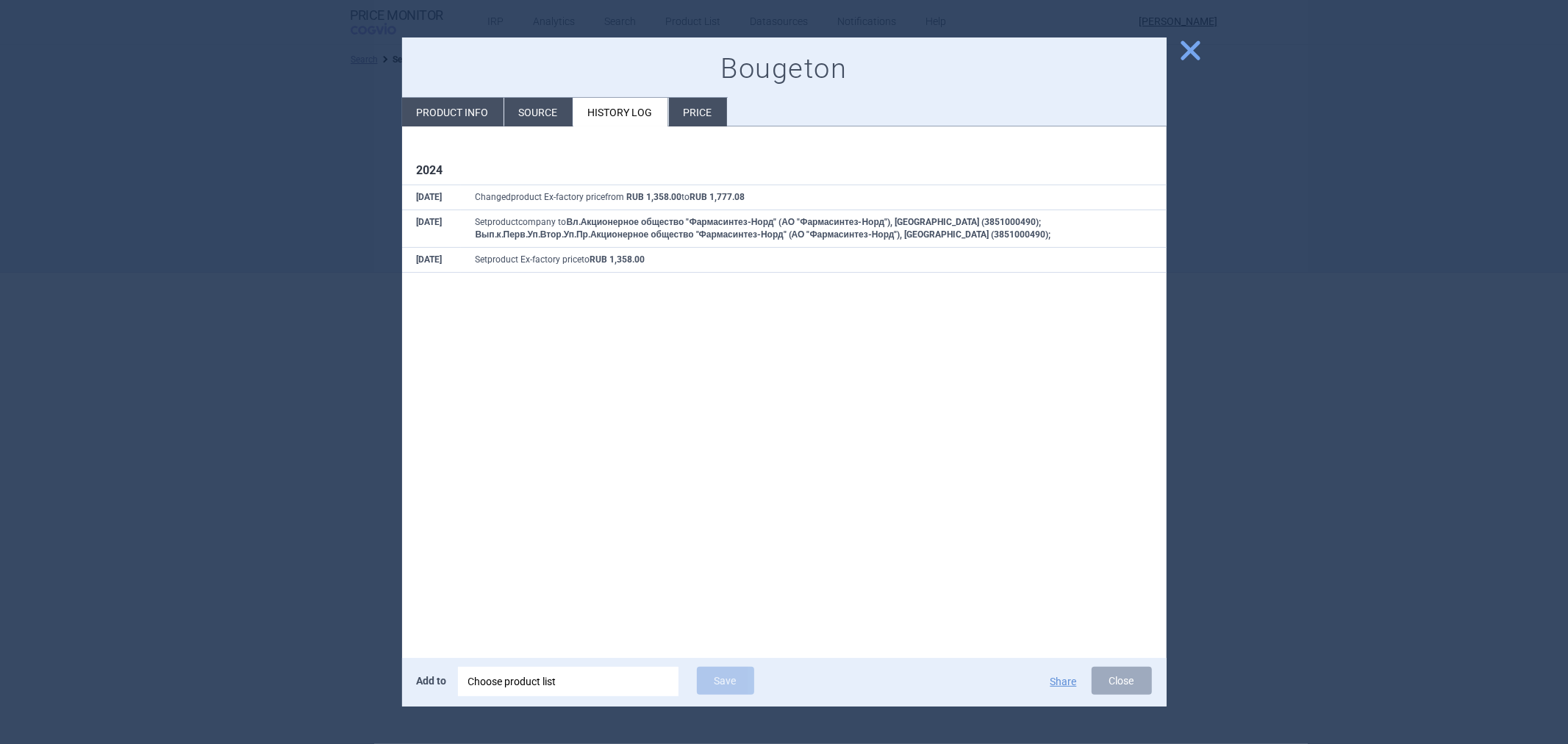
click at [460, 114] on li "Product info" at bounding box center [453, 112] width 101 height 29
select select "EUR"
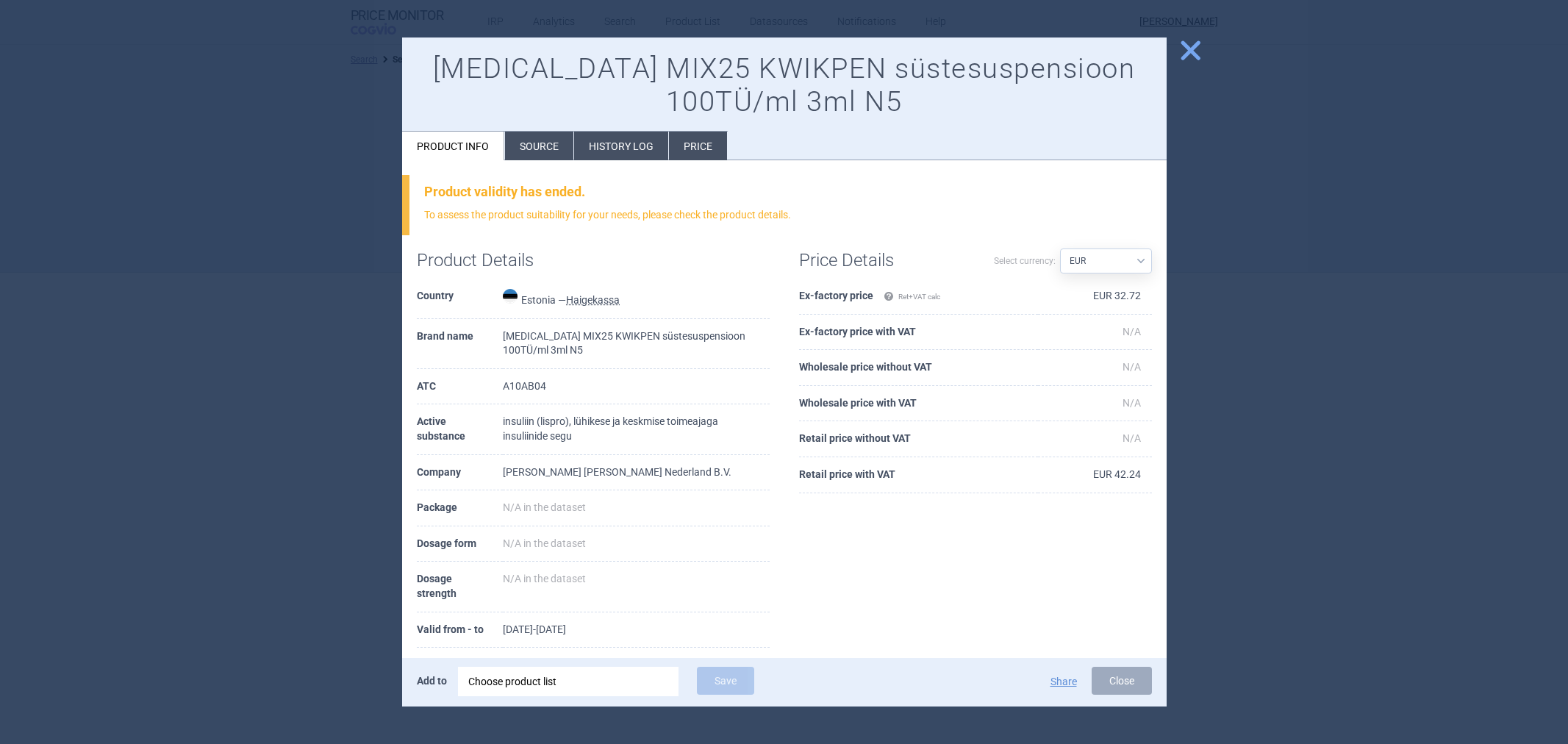
select select "EUR"
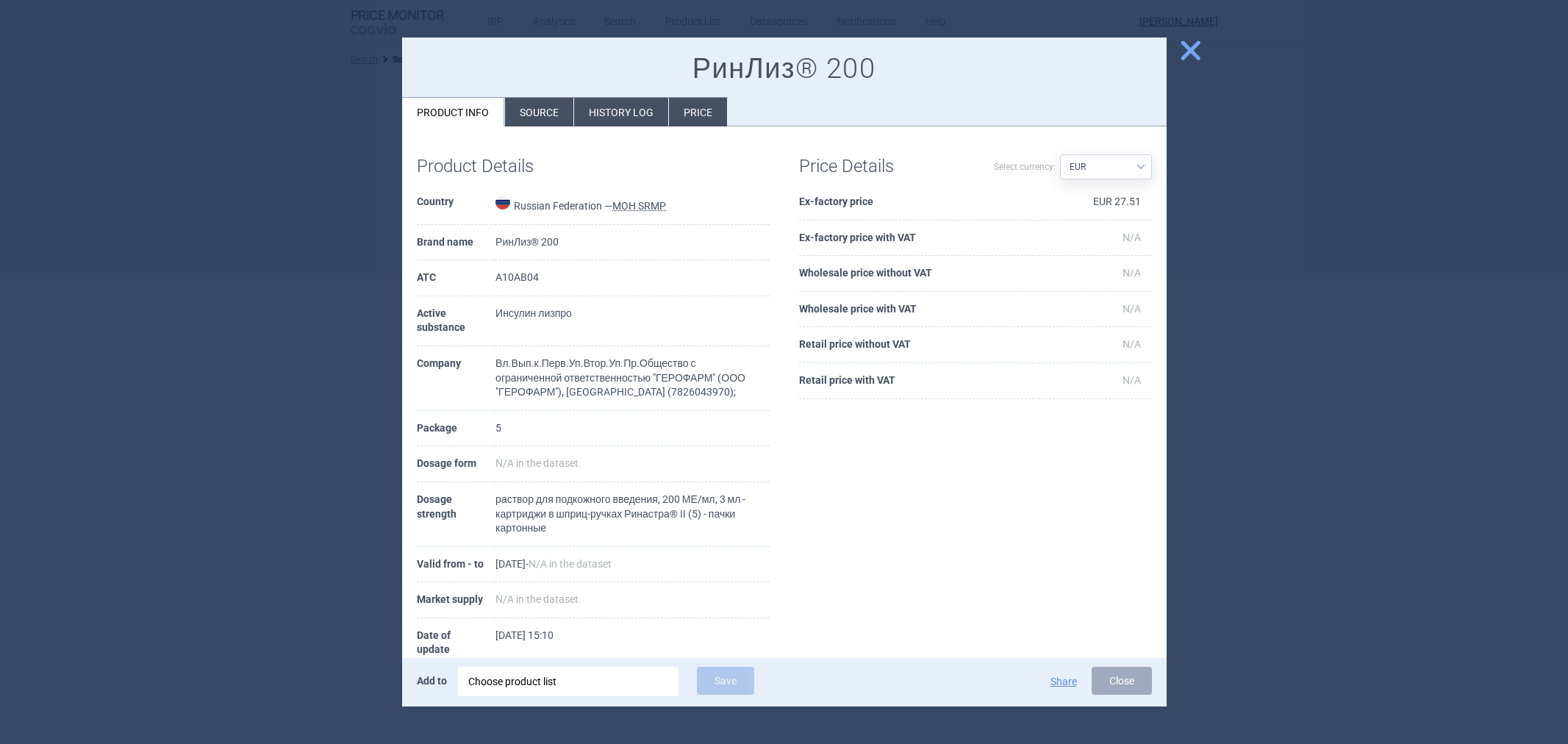
select select "EUR"
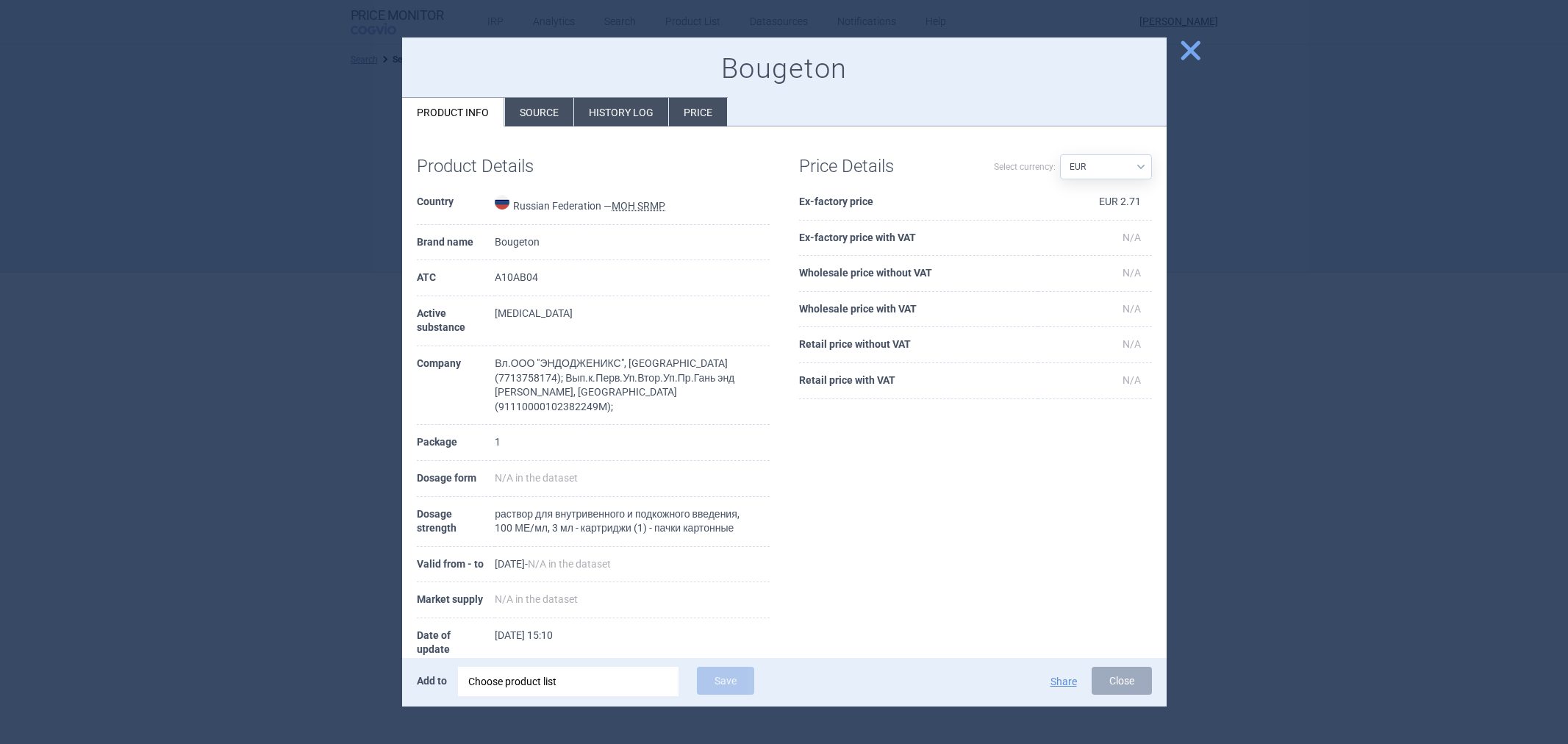
select select "EUR"
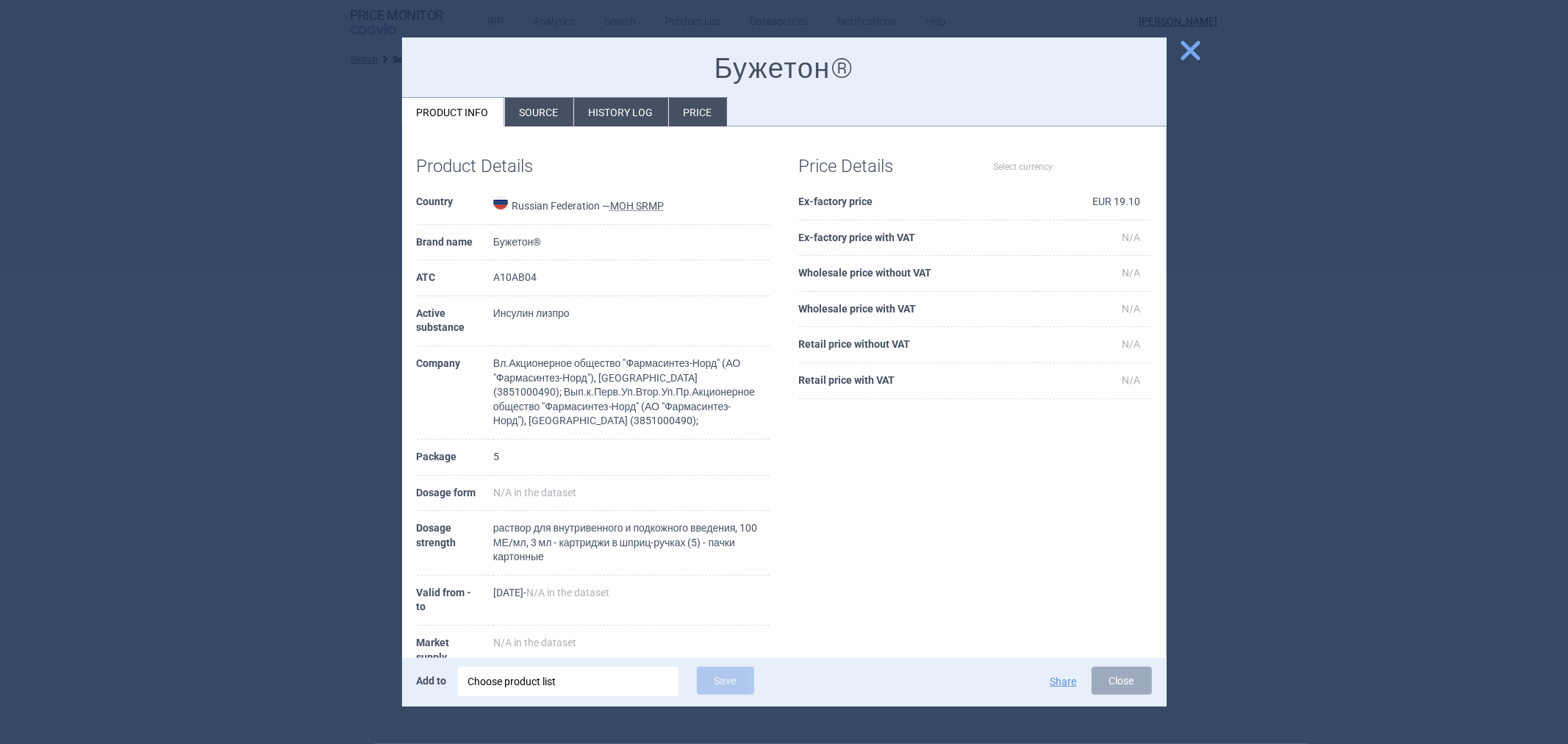
select select "EUR"
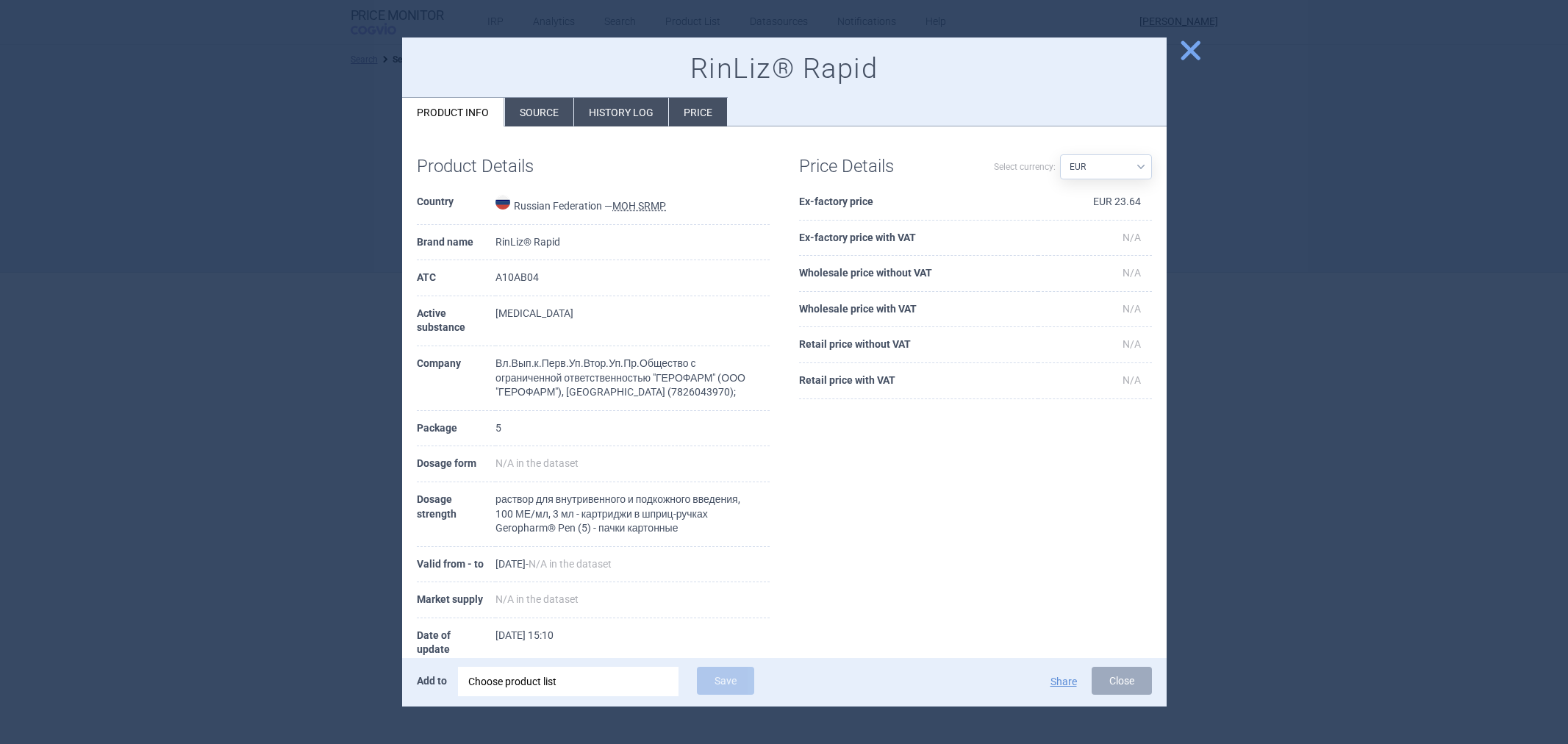
select select "EUR"
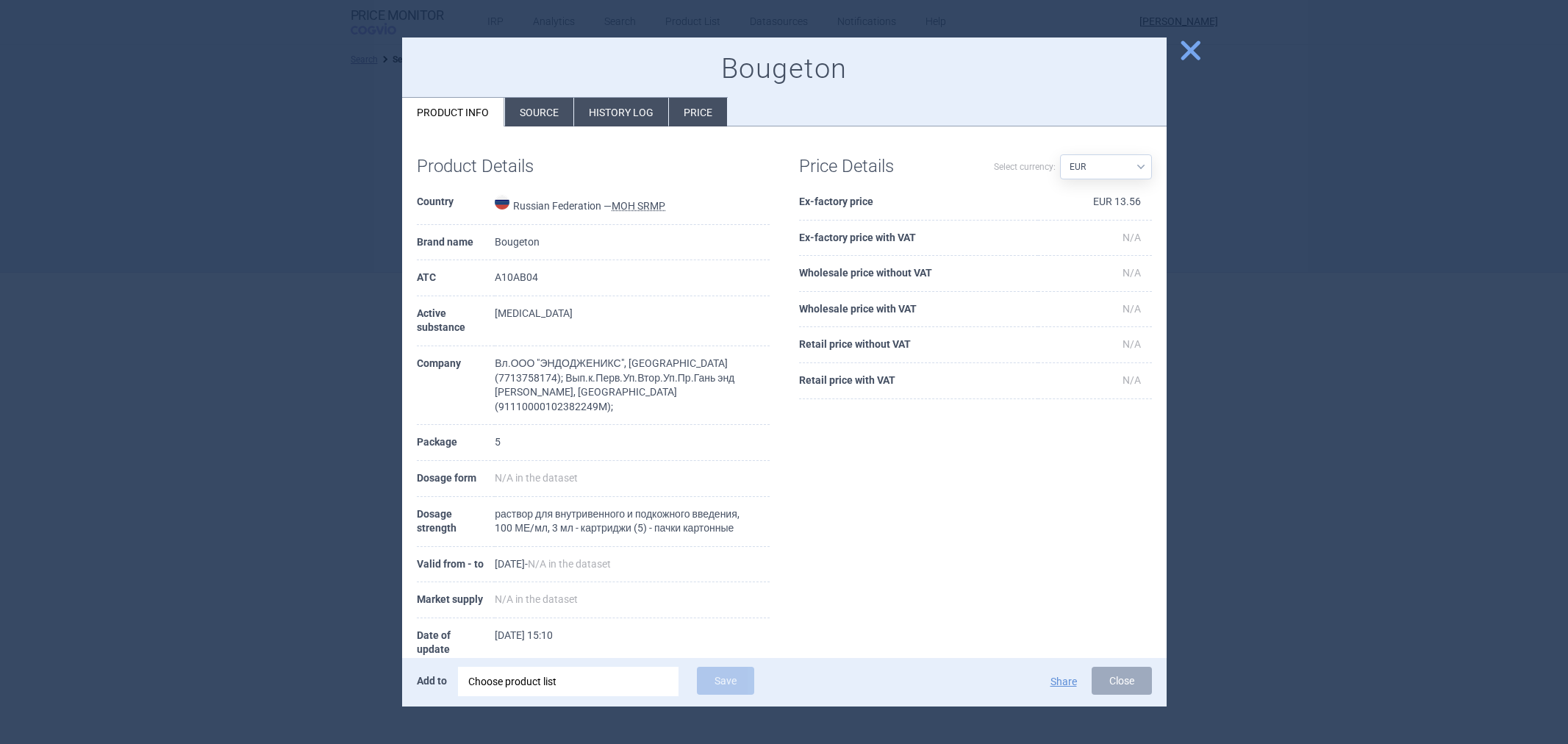
select select "EUR"
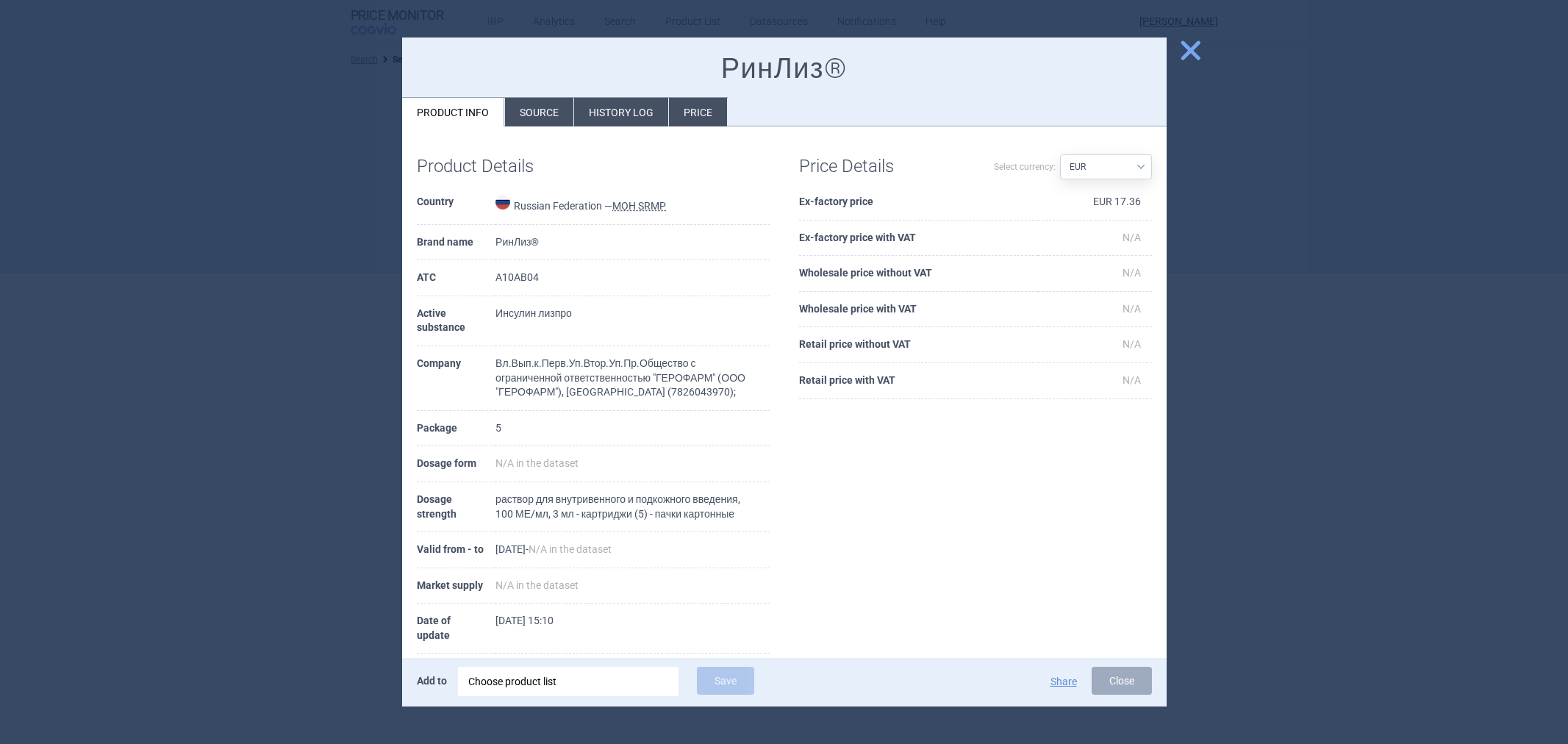
select select "EUR"
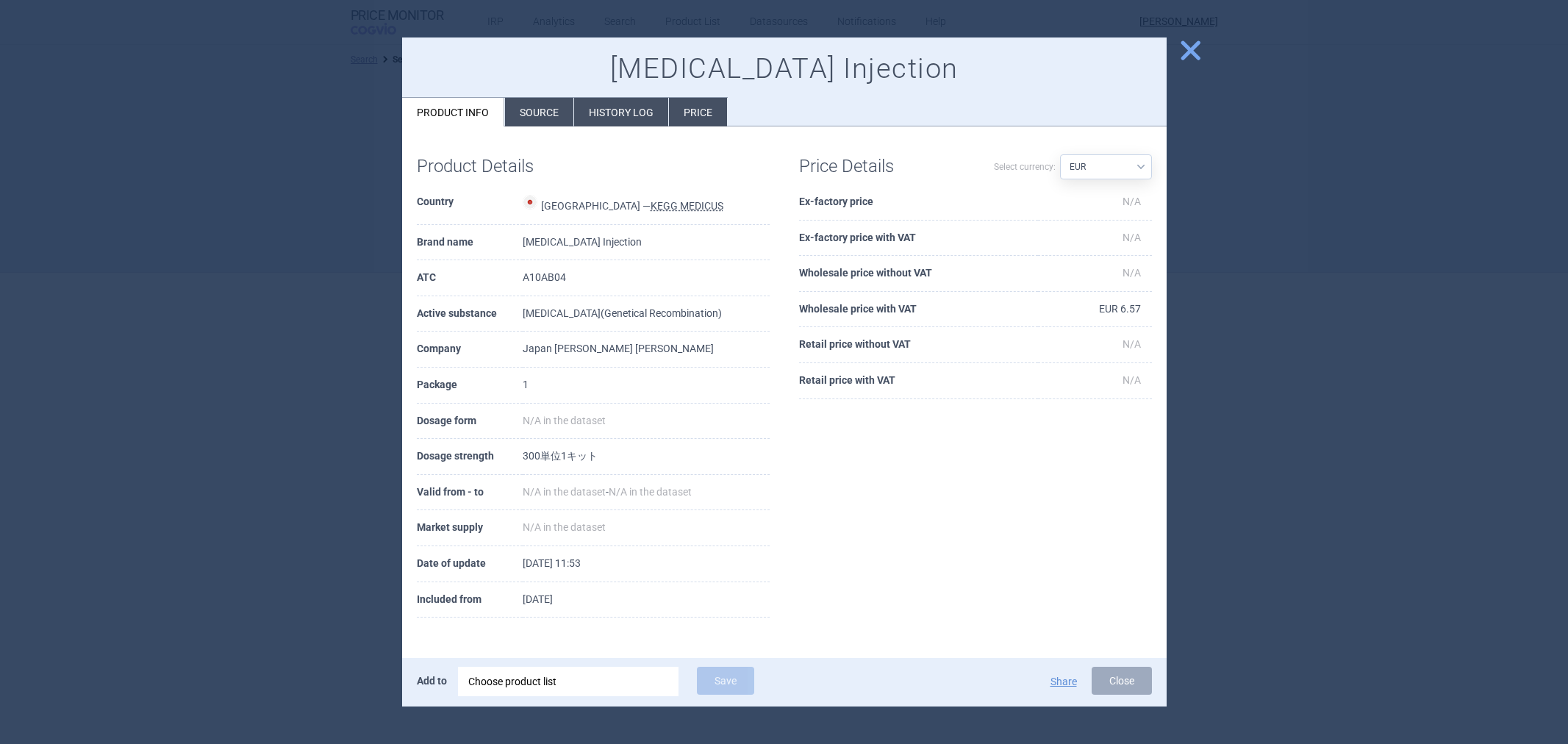
select select "EUR"
click at [628, 104] on li "History log" at bounding box center [620, 112] width 94 height 29
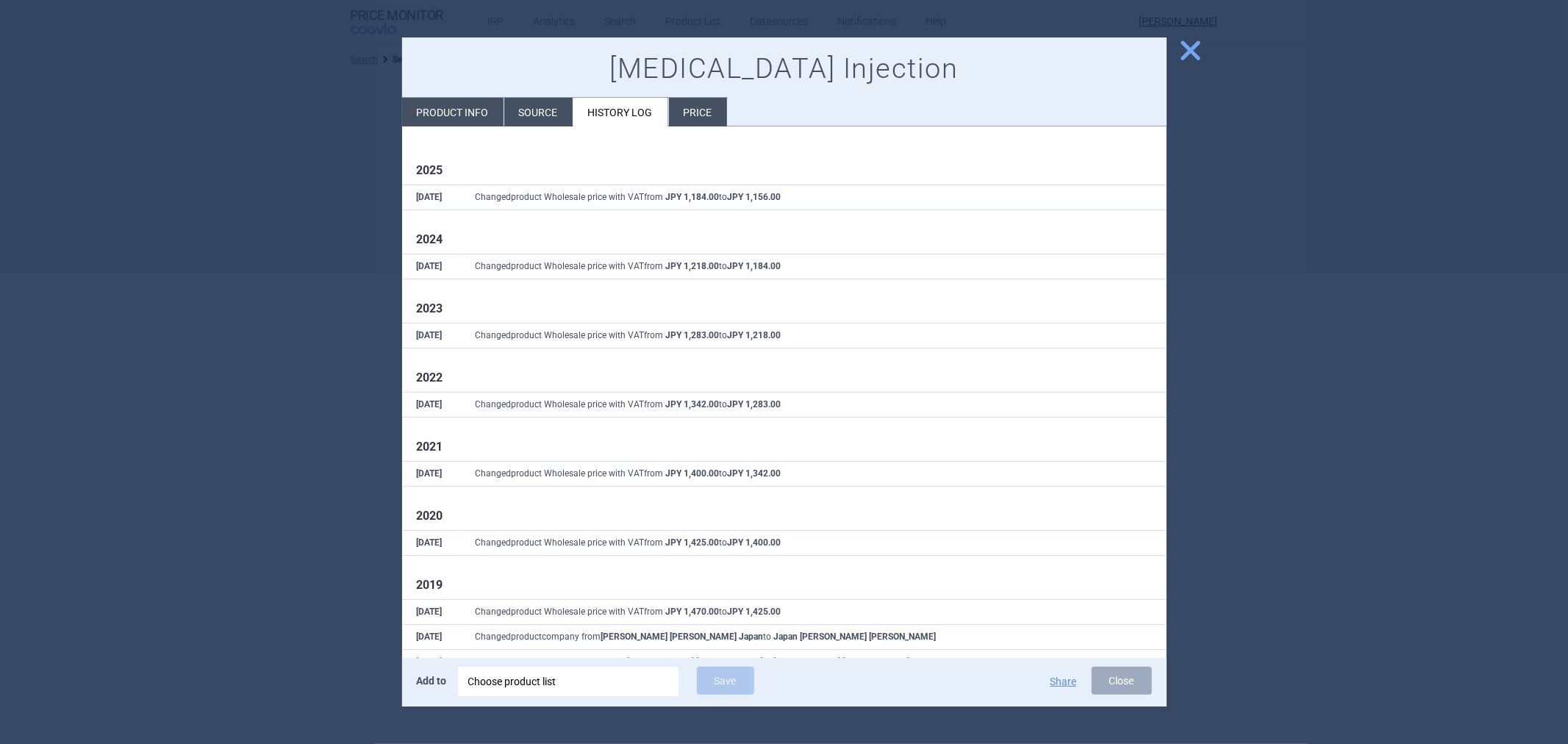
click at [449, 108] on li "Product info" at bounding box center [453, 112] width 101 height 29
select select "EUR"
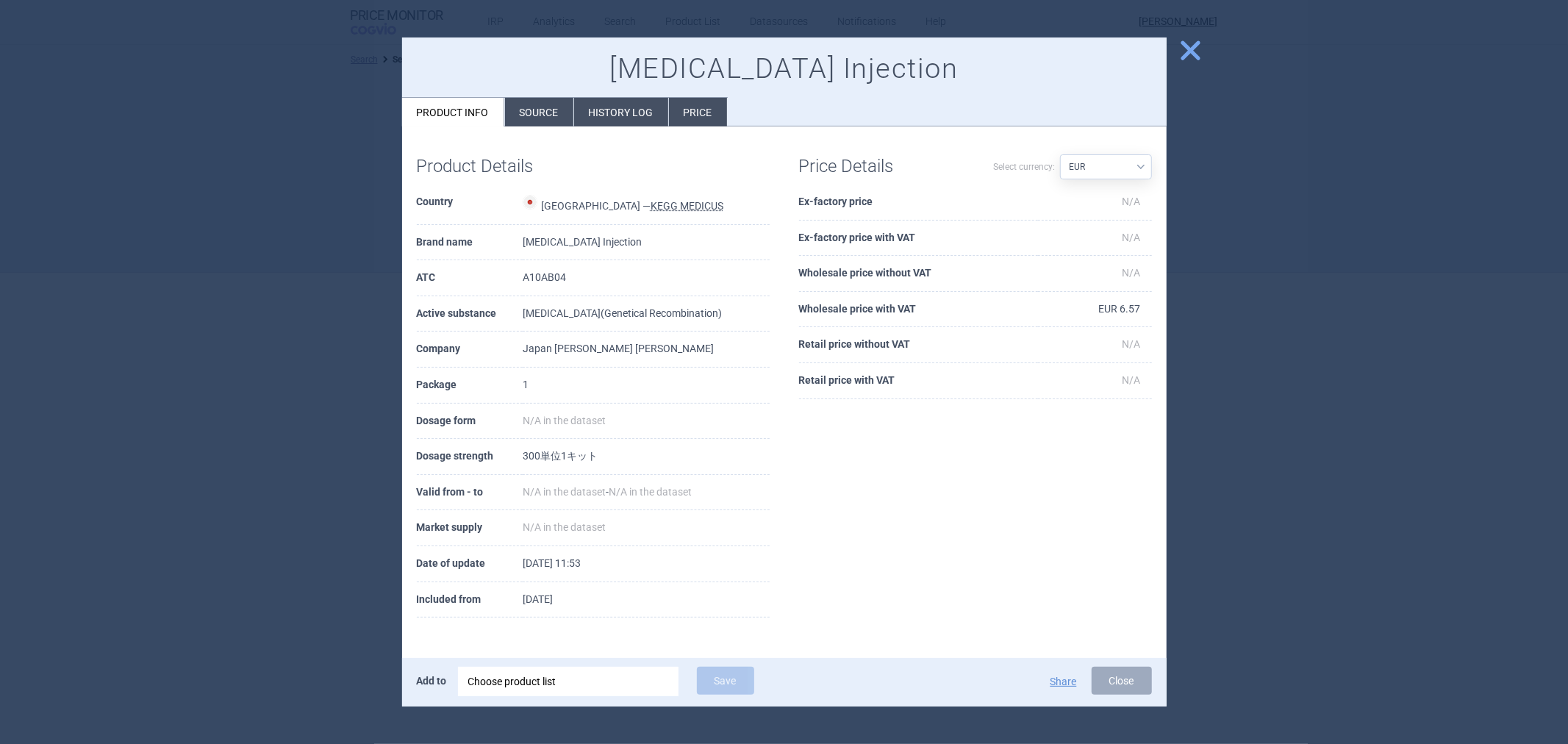
click at [607, 109] on li "History log" at bounding box center [620, 112] width 94 height 29
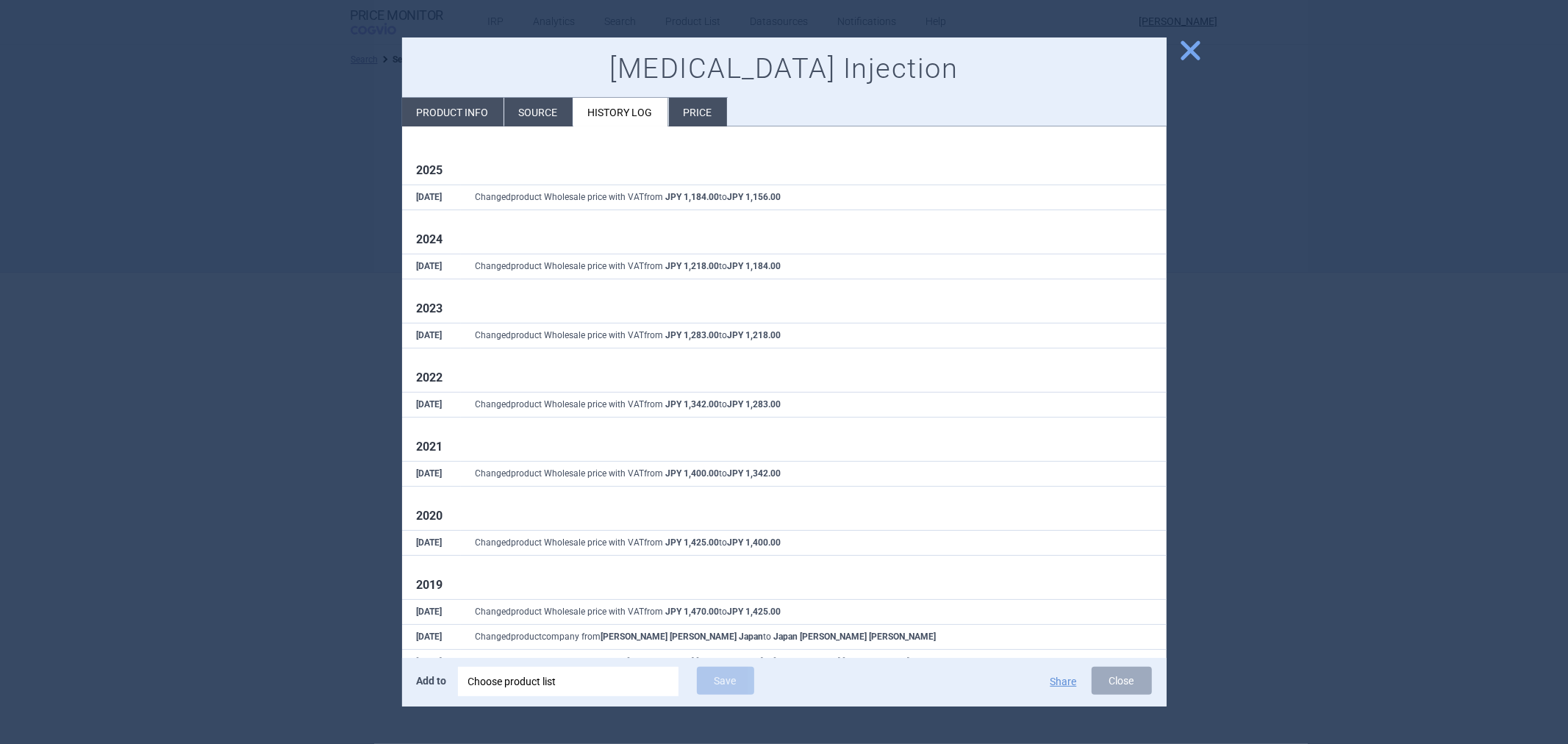
click at [473, 115] on li "Product info" at bounding box center [453, 112] width 101 height 29
select select "EUR"
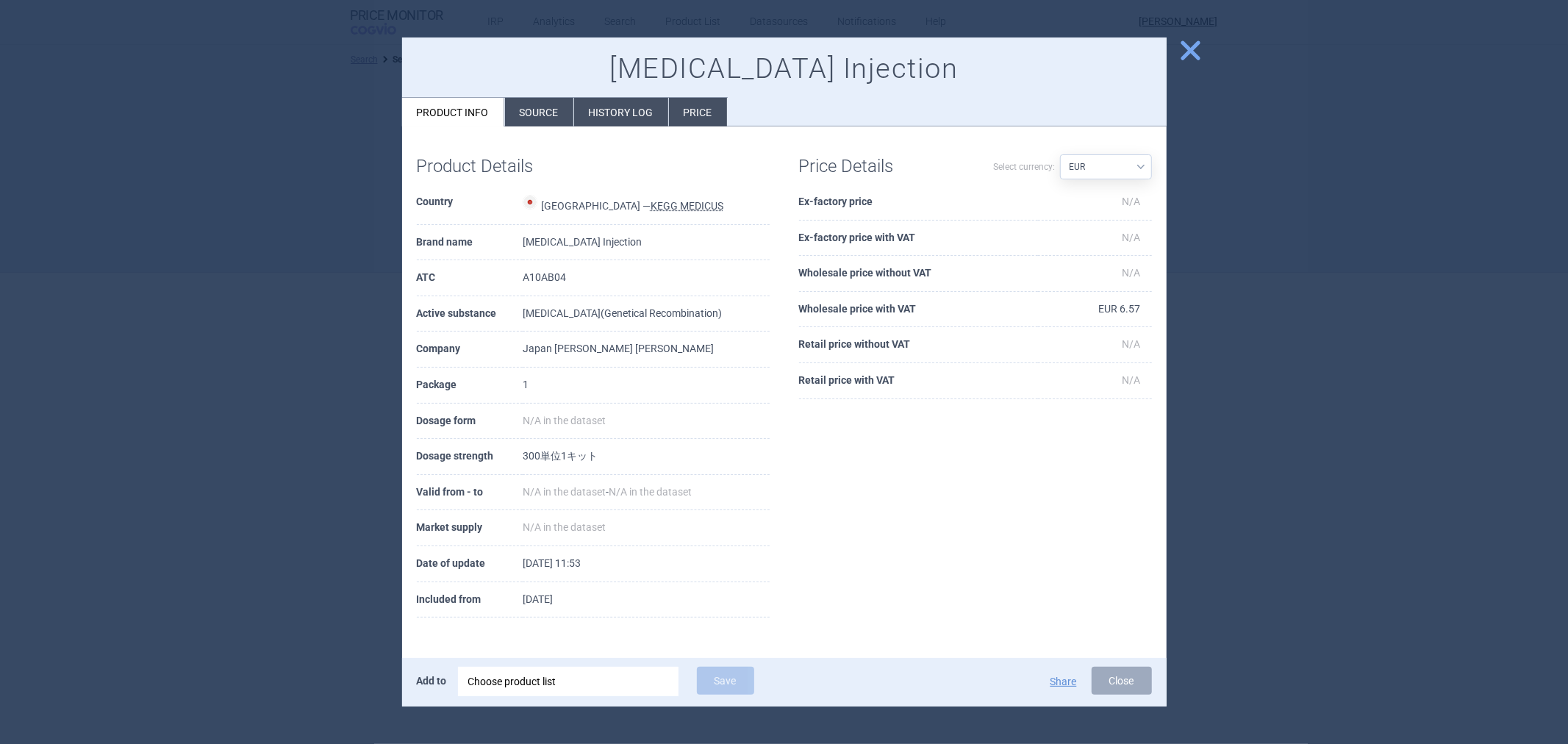
click at [628, 126] on li "History log" at bounding box center [620, 112] width 94 height 29
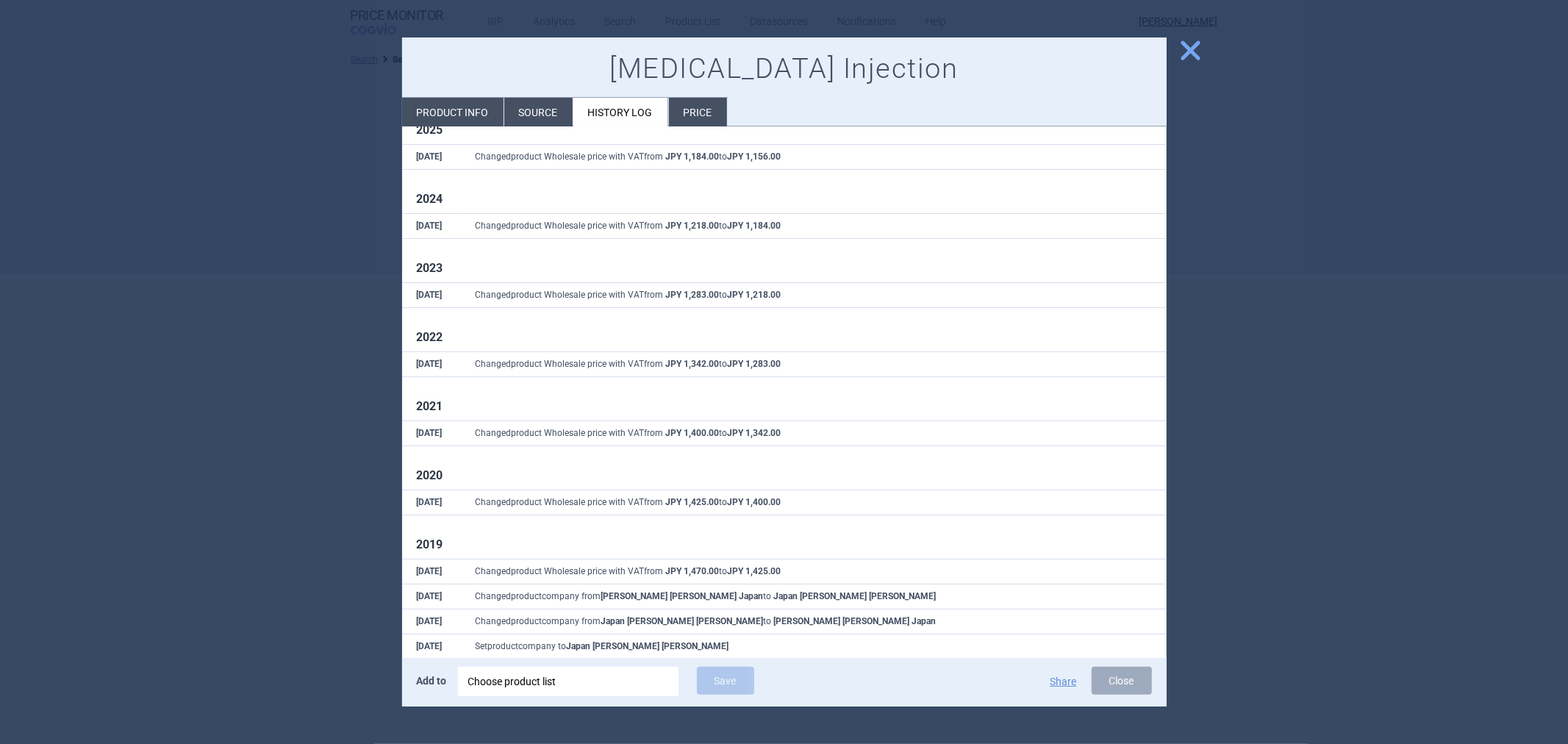
scroll to position [96, 0]
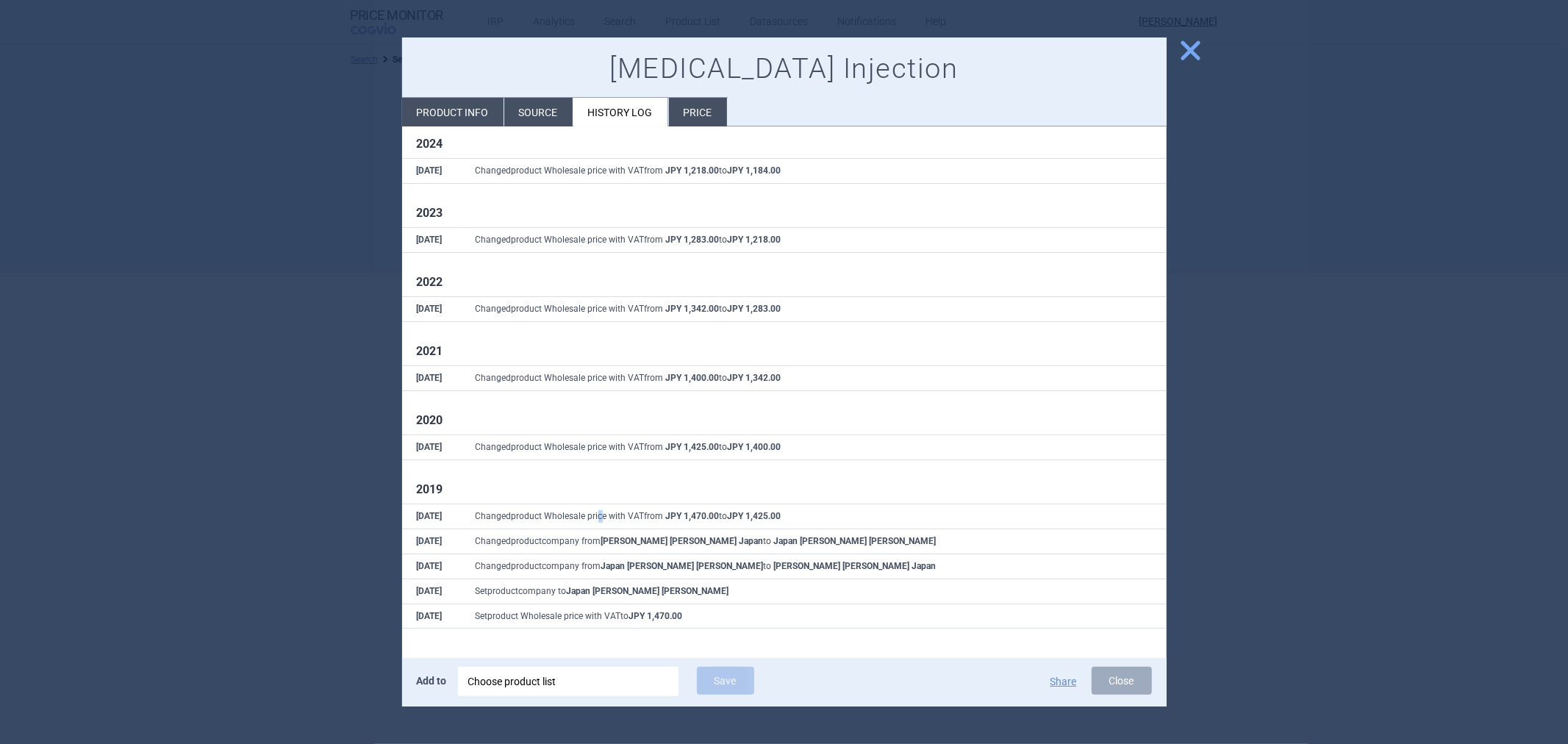
click at [599, 524] on td "Changed product Wholesale price with VAT from JPY 1,470.00 to JPY 1,425.00" at bounding box center [814, 517] width 706 height 25
click at [610, 405] on div "2025 3 Apr Changed product Wholesale price with VAT from JPY 1,184.00 to JPY 1,…" at bounding box center [784, 348] width 735 height 561
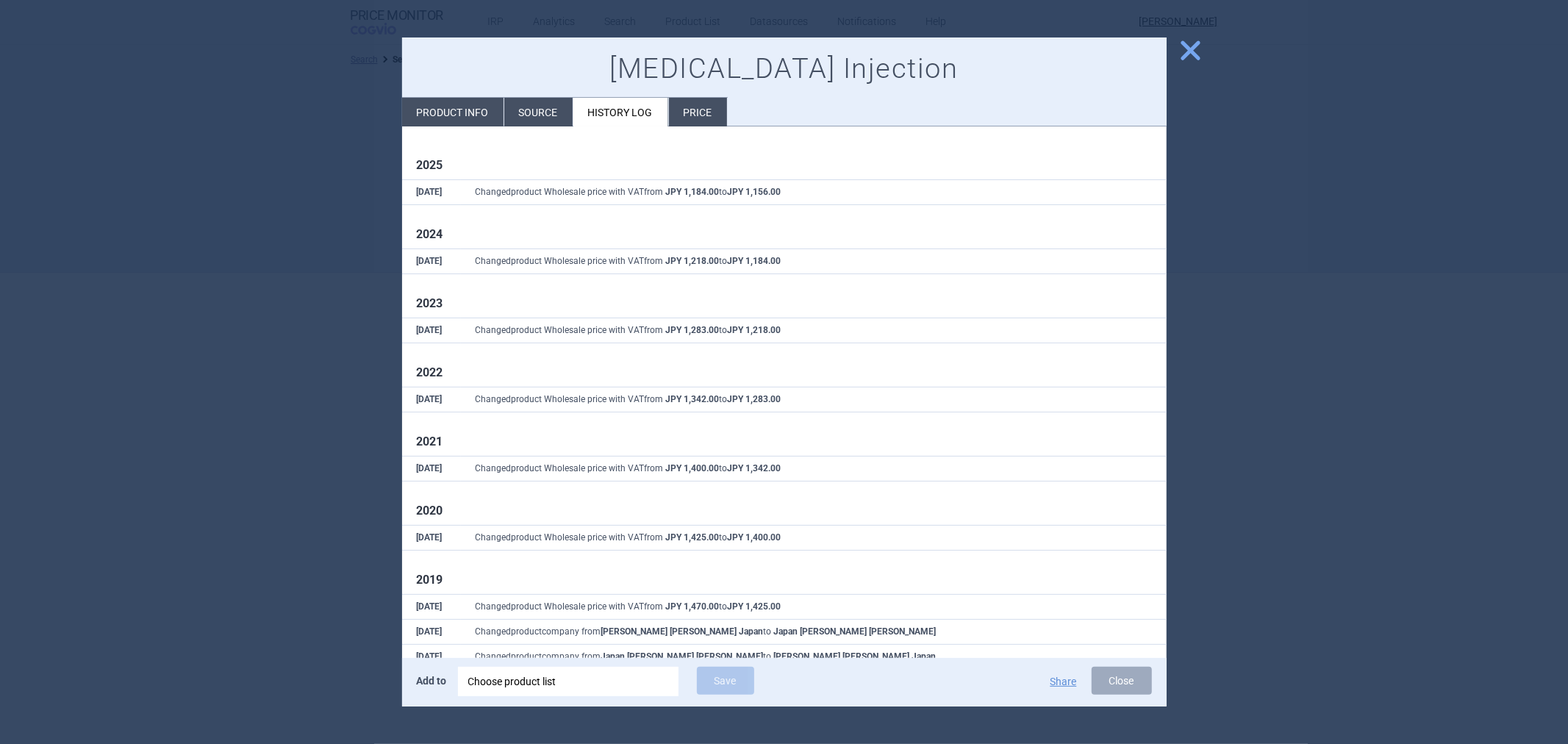
scroll to position [0, 0]
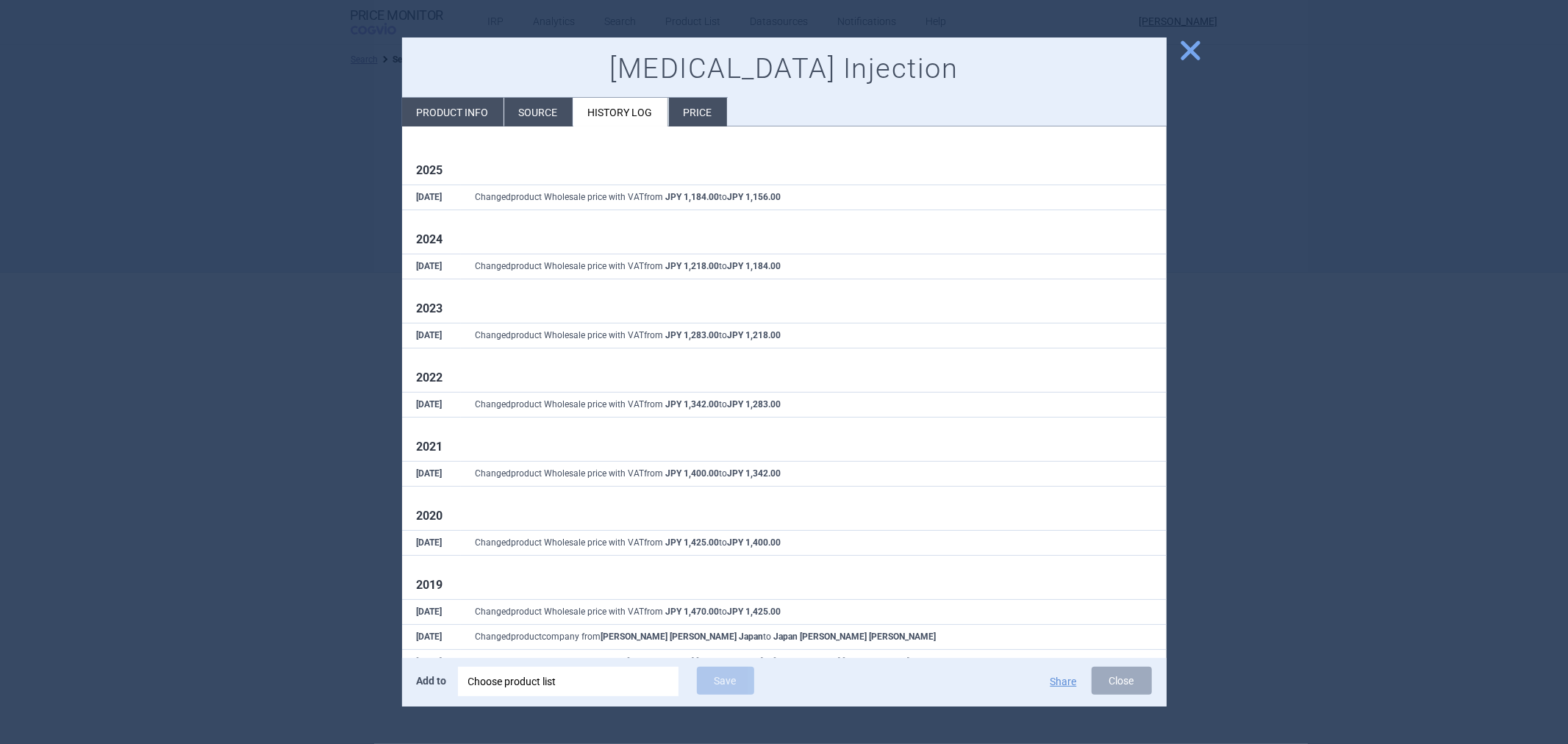
click at [442, 107] on li "Product info" at bounding box center [453, 112] width 101 height 29
select select "EUR"
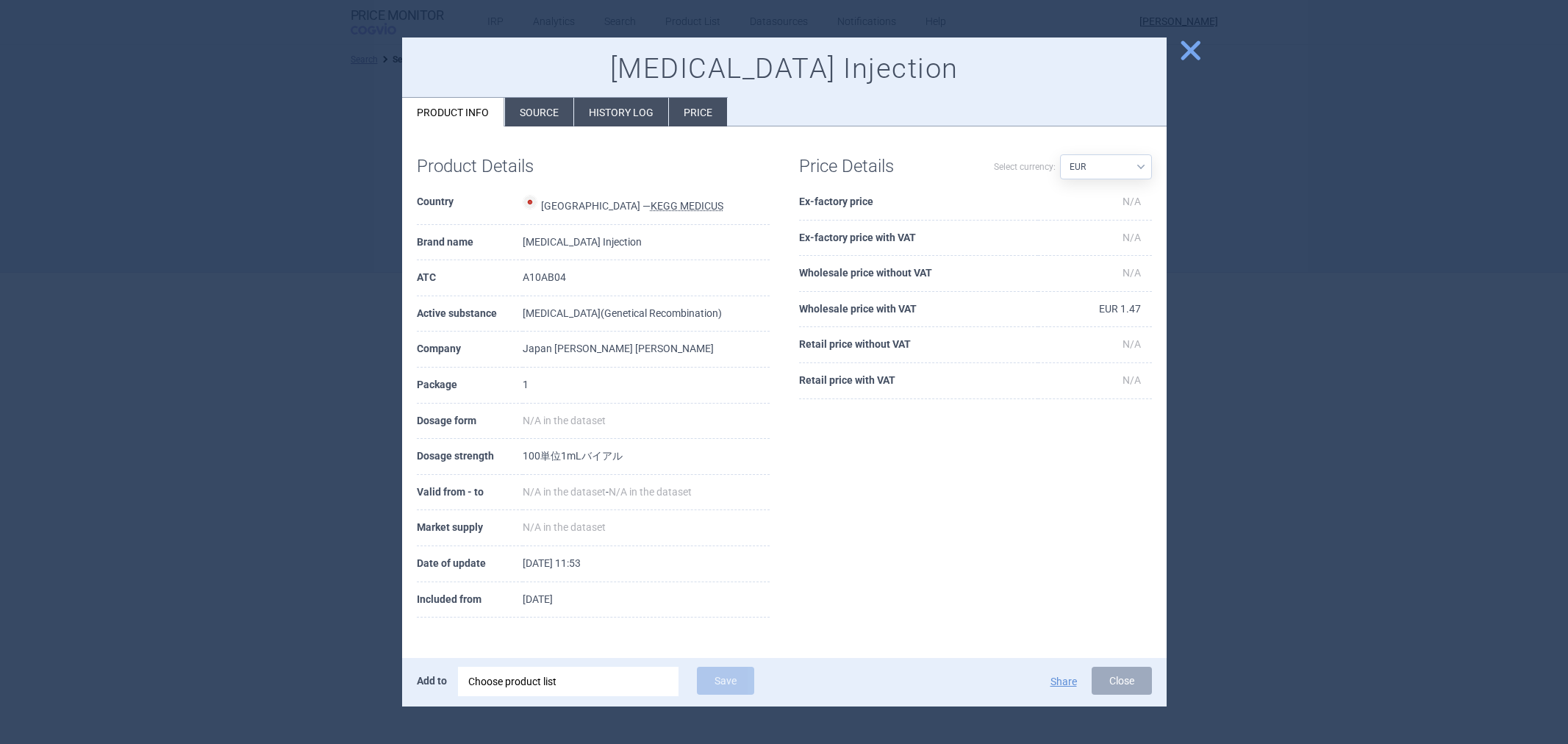
select select "EUR"
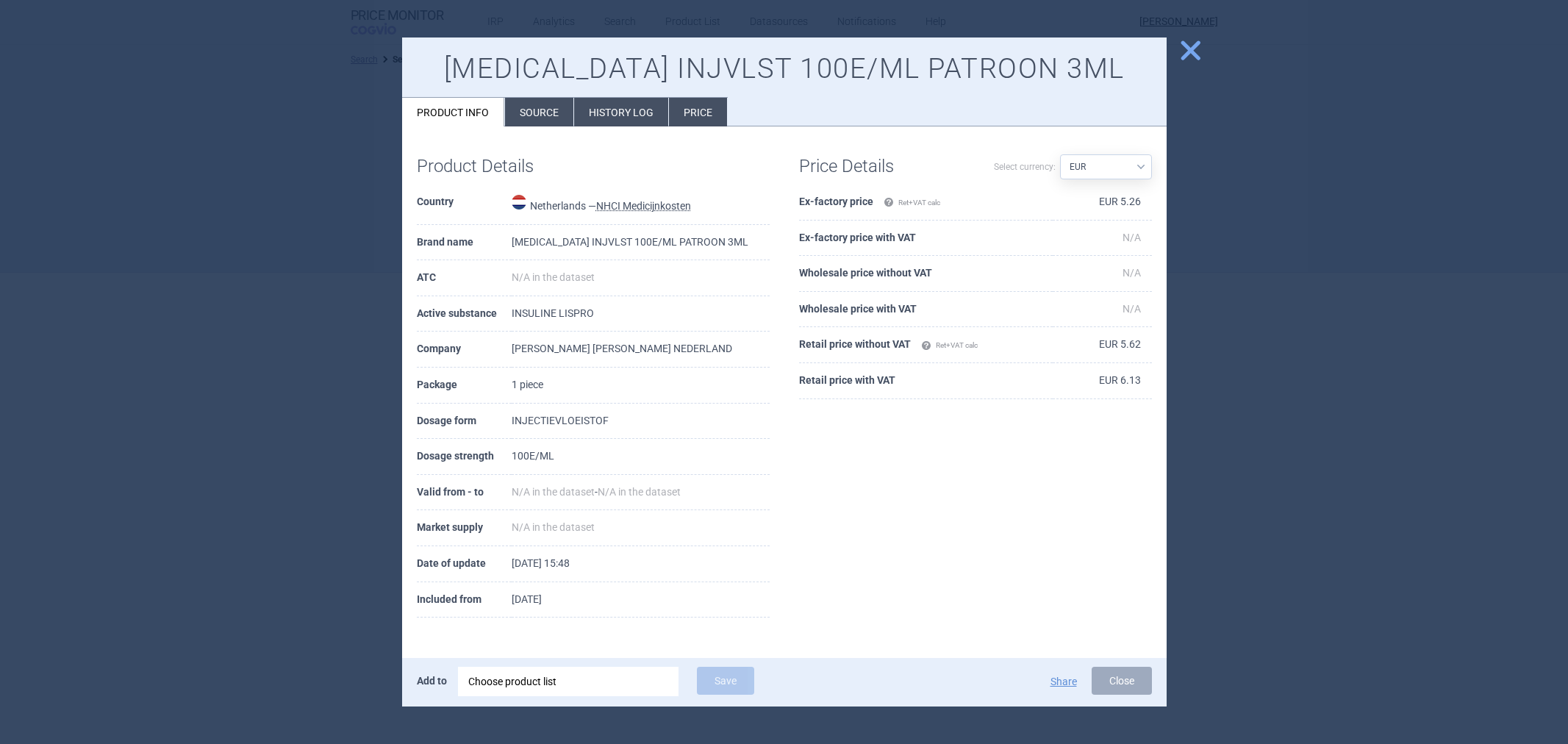
select select "EUR"
click at [620, 113] on li "History log" at bounding box center [620, 112] width 94 height 29
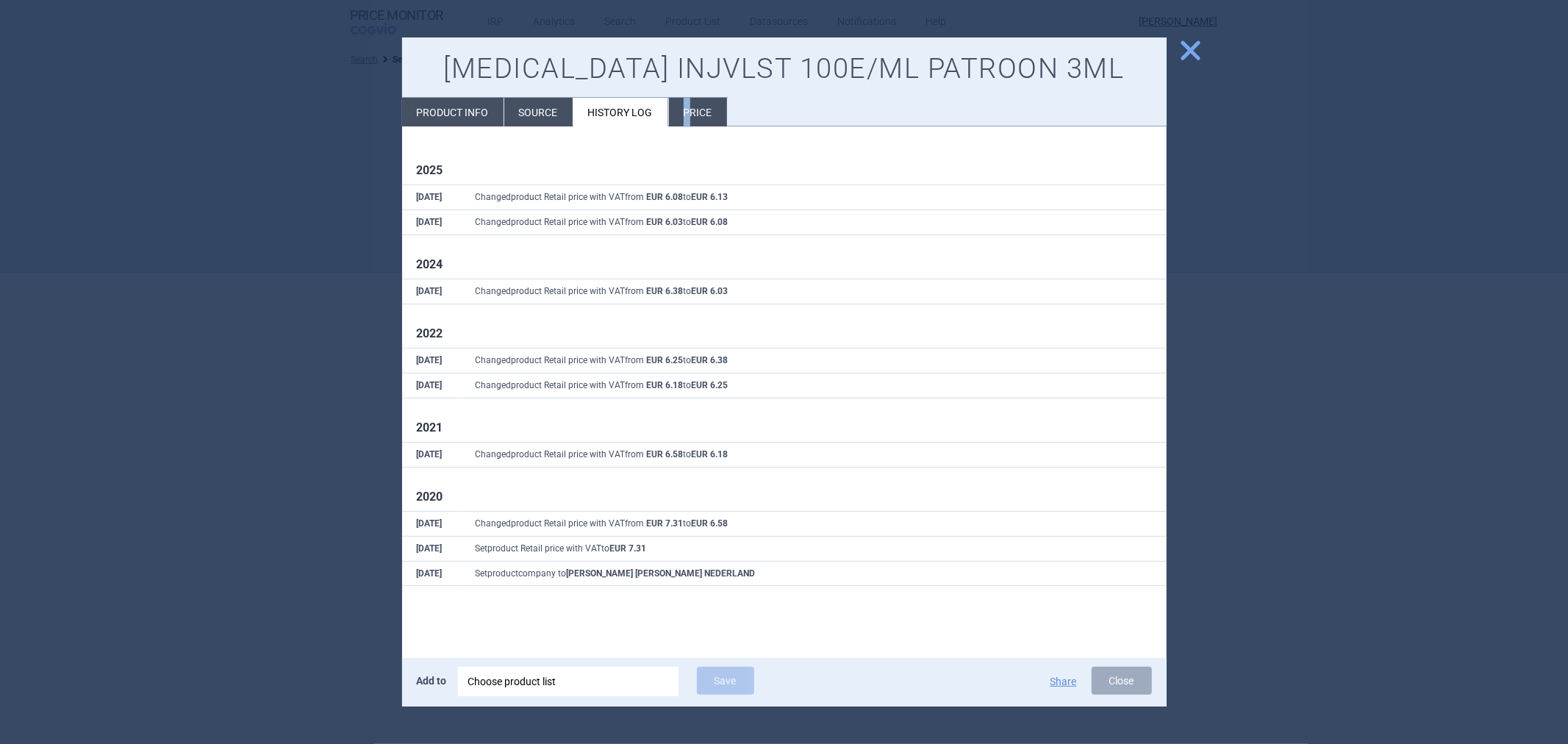
click at [685, 122] on li "Price" at bounding box center [698, 112] width 58 height 29
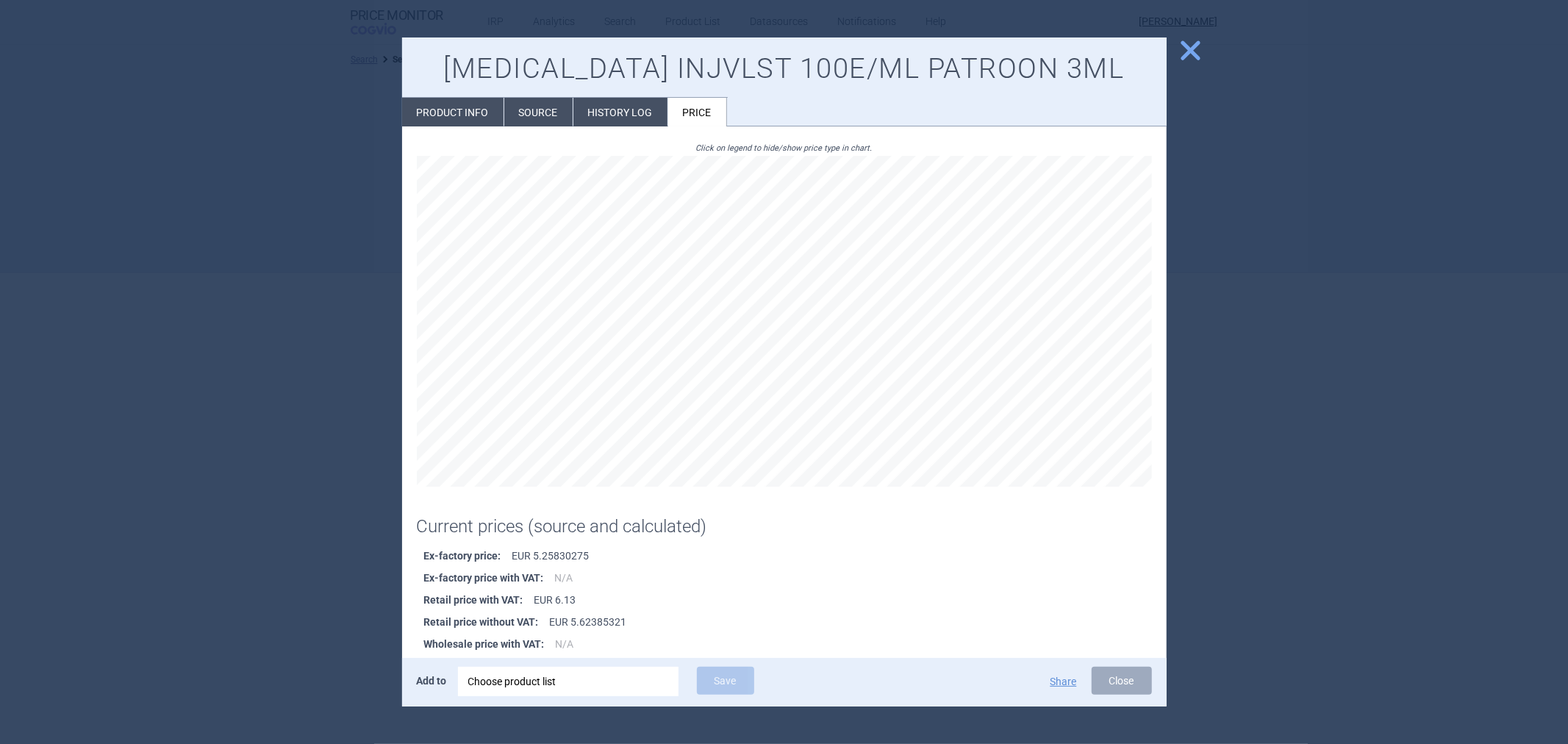
click at [640, 118] on li "History log" at bounding box center [620, 112] width 94 height 29
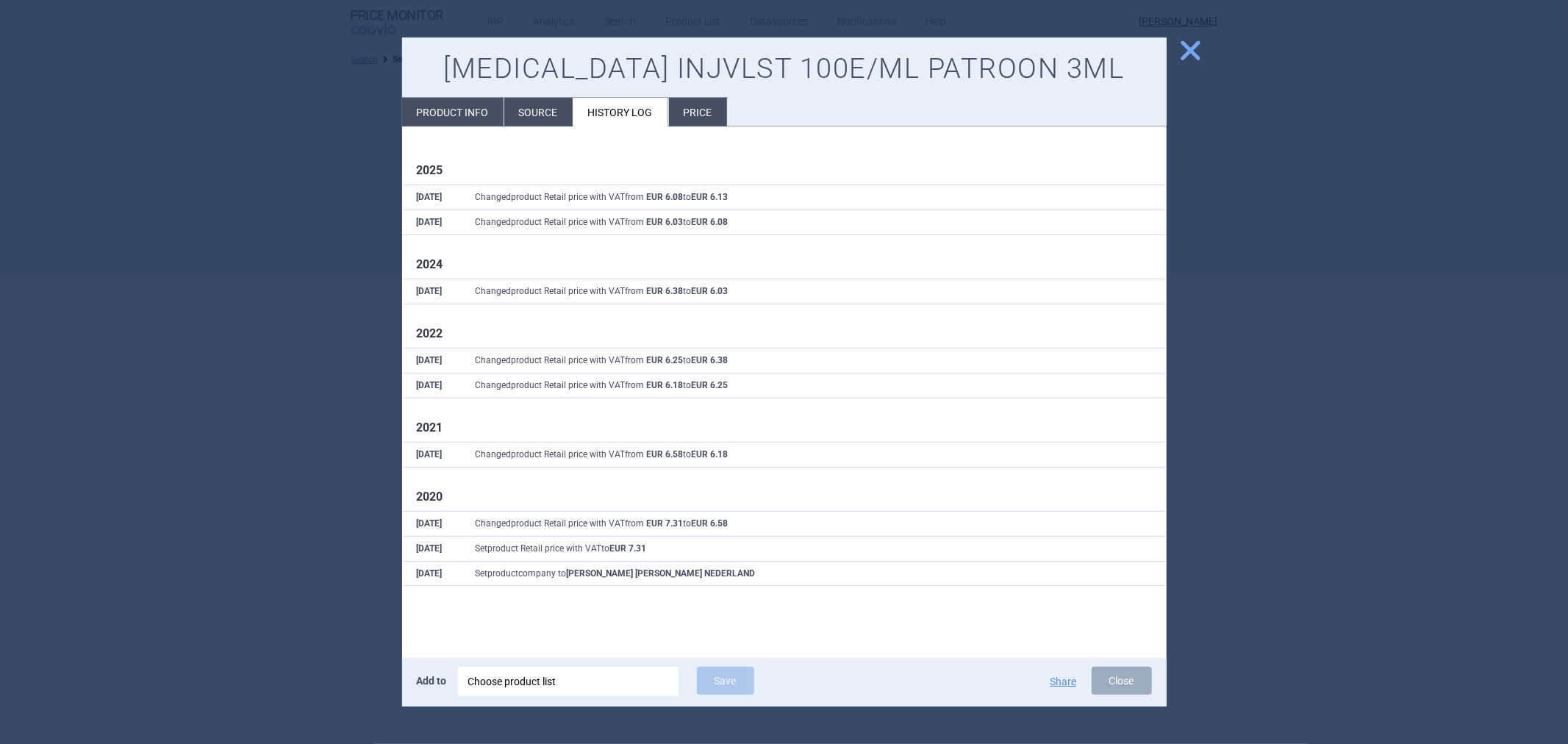
click at [438, 104] on li "Product info" at bounding box center [453, 112] width 101 height 29
select select "EUR"
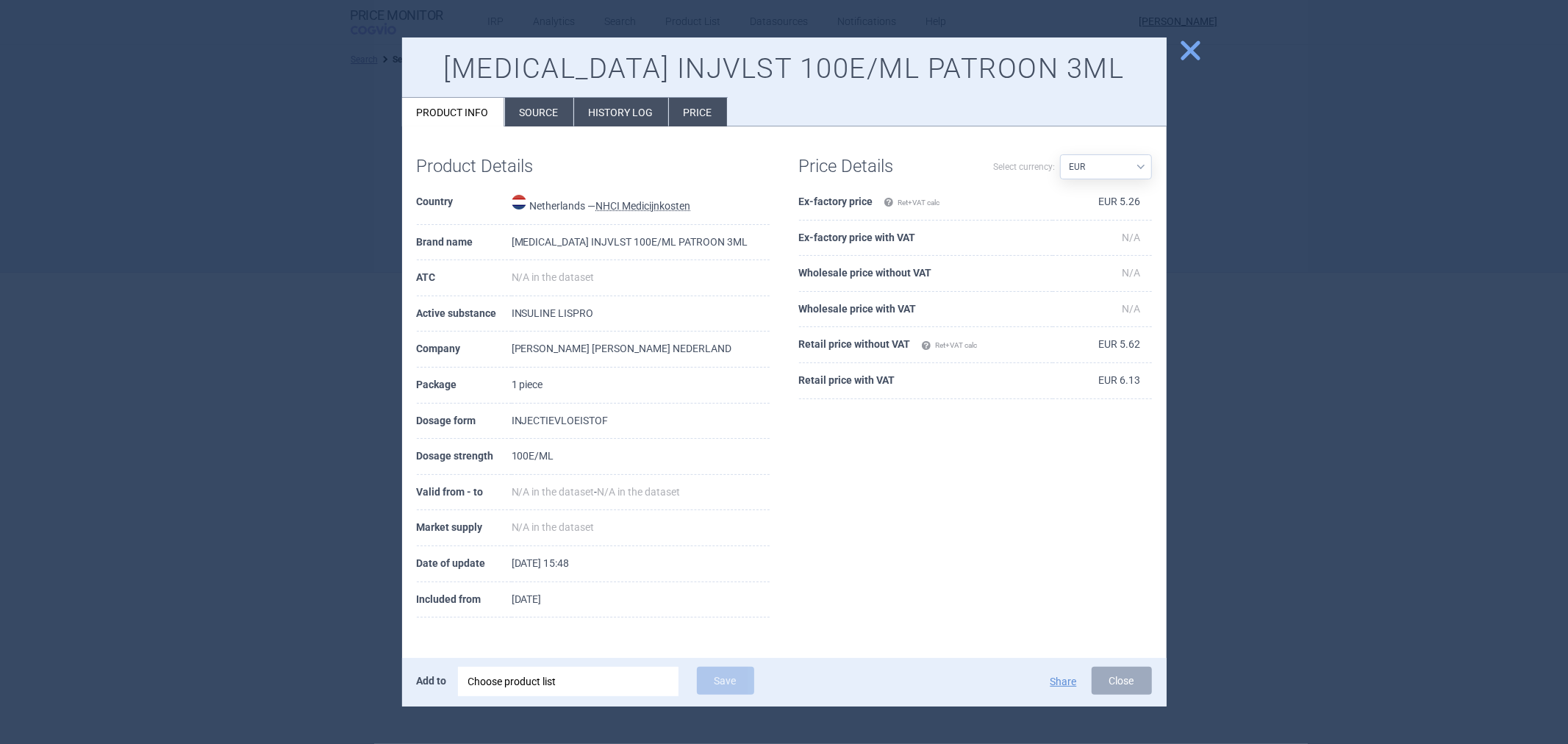
click at [614, 115] on li "History log" at bounding box center [620, 112] width 94 height 29
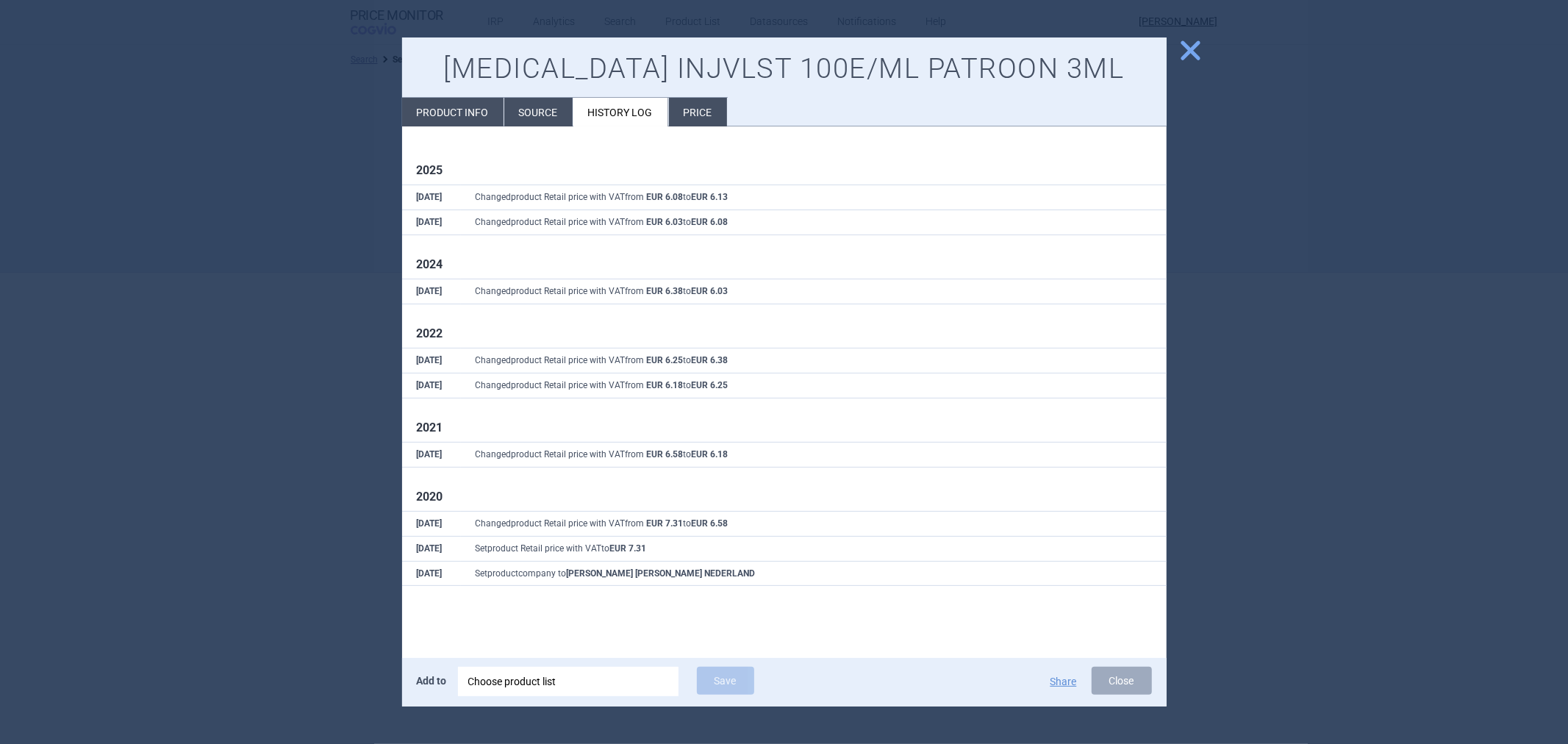
click at [451, 110] on li "Product info" at bounding box center [453, 112] width 101 height 29
select select "EUR"
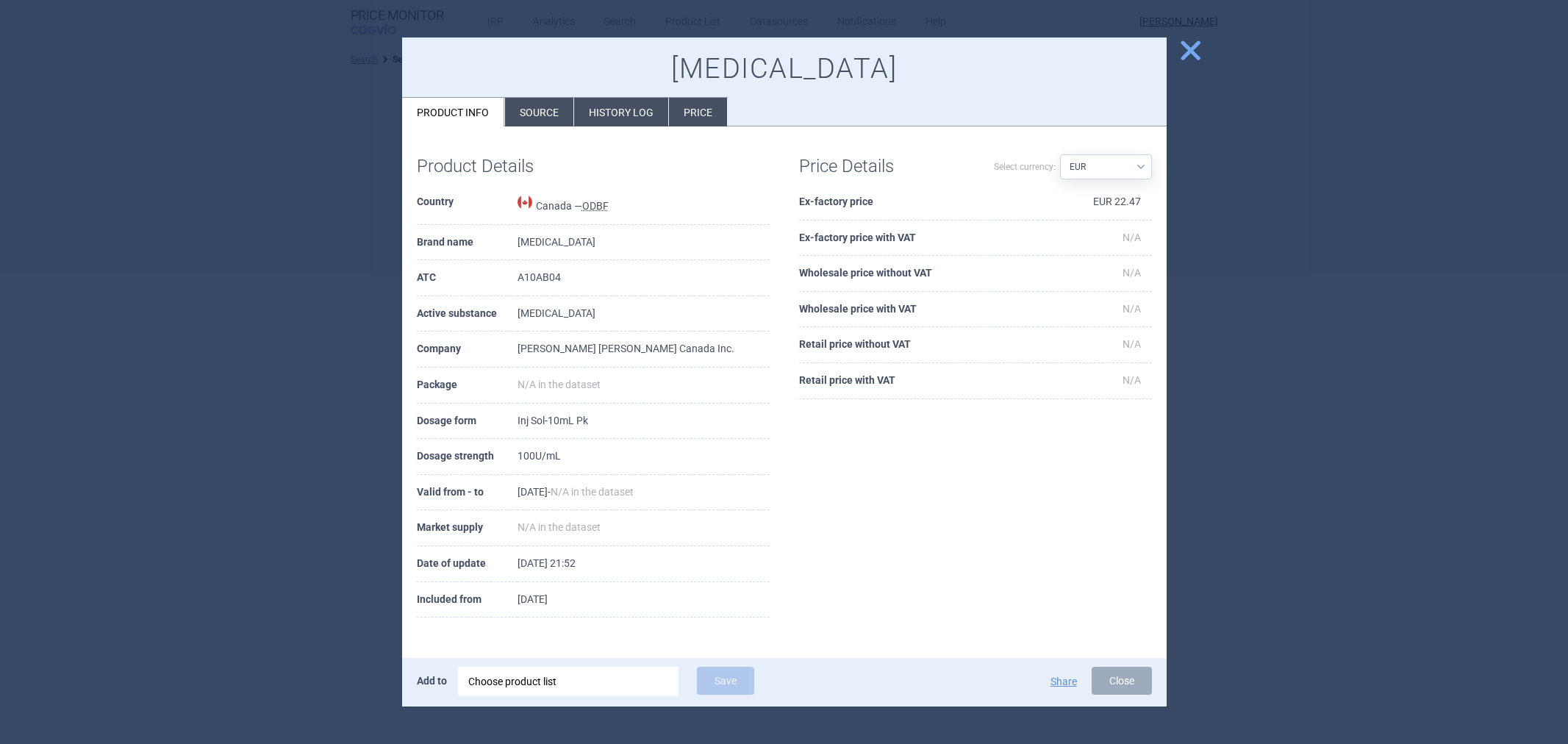
select select "EUR"
click at [593, 491] on td "[DATE] - N/A in the dataset" at bounding box center [643, 493] width 252 height 36
drag, startPoint x: 564, startPoint y: 414, endPoint x: 581, endPoint y: 394, distance: 26.2
click at [564, 412] on td "Inj Sol-10mL Pk" at bounding box center [643, 421] width 252 height 36
click at [675, 332] on td "[PERSON_NAME] [PERSON_NAME] Canada Inc." at bounding box center [643, 350] width 252 height 36
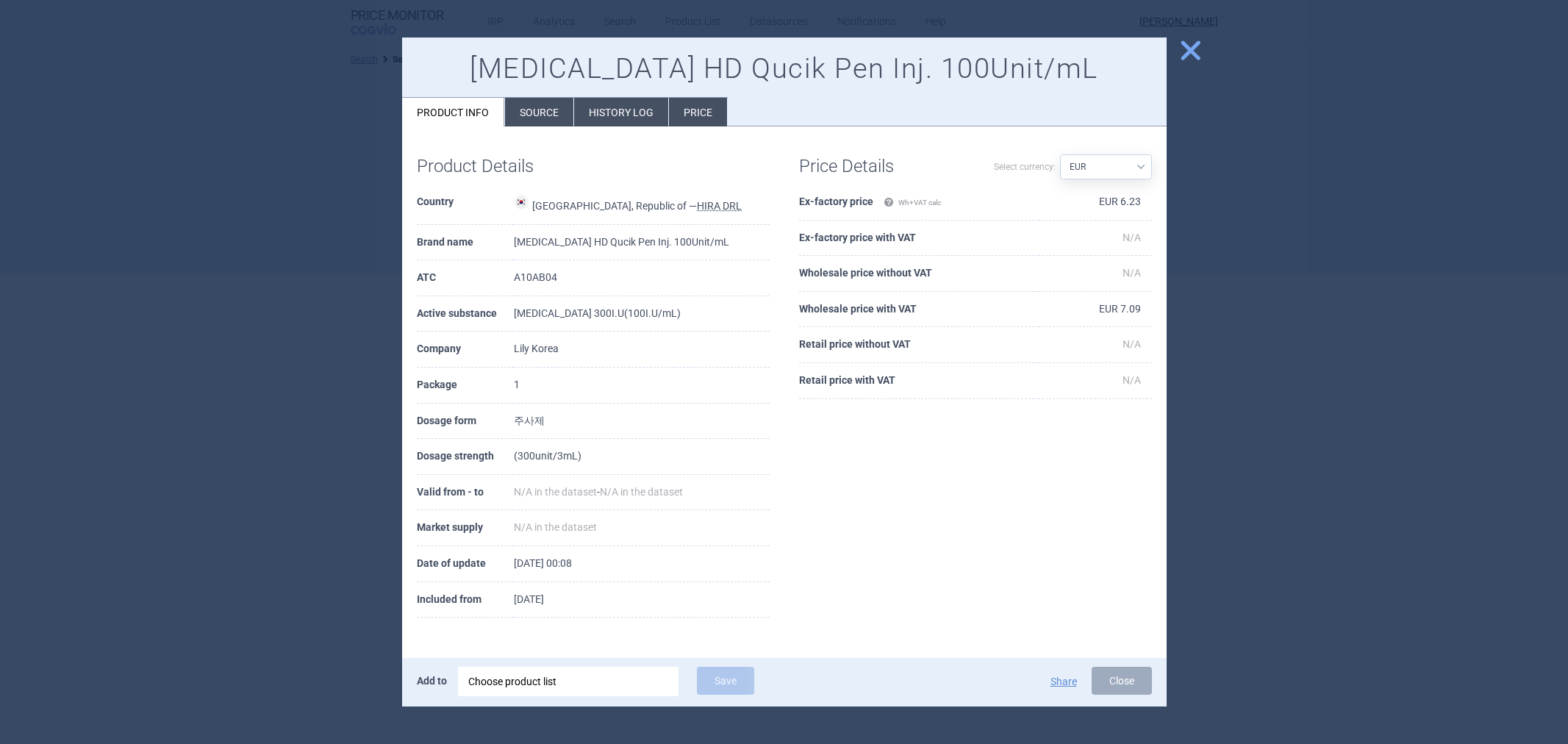
select select "EUR"
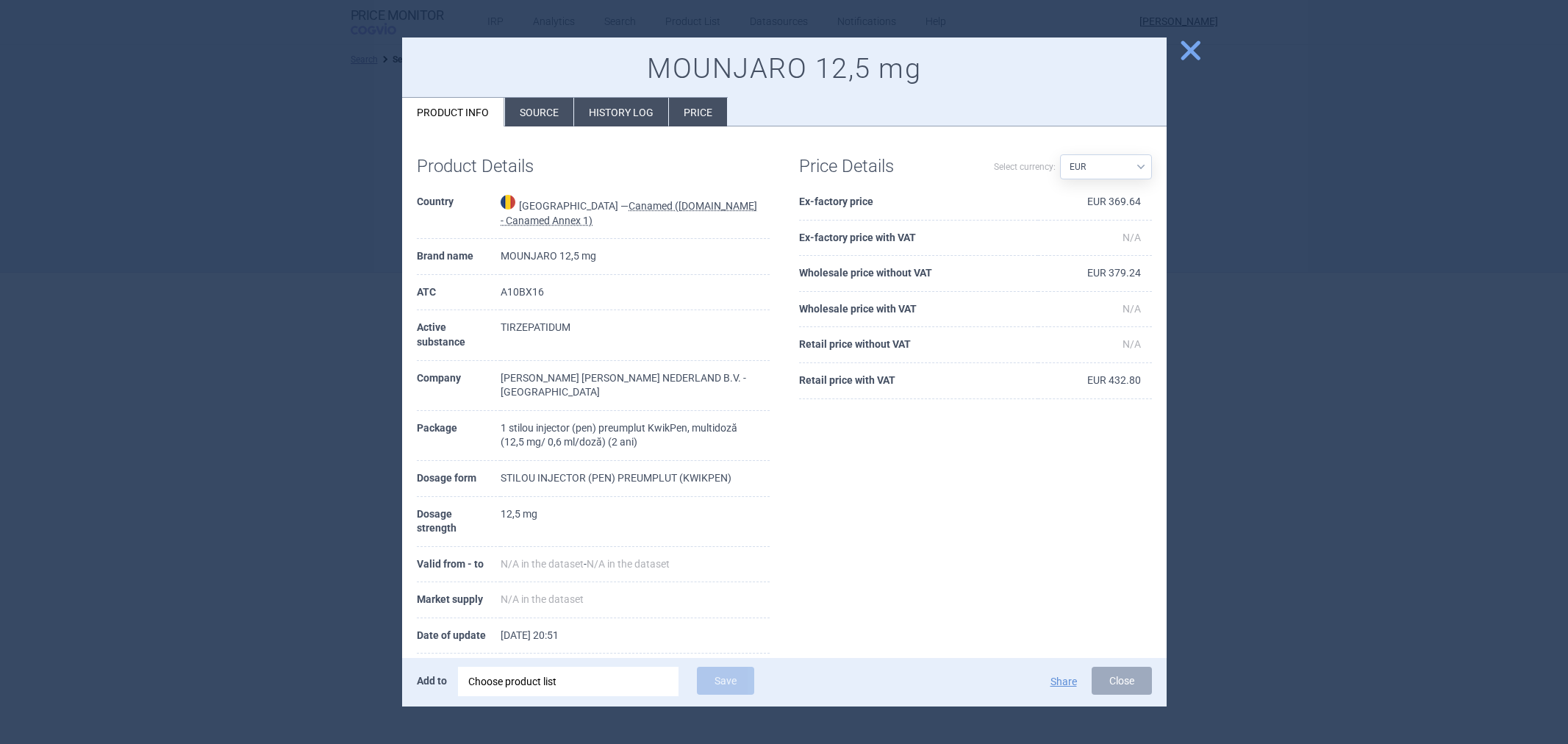
select select "EUR"
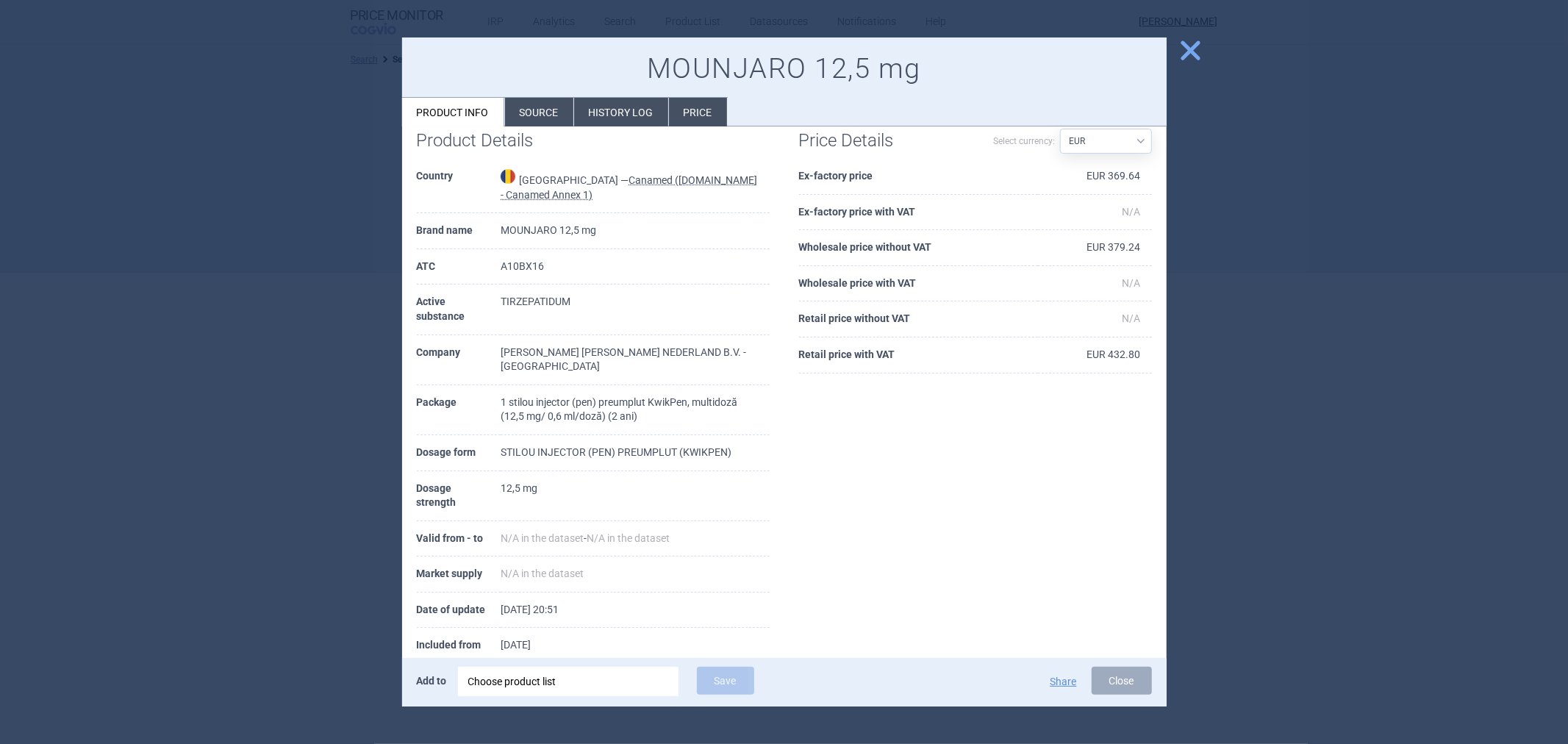
scroll to position [47, 0]
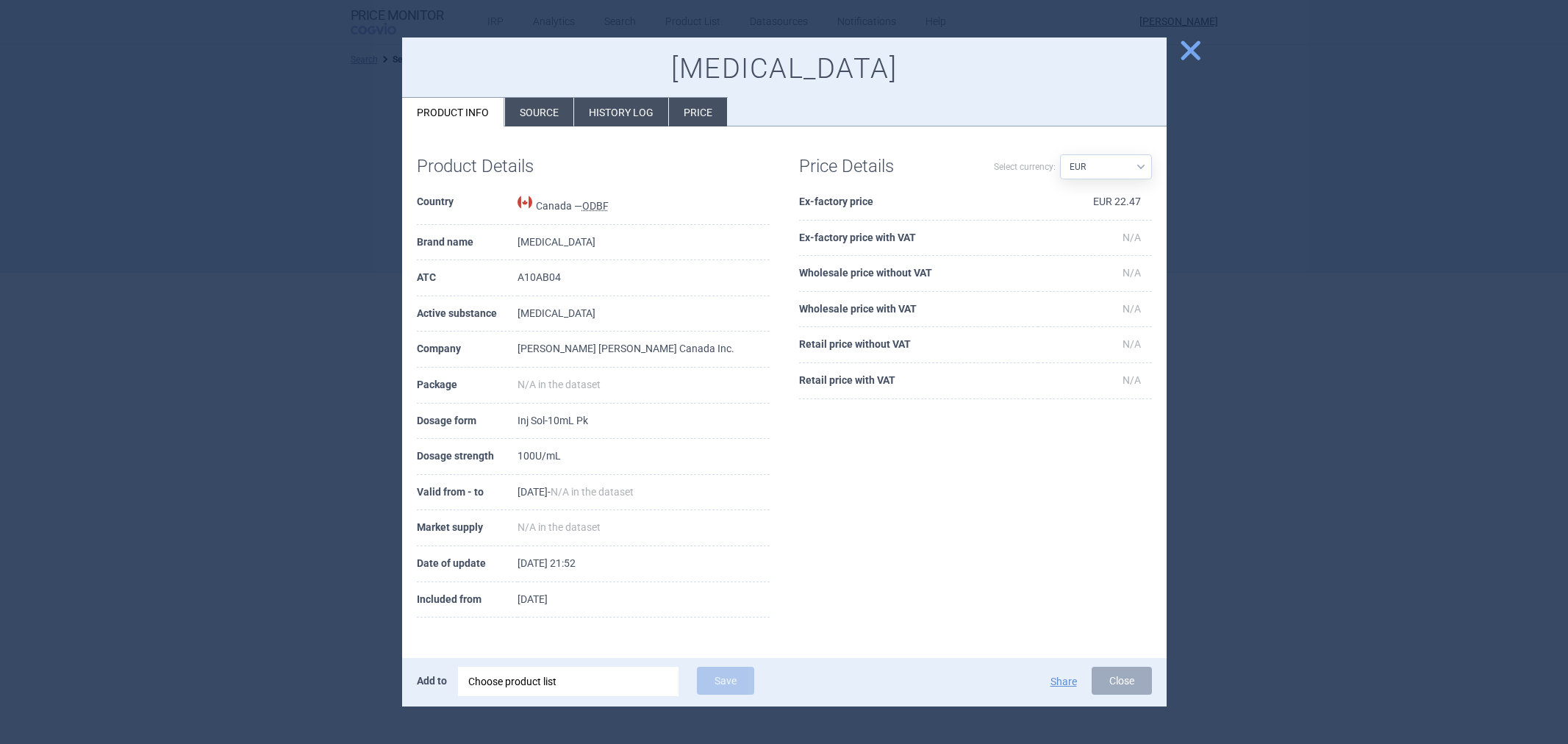
select select "EUR"
click at [545, 118] on li "Source" at bounding box center [540, 112] width 69 height 29
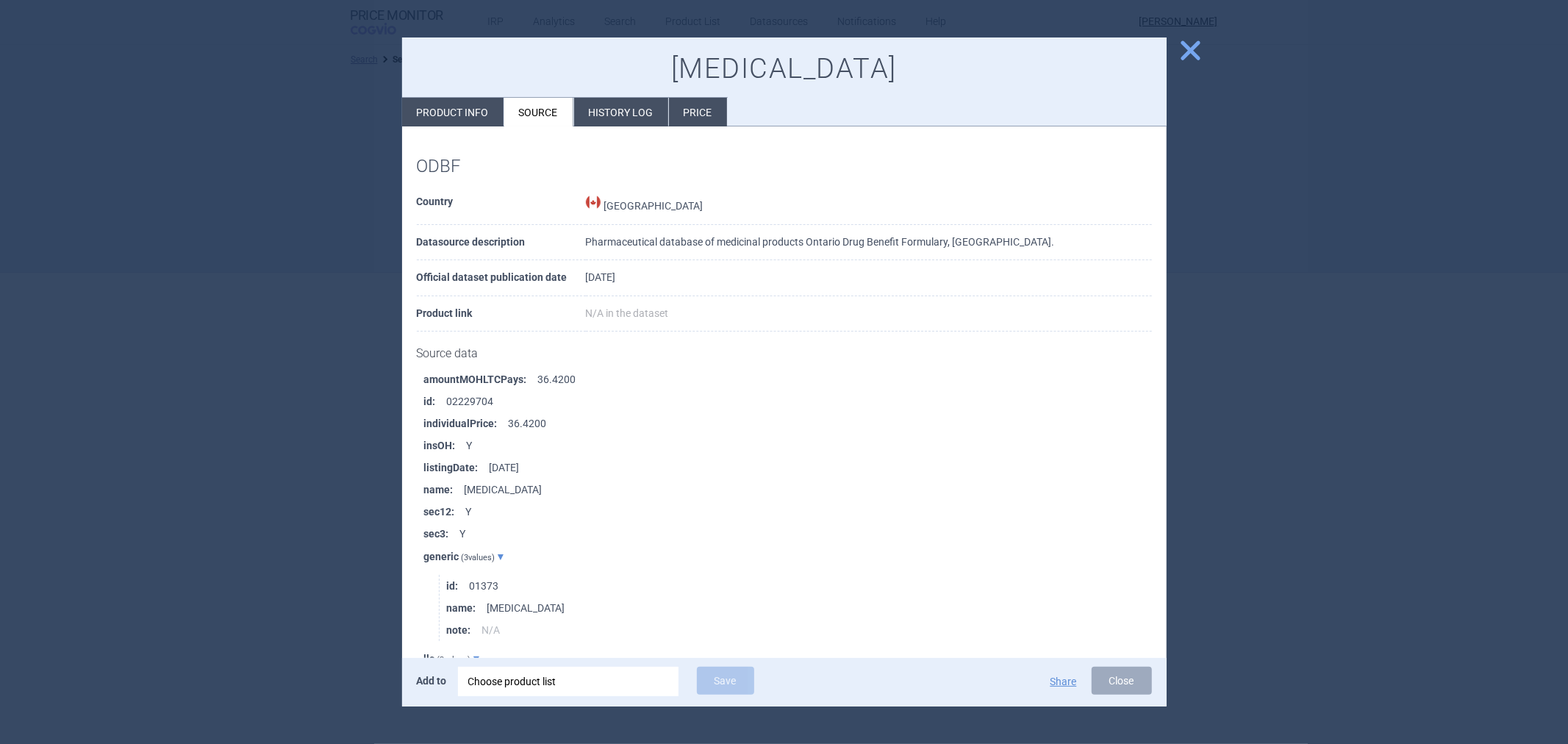
click at [620, 122] on li "History log" at bounding box center [620, 112] width 94 height 29
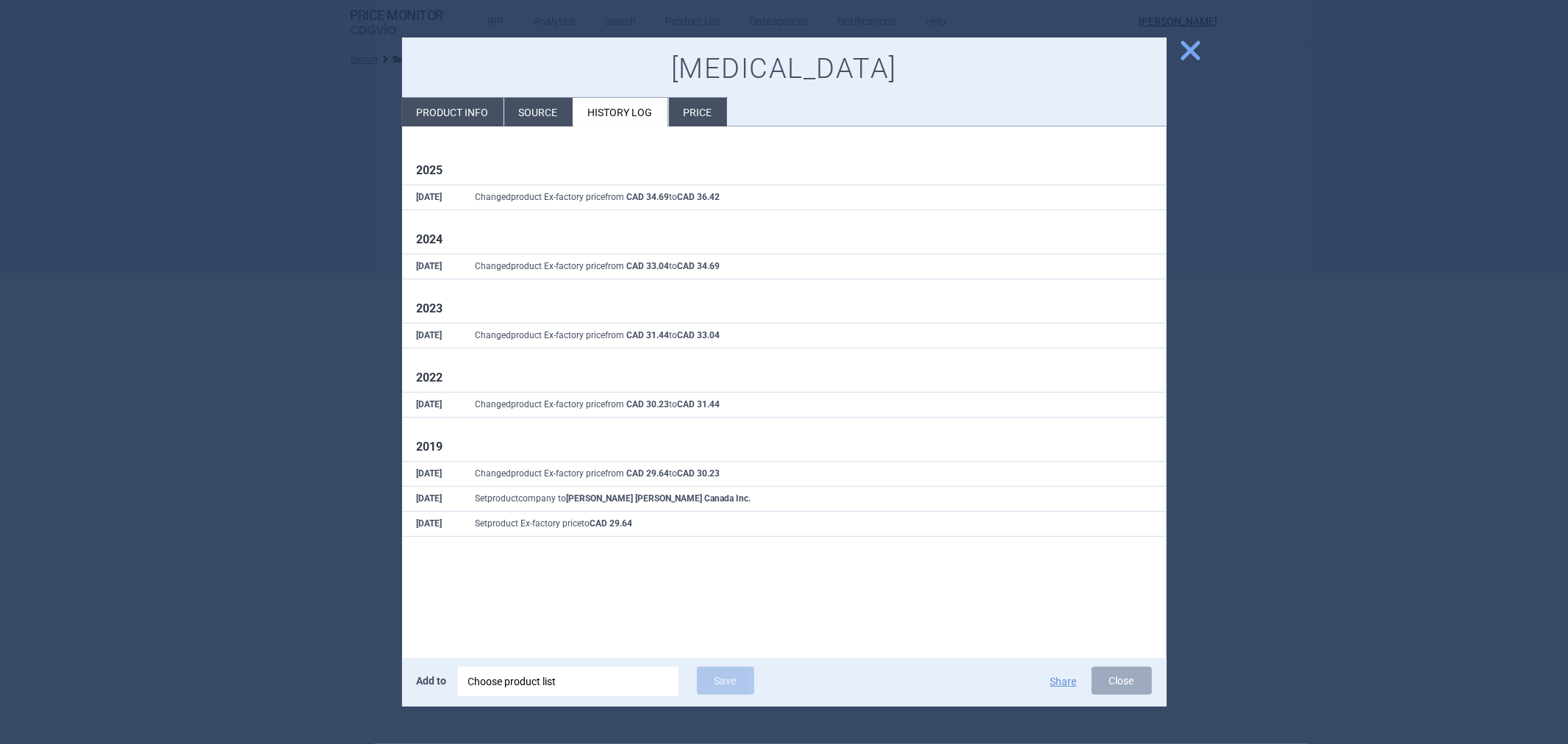
click at [461, 103] on li "Product info" at bounding box center [453, 112] width 101 height 29
select select "EUR"
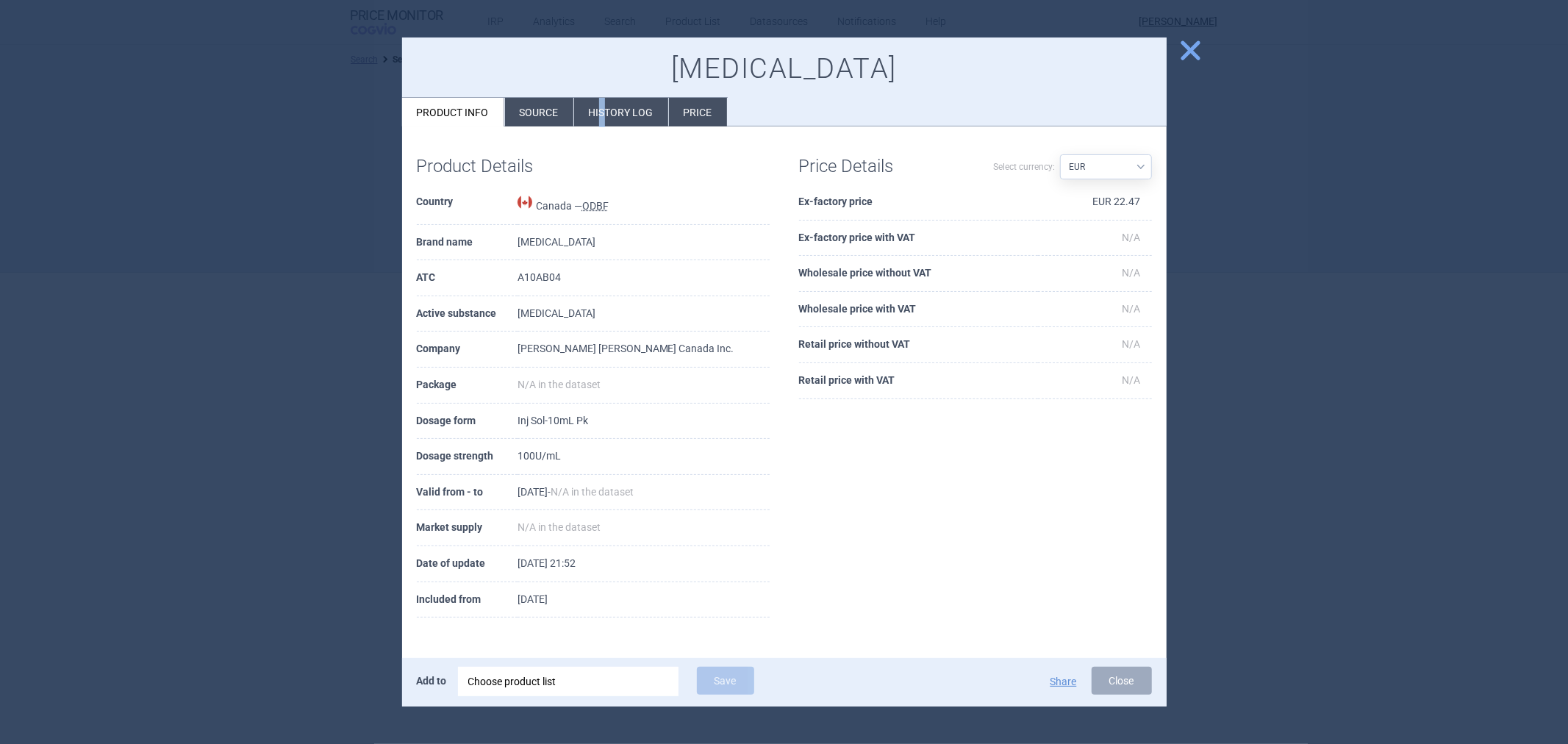
click at [602, 118] on li "History log" at bounding box center [620, 112] width 94 height 29
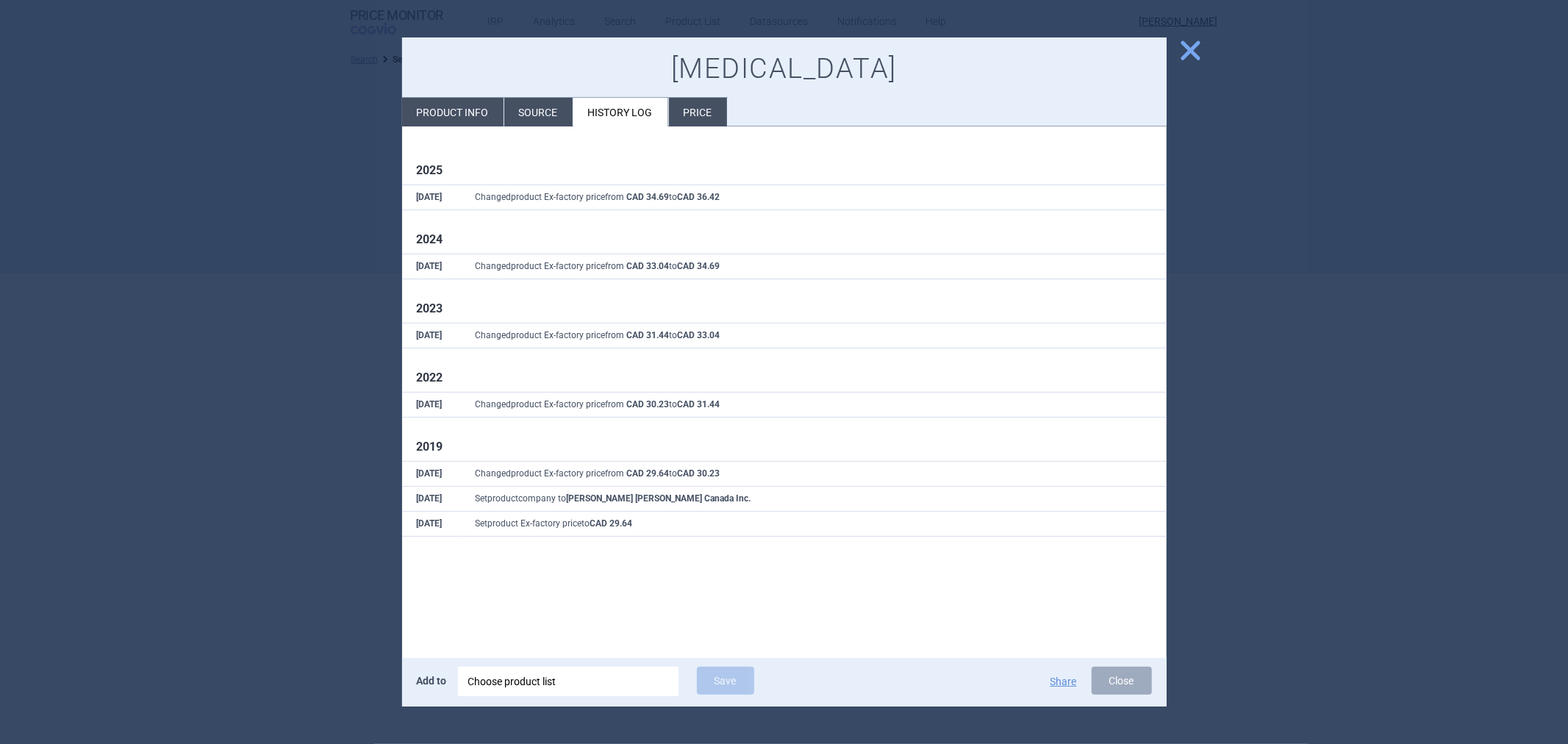
click at [473, 118] on li "Product info" at bounding box center [453, 112] width 101 height 29
select select "EUR"
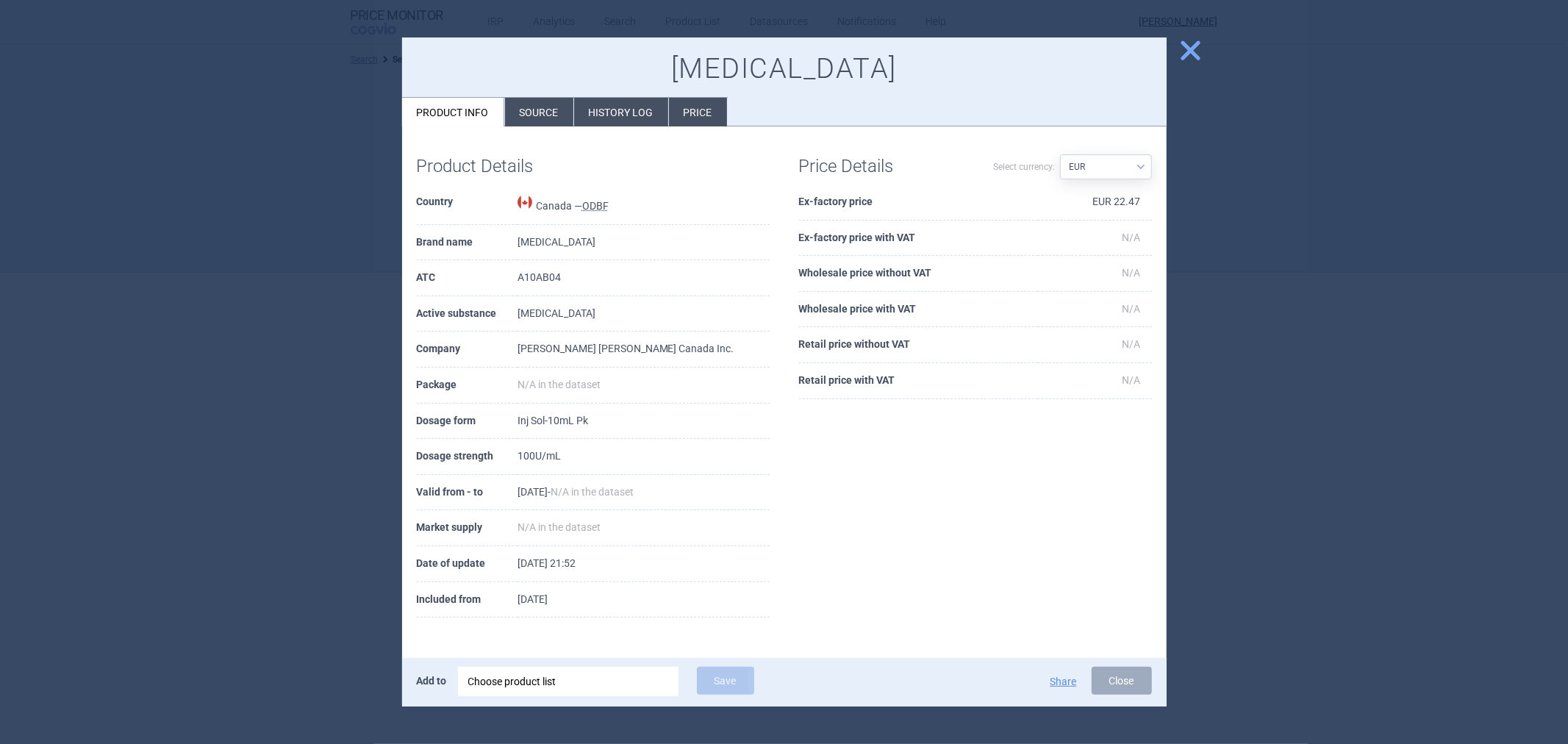
click at [797, 690] on div "Add to Choose product list Save" at bounding box center [637, 683] width 441 height 31
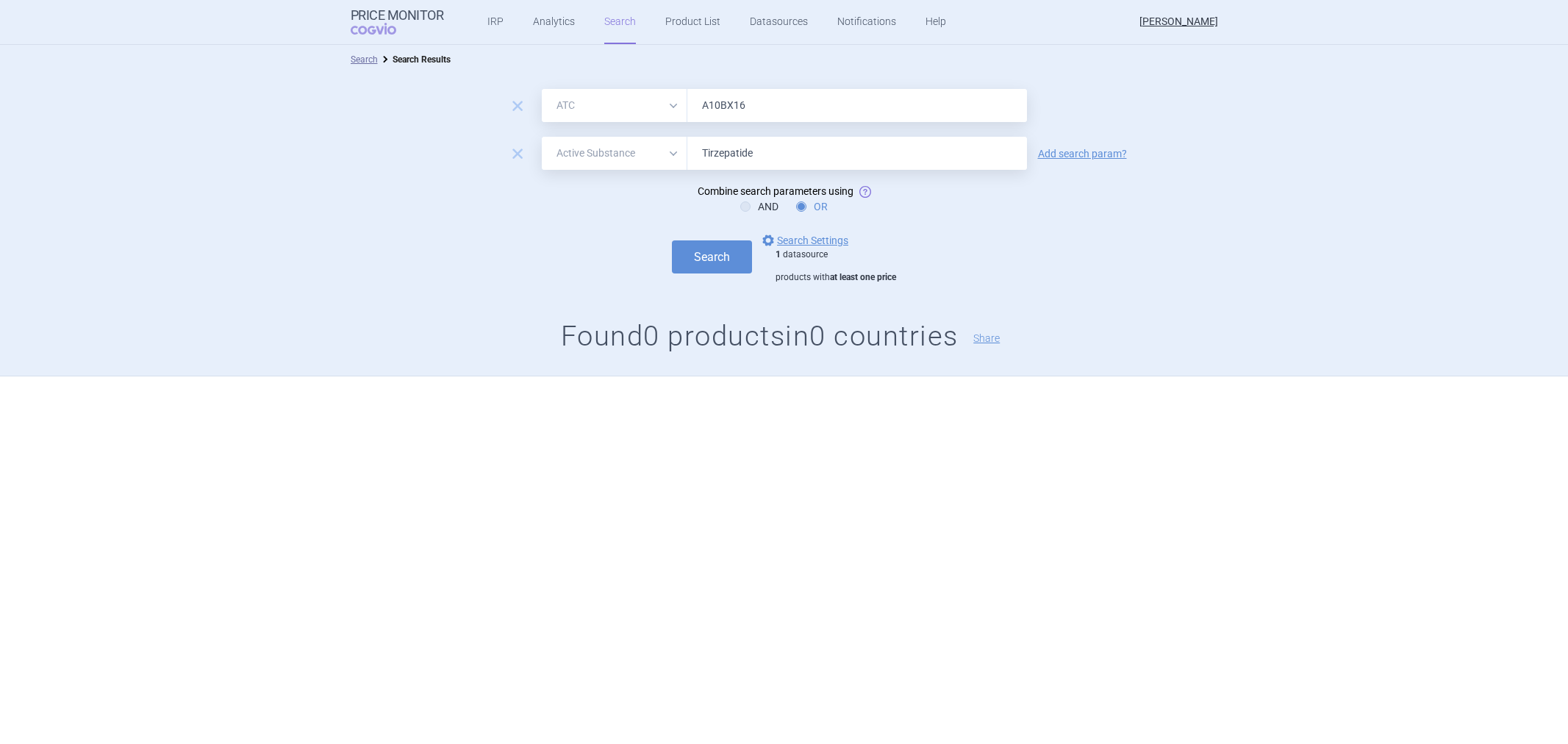
select select "atc"
select select "activeSubstance"
